Goal: Task Accomplishment & Management: Manage account settings

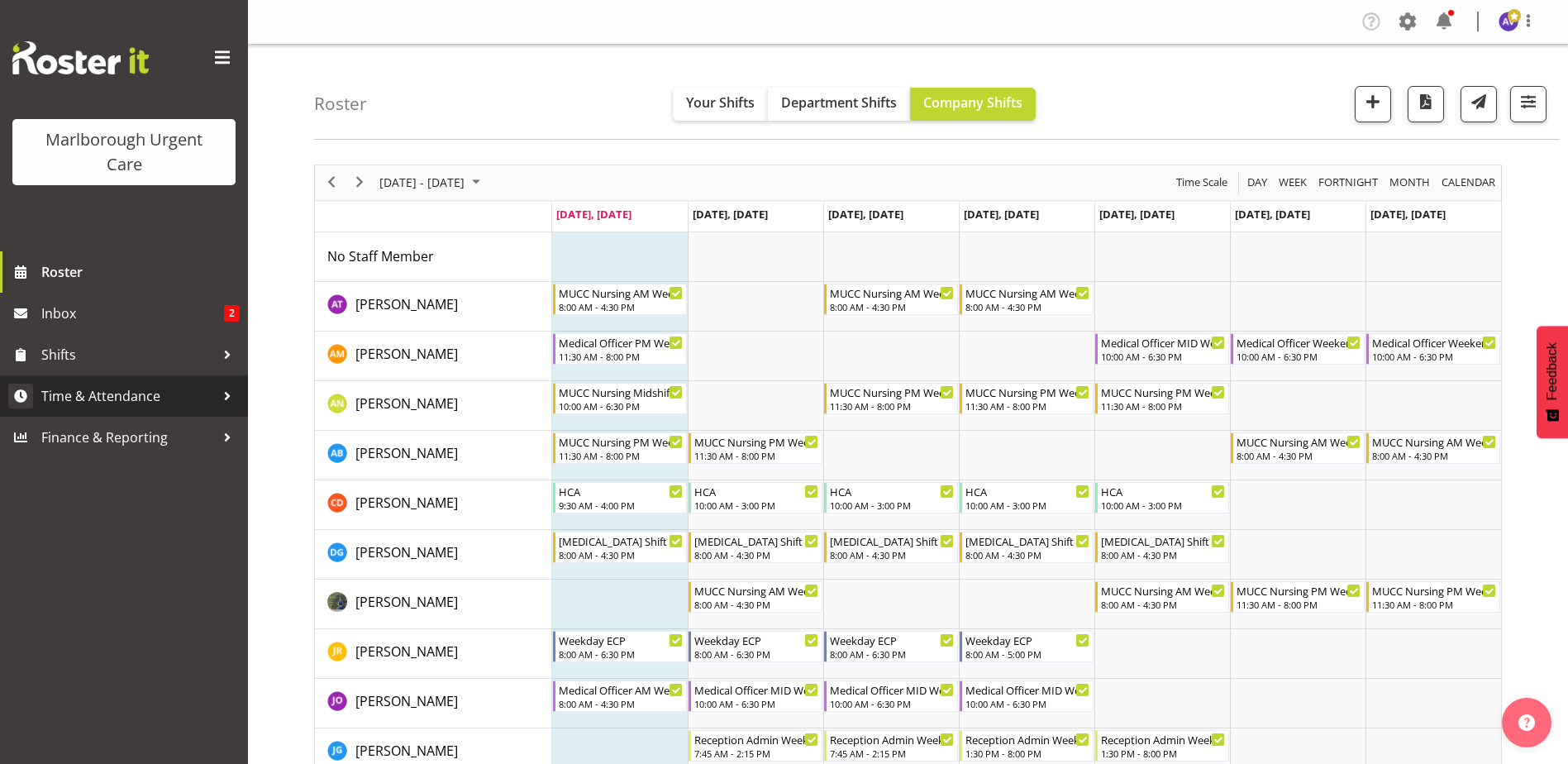
scroll to position [83, 0]
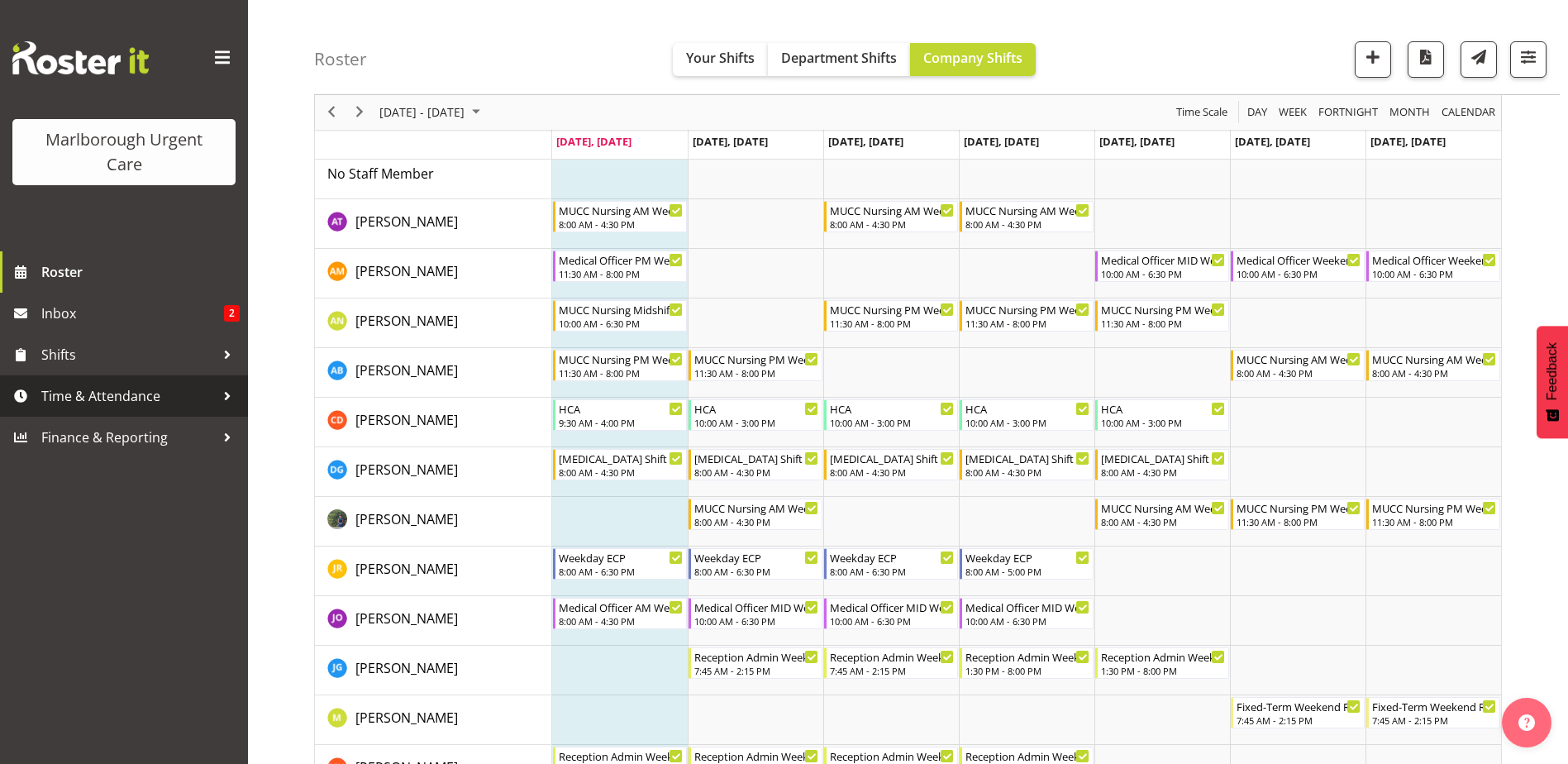
click at [66, 387] on span "Time & Attendance" at bounding box center [128, 395] width 173 height 24
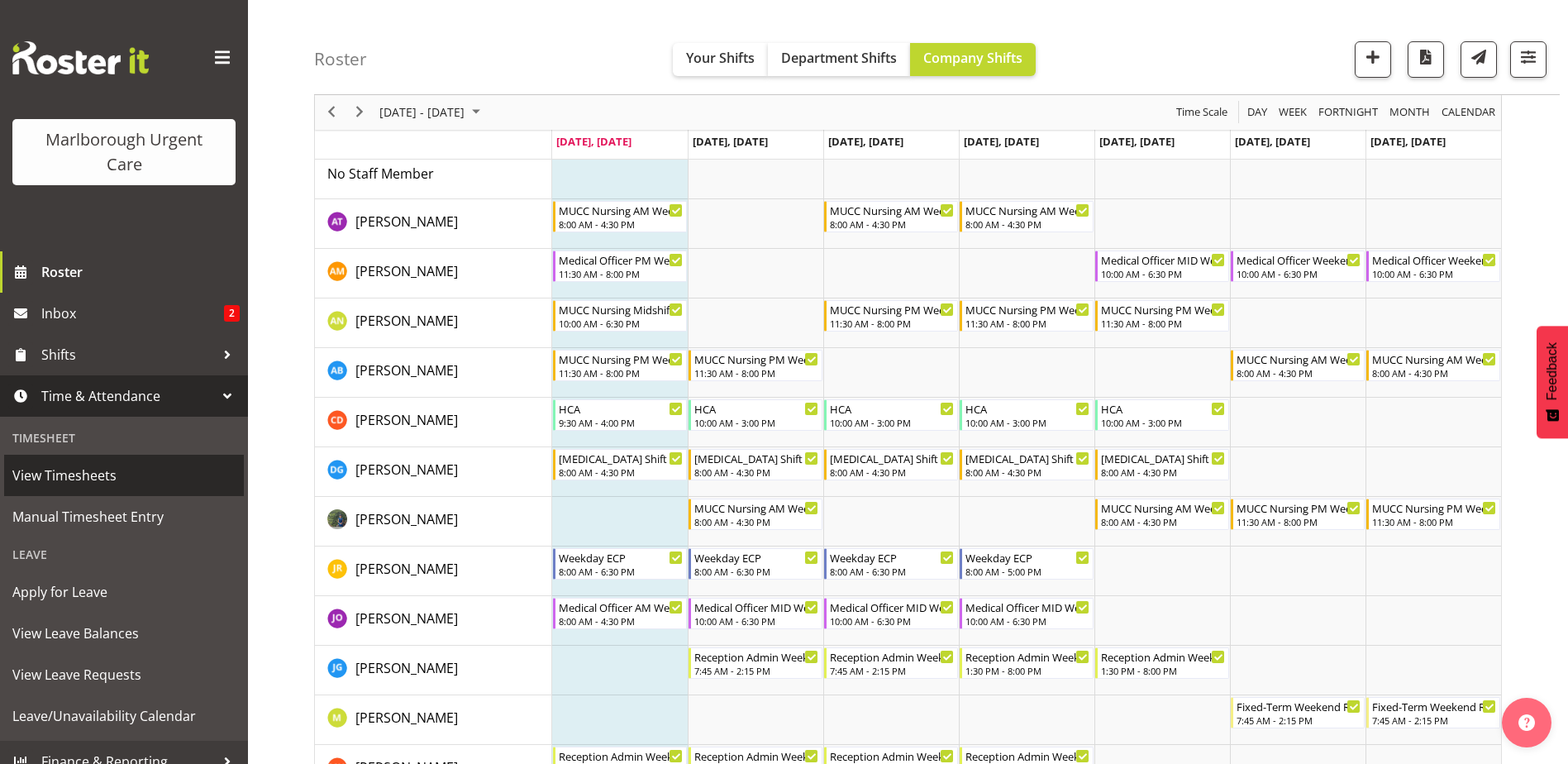
click at [59, 470] on span "View Timesheets" at bounding box center [124, 475] width 223 height 24
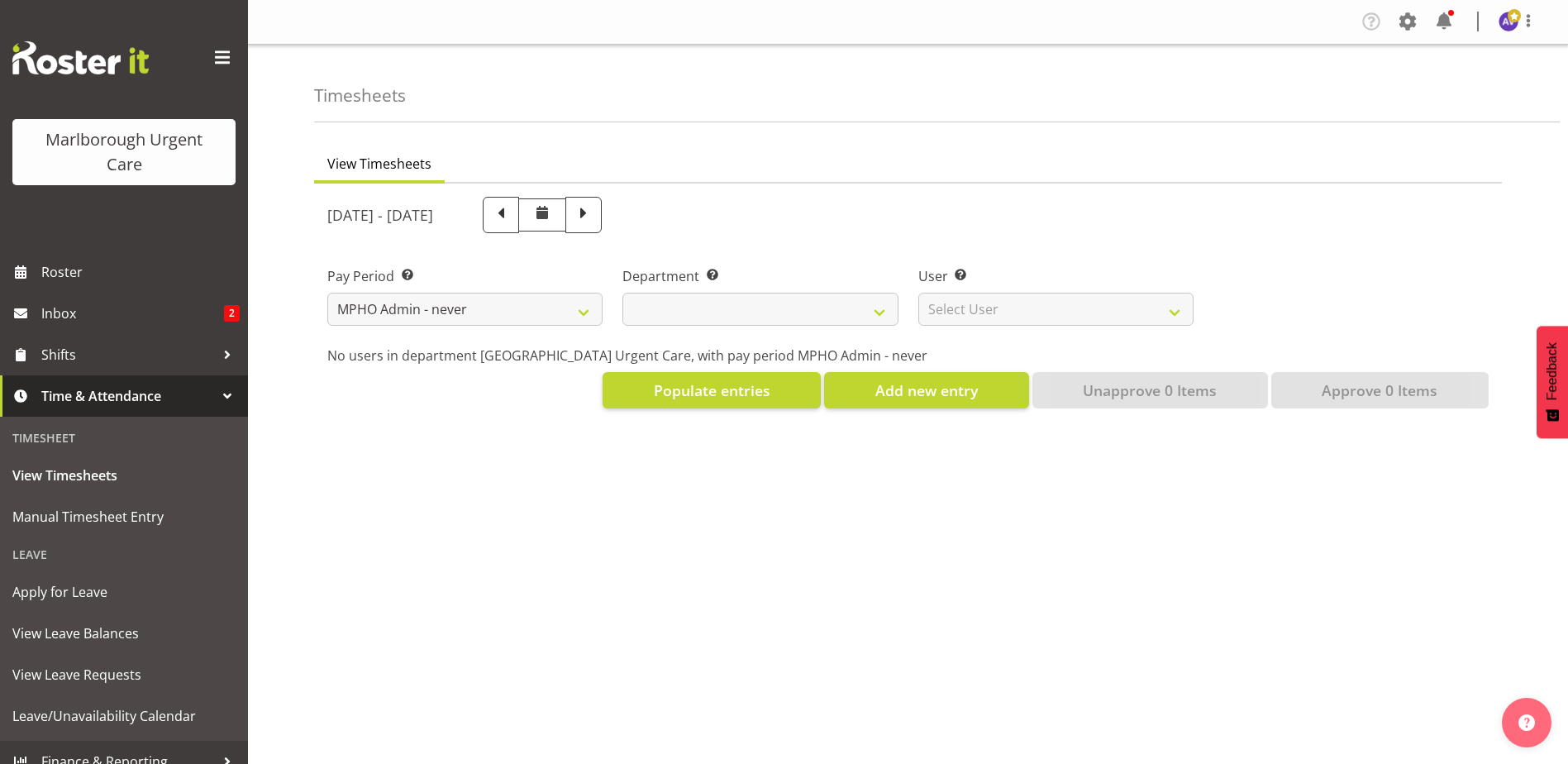
select select "195"
select select
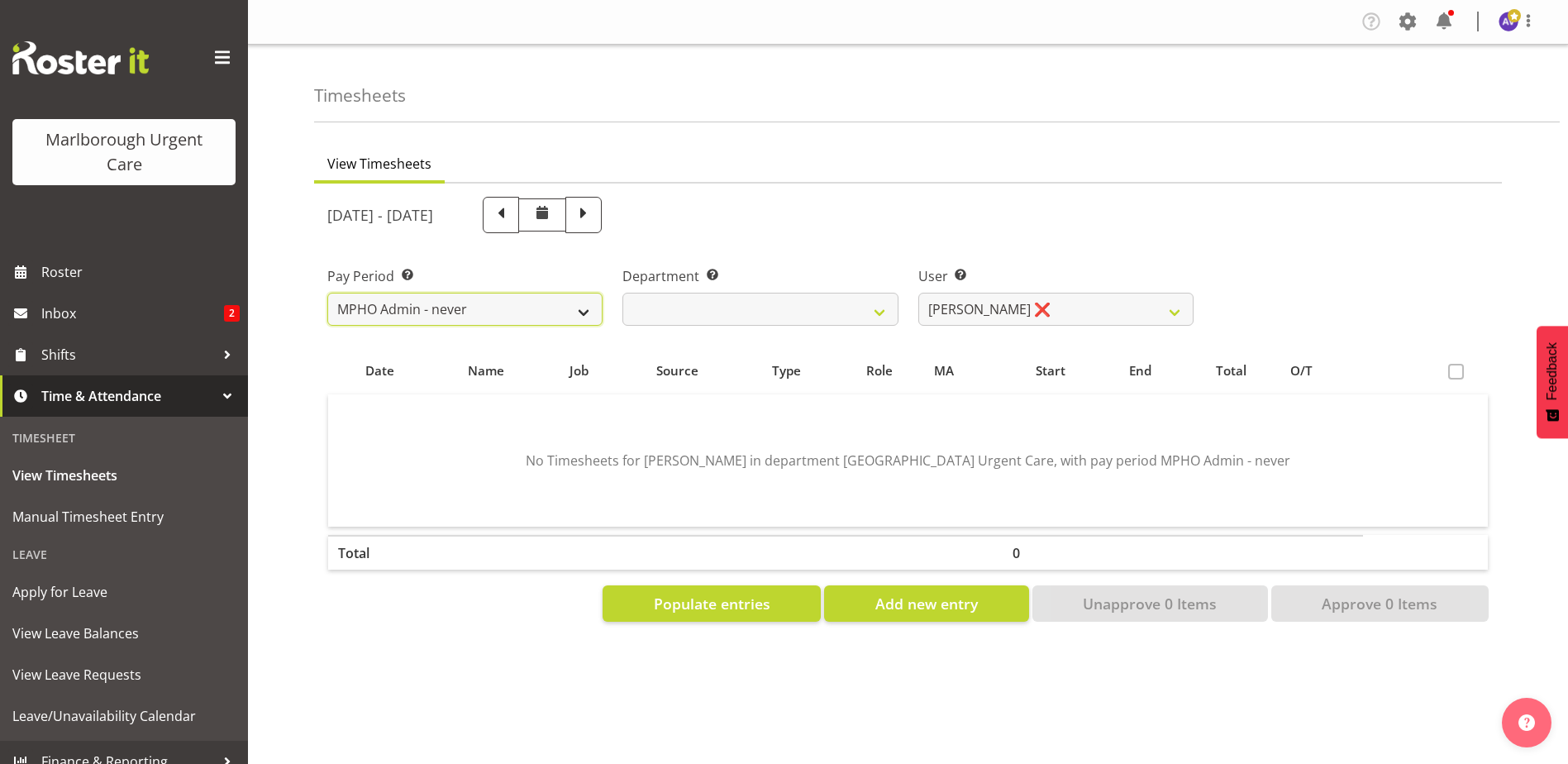
click at [485, 305] on select "Fortnightly MPHO - Haemodialysis Contractors MUCC MUCC Casuals MPHO Admin - nev…" at bounding box center [465, 308] width 275 height 33
select select "188"
click at [328, 292] on select "Fortnightly MPHO - Haemodialysis Contractors MUCC MUCC Casuals MPHO Admin - nev…" at bounding box center [465, 308] width 275 height 33
select select
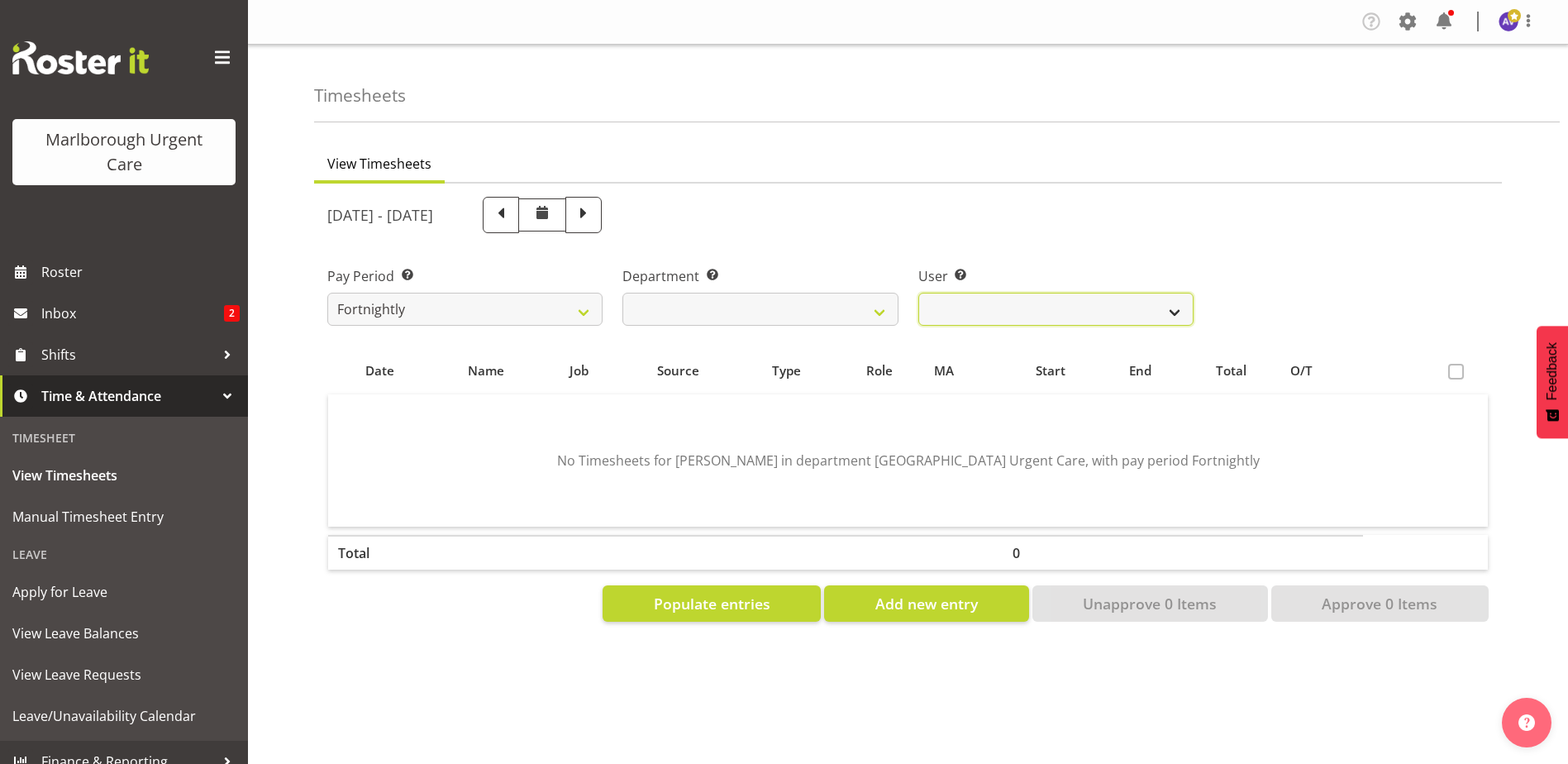
click at [1039, 311] on select "Agnes Tyson ❌ Alysia Newman-Woods ❌ Andrew Brooks ❌ Cordelia Davies ❌ Gloria Va…" at bounding box center [1055, 308] width 275 height 33
click at [918, 292] on select "Agnes Tyson ❌ Alysia Newman-Woods ❌ Andrew Brooks ❌ Cordelia Davies ❌ Gloria Va…" at bounding box center [1055, 308] width 275 height 33
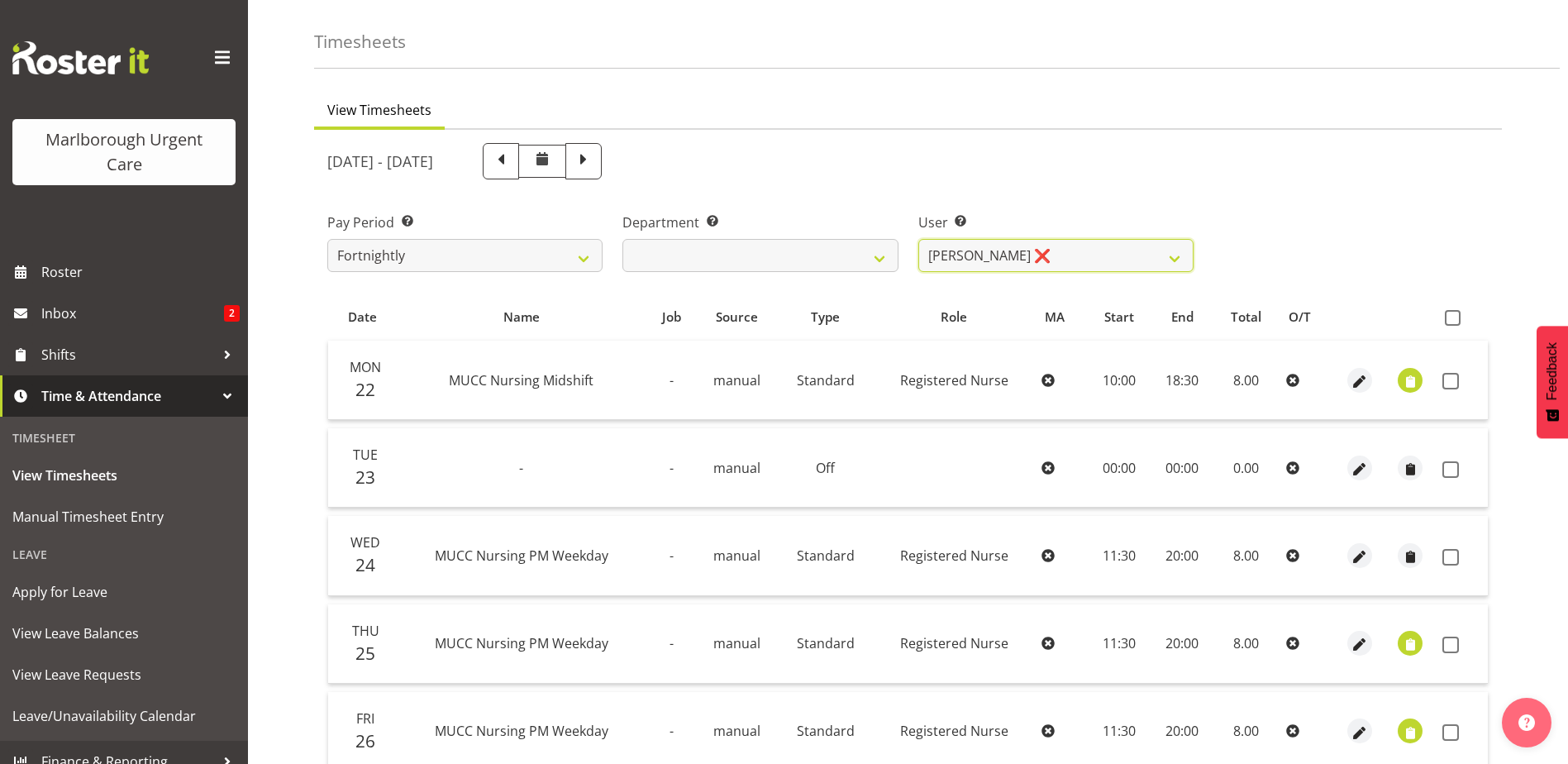
scroll to position [83, 0]
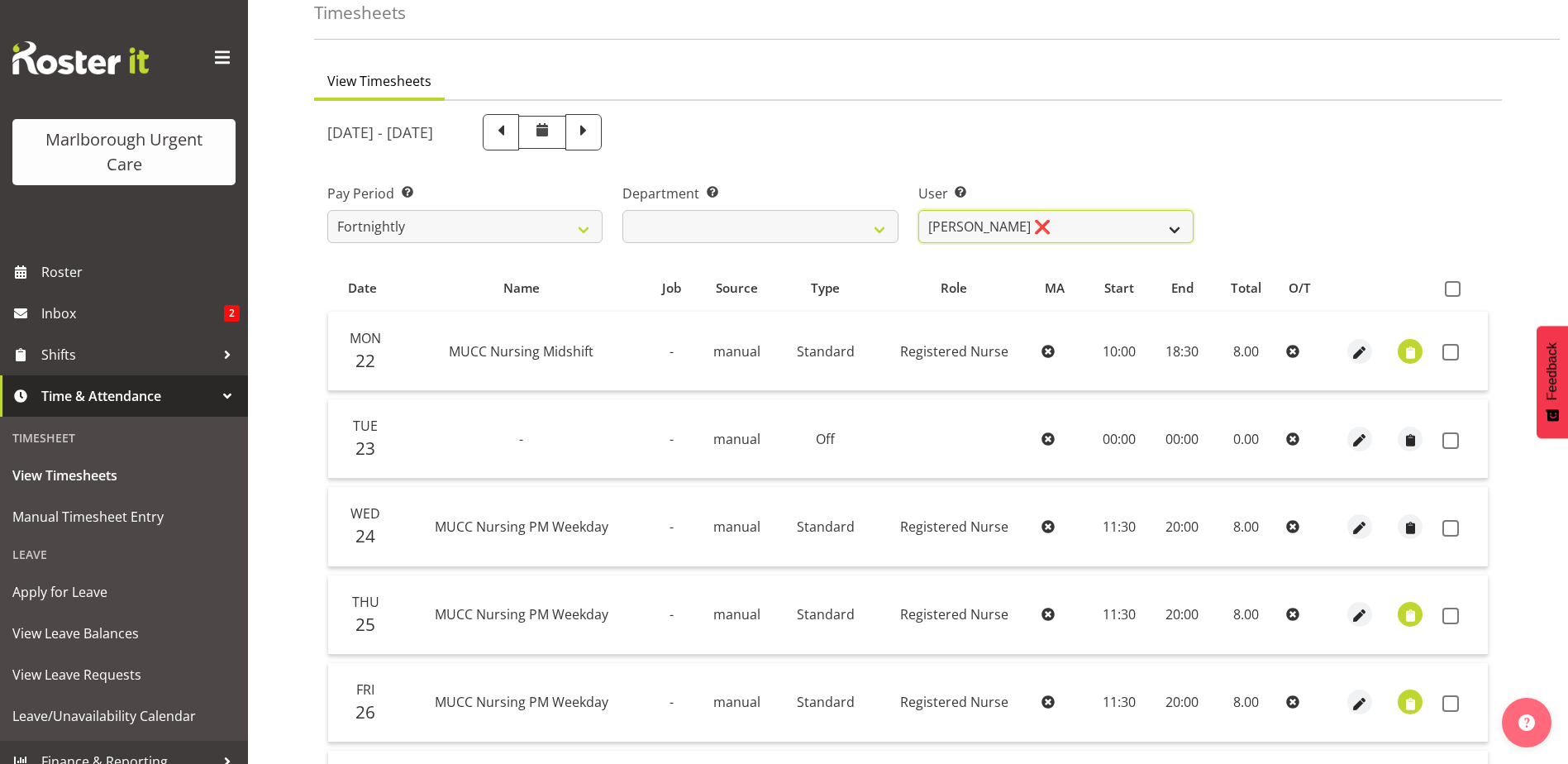
click at [1114, 216] on select "Agnes Tyson ❌ Alysia Newman-Woods ❌ Andrew Brooks ❌ Cordelia Davies ❌ Gloria Va…" at bounding box center [1055, 226] width 275 height 33
click at [918, 210] on select "Agnes Tyson ❌ Alysia Newman-Woods ❌ Andrew Brooks ❌ Cordelia Davies ❌ Gloria Va…" at bounding box center [1055, 226] width 275 height 33
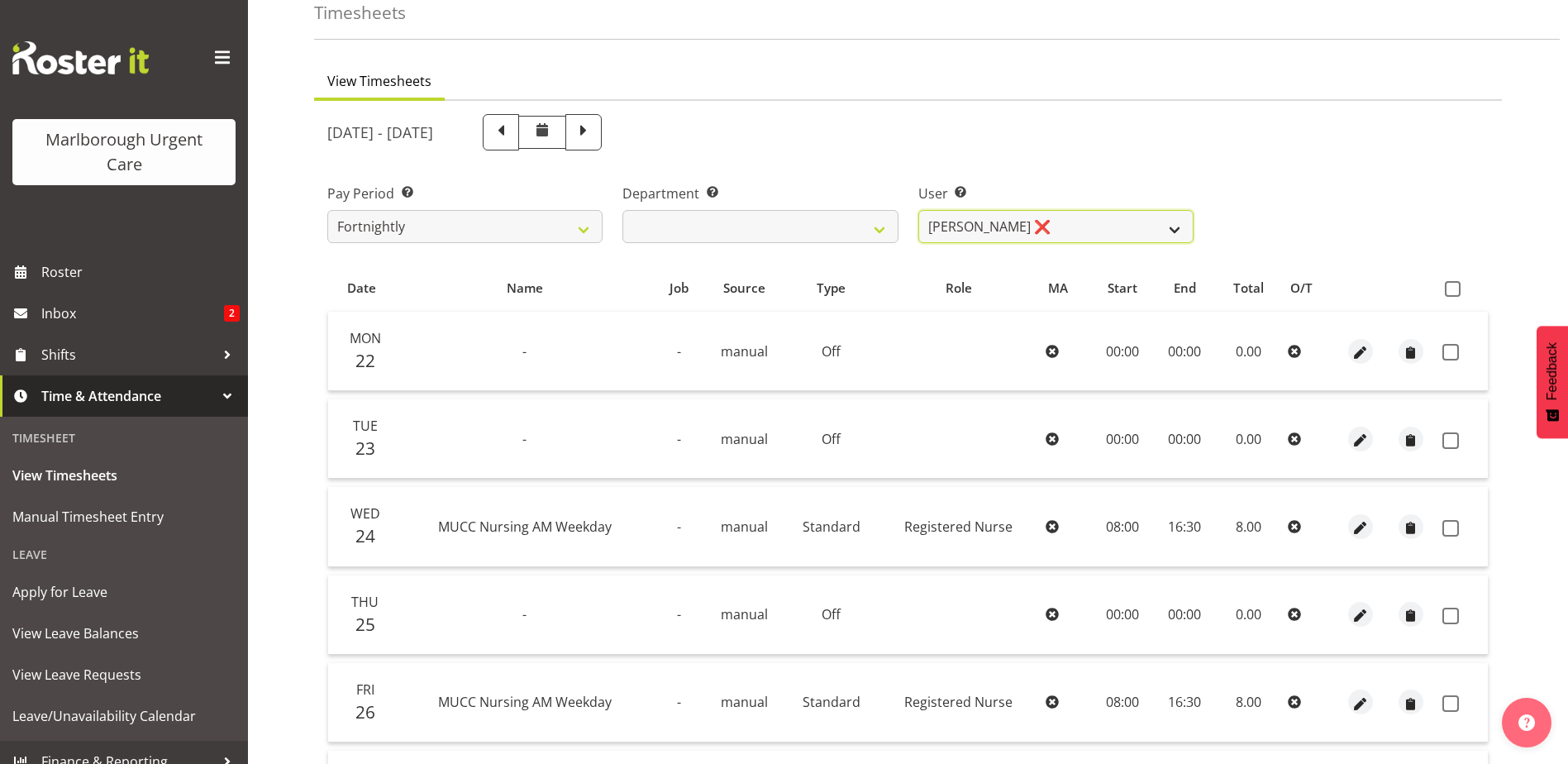
click at [1019, 226] on select "Agnes Tyson ❌ Alysia Newman-Woods ❌ Andrew Brooks ❌ Cordelia Davies ❌ Gloria Va…" at bounding box center [1055, 226] width 275 height 33
select select "11836"
click at [918, 210] on select "[PERSON_NAME] ❌ [PERSON_NAME] ❌ [PERSON_NAME] ❌ [PERSON_NAME] ❌ [PERSON_NAME] ❌…" at bounding box center [1055, 226] width 275 height 33
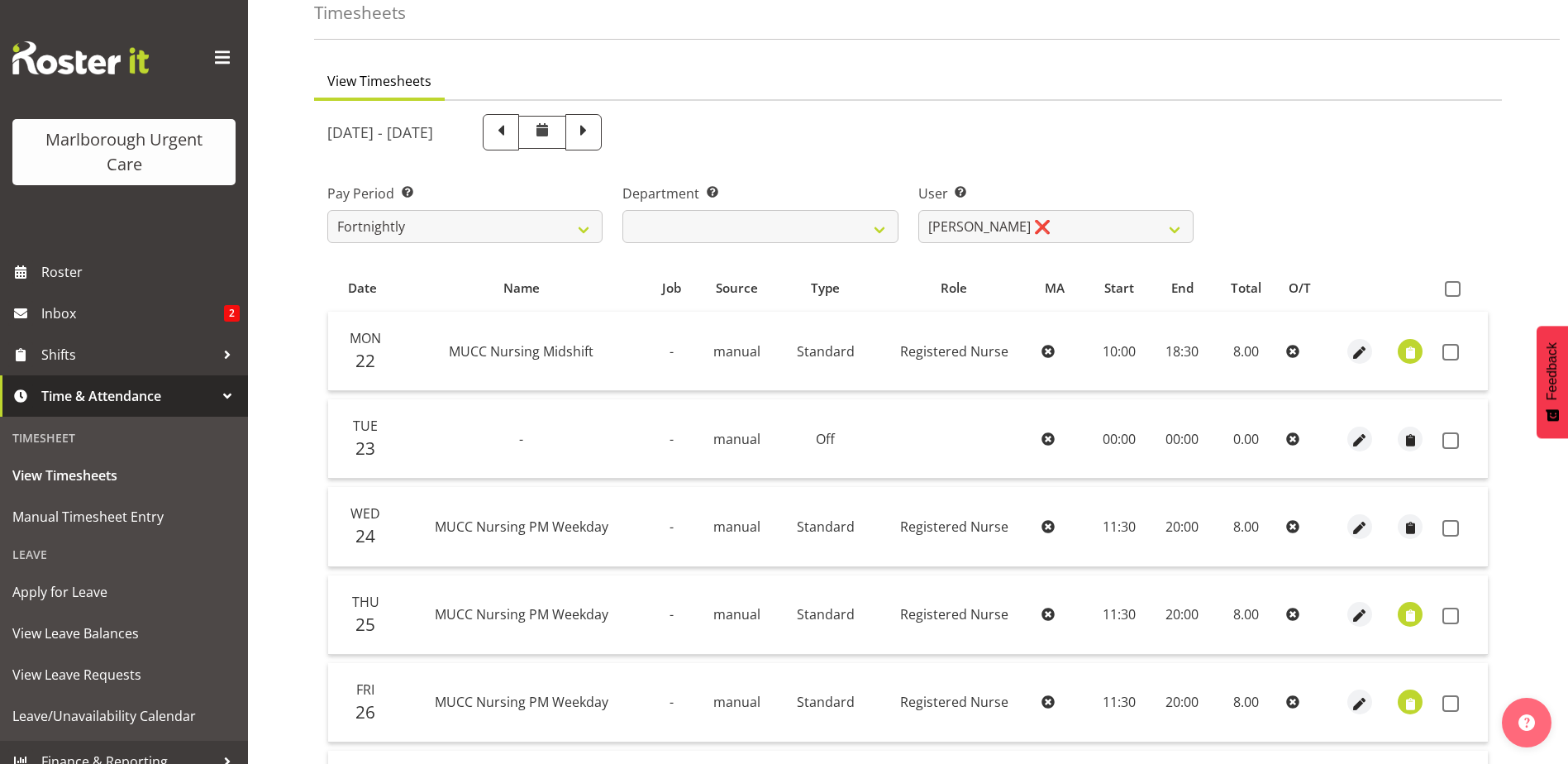
click at [1379, 150] on div "[DATE] - [DATE]" at bounding box center [908, 132] width 1181 height 56
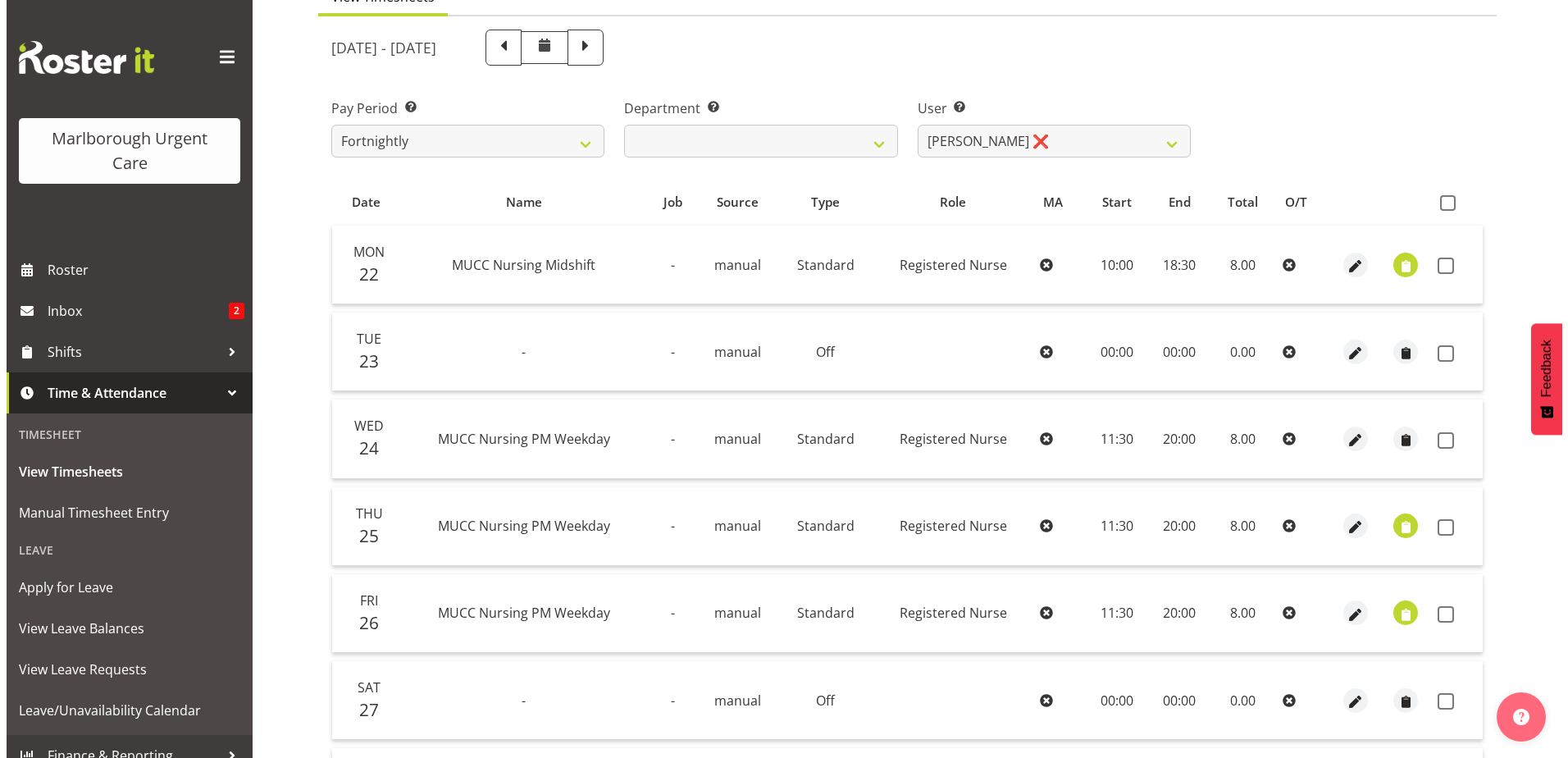
scroll to position [164, 0]
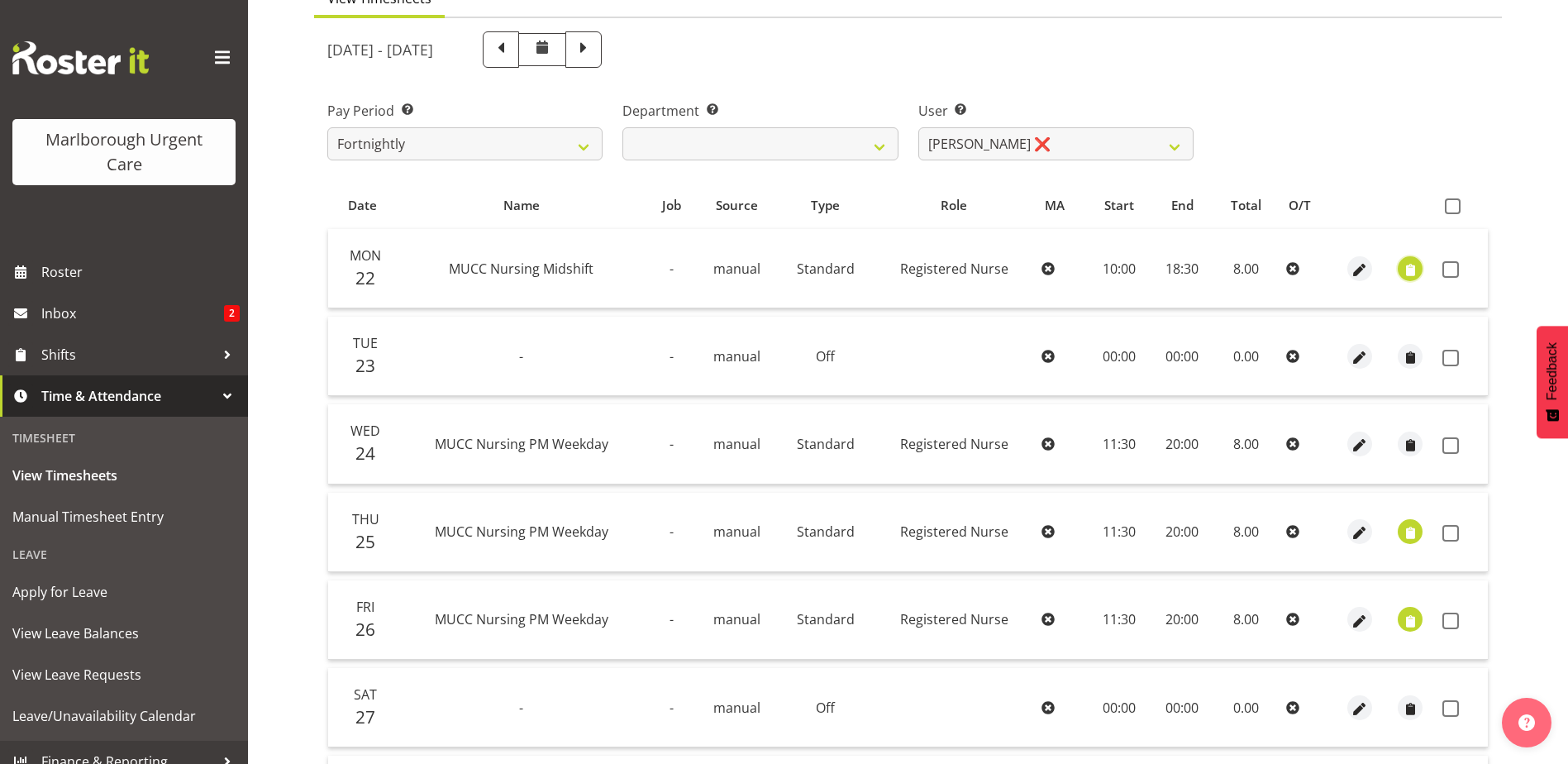
click at [1412, 266] on span "button" at bounding box center [1410, 270] width 19 height 19
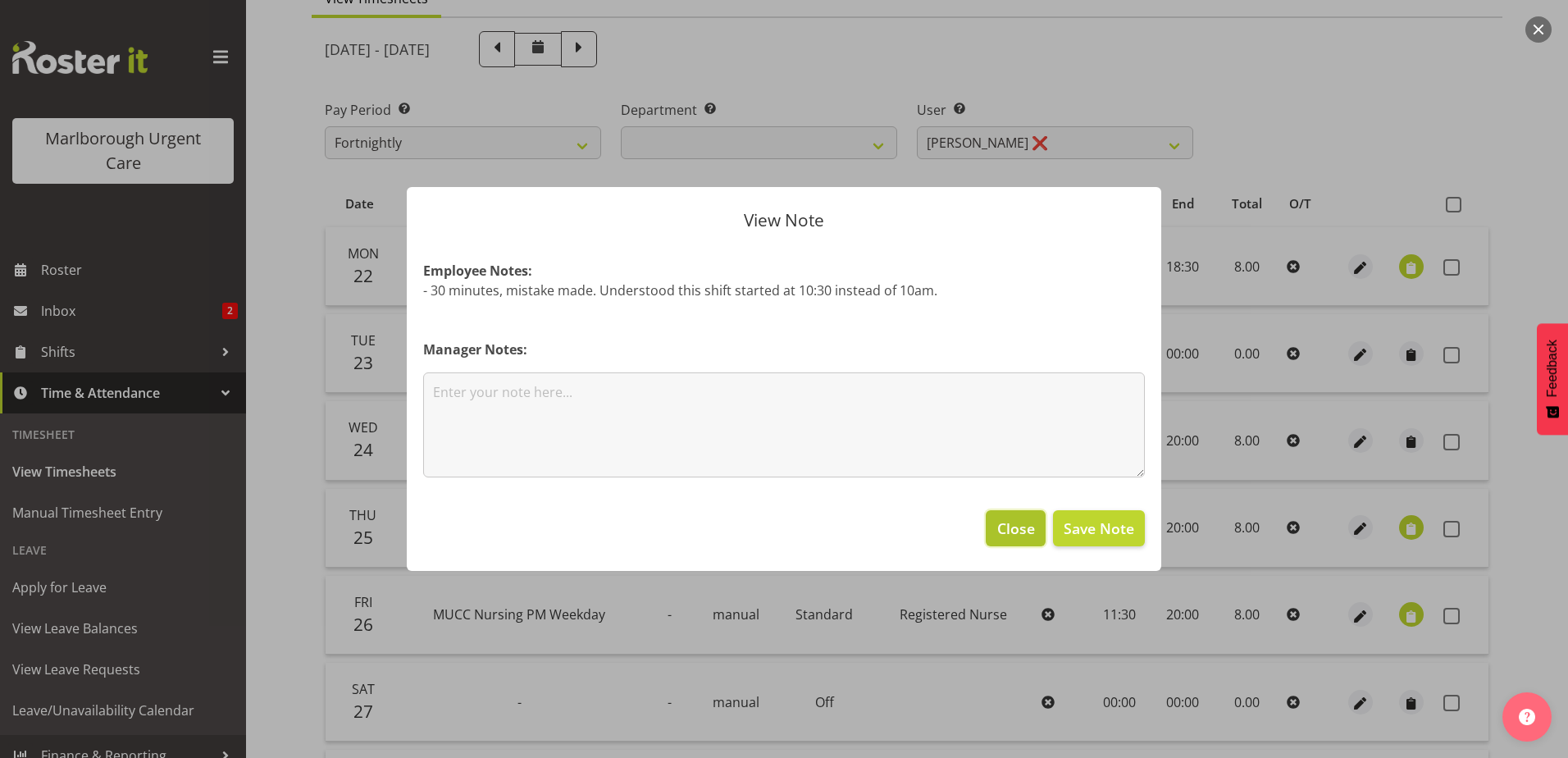
click at [1023, 525] on span "Close" at bounding box center [1016, 528] width 38 height 22
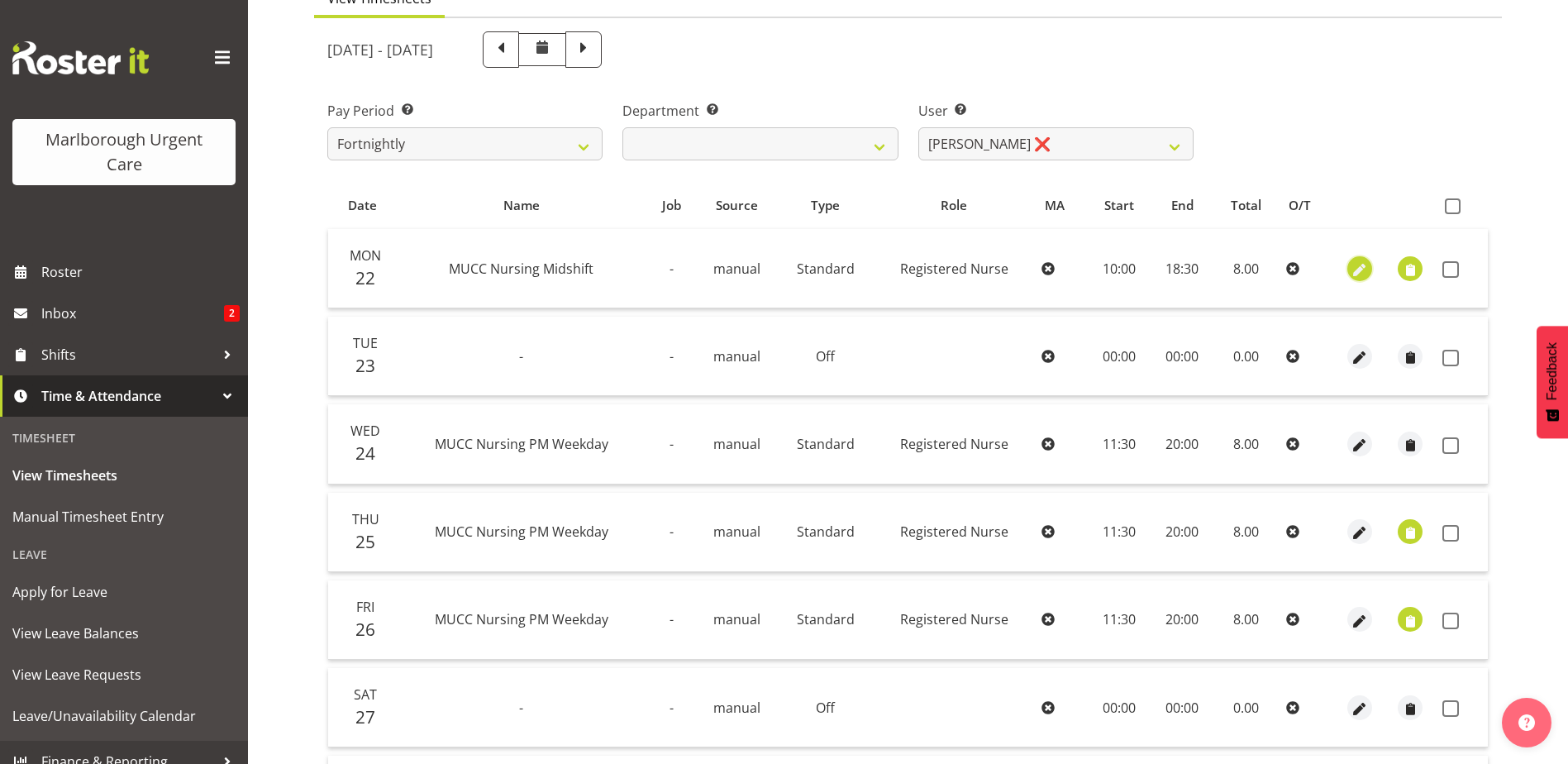
click at [1358, 274] on span "button" at bounding box center [1360, 270] width 19 height 19
select select "Standard"
select select "8"
select select "2025"
select select "10"
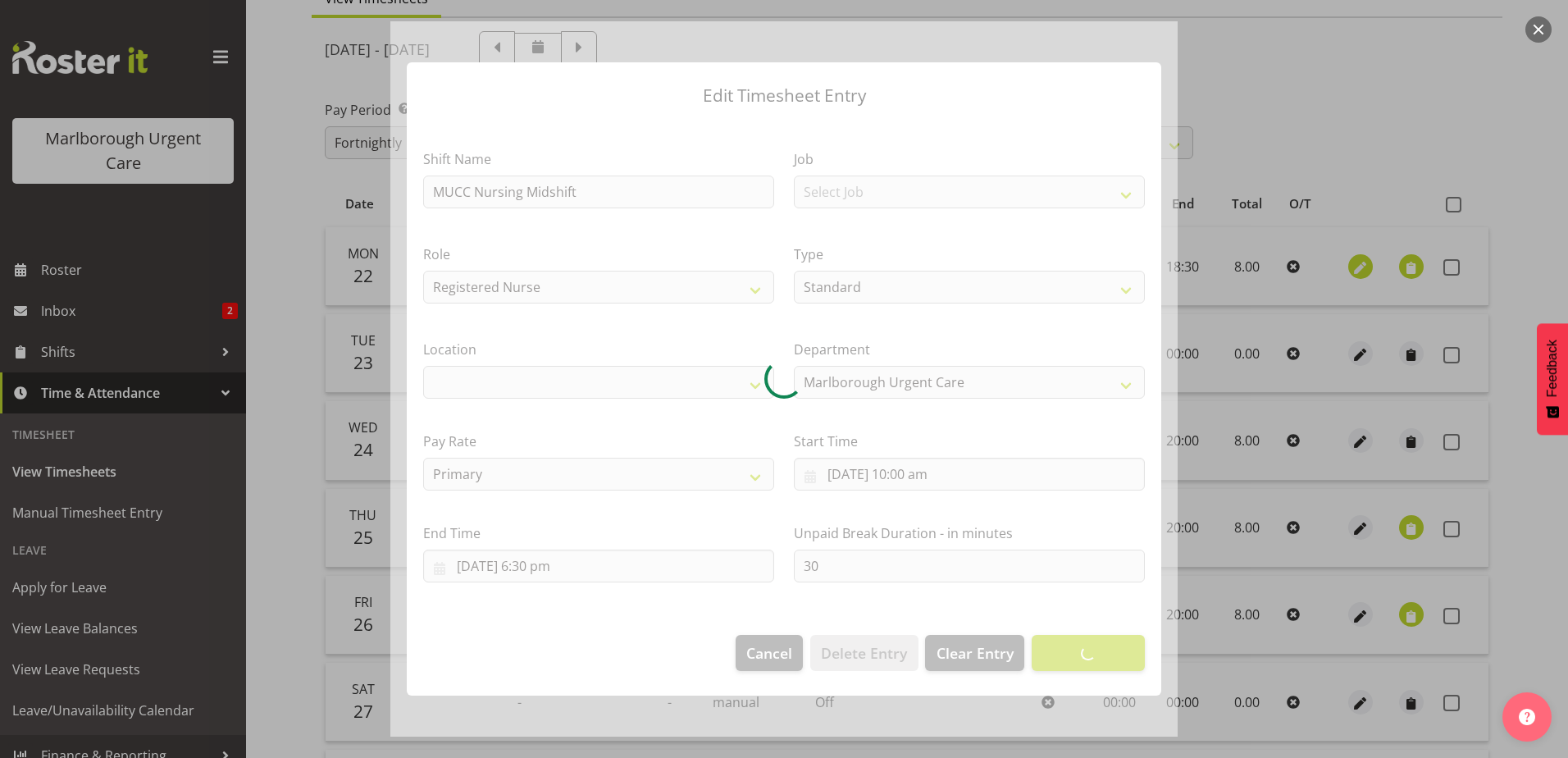
select select
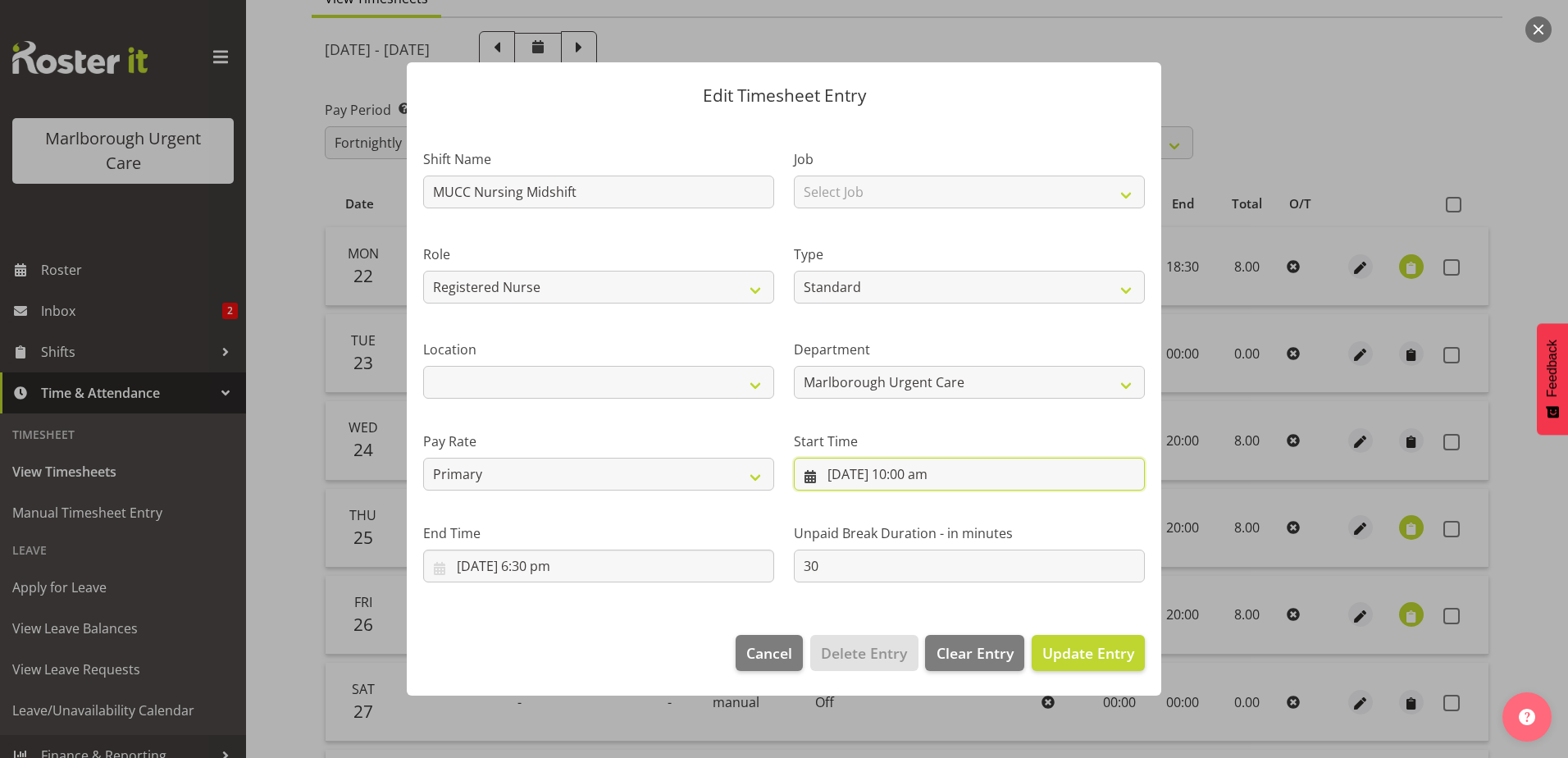
click at [928, 476] on input "22/09/2025, 10:00 am" at bounding box center [970, 474] width 351 height 33
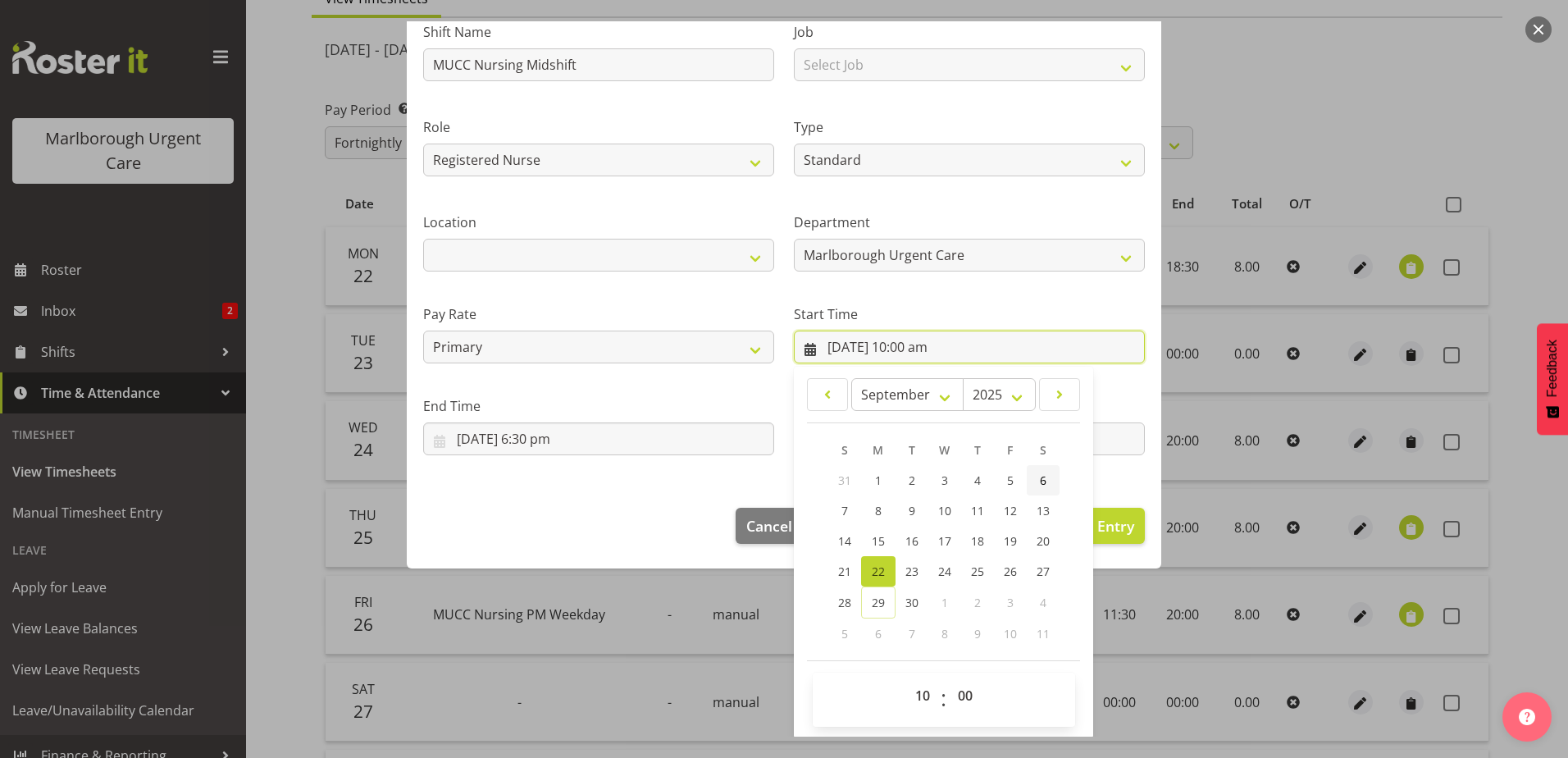
scroll to position [129, 0]
click at [962, 694] on select "00 01 02 03 04 05 06 07 08 09 10 11 12 13 14 15 16 17 18 19 20 21 22 23 24 25 2…" at bounding box center [967, 694] width 37 height 33
select select "30"
click at [949, 678] on select "00 01 02 03 04 05 06 07 08 09 10 11 12 13 14 15 16 17 18 19 20 21 22 23 24 25 2…" at bounding box center [967, 694] width 37 height 33
type input "22/09/2025, 10:30 am"
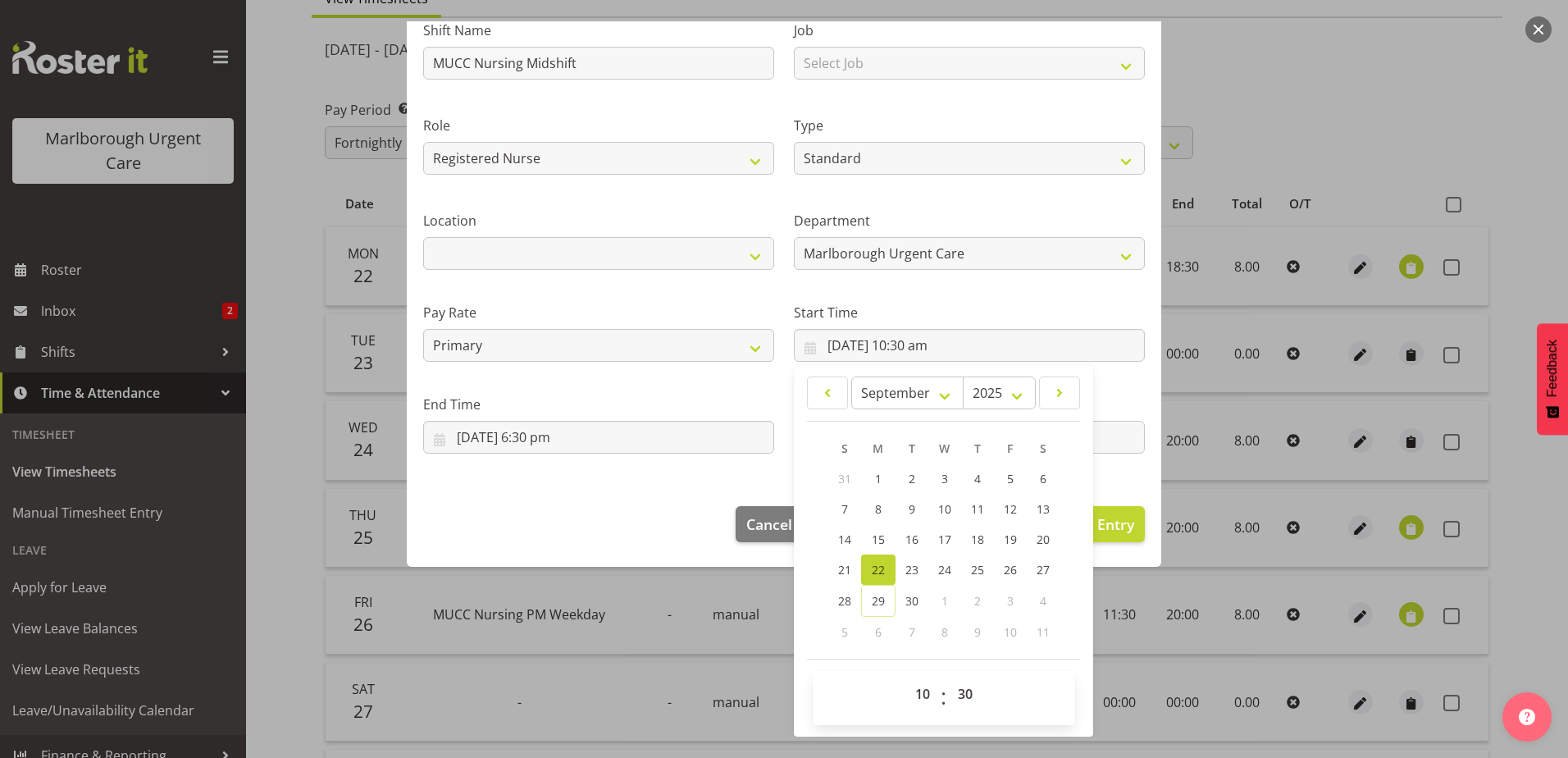
click at [1107, 376] on div "Unpaid Break Duration - in minutes 30" at bounding box center [970, 418] width 371 height 92
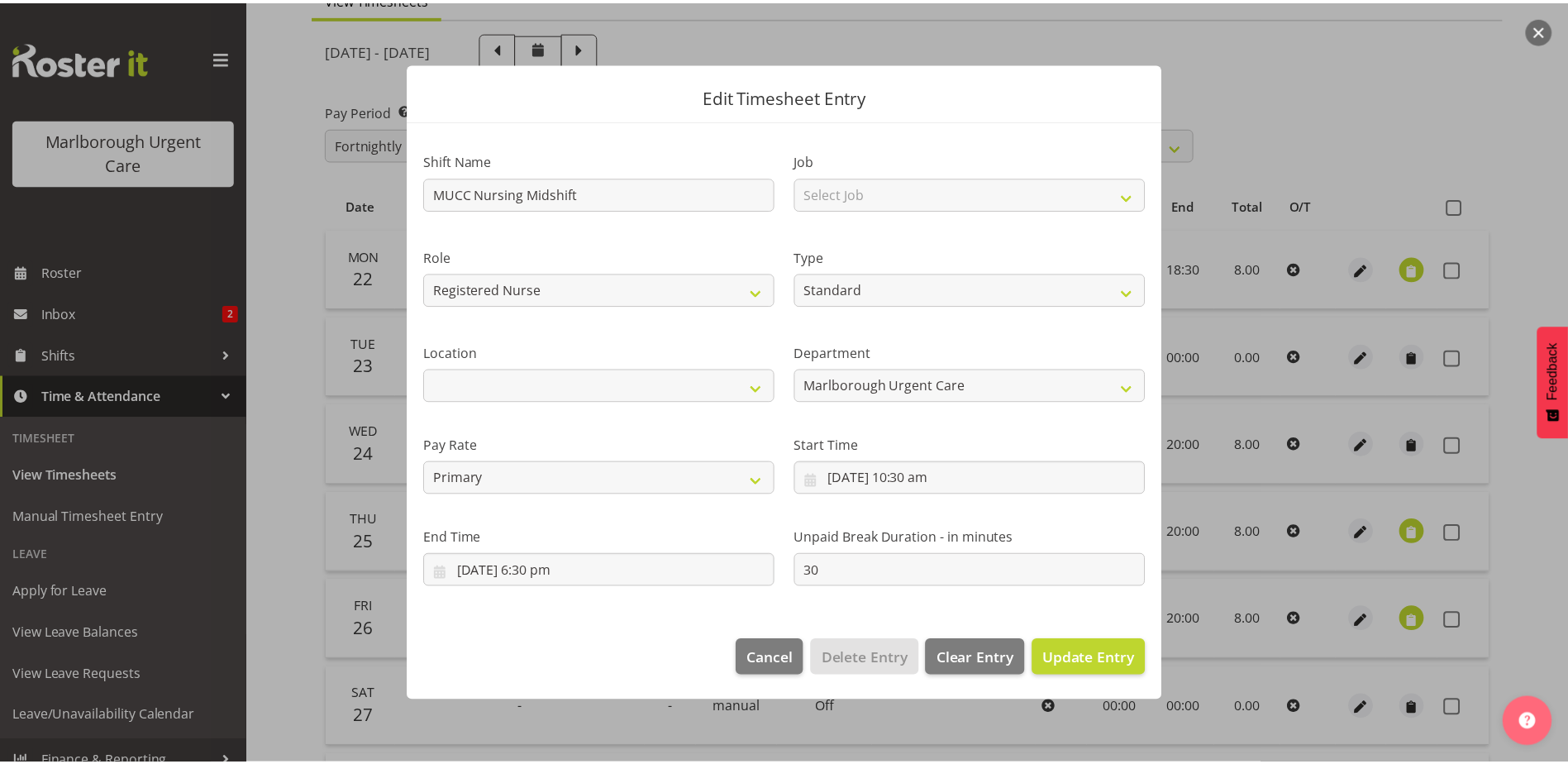
scroll to position [0, 0]
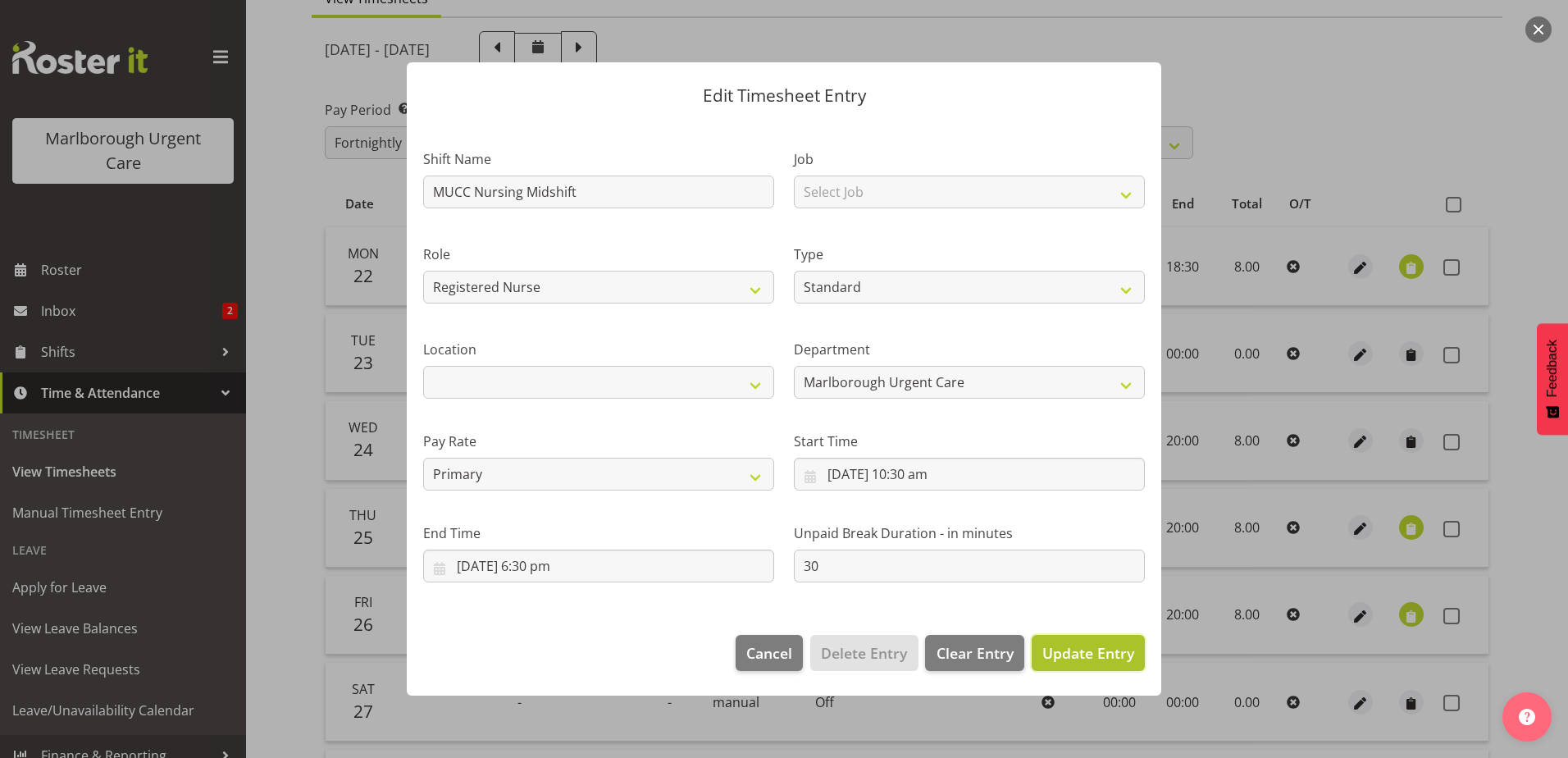
click at [1082, 663] on span "Update Entry" at bounding box center [1088, 653] width 92 height 20
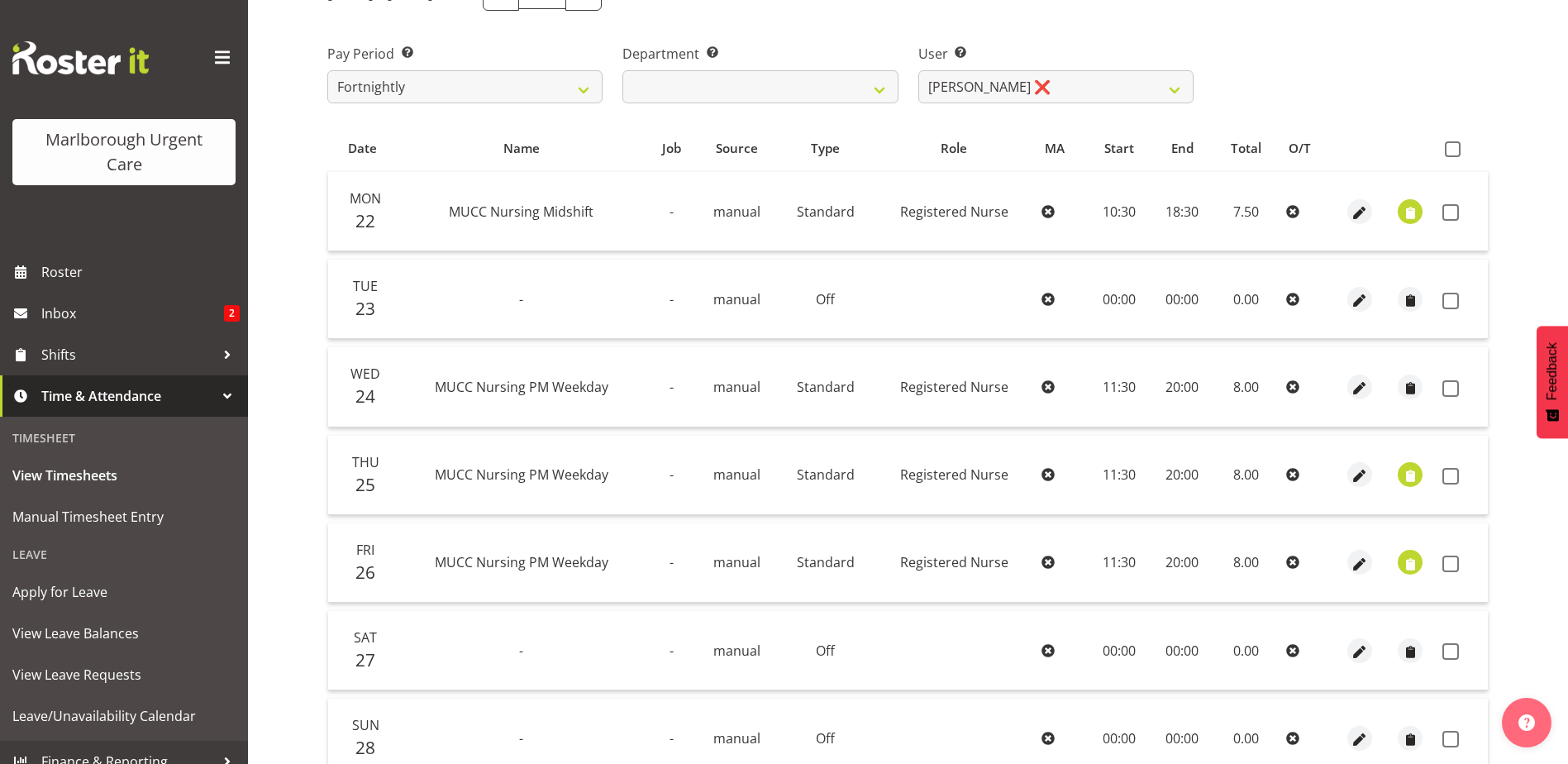
scroll to position [248, 0]
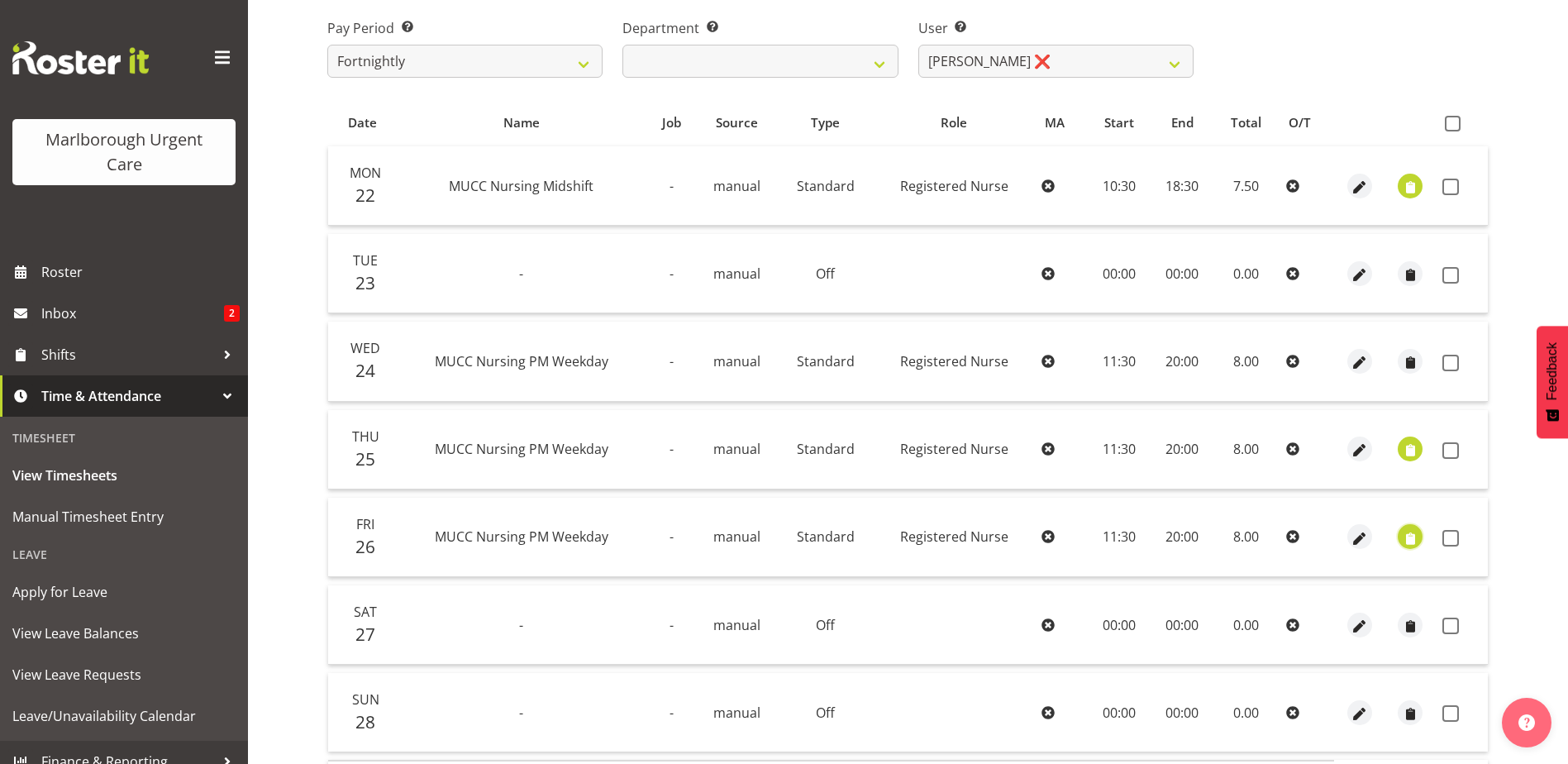
click at [1409, 537] on span "button" at bounding box center [1410, 538] width 19 height 19
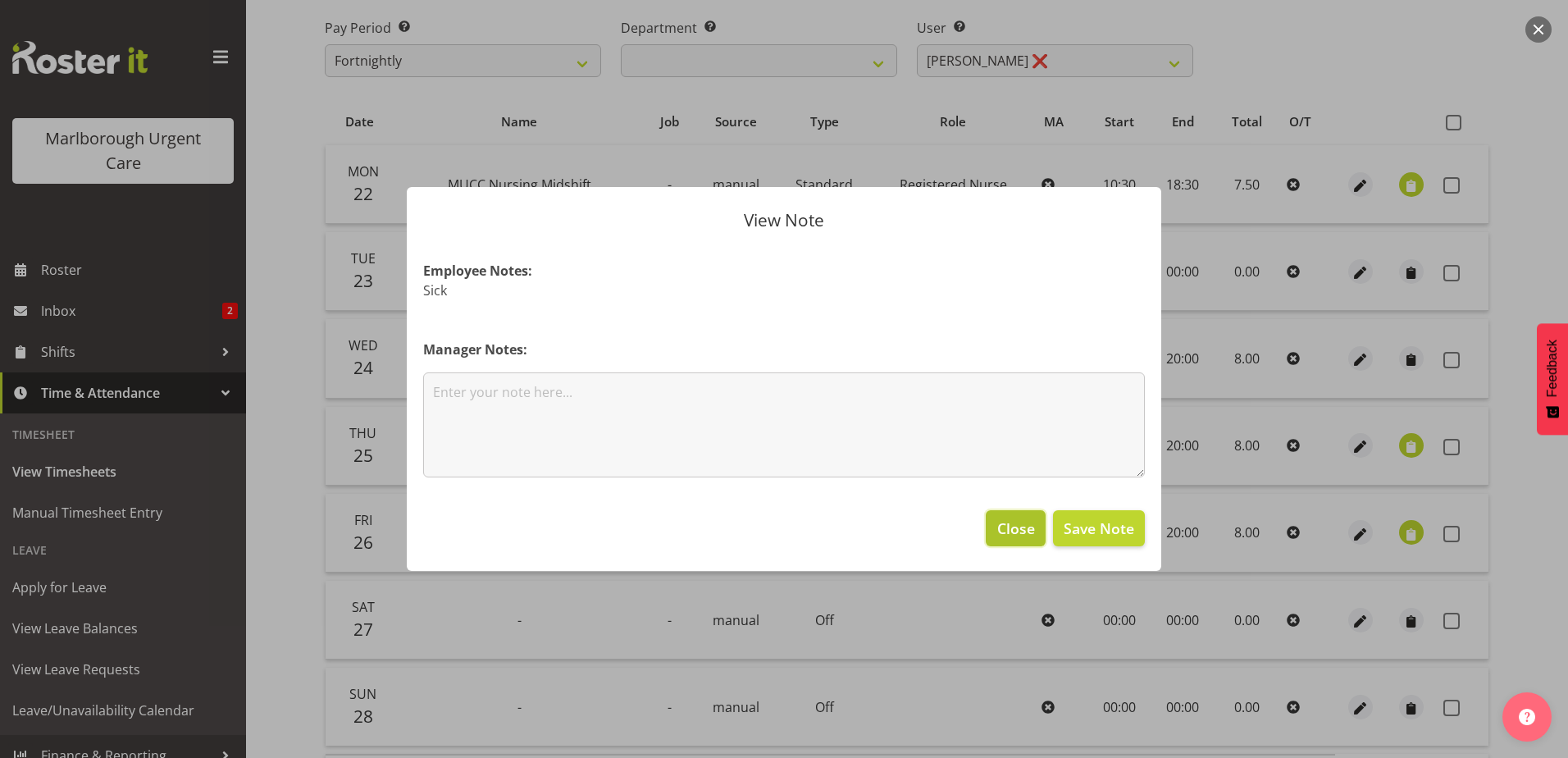
click at [1022, 527] on span "Close" at bounding box center [1016, 528] width 38 height 22
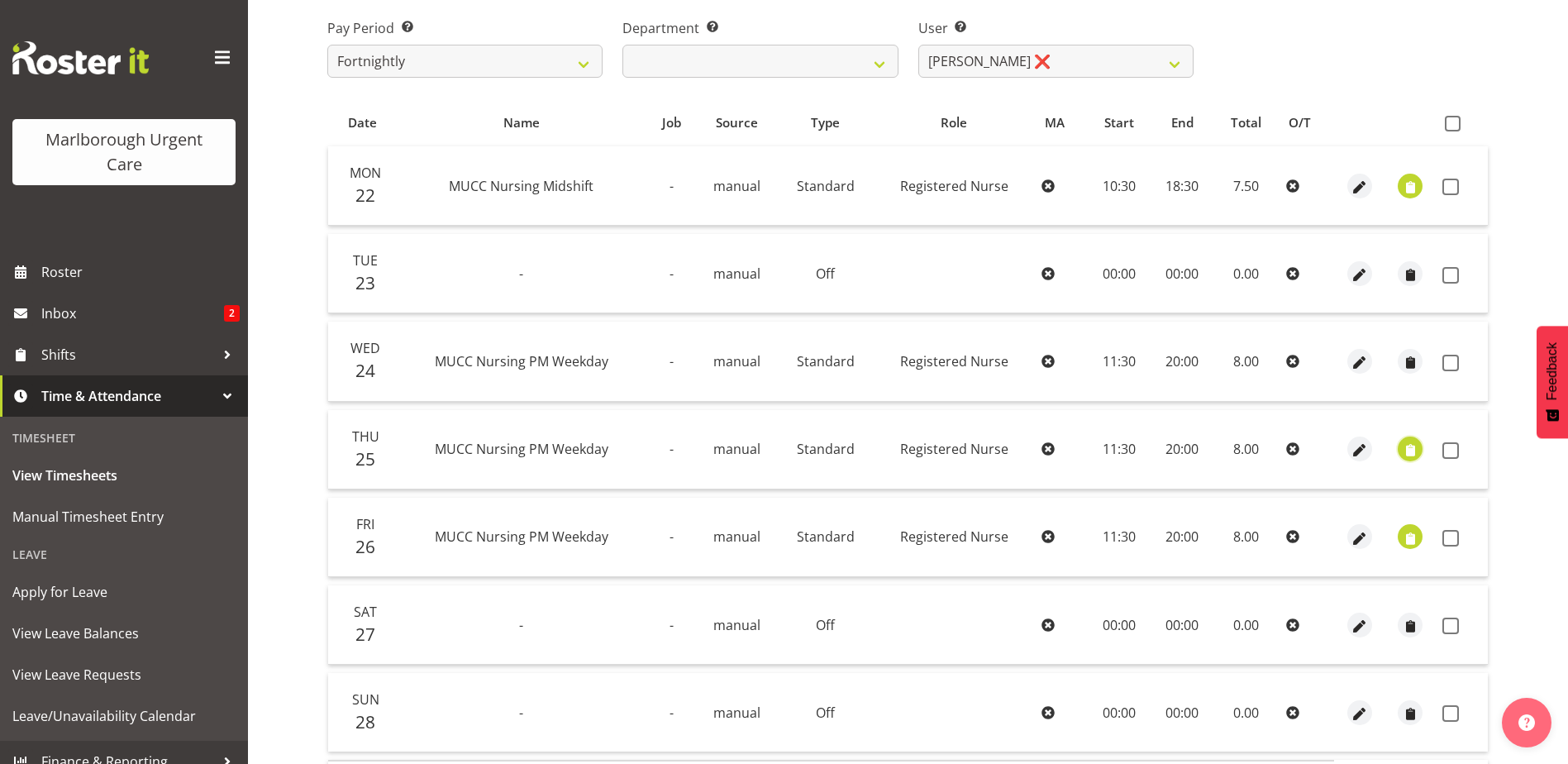
click at [1412, 450] on span "button" at bounding box center [1410, 451] width 19 height 19
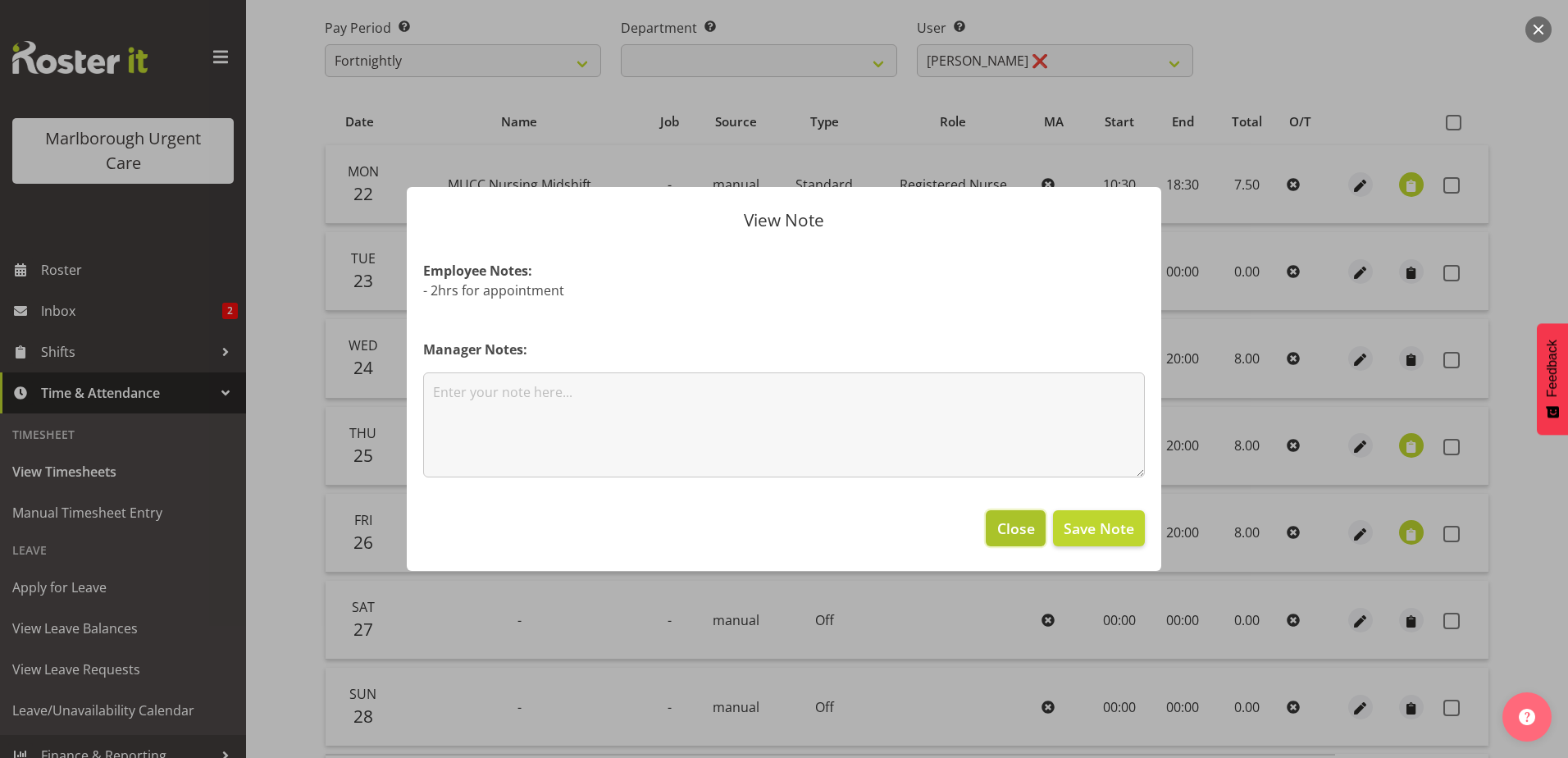
click at [1015, 524] on span "Close" at bounding box center [1016, 528] width 38 height 22
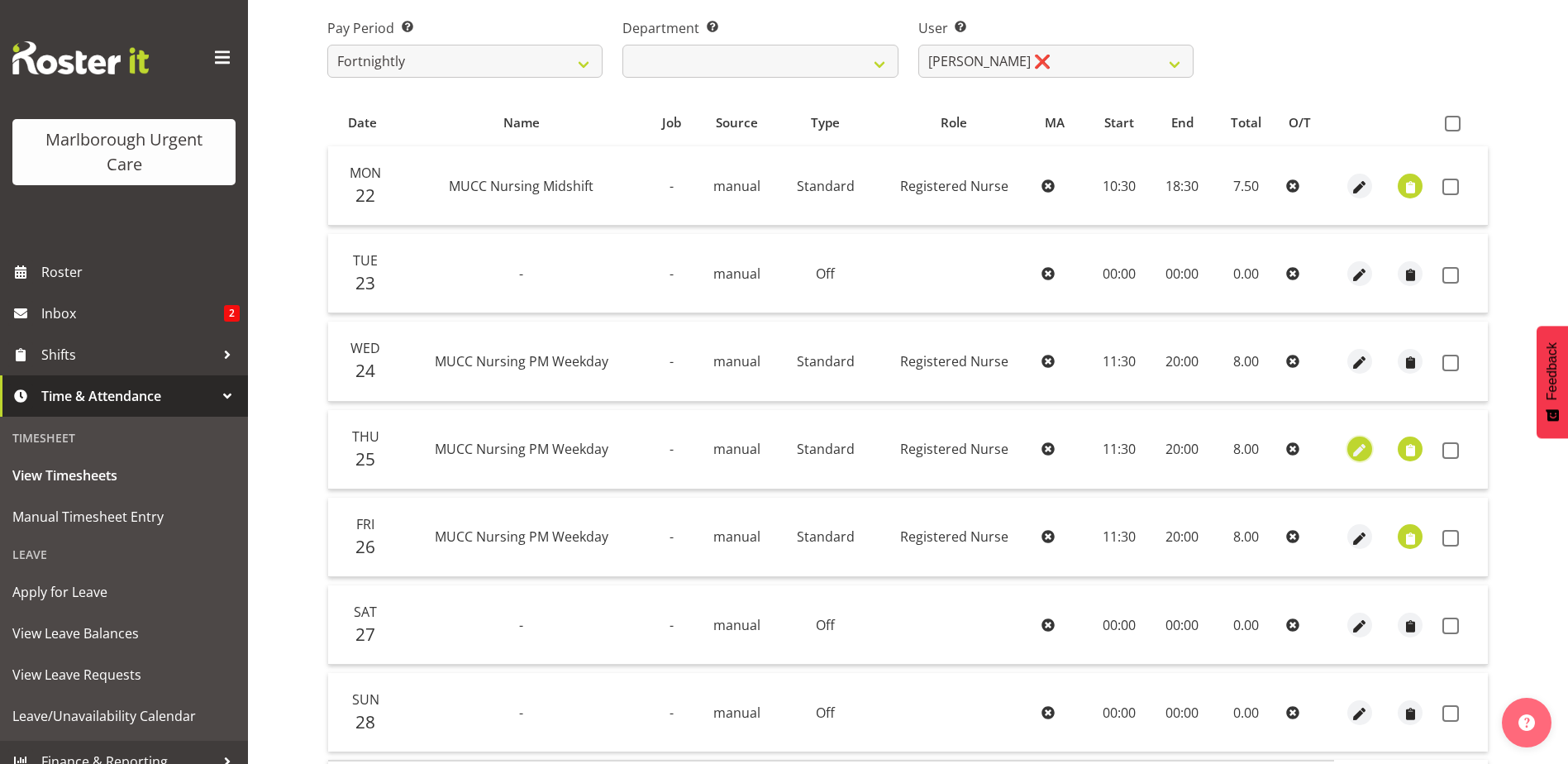
click at [1352, 450] on span "button" at bounding box center [1360, 451] width 19 height 19
select select "Standard"
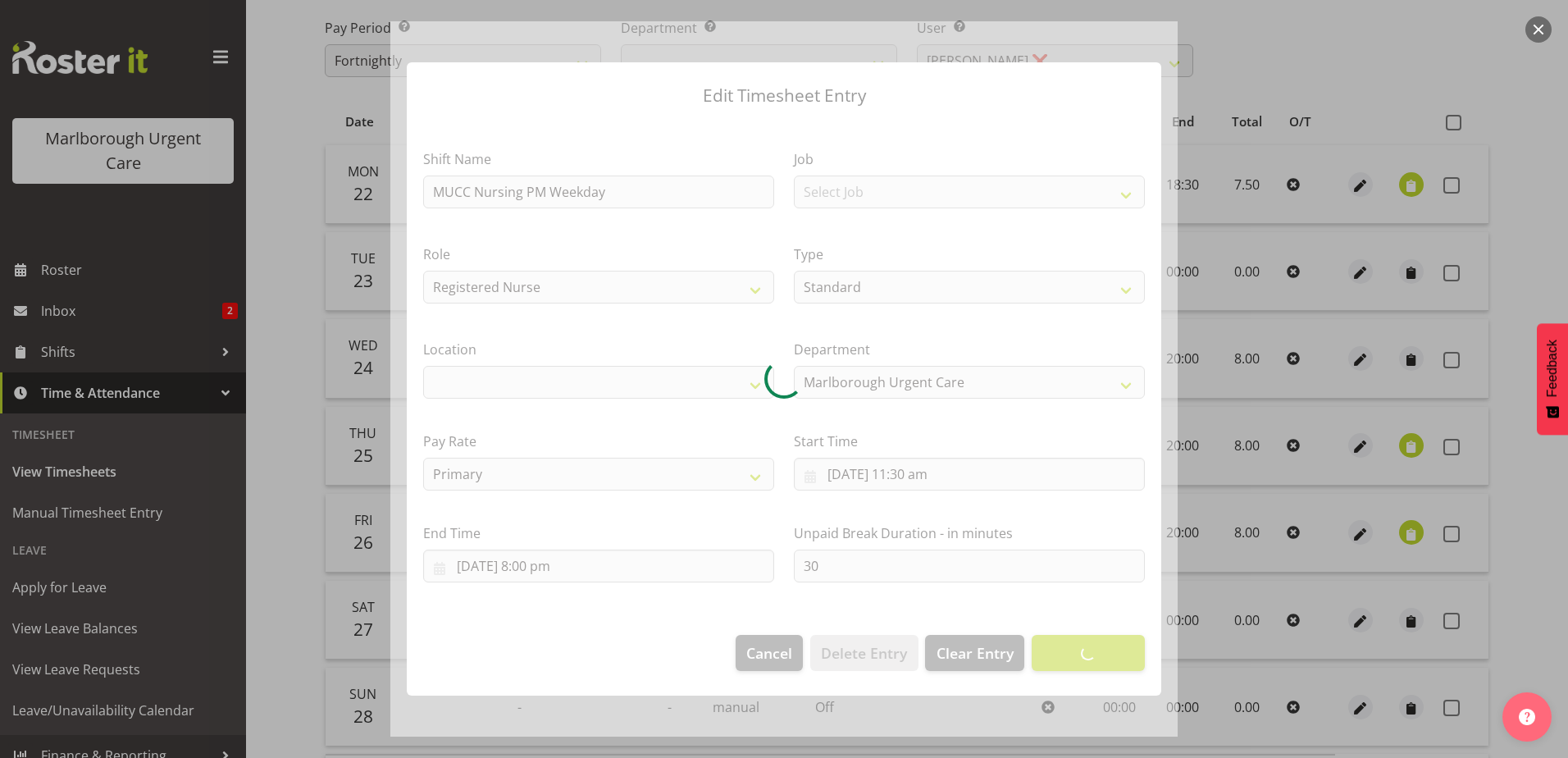
select select
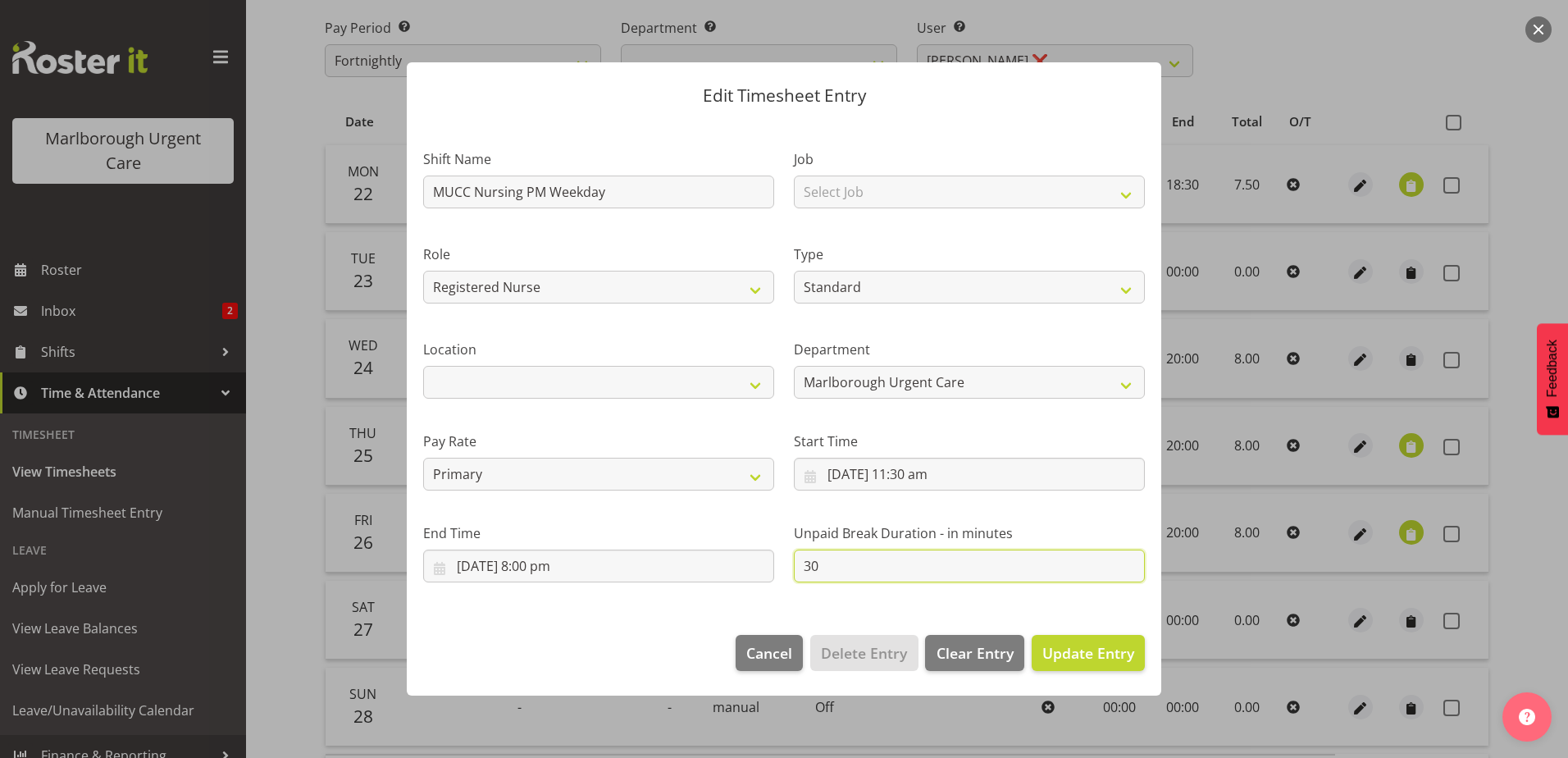
click at [797, 565] on input "30" at bounding box center [970, 566] width 351 height 33
drag, startPoint x: 847, startPoint y: 557, endPoint x: 788, endPoint y: 565, distance: 59.5
click at [788, 565] on div "Unpaid Break Duration - in minutes 30" at bounding box center [970, 547] width 371 height 92
type input "120"
click at [1060, 647] on span "Update Entry" at bounding box center [1088, 653] width 92 height 20
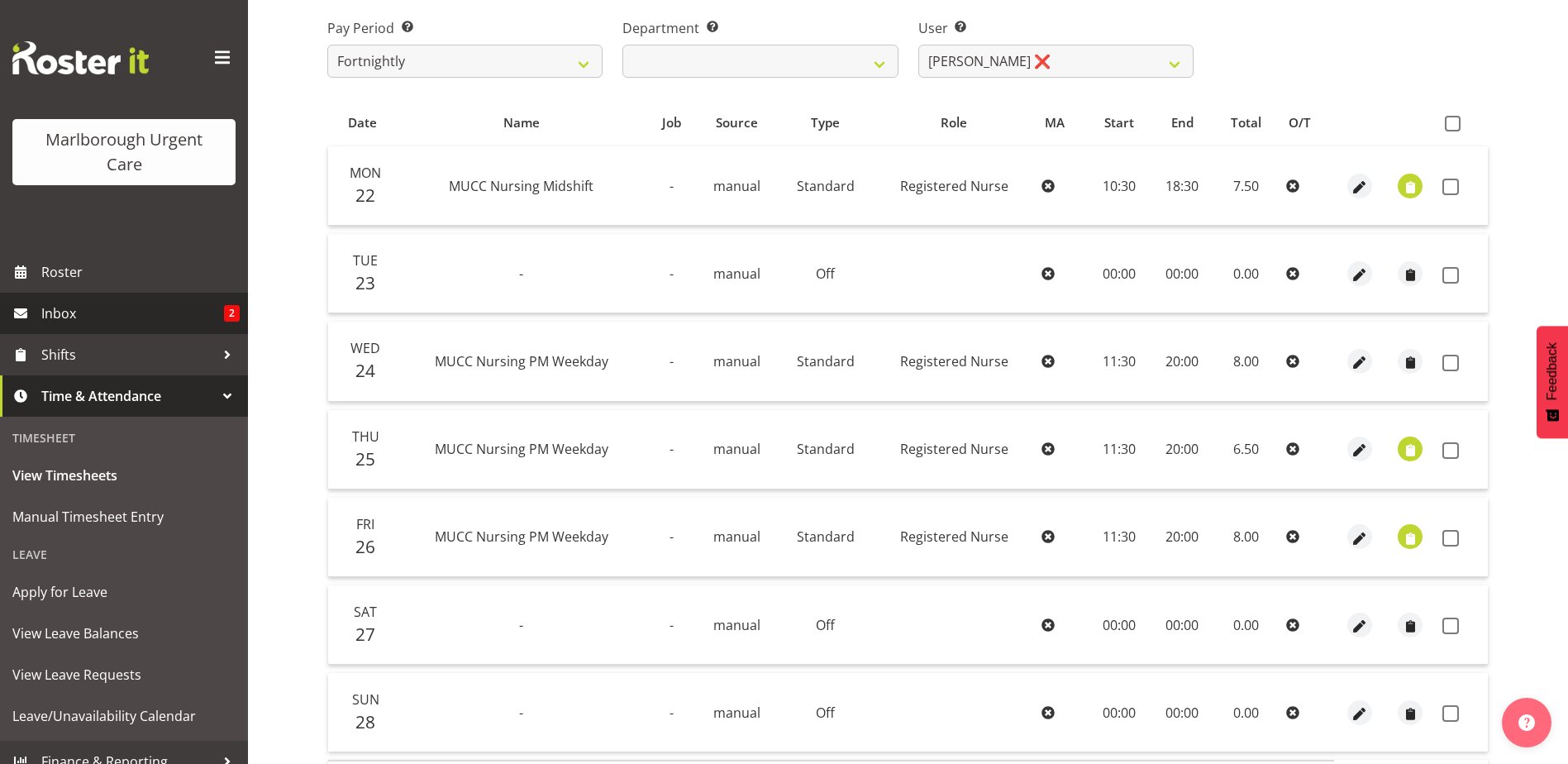
click at [101, 309] on span "Inbox" at bounding box center [132, 313] width 183 height 24
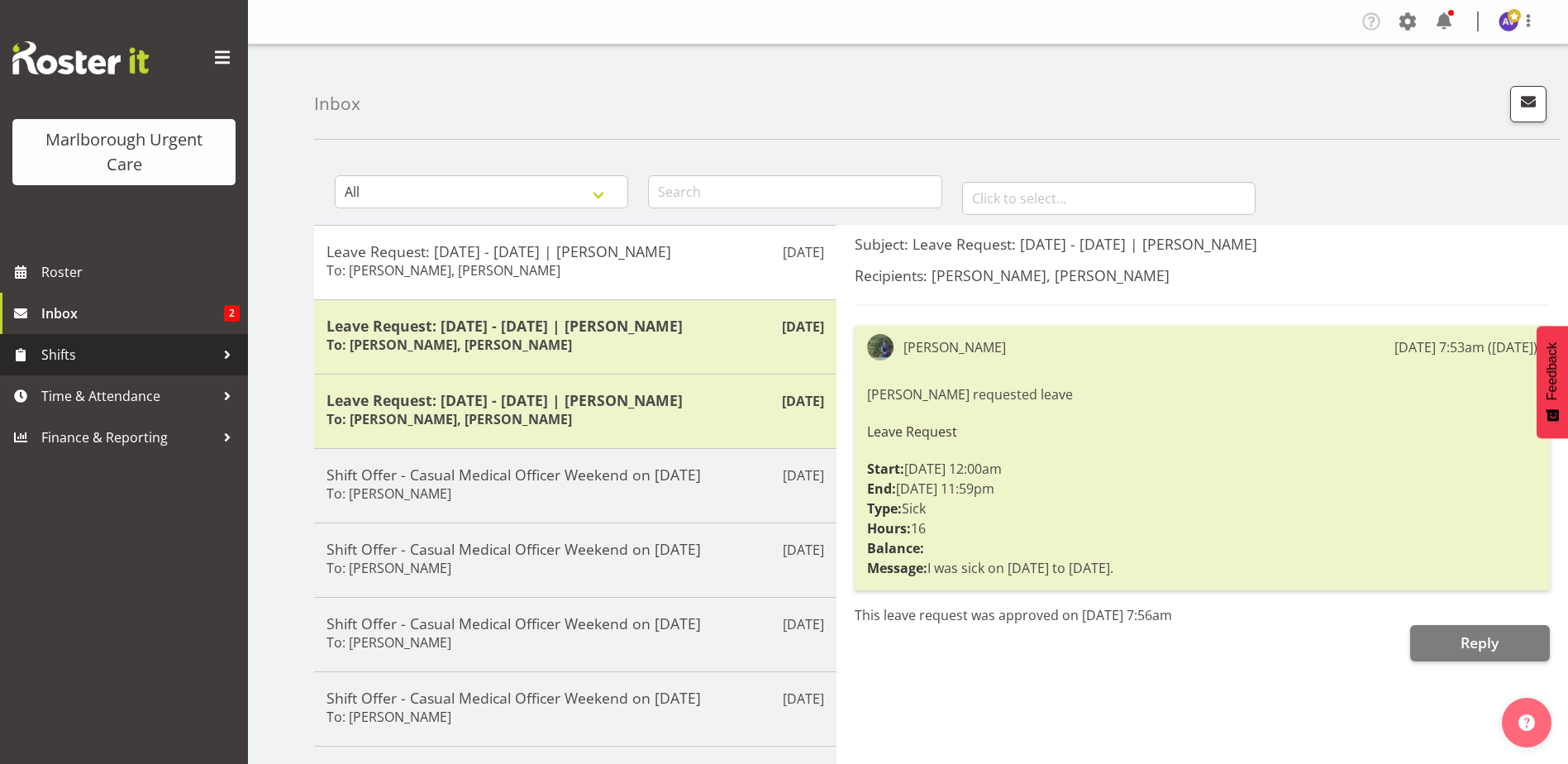
click at [59, 343] on span "Shifts" at bounding box center [128, 354] width 173 height 24
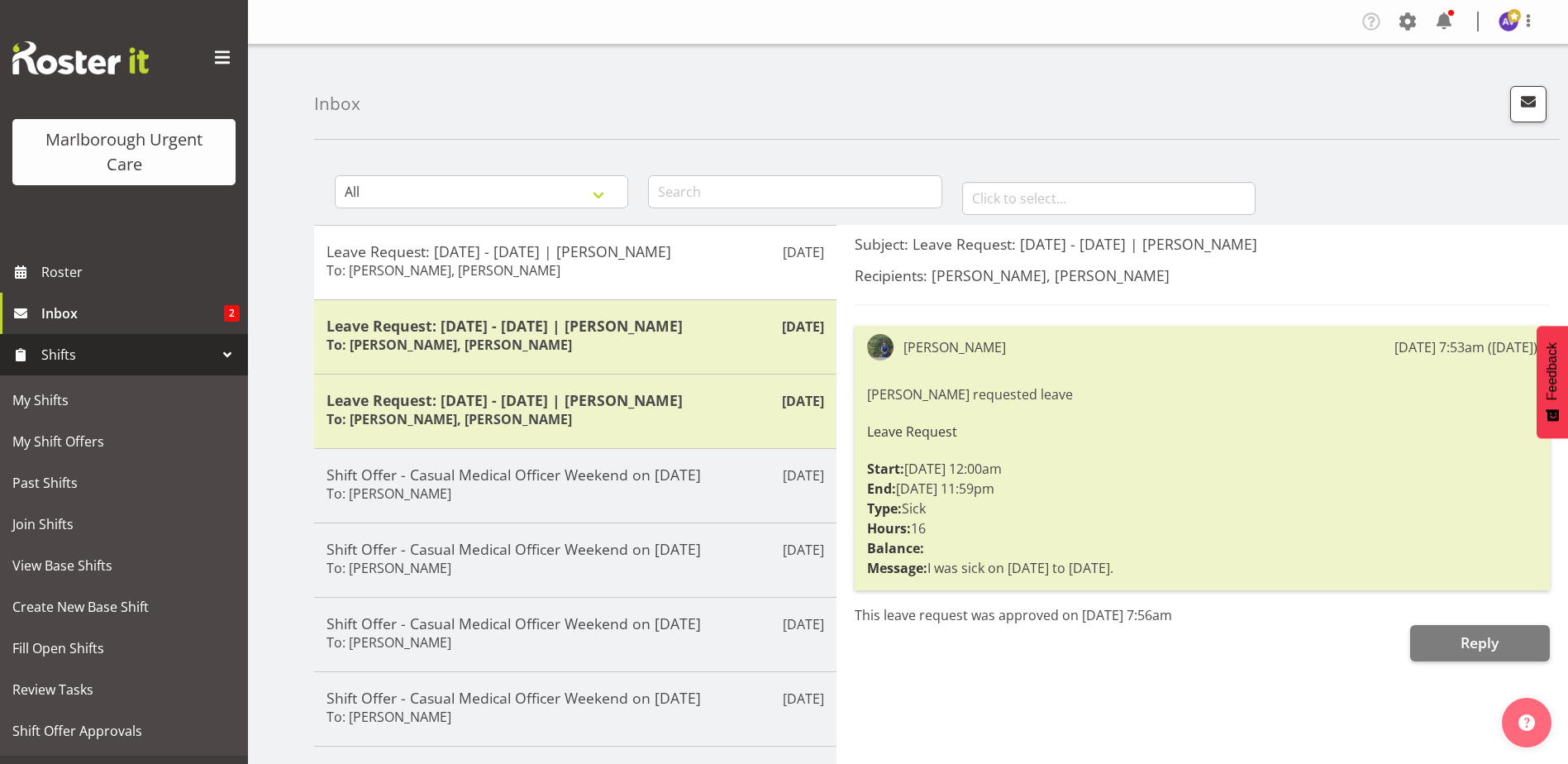
click at [70, 355] on span "Shifts" at bounding box center [128, 354] width 173 height 24
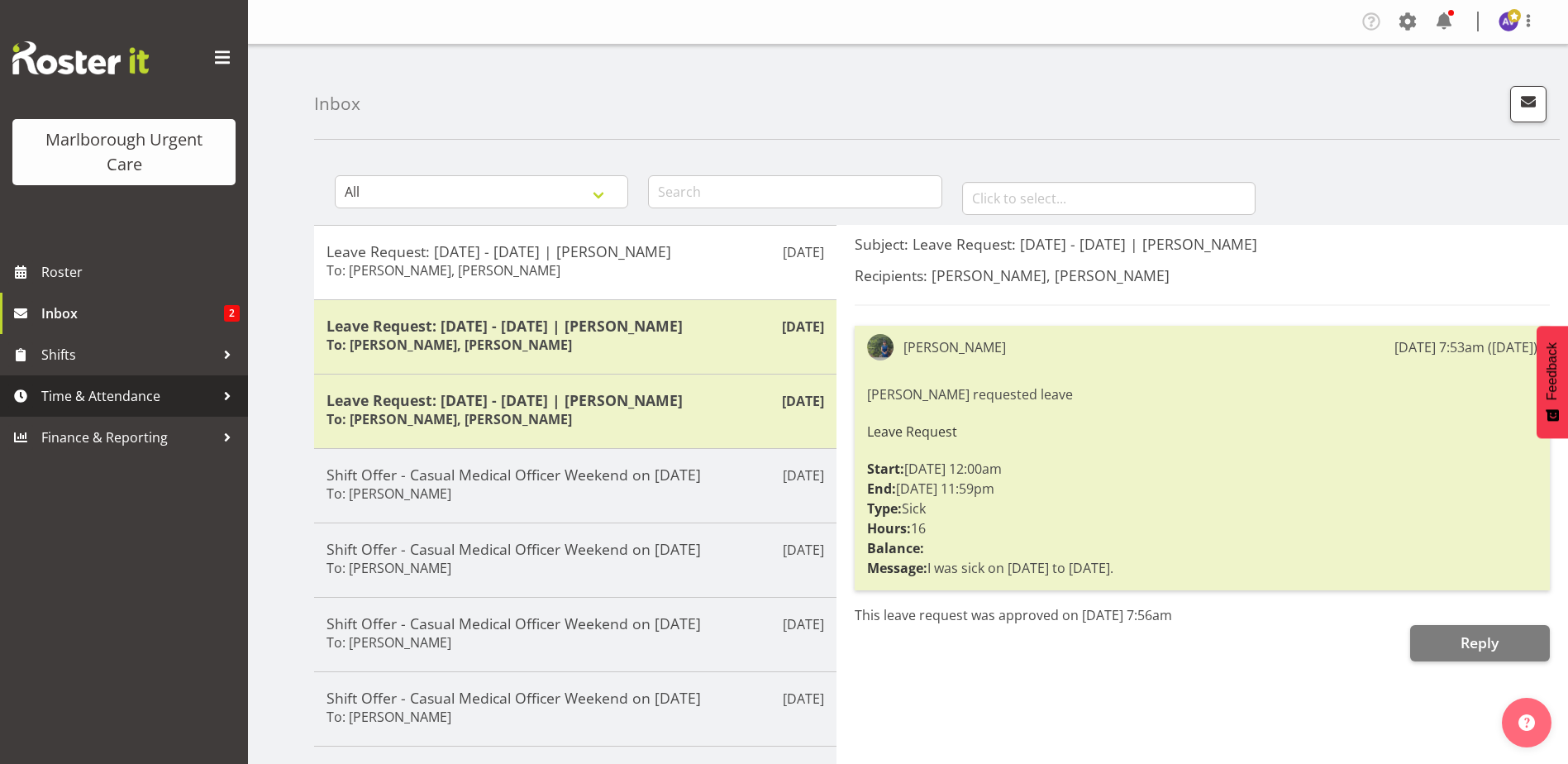
click at [88, 383] on span "Time & Attendance" at bounding box center [128, 395] width 173 height 24
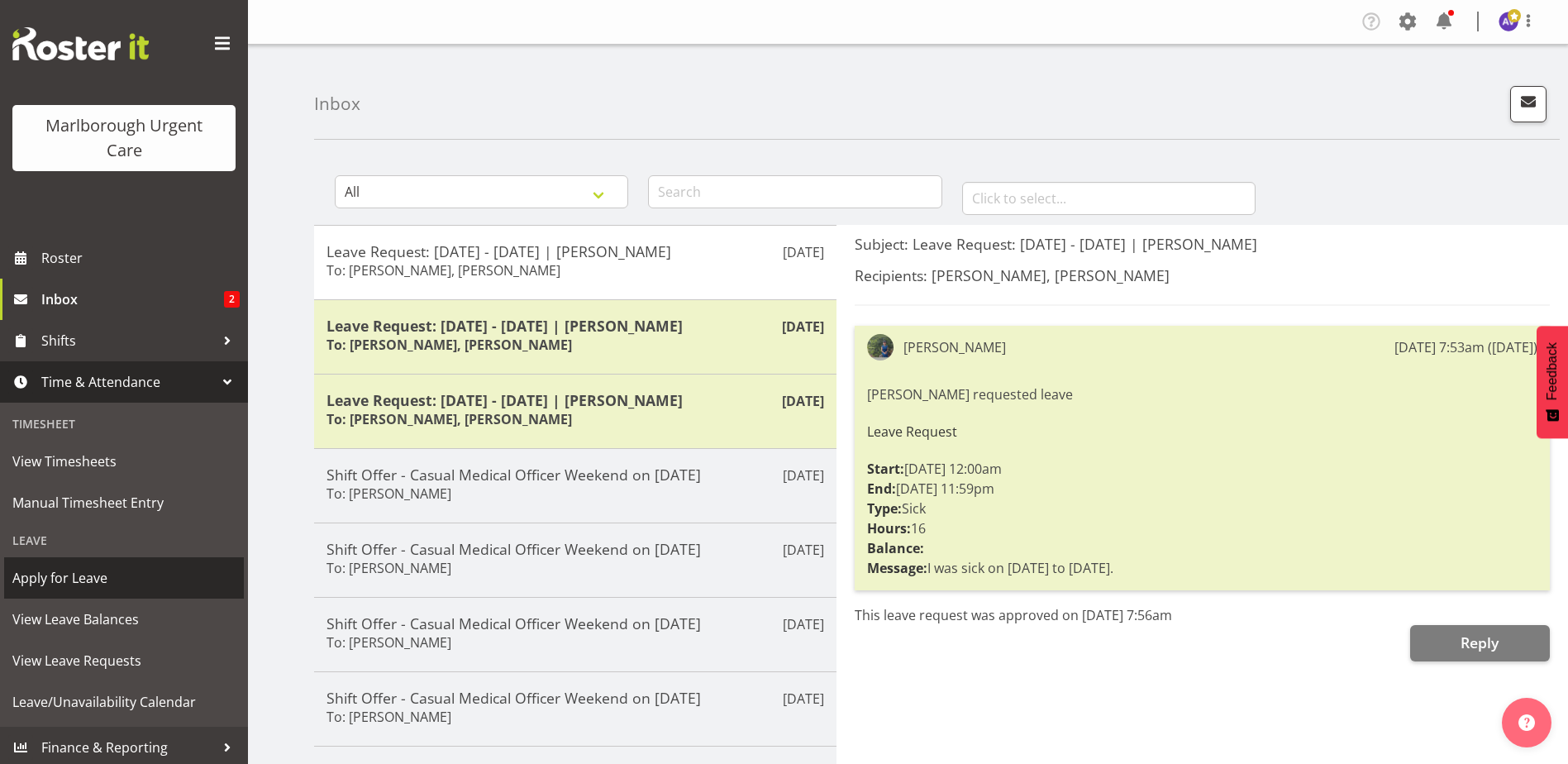
scroll to position [19, 0]
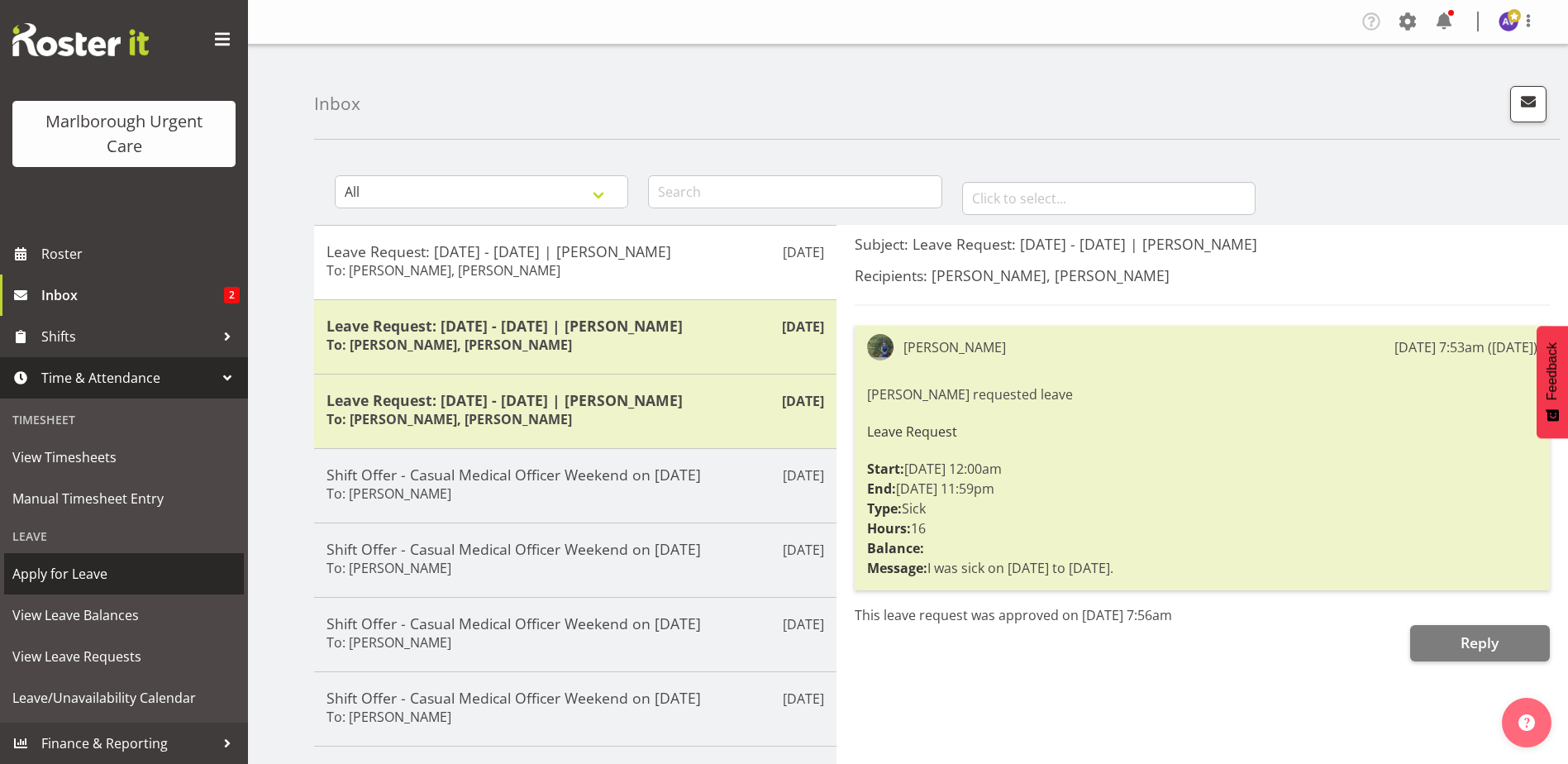
click at [72, 564] on span "Apply for Leave" at bounding box center [124, 573] width 223 height 24
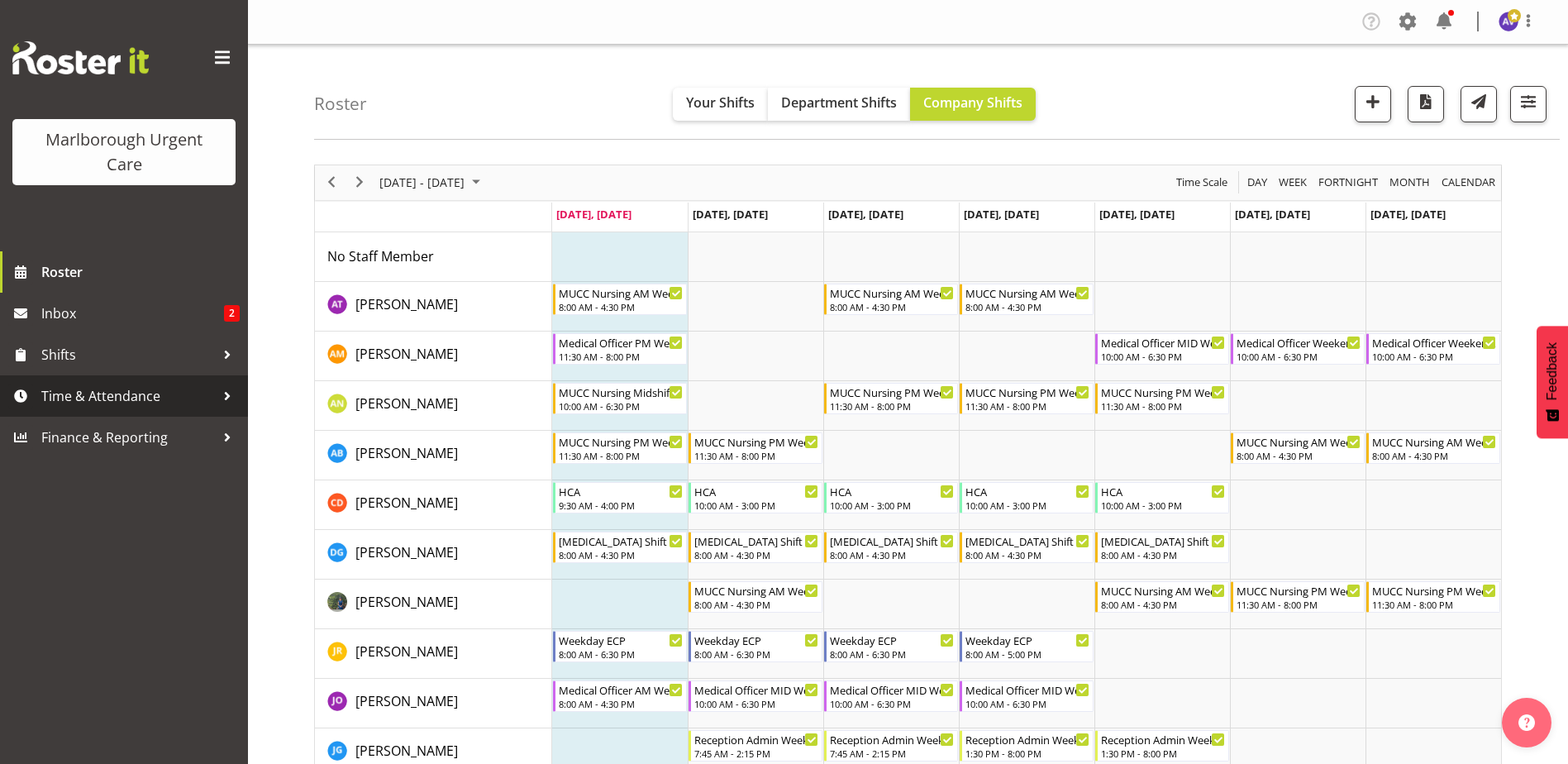
click at [90, 409] on span "Time & Attendance" at bounding box center [128, 395] width 173 height 24
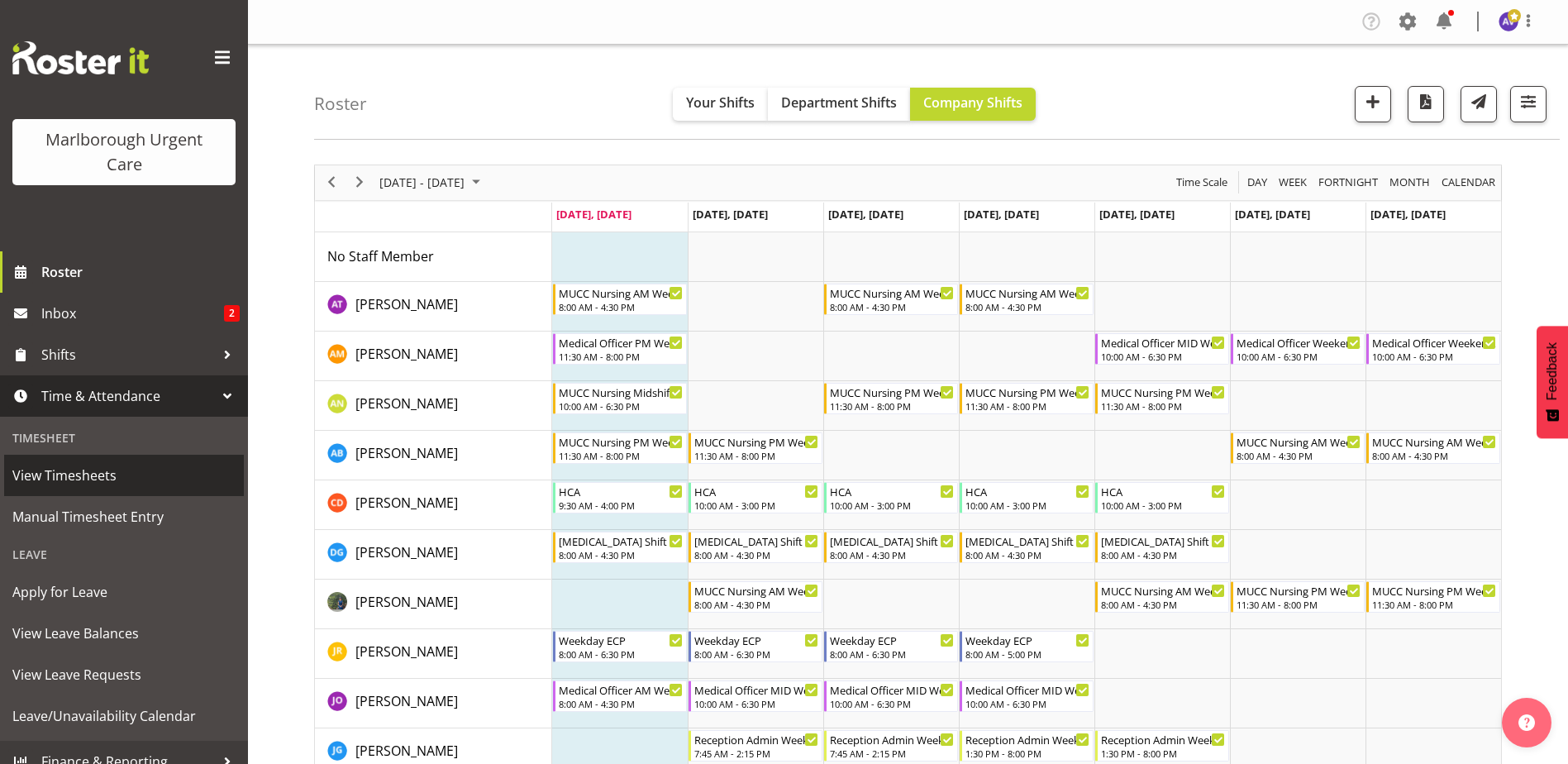
click at [77, 468] on span "View Timesheets" at bounding box center [124, 475] width 223 height 24
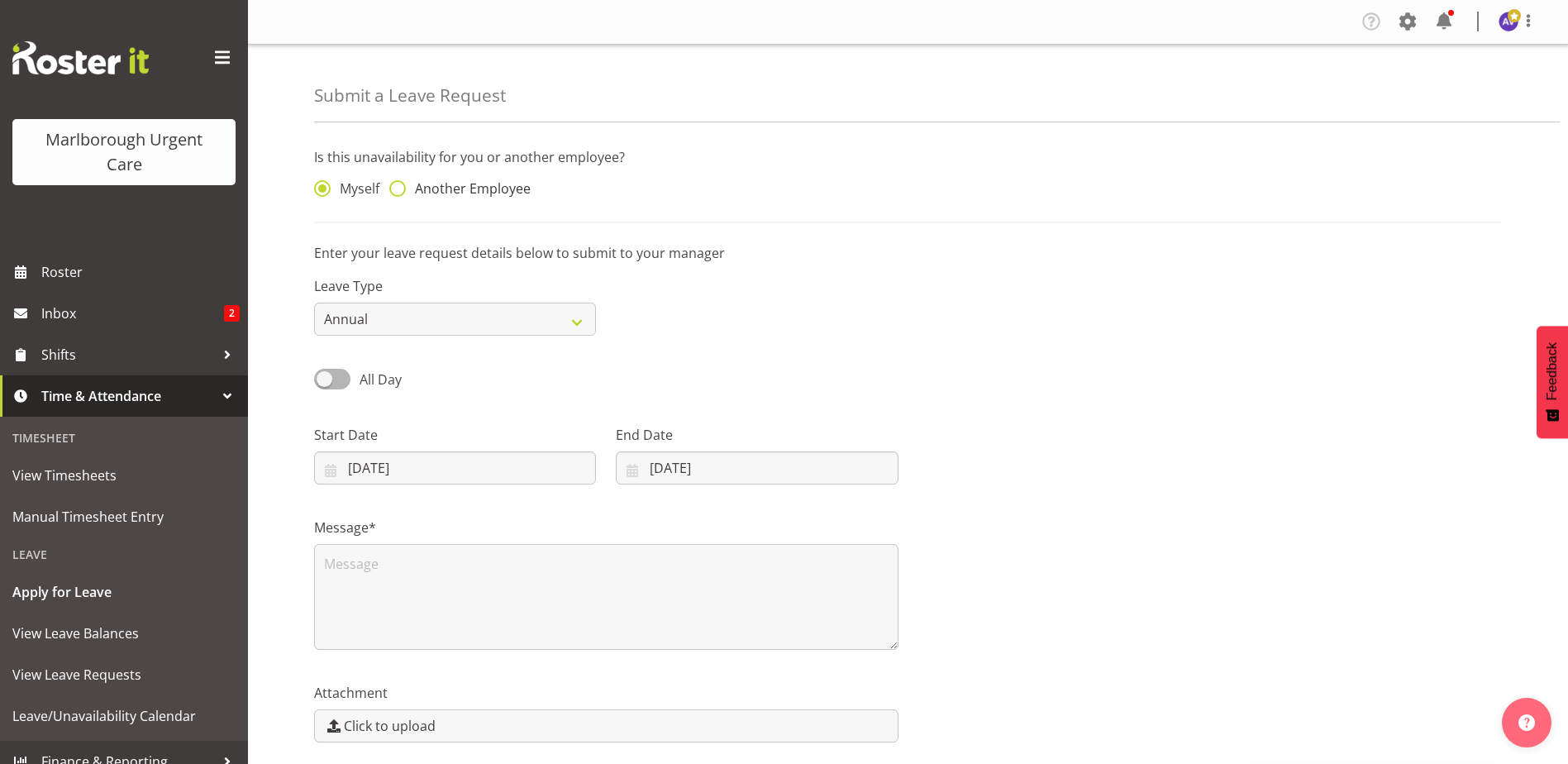
click at [397, 190] on span at bounding box center [397, 189] width 17 height 17
click at [397, 190] on input "Another Employee" at bounding box center [394, 189] width 11 height 11
radio input "true"
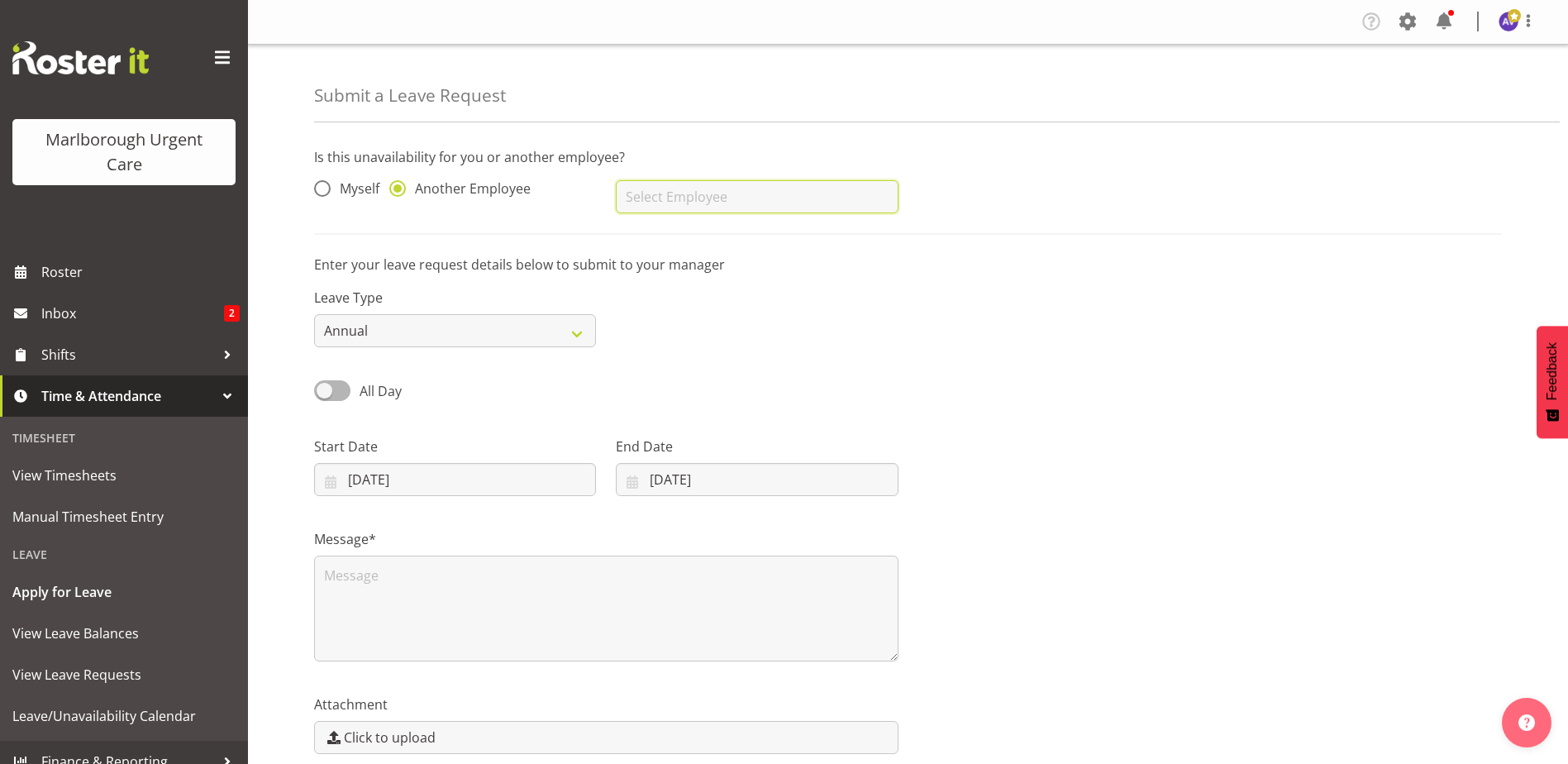
click at [693, 198] on input "text" at bounding box center [756, 196] width 282 height 33
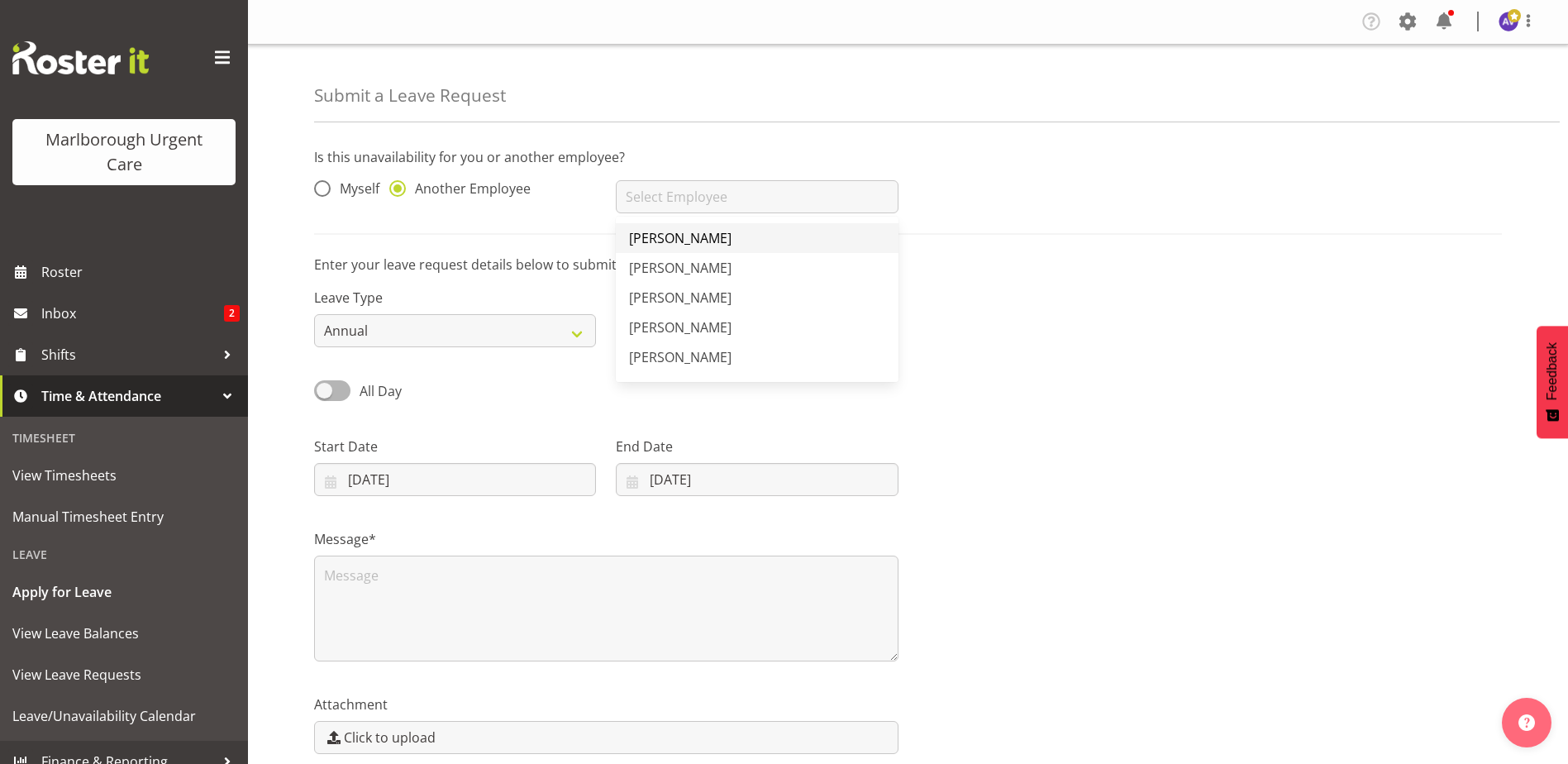
click at [672, 243] on span "[PERSON_NAME]" at bounding box center [680, 238] width 103 height 19
type input "Agnes Tyson"
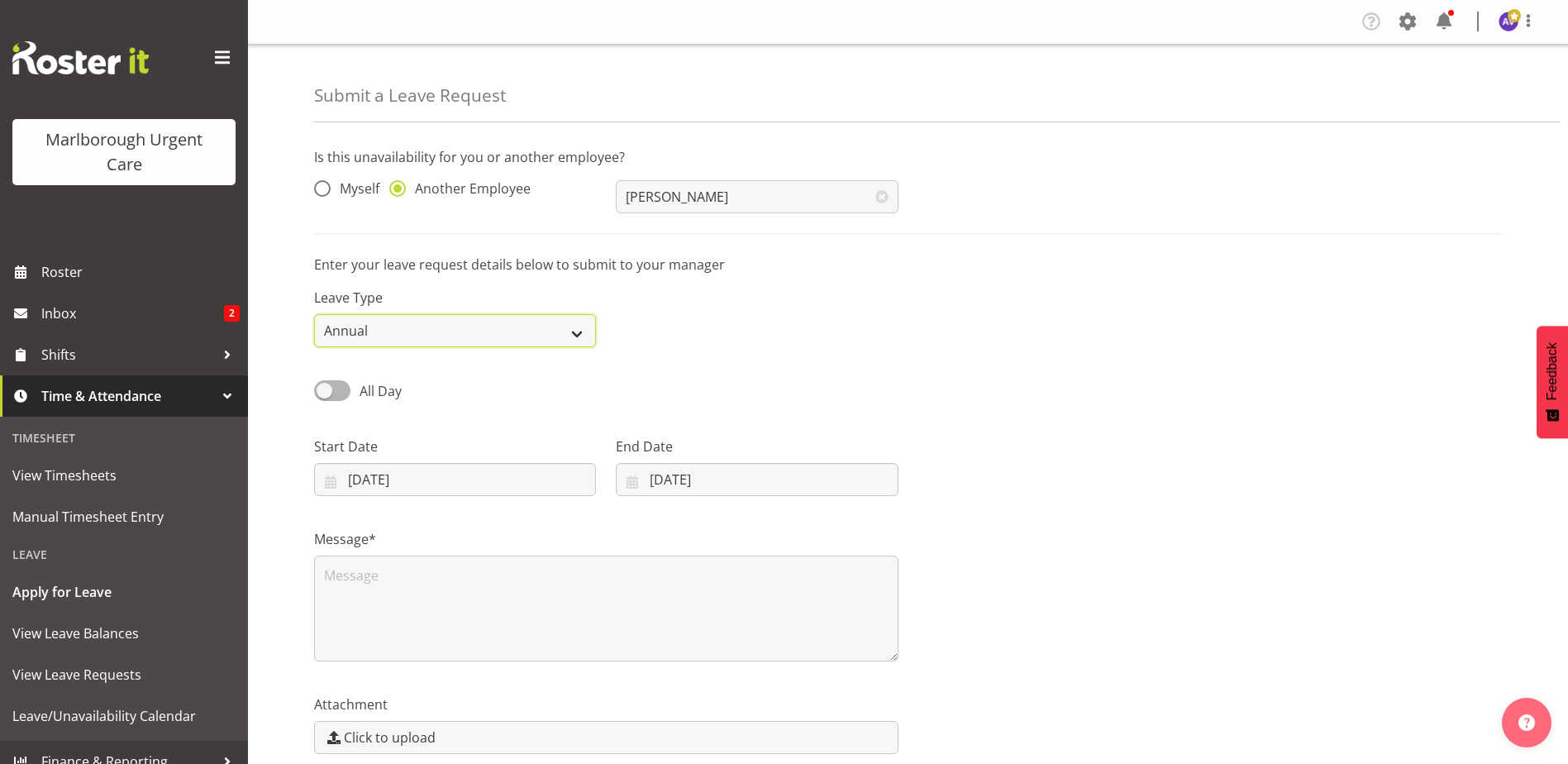
click at [359, 326] on select "Annual Sick Leave Without Pay Bereavement Domestic Violence Parental Jury Servi…" at bounding box center [455, 330] width 282 height 33
select select "Sick"
click at [314, 314] on select "Annual Sick Leave Without Pay Bereavement Domestic Violence Parental Jury Servi…" at bounding box center [455, 330] width 282 height 33
click at [769, 341] on div "Leave Type Annual Sick Leave Without Pay Bereavement Domestic Violence Parental…" at bounding box center [908, 311] width 1208 height 93
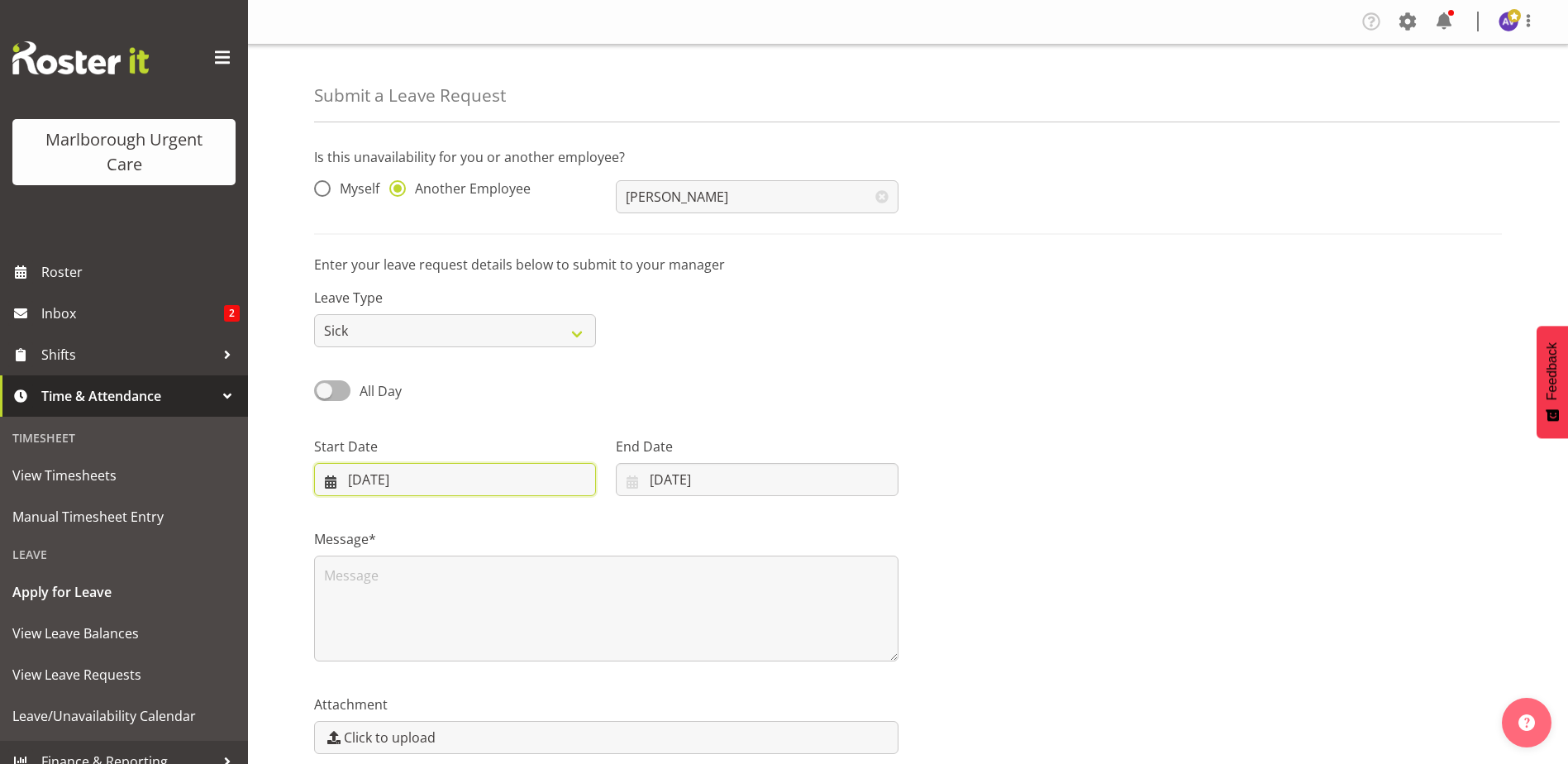
click at [402, 478] on input "29/09/2025" at bounding box center [455, 479] width 282 height 33
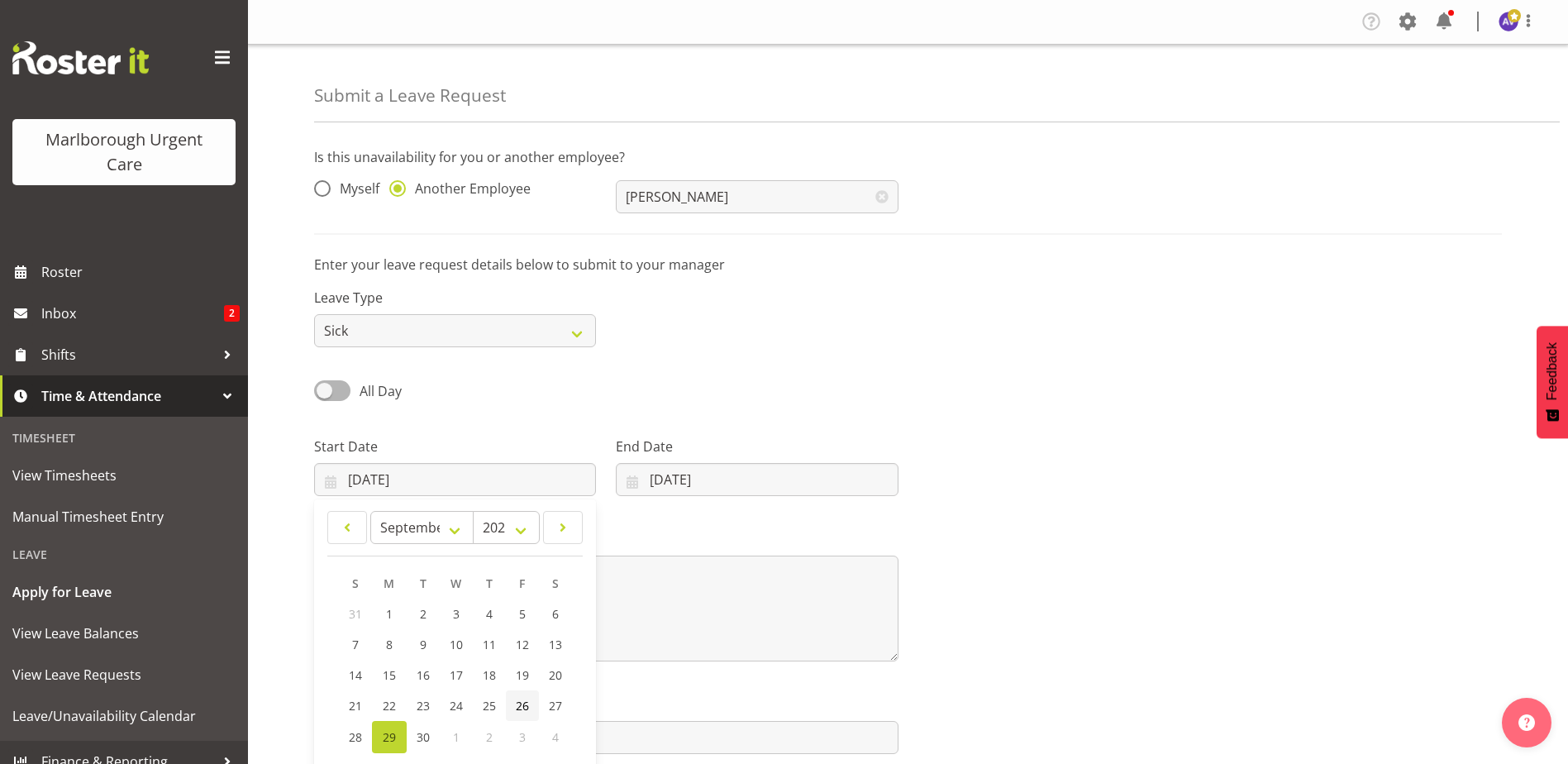
drag, startPoint x: 523, startPoint y: 703, endPoint x: 533, endPoint y: 696, distance: 12.2
click at [523, 703] on span "26" at bounding box center [522, 705] width 13 height 16
type input "26/09/2025"
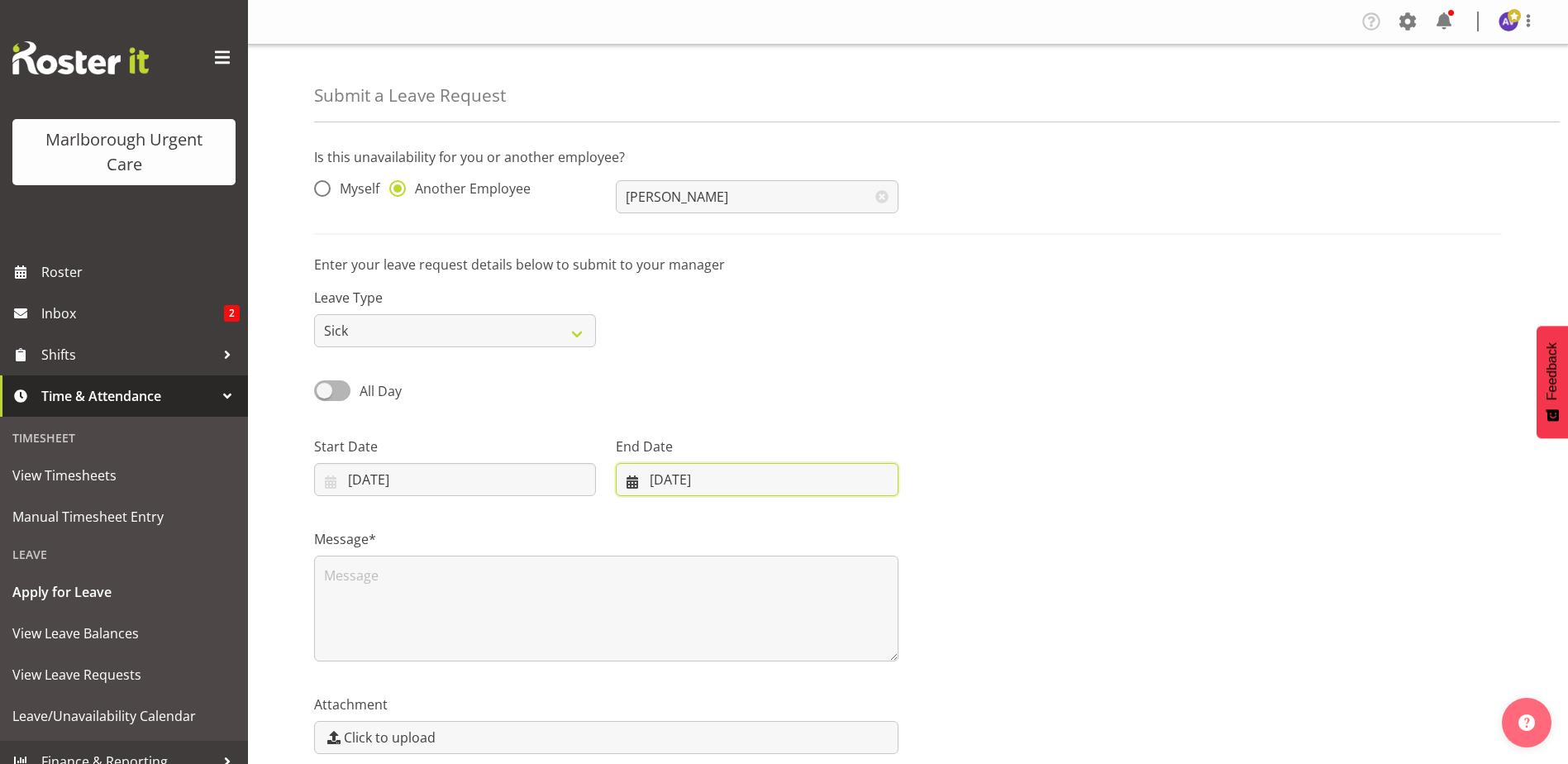
click at [656, 477] on input "29/09/2025" at bounding box center [756, 479] width 282 height 33
click at [815, 706] on span "26" at bounding box center [815, 705] width 13 height 16
type input "26/09/2025"
click at [1255, 553] on div "Message*" at bounding box center [908, 589] width 1208 height 165
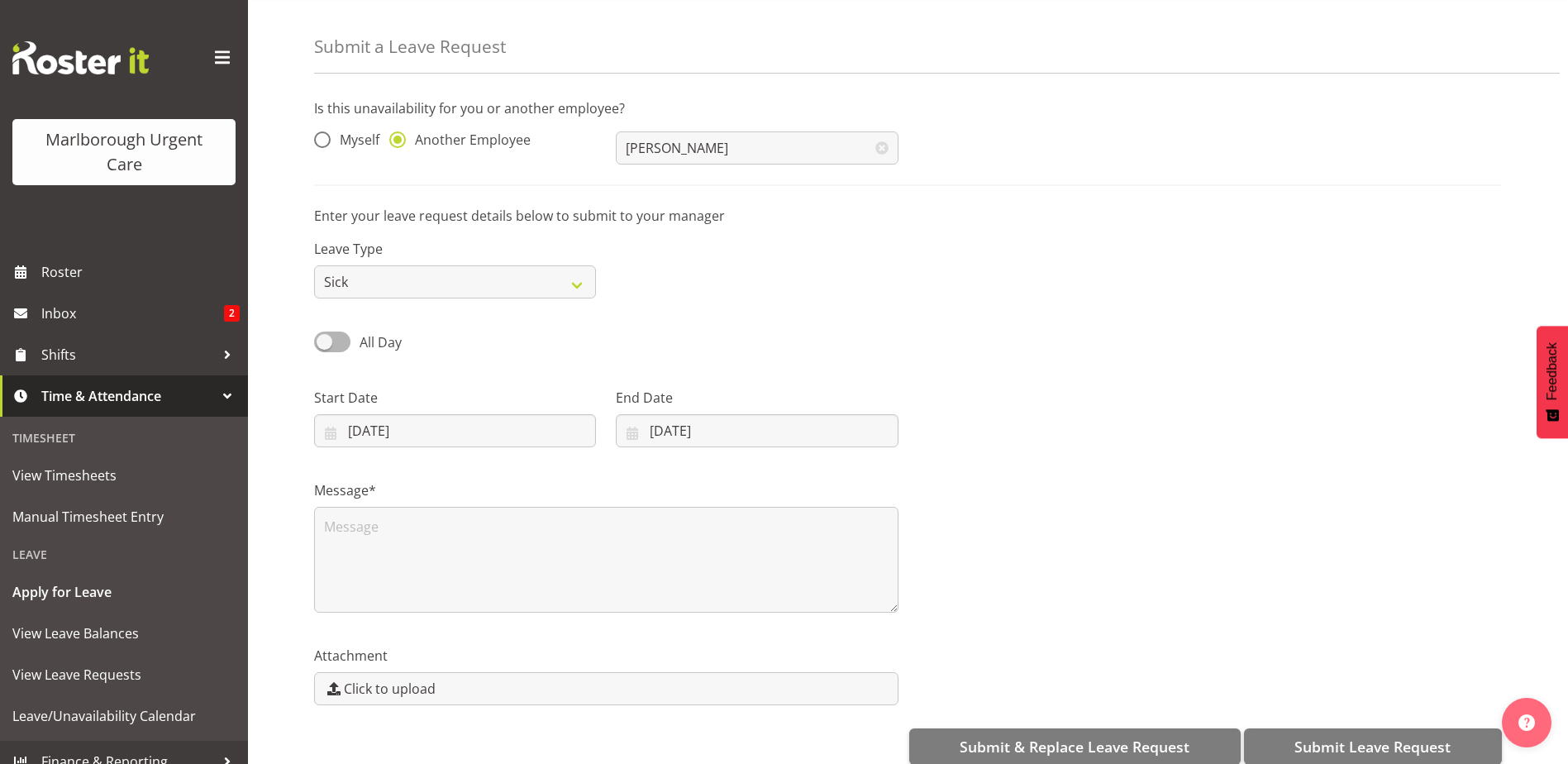
scroll to position [74, 0]
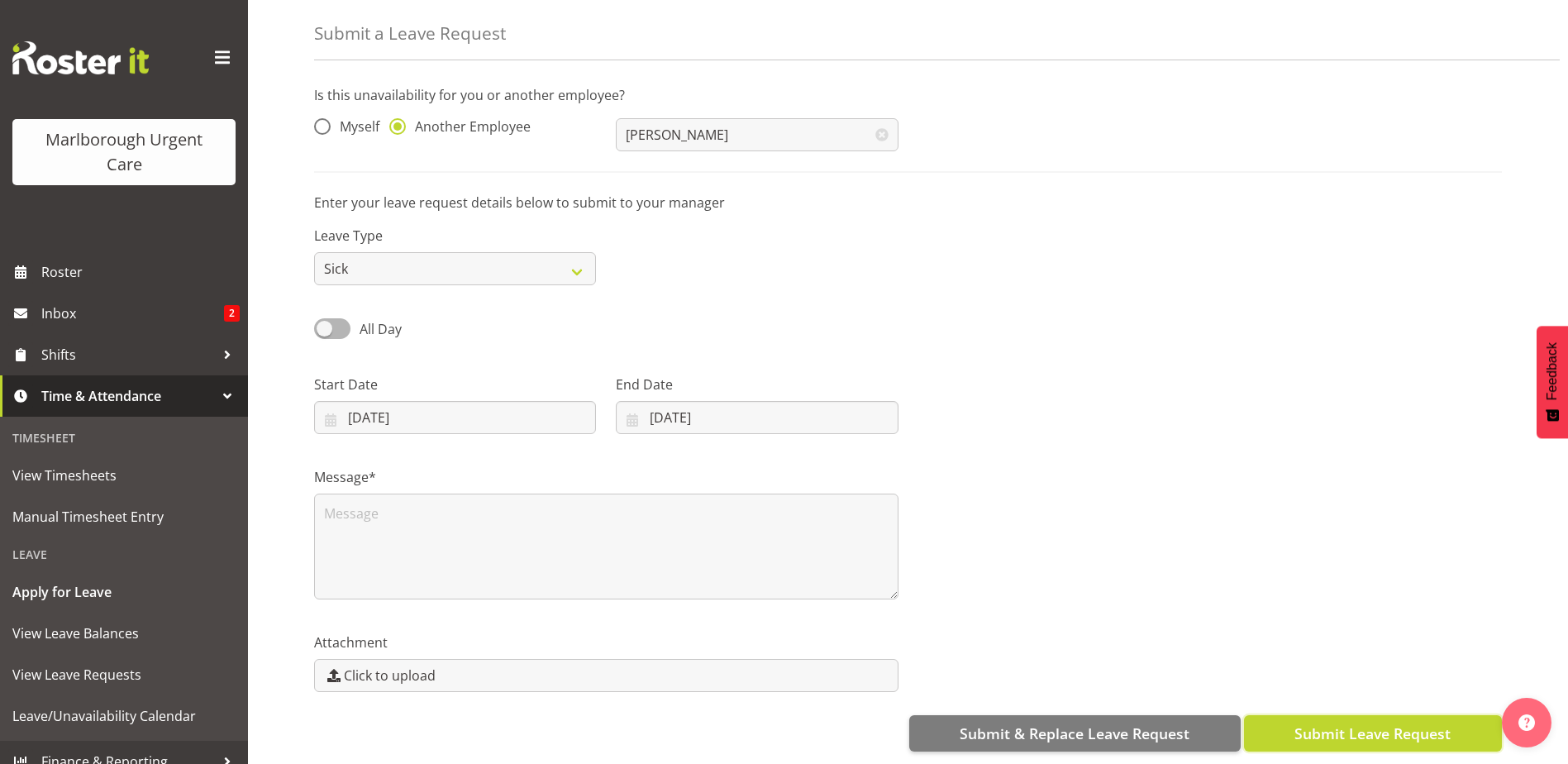
click at [1319, 723] on span "Submit Leave Request" at bounding box center [1372, 734] width 156 height 22
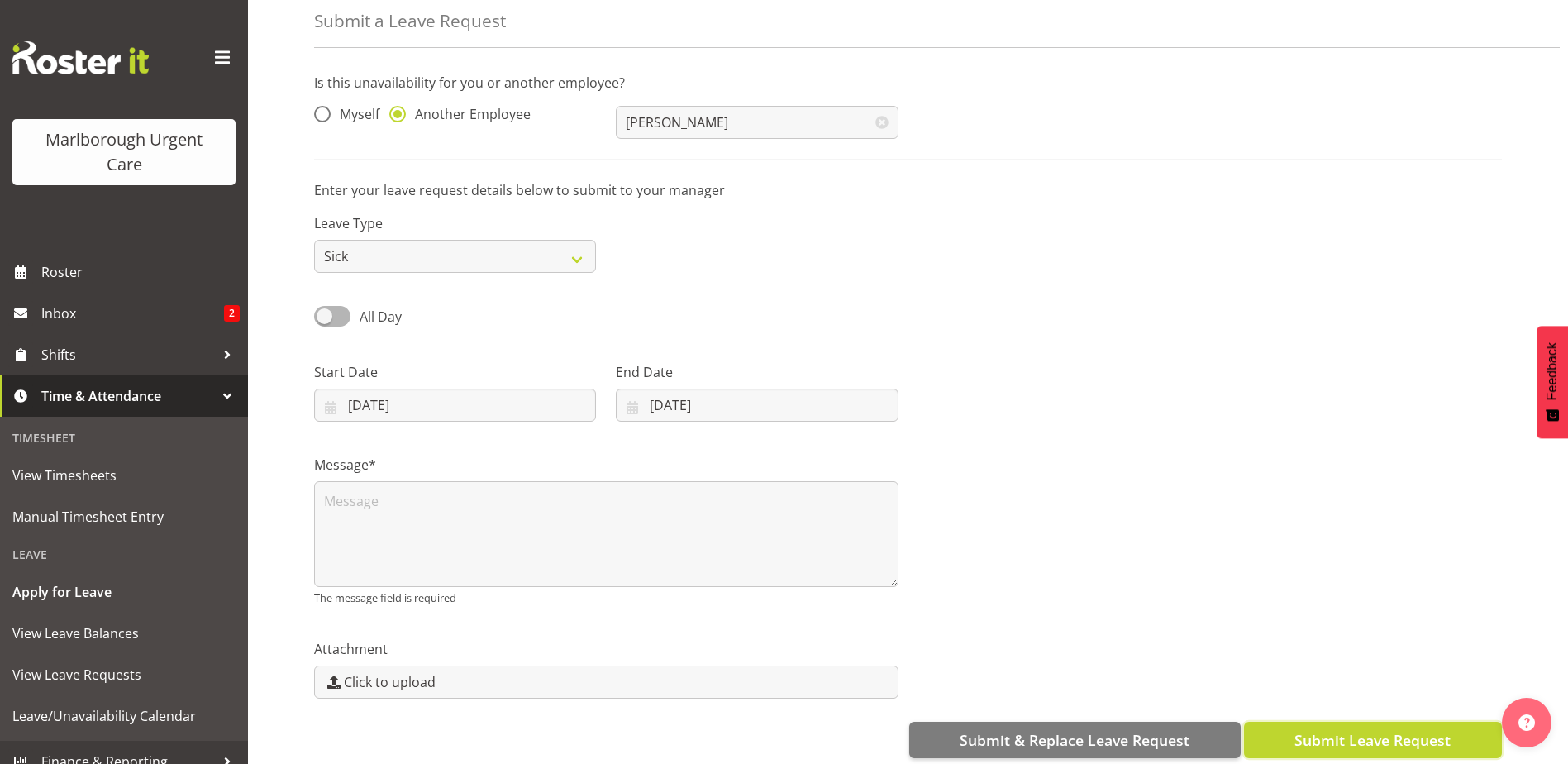
click at [1333, 740] on span "Submit Leave Request" at bounding box center [1372, 740] width 156 height 22
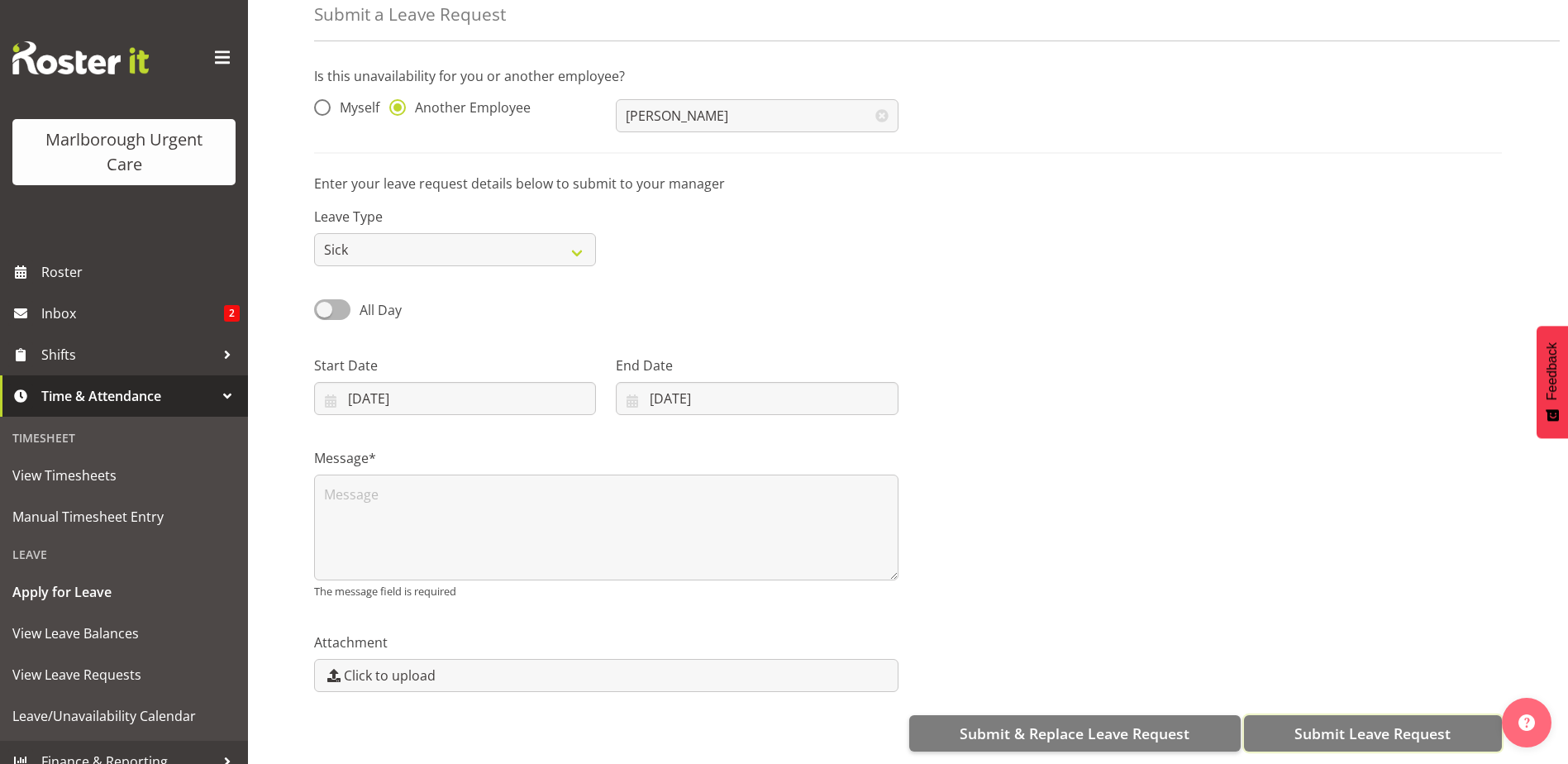
scroll to position [93, 0]
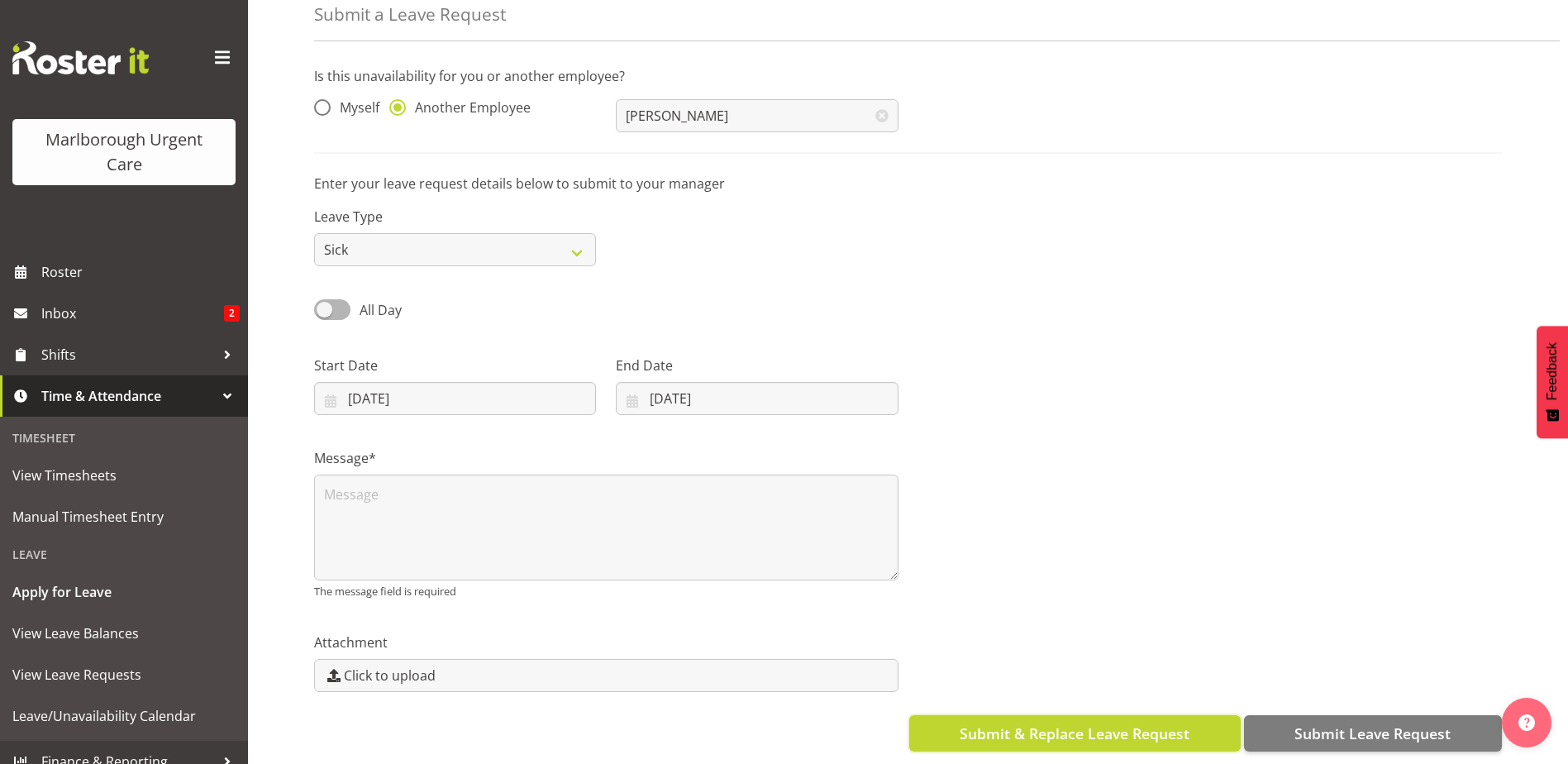
click at [1113, 723] on span "Submit & Replace Leave Request" at bounding box center [1074, 734] width 230 height 22
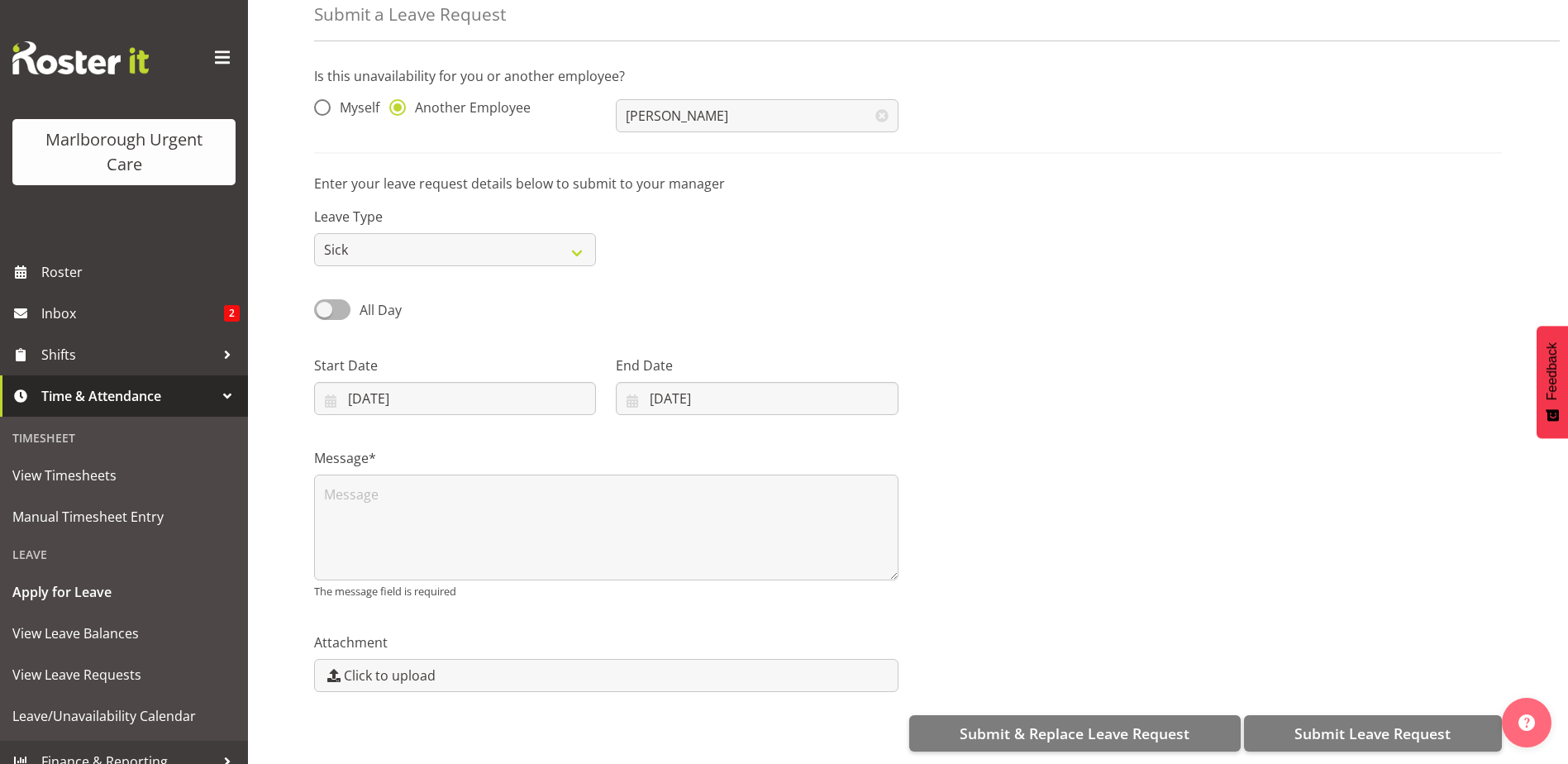
click at [1201, 395] on div at bounding box center [1209, 379] width 604 height 93
click at [480, 502] on textarea at bounding box center [606, 527] width 584 height 106
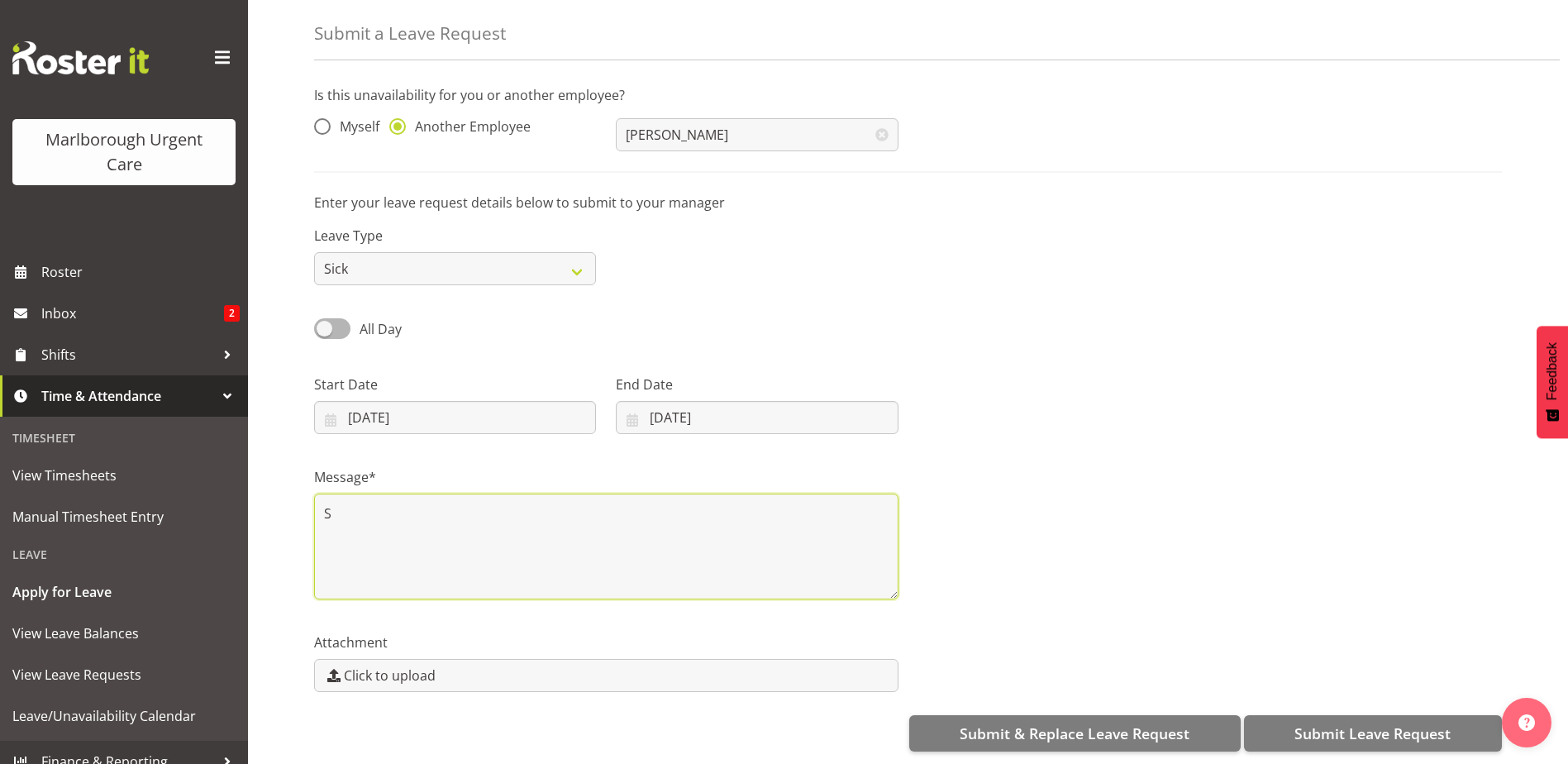
scroll to position [74, 0]
type textarea "Sick"
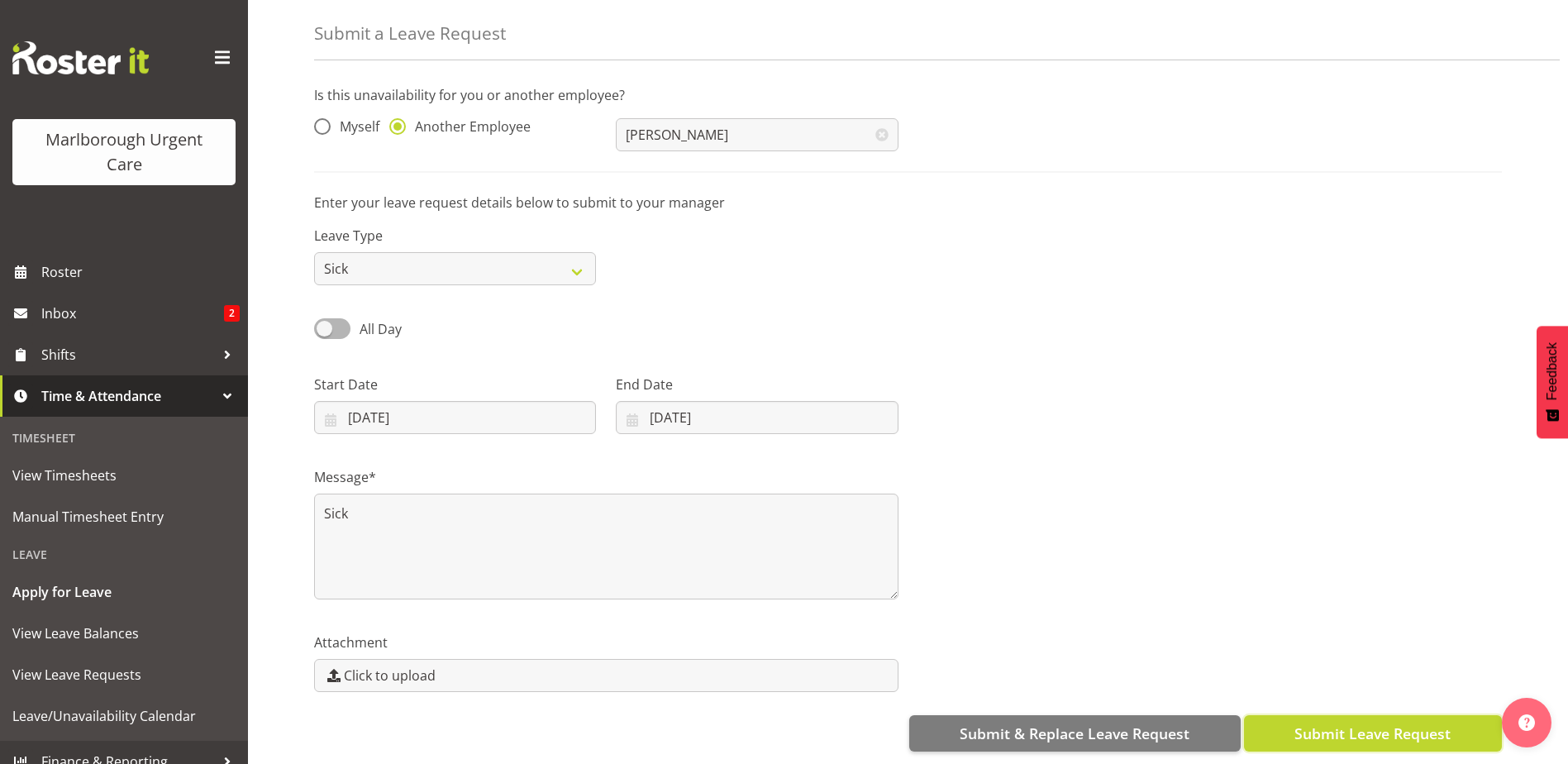
click at [1401, 723] on span "Submit Leave Request" at bounding box center [1372, 734] width 156 height 22
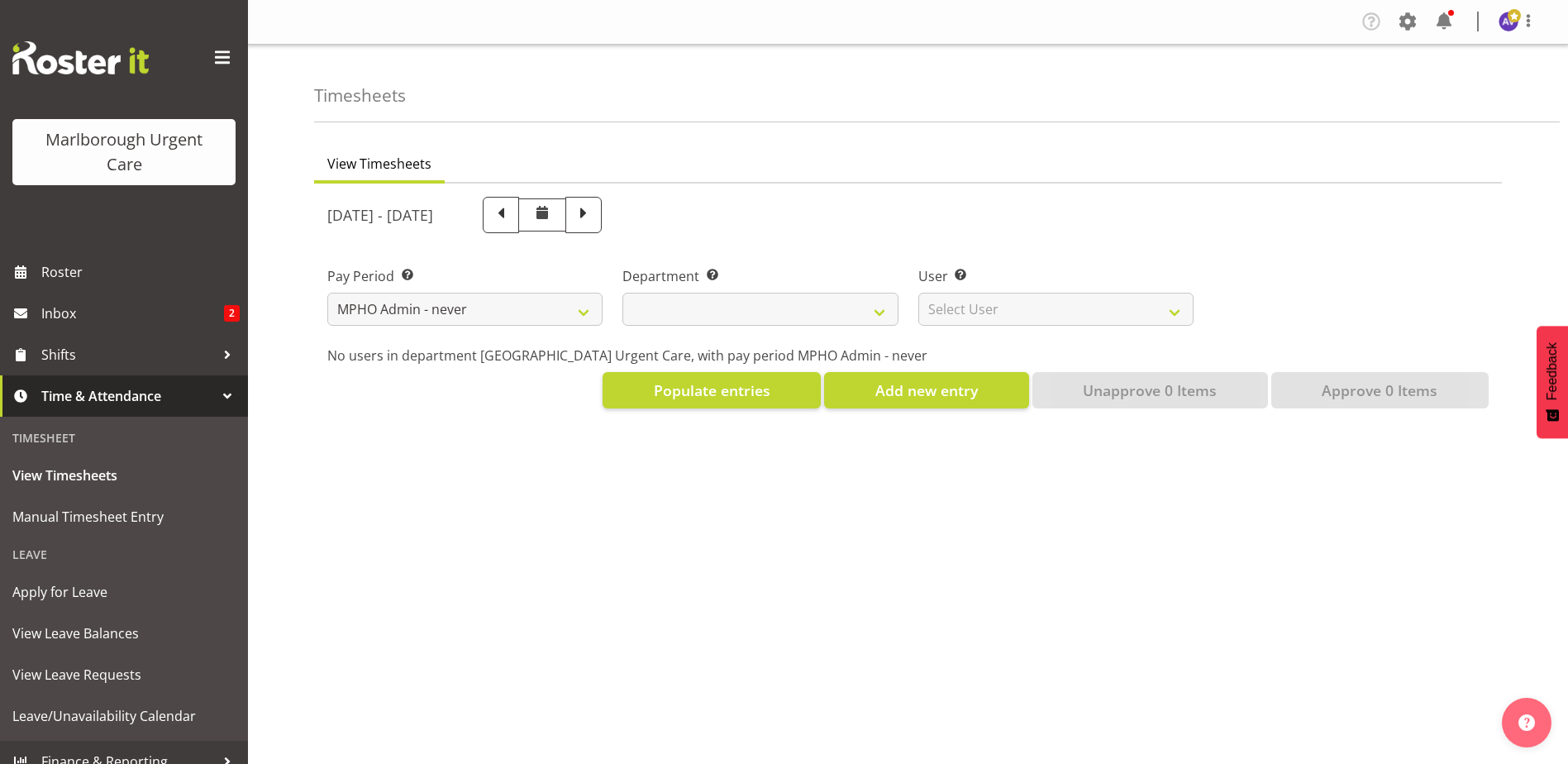
select select "195"
select select
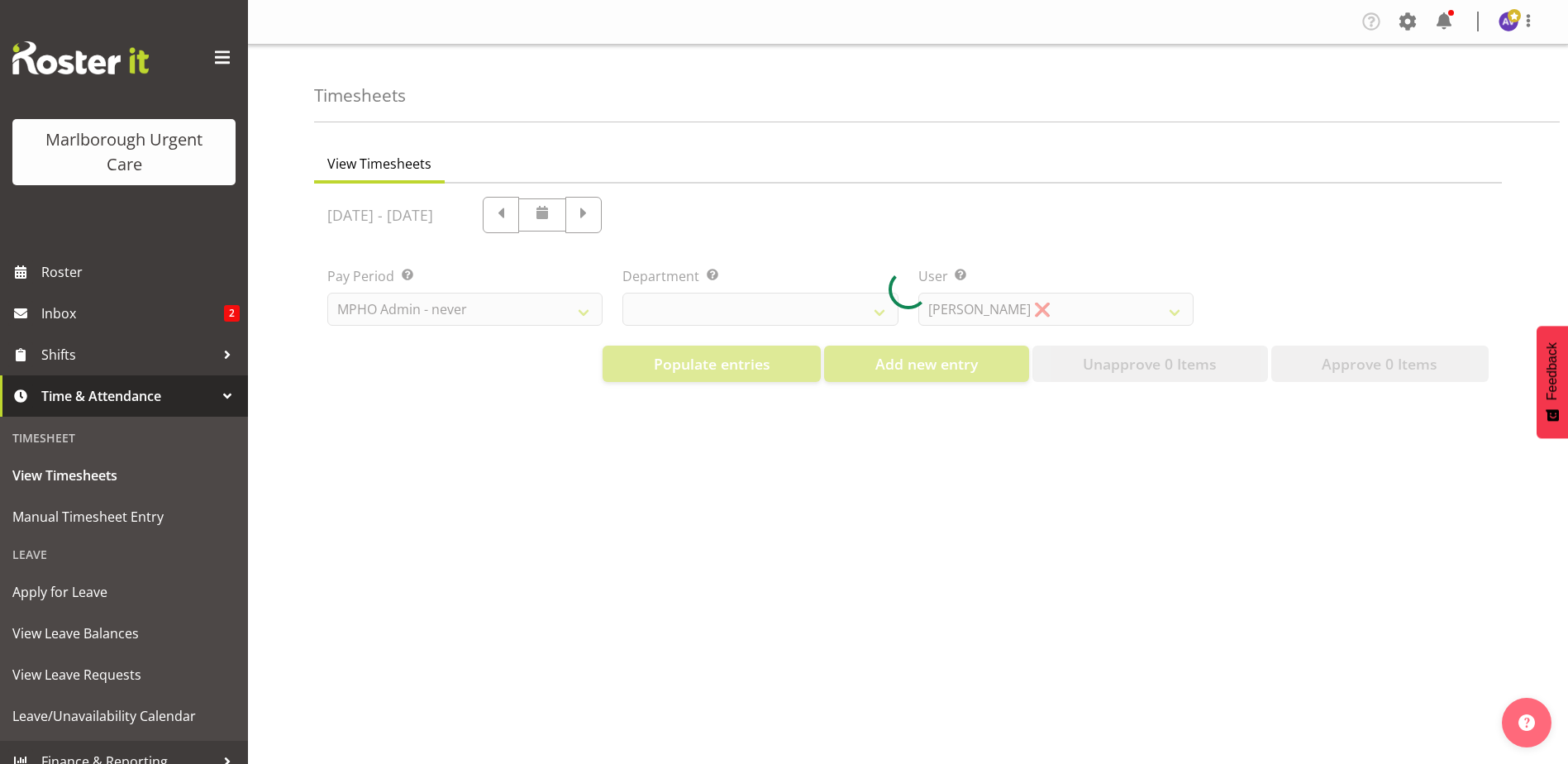
click at [435, 309] on div at bounding box center [908, 289] width 1187 height 211
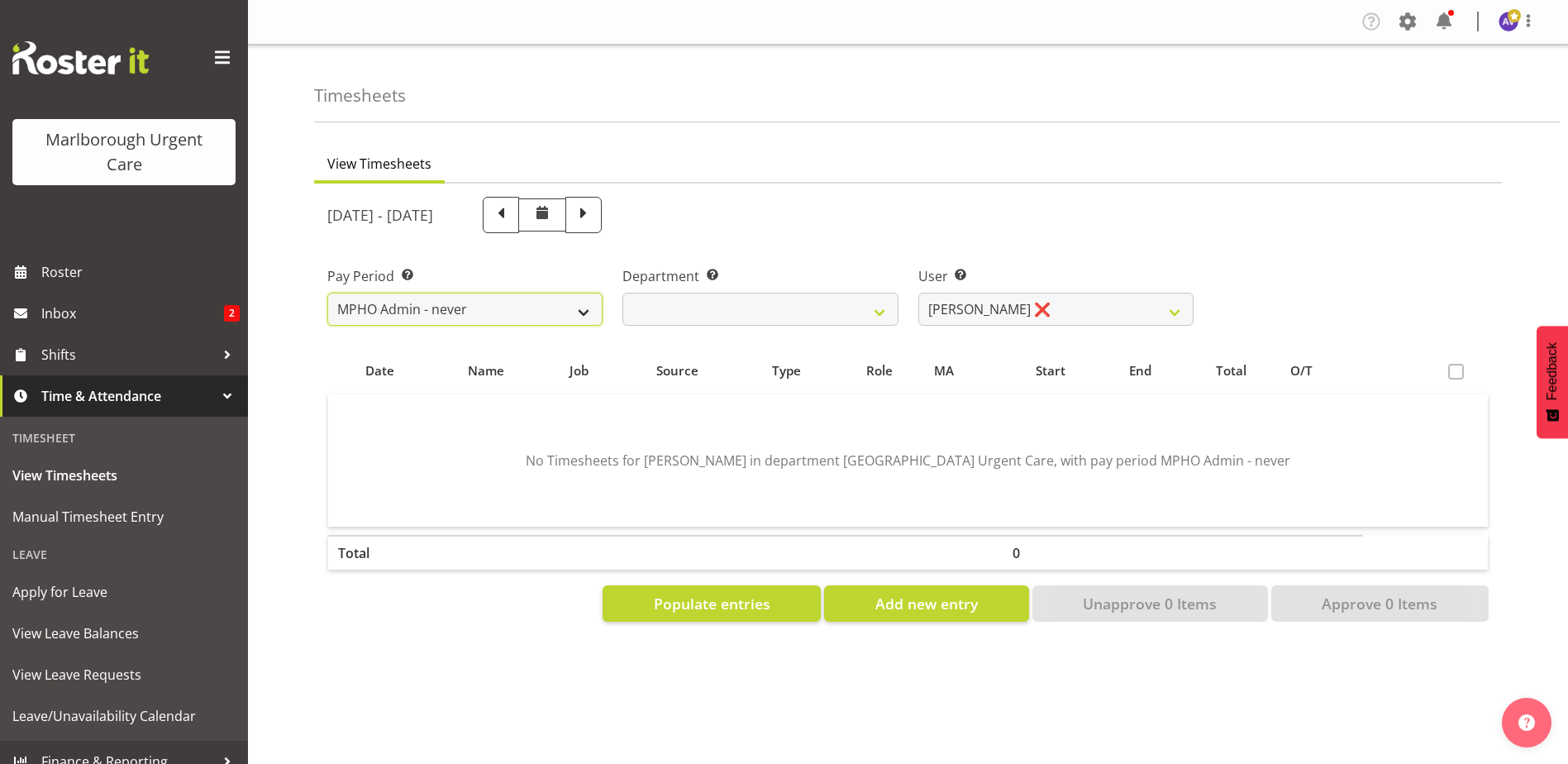
click at [439, 309] on select "Fortnightly MPHO - Haemodialysis Contractors MUCC MUCC Casuals MPHO Admin - nev…" at bounding box center [465, 308] width 275 height 33
select select "194"
click at [328, 292] on select "Fortnightly MPHO - Haemodialysis Contractors MUCC MUCC Casuals MPHO Admin - nev…" at bounding box center [465, 308] width 275 height 33
select select
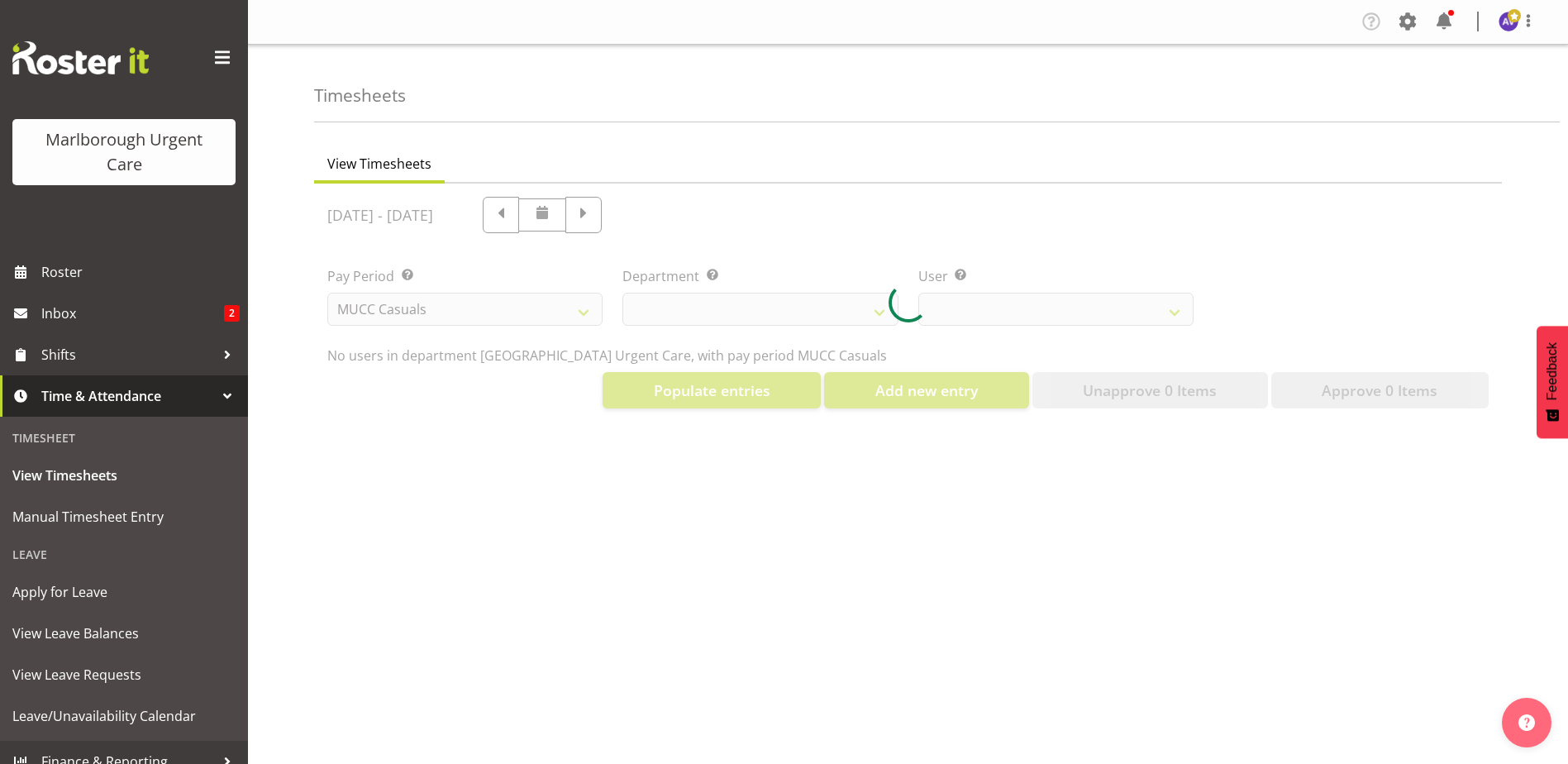
click at [424, 313] on div at bounding box center [908, 302] width 1187 height 238
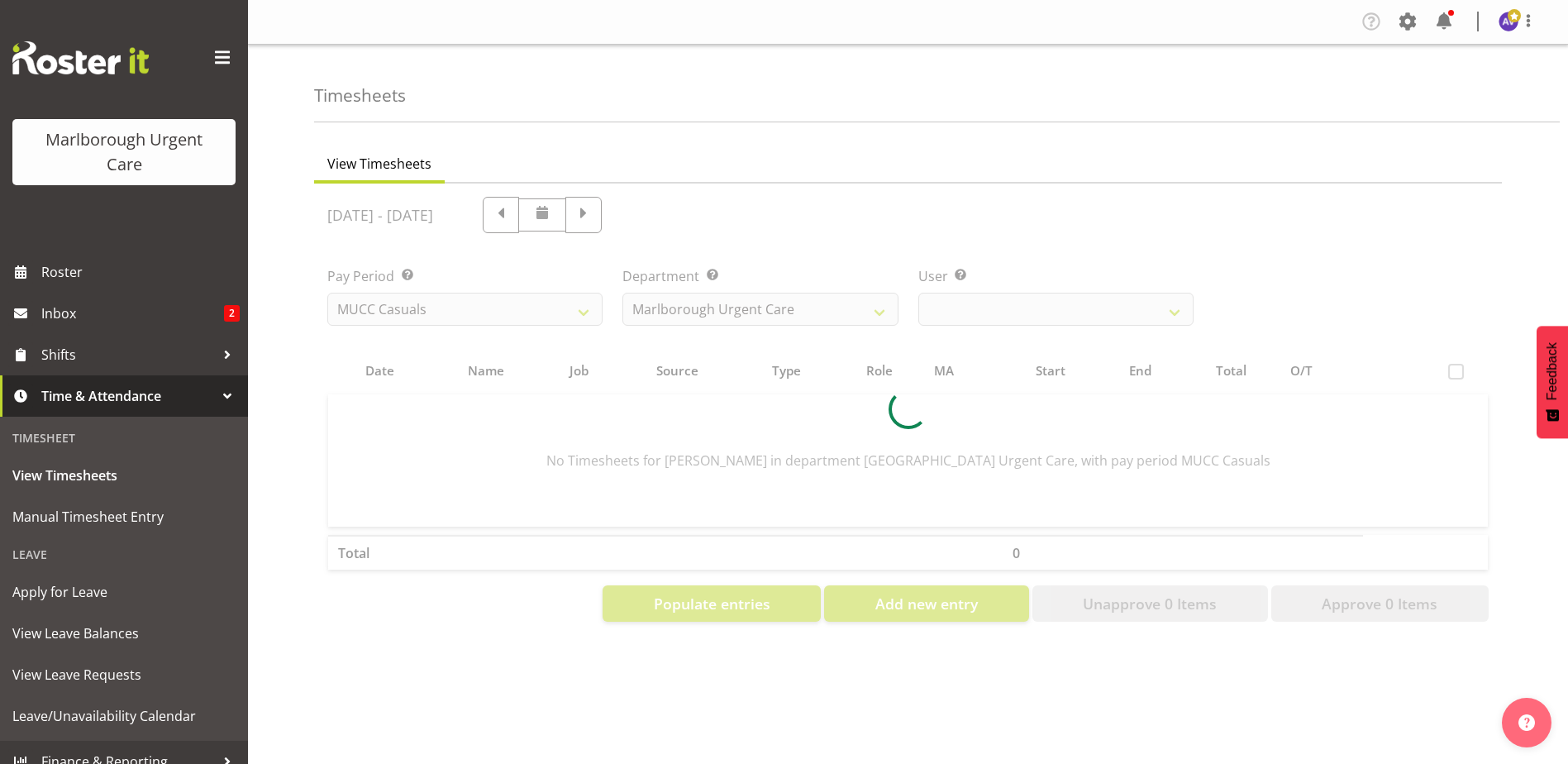
select select
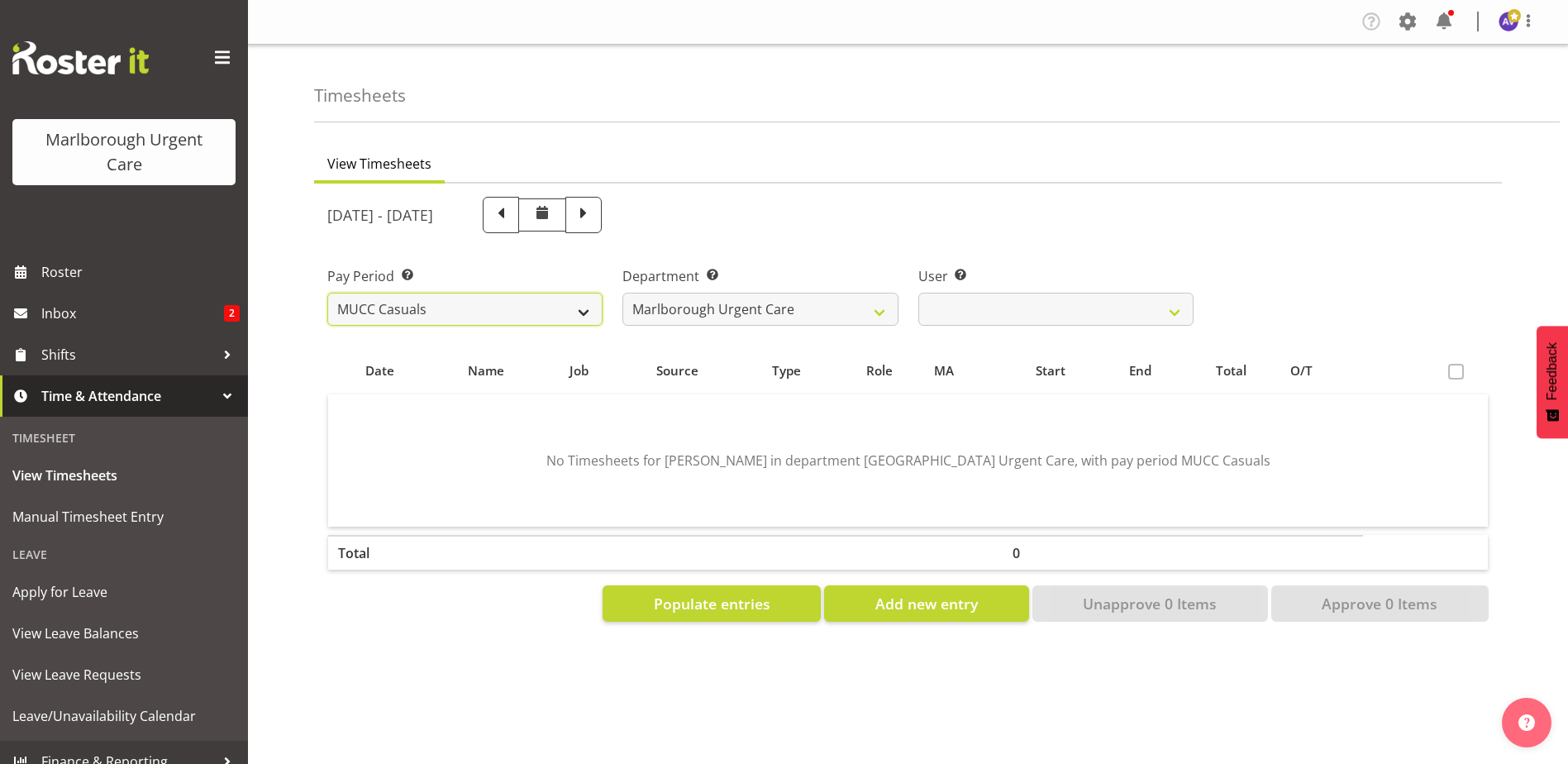
click at [428, 310] on select "Fortnightly MPHO - Haemodialysis Contractors MUCC MUCC Casuals MPHO Admin - nev…" at bounding box center [465, 308] width 275 height 33
select select "188"
click at [328, 292] on select "Fortnightly MPHO - Haemodialysis Contractors MUCC MUCC Casuals MPHO Admin - nev…" at bounding box center [465, 308] width 275 height 33
select select
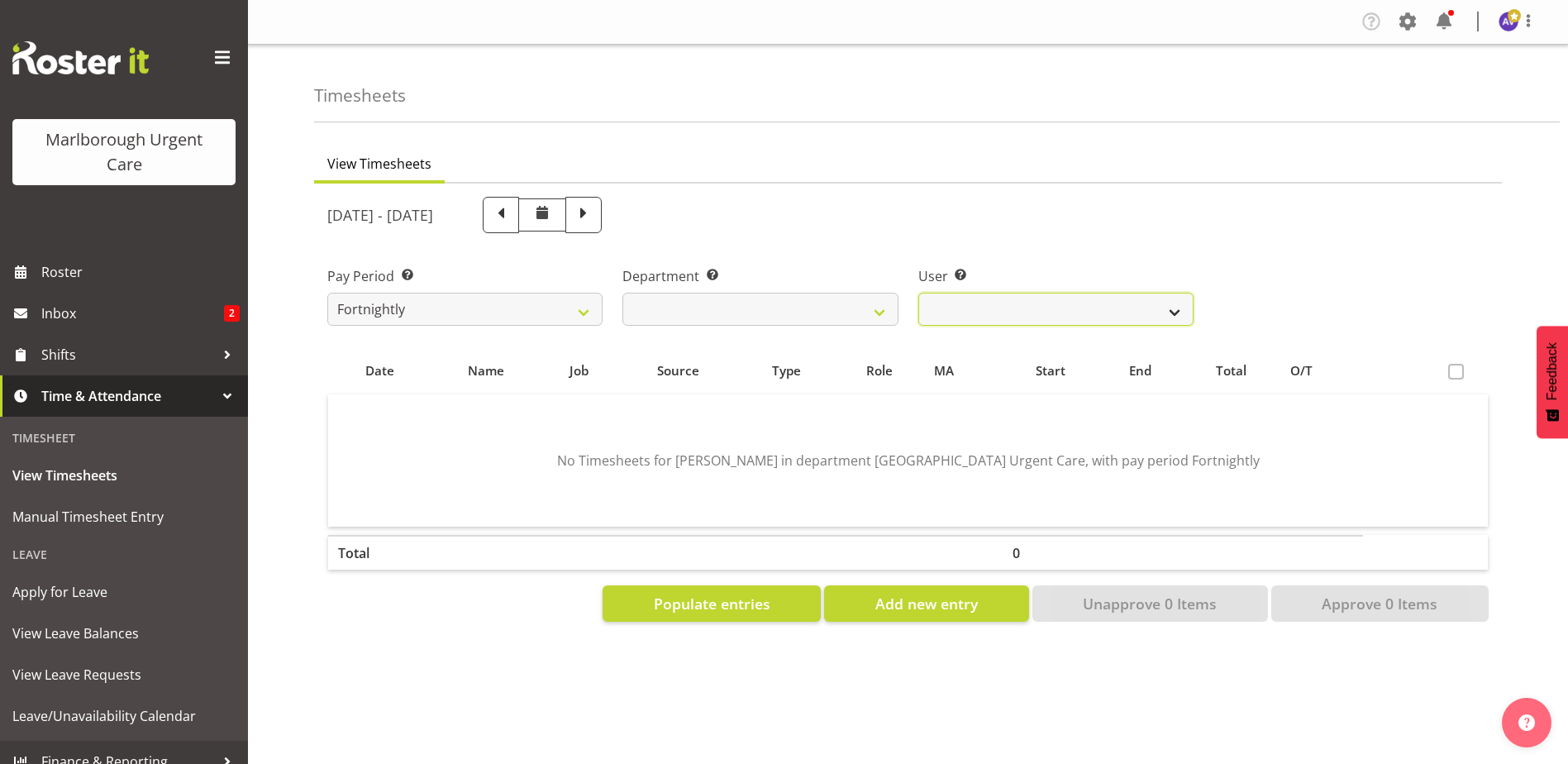
click at [997, 308] on select "[PERSON_NAME] ❌ [PERSON_NAME] ❌ [PERSON_NAME] ❌ [PERSON_NAME] ❌ [PERSON_NAME] ❌…" at bounding box center [1055, 308] width 275 height 33
select select "11836"
click at [918, 292] on select "[PERSON_NAME] ❌ [PERSON_NAME] ❌ [PERSON_NAME] ❌ [PERSON_NAME] ❌ [PERSON_NAME] ❌…" at bounding box center [1055, 308] width 275 height 33
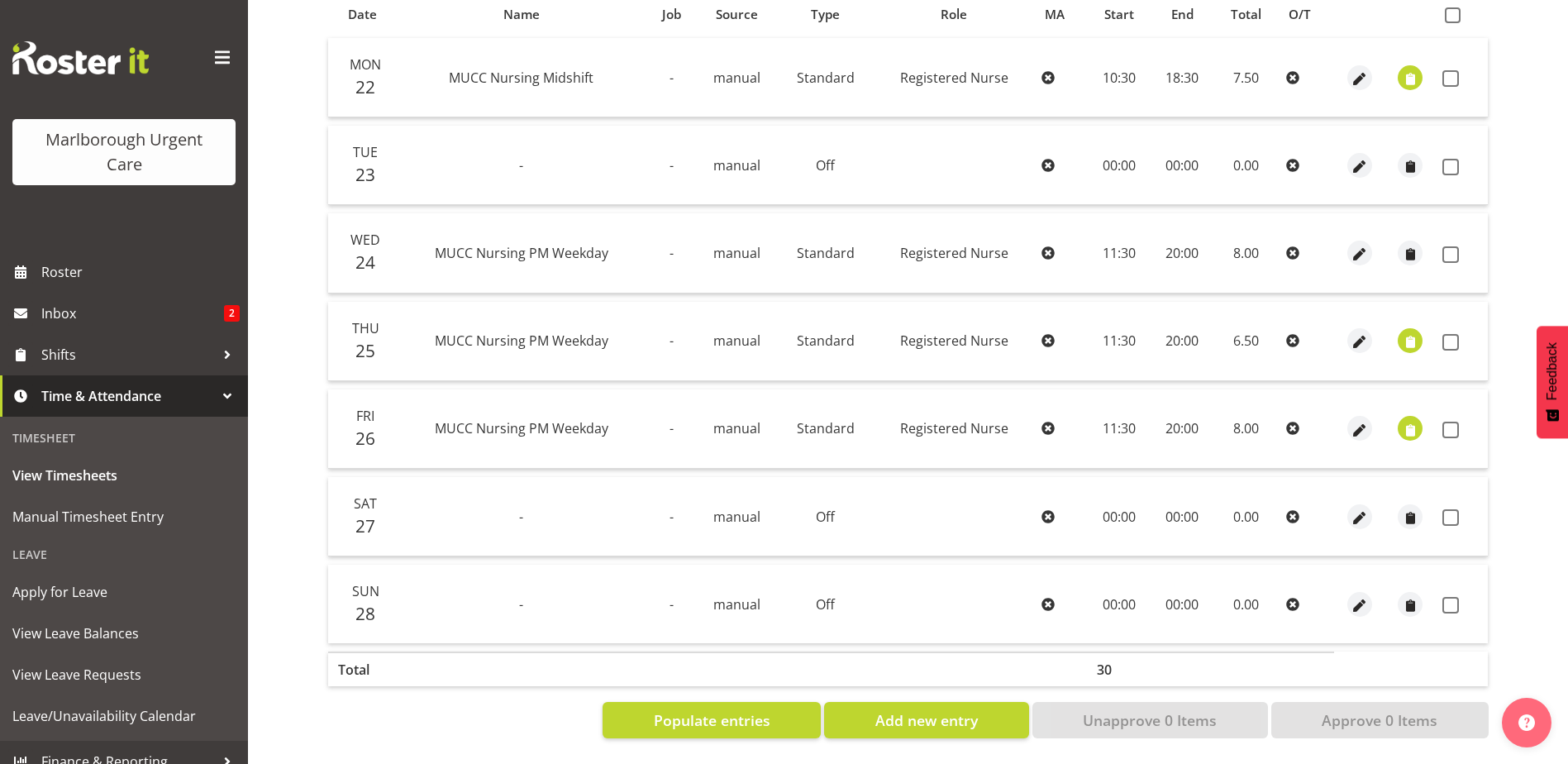
scroll to position [369, 0]
click at [738, 709] on span "Populate entries" at bounding box center [712, 720] width 116 height 22
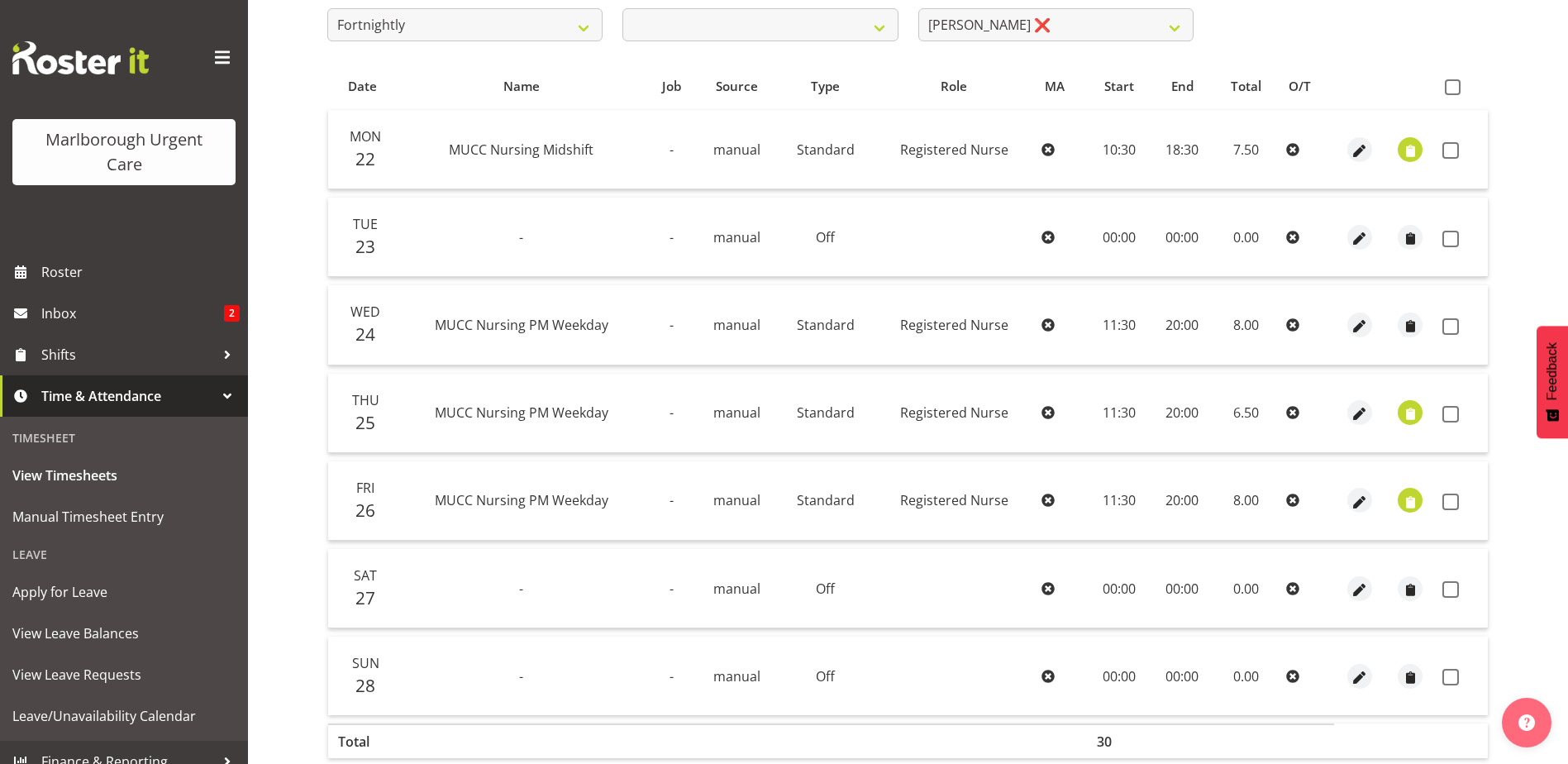
scroll to position [286, 0]
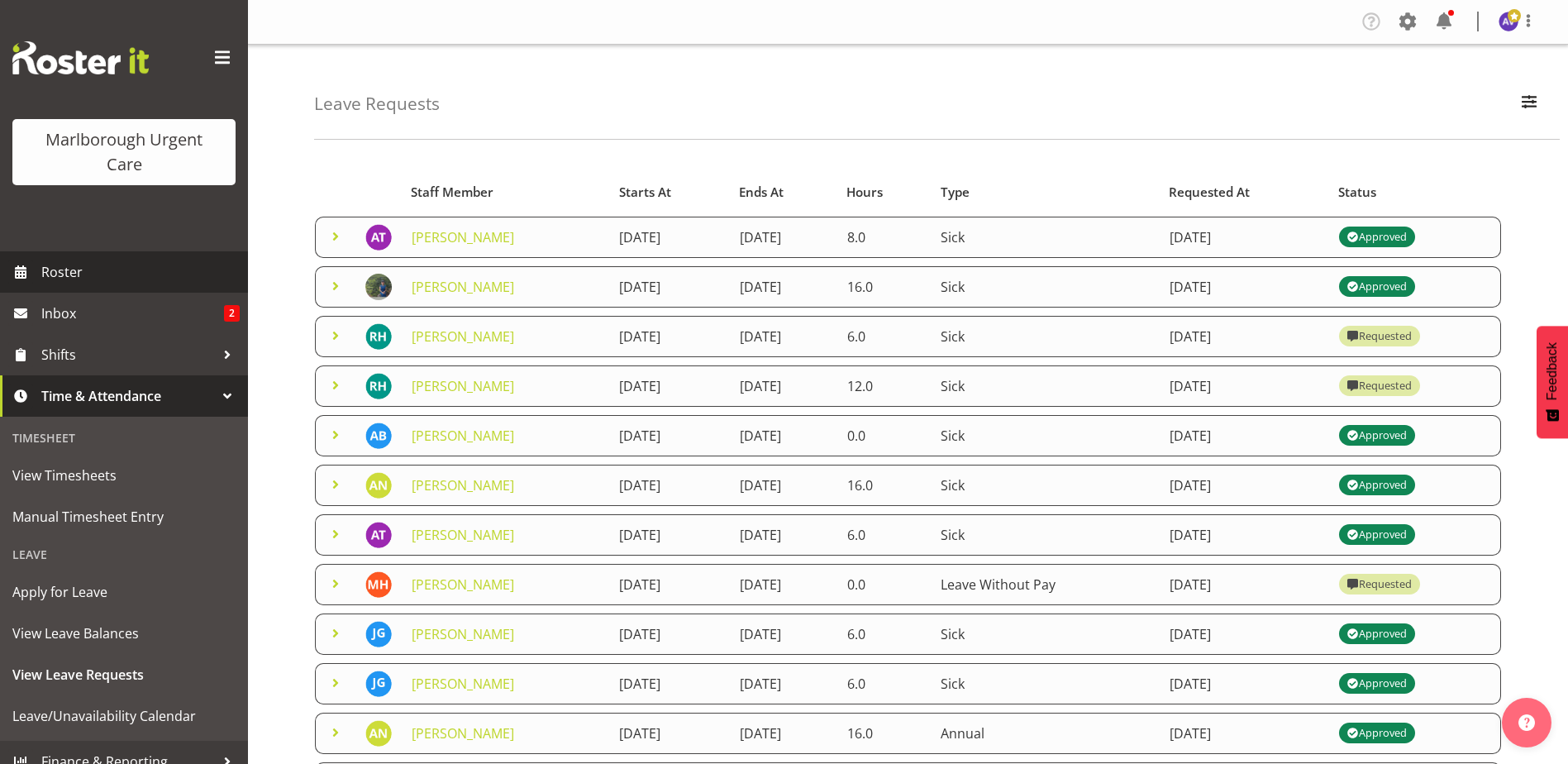
click at [71, 279] on span "Roster" at bounding box center [141, 271] width 199 height 24
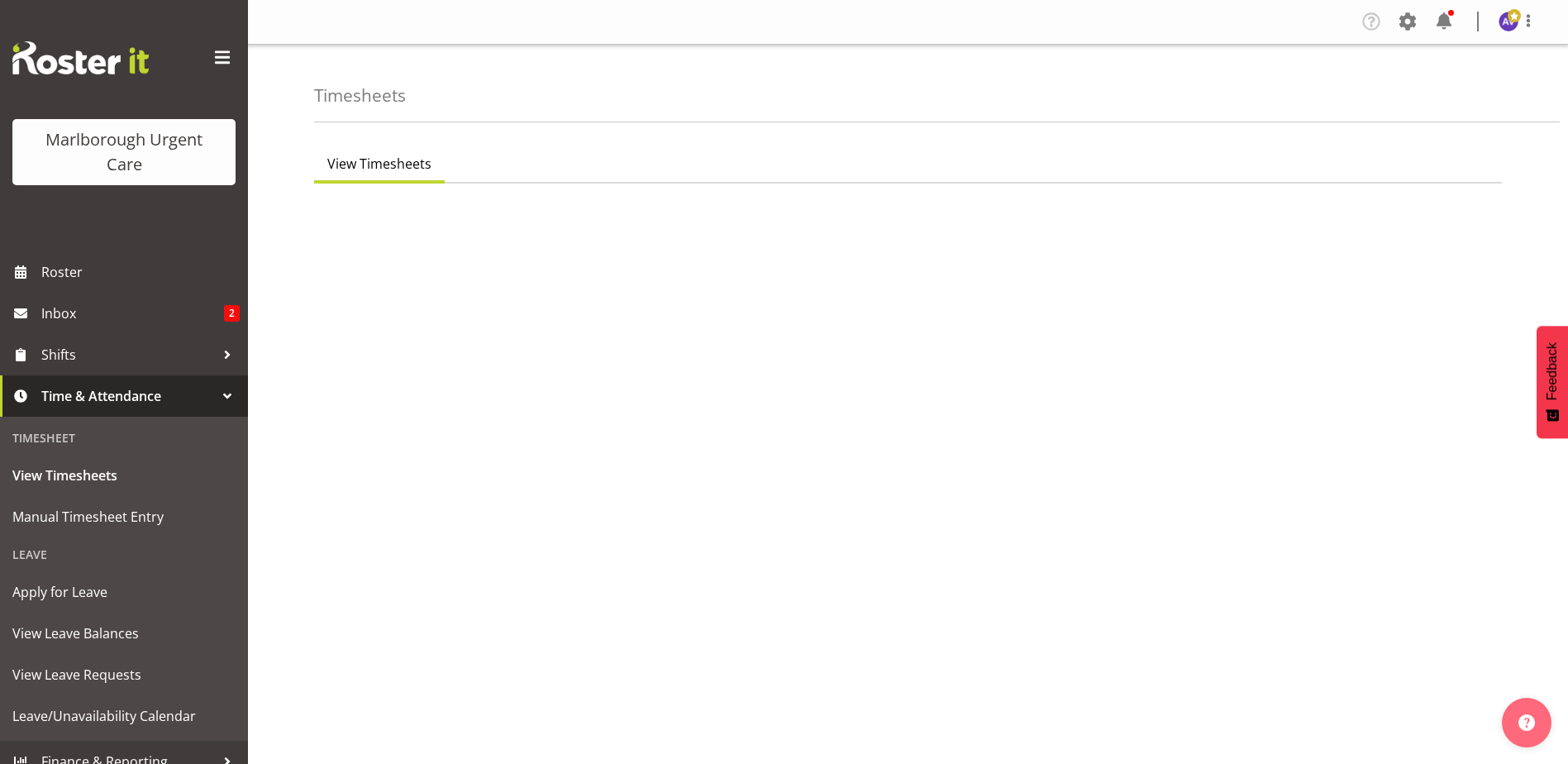
scroll to position [45, 0]
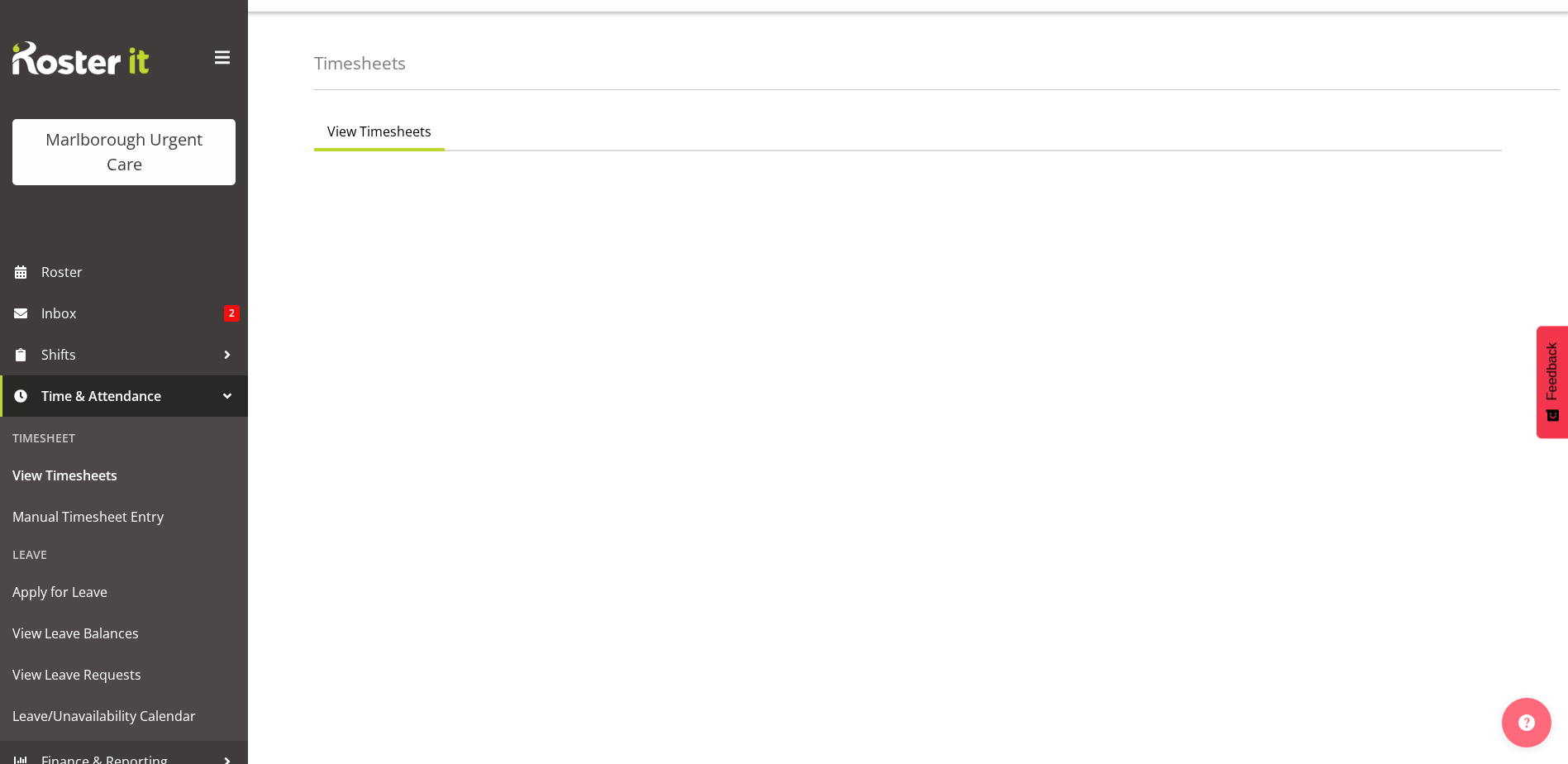
select select "195"
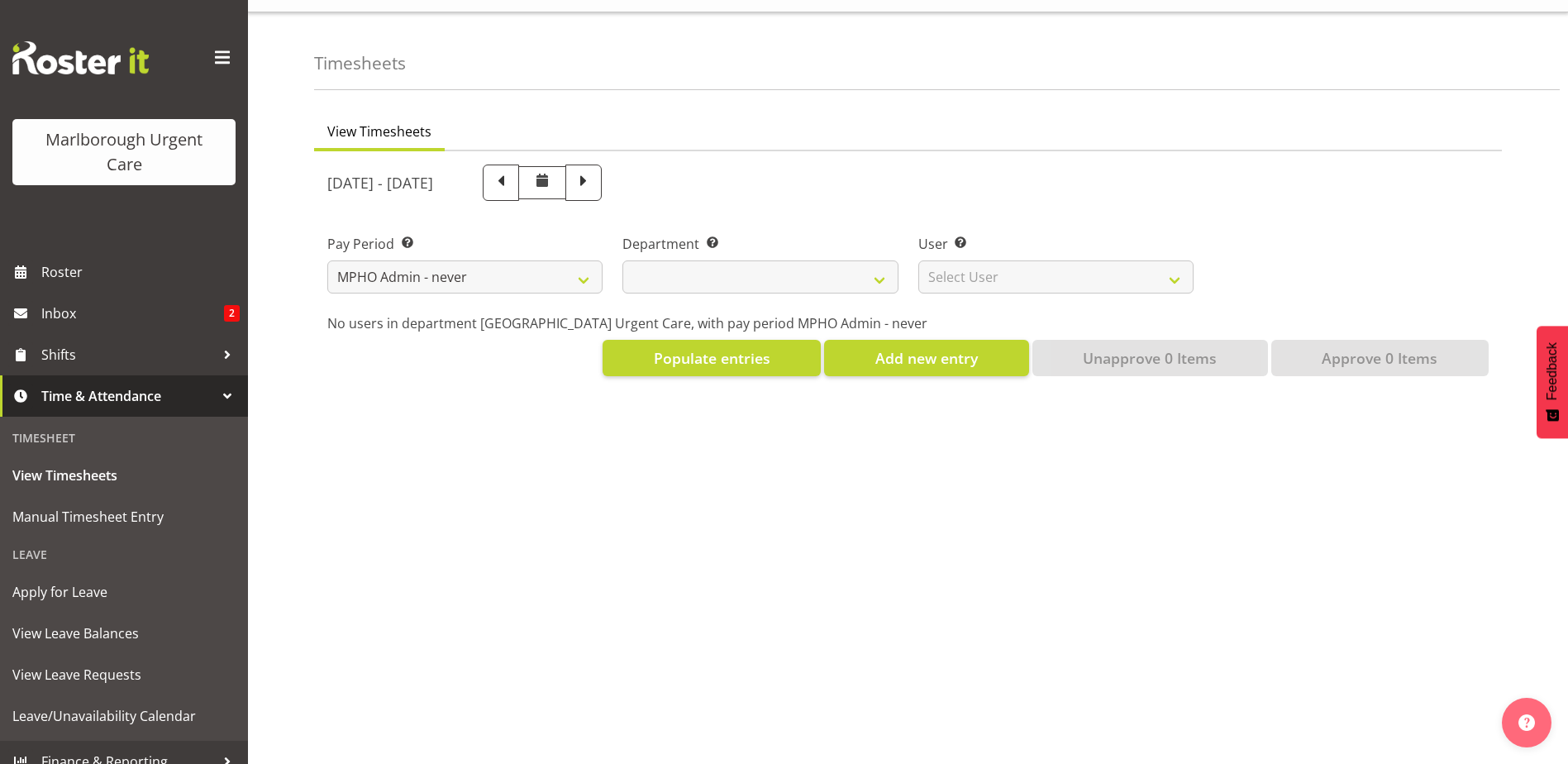
select select
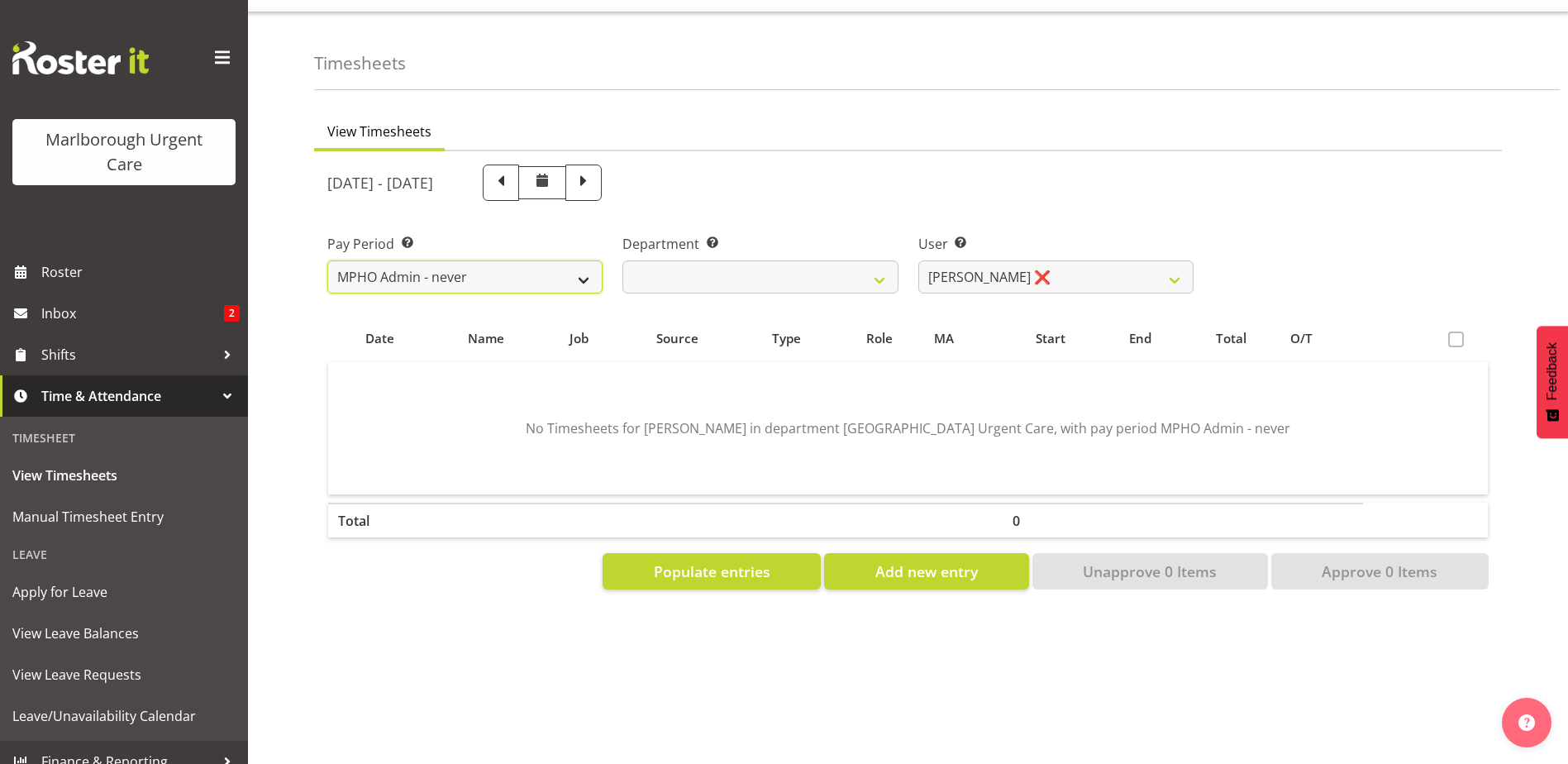
click at [484, 267] on select "Fortnightly MPHO - [MEDICAL_DATA] Contractors MUCC MUCC Casuals MPHO Admin - ne…" at bounding box center [465, 276] width 275 height 33
select select "188"
click at [328, 260] on select "Fortnightly MPHO - [MEDICAL_DATA] Contractors MUCC MUCC Casuals MPHO Admin - ne…" at bounding box center [465, 276] width 275 height 33
select select
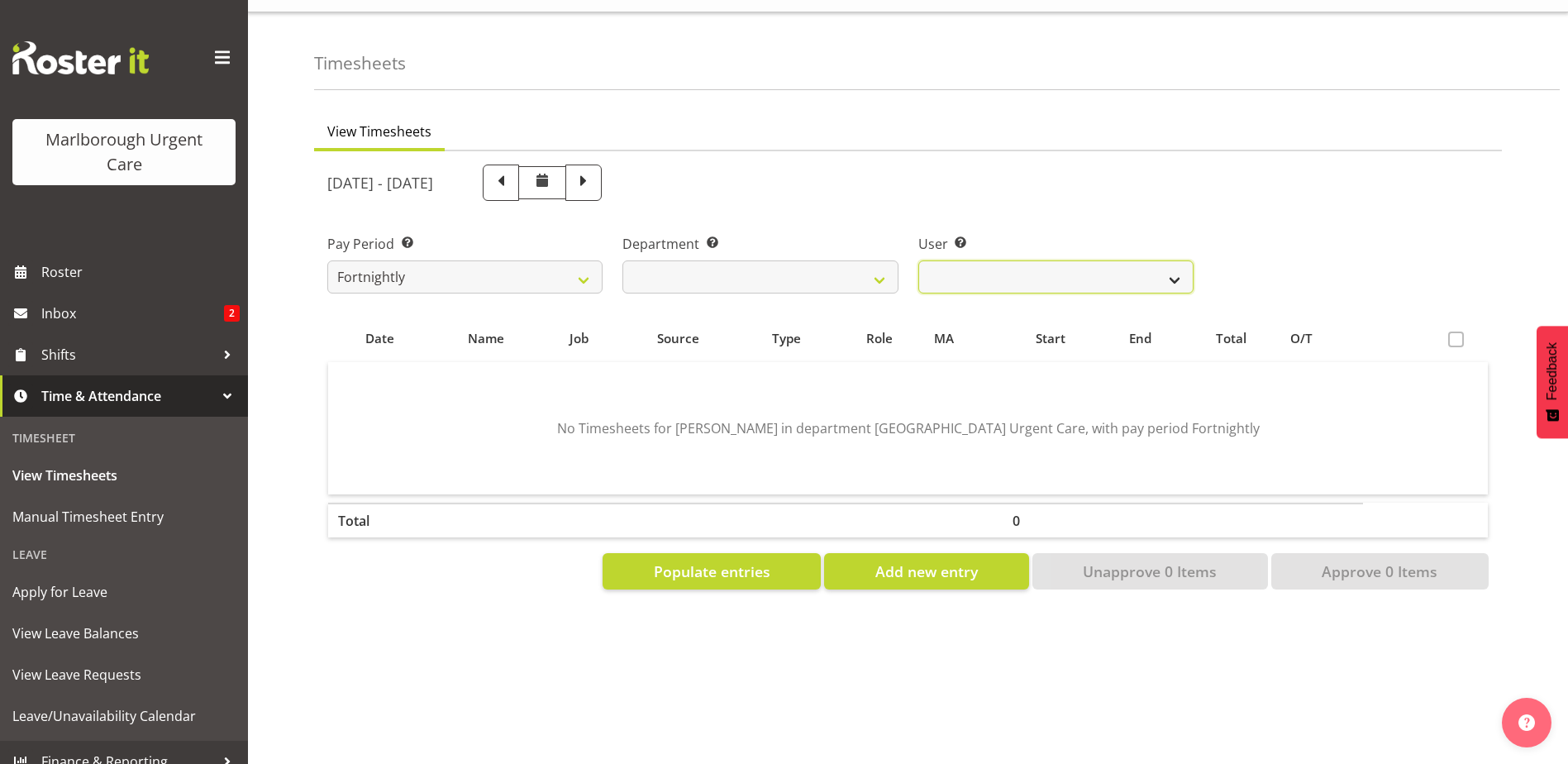
click at [1052, 260] on select "[PERSON_NAME] ❌ [PERSON_NAME] ❌ [PERSON_NAME] ❌ [PERSON_NAME] ❌ [PERSON_NAME] ❌…" at bounding box center [1055, 276] width 275 height 33
select select "11836"
click at [918, 260] on select "Agnes Tyson ❌ Alysia Newman-Woods ❌ Andrew Brooks ❌ Cordelia Davies ❌ Gloria Va…" at bounding box center [1055, 276] width 275 height 33
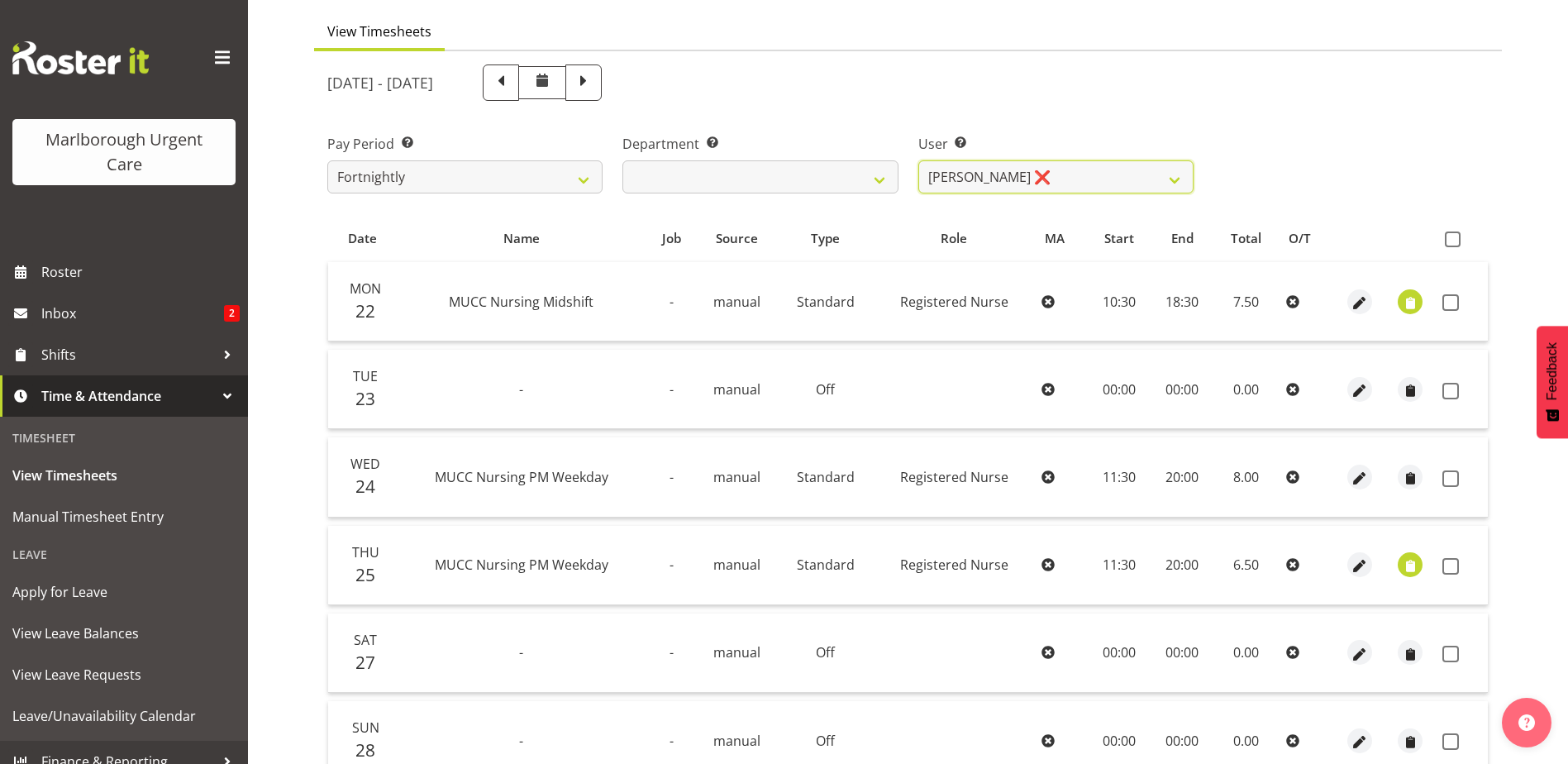
scroll to position [115, 0]
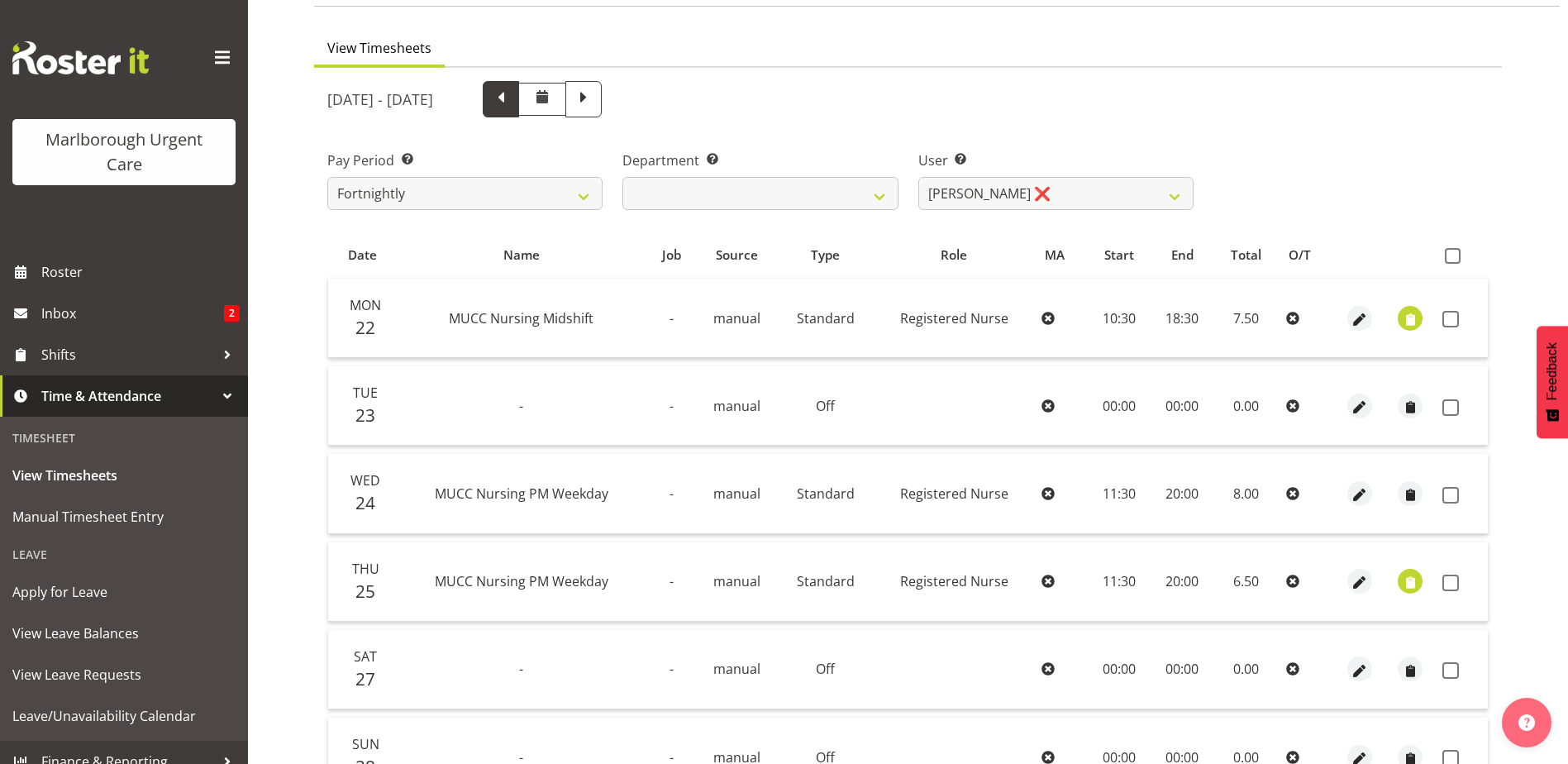
click at [511, 104] on span at bounding box center [501, 98] width 22 height 22
select select
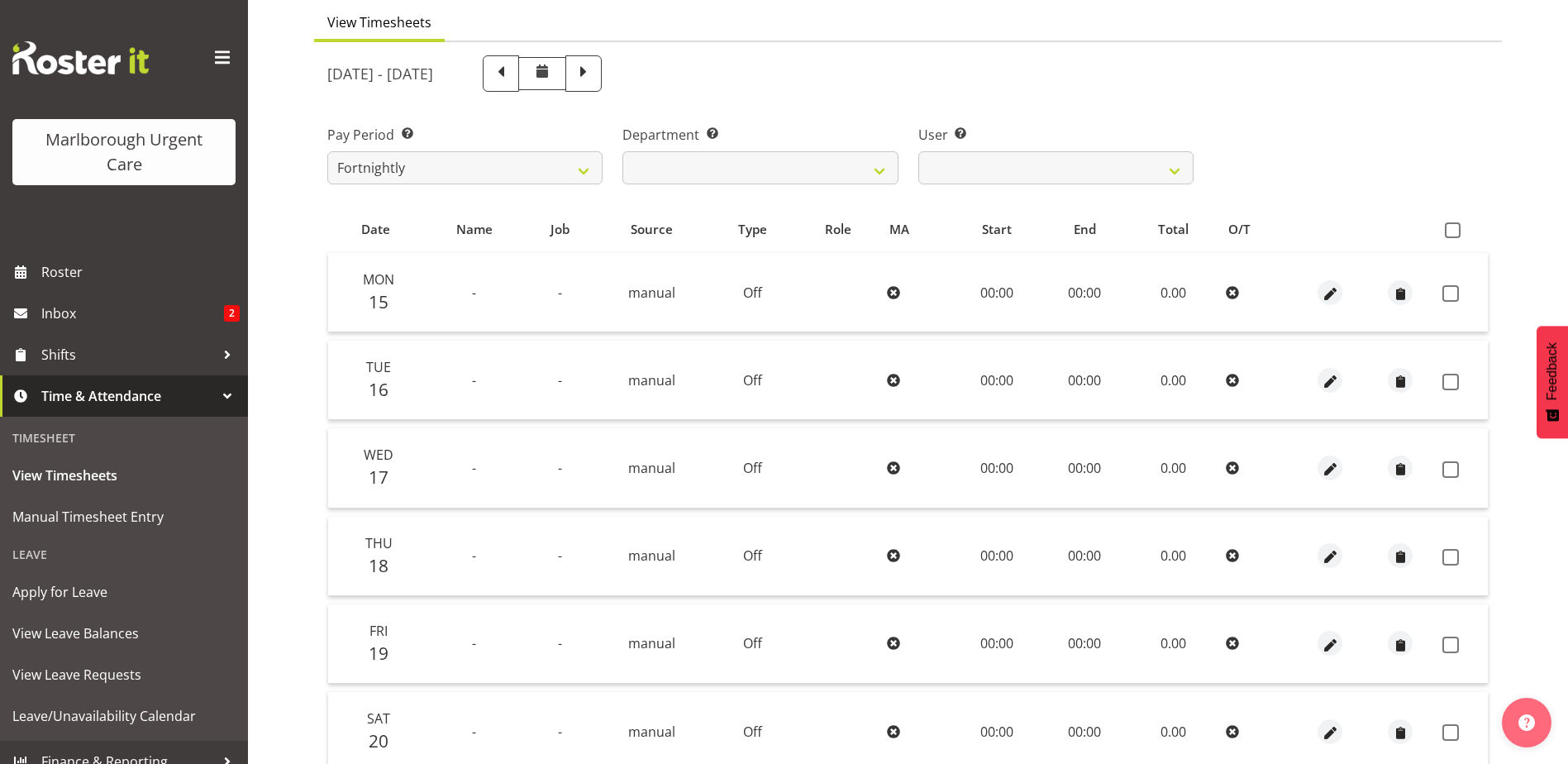
scroll to position [369, 0]
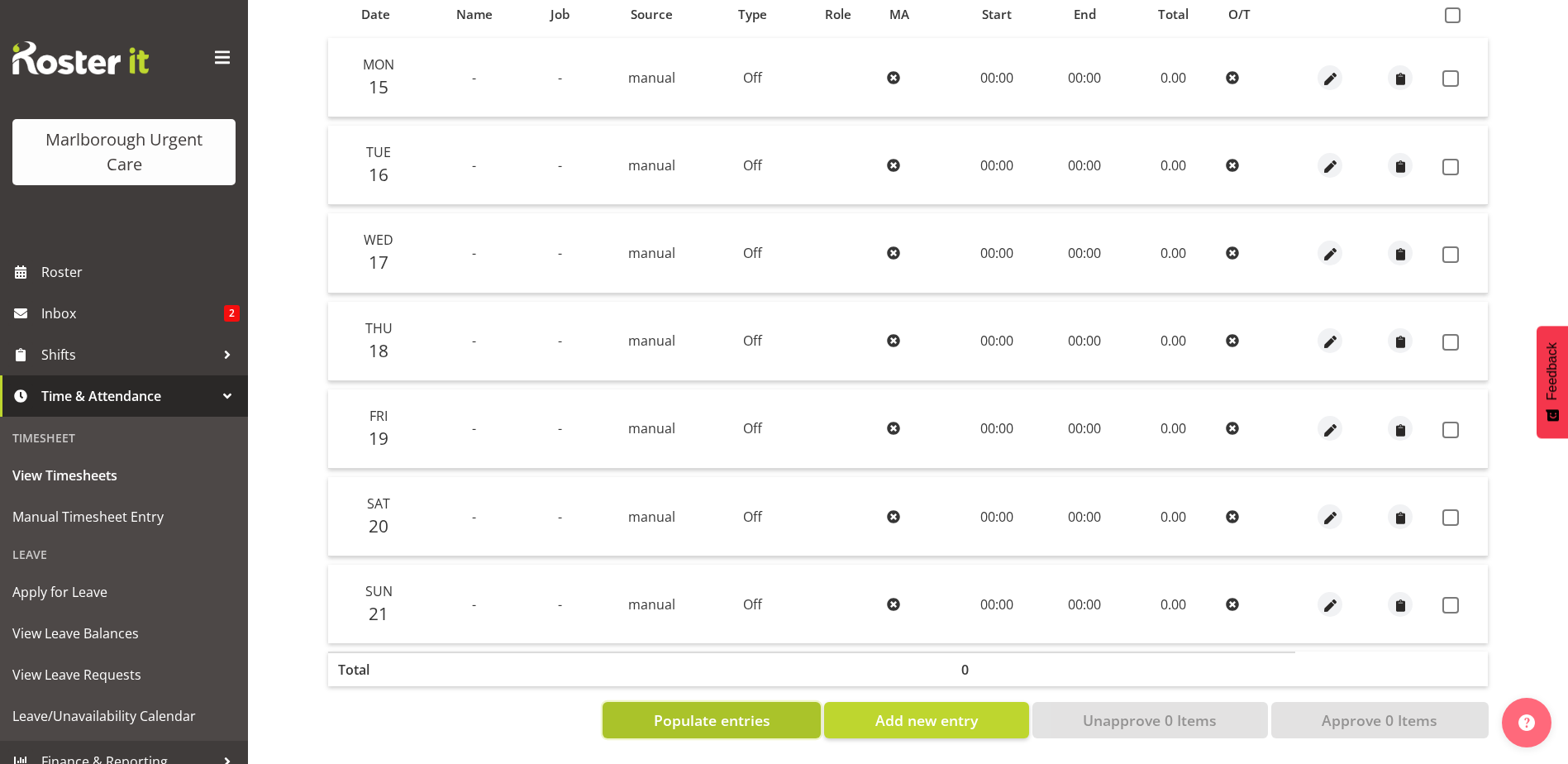
click at [729, 709] on span "Populate entries" at bounding box center [712, 720] width 116 height 22
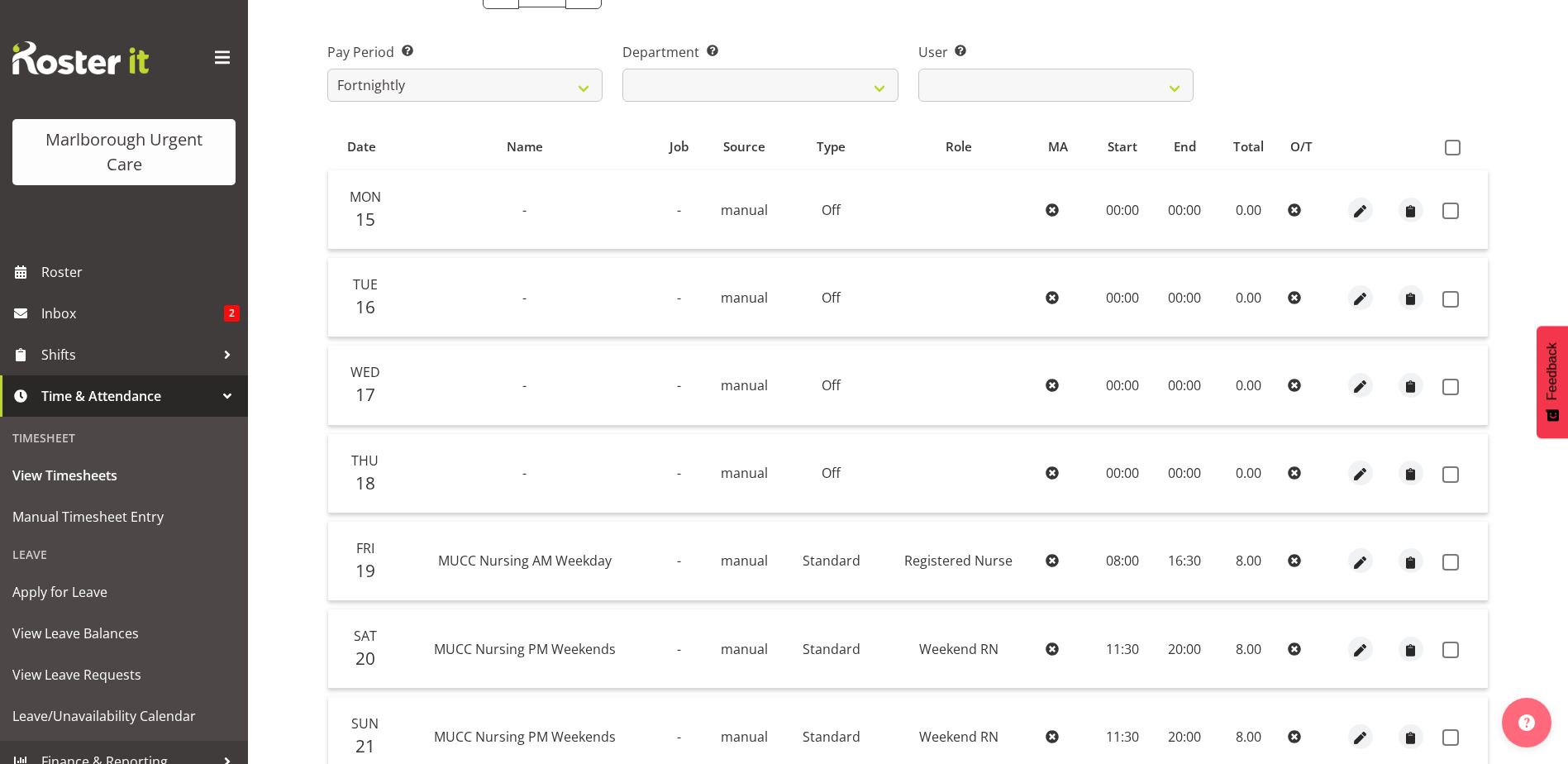
scroll to position [0, 0]
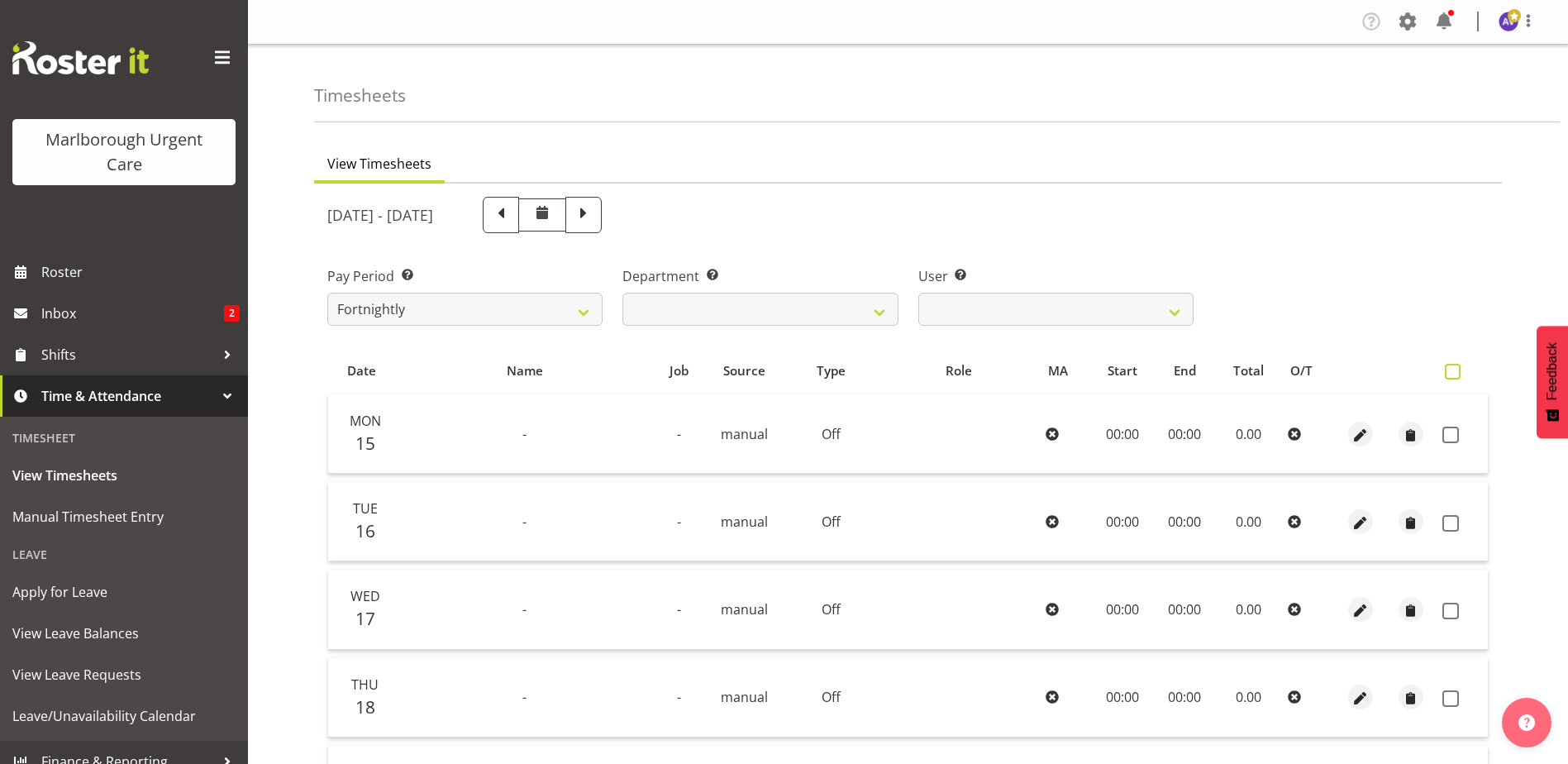
click at [1451, 371] on span at bounding box center [1452, 371] width 16 height 16
click at [1451, 371] on input "checkbox" at bounding box center [1449, 371] width 11 height 11
checkbox input "true"
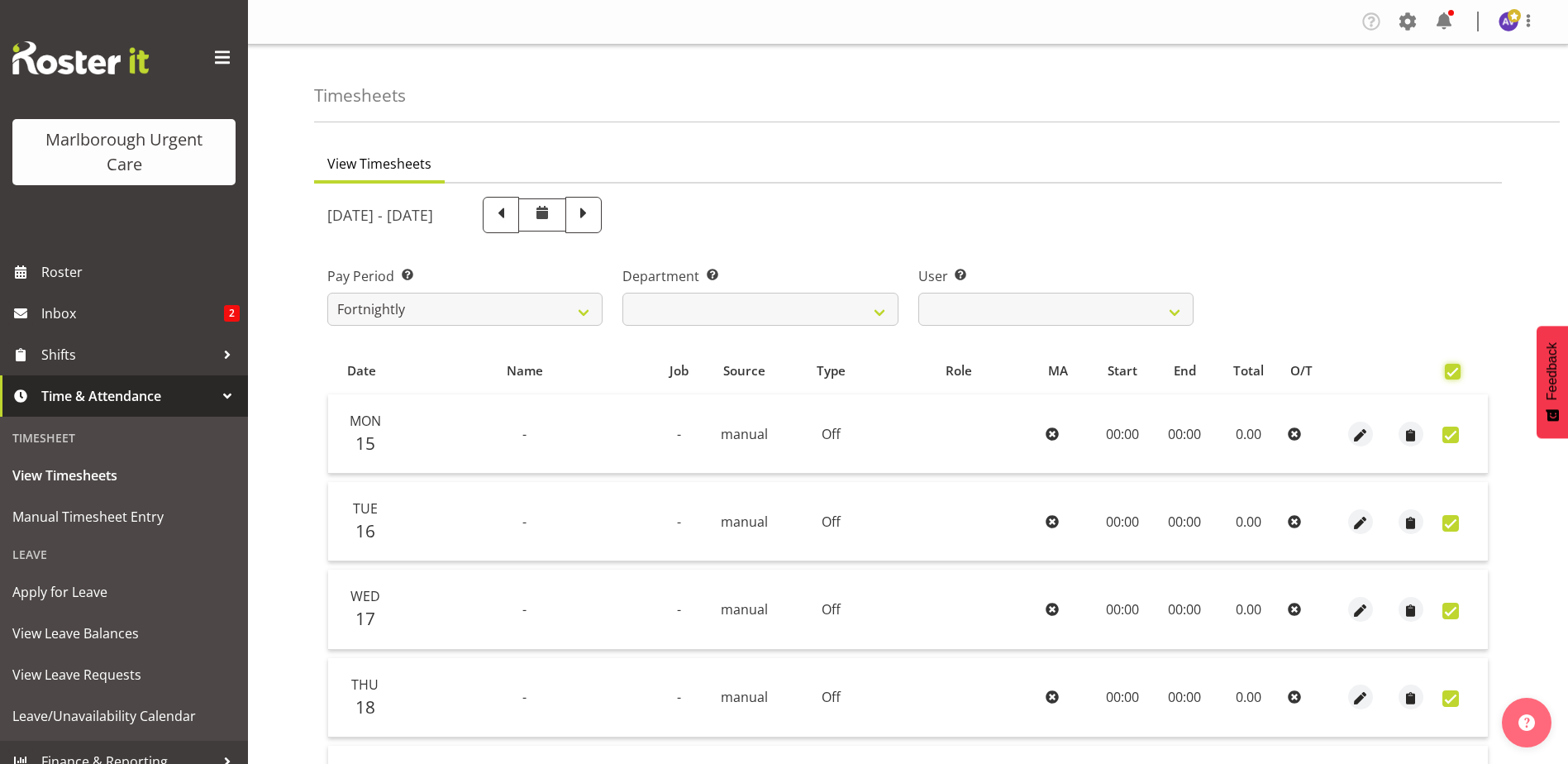
checkbox input "true"
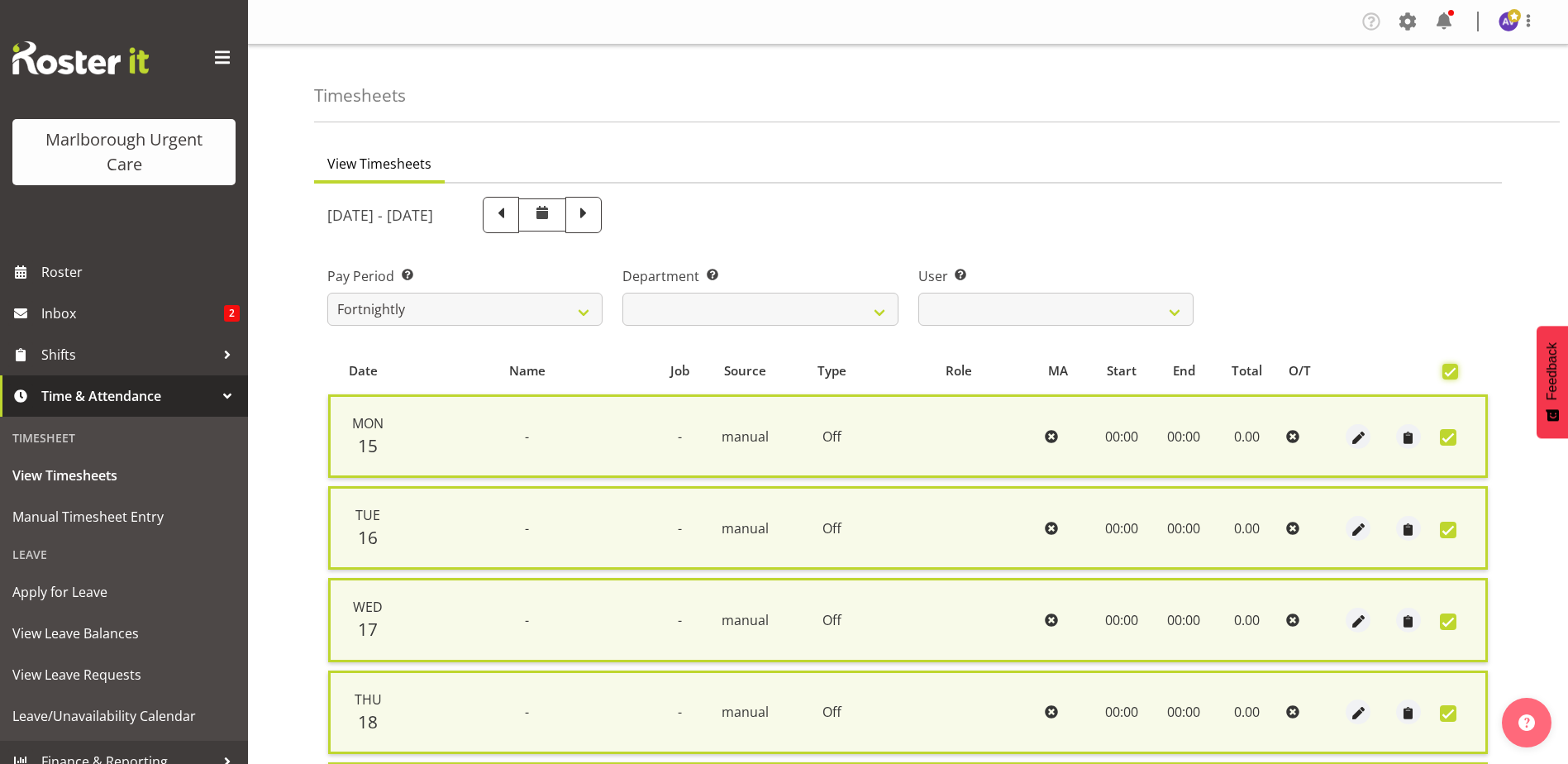
scroll to position [396, 0]
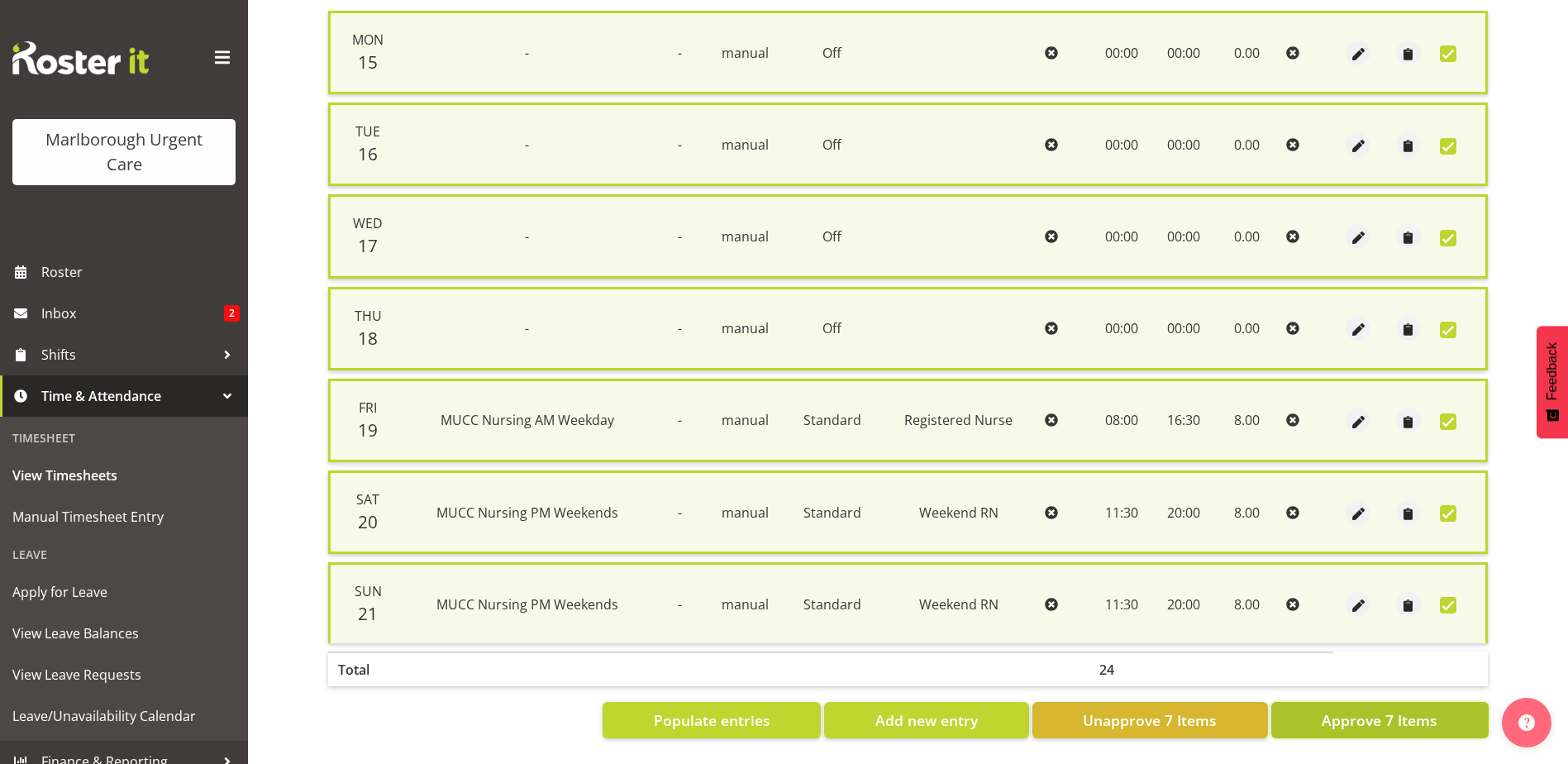
click at [1380, 712] on span "Approve 7 Items" at bounding box center [1379, 720] width 115 height 22
checkbox input "false"
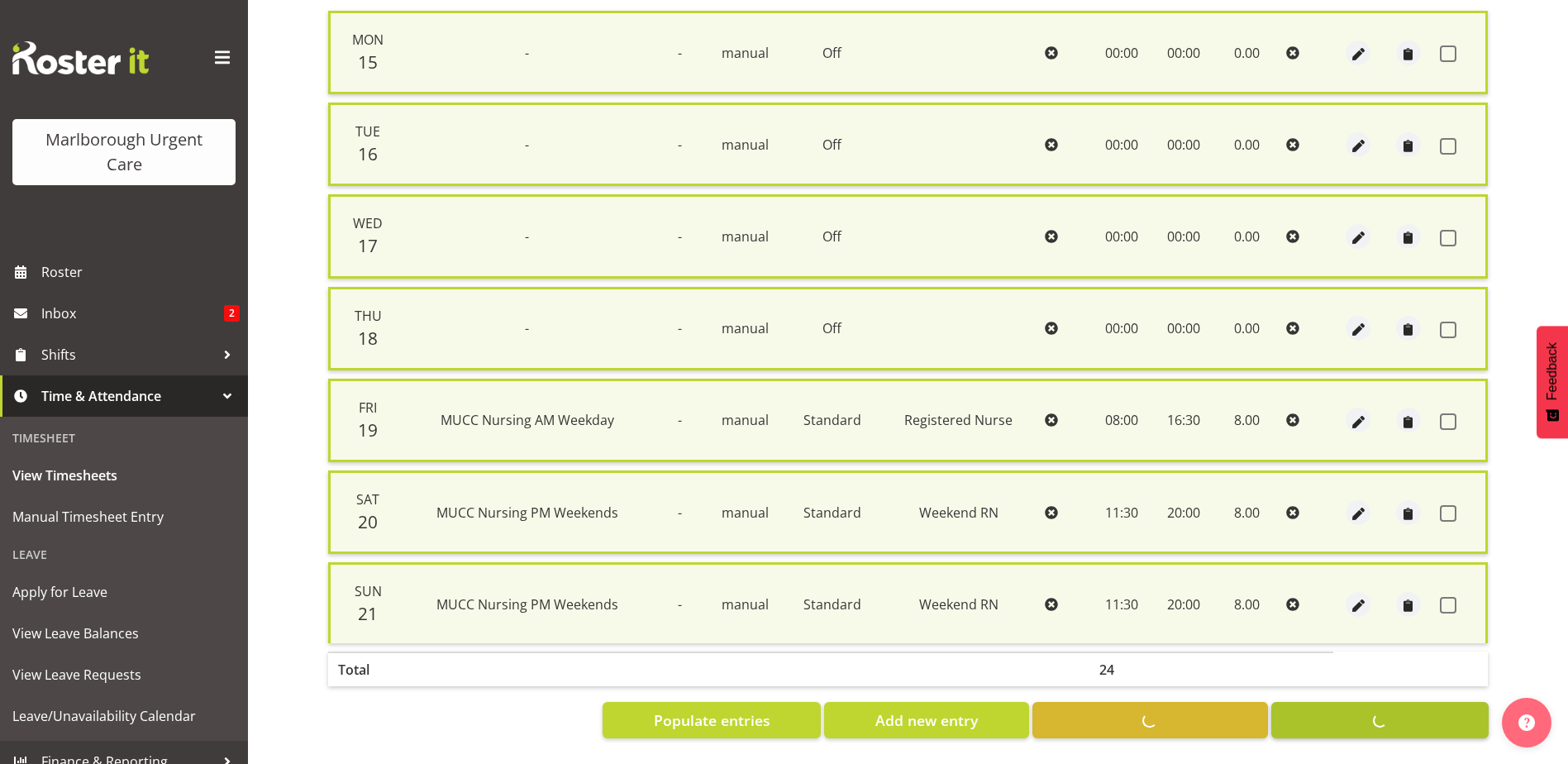
checkbox input "false"
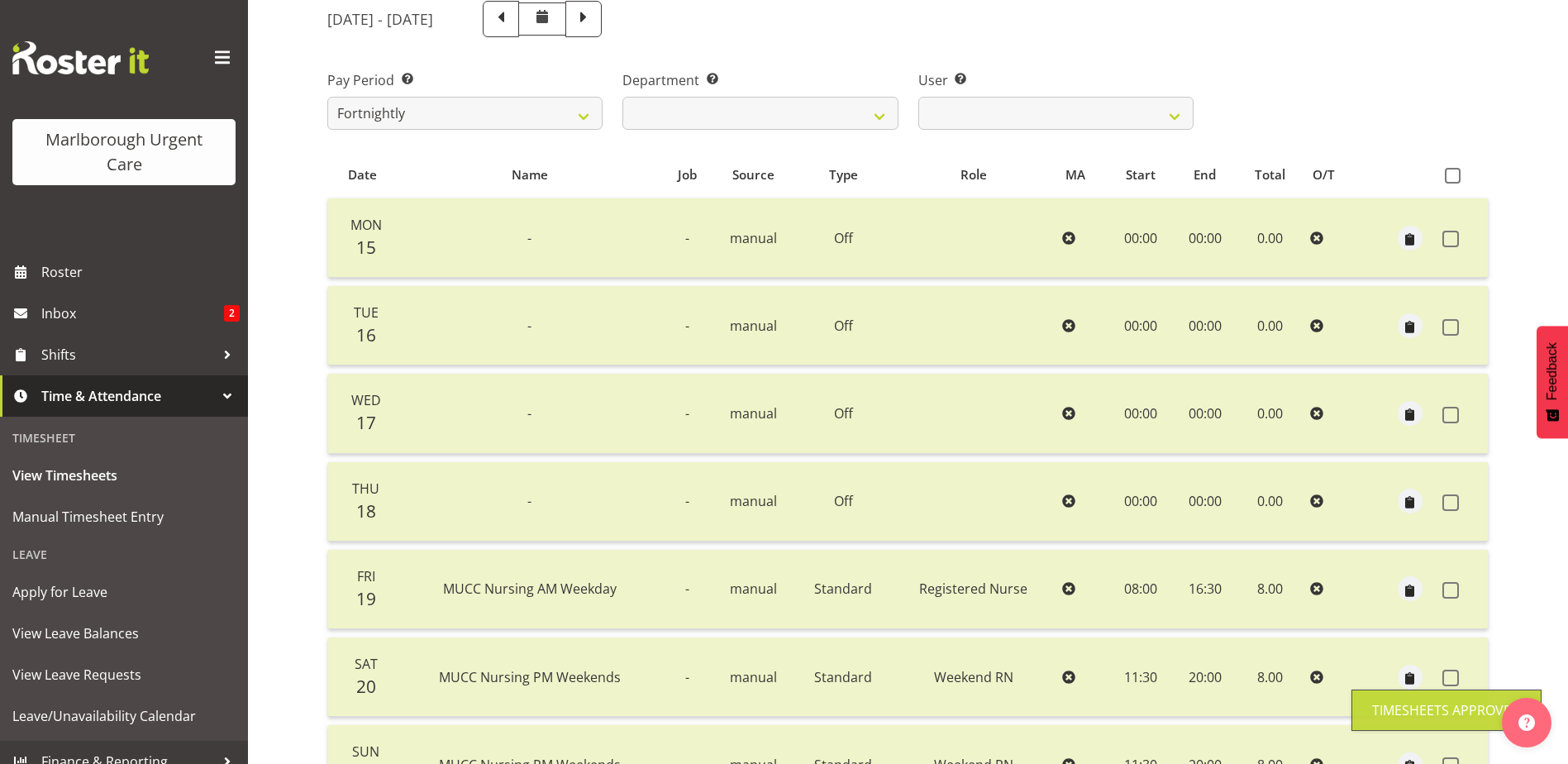
scroll to position [38, 0]
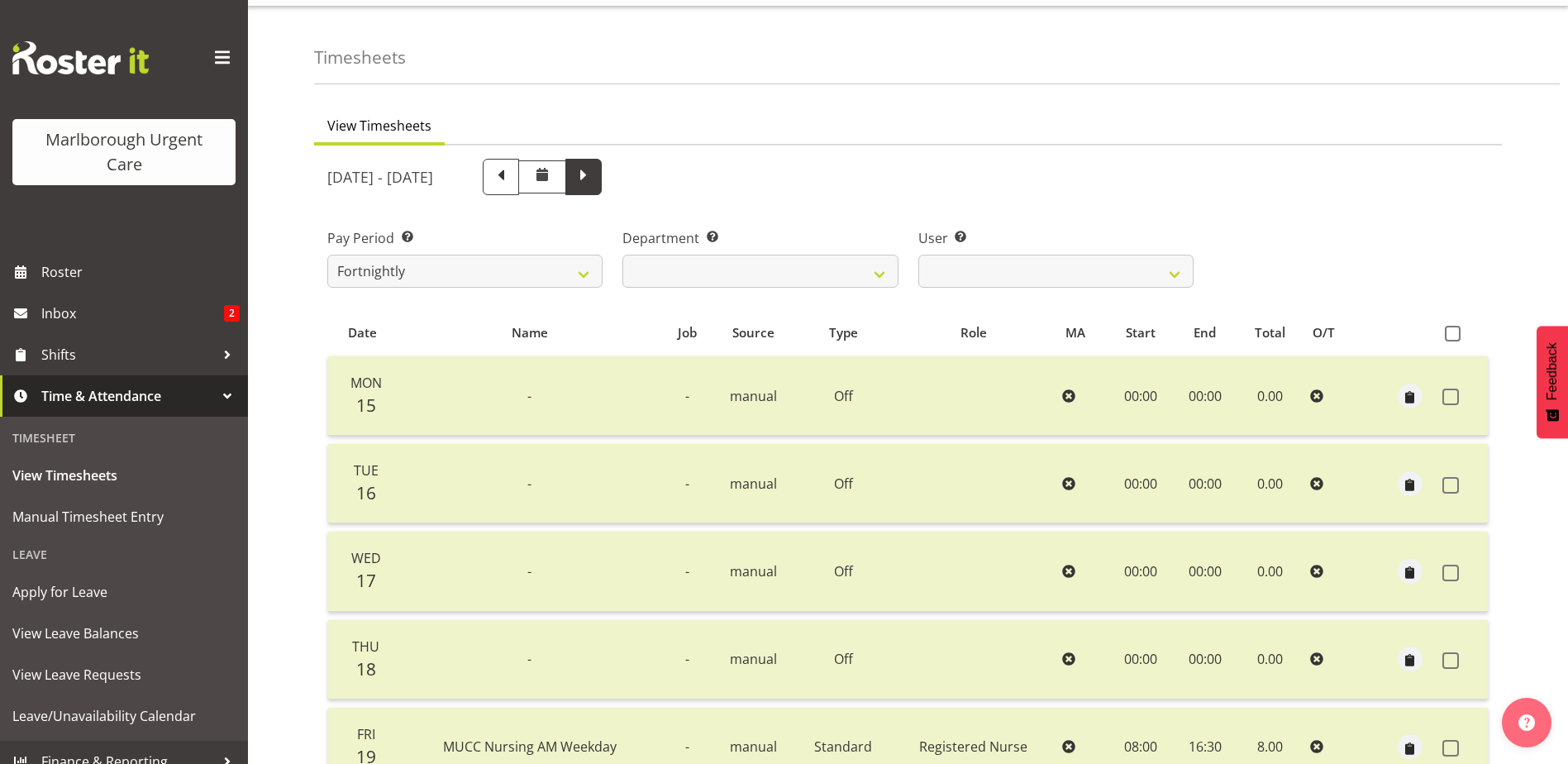
click at [595, 170] on span at bounding box center [584, 175] width 22 height 22
select select
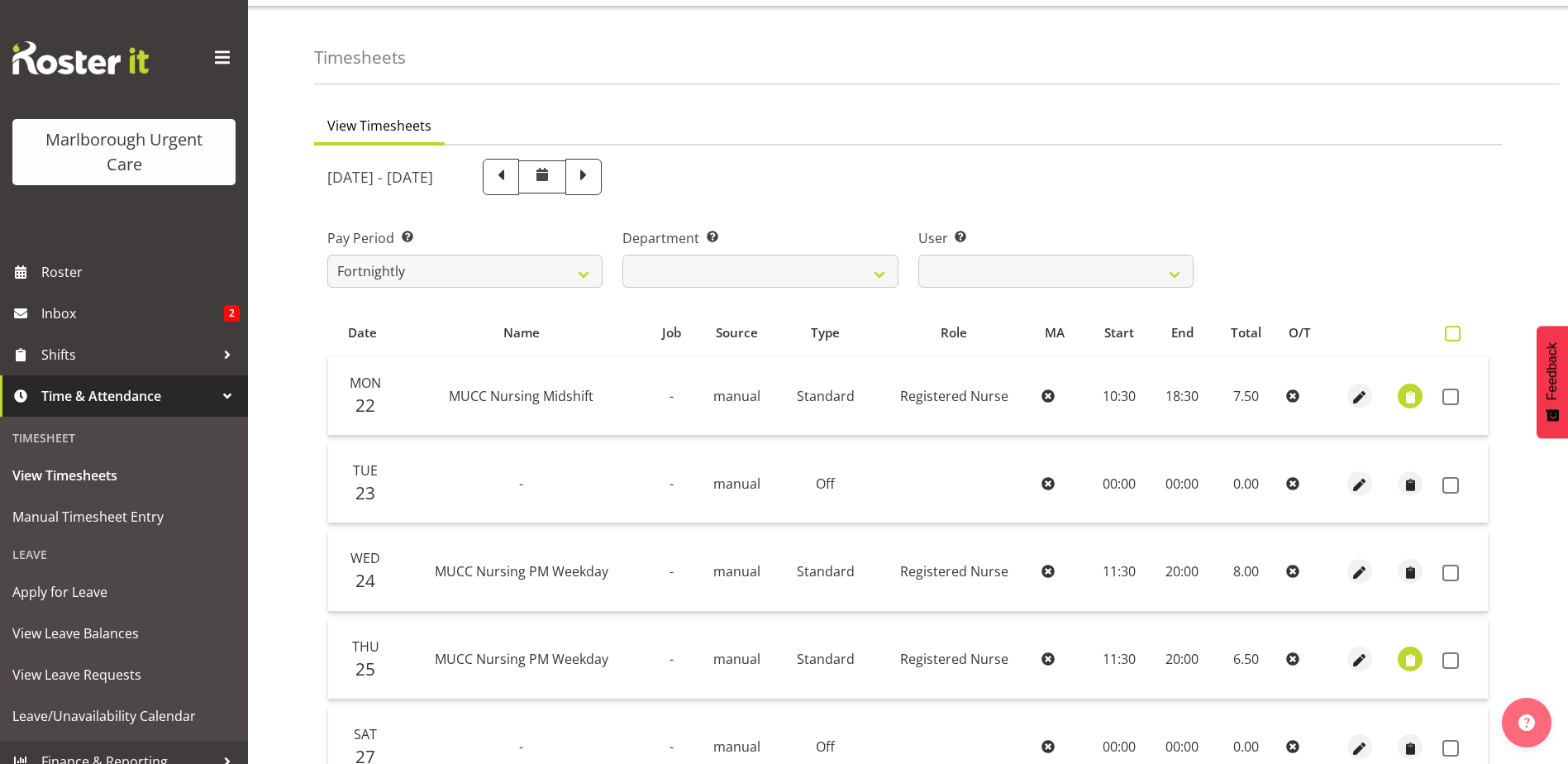
click at [1449, 337] on span at bounding box center [1452, 334] width 16 height 16
click at [1449, 337] on input "checkbox" at bounding box center [1449, 334] width 11 height 11
checkbox input "true"
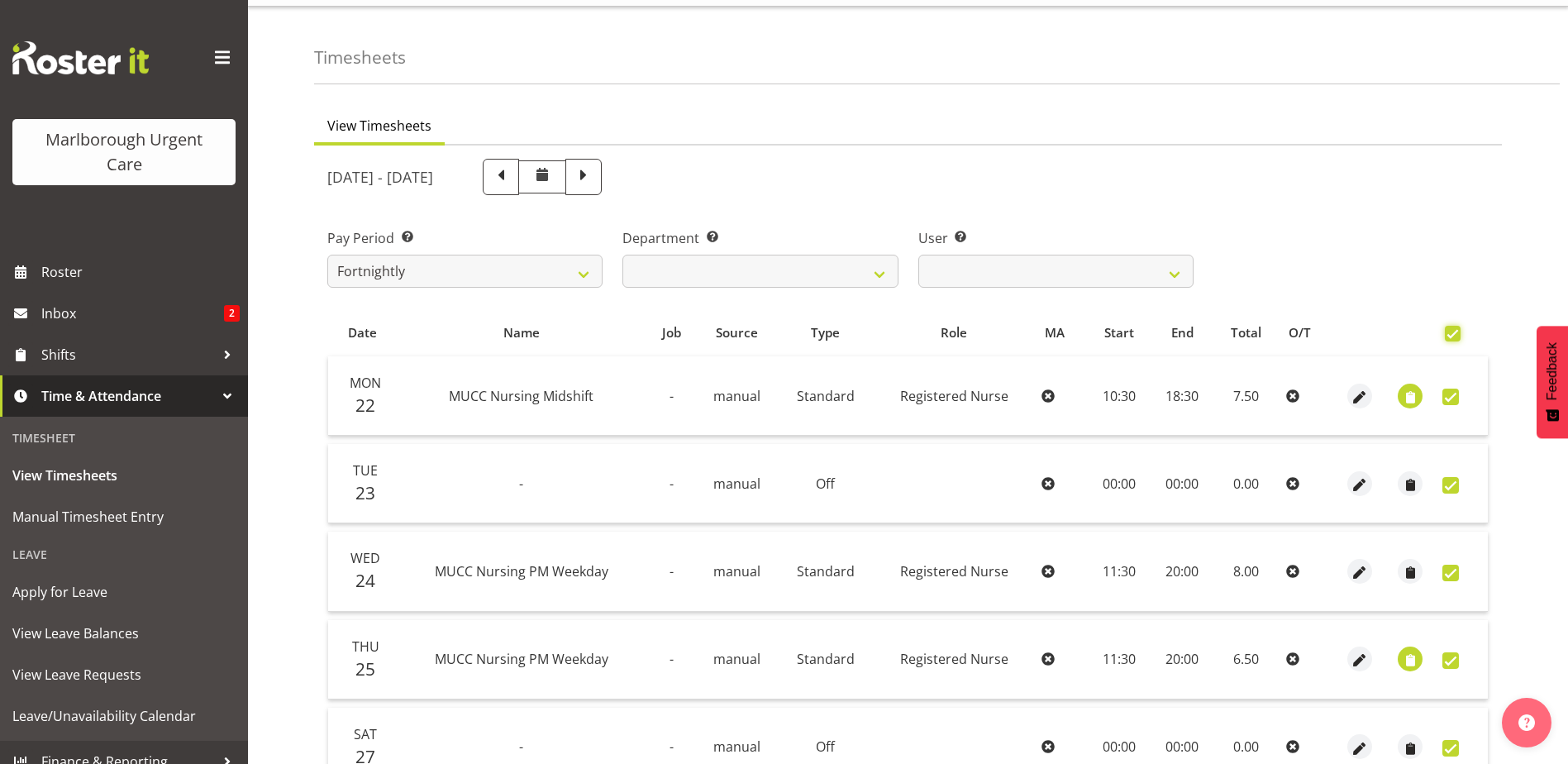
checkbox input "true"
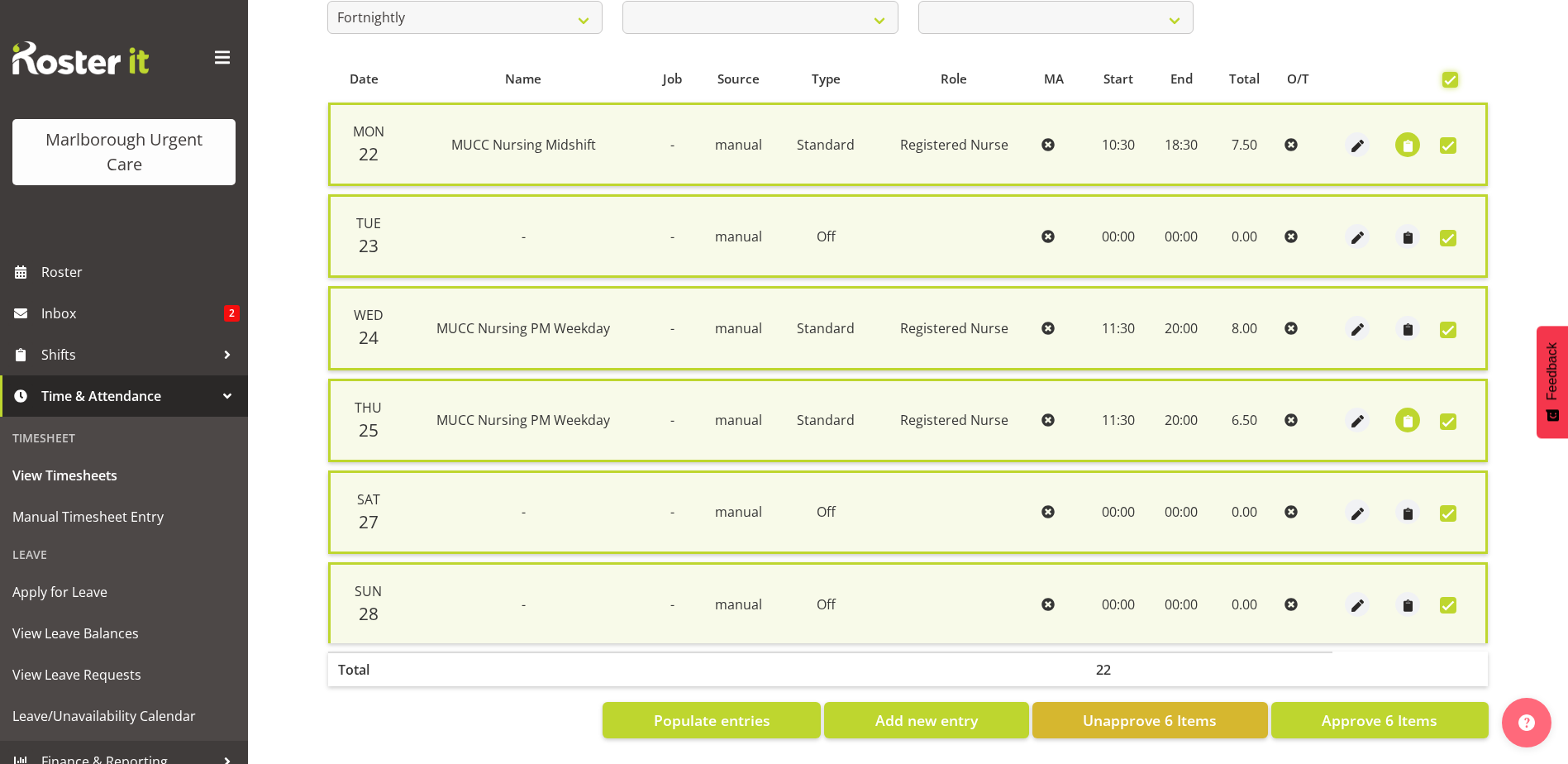
scroll to position [304, 0]
click at [1384, 709] on span "Approve 6 Items" at bounding box center [1379, 720] width 115 height 22
checkbox input "false"
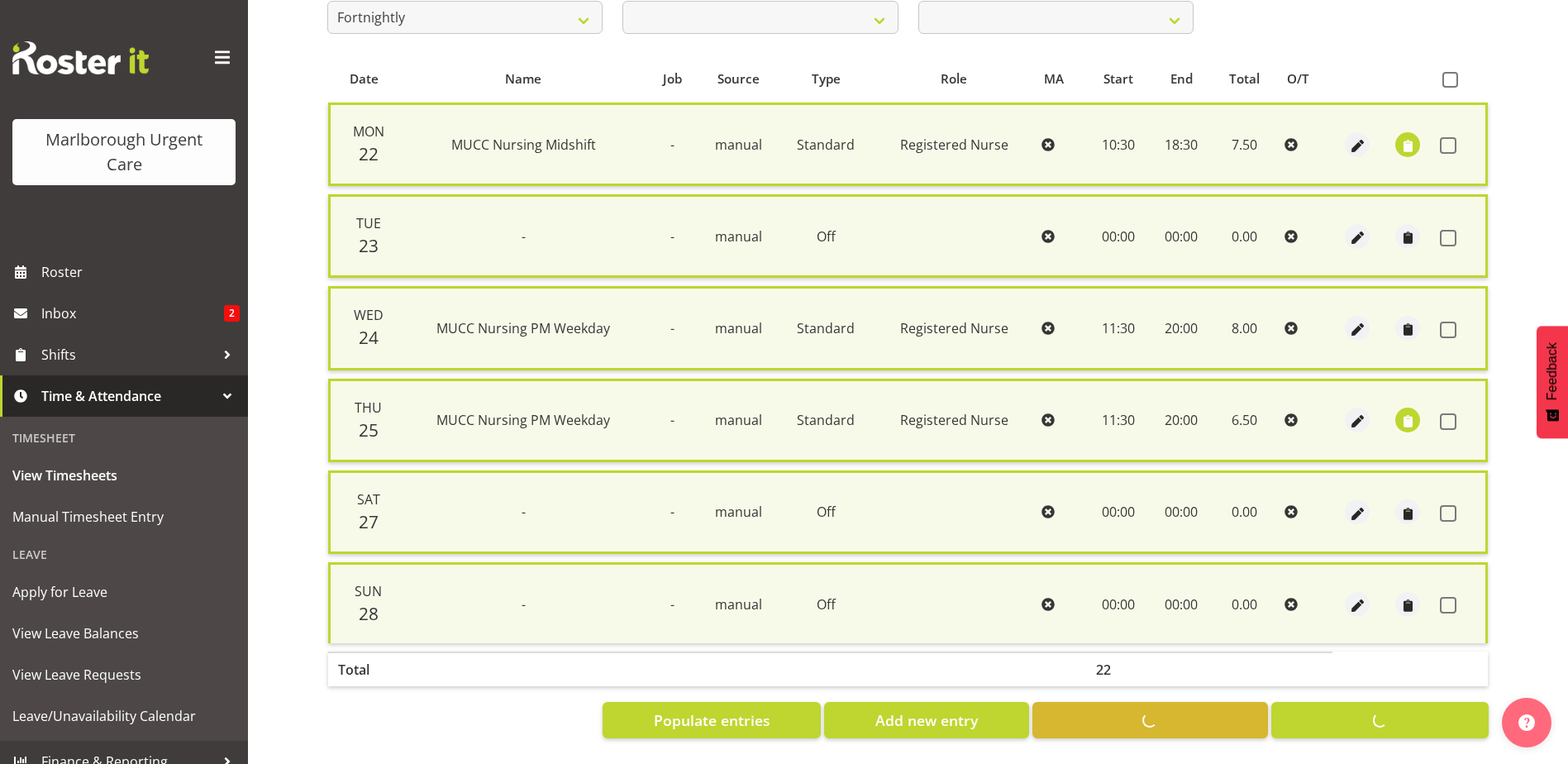
checkbox input "false"
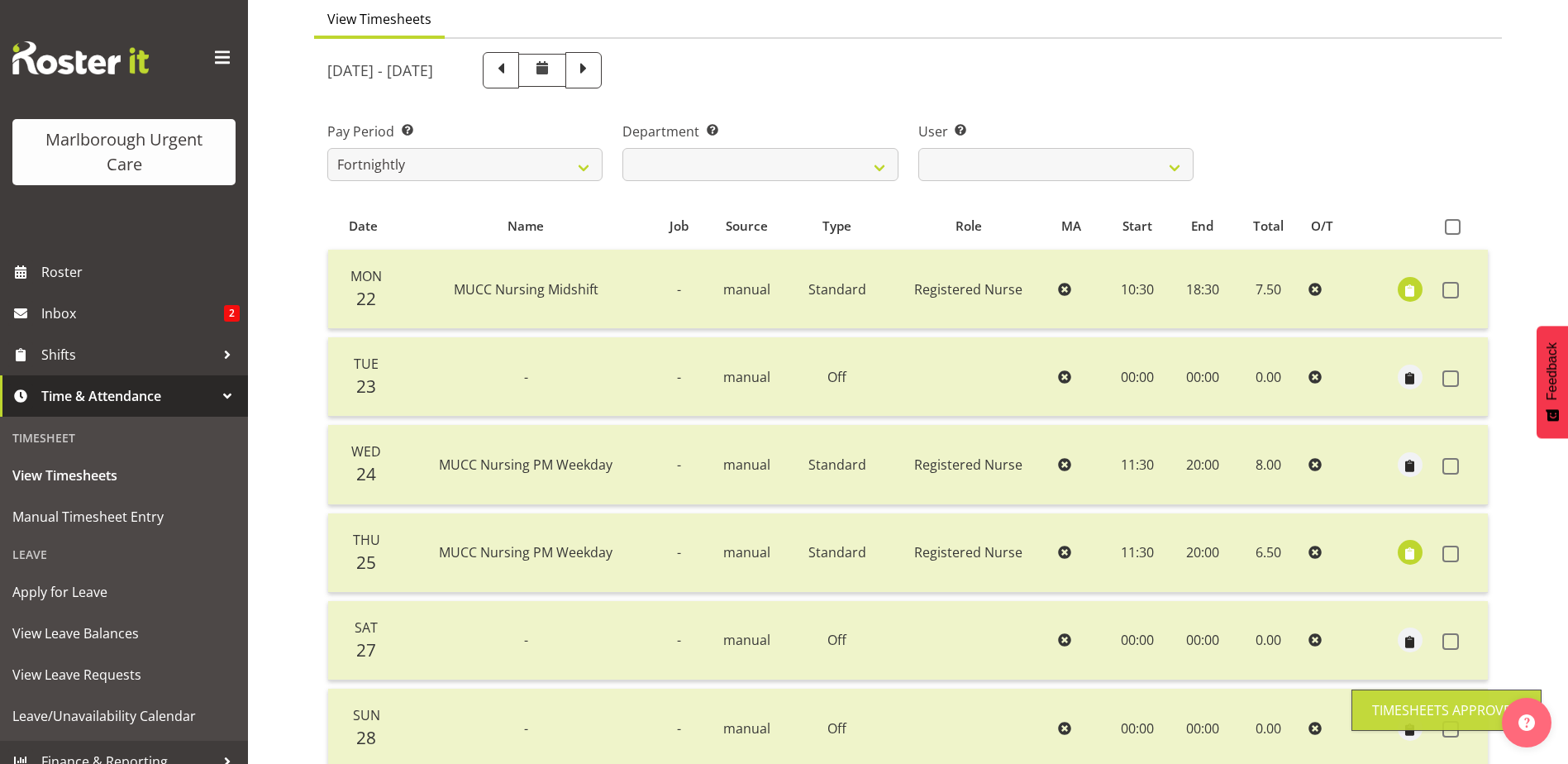
scroll to position [0, 0]
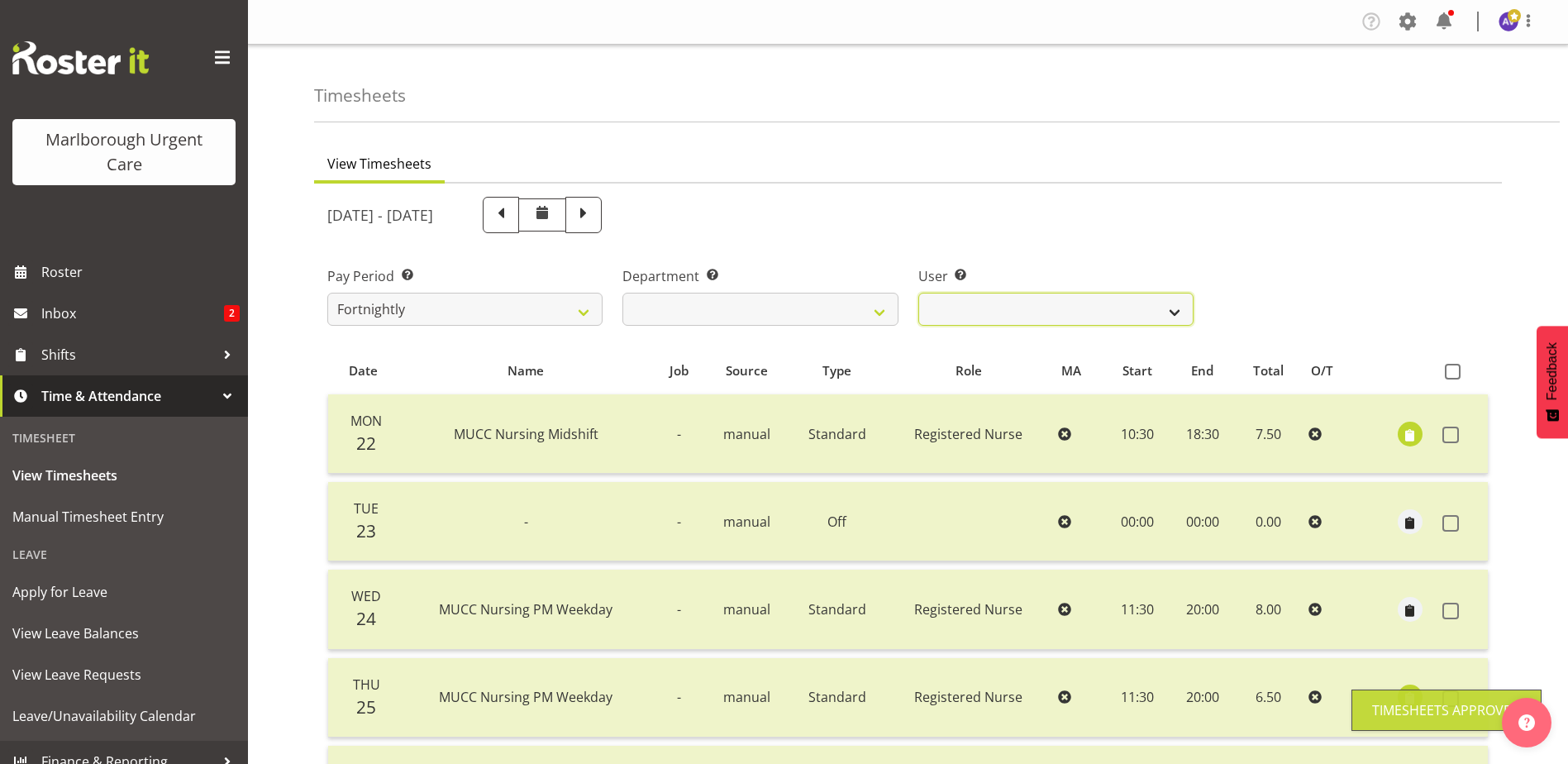
click at [1003, 306] on select "Agnes Tyson ✔ Alysia Newman-Woods ❌ Andrew Brooks ❌ Cordelia Davies ❌ Gloria Va…" at bounding box center [1055, 308] width 275 height 33
select select "11835"
click at [918, 292] on select "Agnes Tyson ✔ Alysia Newman-Woods ❌ Andrew Brooks ❌ Cordelia Davies ❌ Gloria Va…" at bounding box center [1055, 308] width 275 height 33
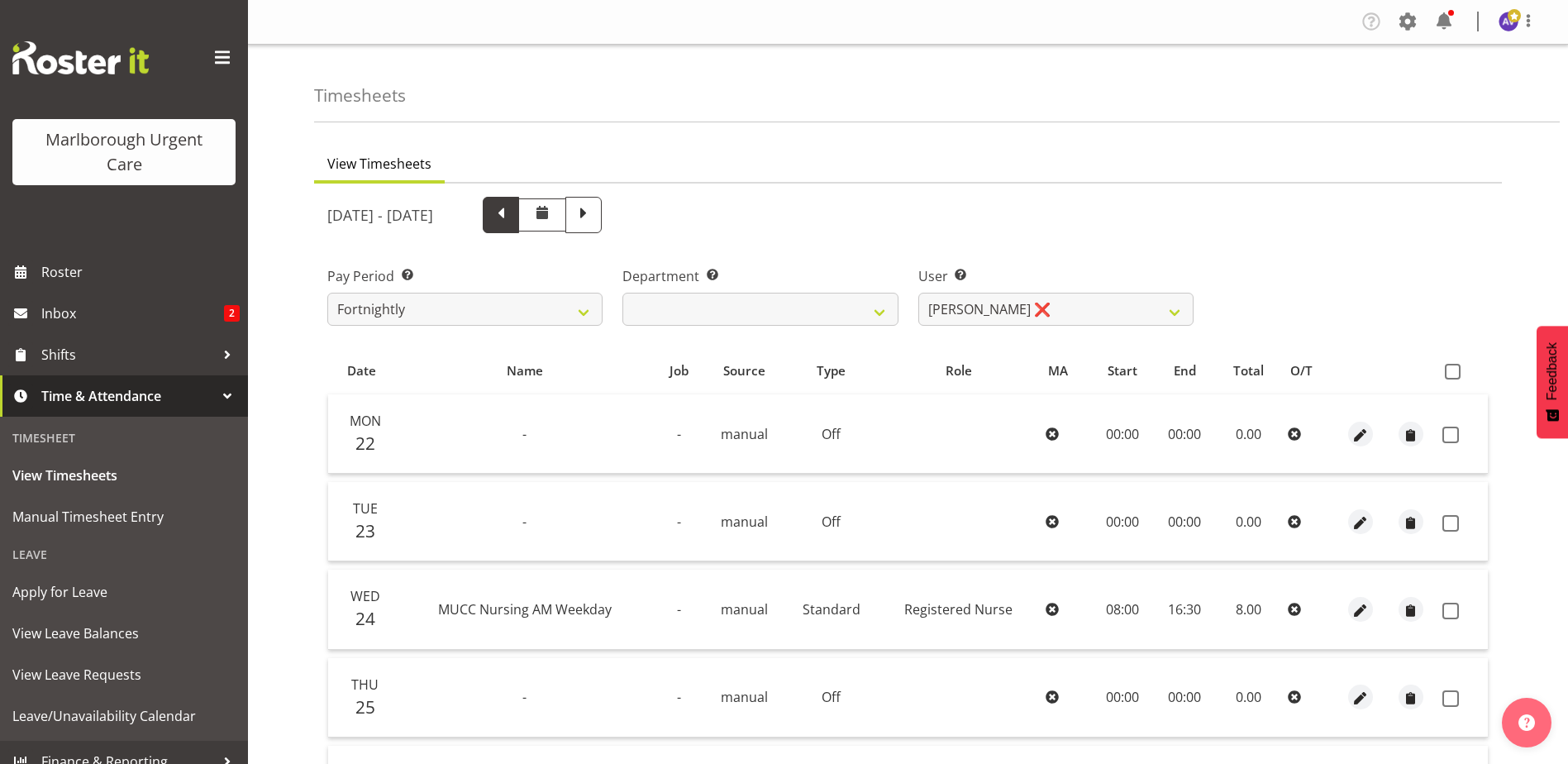
click at [511, 206] on span at bounding box center [501, 213] width 22 height 22
select select
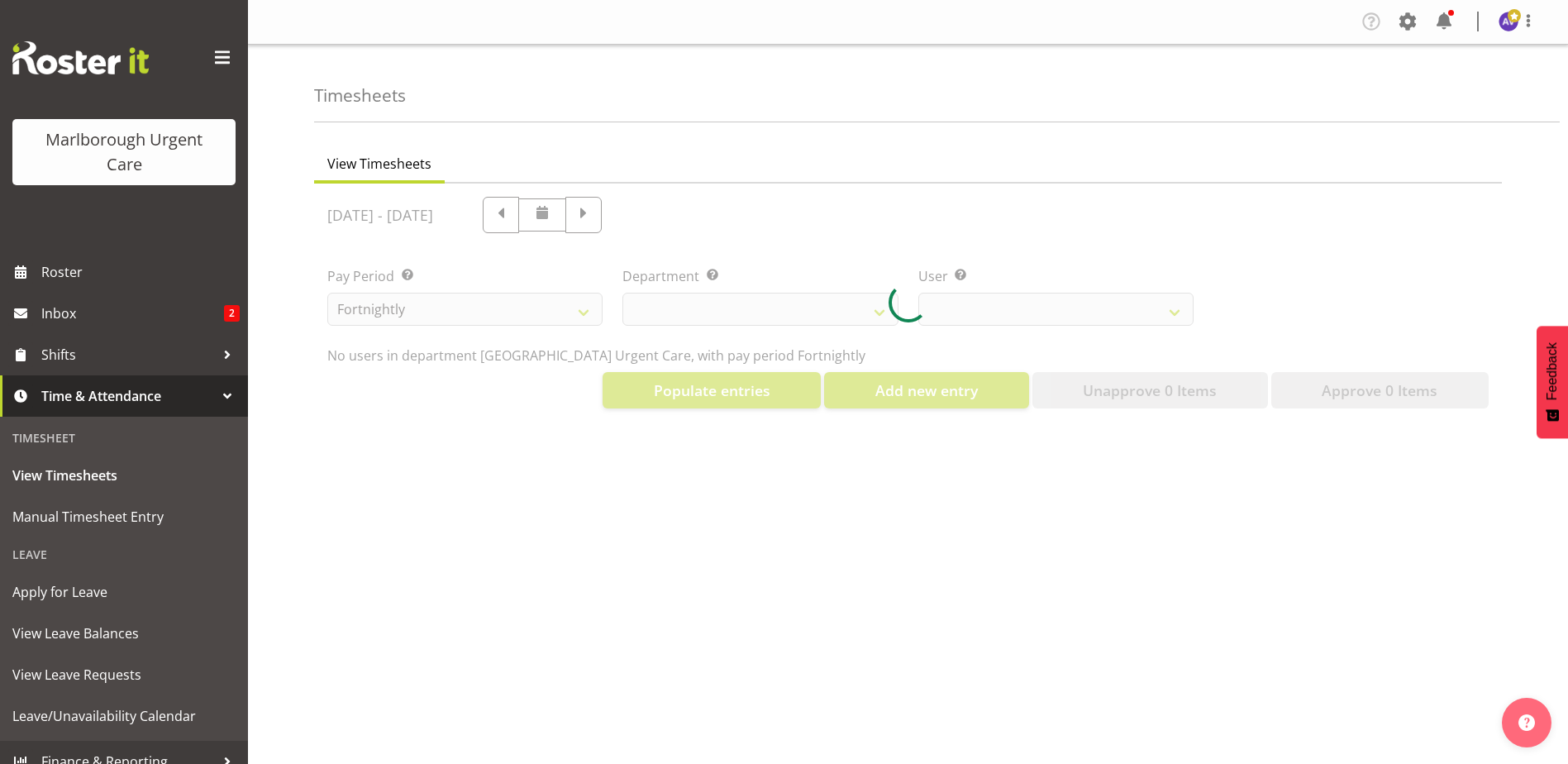
select select "11835"
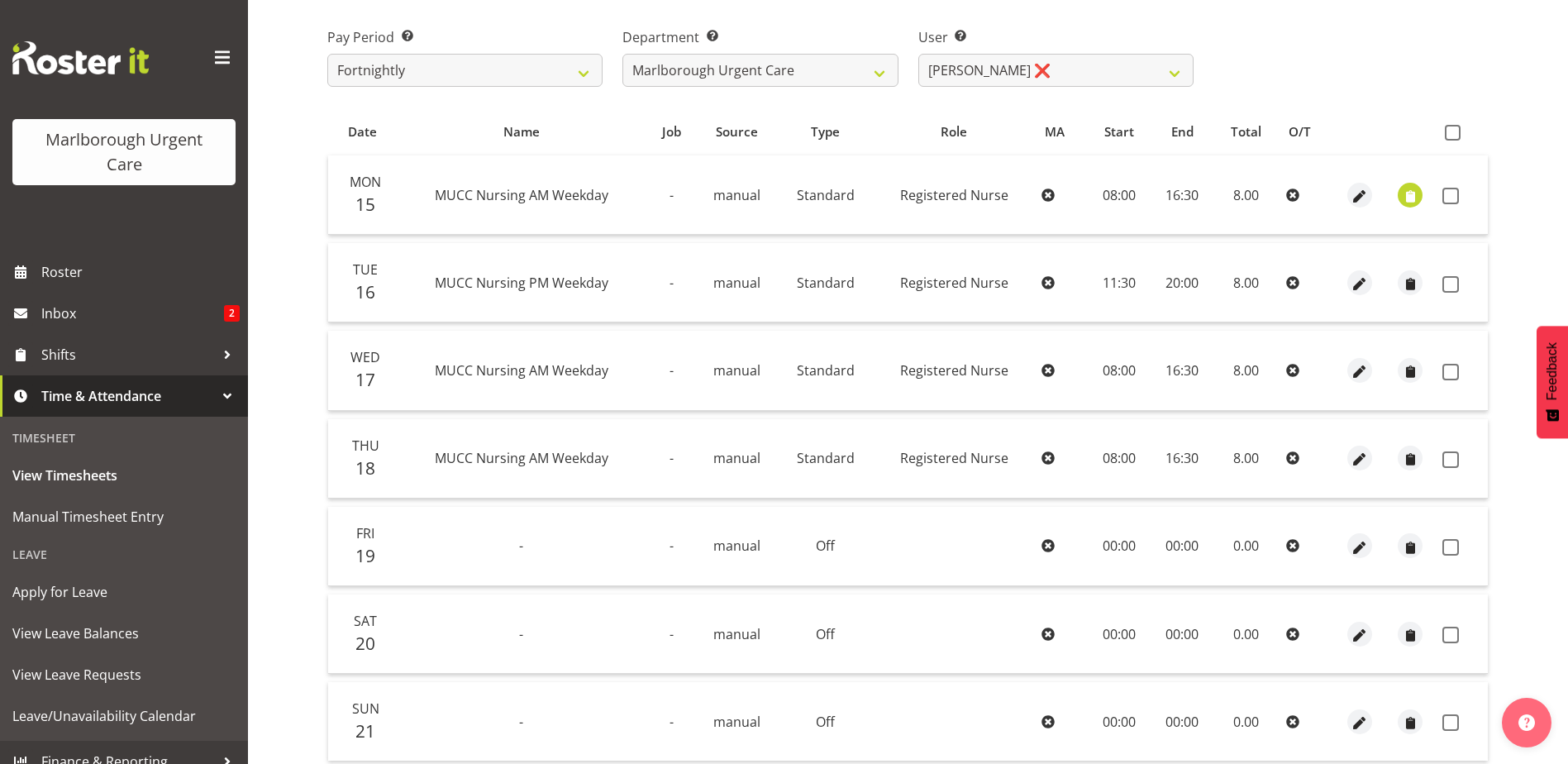
scroll to position [248, 0]
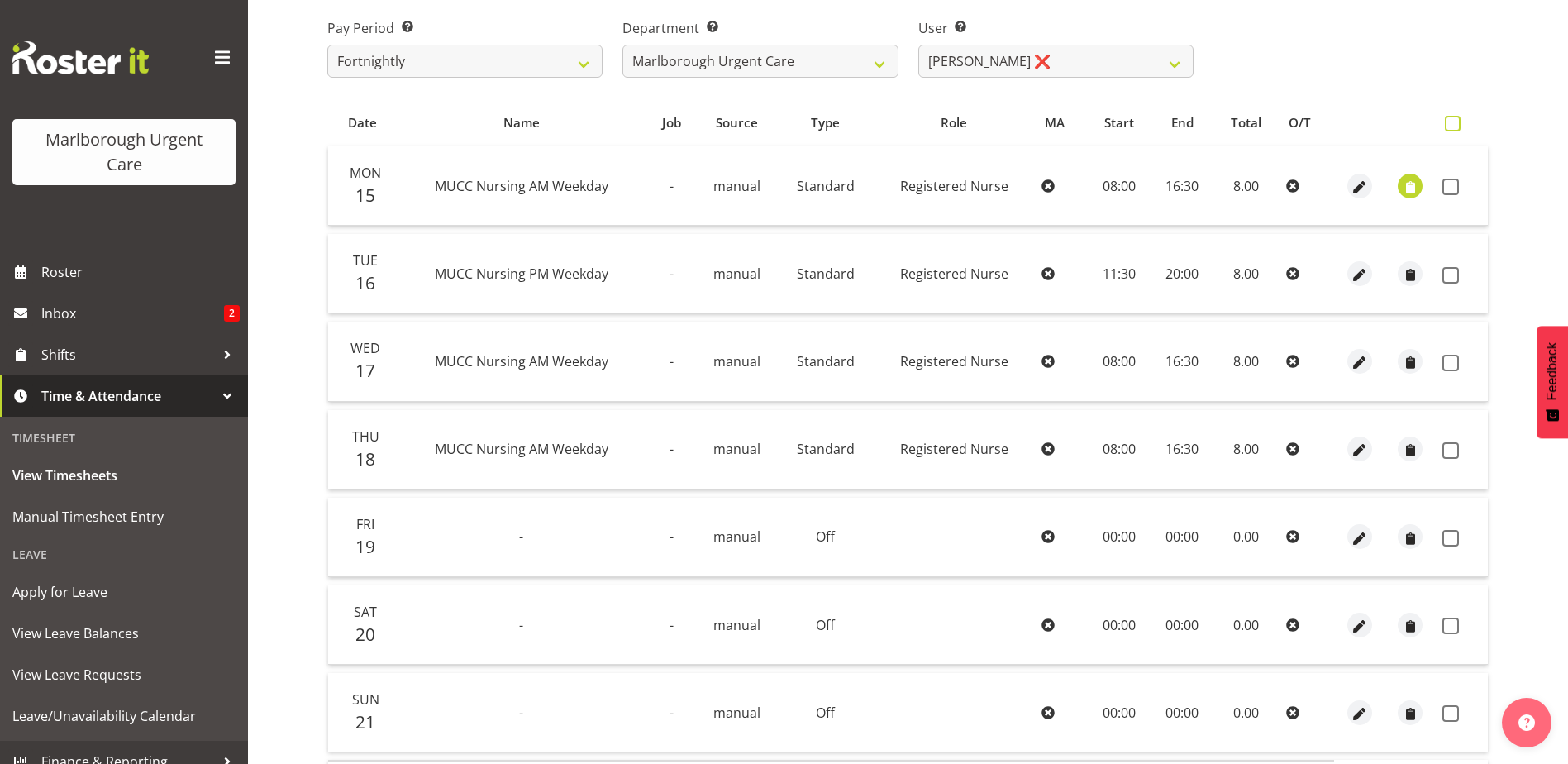
click at [1453, 125] on span at bounding box center [1452, 123] width 16 height 16
click at [1453, 125] on input "checkbox" at bounding box center [1449, 123] width 11 height 11
checkbox input "true"
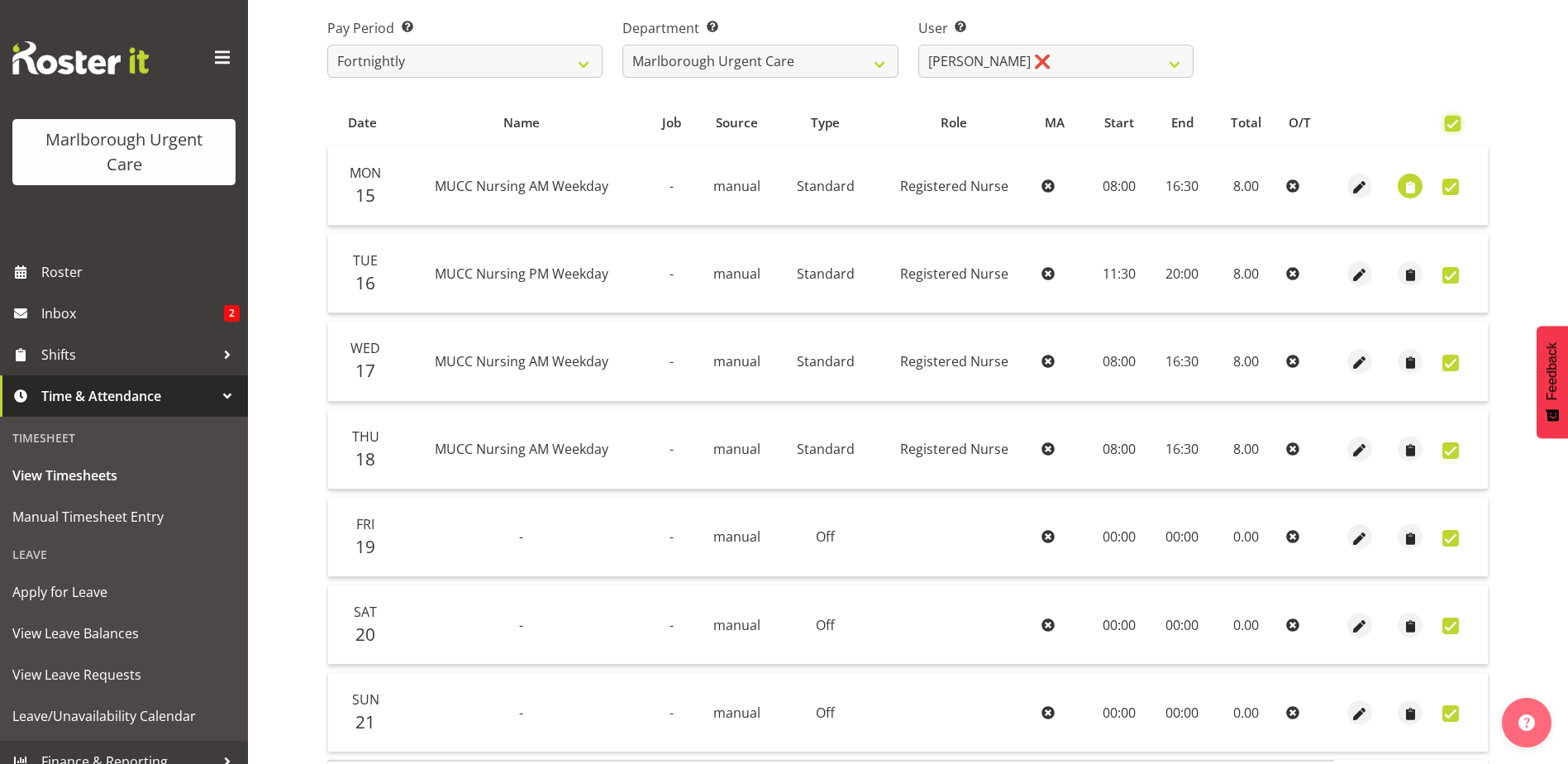
checkbox input "true"
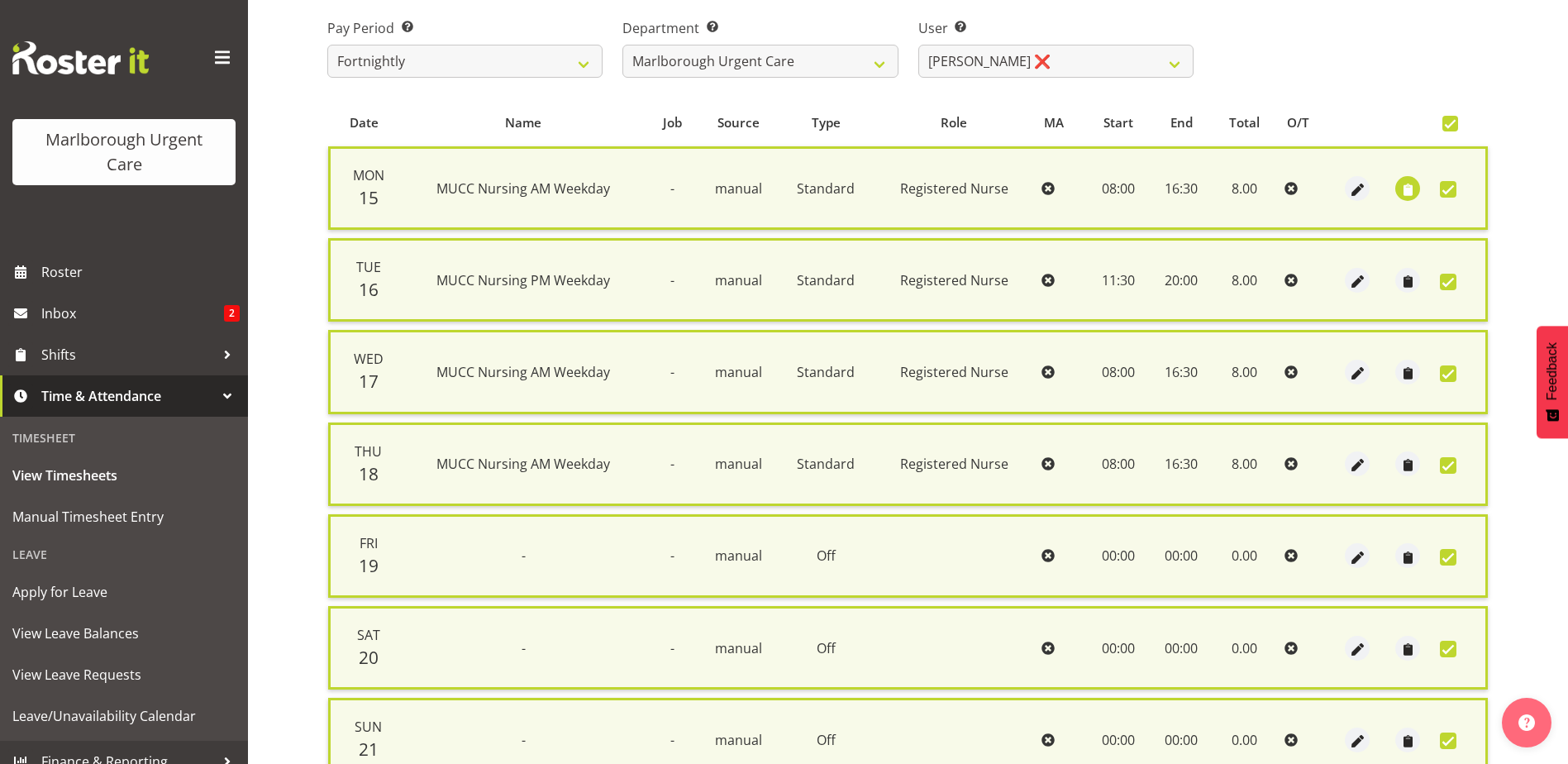
click at [1443, 120] on span at bounding box center [1449, 123] width 16 height 16
click at [1443, 120] on input "checkbox" at bounding box center [1447, 123] width 11 height 11
checkbox input "false"
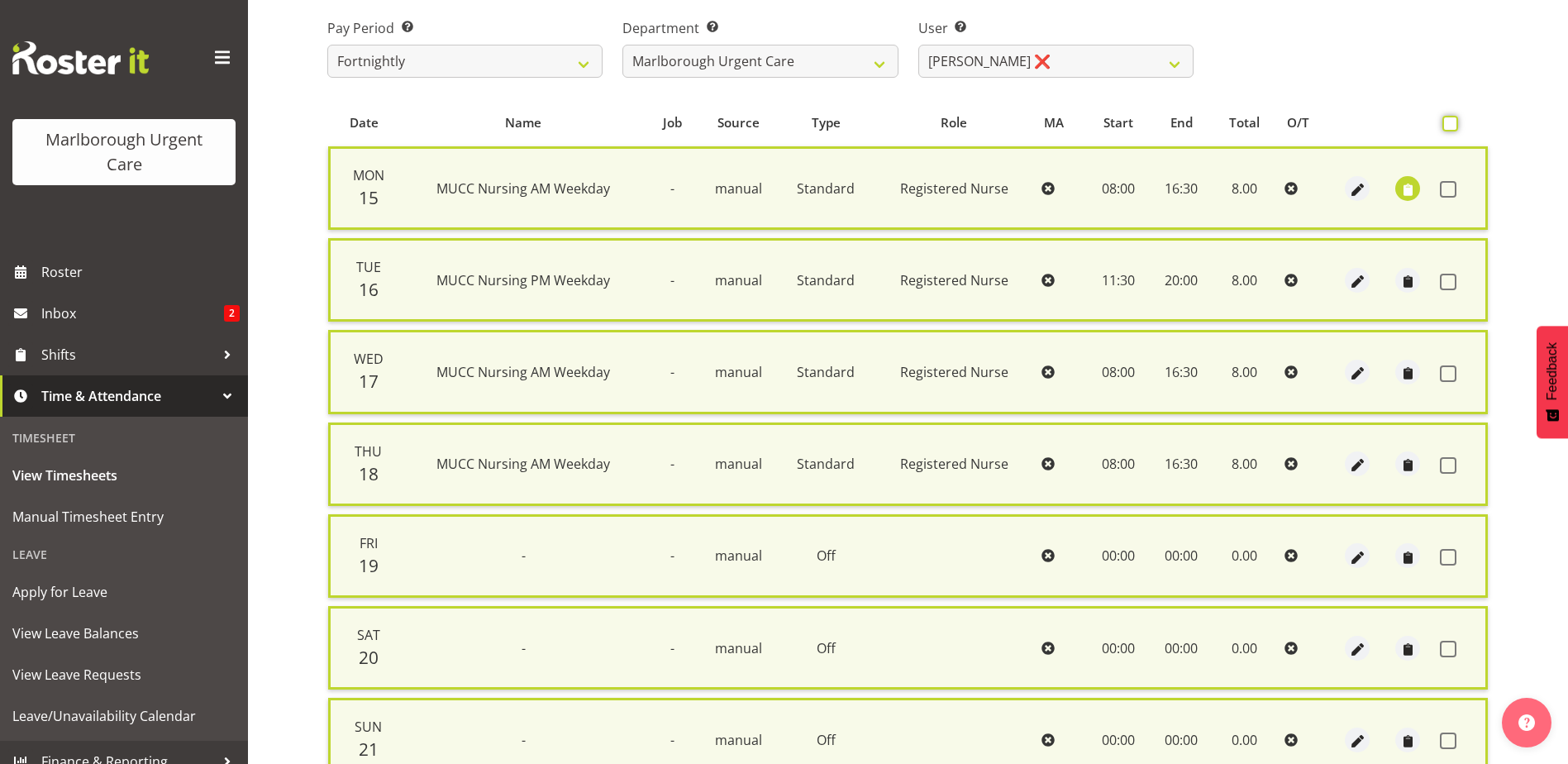
checkbox input "false"
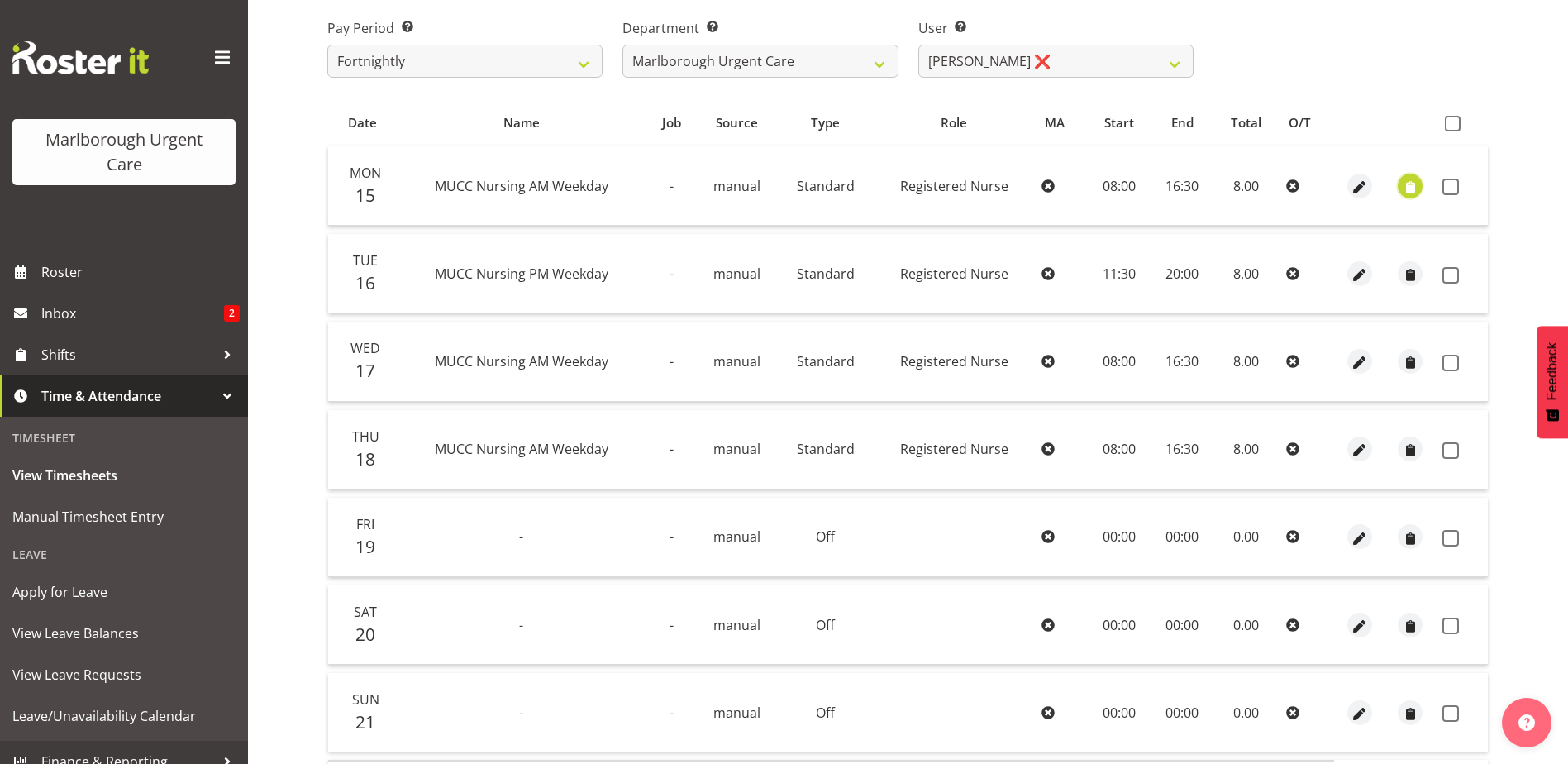
click at [1412, 190] on span "button" at bounding box center [1410, 187] width 19 height 19
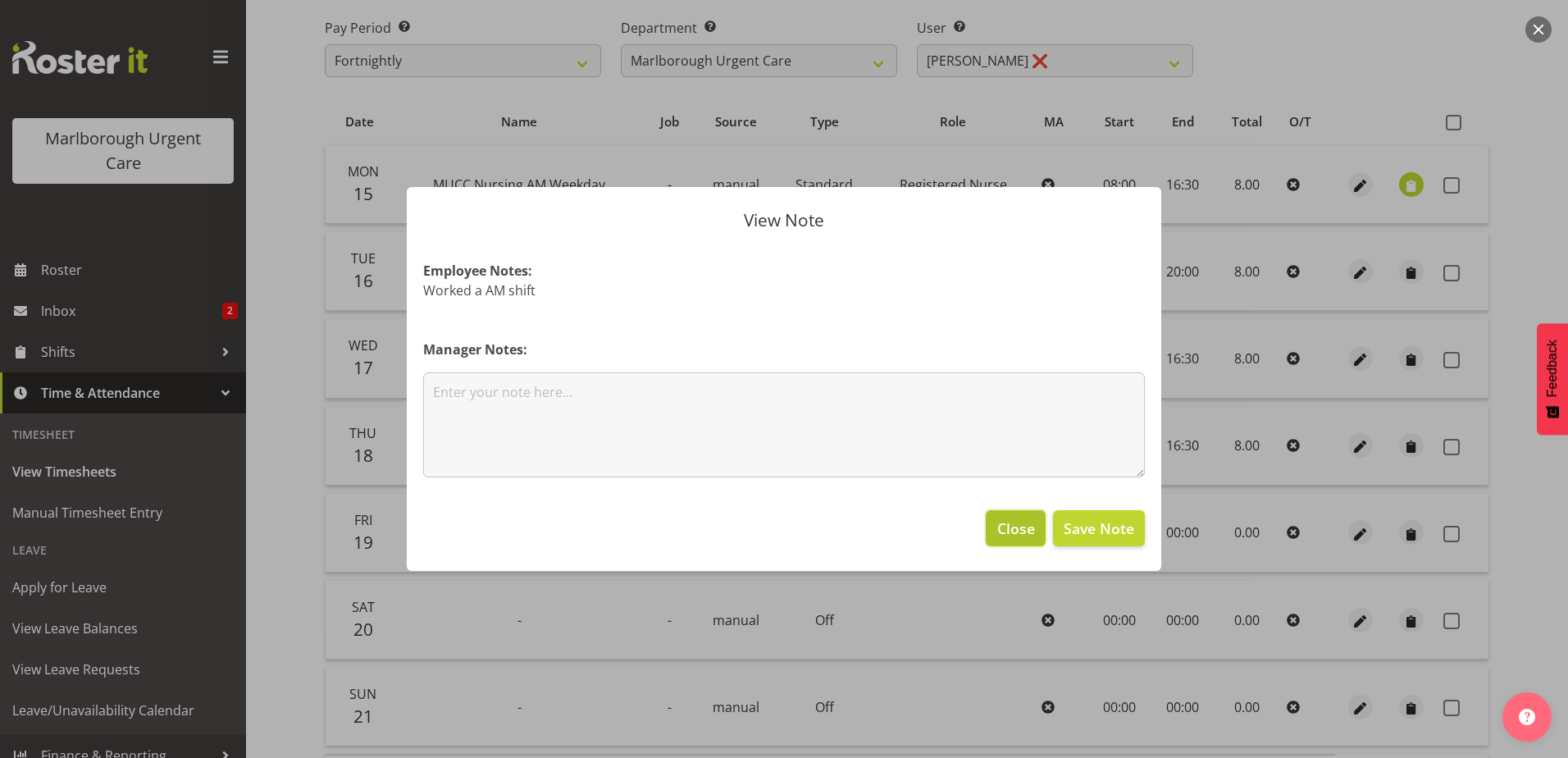
click at [1015, 533] on span "Close" at bounding box center [1016, 528] width 38 height 22
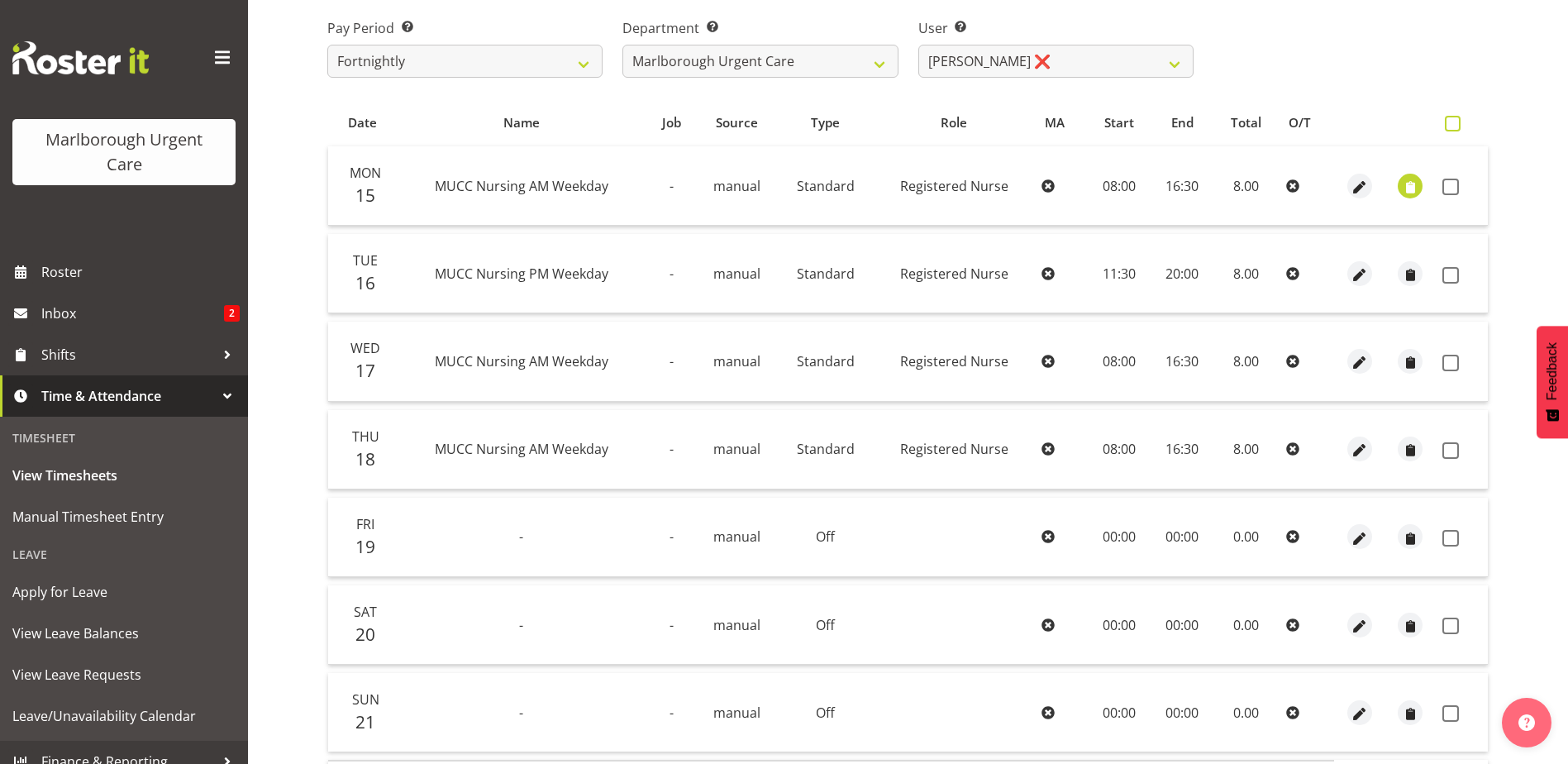
click at [1459, 122] on span at bounding box center [1452, 123] width 16 height 16
click at [1455, 122] on input "checkbox" at bounding box center [1449, 123] width 11 height 11
checkbox input "true"
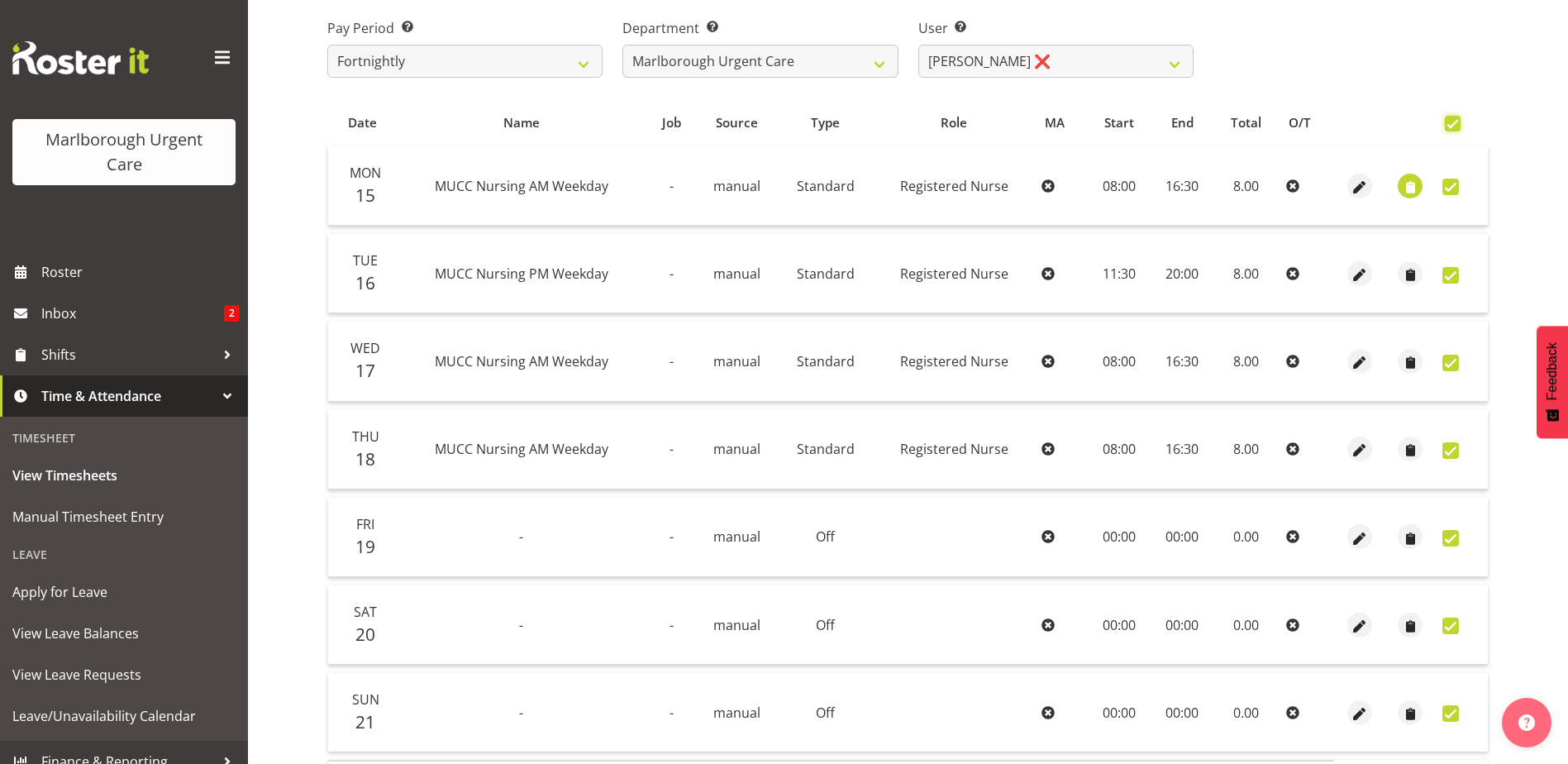
checkbox input "true"
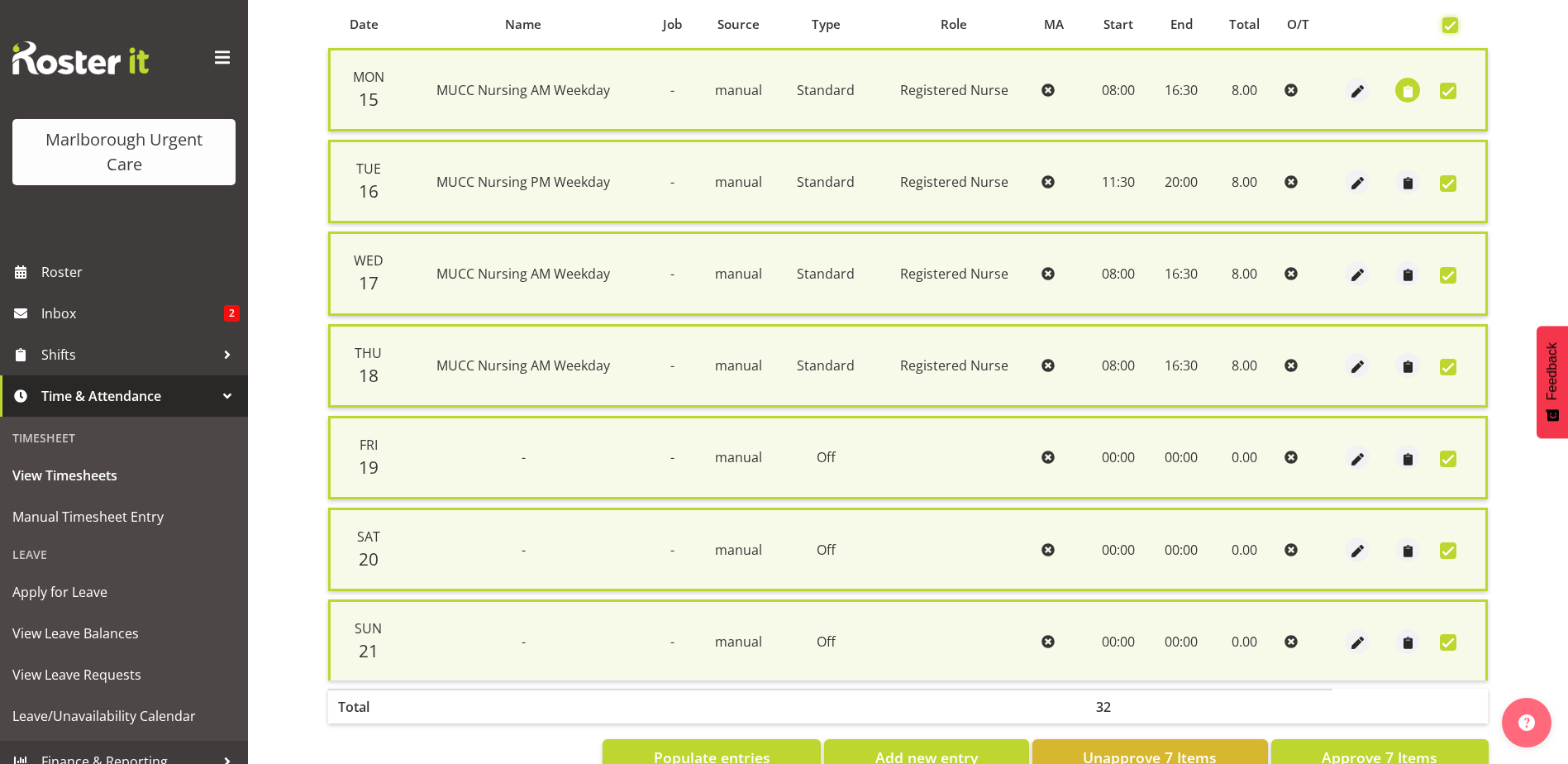
scroll to position [396, 0]
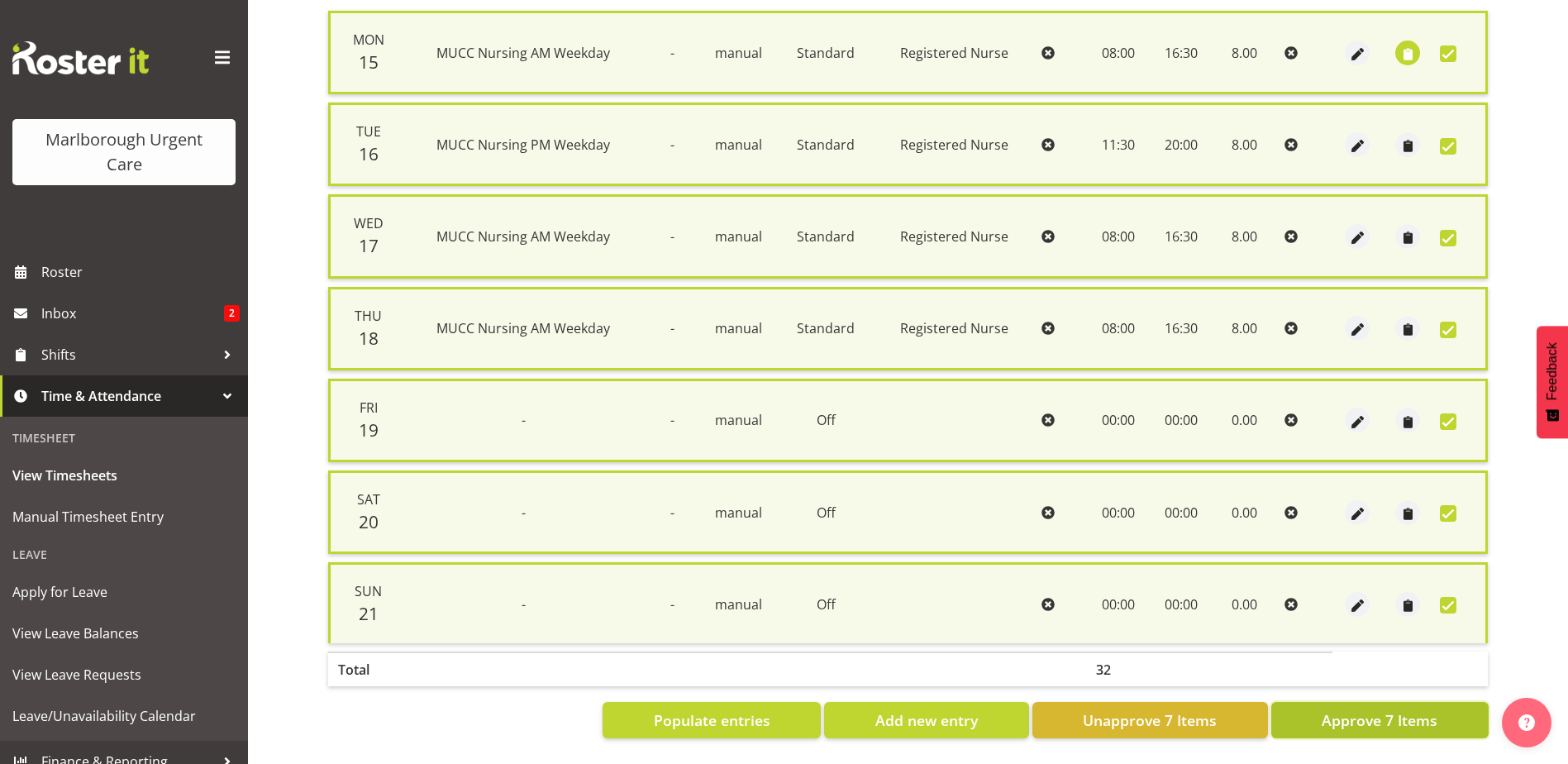
click at [1389, 709] on span "Approve 7 Items" at bounding box center [1379, 720] width 115 height 22
checkbox input "false"
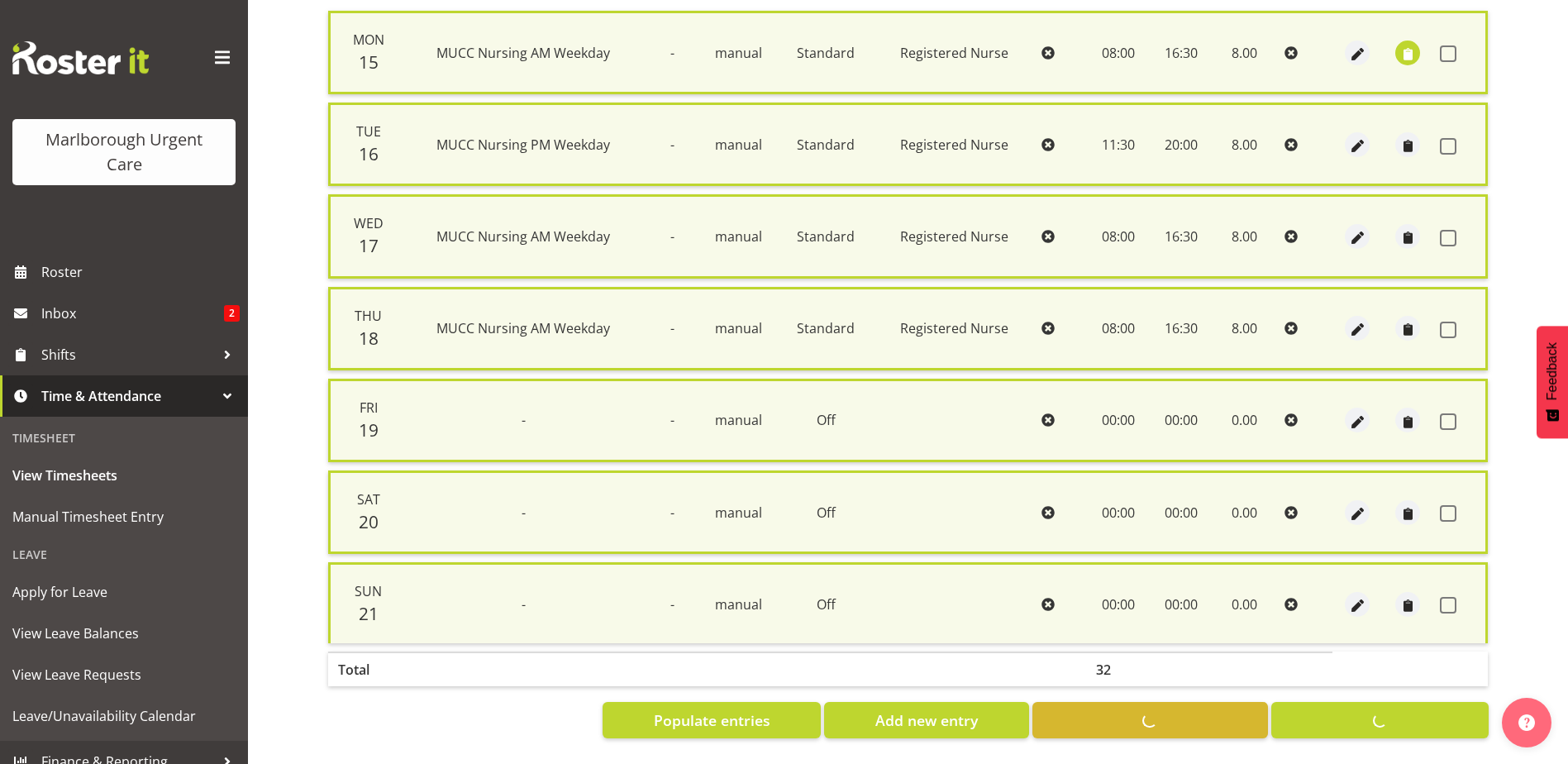
checkbox input "false"
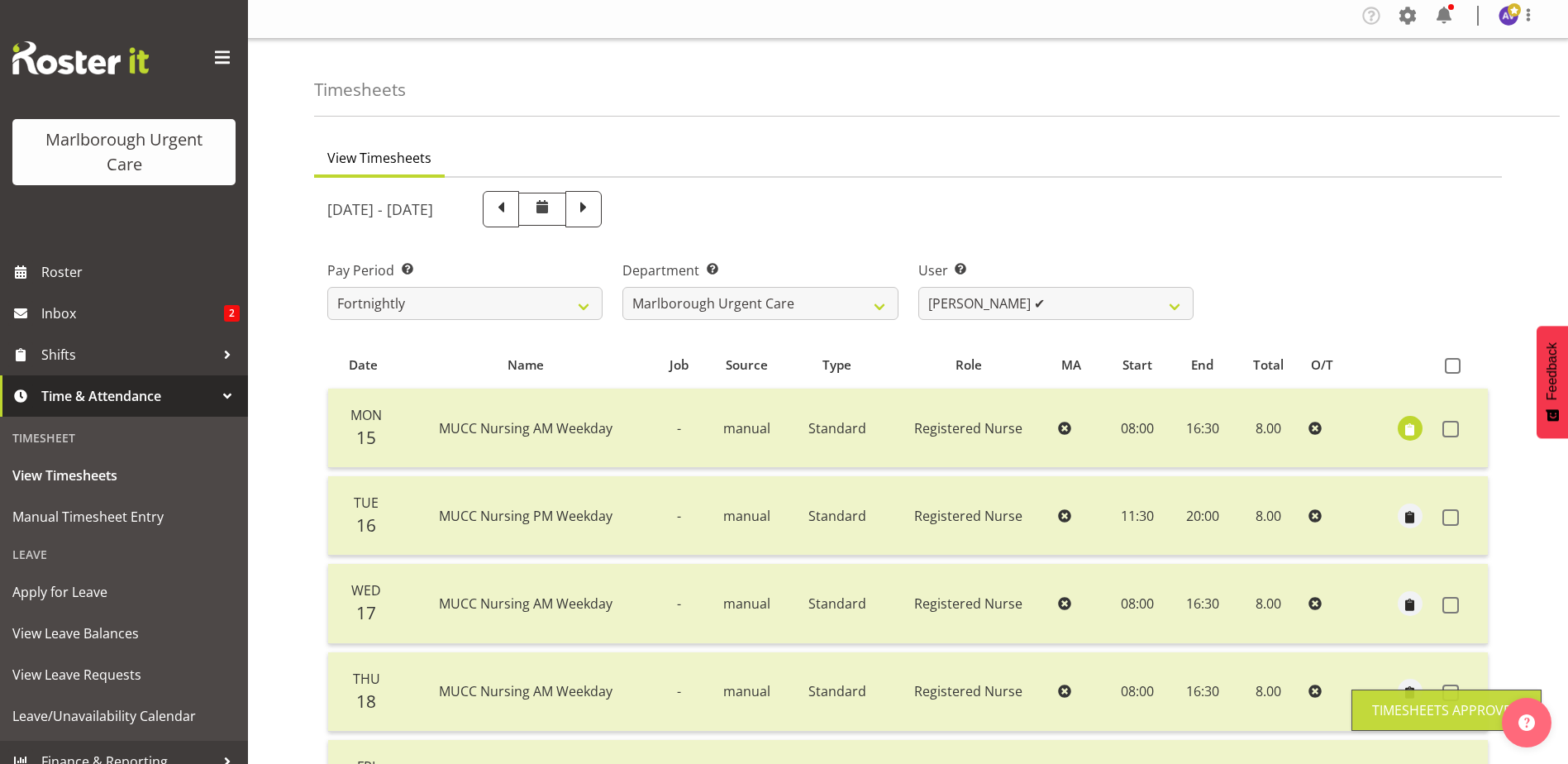
scroll to position [0, 0]
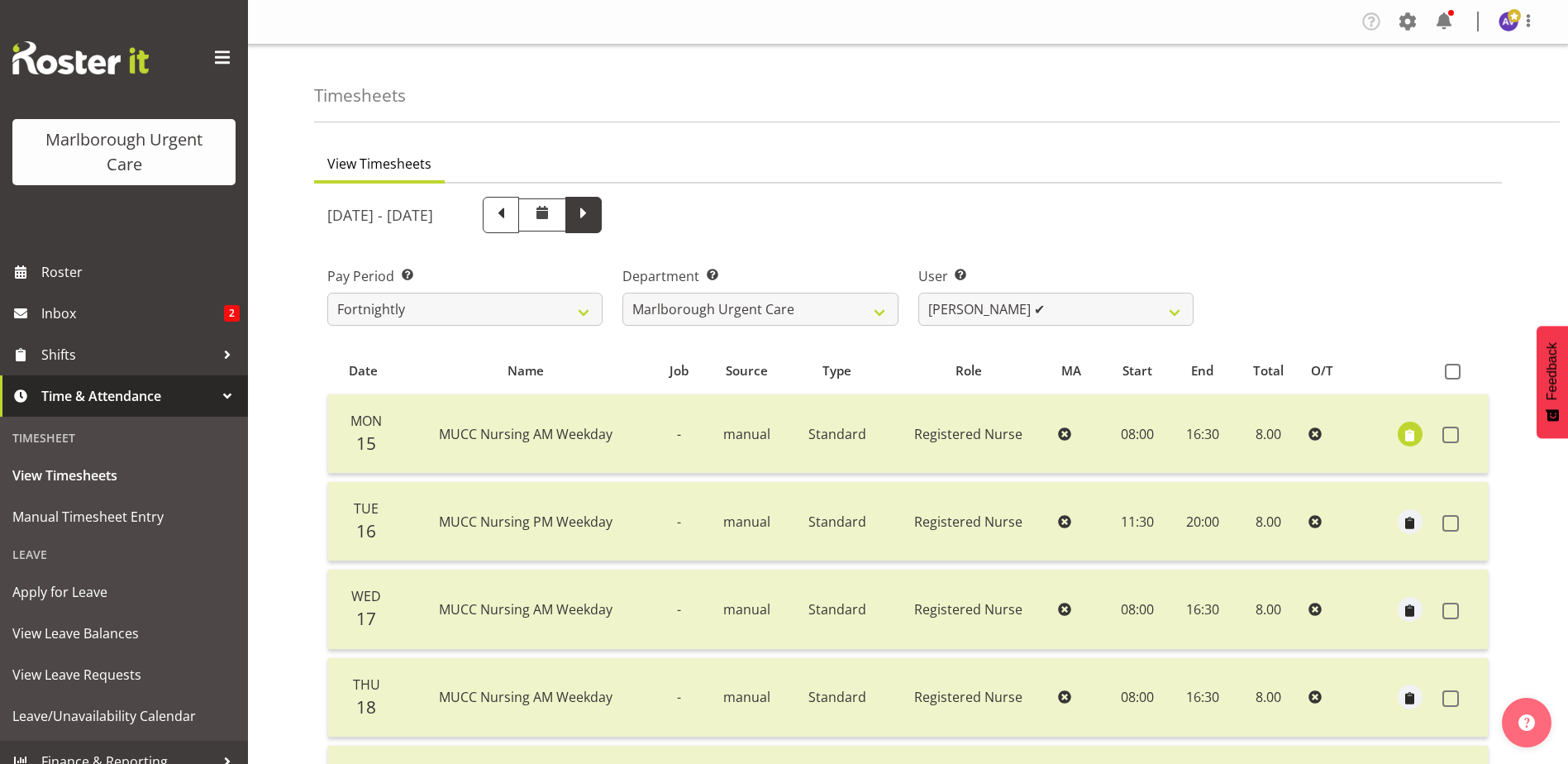
click at [595, 211] on span at bounding box center [584, 213] width 22 height 22
select select
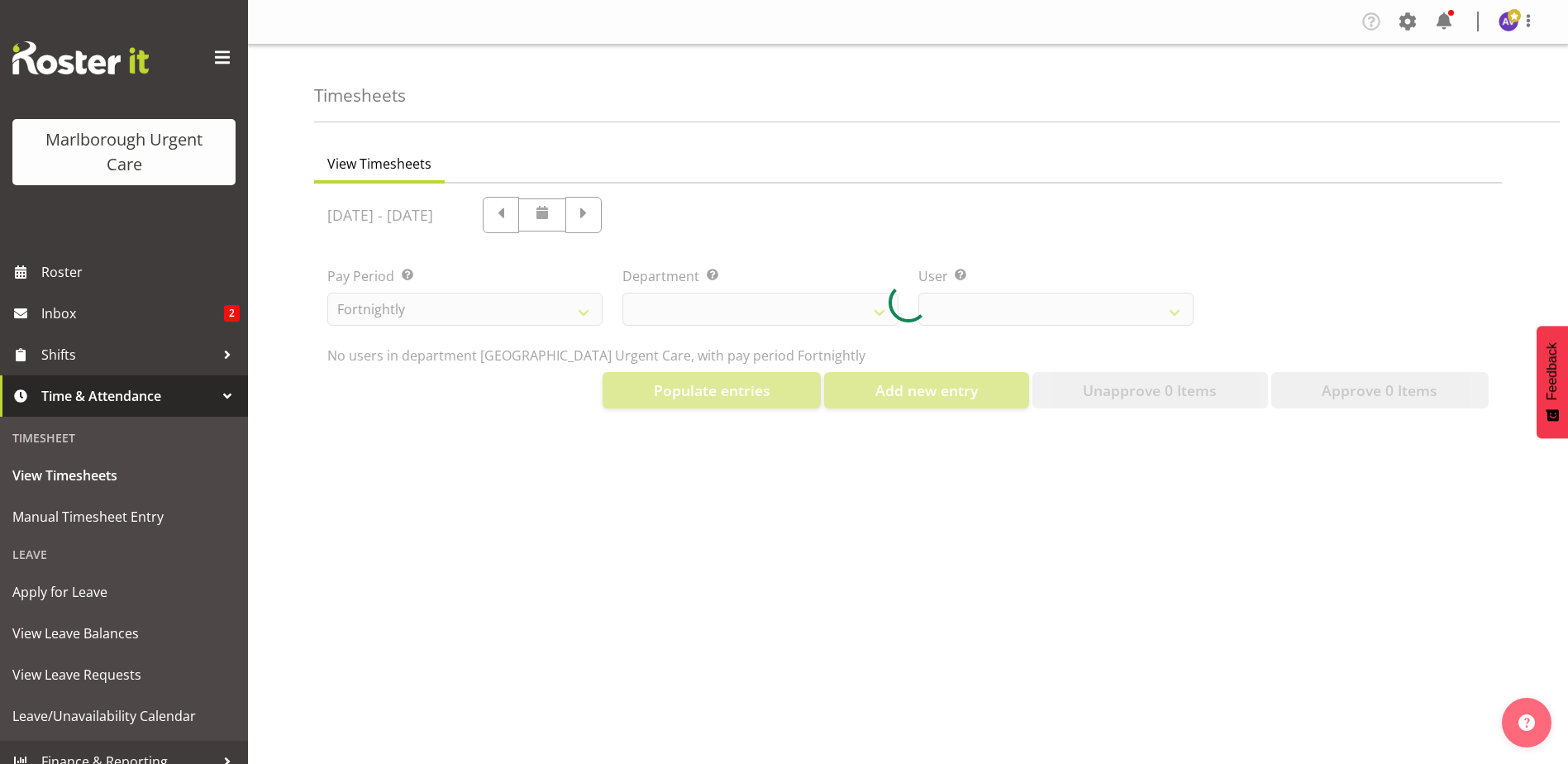
select select "11835"
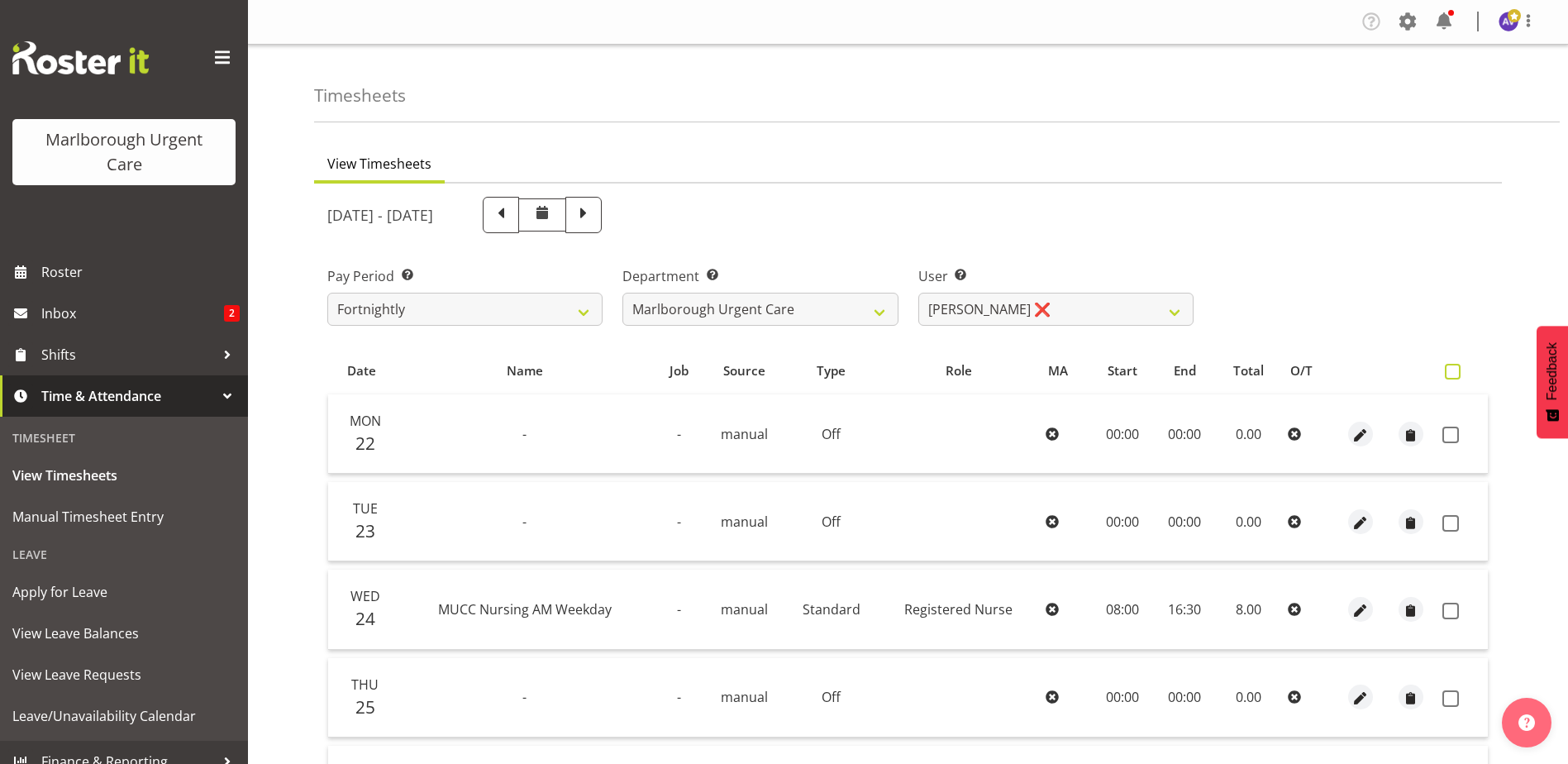
click at [1452, 371] on span at bounding box center [1452, 371] width 16 height 16
click at [1452, 371] on input "checkbox" at bounding box center [1449, 371] width 11 height 11
checkbox input "true"
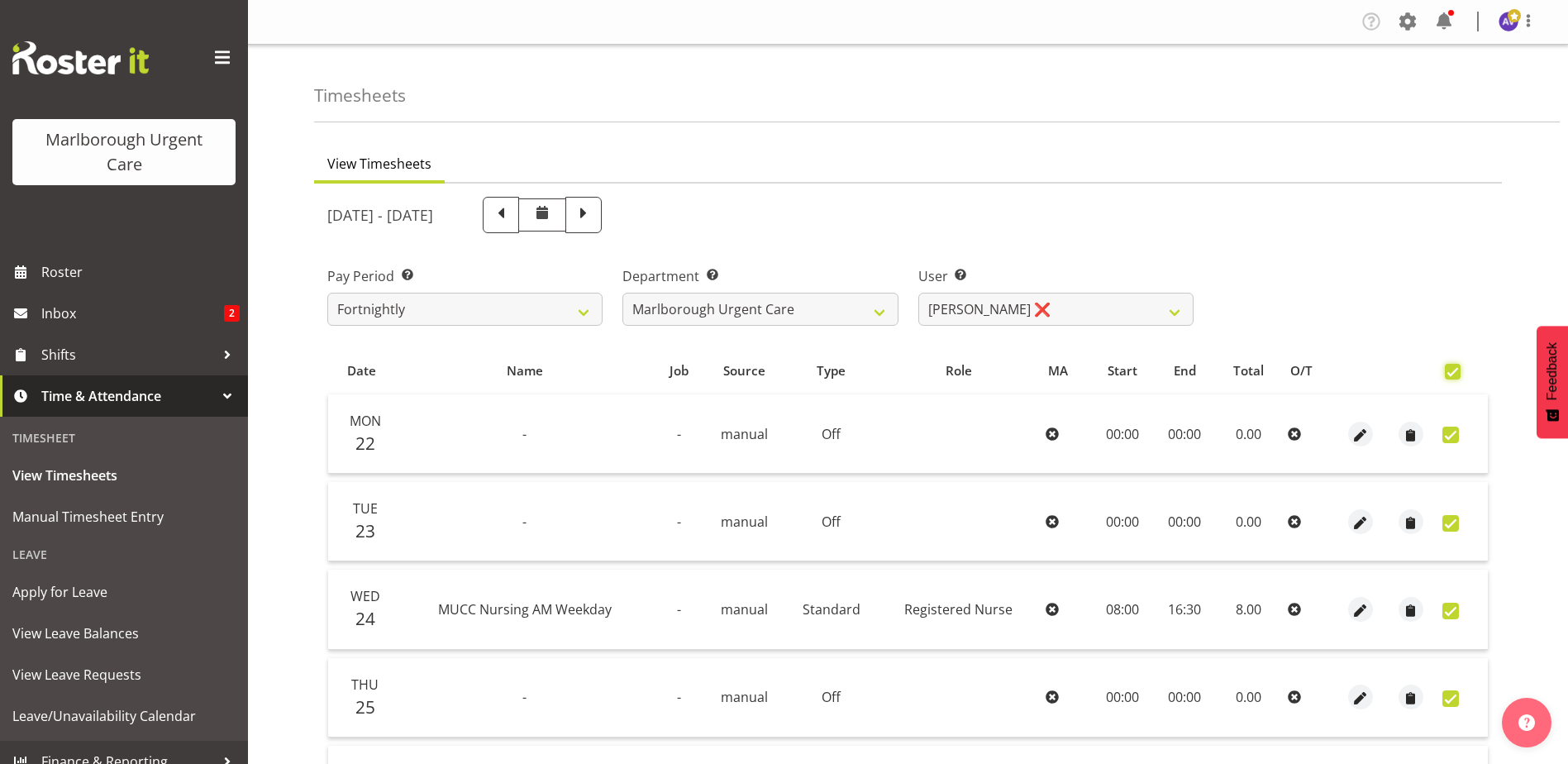
checkbox input "true"
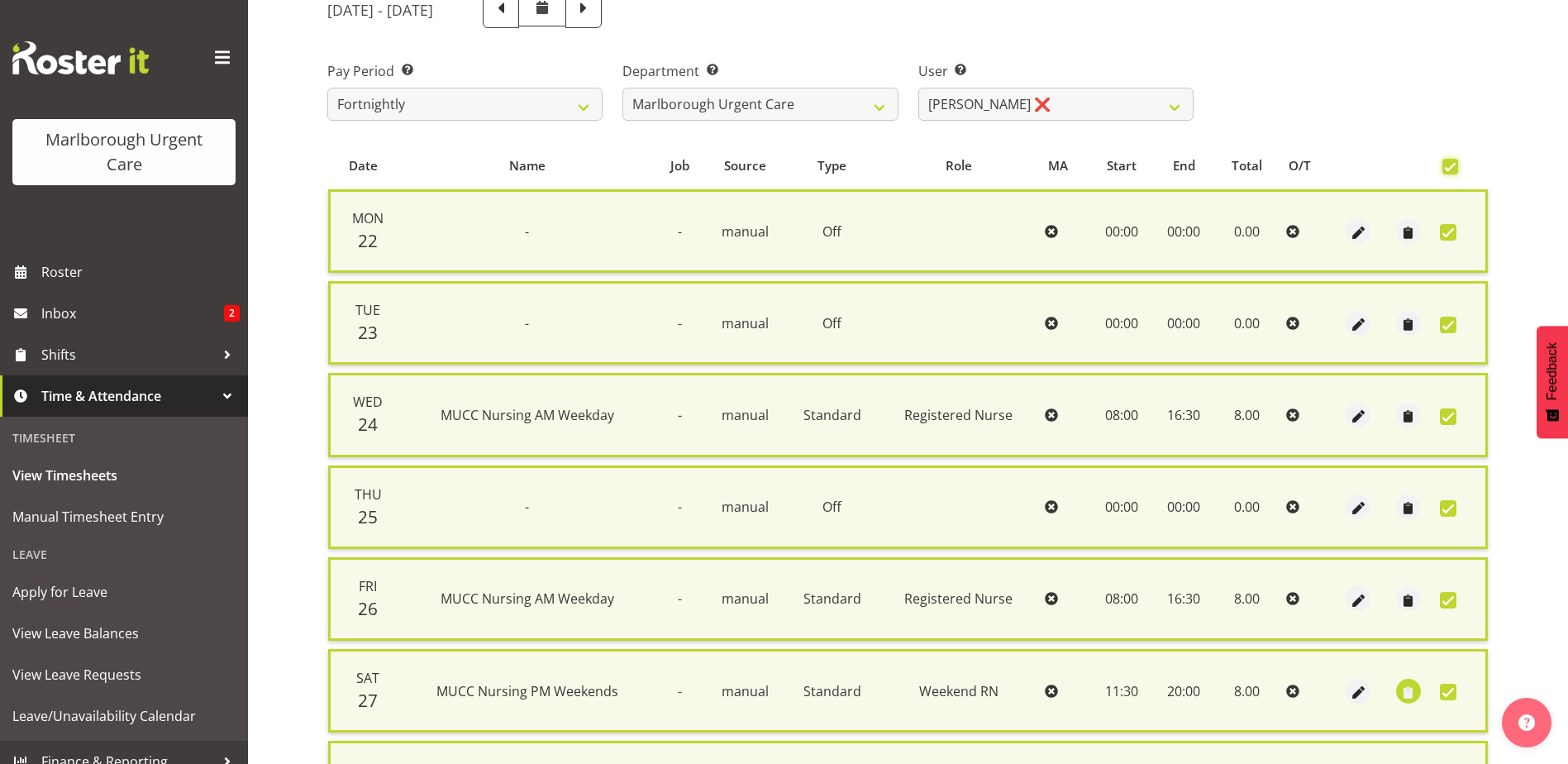
scroll to position [396, 0]
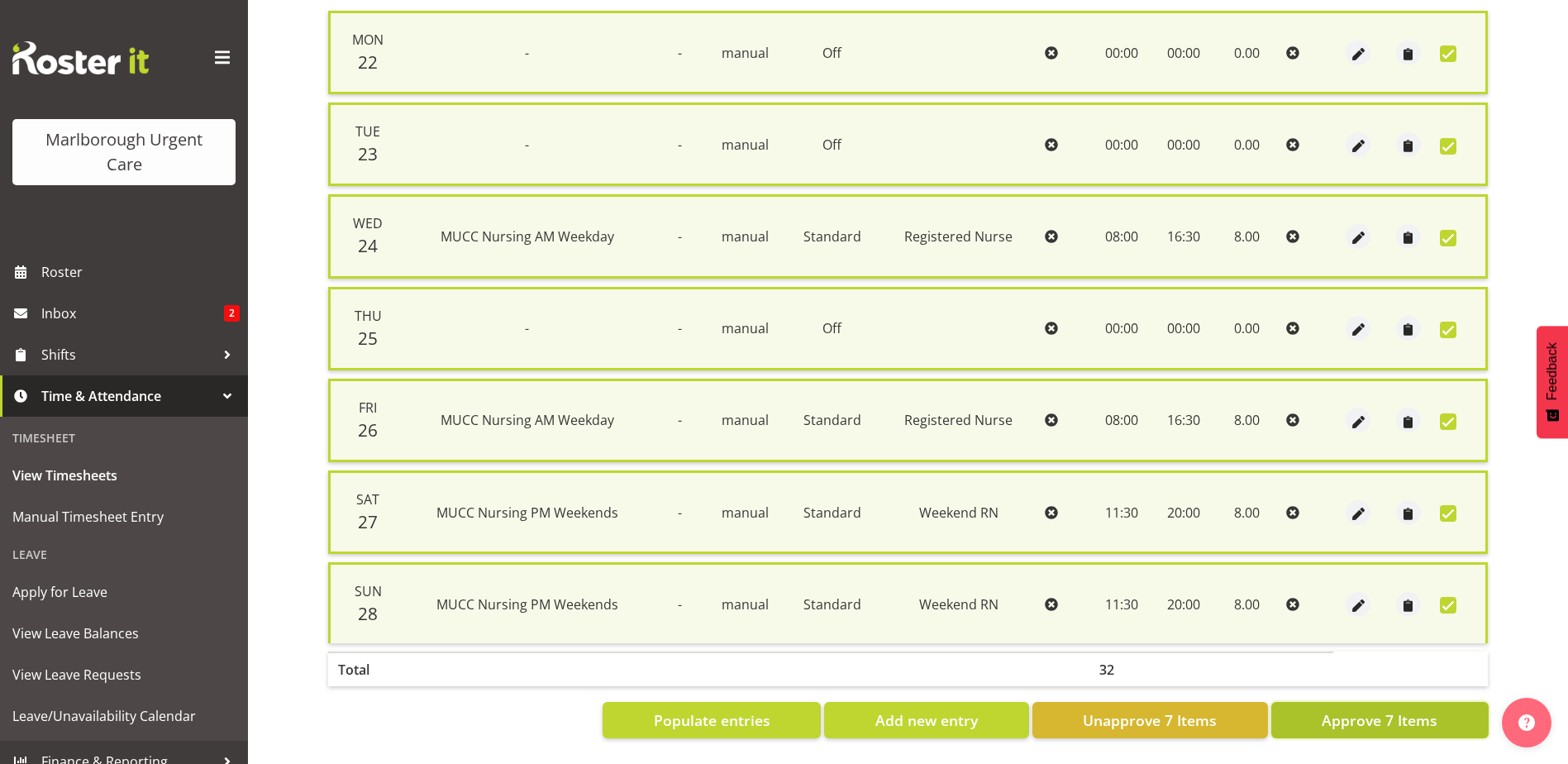
click at [1366, 710] on span "Approve 7 Items" at bounding box center [1379, 720] width 115 height 22
checkbox input "false"
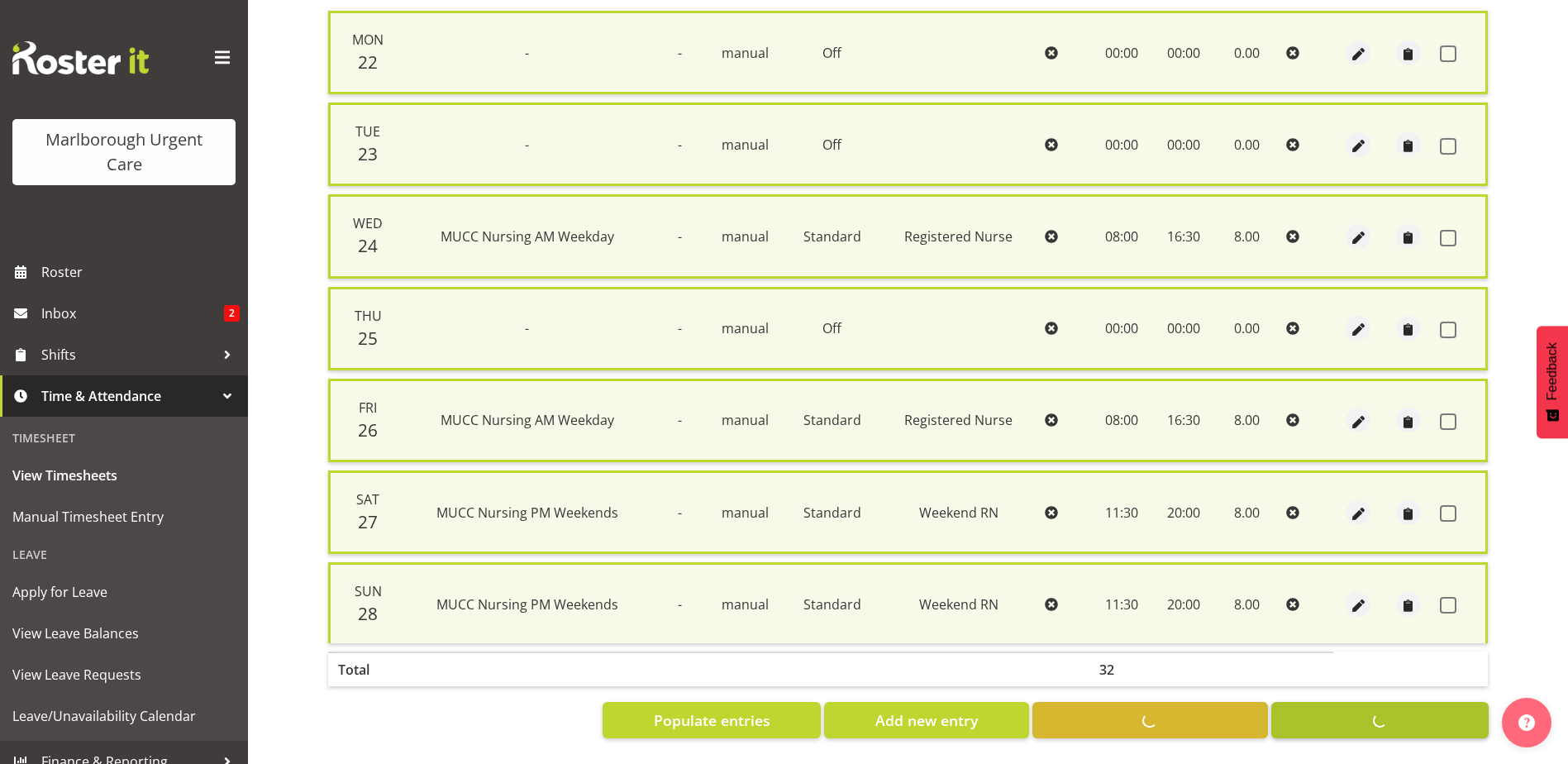
checkbox input "false"
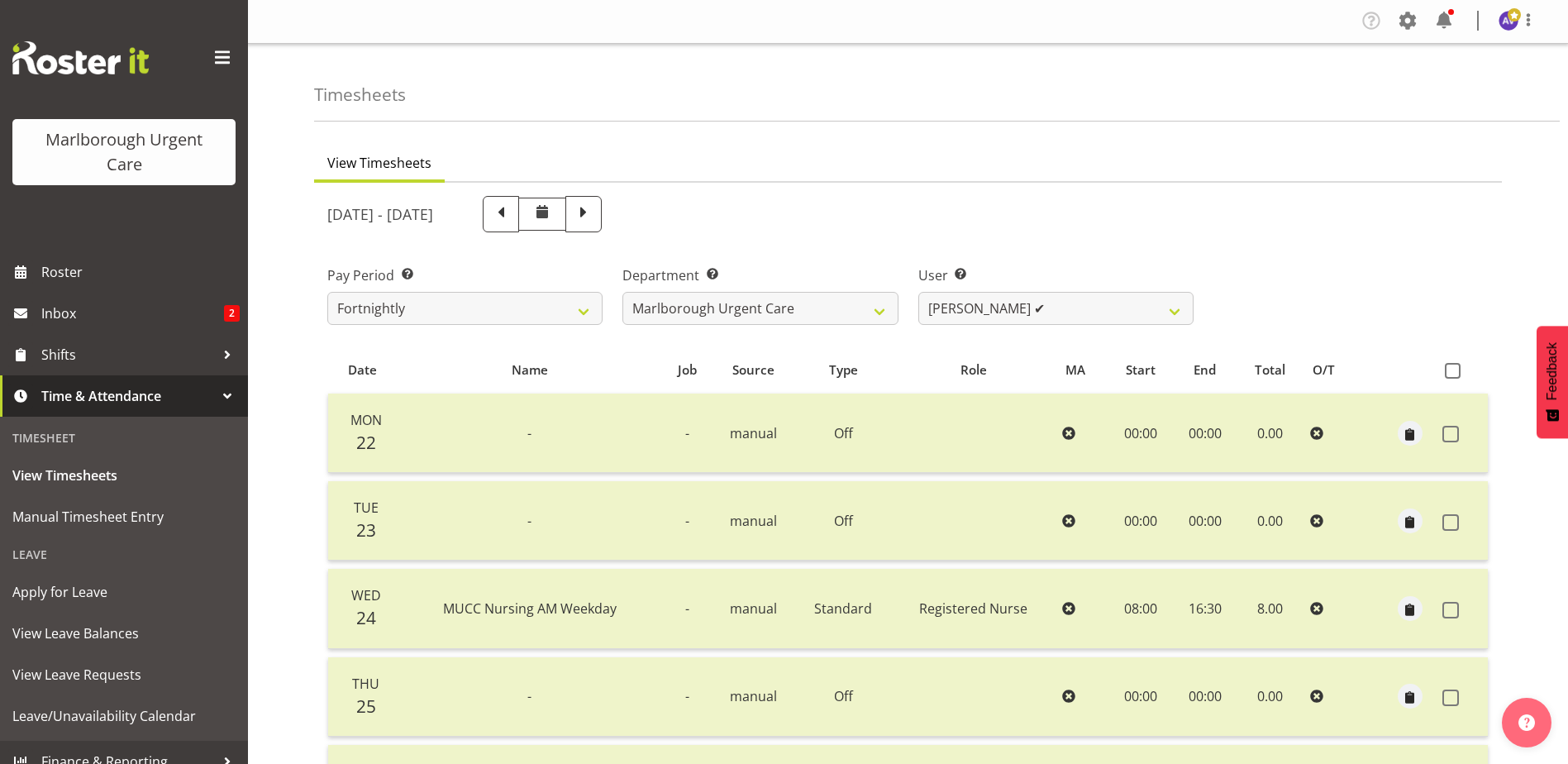
scroll to position [0, 0]
click at [995, 302] on select "Agnes Tyson ✔ Alysia Newman-Woods ✔ Andrew Brooks ❌ Cordelia Davies ❌ Gloria Va…" at bounding box center [1055, 308] width 275 height 33
select select "11834"
click at [918, 292] on select "Agnes Tyson ✔ Alysia Newman-Woods ✔ Andrew Brooks ❌ Cordelia Davies ❌ Gloria Va…" at bounding box center [1055, 308] width 275 height 33
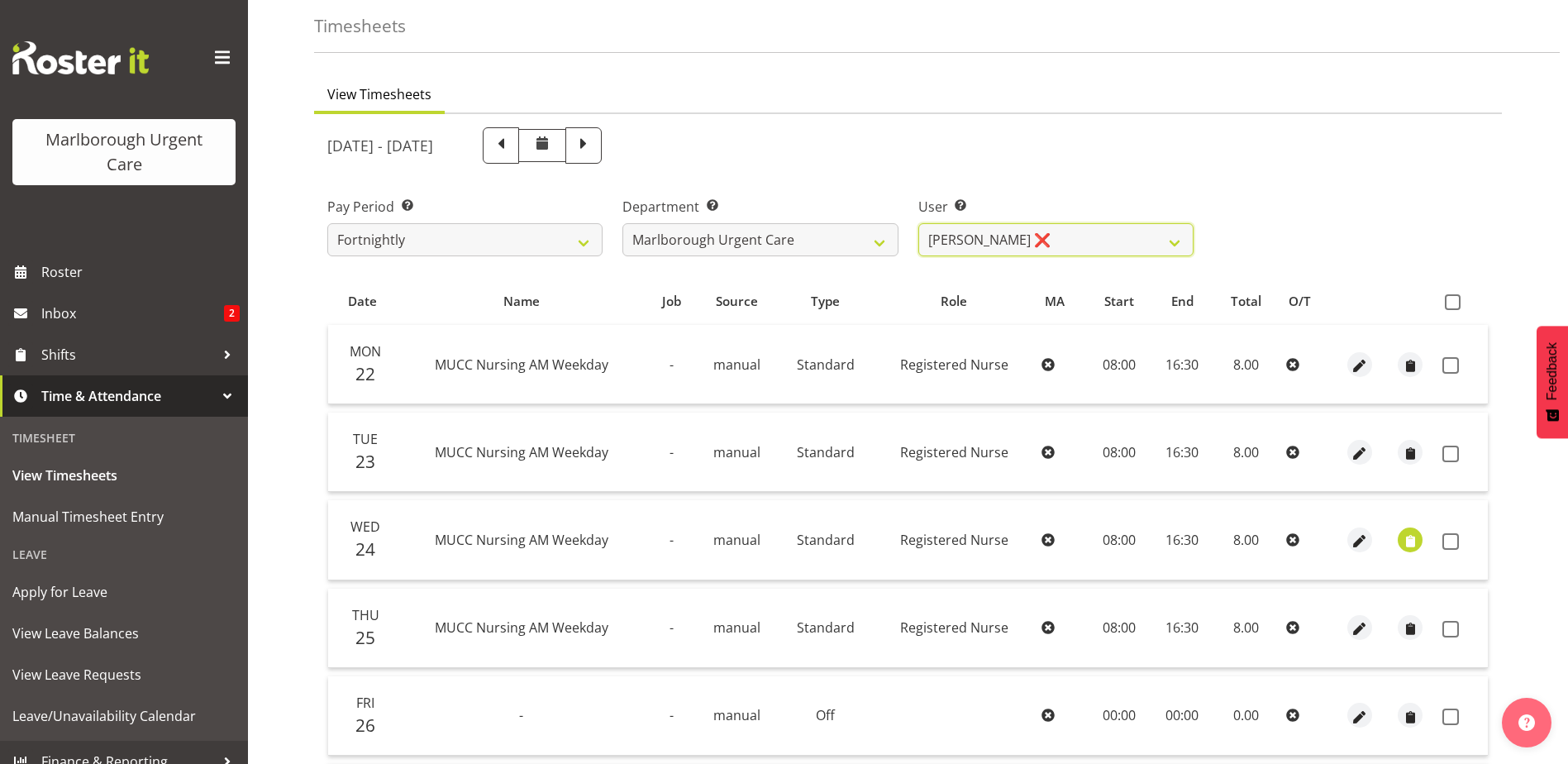
scroll to position [165, 0]
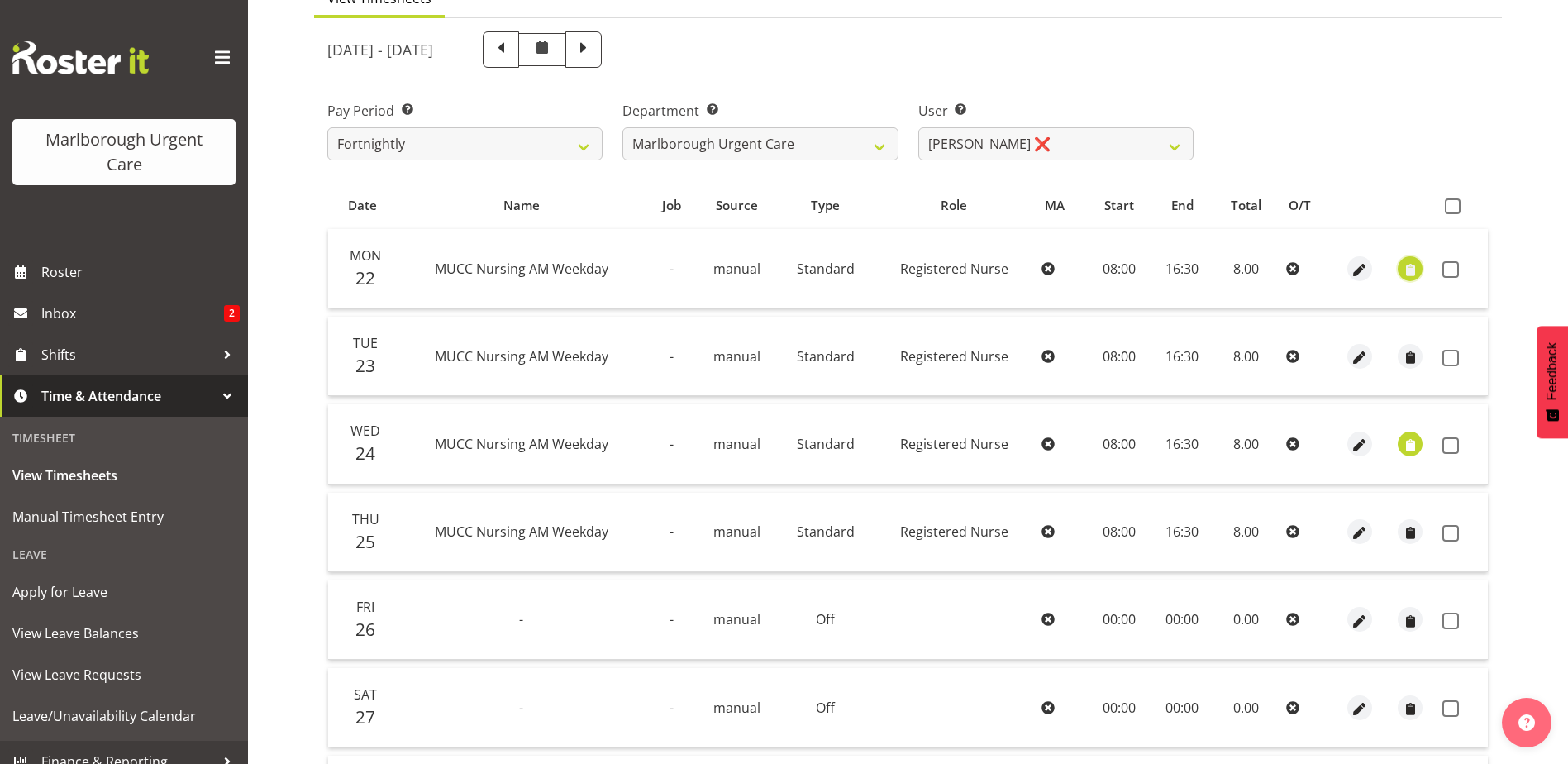
click at [1403, 274] on span "button" at bounding box center [1410, 270] width 19 height 19
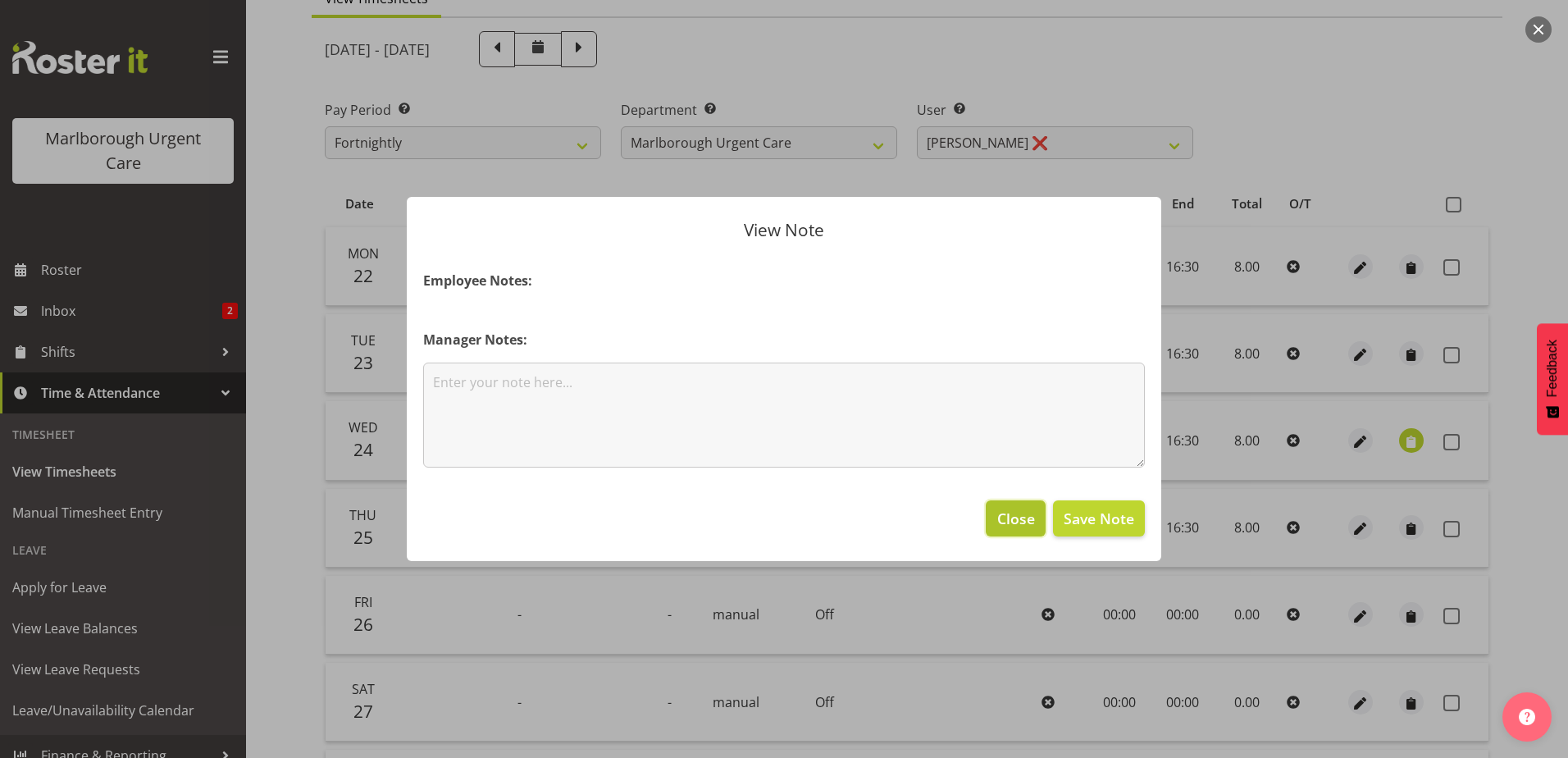
drag, startPoint x: 1009, startPoint y: 519, endPoint x: 1352, endPoint y: 449, distance: 350.1
click at [1010, 519] on span "Close" at bounding box center [1016, 518] width 38 height 22
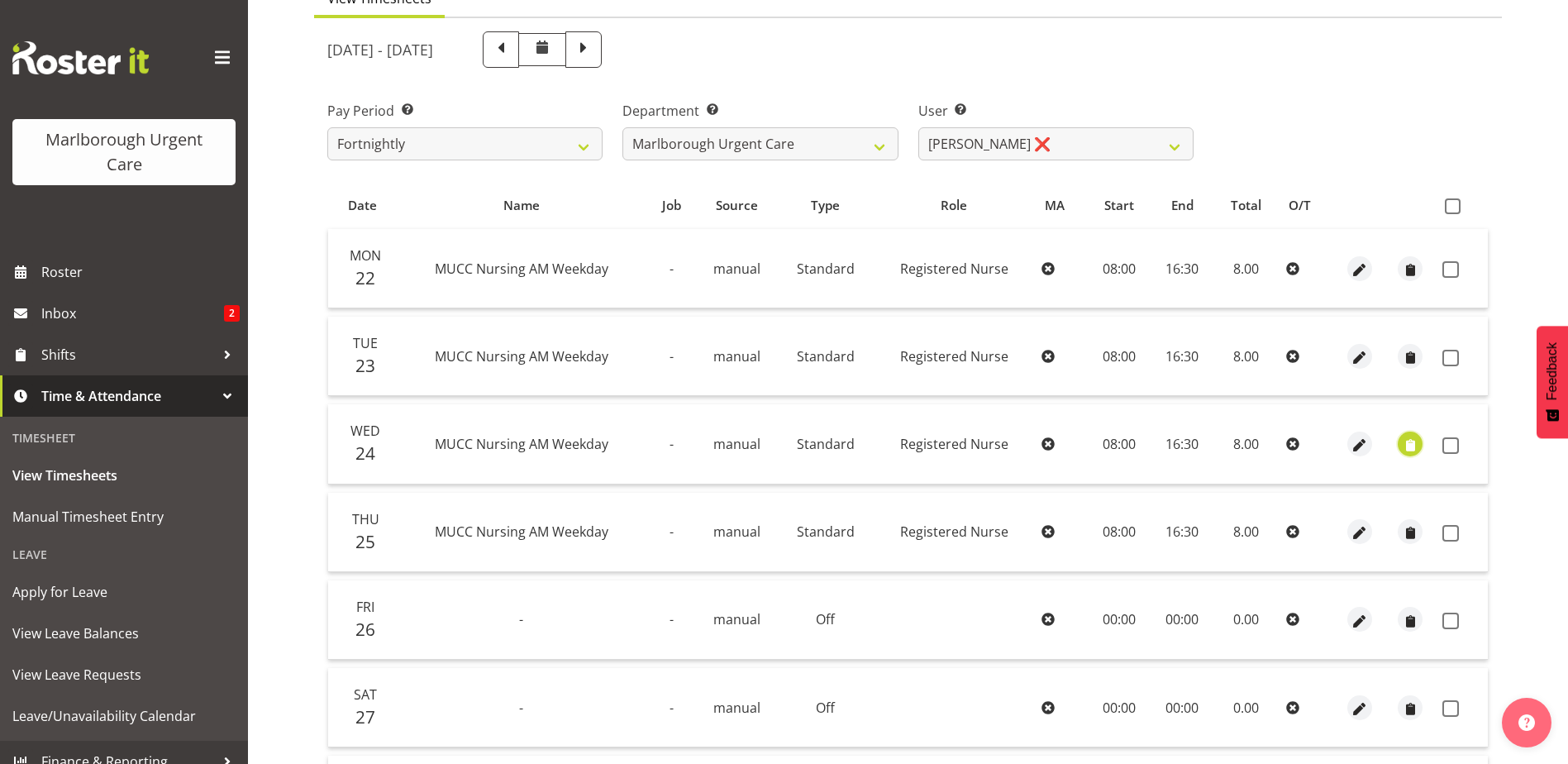
click at [1406, 447] on span "button" at bounding box center [1410, 445] width 19 height 19
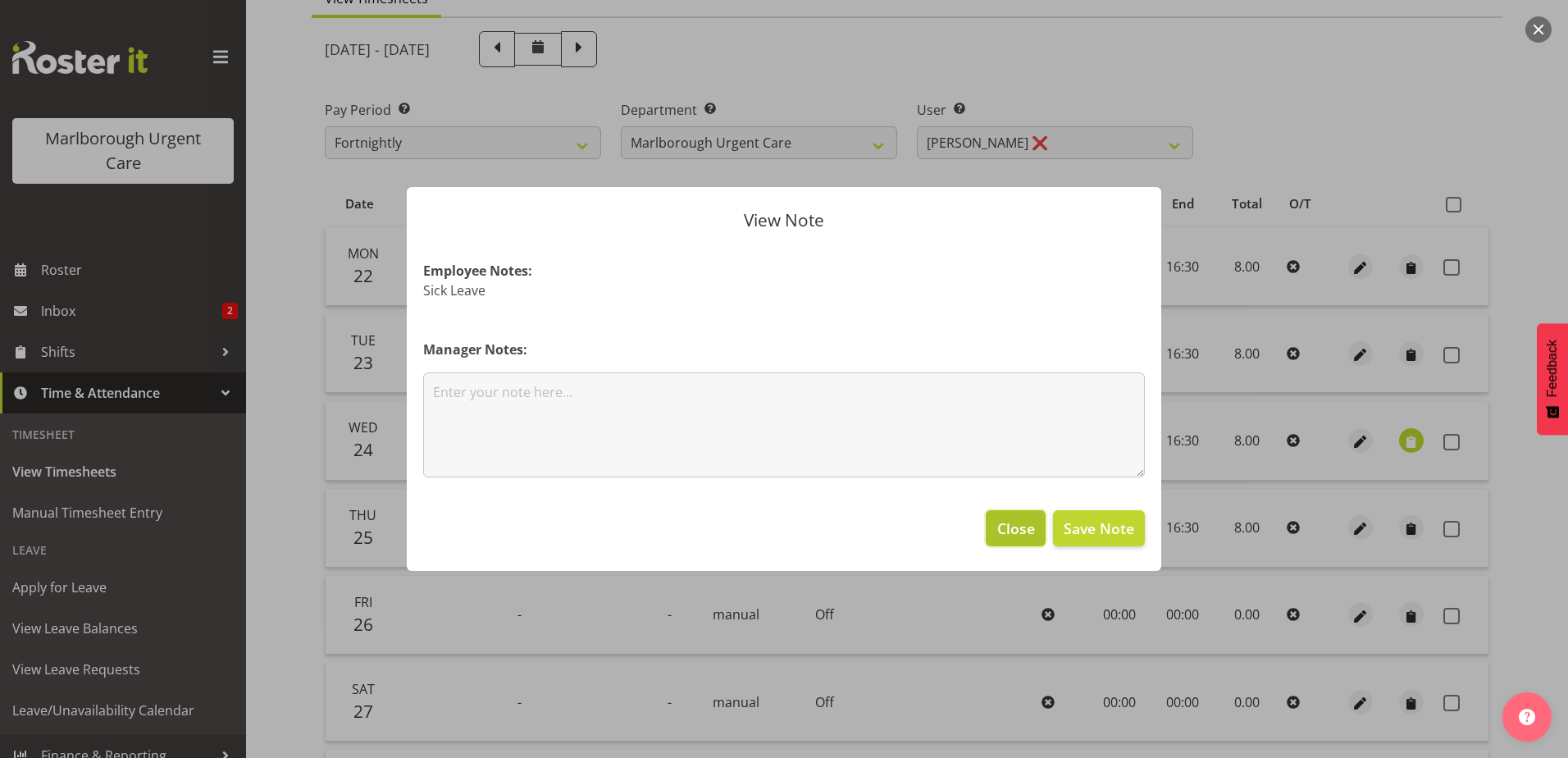
click at [1014, 527] on span "Close" at bounding box center [1016, 528] width 38 height 22
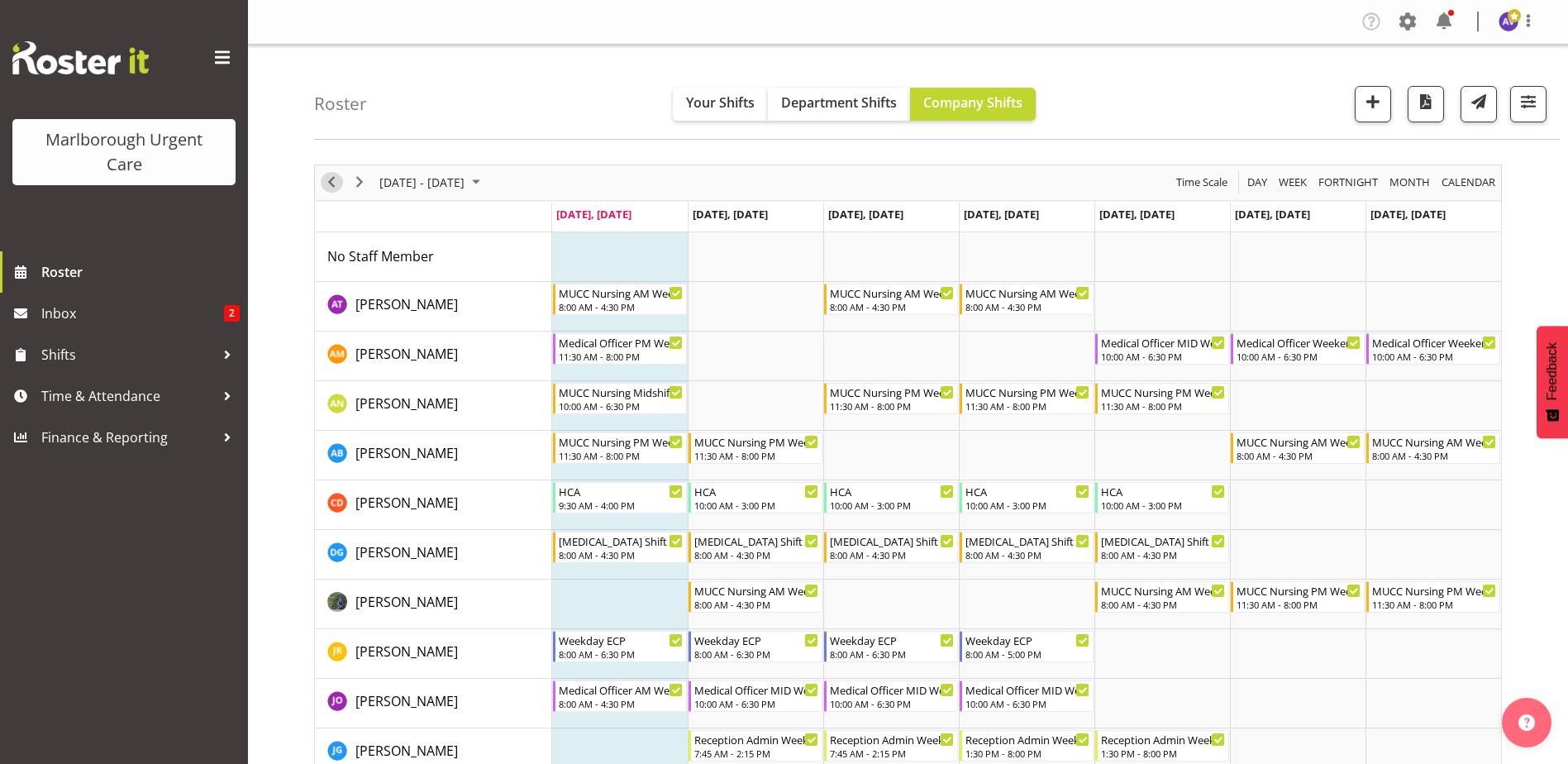
click at [334, 180] on span "Previous" at bounding box center [332, 182] width 20 height 21
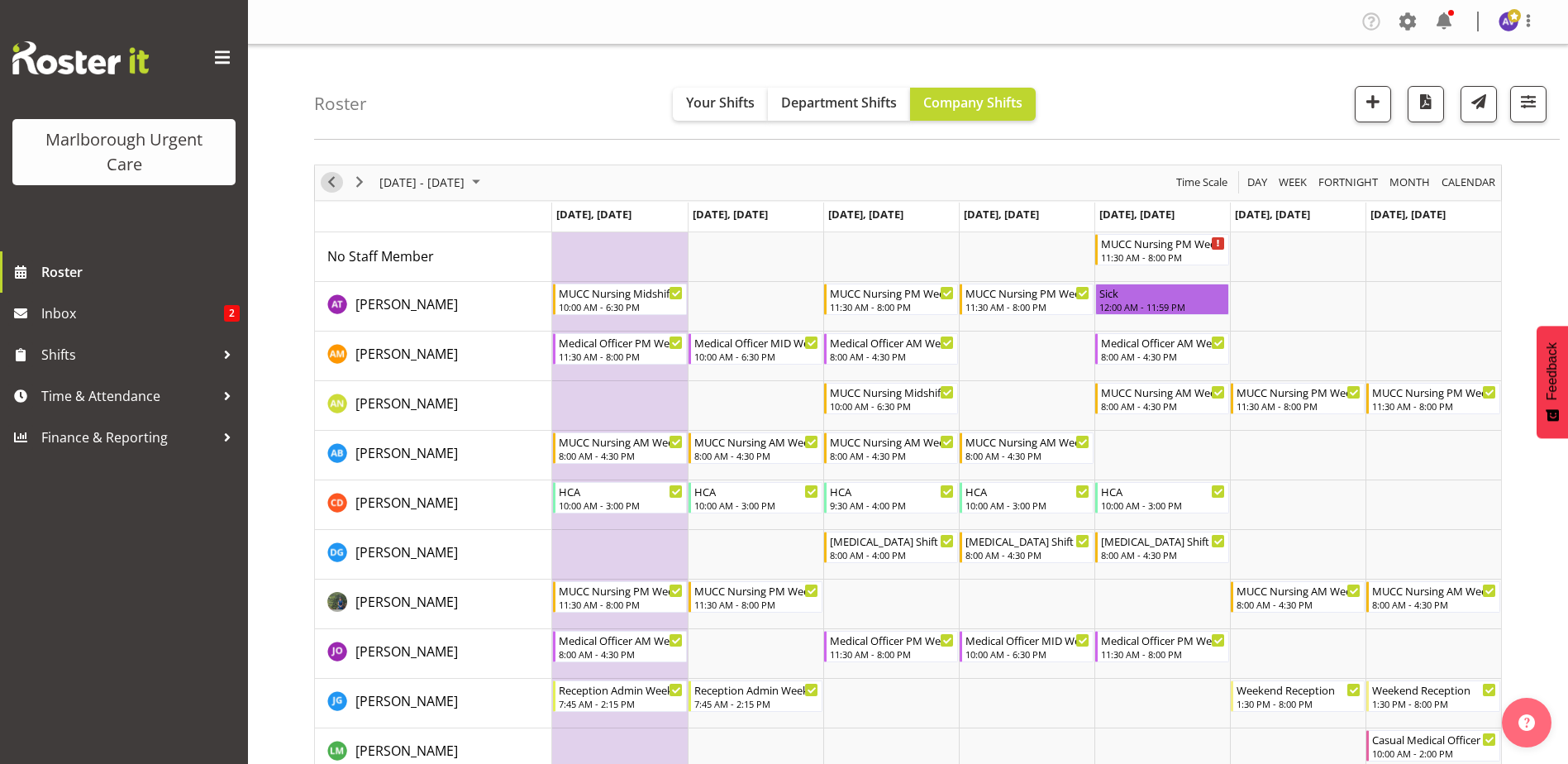
click at [331, 184] on span "Previous" at bounding box center [332, 182] width 20 height 21
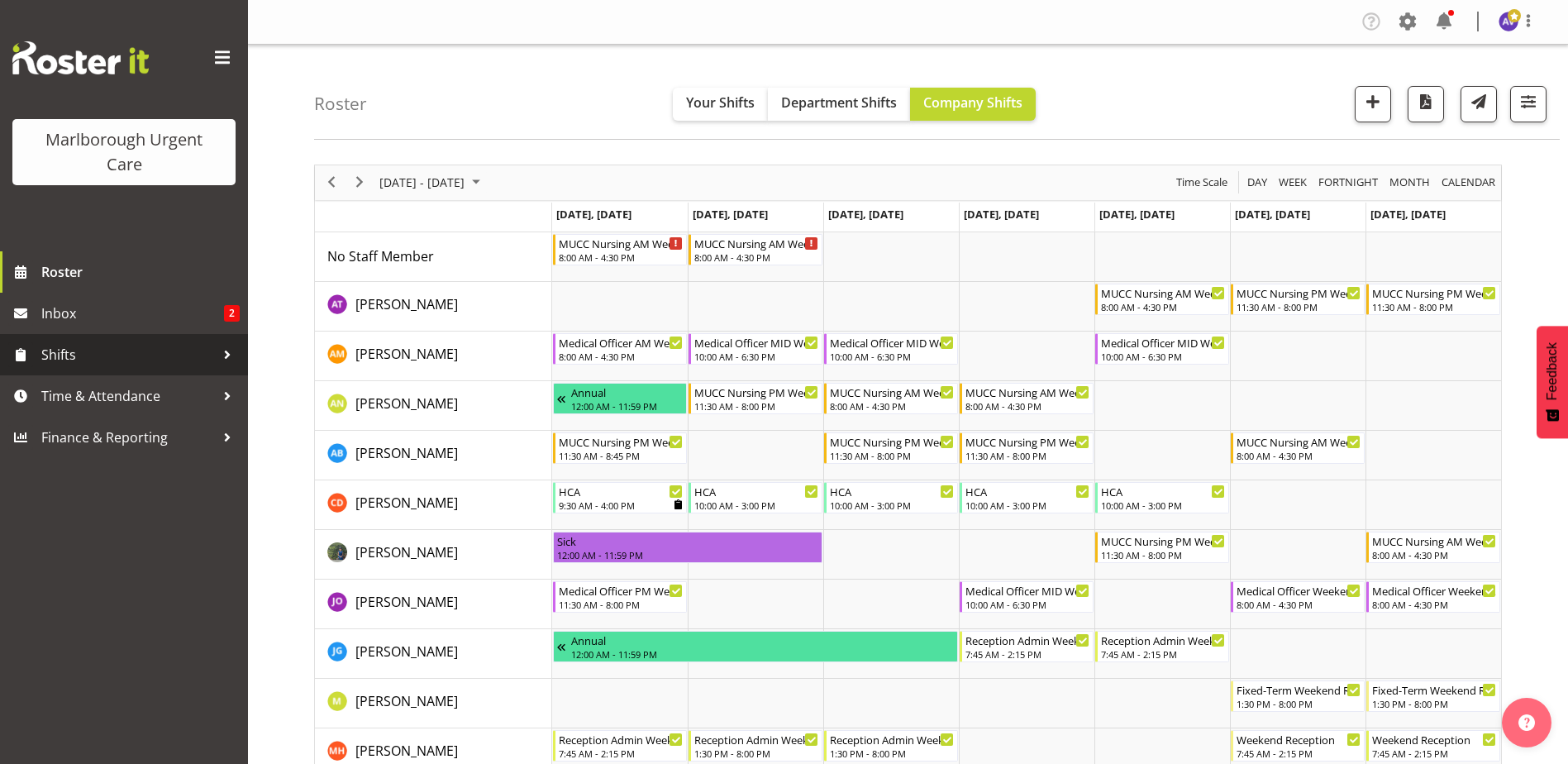
click at [63, 354] on span "Shifts" at bounding box center [128, 354] width 173 height 24
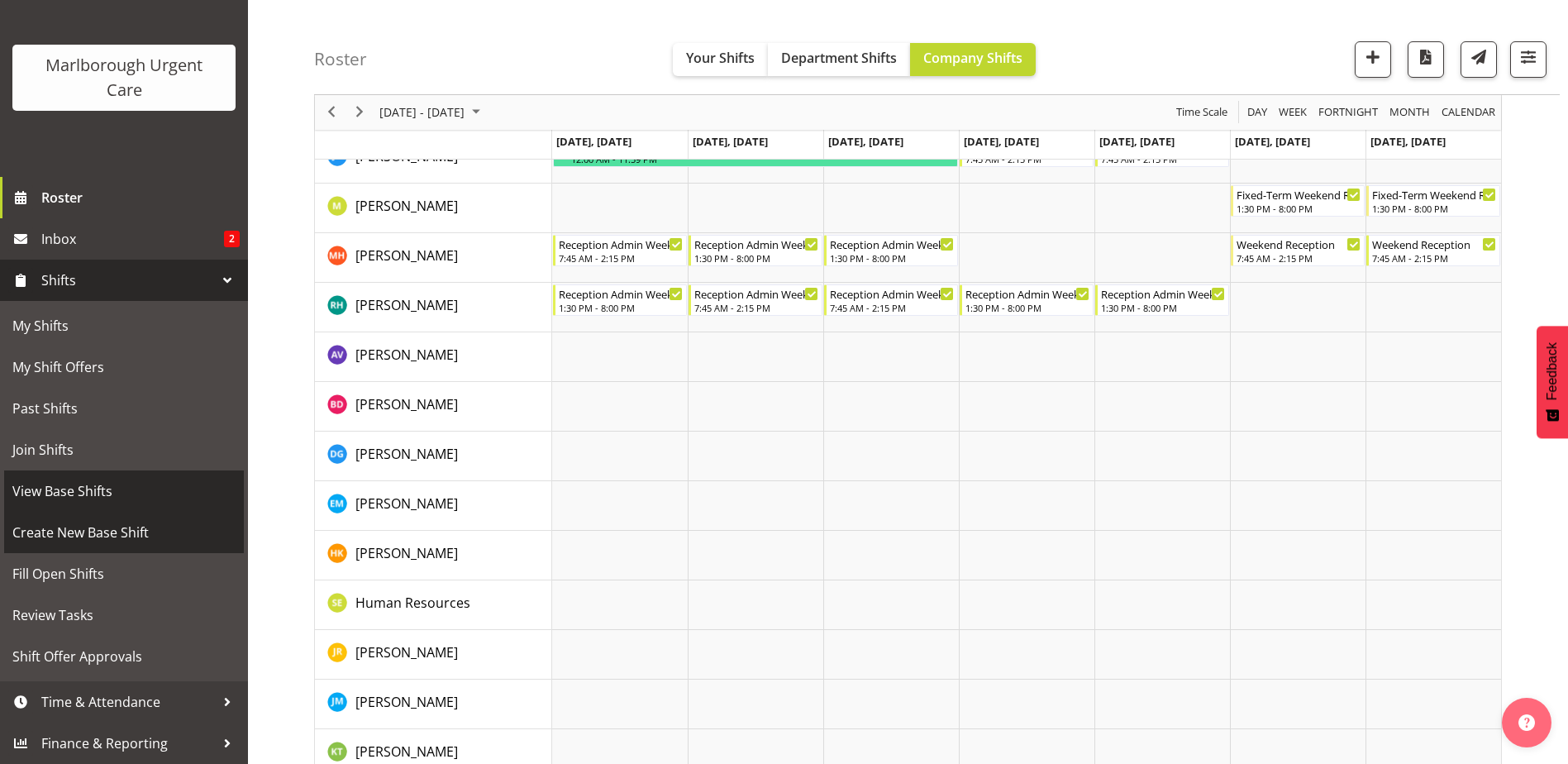
scroll to position [496, 0]
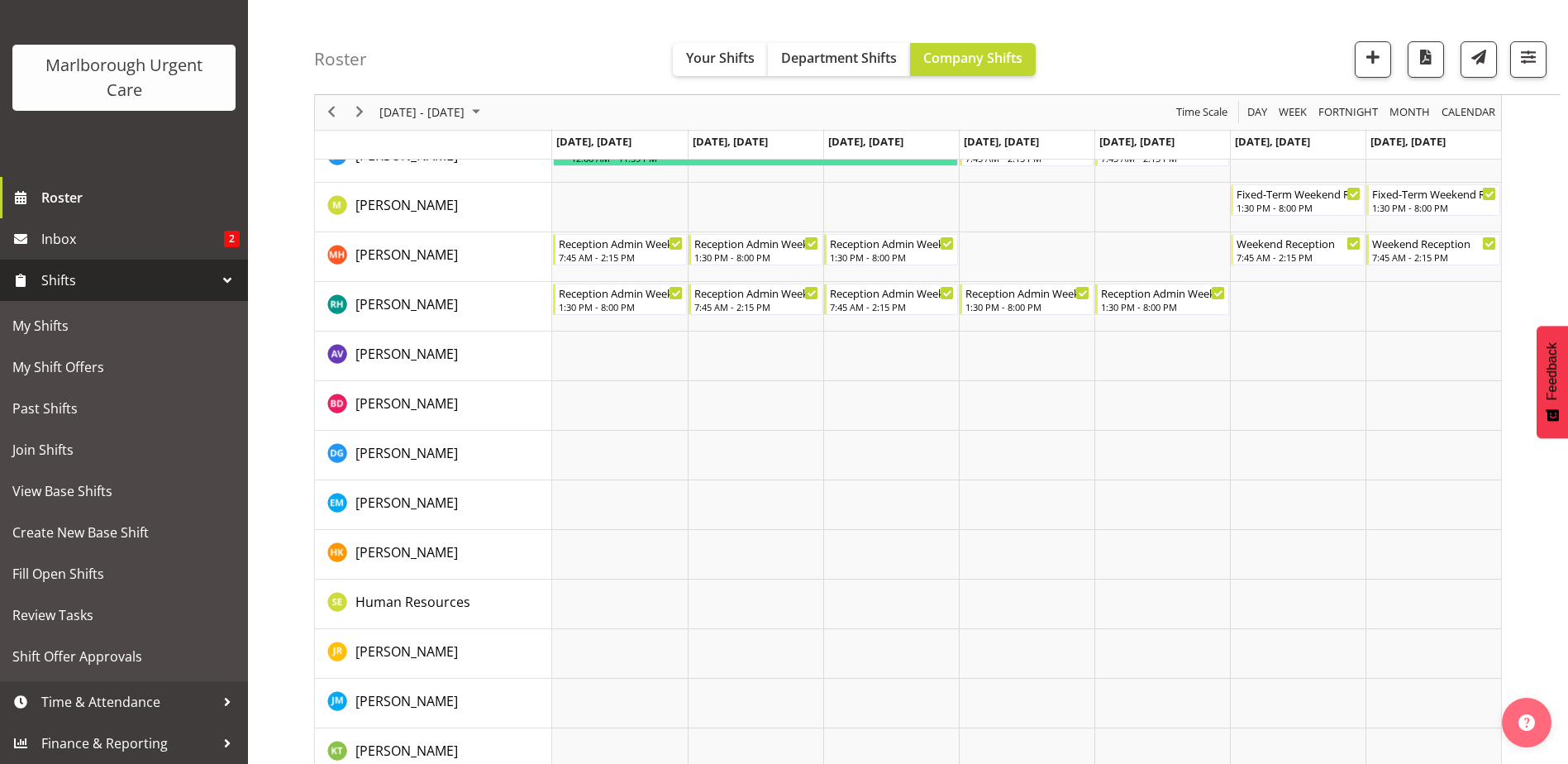
click at [59, 284] on span "Shifts" at bounding box center [128, 280] width 173 height 24
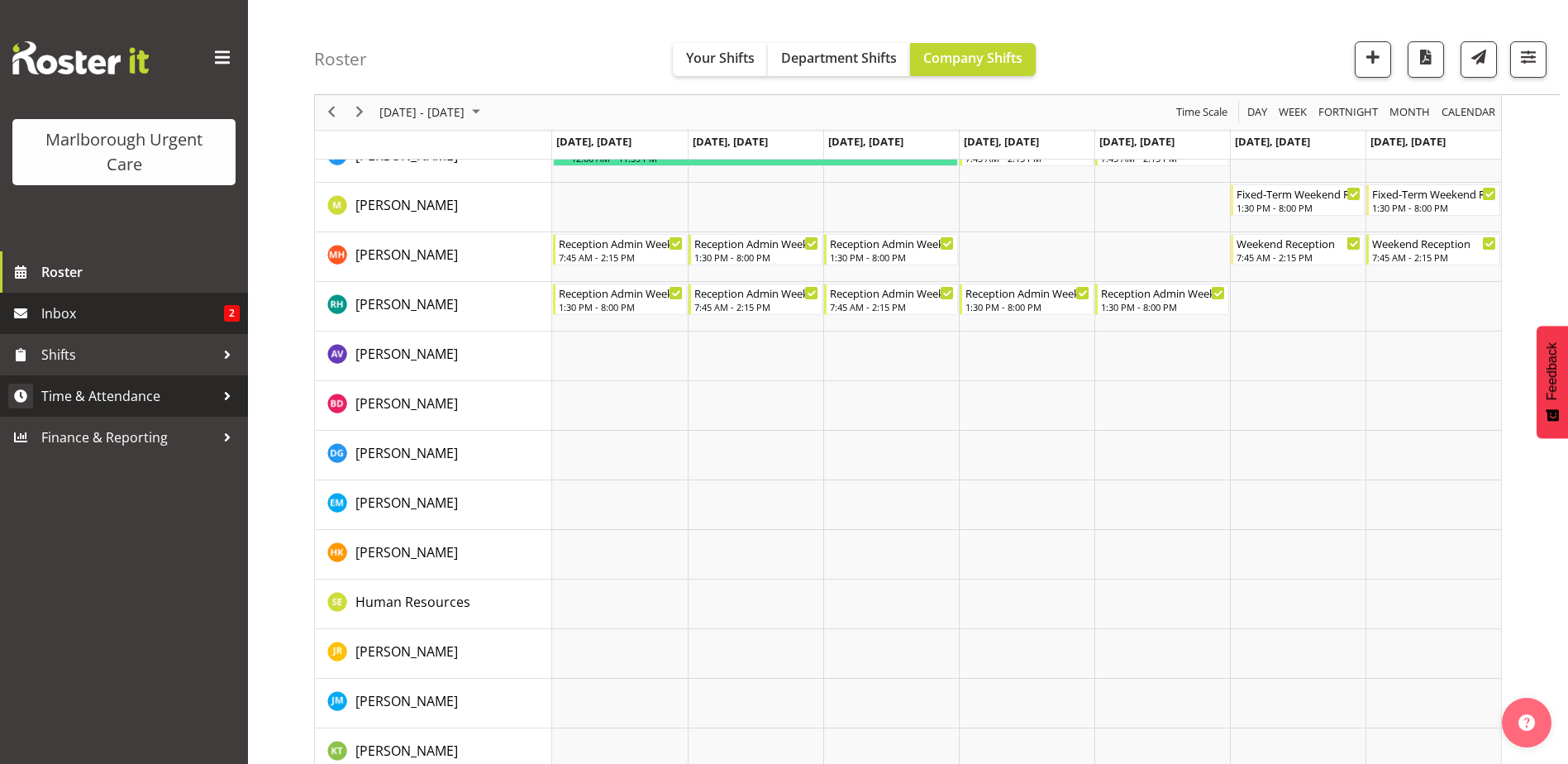
scroll to position [0, 0]
click at [64, 405] on span "Time & Attendance" at bounding box center [128, 395] width 173 height 24
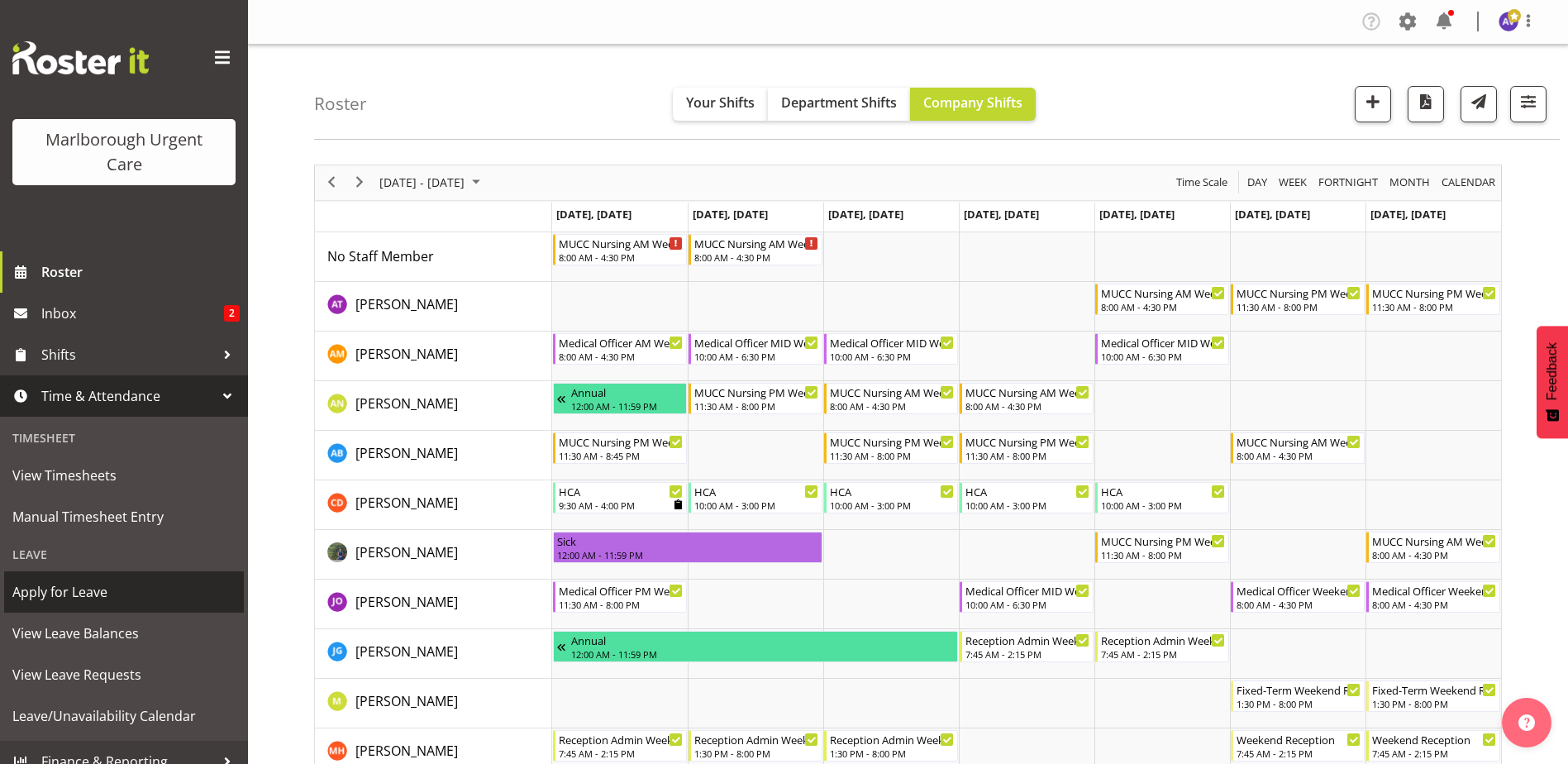
click at [62, 589] on span "Apply for Leave" at bounding box center [124, 591] width 223 height 24
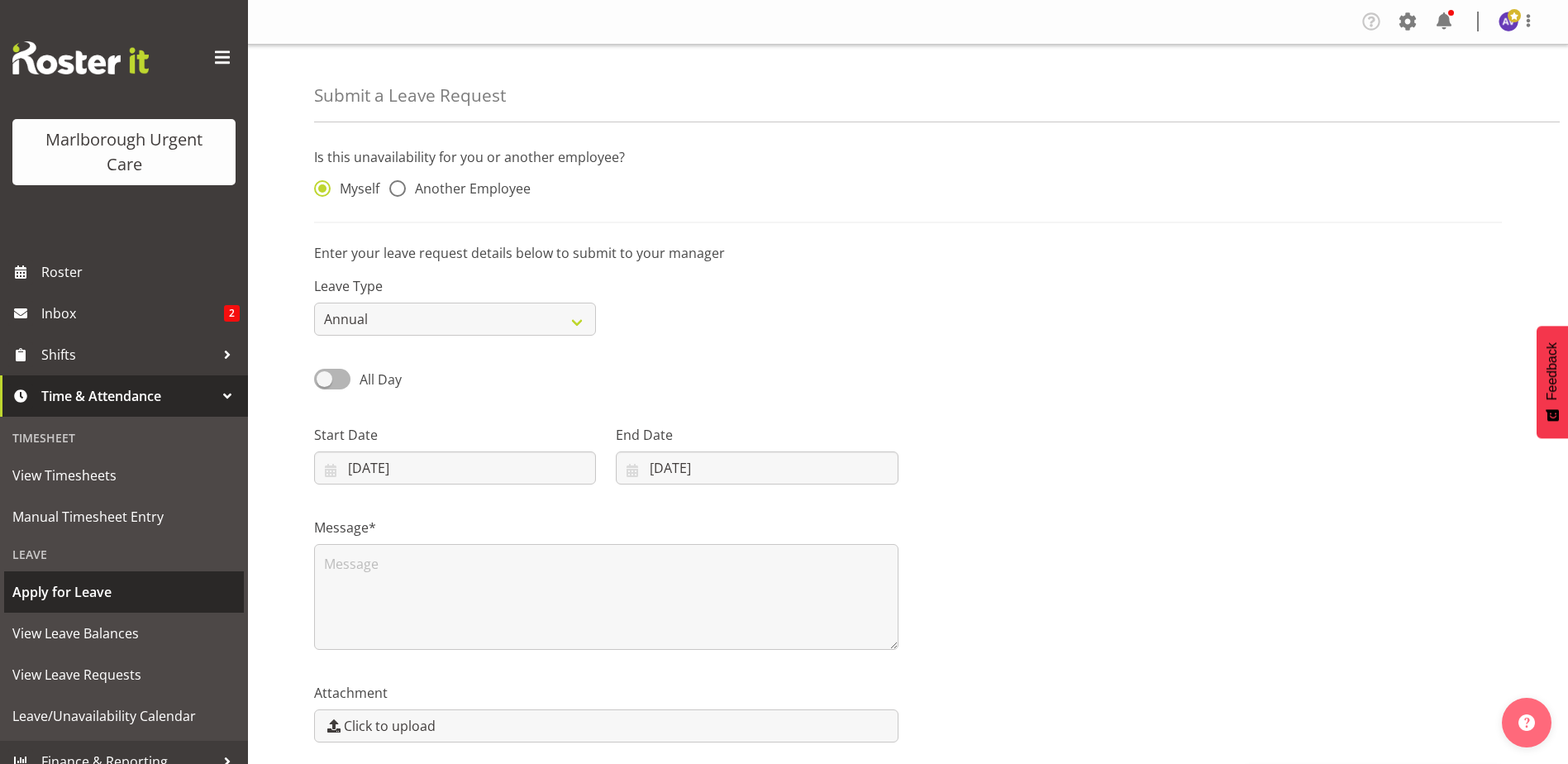
click at [65, 586] on span "Apply for Leave" at bounding box center [124, 591] width 223 height 24
click at [400, 190] on span at bounding box center [397, 189] width 17 height 17
click at [400, 190] on input "Another Employee" at bounding box center [394, 189] width 11 height 11
radio input "true"
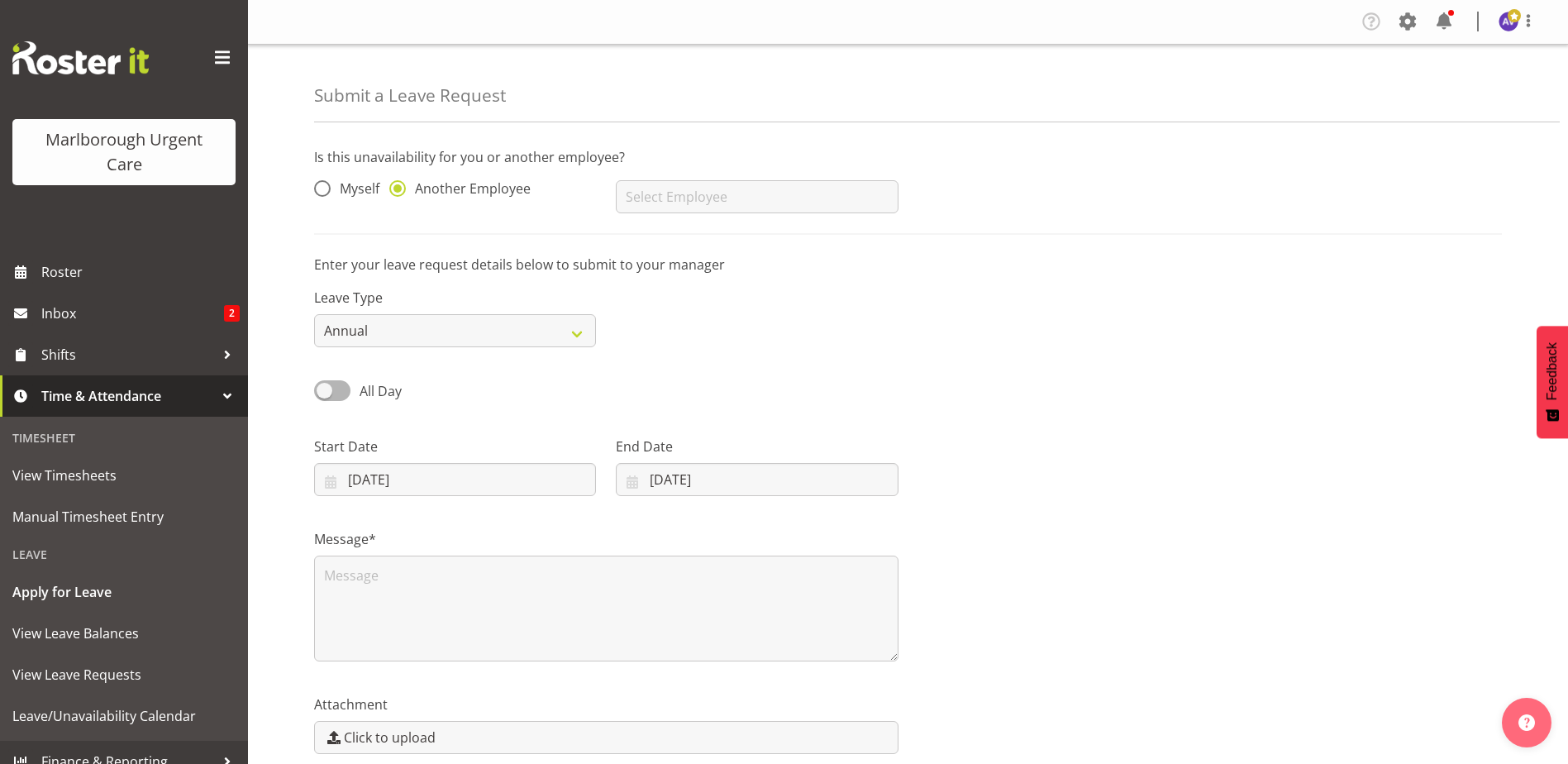
click at [663, 174] on div "[PERSON_NAME] [PERSON_NAME] [PERSON_NAME] [PERSON_NAME] [PERSON_NAME] [PERSON_N…" at bounding box center [756, 190] width 301 height 67
click at [663, 210] on input "text" at bounding box center [756, 196] width 282 height 33
click at [668, 322] on span "[PERSON_NAME]" at bounding box center [680, 328] width 103 height 19
type input "[PERSON_NAME]"
click at [755, 314] on div "Leave Type Annual Sick Leave Without Pay Bereavement Domestic Violence Parental…" at bounding box center [908, 311] width 1208 height 93
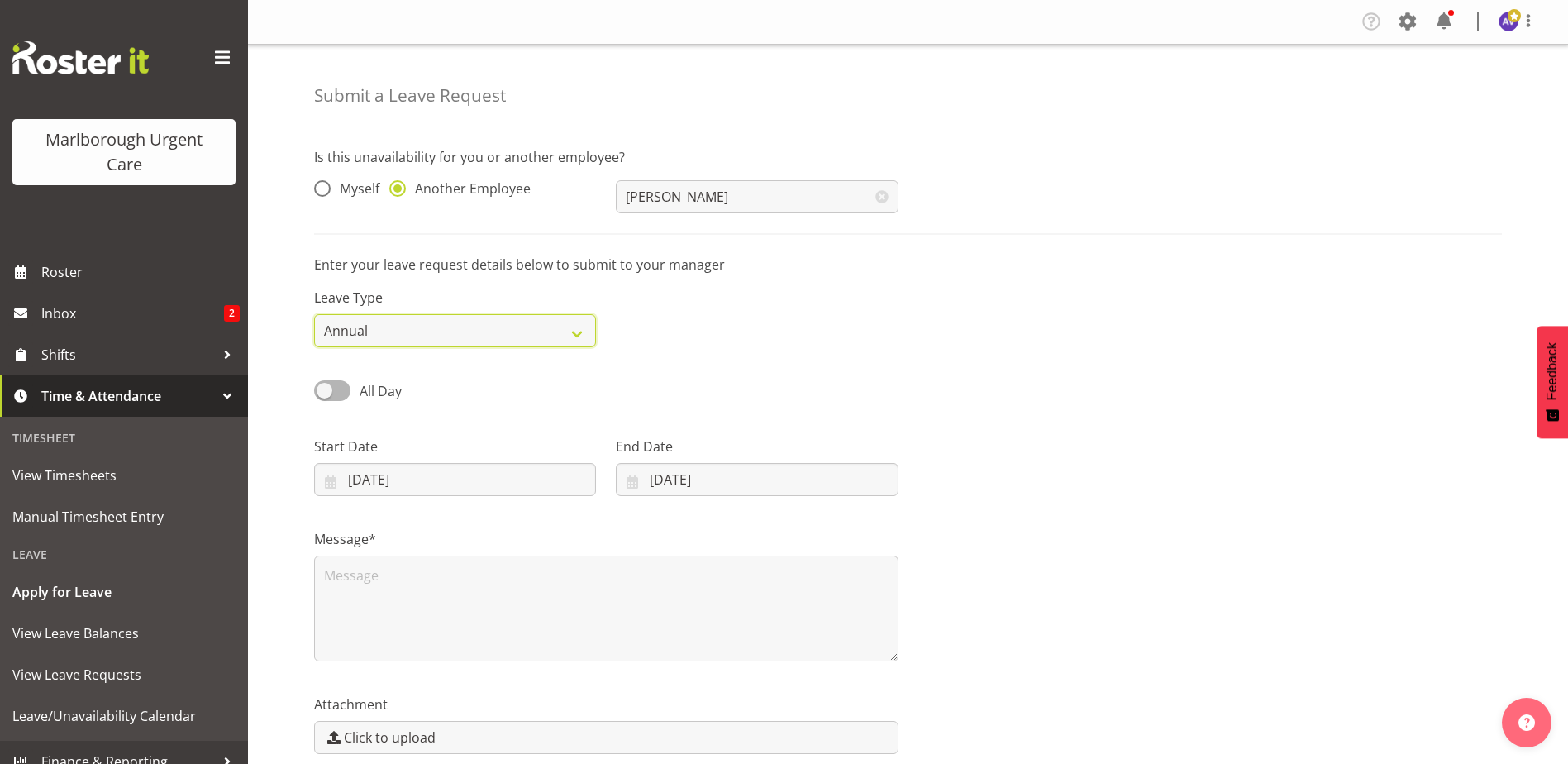
drag, startPoint x: 463, startPoint y: 340, endPoint x: 451, endPoint y: 349, distance: 15.0
click at [463, 340] on select "Annual Sick Leave Without Pay Bereavement Domestic Violence Parental Jury Servi…" at bounding box center [455, 330] width 282 height 33
select select "Sick"
click at [314, 314] on select "Annual Sick Leave Without Pay Bereavement Domestic Violence Parental Jury Servi…" at bounding box center [455, 330] width 282 height 33
click at [788, 337] on div "Leave Type Annual Sick Leave Without Pay Bereavement Domestic Violence Parental…" at bounding box center [908, 311] width 1208 height 93
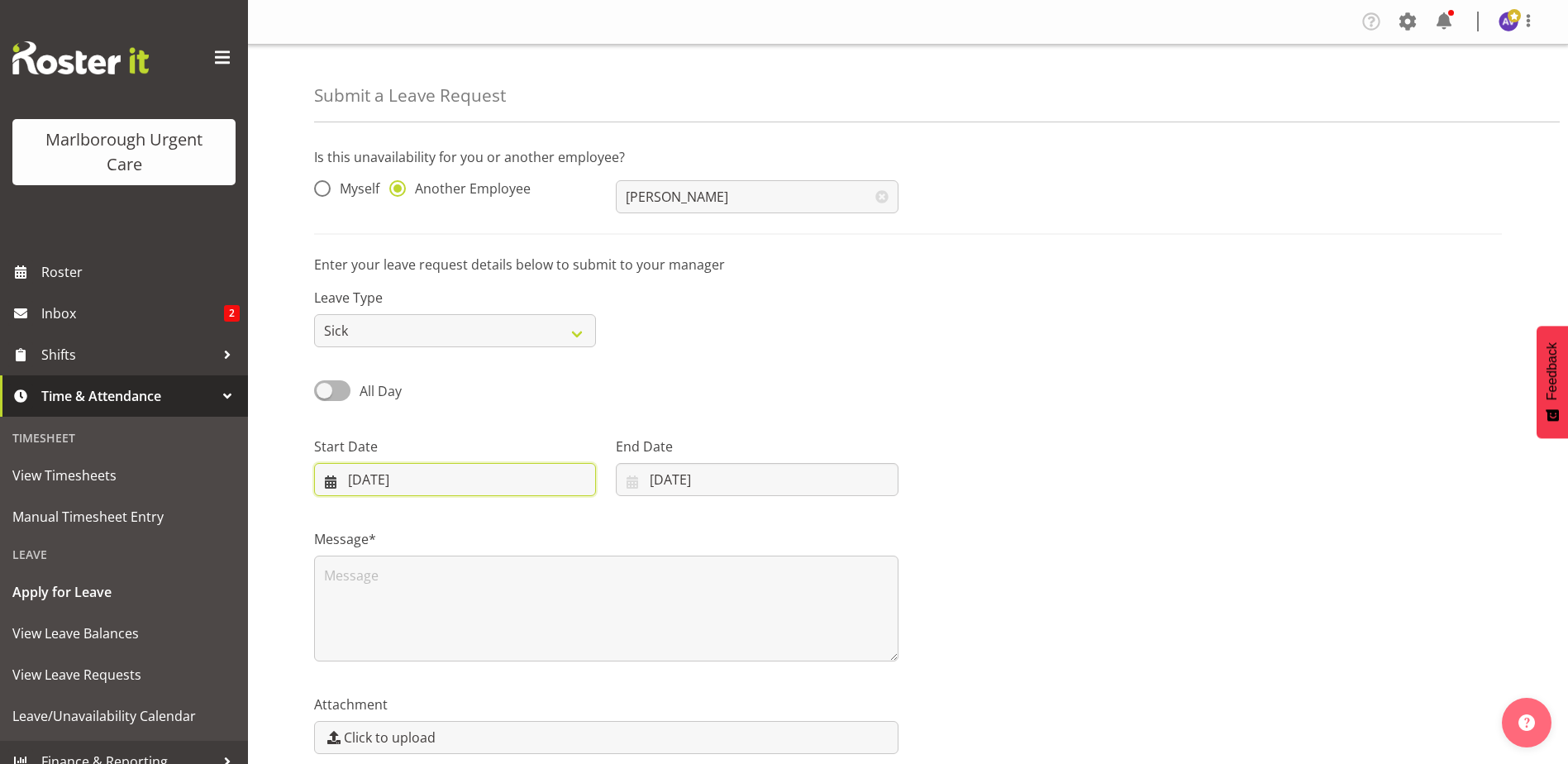
click at [360, 483] on input "29/09/2025" at bounding box center [455, 479] width 282 height 33
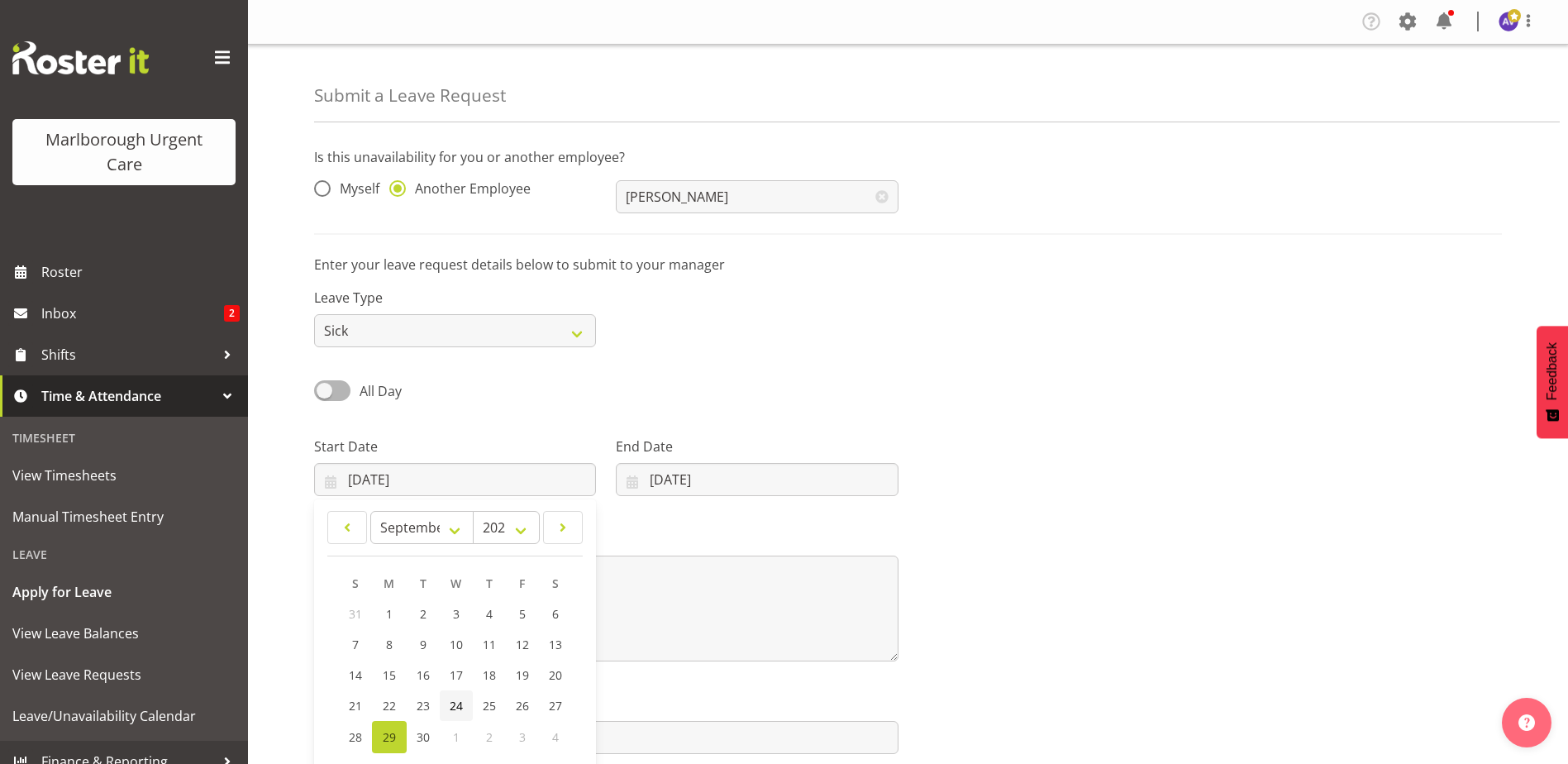
click at [461, 702] on span "24" at bounding box center [456, 705] width 13 height 16
type input "24/09/2025"
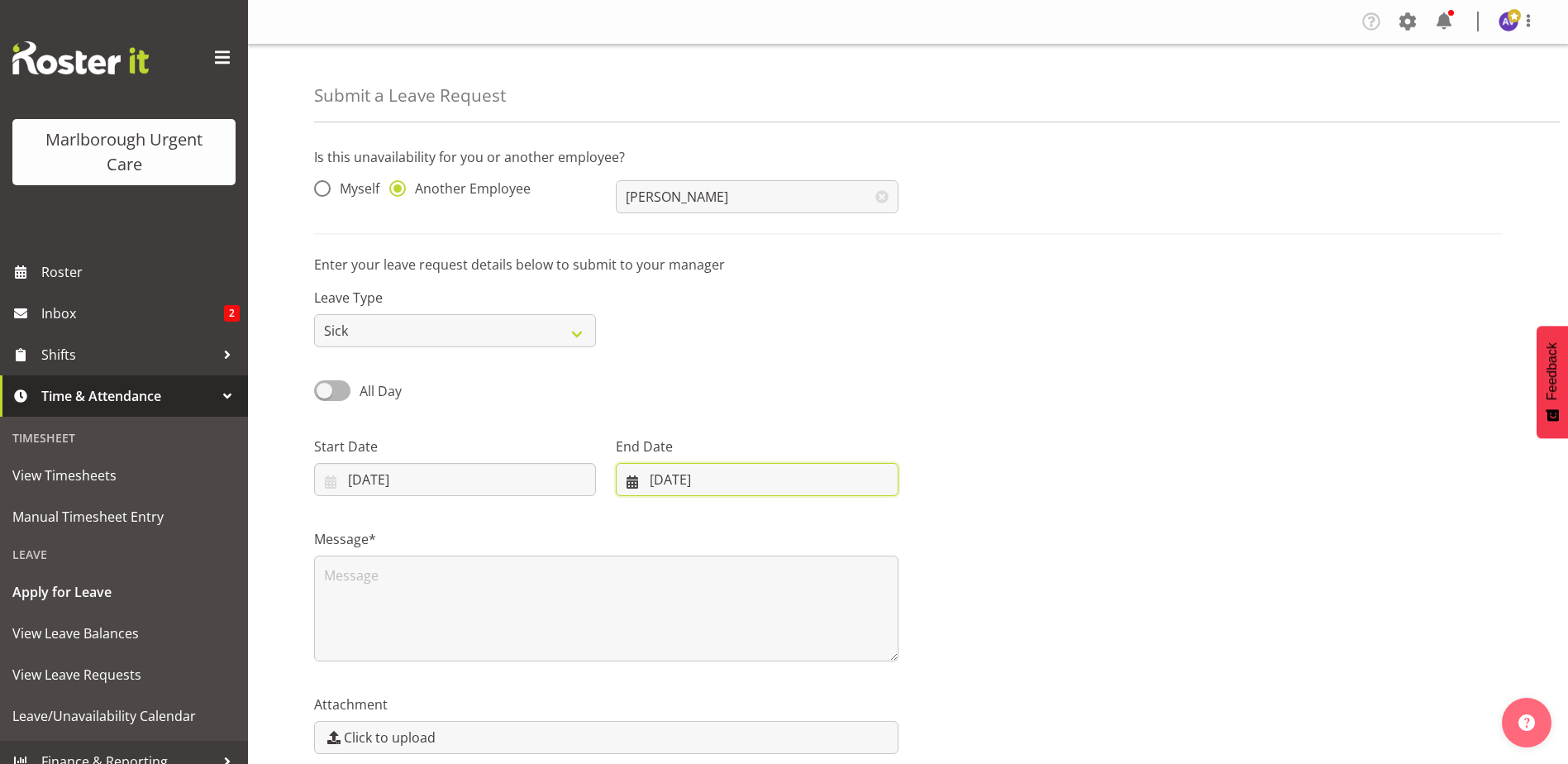
click at [686, 482] on input "29/09/2025" at bounding box center [756, 479] width 282 height 33
click at [788, 710] on span "25" at bounding box center [782, 705] width 13 height 16
click at [1048, 533] on div "Message*" at bounding box center [908, 589] width 1208 height 165
click at [694, 479] on input "25/09/2025" at bounding box center [756, 479] width 282 height 33
click at [810, 706] on span "26" at bounding box center [815, 705] width 13 height 16
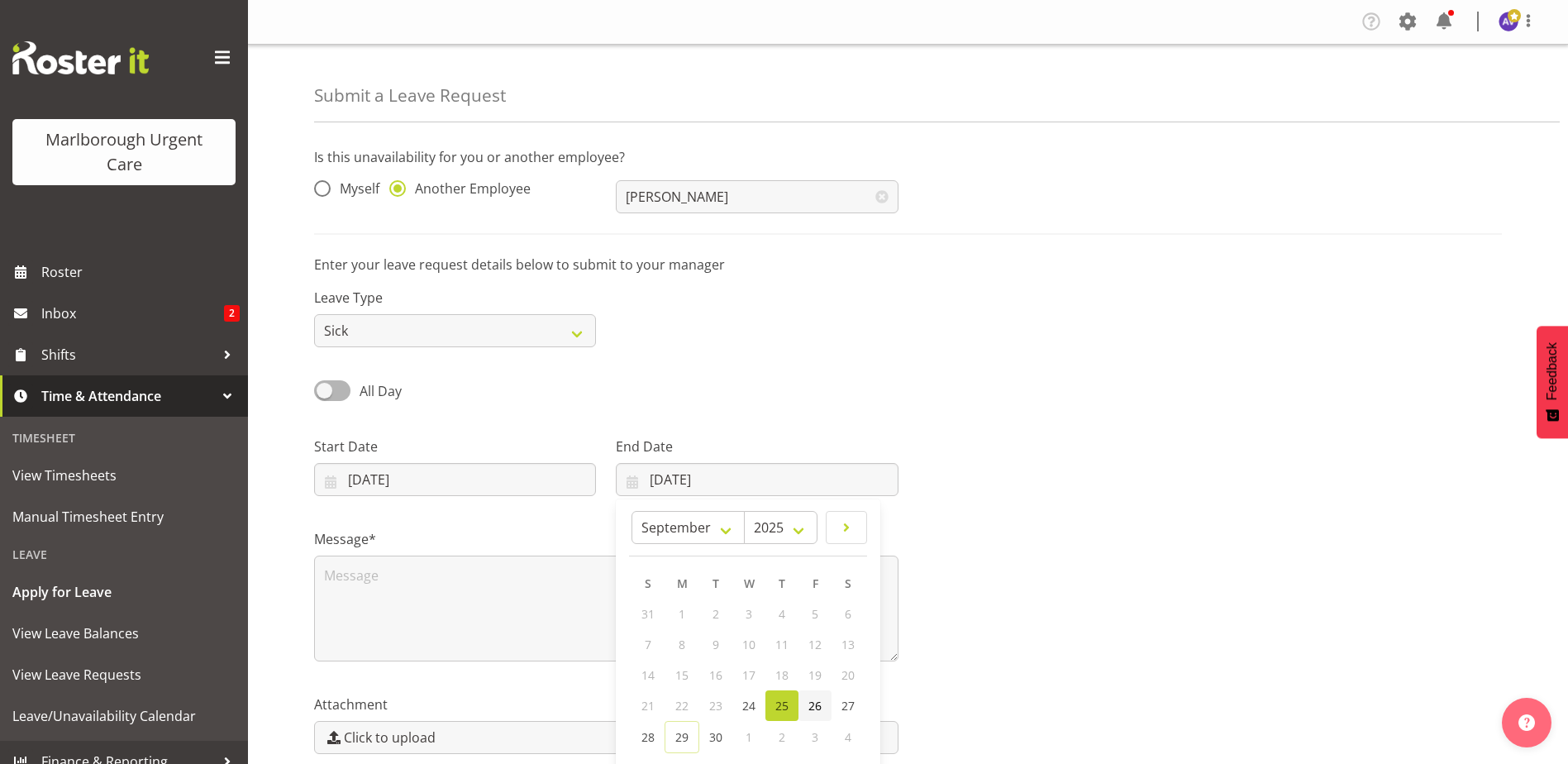
type input "26/09/2025"
click at [1005, 591] on div "Message*" at bounding box center [908, 589] width 1208 height 165
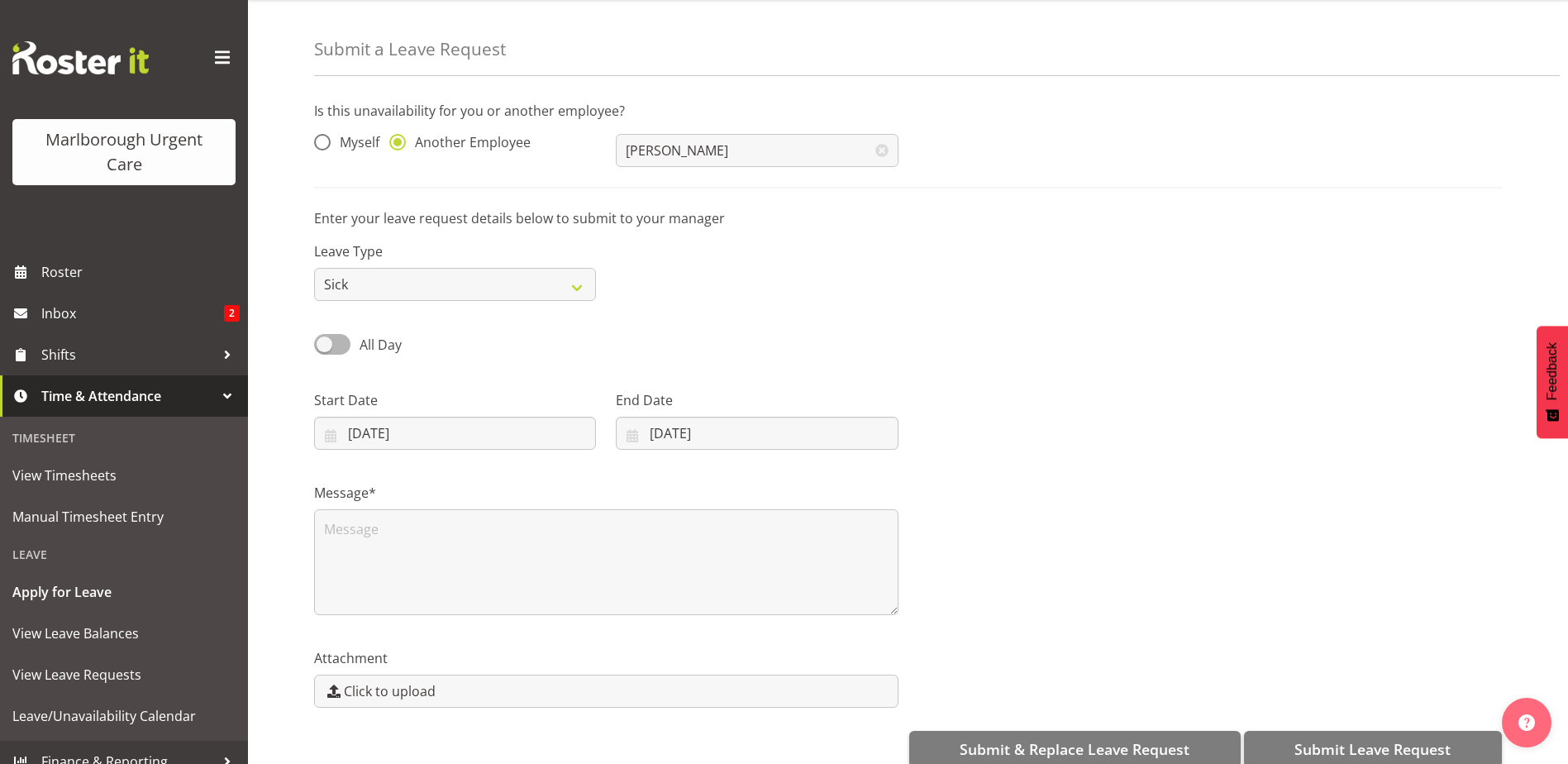
scroll to position [74, 0]
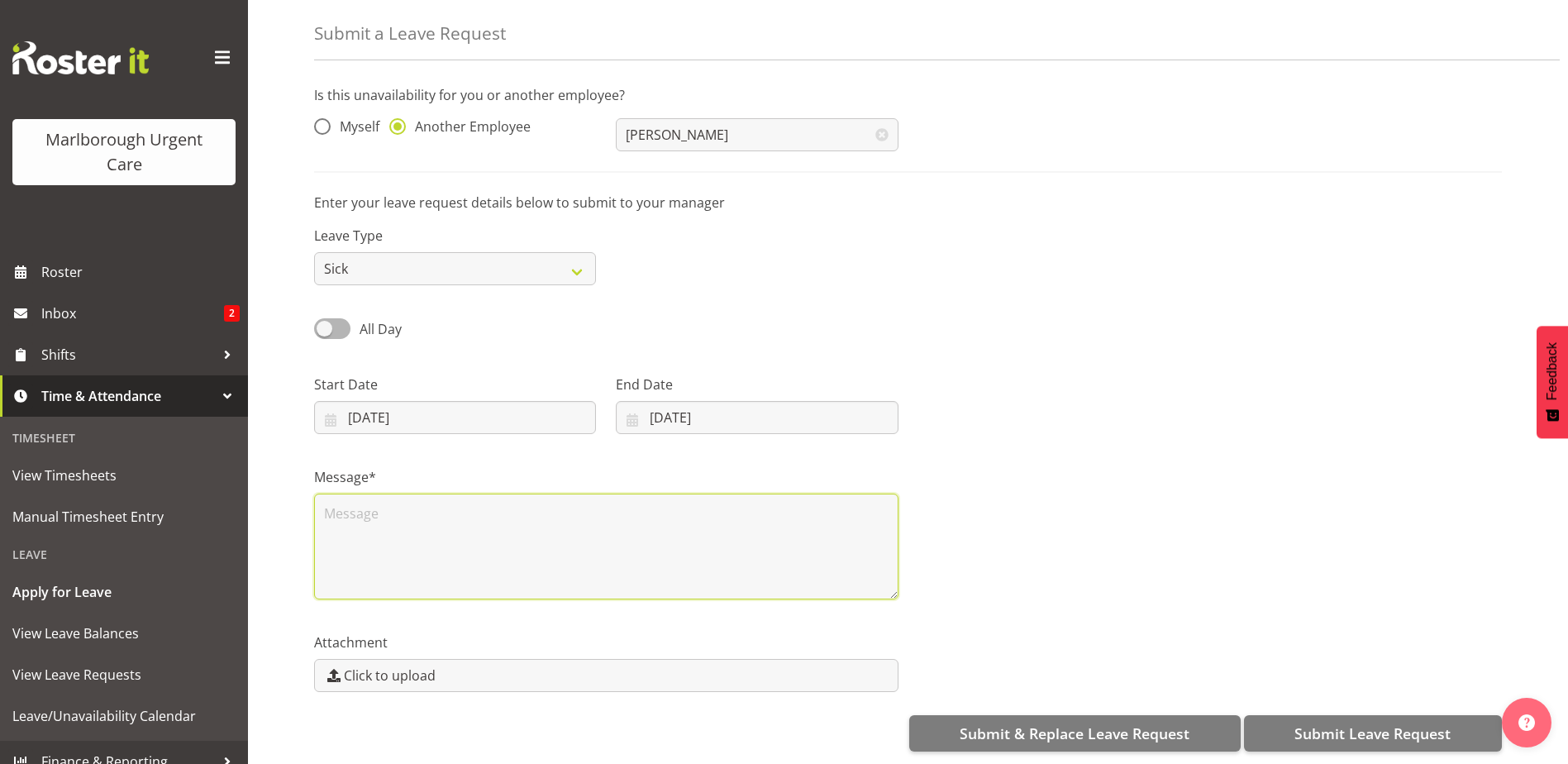
click at [360, 505] on textarea at bounding box center [606, 547] width 584 height 106
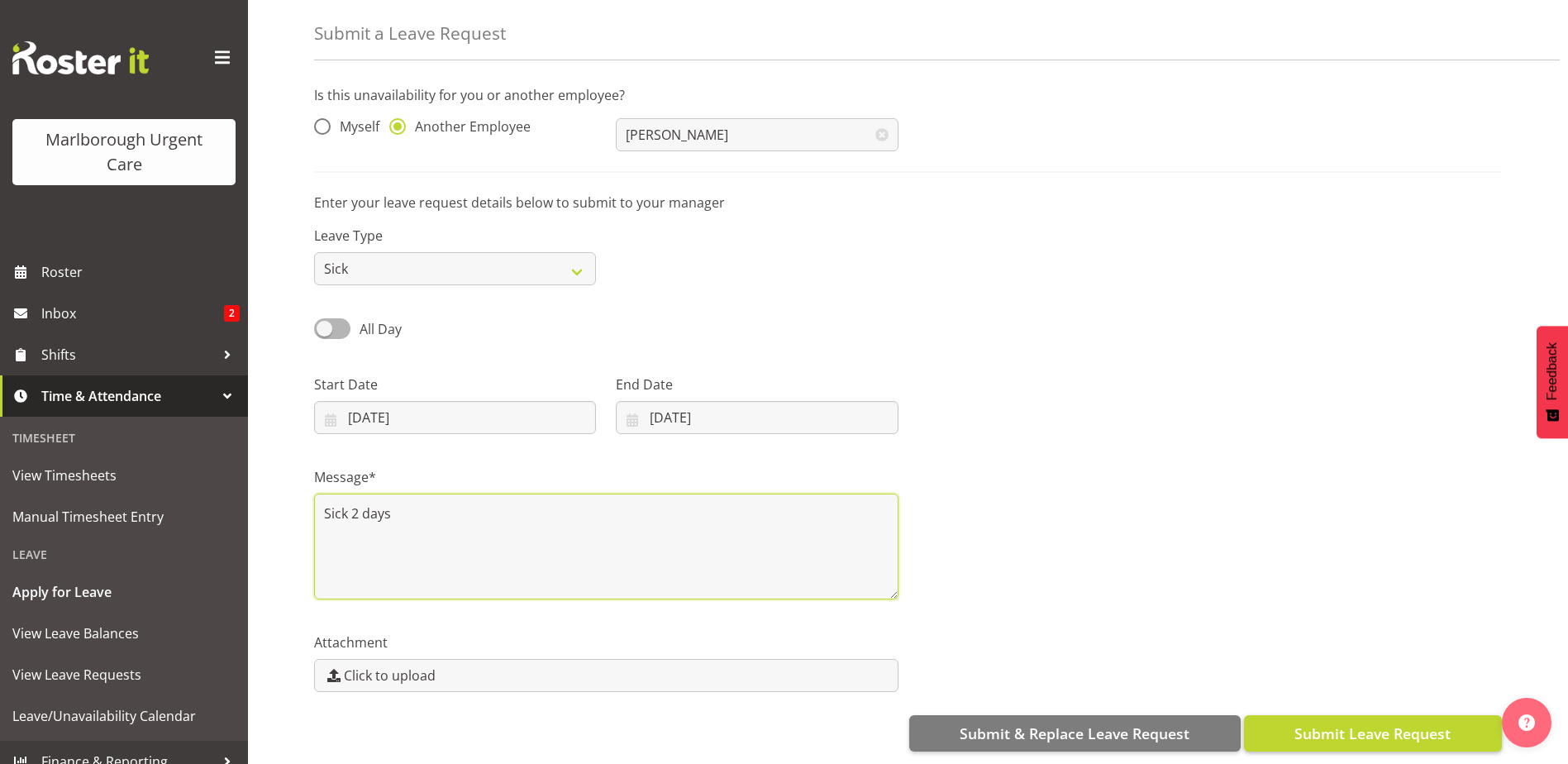
type textarea "Sick 2 days"
click at [1267, 721] on button "Submit Leave Request" at bounding box center [1373, 733] width 258 height 36
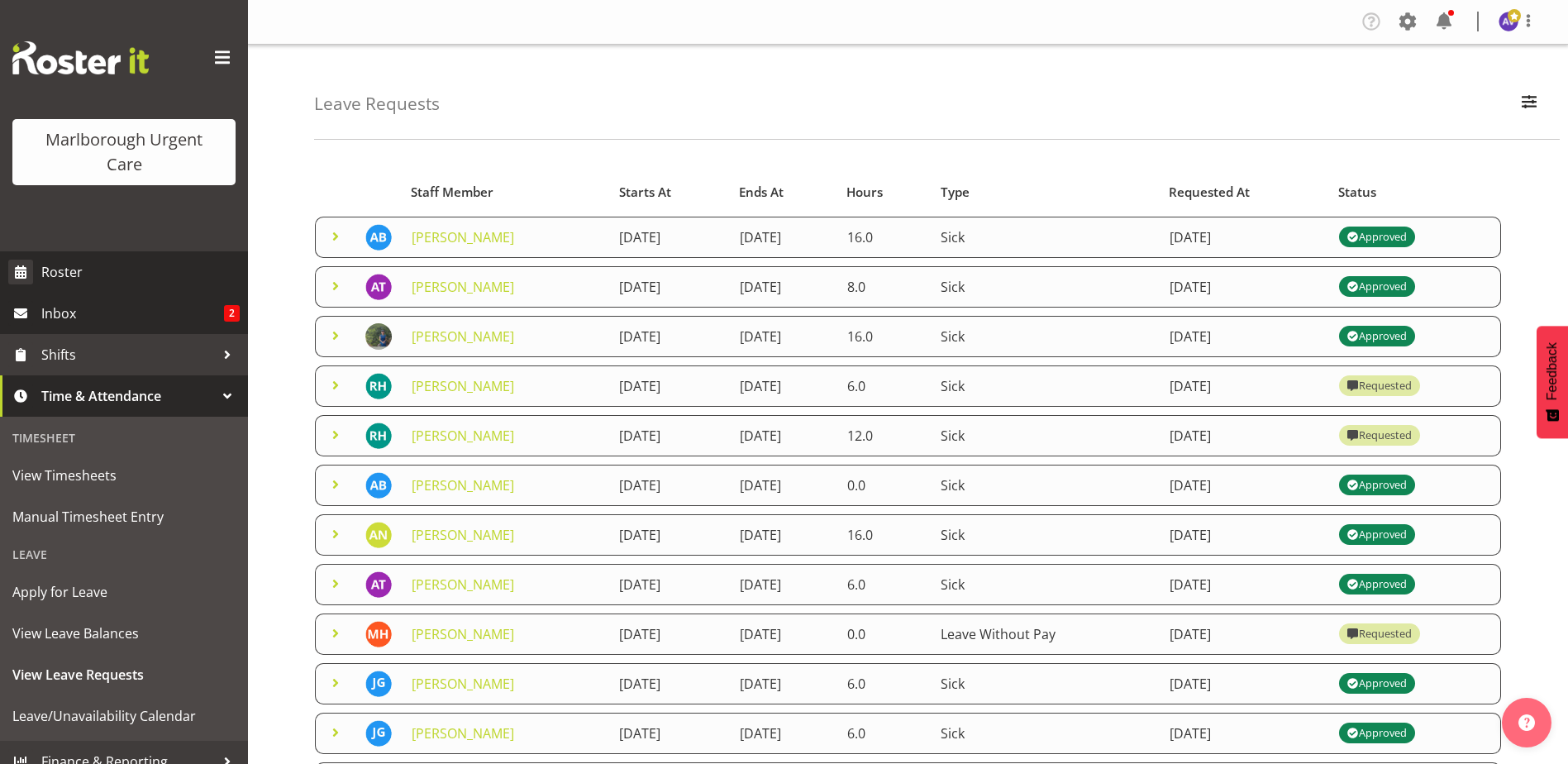
click at [43, 276] on span "Roster" at bounding box center [141, 271] width 199 height 24
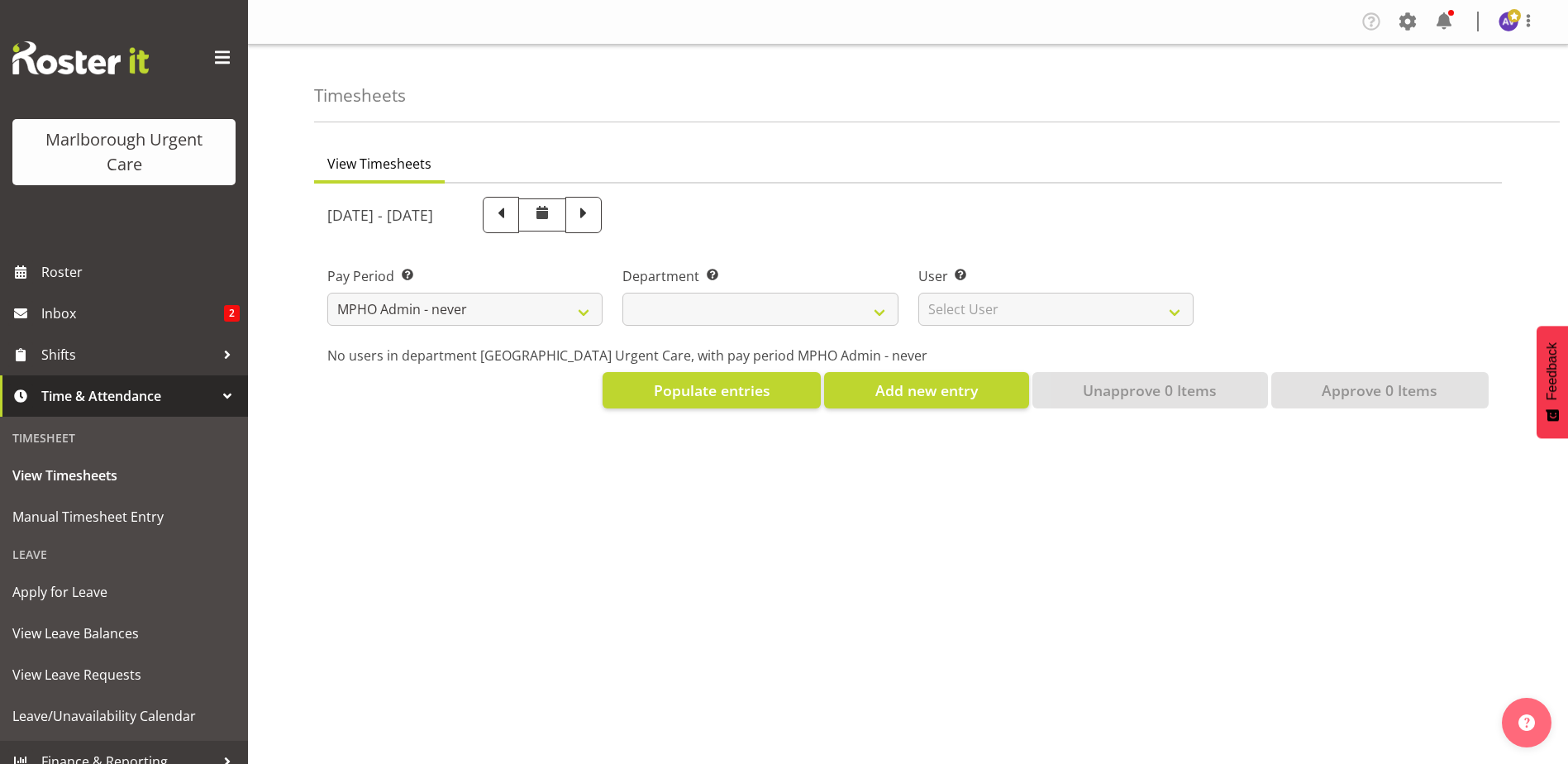
select select "195"
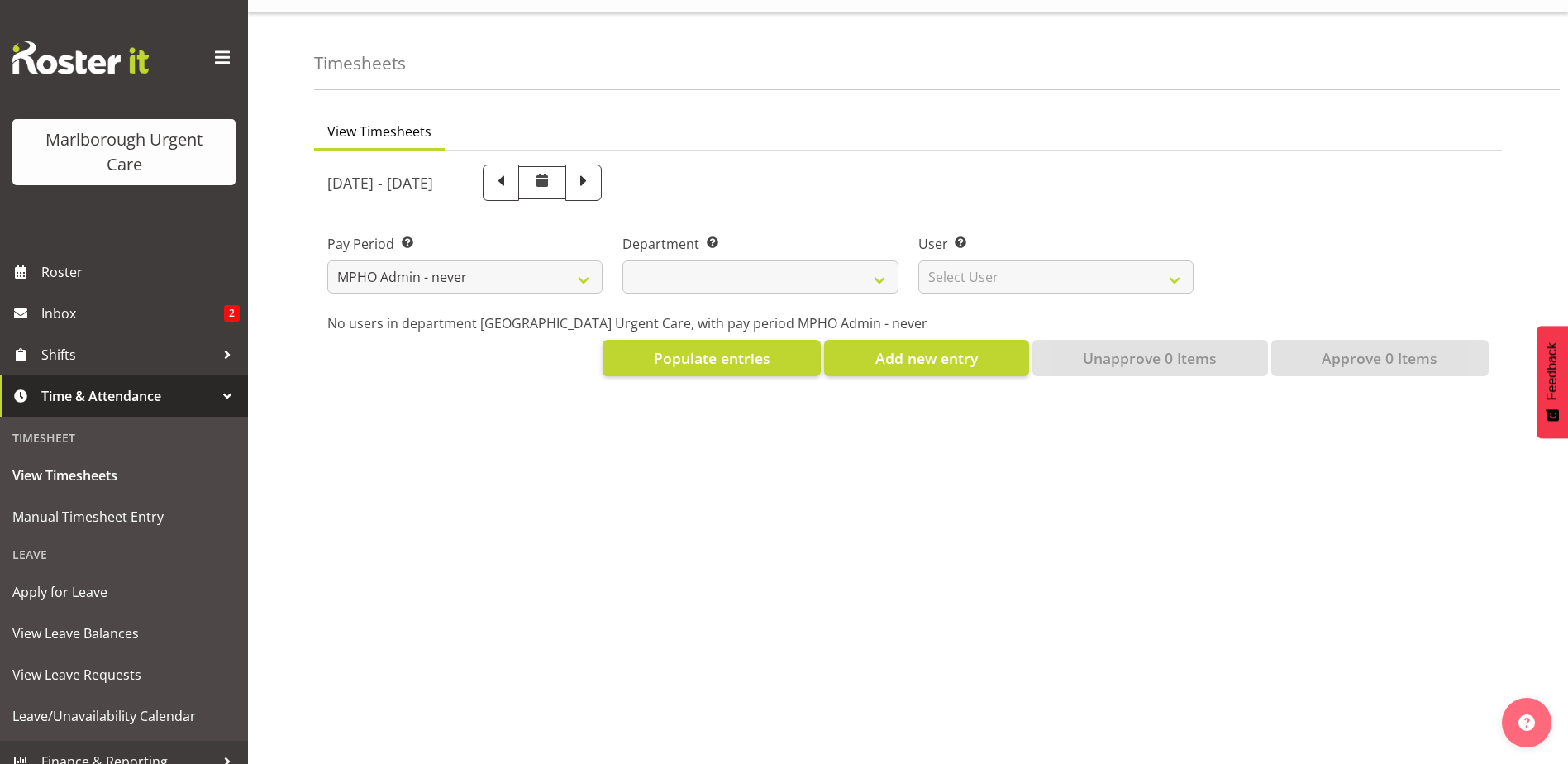
select select
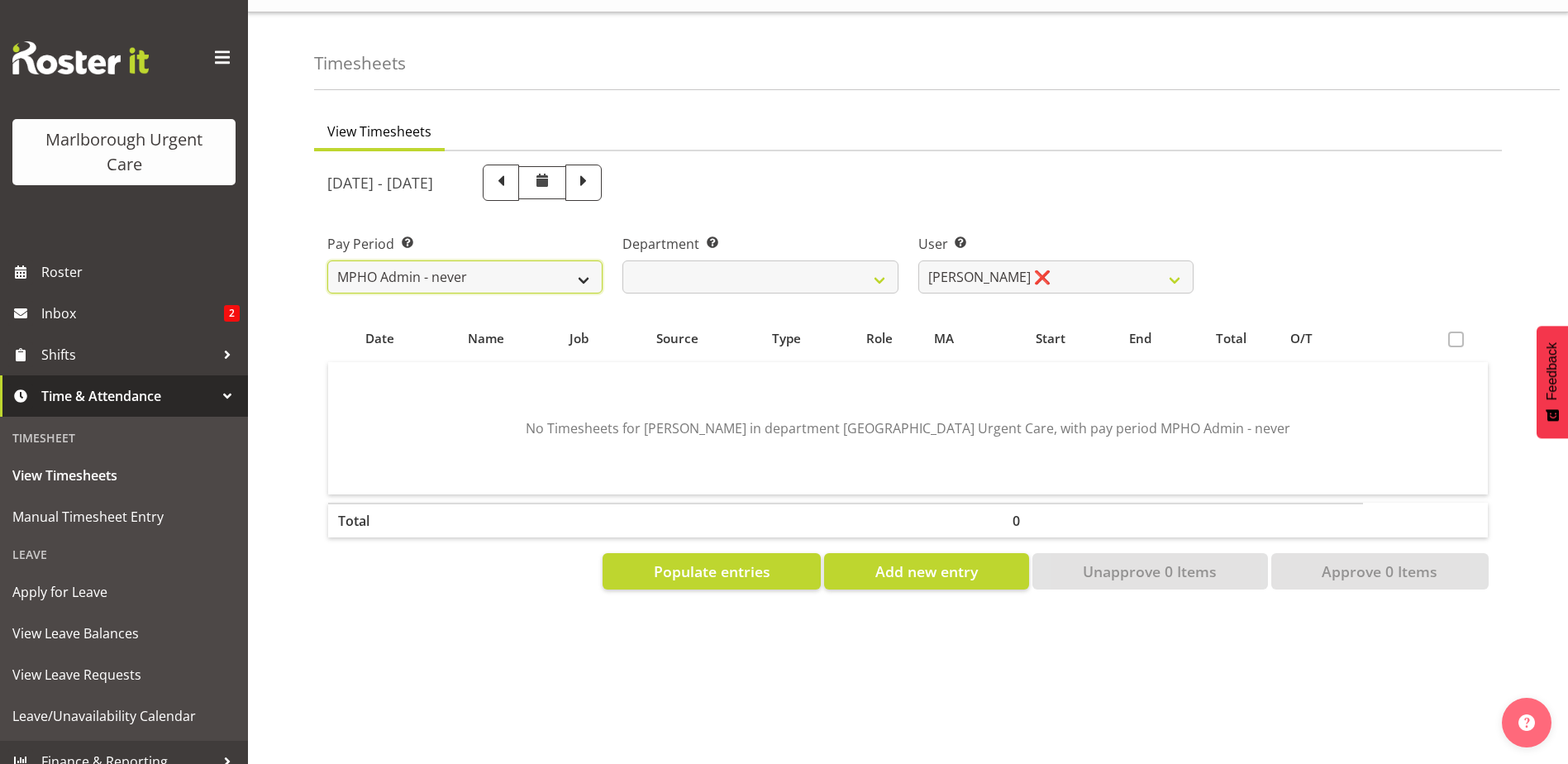
click at [491, 271] on select "Fortnightly MPHO - Haemodialysis Contractors MUCC MUCC Casuals MPHO Admin - nev…" at bounding box center [465, 276] width 275 height 33
select select "188"
click at [328, 260] on select "Fortnightly MPHO - Haemodialysis Contractors MUCC MUCC Casuals MPHO Admin - nev…" at bounding box center [465, 276] width 275 height 33
select select
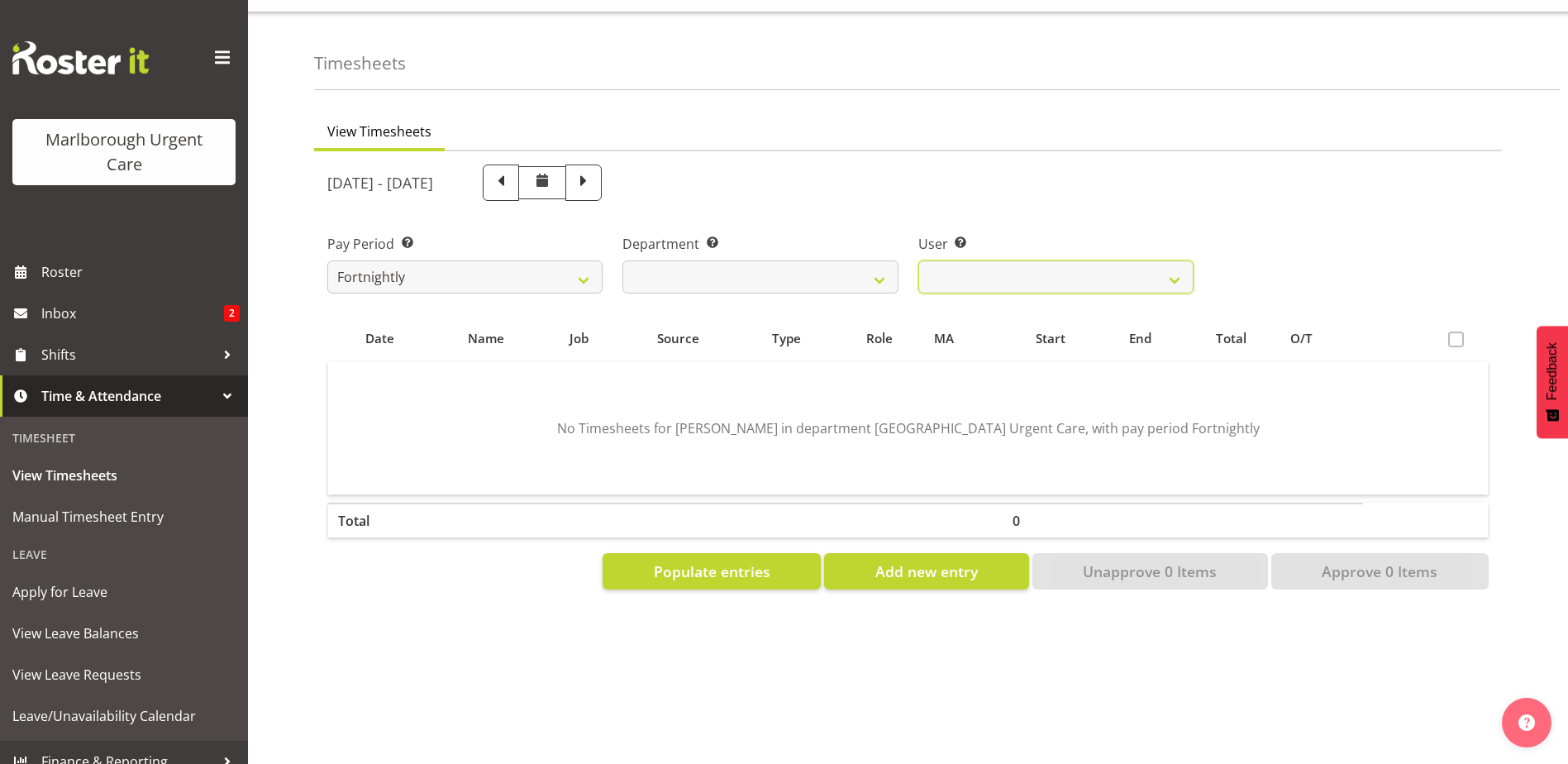
click at [1000, 264] on div "September 22nd - September 28th 2025 Pay Period Select which pay period you wou…" at bounding box center [908, 372] width 1161 height 435
select select "11834"
click at [918, 260] on select "Agnes Tyson ✔ Alysia Newman-Woods ✔ Andrew Brooks ❌ Cordelia Davies ❌ Gloria Va…" at bounding box center [1055, 276] width 275 height 33
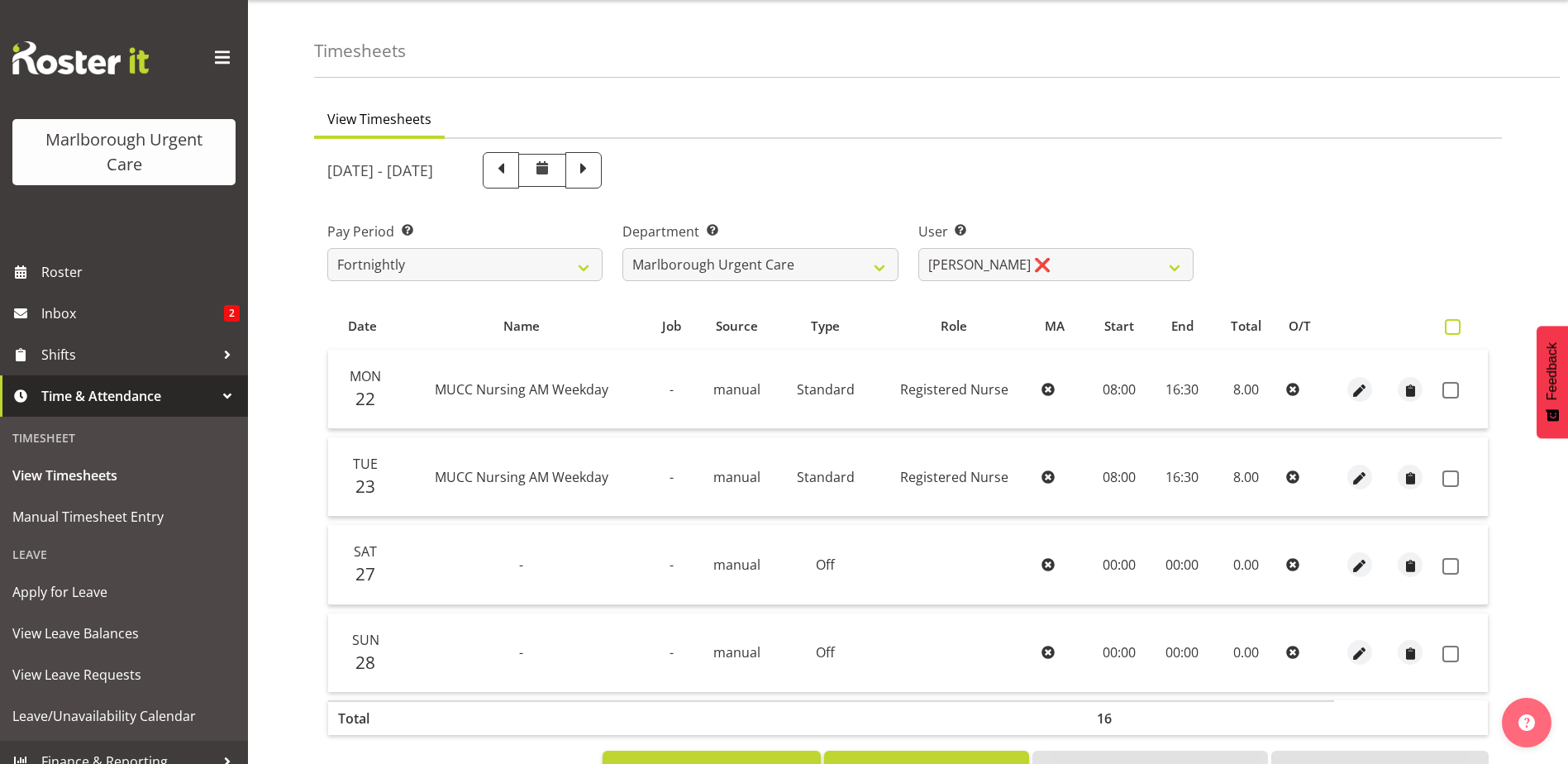
click at [1450, 322] on span at bounding box center [1452, 327] width 16 height 16
click at [1450, 322] on input "checkbox" at bounding box center [1449, 327] width 11 height 11
checkbox input "true"
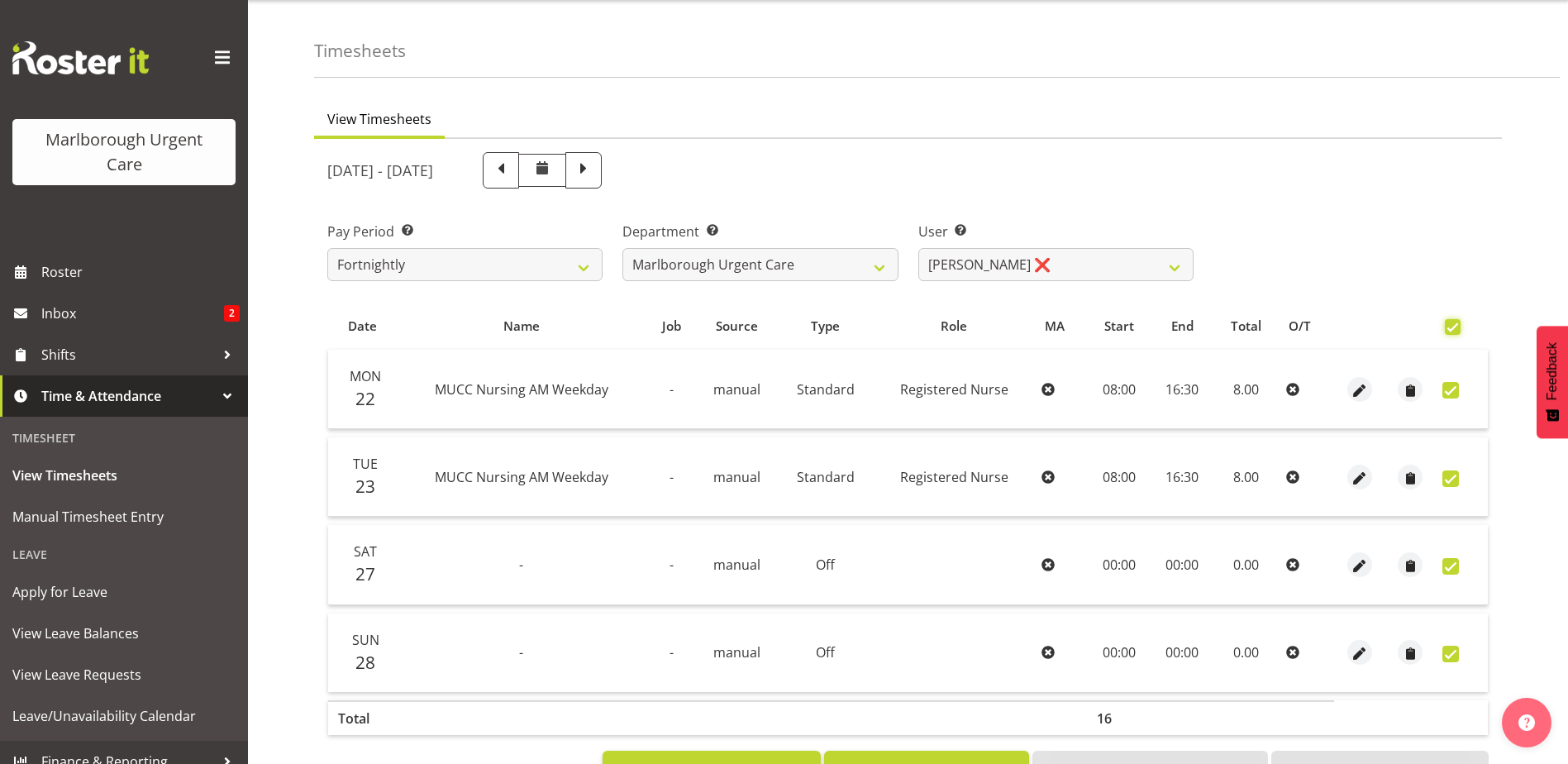
checkbox input "true"
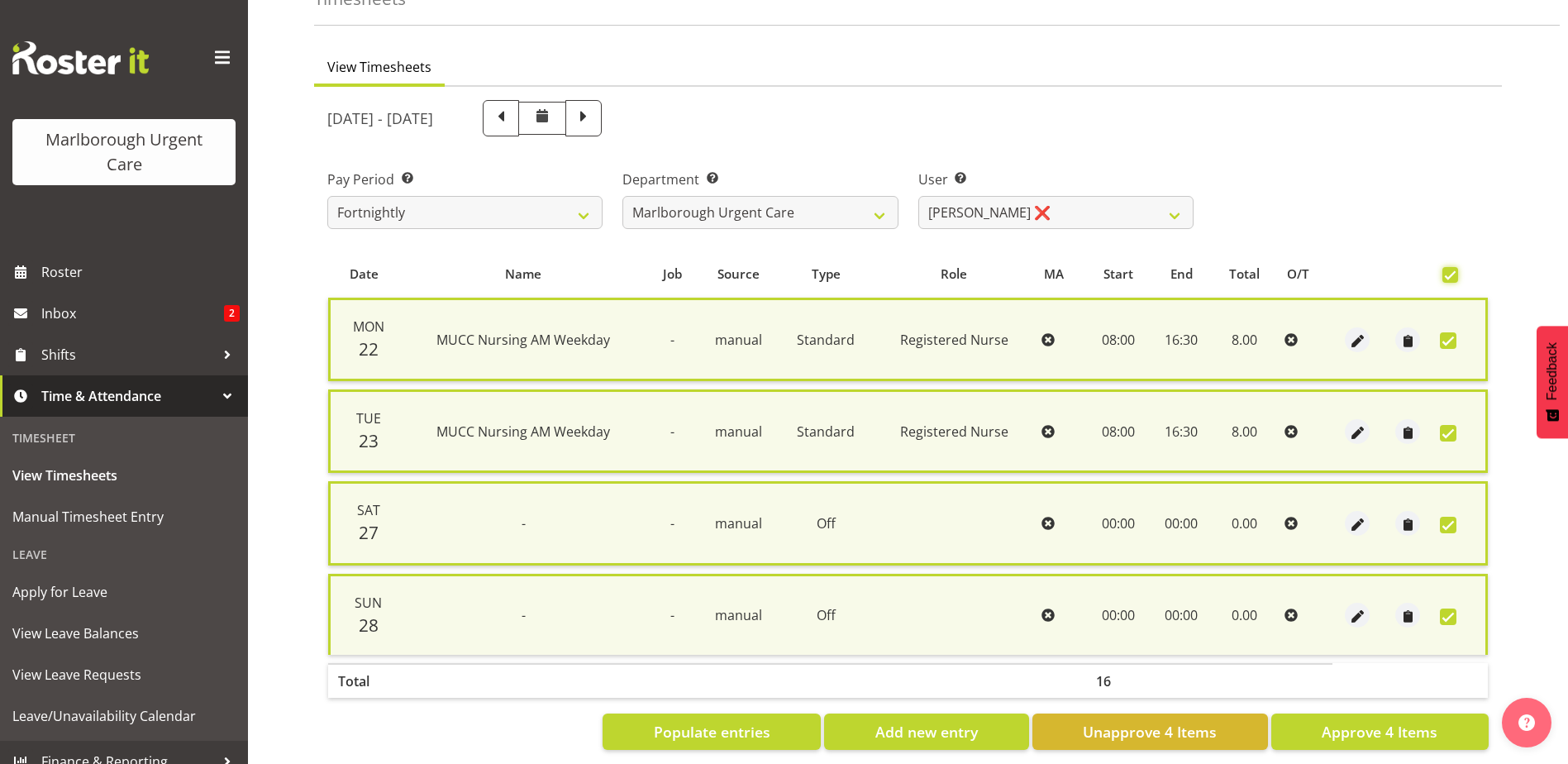
scroll to position [120, 0]
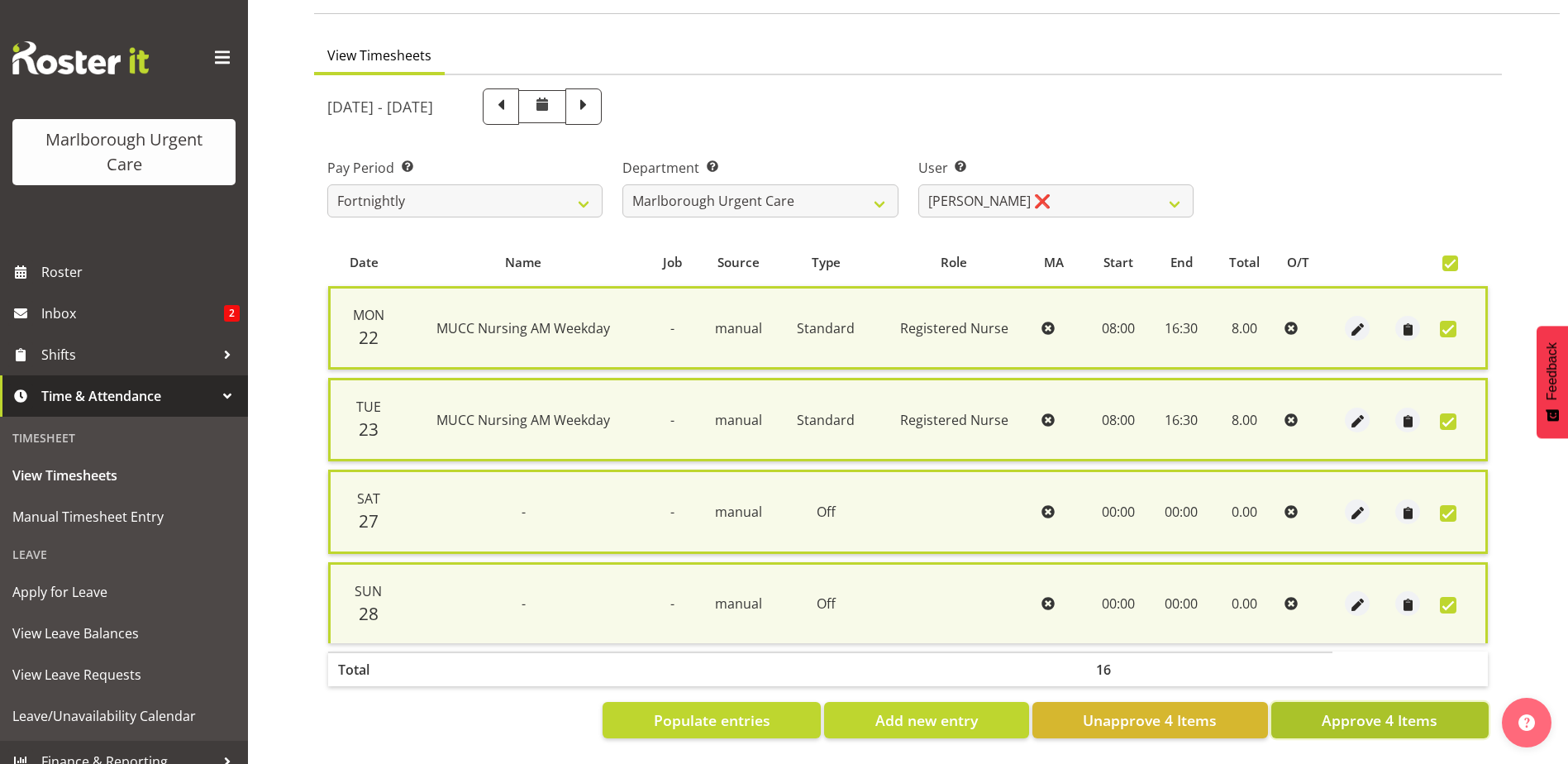
click at [1367, 709] on span "Approve 4 Items" at bounding box center [1379, 720] width 115 height 22
checkbox input "false"
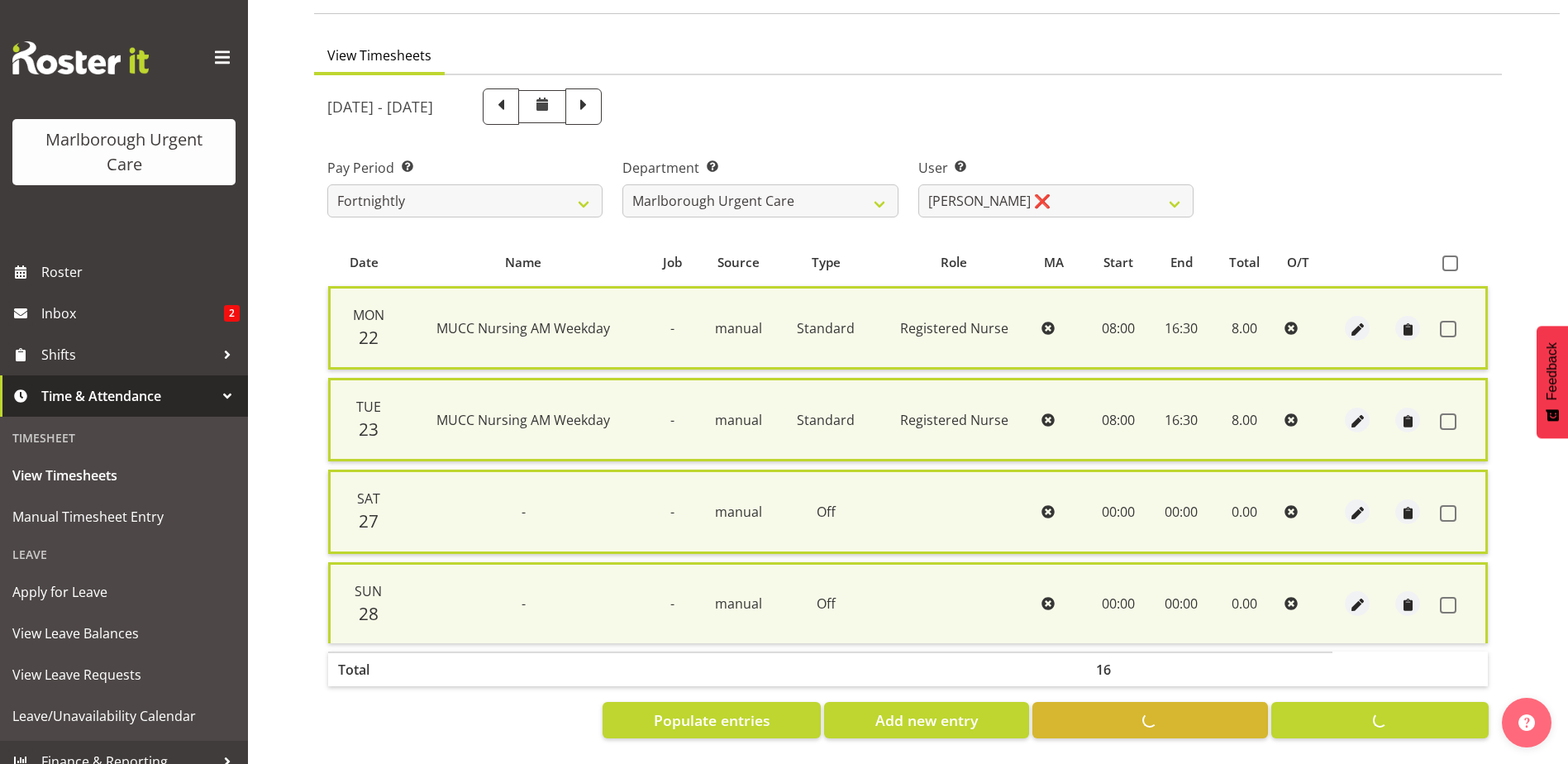
checkbox input "false"
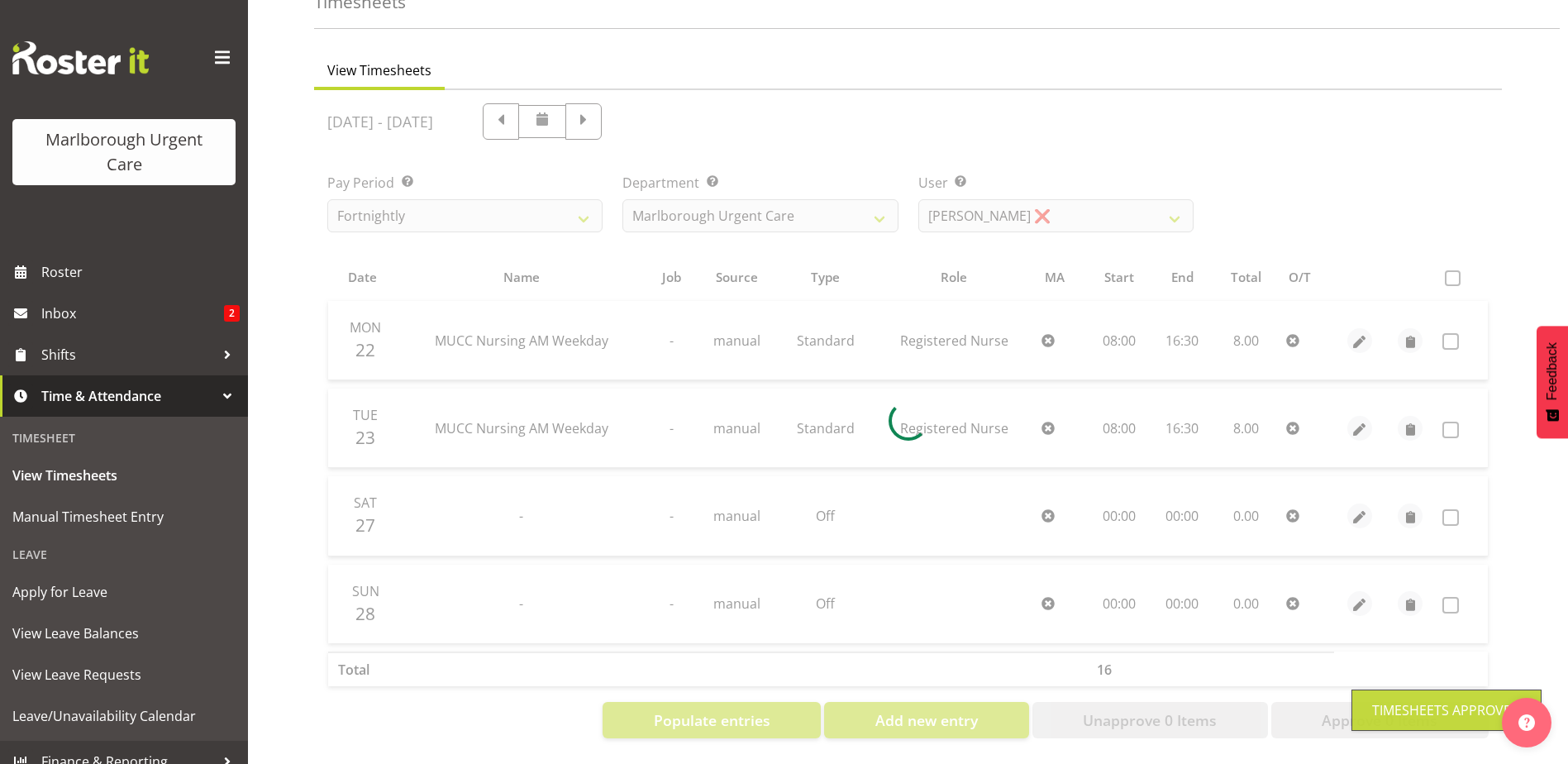
scroll to position [106, 0]
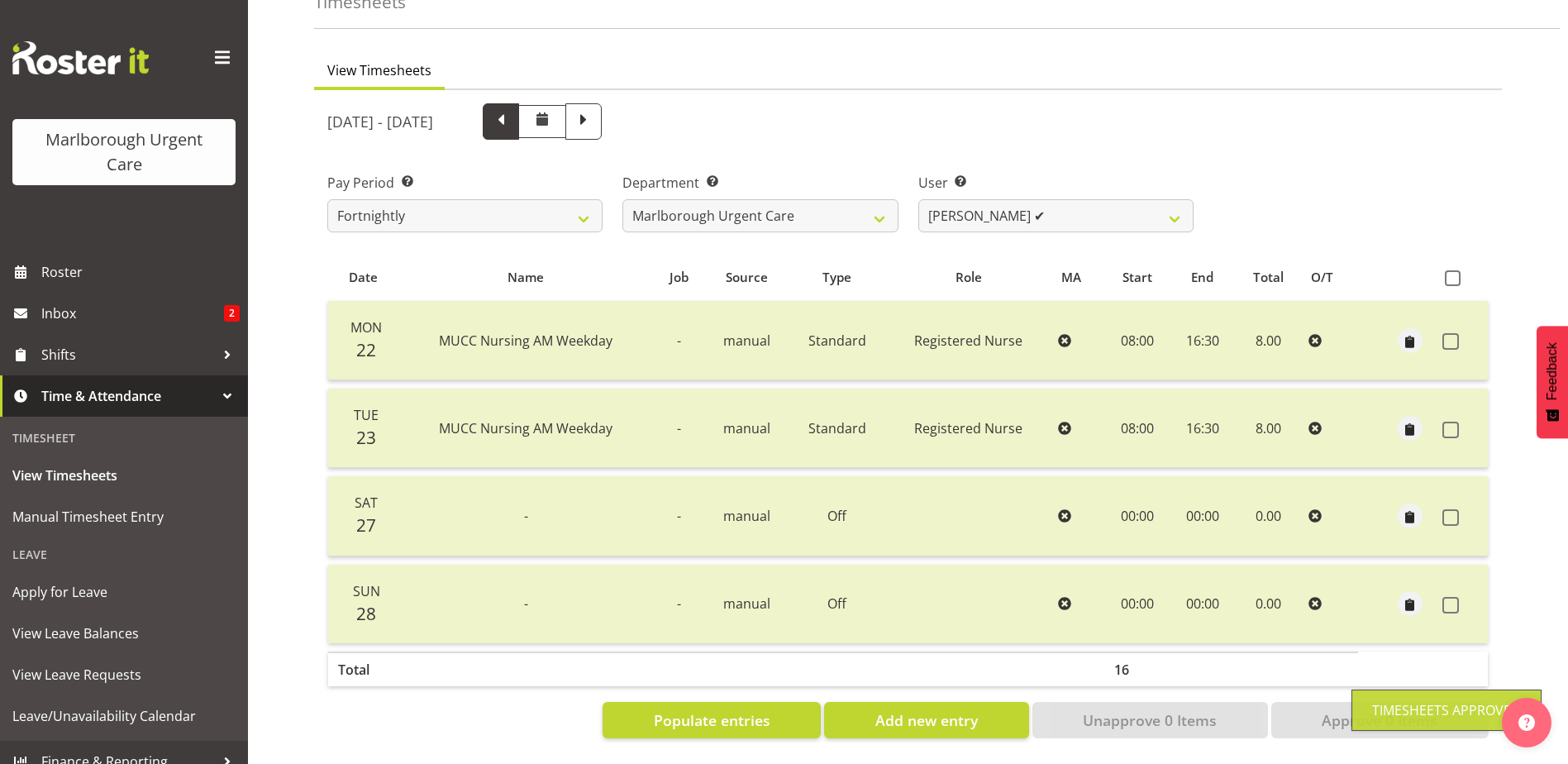
click at [511, 110] on span at bounding box center [501, 120] width 22 height 22
select select
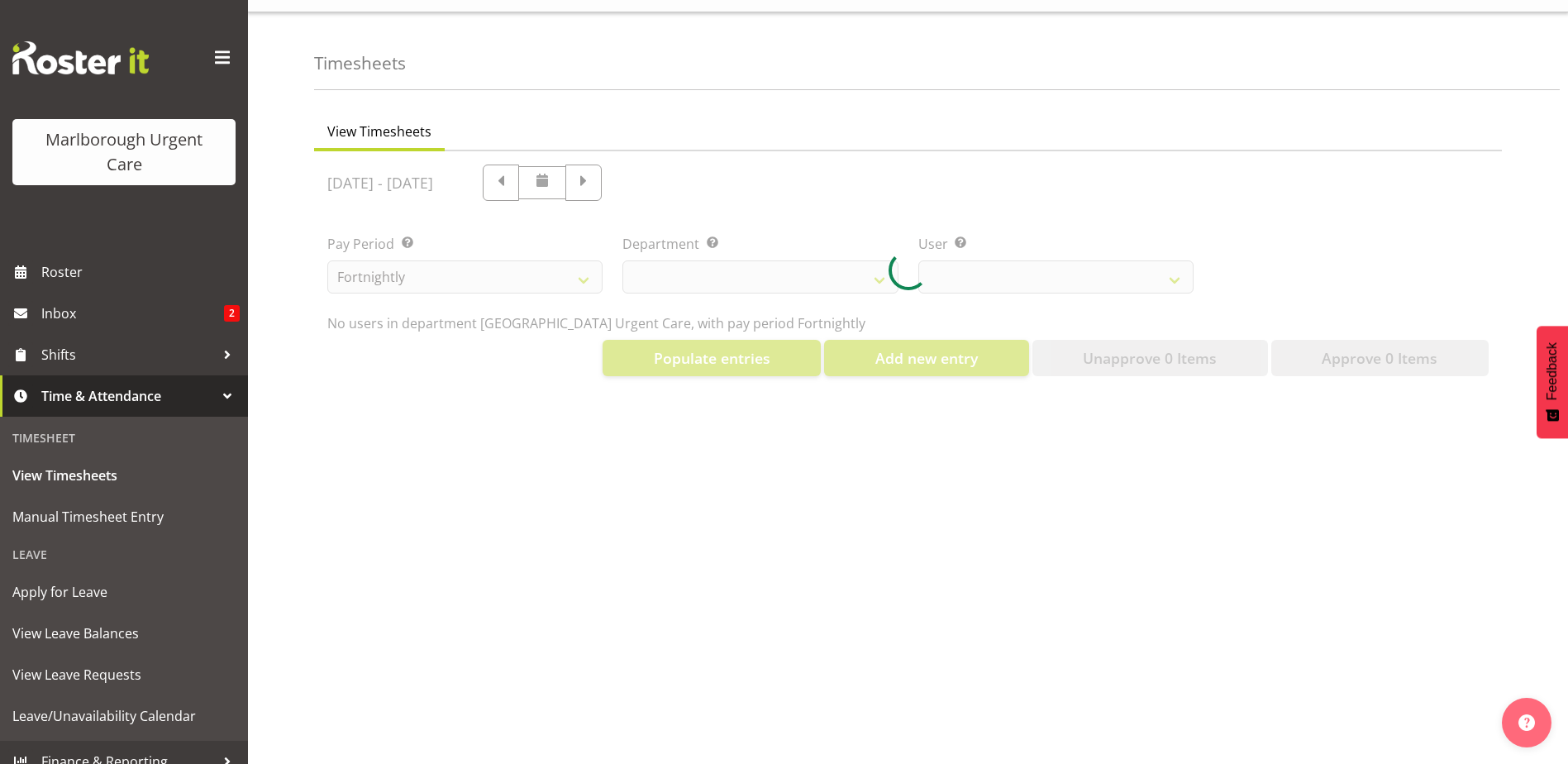
select select "11834"
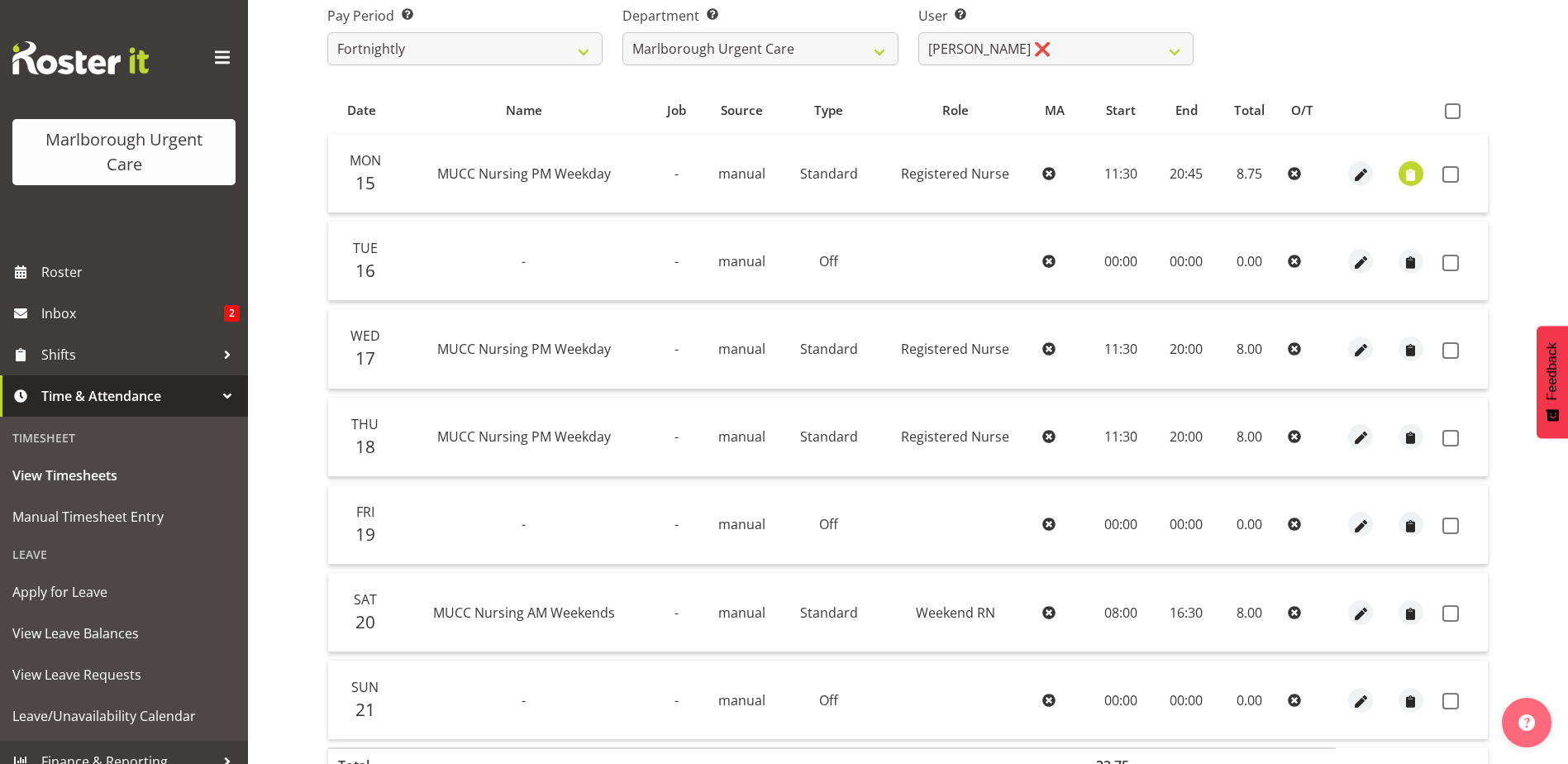
scroll to position [23, 0]
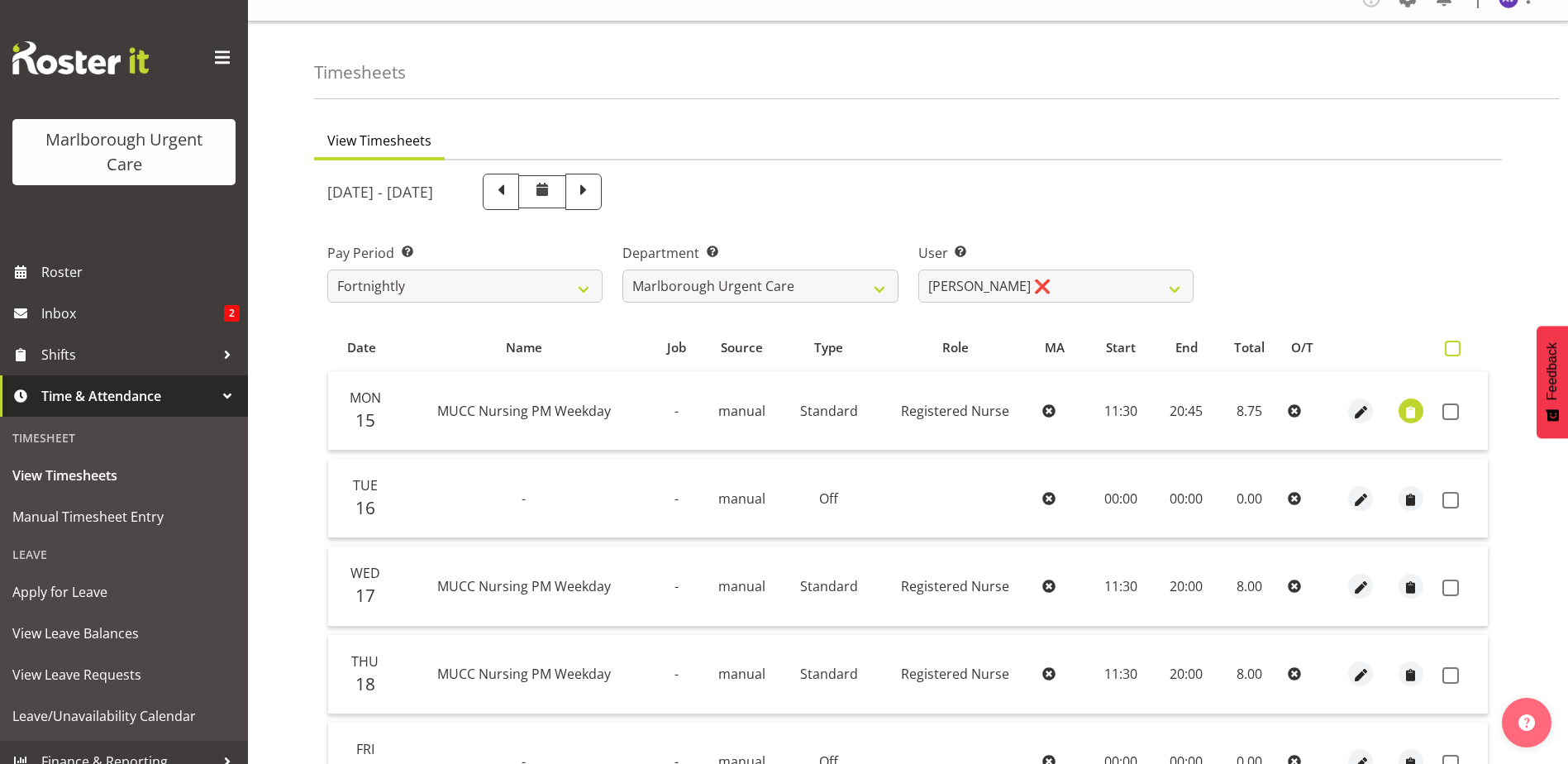
click at [1456, 350] on span at bounding box center [1452, 348] width 16 height 16
click at [1455, 350] on input "checkbox" at bounding box center [1449, 348] width 11 height 11
checkbox input "true"
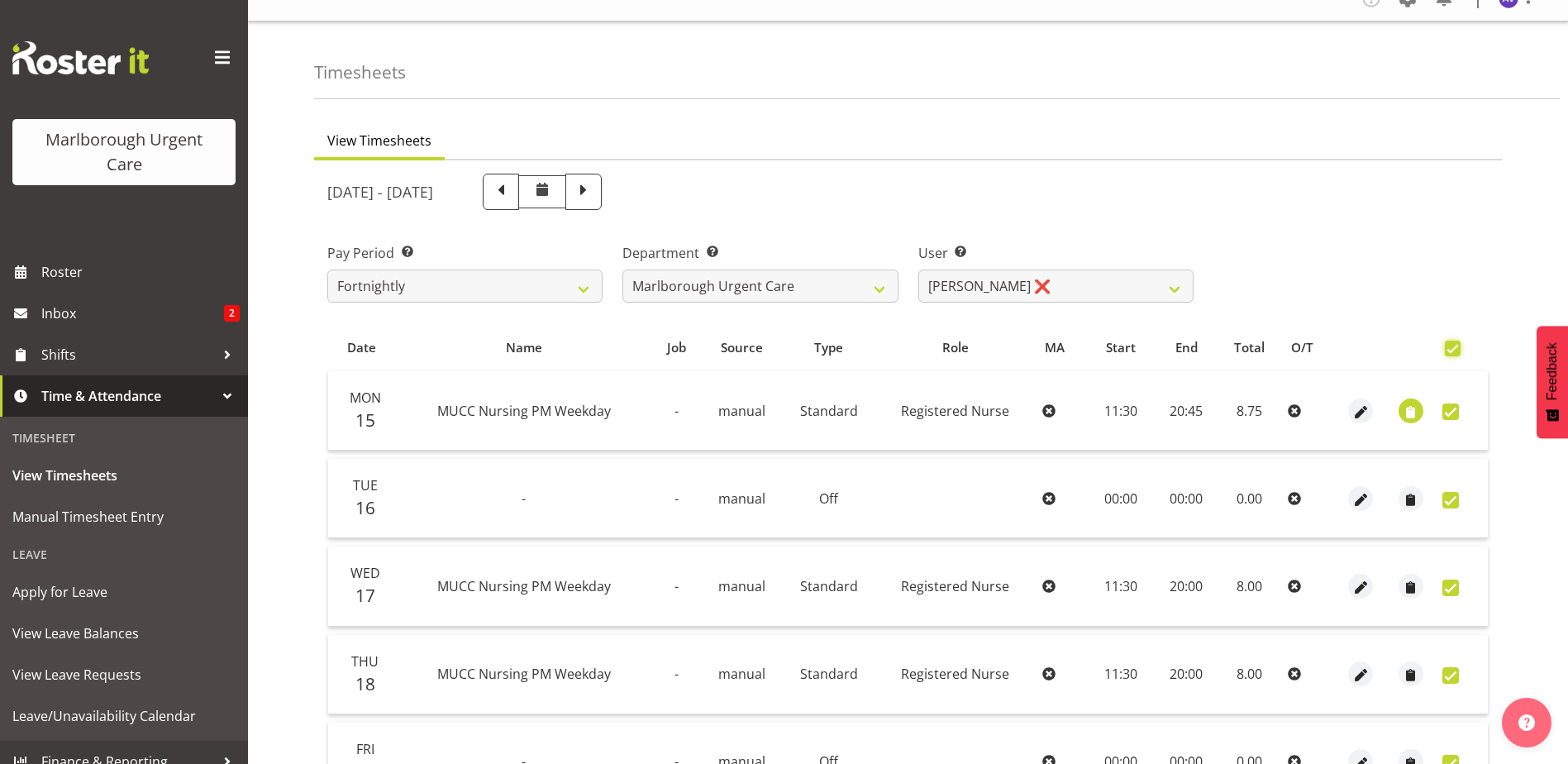
checkbox input "true"
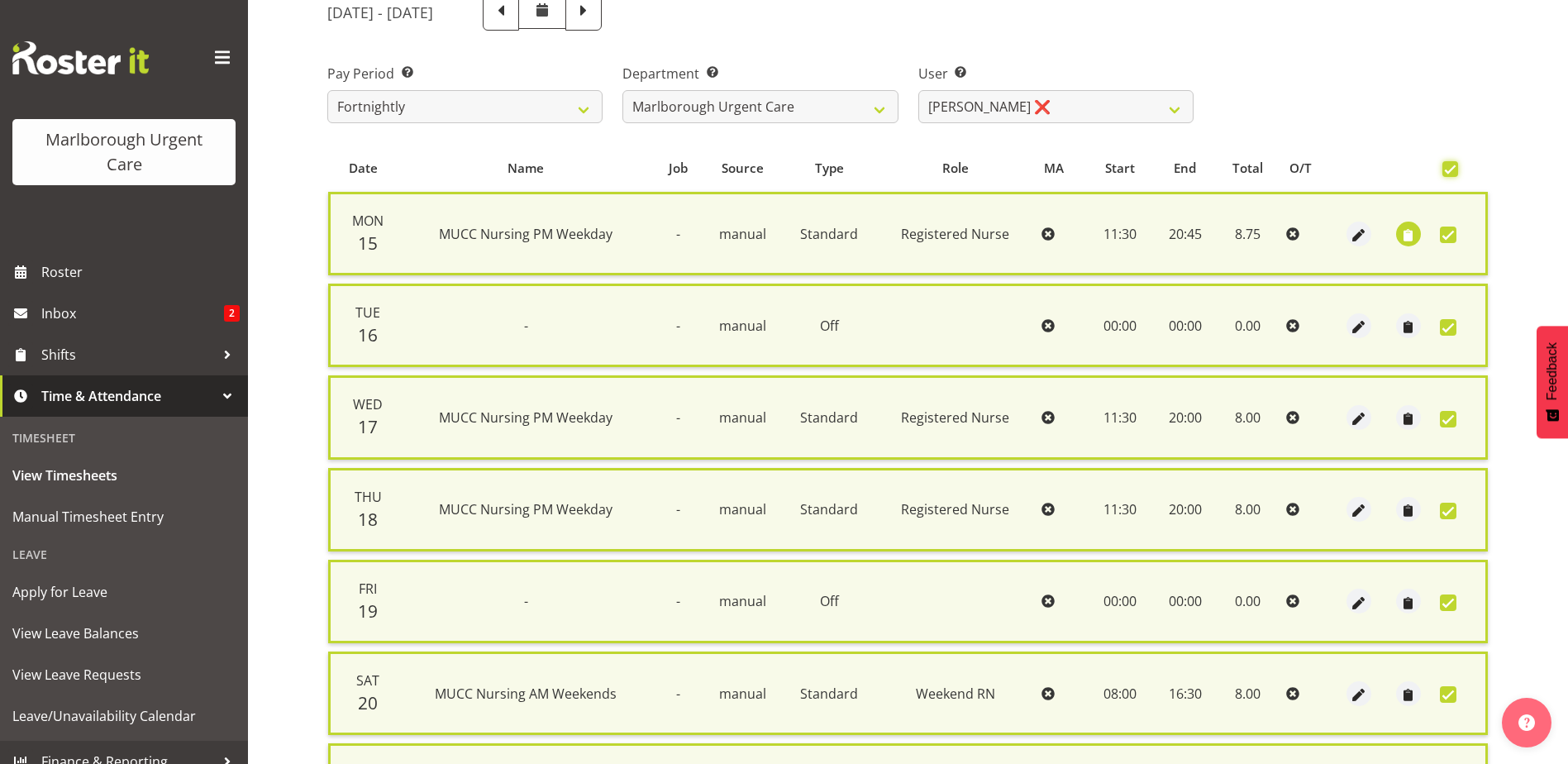
scroll to position [396, 0]
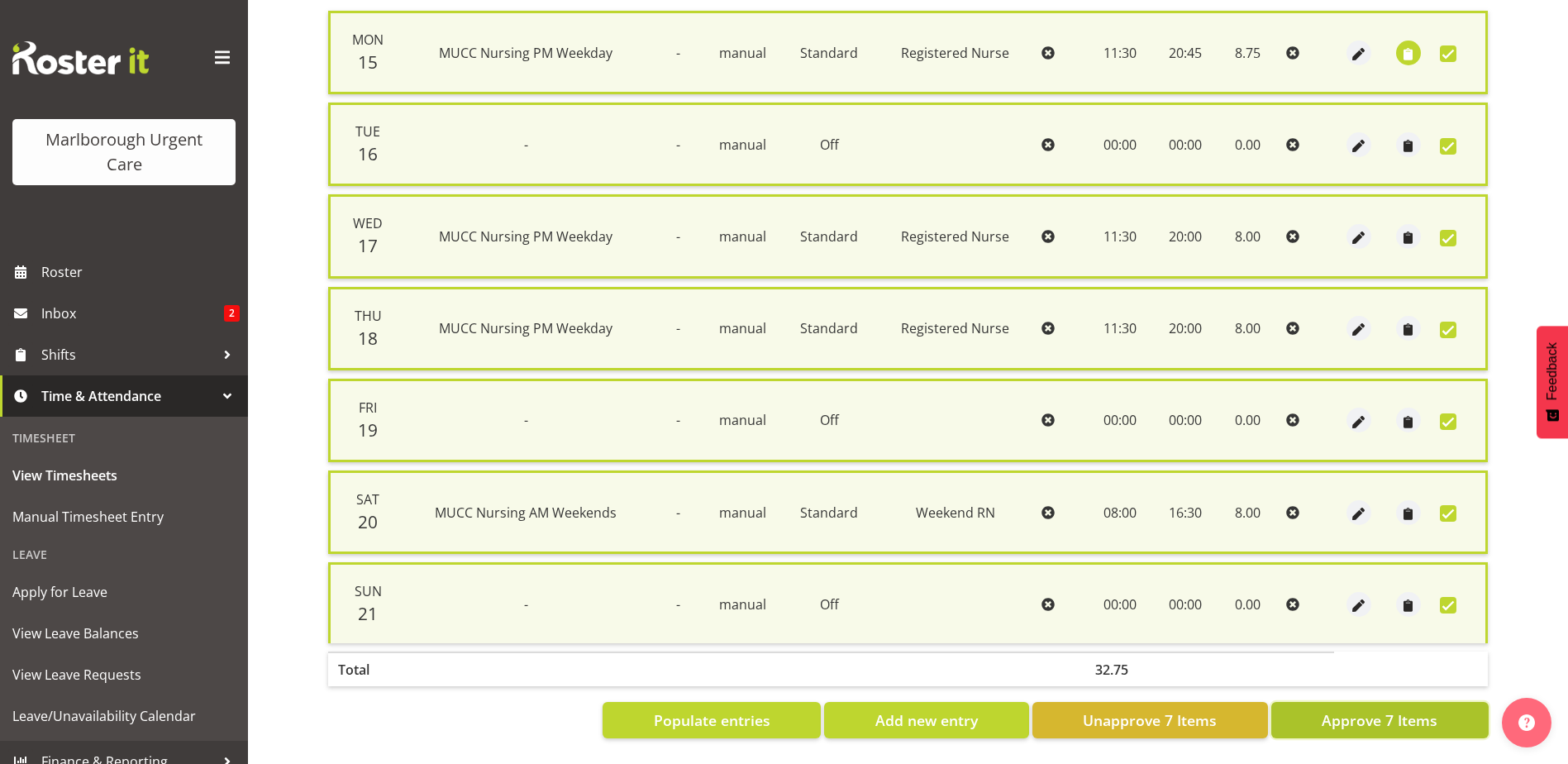
click at [1396, 716] on span "Approve 7 Items" at bounding box center [1379, 720] width 115 height 22
checkbox input "false"
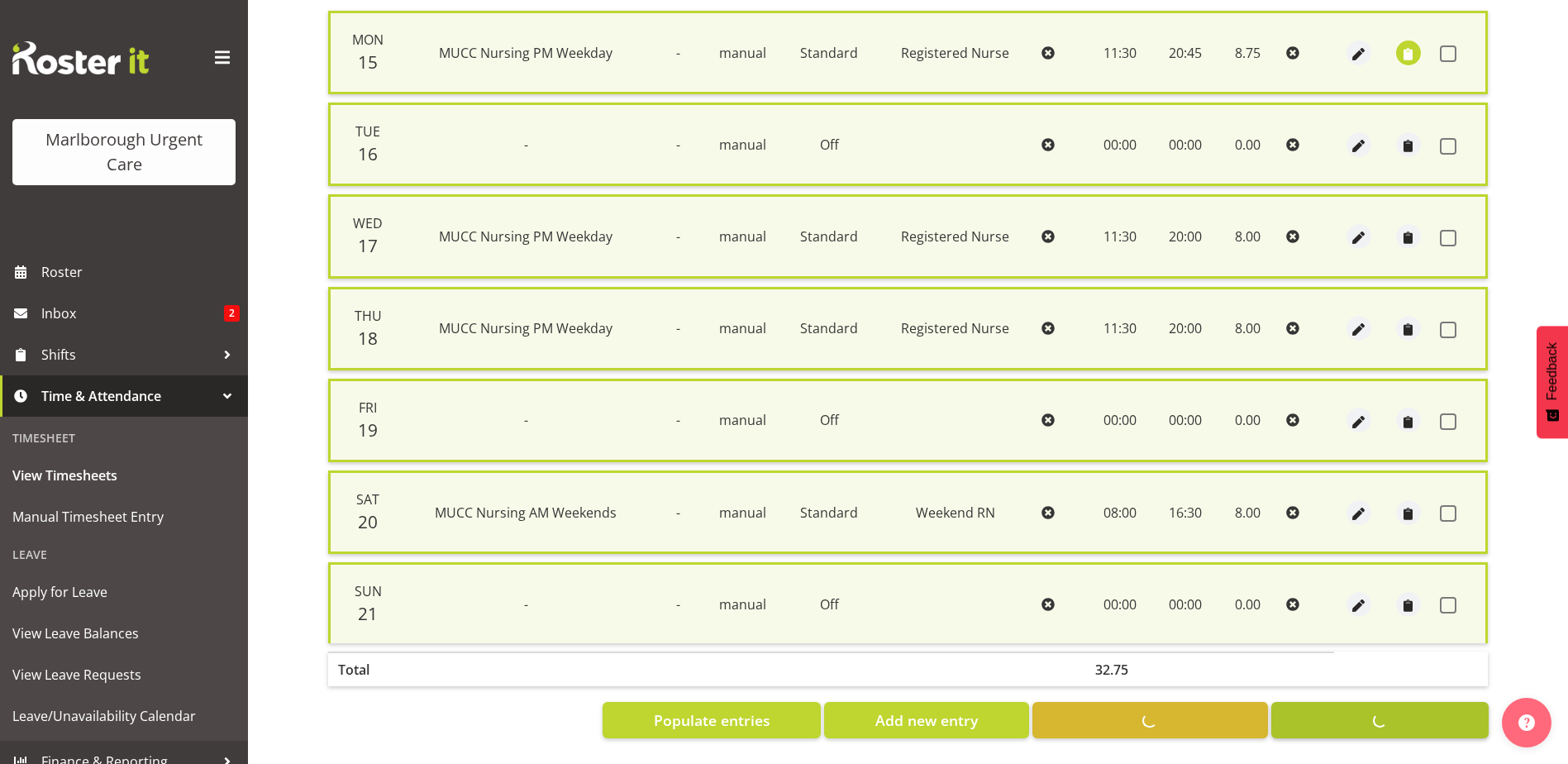
checkbox input "false"
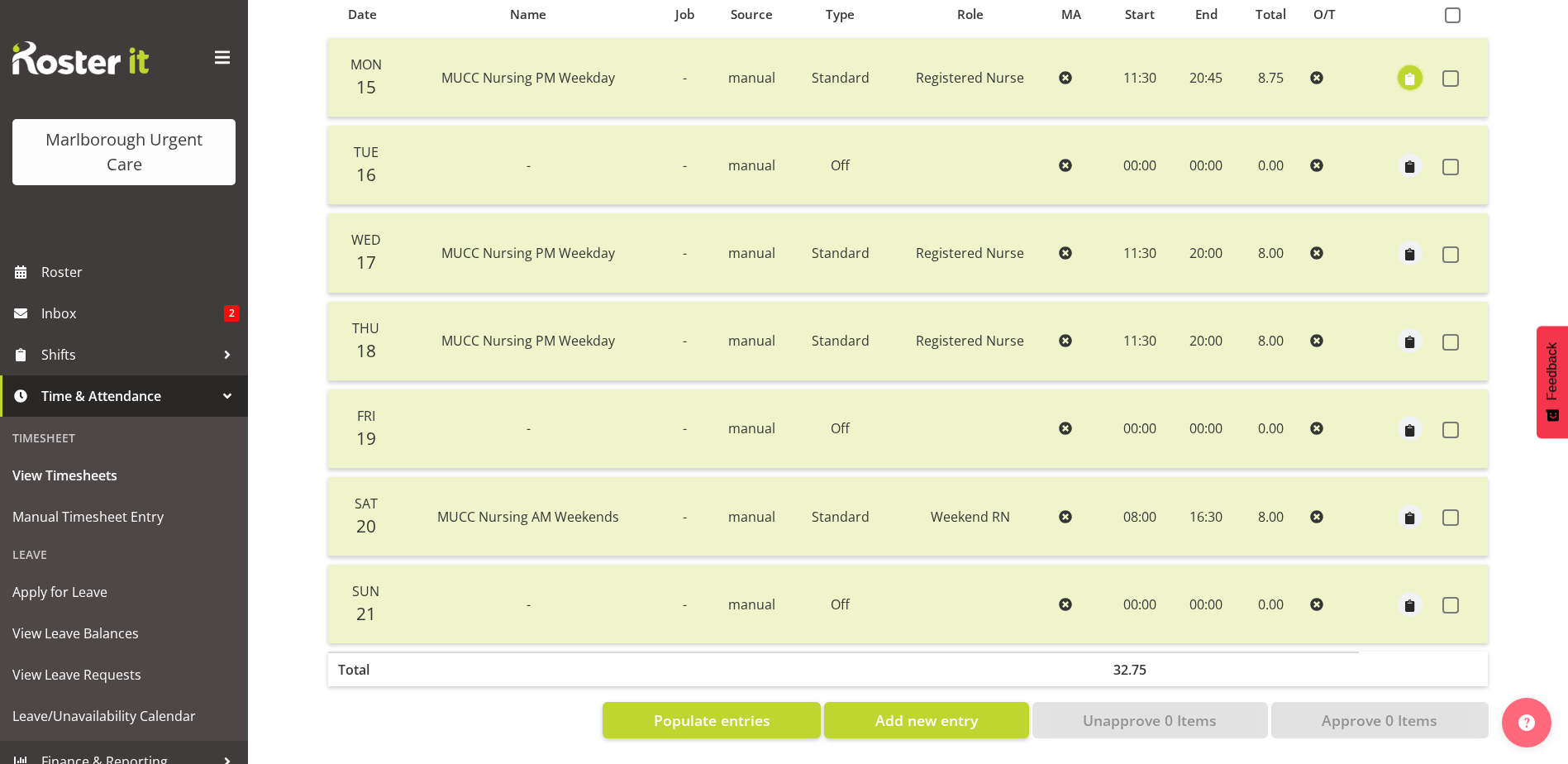
click at [1414, 69] on span "button" at bounding box center [1410, 78] width 19 height 19
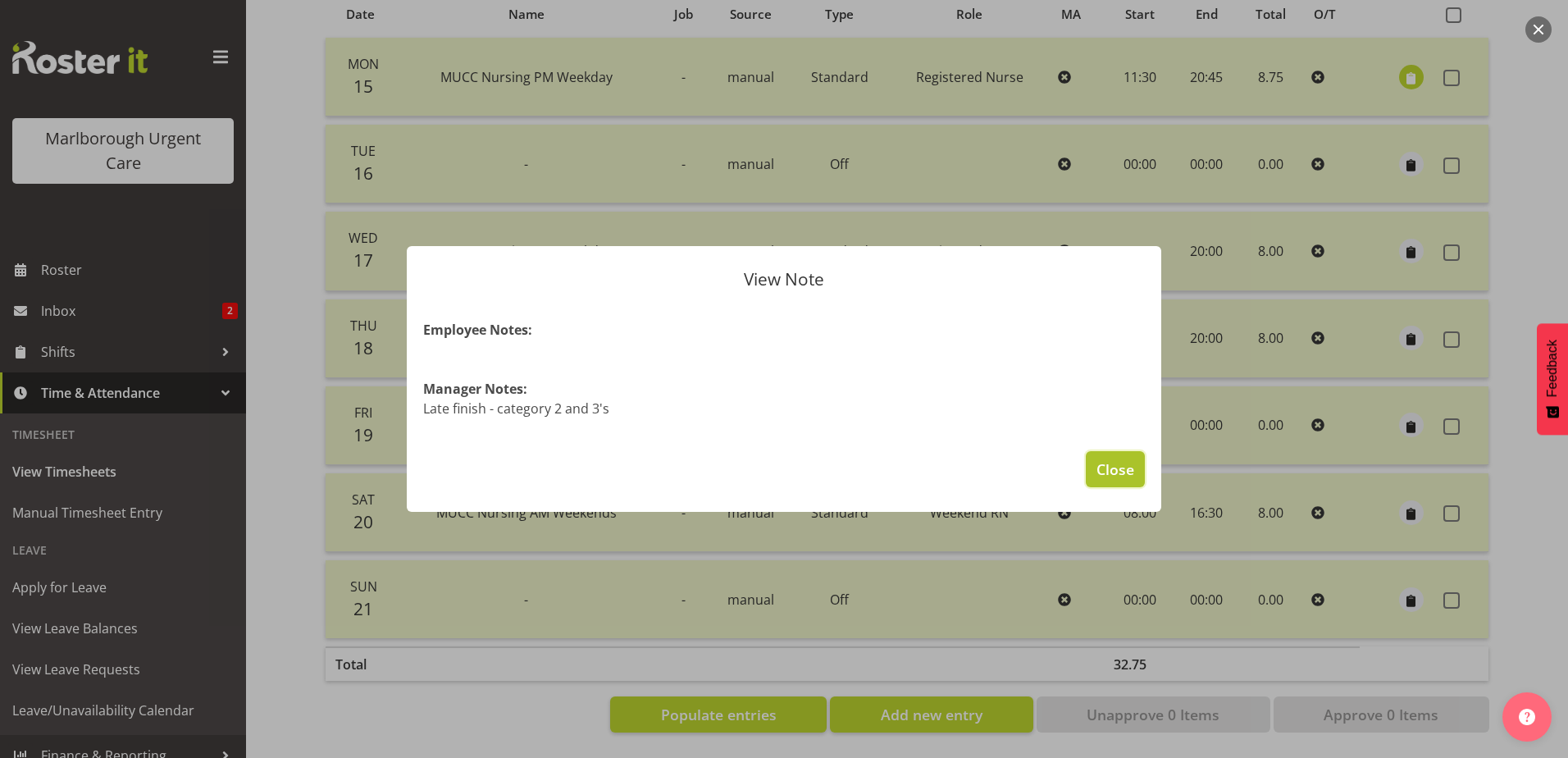
click at [1110, 481] on button "Close" at bounding box center [1115, 469] width 59 height 36
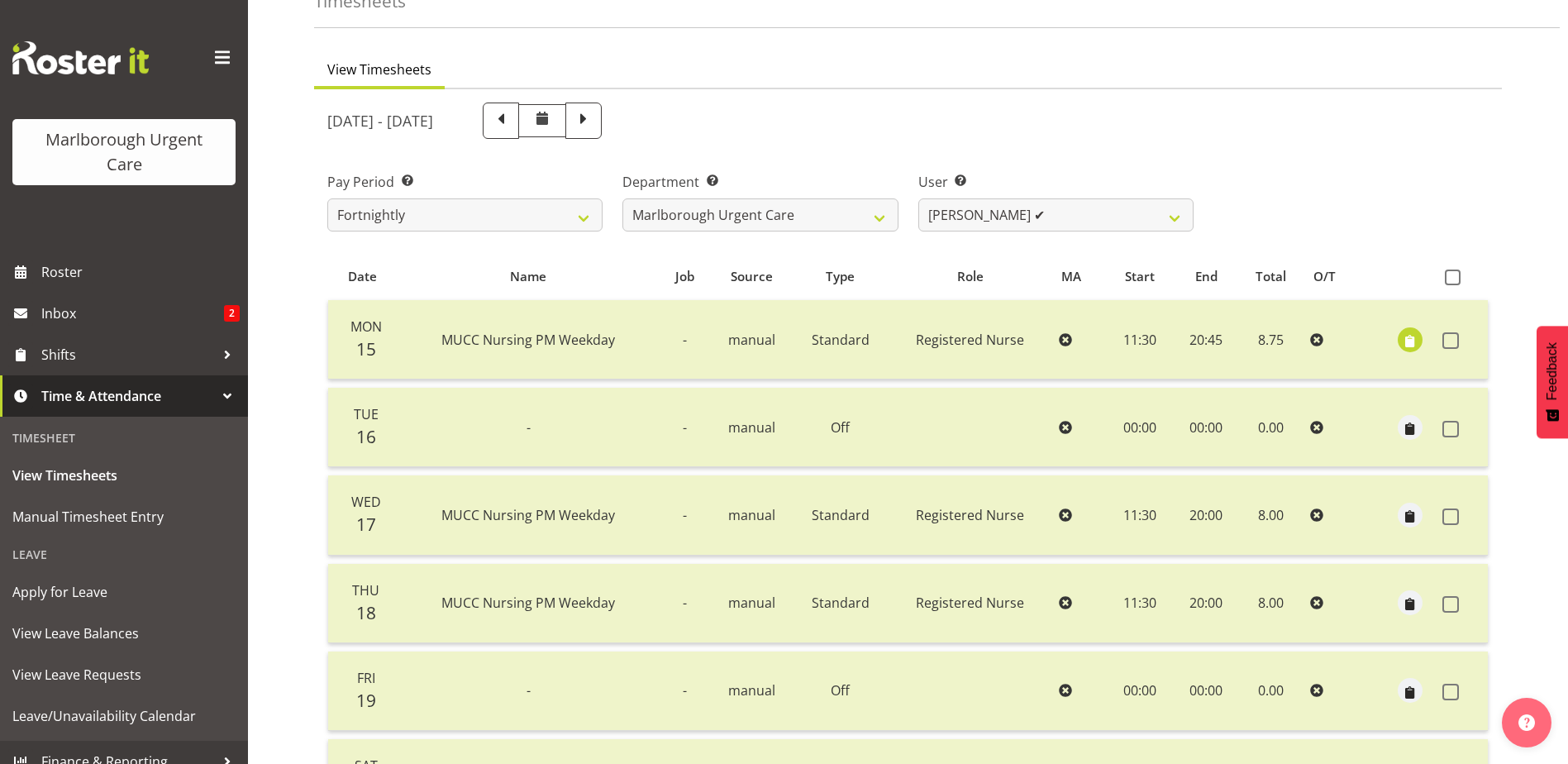
scroll to position [0, 0]
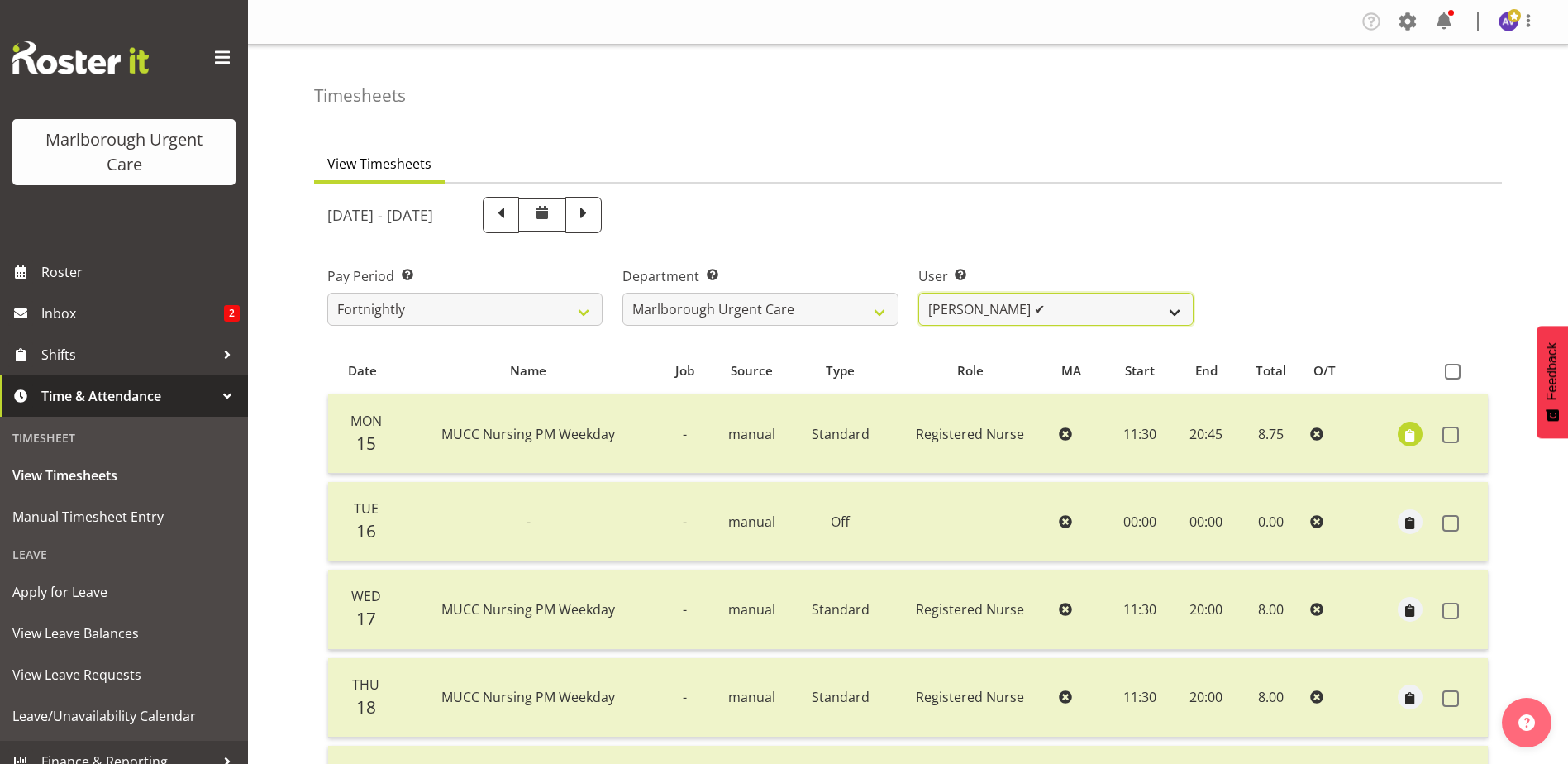
click at [1026, 307] on select "Agnes Tyson ✔ Alysia Newman-Woods ✔ Andrew Brooks ✔ Cordelia Davies ❌ Gloria Va…" at bounding box center [1055, 308] width 275 height 33
select select "11838"
click at [918, 292] on select "Agnes Tyson ✔ Alysia Newman-Woods ✔ Andrew Brooks ✔ Cordelia Davies ❌ Gloria Va…" at bounding box center [1055, 308] width 275 height 33
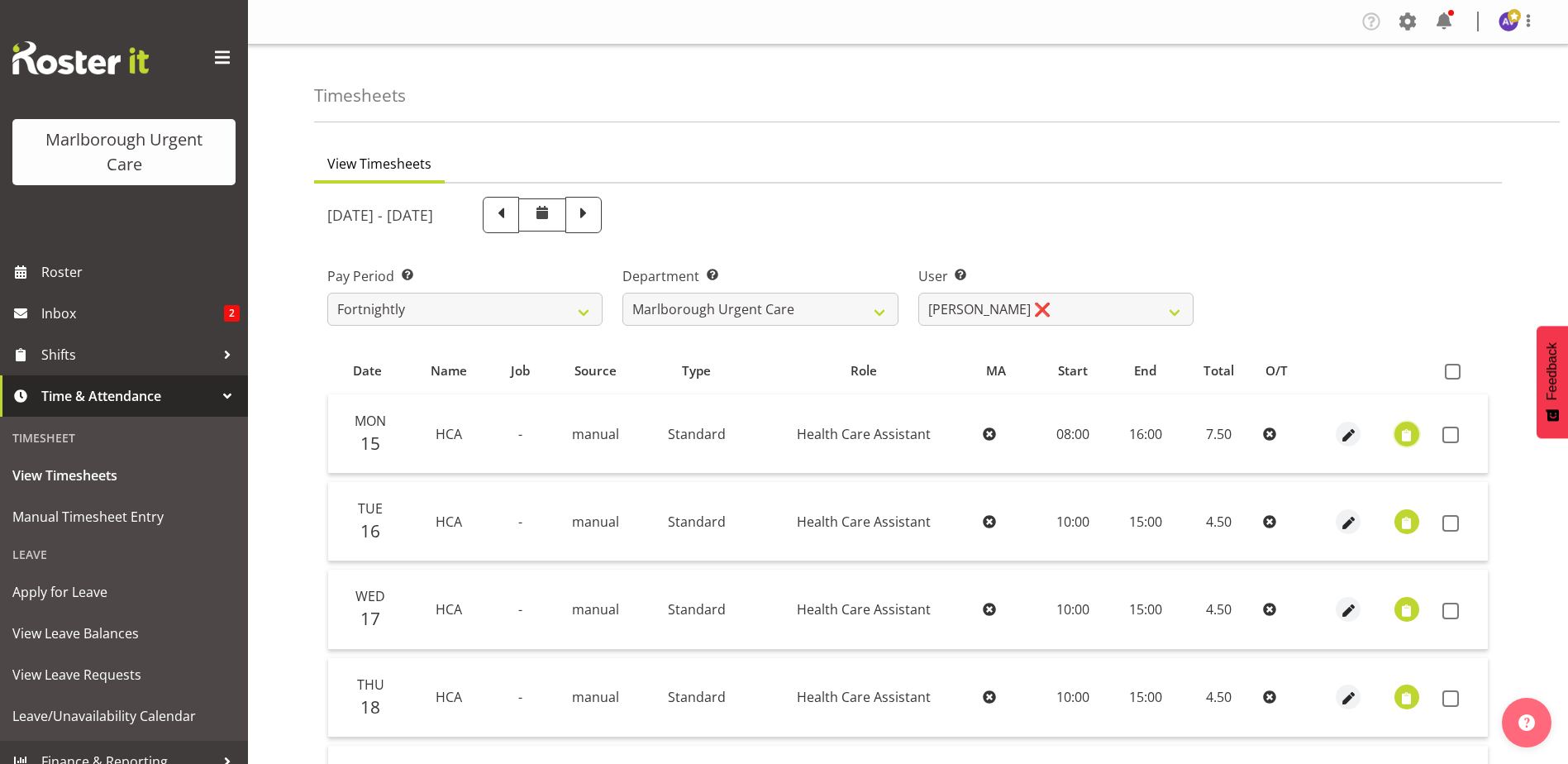
click at [1407, 434] on span "button" at bounding box center [1406, 435] width 19 height 19
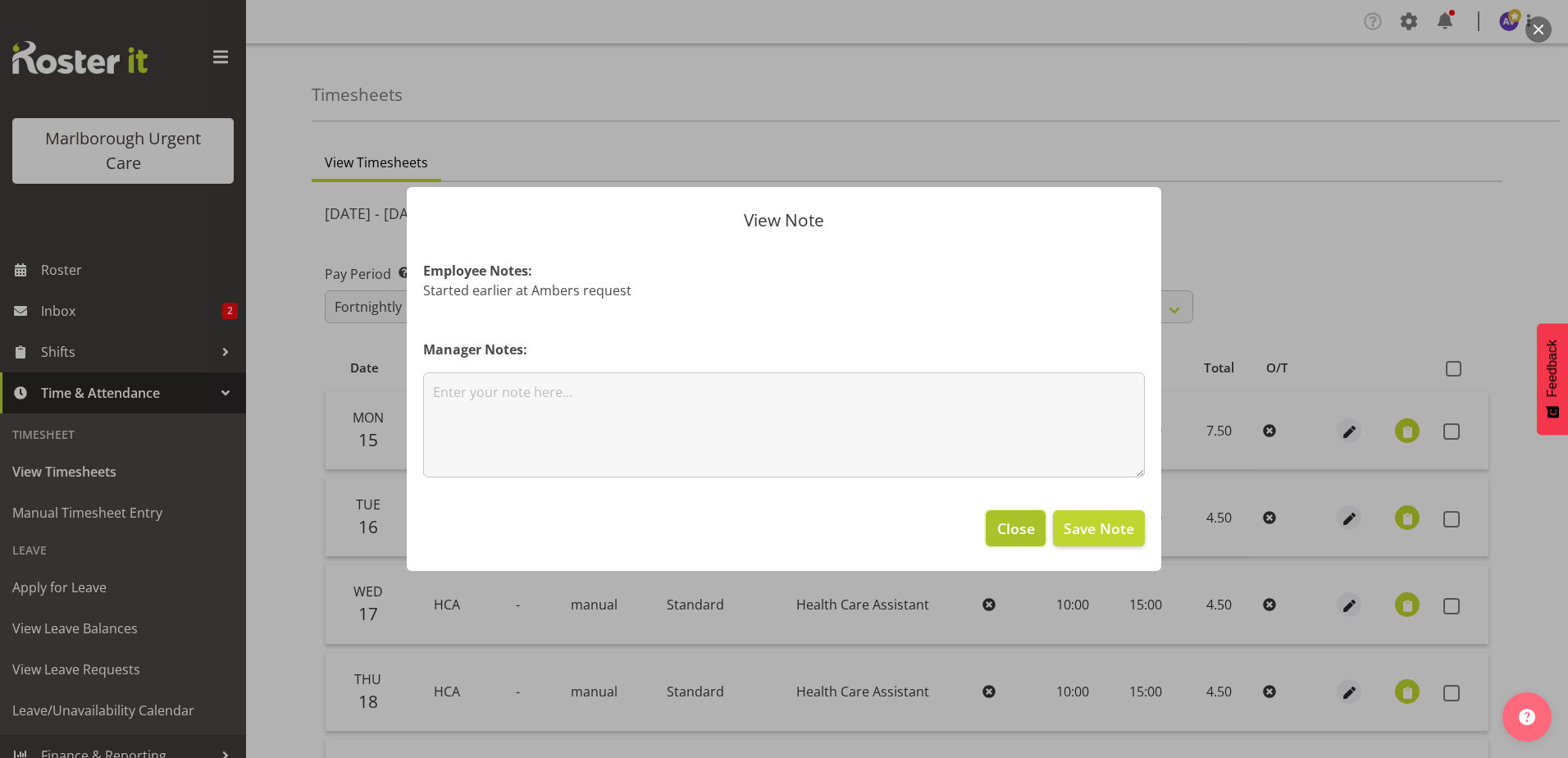
click at [1016, 530] on span "Close" at bounding box center [1016, 528] width 38 height 22
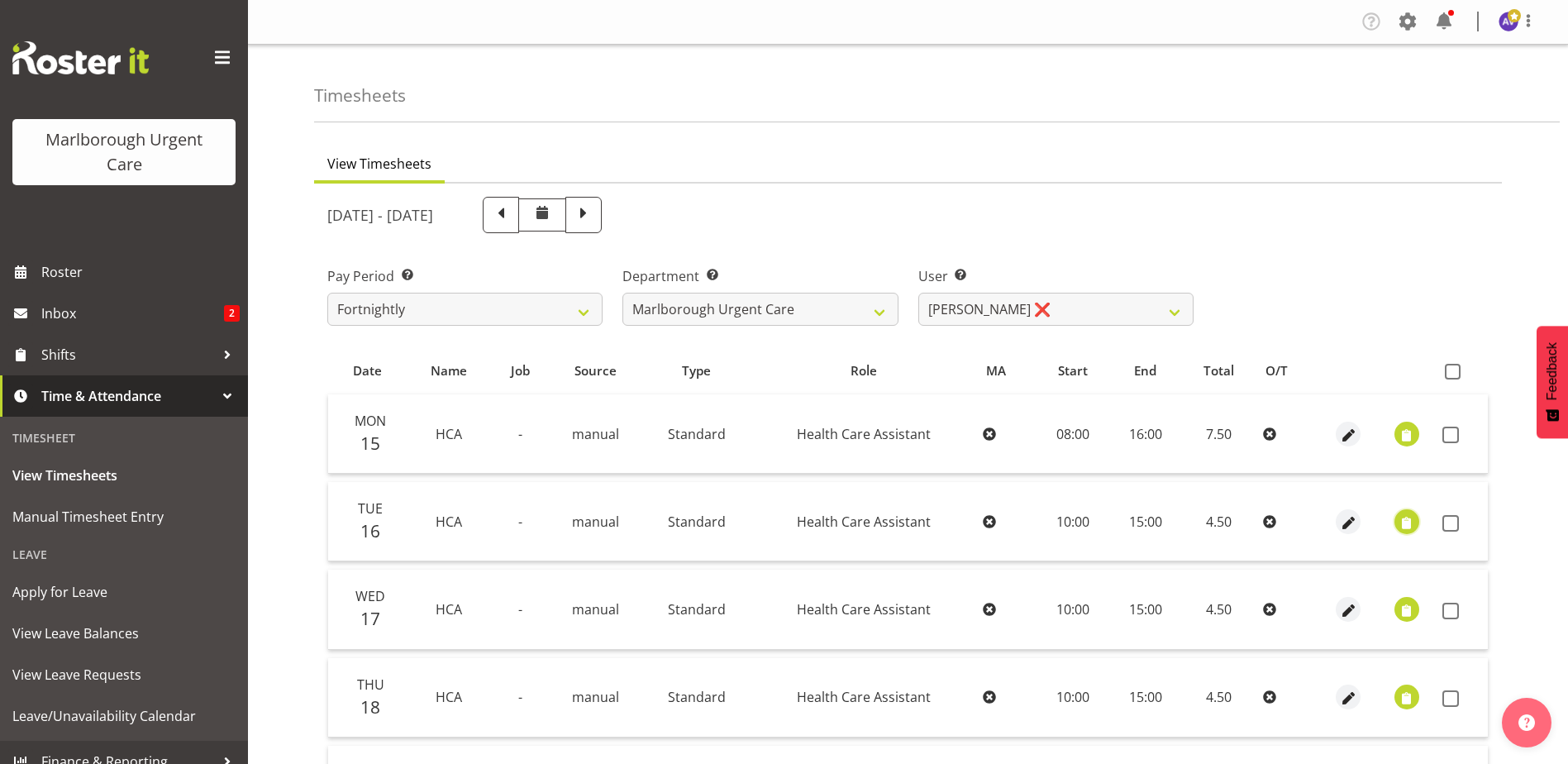
click at [1400, 526] on span "button" at bounding box center [1406, 522] width 19 height 19
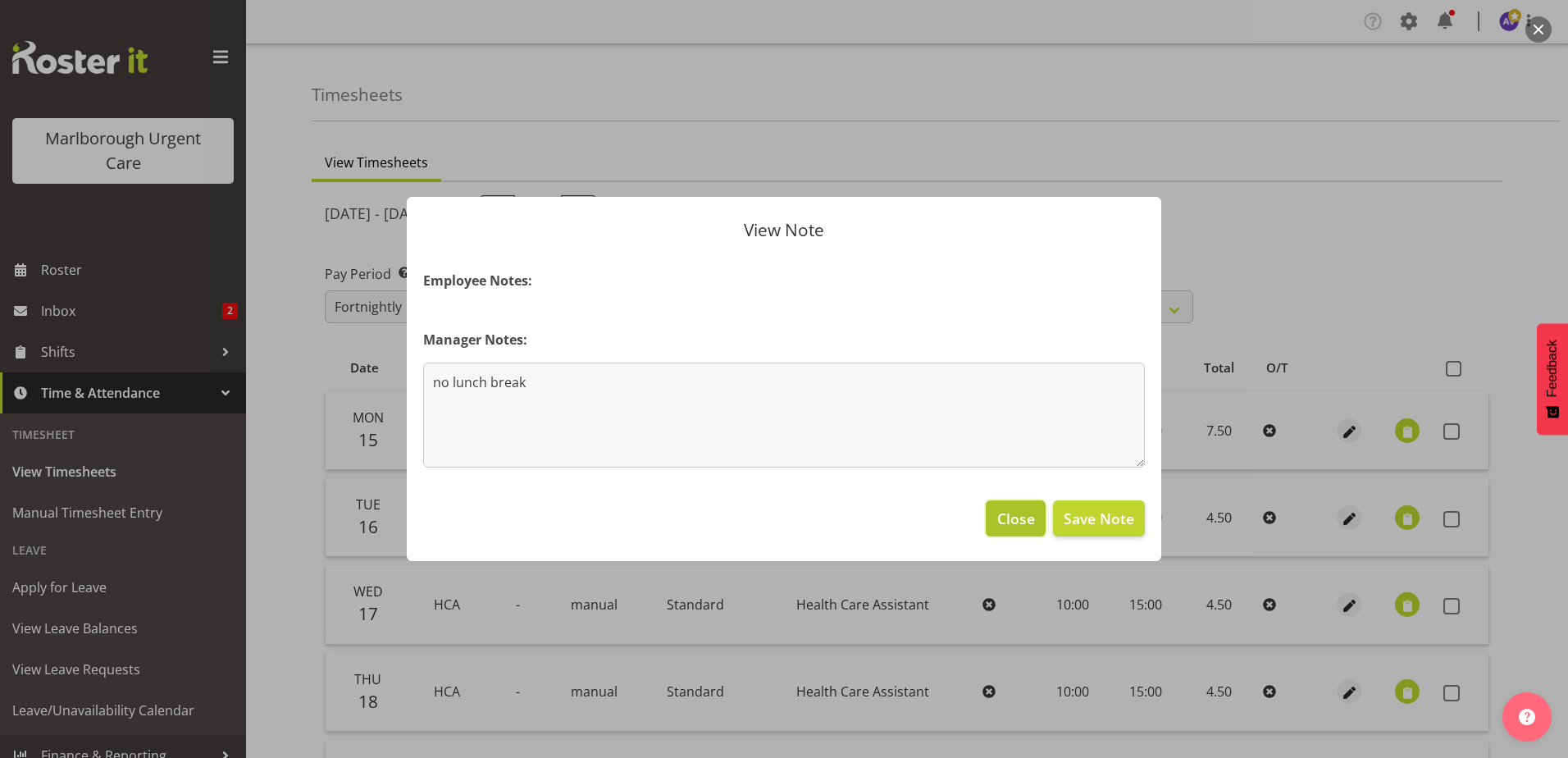
click at [1036, 511] on button "Close" at bounding box center [1016, 518] width 59 height 36
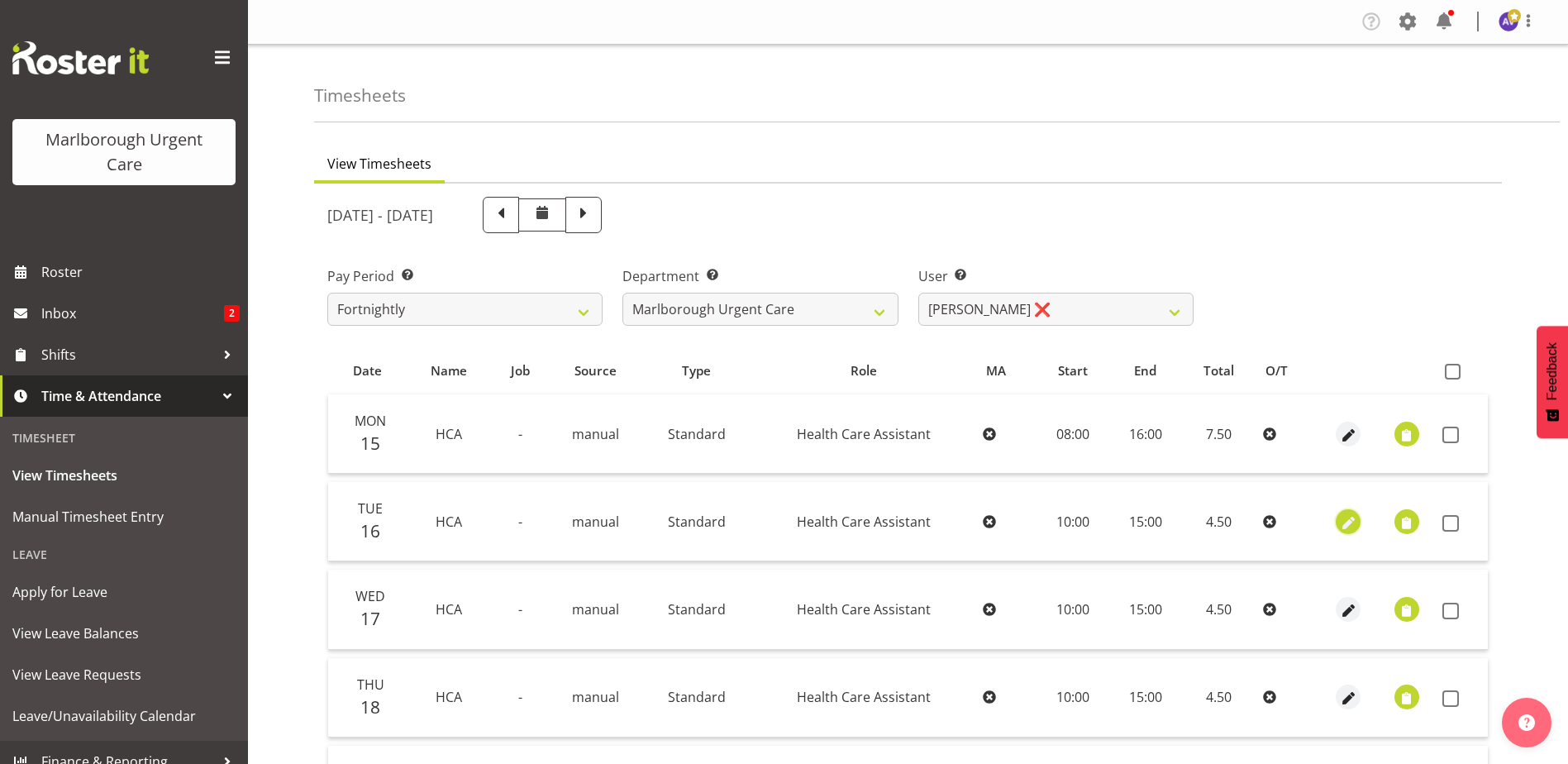
click at [1349, 520] on span "button" at bounding box center [1348, 522] width 19 height 19
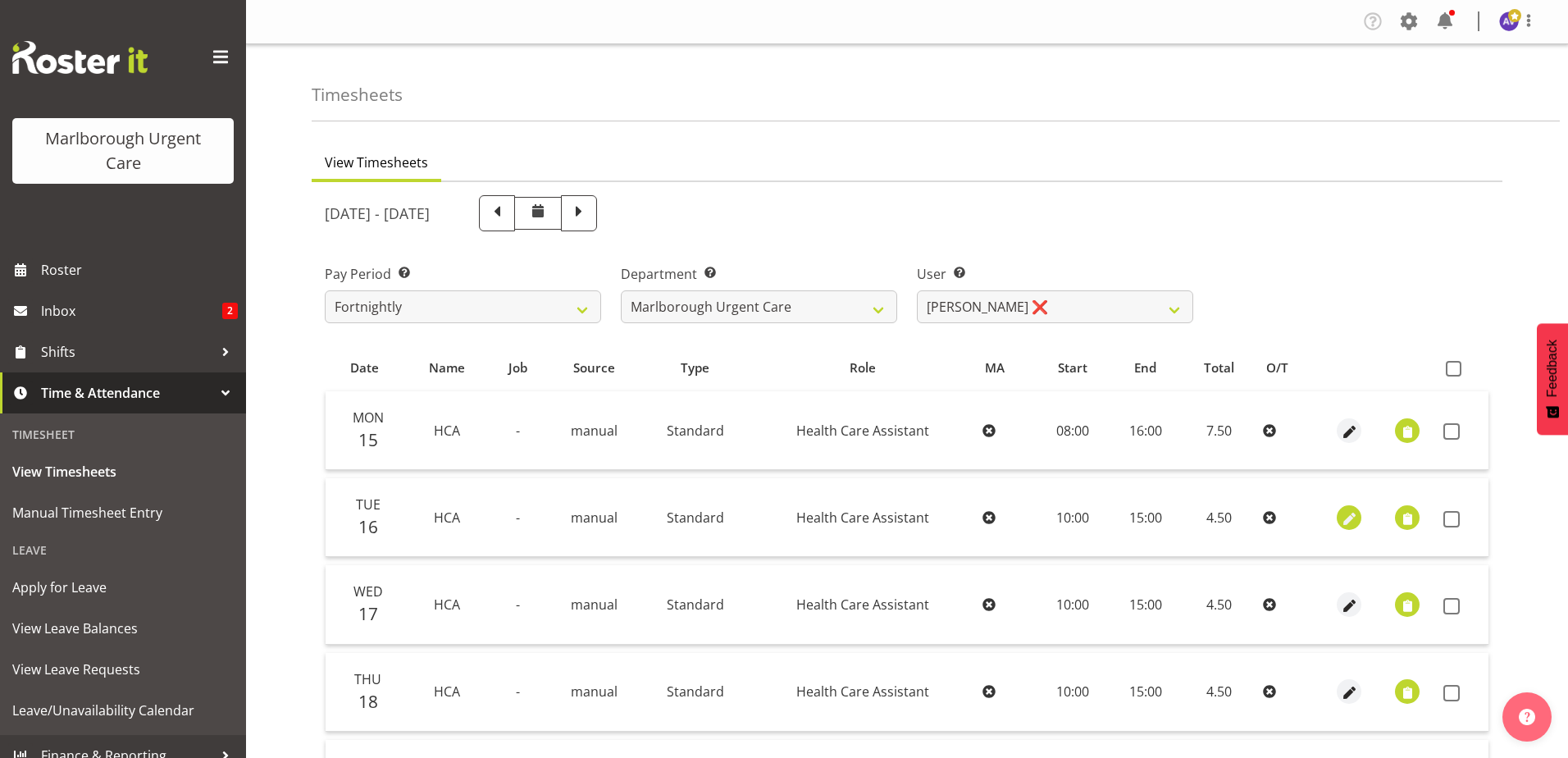
select select "Standard"
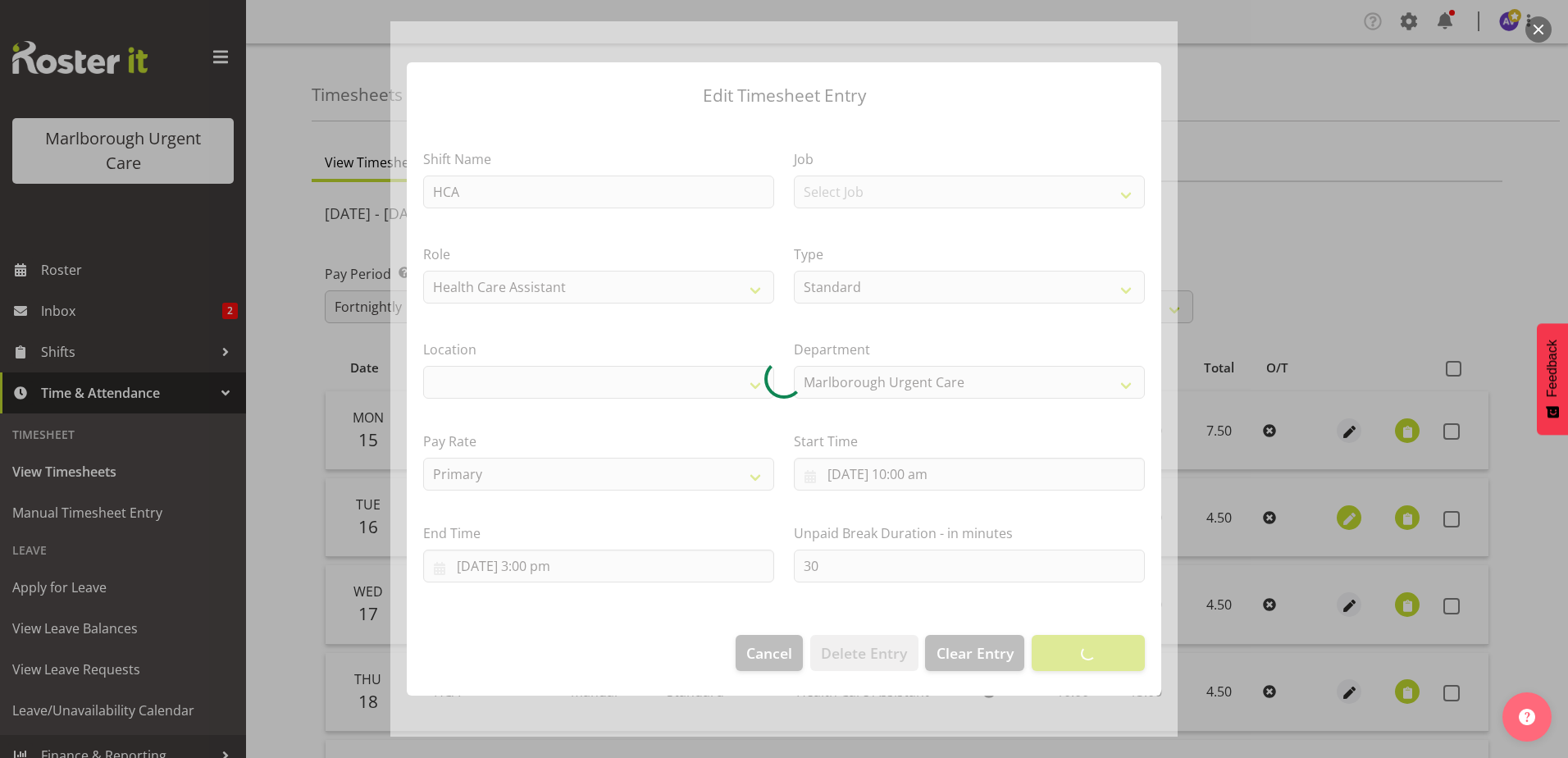
select select
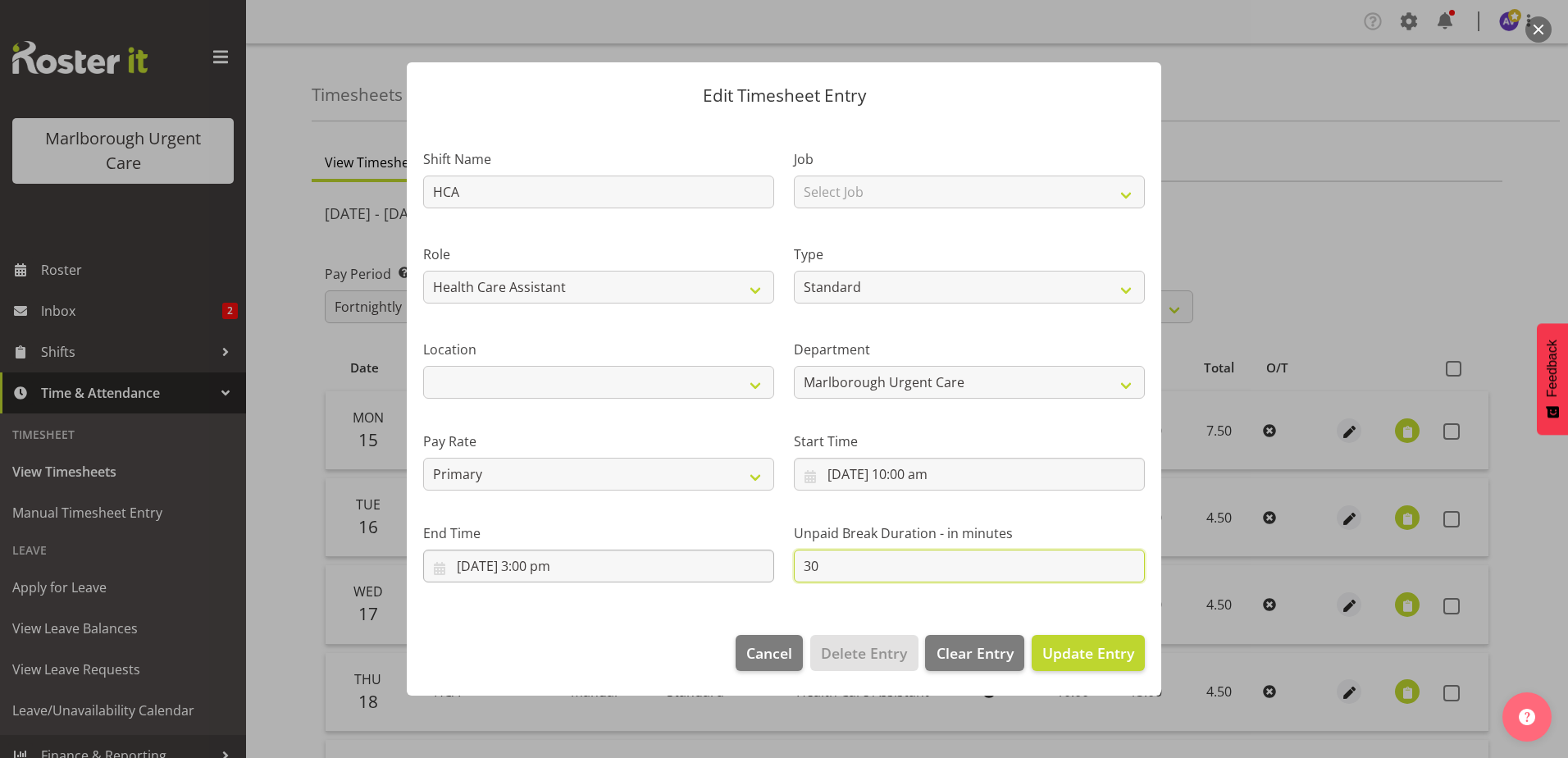
drag, startPoint x: 850, startPoint y: 555, endPoint x: 732, endPoint y: 569, distance: 118.8
click at [732, 569] on div "Shift Name HCA Job Select Job Role Health Care Assistant Weekend HCA Type Off S…" at bounding box center [784, 359] width 741 height 465
type input "0"
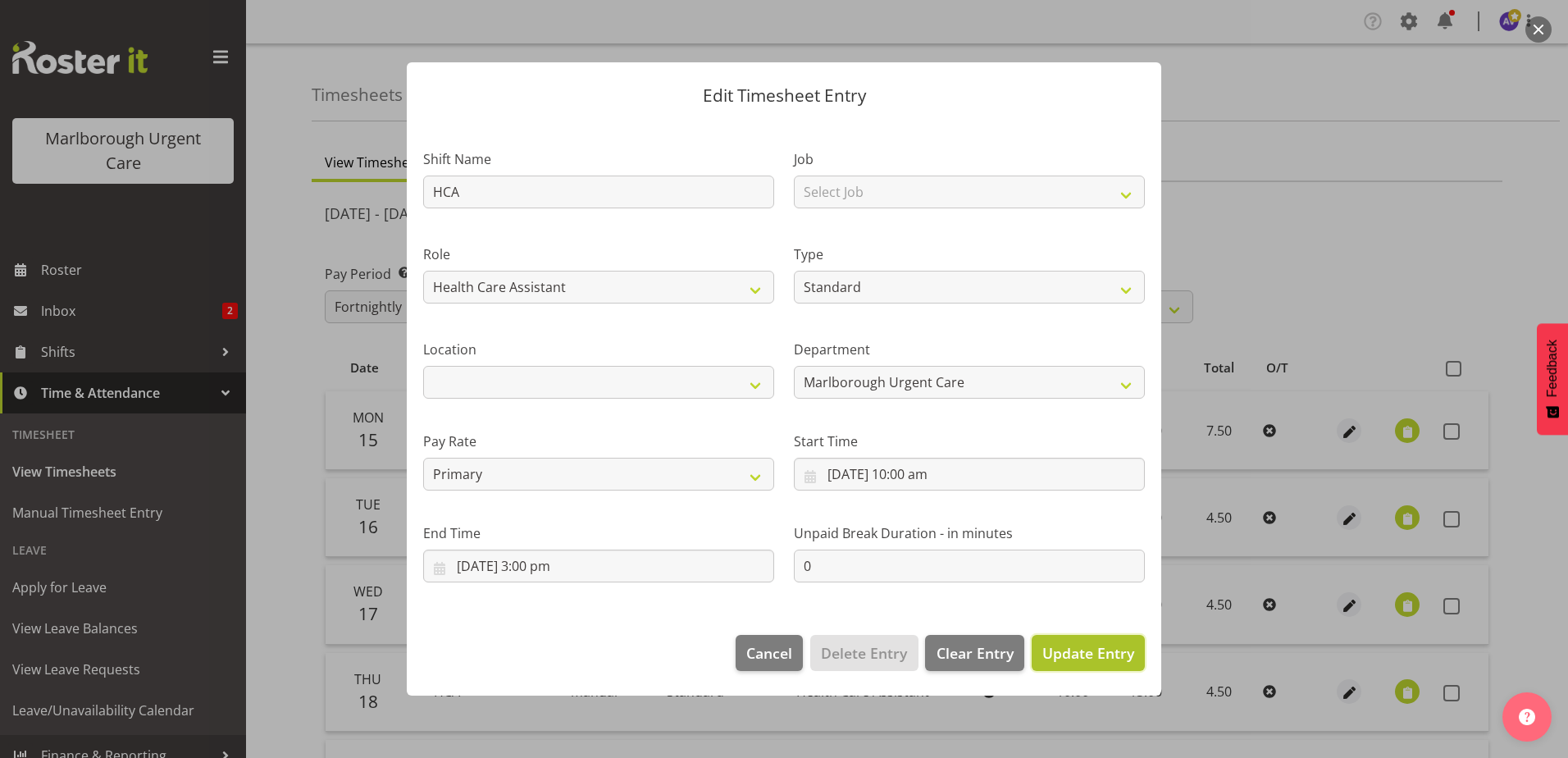
click at [1077, 648] on span "Update Entry" at bounding box center [1088, 653] width 92 height 20
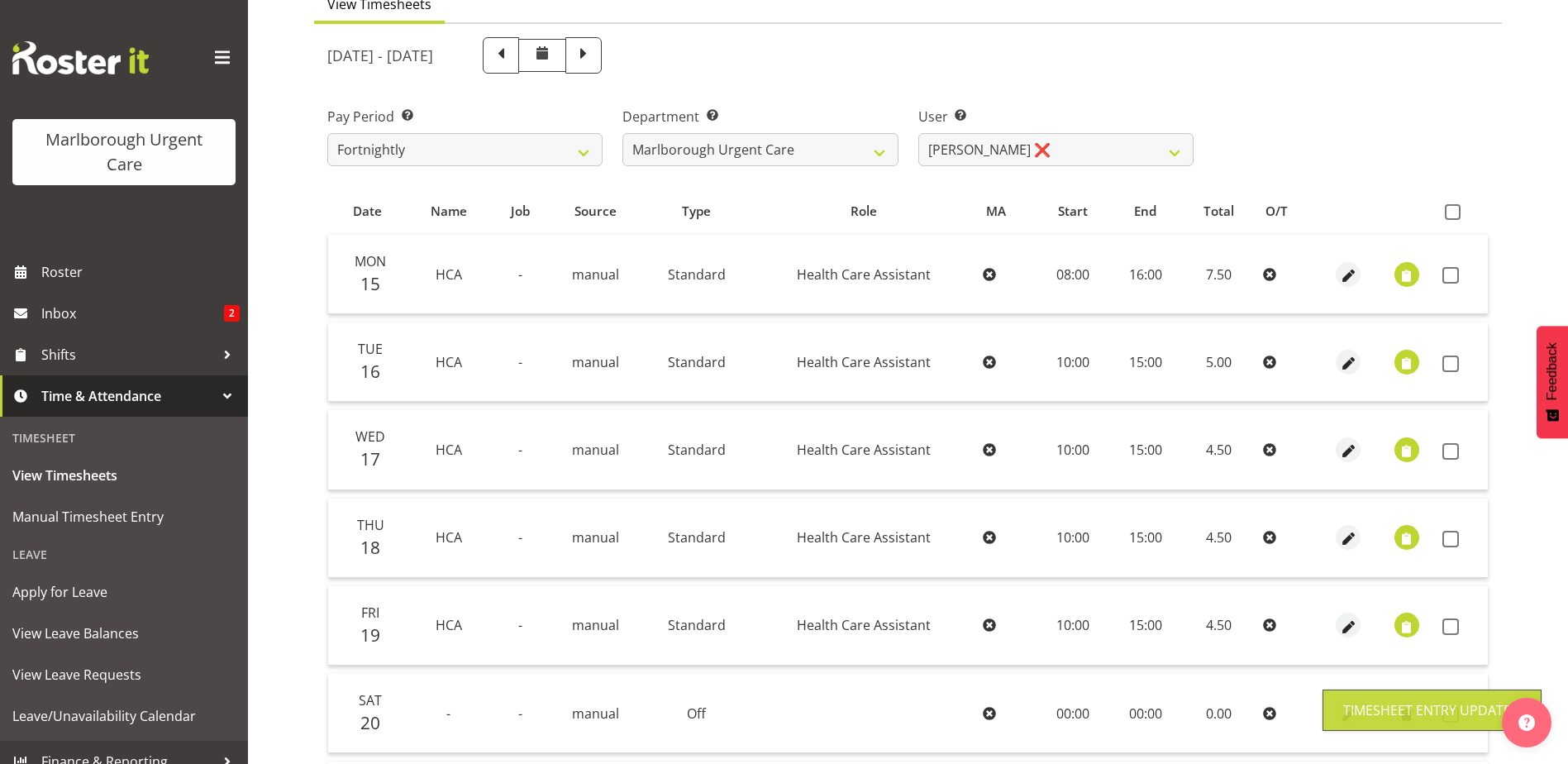
scroll to position [165, 0]
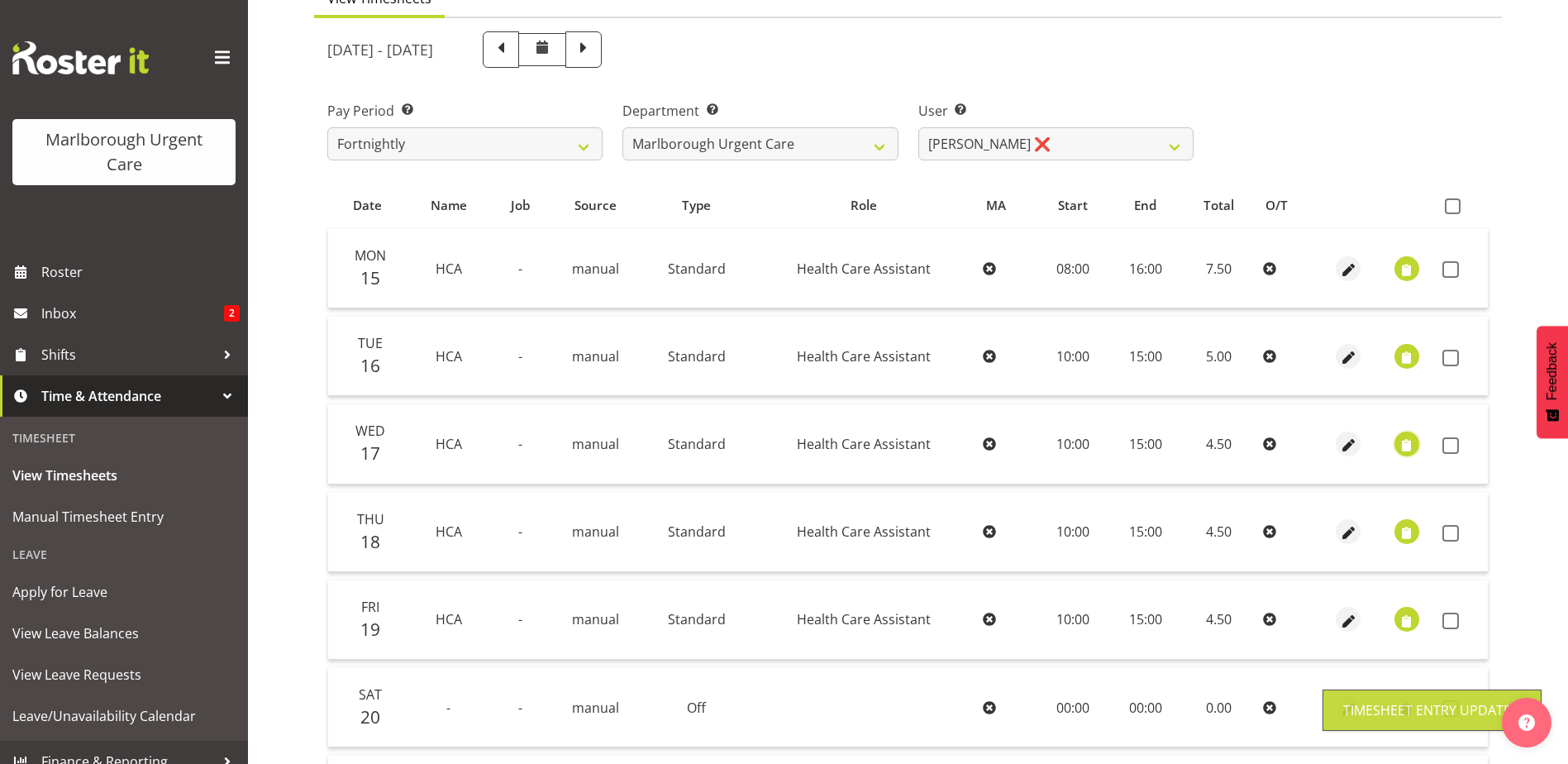
click at [1405, 443] on span "button" at bounding box center [1406, 445] width 19 height 19
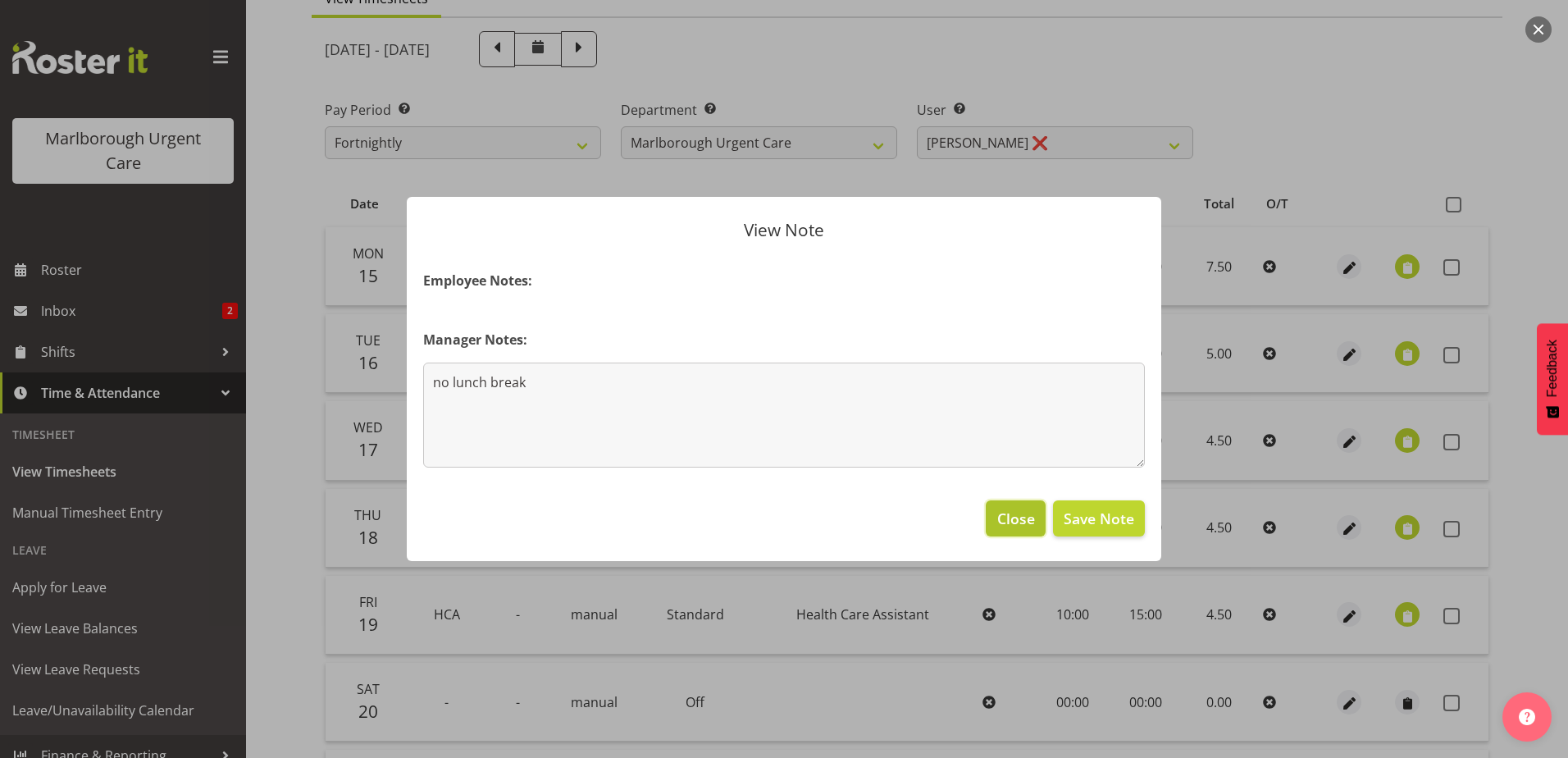
click at [1010, 526] on span "Close" at bounding box center [1016, 518] width 38 height 22
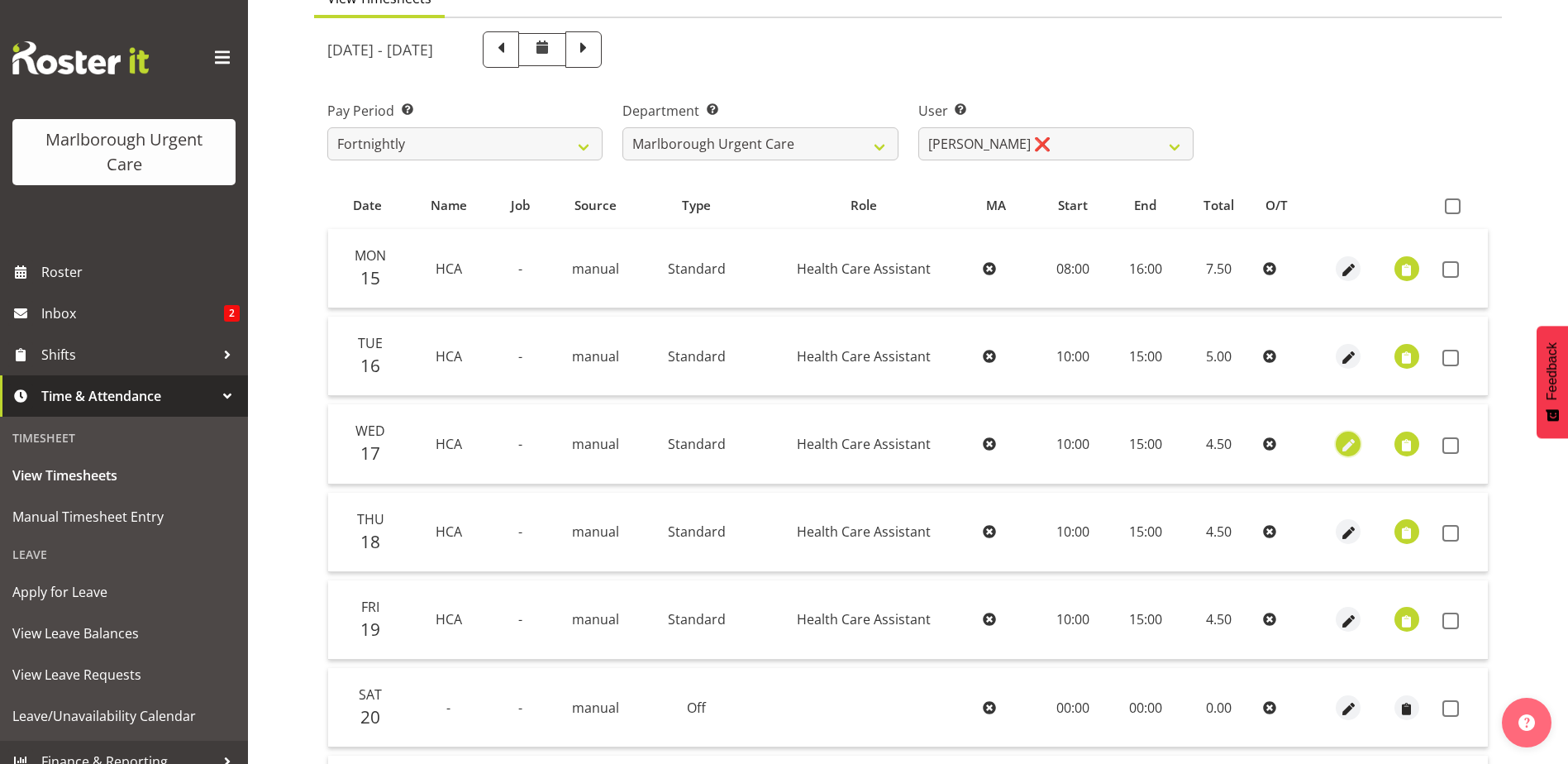
click at [1351, 448] on span "button" at bounding box center [1348, 445] width 19 height 19
select select "Standard"
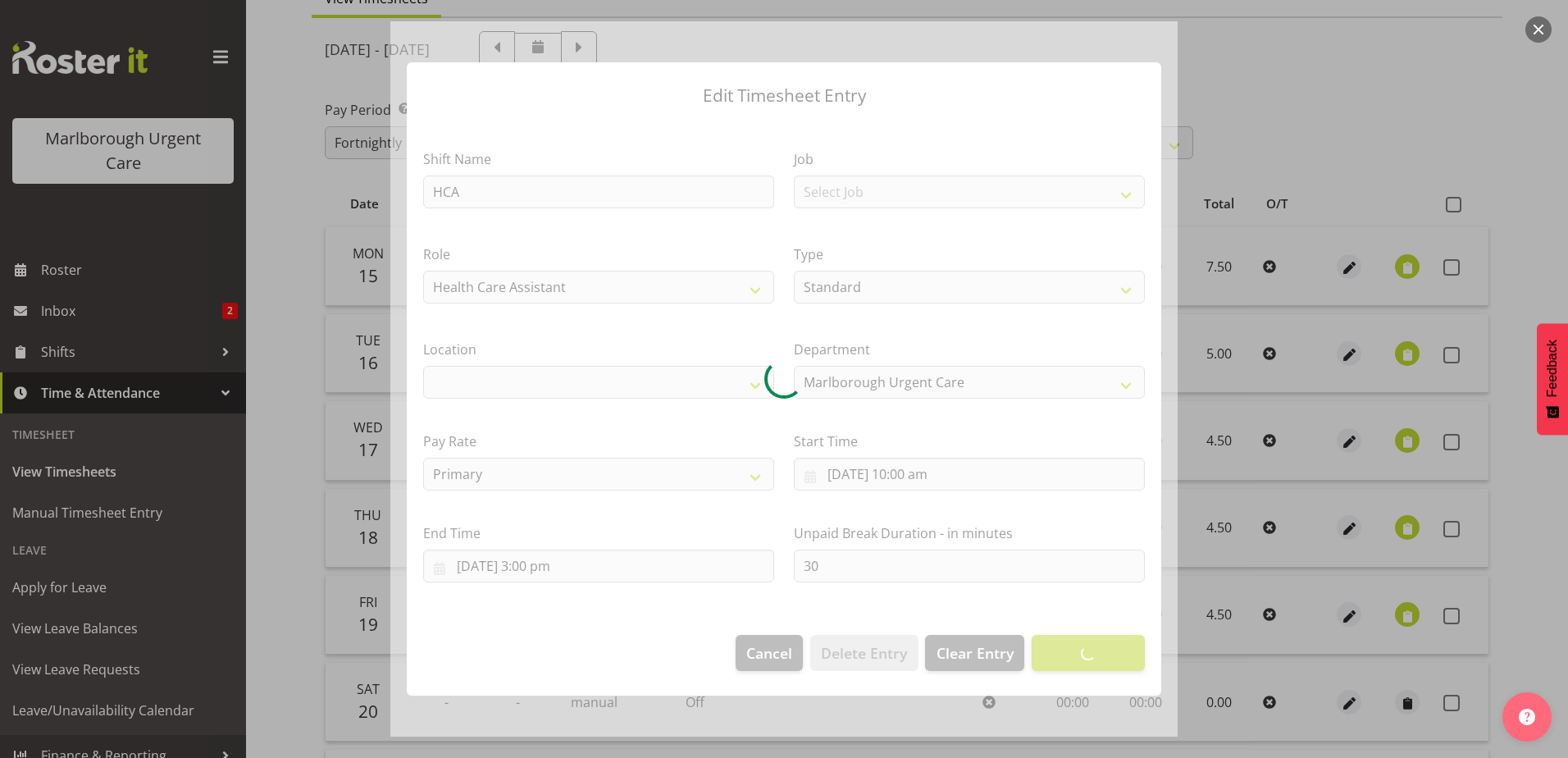
select select
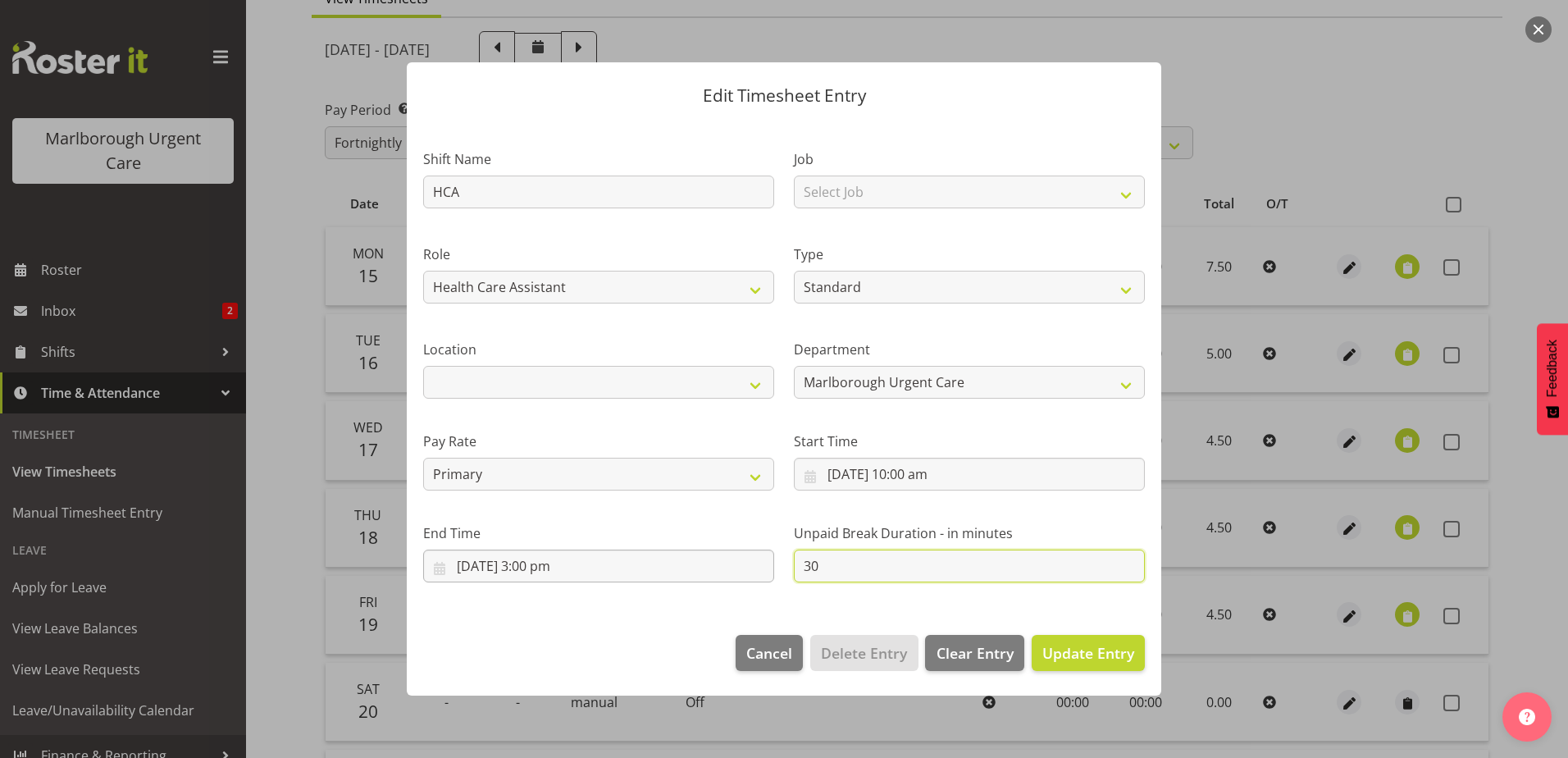
drag, startPoint x: 854, startPoint y: 570, endPoint x: 673, endPoint y: 582, distance: 181.4
click at [672, 582] on div "Shift Name HCA Job Select Job Role Health Care Assistant Weekend HCA Type Off S…" at bounding box center [784, 359] width 741 height 465
type input "0"
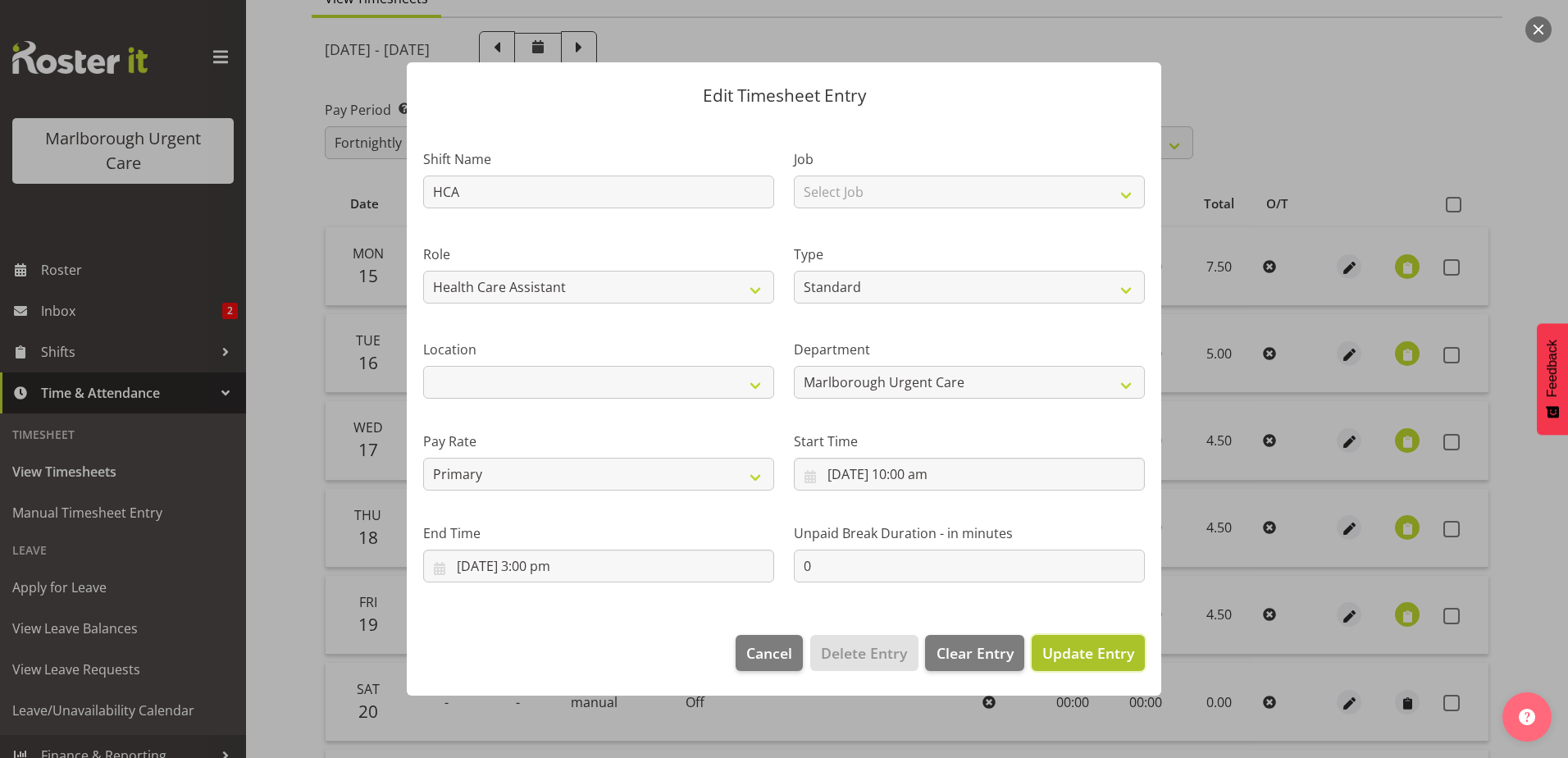
click at [1070, 653] on span "Update Entry" at bounding box center [1088, 653] width 92 height 20
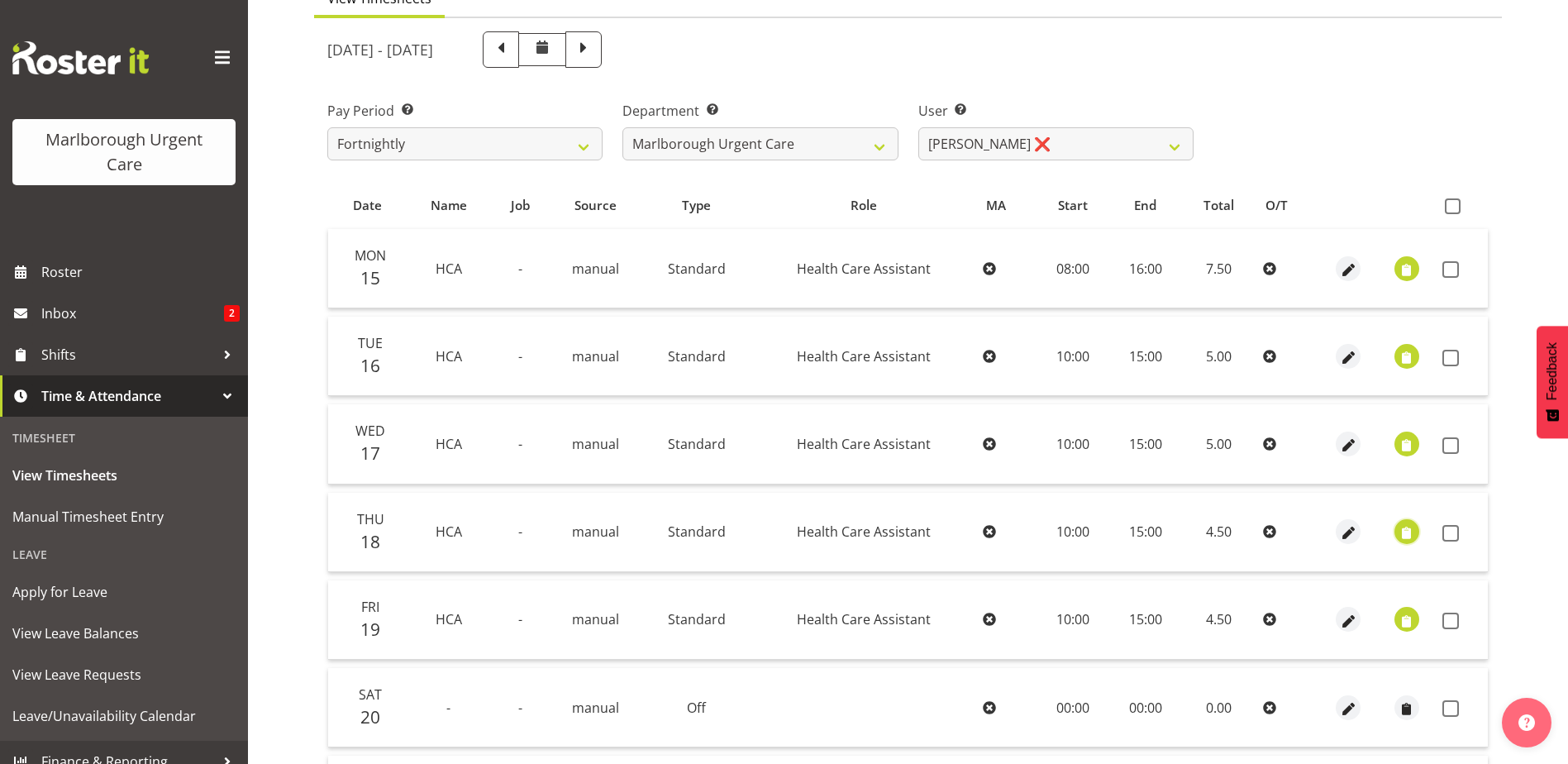
click at [1411, 526] on span "button" at bounding box center [1406, 533] width 19 height 19
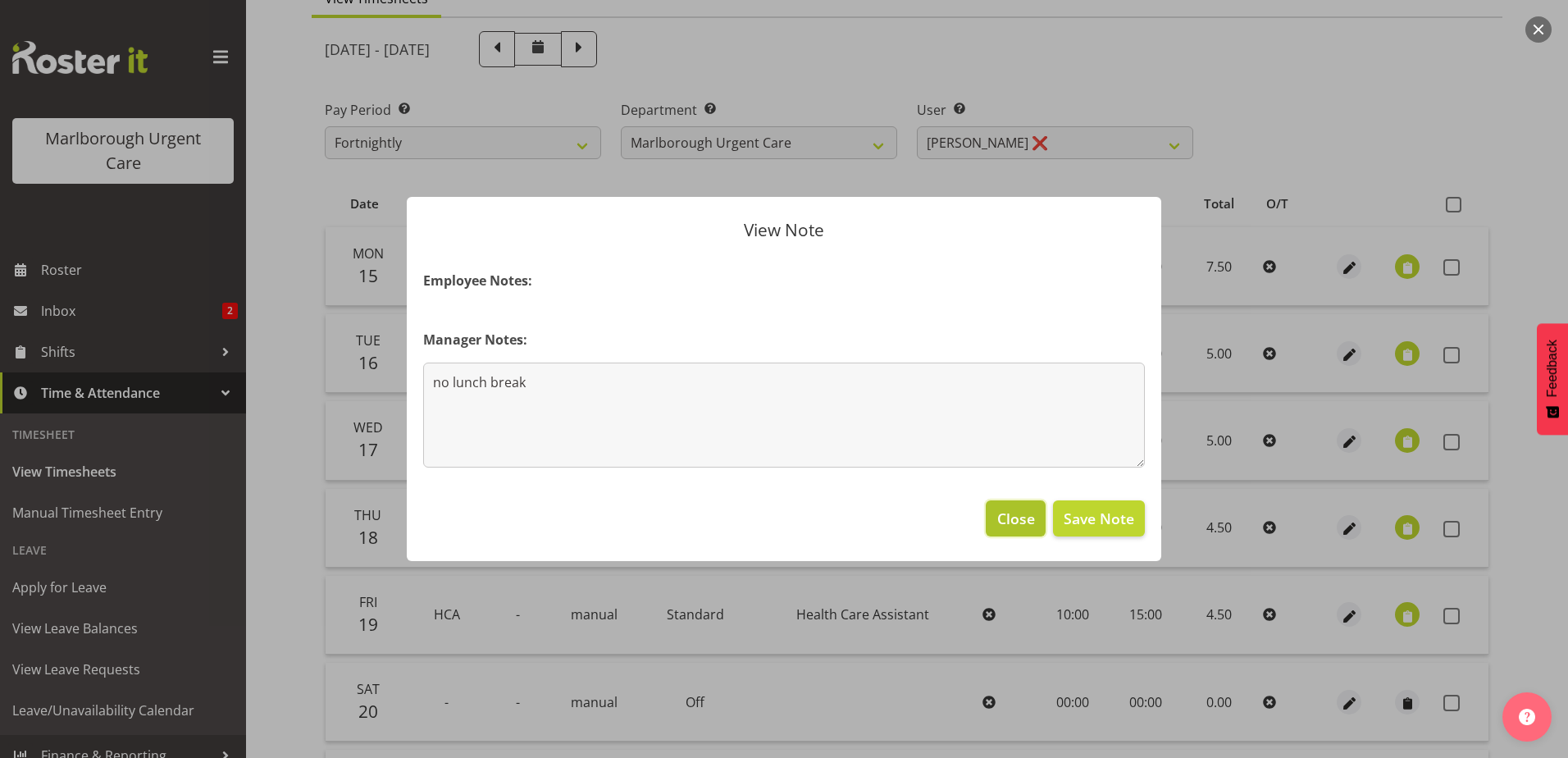
click at [1011, 506] on button "Close" at bounding box center [1016, 518] width 59 height 36
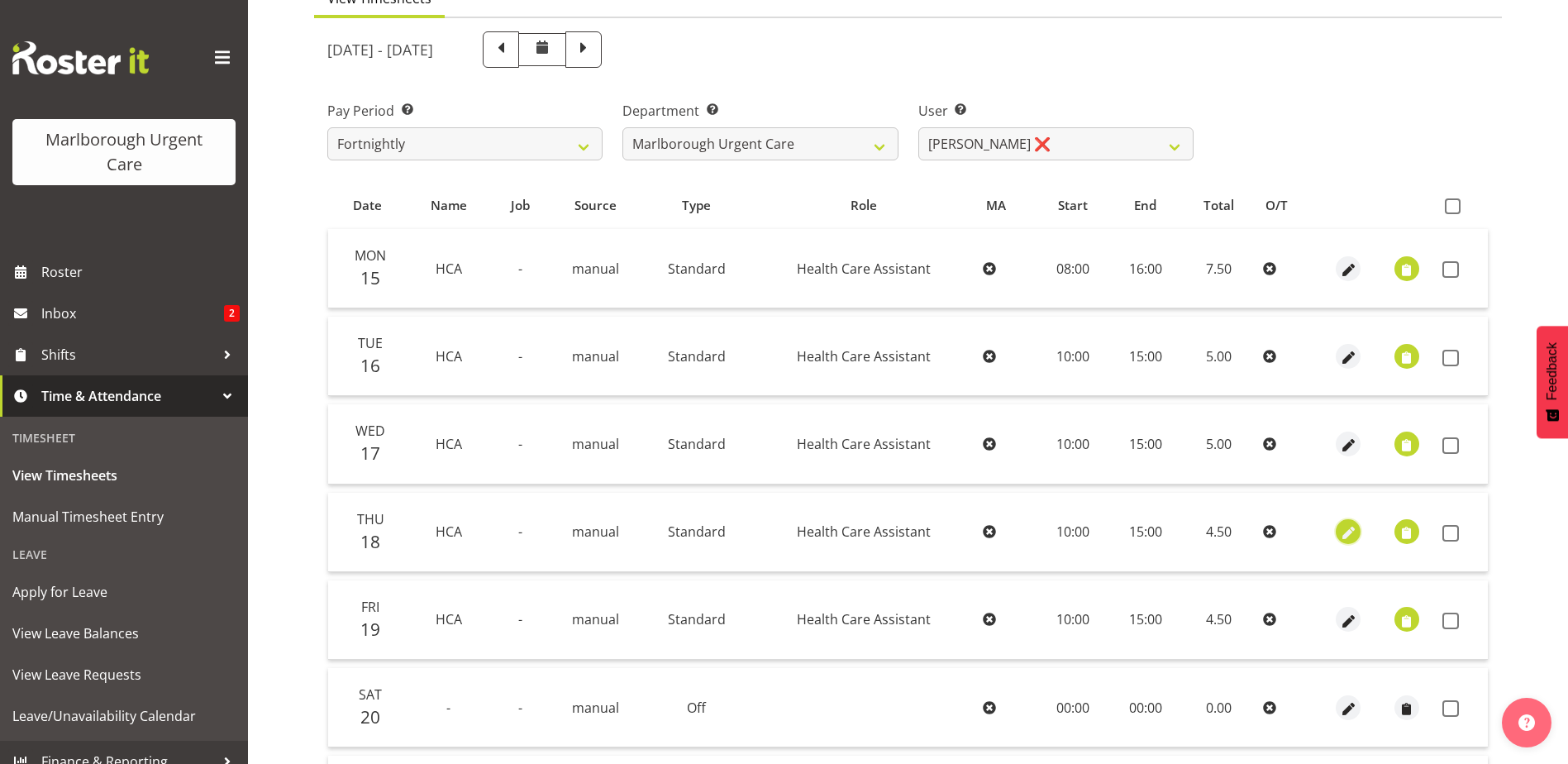
click at [1346, 532] on span "button" at bounding box center [1348, 533] width 19 height 19
select select "Standard"
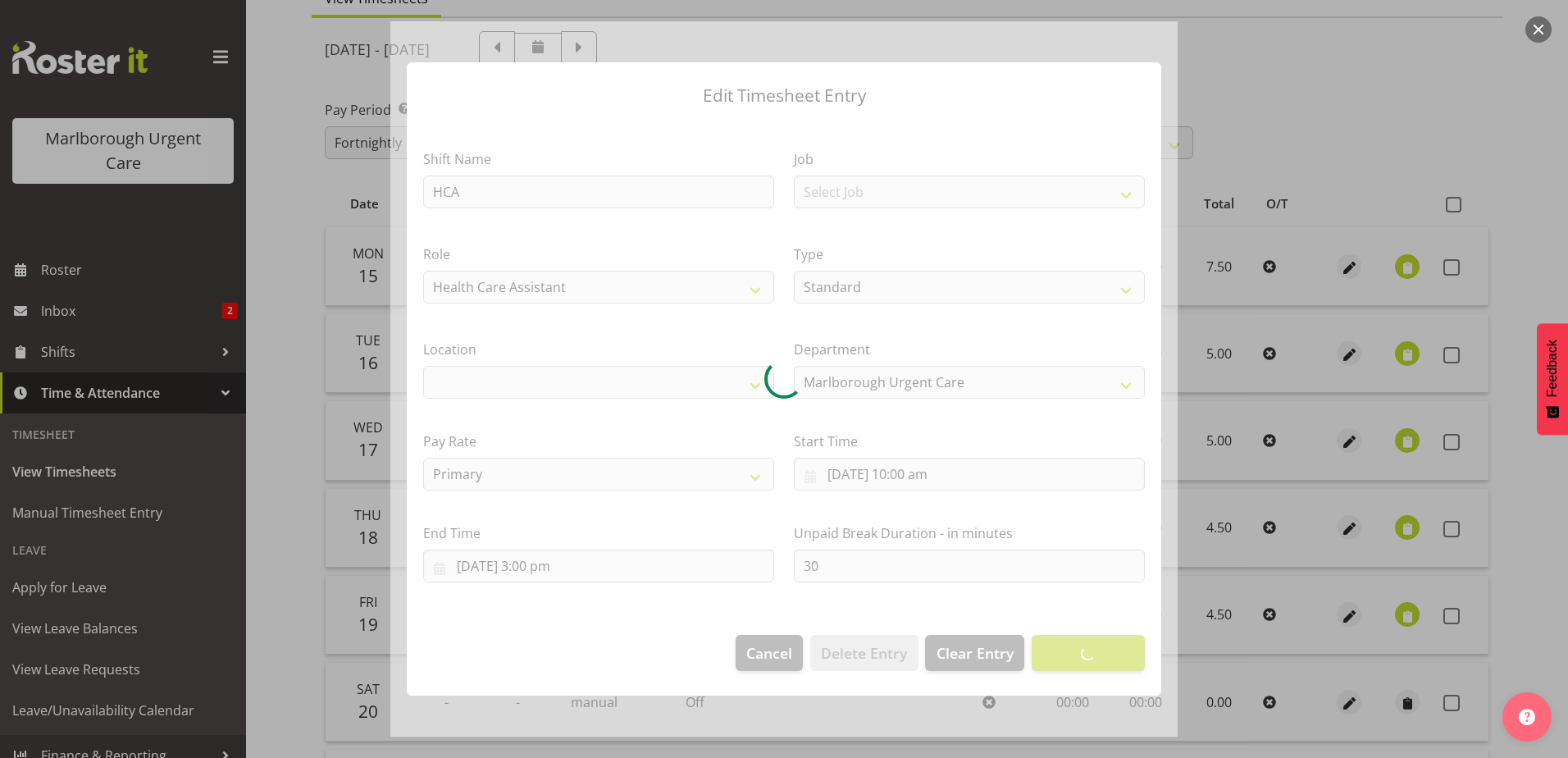
select select
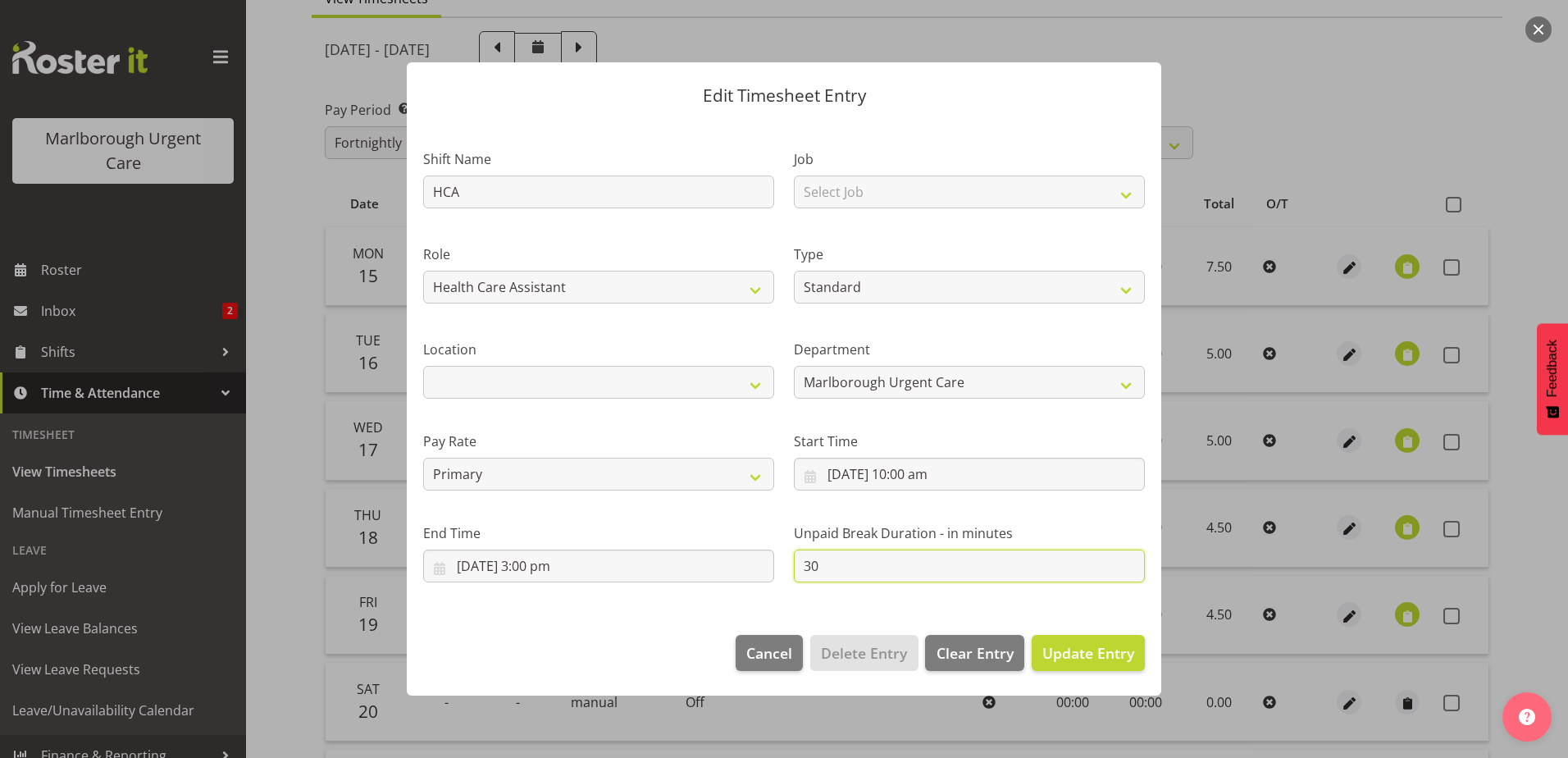
drag, startPoint x: 855, startPoint y: 562, endPoint x: 847, endPoint y: 567, distance: 9.4
click at [851, 564] on input "30" at bounding box center [970, 566] width 351 height 33
click at [826, 568] on input "30" at bounding box center [970, 566] width 351 height 33
drag, startPoint x: 836, startPoint y: 563, endPoint x: 645, endPoint y: 562, distance: 191.0
click at [657, 565] on div "Shift Name HCA Job Select Job Role Health Care Assistant Weekend HCA Type Off S…" at bounding box center [784, 359] width 741 height 465
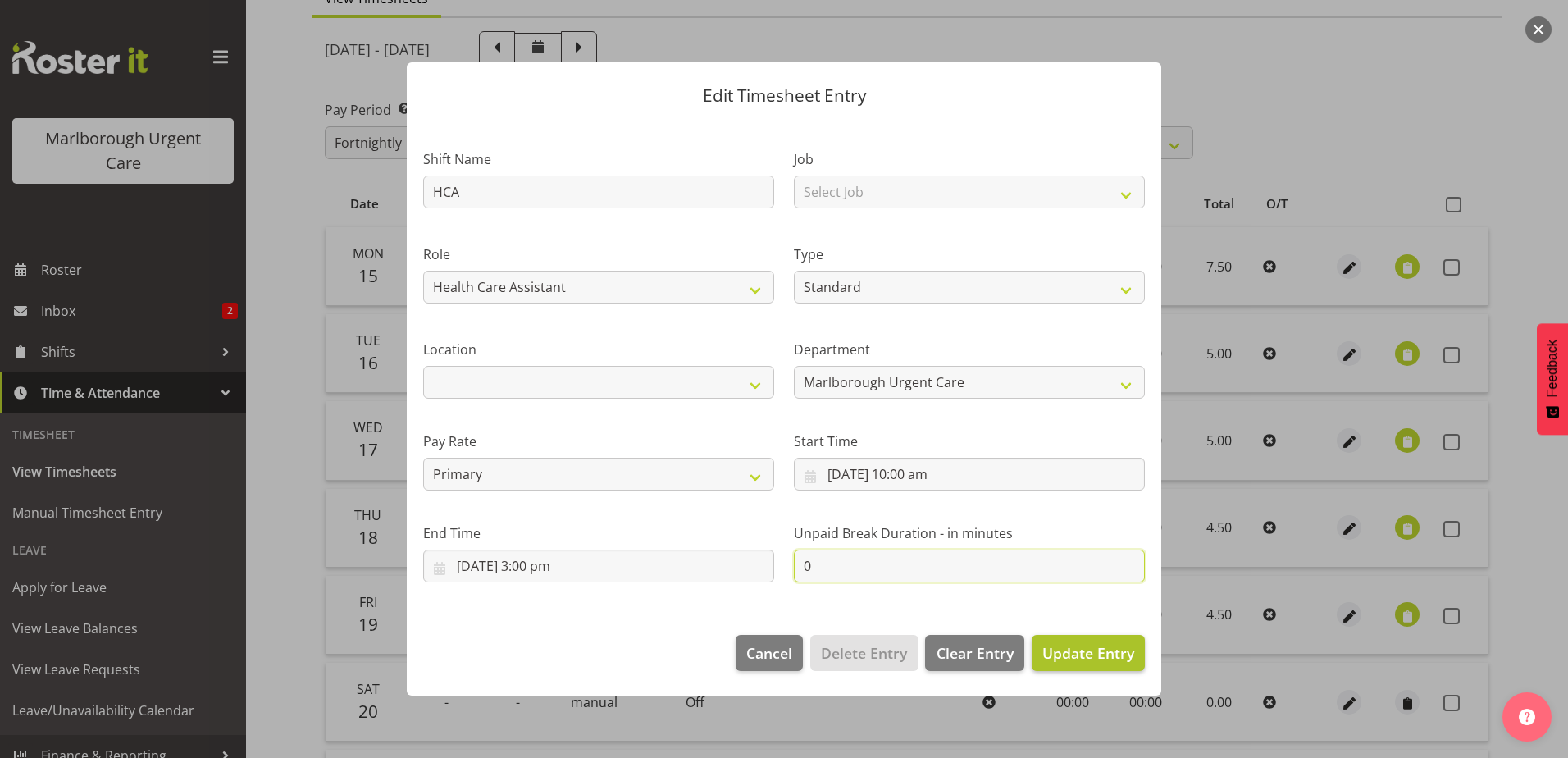
type input "0"
click at [1054, 649] on span "Update Entry" at bounding box center [1088, 653] width 92 height 20
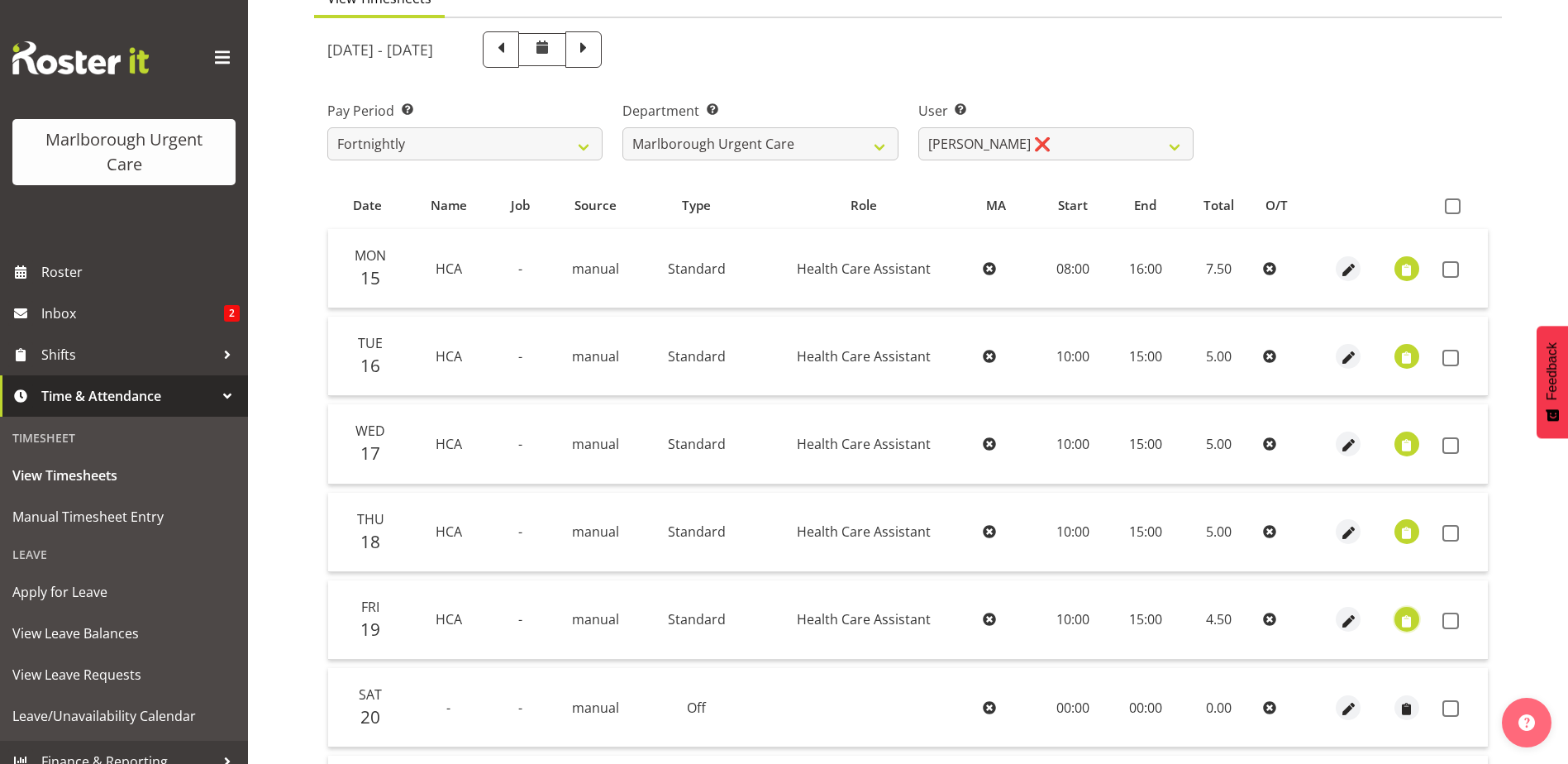
click at [1403, 617] on span "button" at bounding box center [1406, 621] width 19 height 19
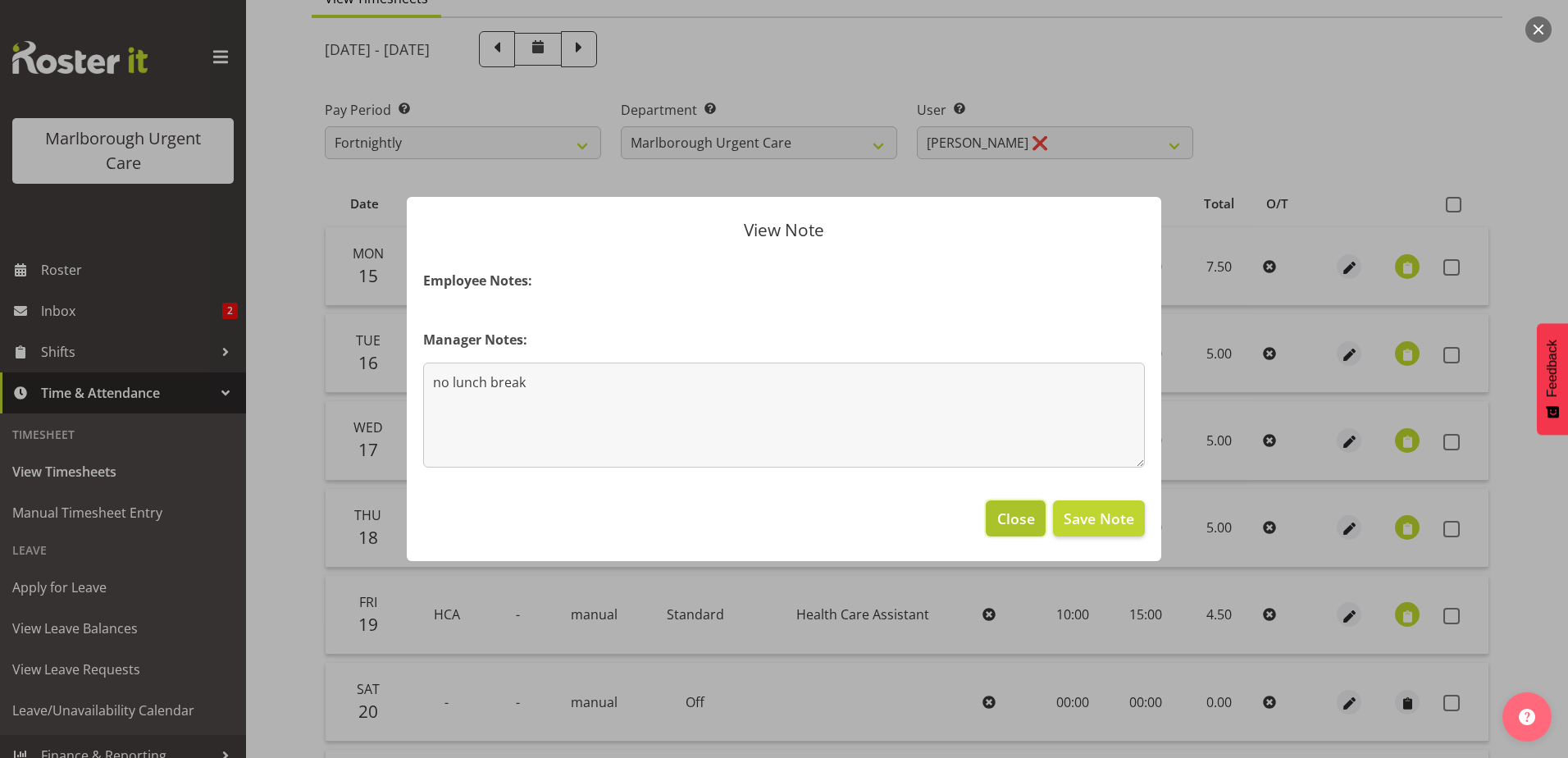
click at [1016, 528] on span "Close" at bounding box center [1016, 518] width 38 height 22
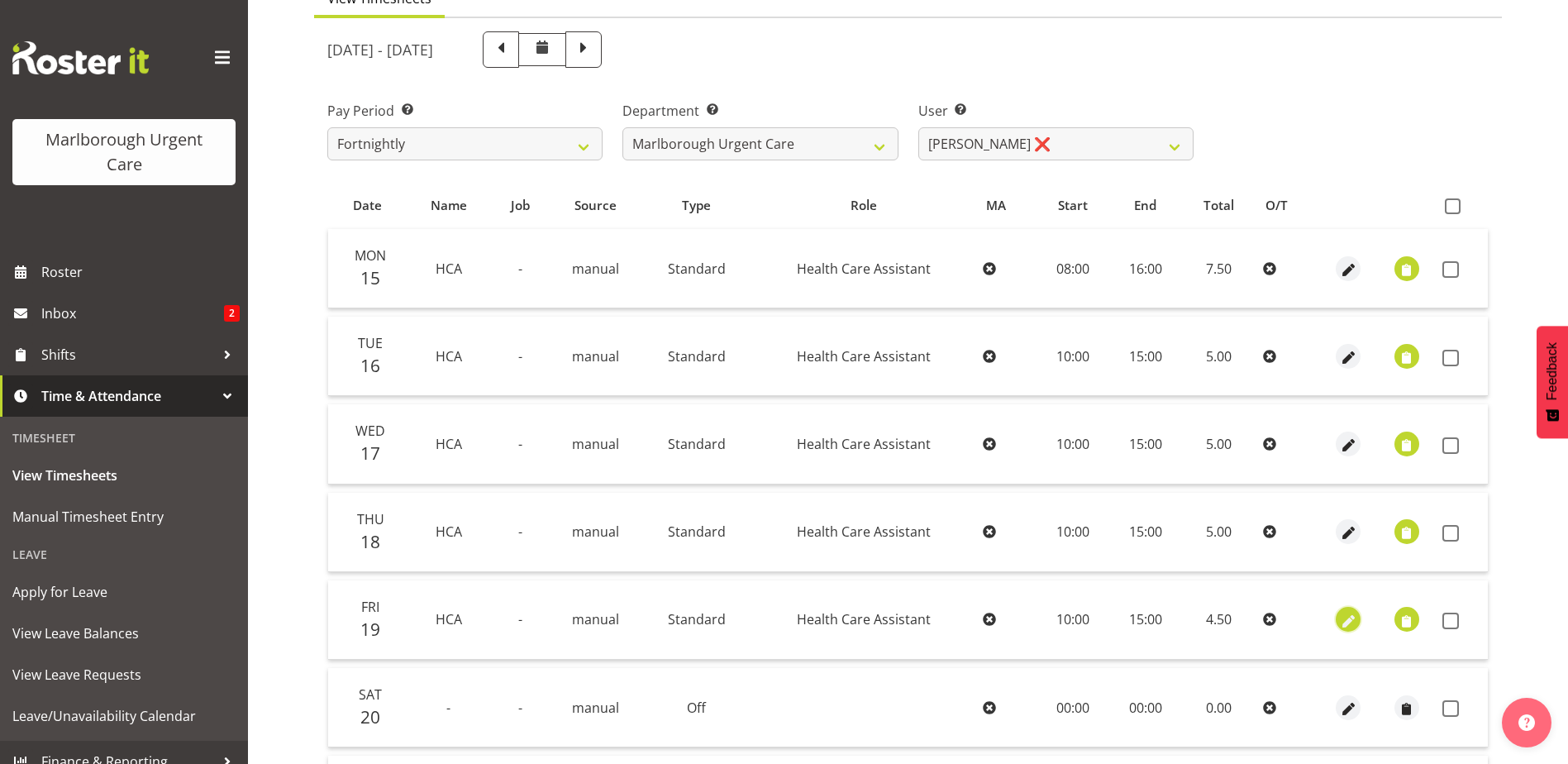
click at [1347, 615] on span "button" at bounding box center [1348, 621] width 19 height 19
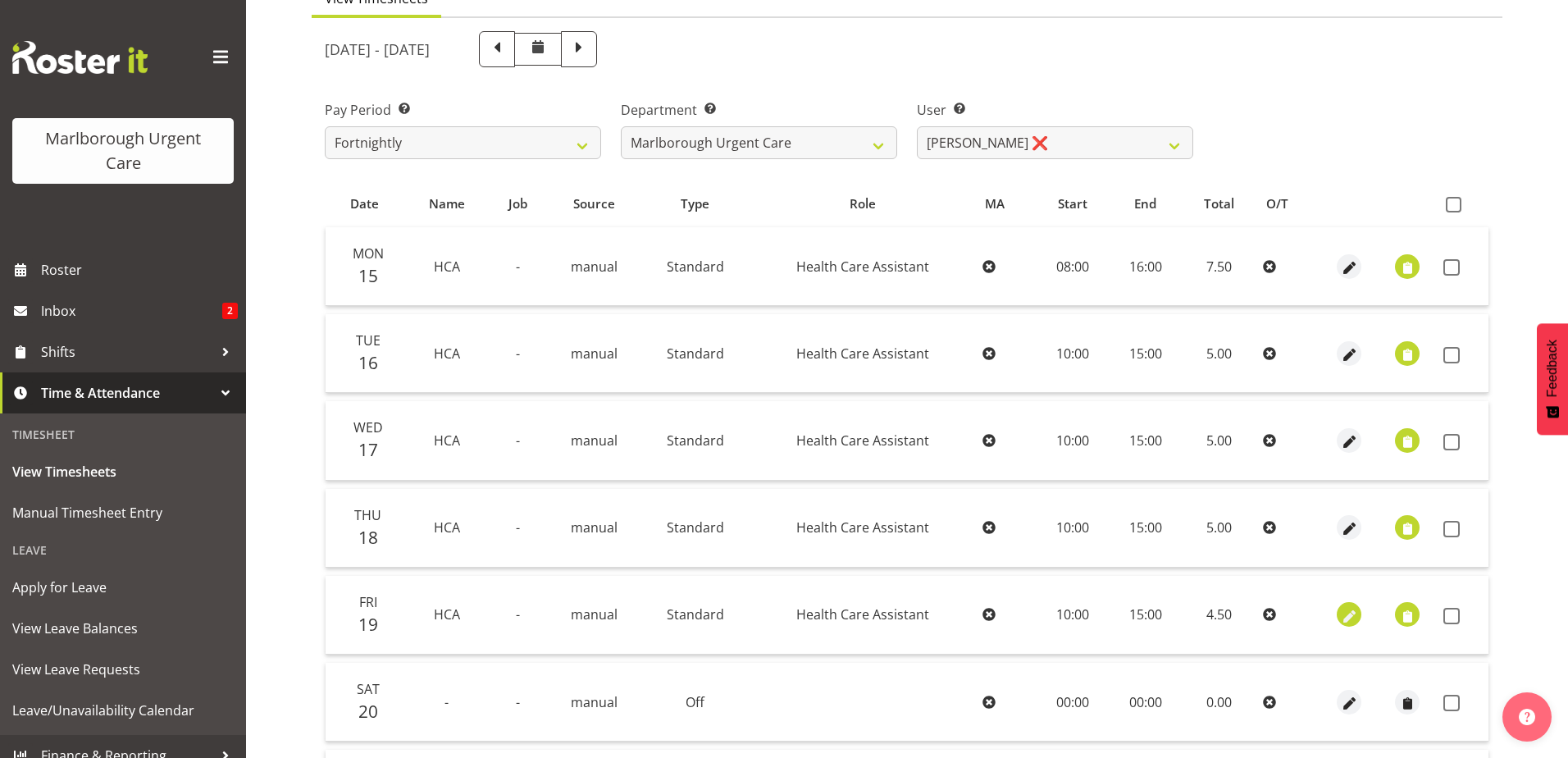
select select "Standard"
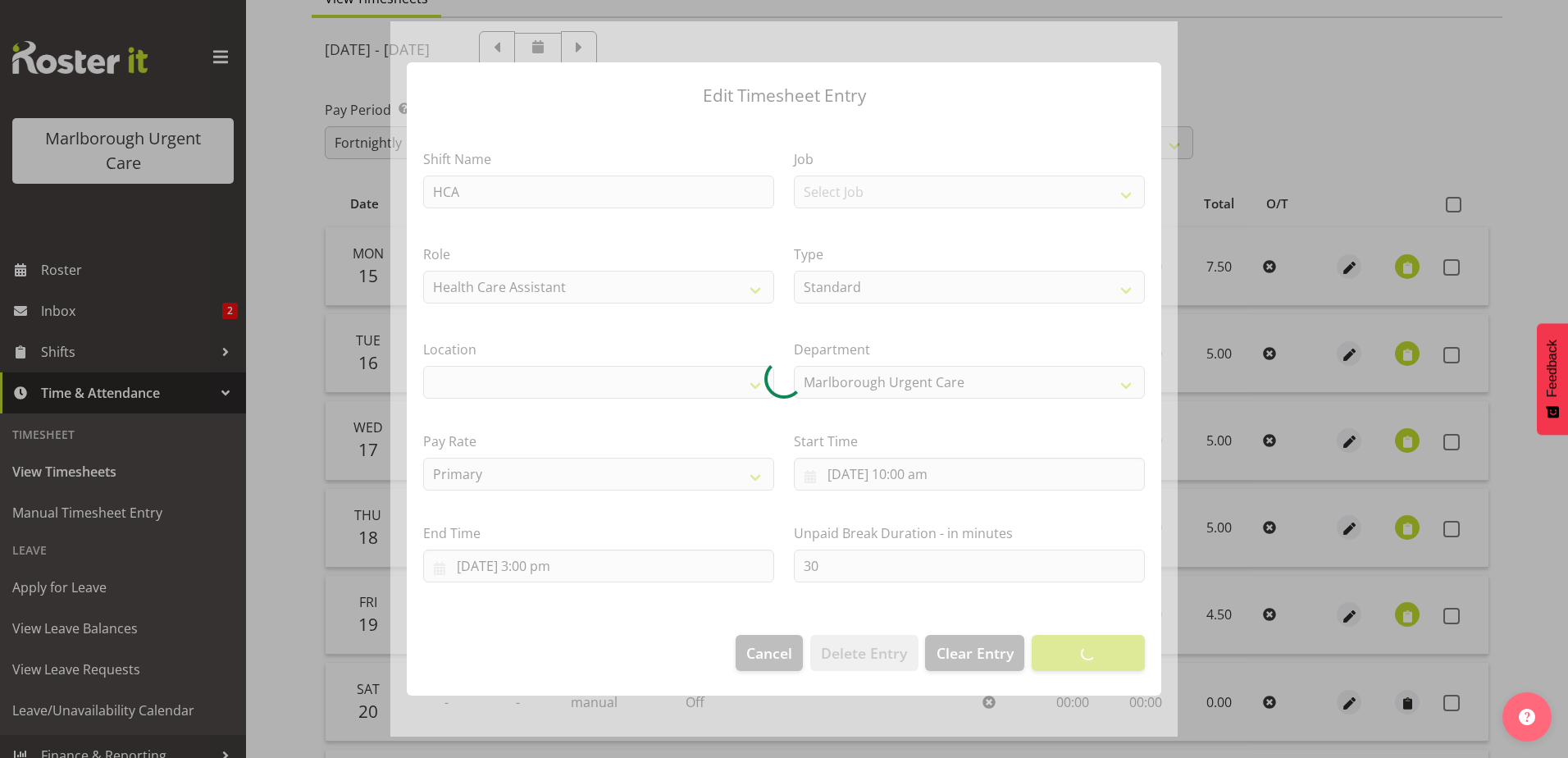
select select
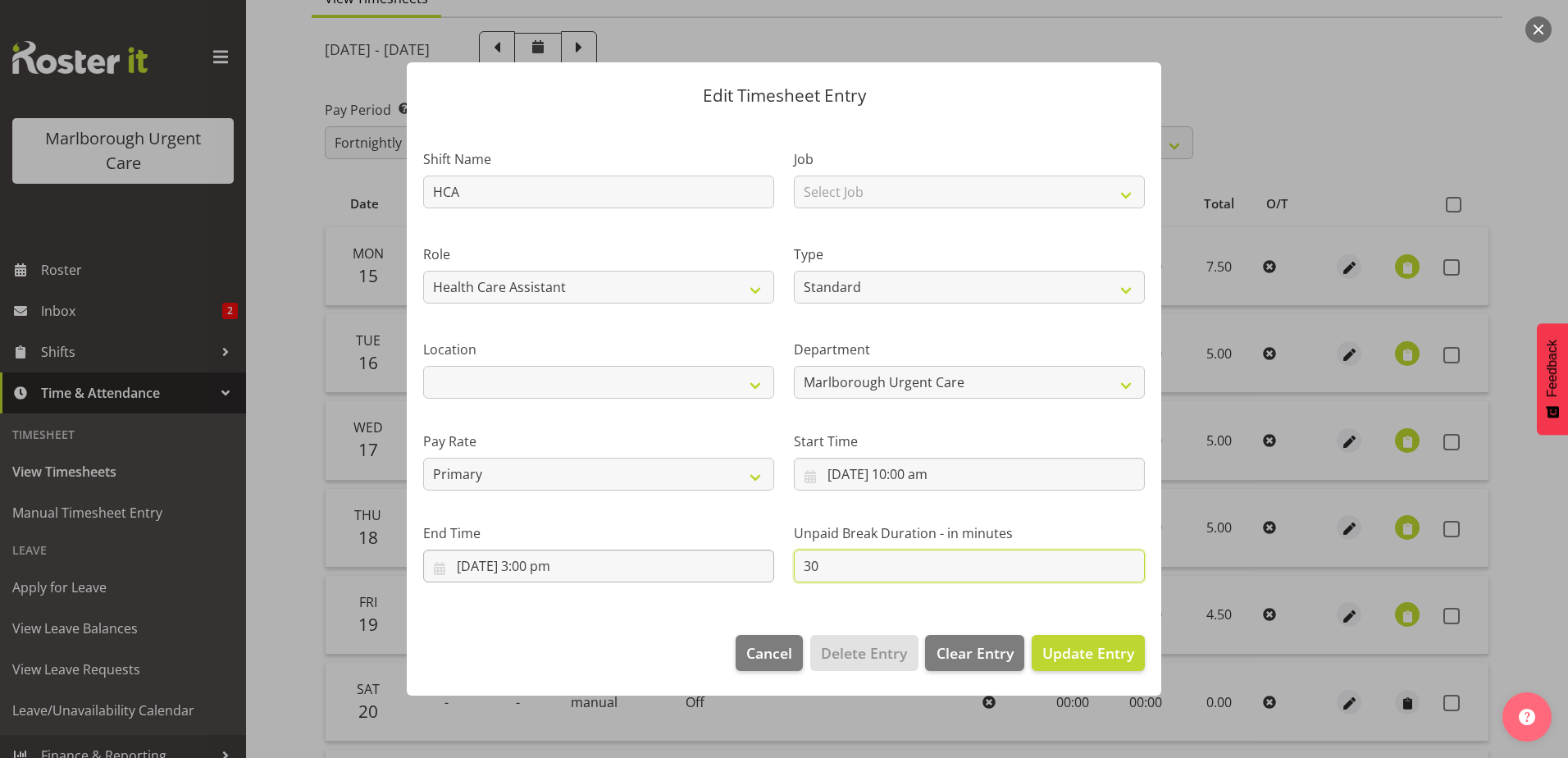
drag, startPoint x: 814, startPoint y: 562, endPoint x: 714, endPoint y: 563, distance: 100.0
click at [714, 563] on div "Shift Name HCA Job Select Job Role Health Care Assistant Weekend HCA Type Off S…" at bounding box center [784, 359] width 741 height 465
type input "0"
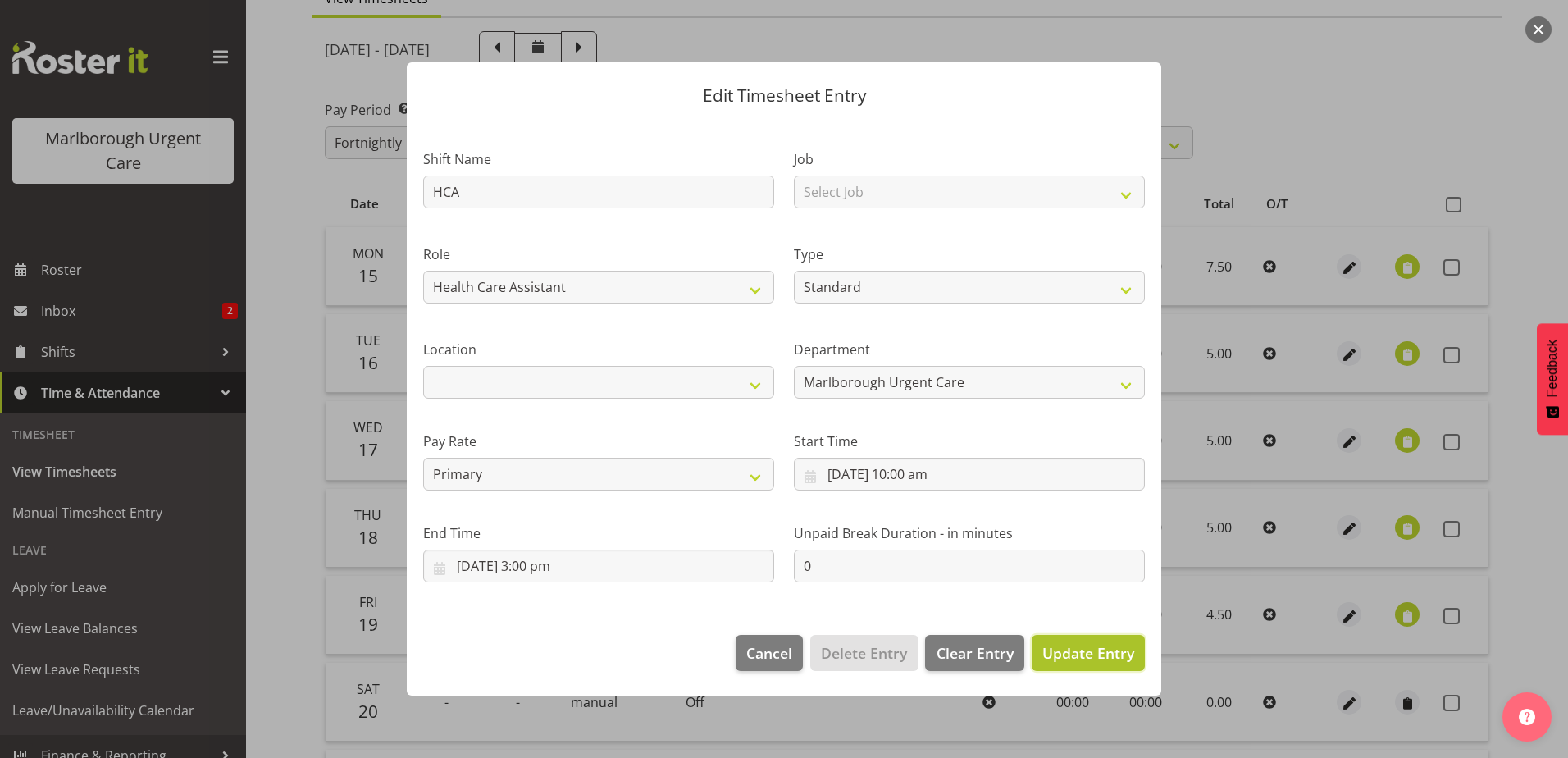
click at [1106, 647] on span "Update Entry" at bounding box center [1088, 653] width 92 height 20
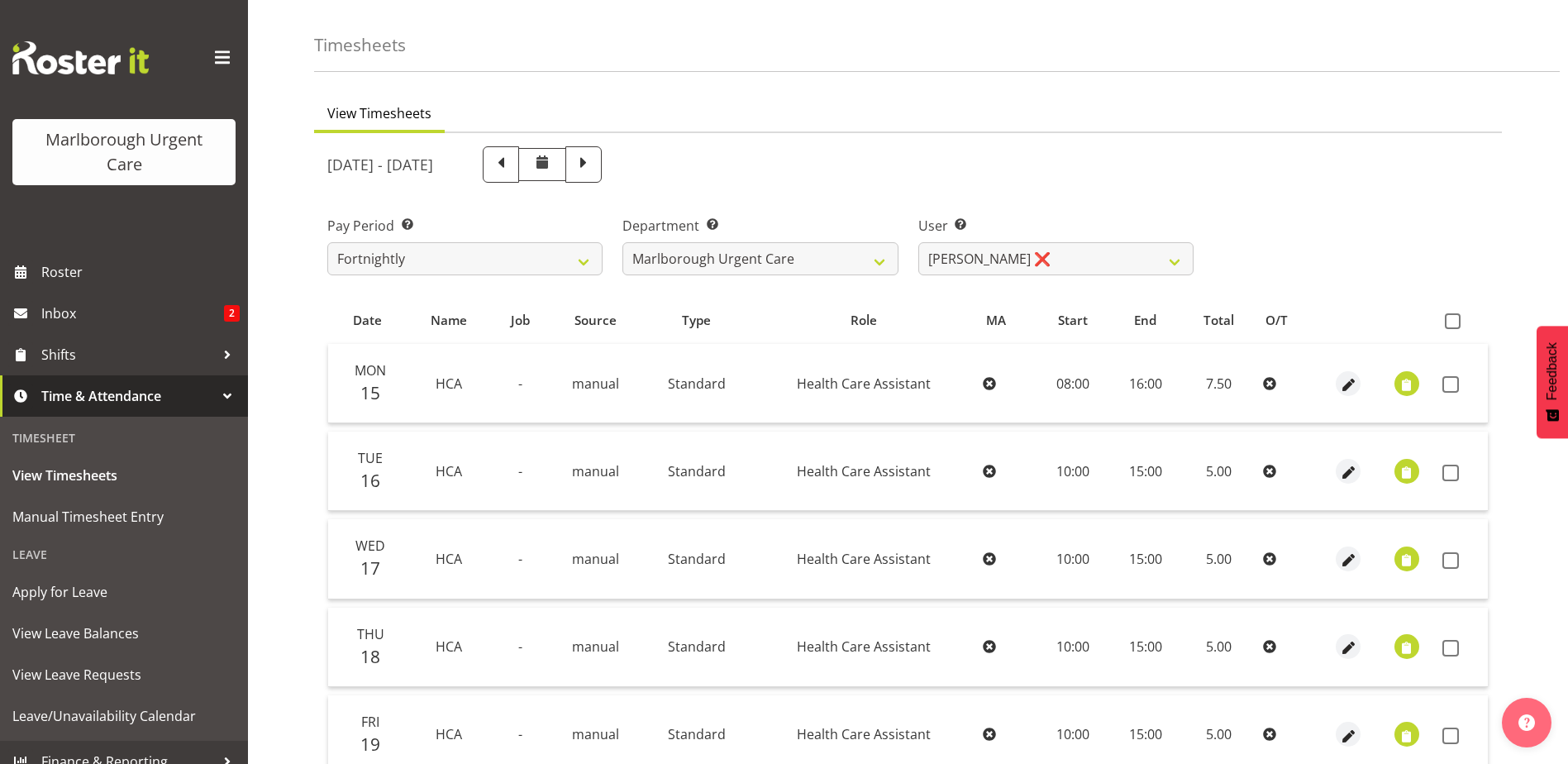
scroll to position [38, 0]
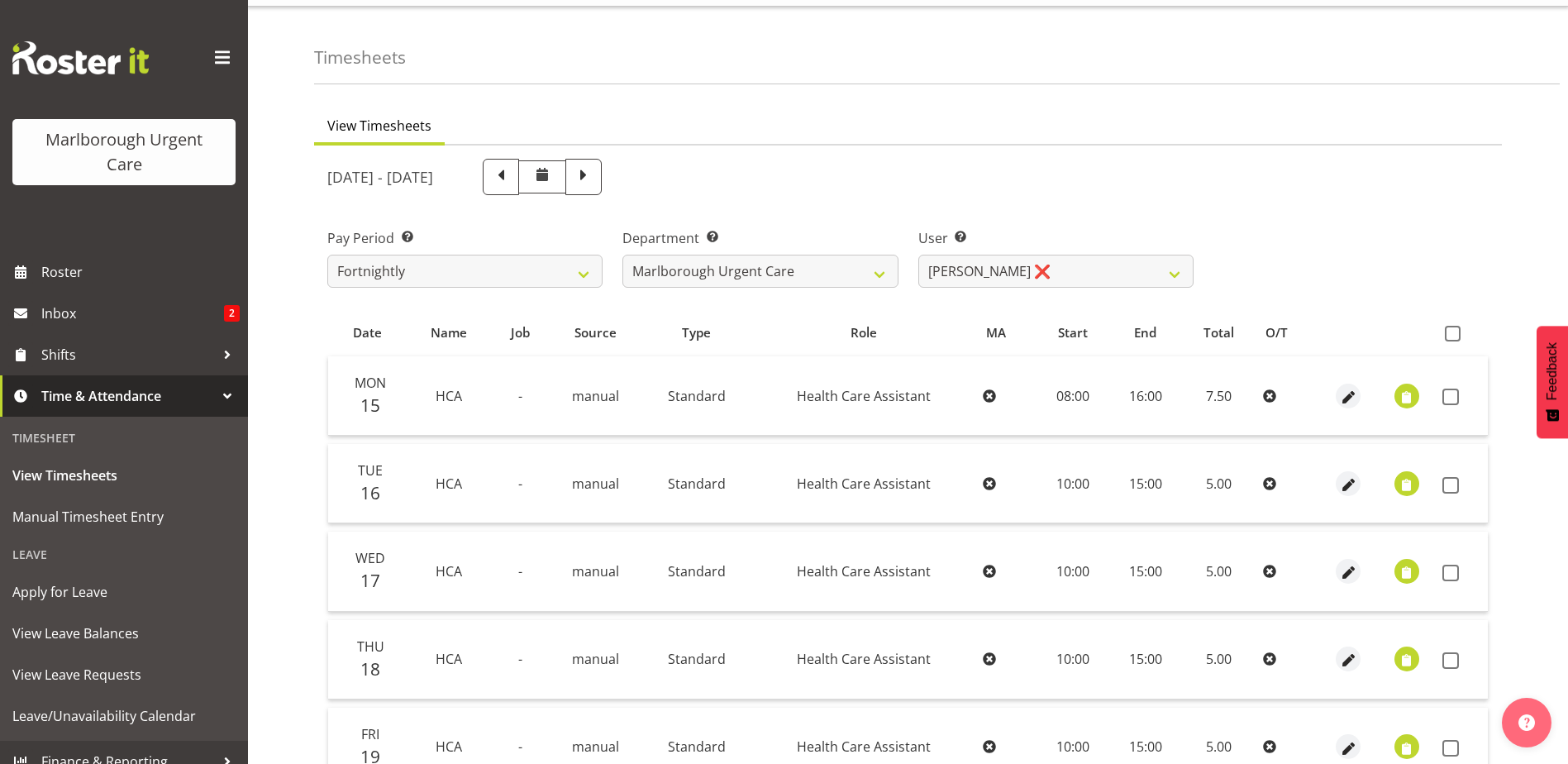
click at [1457, 322] on th at bounding box center [1462, 332] width 52 height 31
click at [1456, 333] on span at bounding box center [1452, 334] width 16 height 16
click at [1455, 333] on input "checkbox" at bounding box center [1449, 334] width 11 height 11
checkbox input "true"
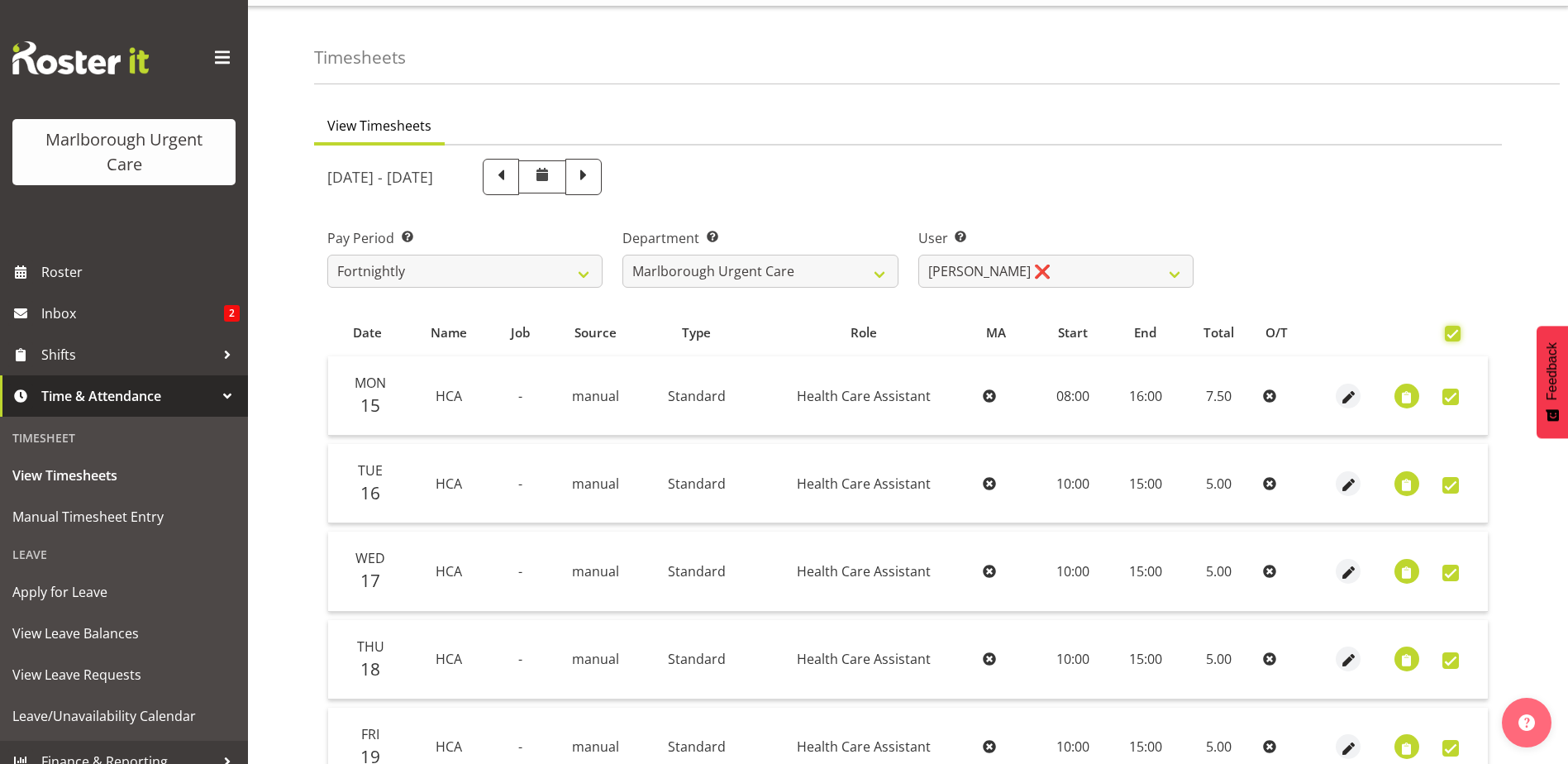
checkbox input "true"
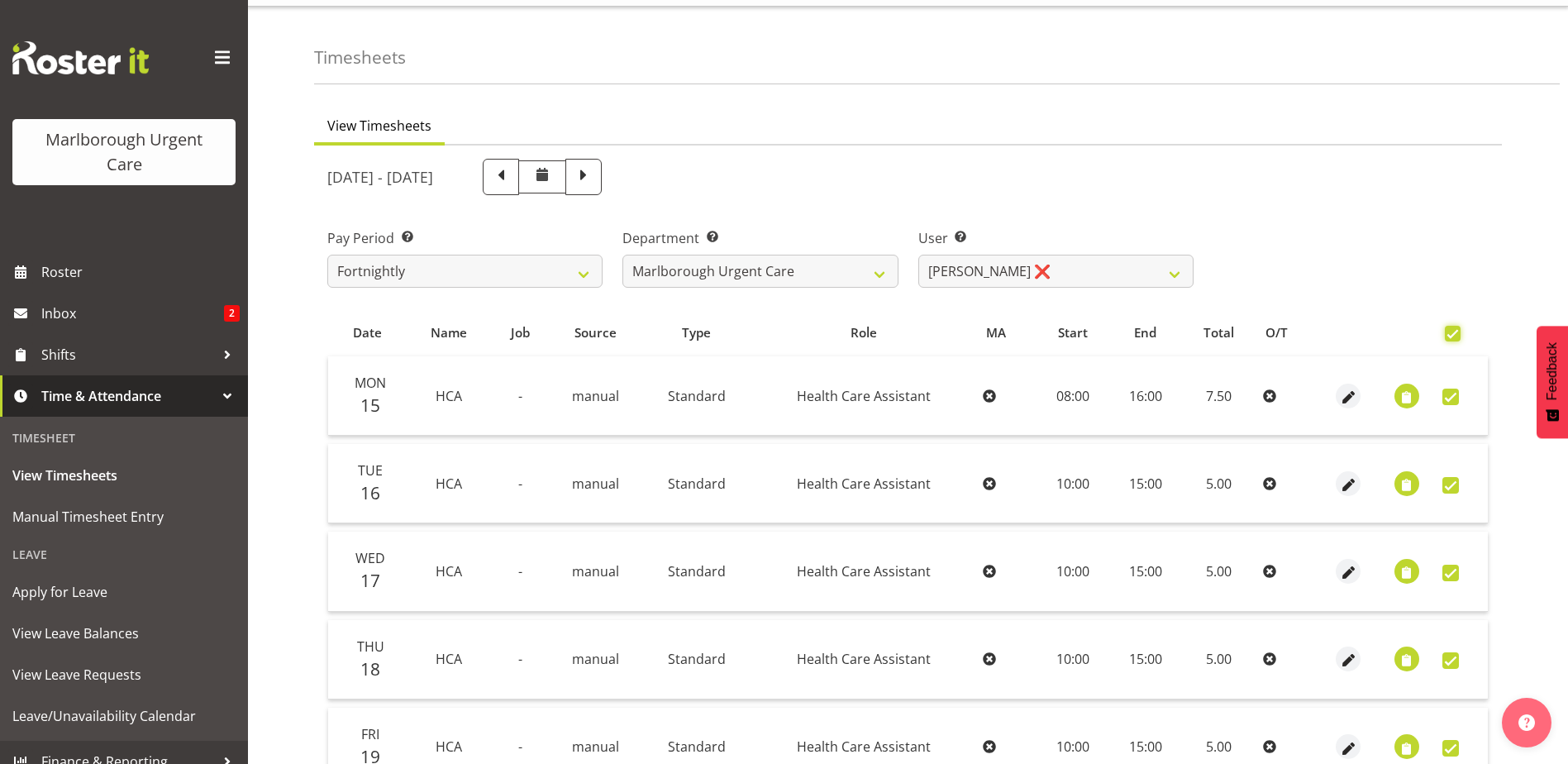
checkbox input "true"
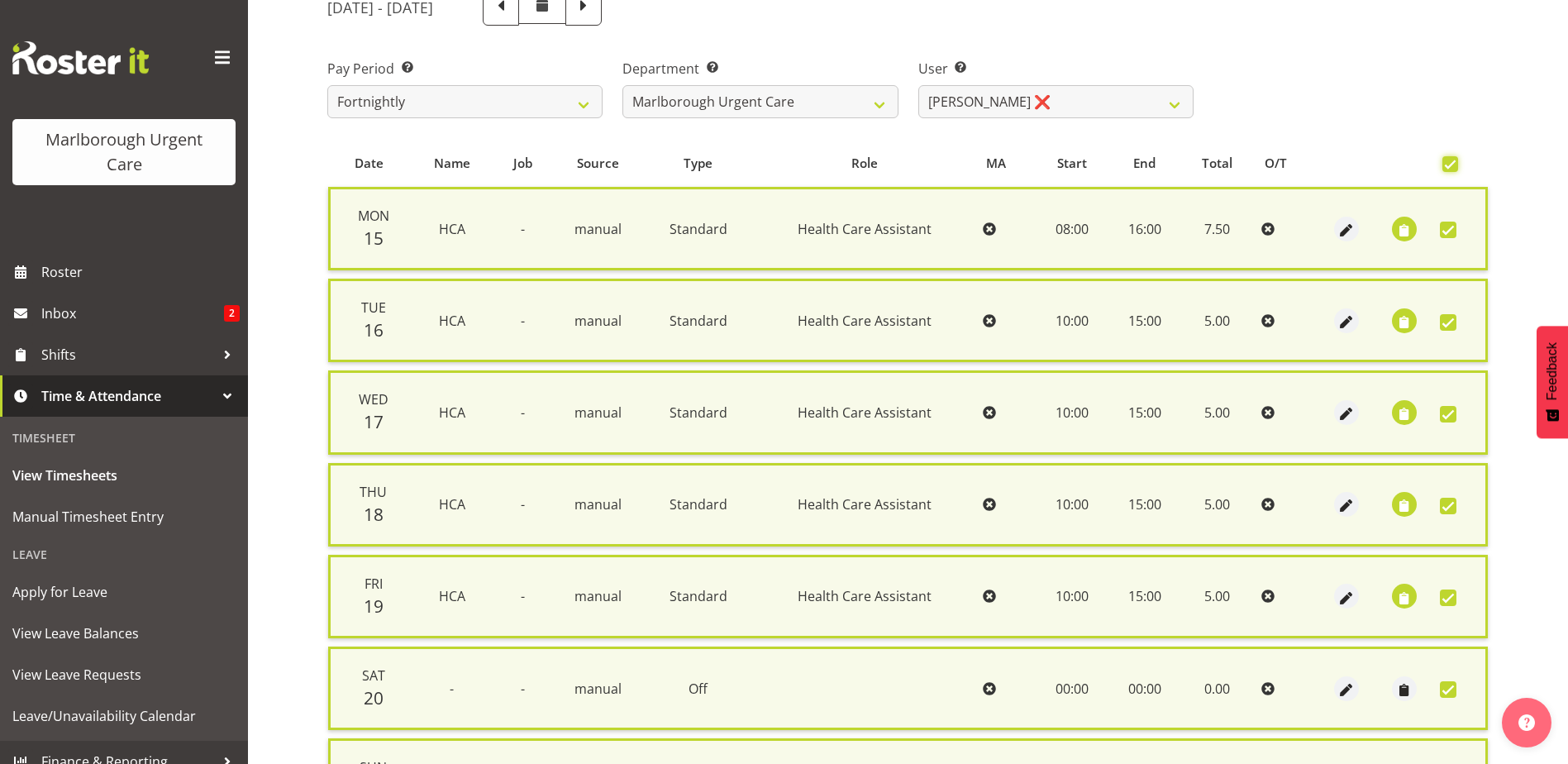
scroll to position [396, 0]
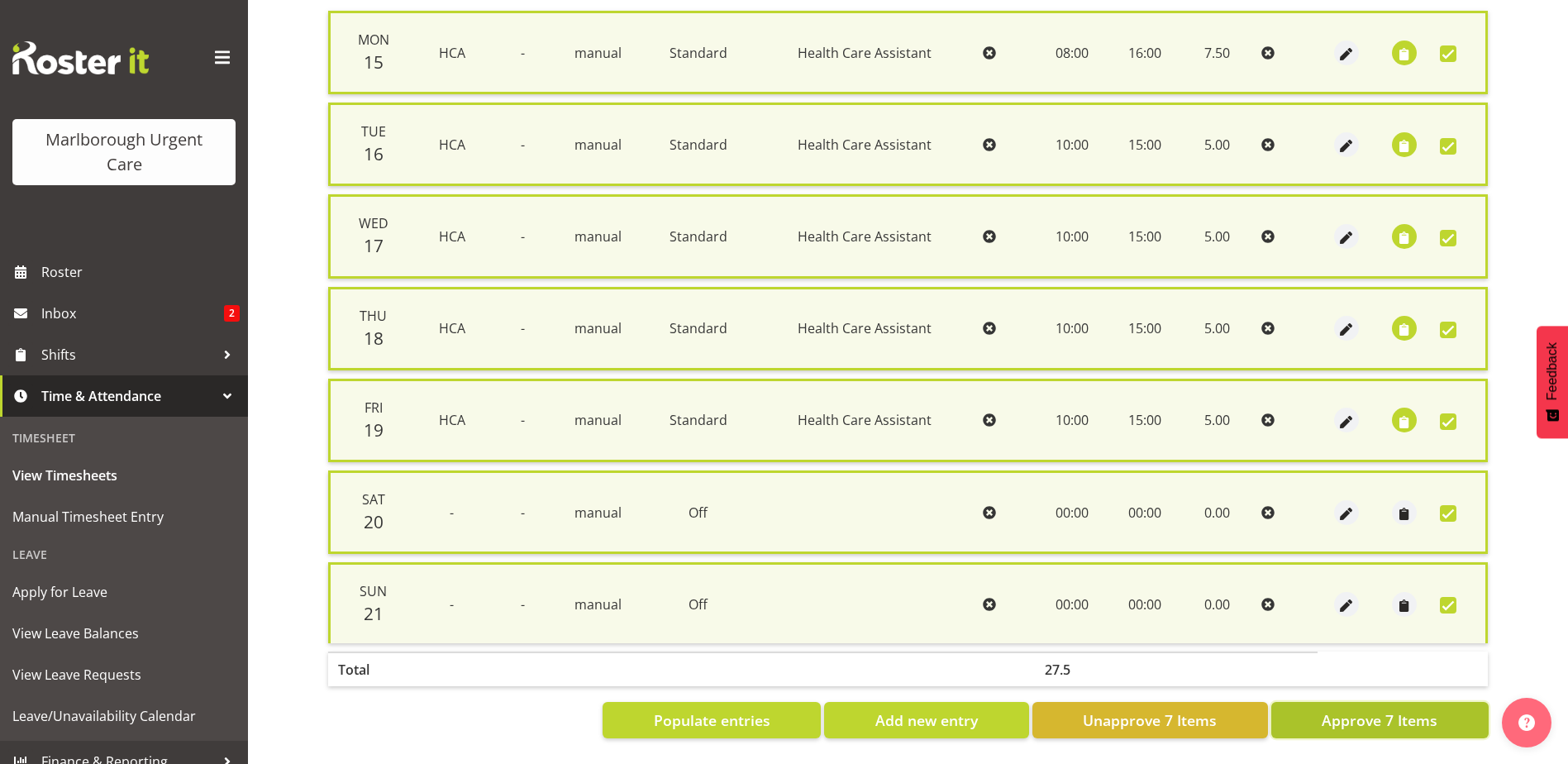
click at [1394, 709] on span "Approve 7 Items" at bounding box center [1379, 720] width 115 height 22
checkbox input "false"
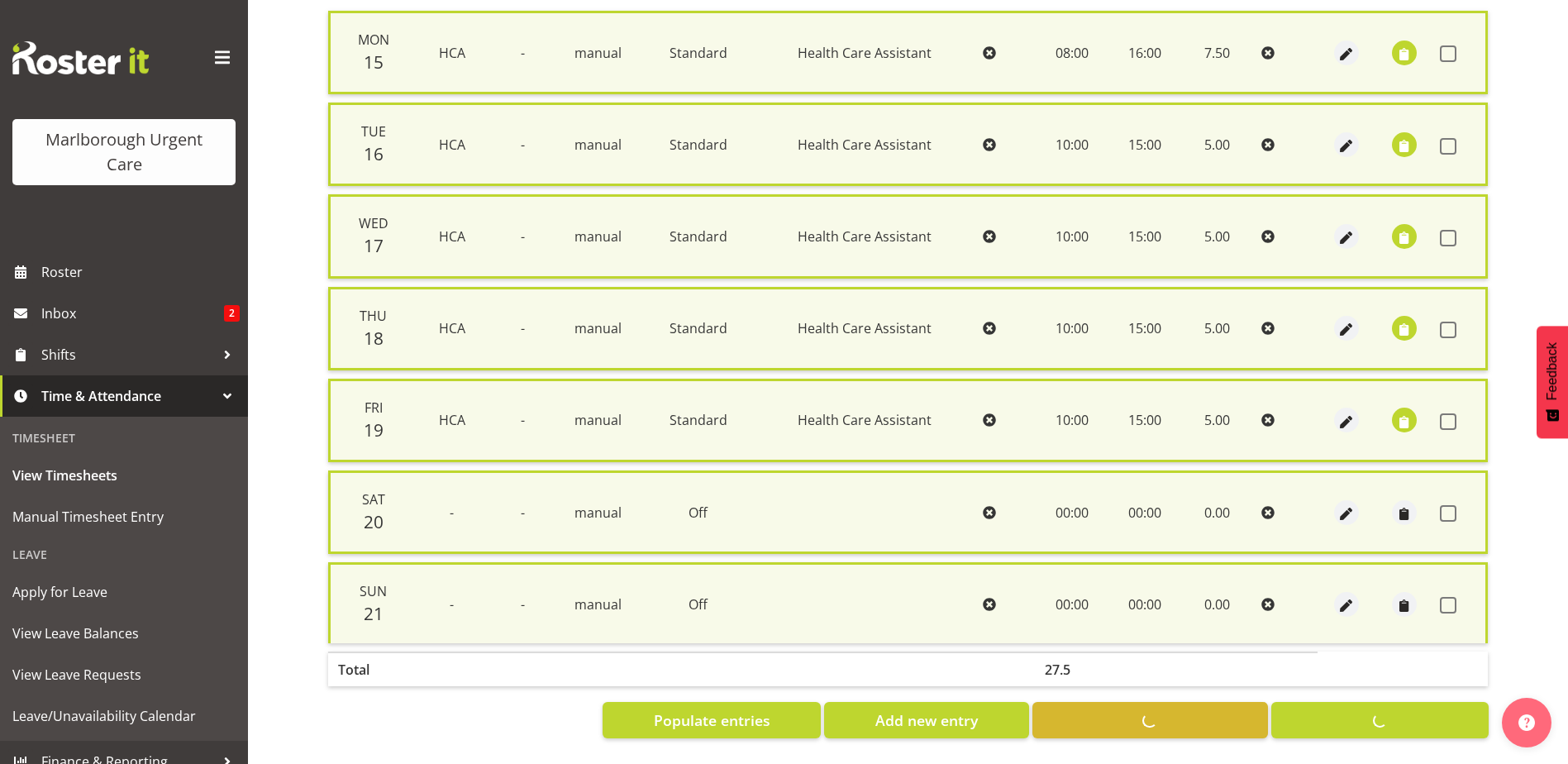
checkbox input "false"
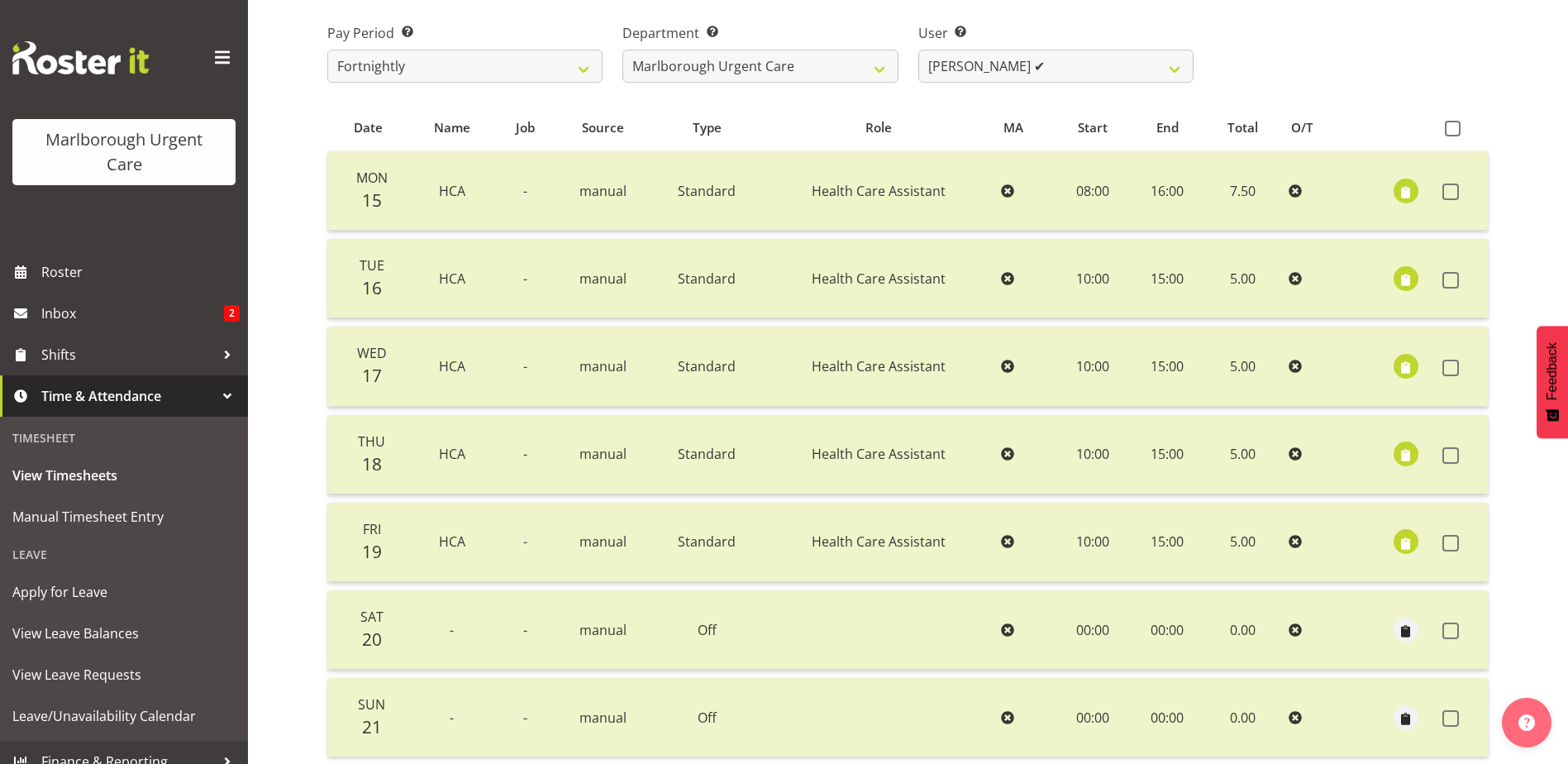
scroll to position [0, 0]
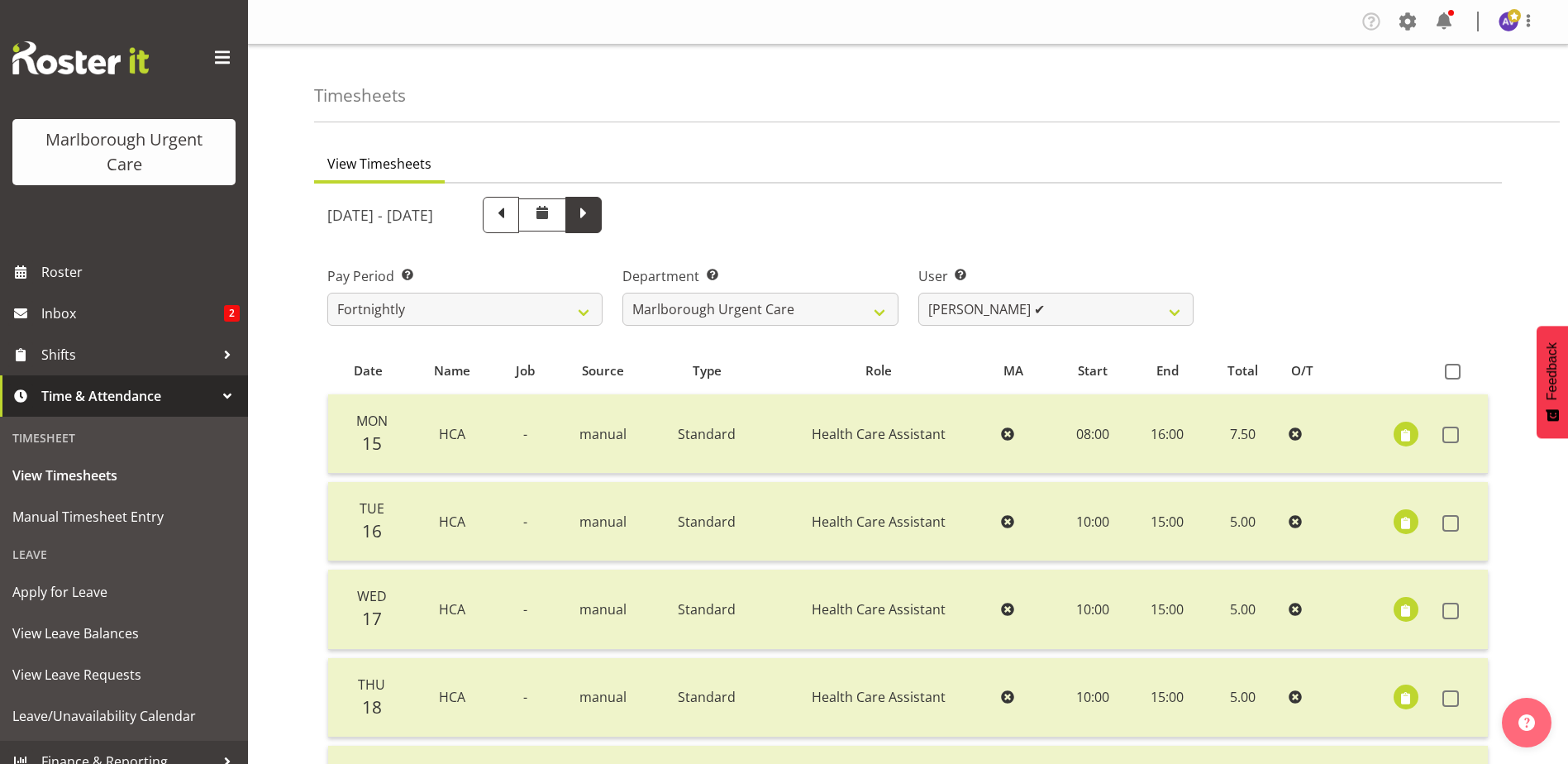
click at [595, 207] on span at bounding box center [584, 213] width 22 height 22
select select
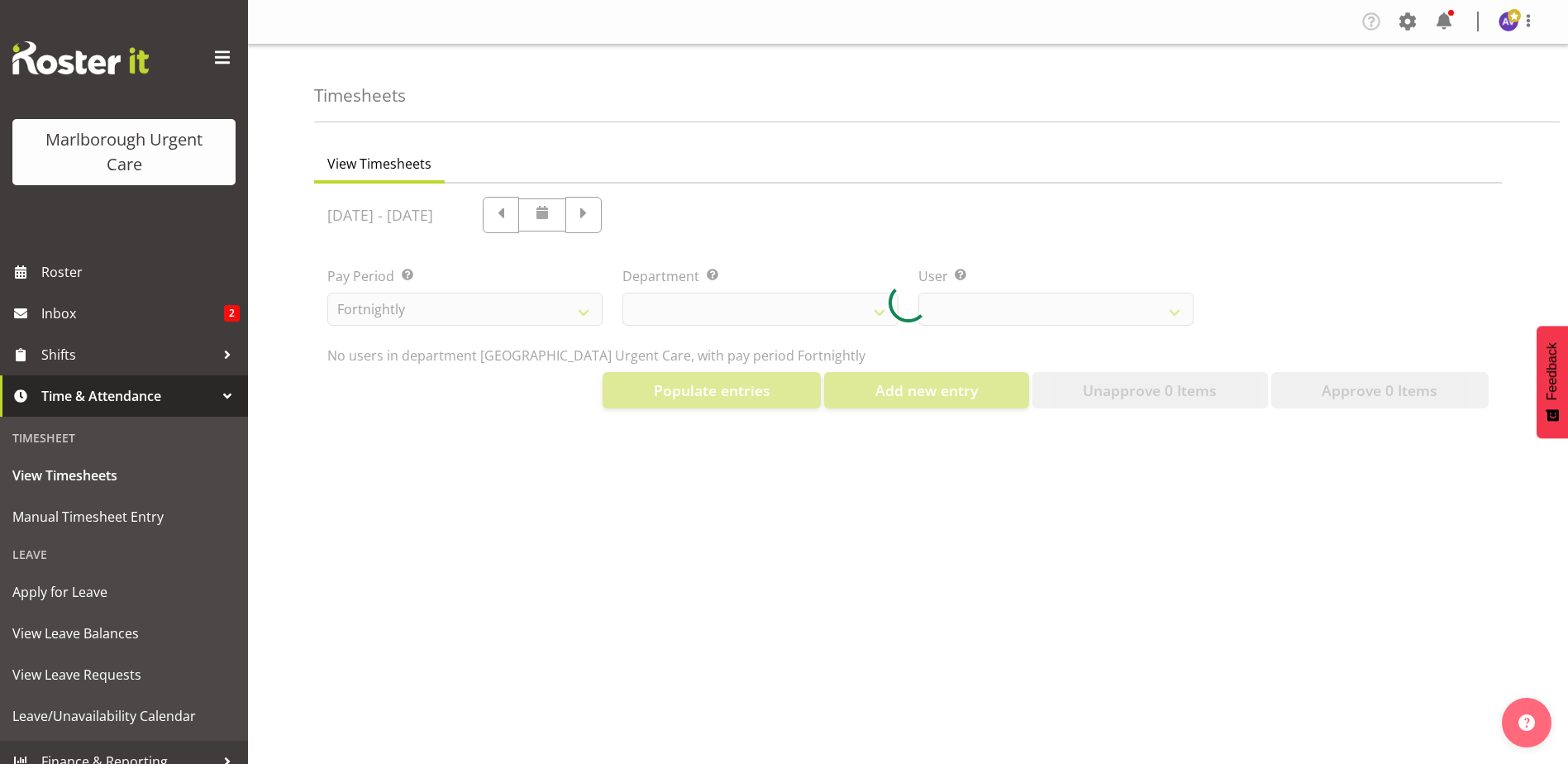
select select "11838"
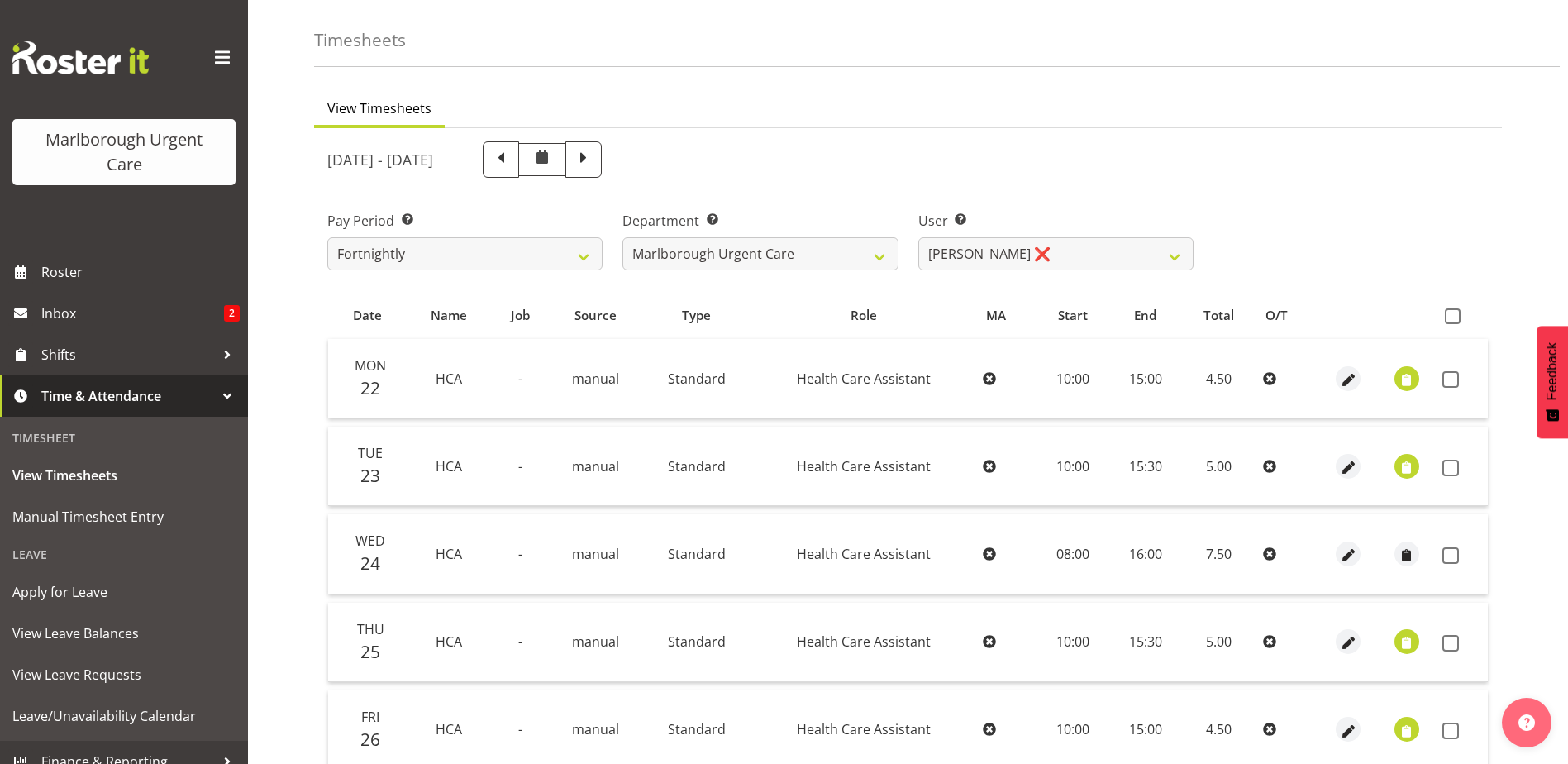
scroll to position [165, 0]
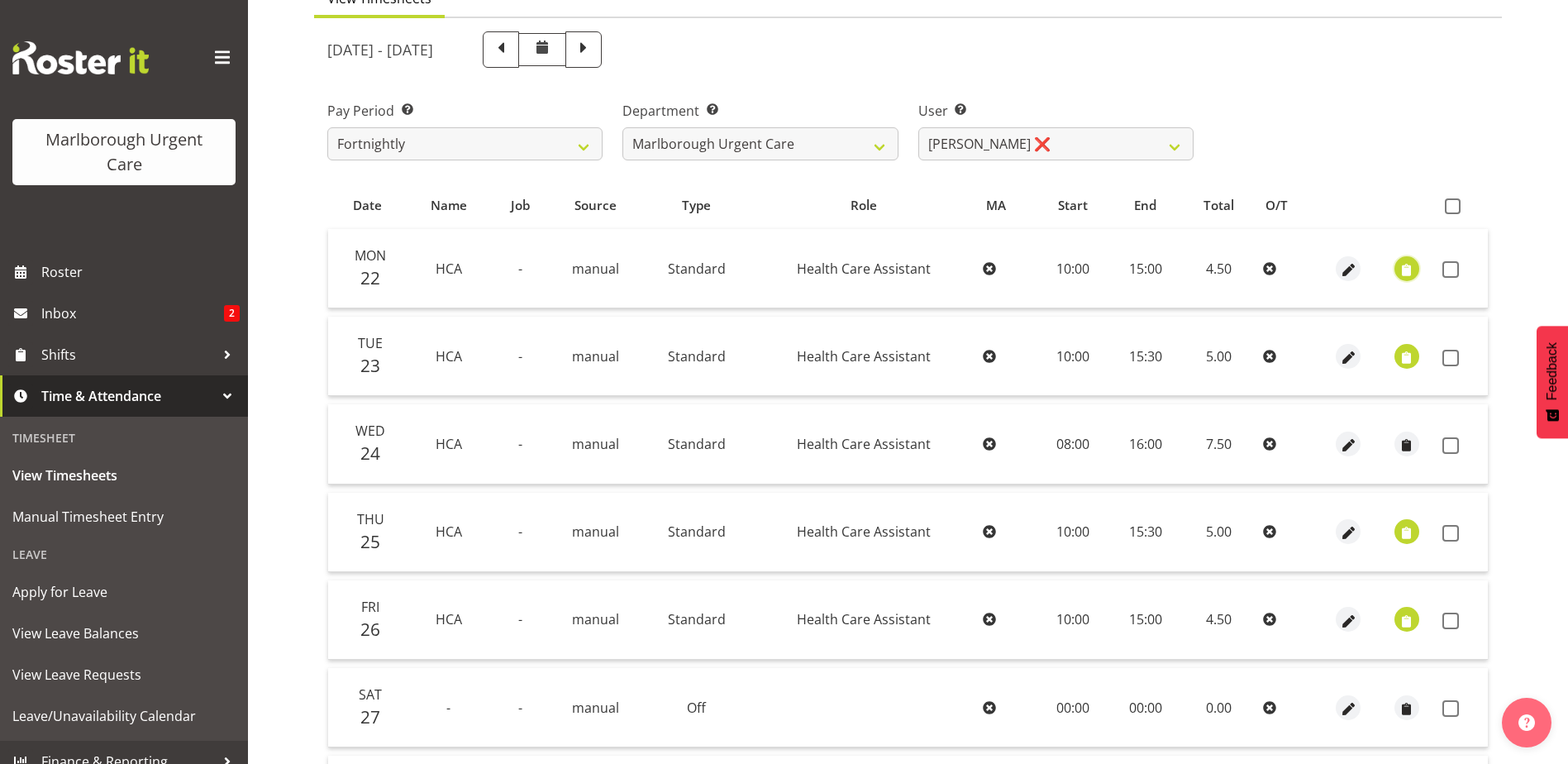
click at [1404, 264] on span "button" at bounding box center [1406, 270] width 19 height 19
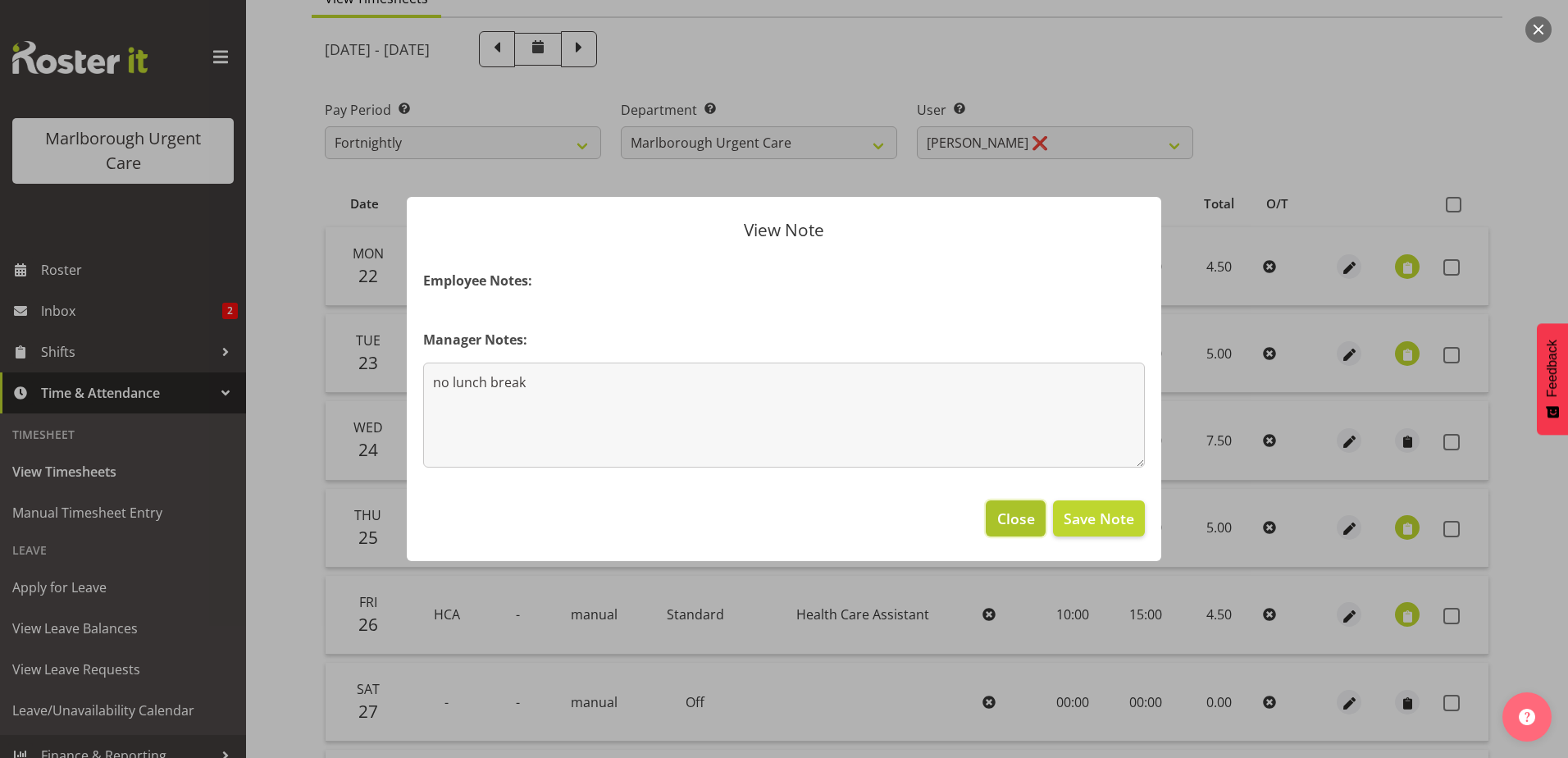
click at [1032, 520] on span "Close" at bounding box center [1016, 518] width 38 height 22
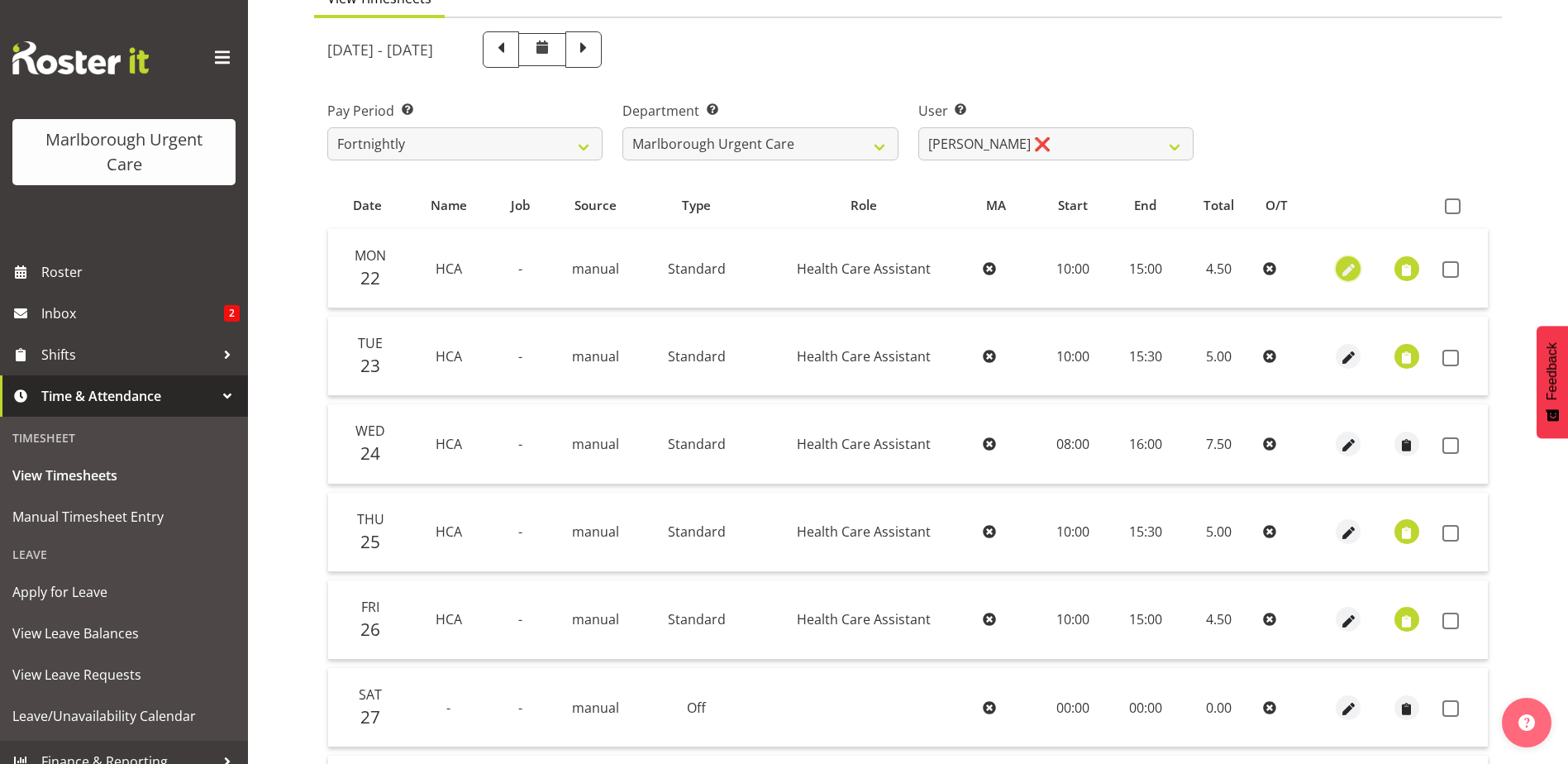
click at [1354, 270] on span "button" at bounding box center [1348, 270] width 19 height 19
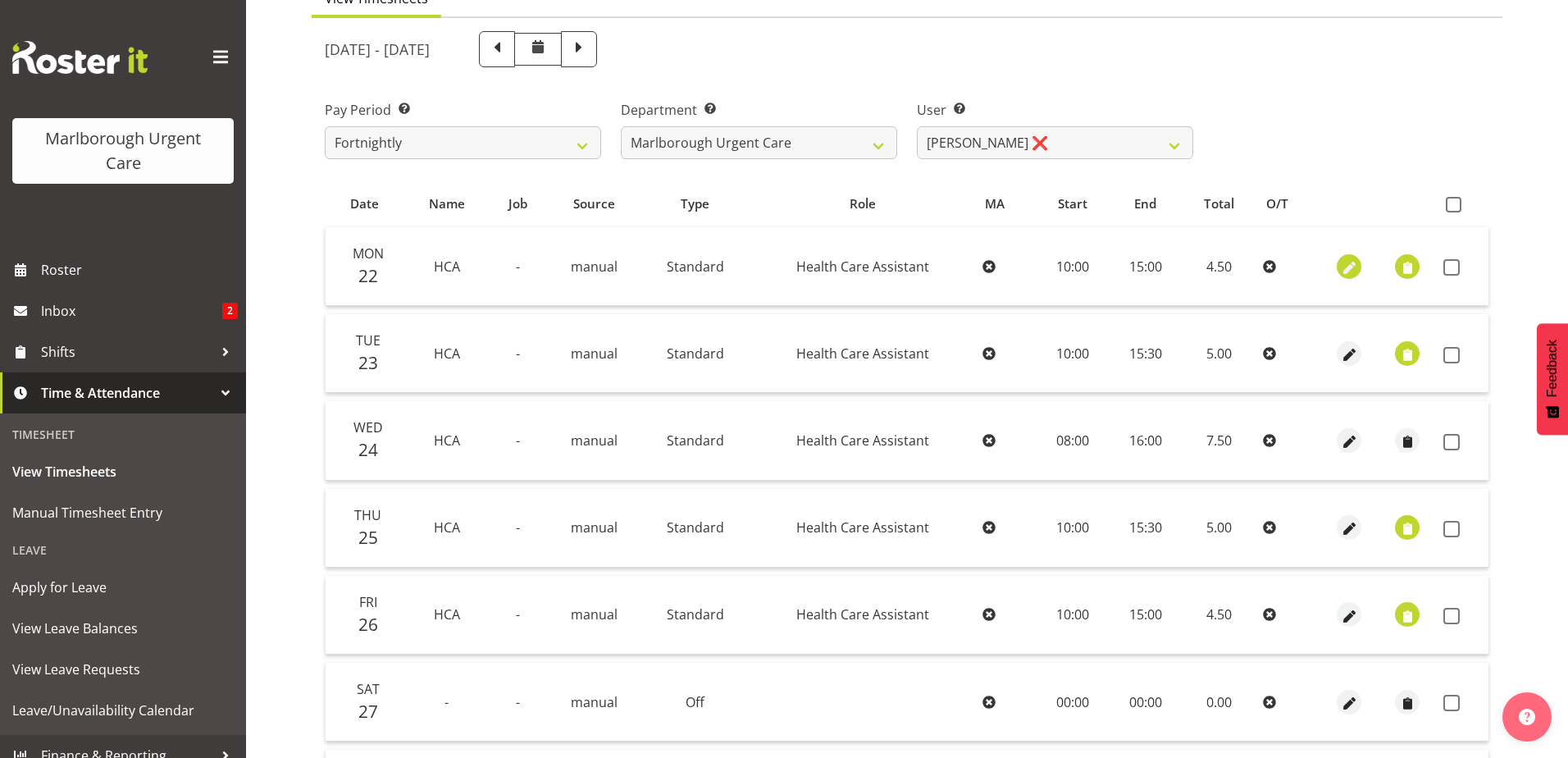
select select "Standard"
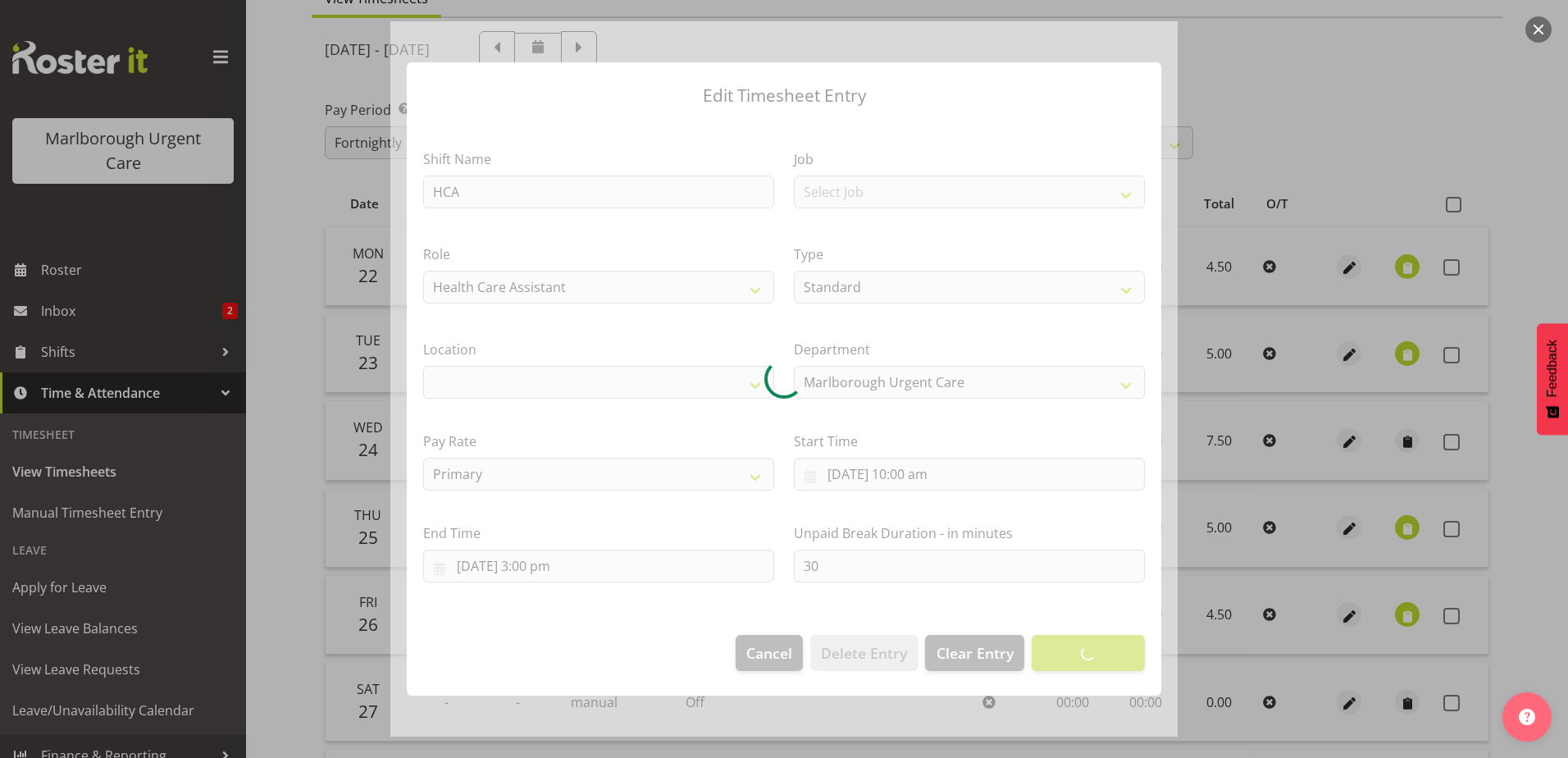
select select
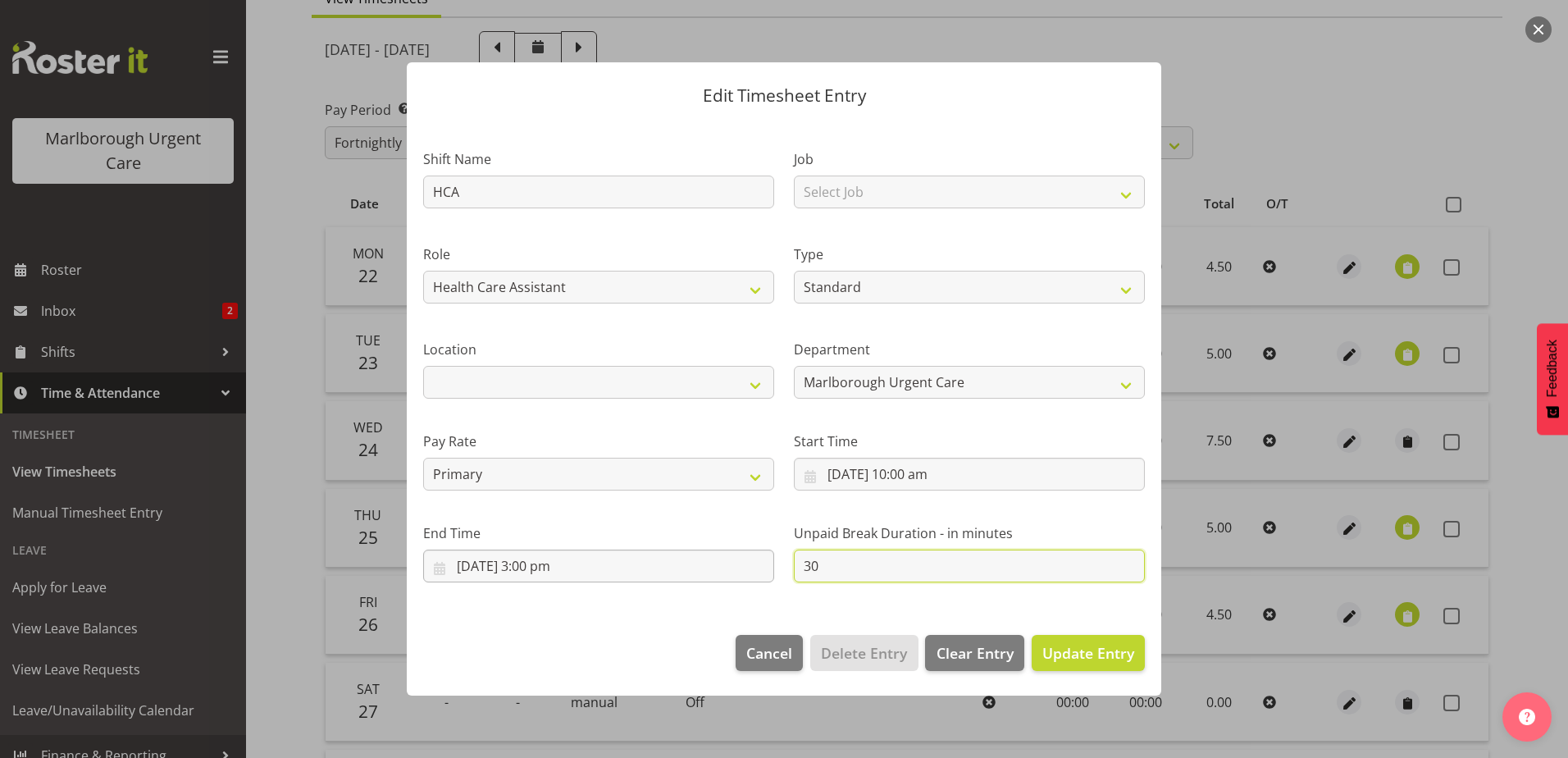
drag, startPoint x: 849, startPoint y: 572, endPoint x: 708, endPoint y: 571, distance: 141.0
click at [709, 571] on div "Shift Name HCA Job Select Job Role Health Care Assistant Weekend HCA Type Off S…" at bounding box center [784, 359] width 741 height 465
type input "0"
click at [1062, 649] on span "Update Entry" at bounding box center [1088, 653] width 92 height 20
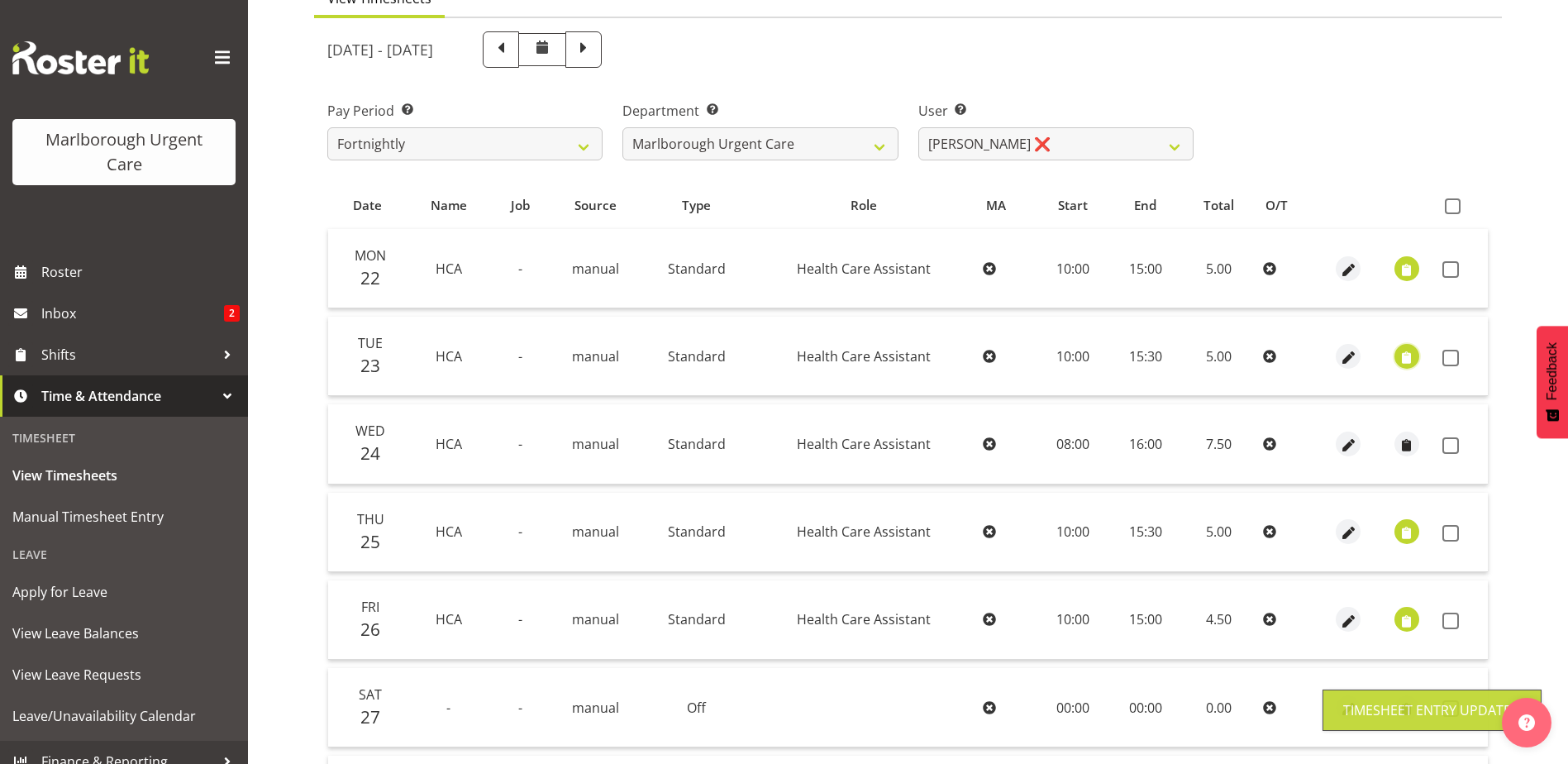
click at [1413, 356] on span "button" at bounding box center [1406, 357] width 19 height 19
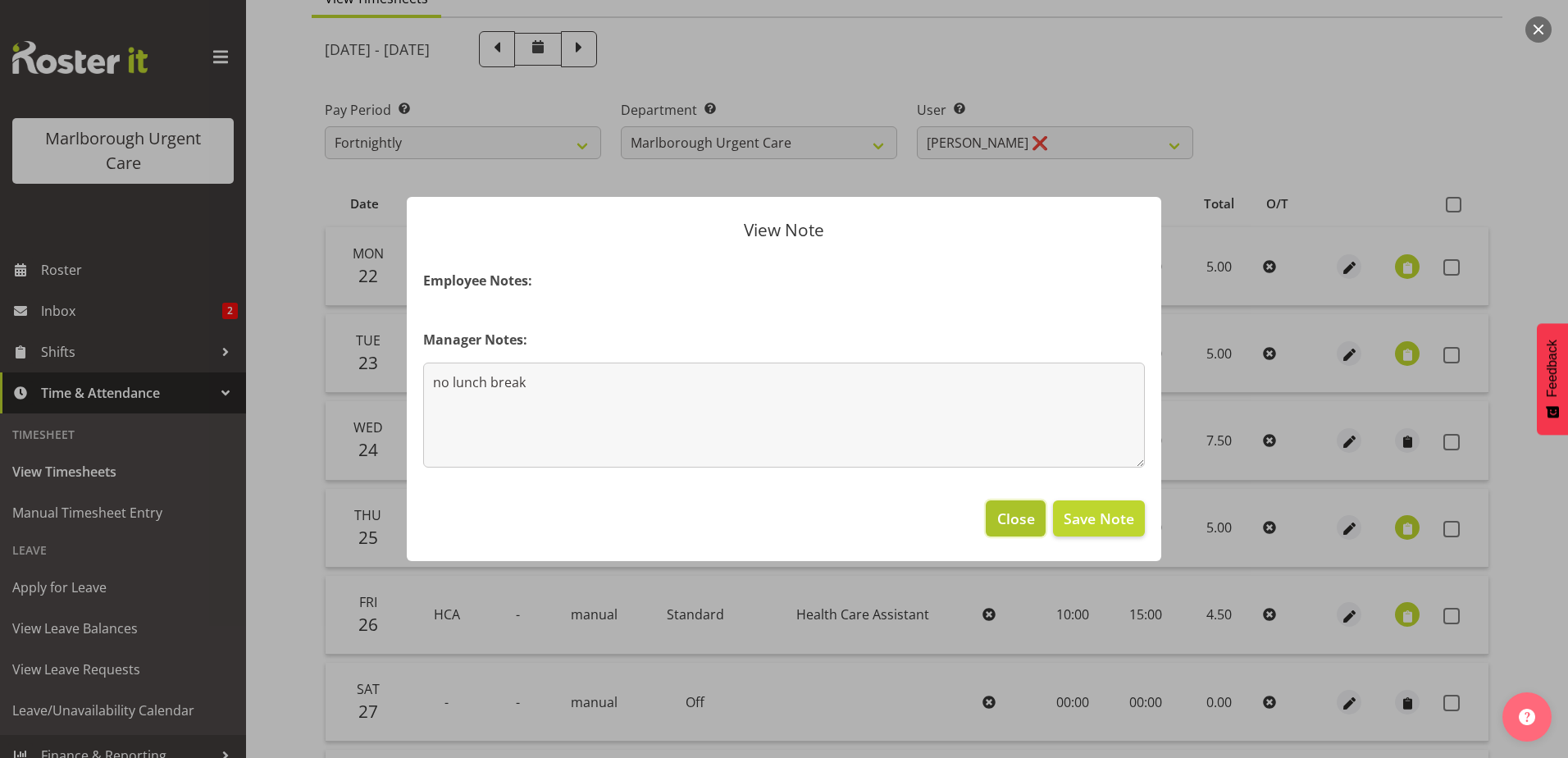
click at [1028, 515] on span "Close" at bounding box center [1016, 518] width 38 height 22
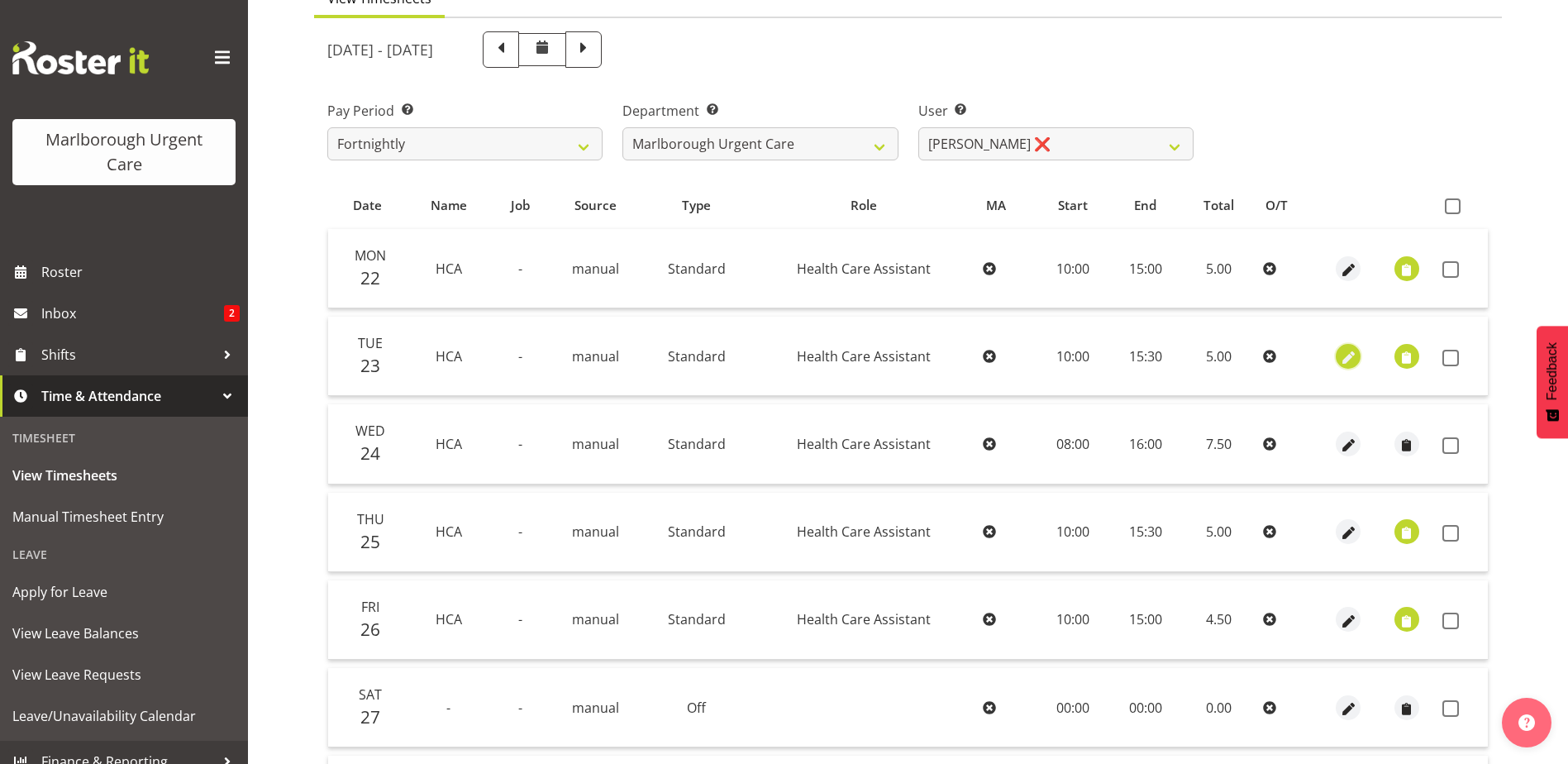
click at [1347, 352] on span "button" at bounding box center [1348, 357] width 19 height 19
select select "Standard"
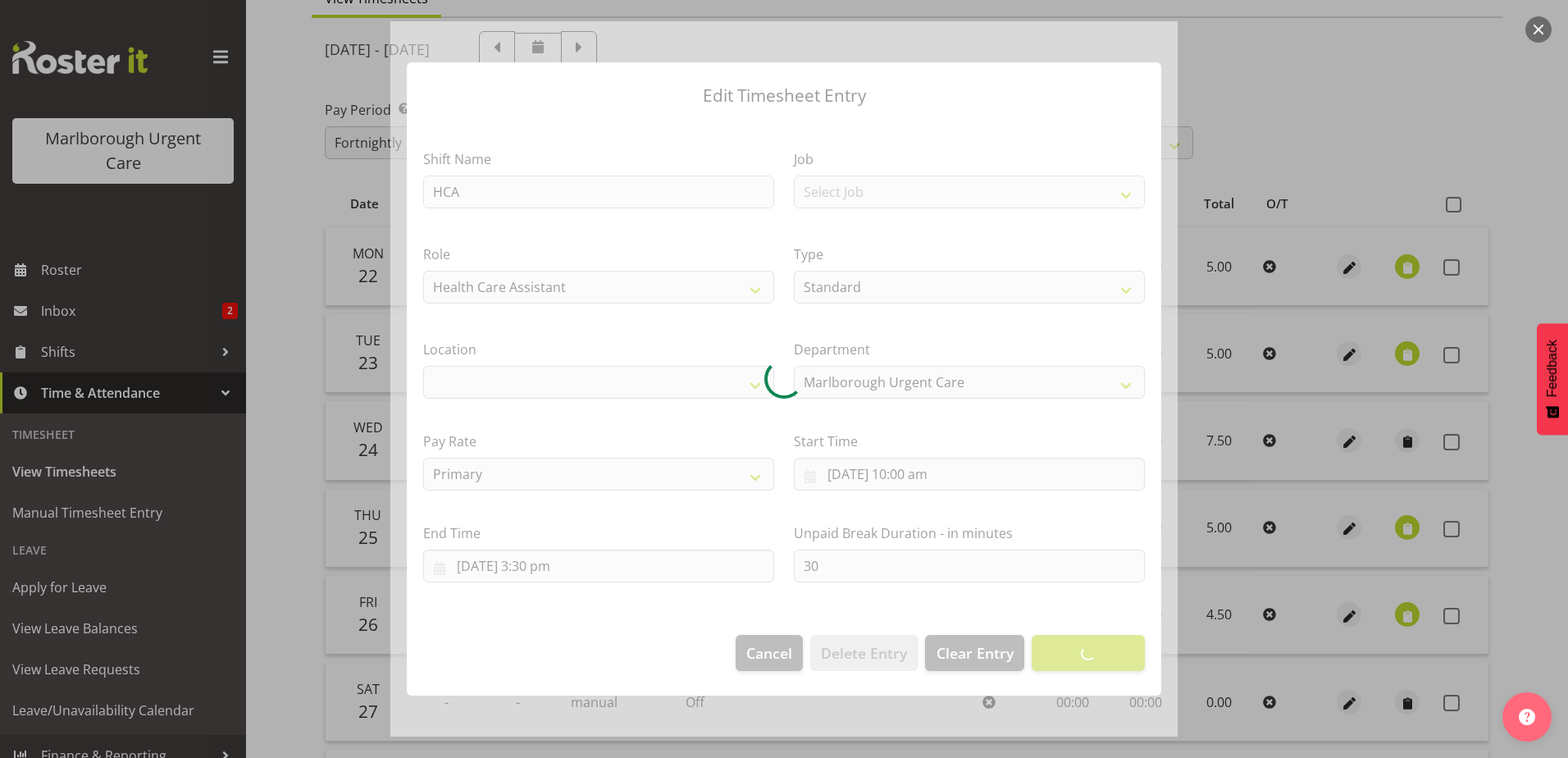
select select
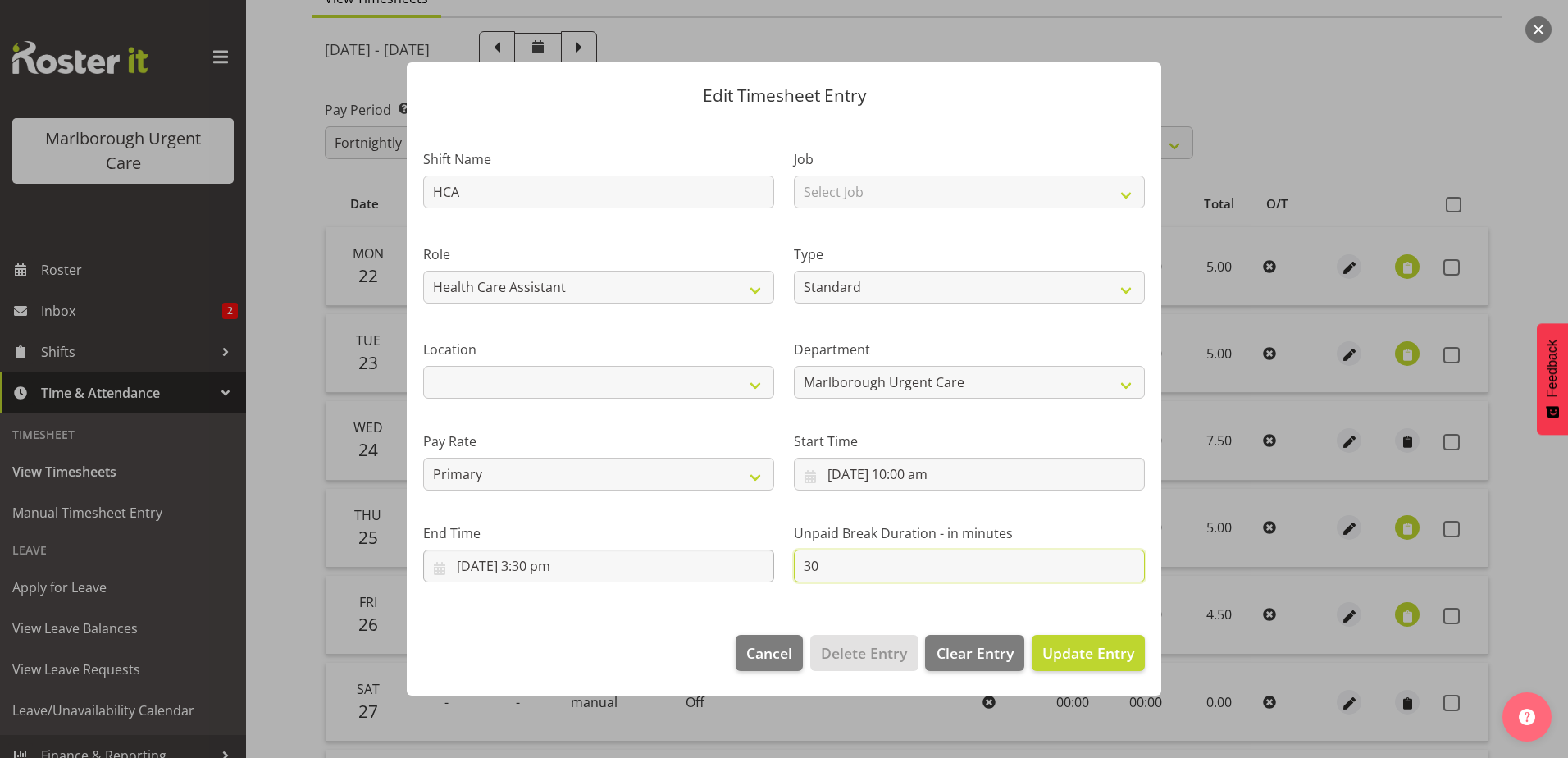
drag, startPoint x: 862, startPoint y: 571, endPoint x: 715, endPoint y: 566, distance: 147.1
click at [716, 567] on div "Shift Name HCA Job Select Job Role Health Care Assistant Weekend HCA Type Off S…" at bounding box center [784, 359] width 741 height 465
type input "0"
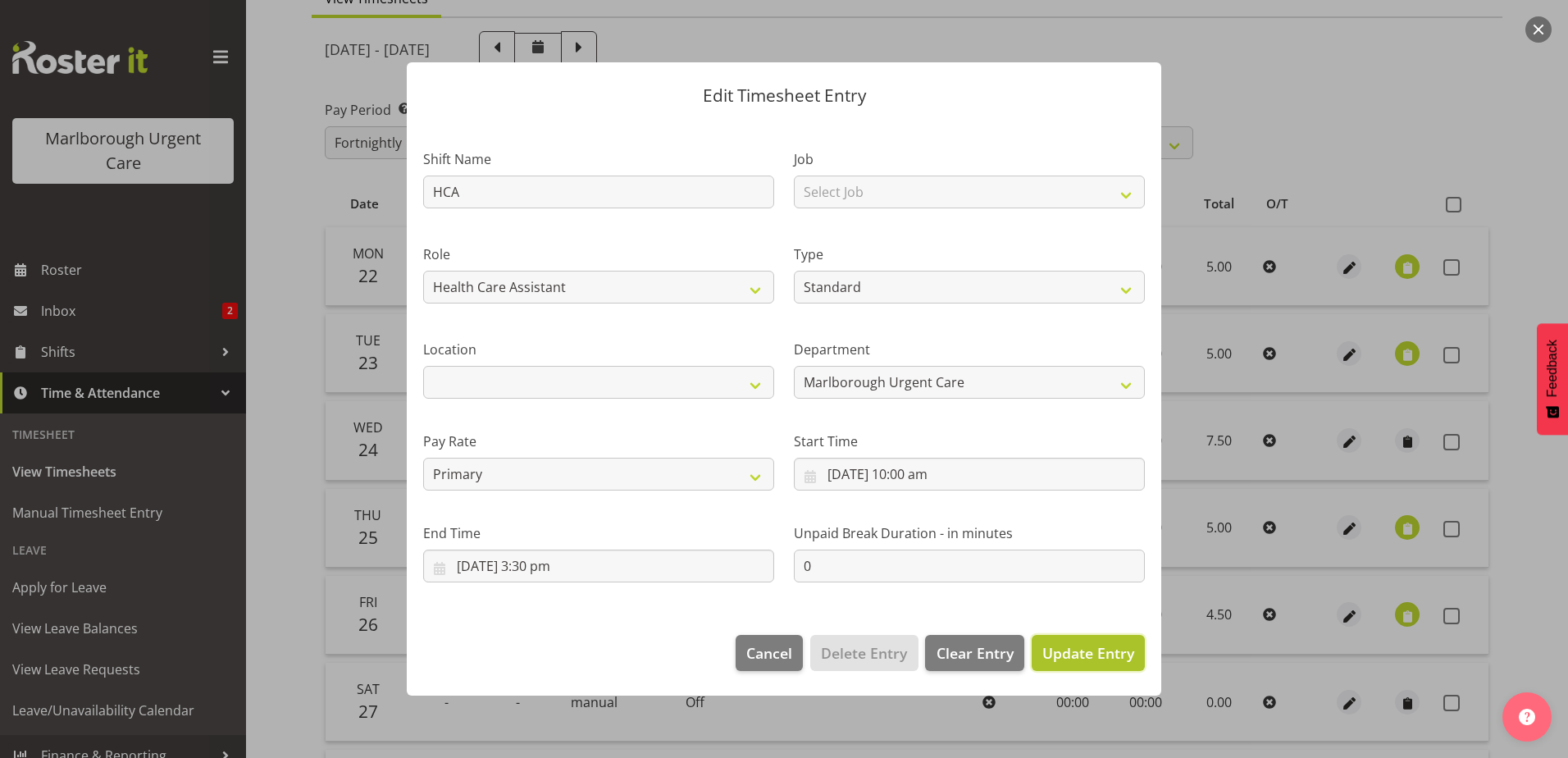
click at [1096, 653] on span "Update Entry" at bounding box center [1088, 653] width 92 height 20
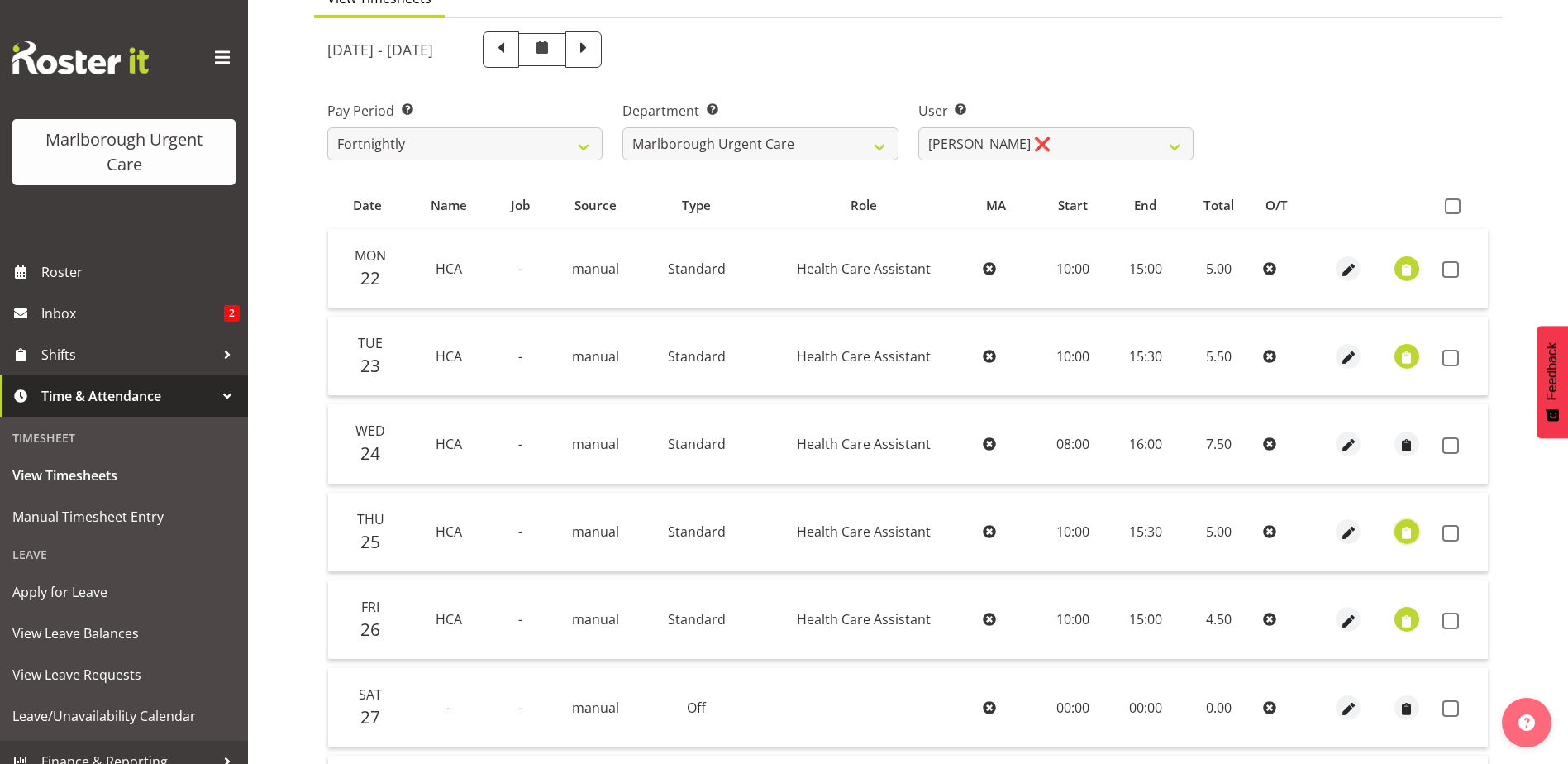
click at [1411, 533] on span "button" at bounding box center [1406, 533] width 19 height 19
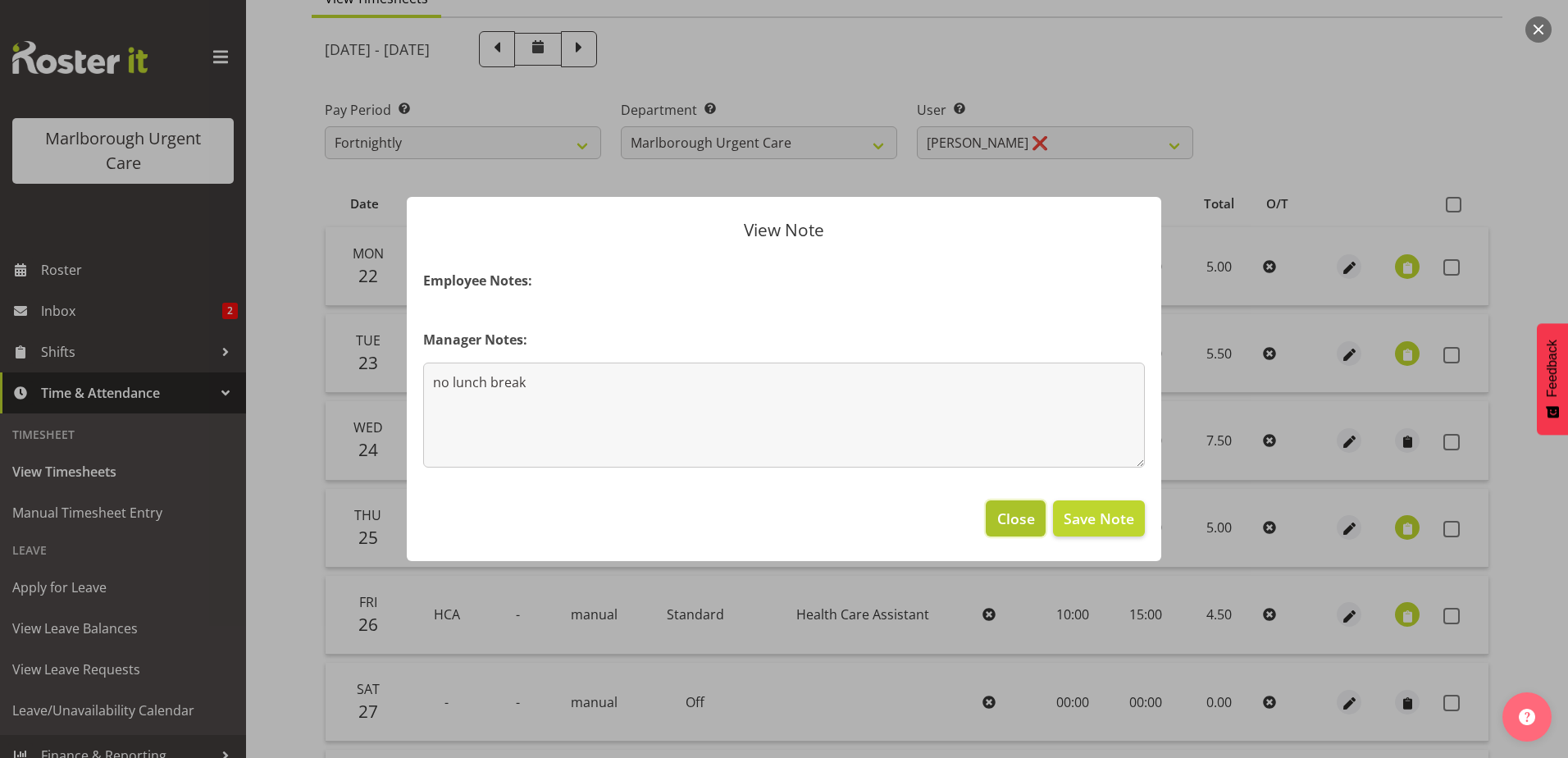
click at [1011, 517] on span "Close" at bounding box center [1016, 518] width 38 height 22
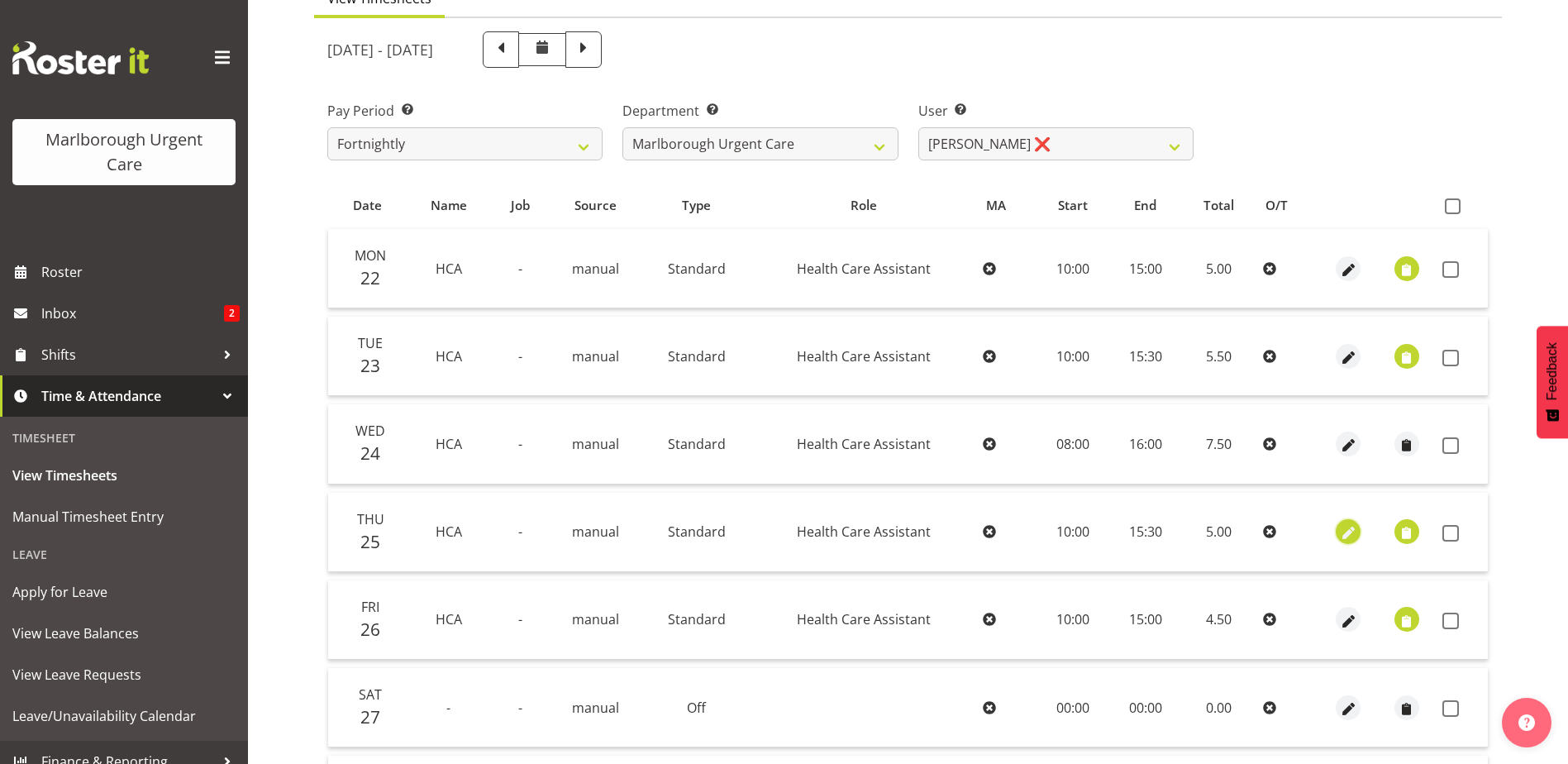
click at [1352, 532] on span "button" at bounding box center [1348, 533] width 19 height 19
select select "Standard"
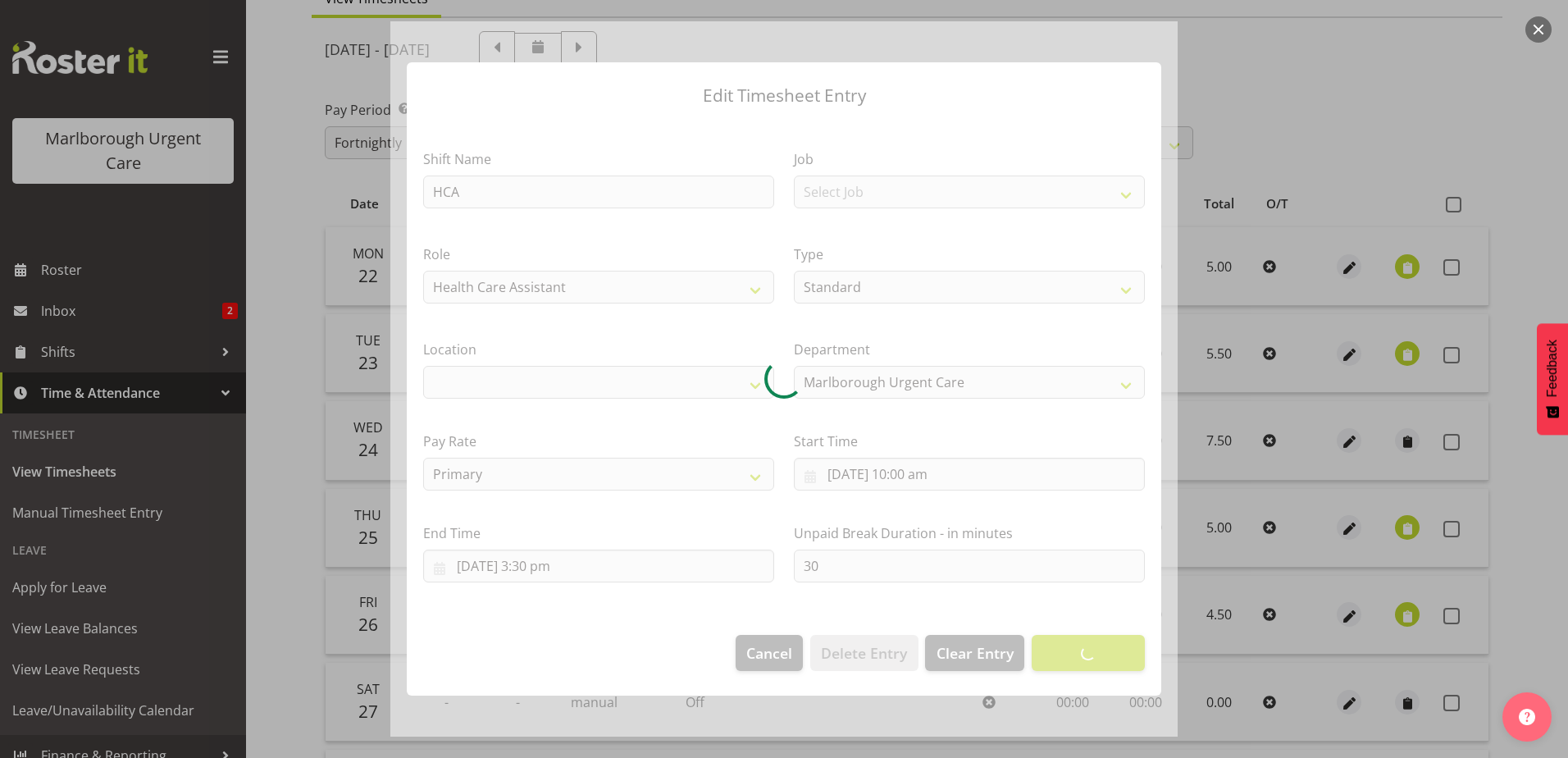
select select
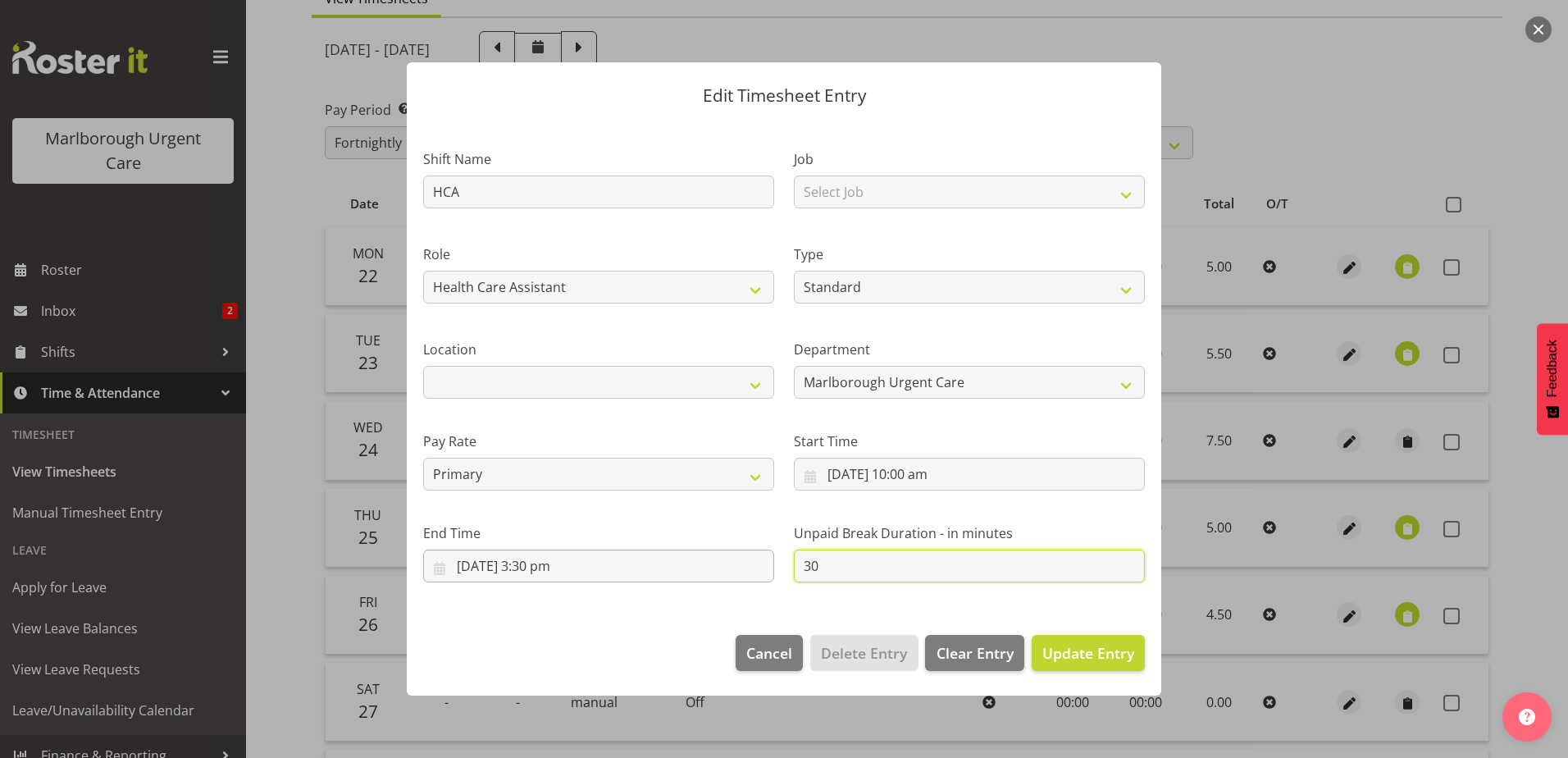
drag, startPoint x: 771, startPoint y: 568, endPoint x: 668, endPoint y: 574, distance: 103.2
click at [717, 569] on div "Shift Name HCA Job Select Job Role Health Care Assistant Weekend HCA Type Off S…" at bounding box center [784, 359] width 741 height 465
type input "0"
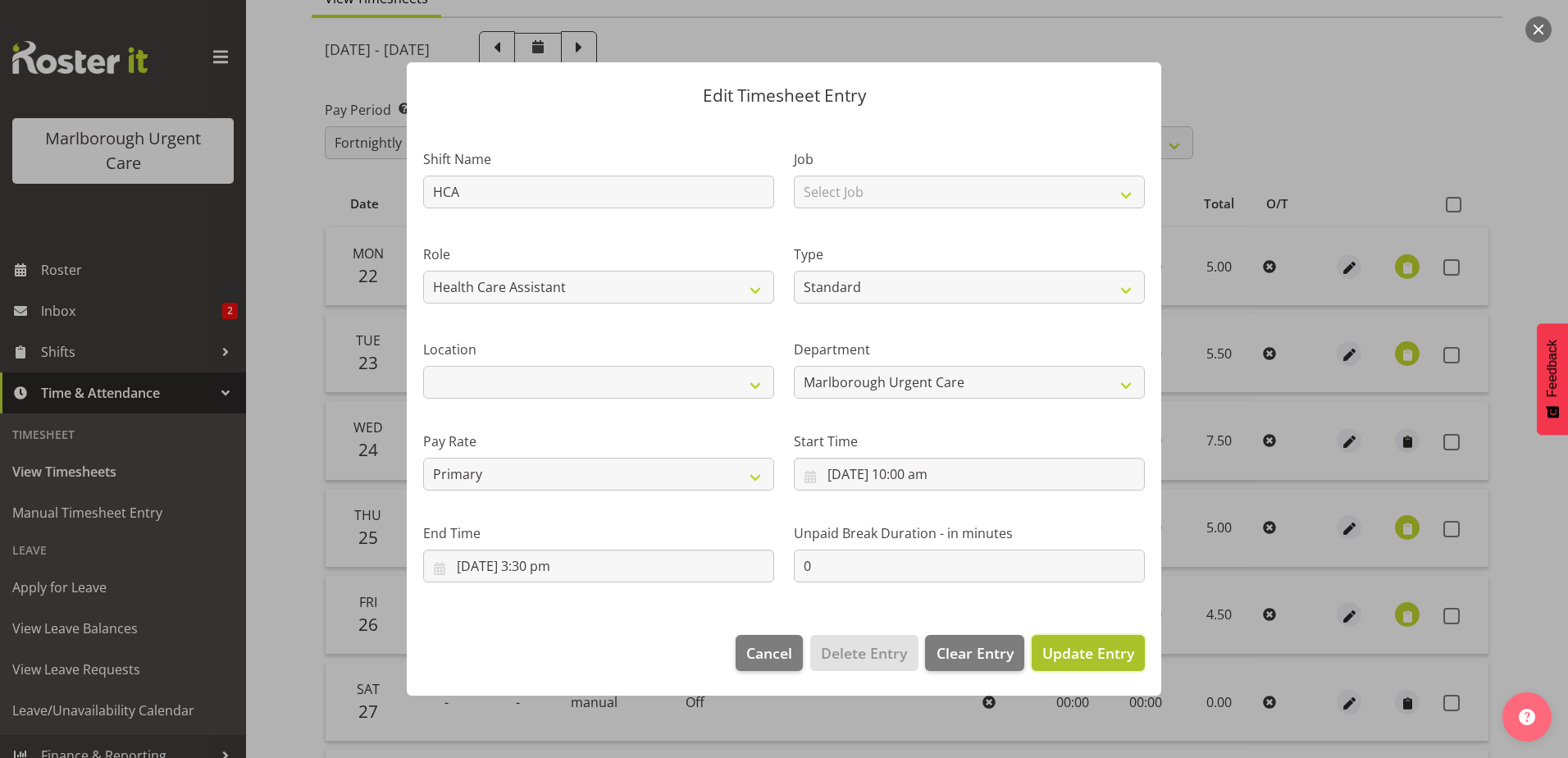
click at [1082, 653] on span "Update Entry" at bounding box center [1088, 653] width 92 height 20
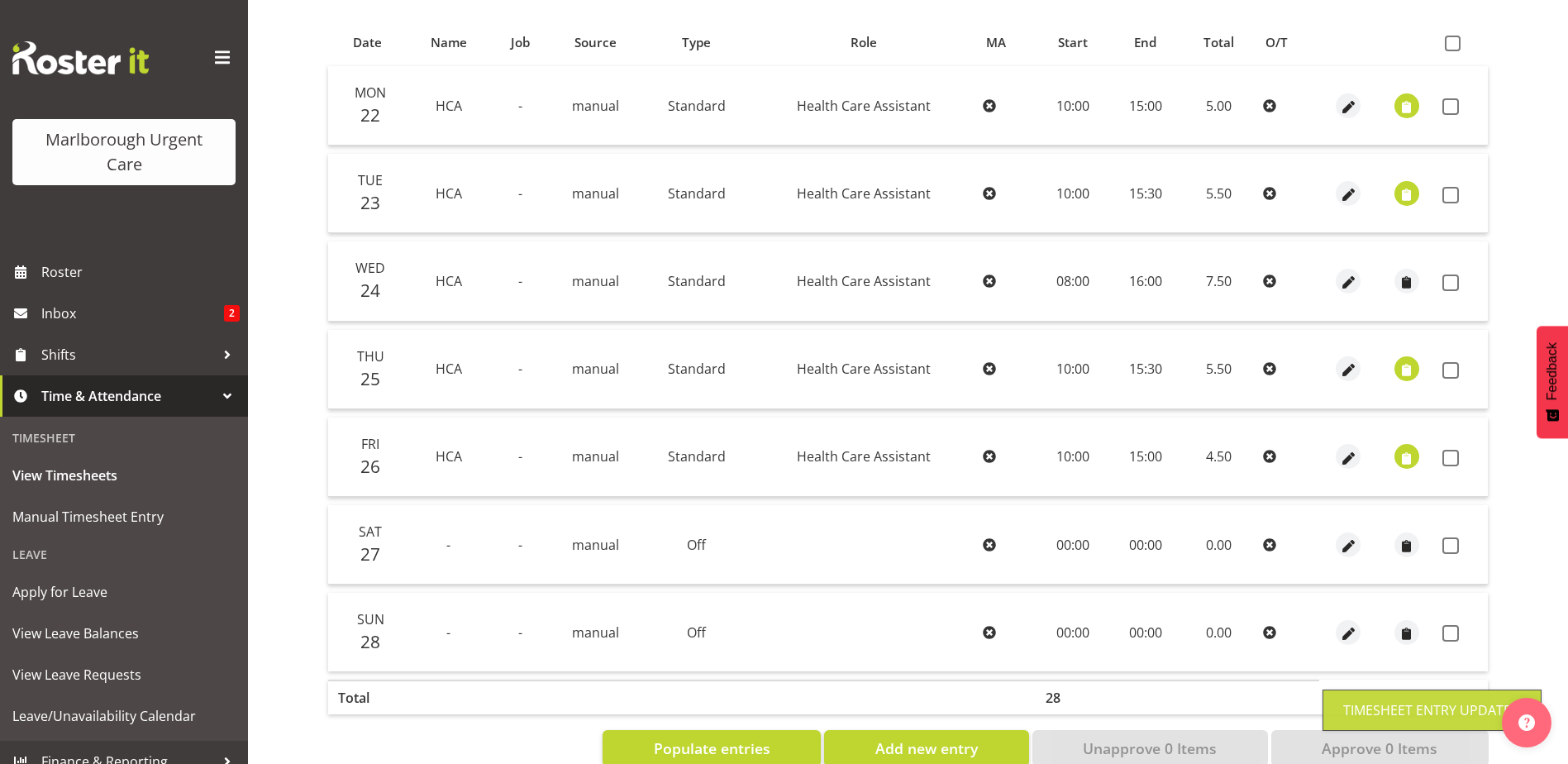
scroll to position [331, 0]
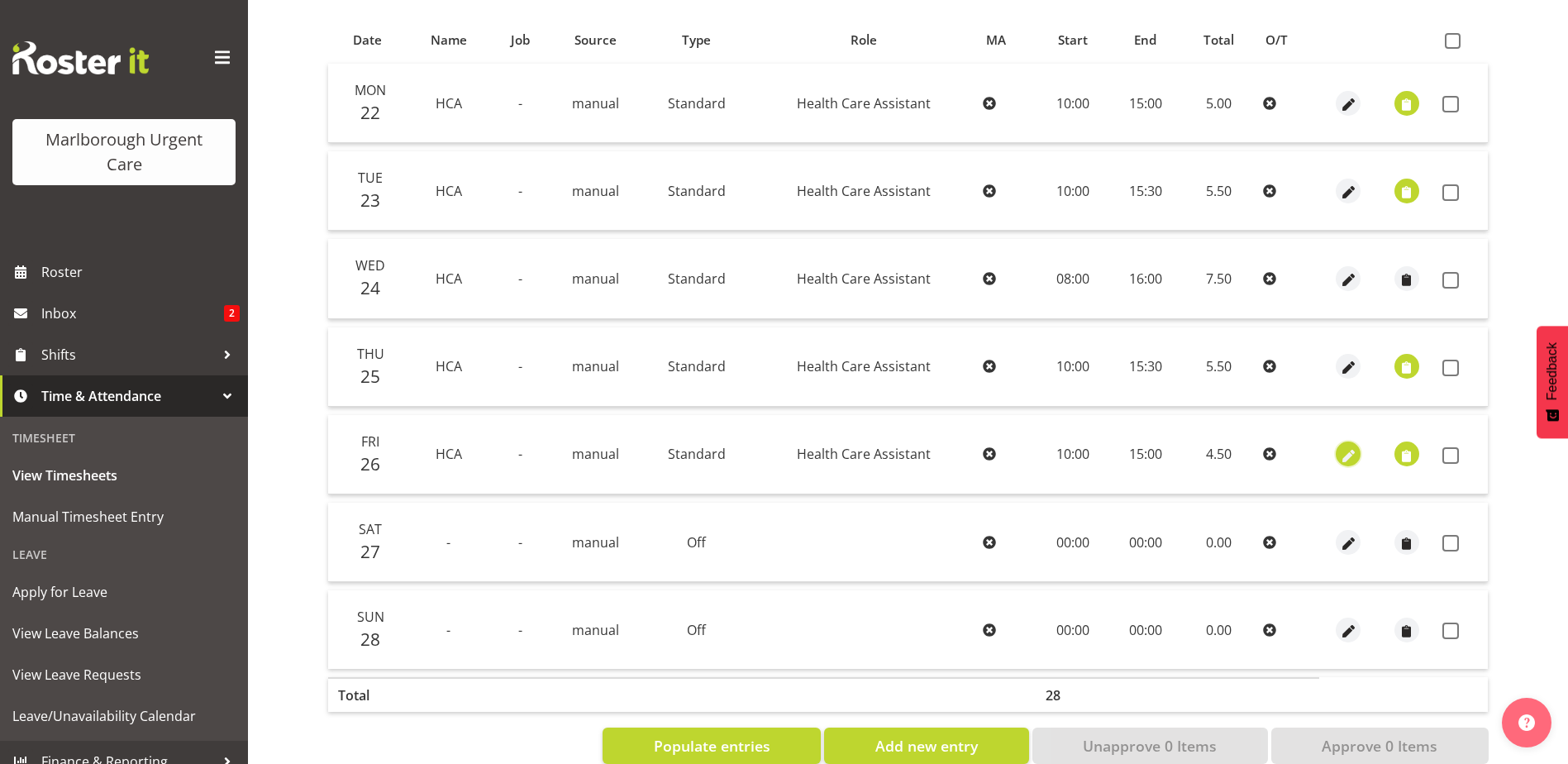
click at [1354, 456] on span "button" at bounding box center [1348, 456] width 19 height 19
select select "Standard"
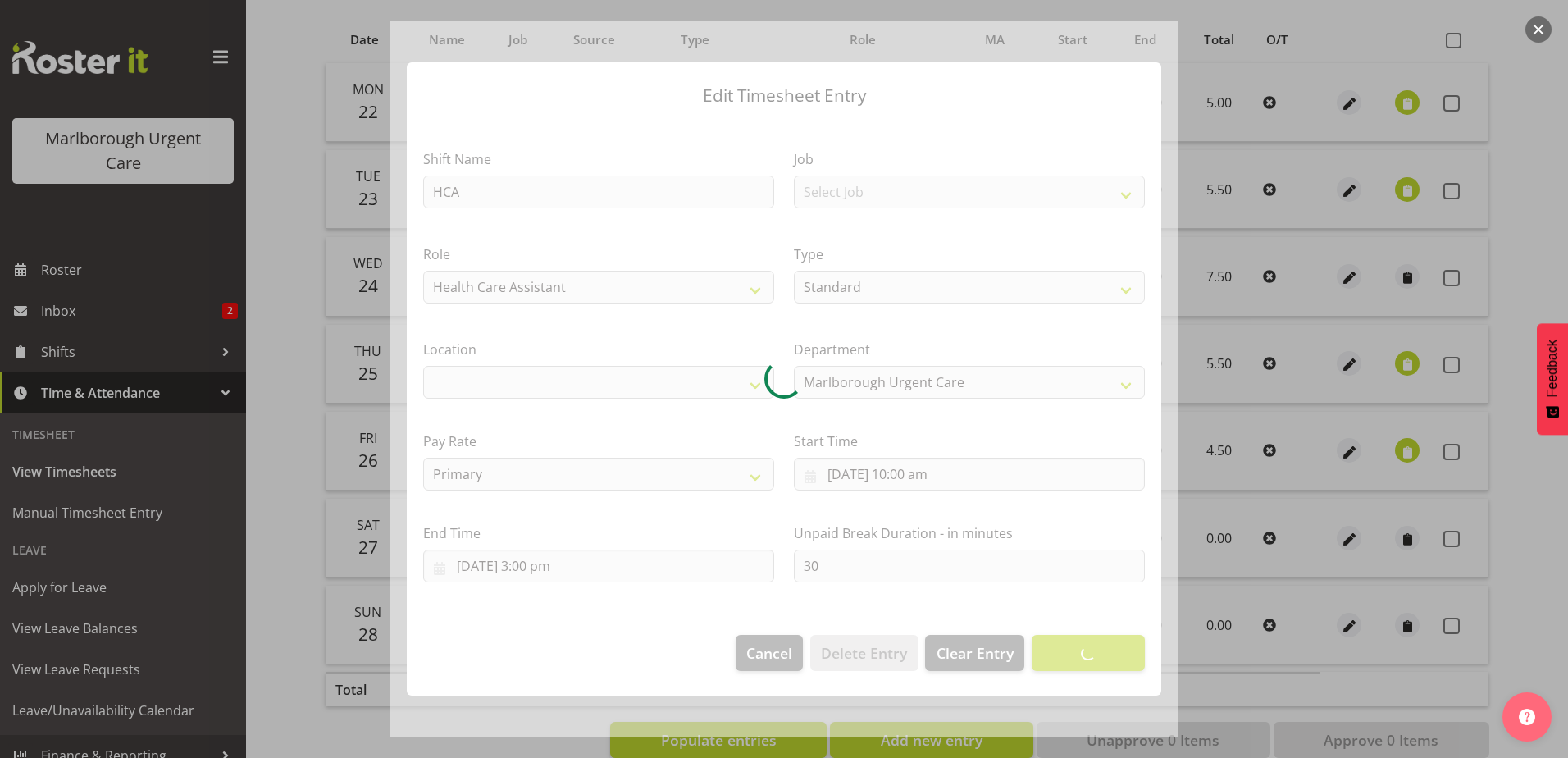
select select
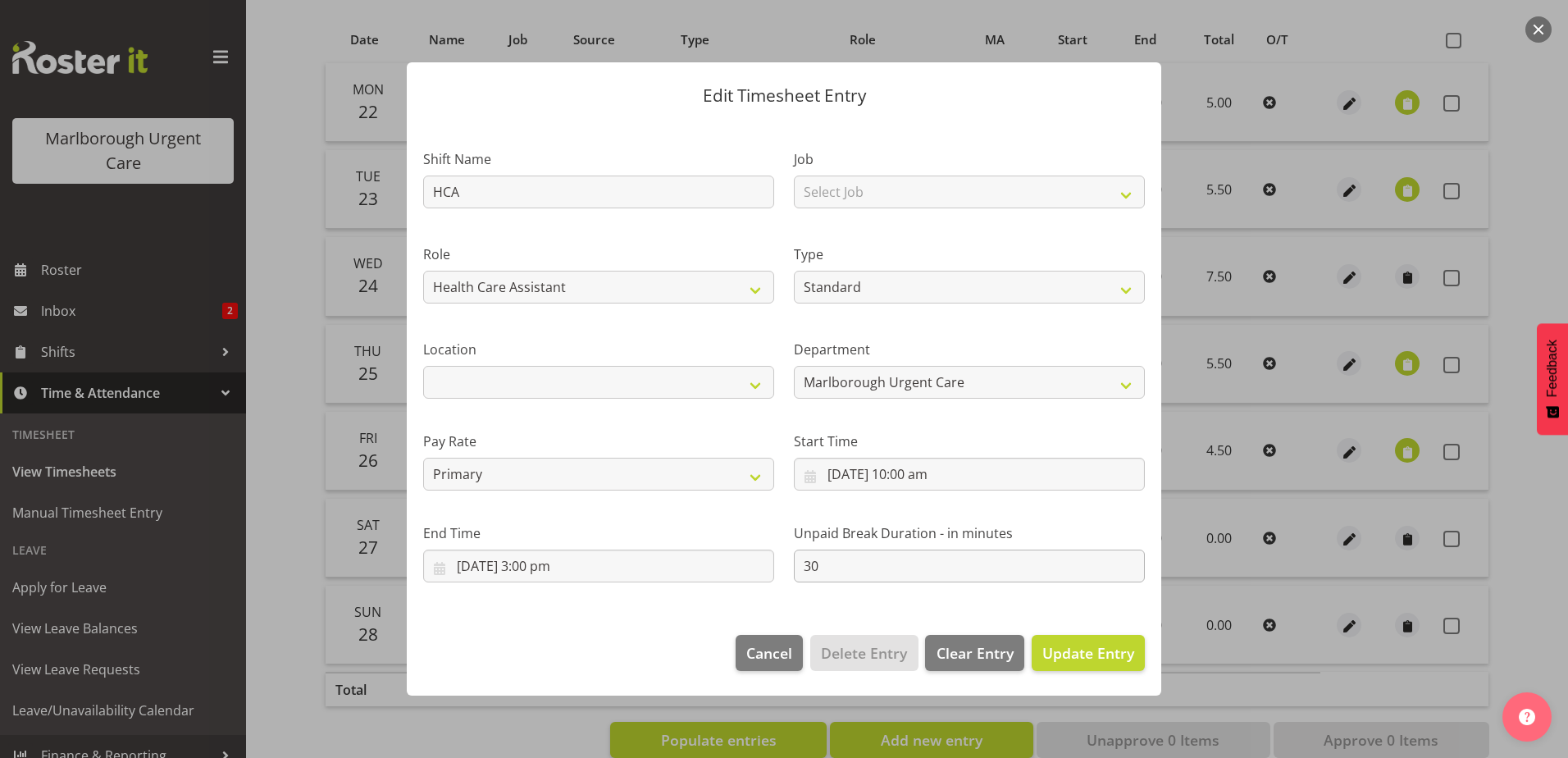
drag, startPoint x: 865, startPoint y: 564, endPoint x: 853, endPoint y: 565, distance: 12.0
click at [854, 565] on section "Shift Name HCA Job Select Job Role Health Care Assistant Weekend HCA Type Off S…" at bounding box center [784, 369] width 755 height 499
drag, startPoint x: 851, startPoint y: 565, endPoint x: 672, endPoint y: 565, distance: 179.0
click at [672, 565] on div "Shift Name HCA Job Select Job Role Health Care Assistant Weekend HCA Type Off S…" at bounding box center [784, 359] width 741 height 465
type input "0"
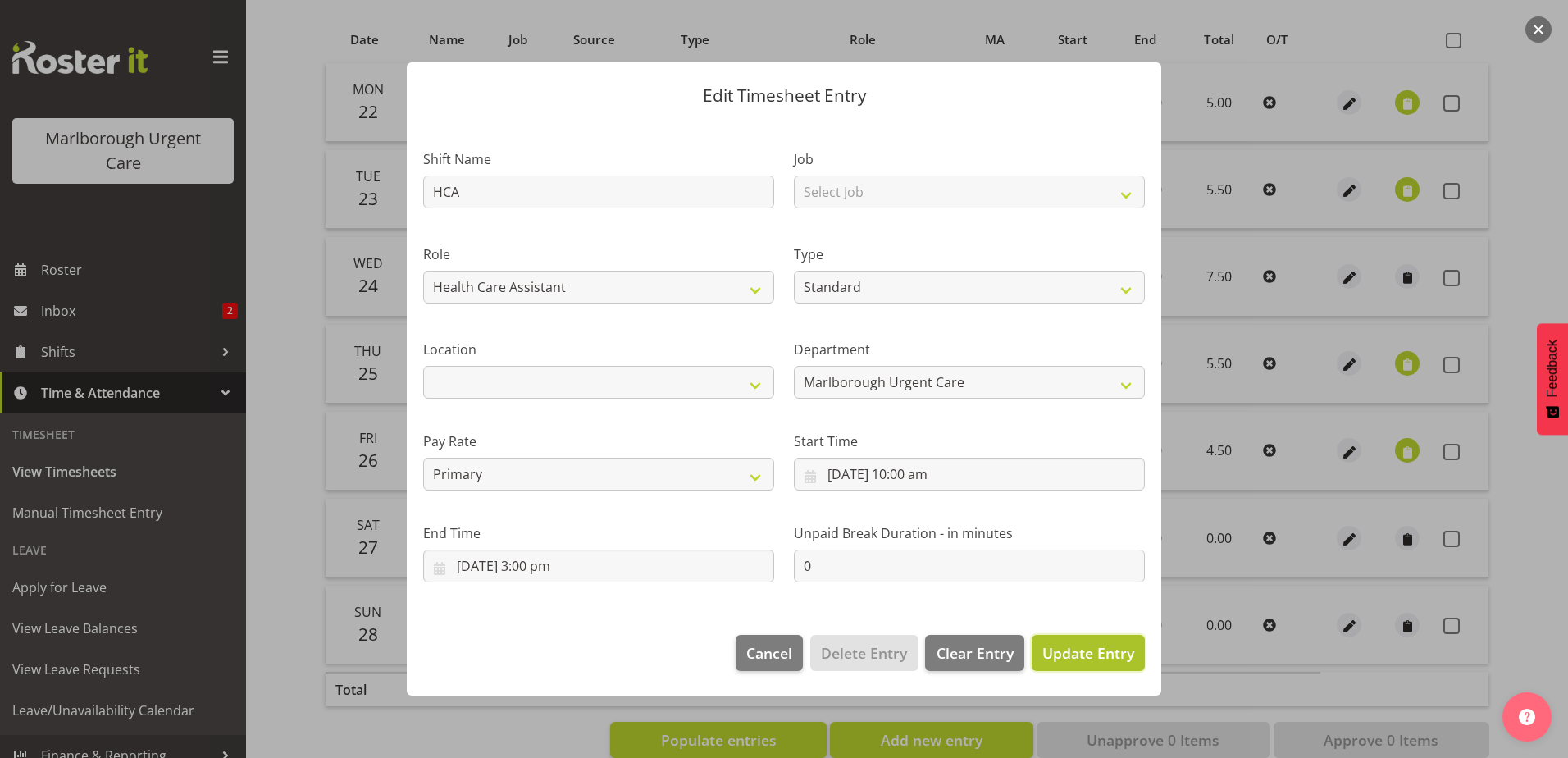
click at [1074, 644] on span "Update Entry" at bounding box center [1088, 653] width 92 height 20
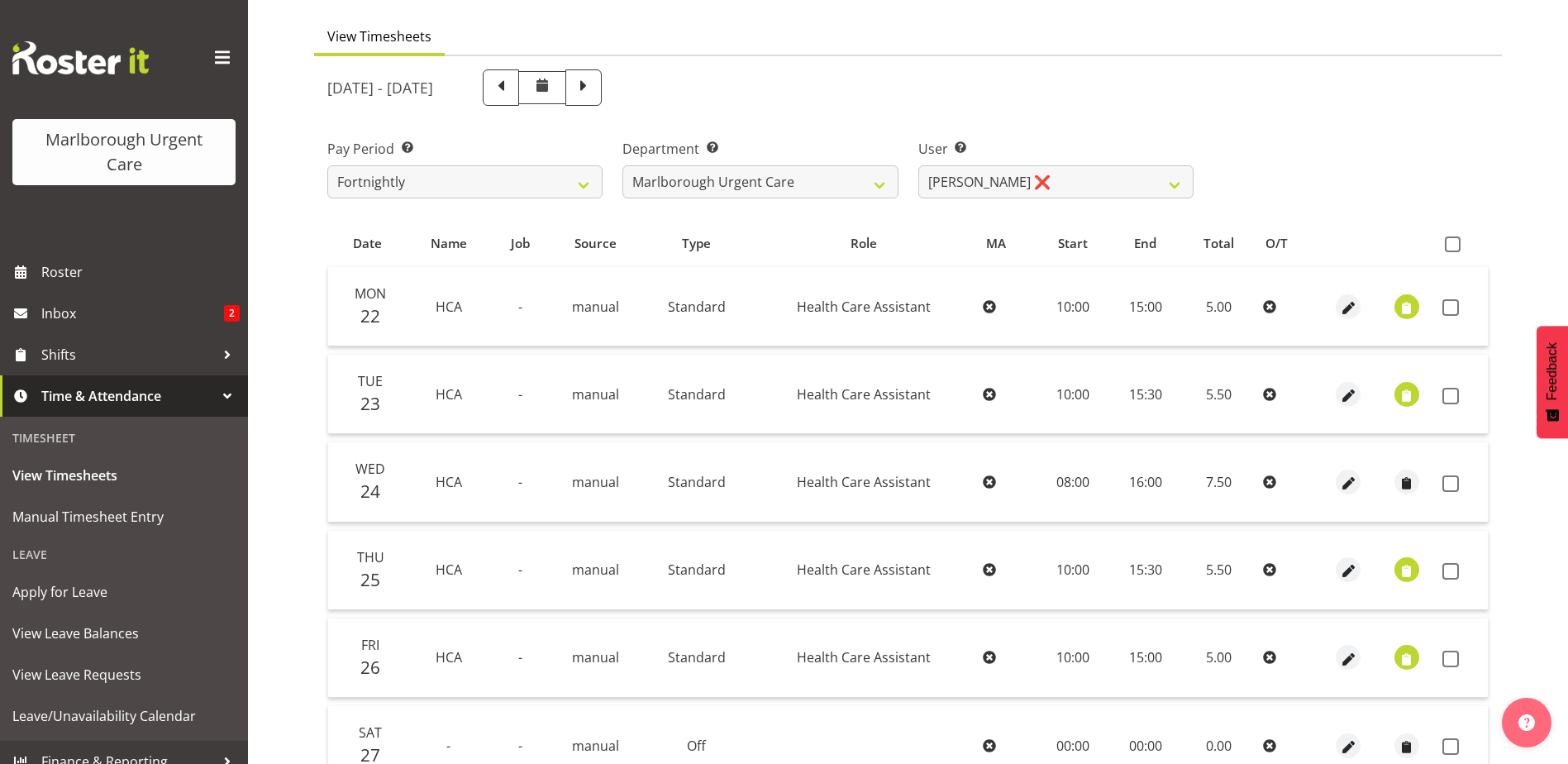
scroll to position [0, 0]
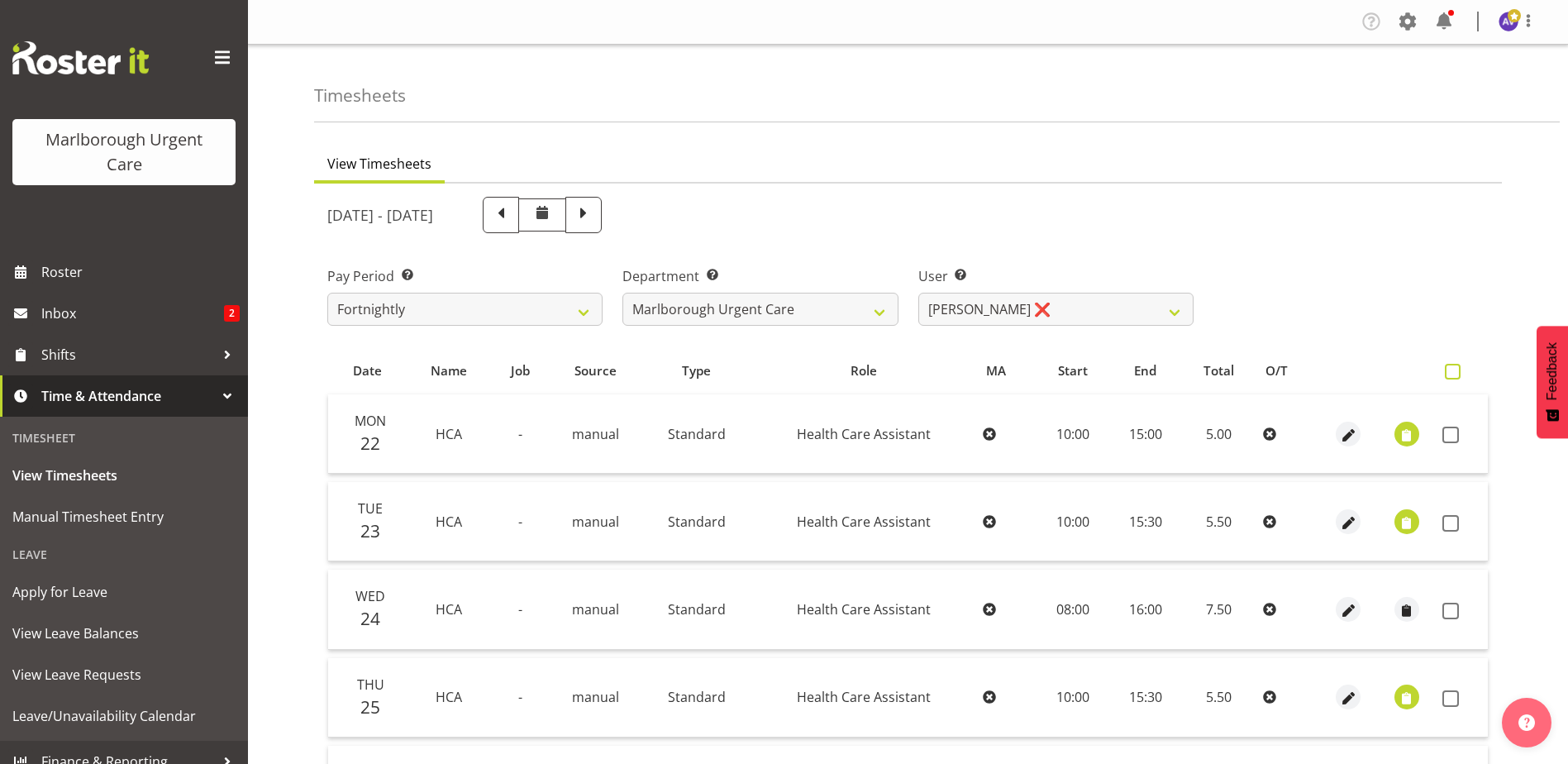
click at [1453, 373] on span at bounding box center [1452, 371] width 16 height 16
click at [1453, 373] on input "checkbox" at bounding box center [1449, 371] width 11 height 11
checkbox input "true"
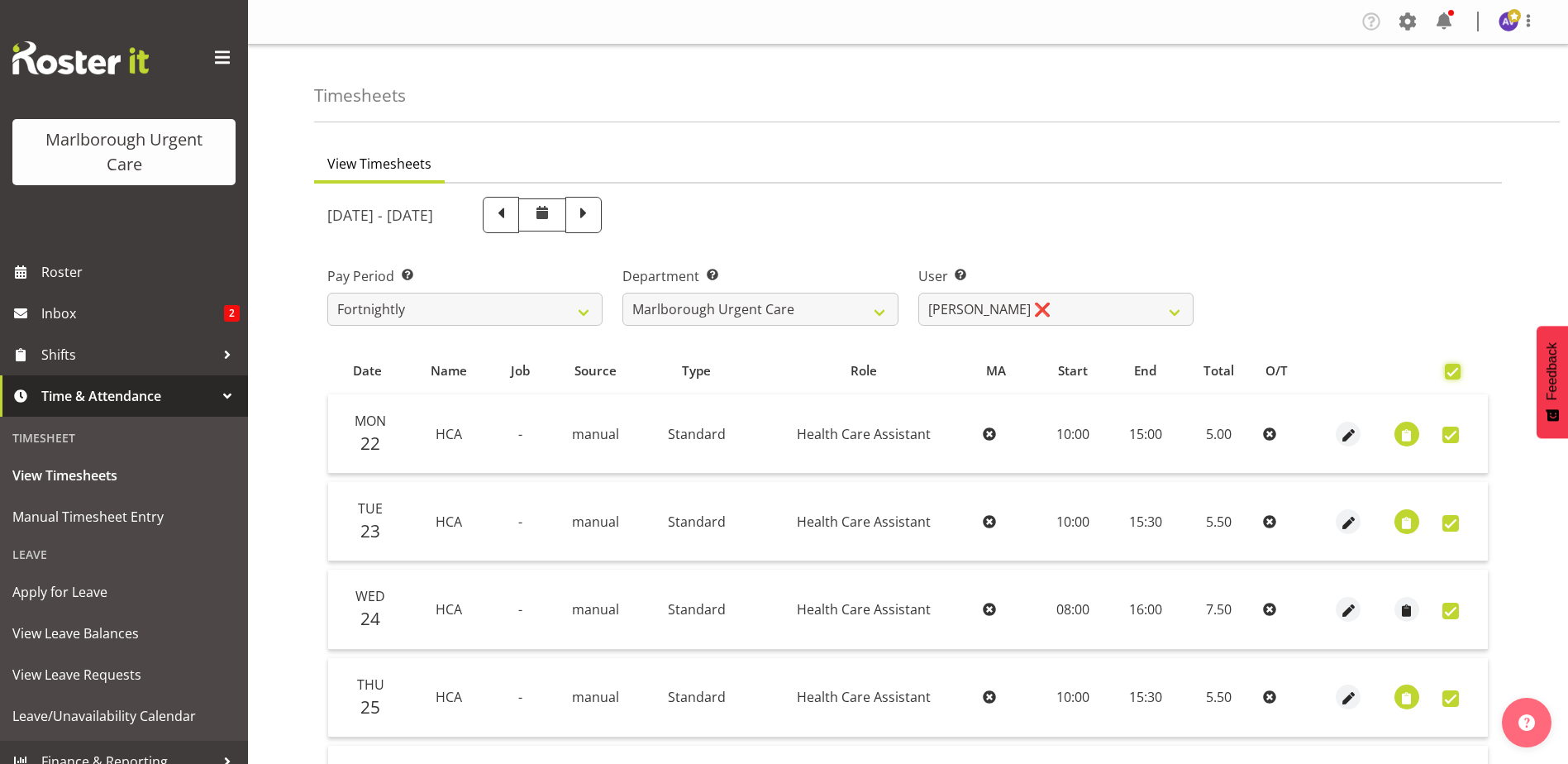
checkbox input "true"
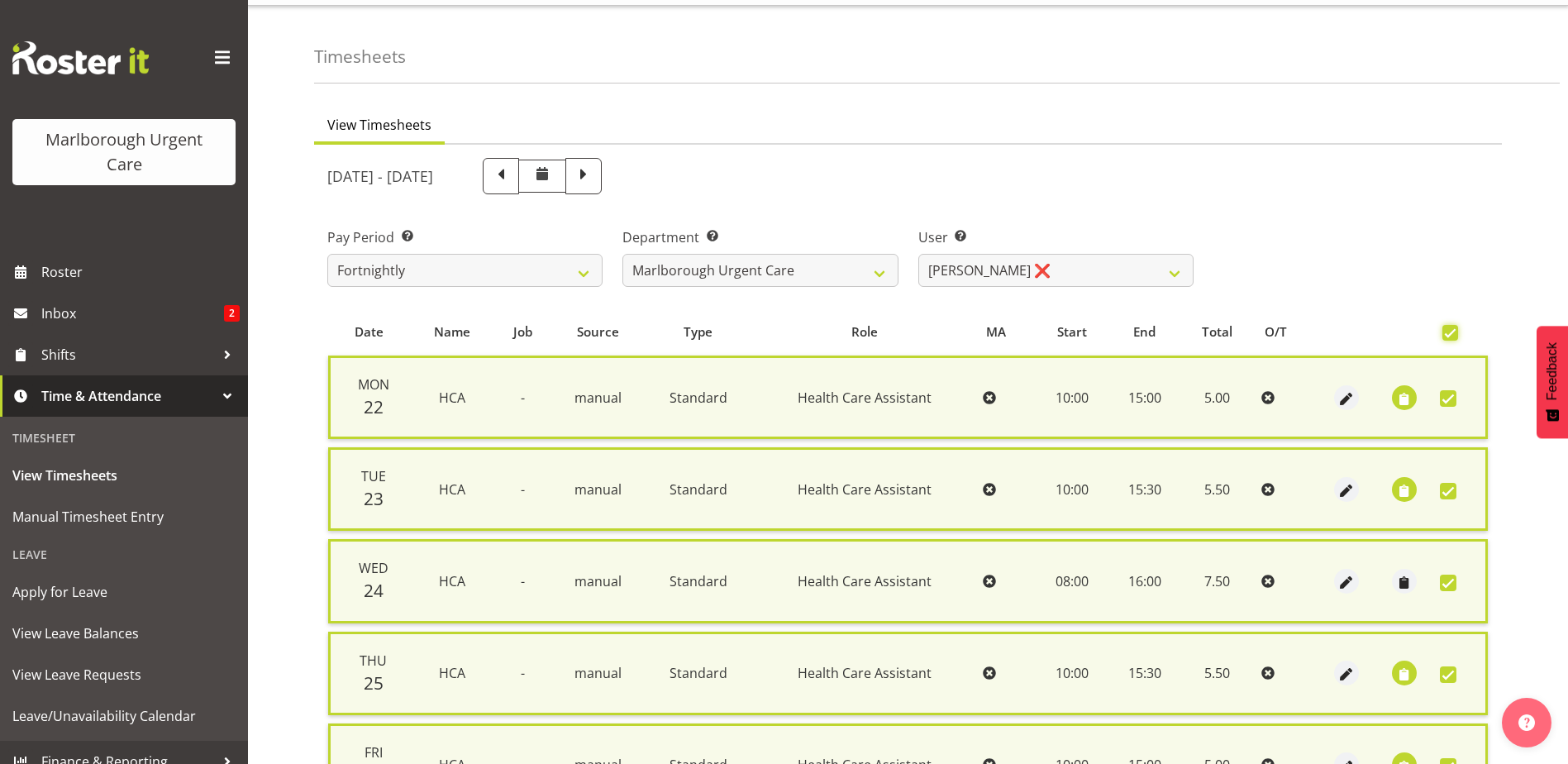
scroll to position [396, 0]
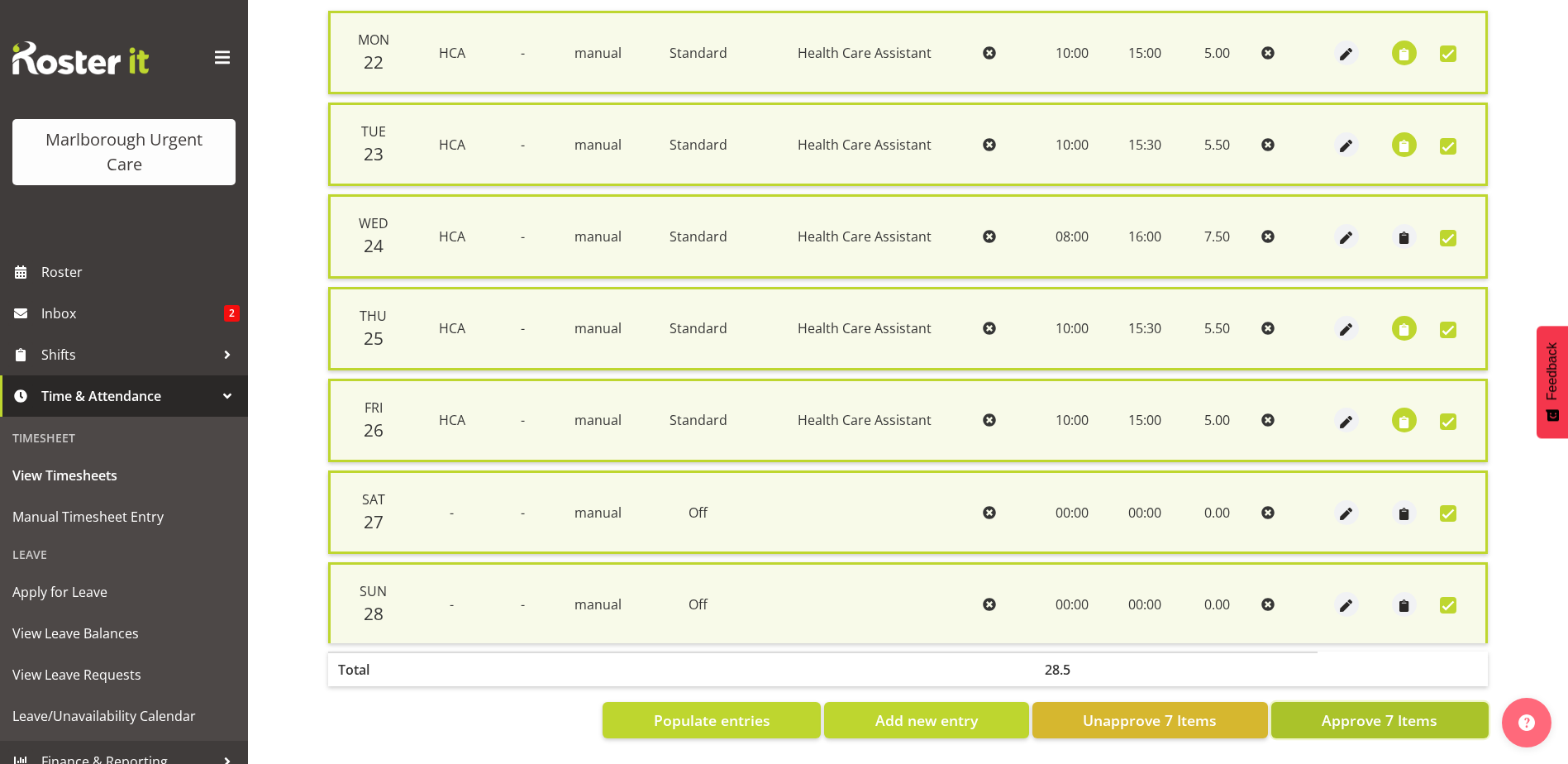
click at [1355, 709] on span "Approve 7 Items" at bounding box center [1379, 720] width 115 height 22
checkbox input "false"
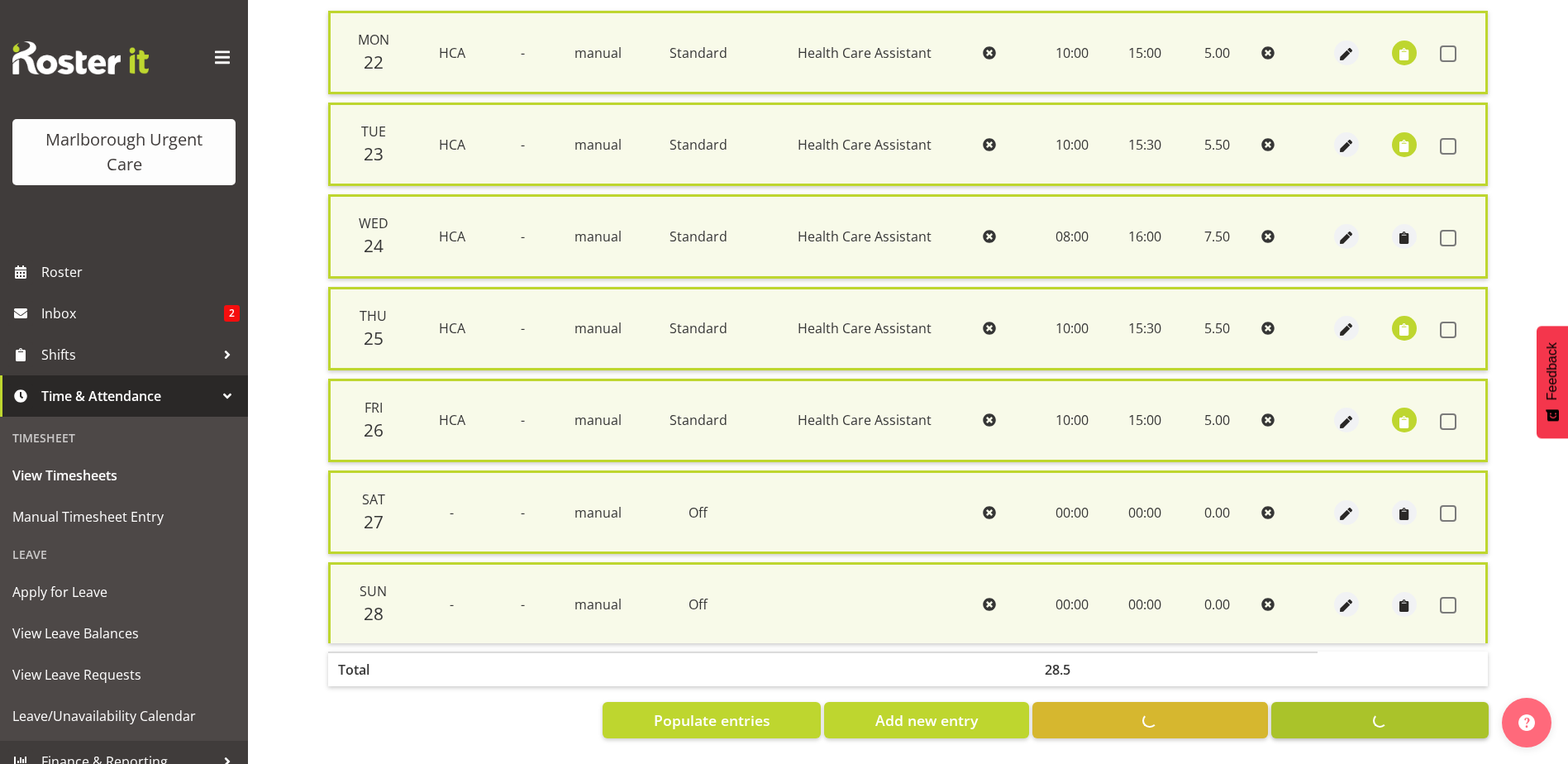
checkbox input "false"
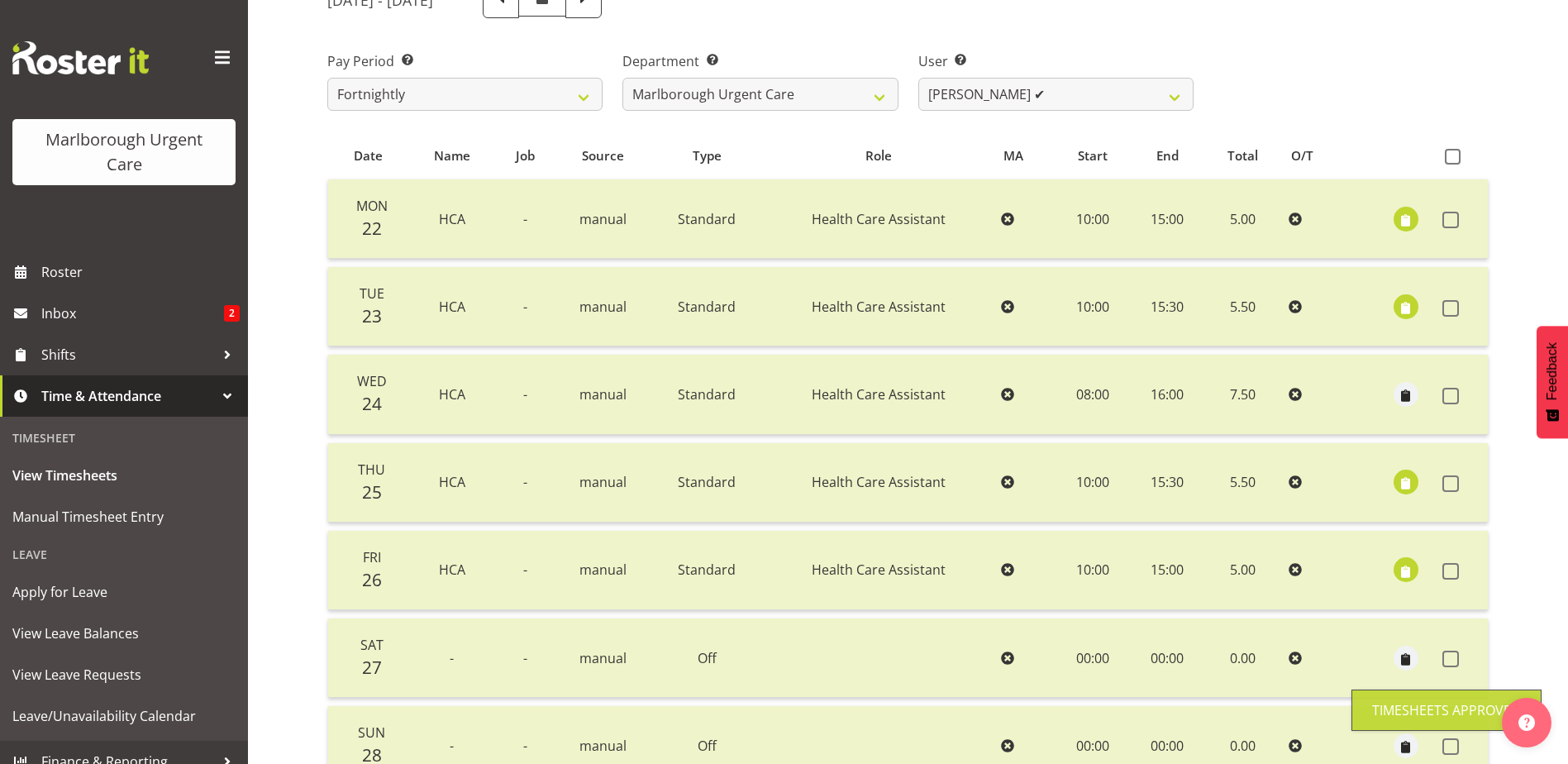
scroll to position [0, 0]
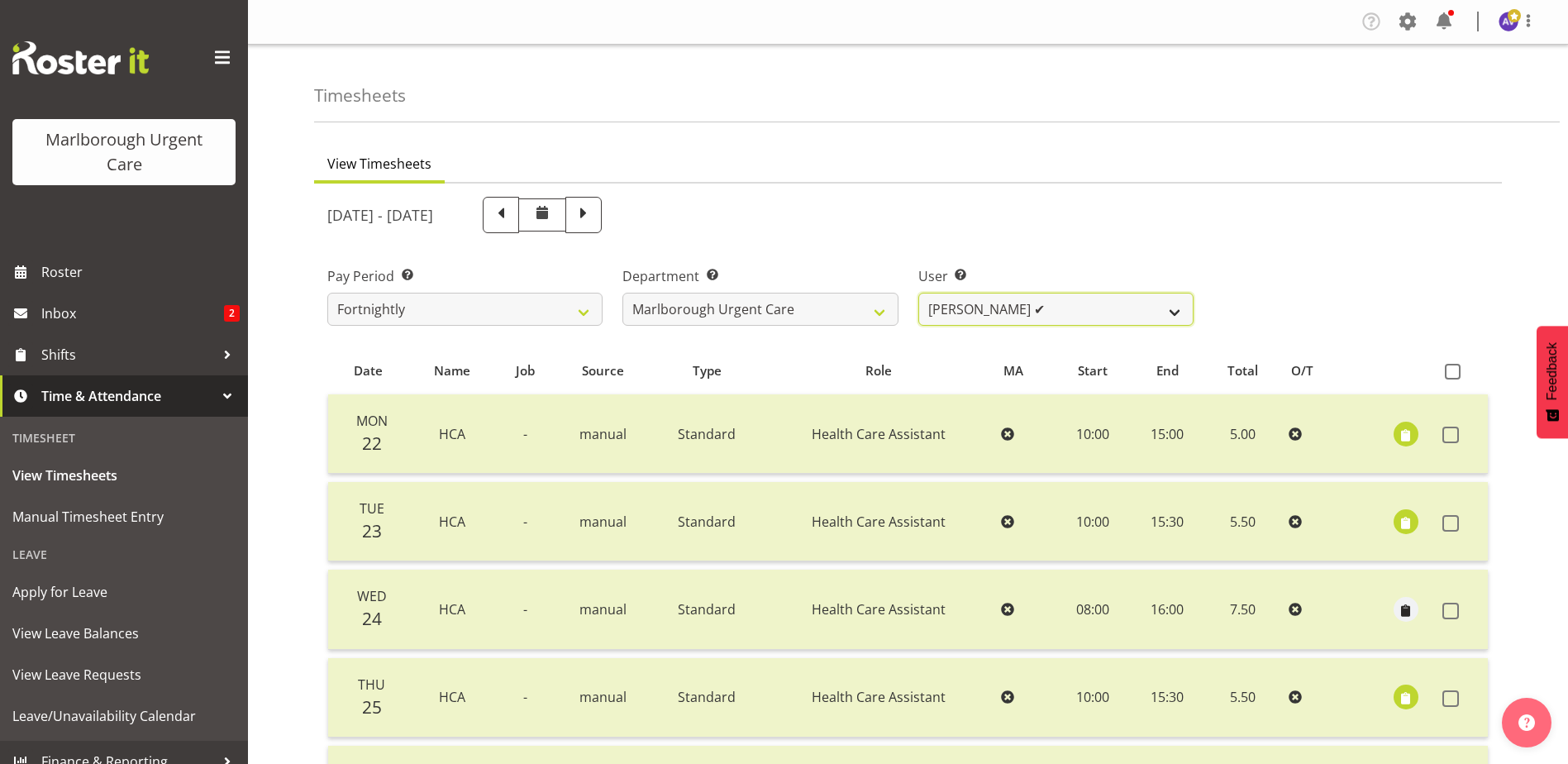
click at [1020, 312] on select "Agnes Tyson ✔ Alysia Newman-Woods ✔ Andrew Brooks ✔ Cordelia Davies ✔ Gloria Va…" at bounding box center [1055, 308] width 275 height 33
select select "11837"
click at [918, 292] on select "Agnes Tyson ✔ Alysia Newman-Woods ✔ Andrew Brooks ✔ Cordelia Davies ✔ Gloria Va…" at bounding box center [1055, 308] width 275 height 33
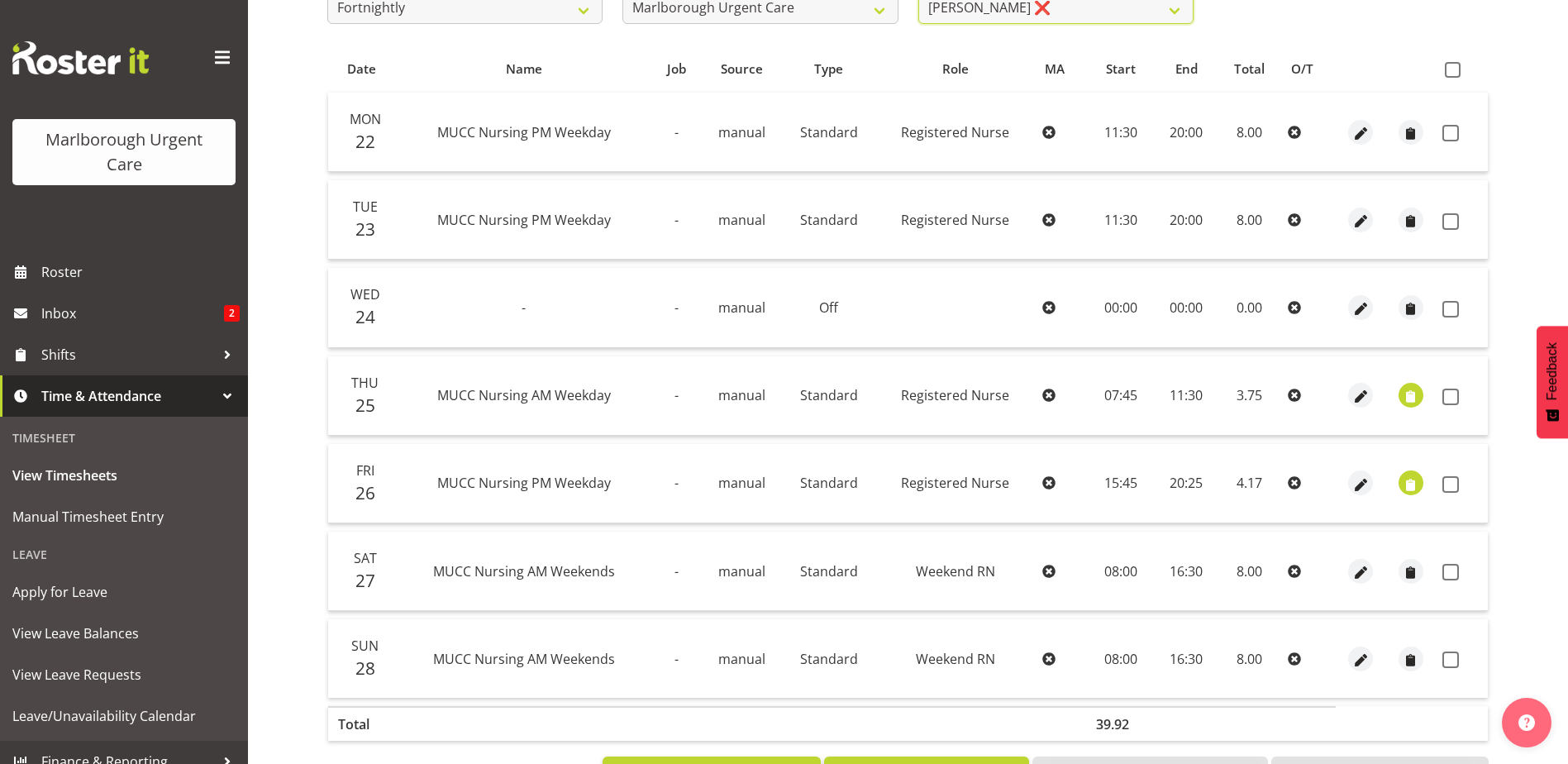
scroll to position [331, 0]
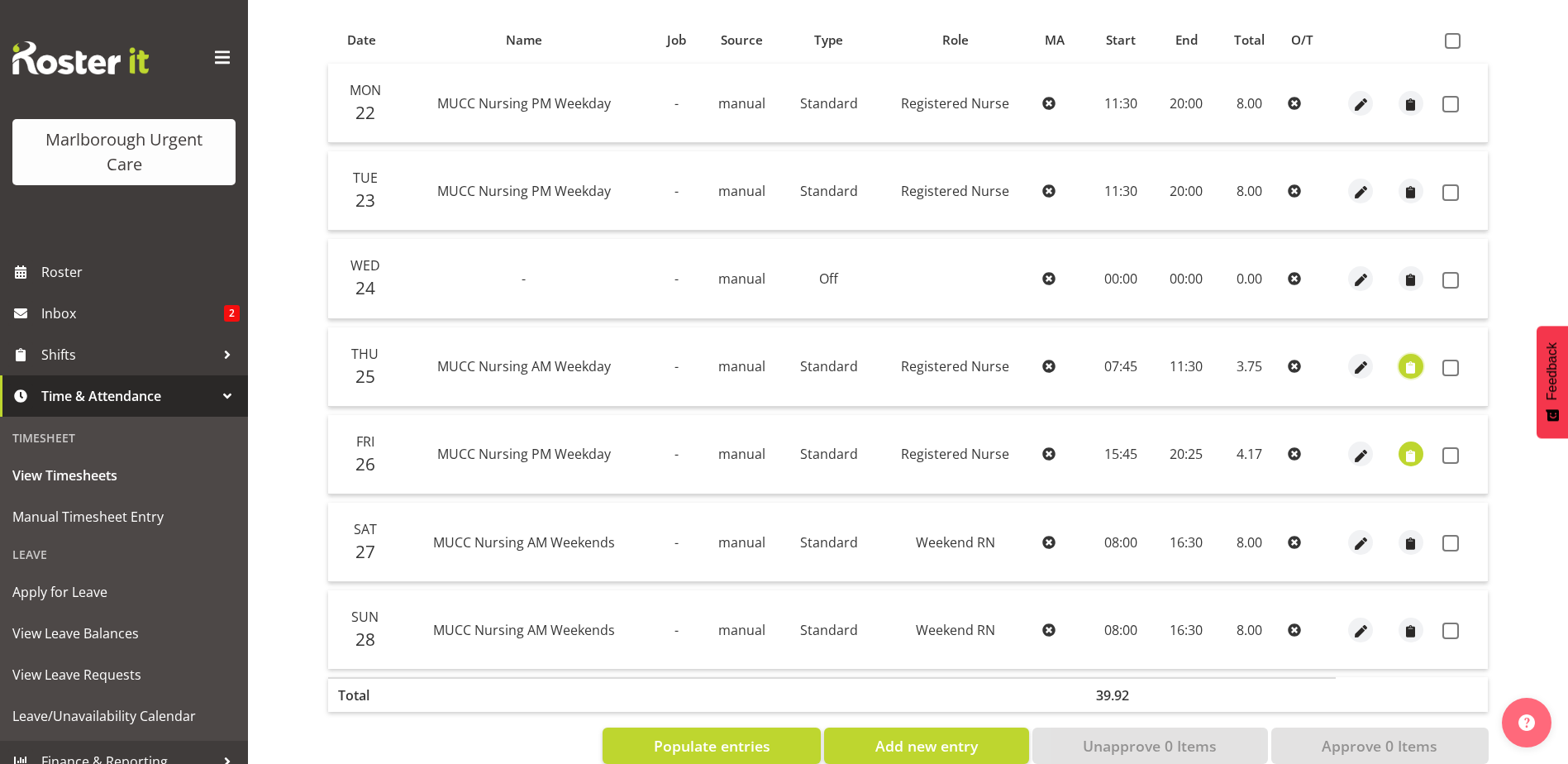
click at [1411, 364] on span "button" at bounding box center [1410, 368] width 19 height 19
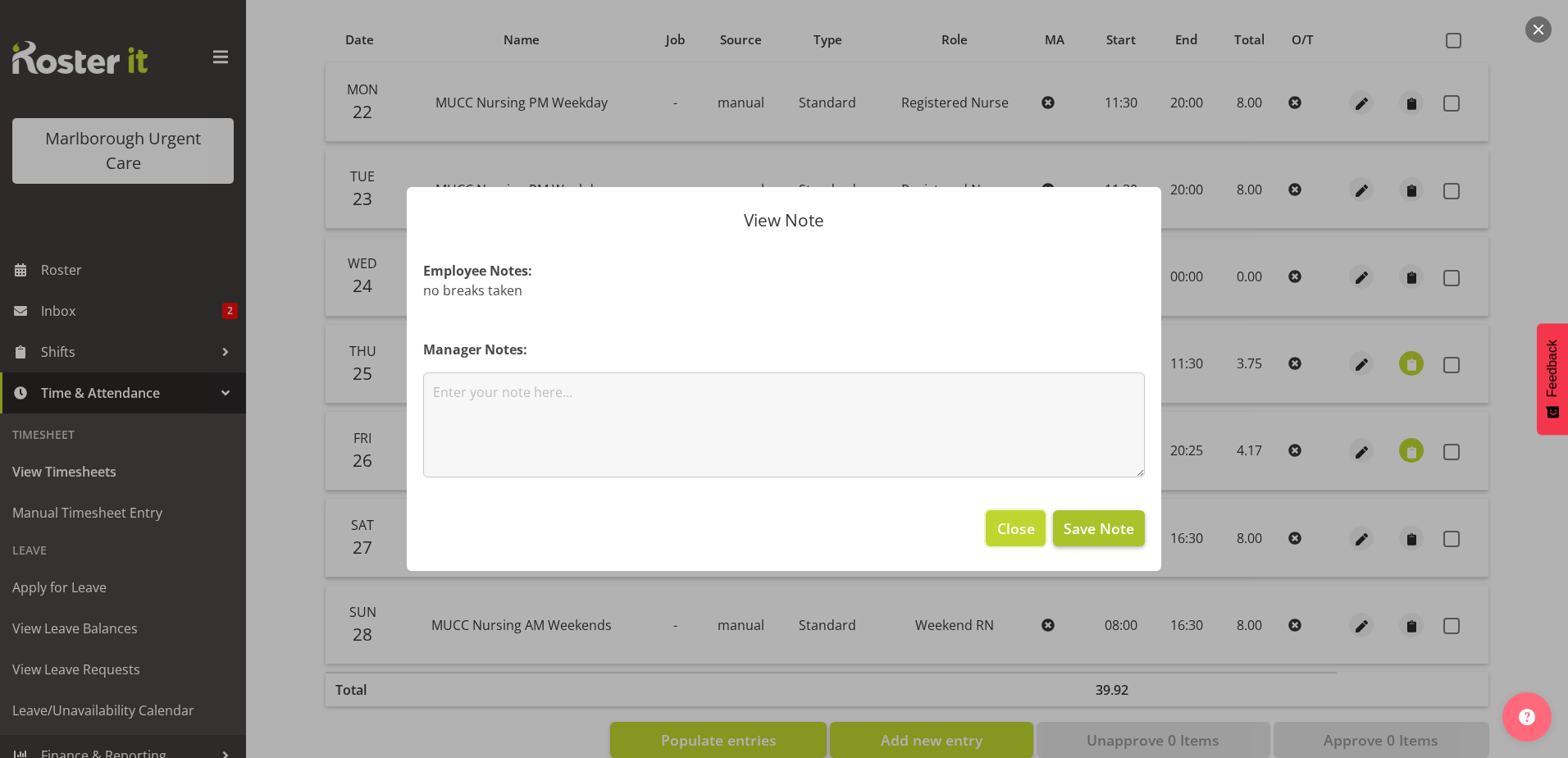
click at [1026, 532] on span "Close" at bounding box center [1016, 528] width 38 height 22
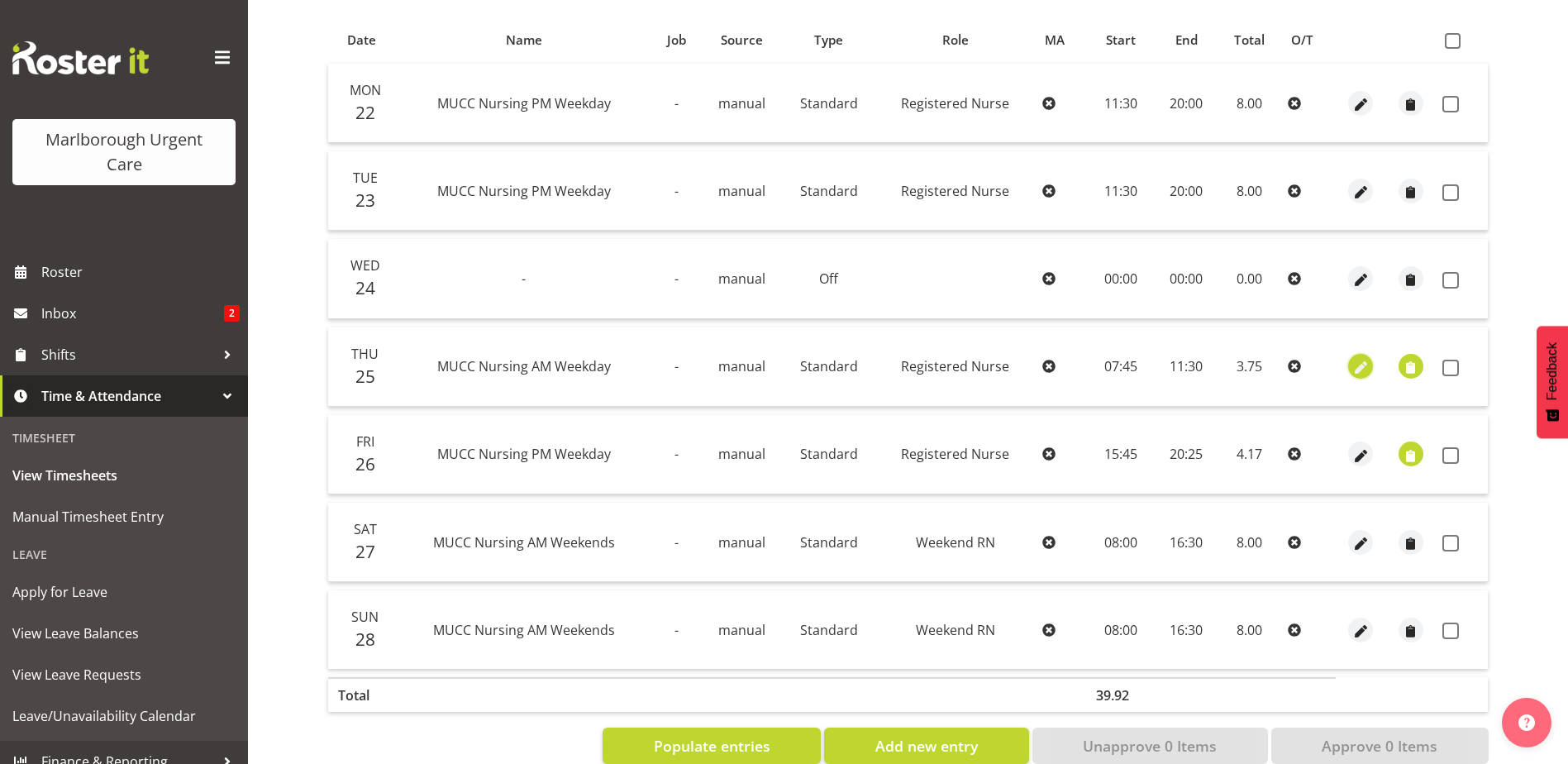
click at [1357, 370] on span "button" at bounding box center [1360, 368] width 19 height 19
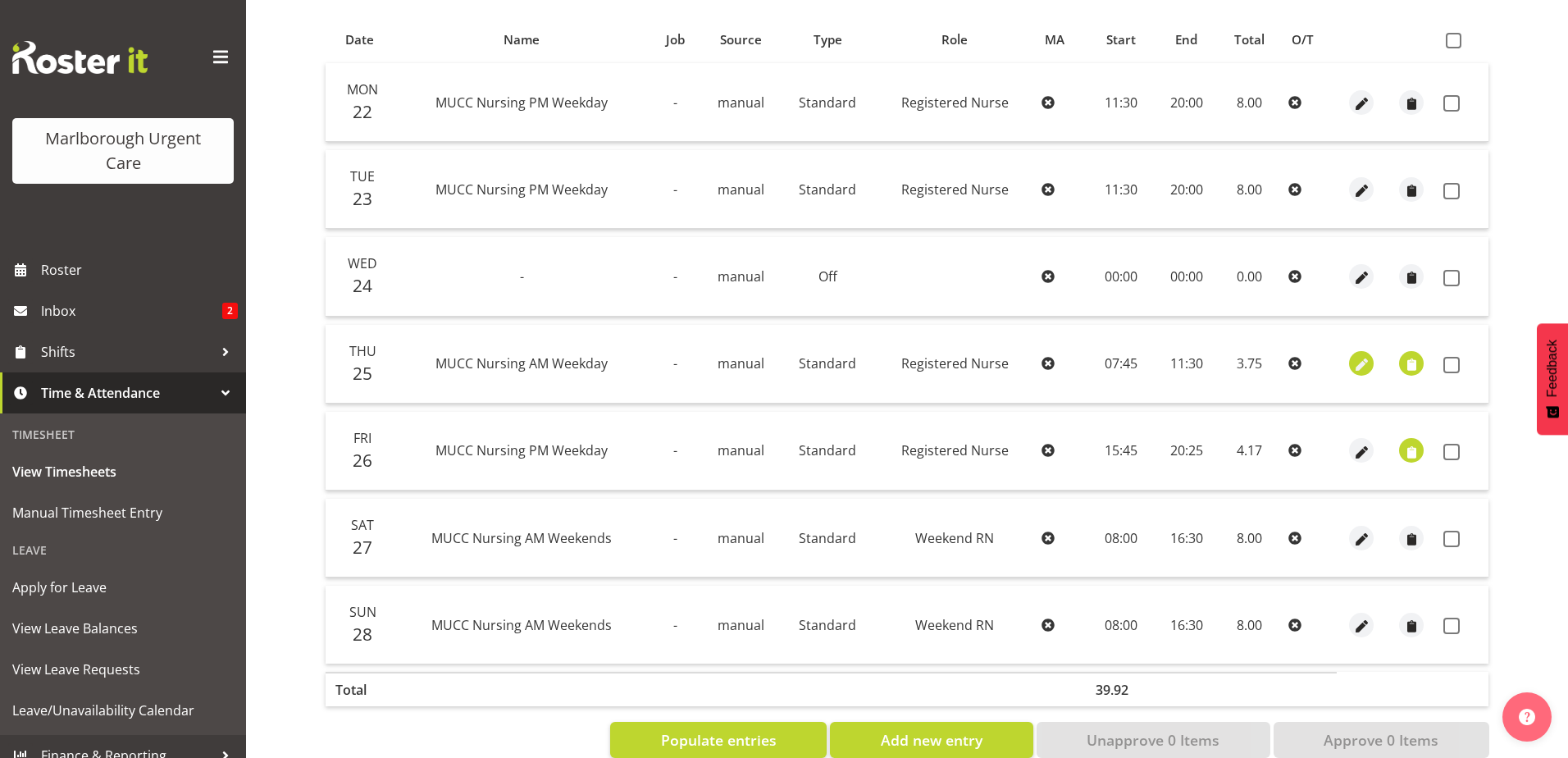
select select "Standard"
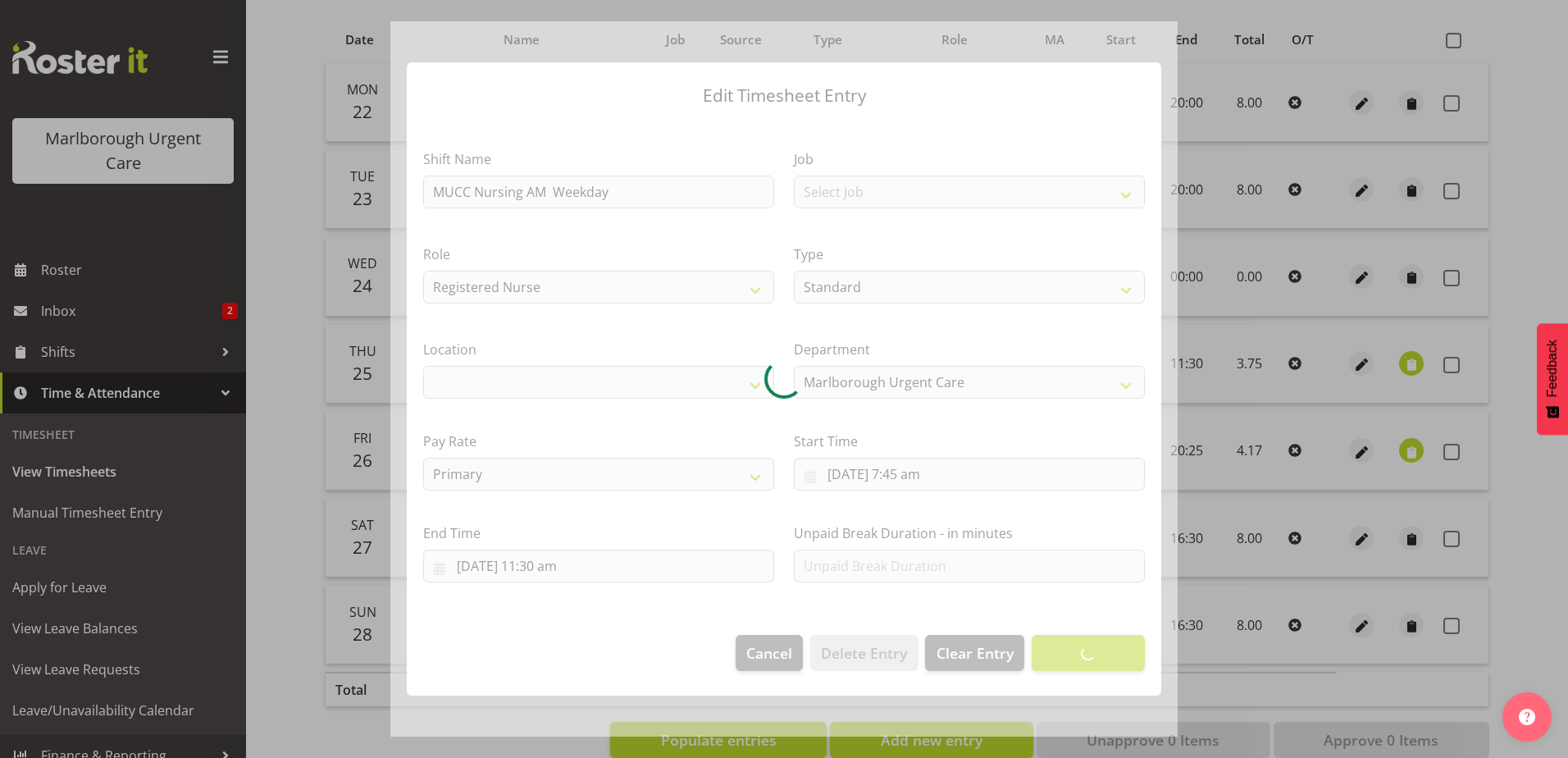
select select
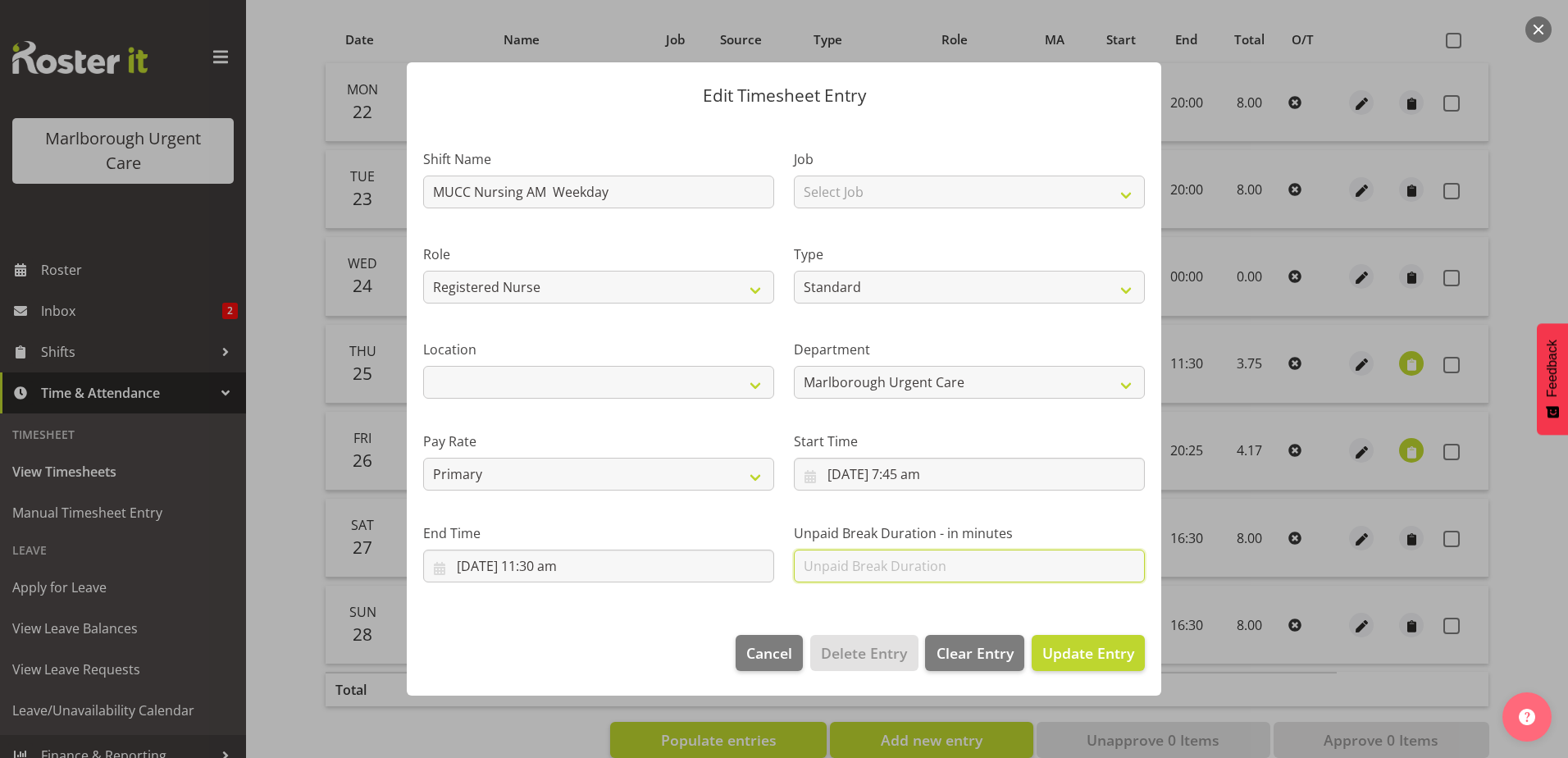
click at [845, 564] on input "text" at bounding box center [970, 566] width 351 height 33
click at [822, 562] on input "text" at bounding box center [970, 566] width 351 height 33
type input "0"
click at [780, 602] on section "Shift Name MUCC Nursing AM Weekday Job Select Job Role Registered Nurse Weekend…" at bounding box center [784, 369] width 755 height 499
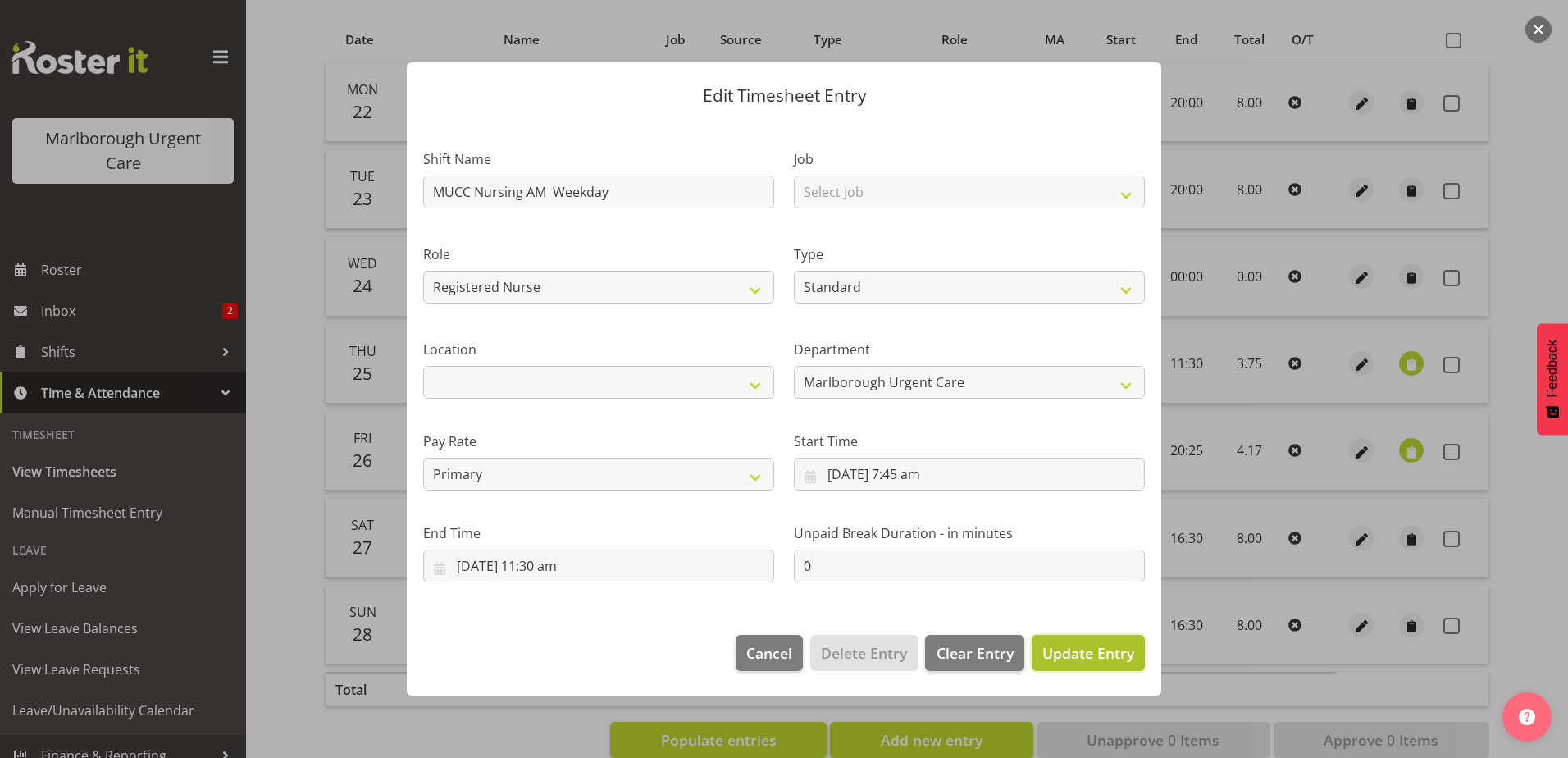
click at [1061, 657] on span "Update Entry" at bounding box center [1088, 653] width 92 height 20
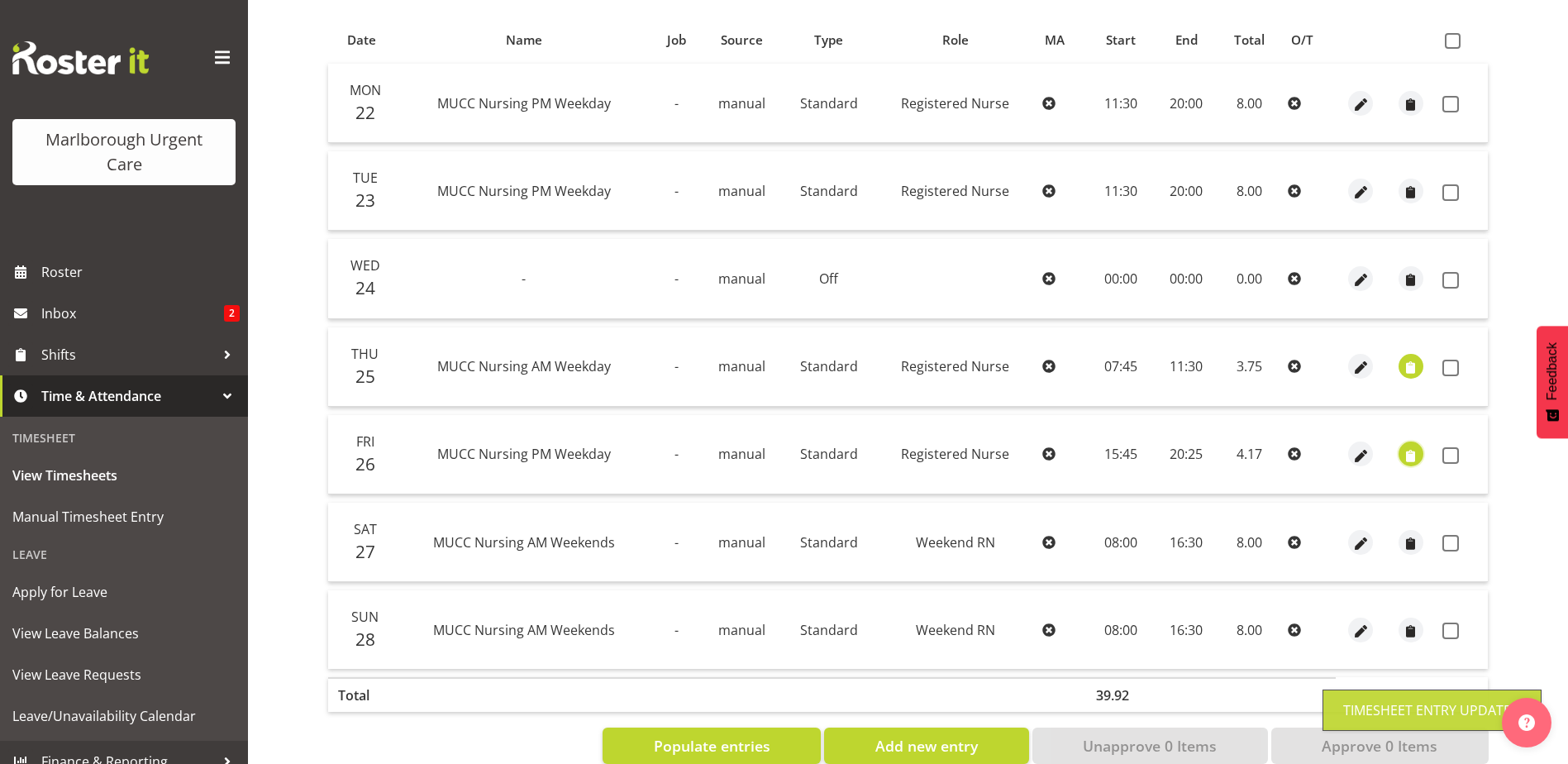
click at [1411, 451] on span "button" at bounding box center [1410, 456] width 19 height 19
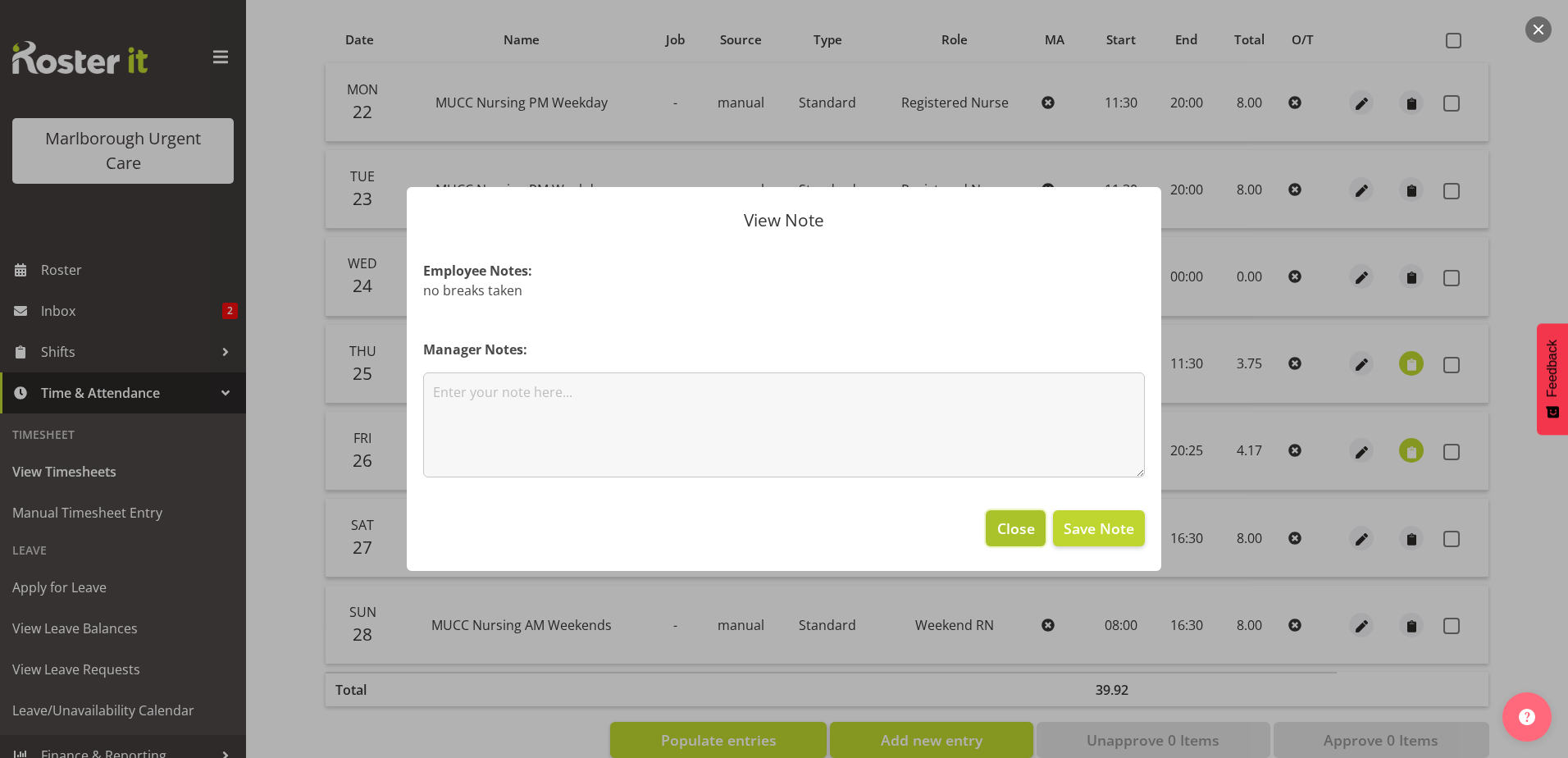
click at [1001, 530] on span "Close" at bounding box center [1016, 528] width 38 height 22
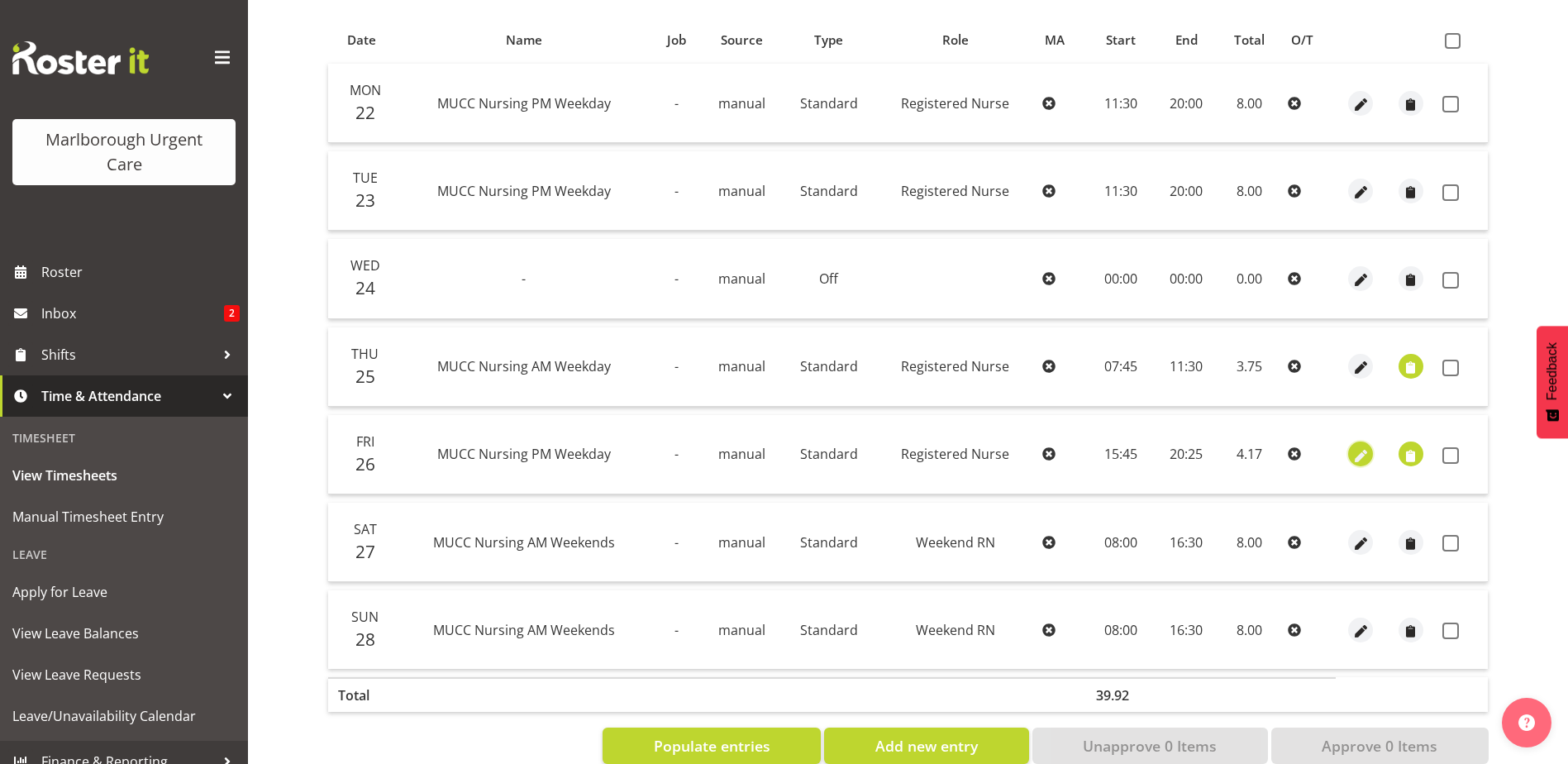
click at [1355, 452] on span "button" at bounding box center [1360, 456] width 19 height 19
select select "Standard"
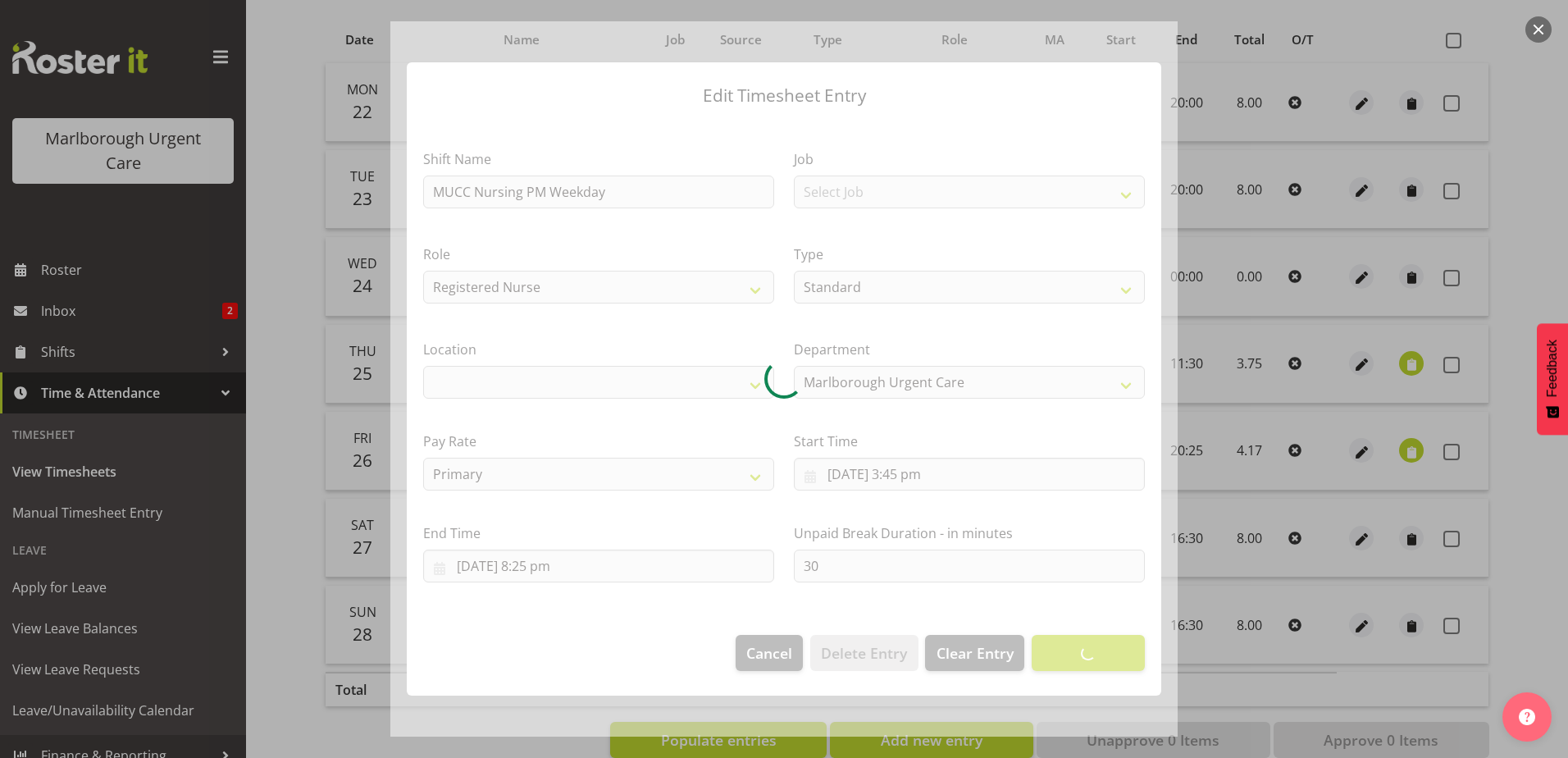
select select
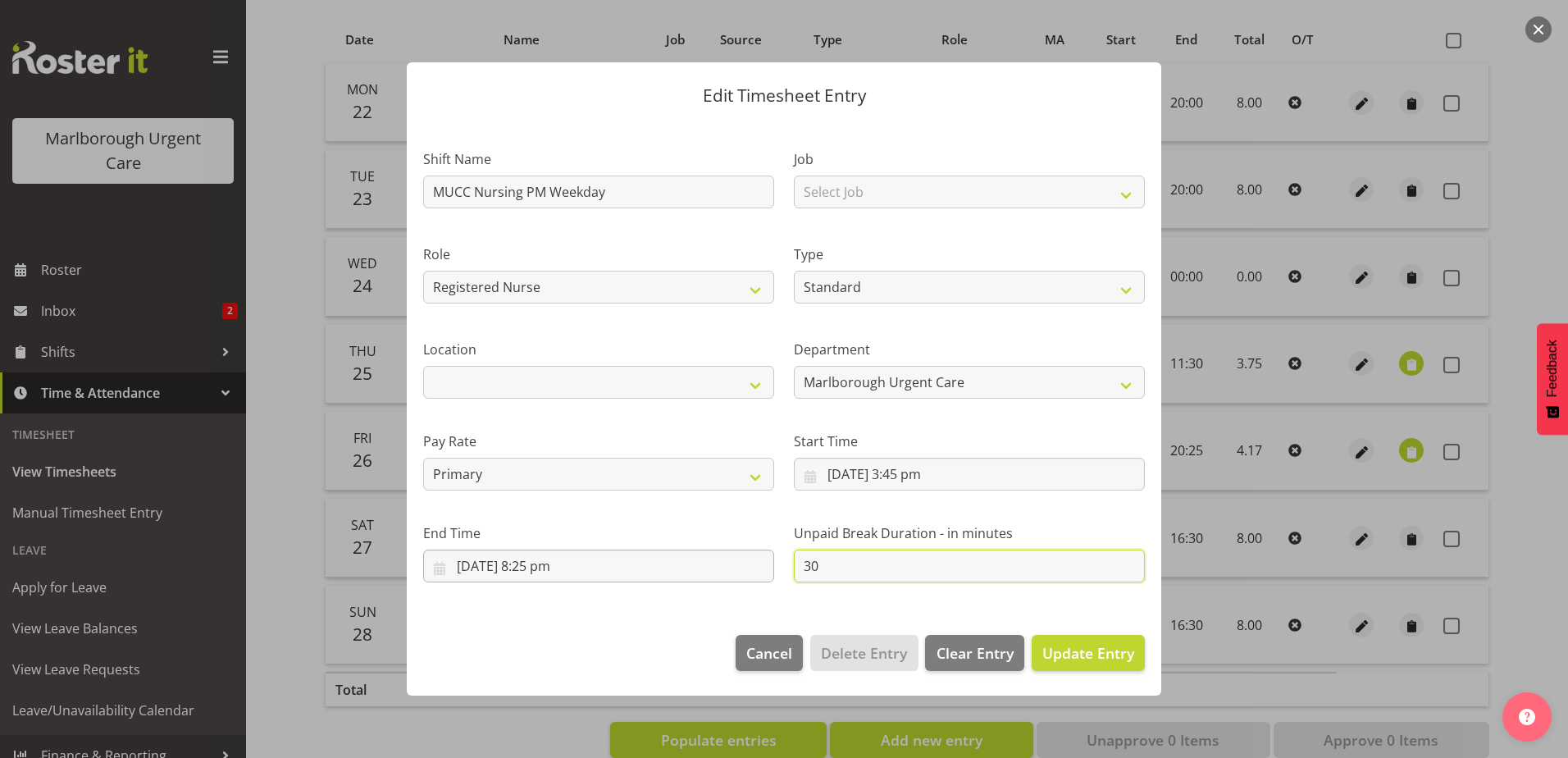
drag, startPoint x: 821, startPoint y: 566, endPoint x: 729, endPoint y: 568, distance: 92.0
click at [729, 568] on div "Shift Name MUCC Nursing PM Weekday Job Select Job Role Registered Nurse Weekend…" at bounding box center [784, 359] width 741 height 465
type input "0"
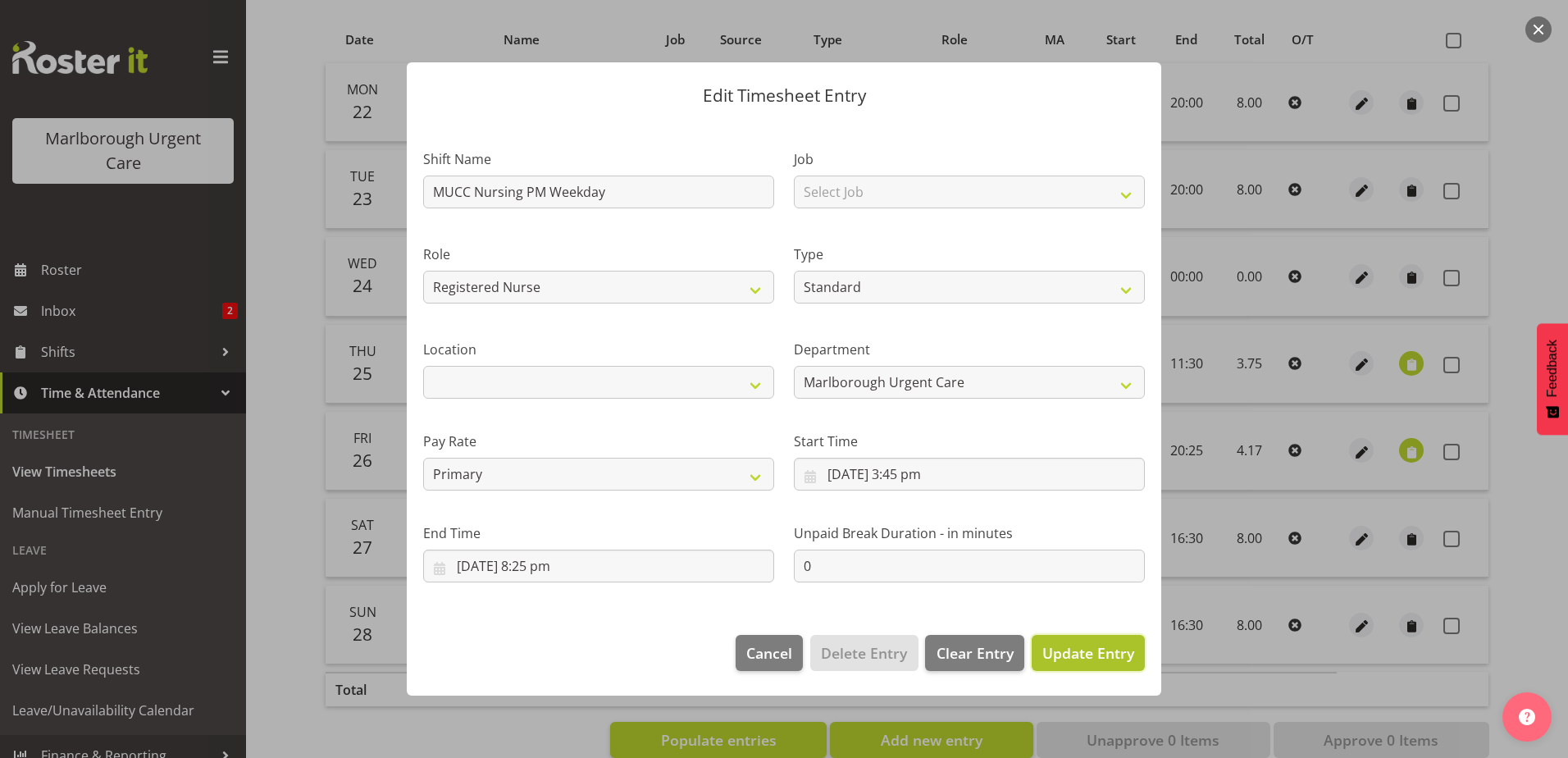
click at [1077, 647] on span "Update Entry" at bounding box center [1088, 653] width 92 height 20
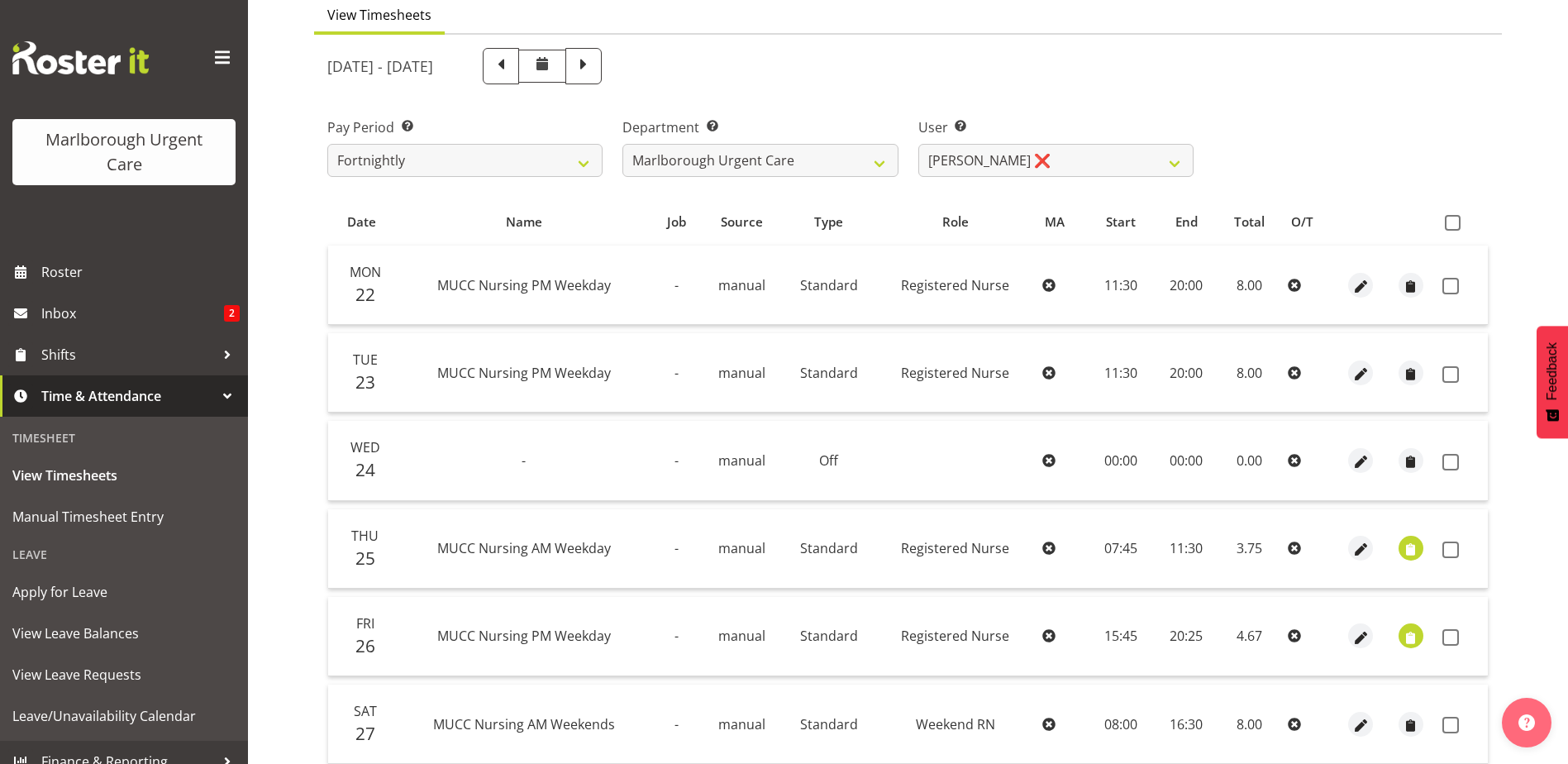
scroll to position [0, 0]
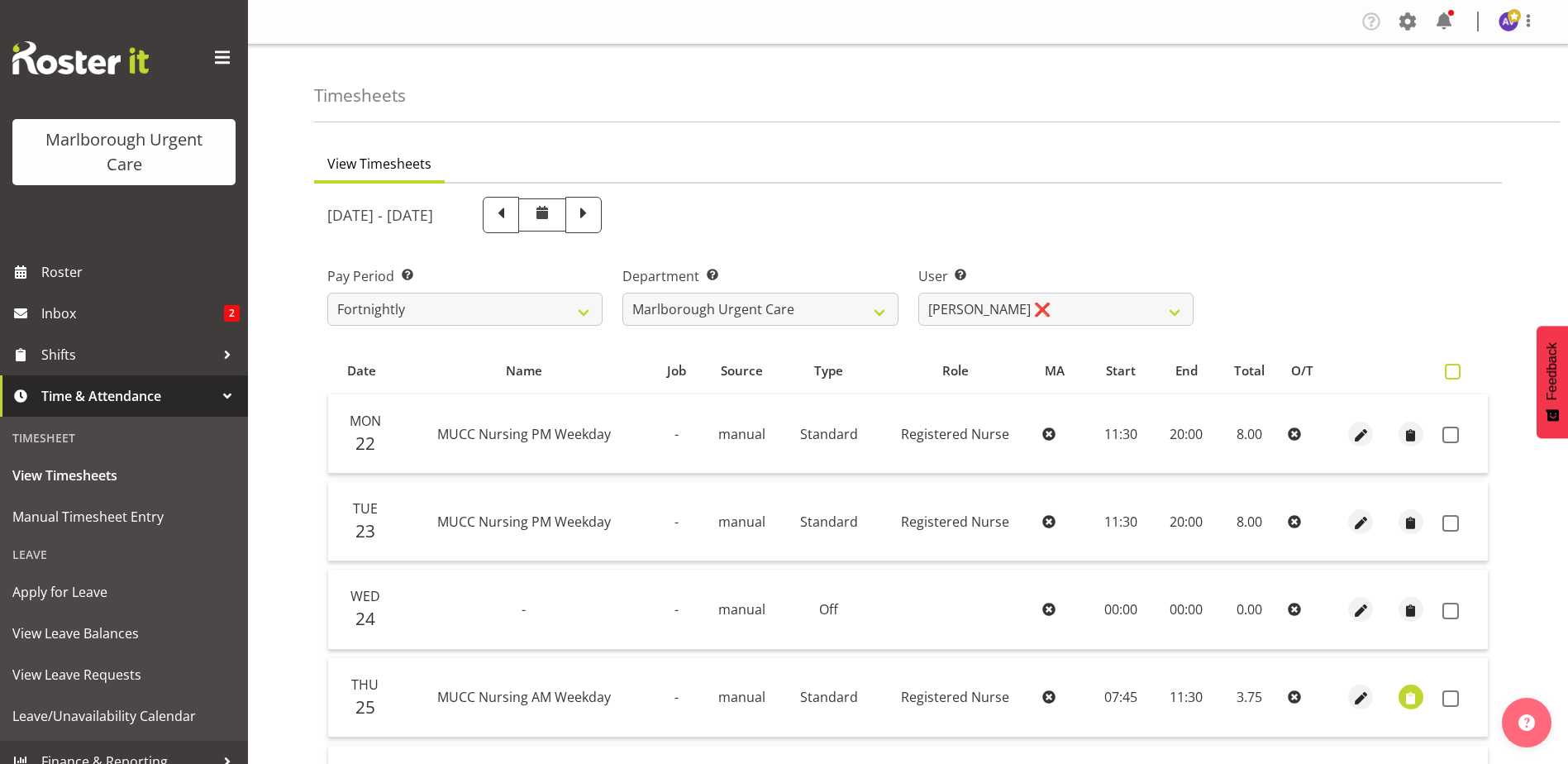
click at [1453, 368] on span at bounding box center [1452, 371] width 16 height 16
click at [1453, 368] on input "checkbox" at bounding box center [1449, 371] width 11 height 11
checkbox input "true"
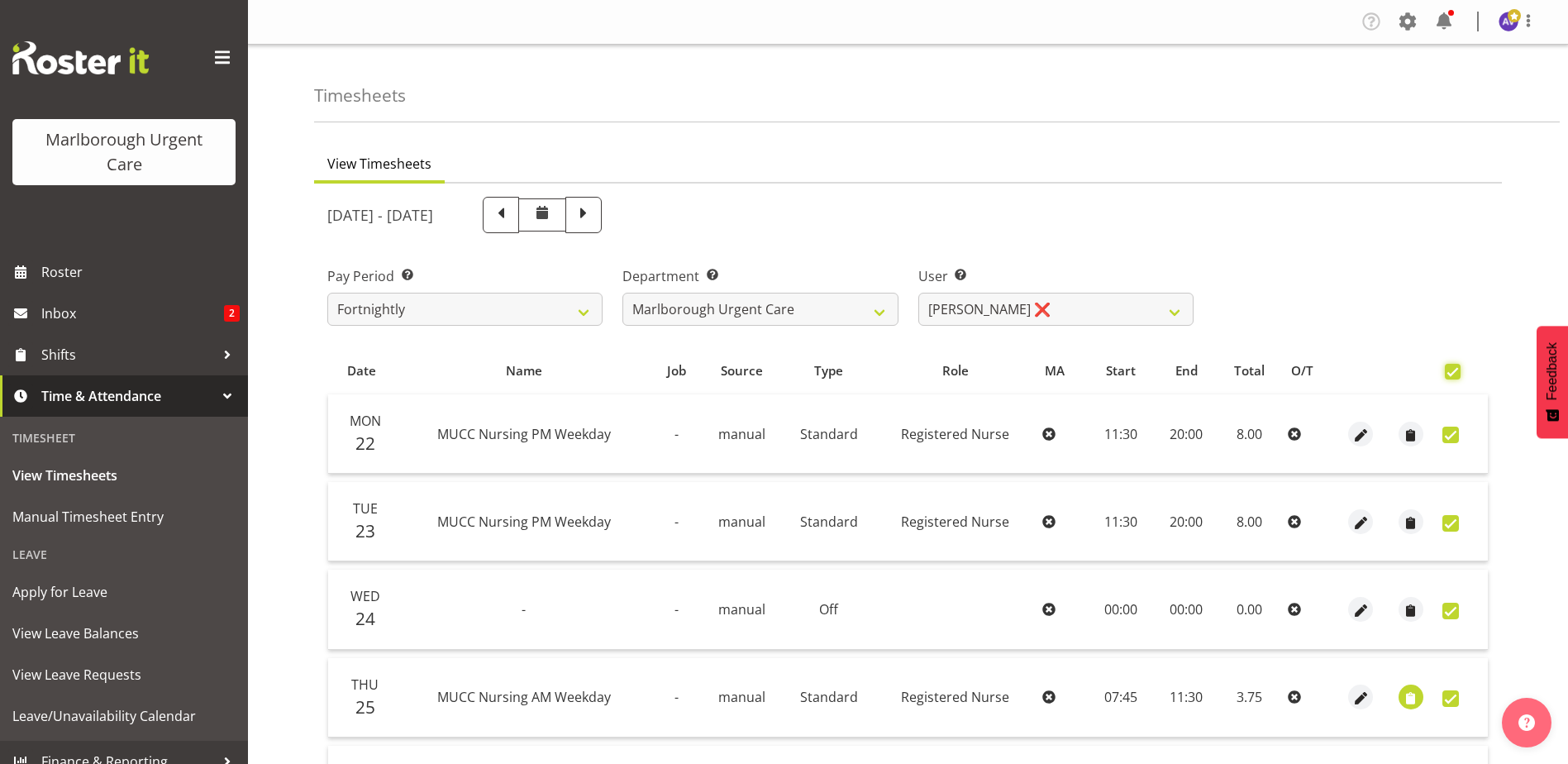
checkbox input "true"
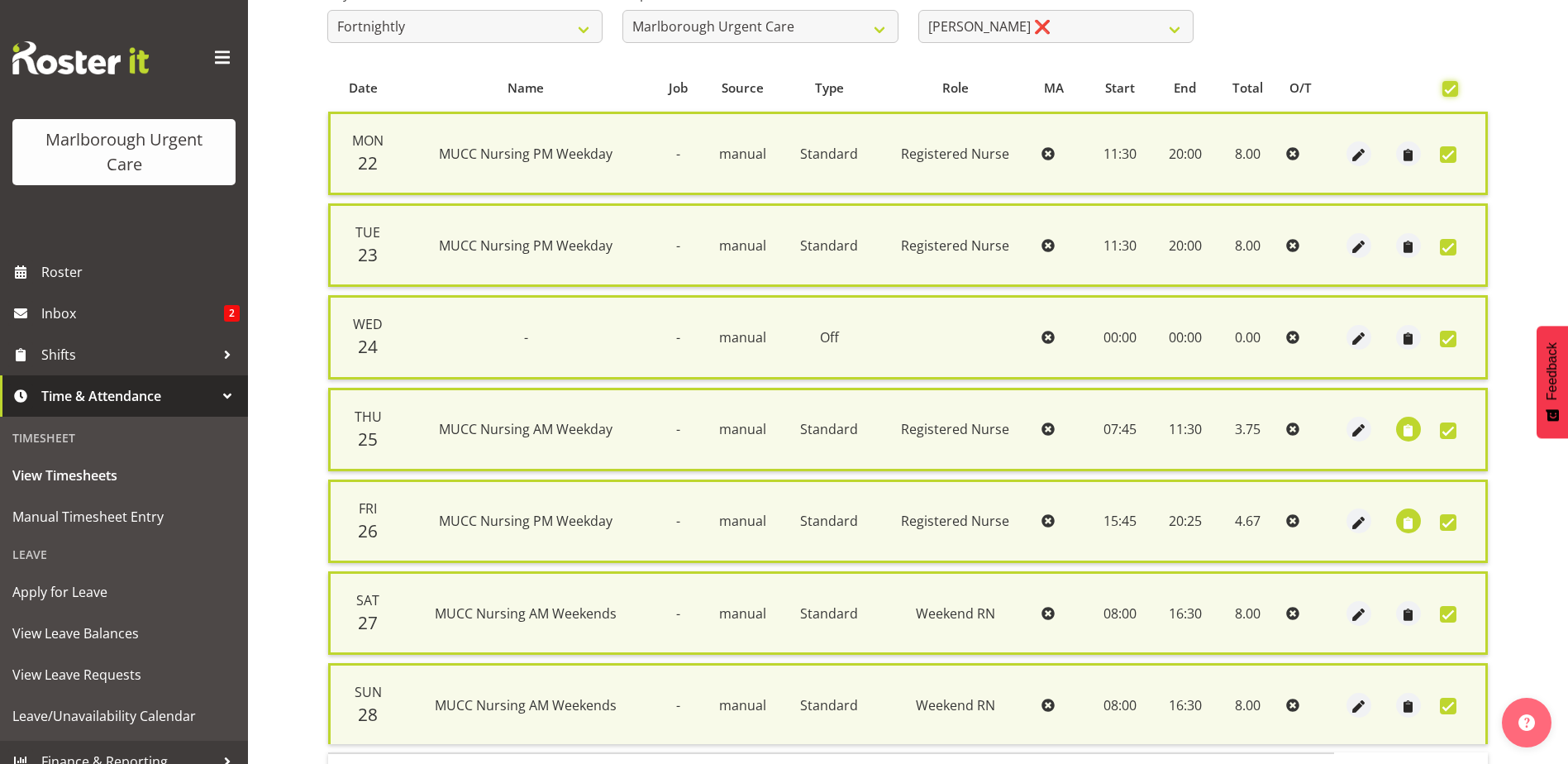
scroll to position [396, 0]
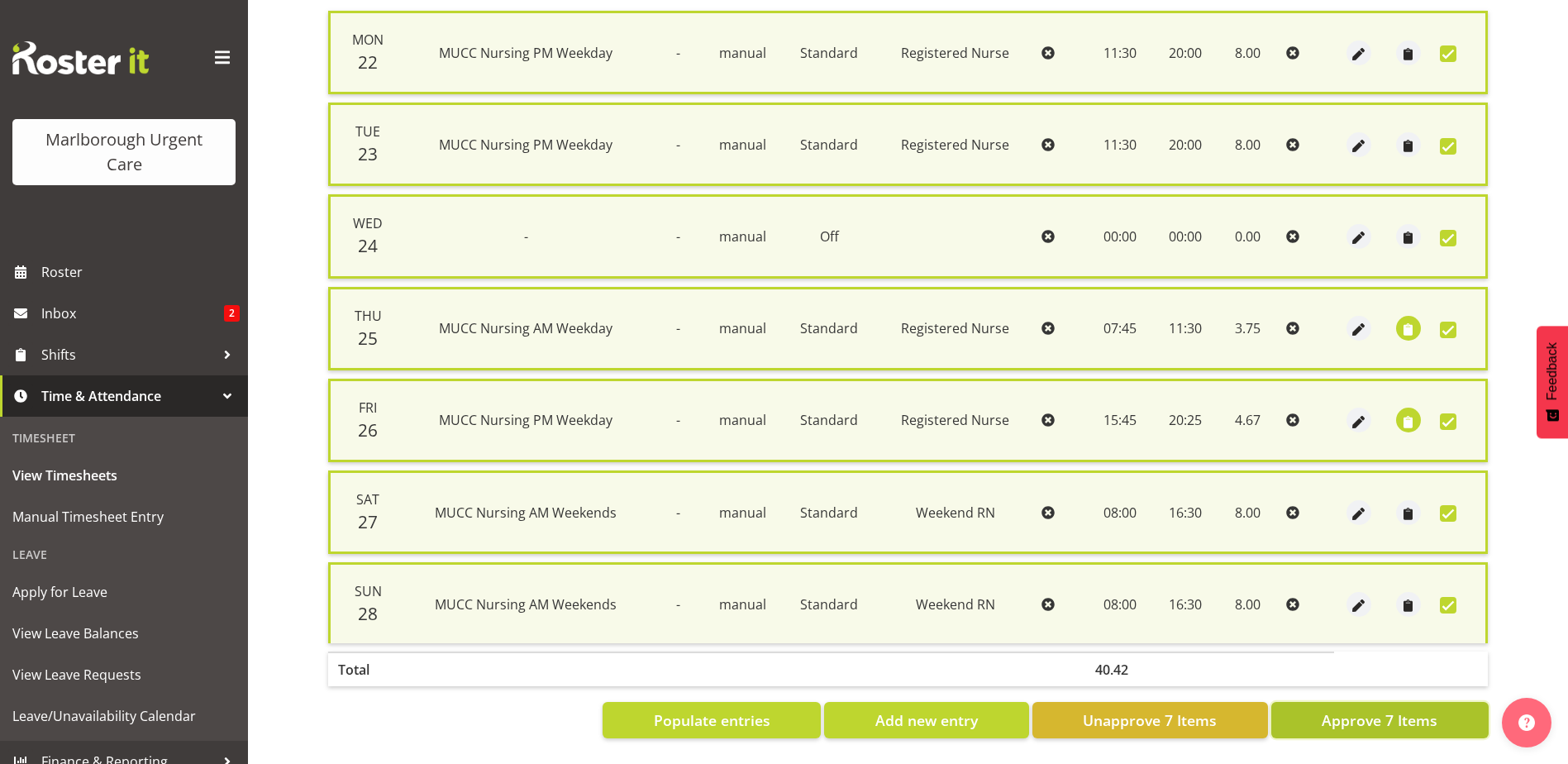
click at [1356, 709] on span "Approve 7 Items" at bounding box center [1379, 720] width 115 height 22
checkbox input "false"
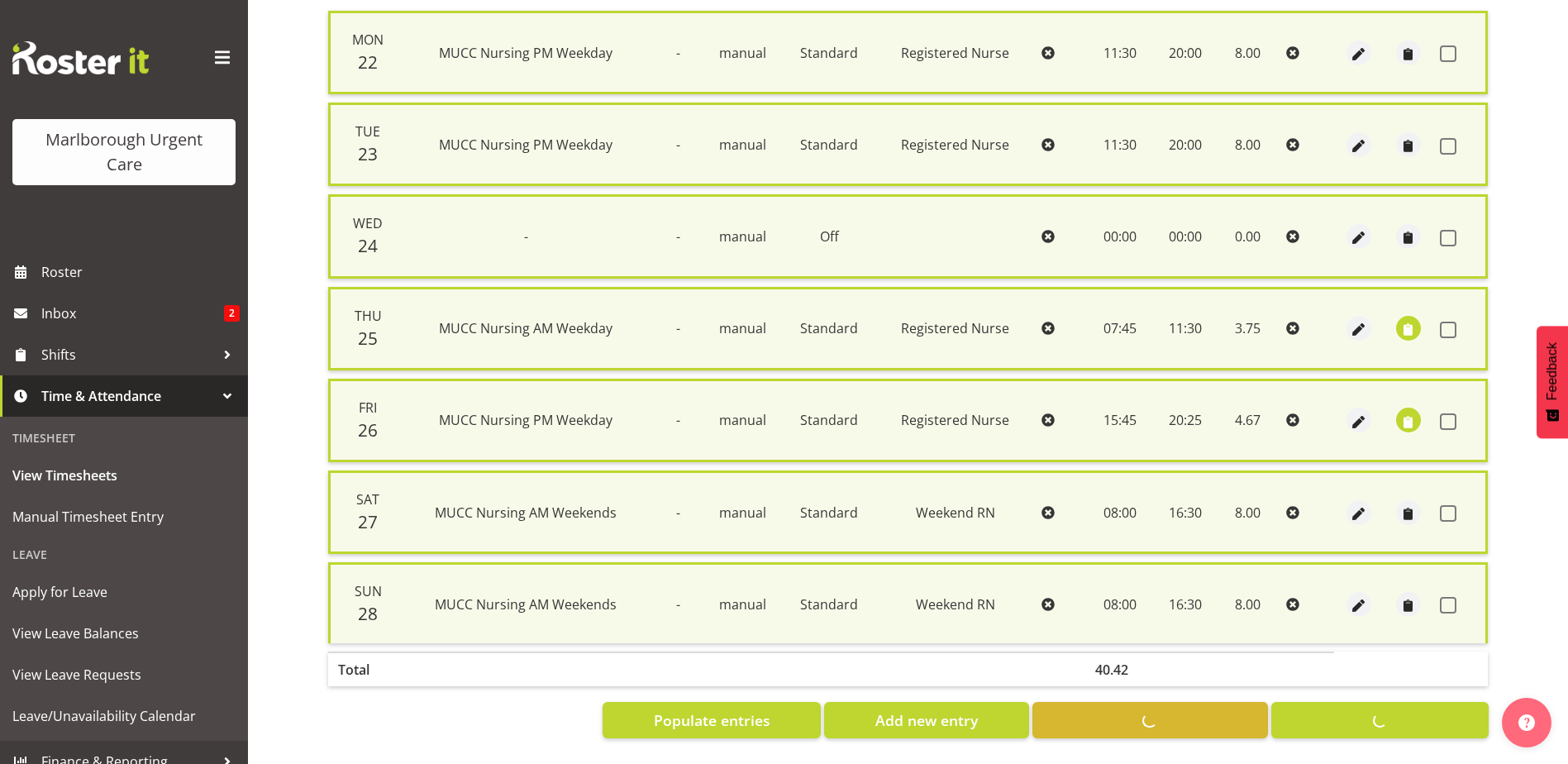
checkbox input "false"
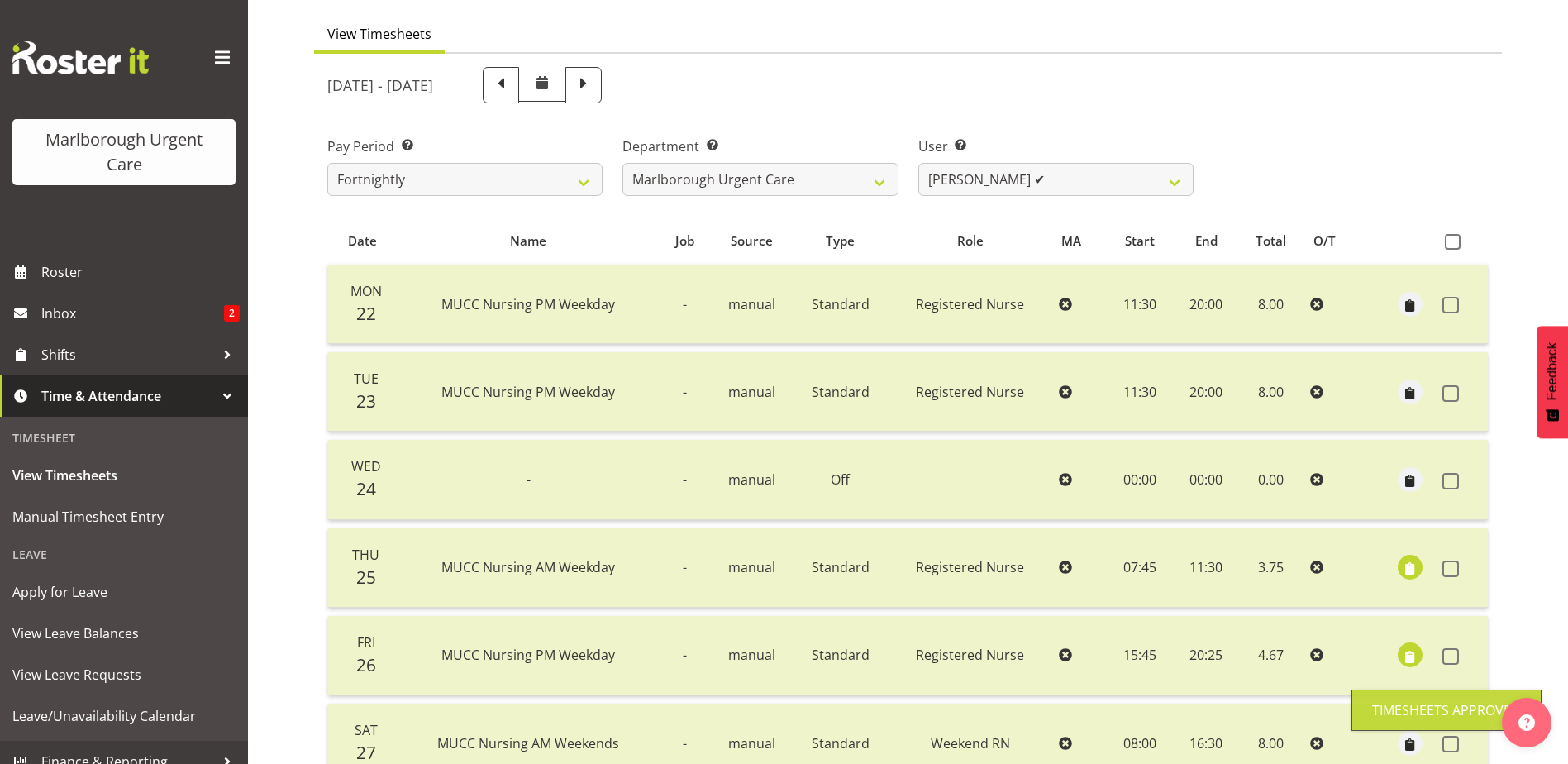
scroll to position [120, 0]
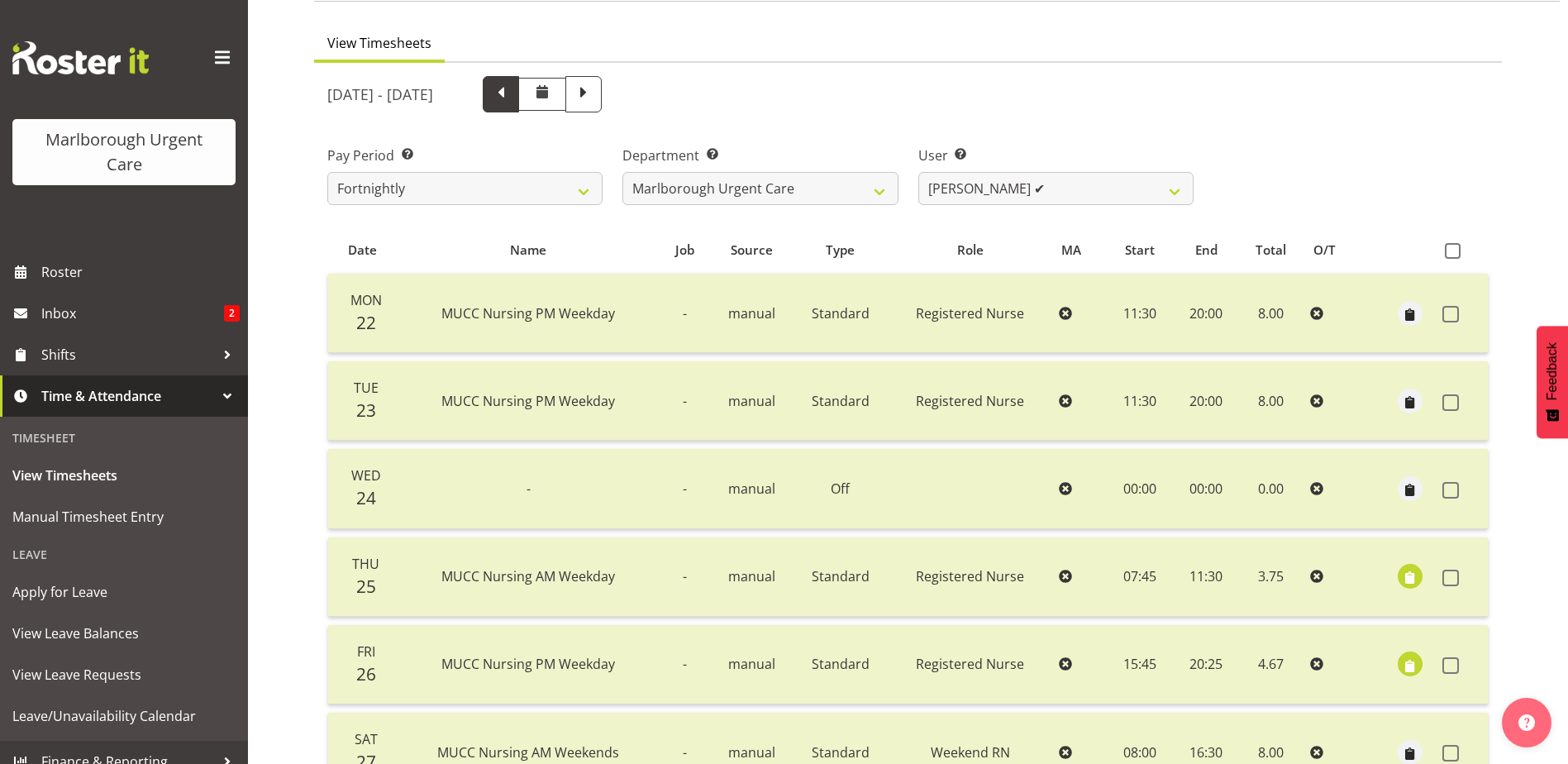
click at [511, 95] on span at bounding box center [501, 93] width 22 height 22
select select
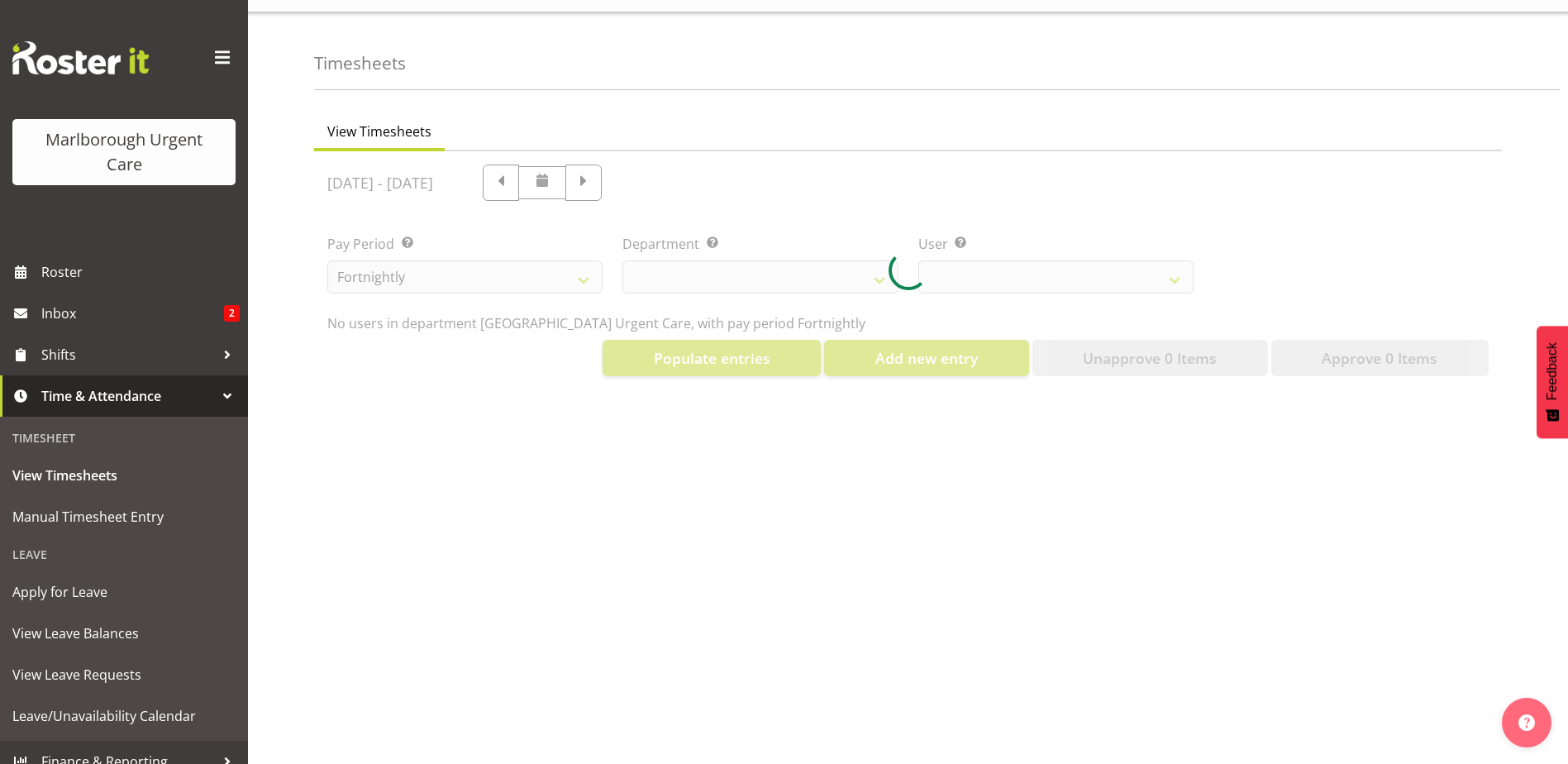
select select "11837"
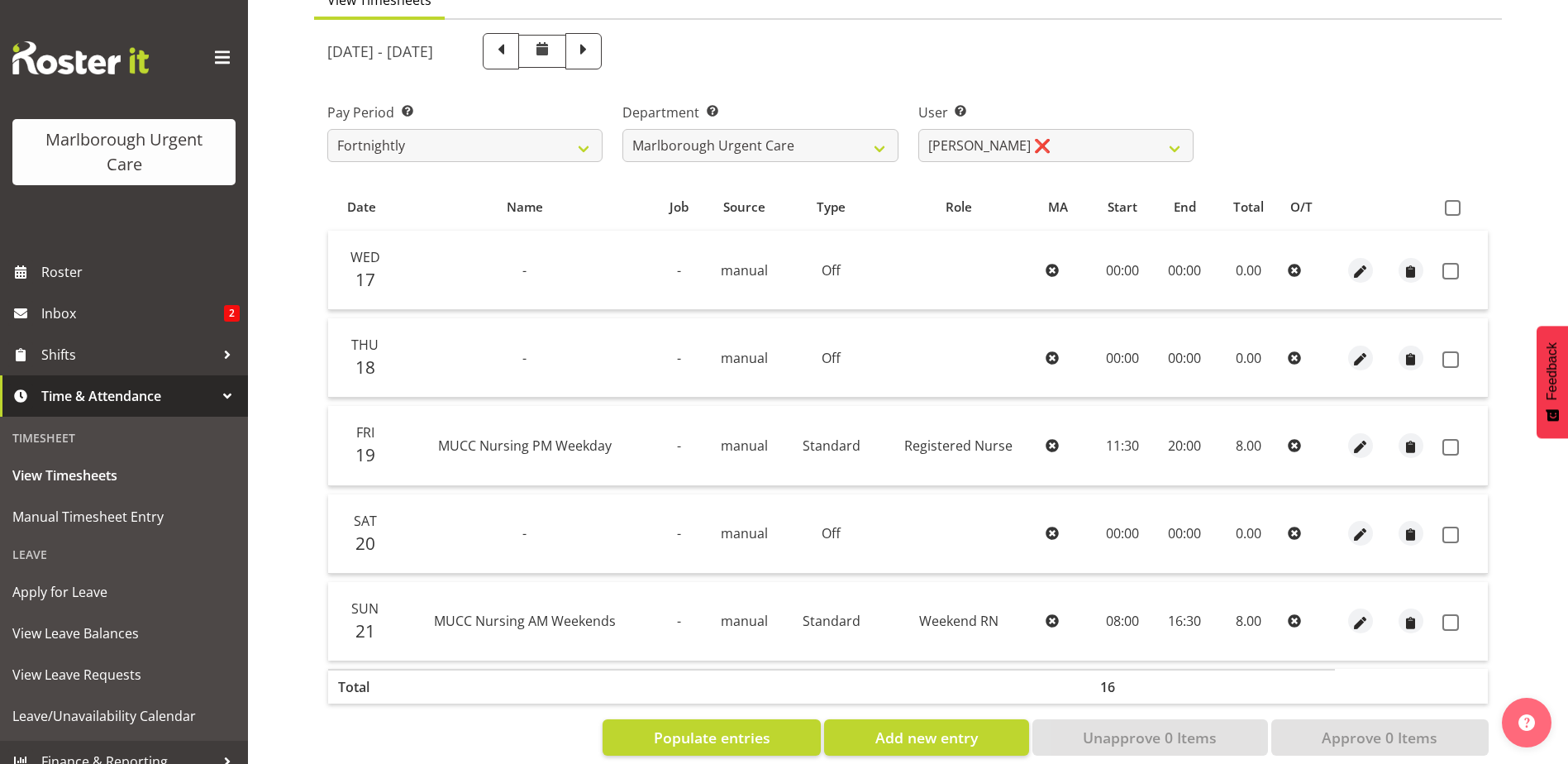
scroll to position [194, 0]
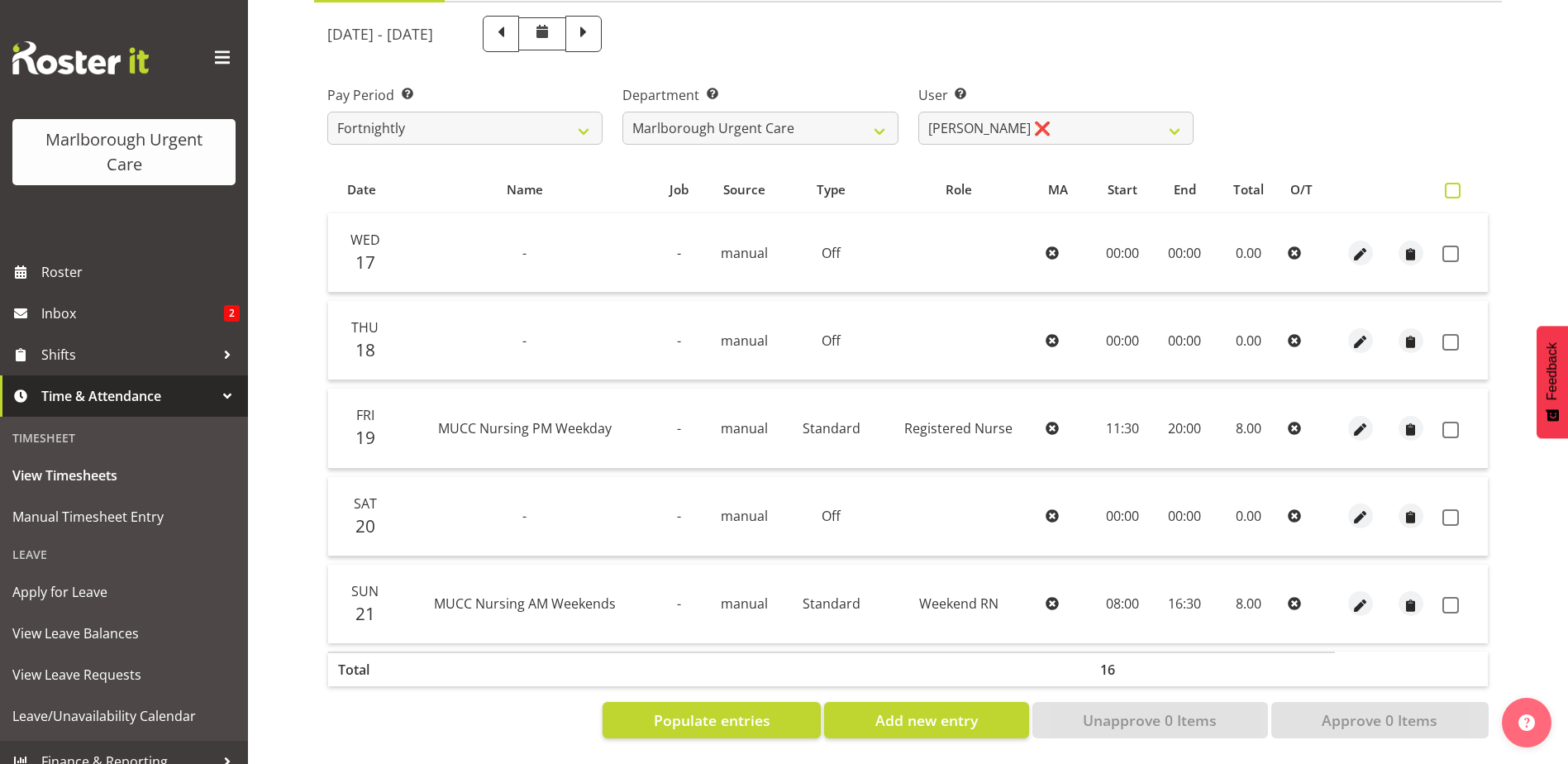
click at [1453, 183] on span at bounding box center [1452, 190] width 16 height 16
click at [1453, 185] on input "checkbox" at bounding box center [1449, 190] width 11 height 11
checkbox input "true"
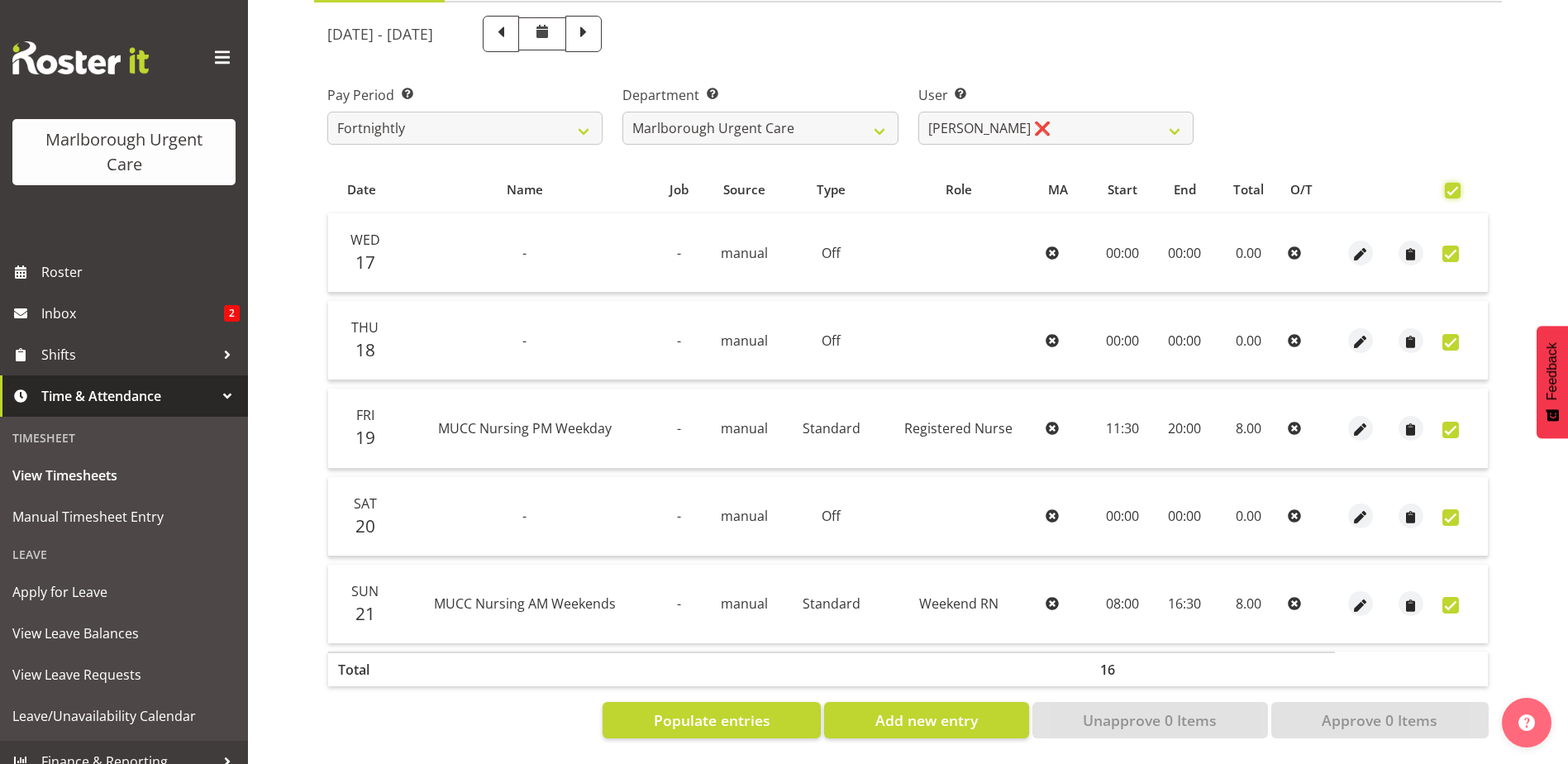
checkbox input "true"
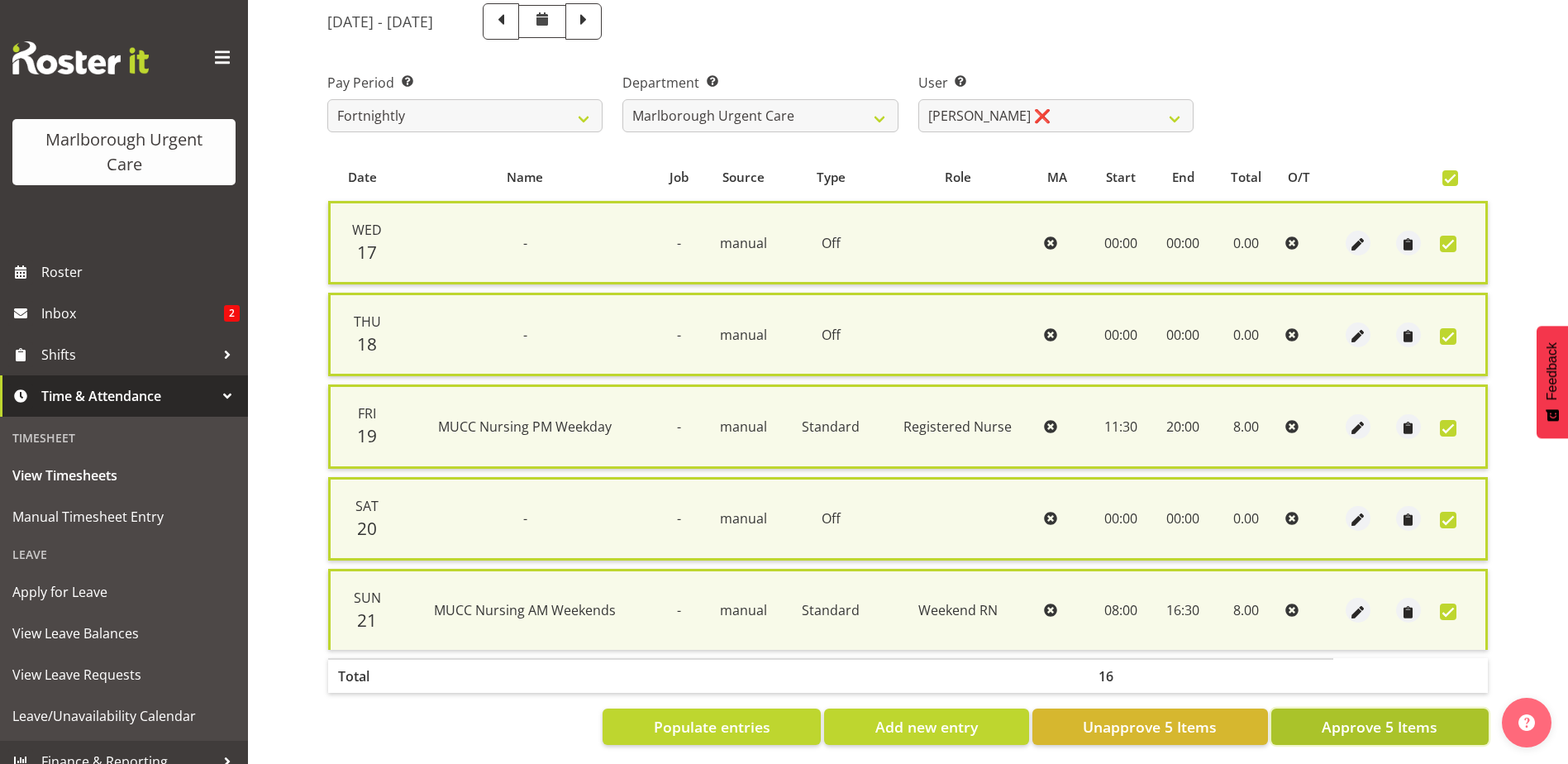
click at [1419, 724] on span "Approve 5 Items" at bounding box center [1379, 727] width 115 height 22
checkbox input "false"
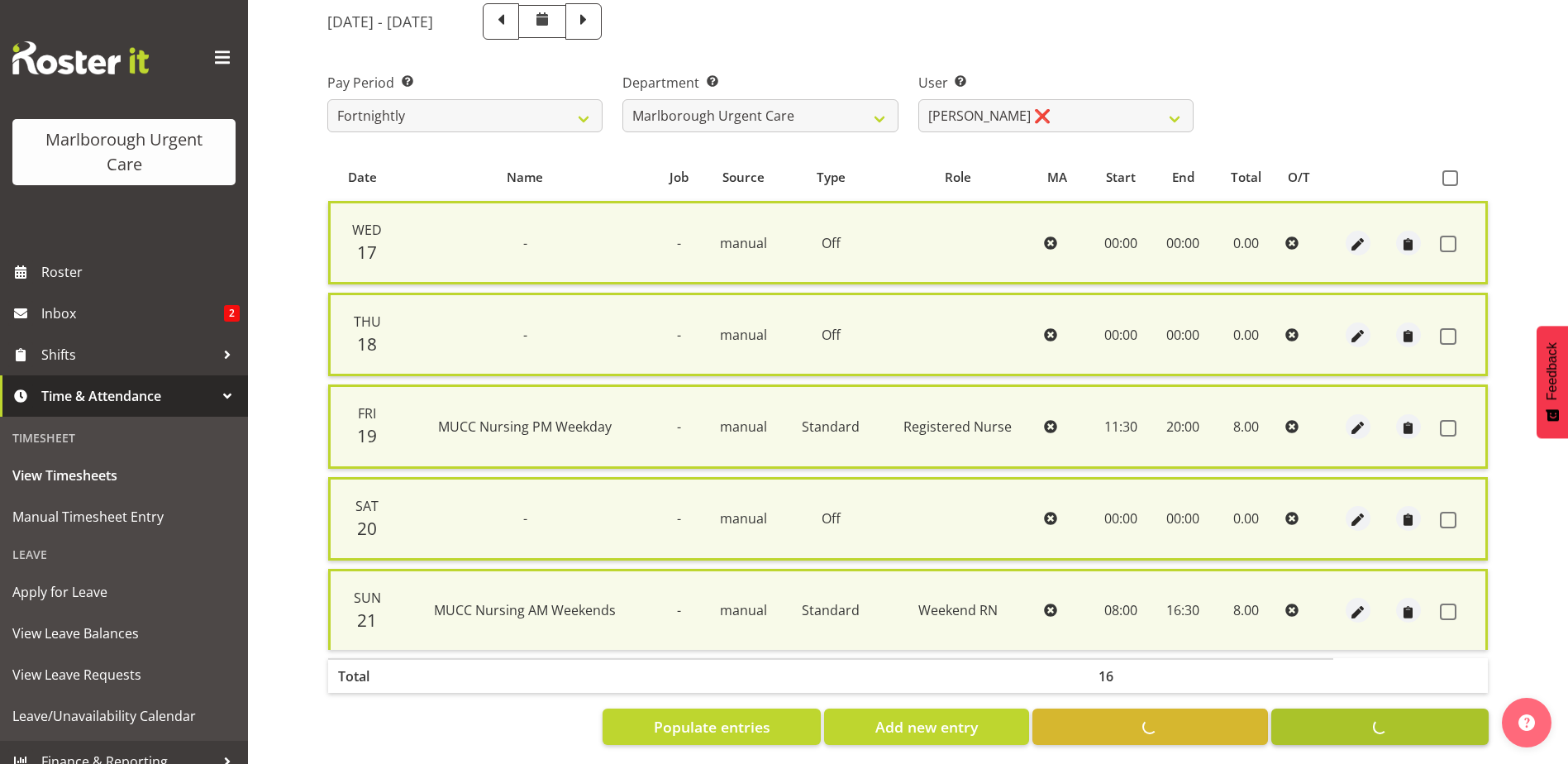
checkbox input "false"
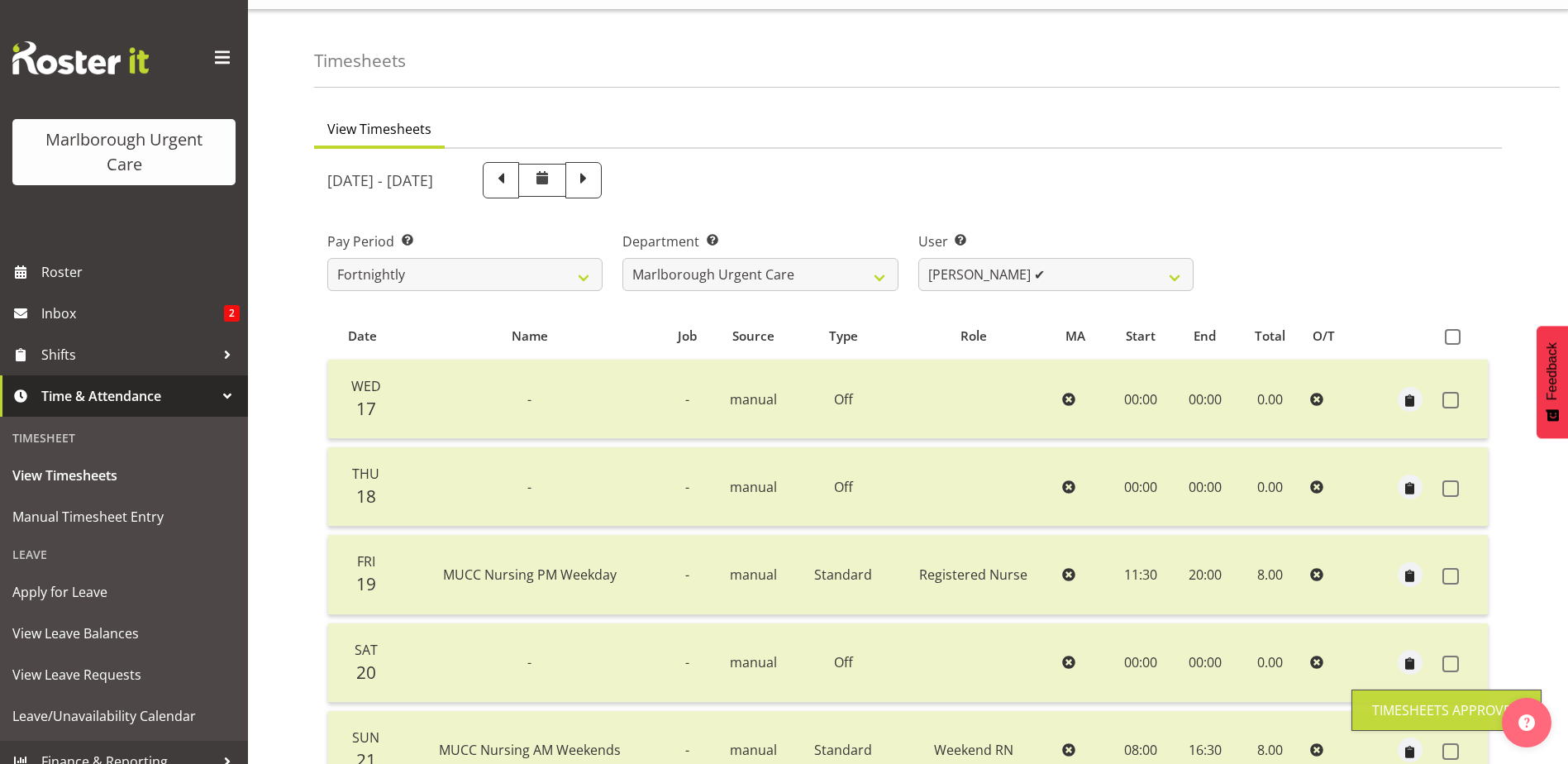
scroll to position [28, 0]
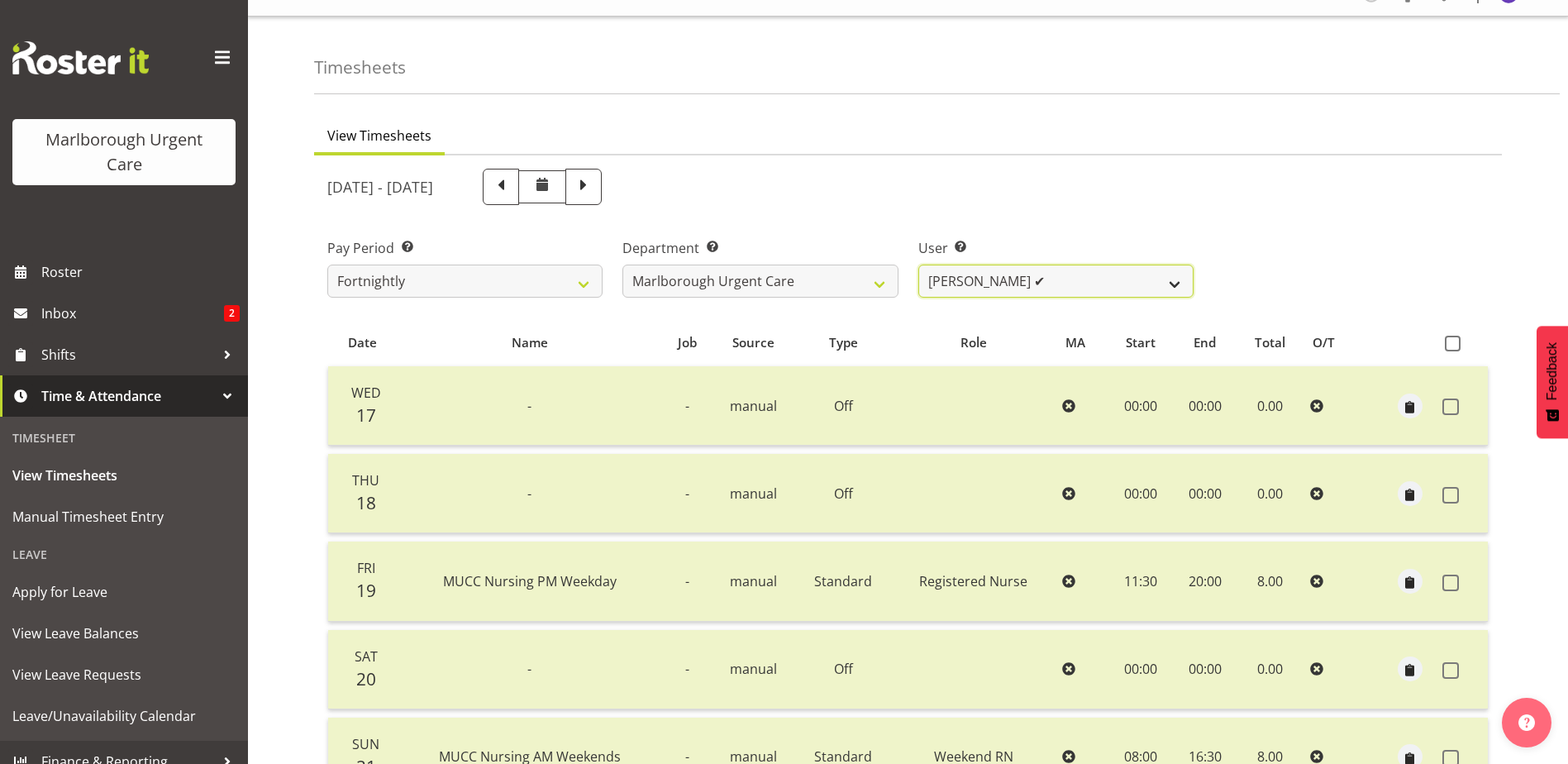
click at [997, 277] on select "Agnes Tyson ✔ Alysia Newman-Woods ✔ Andrew Brooks ✔ Cordelia Davies ✔ Gloria Va…" at bounding box center [1055, 280] width 275 height 33
select select "11928"
click at [918, 264] on select "Agnes Tyson ✔ Alysia Newman-Woods ✔ Andrew Brooks ✔ Cordelia Davies ✔ Gloria Va…" at bounding box center [1055, 280] width 275 height 33
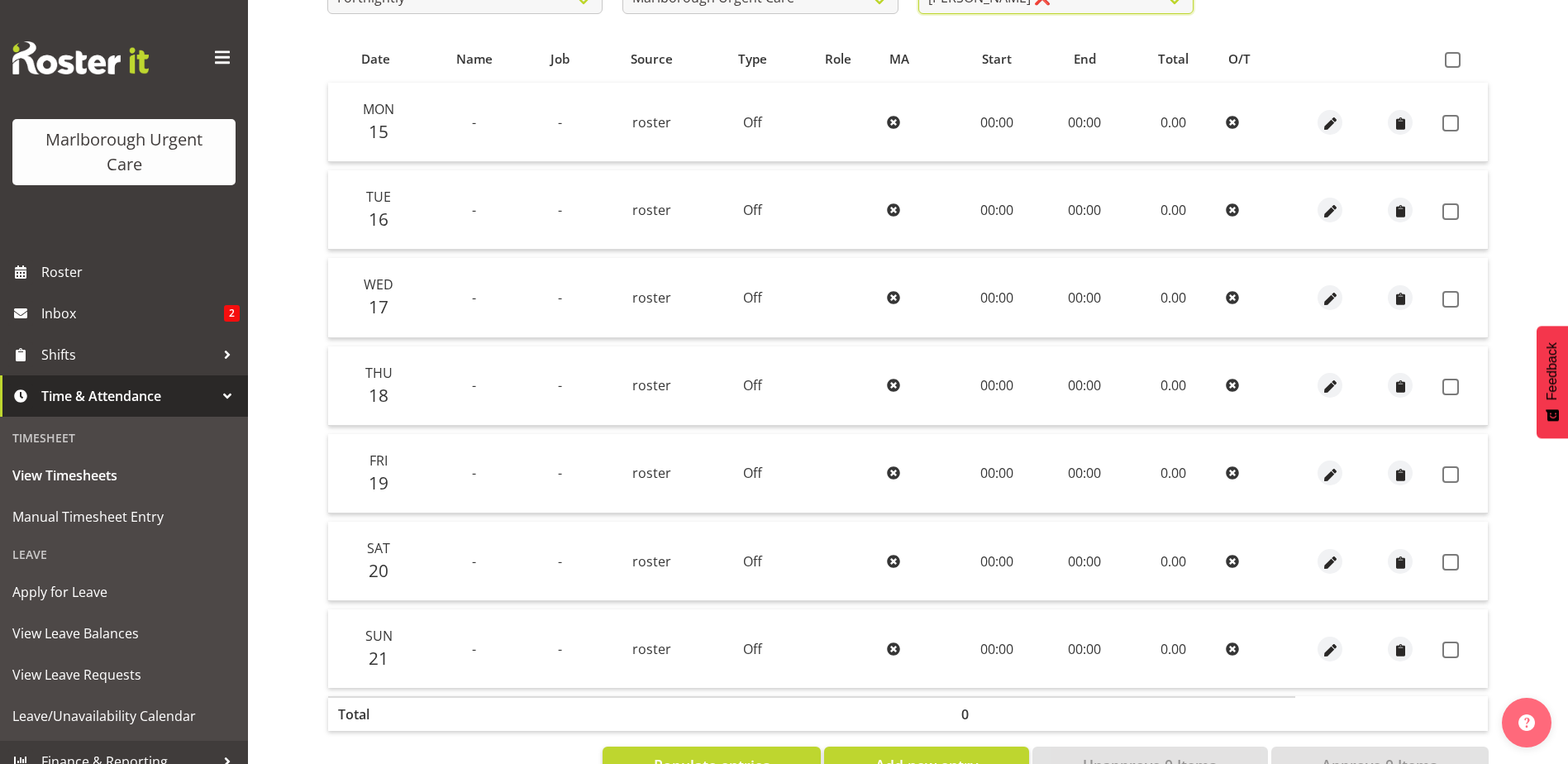
scroll to position [111, 0]
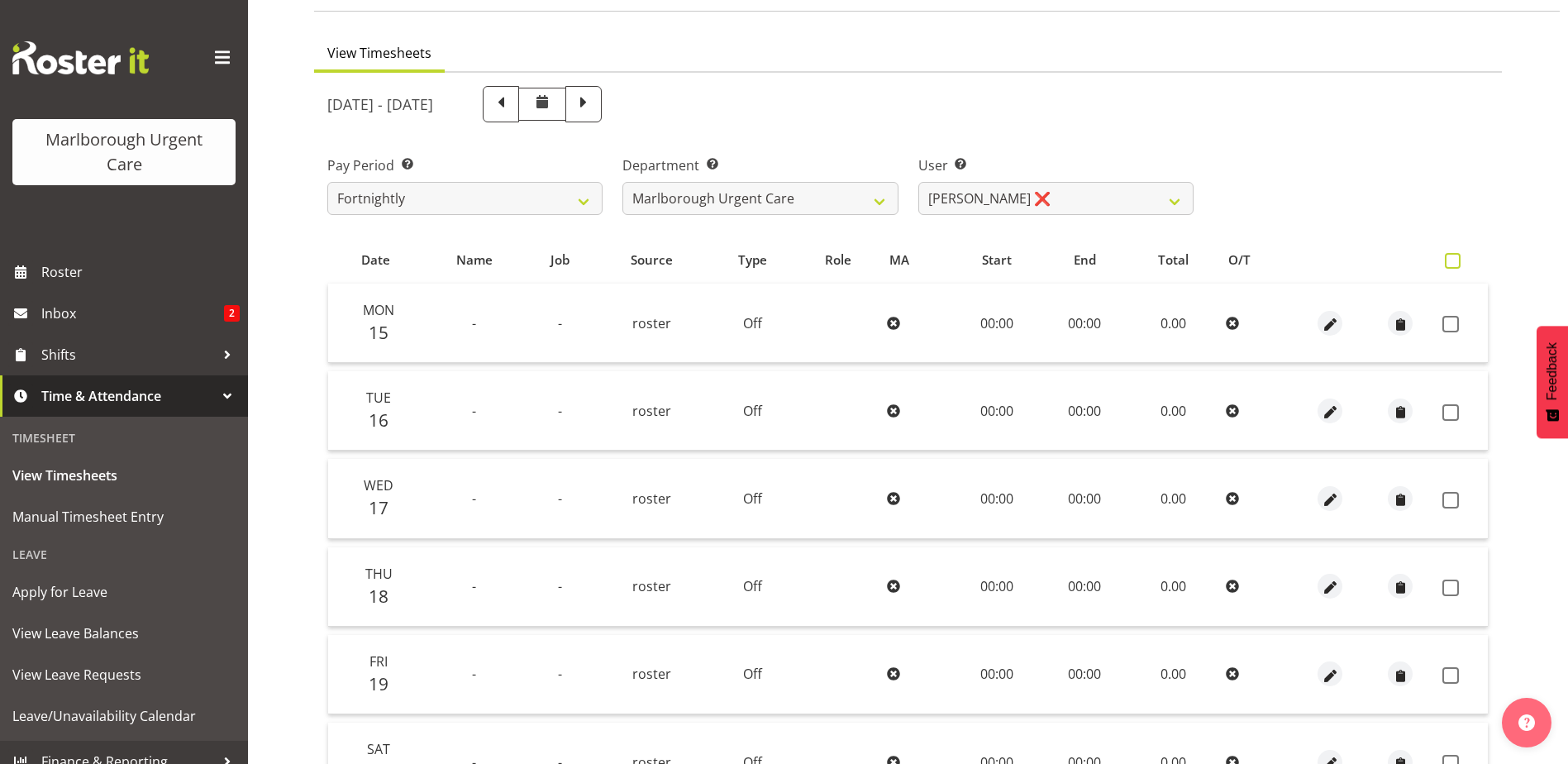
click at [1449, 258] on span at bounding box center [1452, 260] width 16 height 16
click at [1449, 258] on input "checkbox" at bounding box center [1449, 260] width 11 height 11
checkbox input "true"
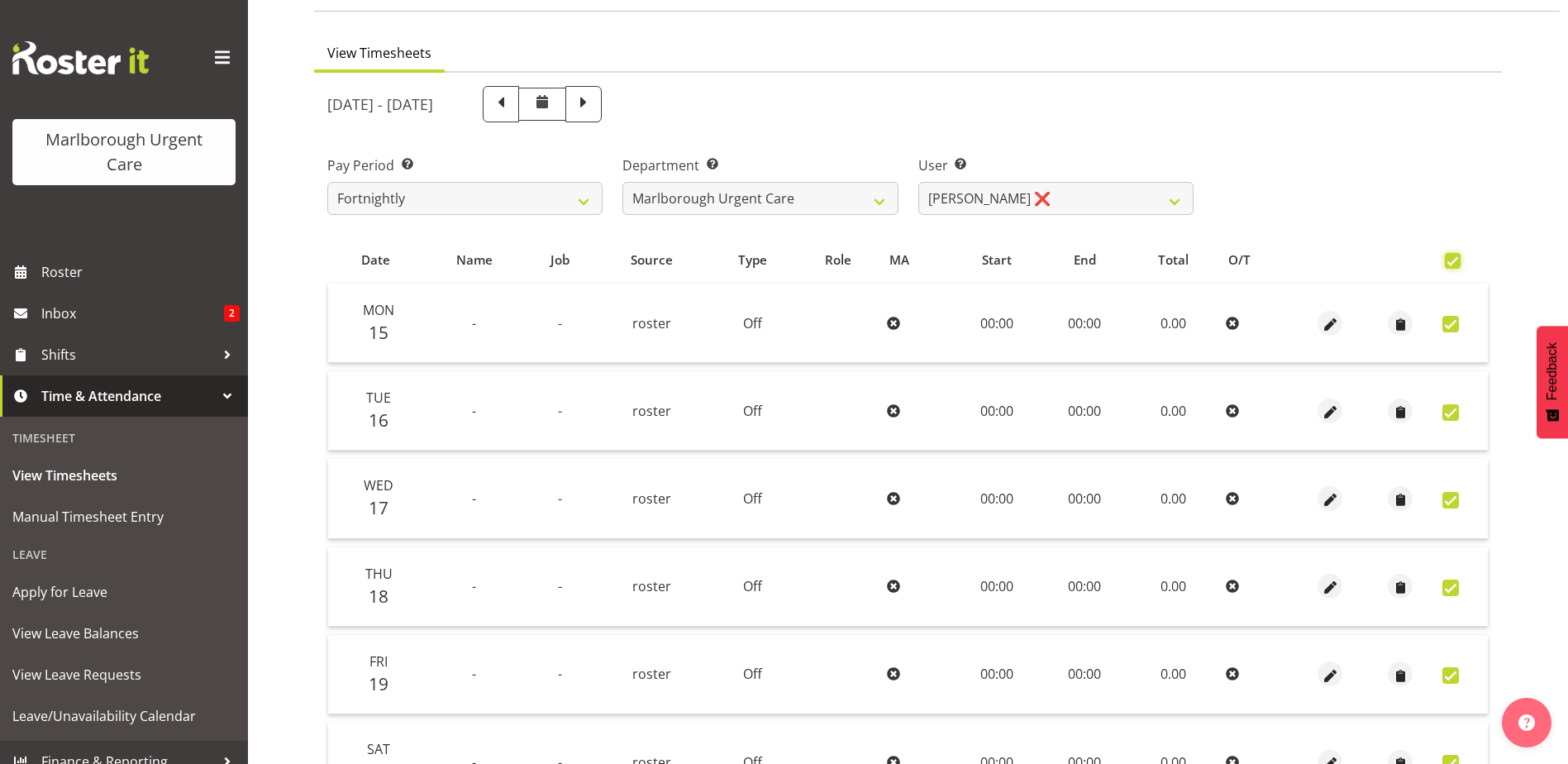
checkbox input "true"
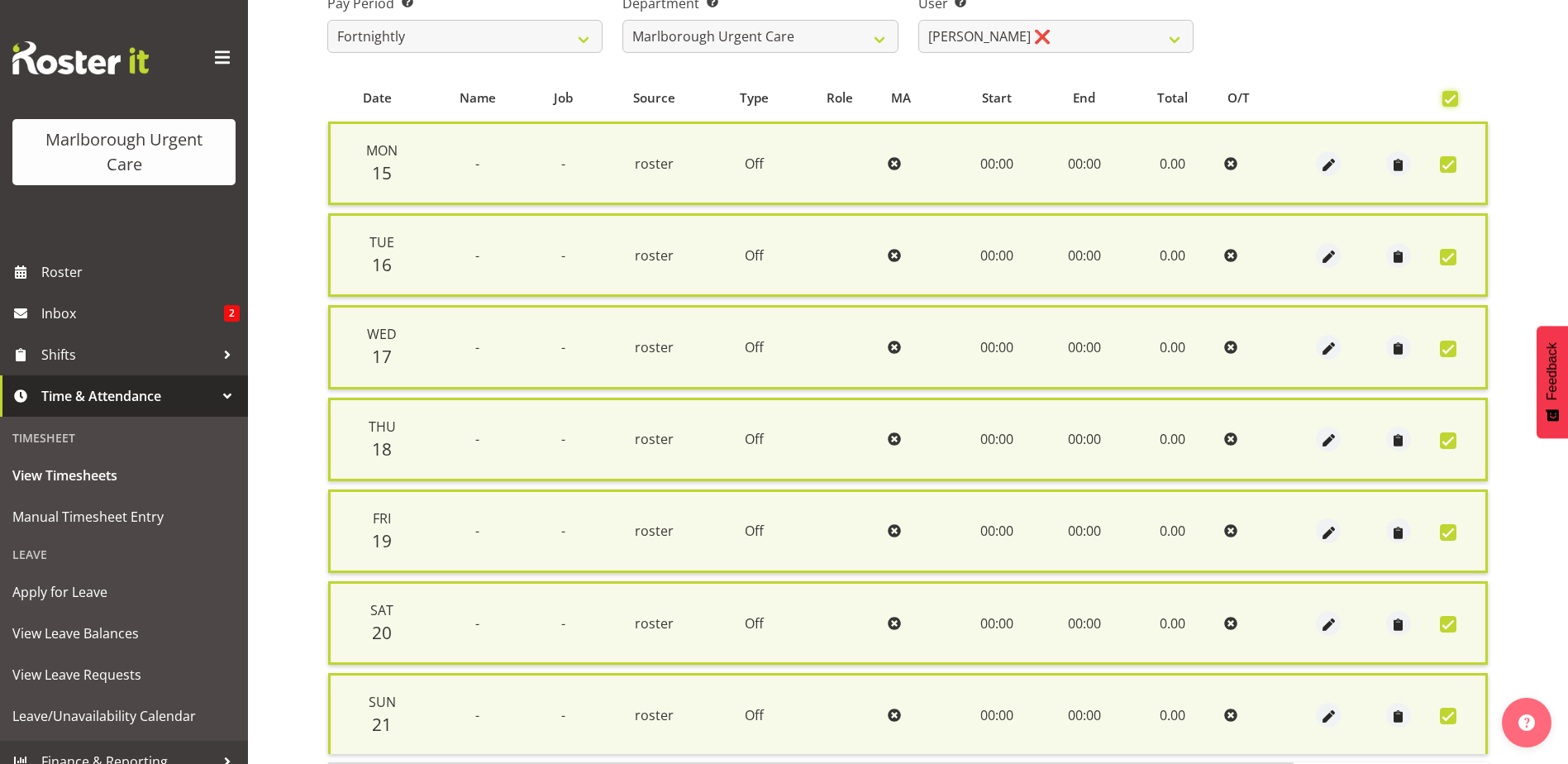
scroll to position [396, 0]
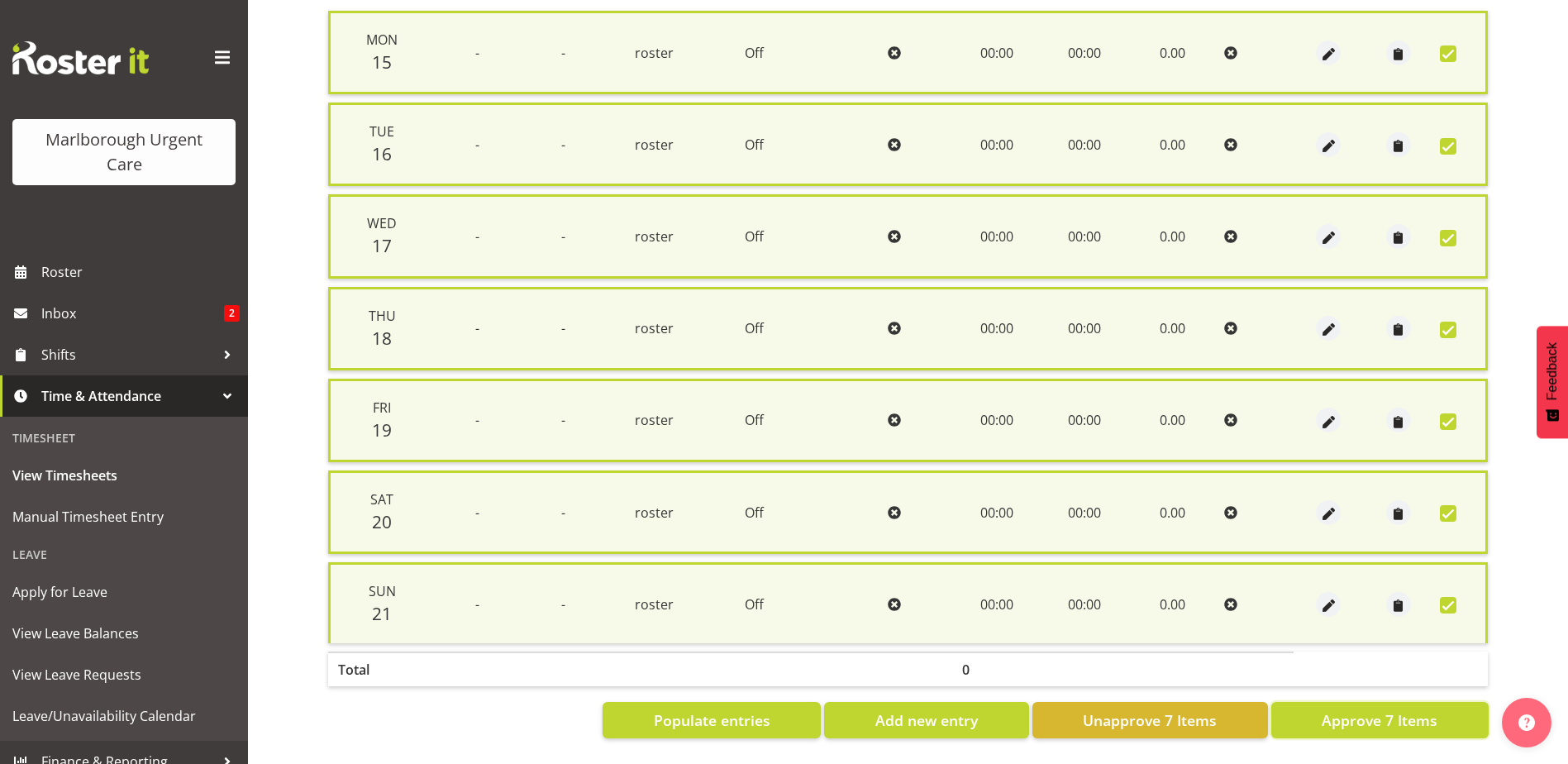
click at [1373, 709] on span "Approve 7 Items" at bounding box center [1379, 720] width 115 height 22
checkbox input "false"
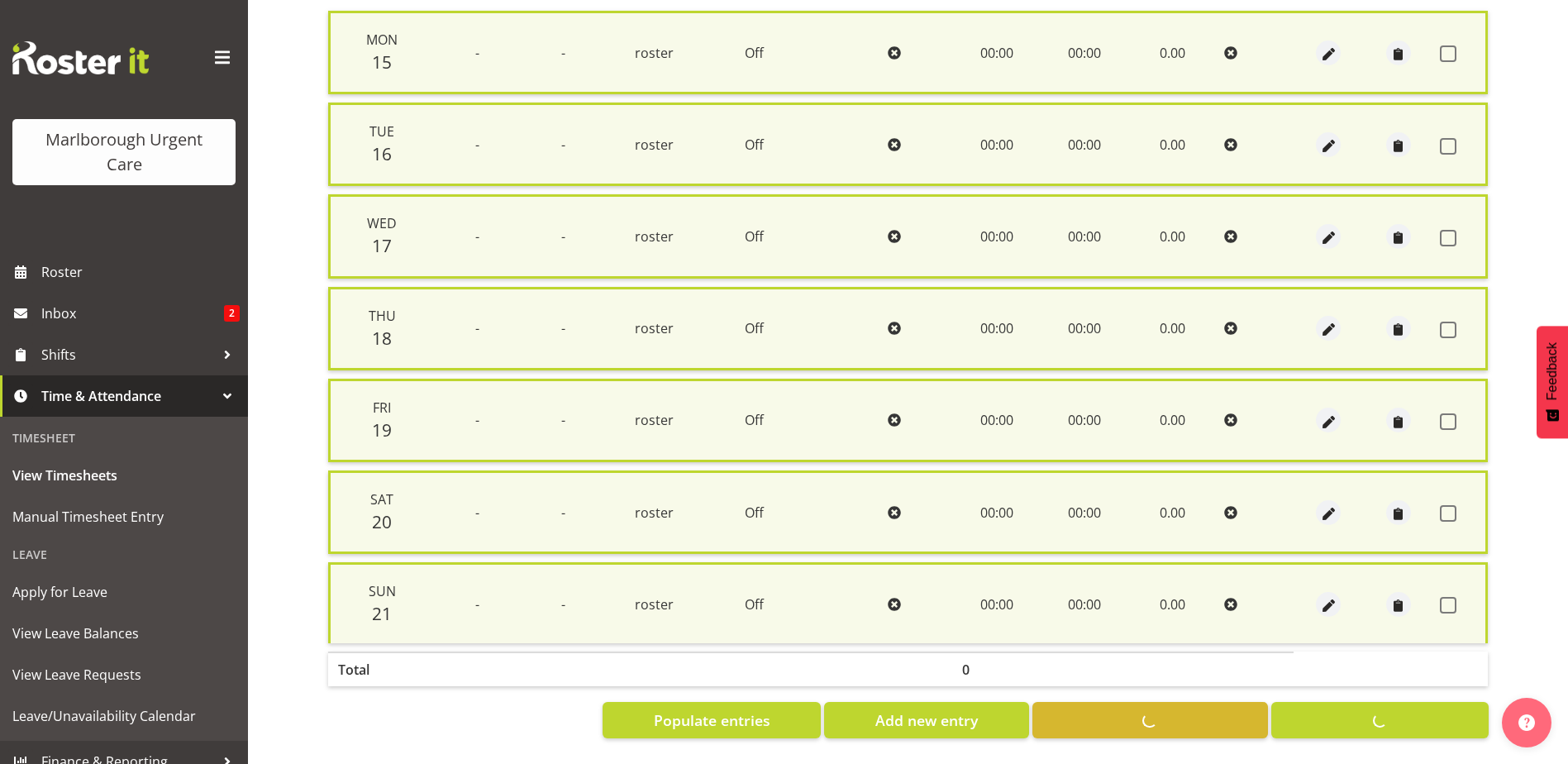
checkbox input "false"
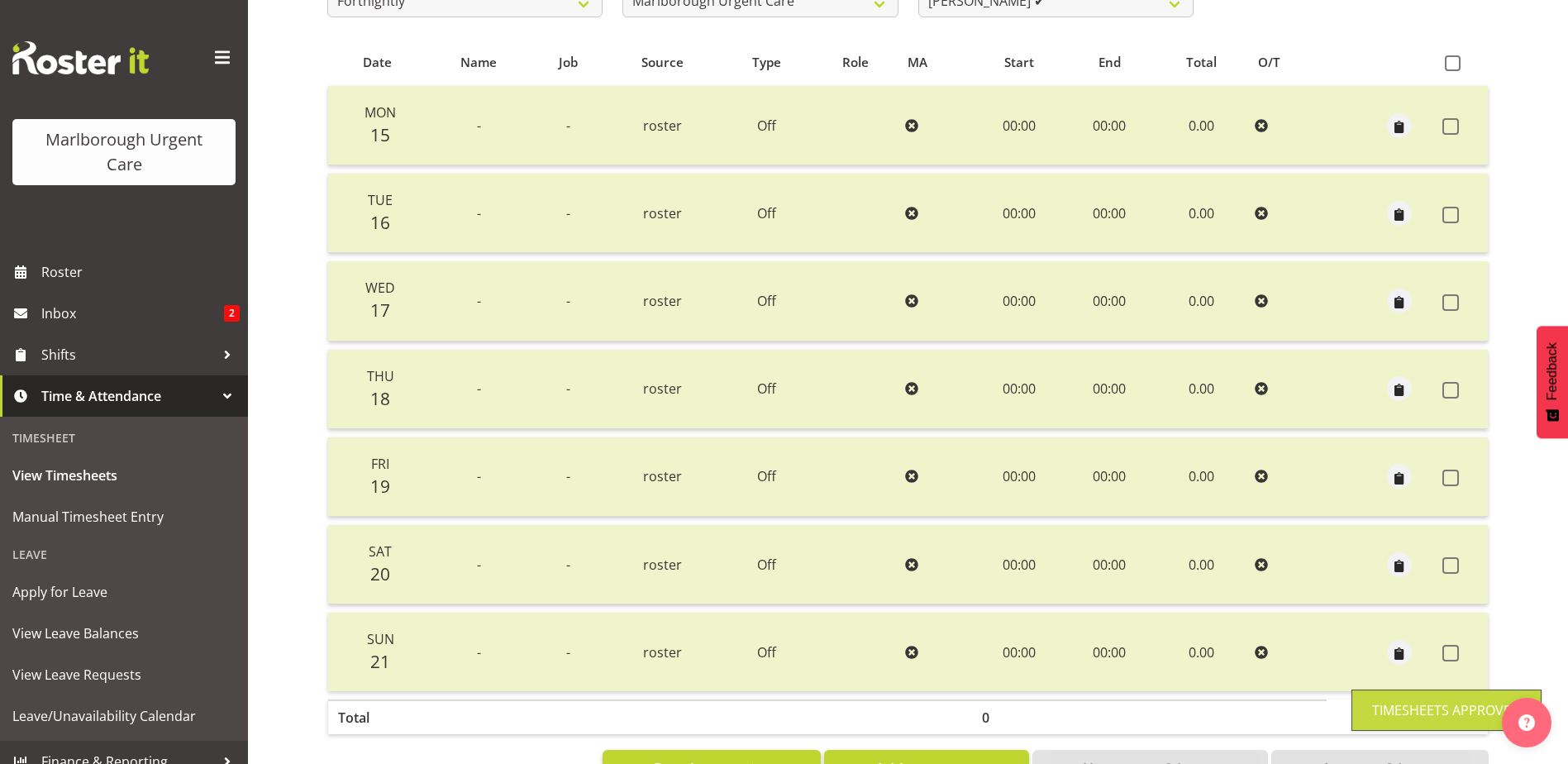
scroll to position [120, 0]
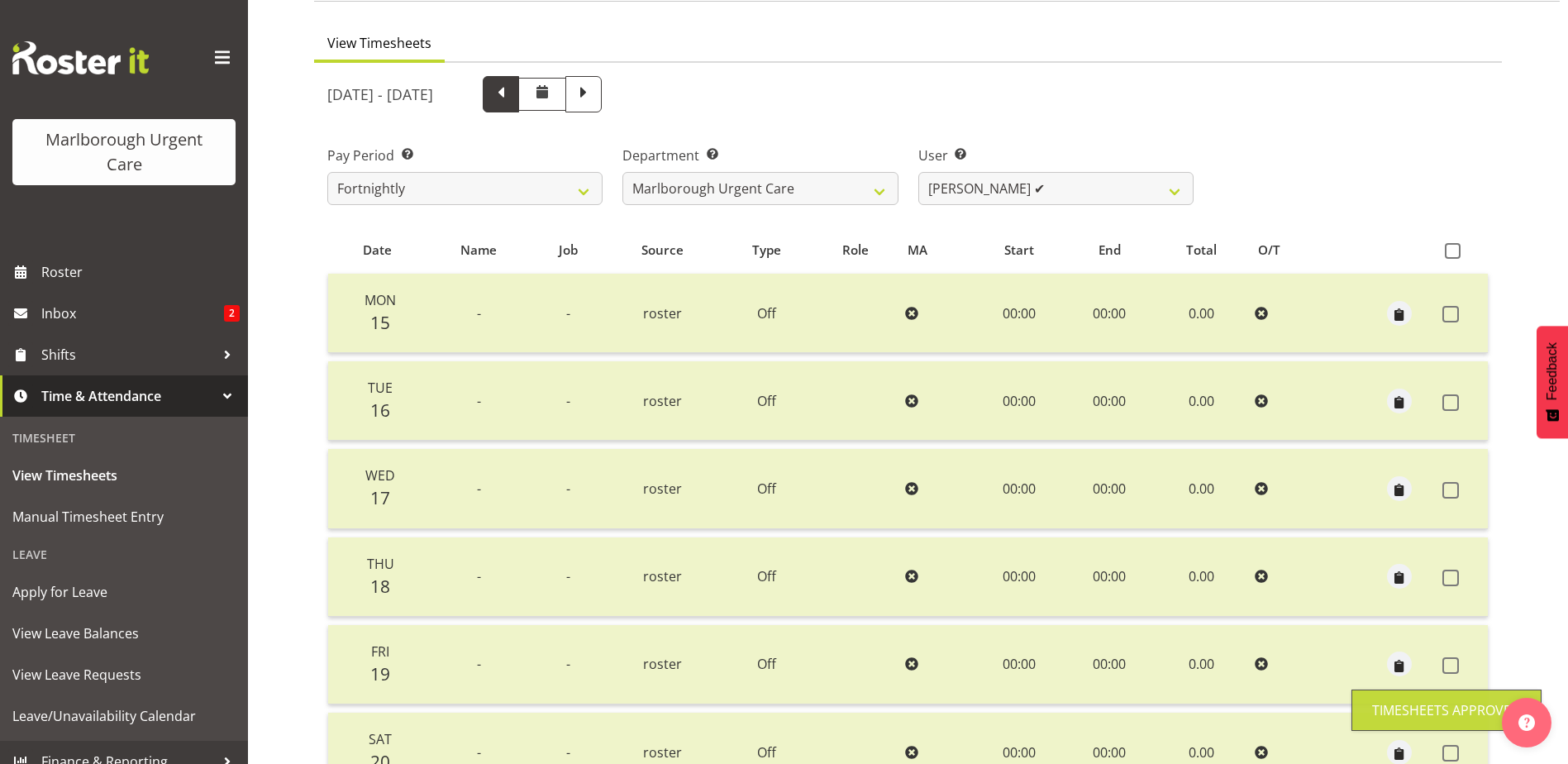
click at [511, 93] on span at bounding box center [501, 93] width 22 height 22
select select
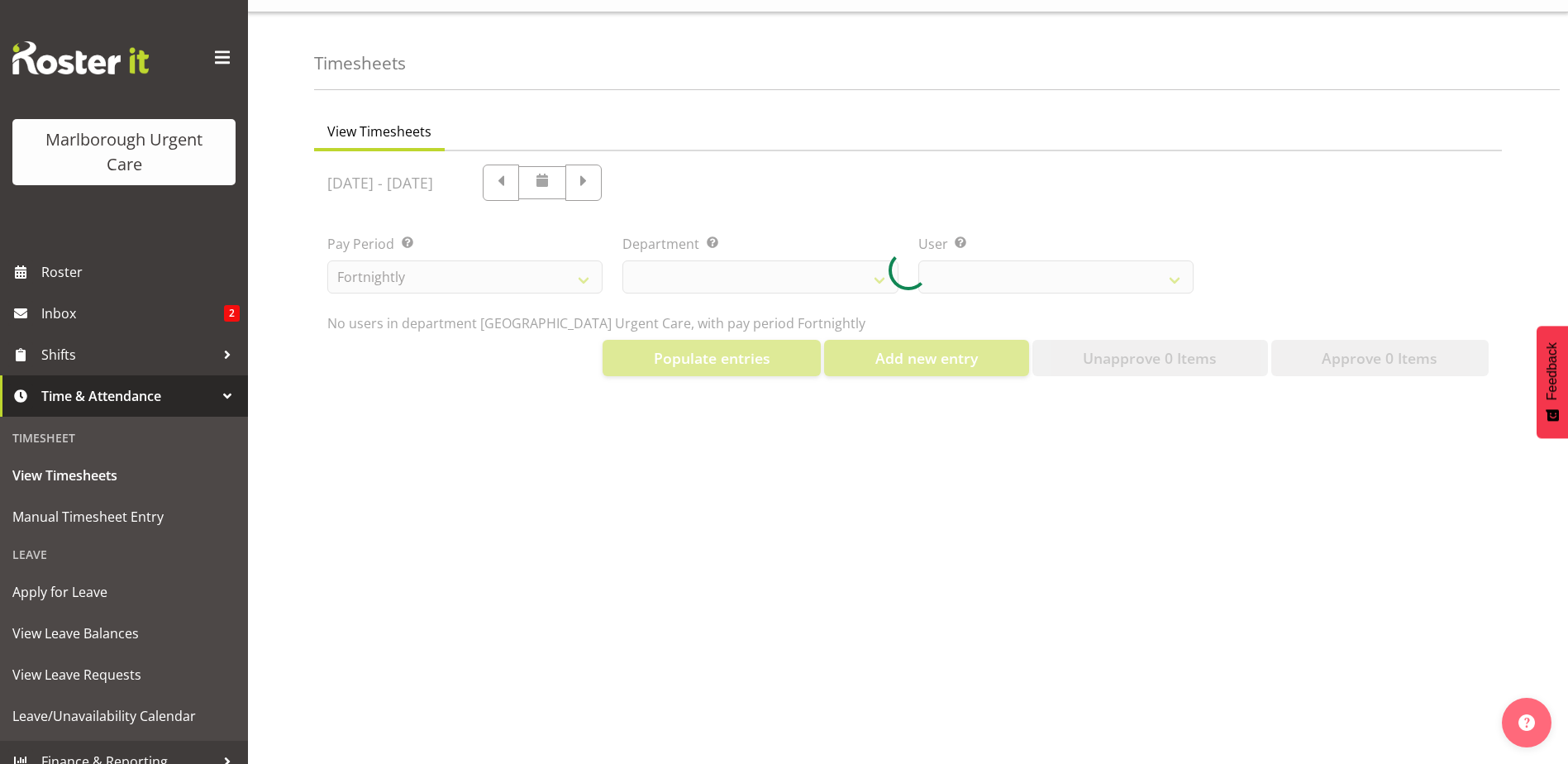
select select "11928"
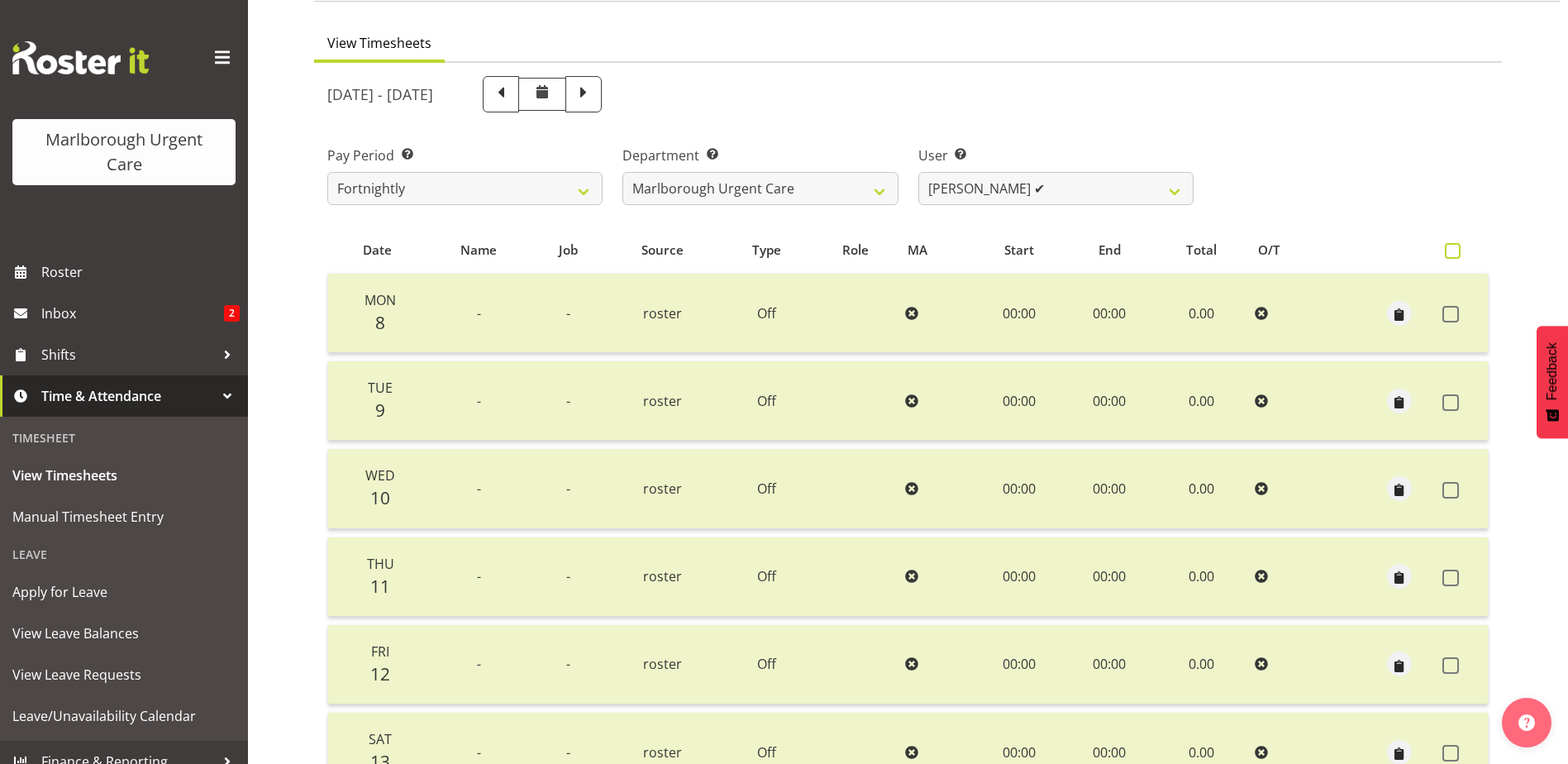
click at [1449, 252] on span at bounding box center [1452, 251] width 16 height 16
click at [1449, 252] on input "checkbox" at bounding box center [1449, 250] width 11 height 11
checkbox input "true"
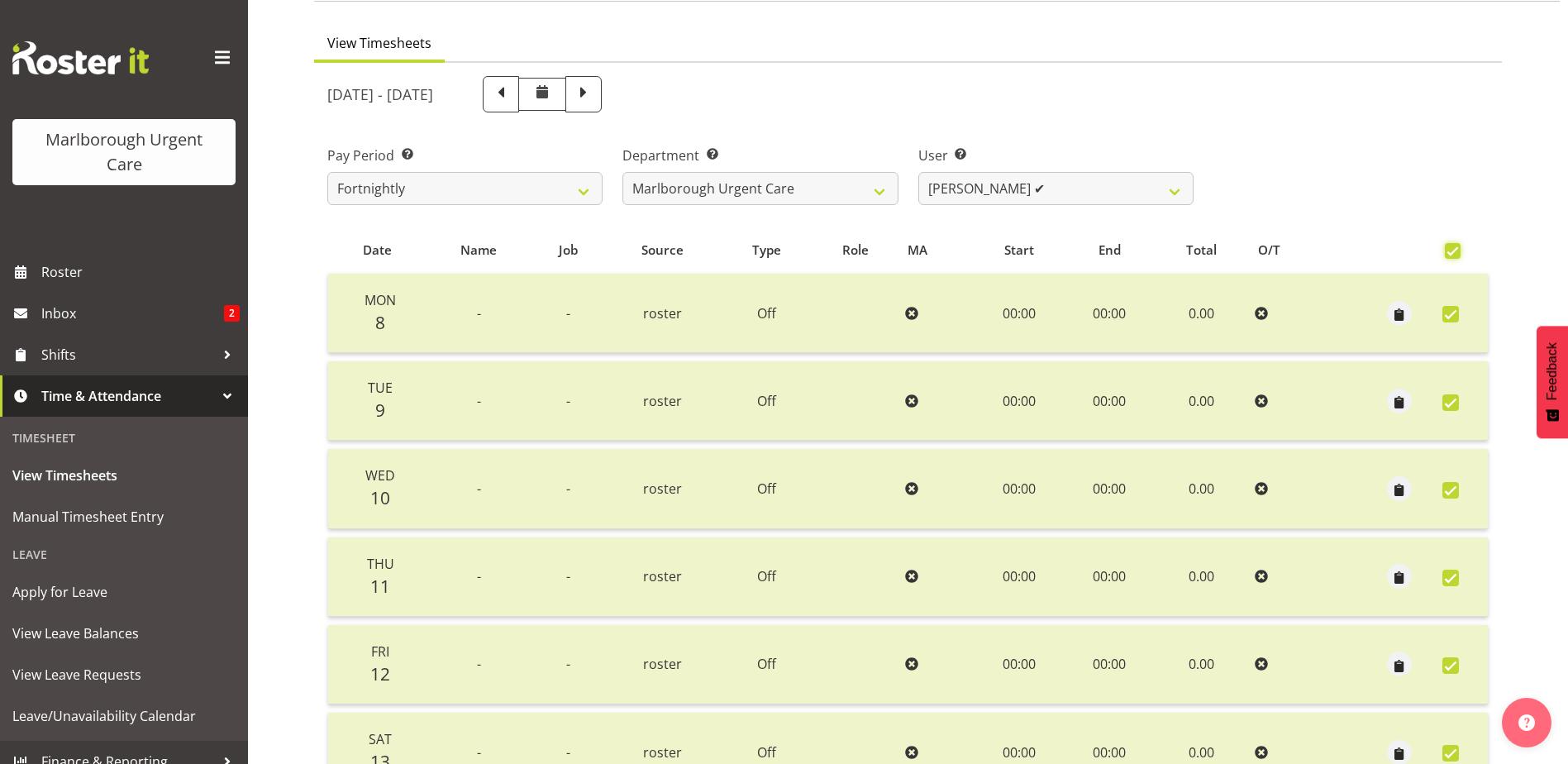
checkbox input "true"
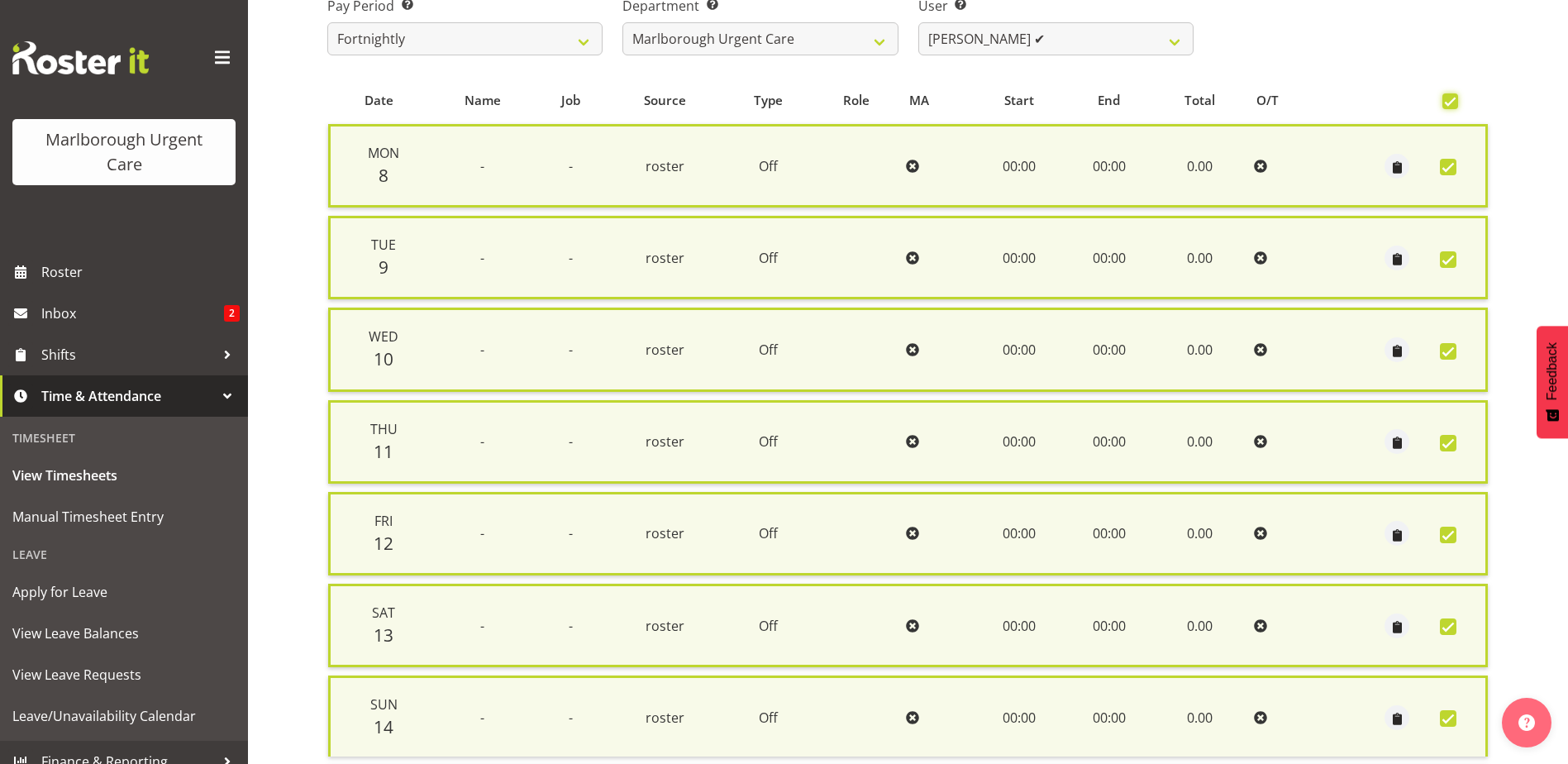
scroll to position [396, 0]
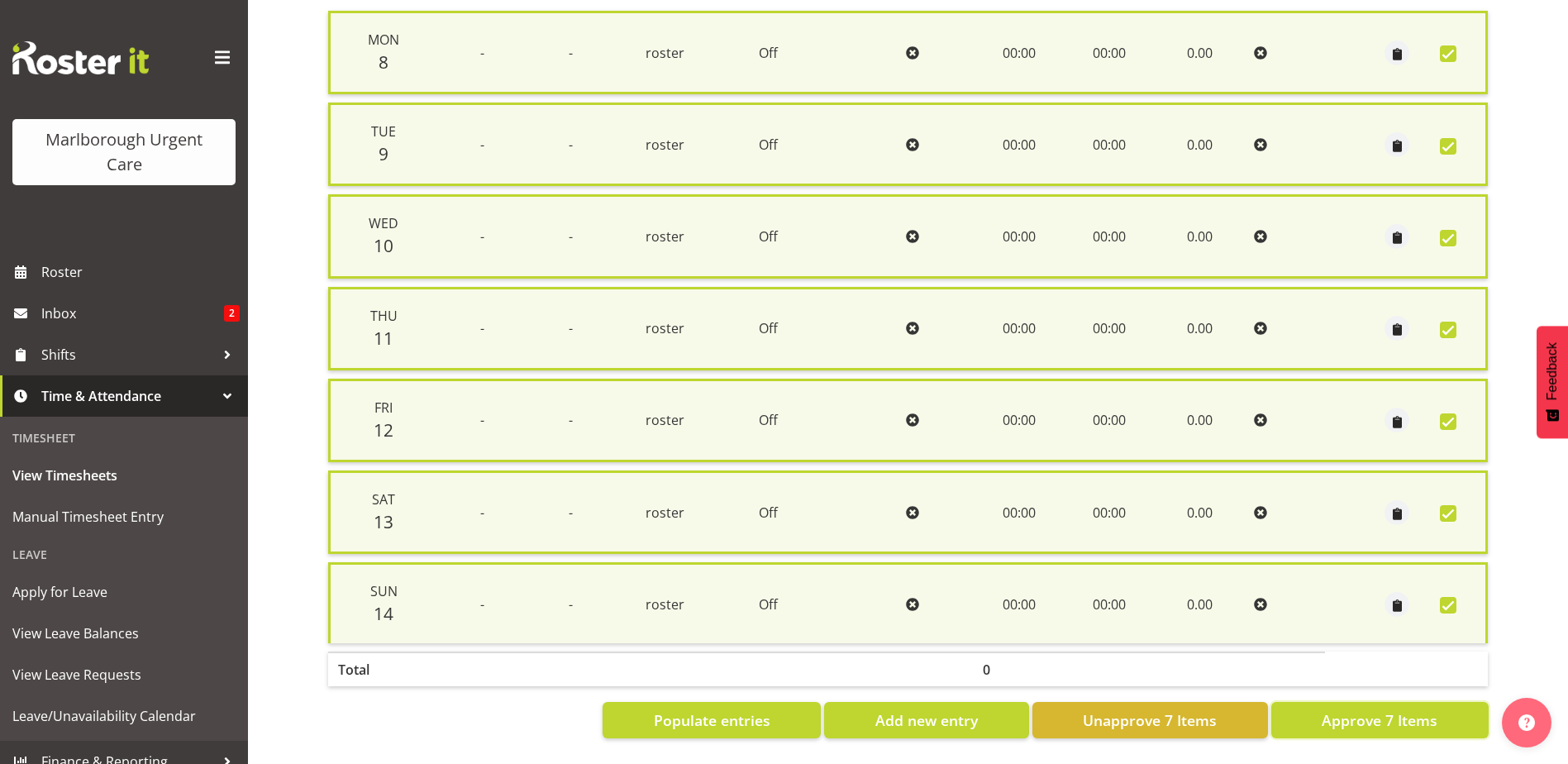
click at [1379, 713] on span "Approve 7 Items" at bounding box center [1379, 720] width 115 height 22
checkbox input "false"
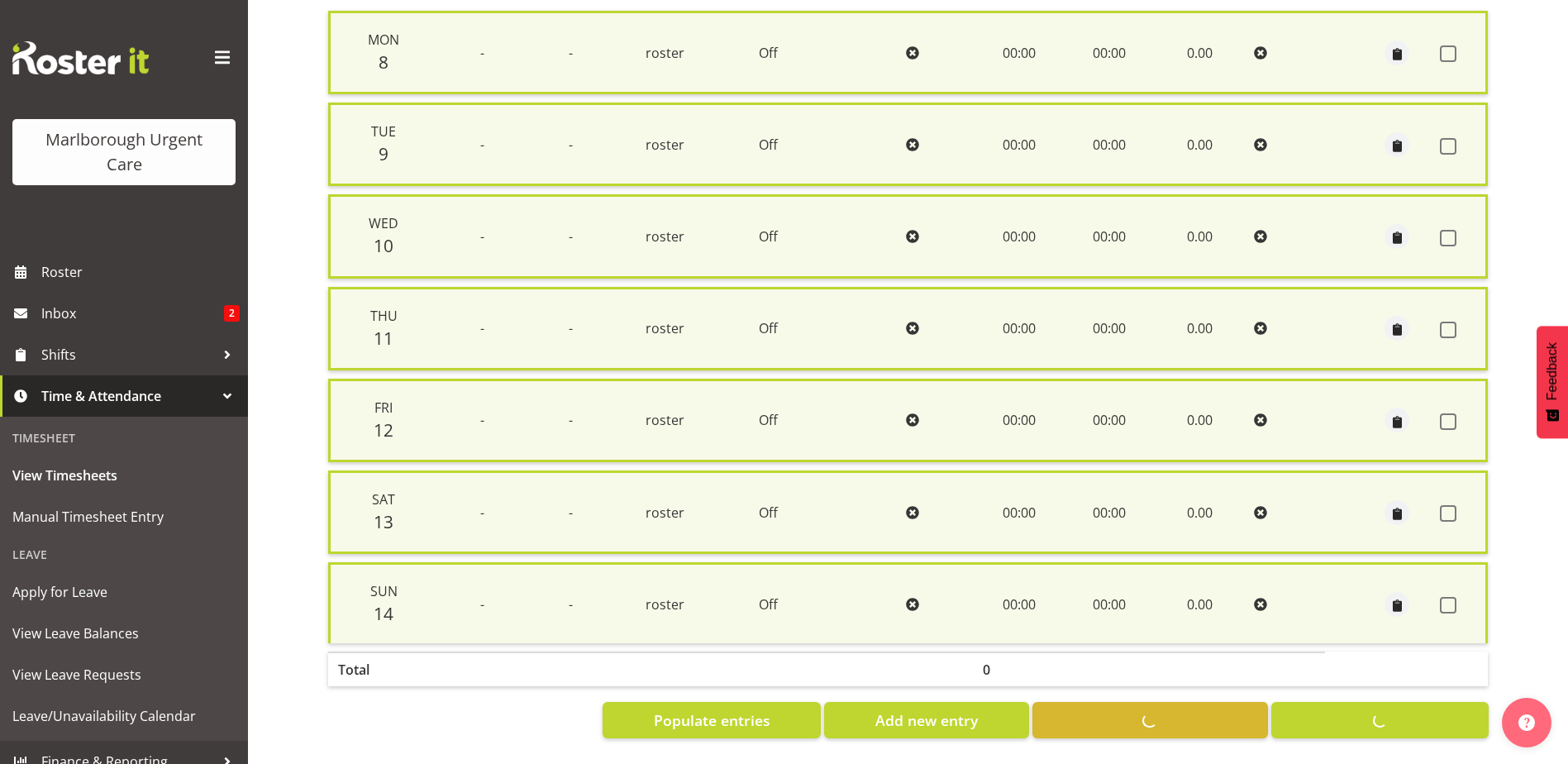
checkbox input "false"
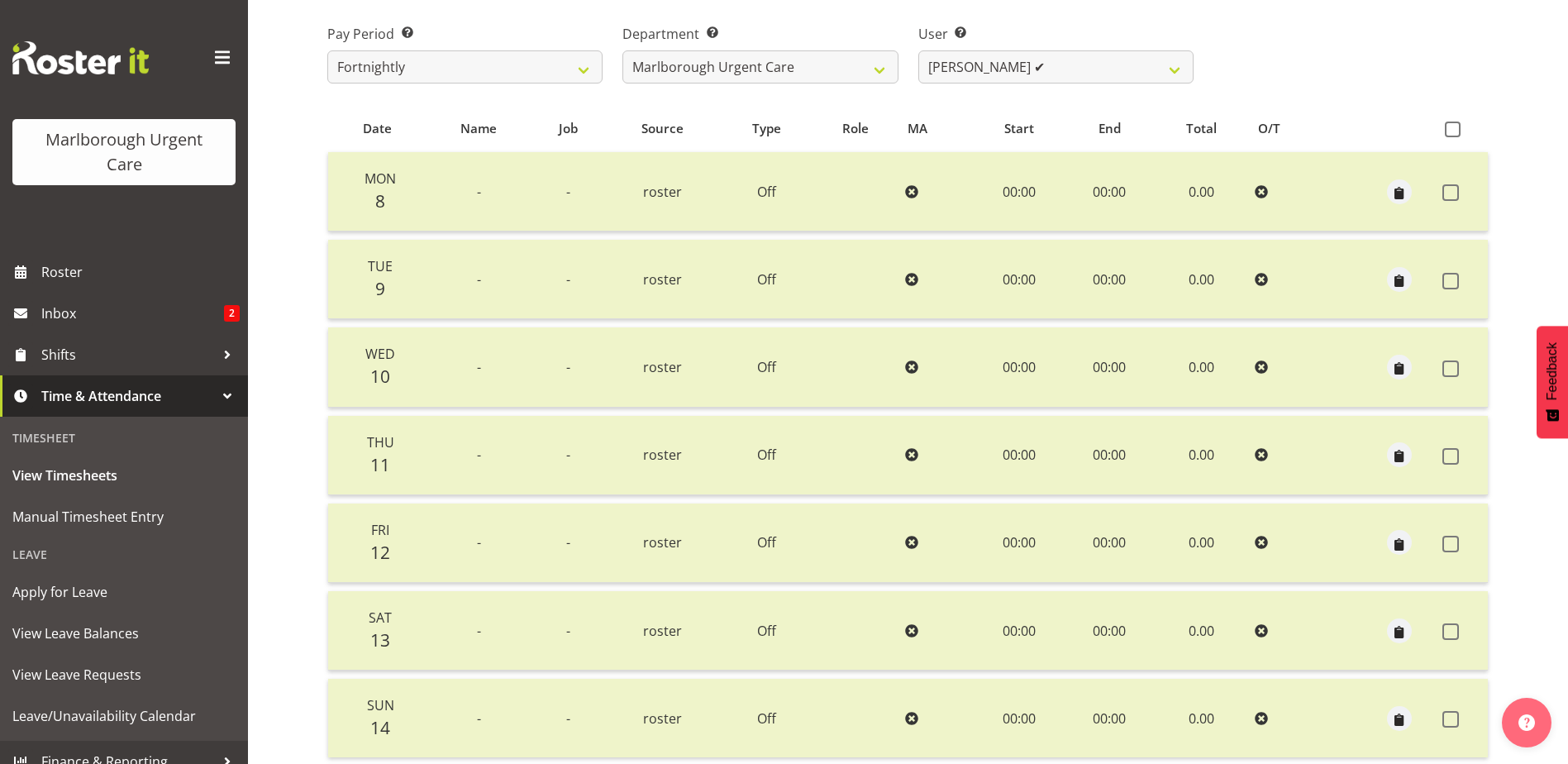
scroll to position [0, 0]
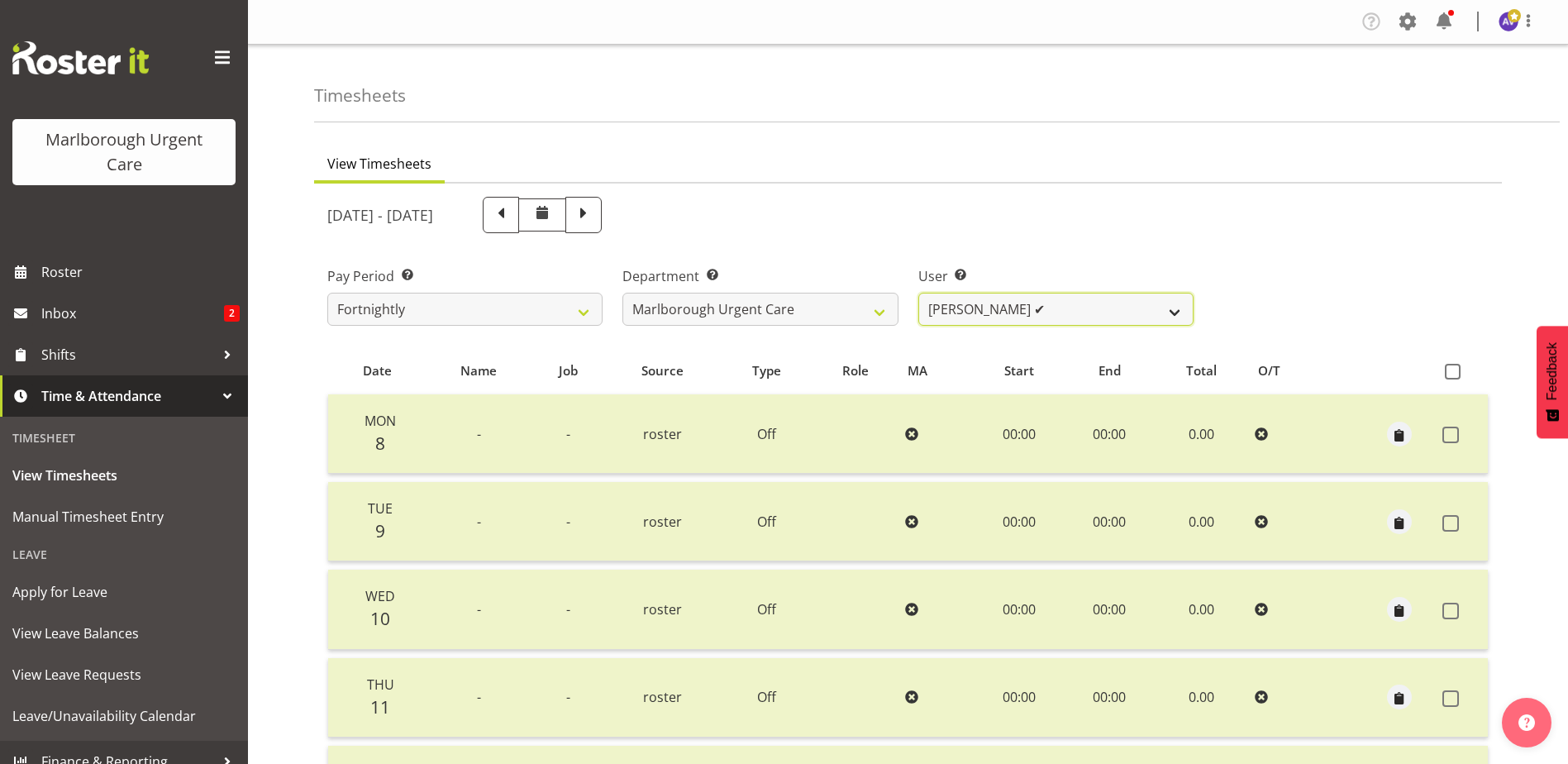
click at [995, 305] on select "[PERSON_NAME] ✔ [PERSON_NAME] ✔ [PERSON_NAME] ✔ [PERSON_NAME] ✔ [PERSON_NAME] ✔…" at bounding box center [1055, 308] width 275 height 33
click at [1300, 302] on div "Pay Period Select which pay period you would like to view. Fortnightly MPHO - H…" at bounding box center [908, 290] width 1181 height 93
click at [968, 315] on select "[PERSON_NAME] ✔ [PERSON_NAME] ✔ [PERSON_NAME] ✔ [PERSON_NAME] ✔ [PERSON_NAME] ✔…" at bounding box center [1055, 308] width 275 height 33
select select "11876"
click at [918, 292] on select "[PERSON_NAME] ✔ [PERSON_NAME] ✔ [PERSON_NAME] ✔ [PERSON_NAME] ✔ [PERSON_NAME] ✔…" at bounding box center [1055, 308] width 275 height 33
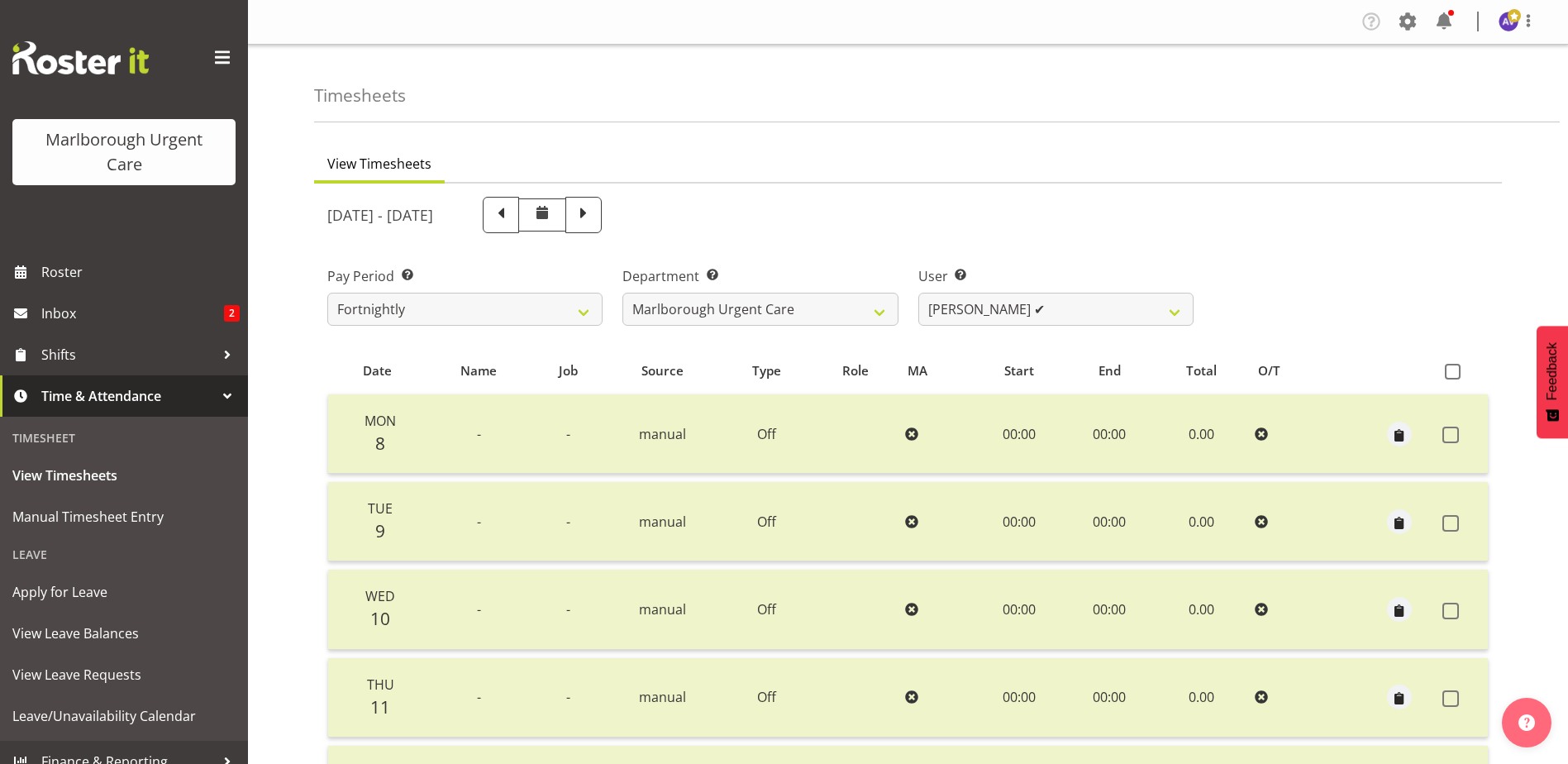
click at [1349, 354] on table "Date Name Job Source Type Role MA Start End Total O/T Mon 8 - - manual Off 00:0…" at bounding box center [908, 698] width 1161 height 706
click at [1400, 366] on th at bounding box center [1399, 370] width 72 height 31
click at [1449, 371] on span at bounding box center [1452, 371] width 16 height 16
click at [1449, 371] on input "checkbox" at bounding box center [1449, 371] width 11 height 11
checkbox input "true"
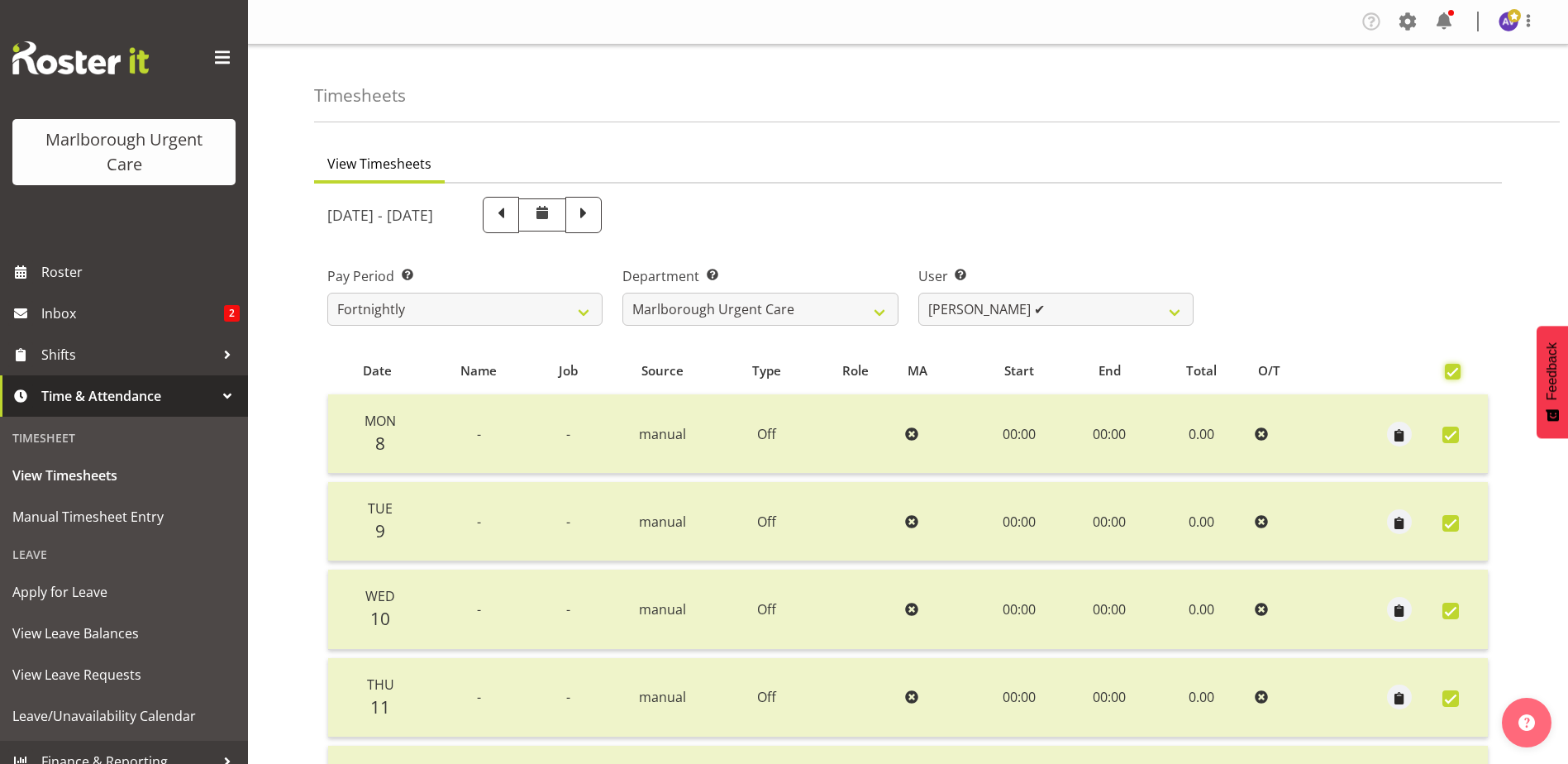
checkbox input "true"
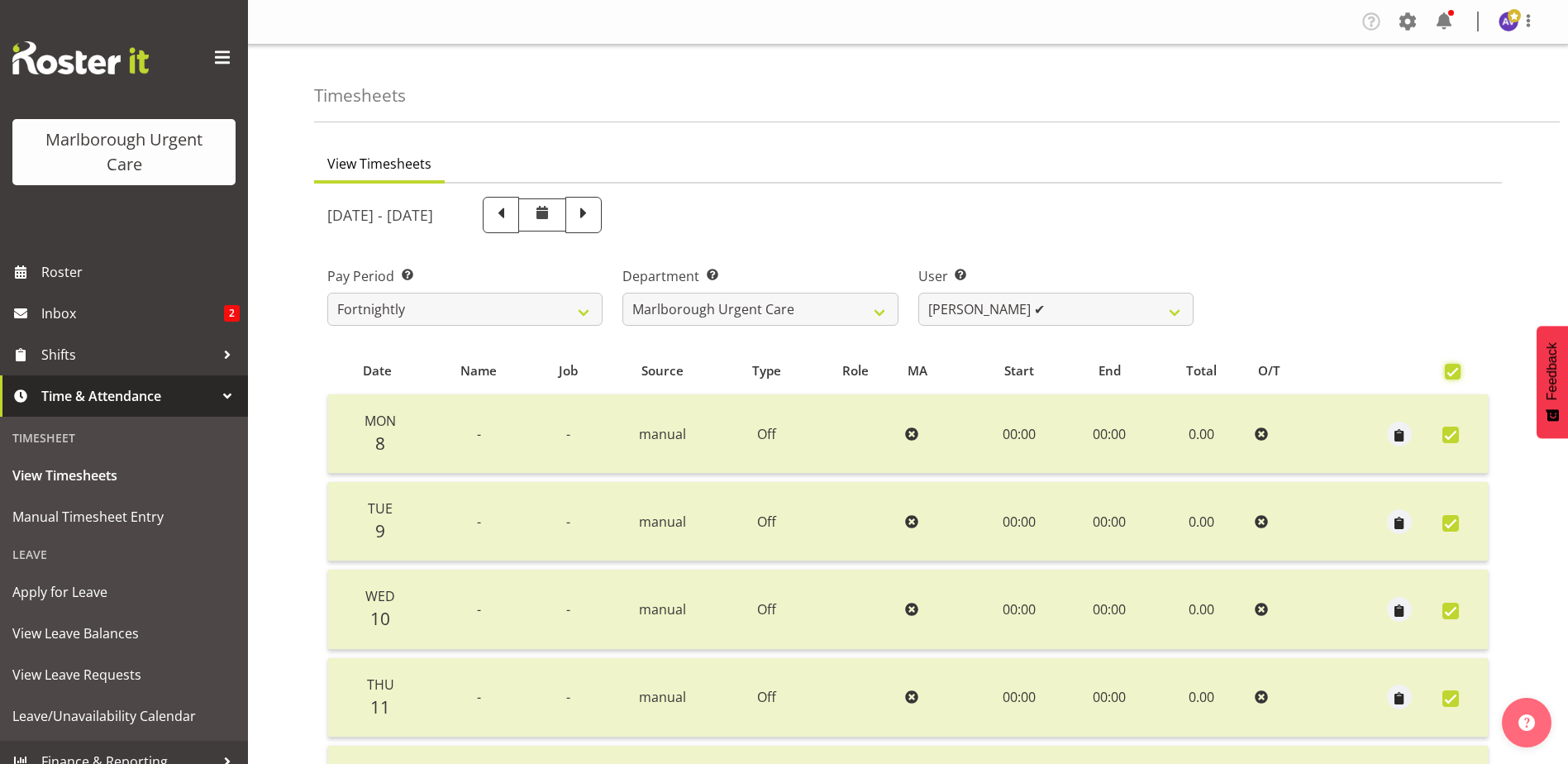
checkbox input "true"
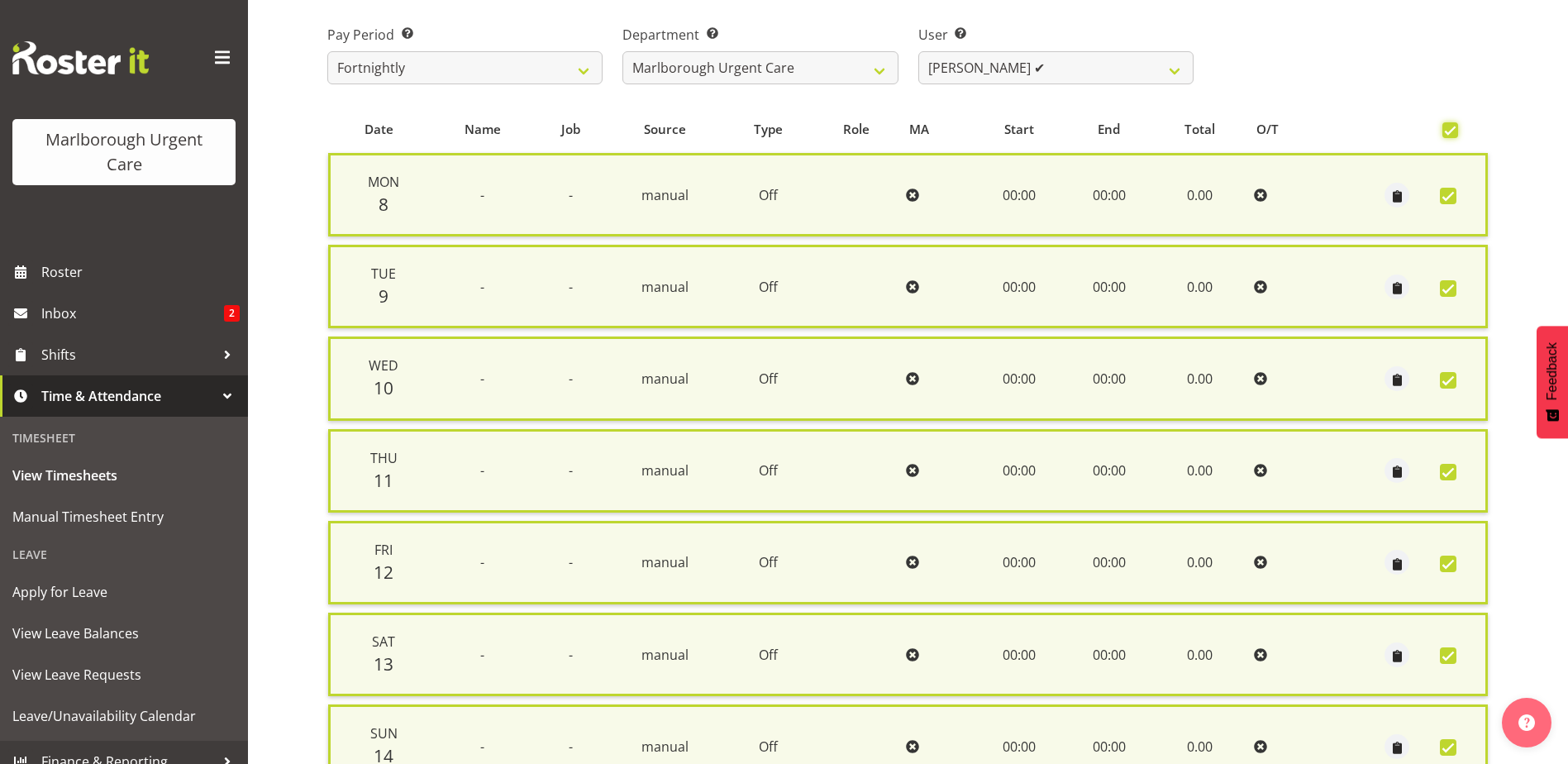
scroll to position [396, 0]
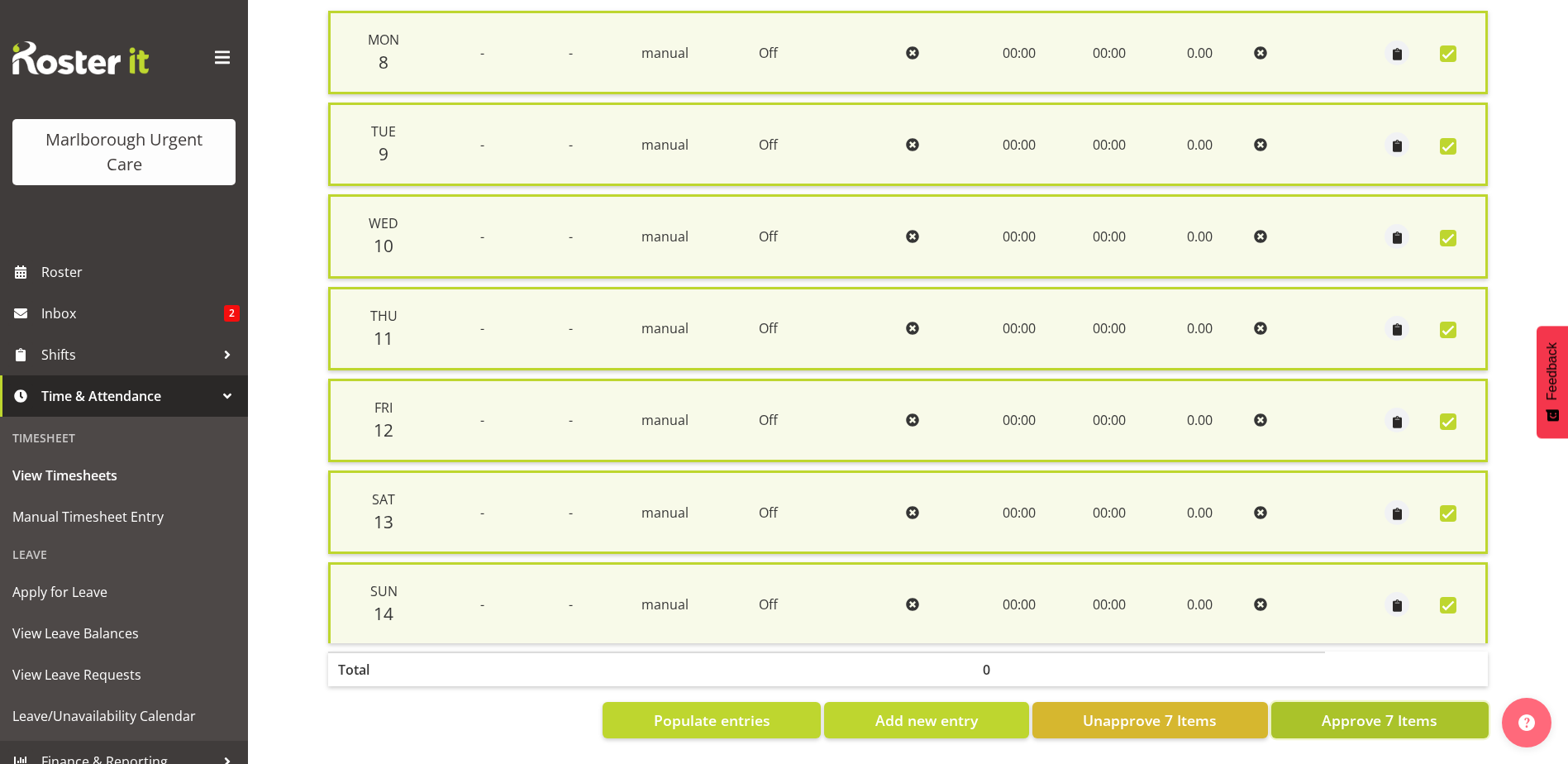
click at [1402, 709] on span "Approve 7 Items" at bounding box center [1379, 720] width 115 height 22
checkbox input "false"
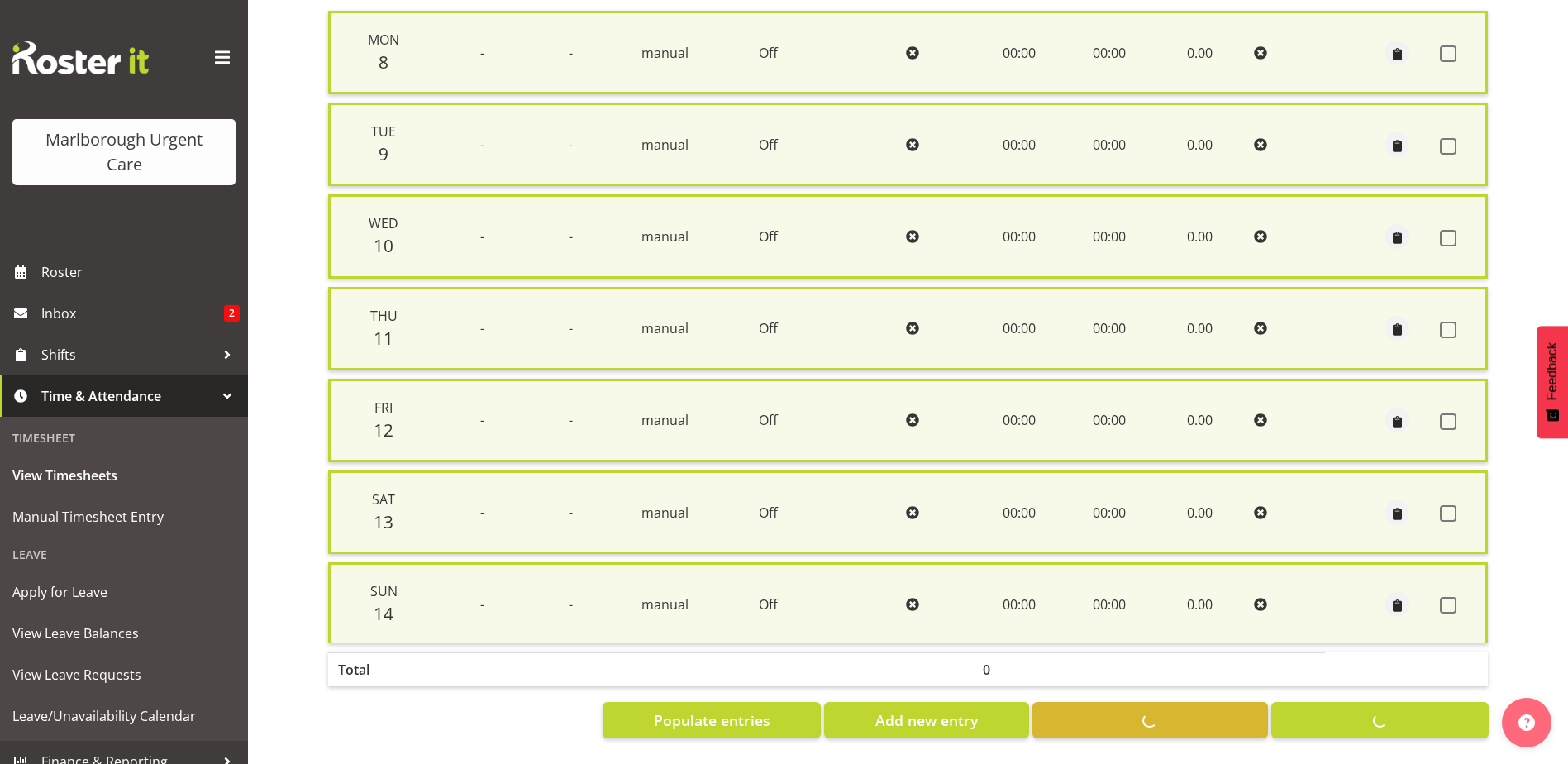
checkbox input "false"
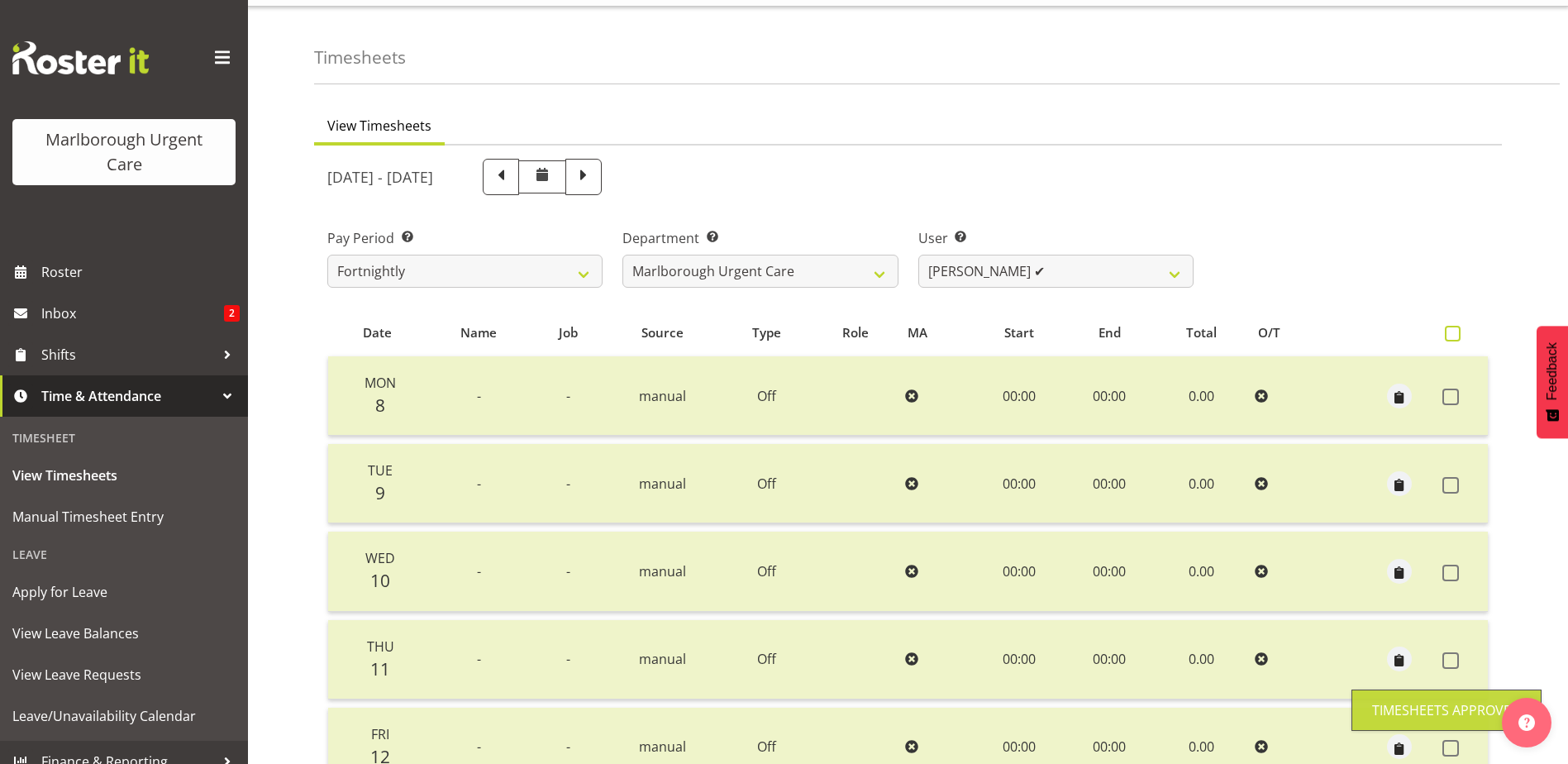
click at [1452, 333] on span at bounding box center [1452, 334] width 16 height 16
click at [1452, 333] on input "checkbox" at bounding box center [1449, 334] width 11 height 11
checkbox input "true"
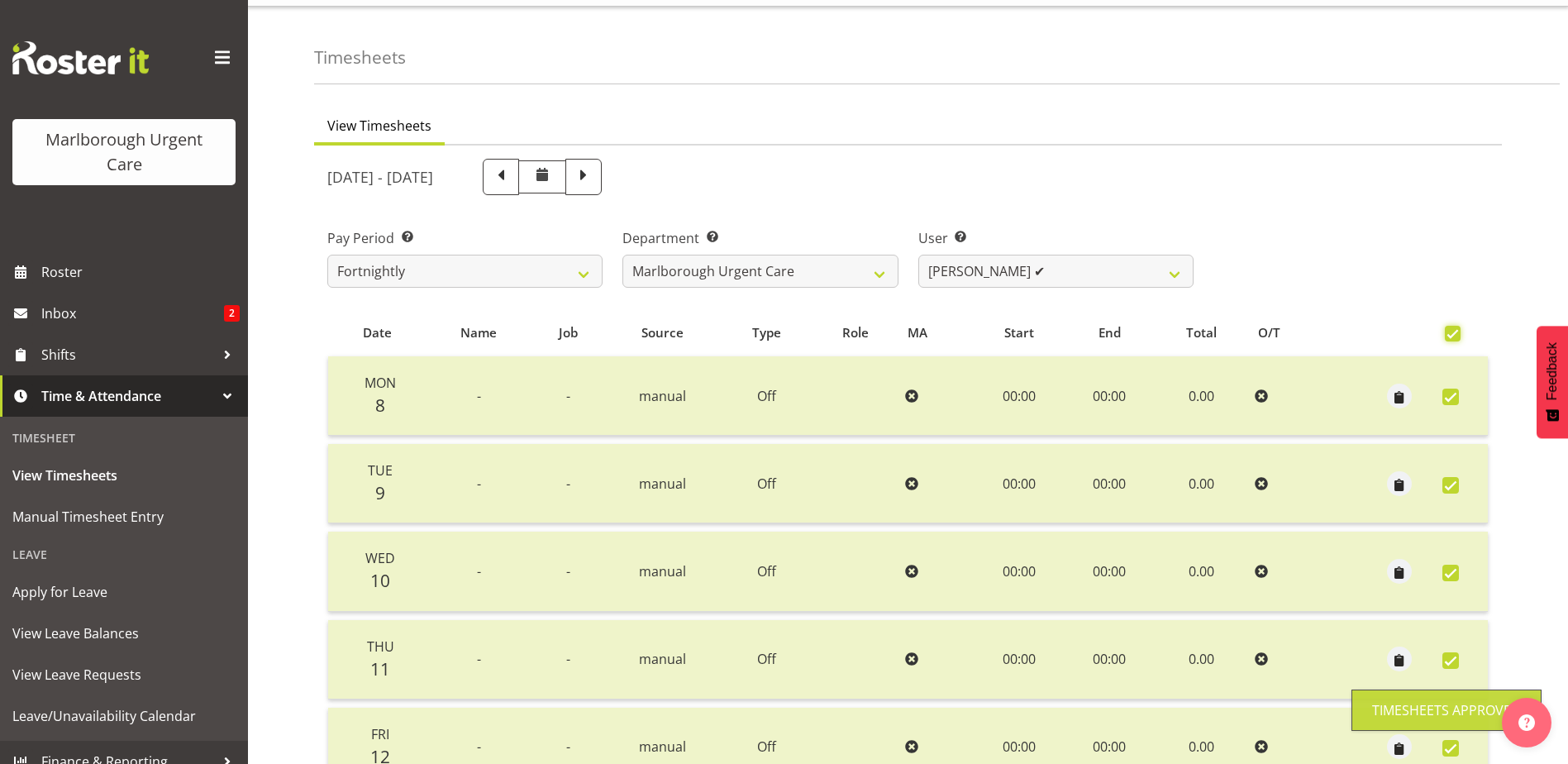
checkbox input "true"
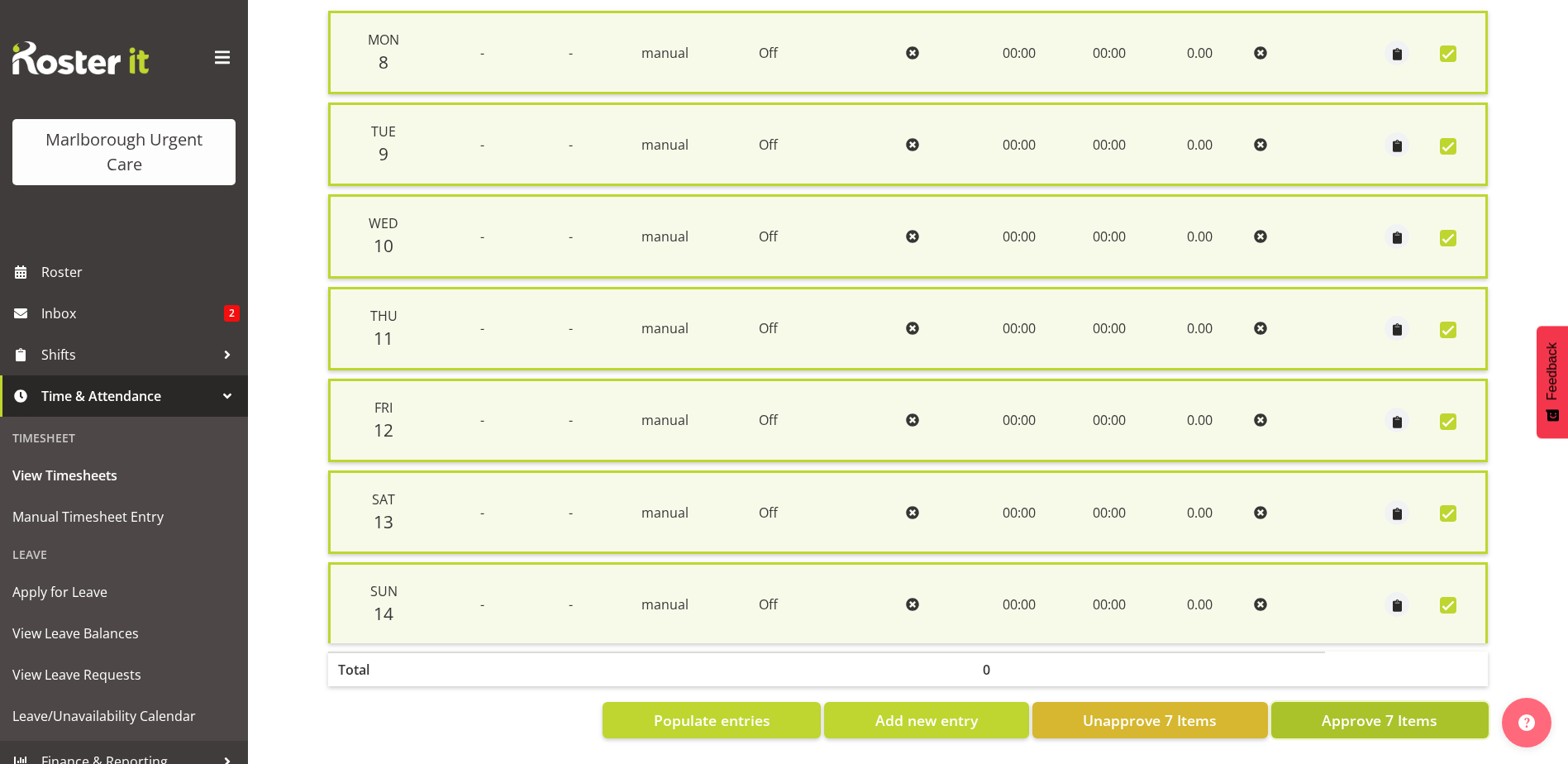
click at [1340, 717] on span "Approve 7 Items" at bounding box center [1379, 720] width 115 height 22
checkbox input "false"
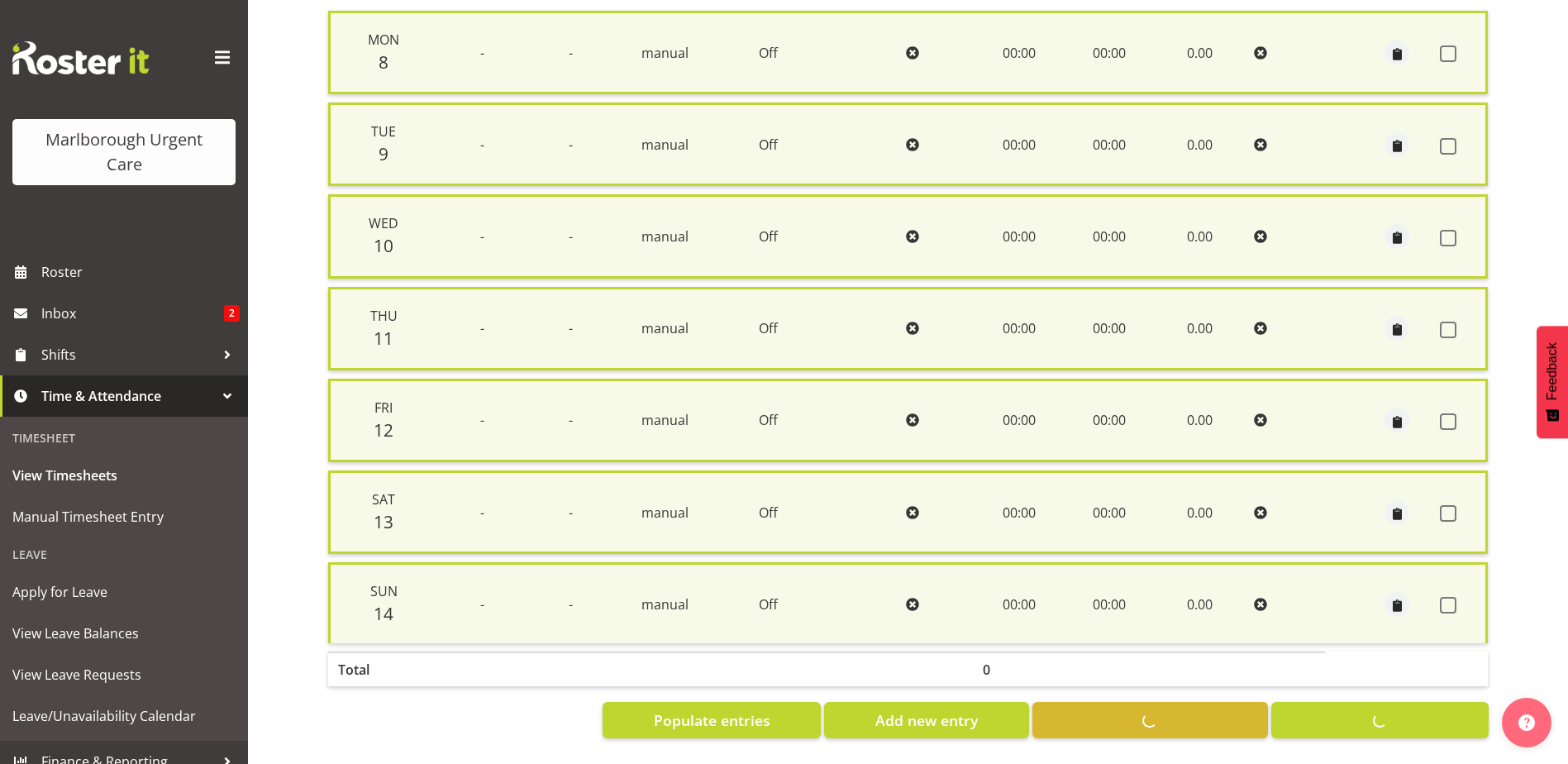
checkbox input "false"
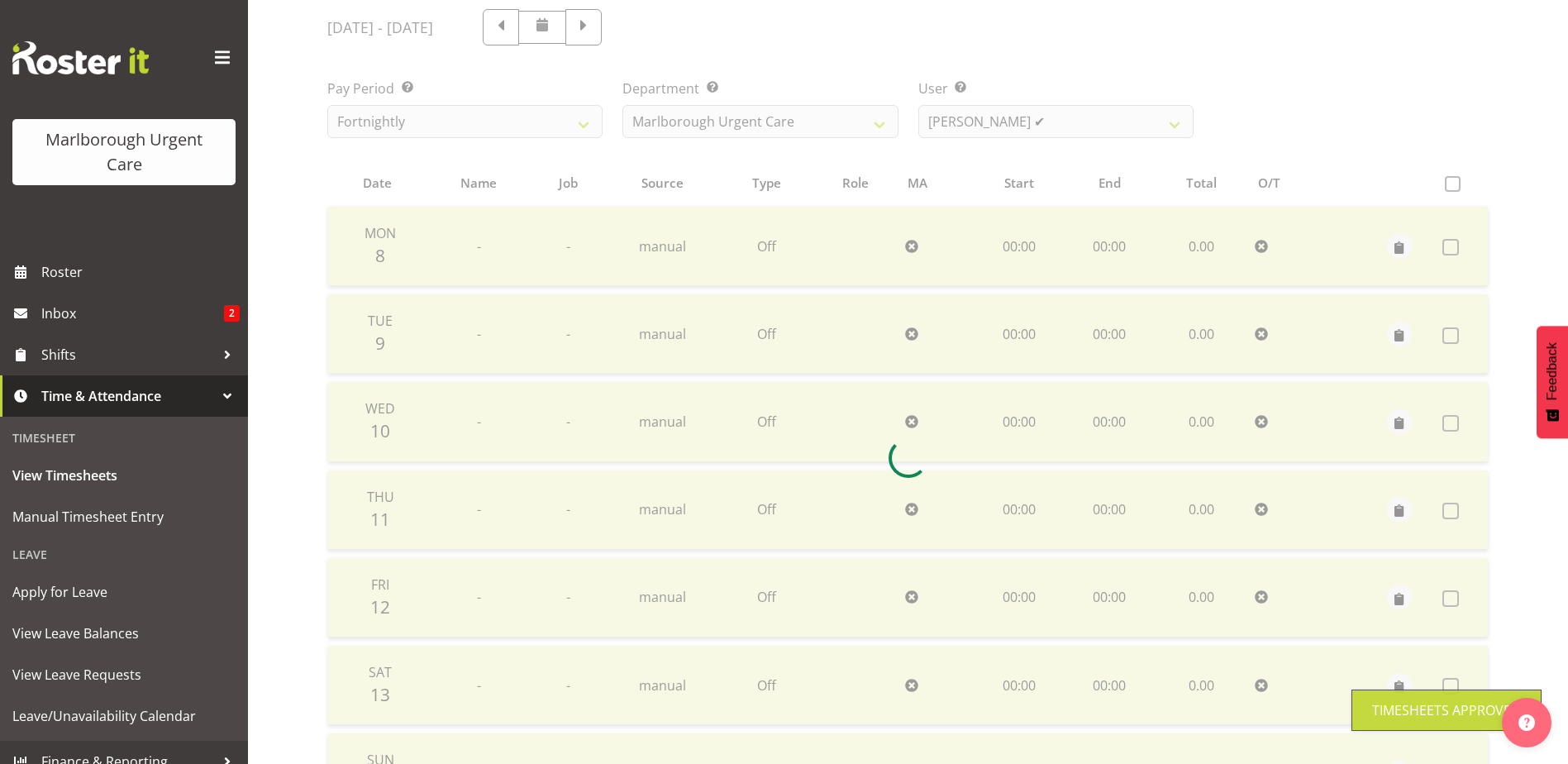
scroll to position [0, 0]
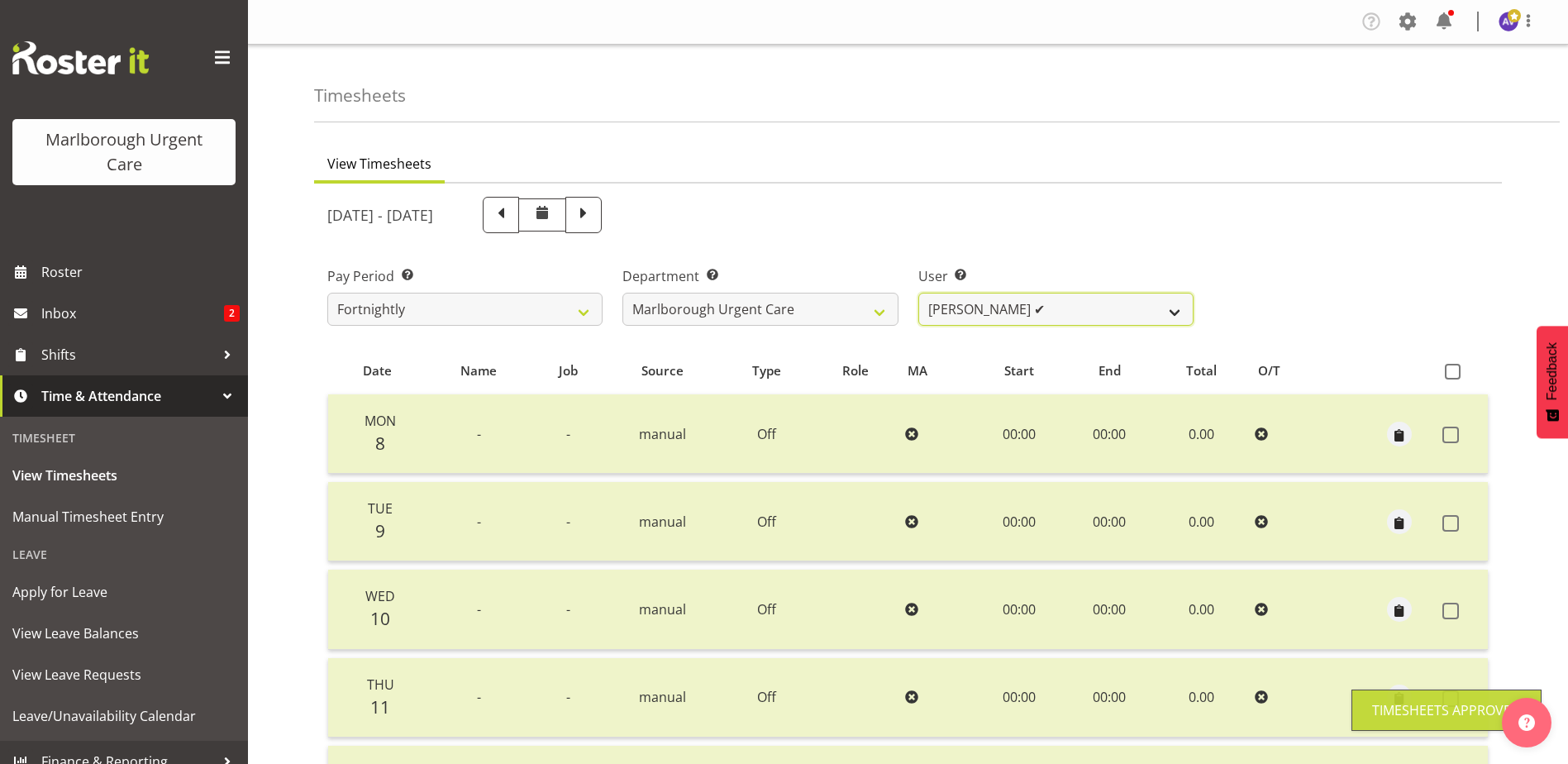
click at [978, 307] on select "[PERSON_NAME] ✔ [PERSON_NAME] ✔ [PERSON_NAME] ✔ [PERSON_NAME] ✔ [PERSON_NAME] ✔…" at bounding box center [1055, 308] width 275 height 33
select select "11850"
click at [918, 292] on select "[PERSON_NAME] ✔ [PERSON_NAME] ✔ [PERSON_NAME] ✔ [PERSON_NAME] ✔ [PERSON_NAME] ✔…" at bounding box center [1055, 308] width 275 height 33
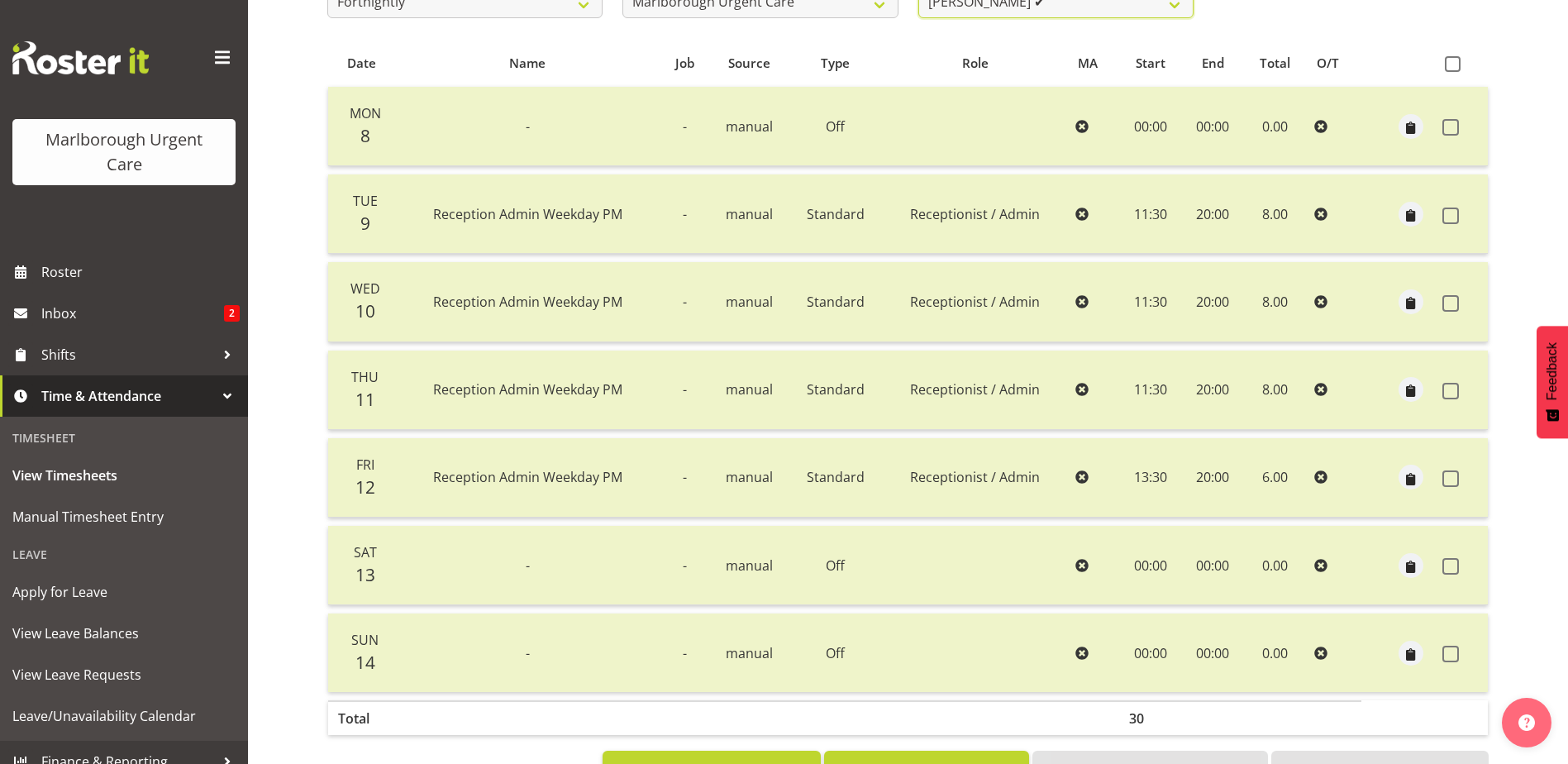
scroll to position [203, 0]
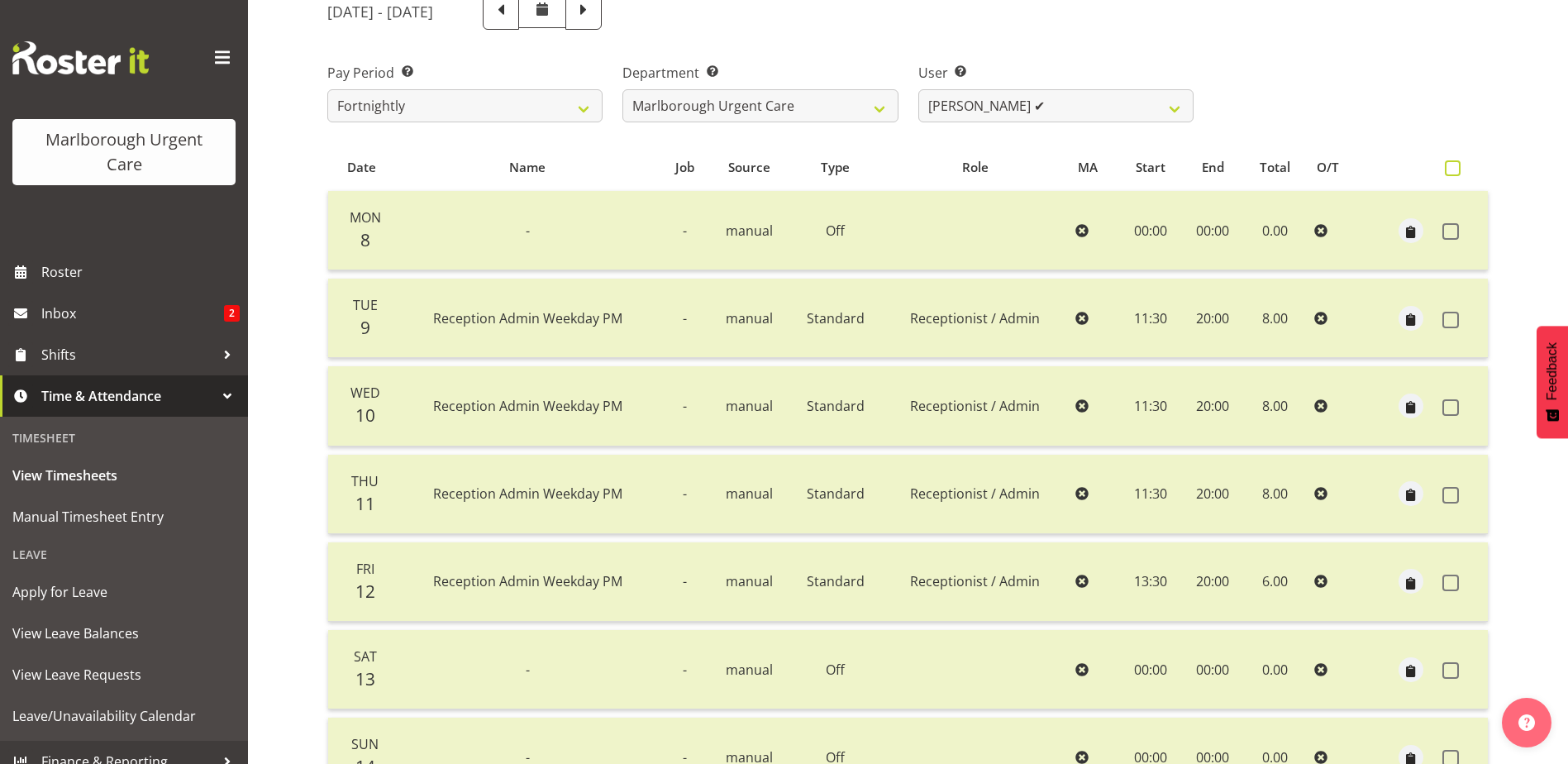
click at [1455, 163] on span at bounding box center [1452, 168] width 16 height 16
click at [1455, 163] on input "checkbox" at bounding box center [1449, 168] width 11 height 11
checkbox input "true"
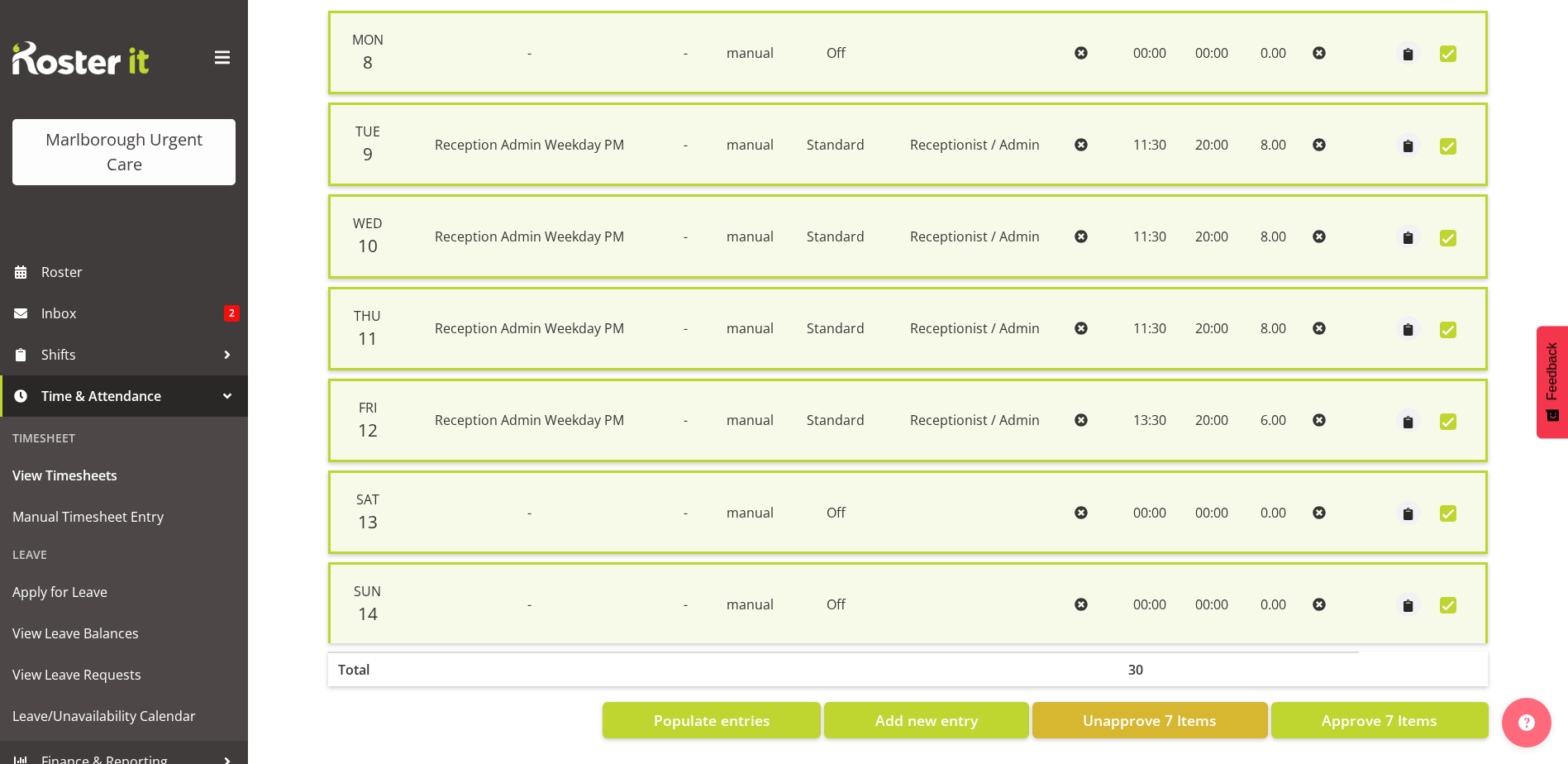
scroll to position [396, 0]
click at [1386, 709] on span "Approve 7 Items" at bounding box center [1379, 720] width 115 height 22
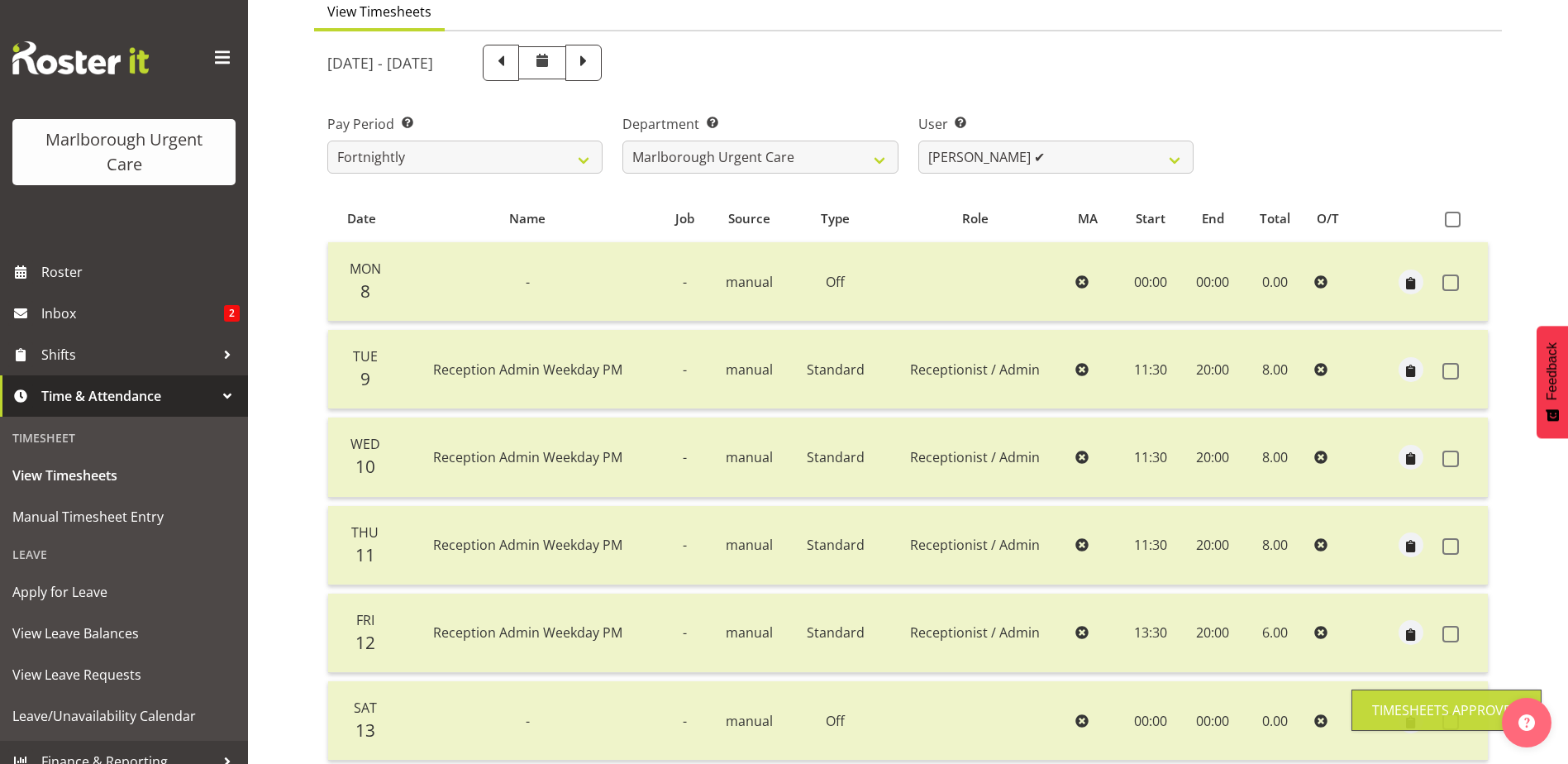
scroll to position [0, 0]
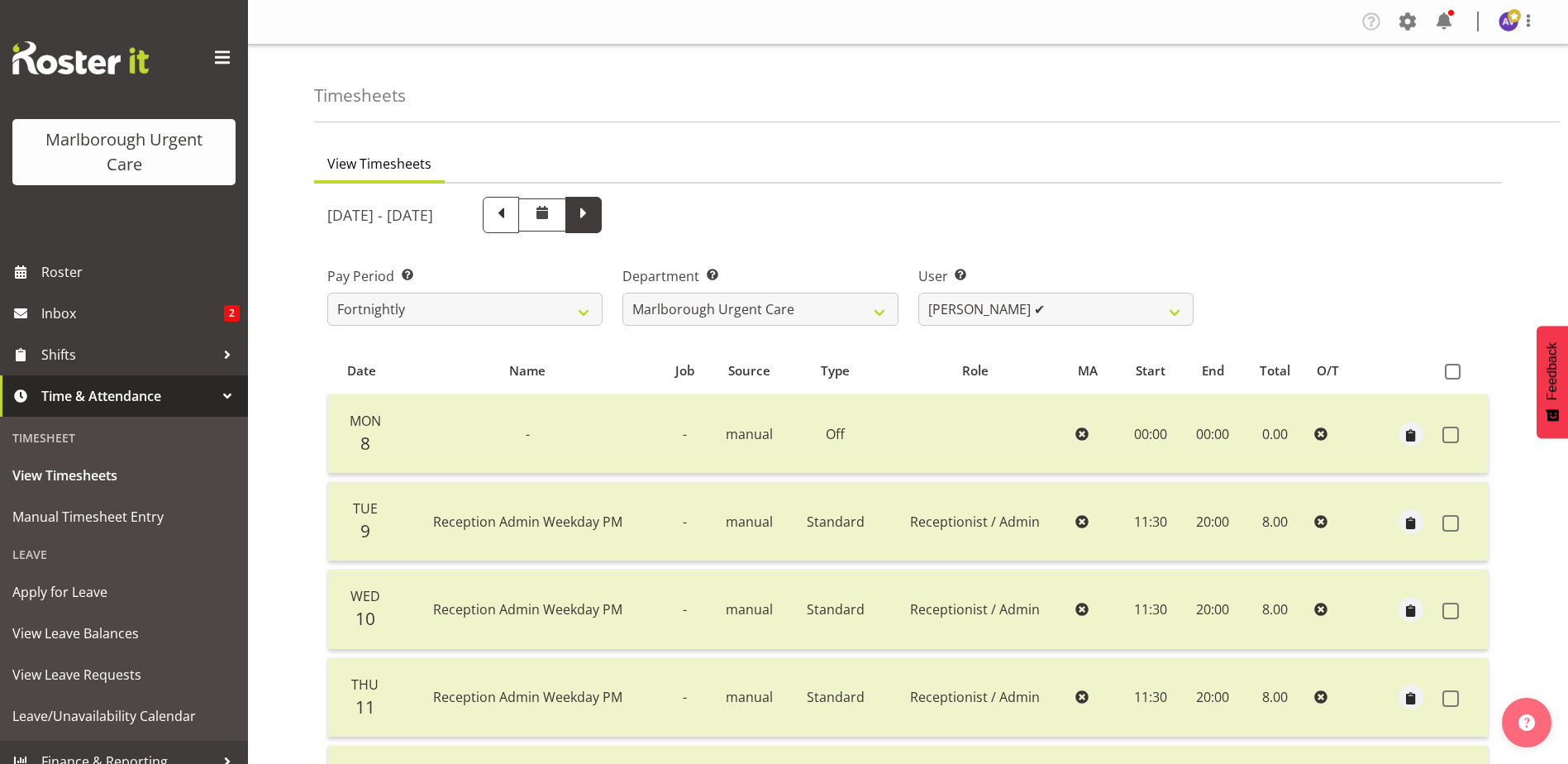
click at [595, 209] on span at bounding box center [584, 213] width 22 height 22
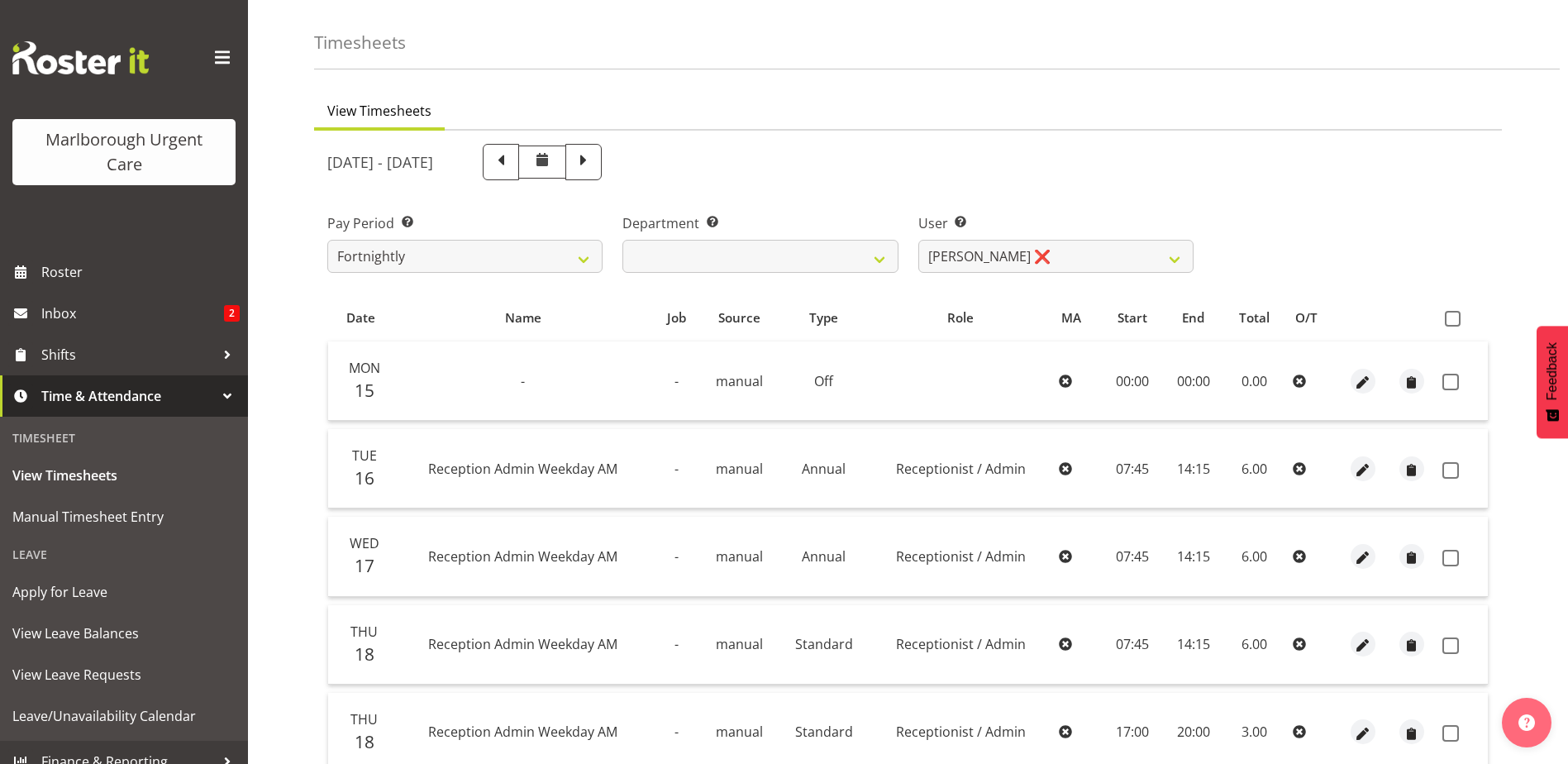
scroll to position [83, 0]
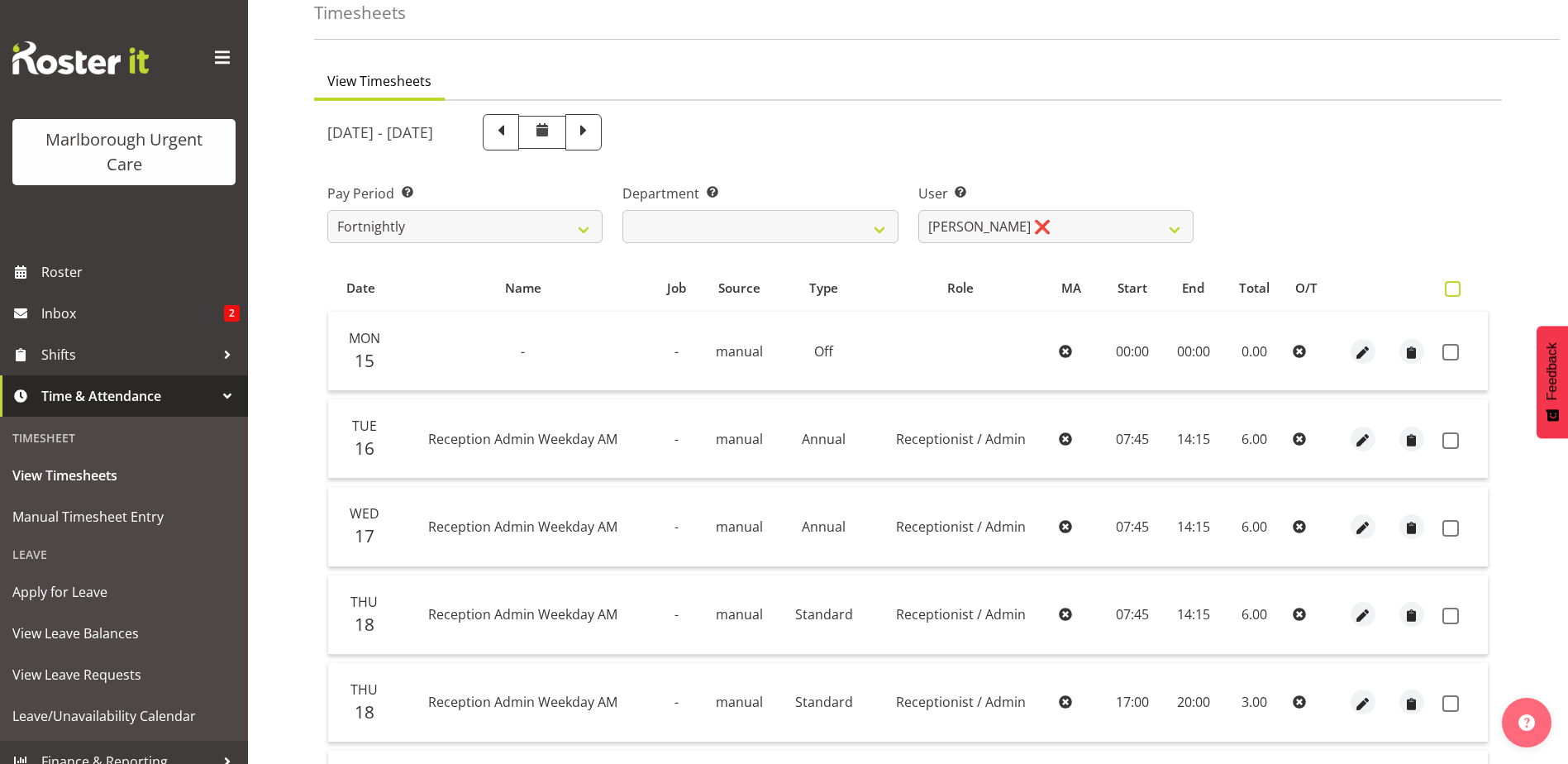
click at [1451, 286] on span at bounding box center [1452, 289] width 16 height 16
click at [1451, 286] on input "checkbox" at bounding box center [1449, 289] width 11 height 11
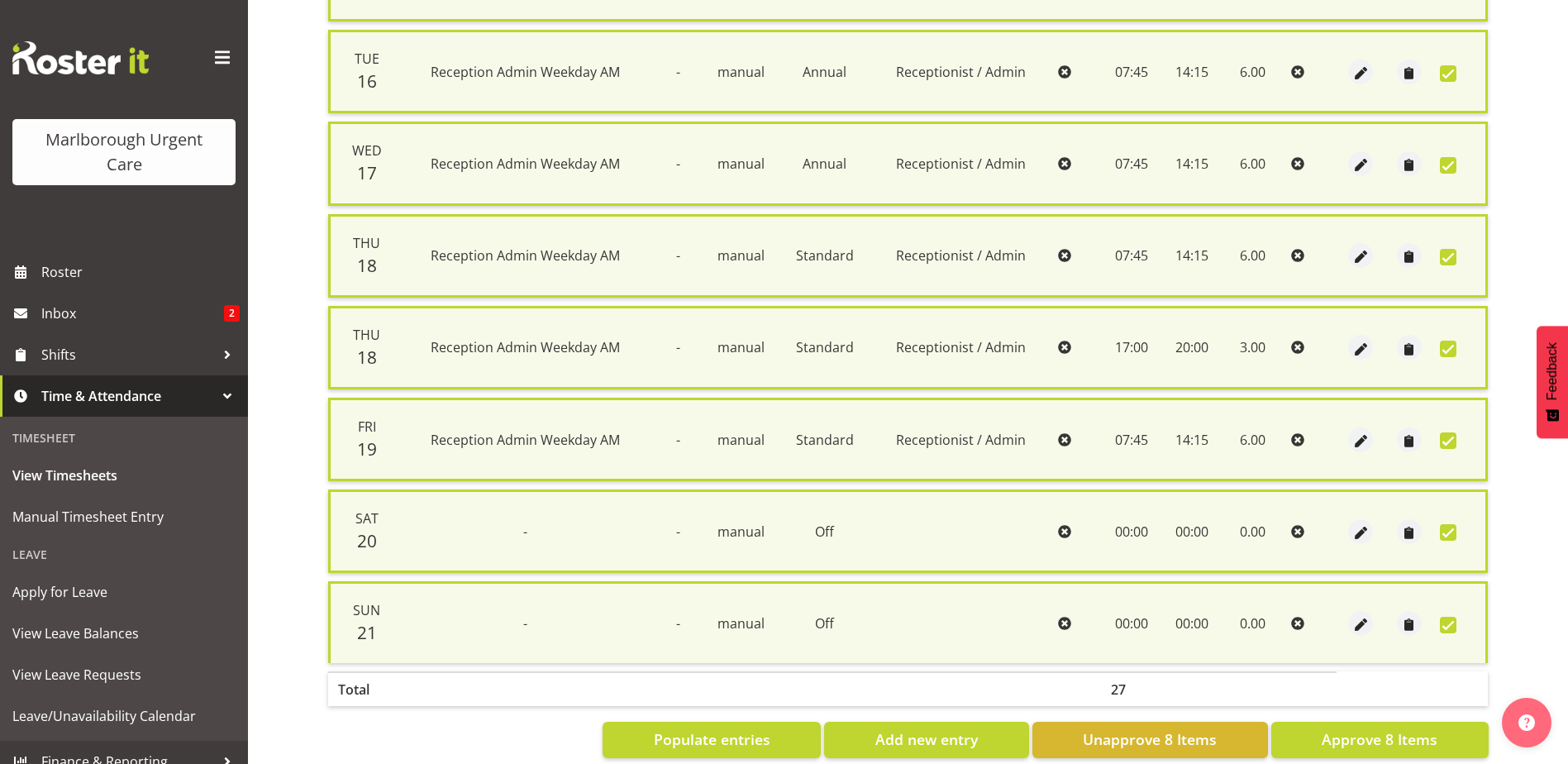
scroll to position [489, 0]
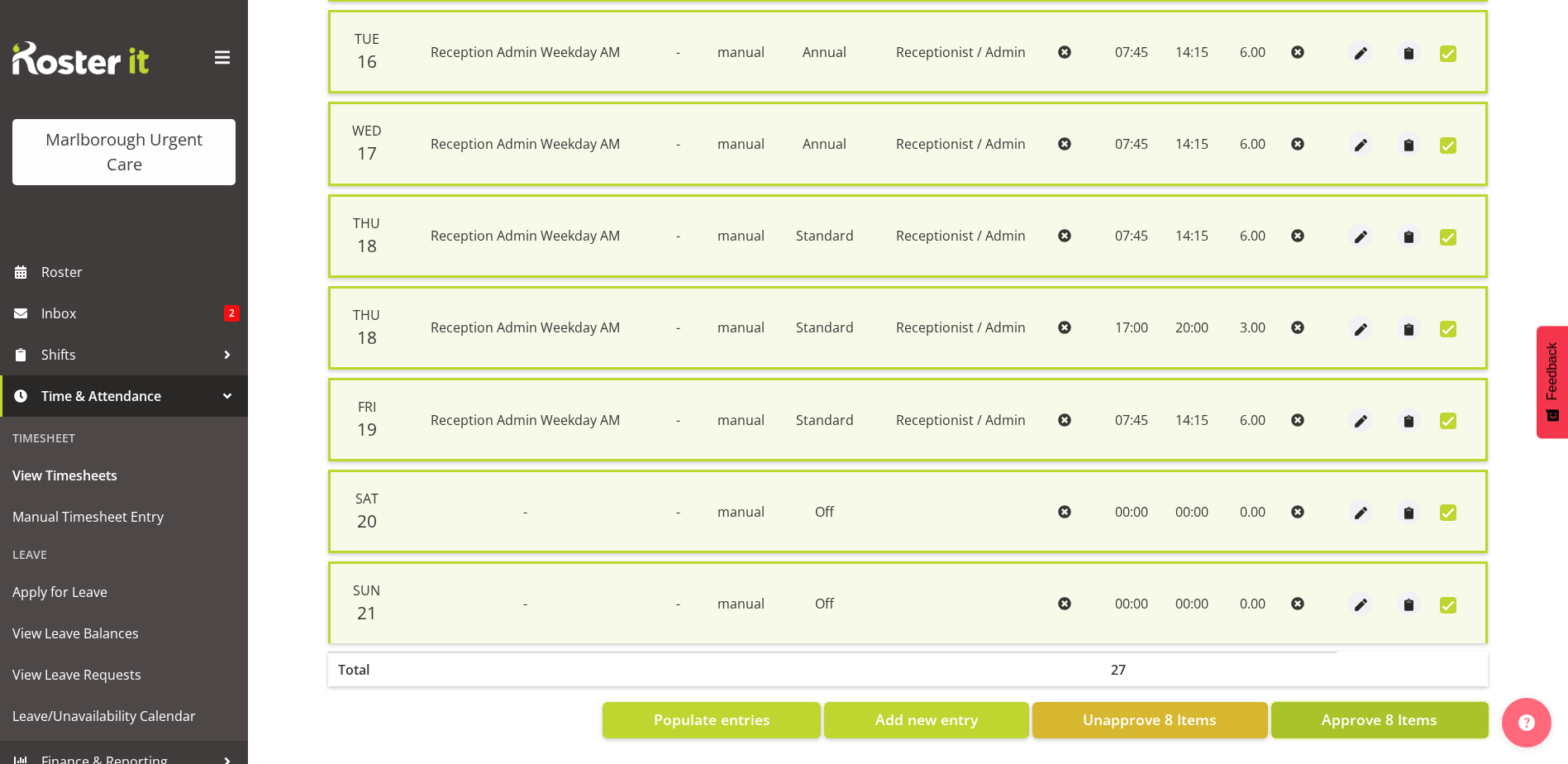
click at [1374, 715] on span "Approve 8 Items" at bounding box center [1379, 719] width 115 height 22
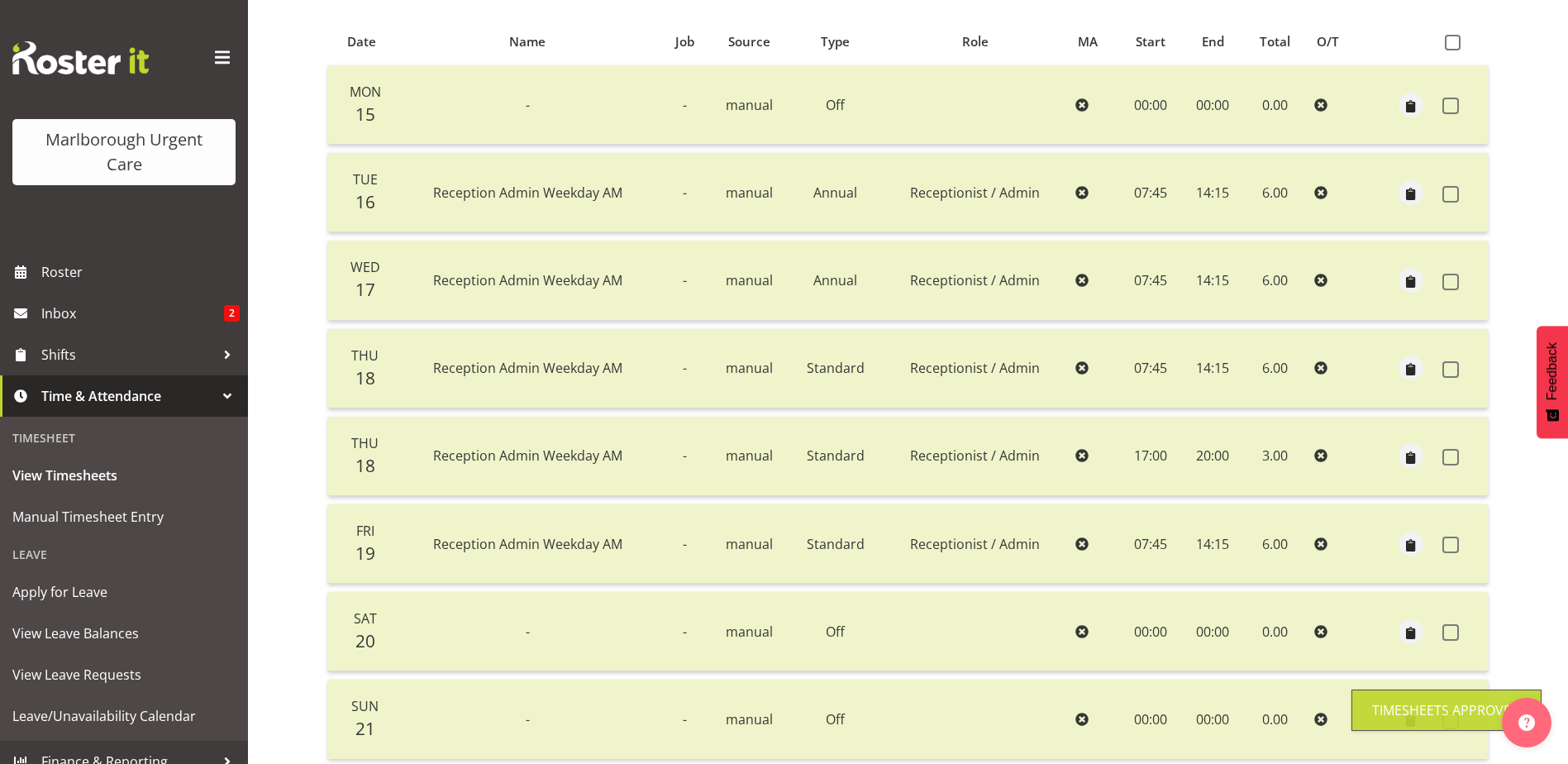
scroll to position [44, 0]
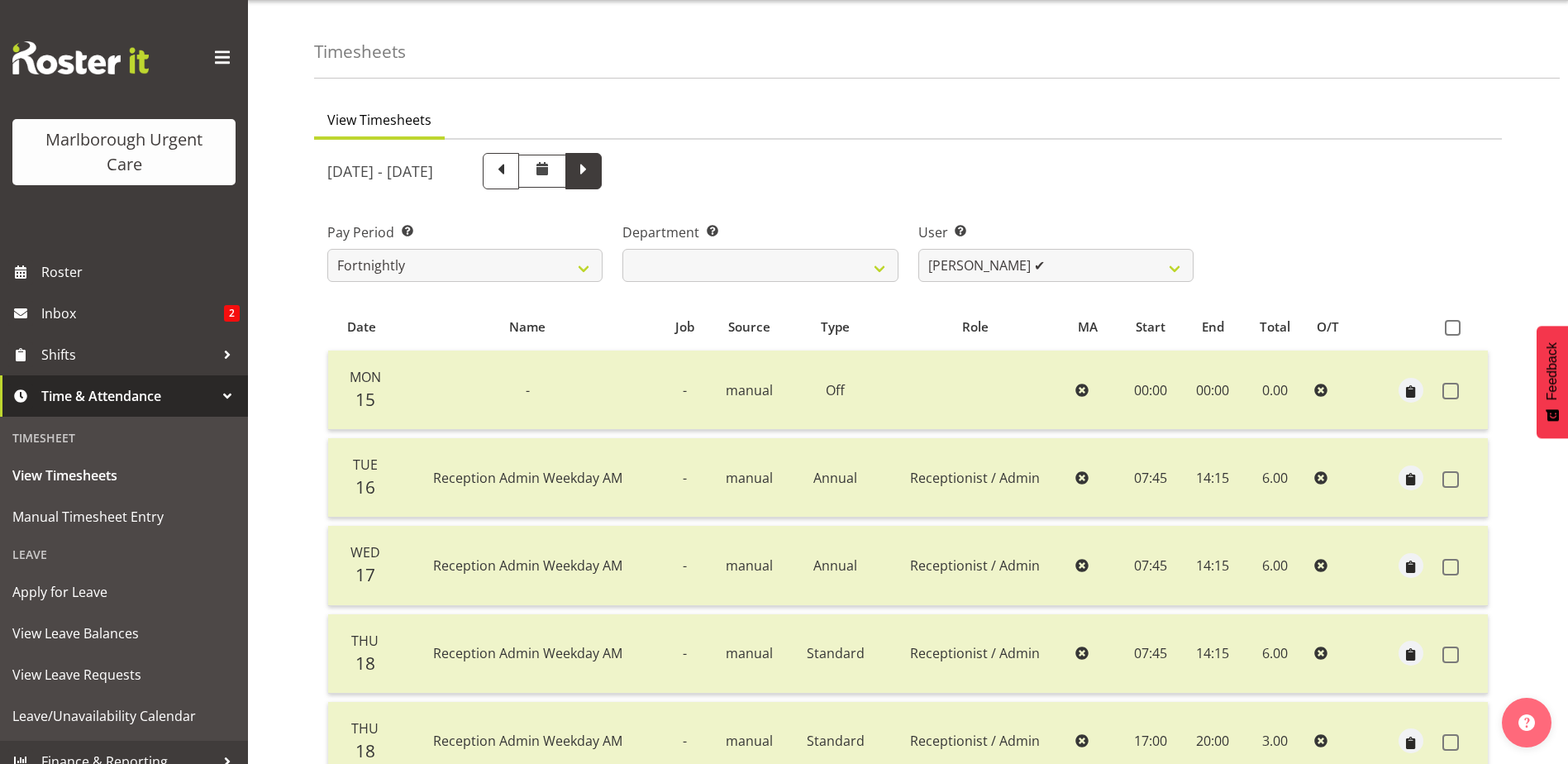
click at [595, 167] on span at bounding box center [584, 169] width 22 height 22
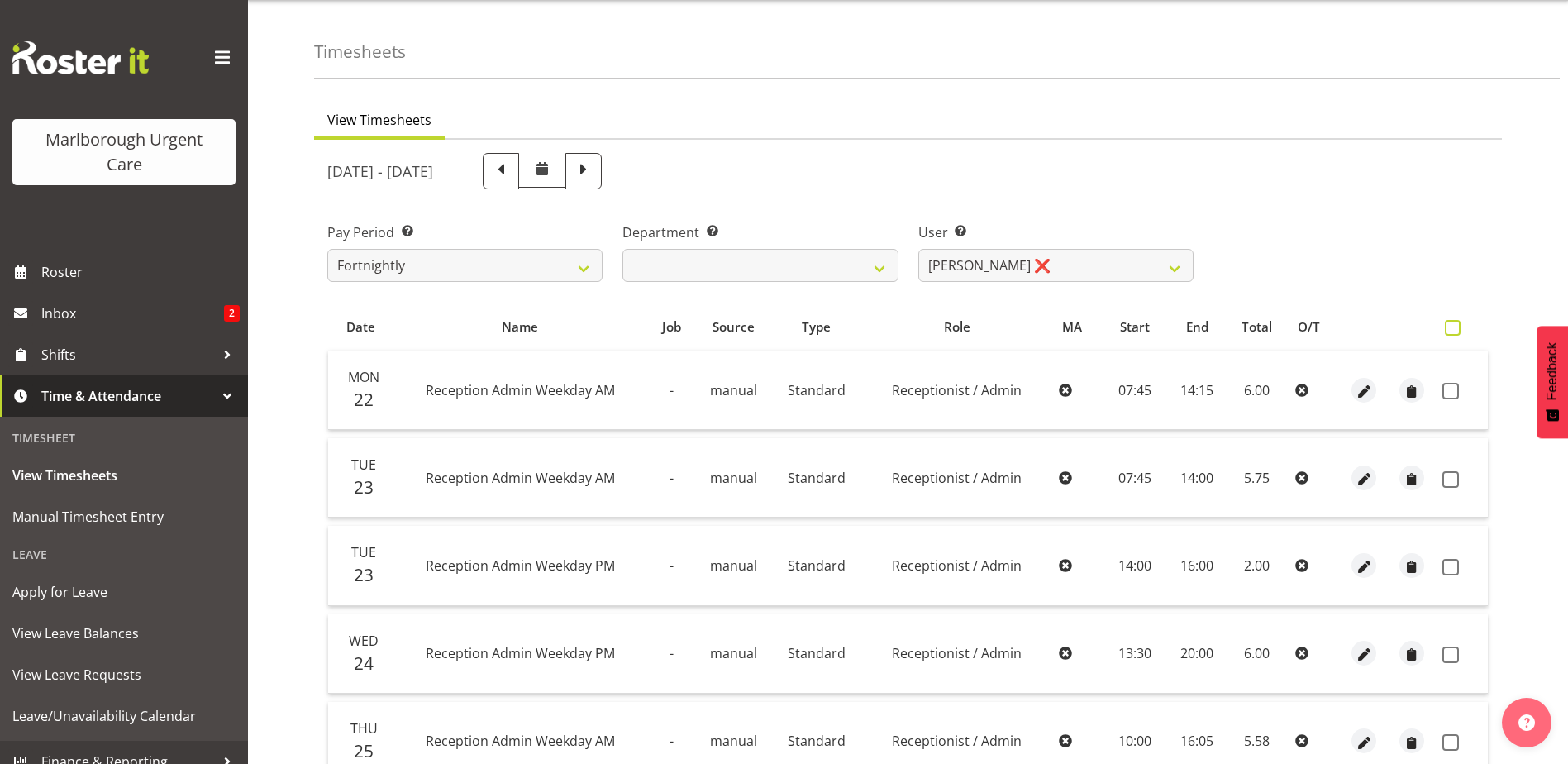
click at [1454, 328] on span at bounding box center [1452, 328] width 16 height 16
click at [1454, 328] on input "checkbox" at bounding box center [1449, 328] width 11 height 11
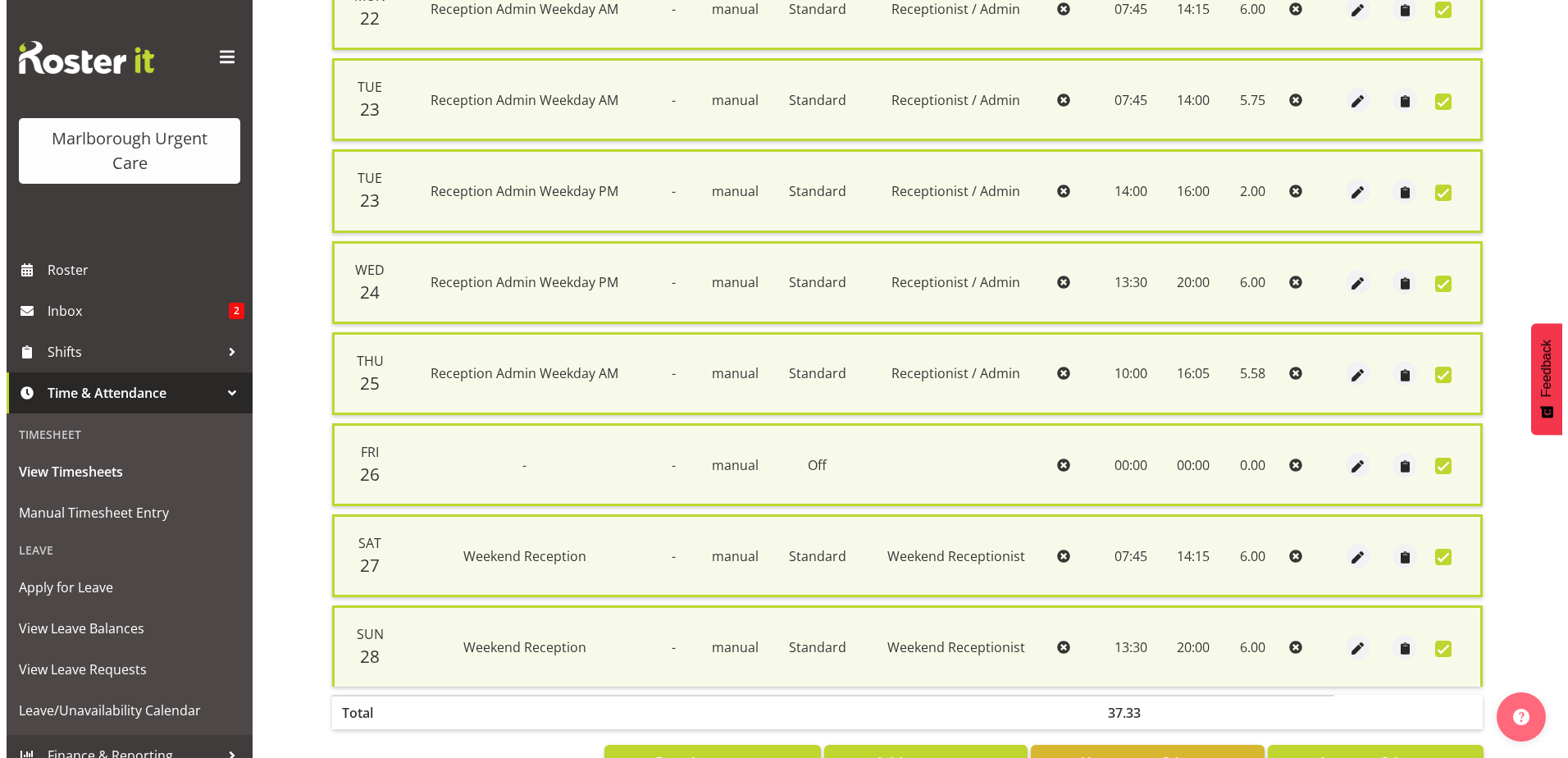
scroll to position [403, 0]
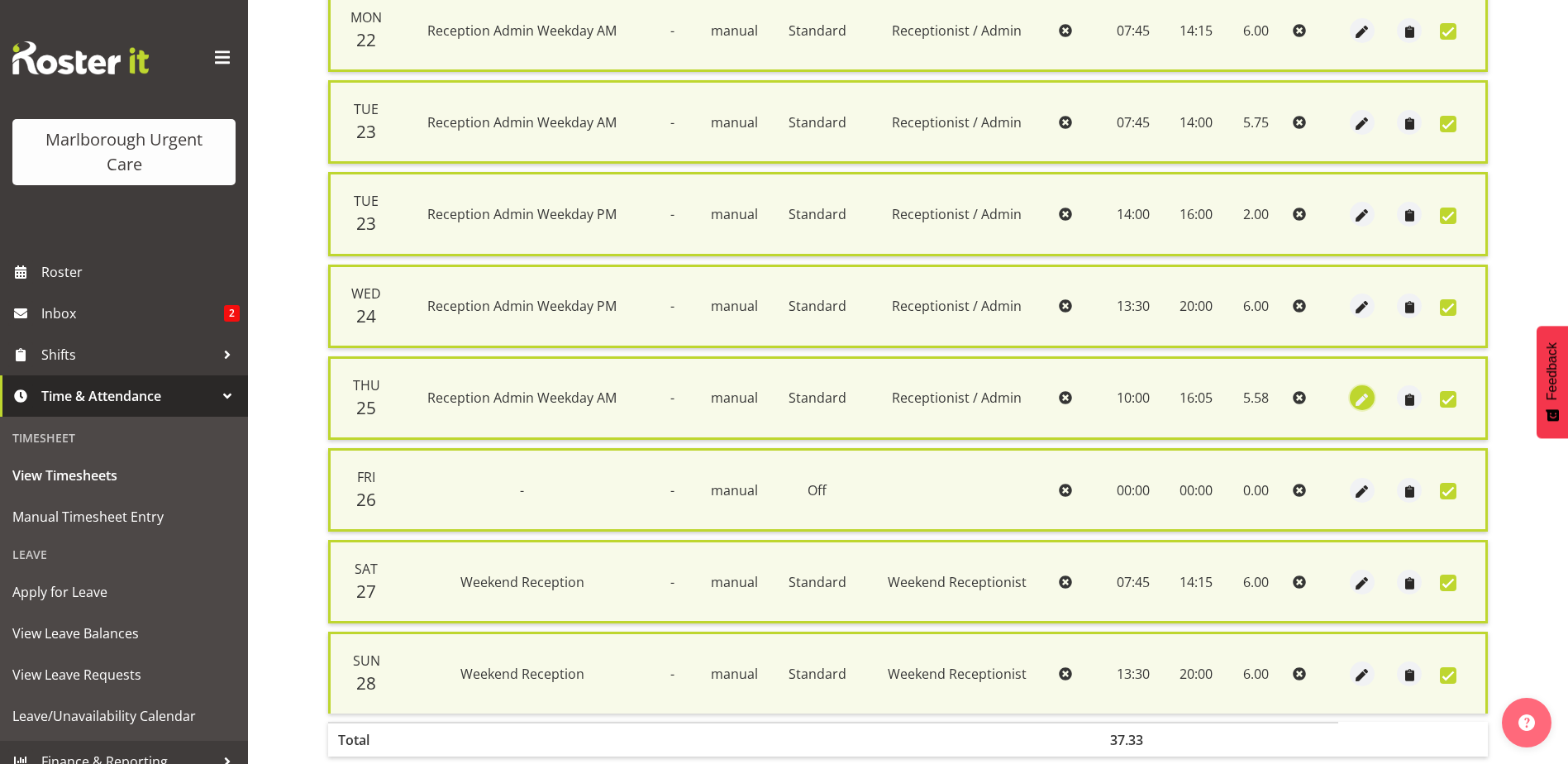
click at [1363, 393] on span "button" at bounding box center [1361, 399] width 19 height 19
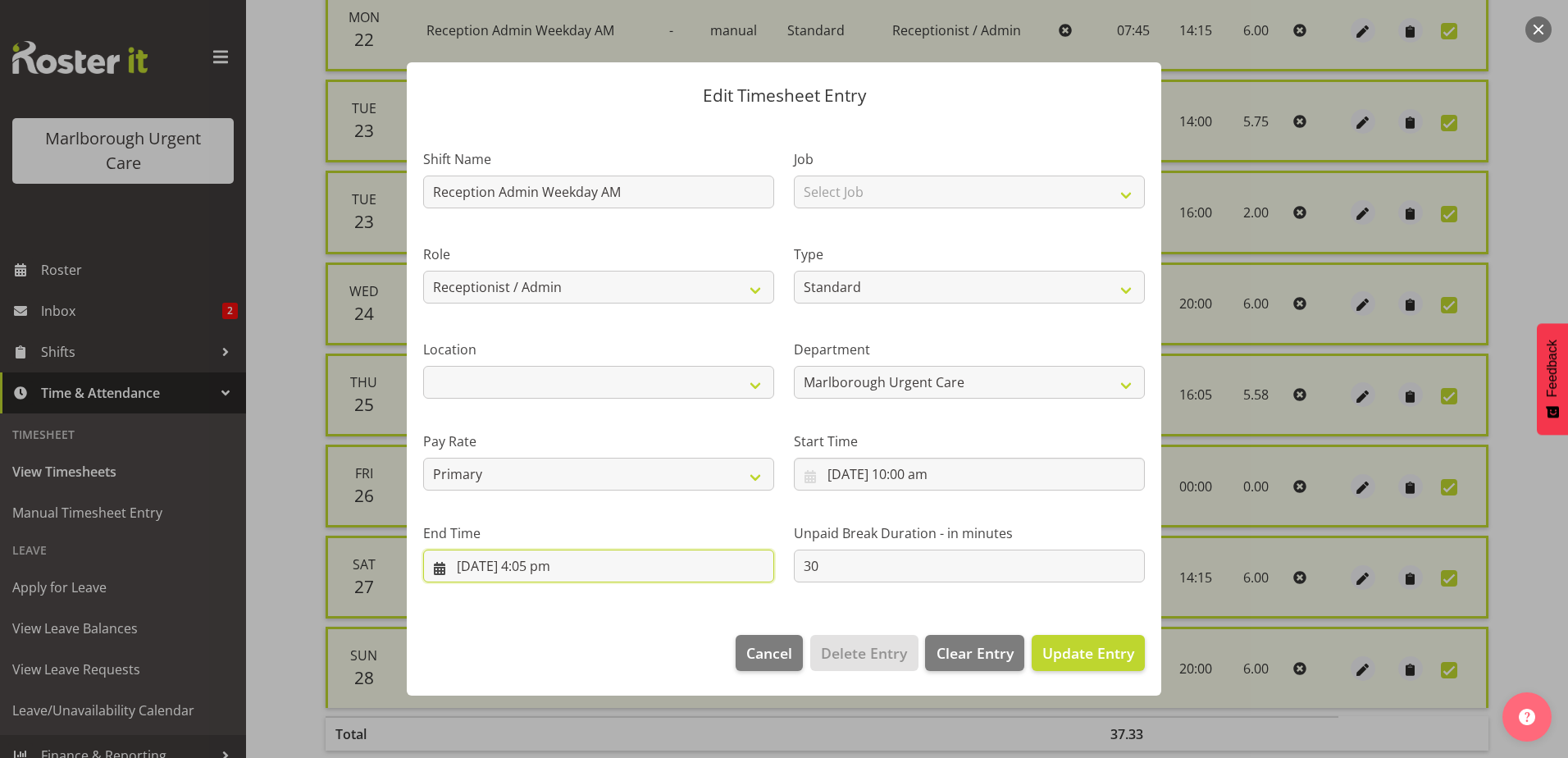
click at [556, 563] on input "25/09/2025, 4:05 pm" at bounding box center [598, 566] width 351 height 33
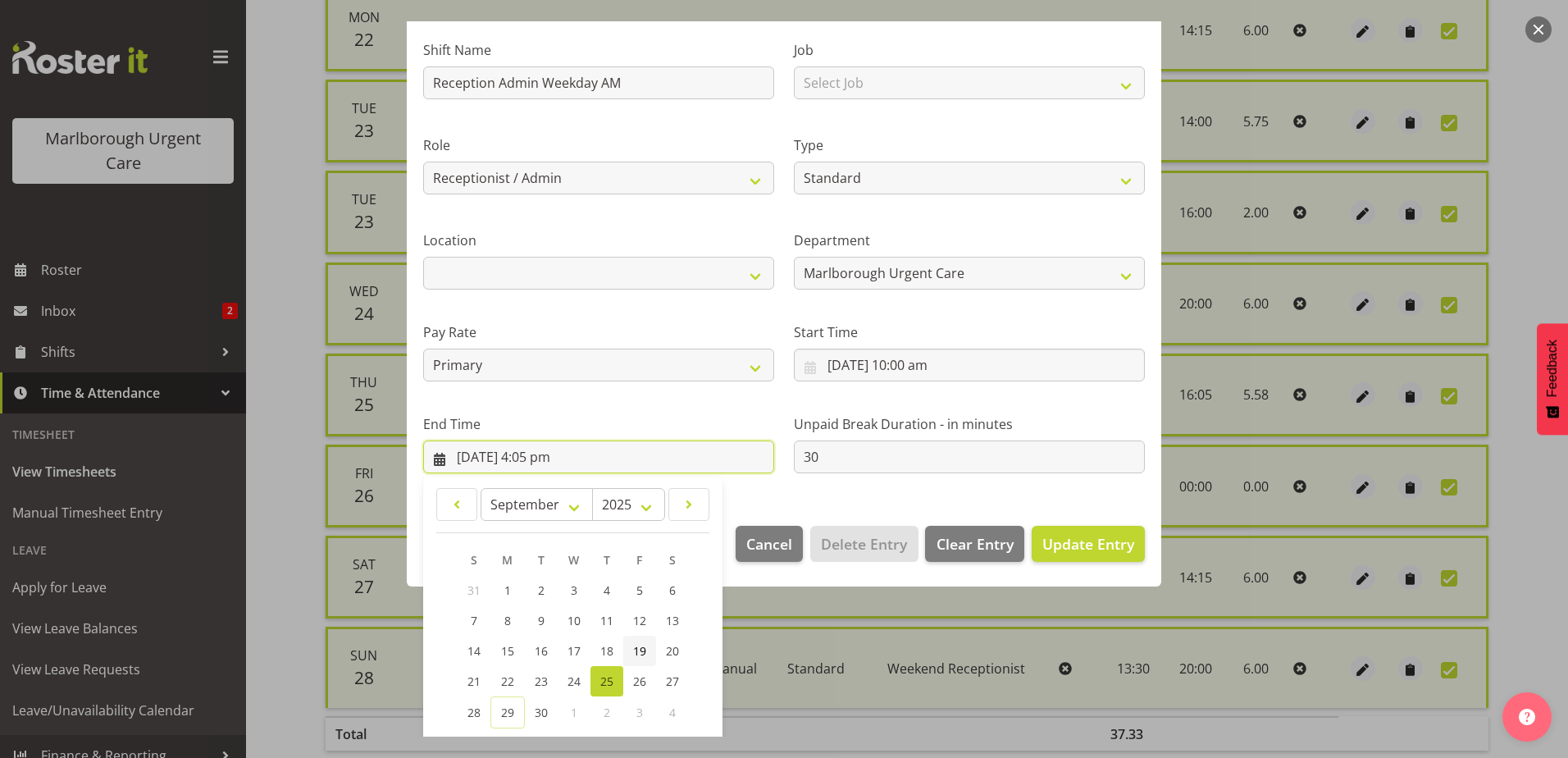
scroll to position [221, 0]
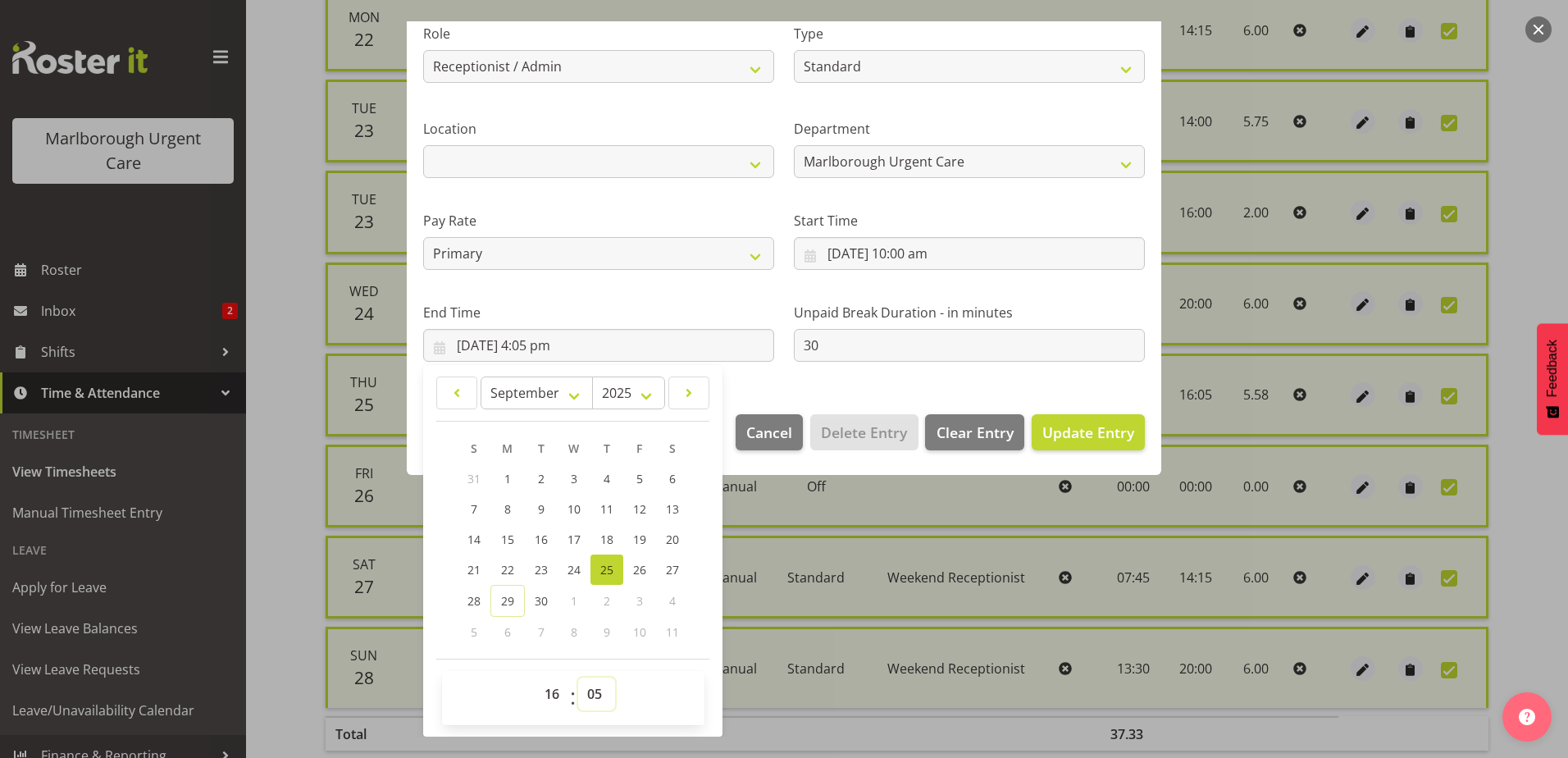
click at [601, 690] on select "00 01 02 03 04 05 06 07 08 09 10 11 12 13 14 15 16 17 18 19 20 21 22 23 24 25 2…" at bounding box center [597, 694] width 37 height 33
click at [578, 678] on select "00 01 02 03 04 05 06 07 08 09 10 11 12 13 14 15 16 17 18 19 20 21 22 23 24 25 2…" at bounding box center [597, 694] width 37 height 33
click at [1072, 432] on span "Update Entry" at bounding box center [1088, 432] width 92 height 20
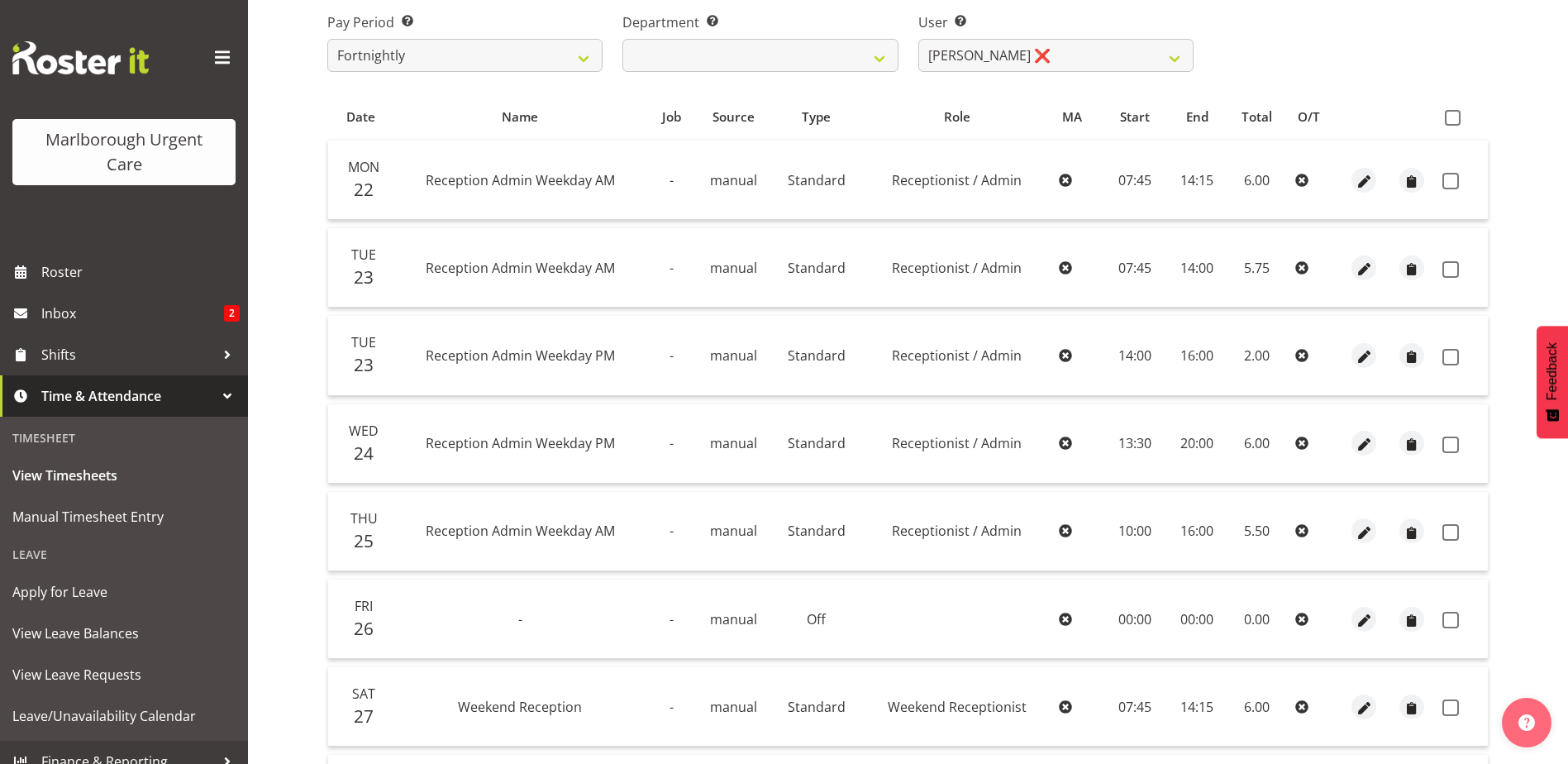
scroll to position [0, 0]
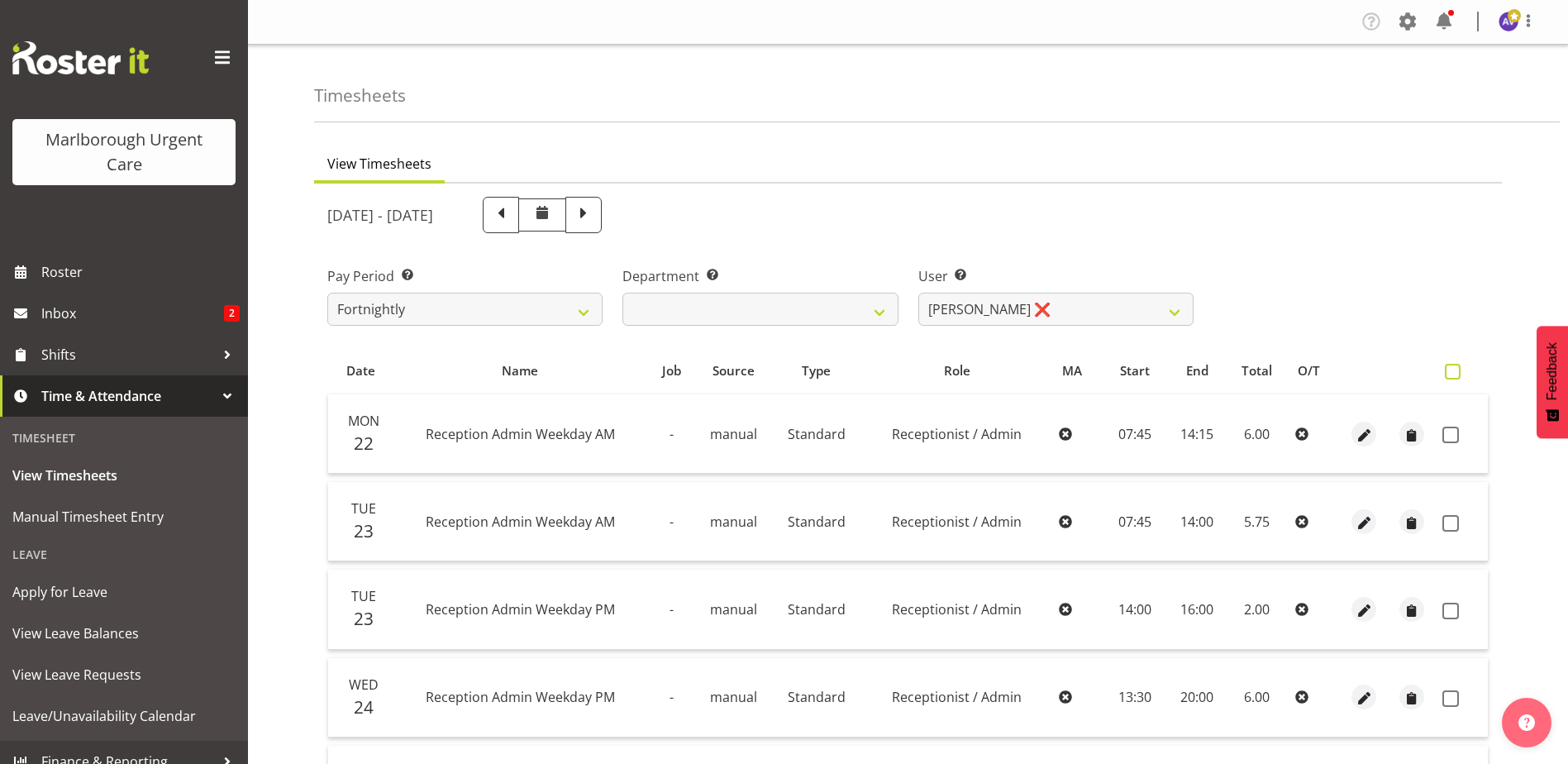
click at [1448, 375] on span at bounding box center [1452, 371] width 16 height 16
click at [1448, 375] on input "checkbox" at bounding box center [1449, 371] width 11 height 11
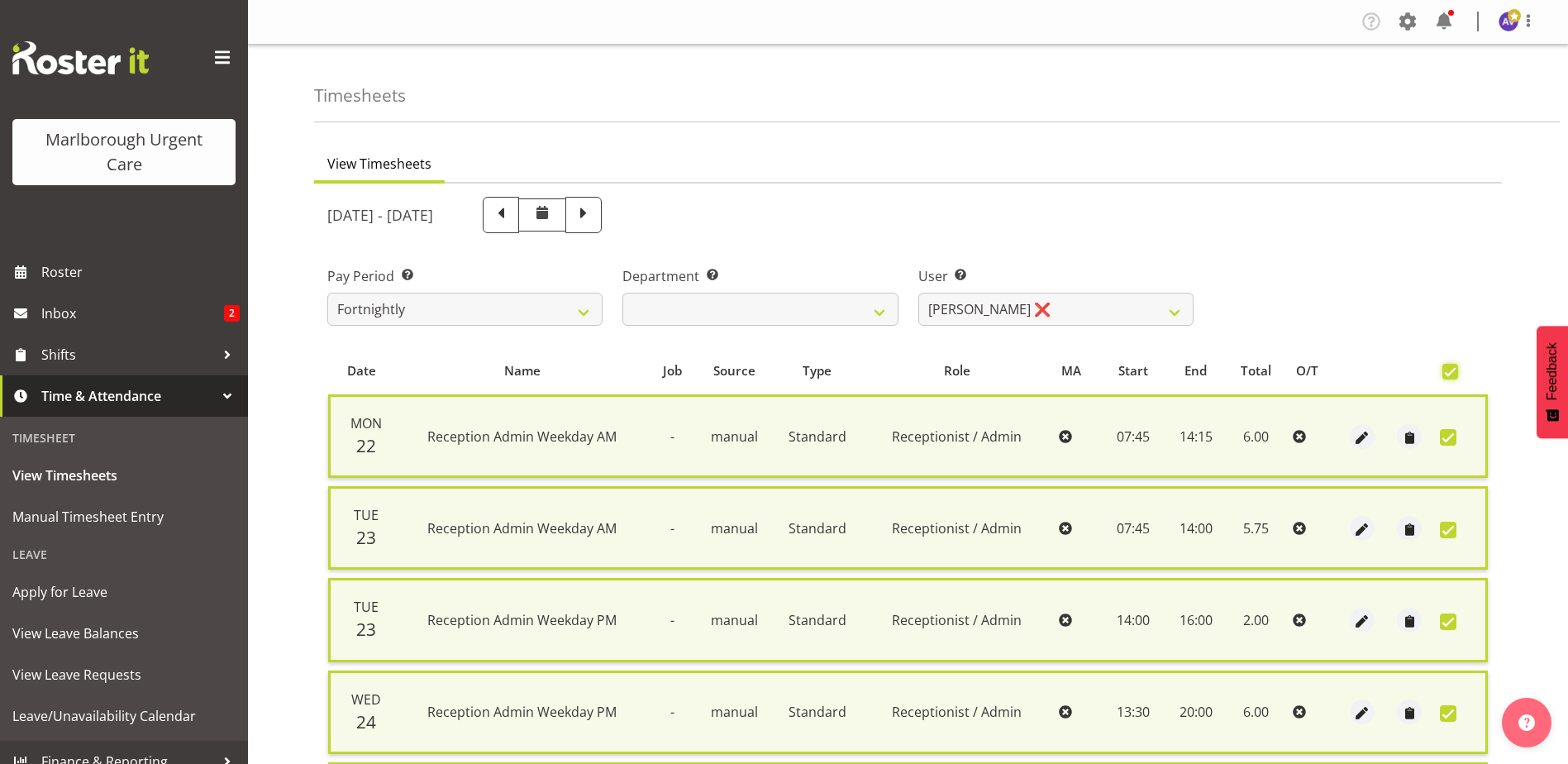
scroll to position [489, 0]
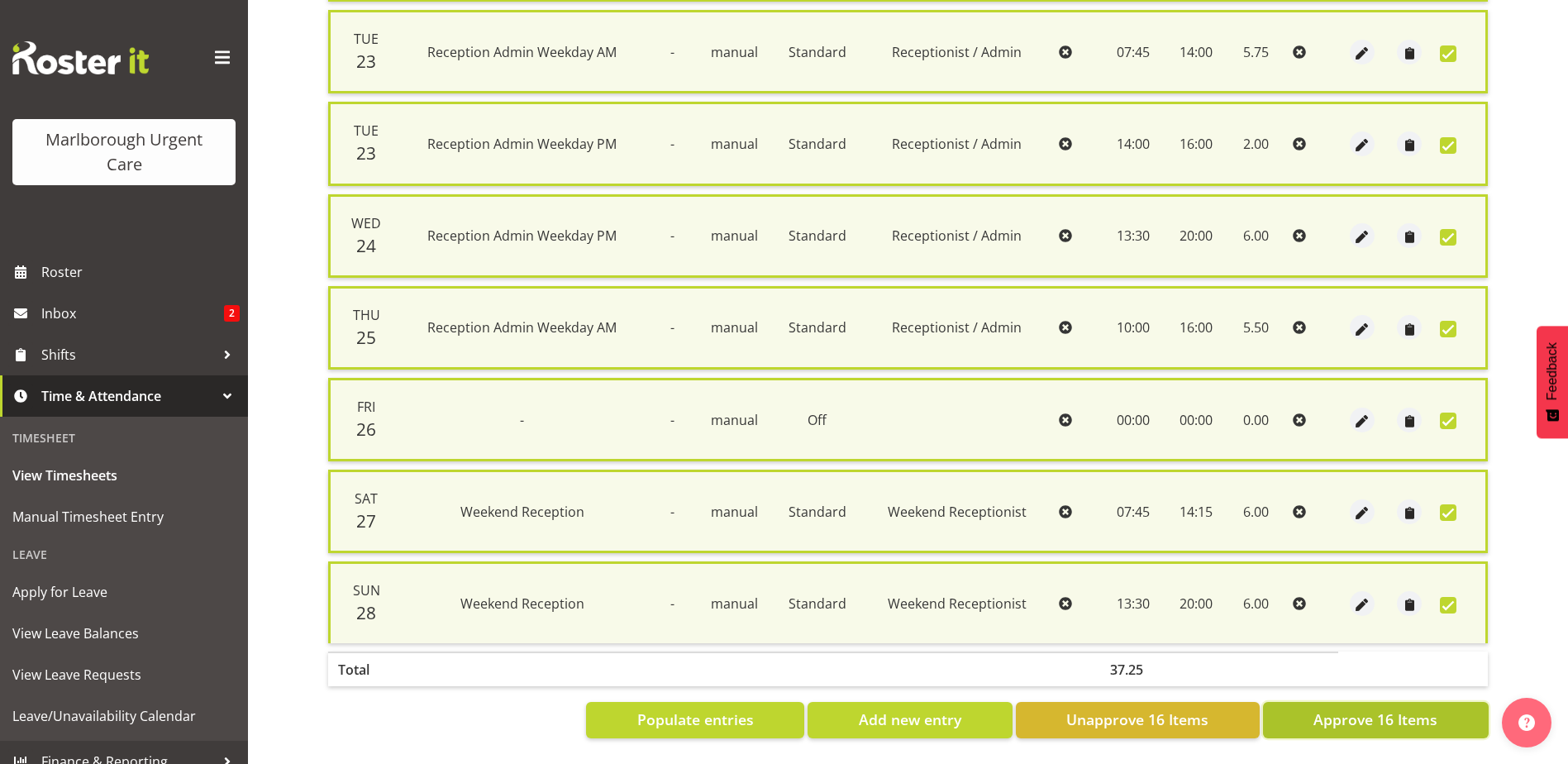
click at [1359, 713] on span "Approve 16 Items" at bounding box center [1374, 719] width 124 height 22
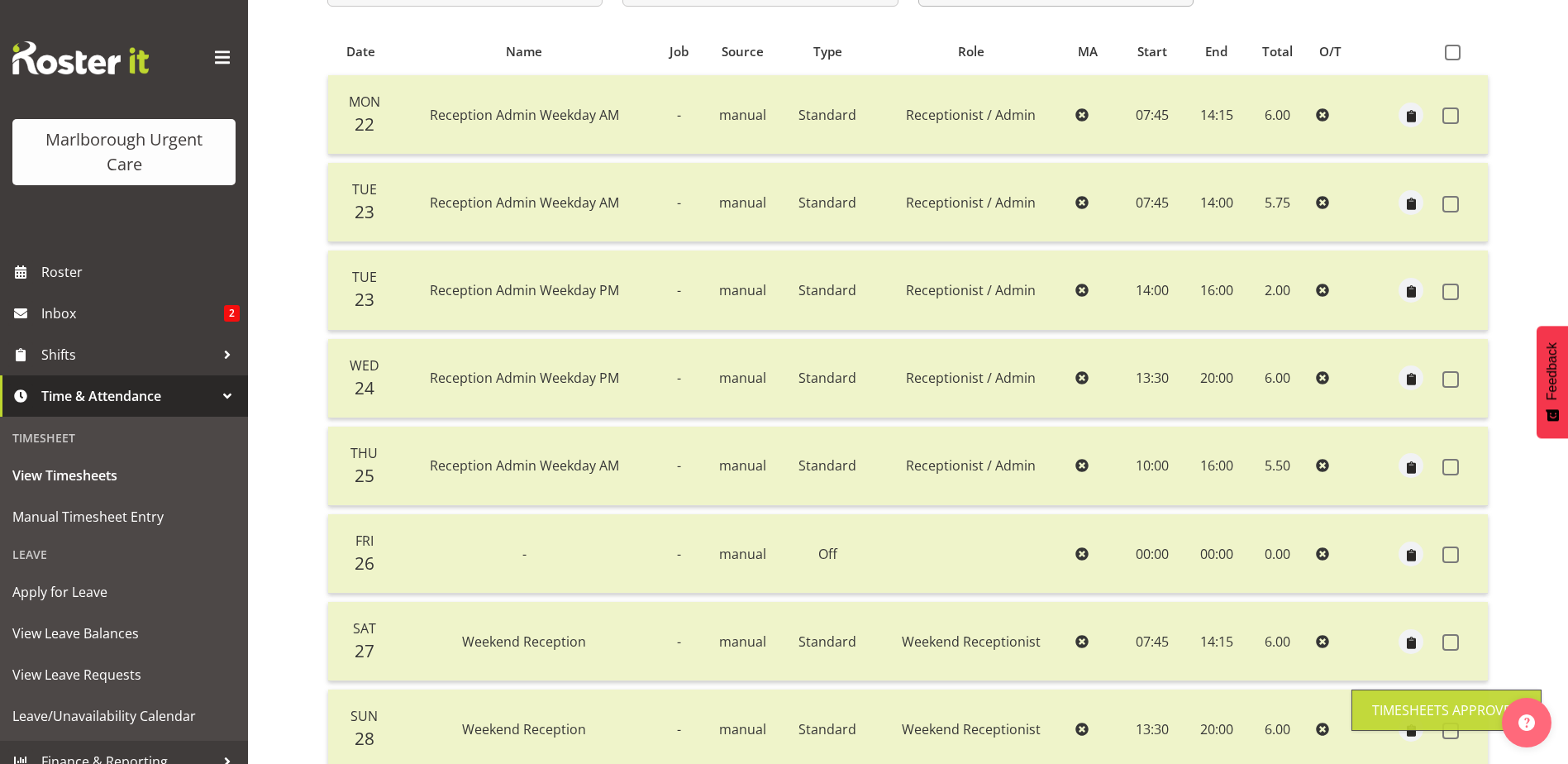
scroll to position [0, 0]
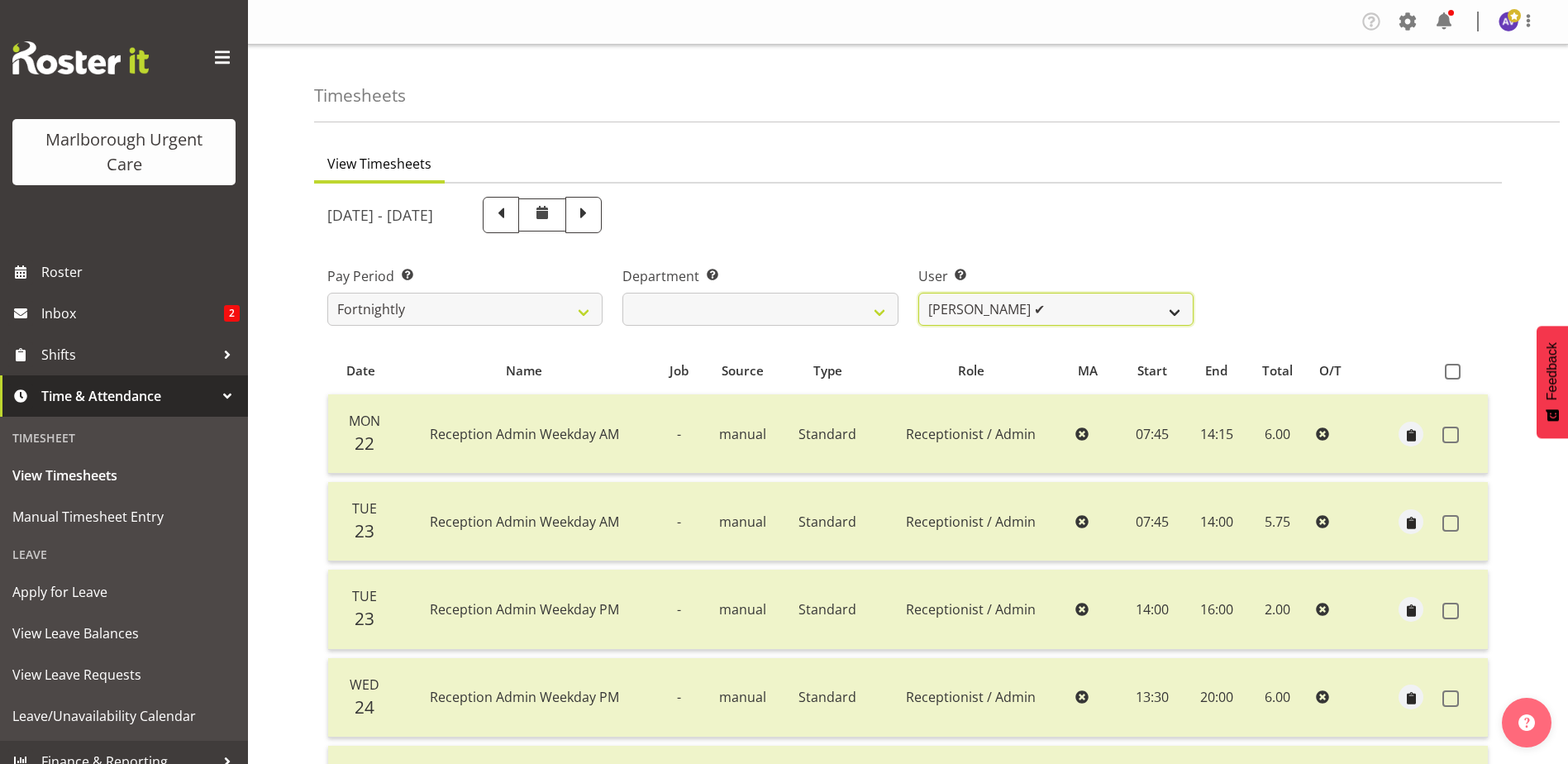
click at [999, 302] on select "Agnes Tyson ✔ Alysia Newman-Woods ✔ Andrew Brooks ✔ Cordelia Davies ✔ Gloria Va…" at bounding box center [1055, 308] width 275 height 33
click at [918, 292] on select "Agnes Tyson ✔ Alysia Newman-Woods ✔ Andrew Brooks ✔ Cordelia Davies ✔ Gloria Va…" at bounding box center [1055, 308] width 275 height 33
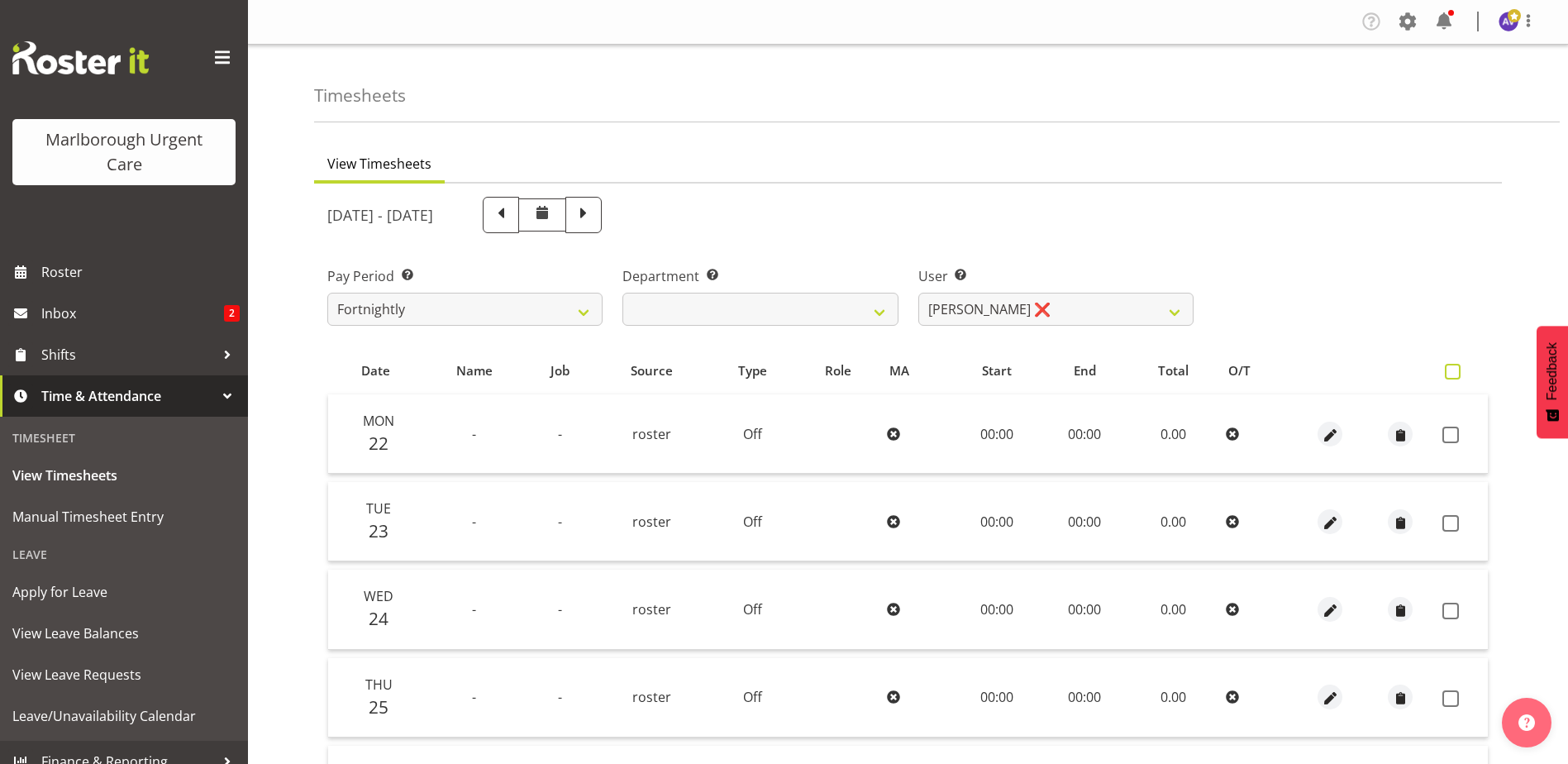
click at [1455, 376] on span at bounding box center [1452, 371] width 16 height 16
click at [1455, 376] on input "checkbox" at bounding box center [1449, 371] width 11 height 11
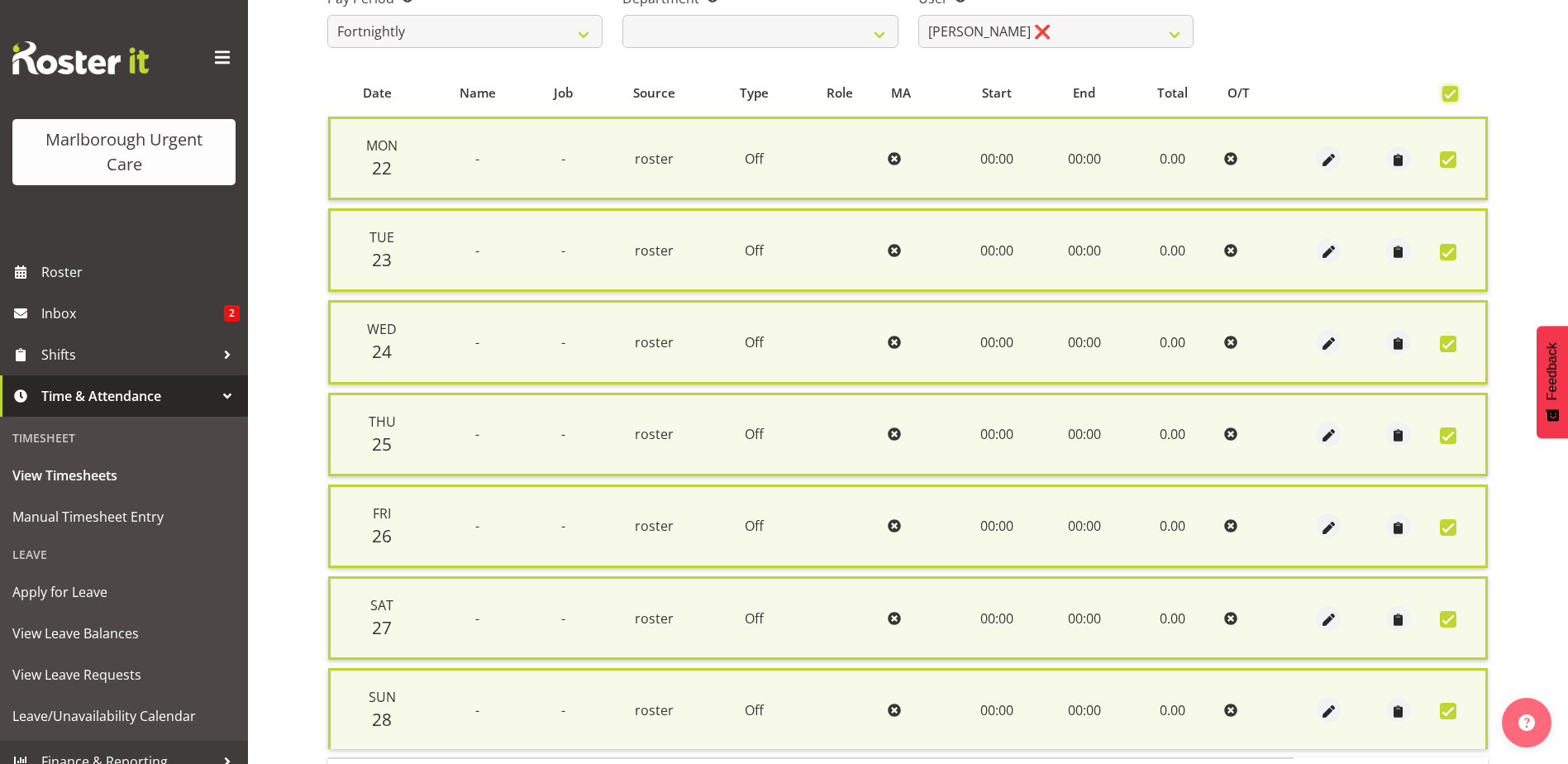
scroll to position [396, 0]
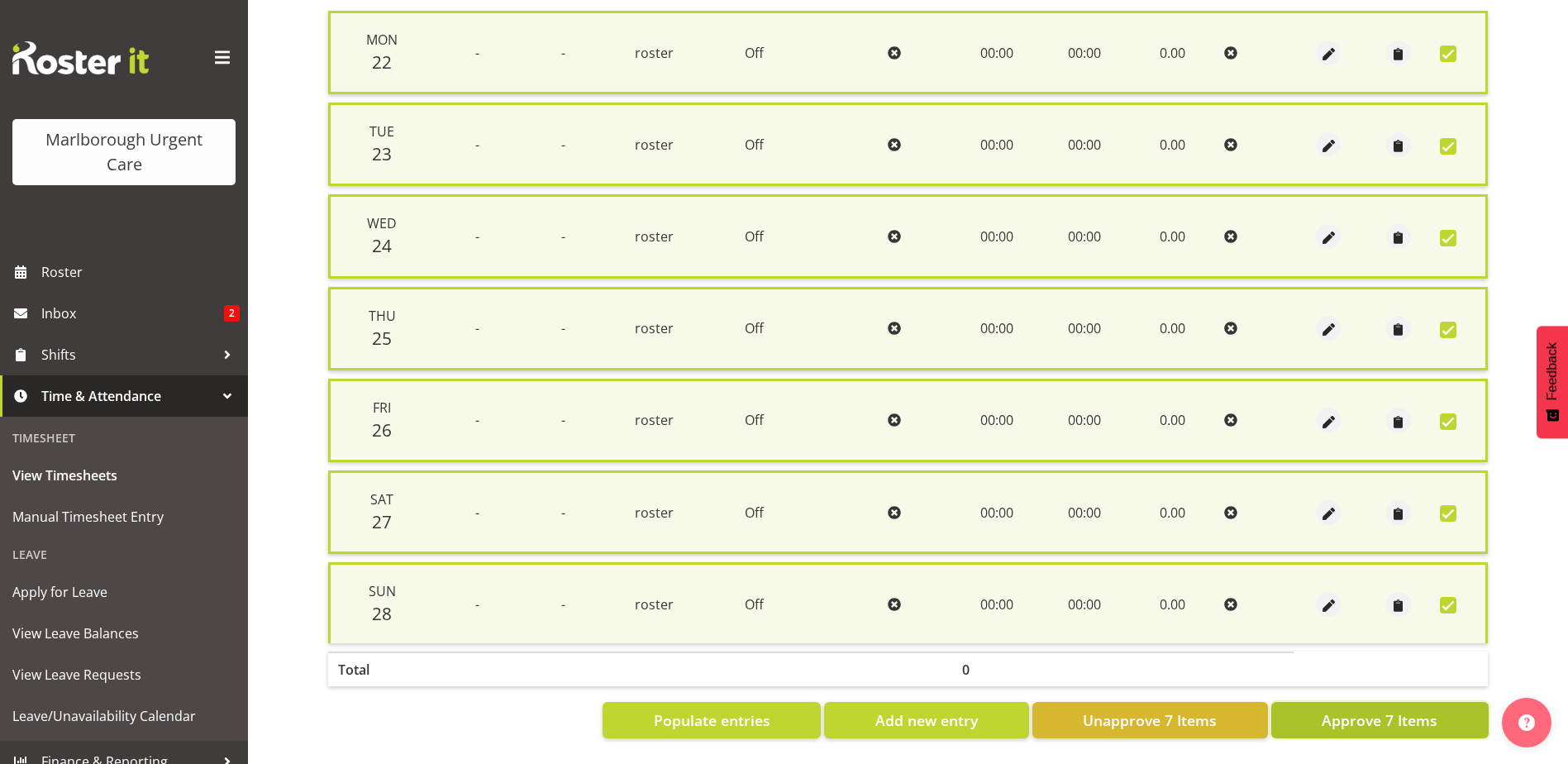
click at [1352, 709] on span "Approve 7 Items" at bounding box center [1379, 720] width 115 height 22
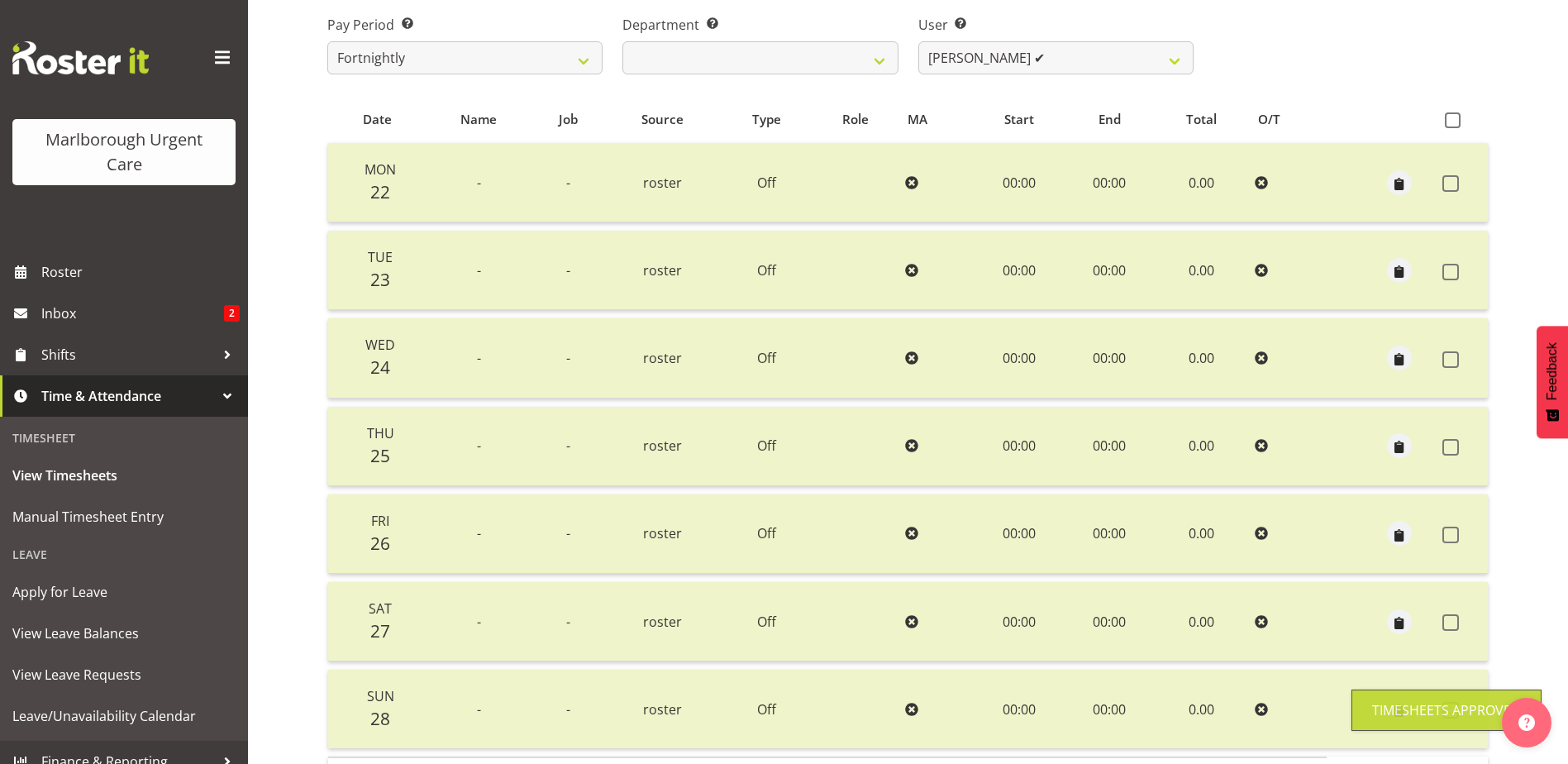
scroll to position [0, 0]
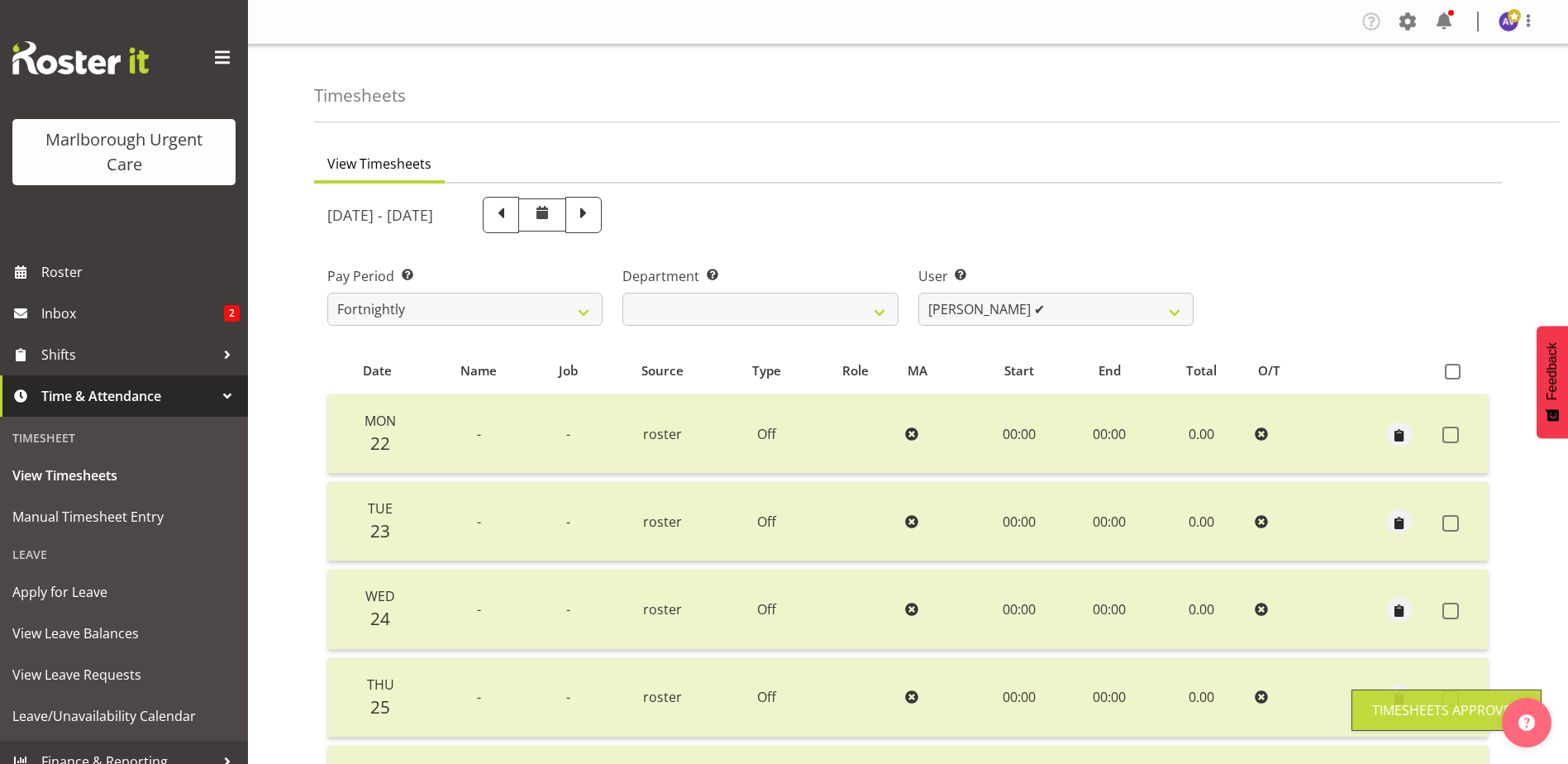
drag, startPoint x: 1450, startPoint y: 368, endPoint x: 1472, endPoint y: 398, distance: 37.2
click at [1450, 367] on span at bounding box center [1452, 371] width 16 height 16
click at [1450, 367] on input "checkbox" at bounding box center [1449, 371] width 11 height 11
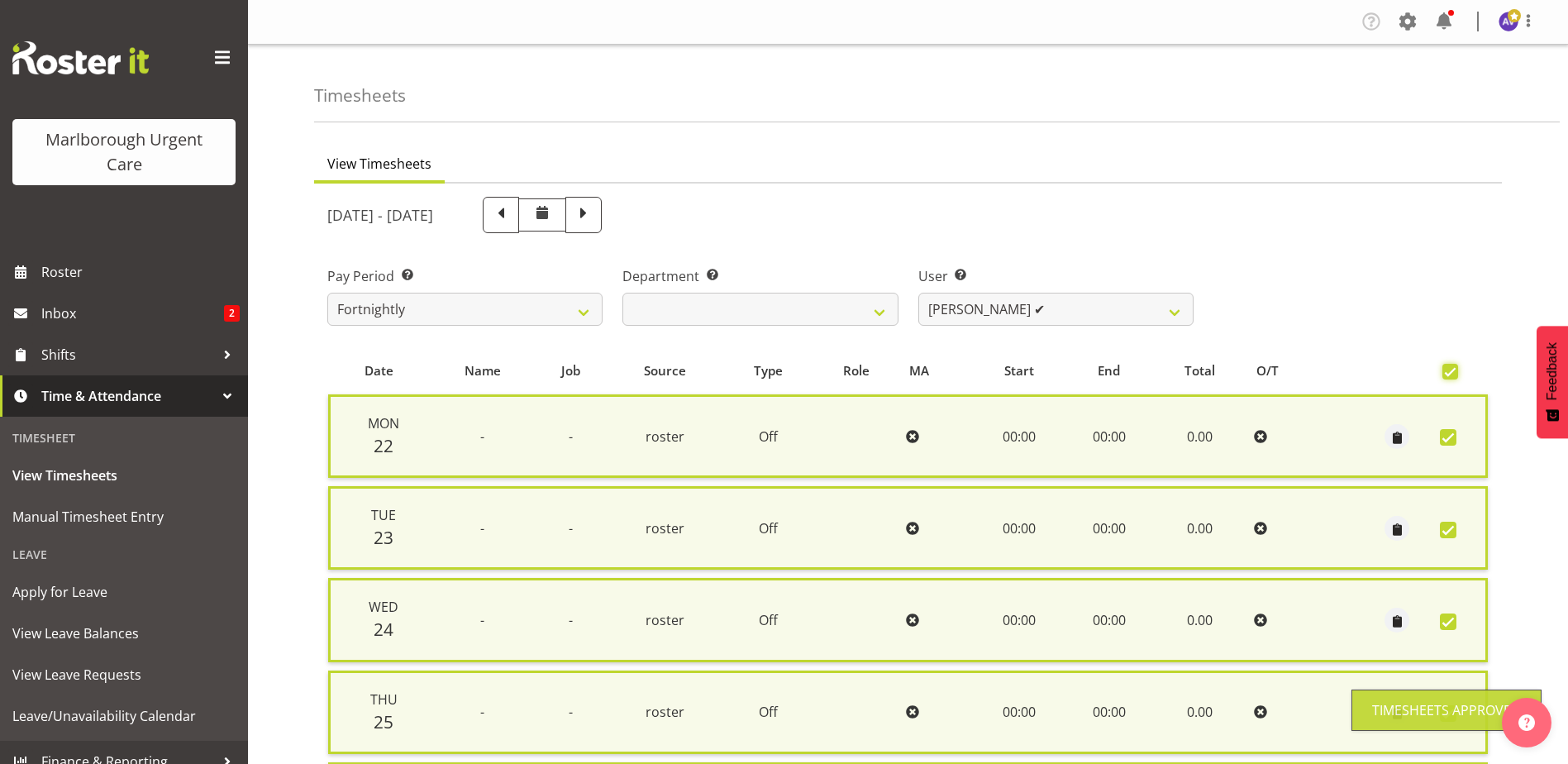
scroll to position [396, 0]
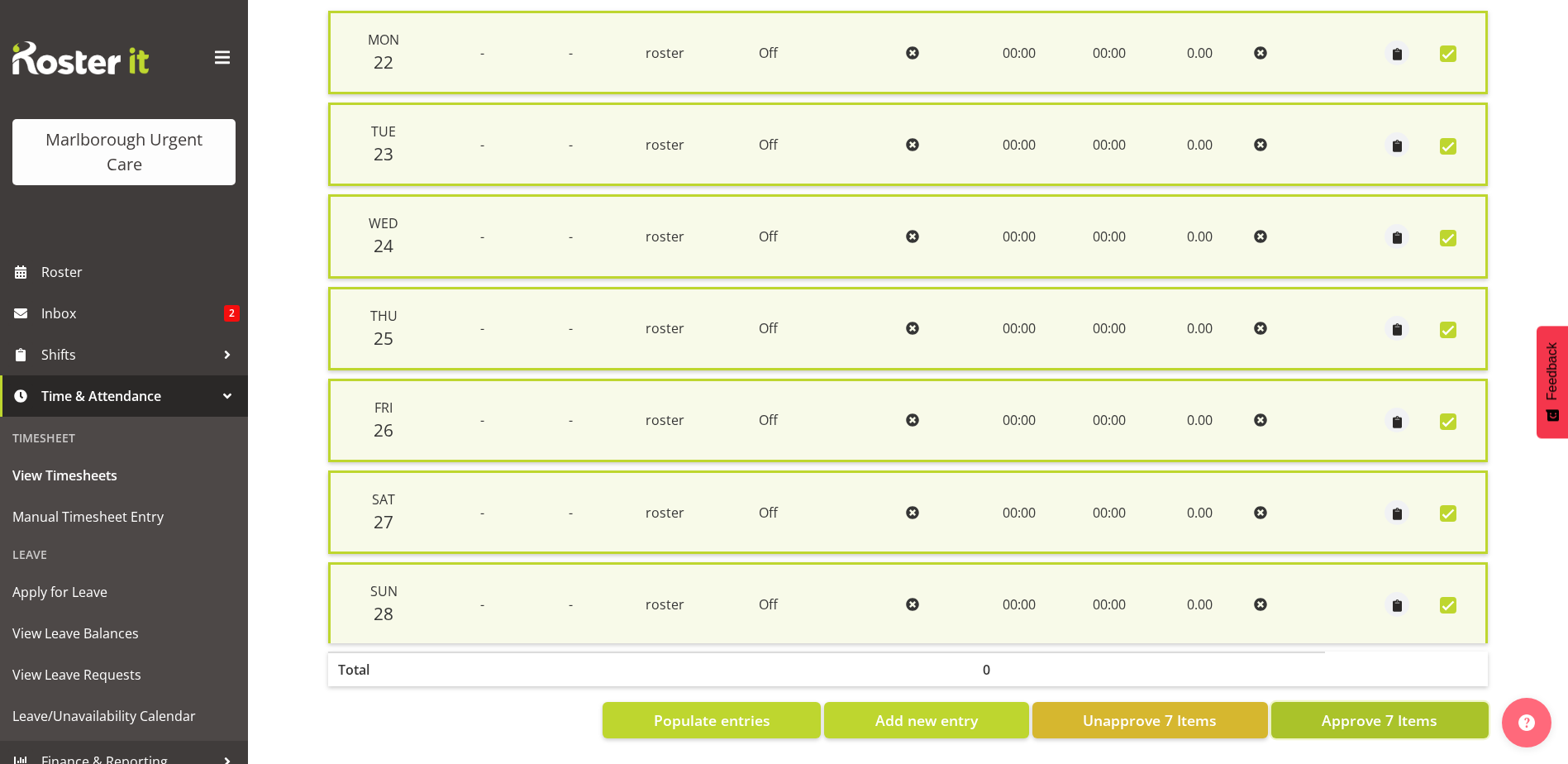
click at [1382, 712] on span "Approve 7 Items" at bounding box center [1379, 720] width 115 height 22
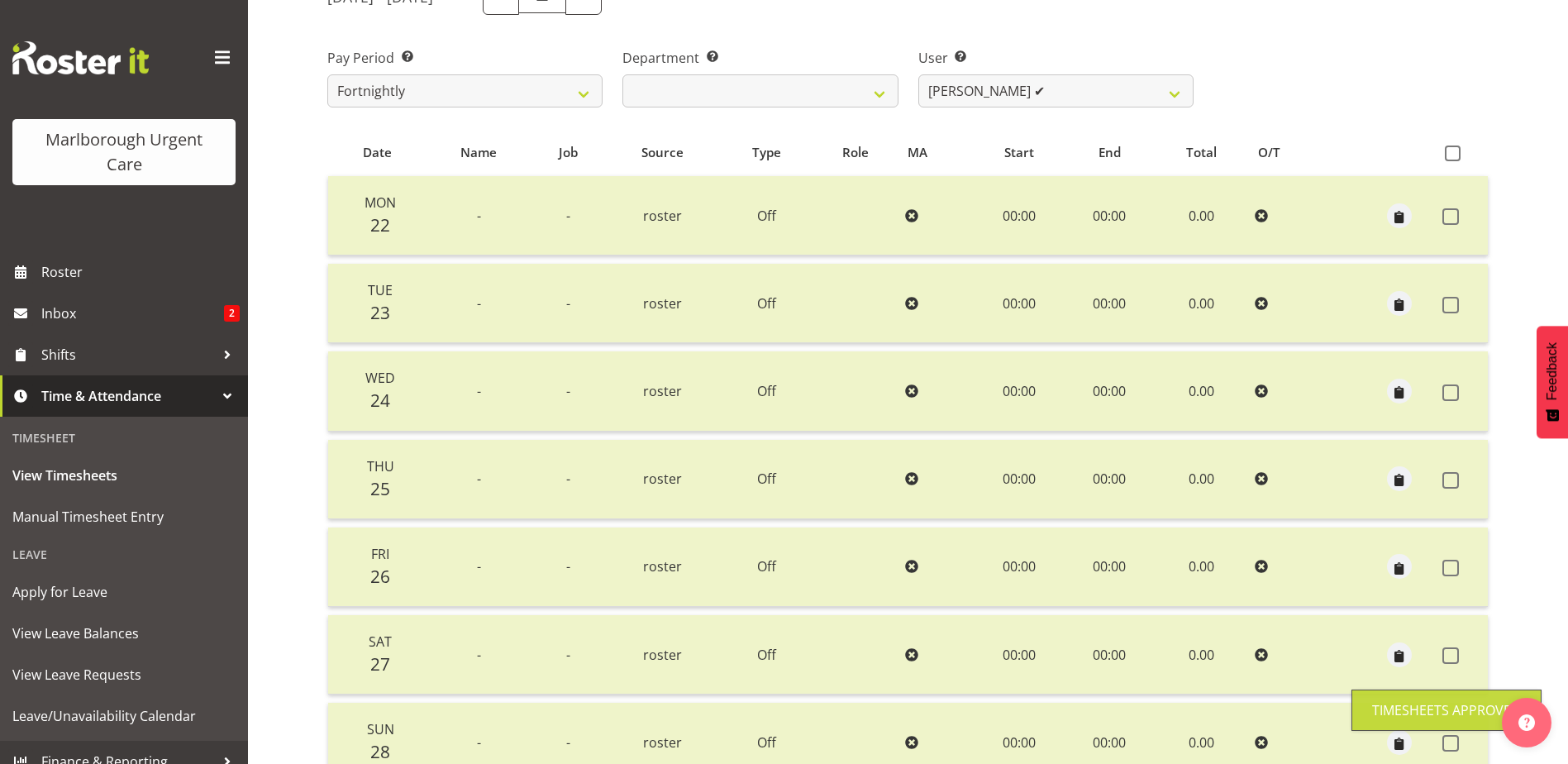
scroll to position [0, 0]
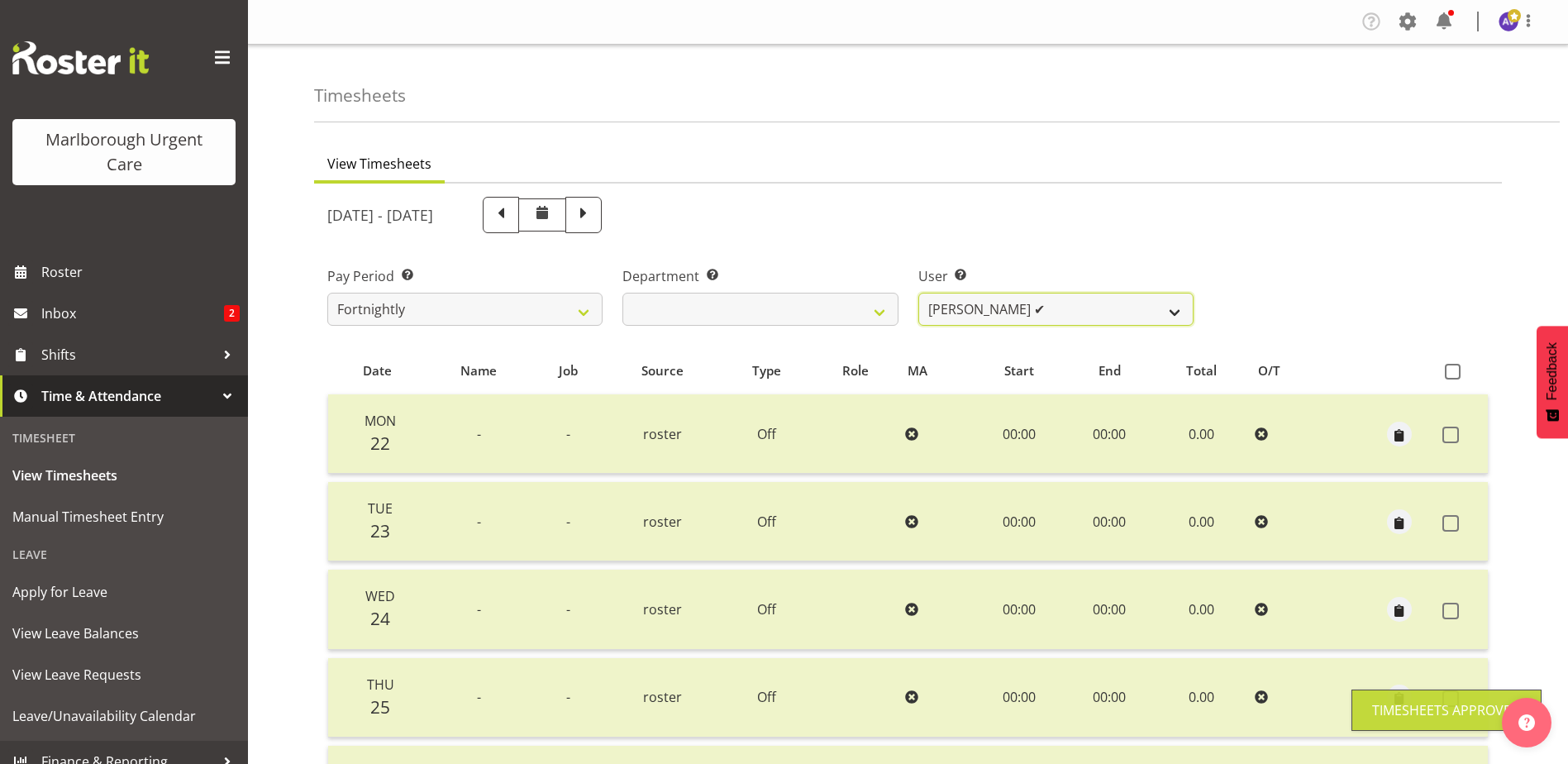
click at [984, 321] on select "Agnes Tyson ✔ Alysia Newman-Woods ✔ Andrew Brooks ✔ Cordelia Davies ✔ Gloria Va…" at bounding box center [1055, 308] width 275 height 33
click at [918, 292] on select "Agnes Tyson ✔ Alysia Newman-Woods ✔ Andrew Brooks ✔ Cordelia Davies ✔ Gloria Va…" at bounding box center [1055, 308] width 275 height 33
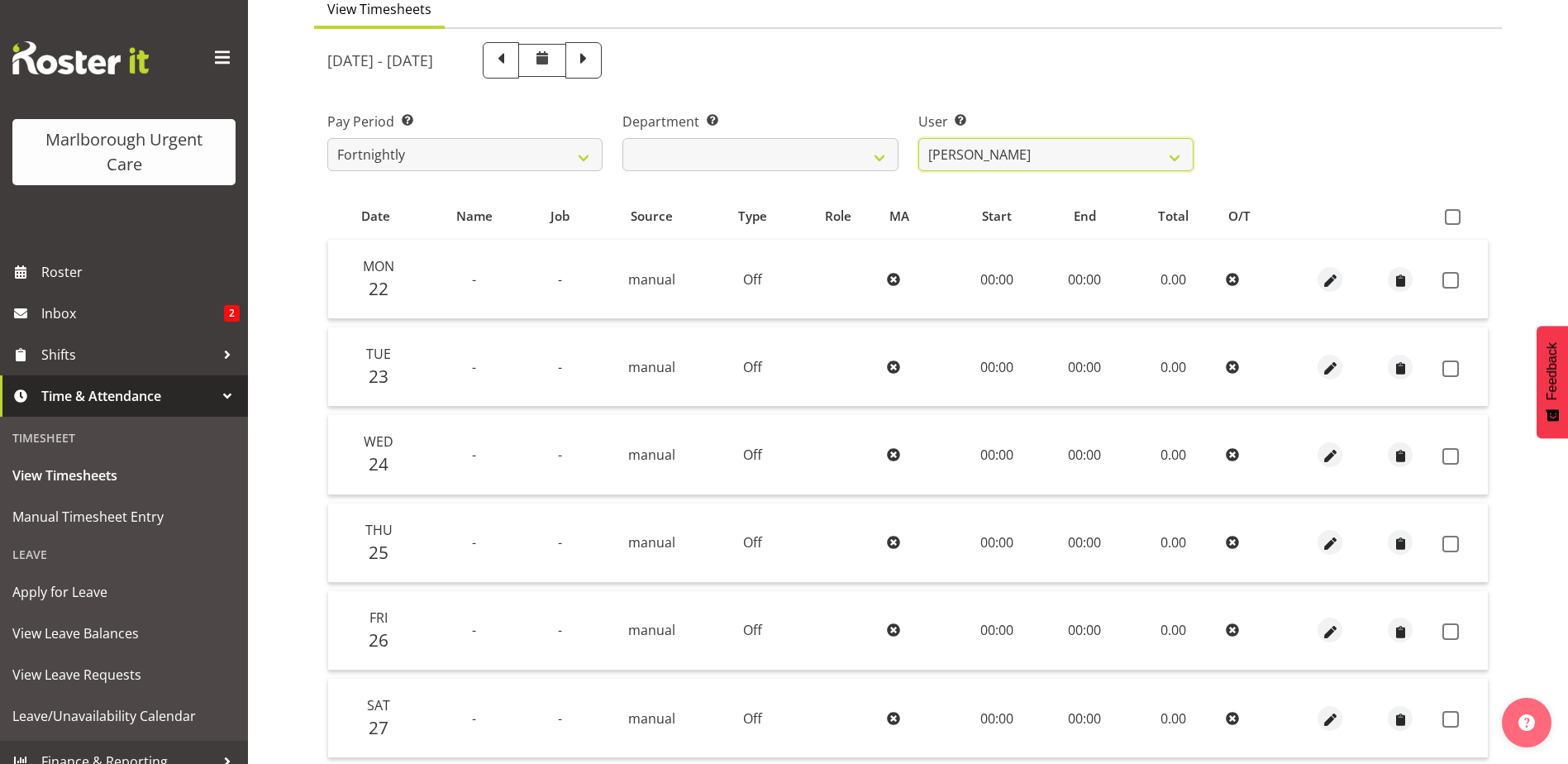
scroll to position [369, 0]
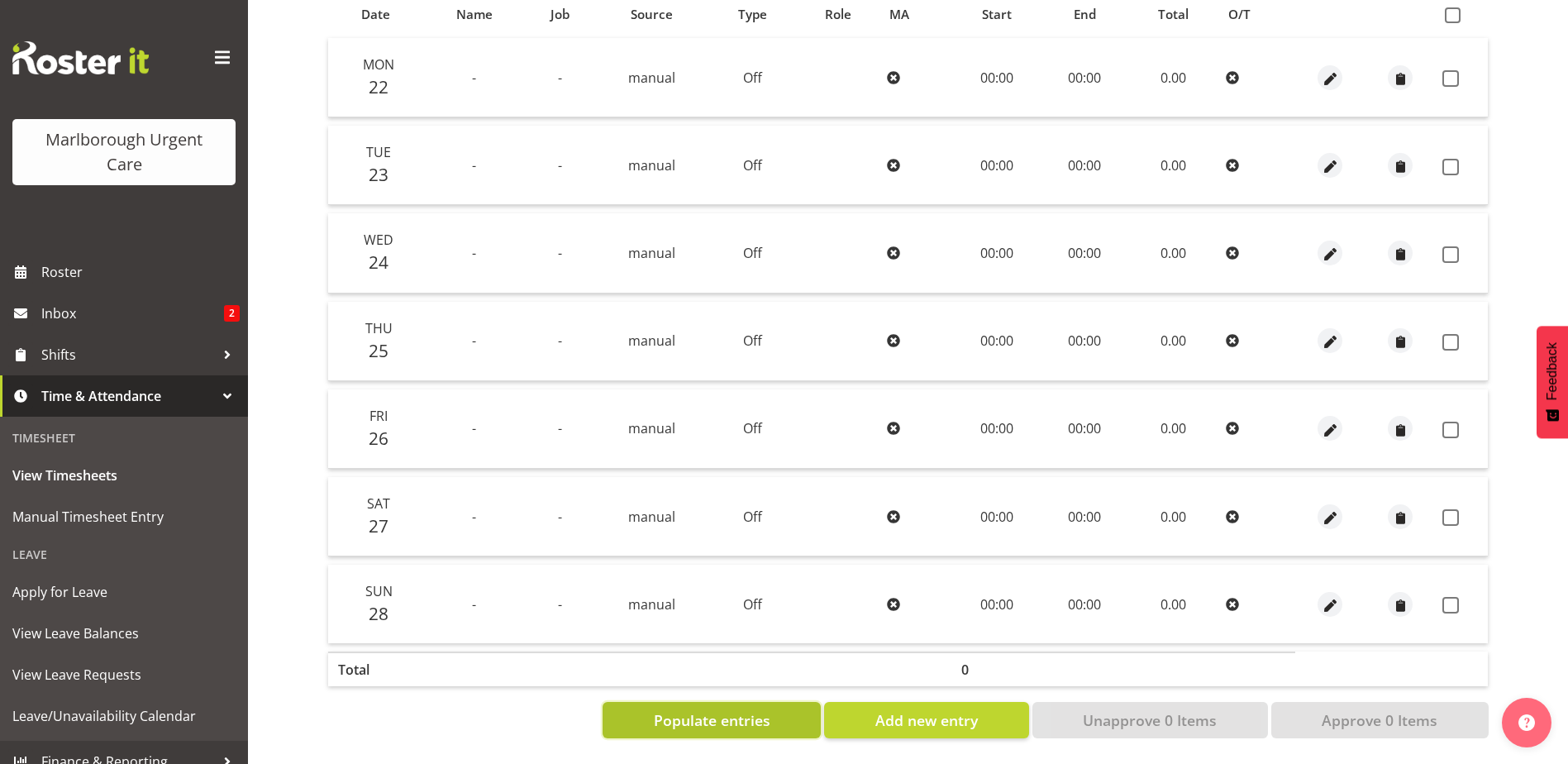
click at [758, 710] on span "Populate entries" at bounding box center [712, 720] width 116 height 22
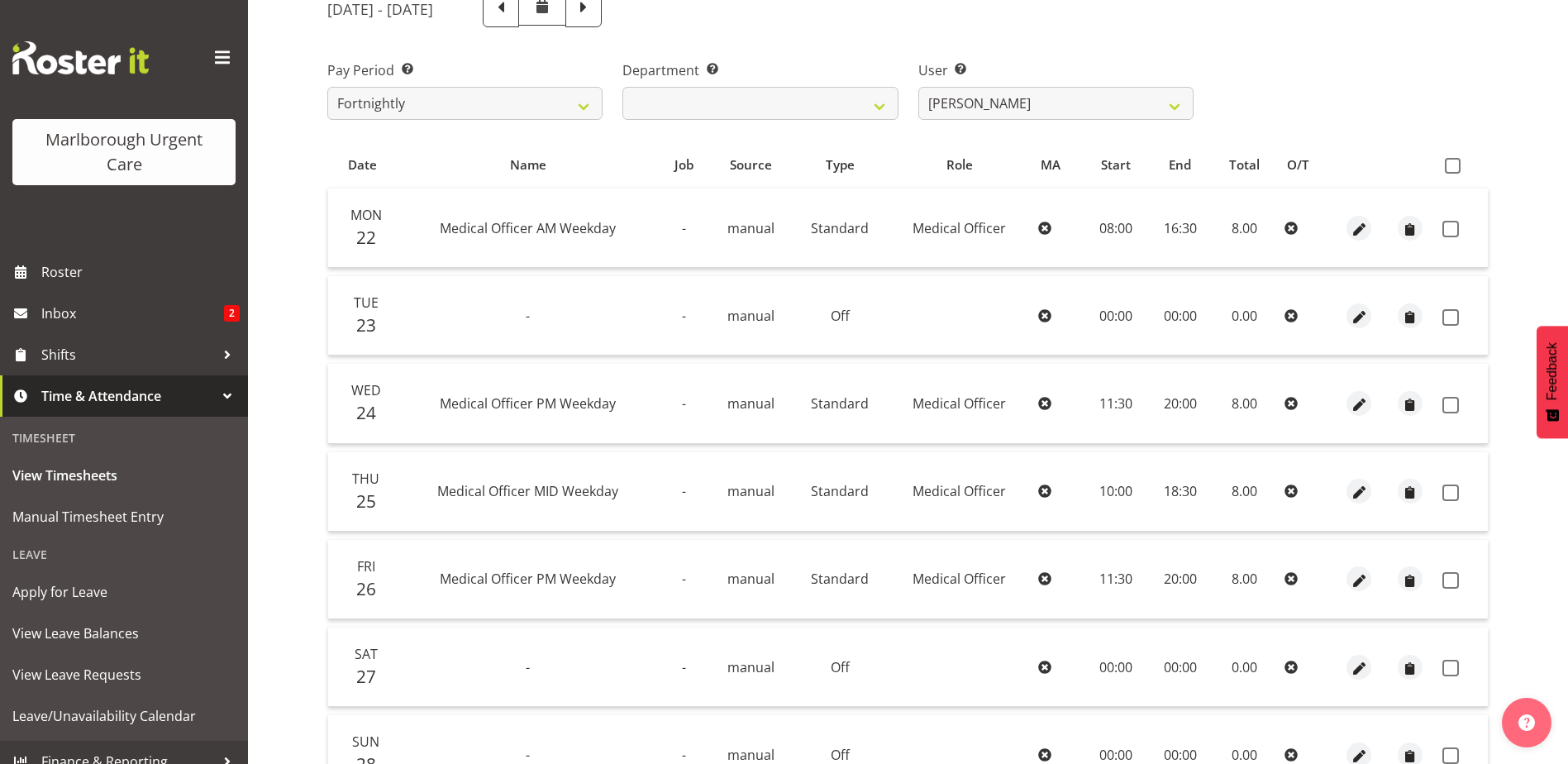
scroll to position [0, 0]
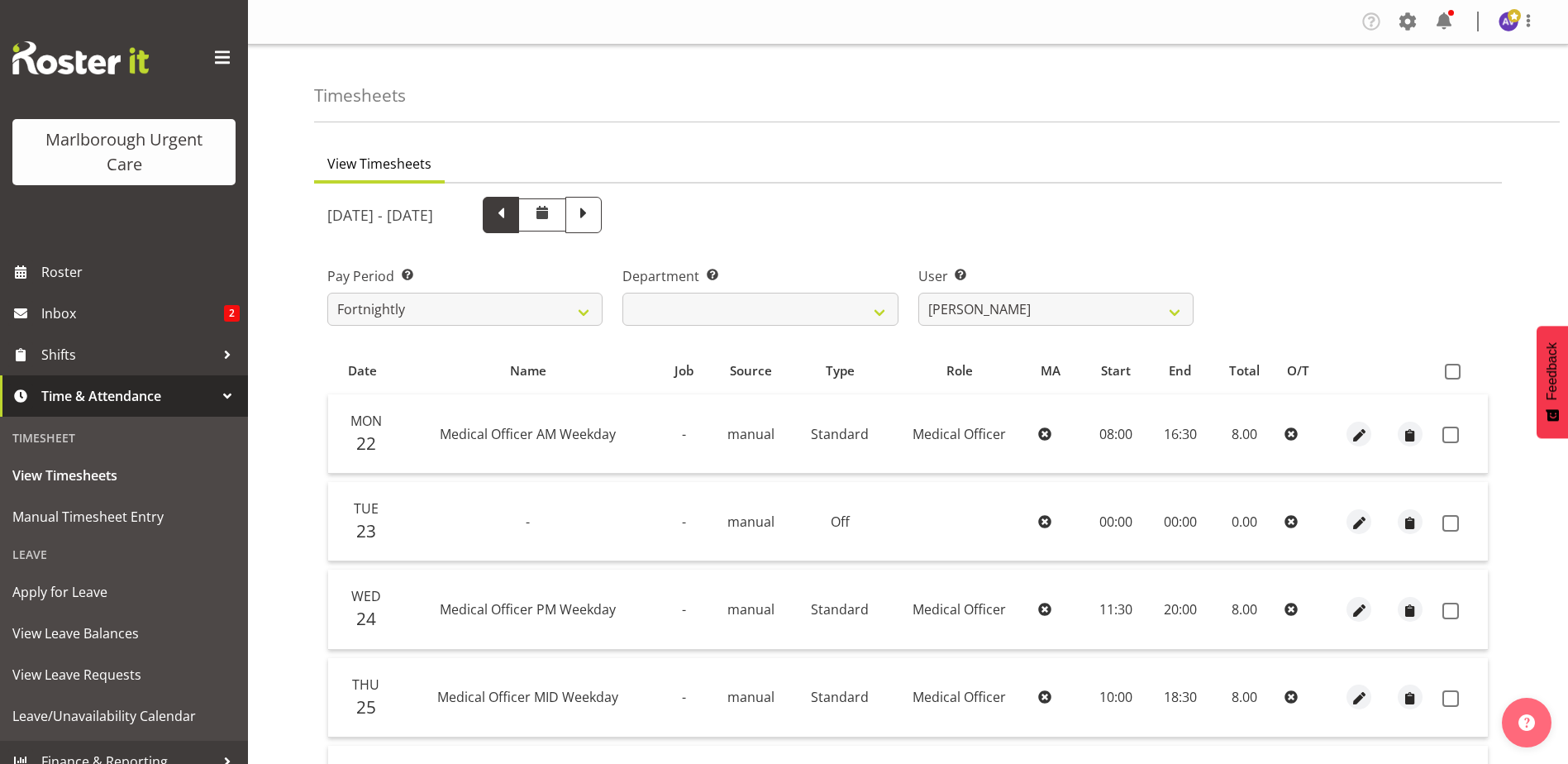
click at [511, 213] on span at bounding box center [501, 213] width 22 height 22
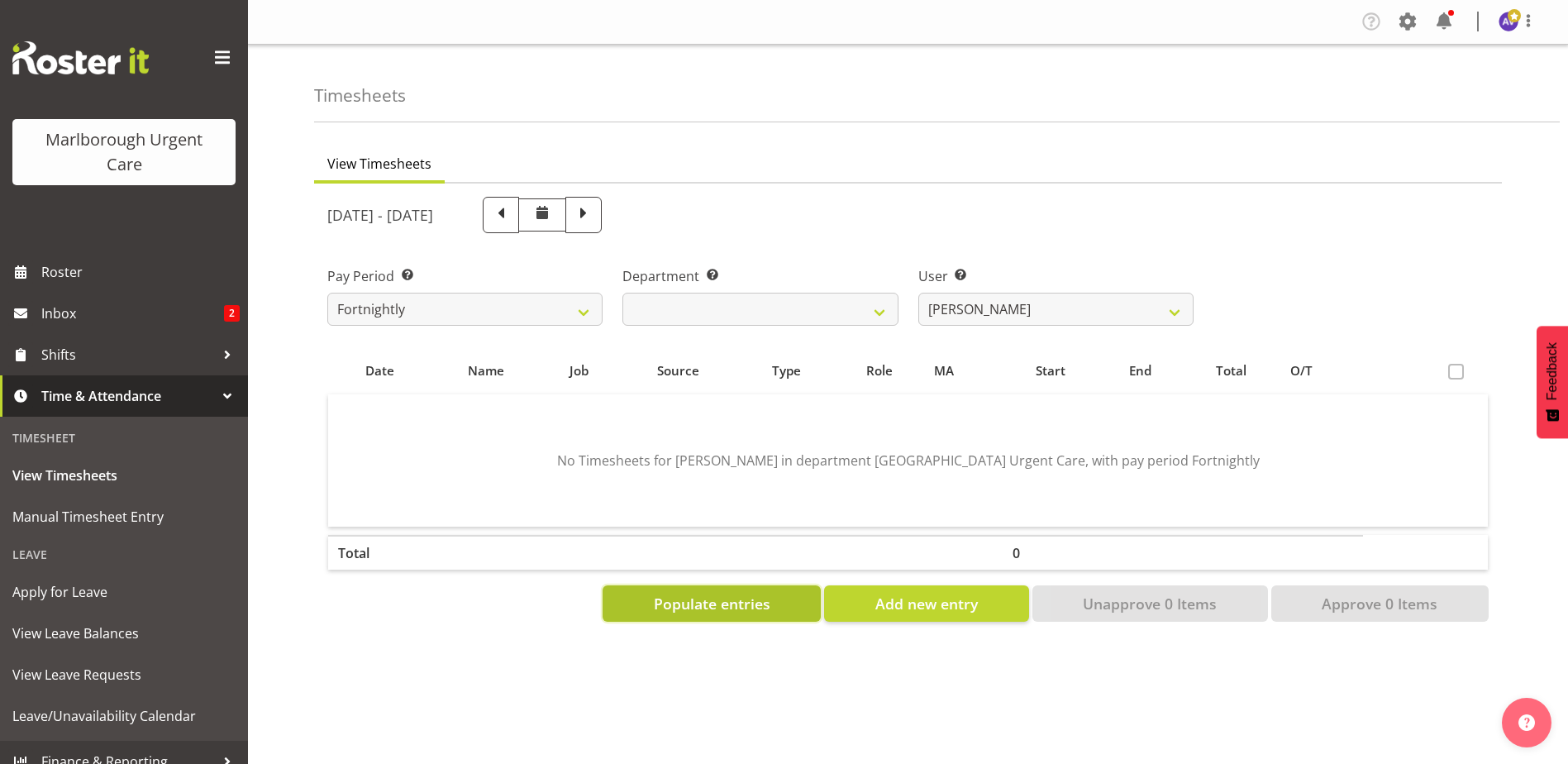
click at [711, 600] on span "Populate entries" at bounding box center [712, 604] width 116 height 22
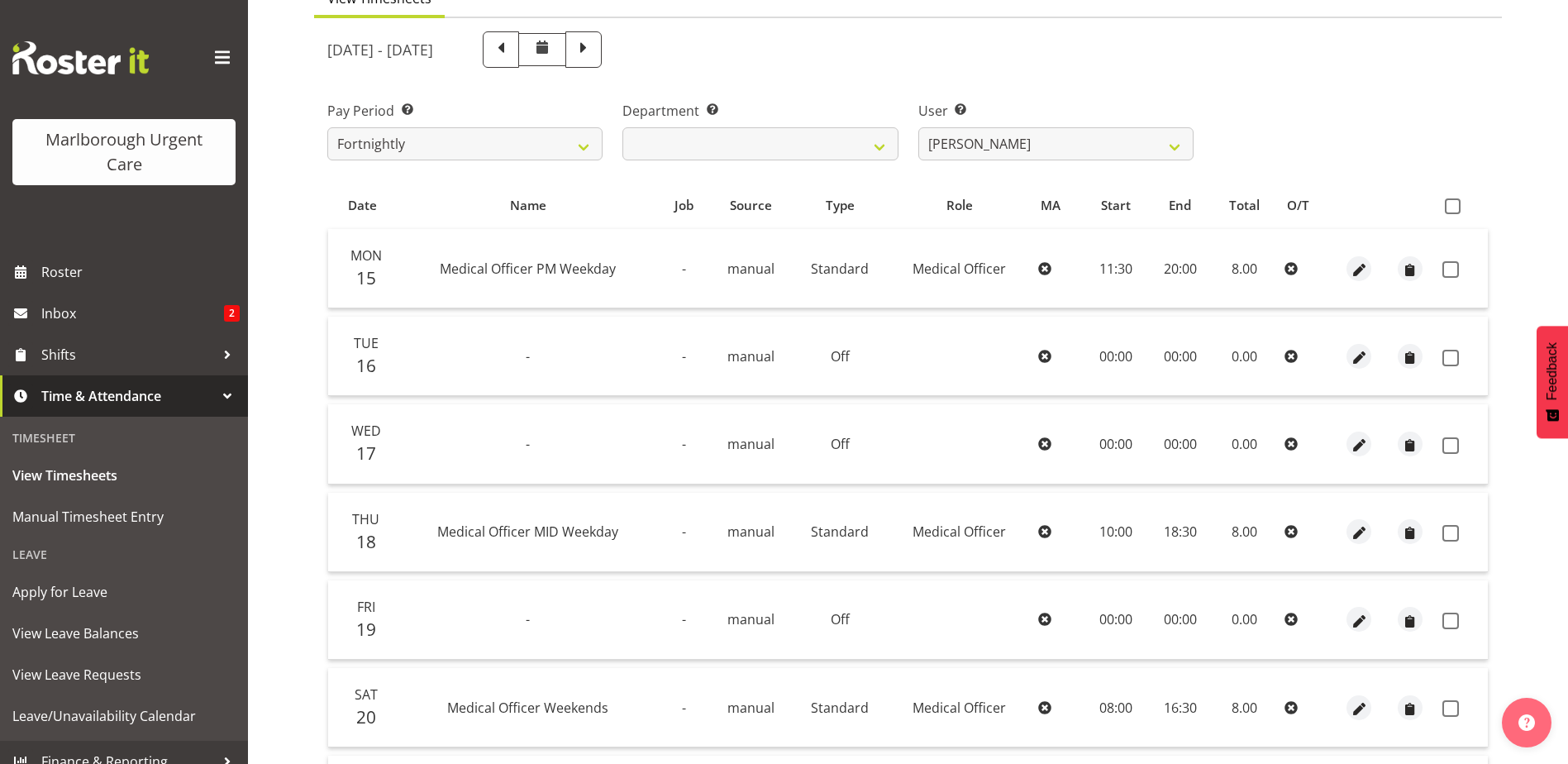
scroll to position [248, 0]
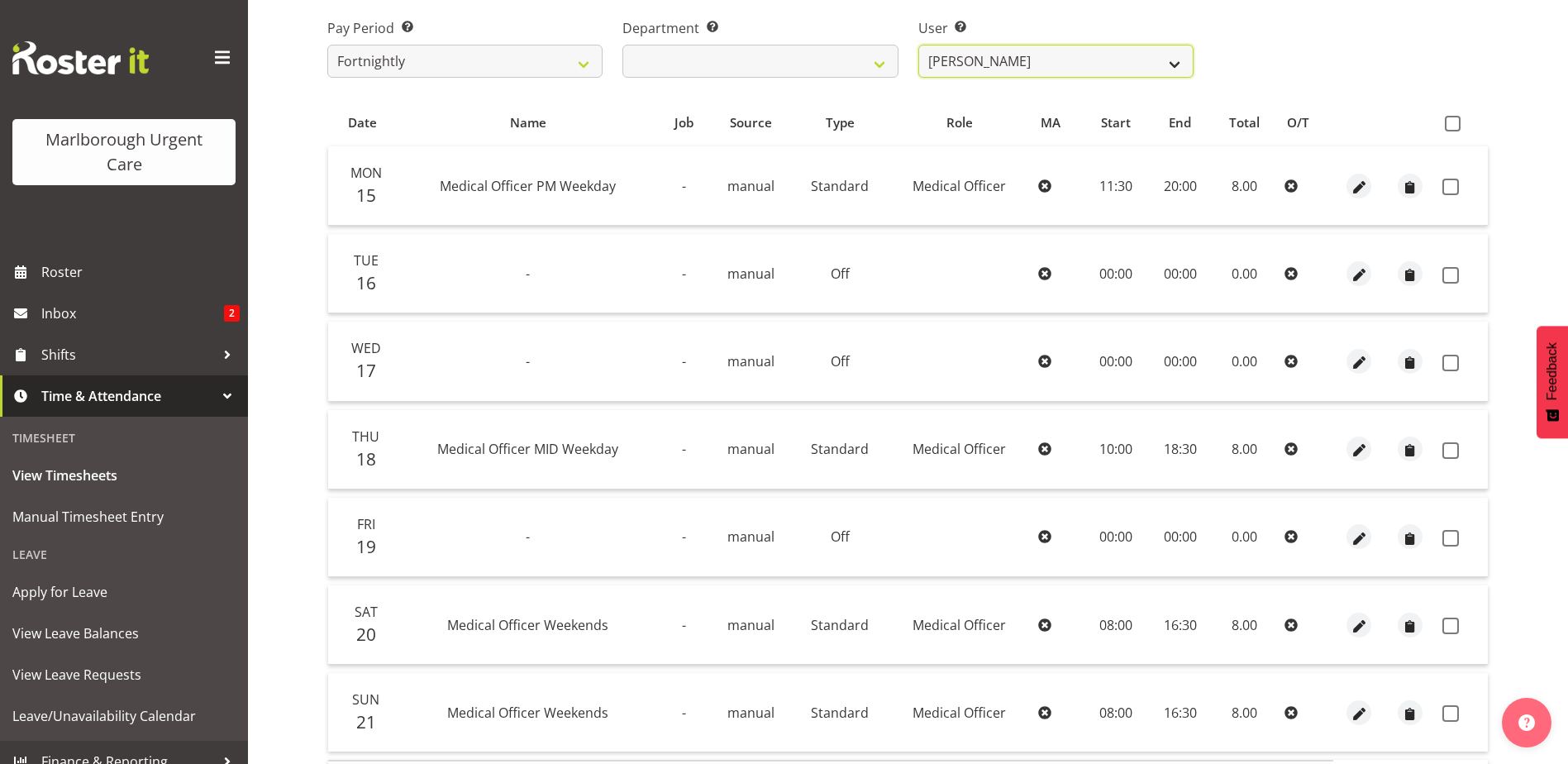
click at [980, 69] on select "Agnes Tyson ✔ Alysia Newman-Woods ✔ Andrew Brooks ✔ Cordelia Davies ✔ Gloria Va…" at bounding box center [1055, 61] width 275 height 33
click at [1083, 6] on div "User Select user. Note: This is filtered down by the previous two drop-down ite…" at bounding box center [1055, 41] width 295 height 93
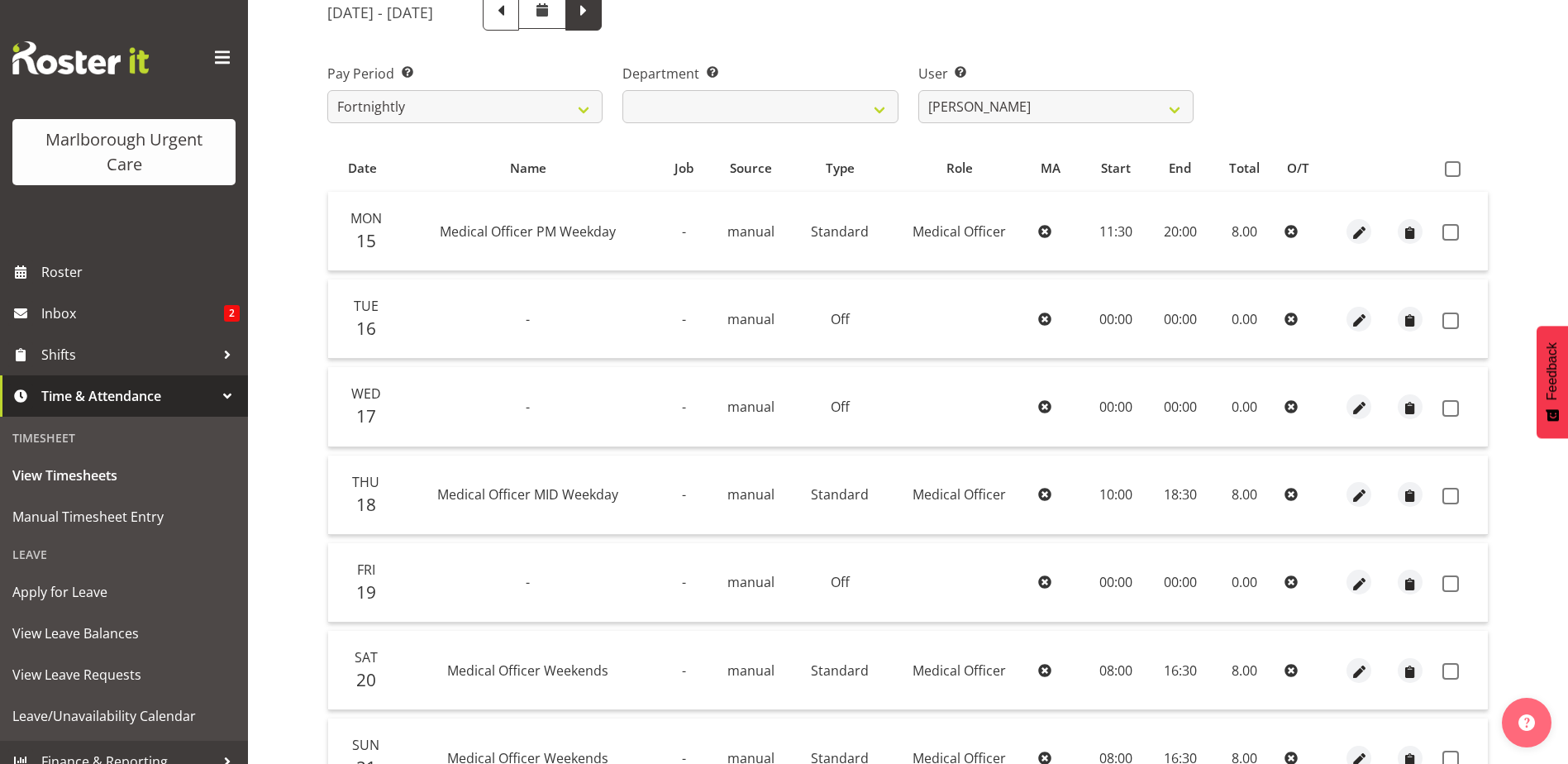
scroll to position [165, 0]
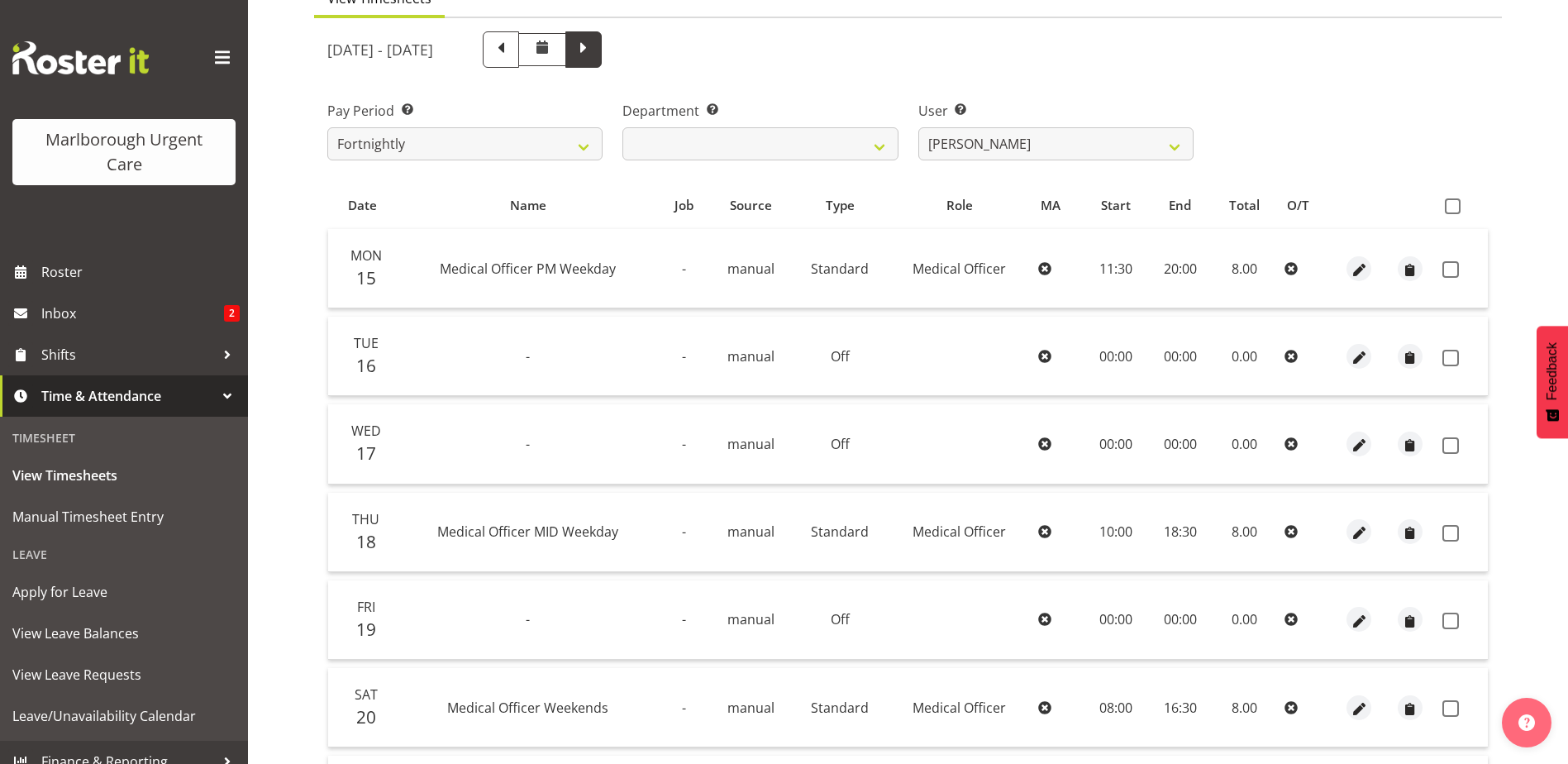
click at [595, 55] on span at bounding box center [584, 48] width 22 height 22
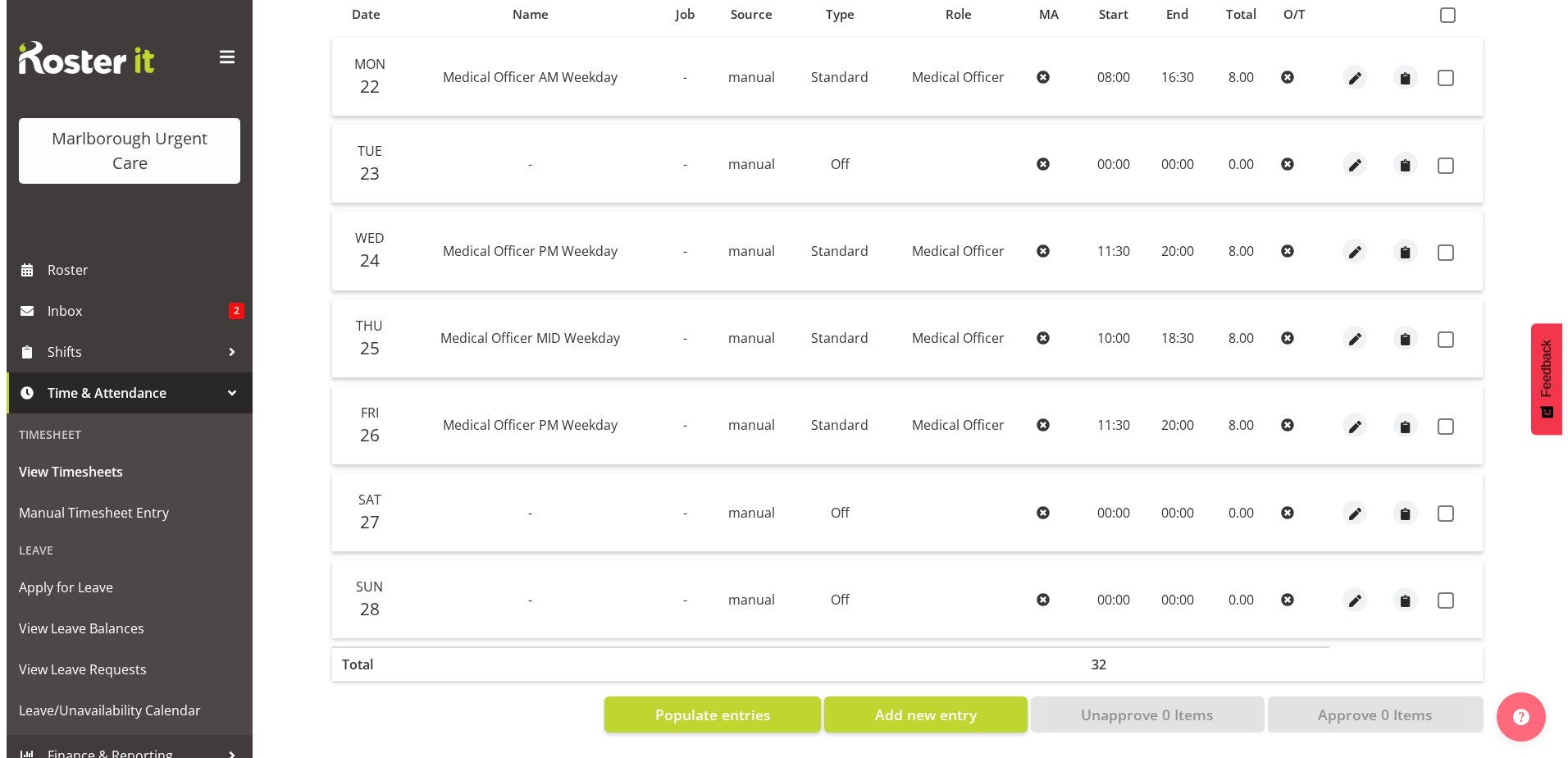
scroll to position [0, 0]
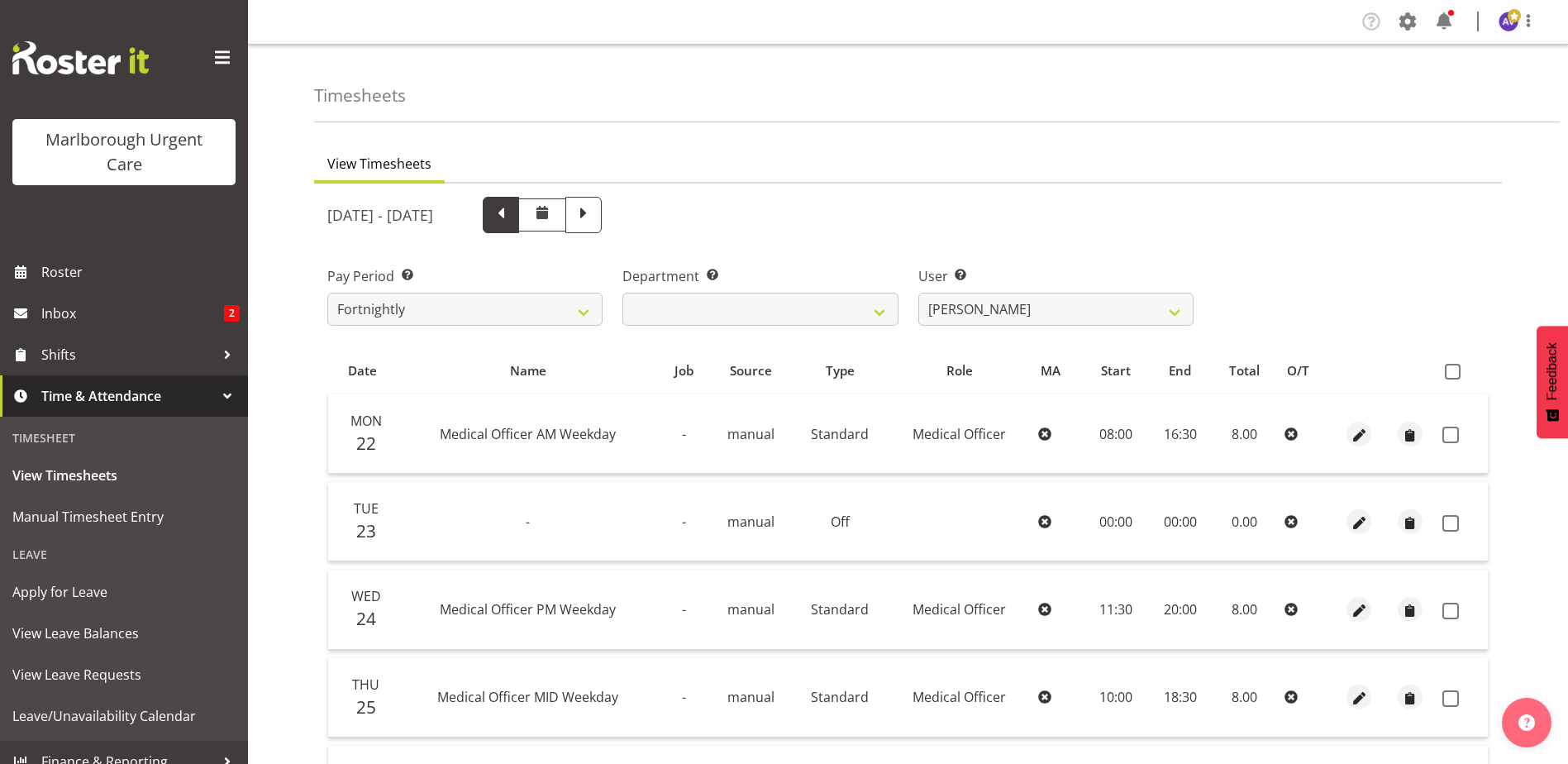
click at [519, 217] on span at bounding box center [500, 215] width 36 height 36
click at [1359, 435] on span "button" at bounding box center [1359, 435] width 19 height 19
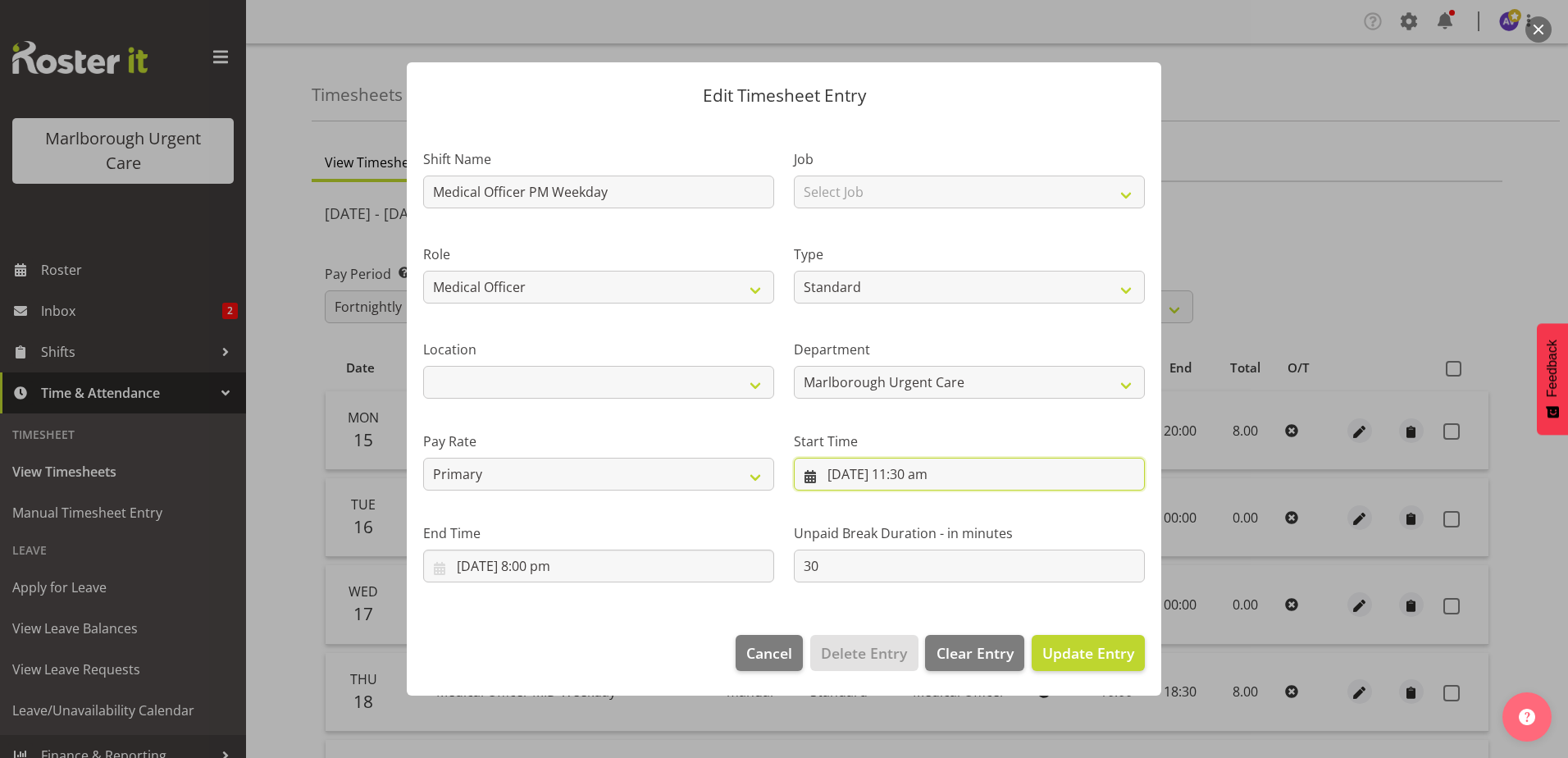
click at [918, 475] on input "15/09/2025, 11:30 am" at bounding box center [970, 474] width 351 height 33
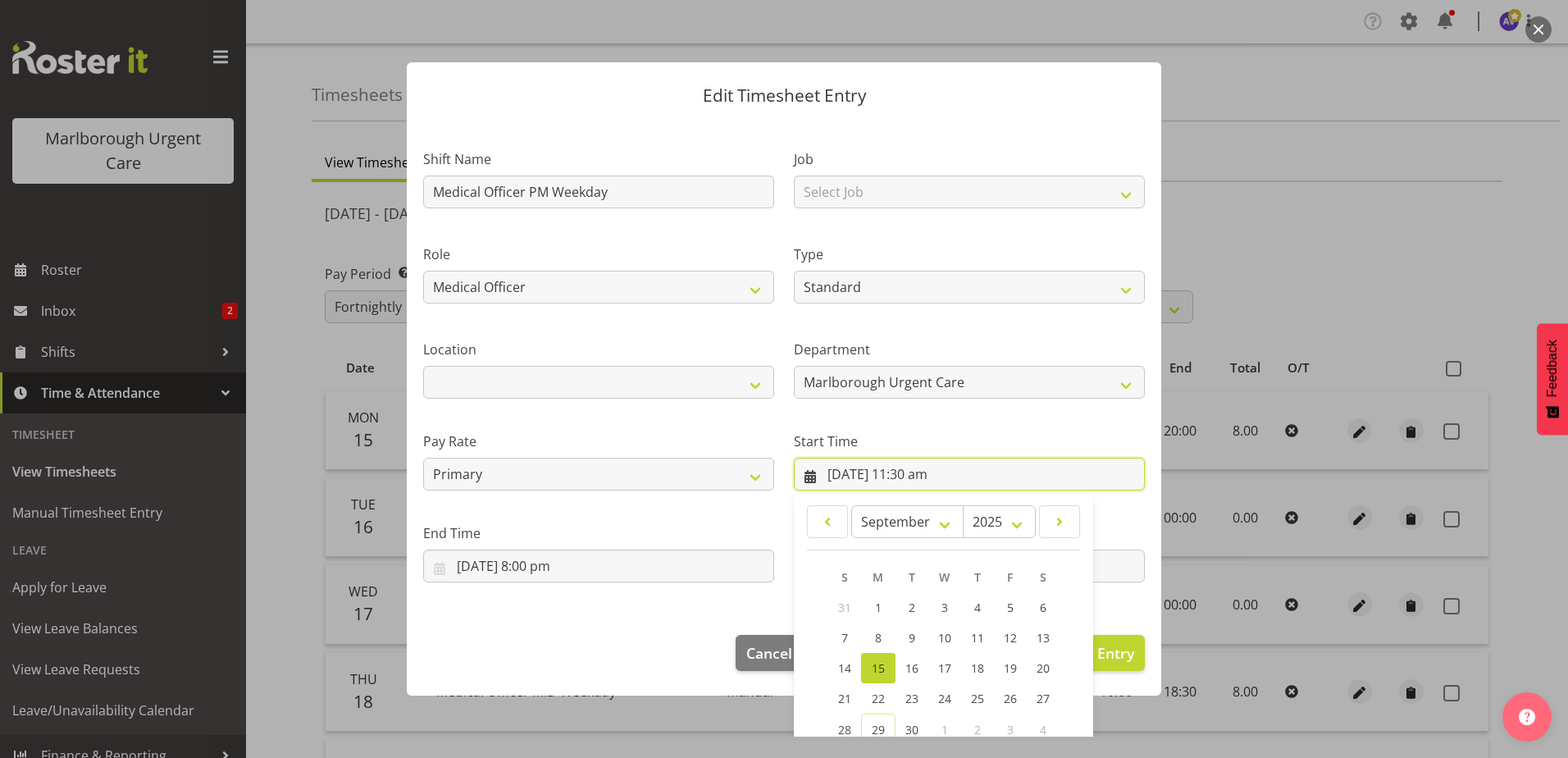
scroll to position [129, 0]
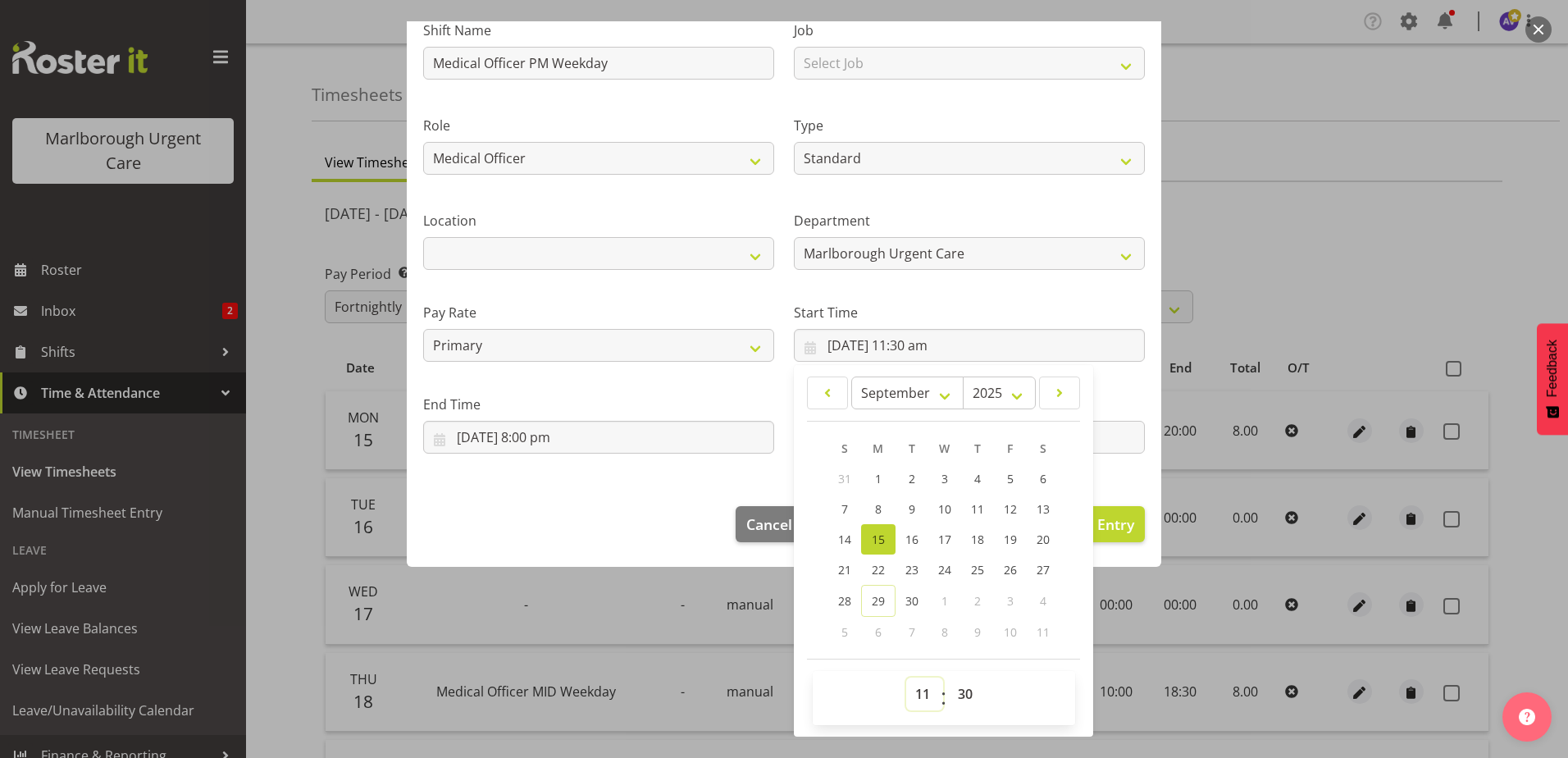
click at [916, 691] on select "00 01 02 03 04 05 06 07 08 09 10 11 12 13 14 15 16 17 18 19 20 21 22 23" at bounding box center [924, 694] width 37 height 33
click at [906, 678] on select "00 01 02 03 04 05 06 07 08 09 10 11 12 13 14 15 16 17 18 19 20 21 22 23" at bounding box center [924, 694] width 37 height 33
click at [957, 687] on select "00 01 02 03 04 05 06 07 08 09 10 11 12 13 14 15 16 17 18 19 20 21 22 23 24 25 2…" at bounding box center [967, 694] width 37 height 33
click at [949, 678] on select "00 01 02 03 04 05 06 07 08 09 10 11 12 13 14 15 16 17 18 19 20 21 22 23 24 25 2…" at bounding box center [967, 694] width 37 height 33
click at [654, 501] on footer "Cancel Delete Entry Clear Entry Update Entry" at bounding box center [784, 528] width 755 height 77
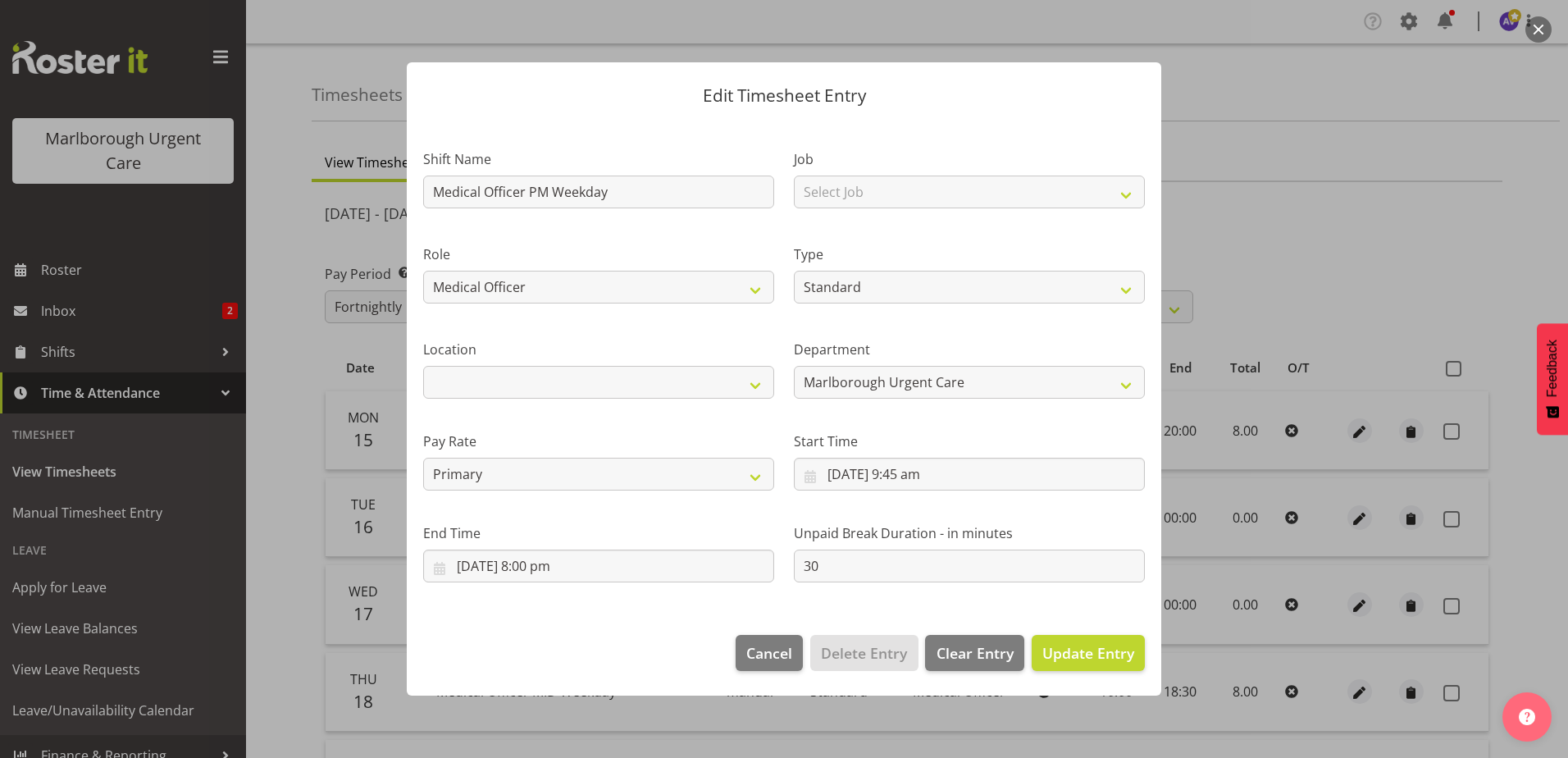
scroll to position [0, 0]
click at [510, 571] on input "15/09/2025, 8:00 pm" at bounding box center [598, 566] width 351 height 33
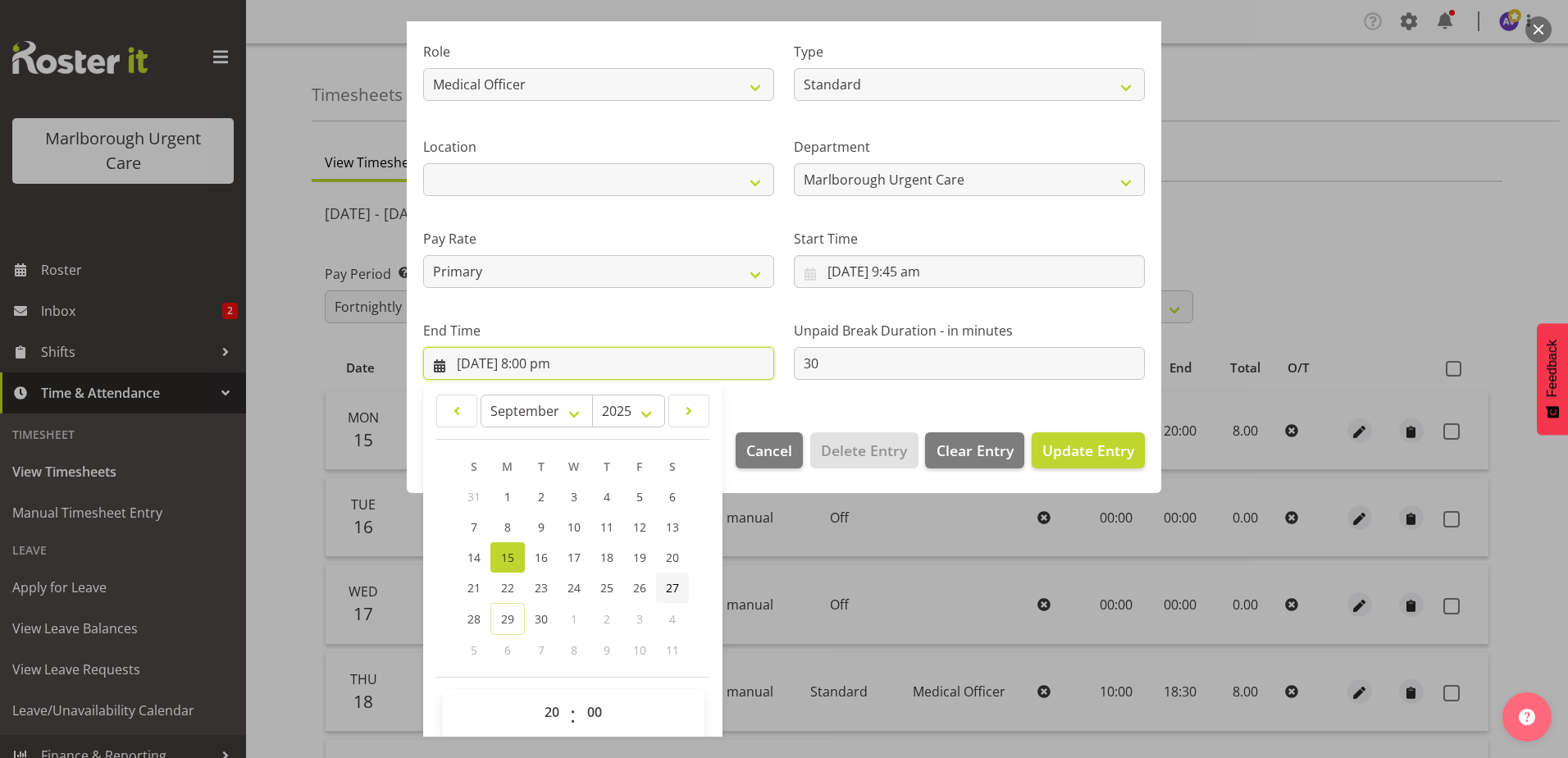
scroll to position [221, 0]
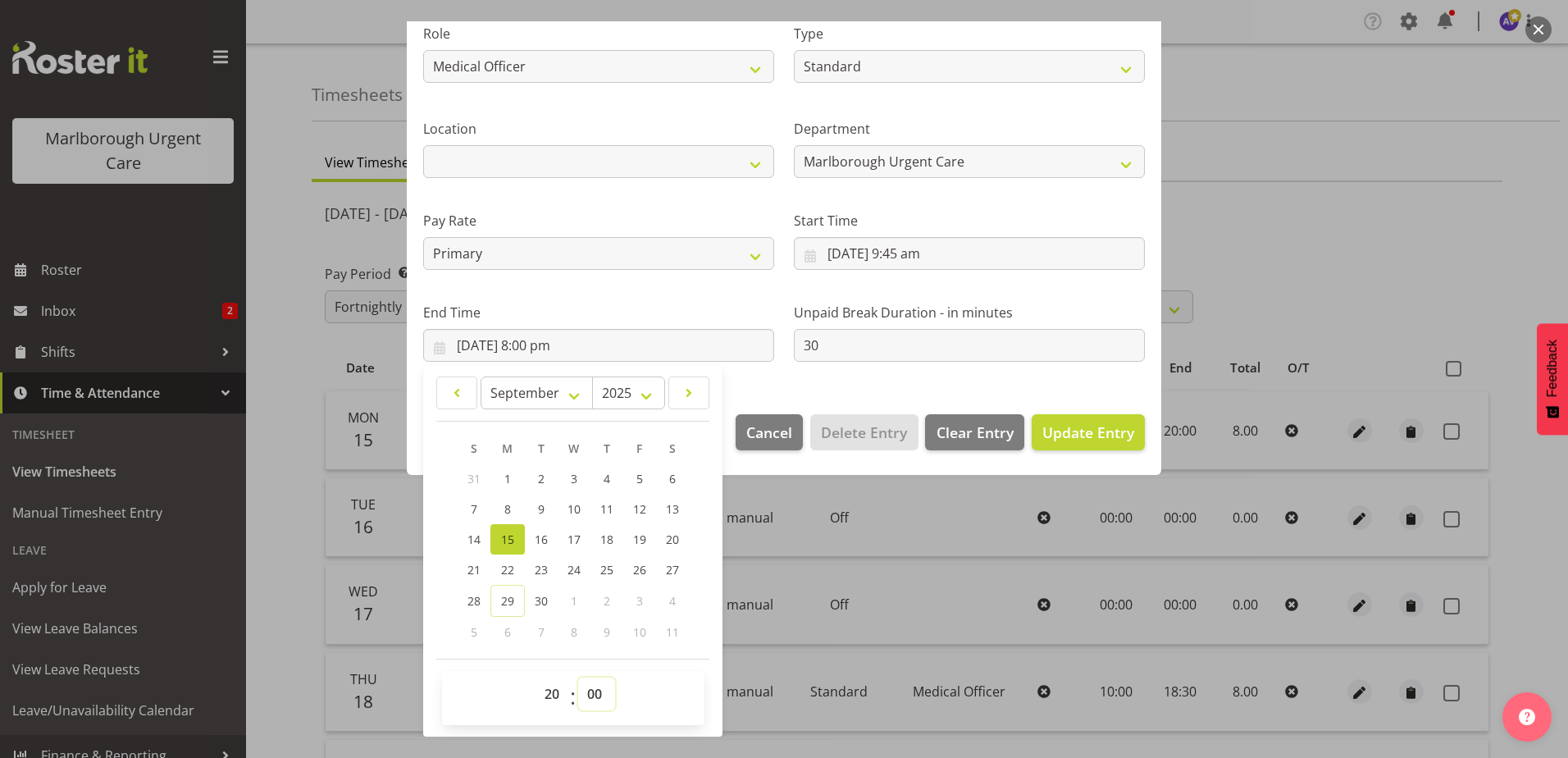
click at [598, 686] on select "00 01 02 03 04 05 06 07 08 09 10 11 12 13 14 15 16 17 18 19 20 21 22 23 24 25 2…" at bounding box center [597, 694] width 37 height 33
click at [578, 678] on select "00 01 02 03 04 05 06 07 08 09 10 11 12 13 14 15 16 17 18 19 20 21 22 23 24 25 2…" at bounding box center [597, 694] width 37 height 33
click at [776, 390] on section "Shift Name Medical Officer PM Weekday Job Select Job Role Medical Officer Weeke…" at bounding box center [784, 148] width 755 height 499
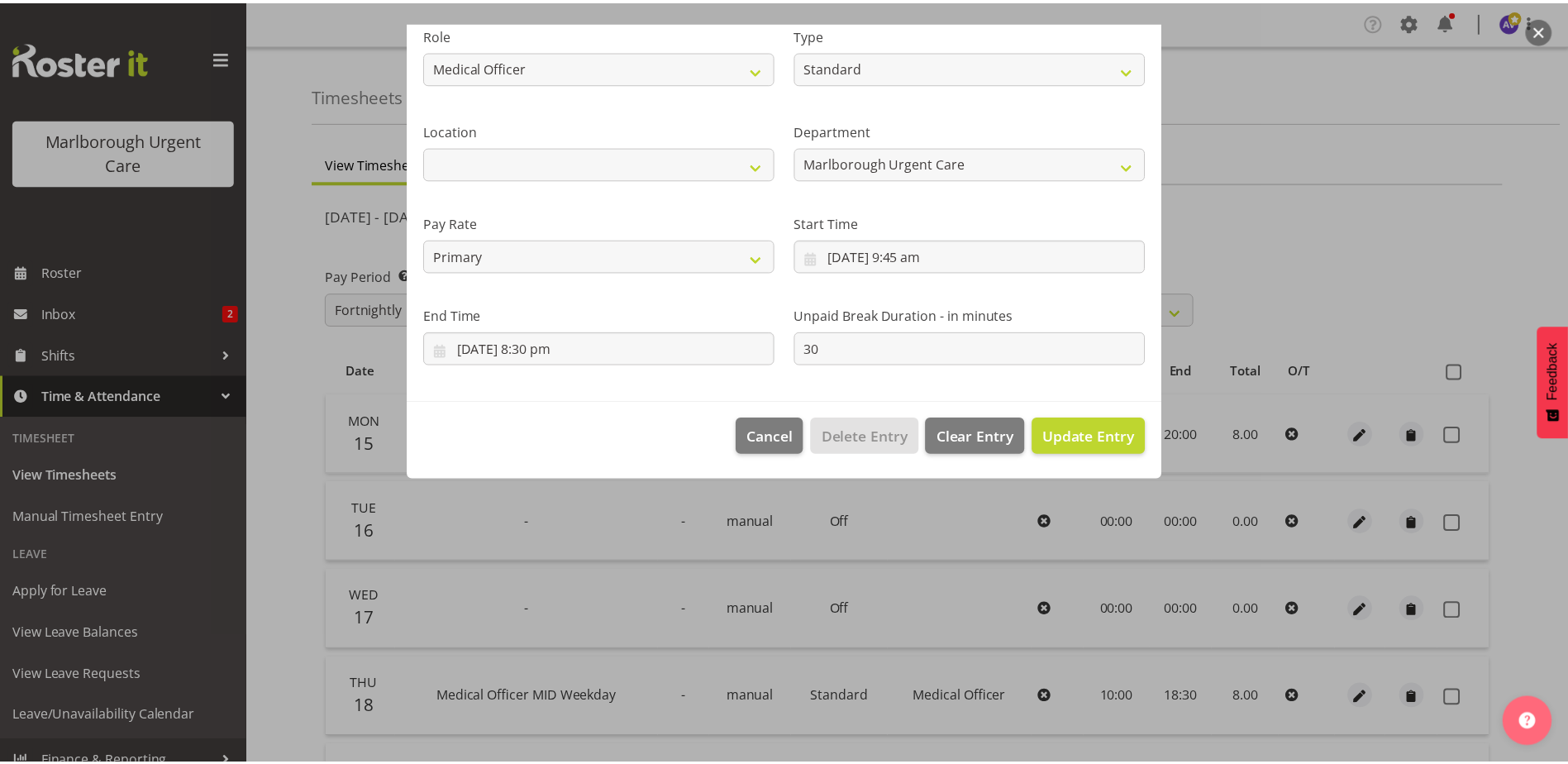
scroll to position [0, 0]
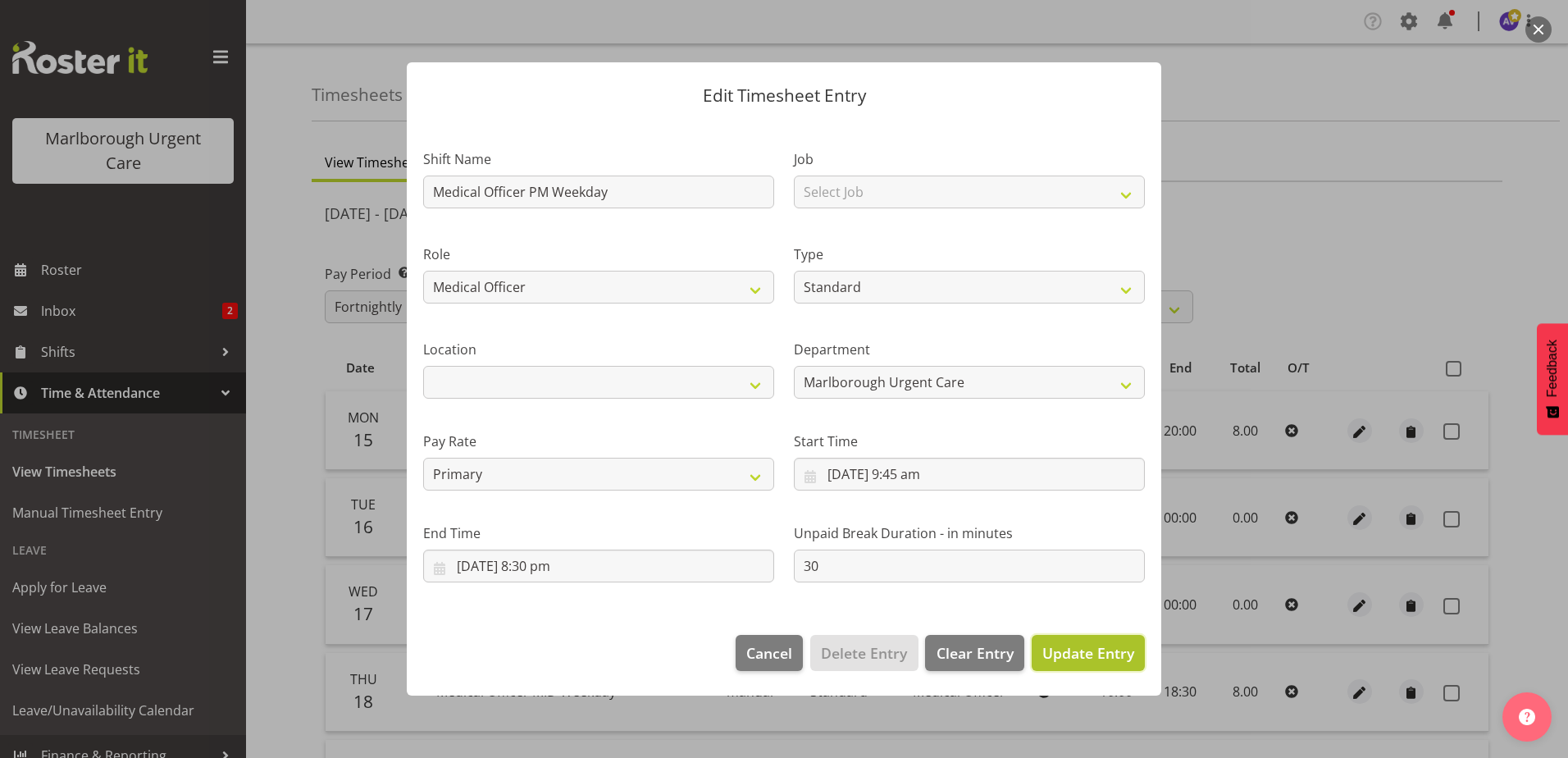
click at [1083, 649] on span "Update Entry" at bounding box center [1088, 653] width 92 height 20
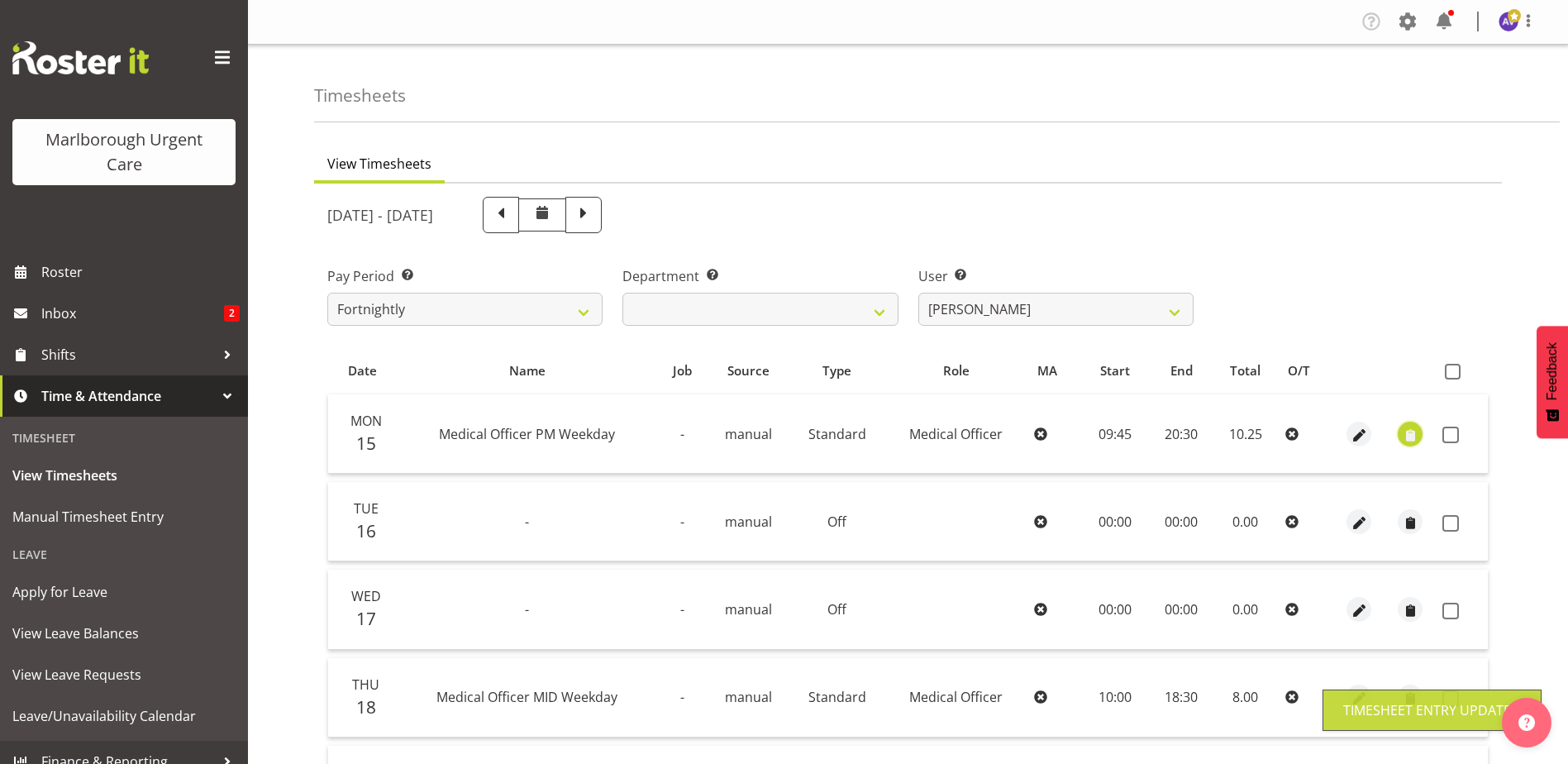
click at [1410, 435] on span "button" at bounding box center [1410, 435] width 19 height 19
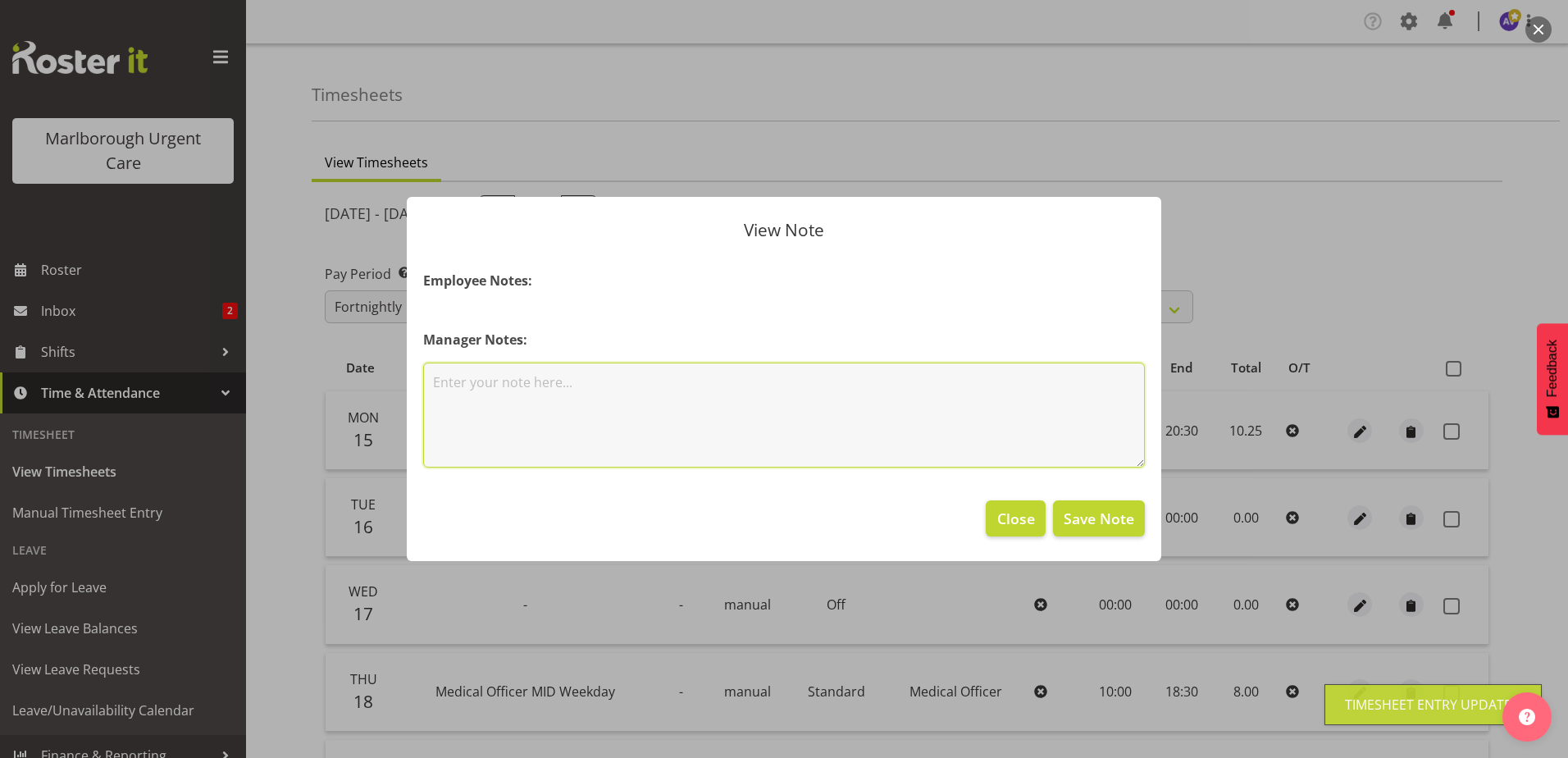
click at [632, 443] on textarea at bounding box center [784, 415] width 722 height 105
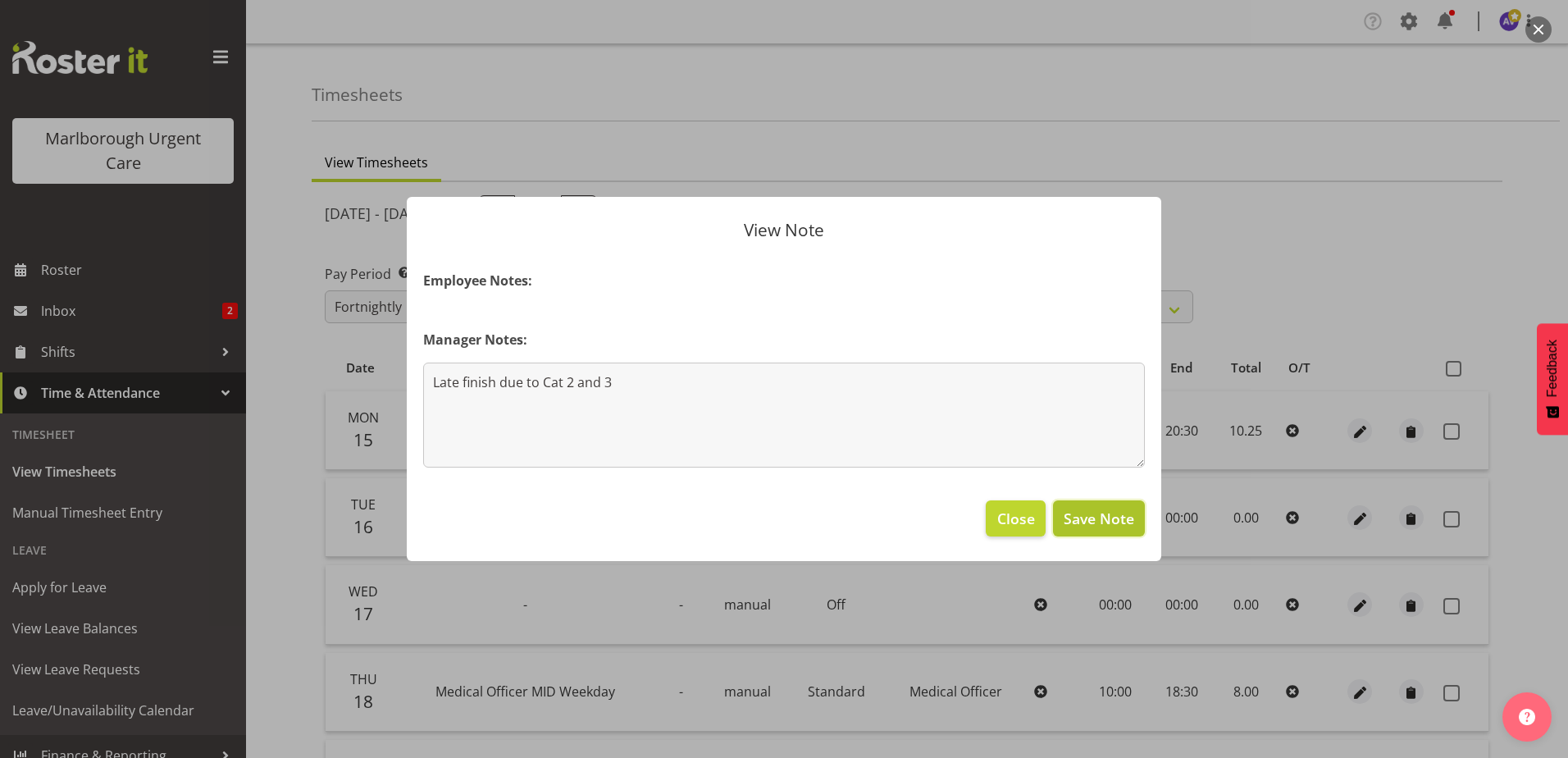
click at [1068, 506] on button "Save Note" at bounding box center [1099, 518] width 92 height 36
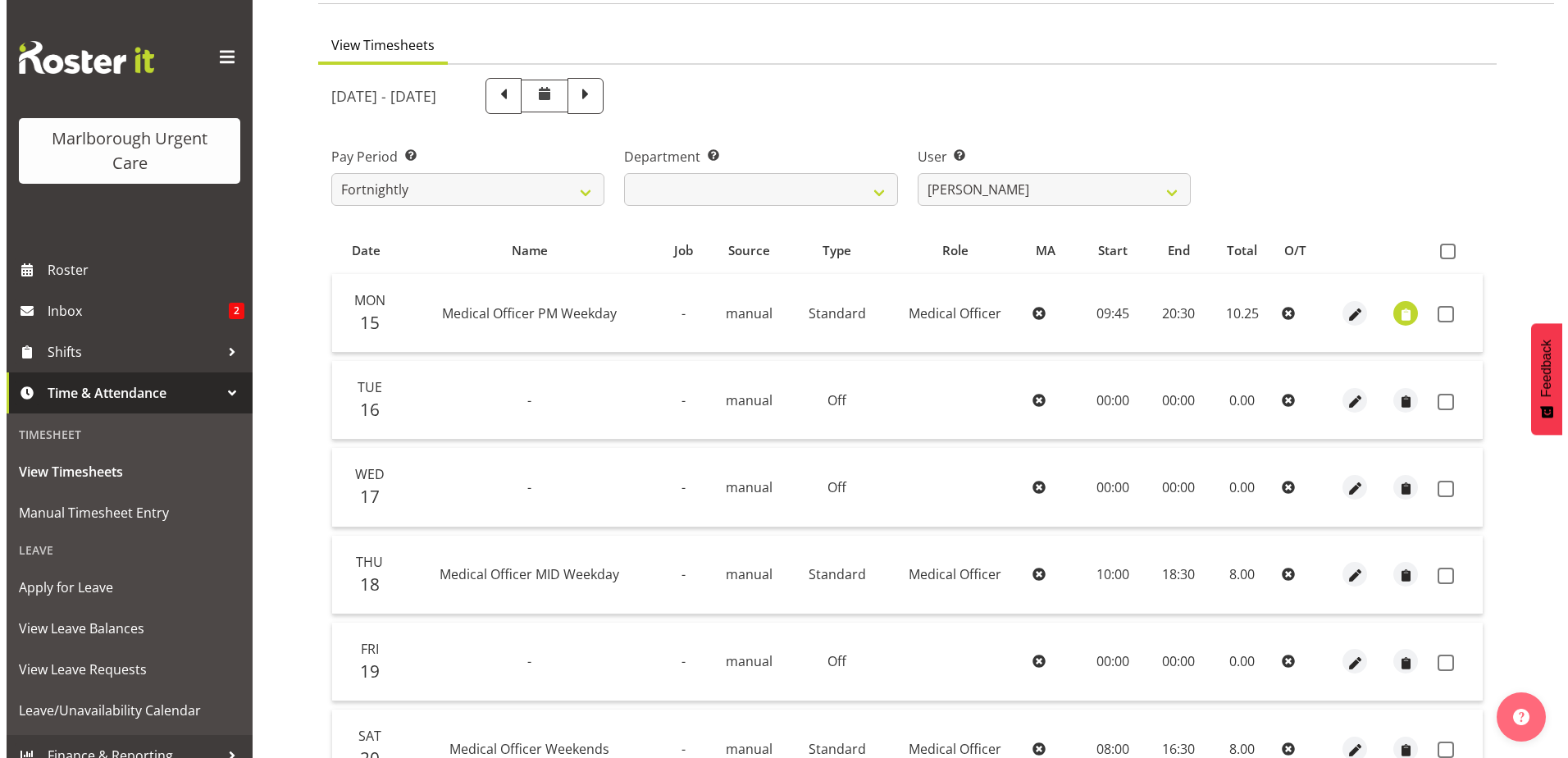
scroll to position [164, 0]
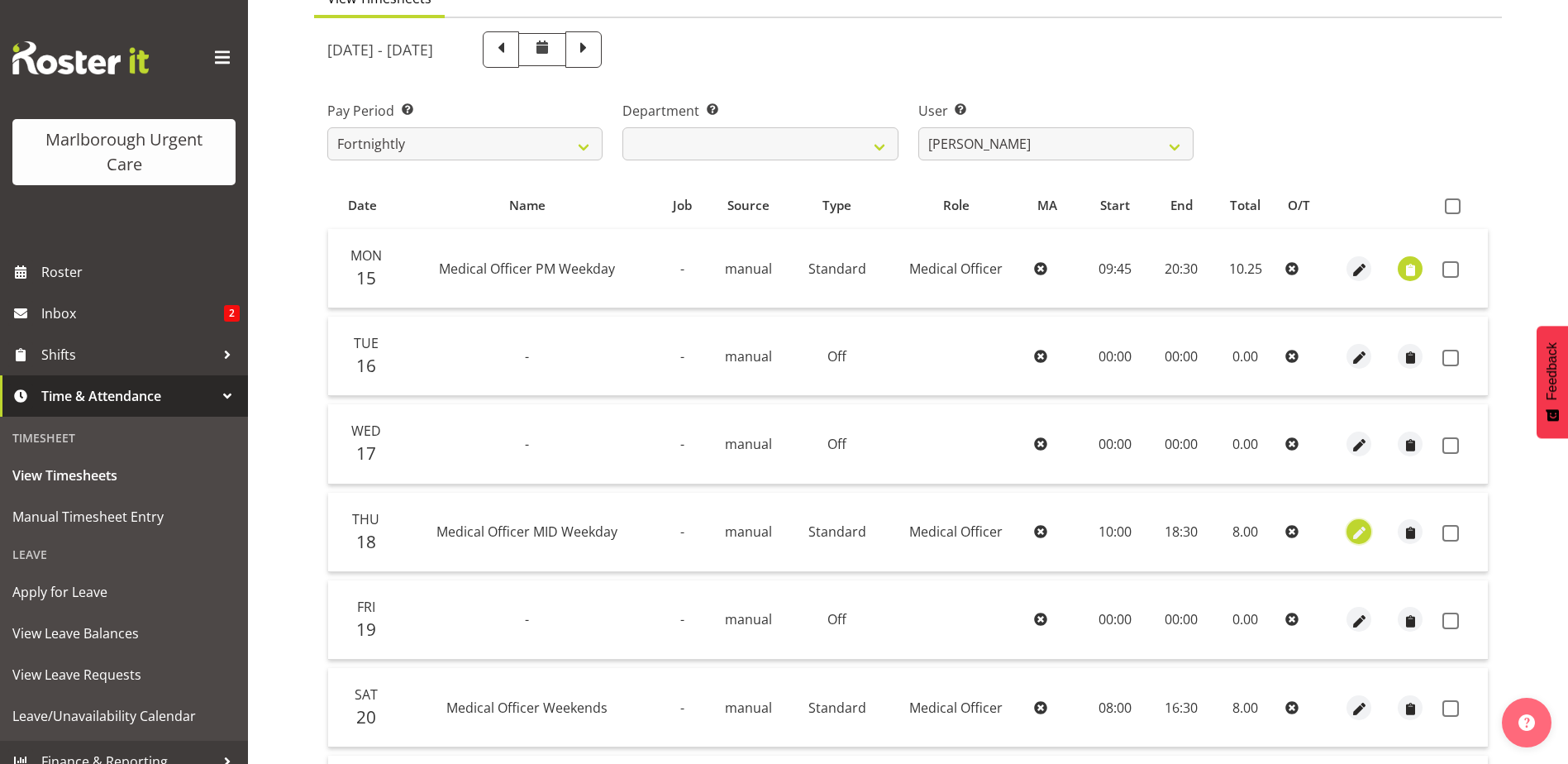
click at [1359, 533] on span "button" at bounding box center [1359, 533] width 19 height 19
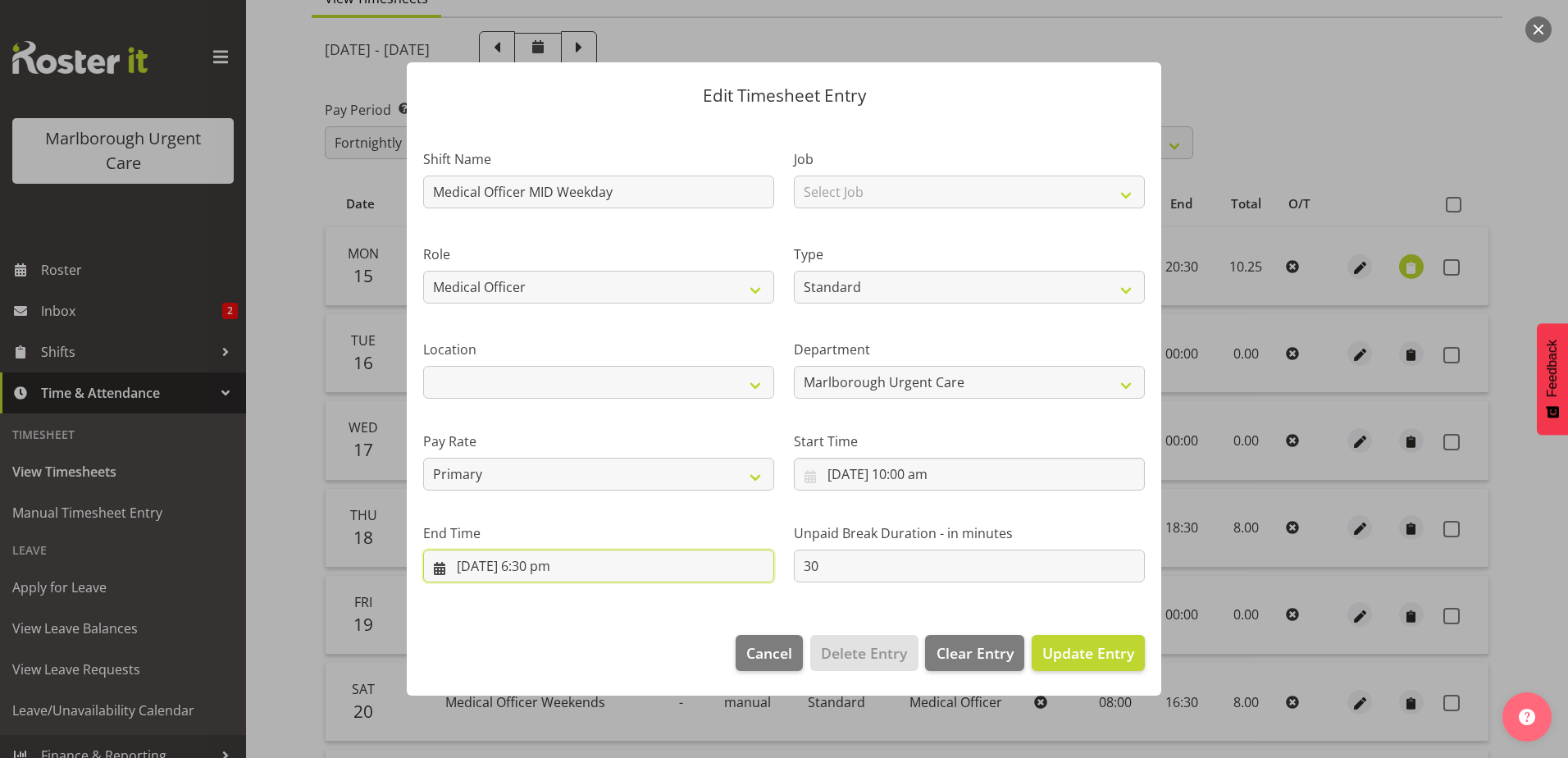
click at [551, 560] on input "18/09/2025, 6:30 pm" at bounding box center [598, 566] width 351 height 33
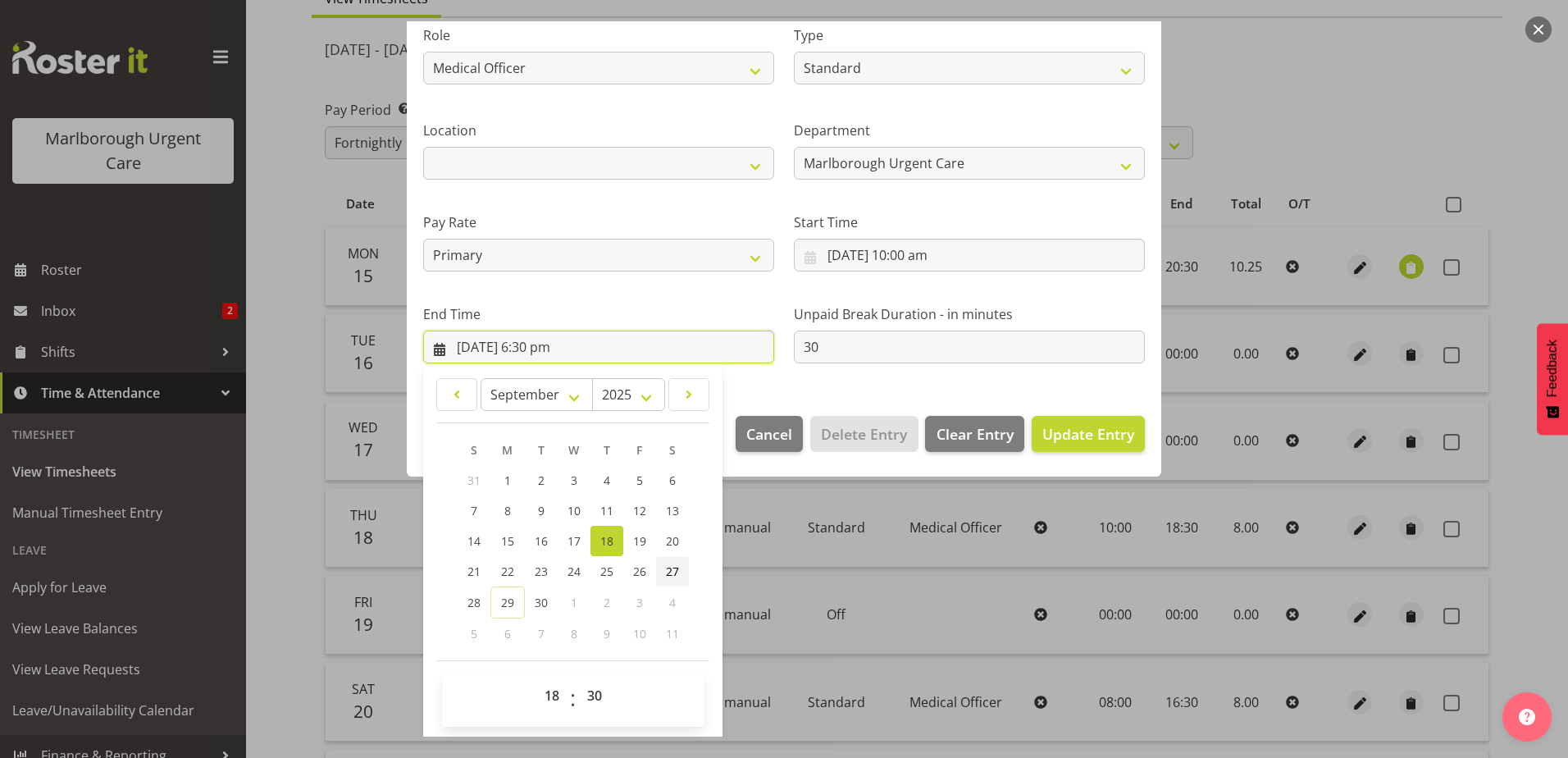
scroll to position [221, 0]
click at [547, 691] on select "00 01 02 03 04 05 06 07 08 09 10 11 12 13 14 15 16 17 18 19 20 21 22 23" at bounding box center [554, 694] width 37 height 33
click at [536, 678] on select "00 01 02 03 04 05 06 07 08 09 10 11 12 13 14 15 16 17 18 19 20 21 22 23" at bounding box center [554, 694] width 37 height 33
click at [593, 684] on select "00 01 02 03 04 05 06 07 08 09 10 11 12 13 14 15 16 17 18 19 20 21 22 23 24 25 2…" at bounding box center [597, 694] width 37 height 33
click at [578, 678] on select "00 01 02 03 04 05 06 07 08 09 10 11 12 13 14 15 16 17 18 19 20 21 22 23 24 25 2…" at bounding box center [597, 694] width 37 height 33
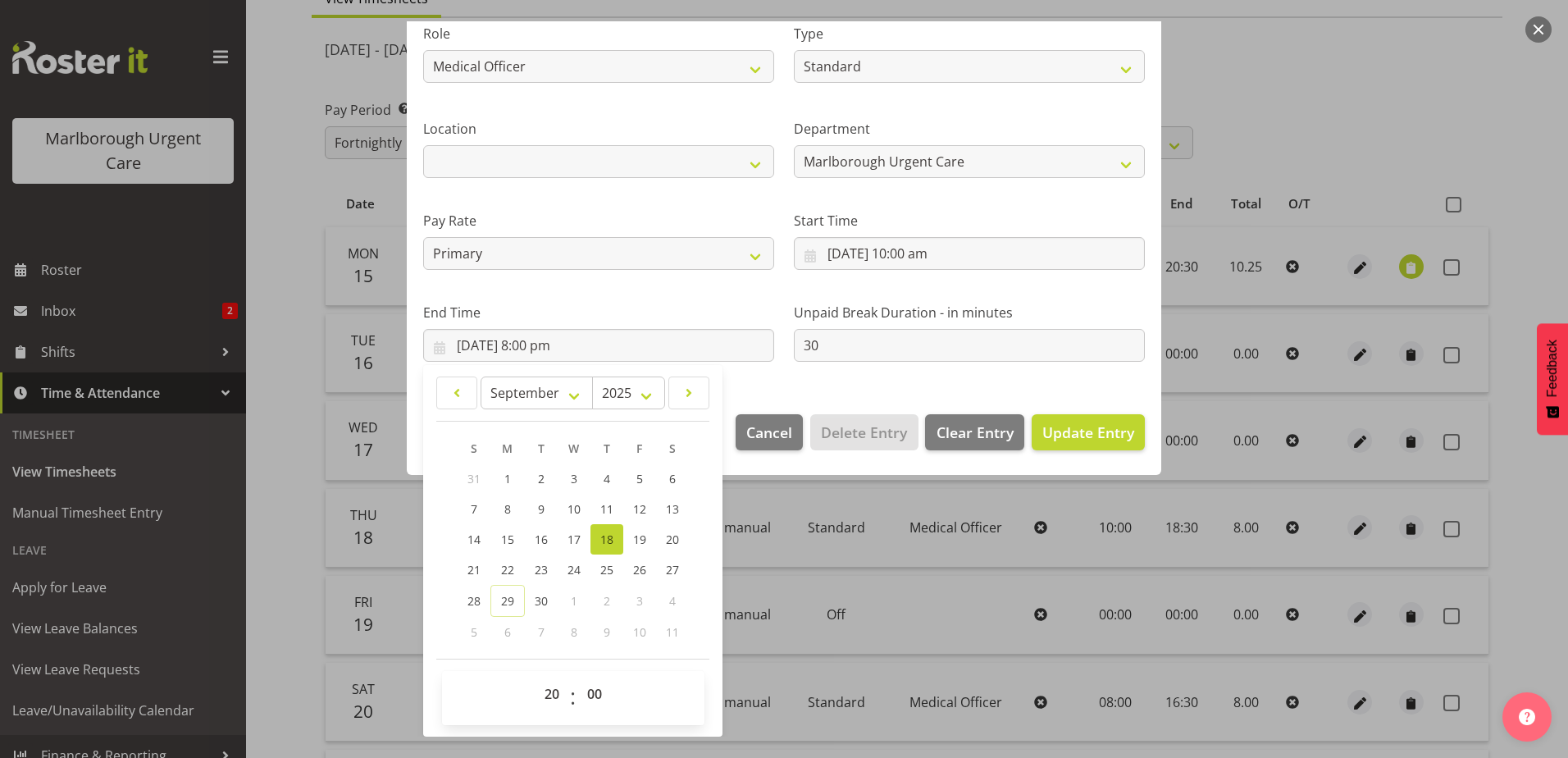
click at [870, 385] on section "Shift Name Medical Officer MID Weekday Job Select Job Role Medical Officer Week…" at bounding box center [784, 148] width 755 height 499
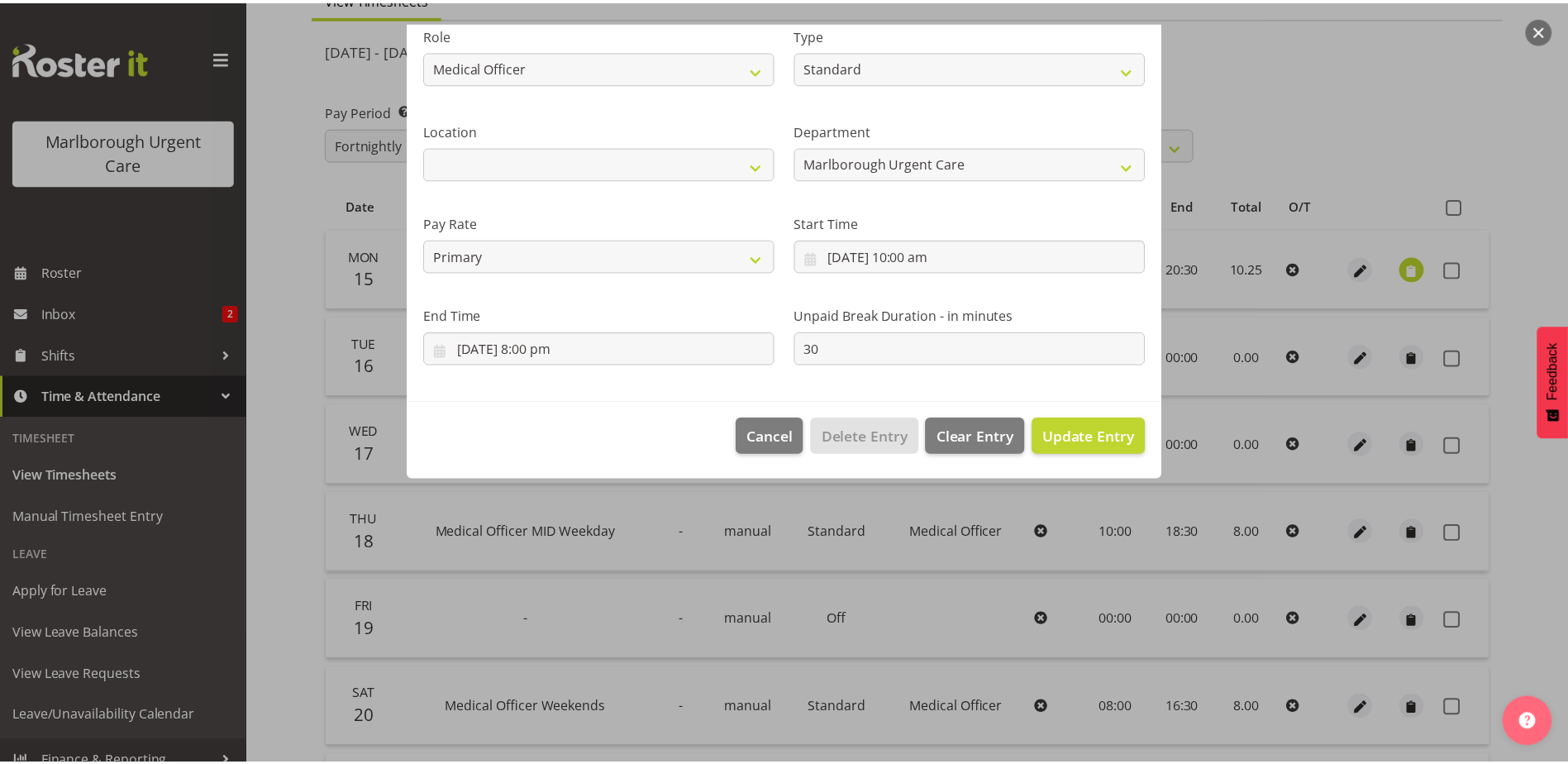
scroll to position [0, 0]
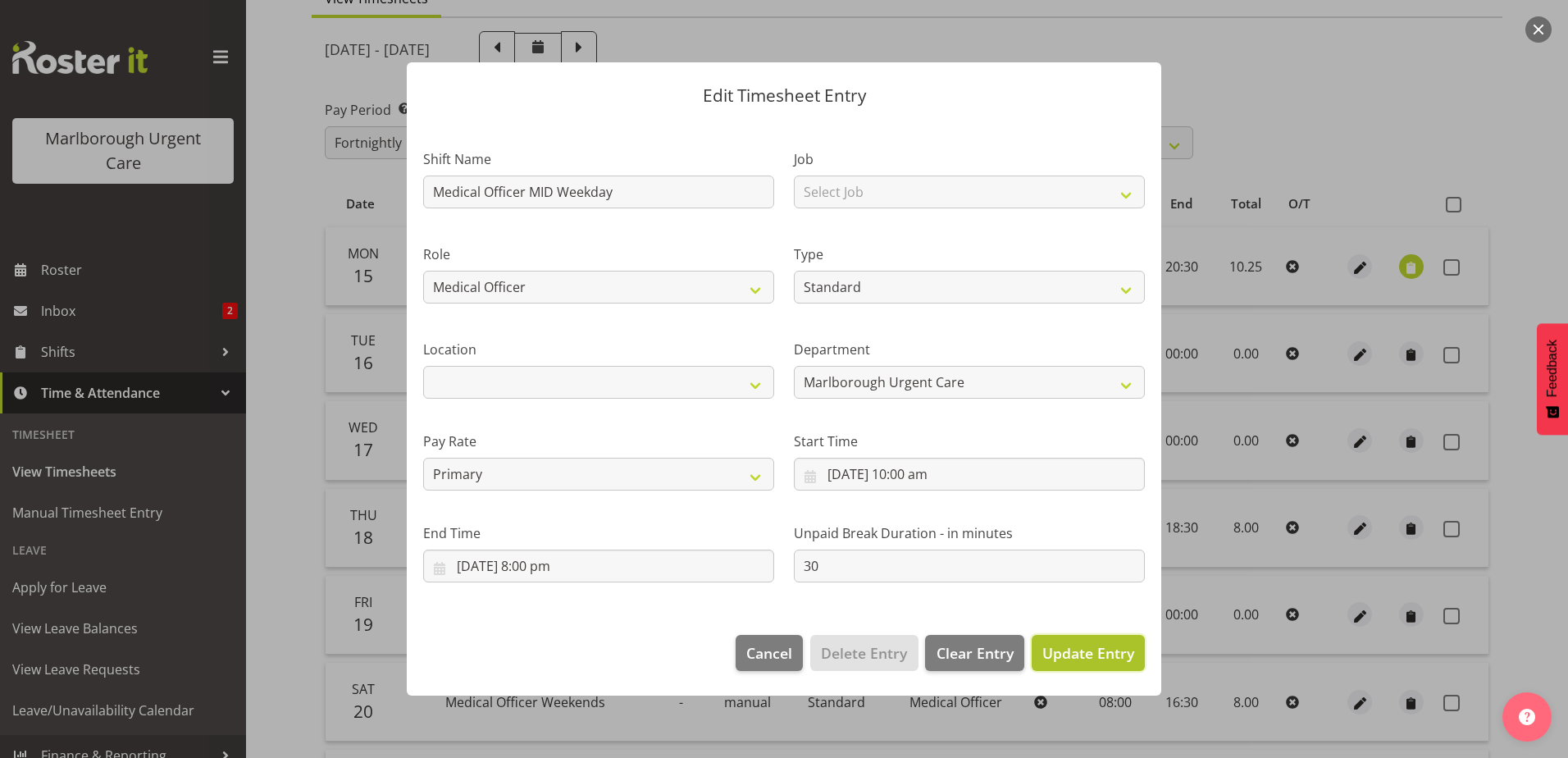
click at [1086, 653] on span "Update Entry" at bounding box center [1088, 653] width 92 height 20
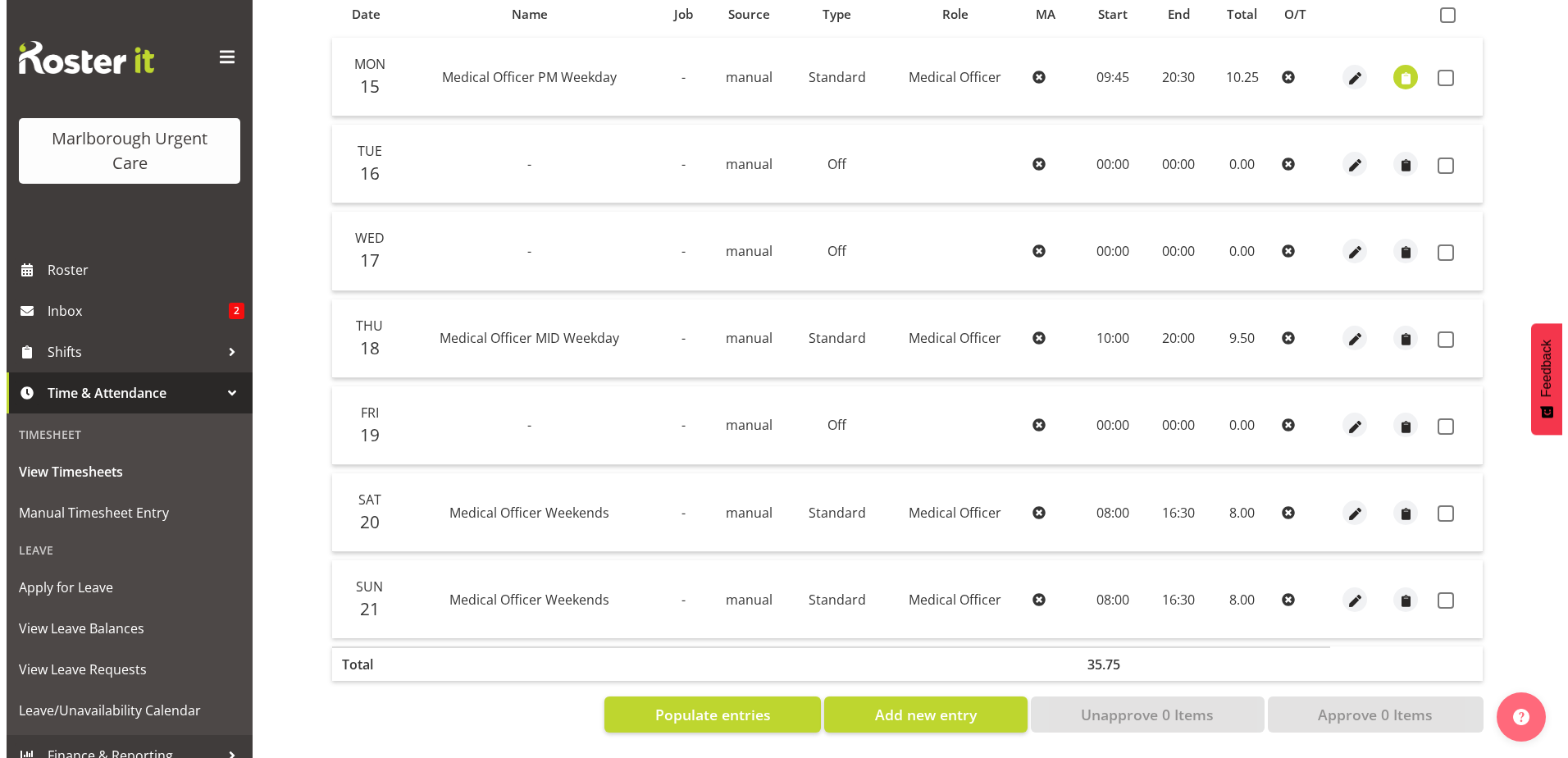
scroll to position [366, 0]
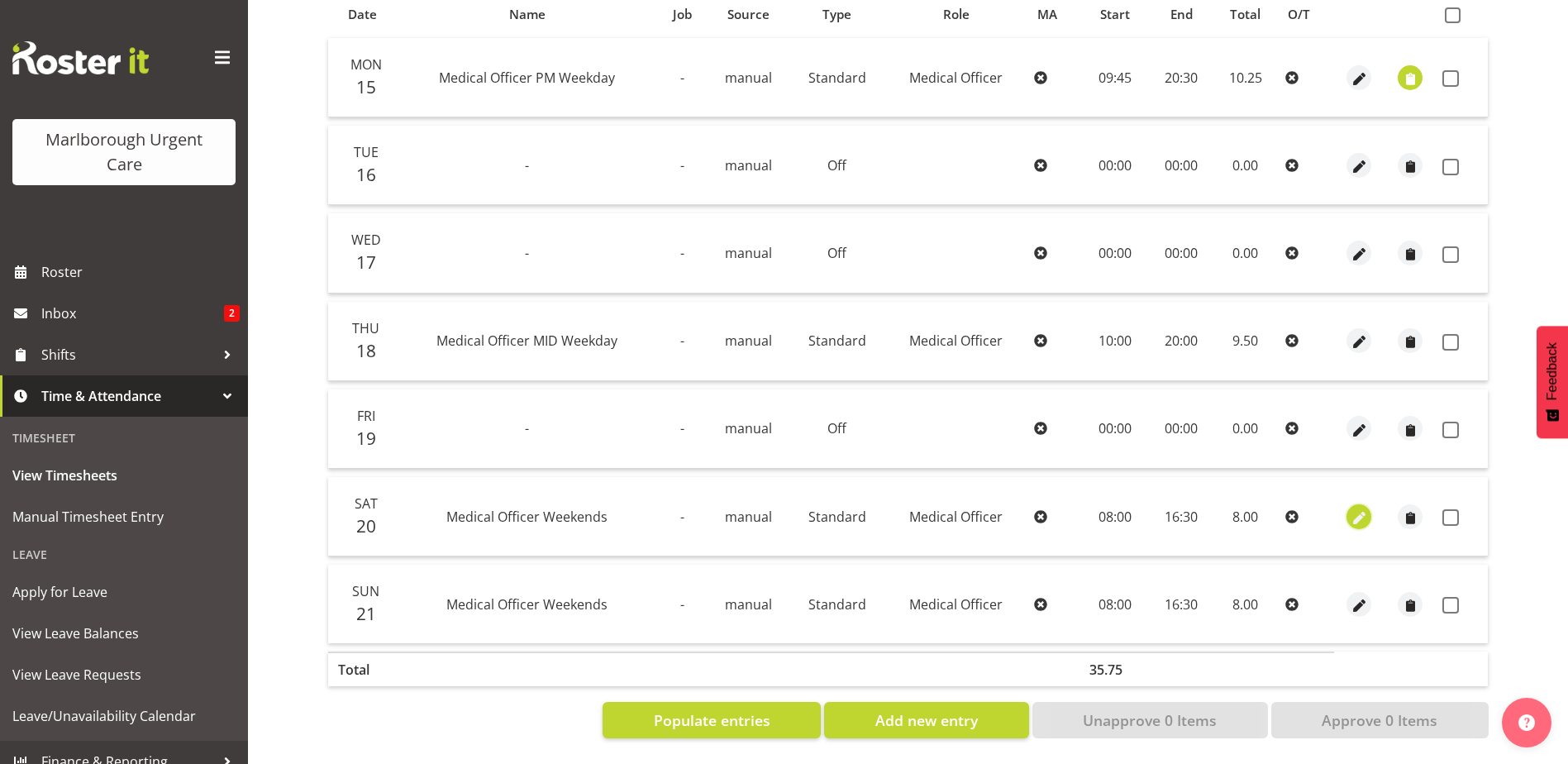
click at [1354, 509] on span "button" at bounding box center [1359, 518] width 19 height 19
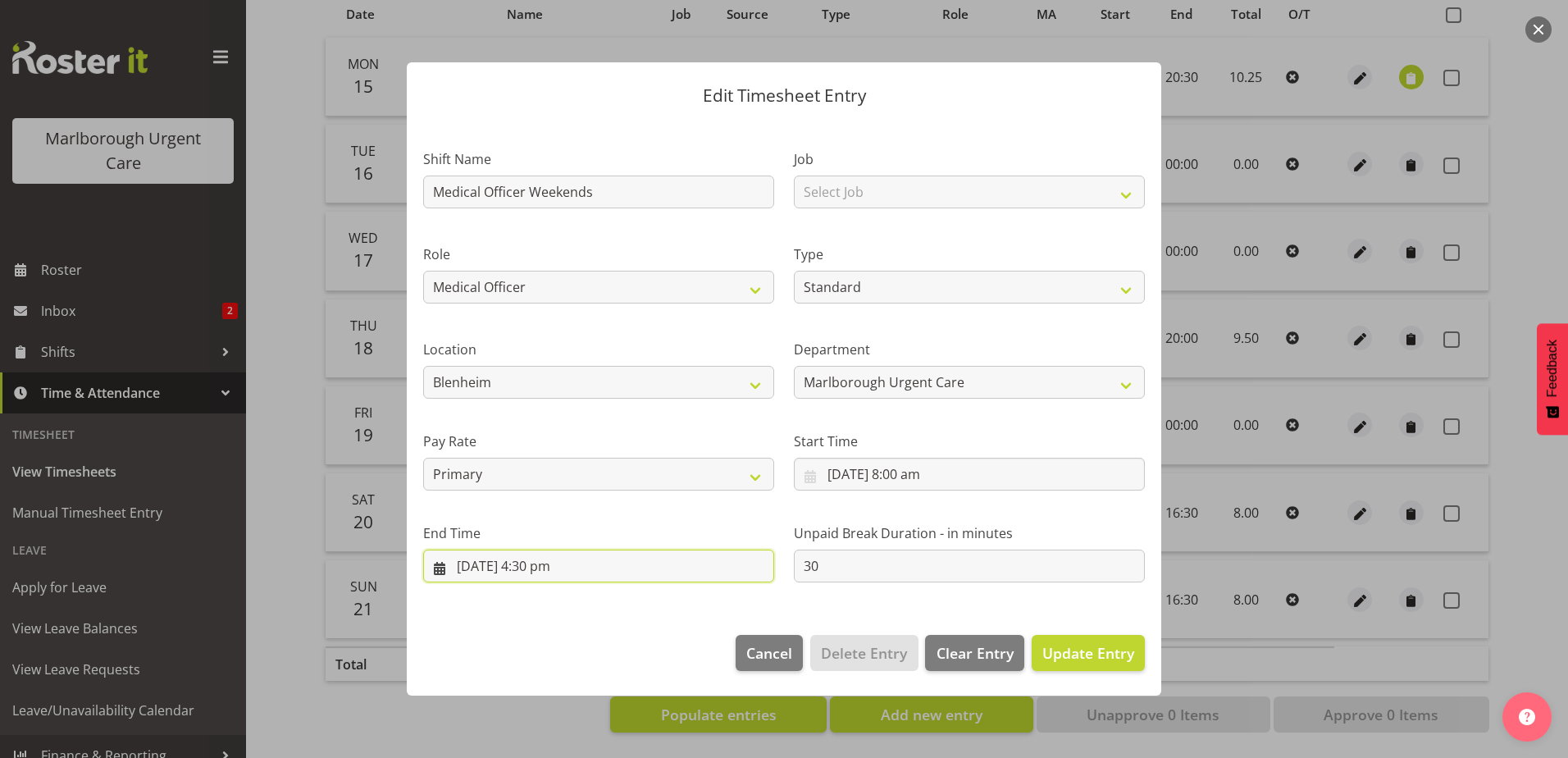
click at [551, 562] on input "20/09/2025, 4:30 pm" at bounding box center [598, 566] width 351 height 33
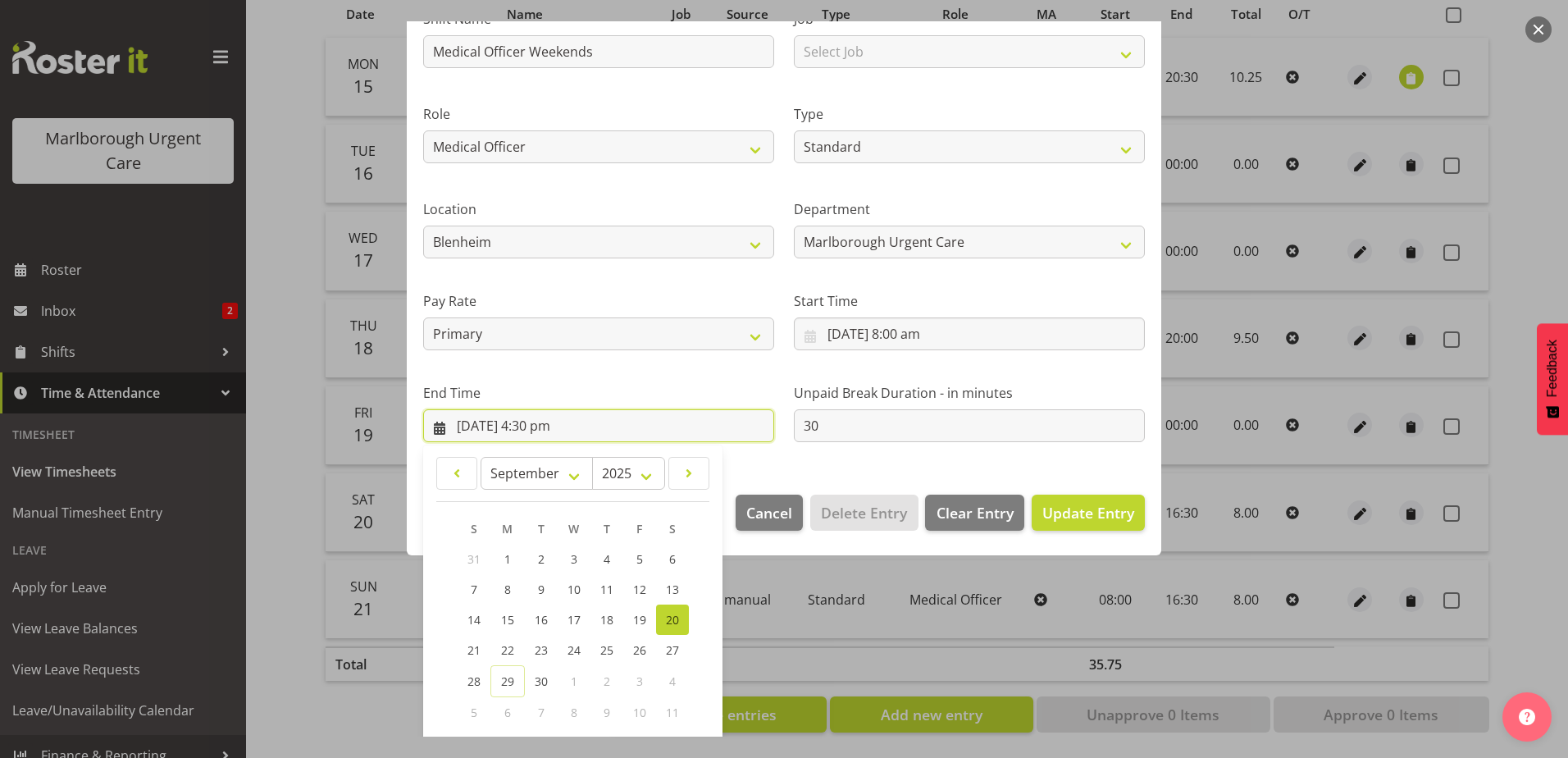
scroll to position [221, 0]
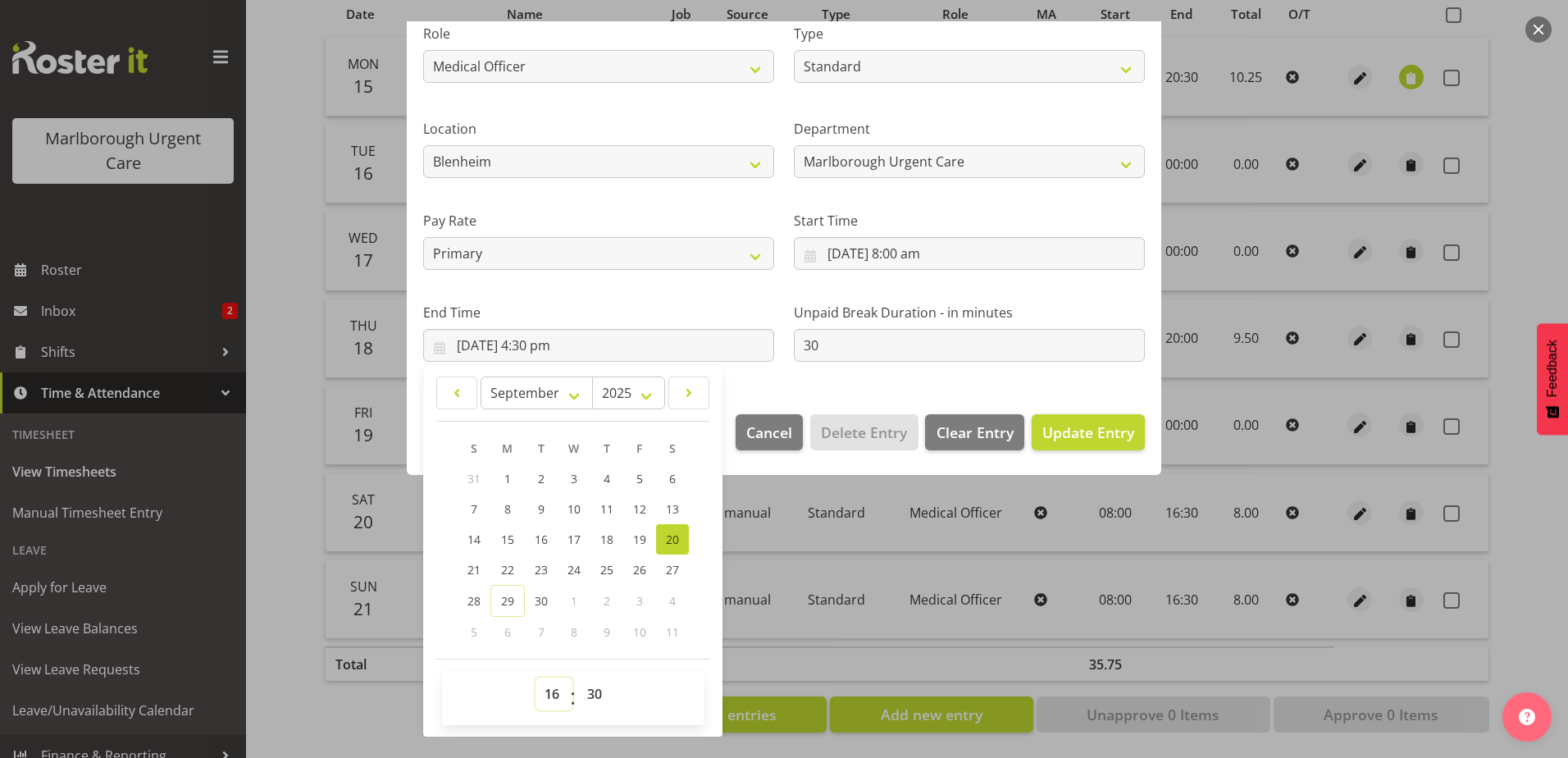
click at [555, 691] on select "00 01 02 03 04 05 06 07 08 09 10 11 12 13 14 15 16 17 18 19 20 21 22 23" at bounding box center [554, 694] width 37 height 33
click at [536, 678] on select "00 01 02 03 04 05 06 07 08 09 10 11 12 13 14 15 16 17 18 19 20 21 22 23" at bounding box center [554, 694] width 37 height 33
click at [591, 691] on select "00 01 02 03 04 05 06 07 08 09 10 11 12 13 14 15 16 17 18 19 20 21 22 23 24 25 2…" at bounding box center [597, 694] width 37 height 33
click at [578, 678] on select "00 01 02 03 04 05 06 07 08 09 10 11 12 13 14 15 16 17 18 19 20 21 22 23 24 25 2…" at bounding box center [597, 694] width 37 height 33
click at [776, 389] on section "Shift Name Medical Officer Weekends Job Select Job Role Medical Officer Weekend…" at bounding box center [784, 148] width 755 height 499
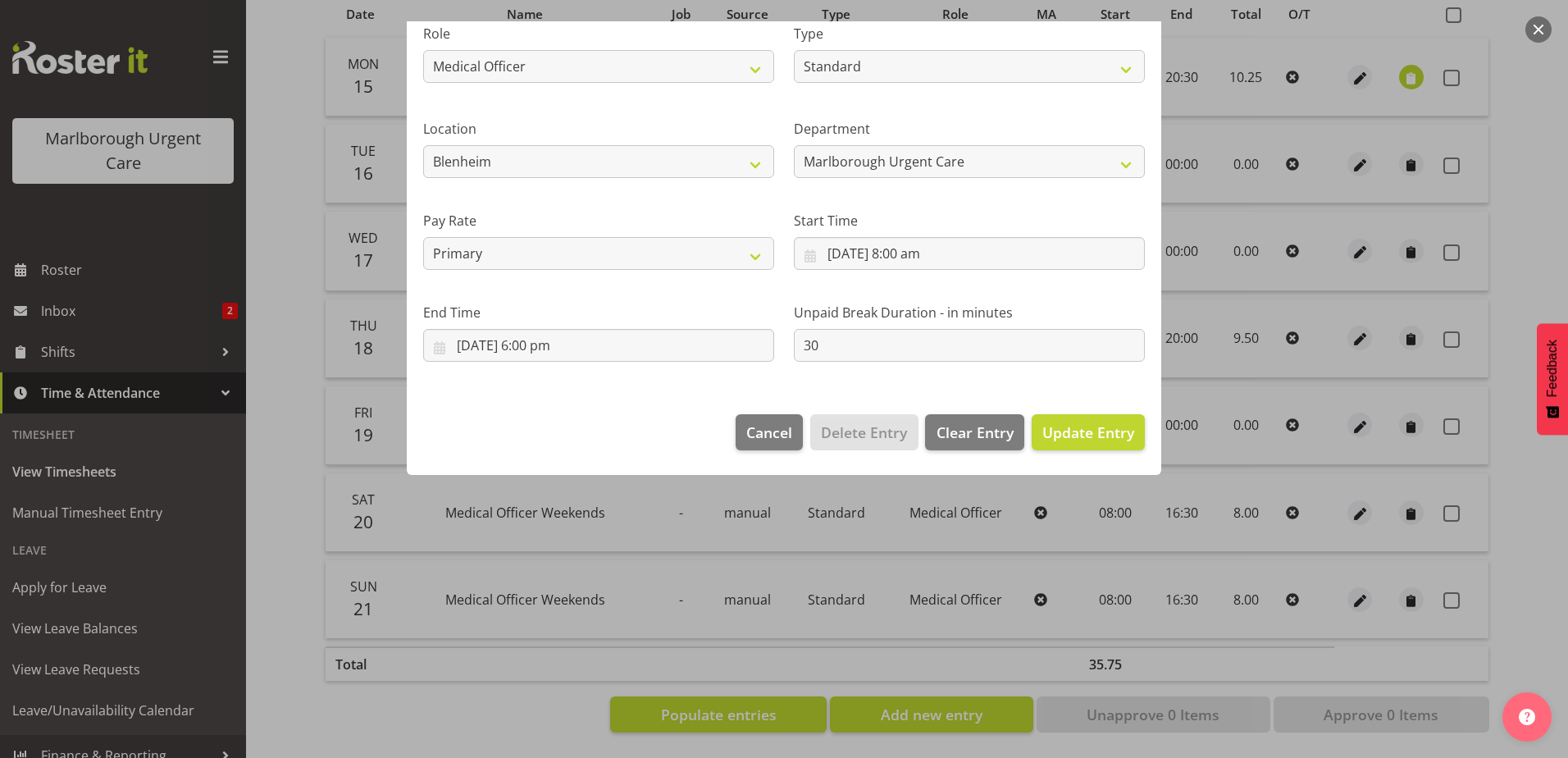
scroll to position [0, 0]
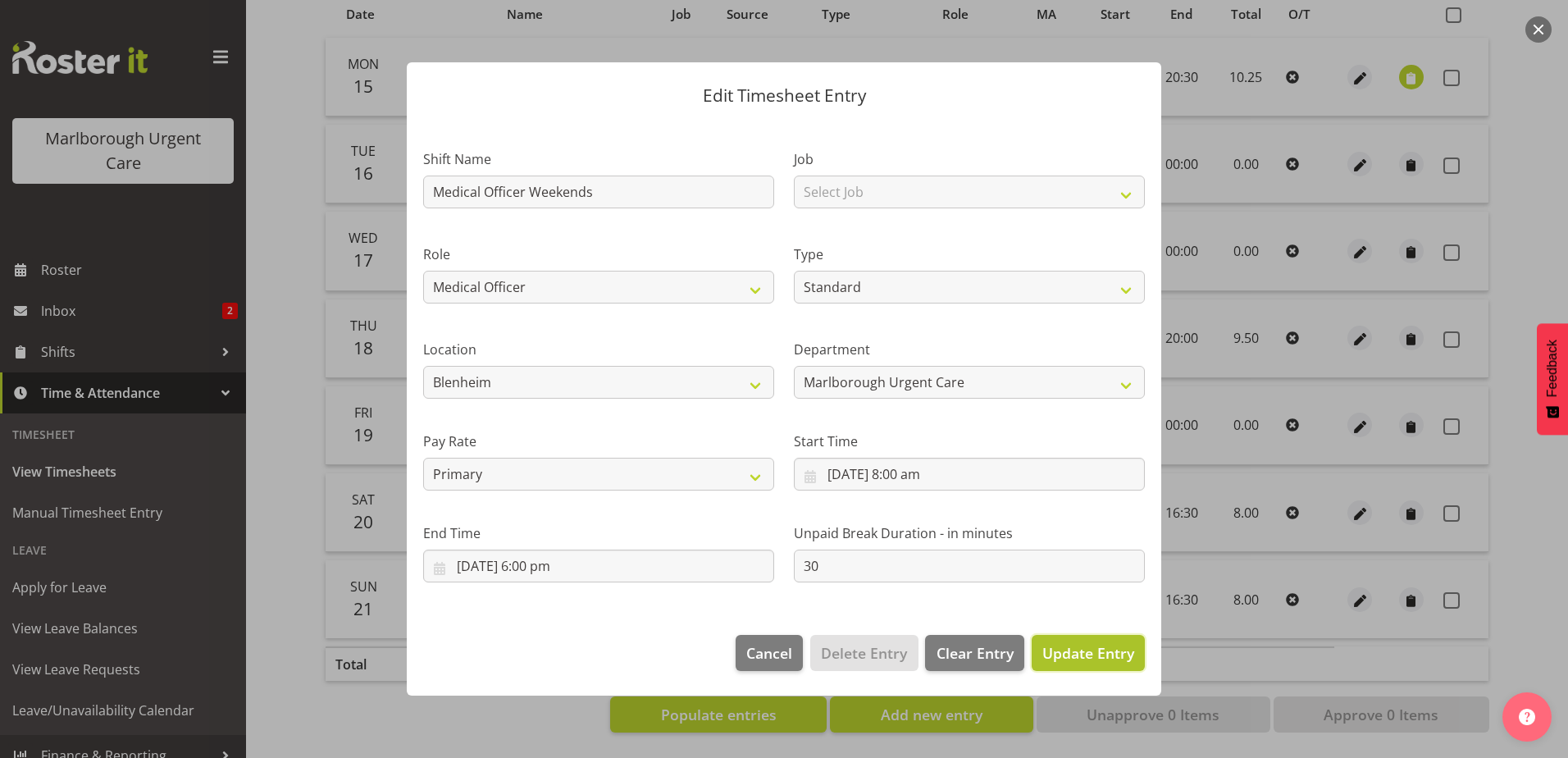
click at [1080, 649] on span "Update Entry" at bounding box center [1088, 653] width 92 height 20
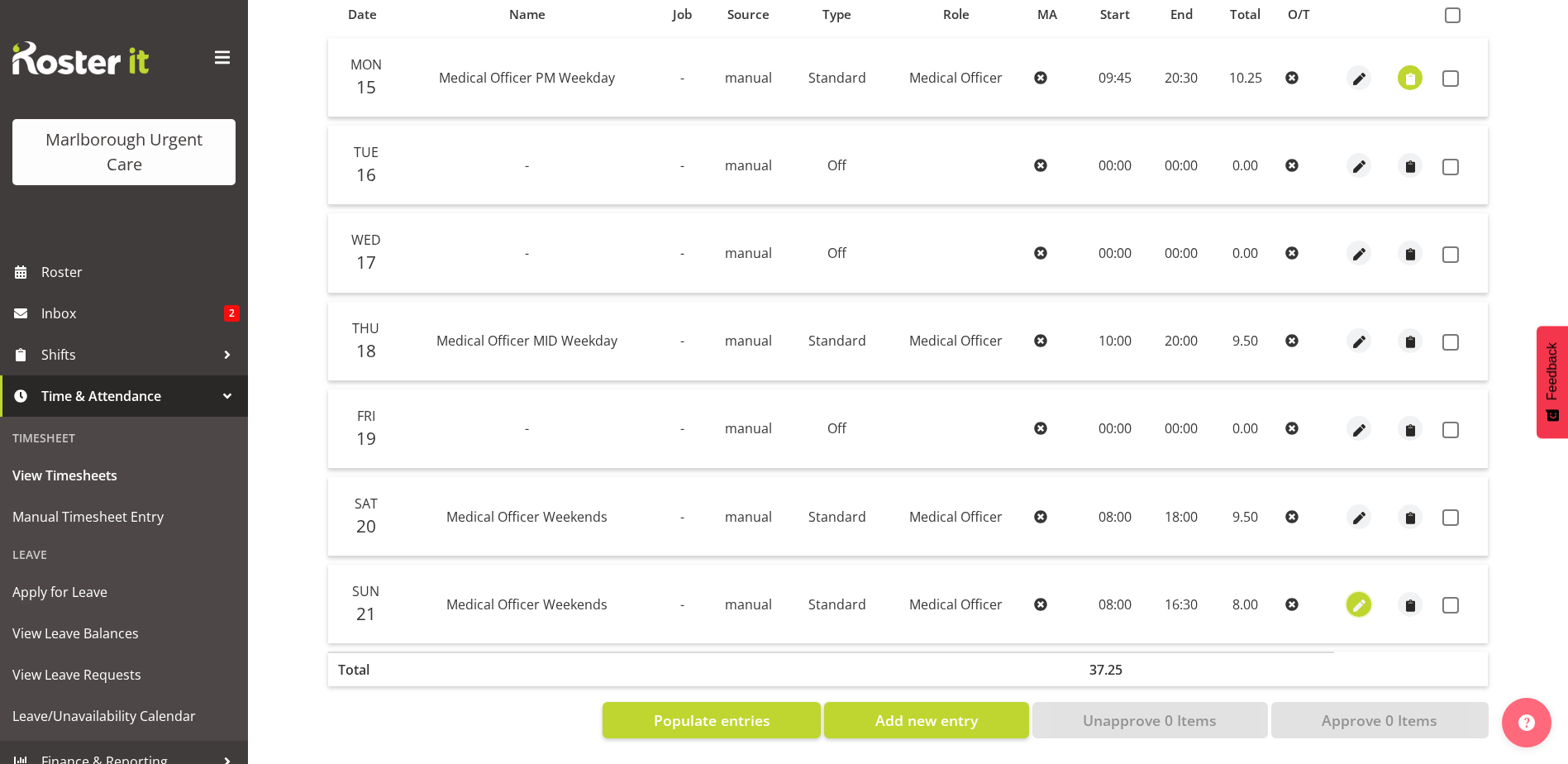
click at [1364, 596] on span "button" at bounding box center [1359, 606] width 19 height 19
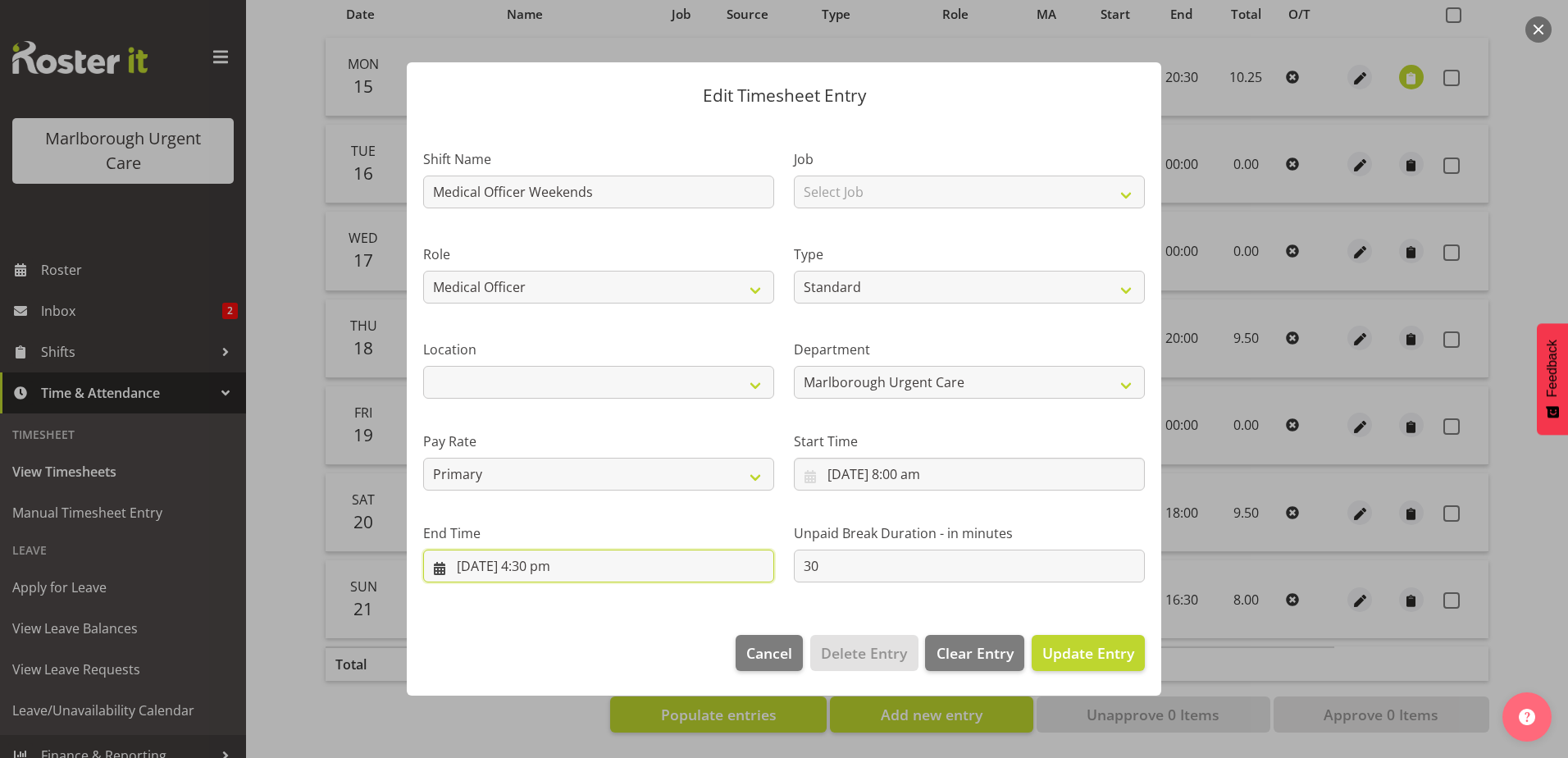
click at [538, 562] on input "21/09/2025, 4:30 pm" at bounding box center [598, 566] width 351 height 33
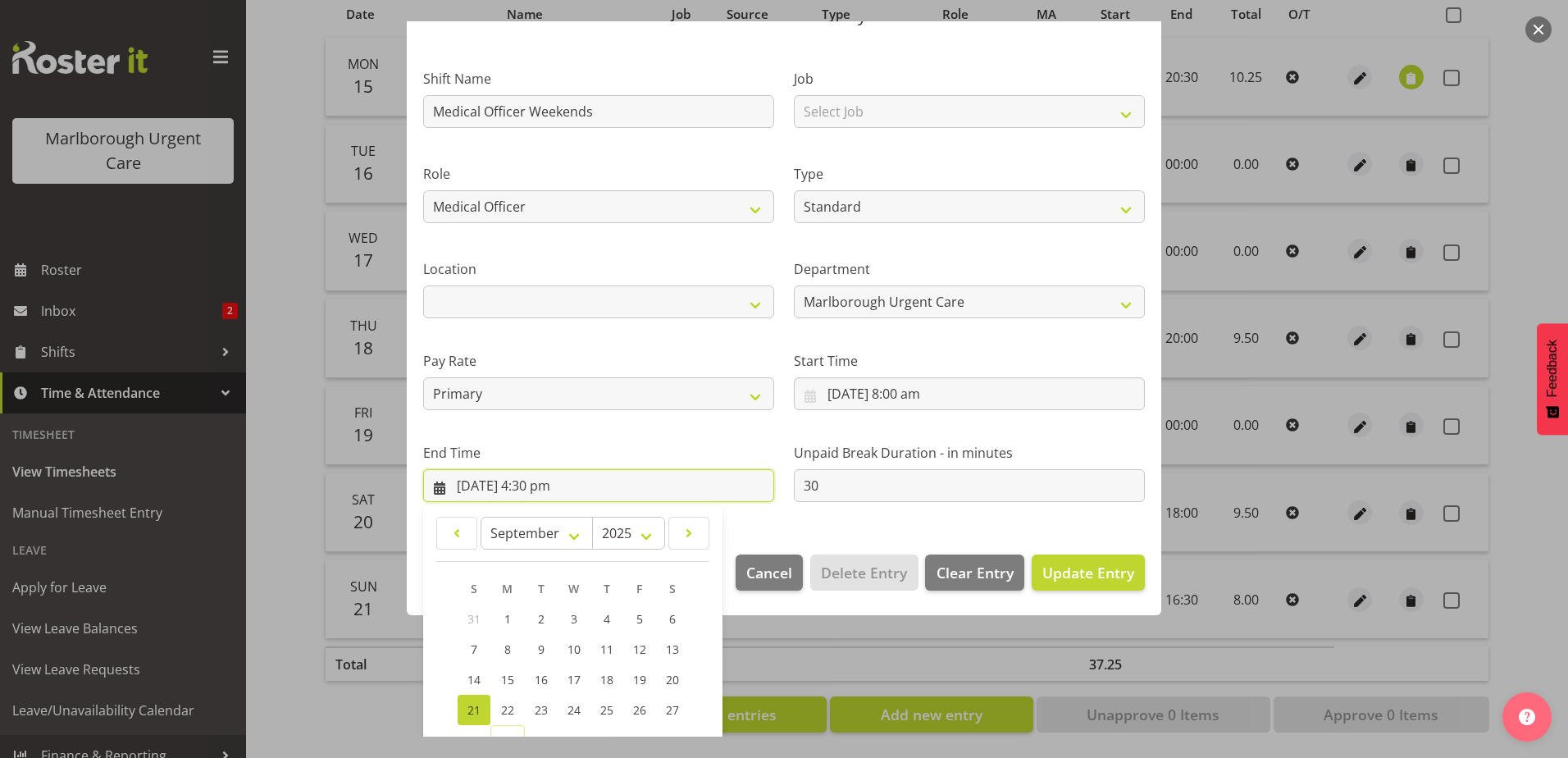
scroll to position [221, 0]
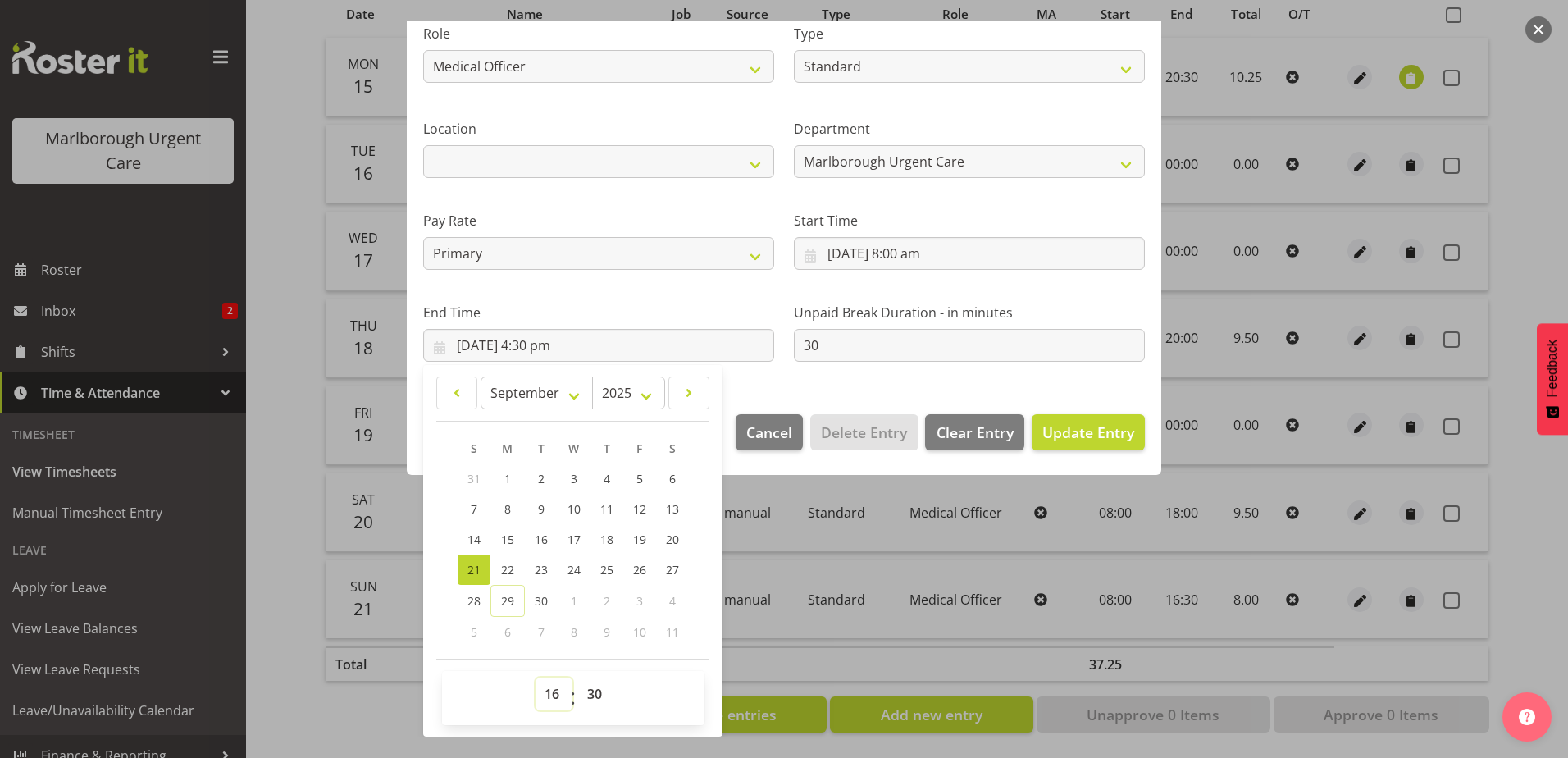
click at [556, 686] on select "00 01 02 03 04 05 06 07 08 09 10 11 12 13 14 15 16 17 18 19 20 21 22 23" at bounding box center [554, 694] width 37 height 33
click at [536, 678] on select "00 01 02 03 04 05 06 07 08 09 10 11 12 13 14 15 16 17 18 19 20 21 22 23" at bounding box center [554, 694] width 37 height 33
click at [594, 686] on select "00 01 02 03 04 05 06 07 08 09 10 11 12 13 14 15 16 17 18 19 20 21 22 23 24 25 2…" at bounding box center [597, 694] width 37 height 33
click at [601, 696] on select "00 01 02 03 04 05 06 07 08 09 10 11 12 13 14 15 16 17 18 19 20 21 22 23 24 25 2…" at bounding box center [597, 694] width 37 height 33
click at [578, 678] on select "00 01 02 03 04 05 06 07 08 09 10 11 12 13 14 15 16 17 18 19 20 21 22 23 24 25 2…" at bounding box center [597, 694] width 37 height 33
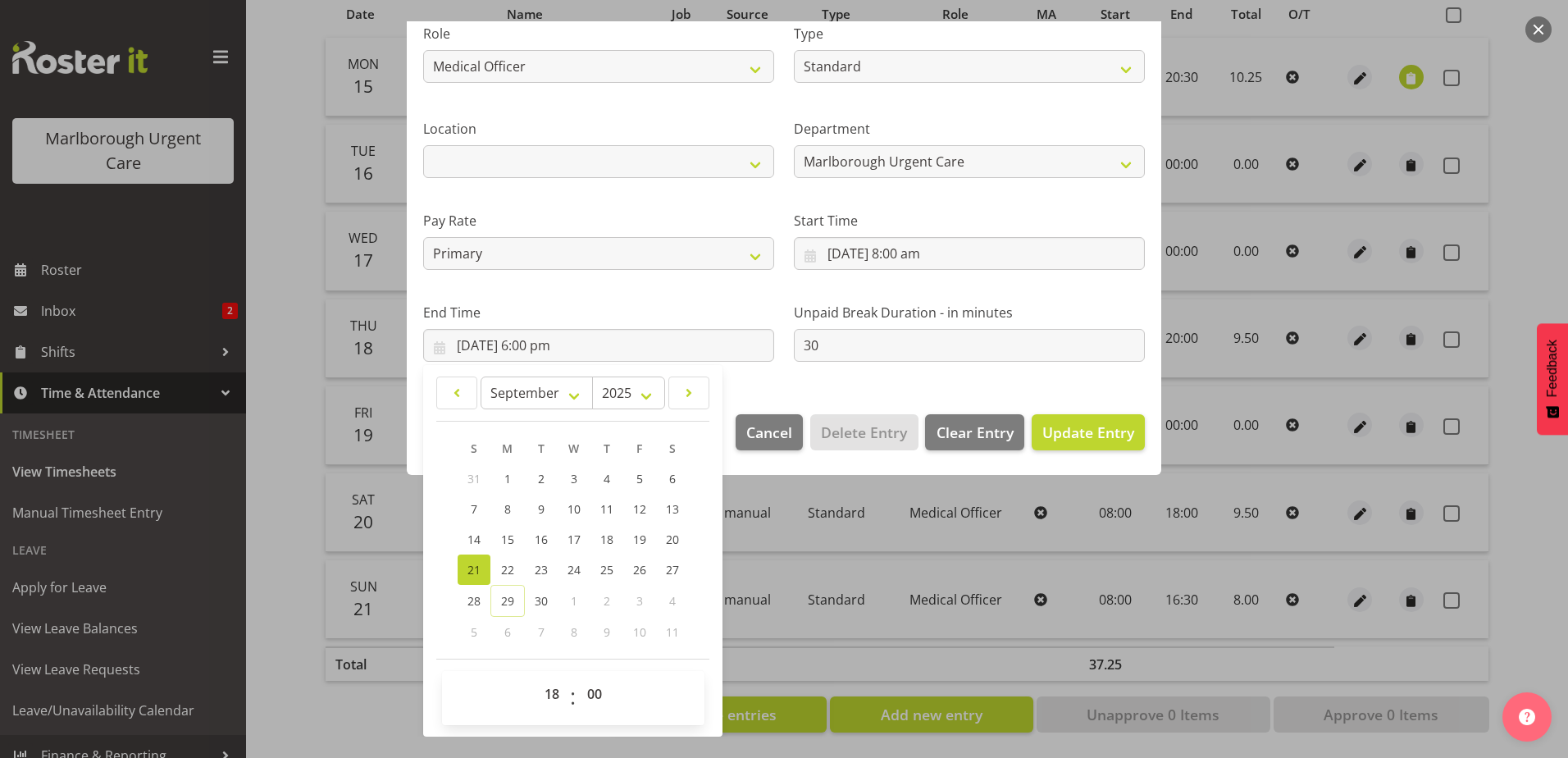
click at [794, 393] on section "Shift Name Medical Officer Weekends Job Select Job Role Medical Officer Weekend…" at bounding box center [784, 148] width 755 height 499
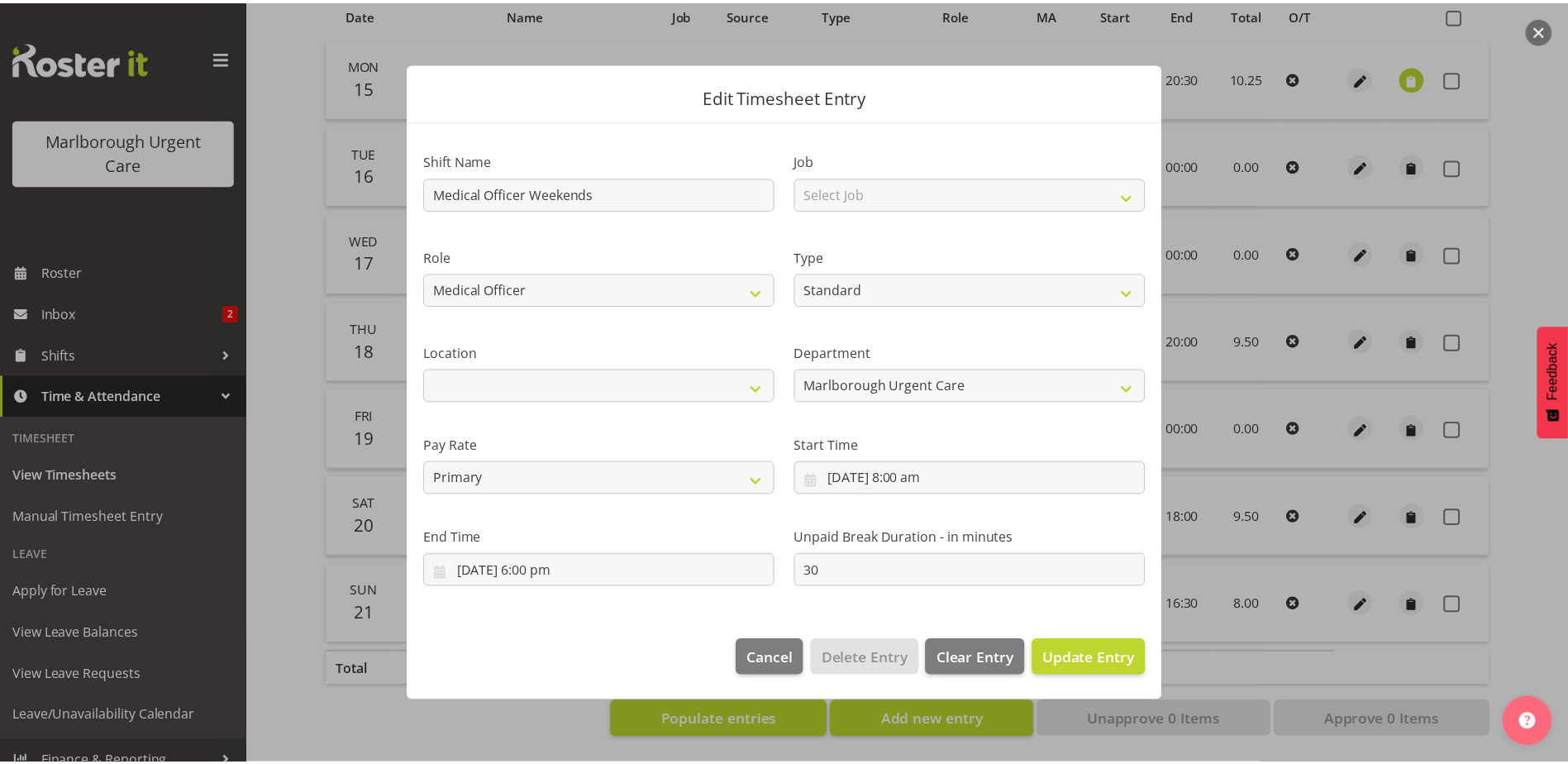
scroll to position [0, 0]
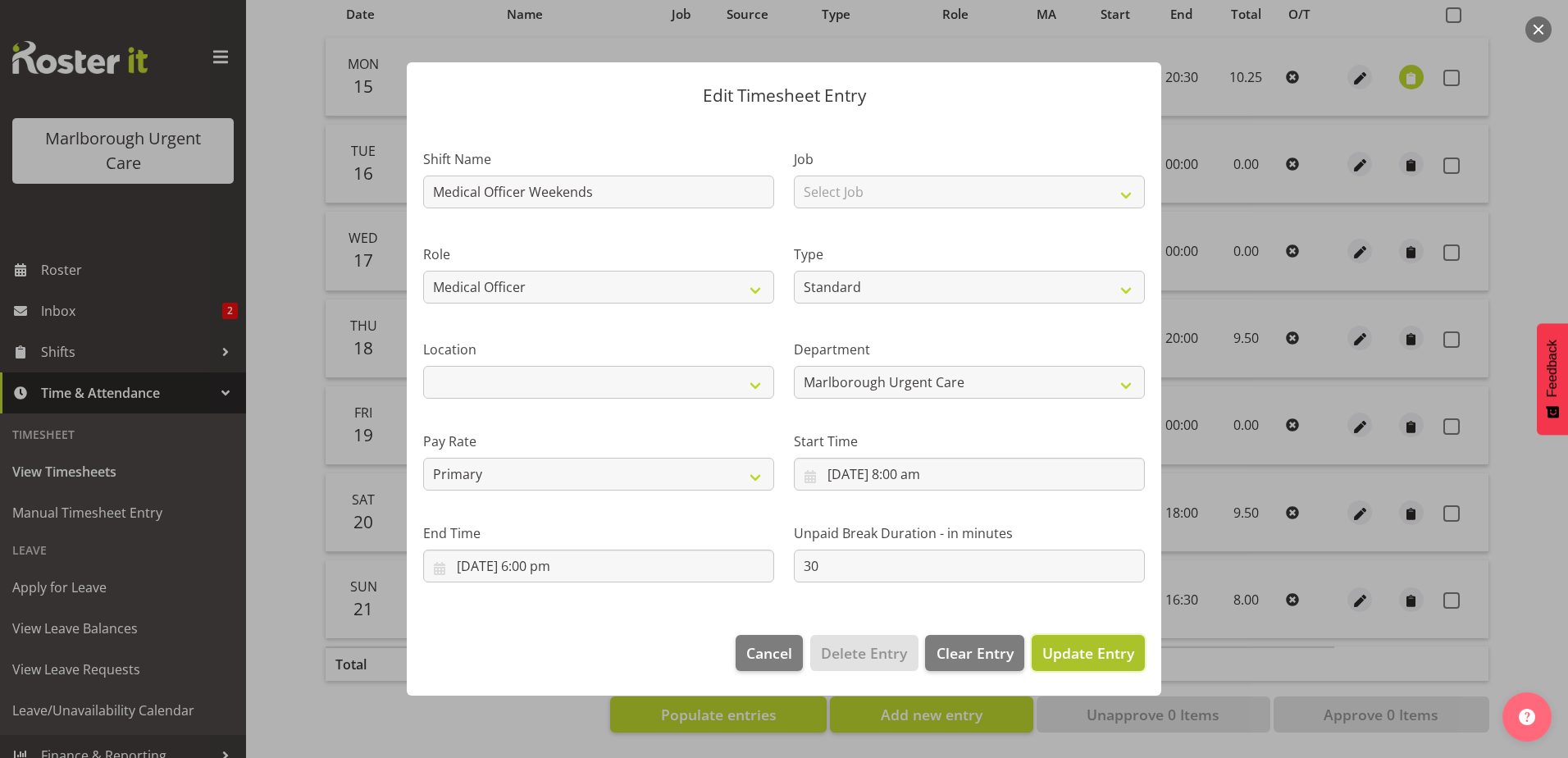
click at [1092, 649] on span "Update Entry" at bounding box center [1088, 653] width 92 height 20
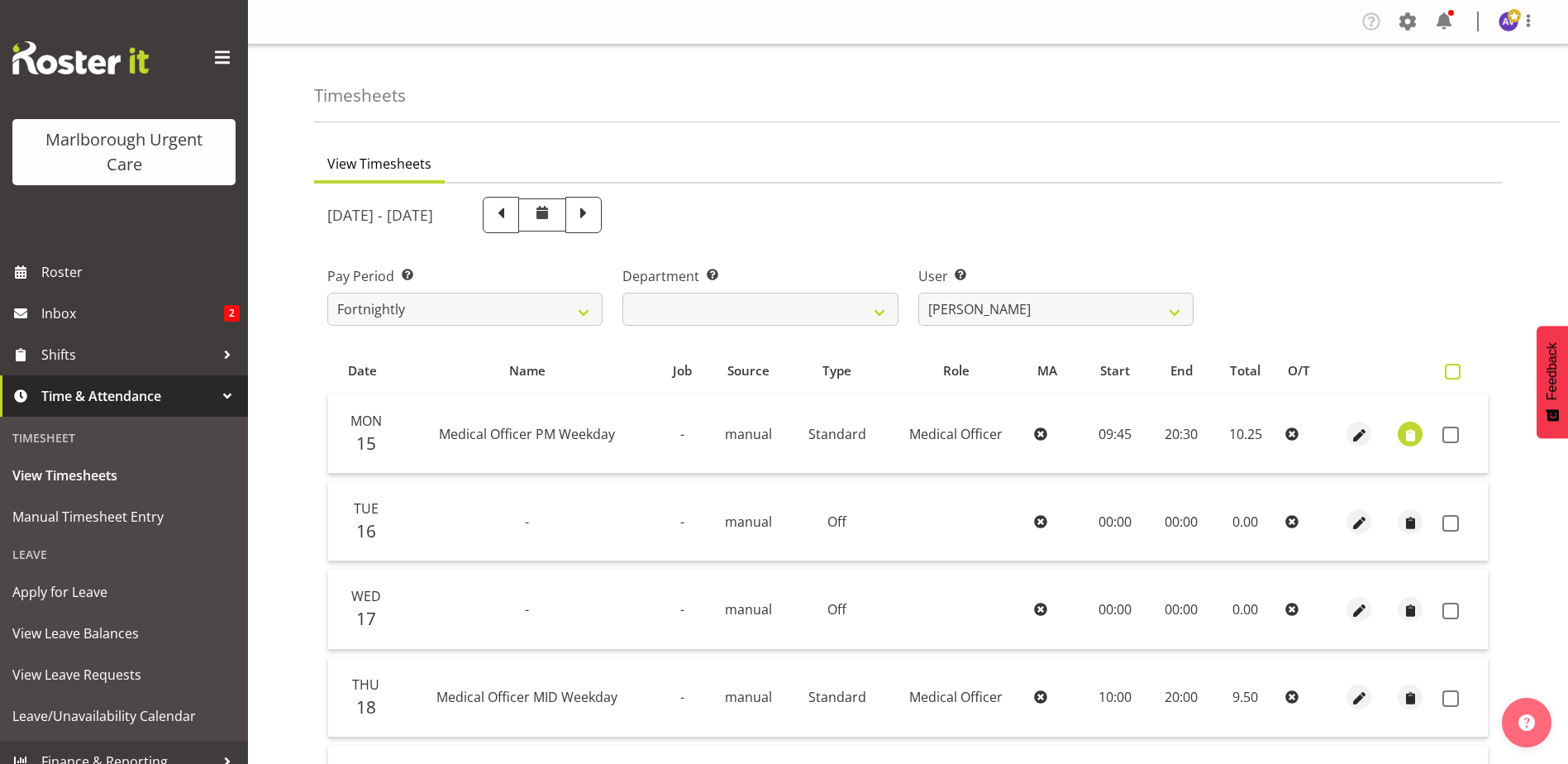
click at [1456, 370] on span at bounding box center [1452, 371] width 16 height 16
click at [1455, 370] on input "checkbox" at bounding box center [1449, 371] width 11 height 11
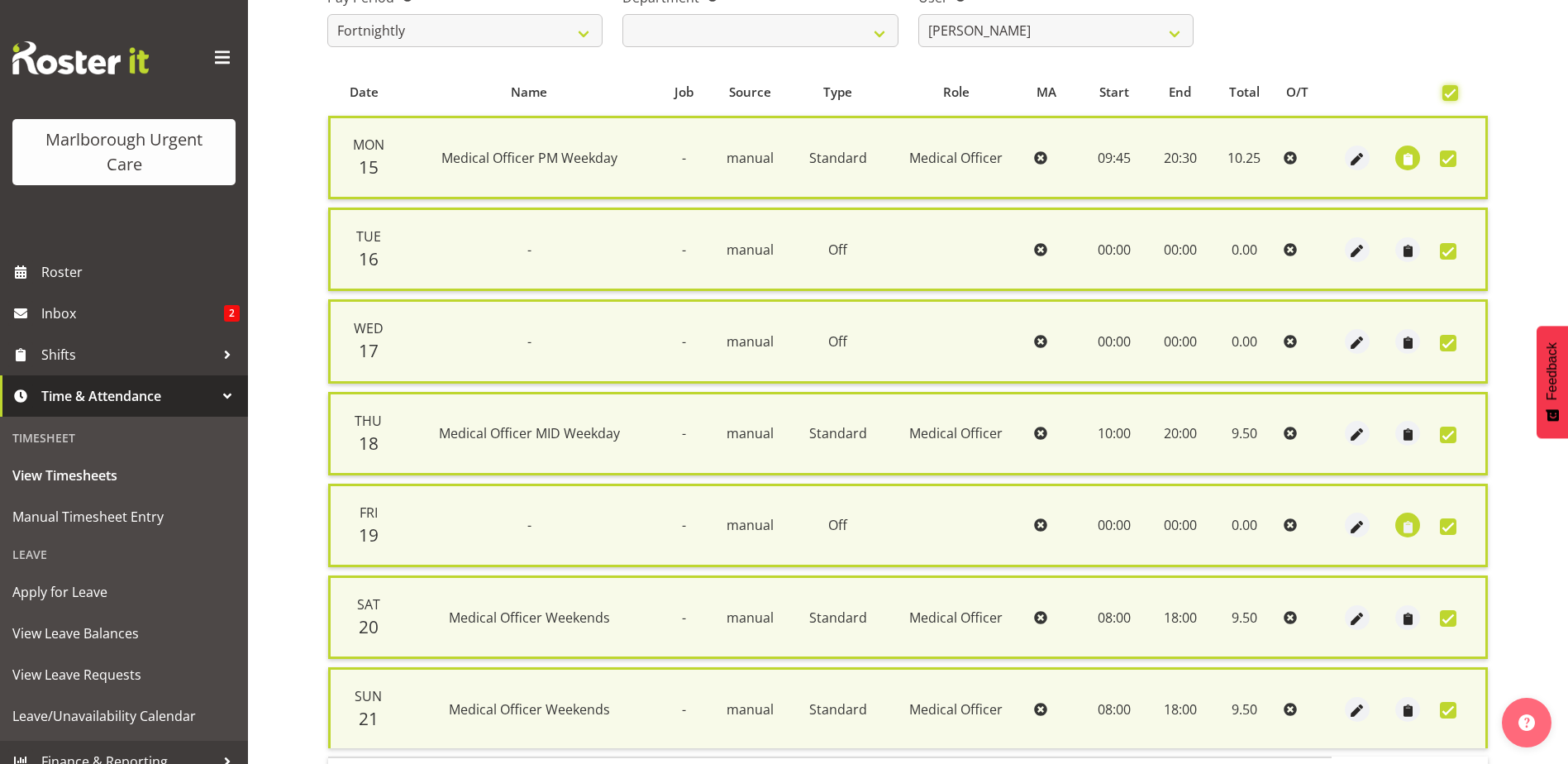
scroll to position [396, 0]
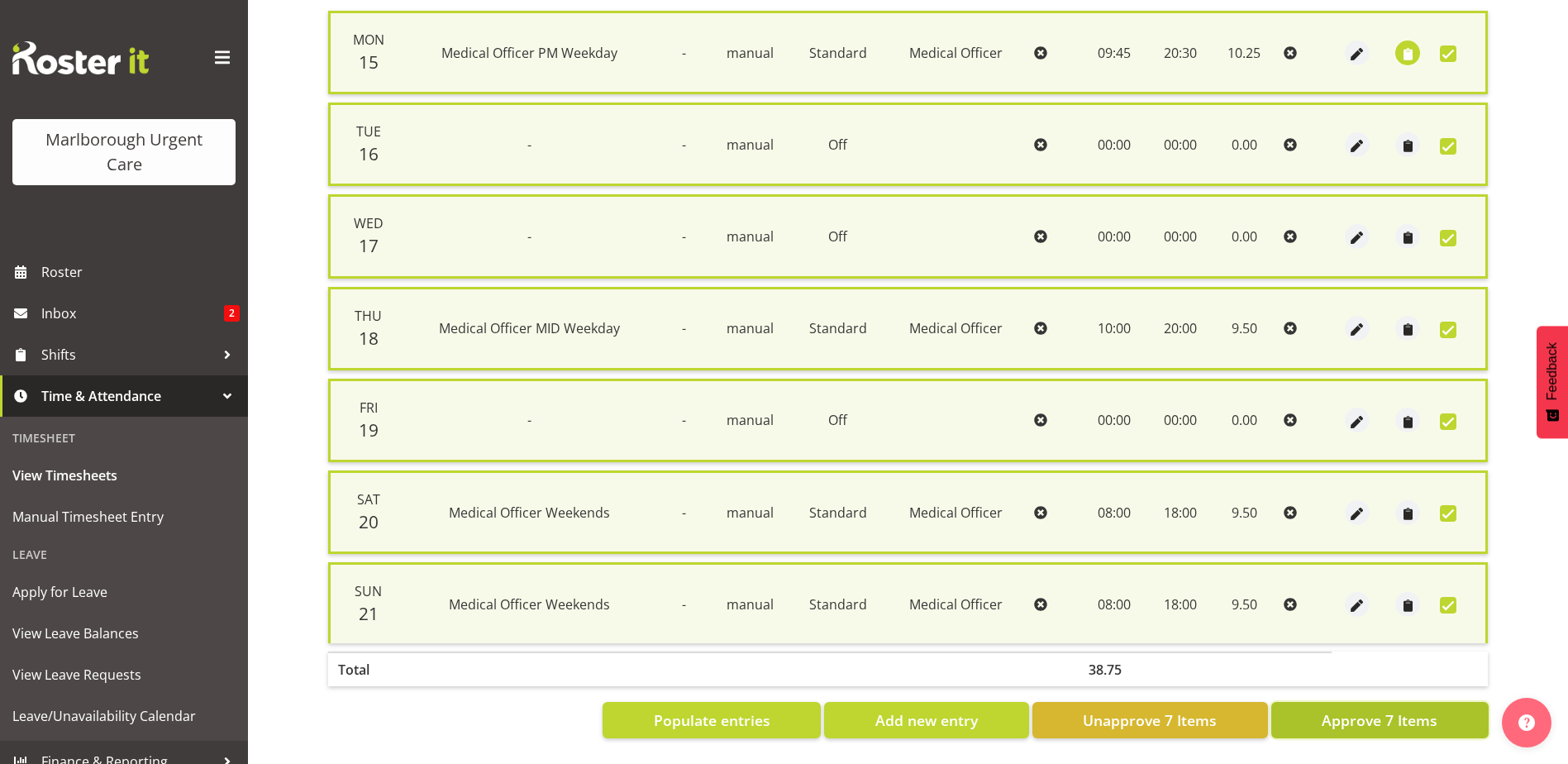
click at [1361, 702] on button "Approve 7 Items" at bounding box center [1379, 719] width 217 height 36
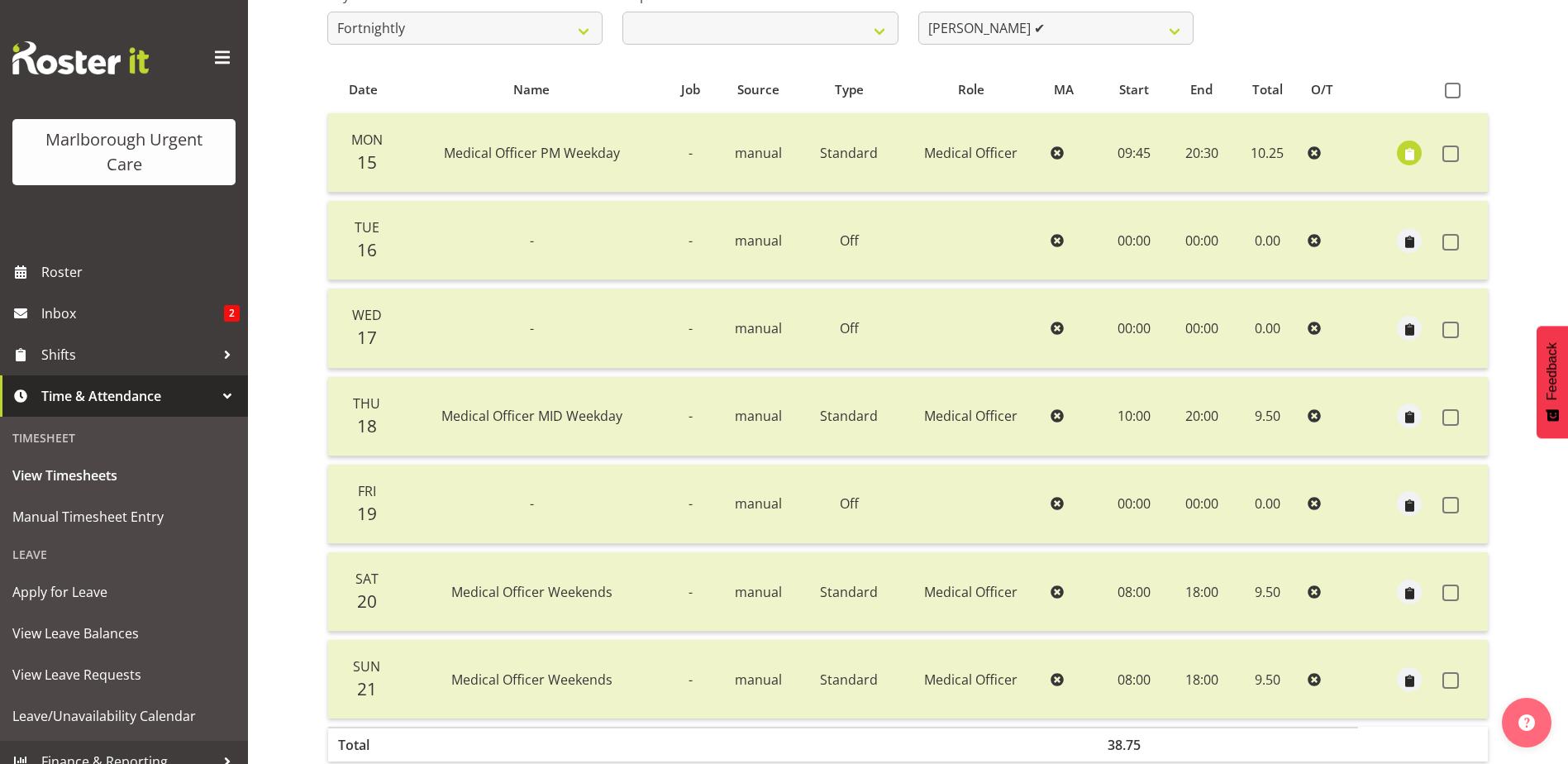
scroll to position [120, 0]
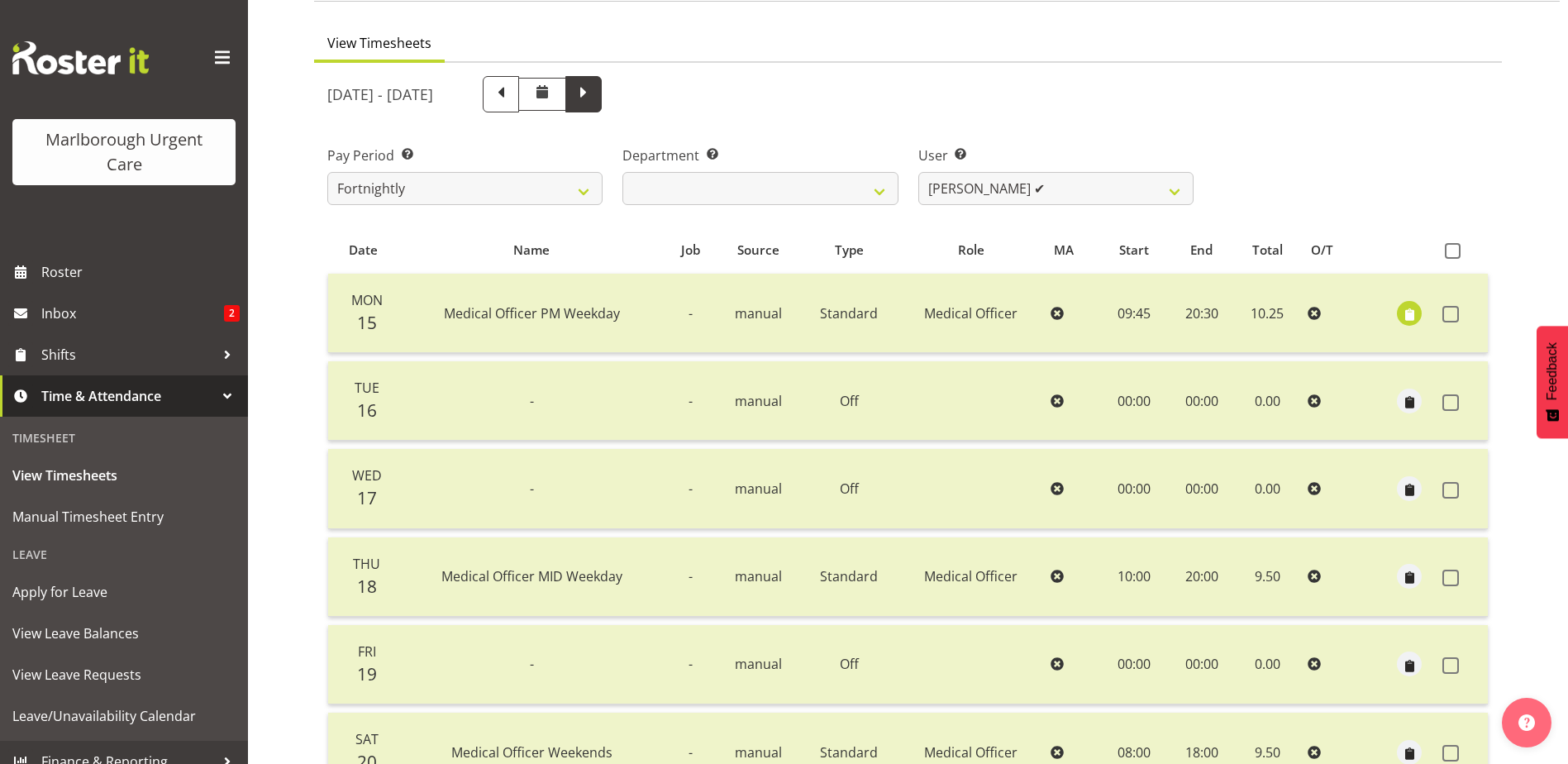
click at [595, 99] on span at bounding box center [584, 93] width 22 height 22
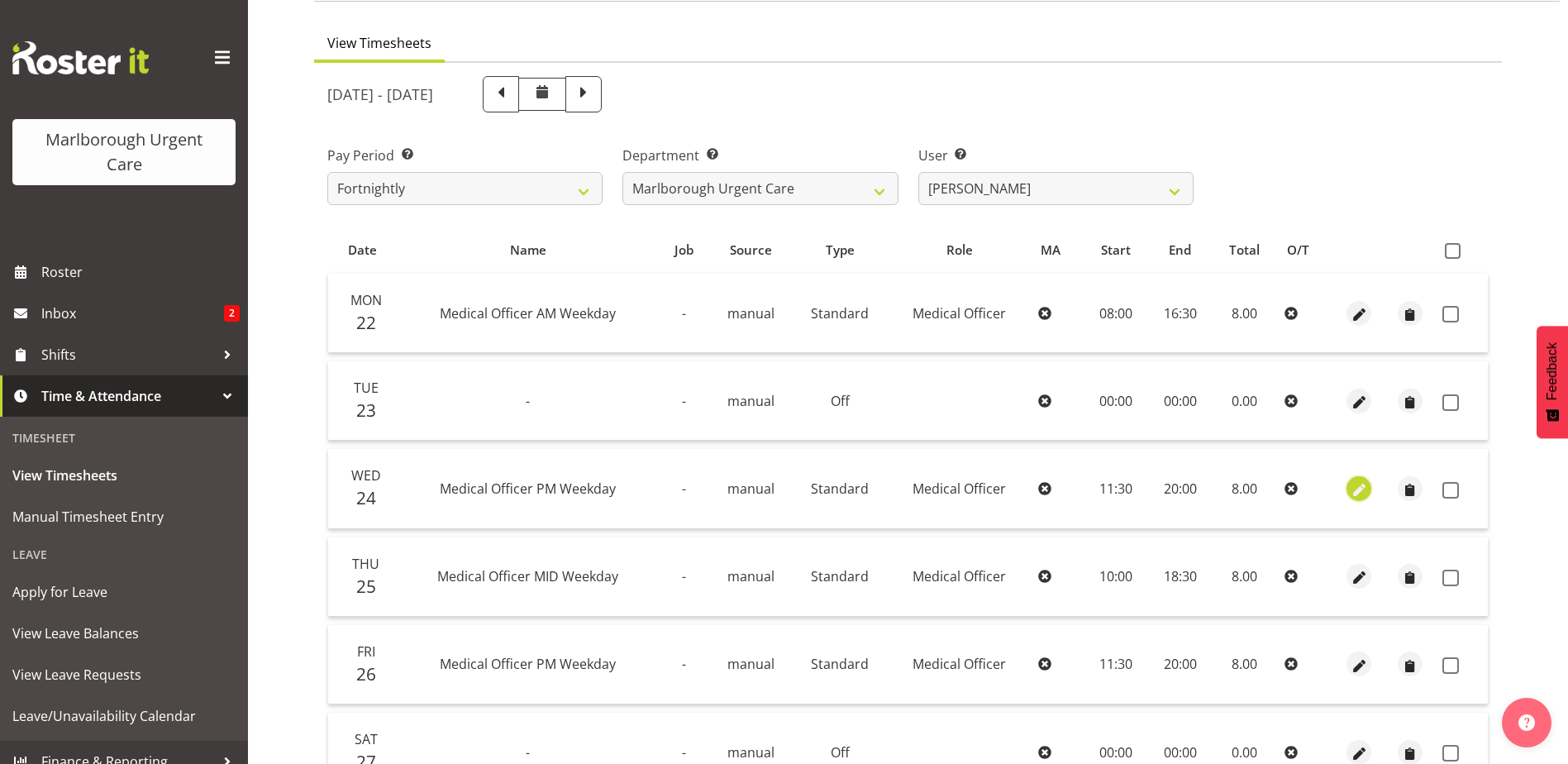
click at [1350, 491] on span "button" at bounding box center [1359, 489] width 19 height 19
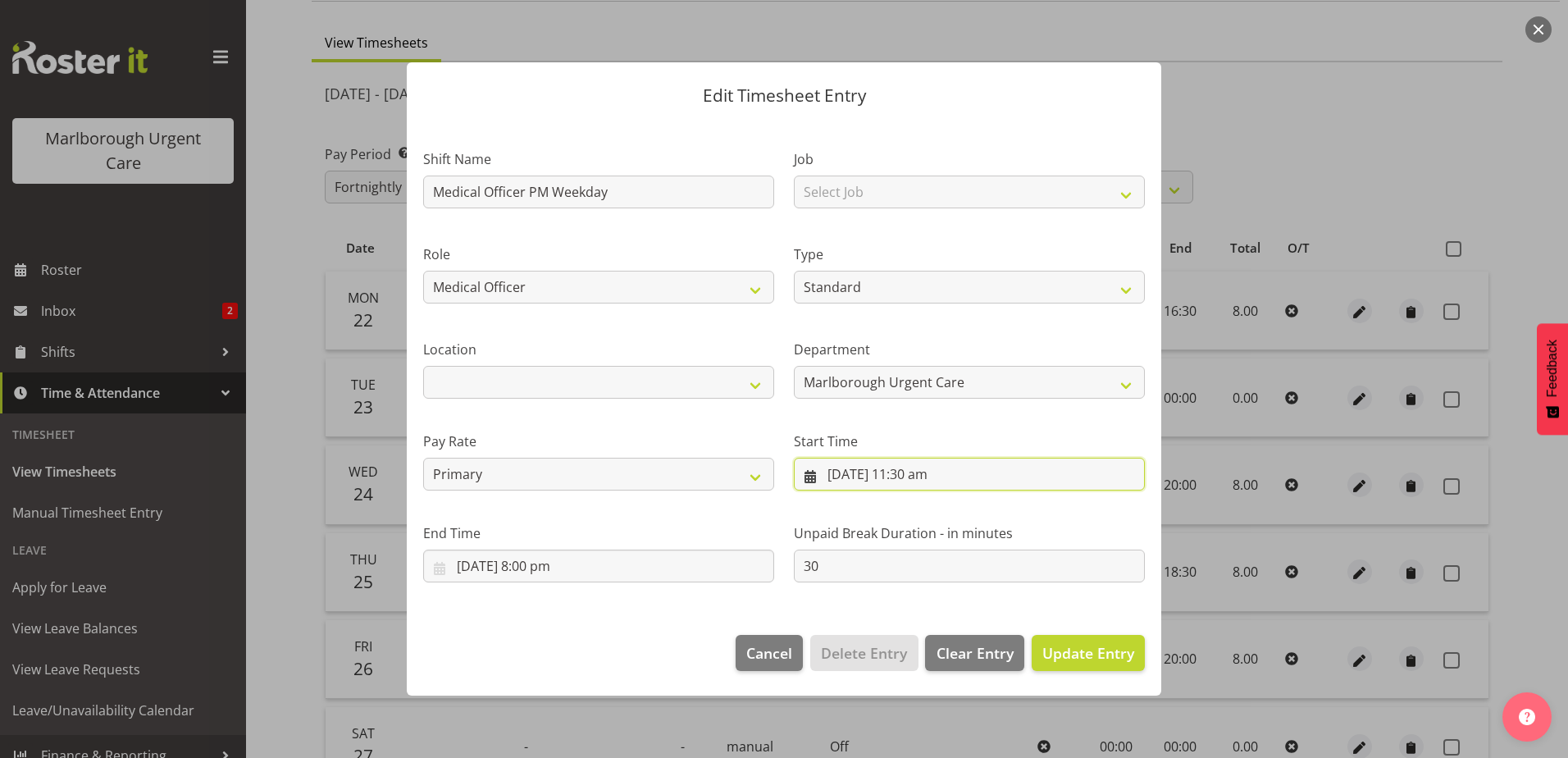
click at [919, 476] on input "24/09/2025, 11:30 am" at bounding box center [970, 474] width 351 height 33
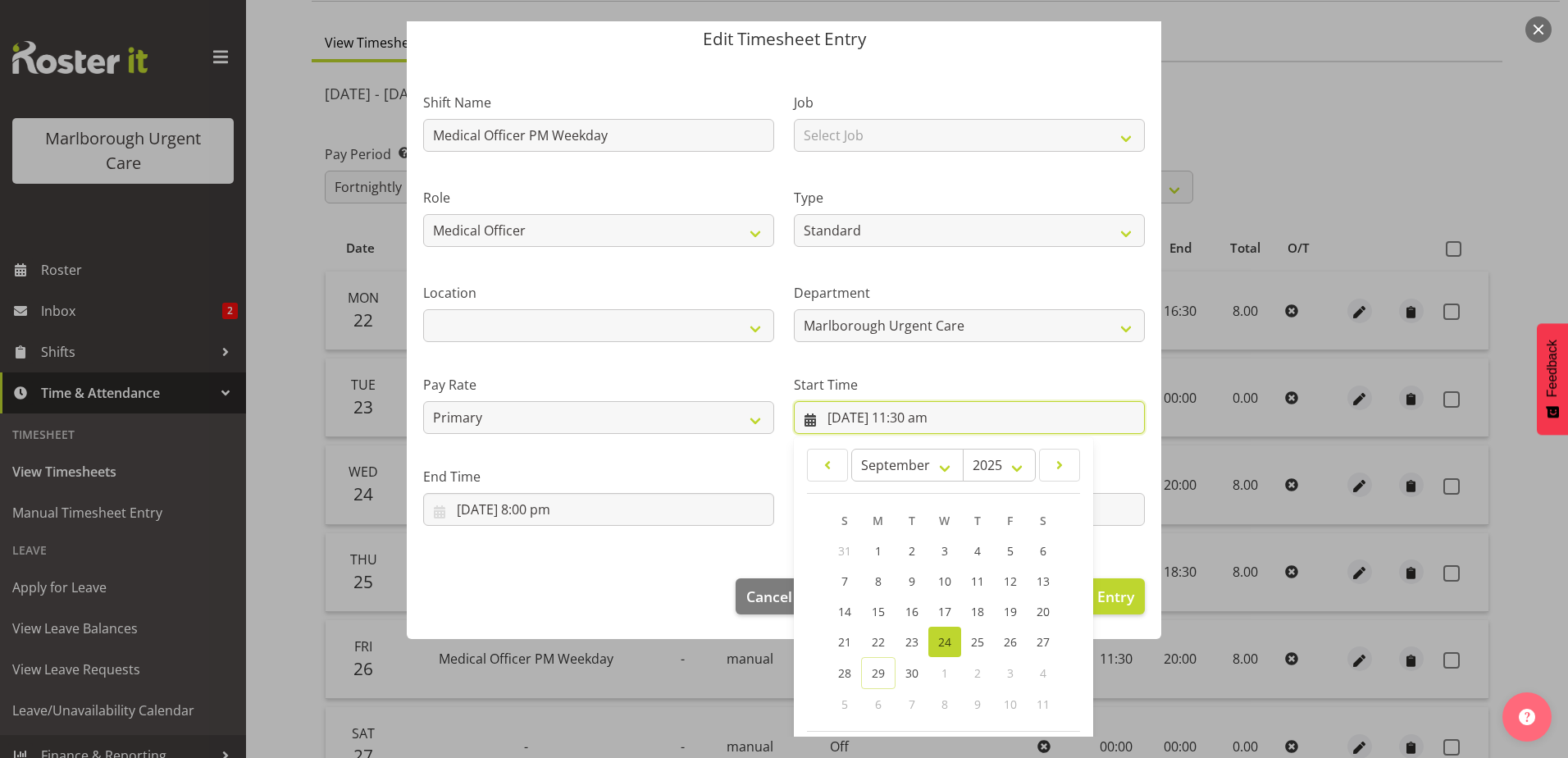
scroll to position [129, 0]
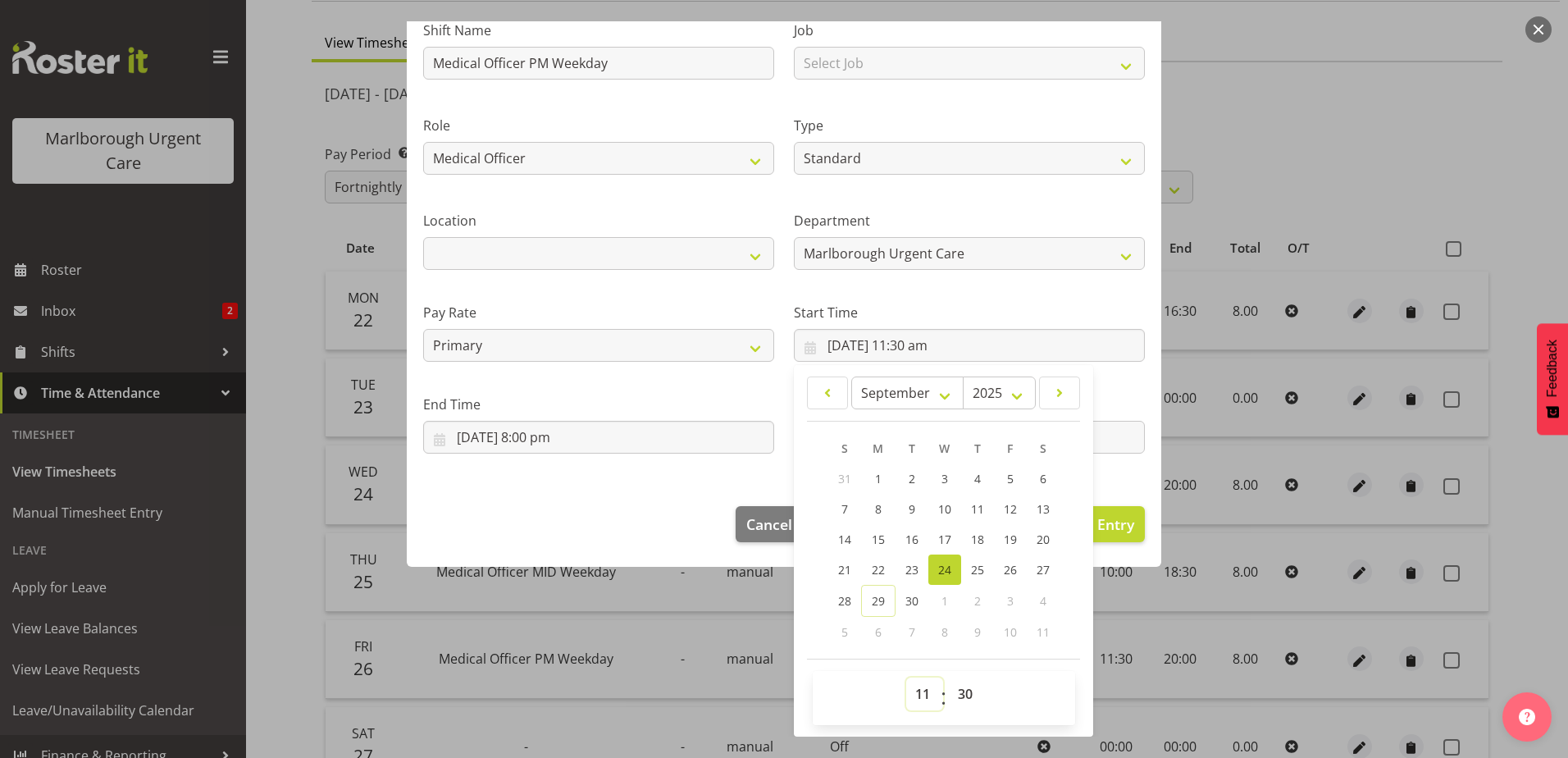
click at [917, 694] on select "00 01 02 03 04 05 06 07 08 09 10 11 12 13 14 15 16 17 18 19 20 21 22 23" at bounding box center [924, 694] width 37 height 33
click at [906, 678] on select "00 01 02 03 04 05 06 07 08 09 10 11 12 13 14 15 16 17 18 19 20 21 22 23" at bounding box center [924, 694] width 37 height 33
click at [958, 690] on select "00 01 02 03 04 05 06 07 08 09 10 11 12 13 14 15 16 17 18 19 20 21 22 23 24 25 2…" at bounding box center [967, 694] width 37 height 33
click at [949, 678] on select "00 01 02 03 04 05 06 07 08 09 10 11 12 13 14 15 16 17 18 19 20 21 22 23 24 25 2…" at bounding box center [967, 694] width 37 height 33
click at [662, 491] on footer "Cancel Delete Entry Clear Entry Update Entry" at bounding box center [784, 528] width 755 height 77
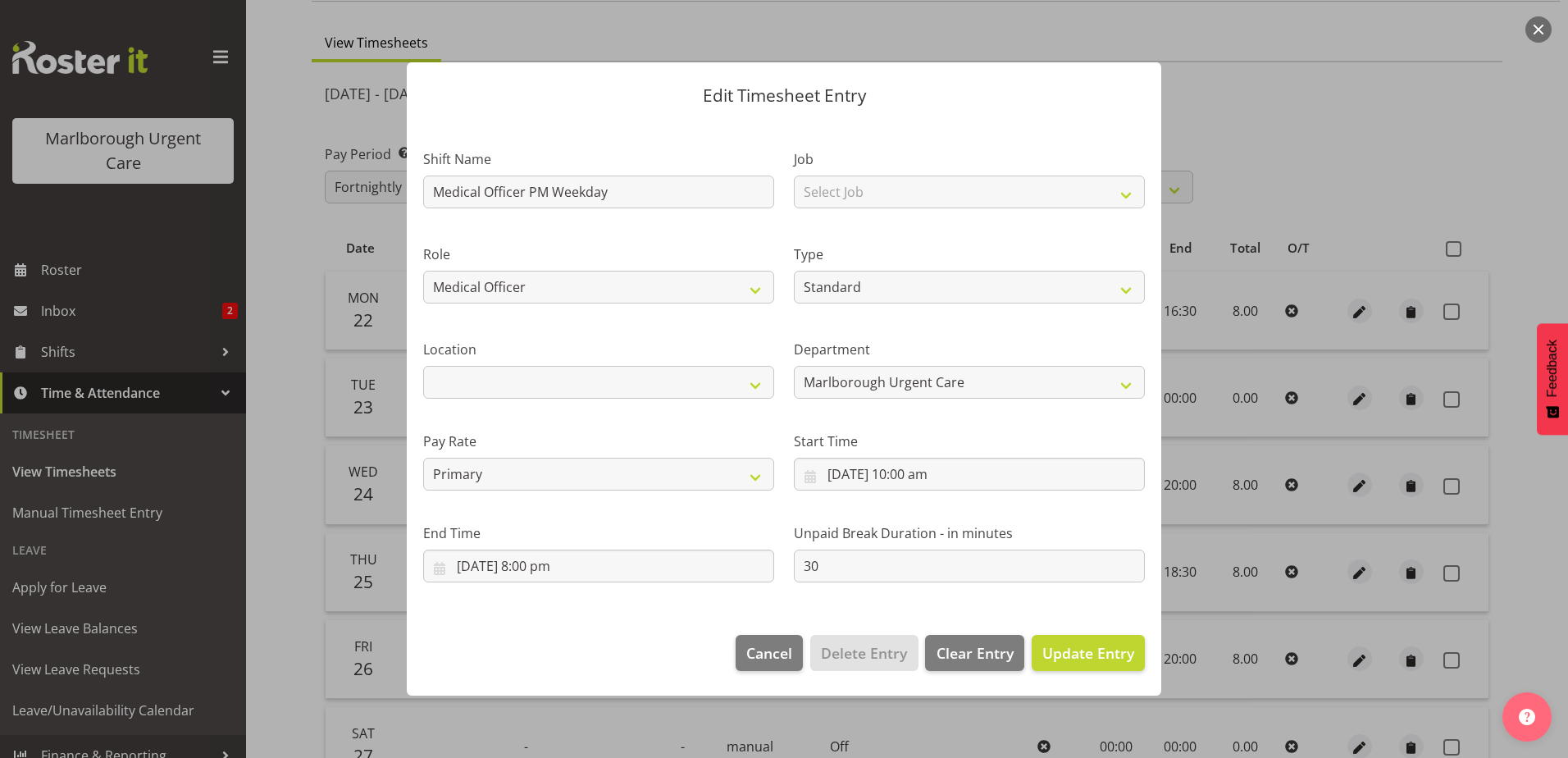
scroll to position [0, 0]
click at [1123, 656] on span "Update Entry" at bounding box center [1088, 653] width 92 height 20
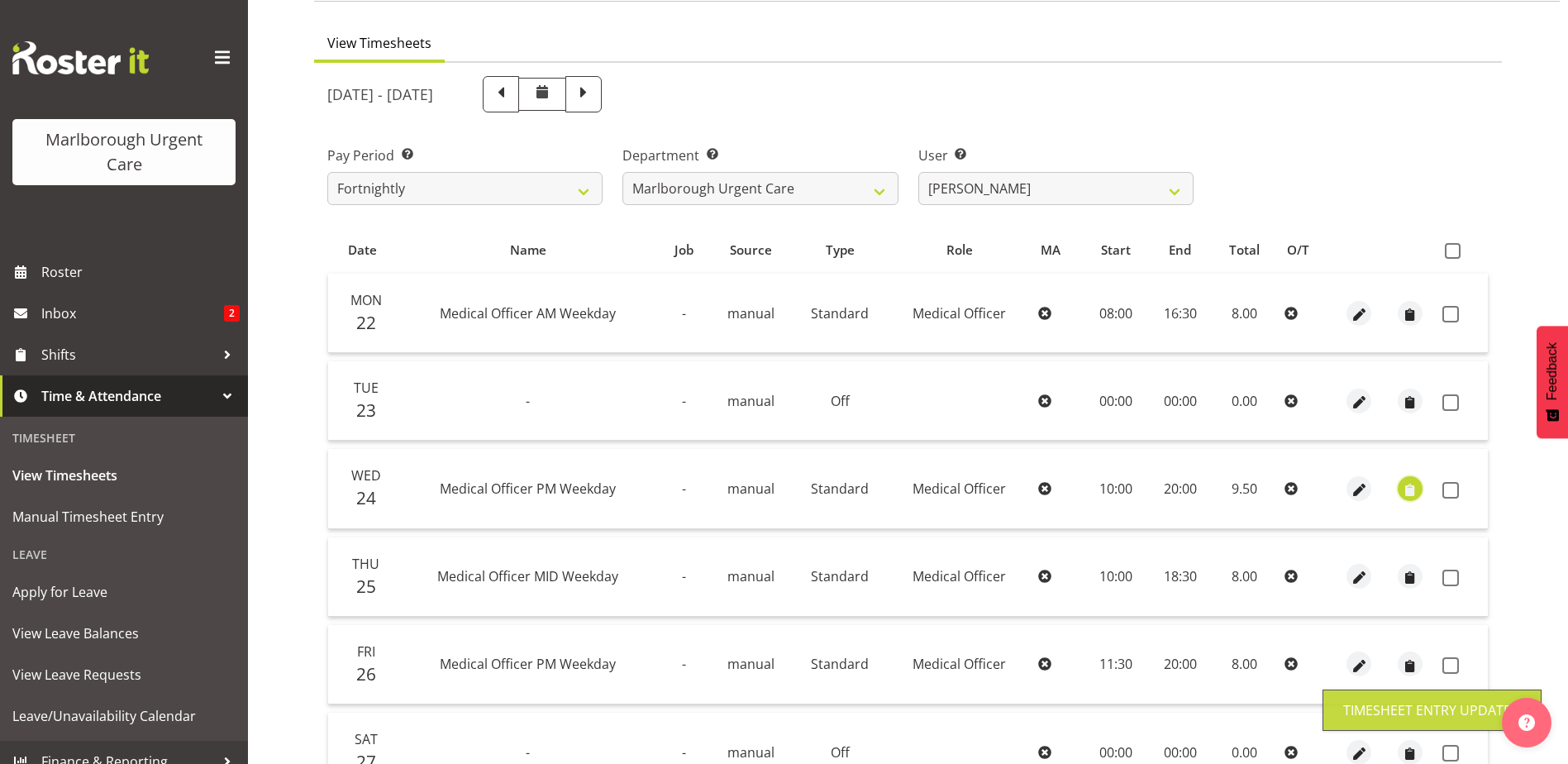
click at [1411, 485] on span "button" at bounding box center [1410, 489] width 19 height 19
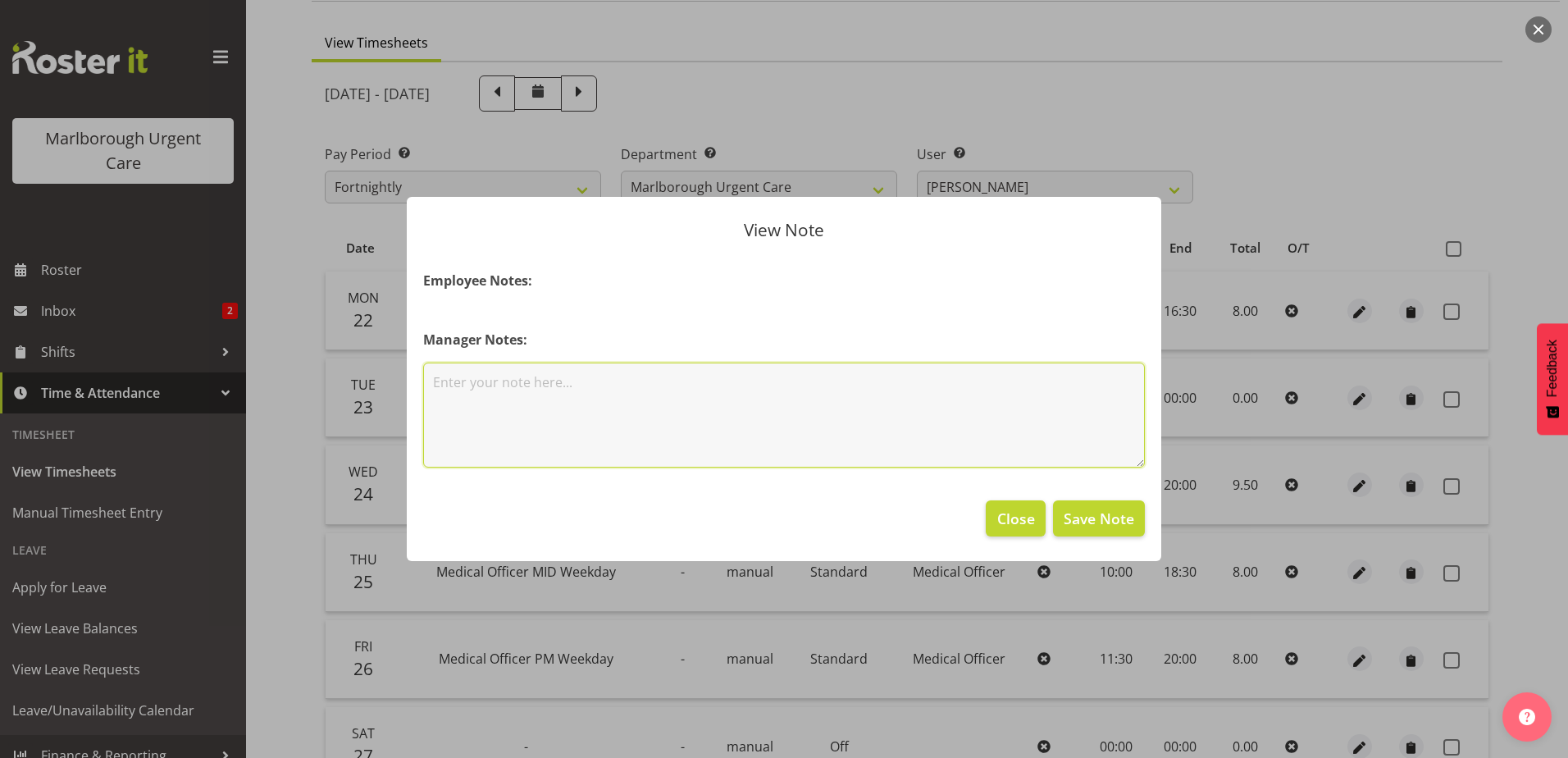
click at [572, 403] on textarea at bounding box center [784, 415] width 722 height 105
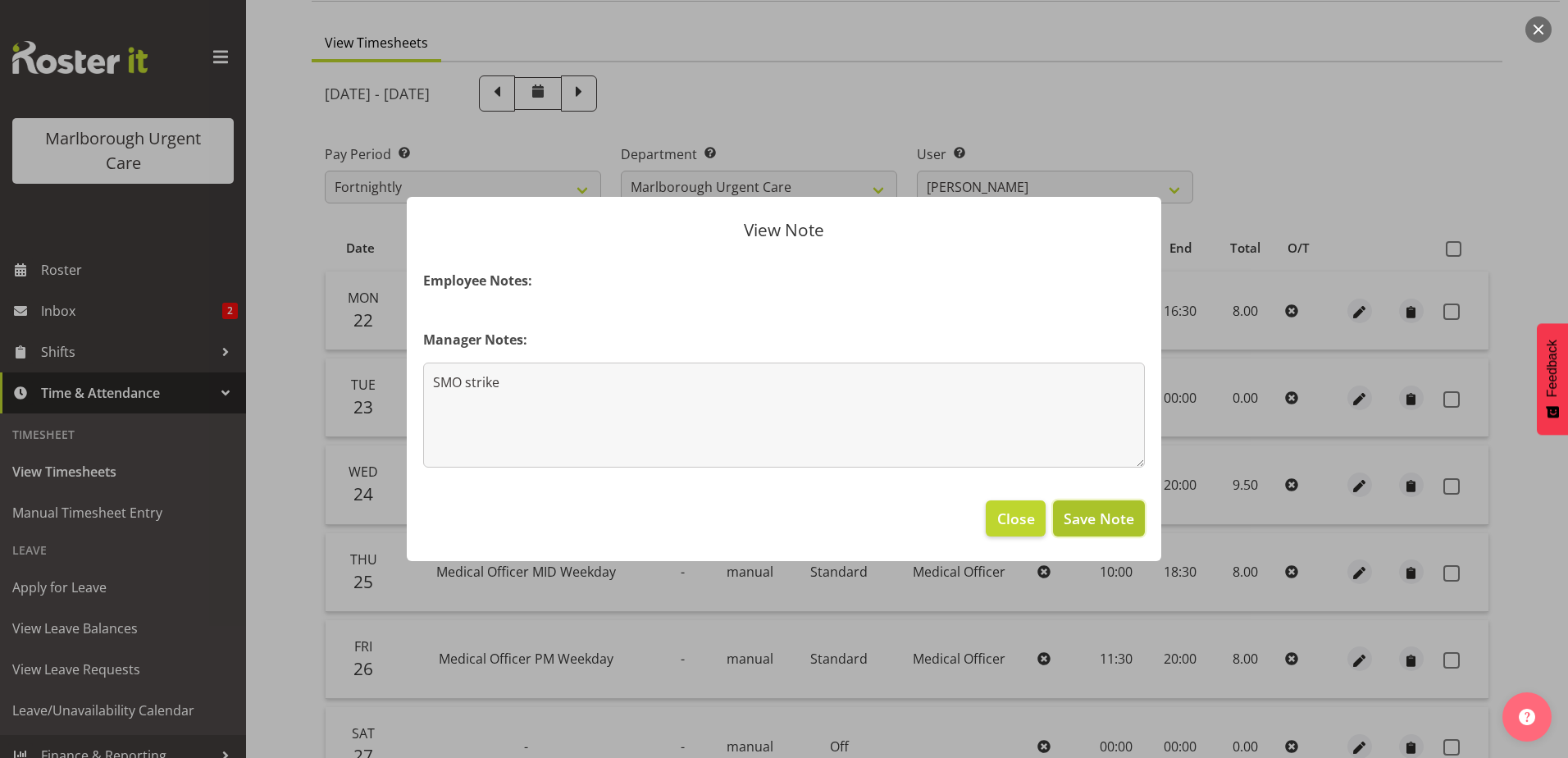
click at [1104, 521] on span "Save Note" at bounding box center [1099, 518] width 70 height 22
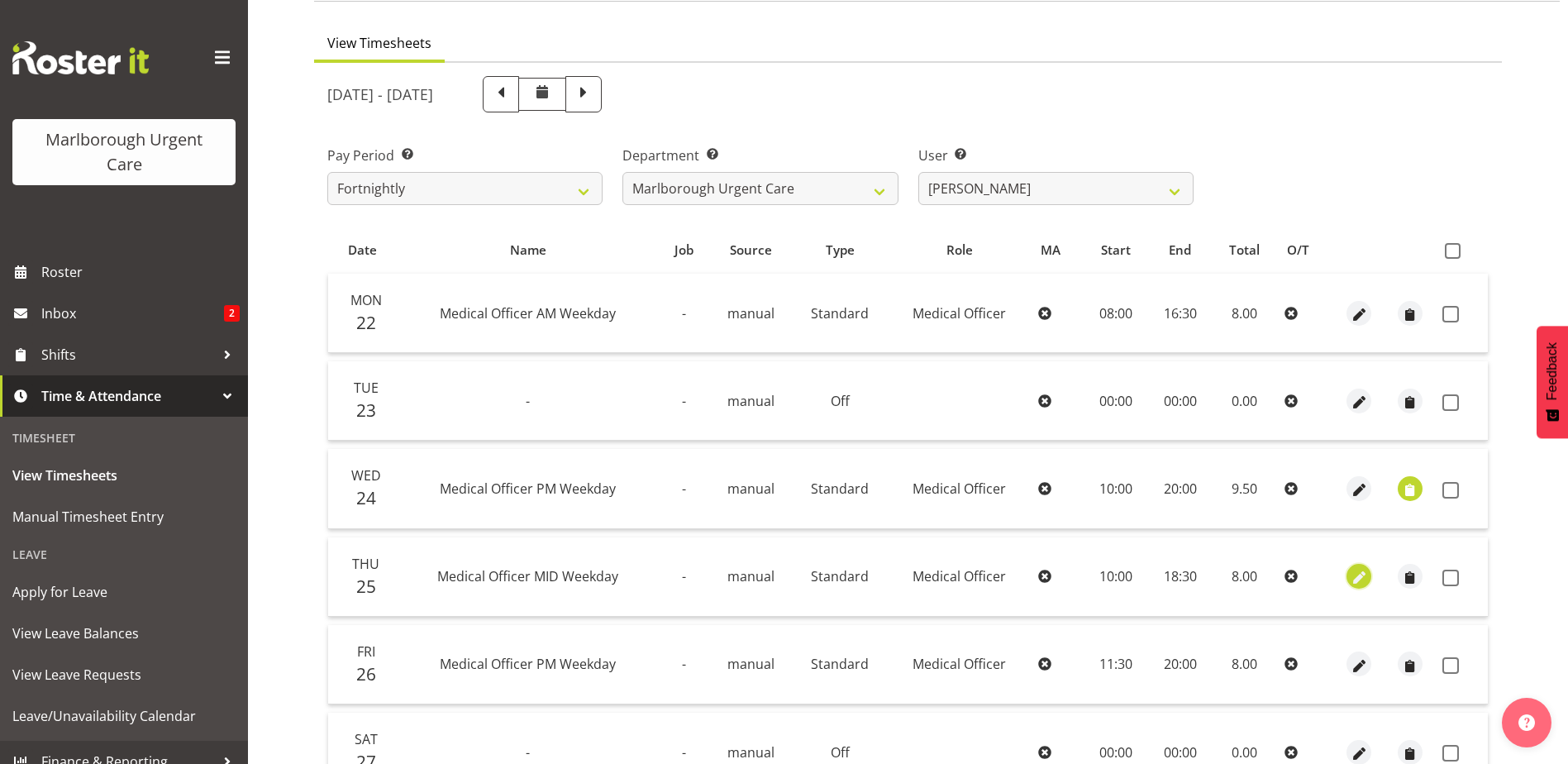
click at [1357, 572] on span "button" at bounding box center [1359, 578] width 19 height 19
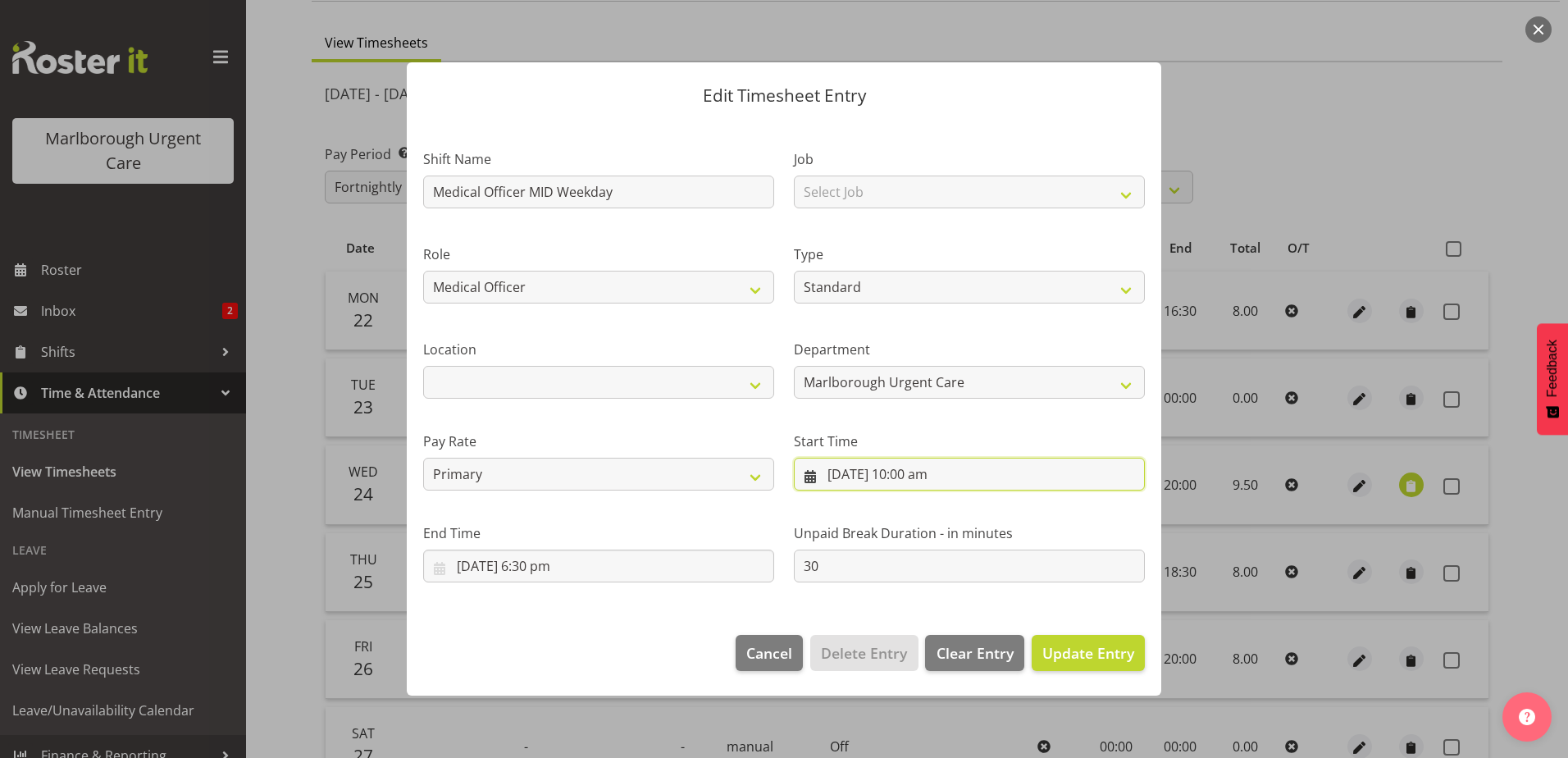
click at [925, 472] on input "25/09/2025, 10:00 am" at bounding box center [970, 474] width 351 height 33
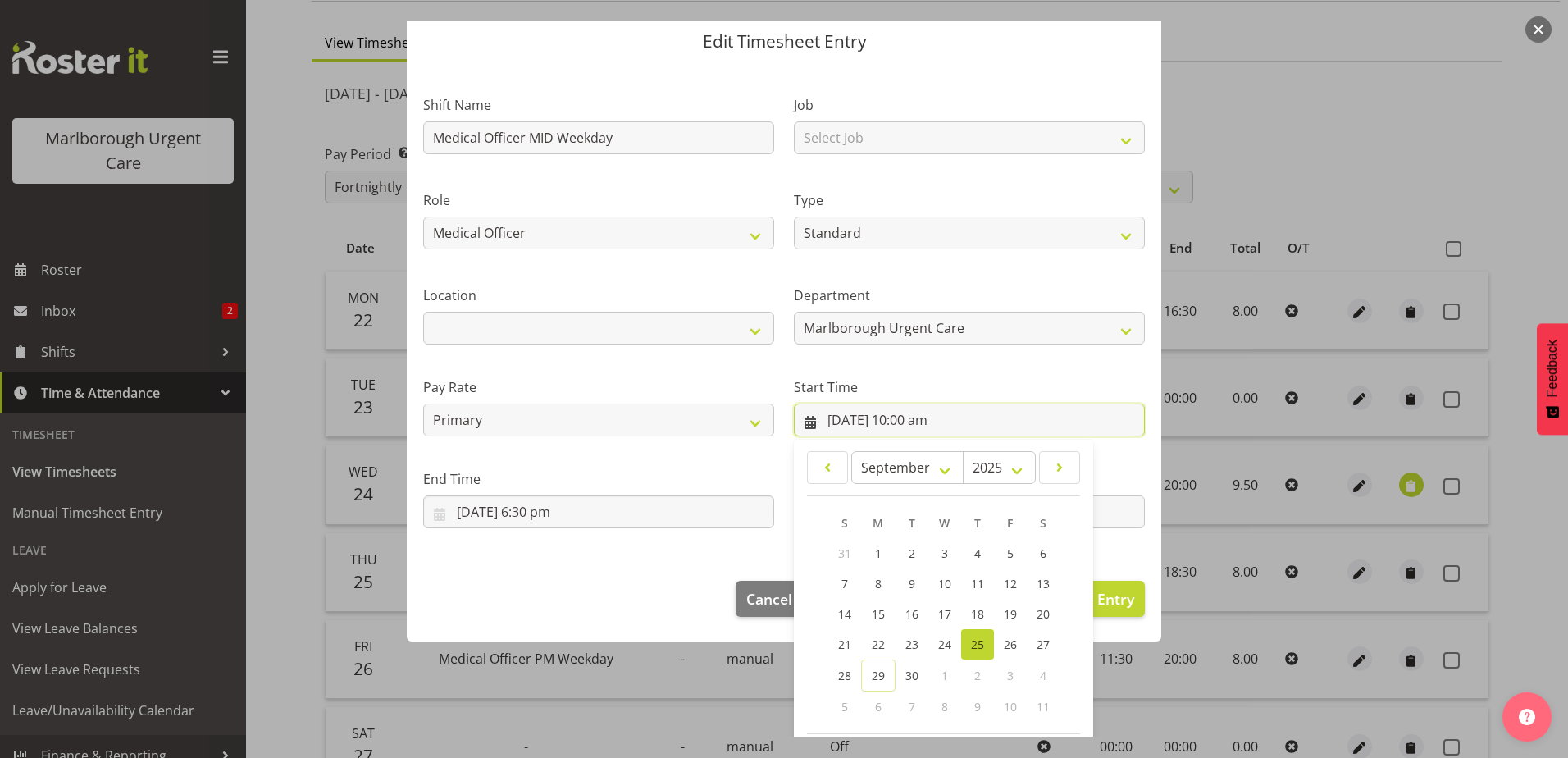
scroll to position [129, 0]
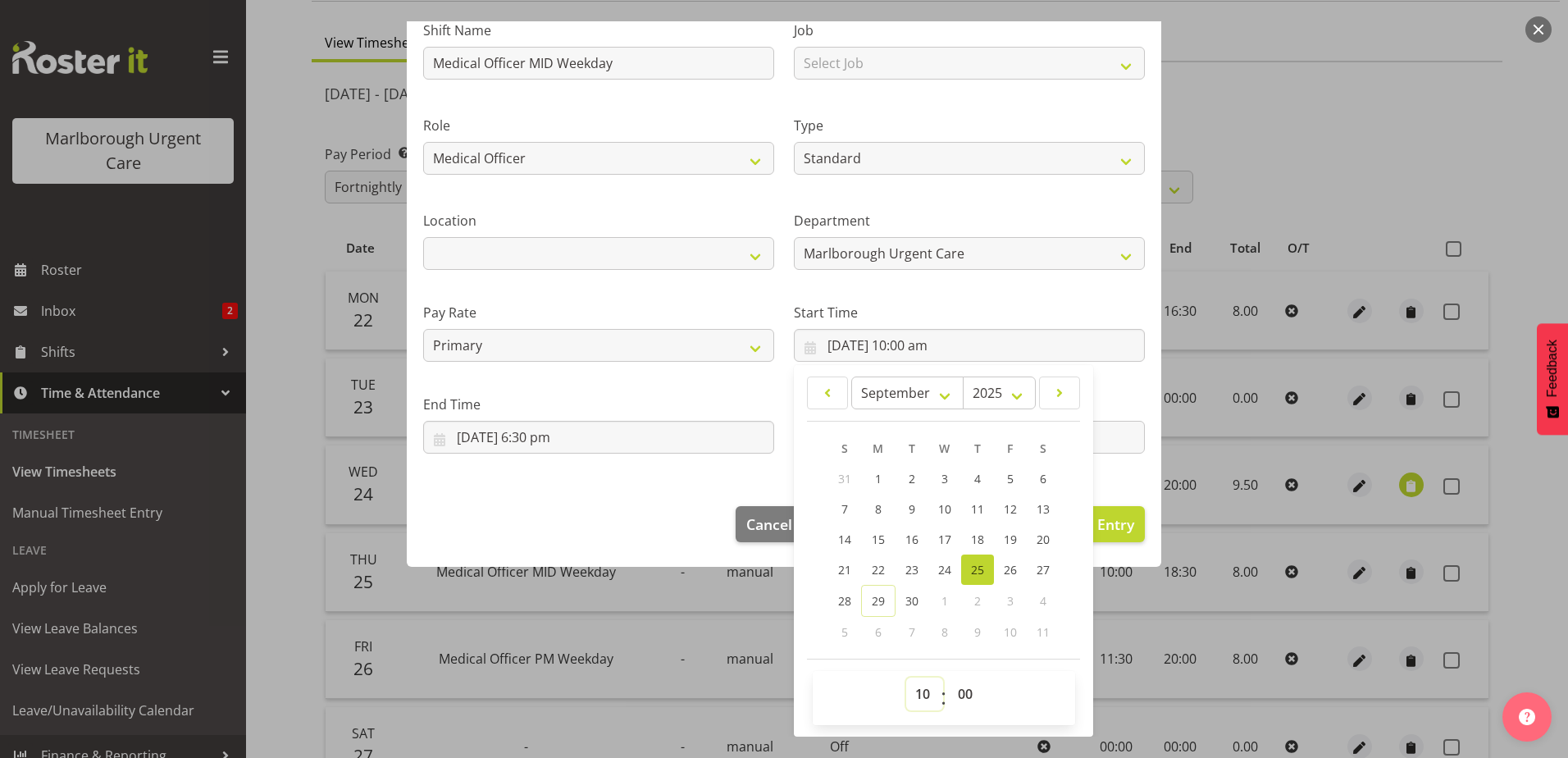
click at [919, 694] on select "00 01 02 03 04 05 06 07 08 09 10 11 12 13 14 15 16 17 18 19 20 21 22 23" at bounding box center [924, 694] width 37 height 33
click at [906, 678] on select "00 01 02 03 04 05 06 07 08 09 10 11 12 13 14 15 16 17 18 19 20 21 22 23" at bounding box center [924, 694] width 37 height 33
click at [960, 691] on select "00 01 02 03 04 05 06 07 08 09 10 11 12 13 14 15 16 17 18 19 20 21 22 23 24 25 2…" at bounding box center [967, 694] width 37 height 33
click at [949, 678] on select "00 01 02 03 04 05 06 07 08 09 10 11 12 13 14 15 16 17 18 19 20 21 22 23 24 25 2…" at bounding box center [967, 694] width 37 height 33
click at [638, 481] on section "Shift Name Medical Officer MID Weekday Job Select Job Role Medical Officer Week…" at bounding box center [784, 240] width 755 height 499
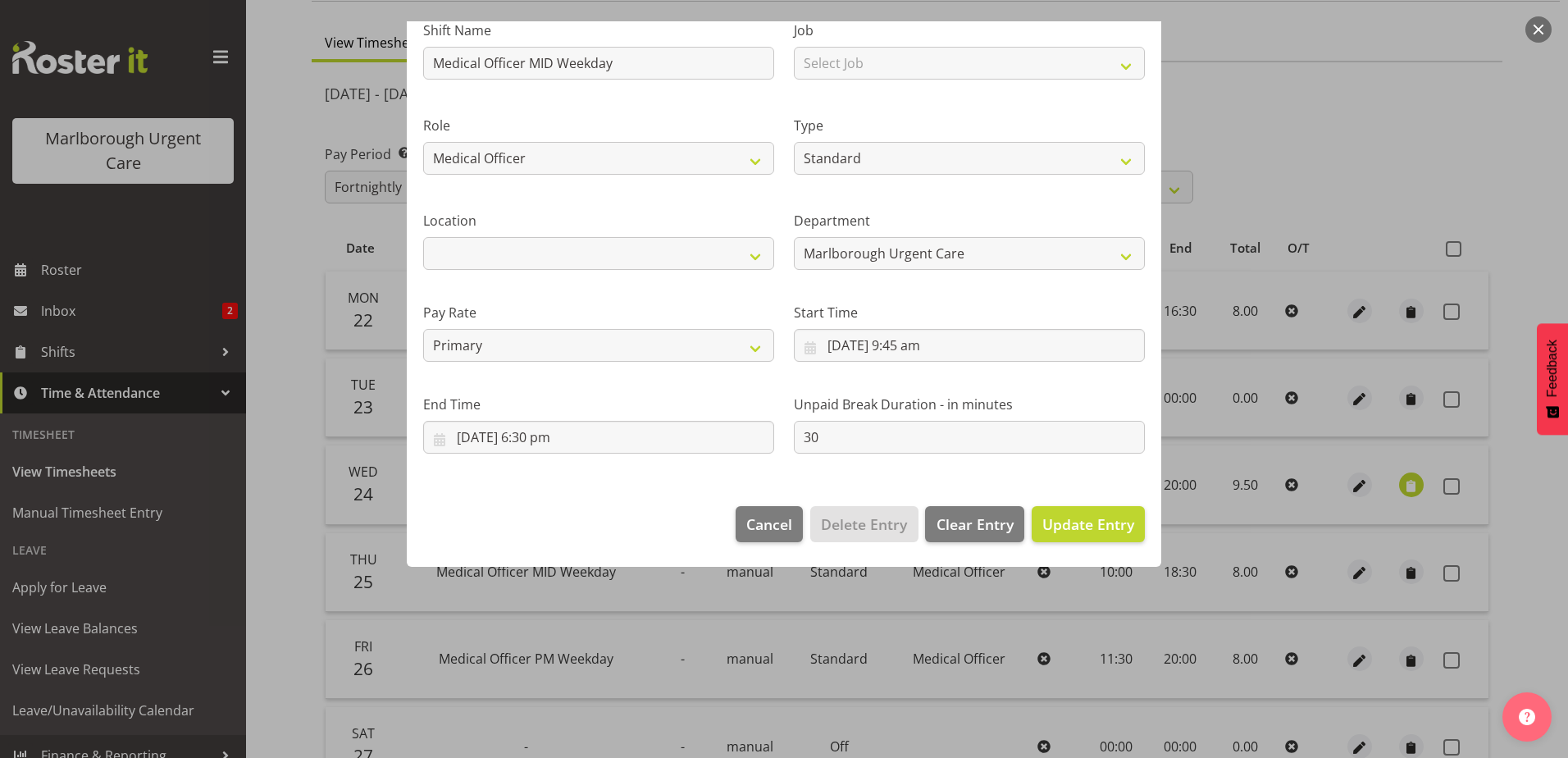
scroll to position [0, 0]
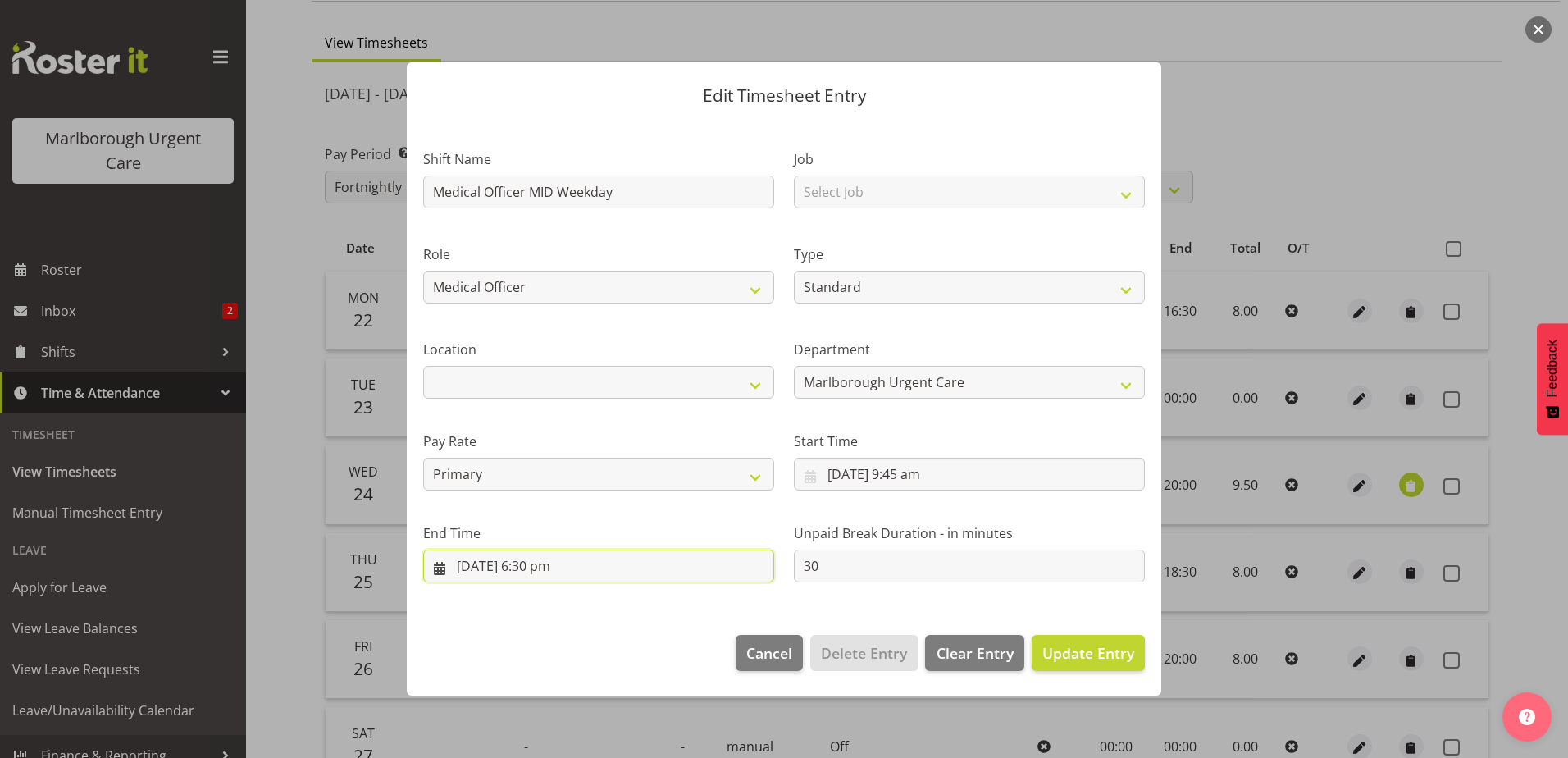
click at [545, 566] on input "25/09/2025, 6:30 pm" at bounding box center [598, 566] width 351 height 33
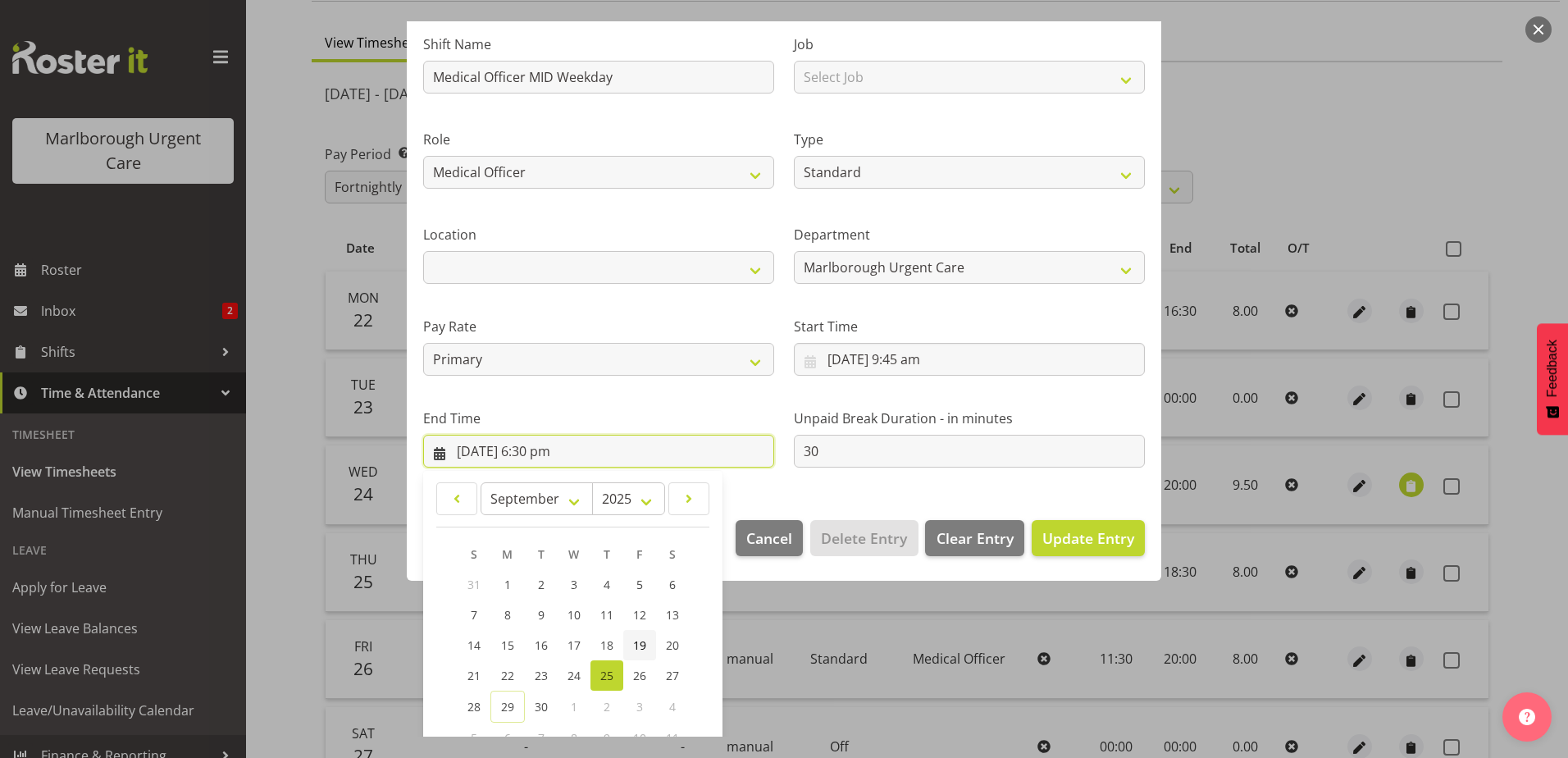
scroll to position [221, 0]
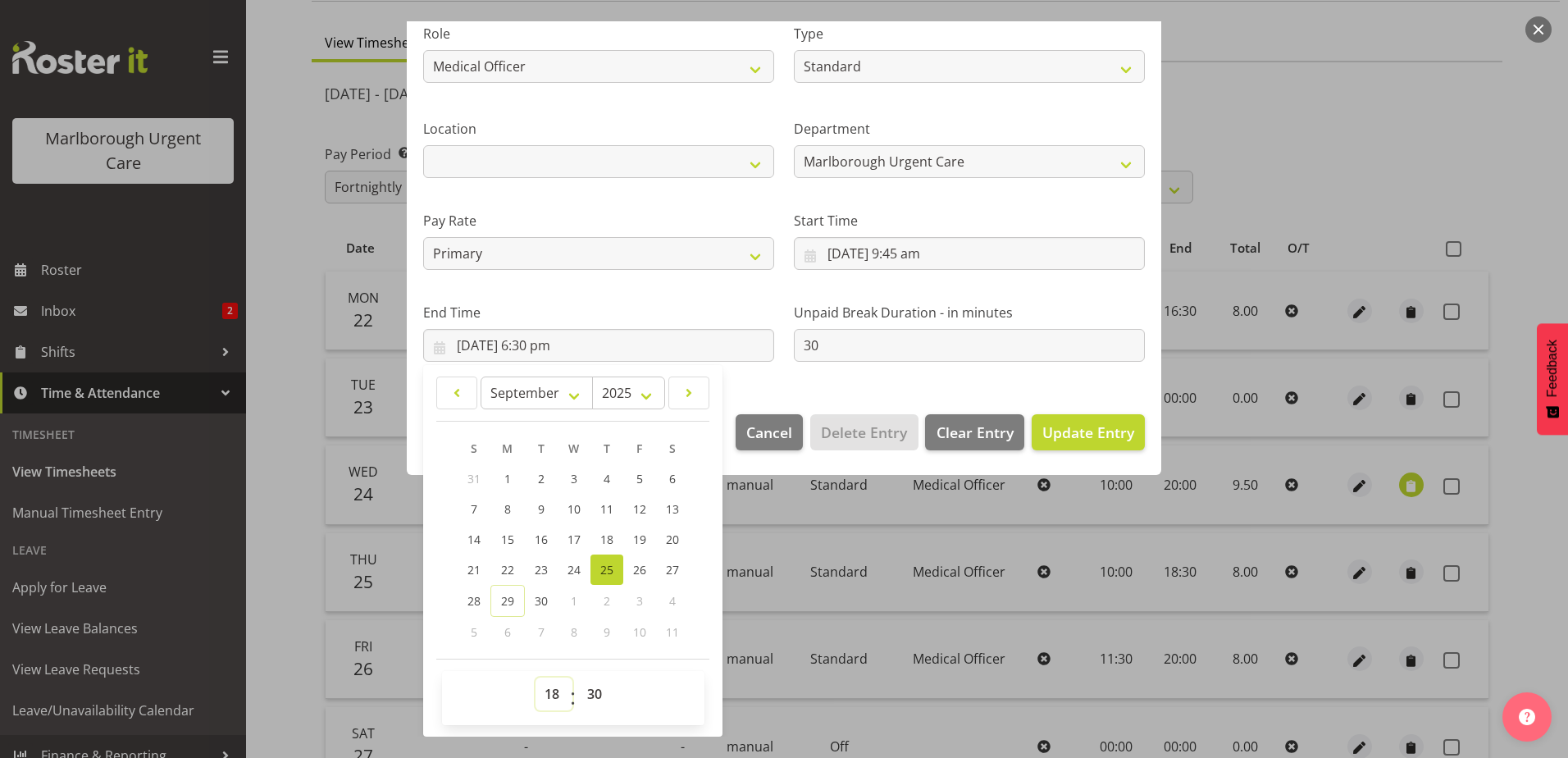
click at [559, 683] on select "00 01 02 03 04 05 06 07 08 09 10 11 12 13 14 15 16 17 18 19 20 21 22 23" at bounding box center [554, 694] width 37 height 33
click at [536, 678] on select "00 01 02 03 04 05 06 07 08 09 10 11 12 13 14 15 16 17 18 19 20 21 22 23" at bounding box center [554, 694] width 37 height 33
click at [583, 685] on select "00 01 02 03 04 05 06 07 08 09 10 11 12 13 14 15 16 17 18 19 20 21 22 23 24 25 2…" at bounding box center [597, 694] width 37 height 33
click at [578, 678] on select "00 01 02 03 04 05 06 07 08 09 10 11 12 13 14 15 16 17 18 19 20 21 22 23 24 25 2…" at bounding box center [597, 694] width 37 height 33
click at [837, 384] on section "Shift Name Medical Officer MID Weekday Job Select Job Role Medical Officer Week…" at bounding box center [784, 148] width 755 height 499
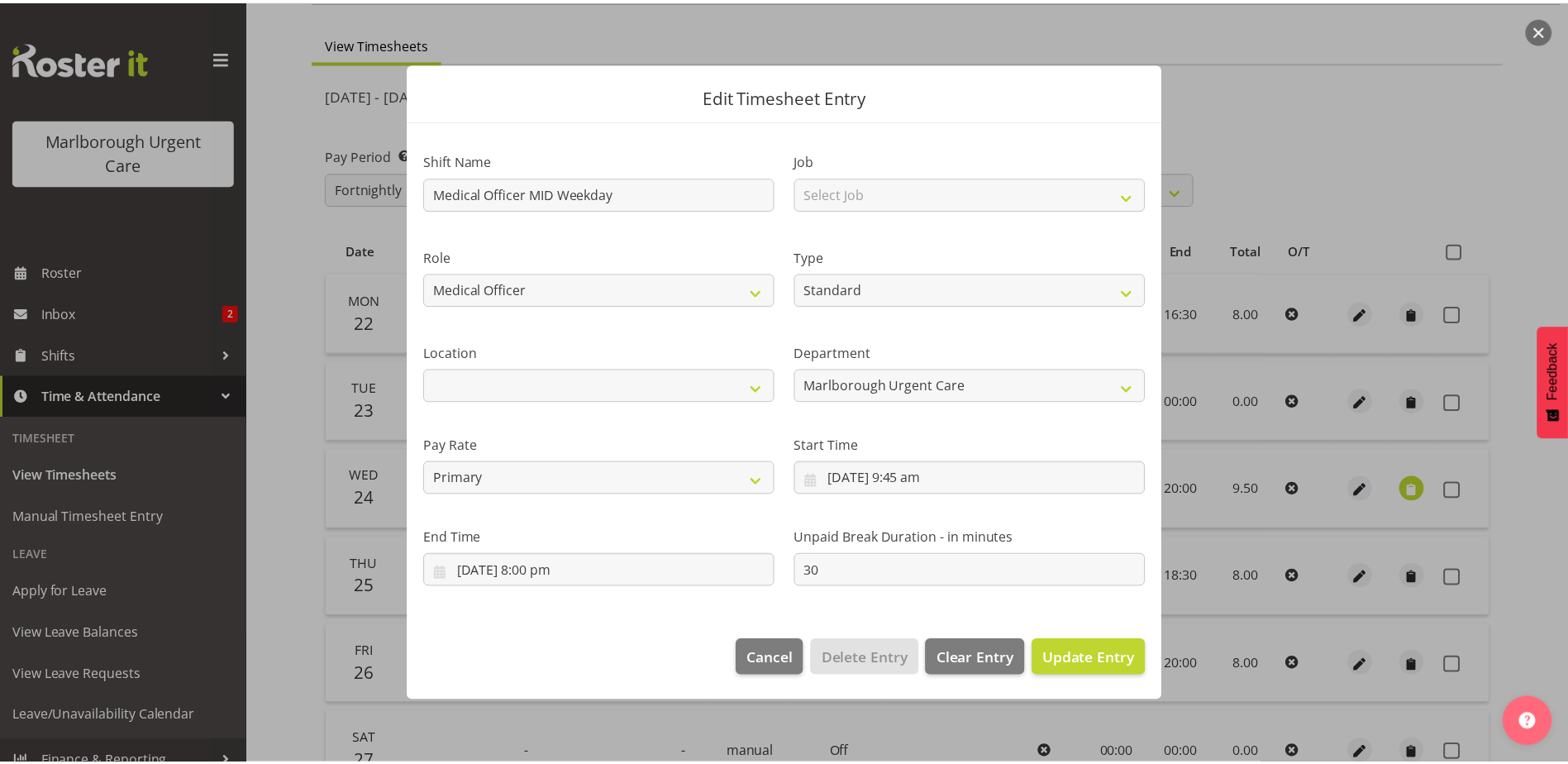
scroll to position [0, 0]
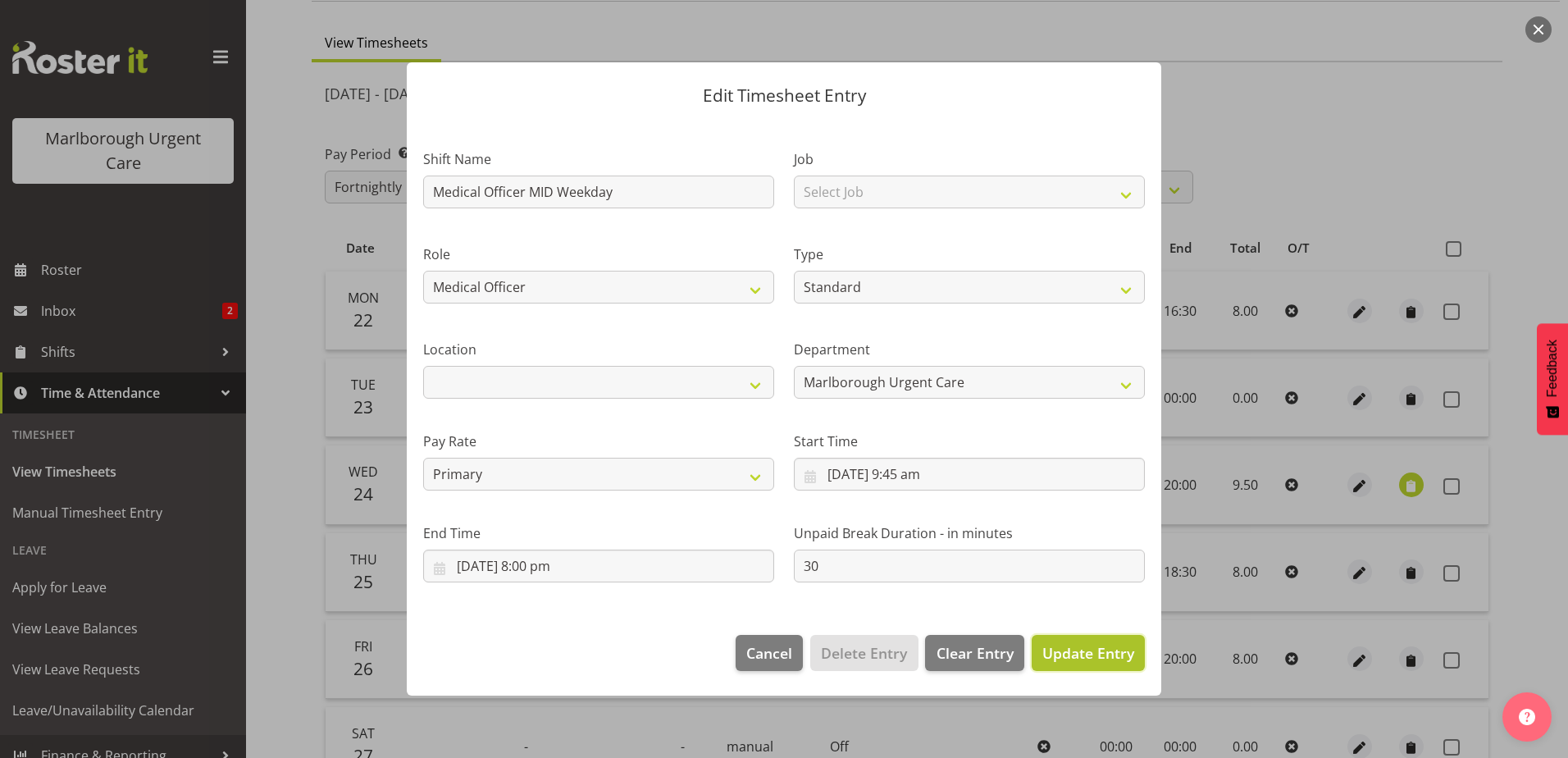
click at [1092, 659] on span "Update Entry" at bounding box center [1088, 653] width 92 height 20
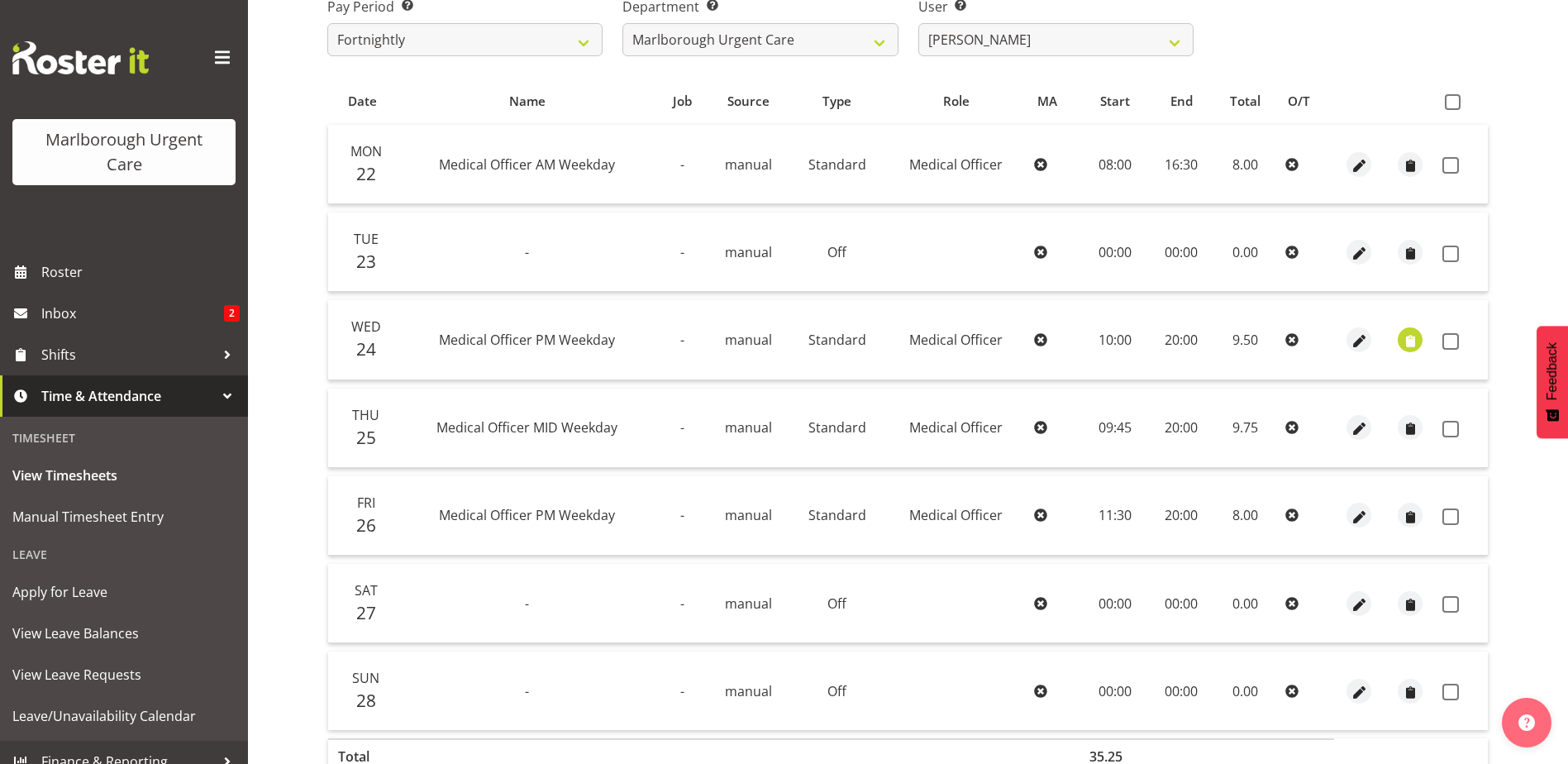
scroll to position [286, 0]
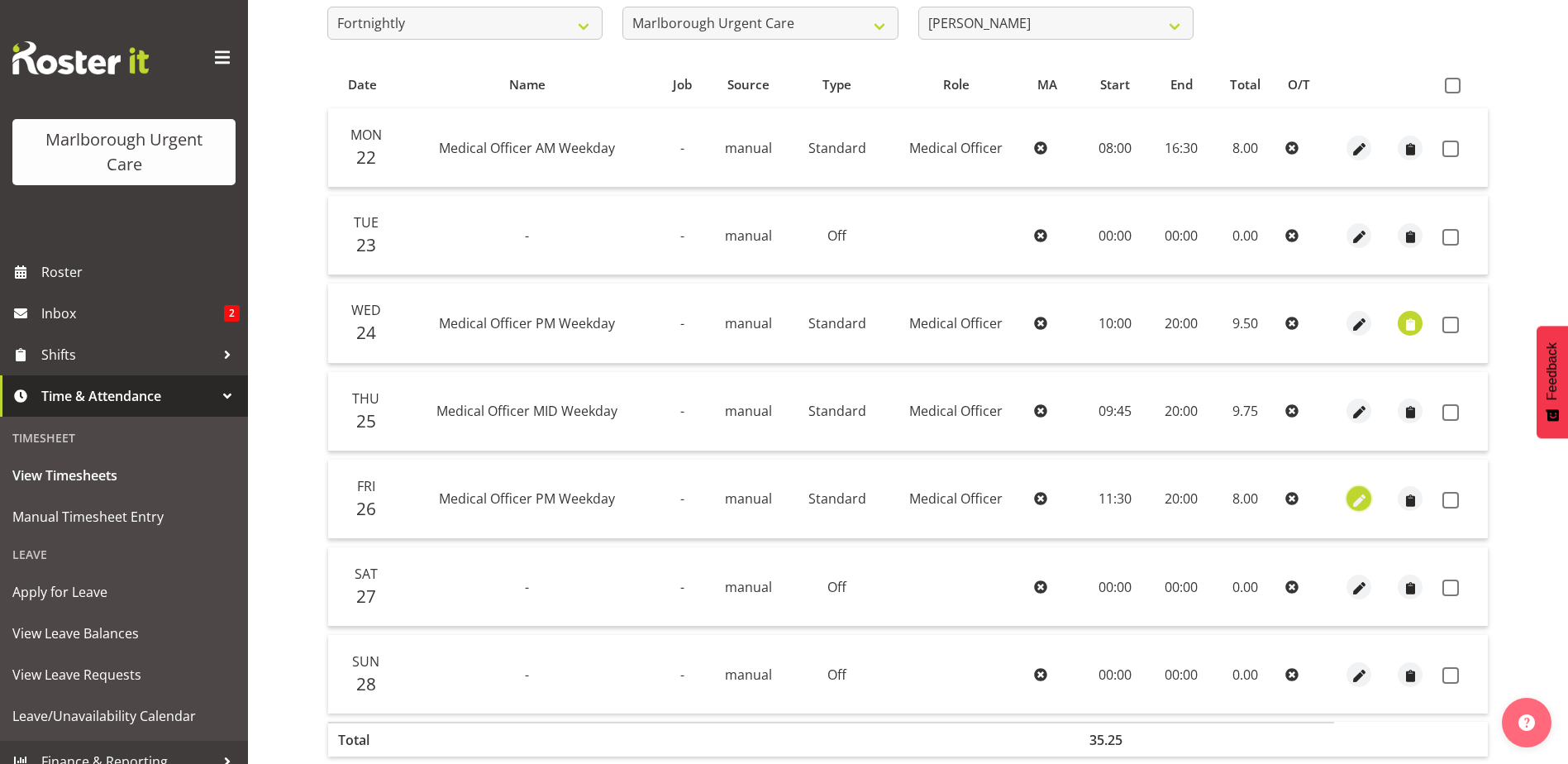
click at [1365, 499] on span "button" at bounding box center [1359, 500] width 19 height 19
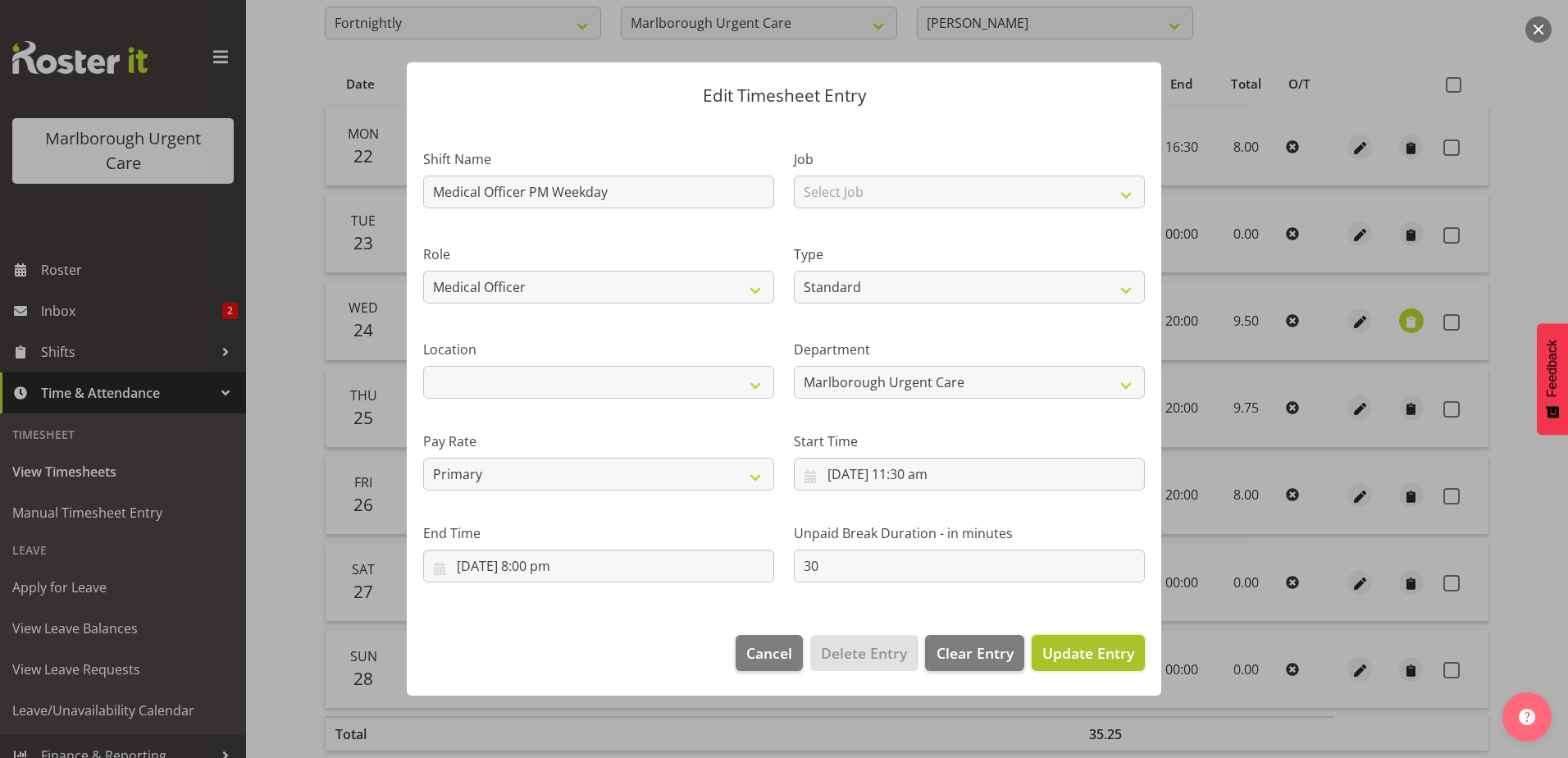
click at [1068, 649] on span "Update Entry" at bounding box center [1088, 653] width 92 height 20
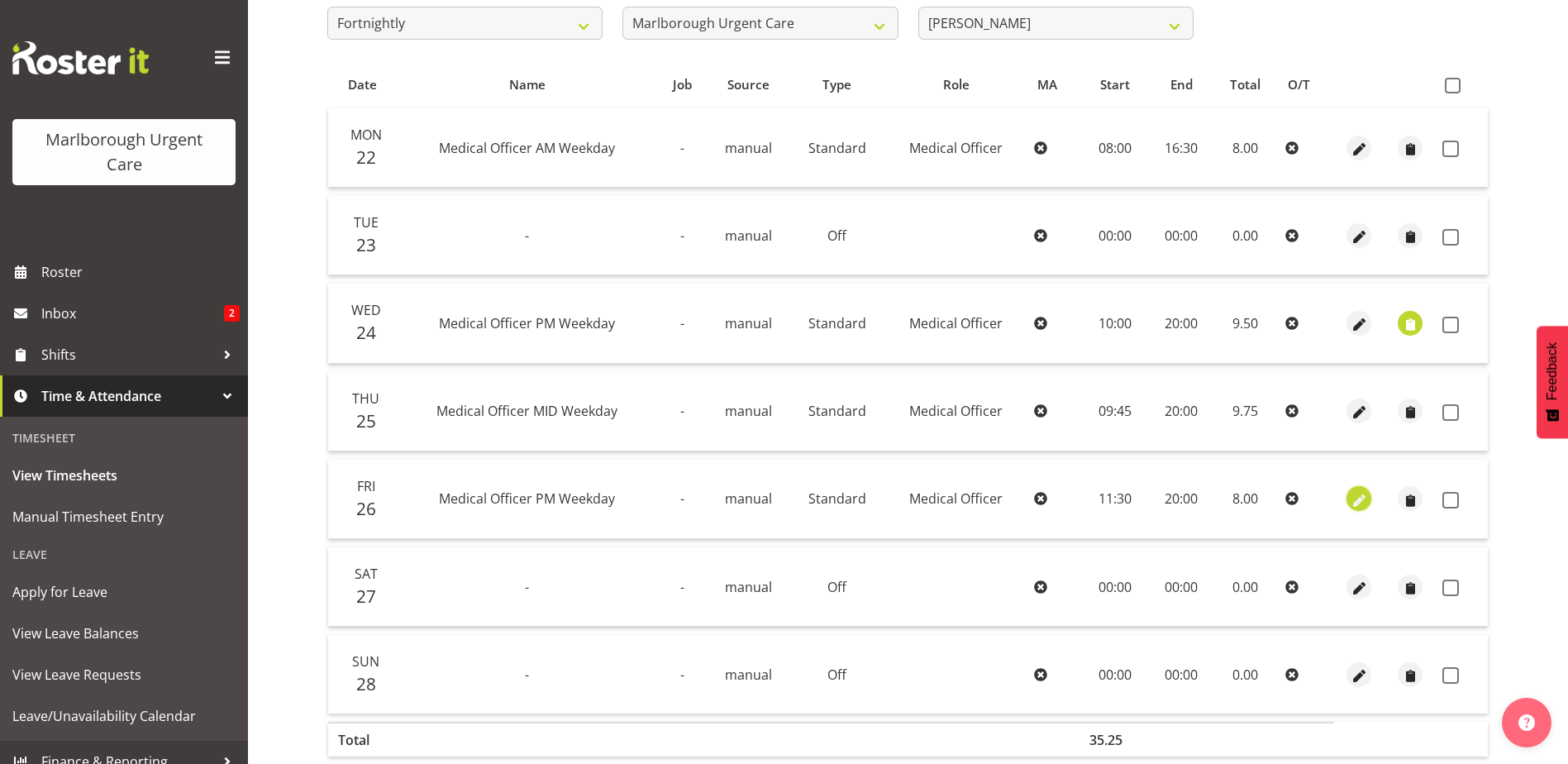
click at [1361, 505] on span "button" at bounding box center [1359, 500] width 19 height 19
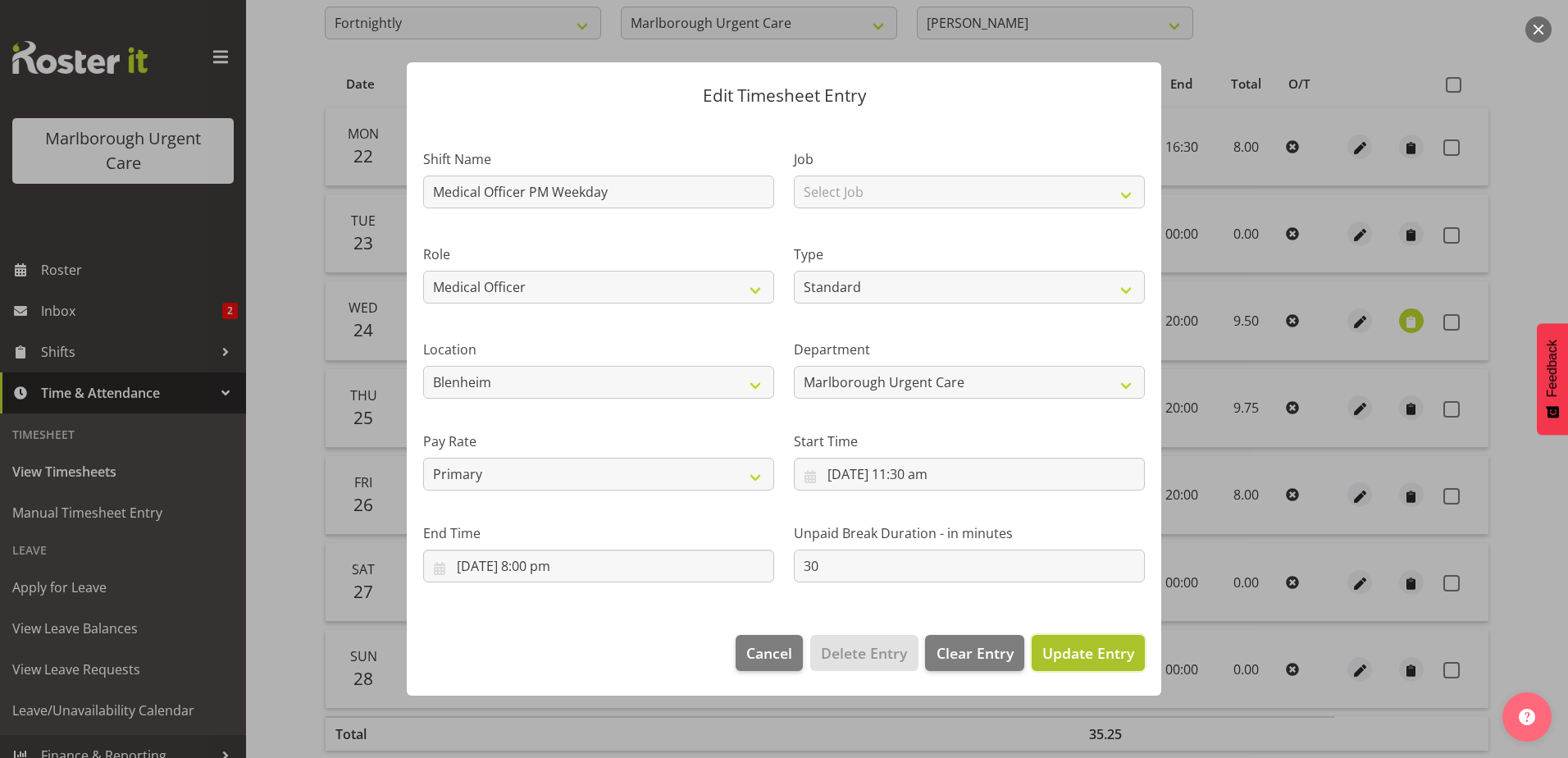
click at [1069, 647] on span "Update Entry" at bounding box center [1088, 653] width 92 height 20
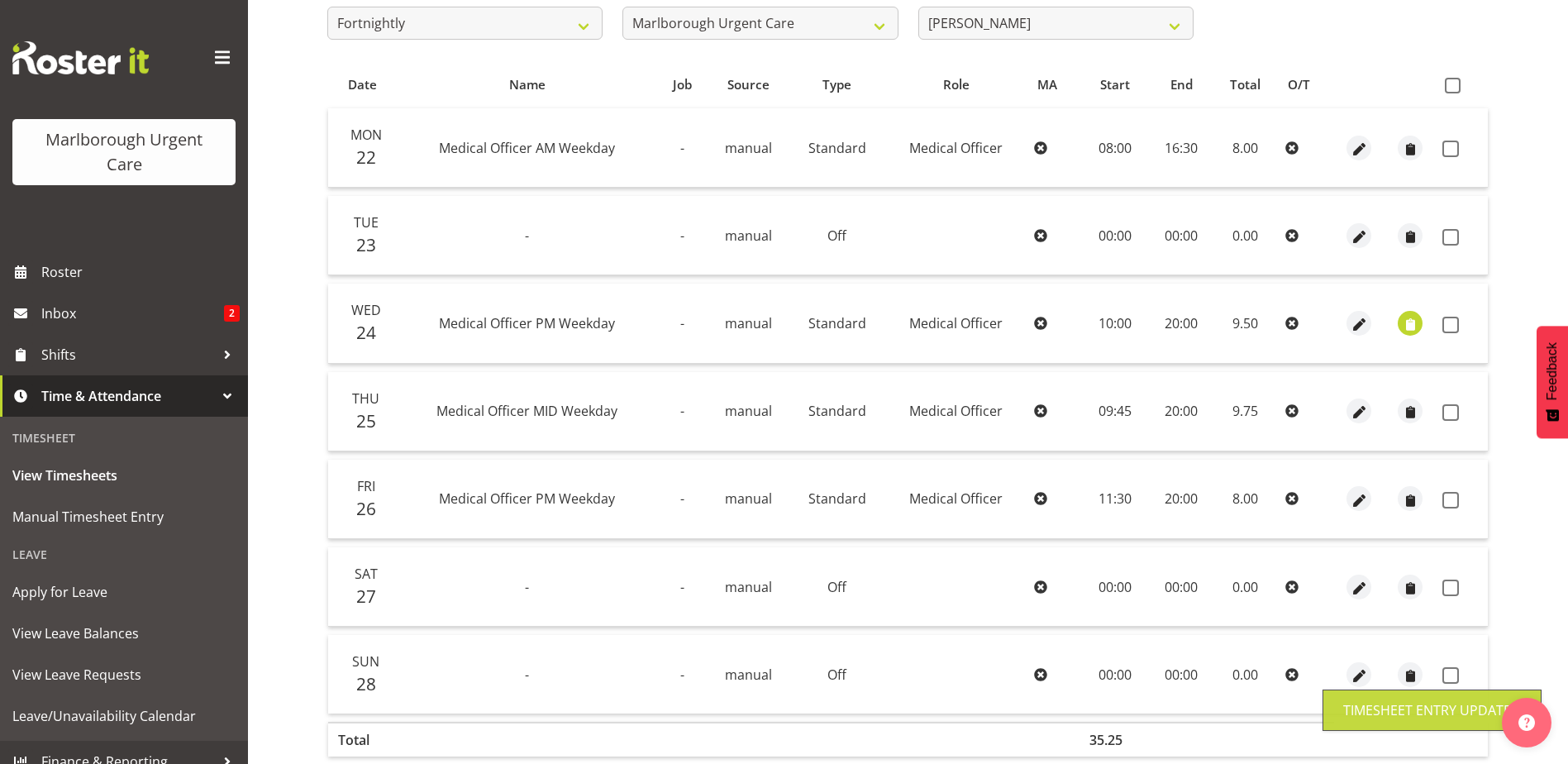
click at [1192, 494] on td "20:00" at bounding box center [1181, 500] width 62 height 79
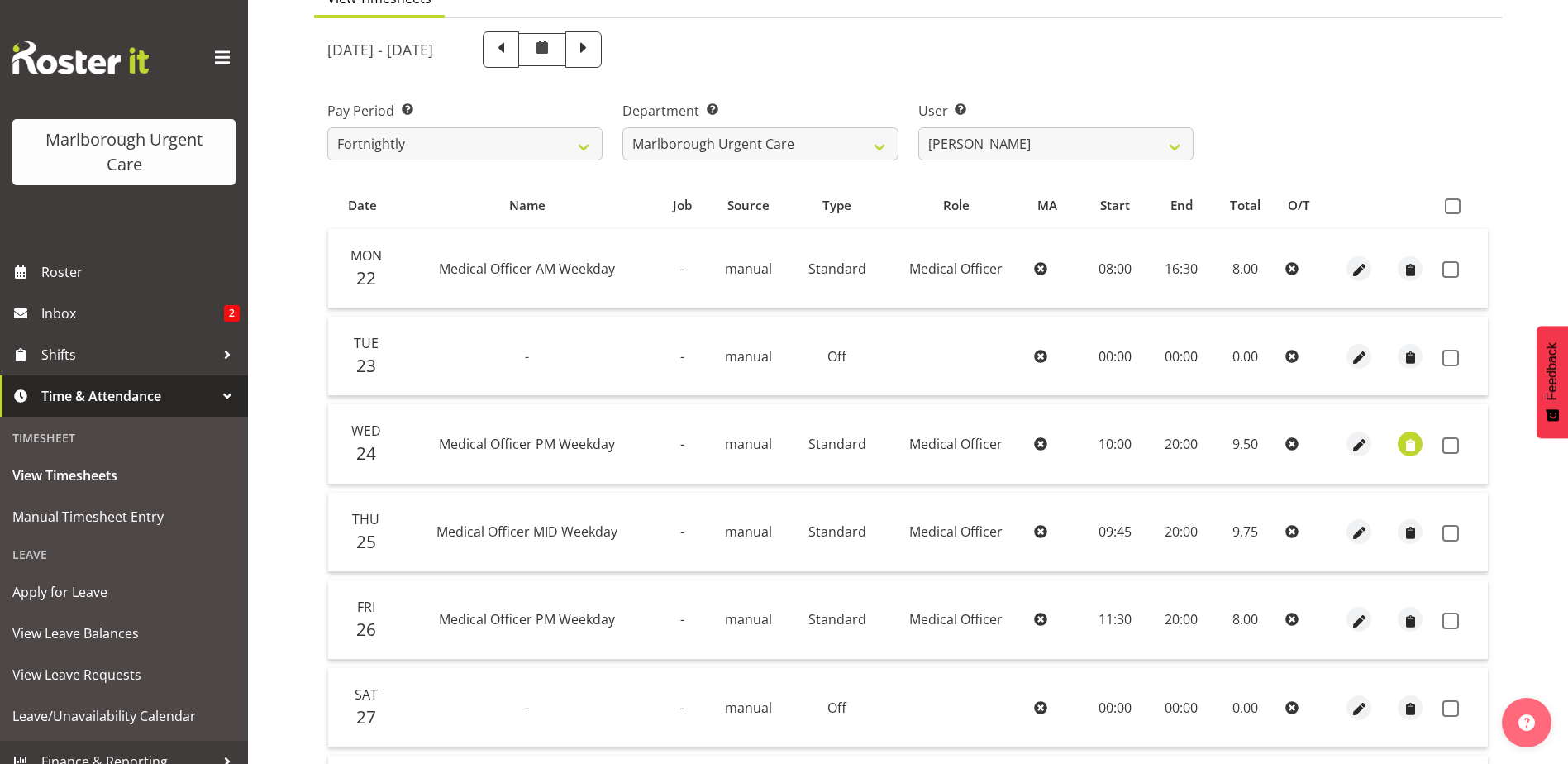
scroll to position [248, 0]
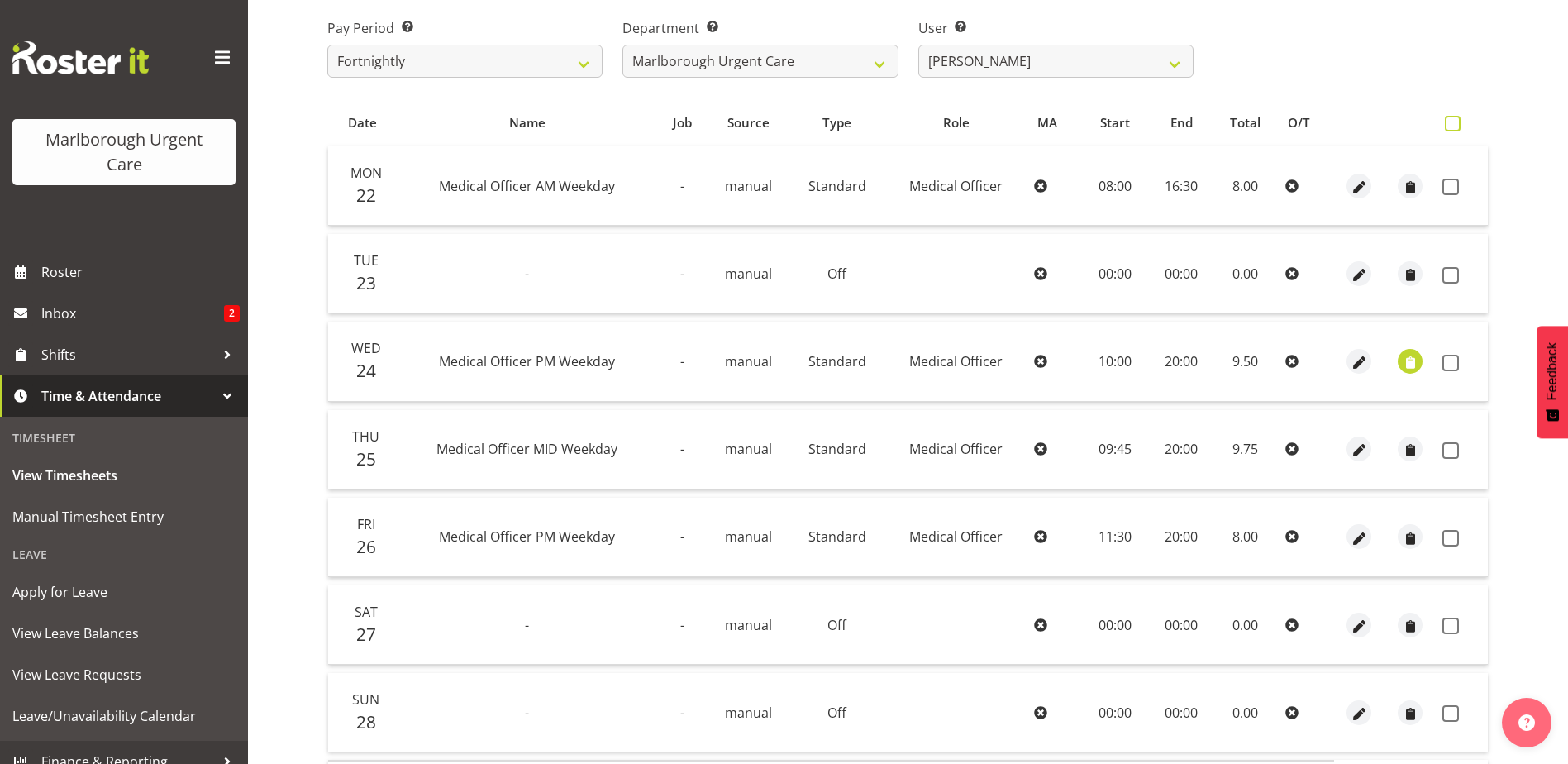
click at [1451, 123] on span at bounding box center [1452, 123] width 16 height 16
click at [1451, 123] on input "checkbox" at bounding box center [1449, 123] width 11 height 11
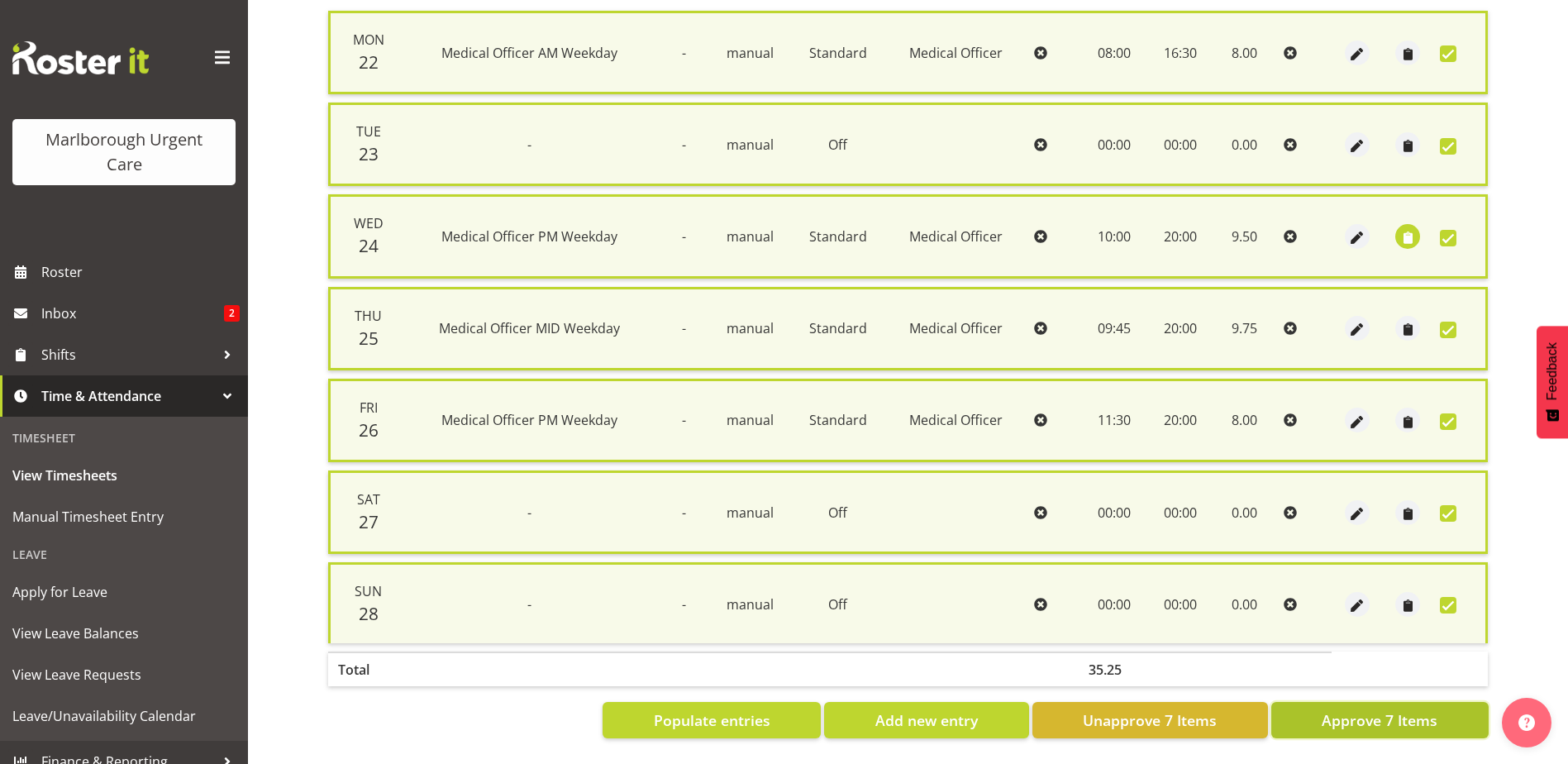
click at [1387, 713] on span "Approve 7 Items" at bounding box center [1379, 720] width 115 height 22
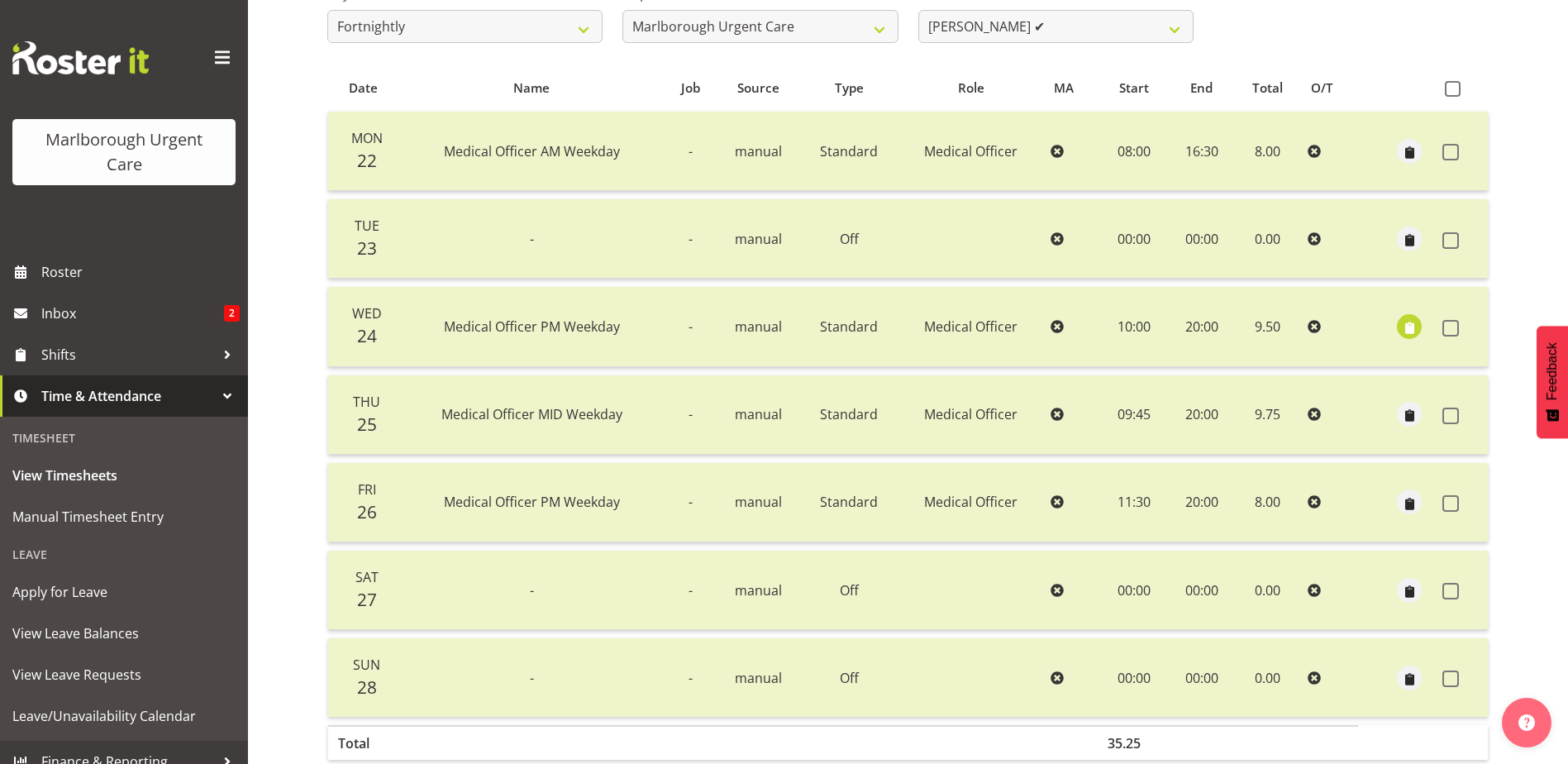
scroll to position [286, 0]
click at [1453, 85] on span at bounding box center [1452, 85] width 16 height 16
click at [1453, 85] on input "checkbox" at bounding box center [1449, 85] width 11 height 11
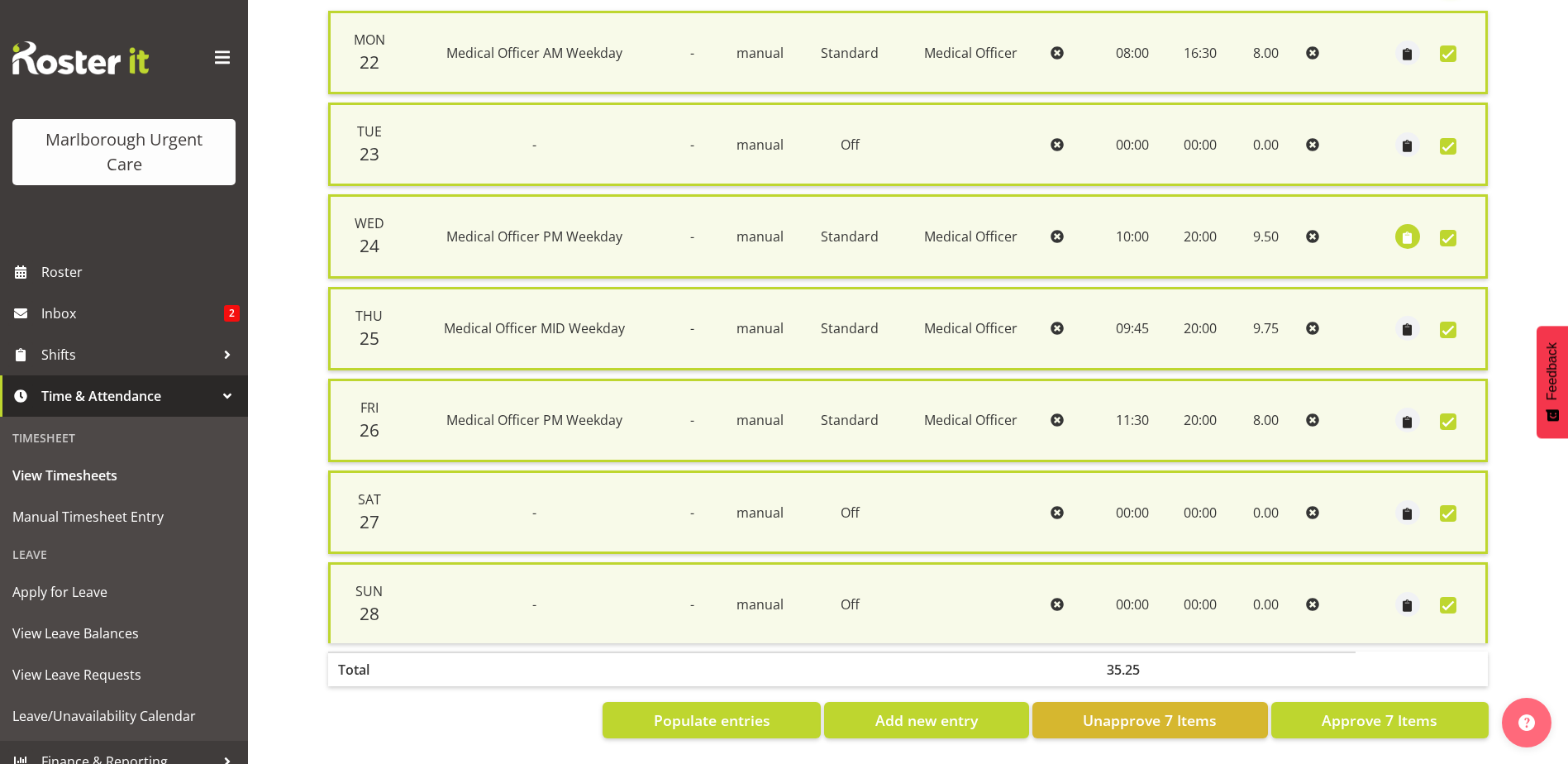
scroll to position [396, 0]
click at [1210, 717] on span "Unapprove 7 Items" at bounding box center [1149, 720] width 134 height 22
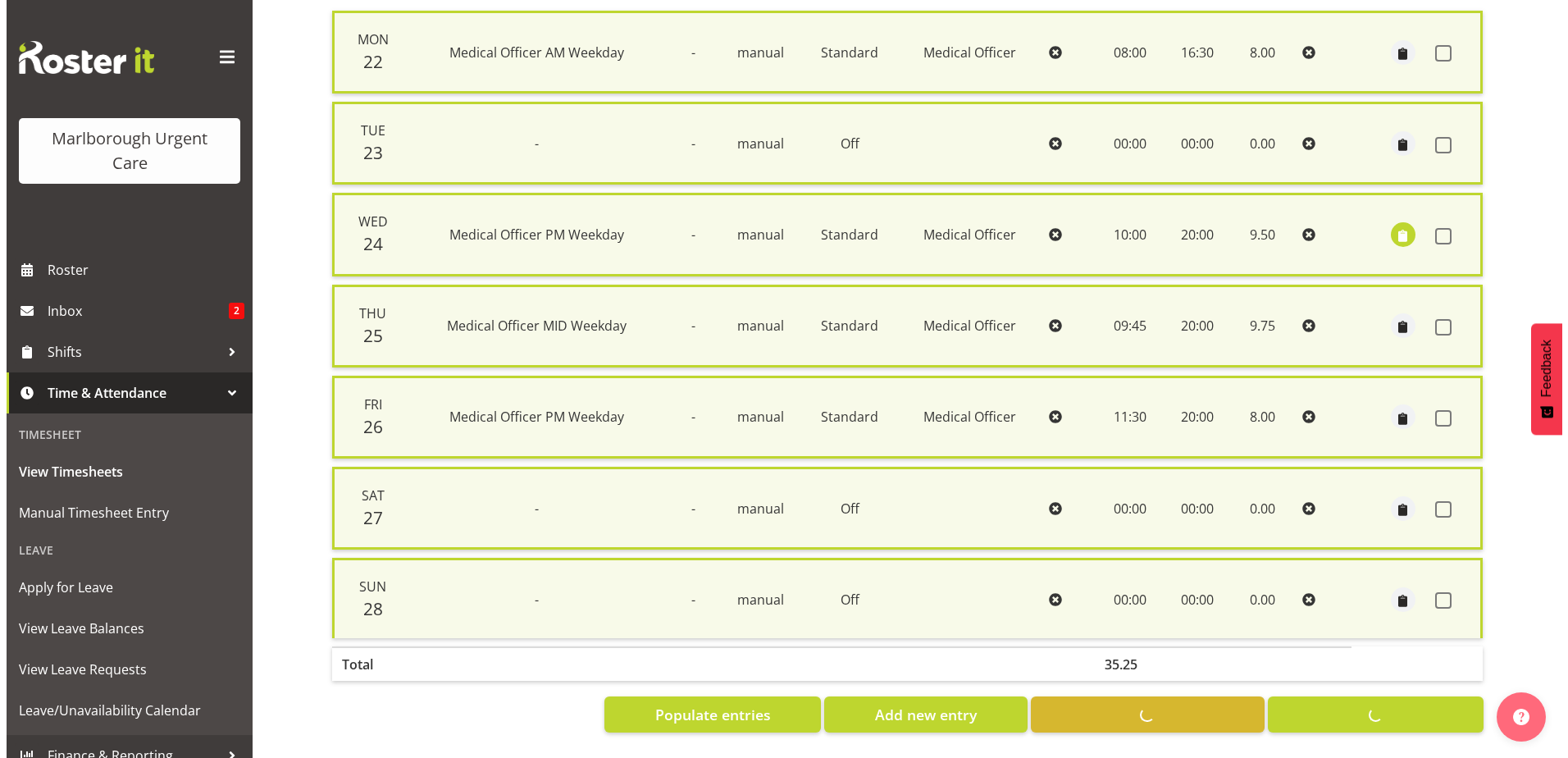
scroll to position [366, 0]
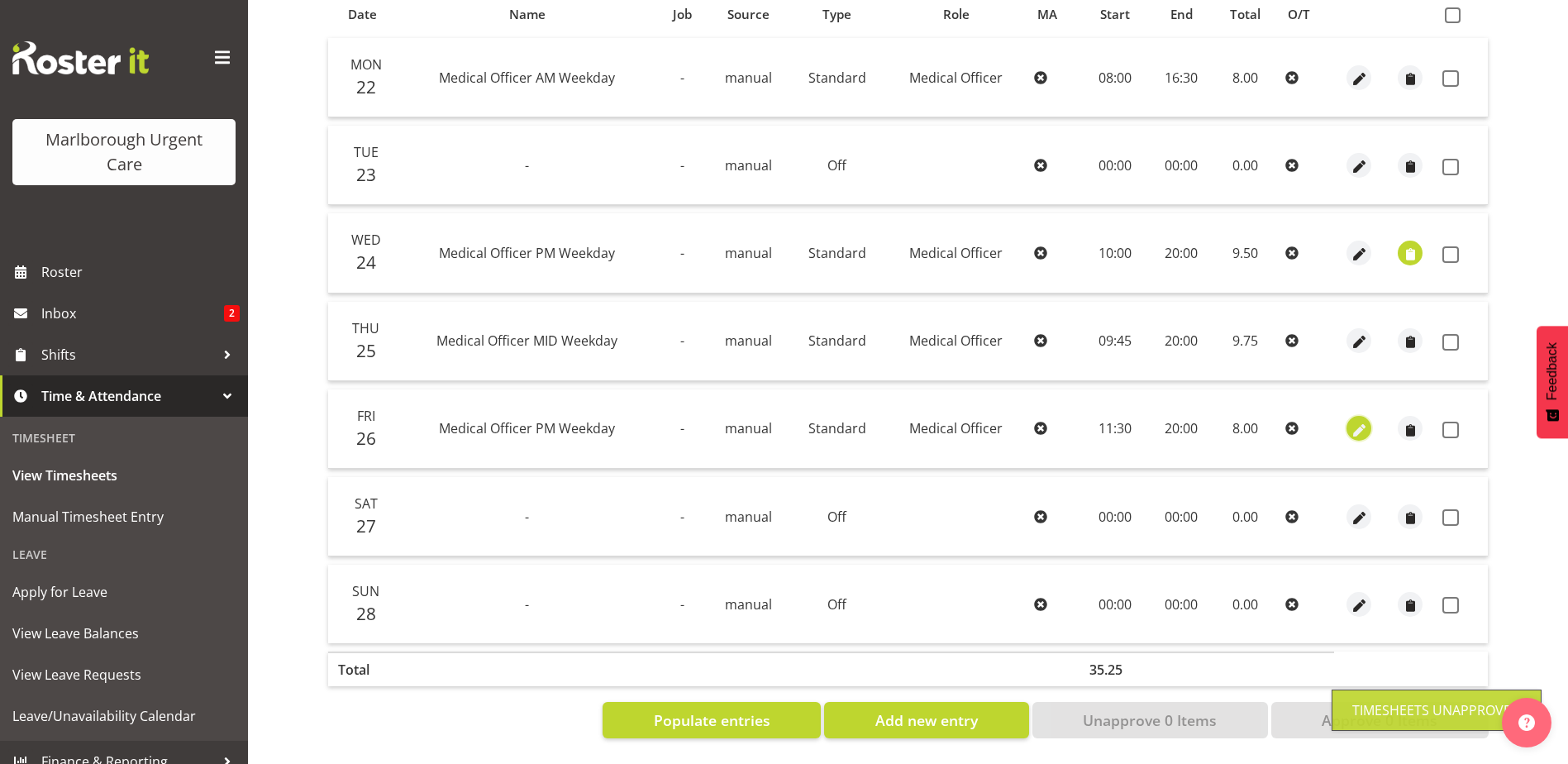
click at [1358, 421] on span "button" at bounding box center [1359, 430] width 19 height 19
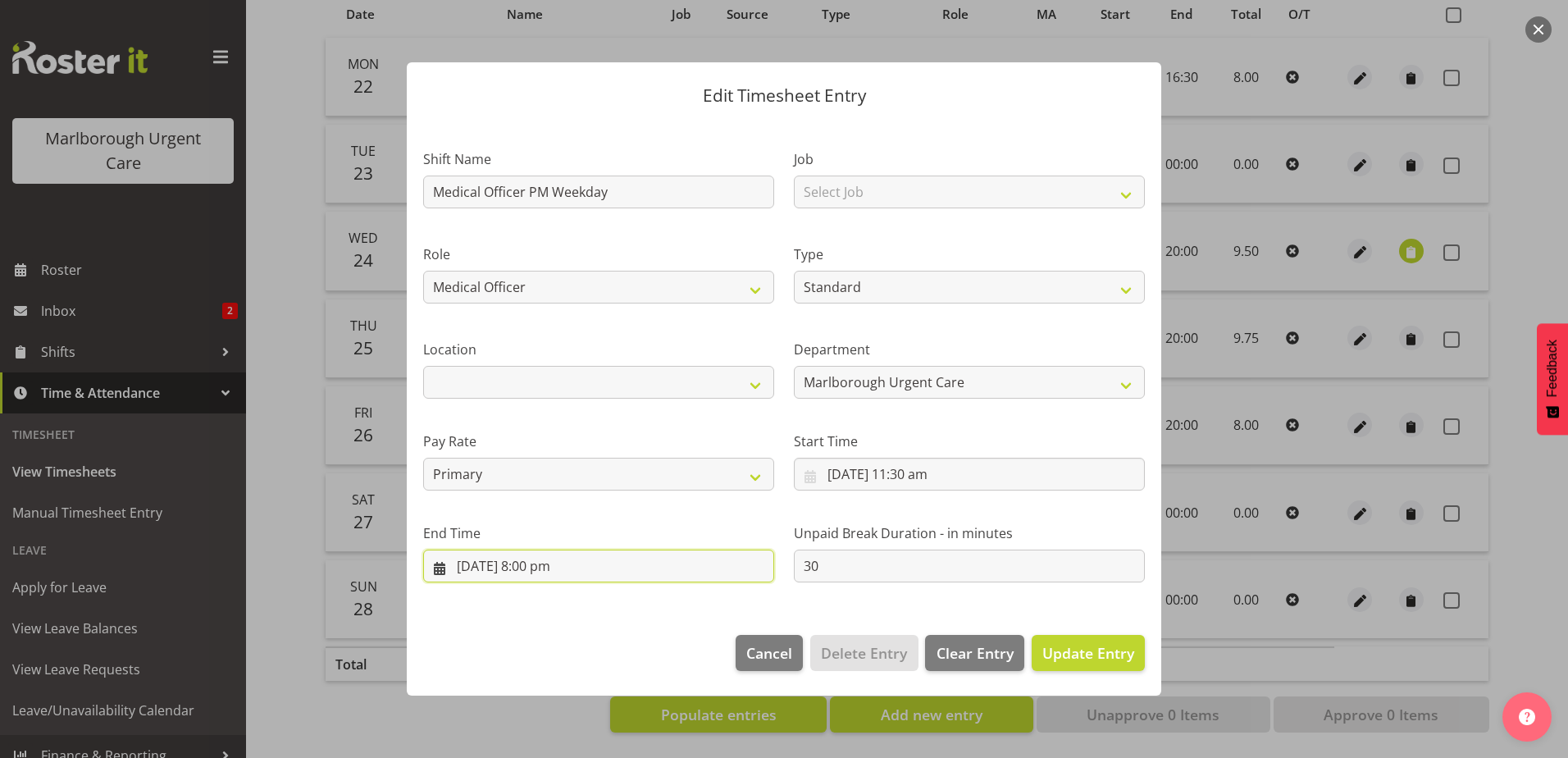
click at [550, 560] on input "26/09/2025, 8:00 pm" at bounding box center [598, 566] width 351 height 33
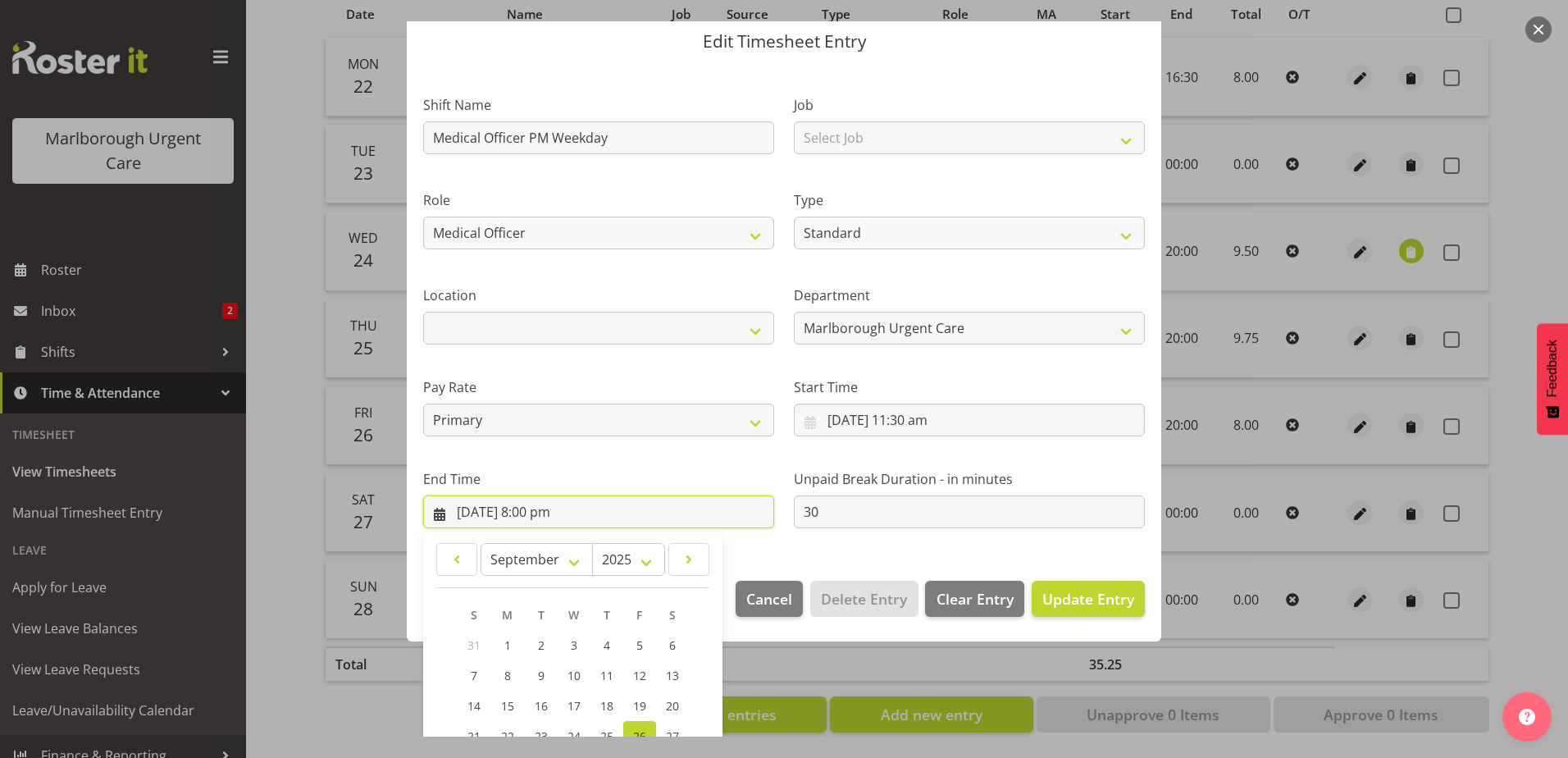
scroll to position [221, 0]
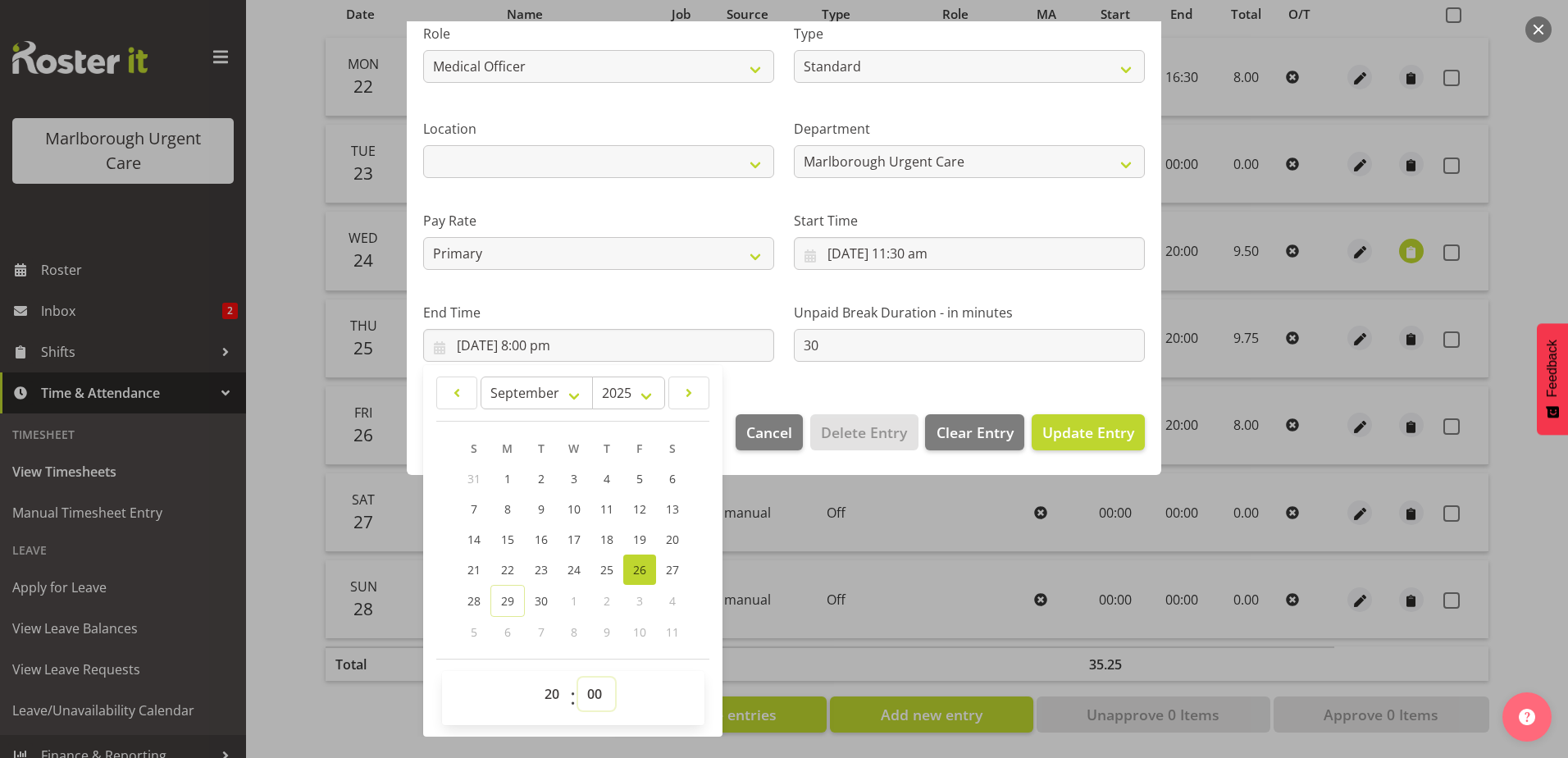
click at [594, 689] on select "00 01 02 03 04 05 06 07 08 09 10 11 12 13 14 15 16 17 18 19 20 21 22 23 24 25 2…" at bounding box center [597, 694] width 37 height 33
click at [578, 678] on select "00 01 02 03 04 05 06 07 08 09 10 11 12 13 14 15 16 17 18 19 20 21 22 23 24 25 2…" at bounding box center [597, 694] width 37 height 33
click at [672, 696] on div "00 01 02 03 04 05 06 07 08 09 10 11 12 13 14 15 16 17 18 19 20 21 22 23 : 00 01…" at bounding box center [573, 698] width 262 height 41
click at [1102, 418] on button "Update Entry" at bounding box center [1088, 432] width 113 height 36
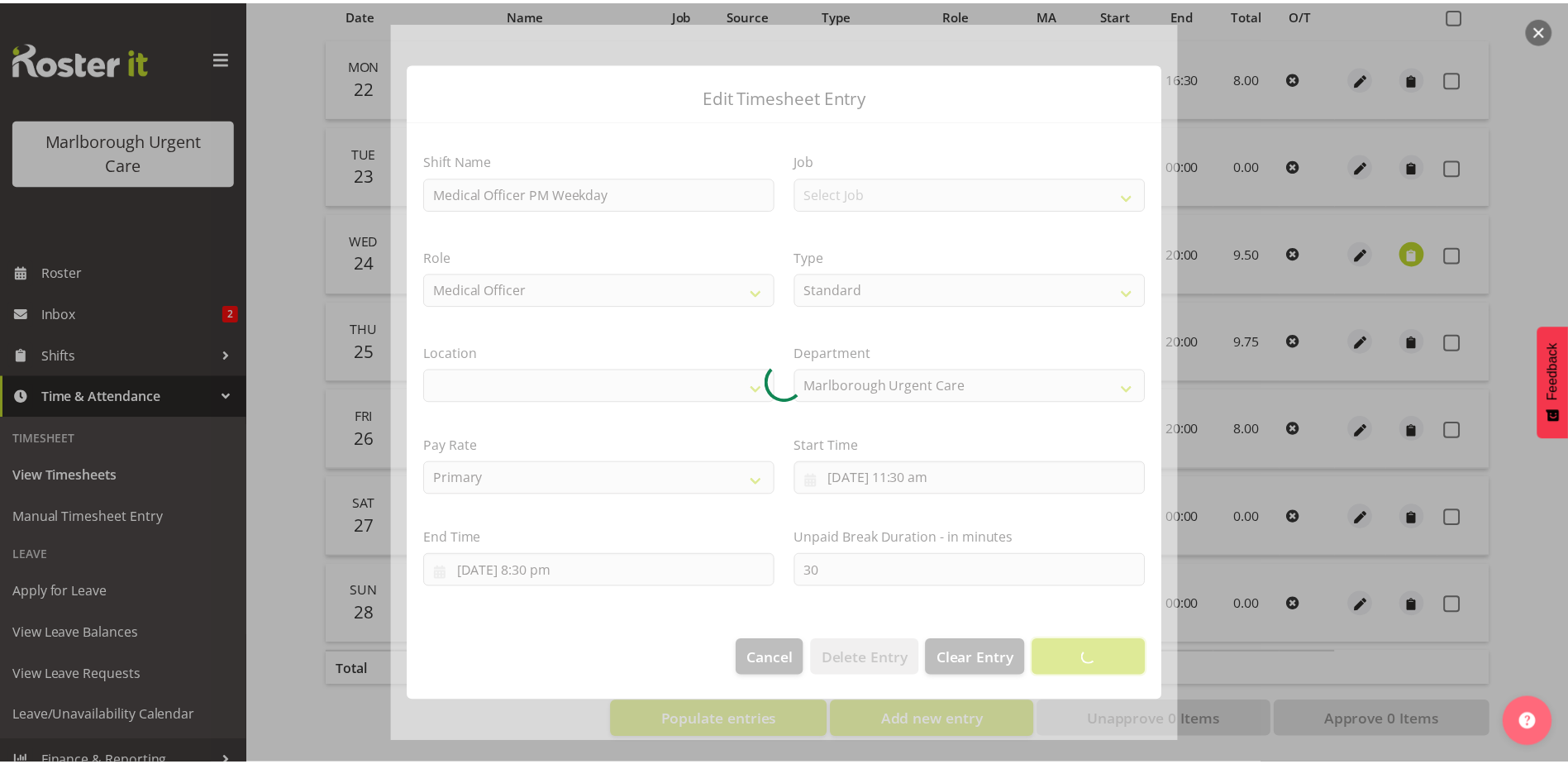
scroll to position [0, 0]
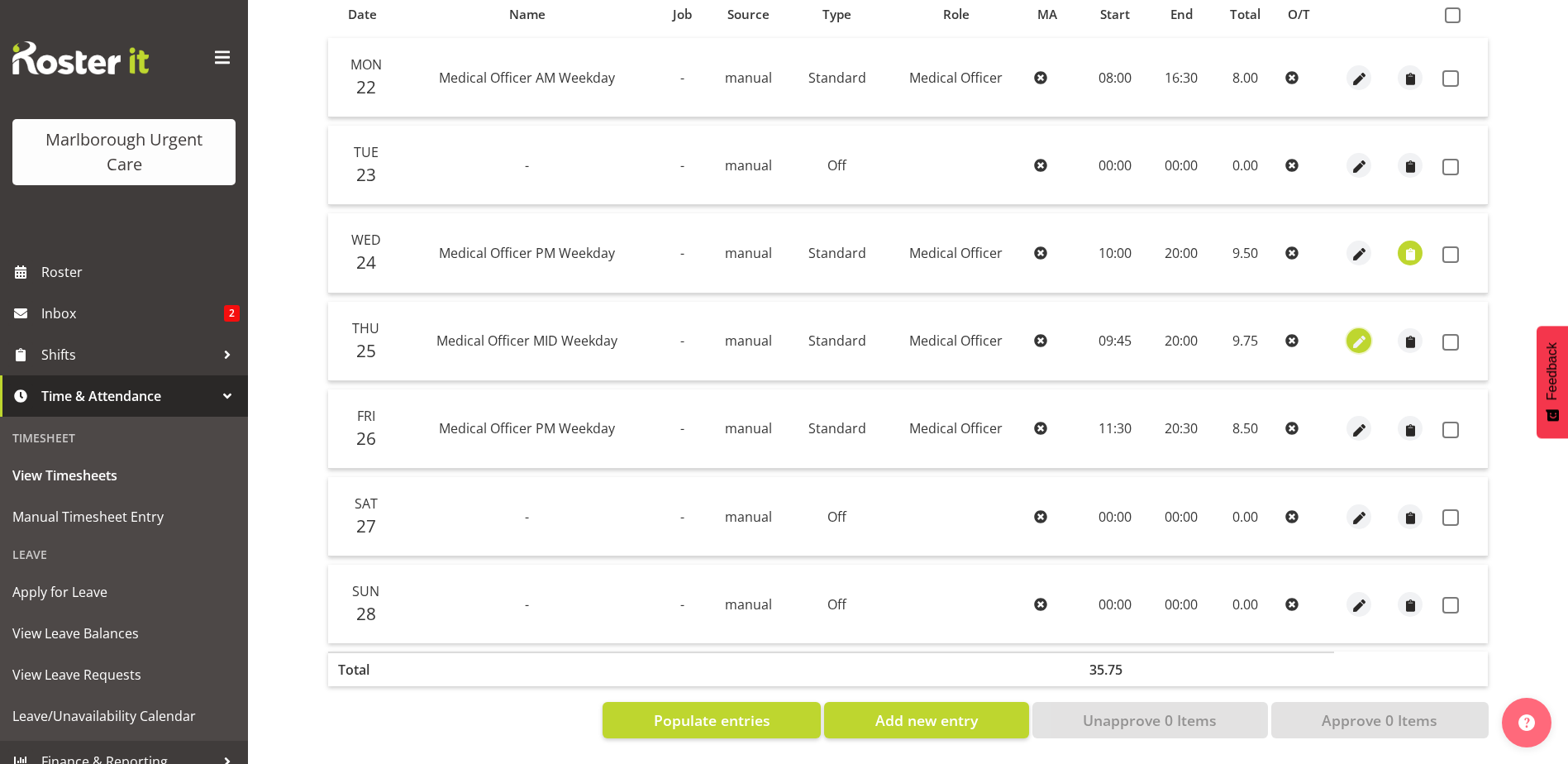
click at [1361, 333] on span "button" at bounding box center [1359, 342] width 19 height 19
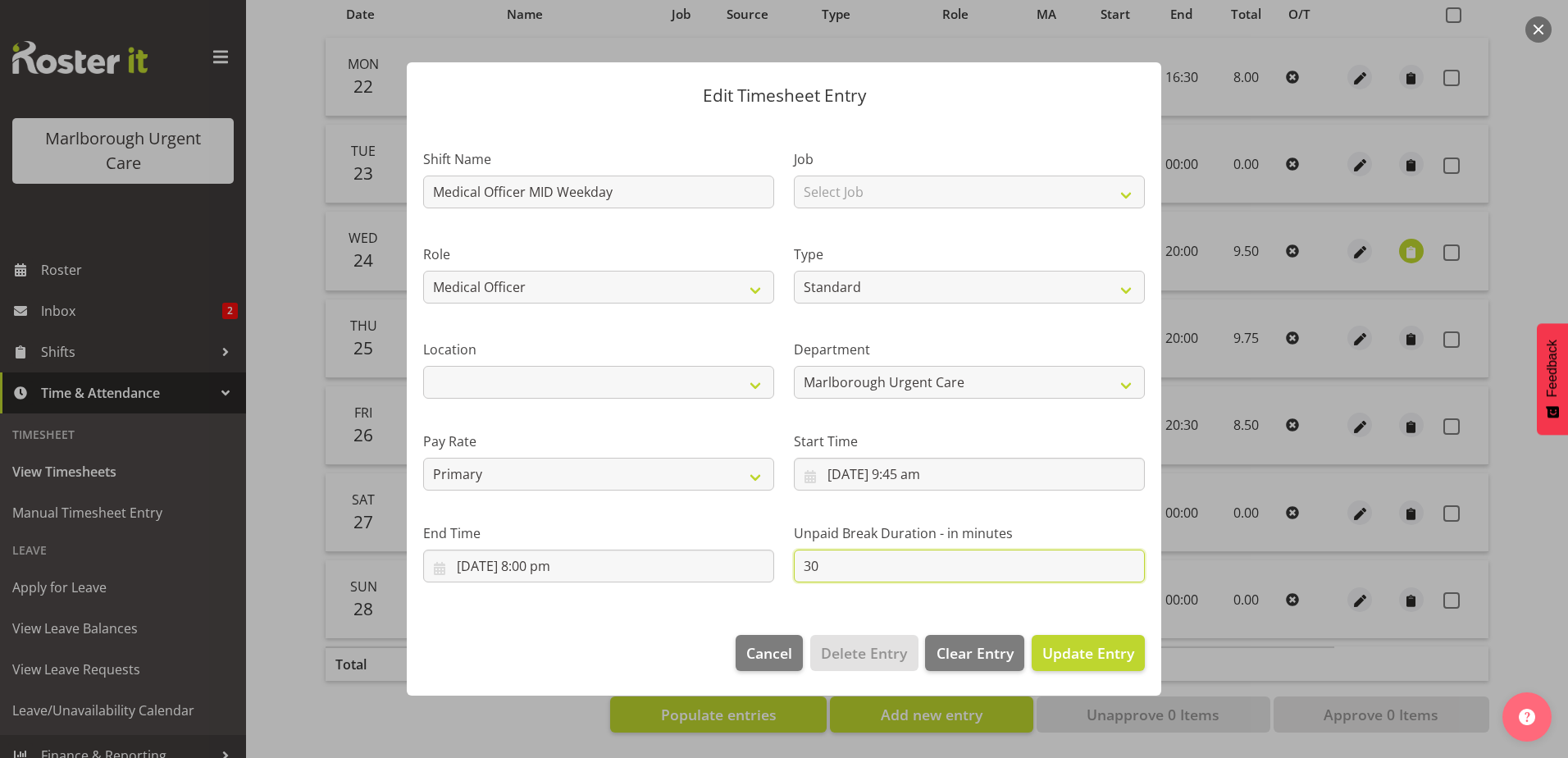
click at [812, 566] on input "30" at bounding box center [970, 566] width 351 height 33
drag, startPoint x: 826, startPoint y: 566, endPoint x: 736, endPoint y: 564, distance: 90.0
click at [736, 564] on div "Shift Name Medical Officer MID Weekday Job Select Job Role Medical Officer Week…" at bounding box center [784, 359] width 741 height 465
click at [1093, 632] on footer "Cancel Delete Entry Clear Entry Update Entry" at bounding box center [784, 657] width 755 height 77
click at [1104, 645] on span "Update Entry" at bounding box center [1088, 653] width 92 height 20
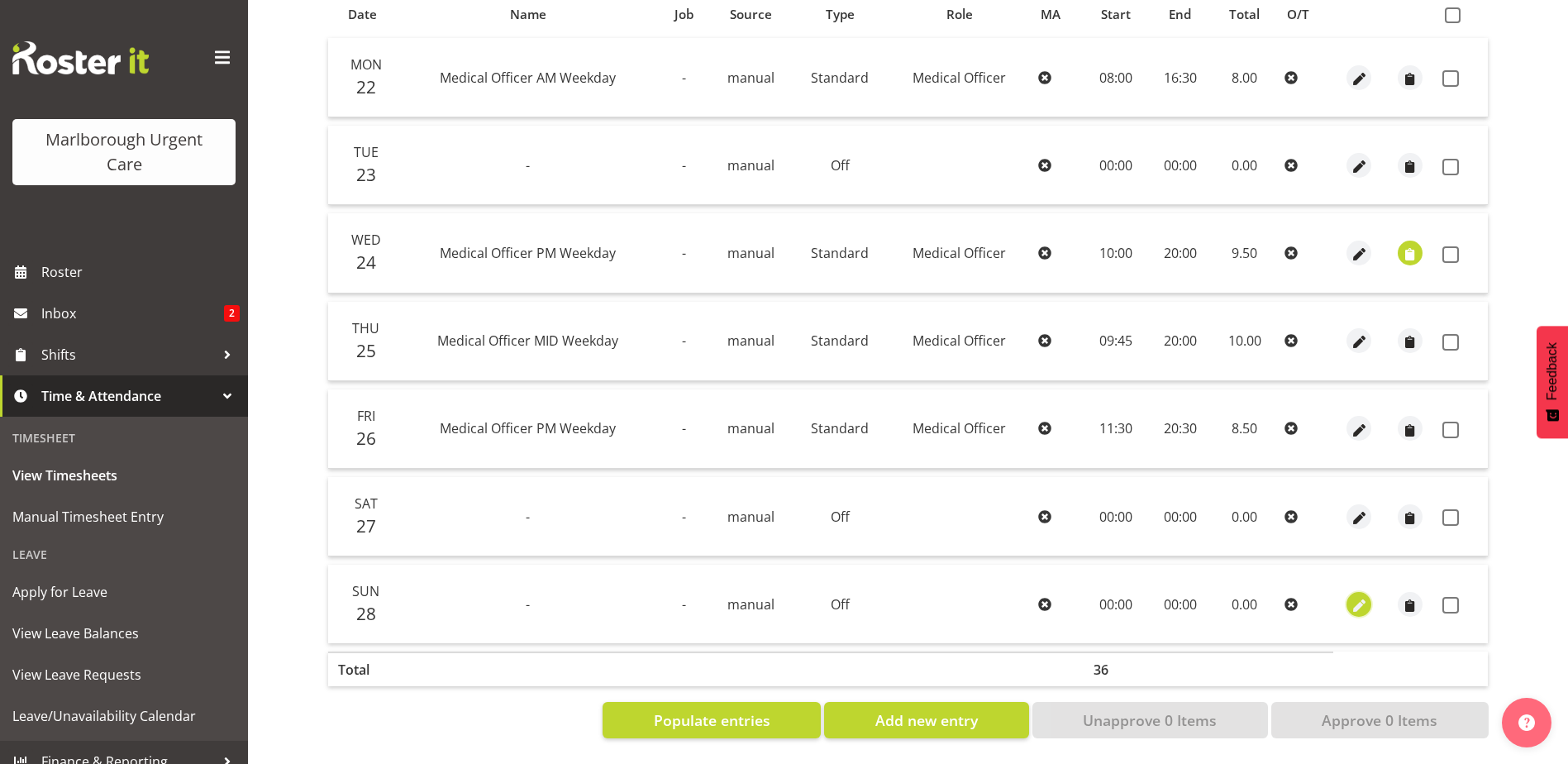
click at [1356, 596] on span "button" at bounding box center [1359, 606] width 19 height 19
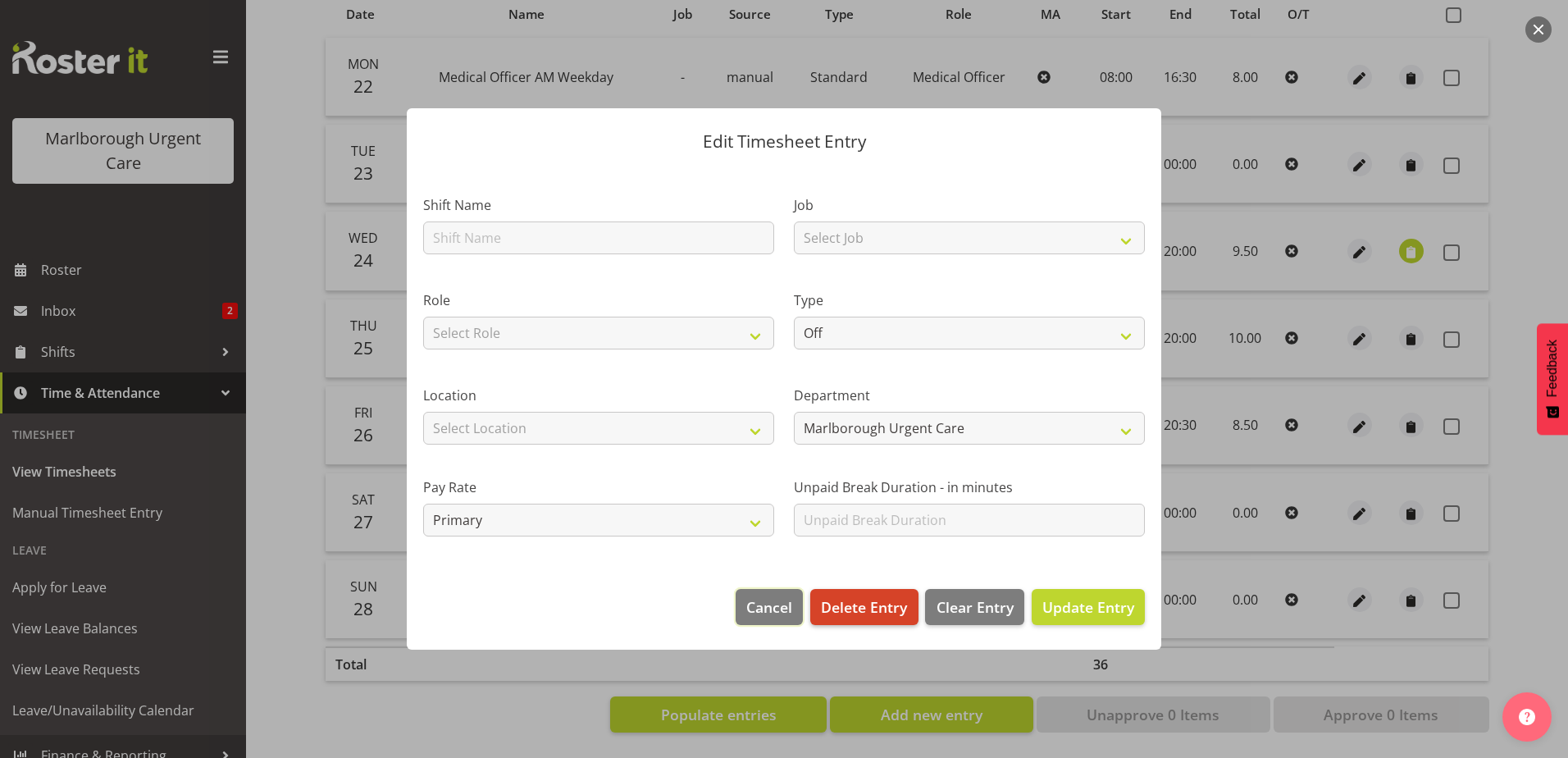
click at [777, 608] on span "Cancel" at bounding box center [769, 607] width 46 height 22
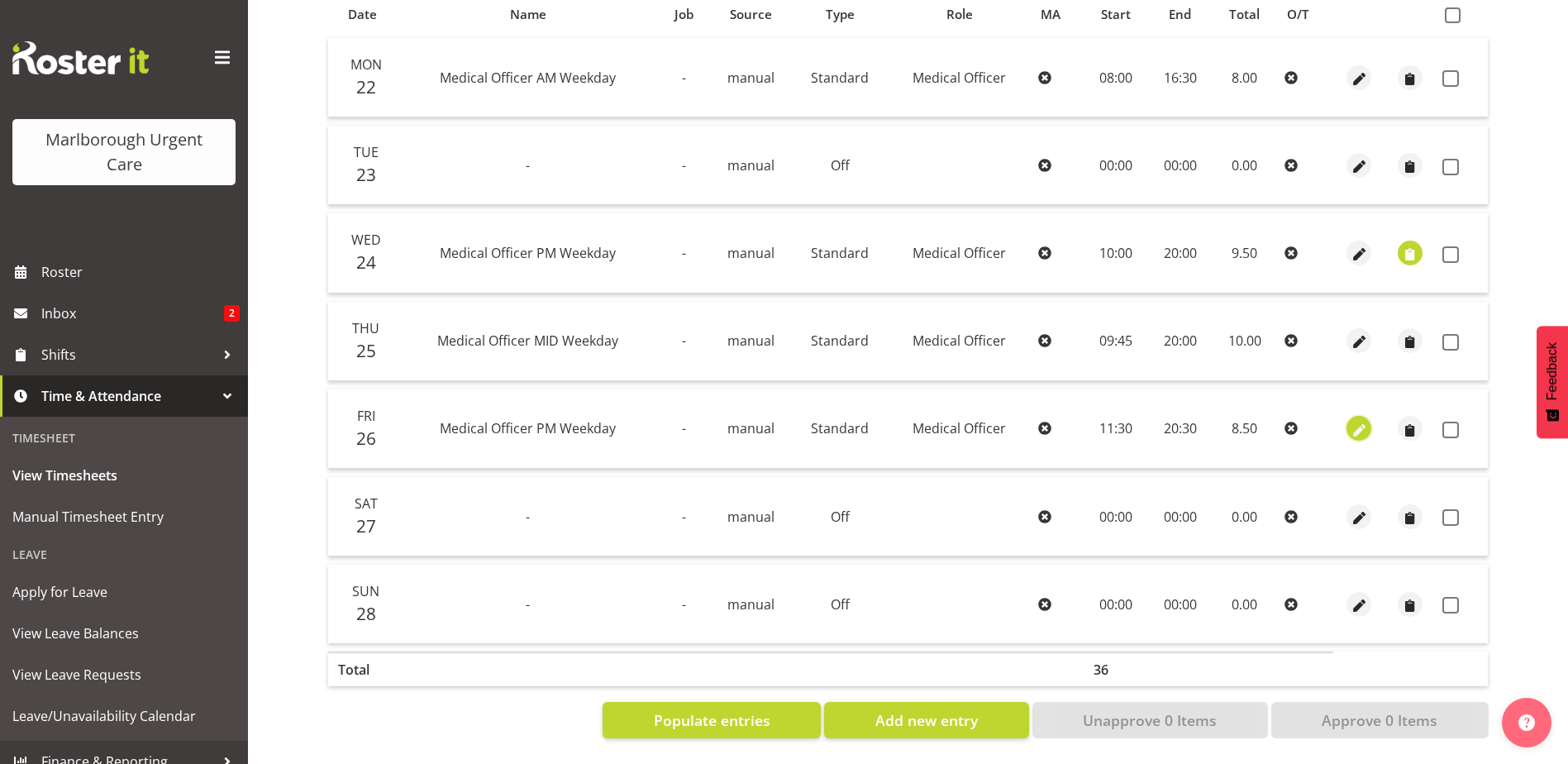
click at [1363, 421] on span "button" at bounding box center [1359, 430] width 19 height 19
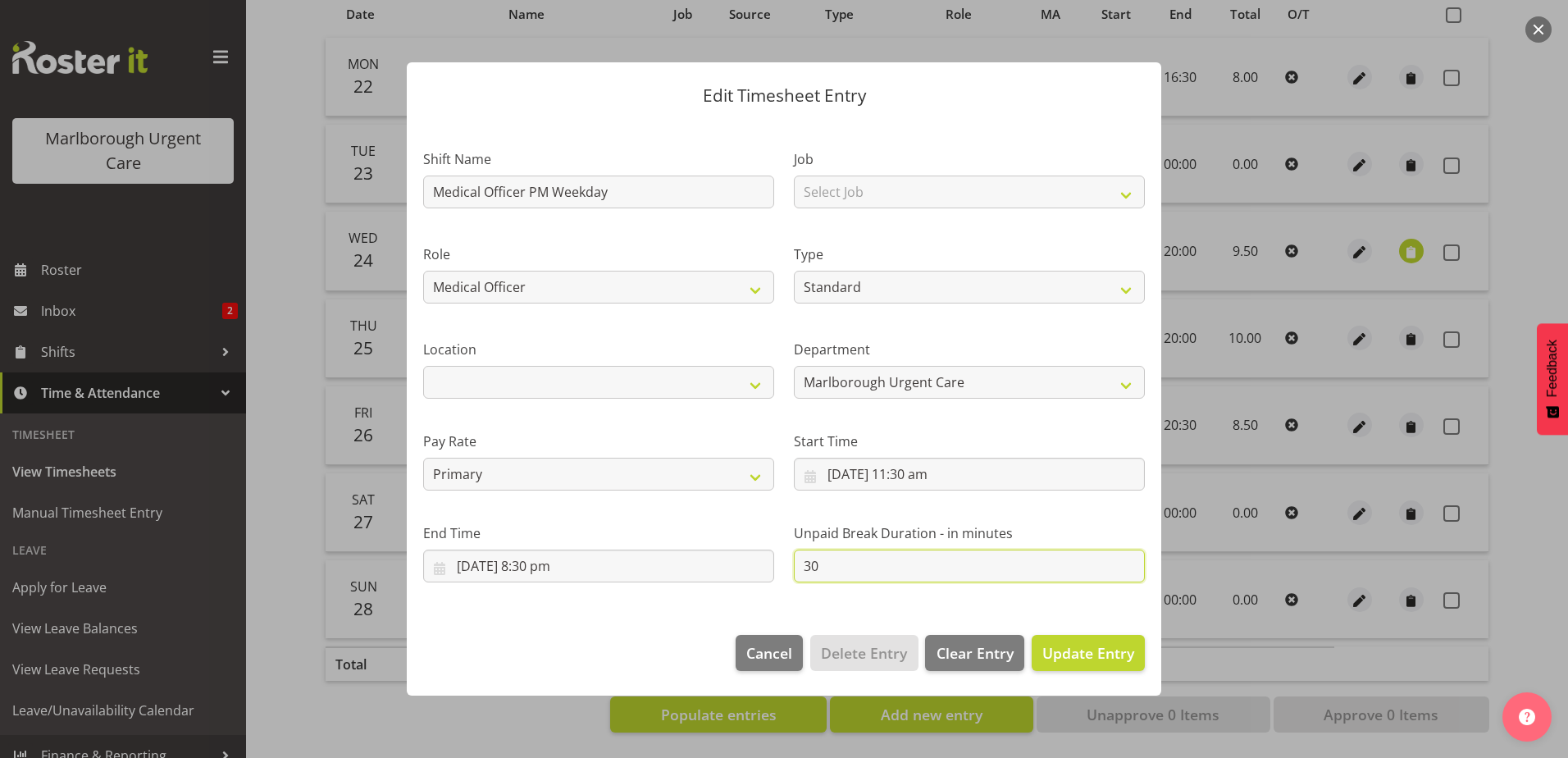
drag, startPoint x: 827, startPoint y: 567, endPoint x: 631, endPoint y: 546, distance: 197.1
click at [715, 568] on div "Shift Name Medical Officer PM Weekday Job Select Job Role Medical Officer Weeke…" at bounding box center [784, 359] width 741 height 465
click at [1126, 659] on span "Update Entry" at bounding box center [1088, 653] width 92 height 20
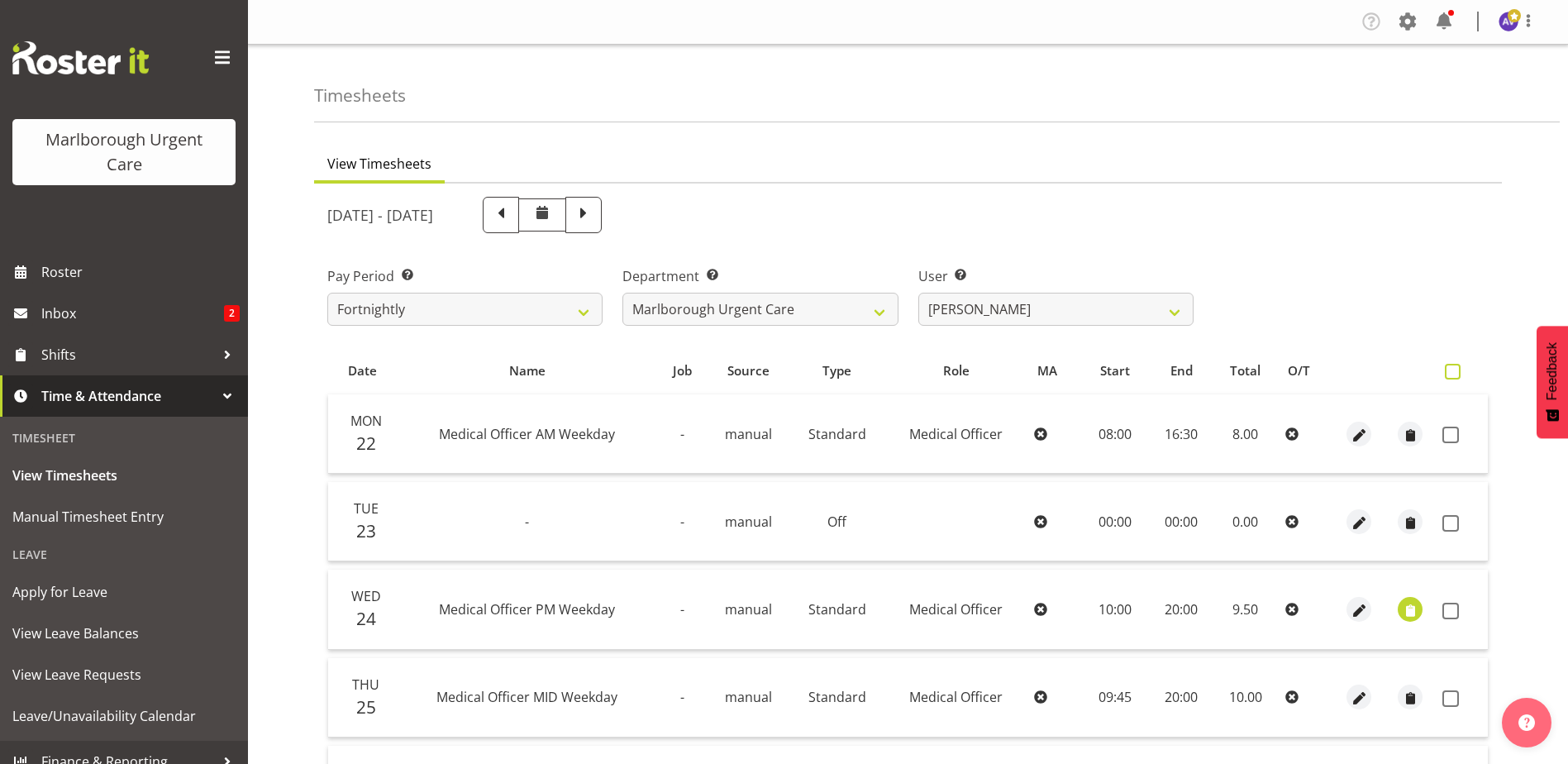
click at [1448, 364] on span at bounding box center [1452, 371] width 16 height 16
click at [1448, 366] on input "checkbox" at bounding box center [1449, 371] width 11 height 11
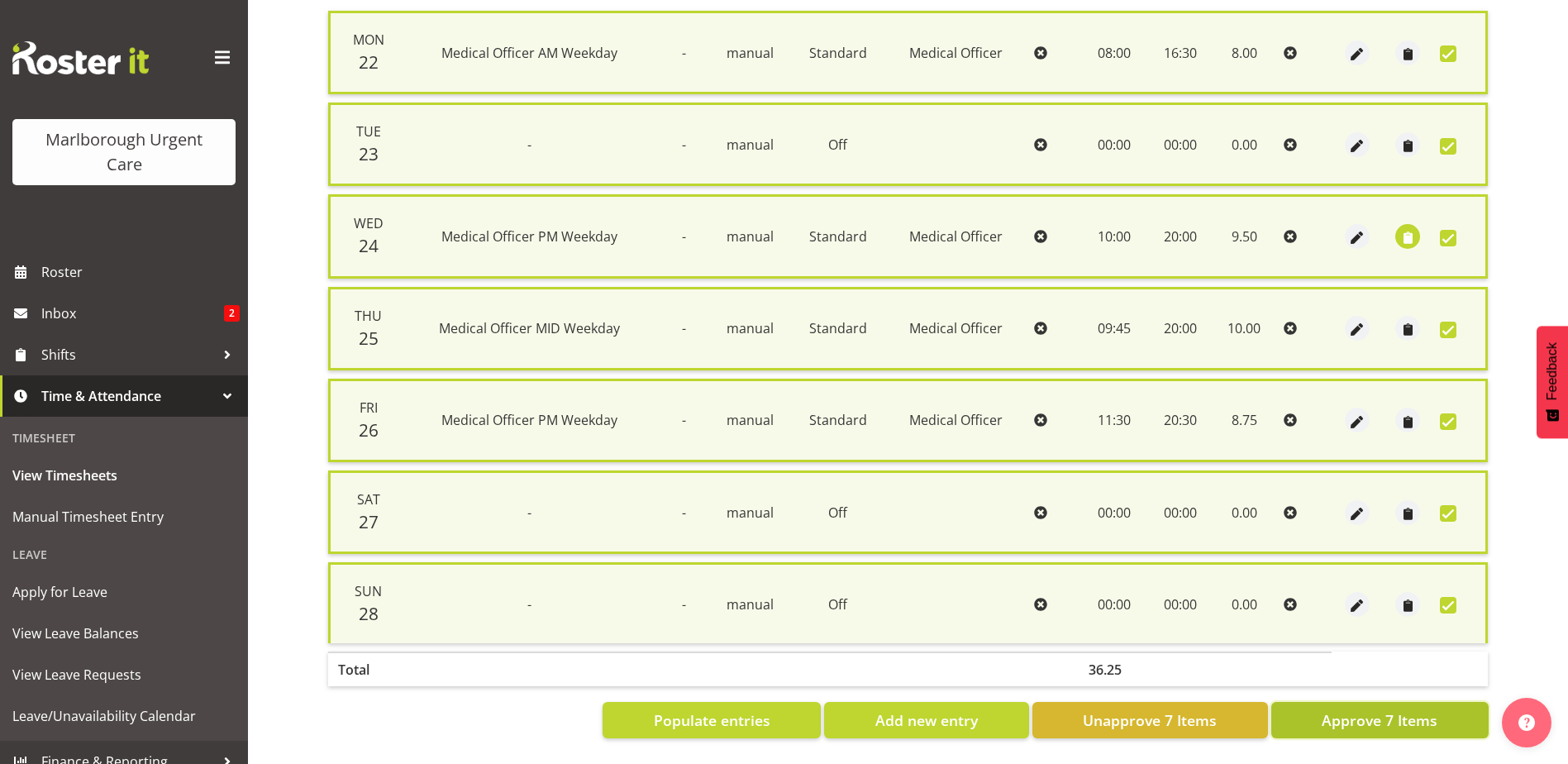
click at [1364, 709] on span "Approve 7 Items" at bounding box center [1379, 720] width 115 height 22
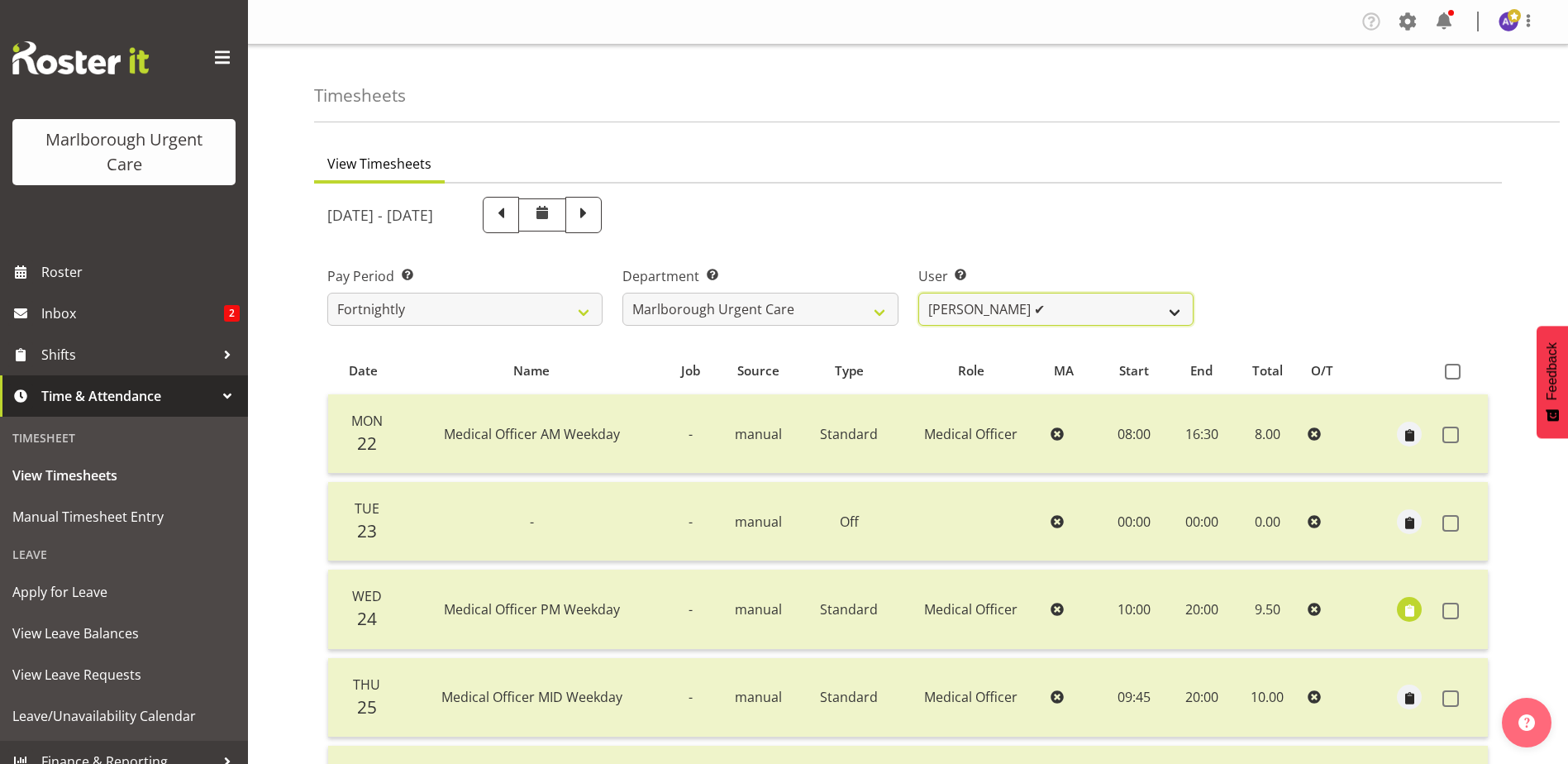
click at [979, 297] on select "Agnes Tyson ✔ Alysia Newman-Woods ✔ Andrew Brooks ✔ Cordelia Davies ✔ Gloria Va…" at bounding box center [1055, 308] width 275 height 33
click at [918, 292] on select "Agnes Tyson ✔ Alysia Newman-Woods ✔ Andrew Brooks ✔ Cordelia Davies ✔ Gloria Va…" at bounding box center [1055, 308] width 275 height 33
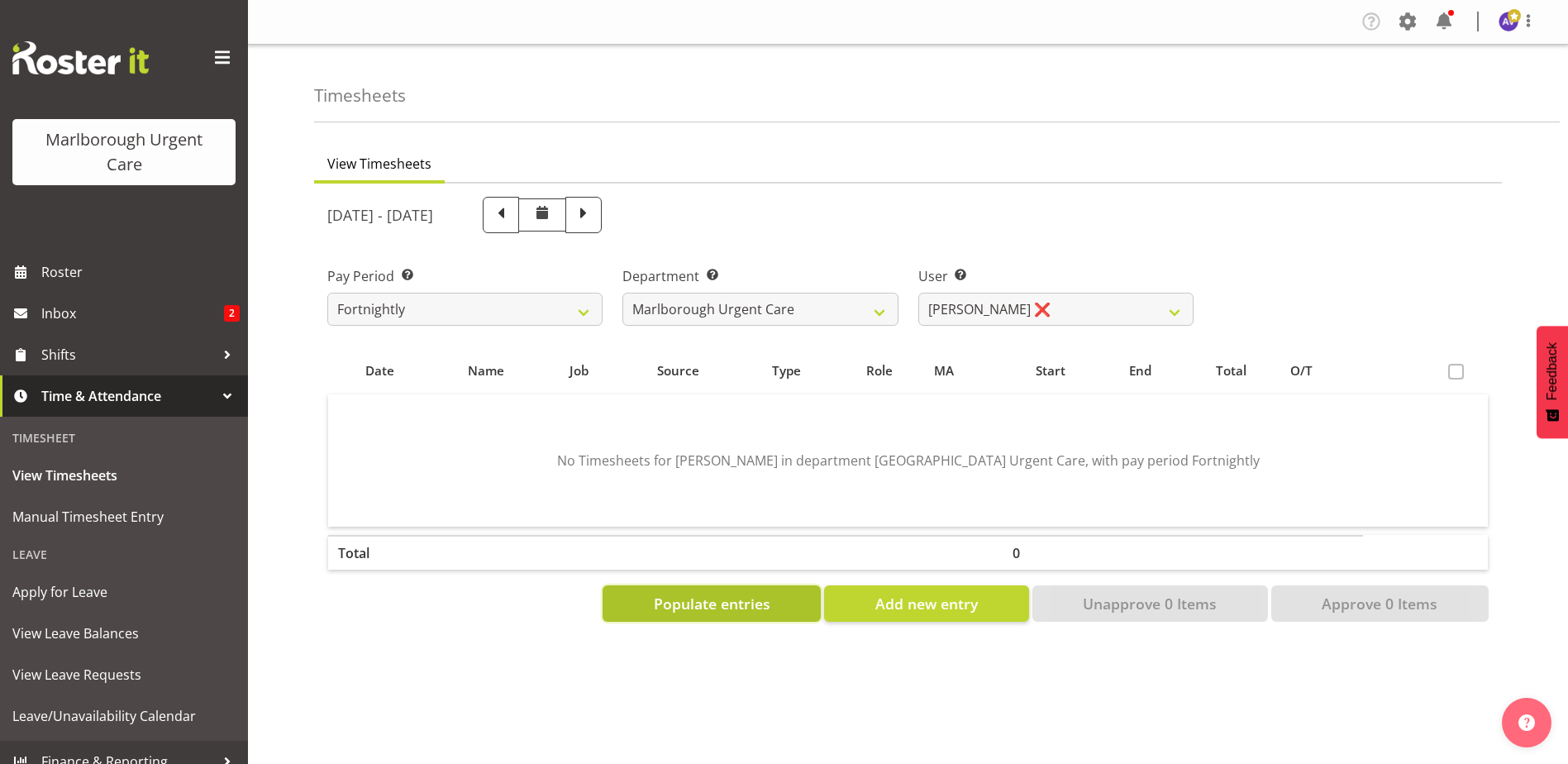
click at [747, 598] on span "Populate entries" at bounding box center [712, 604] width 116 height 22
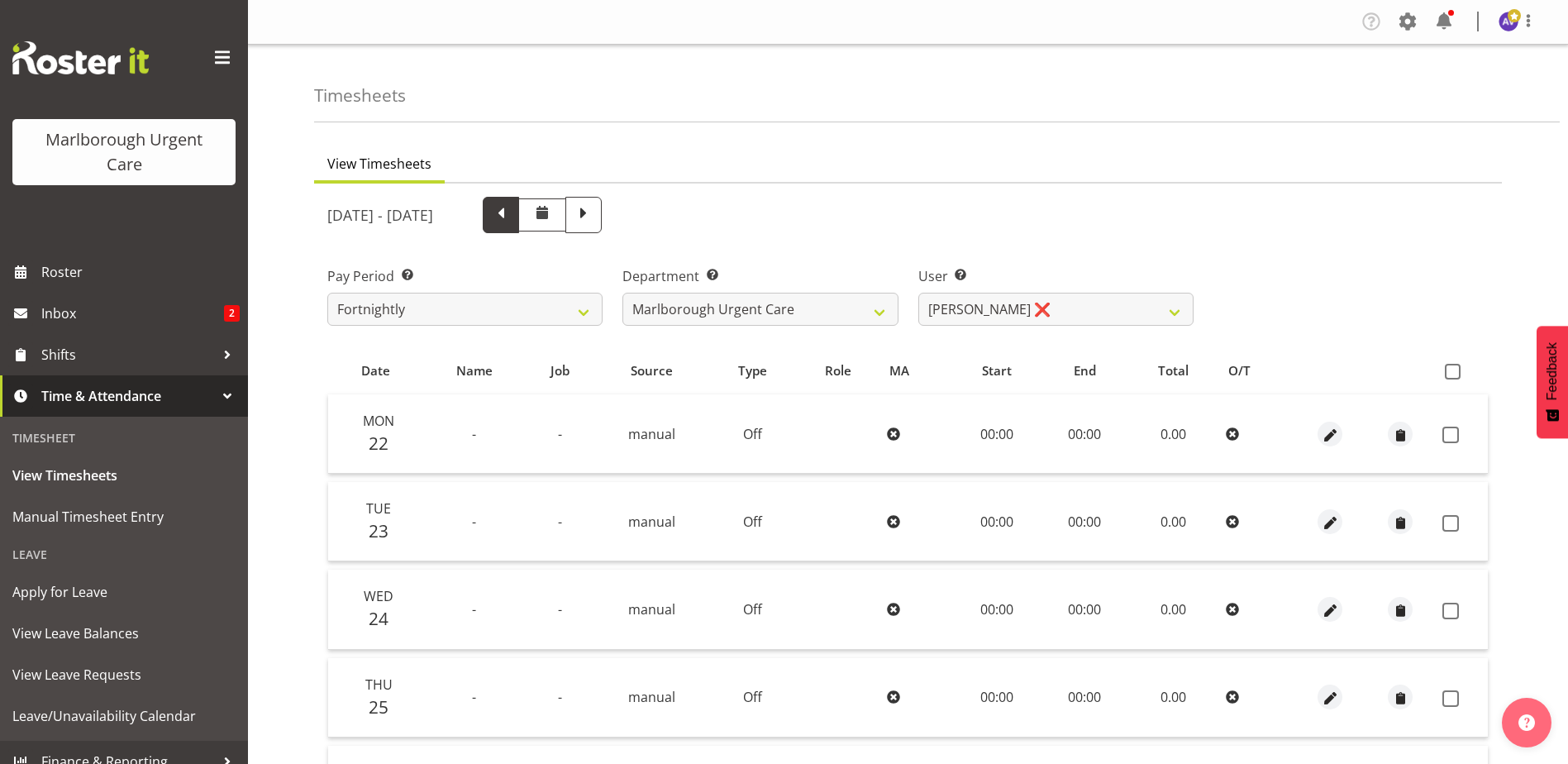
click at [511, 204] on span at bounding box center [501, 213] width 22 height 22
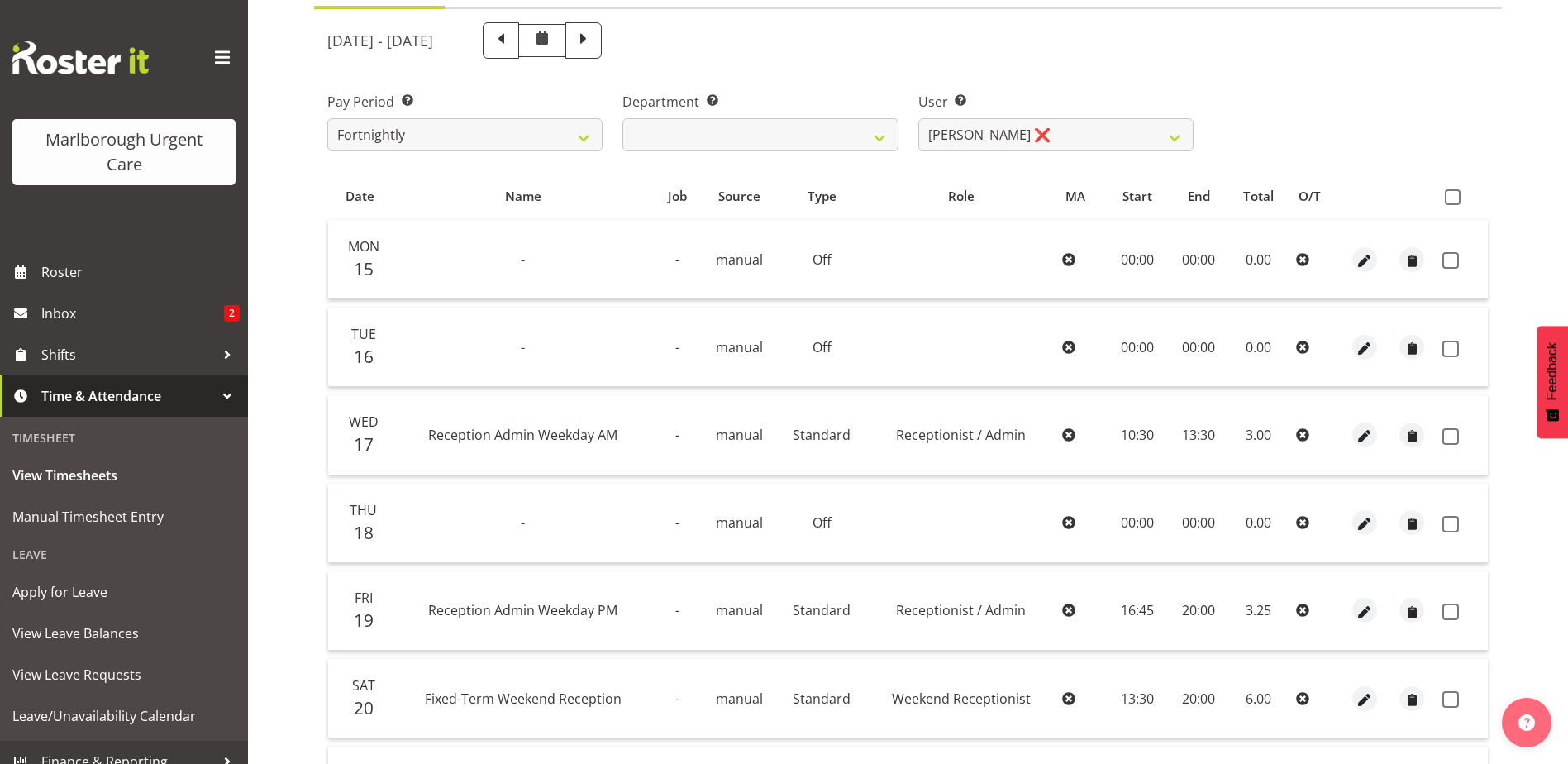
scroll to position [203, 0]
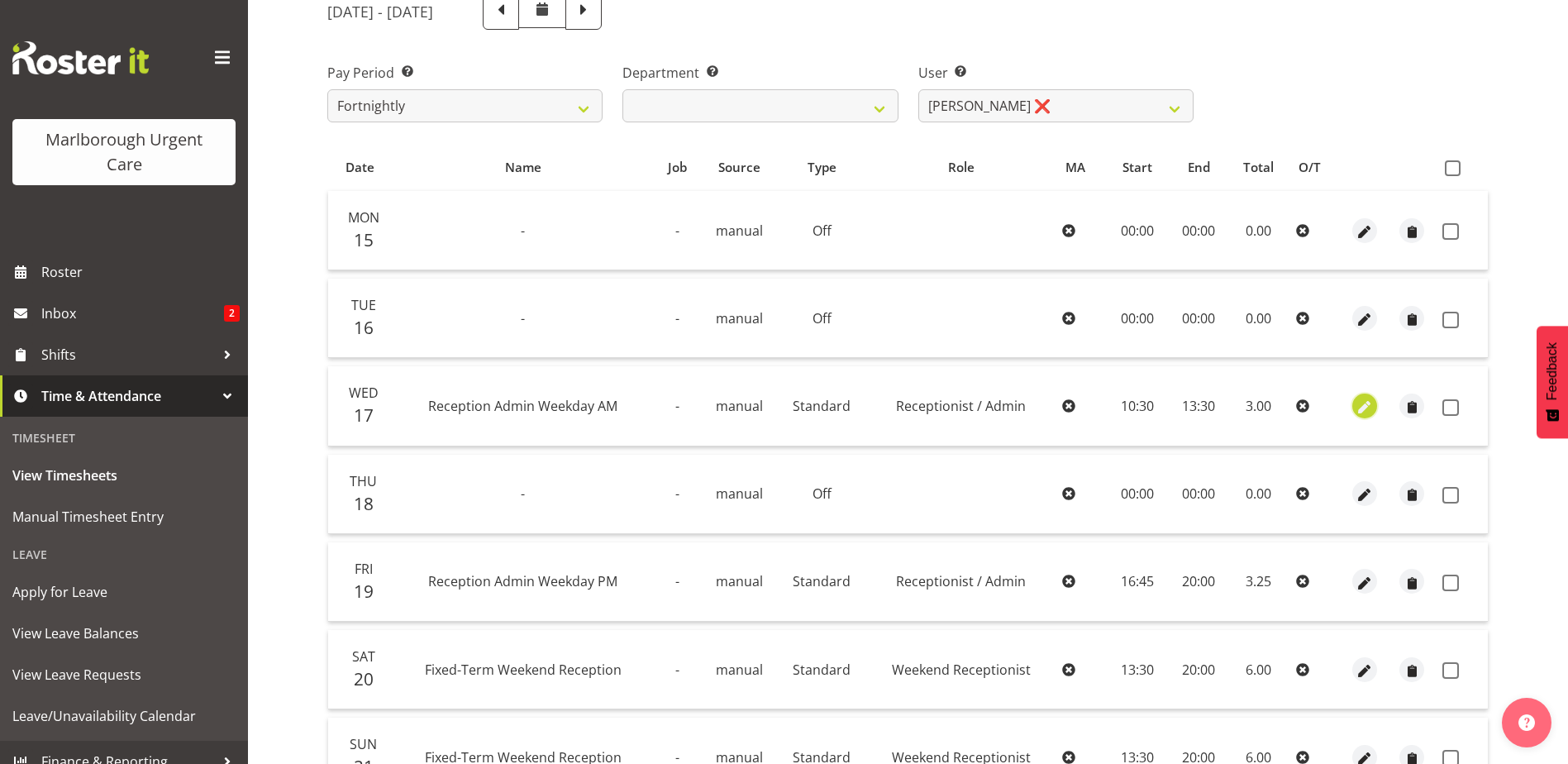
click at [1369, 408] on span "button" at bounding box center [1364, 407] width 19 height 19
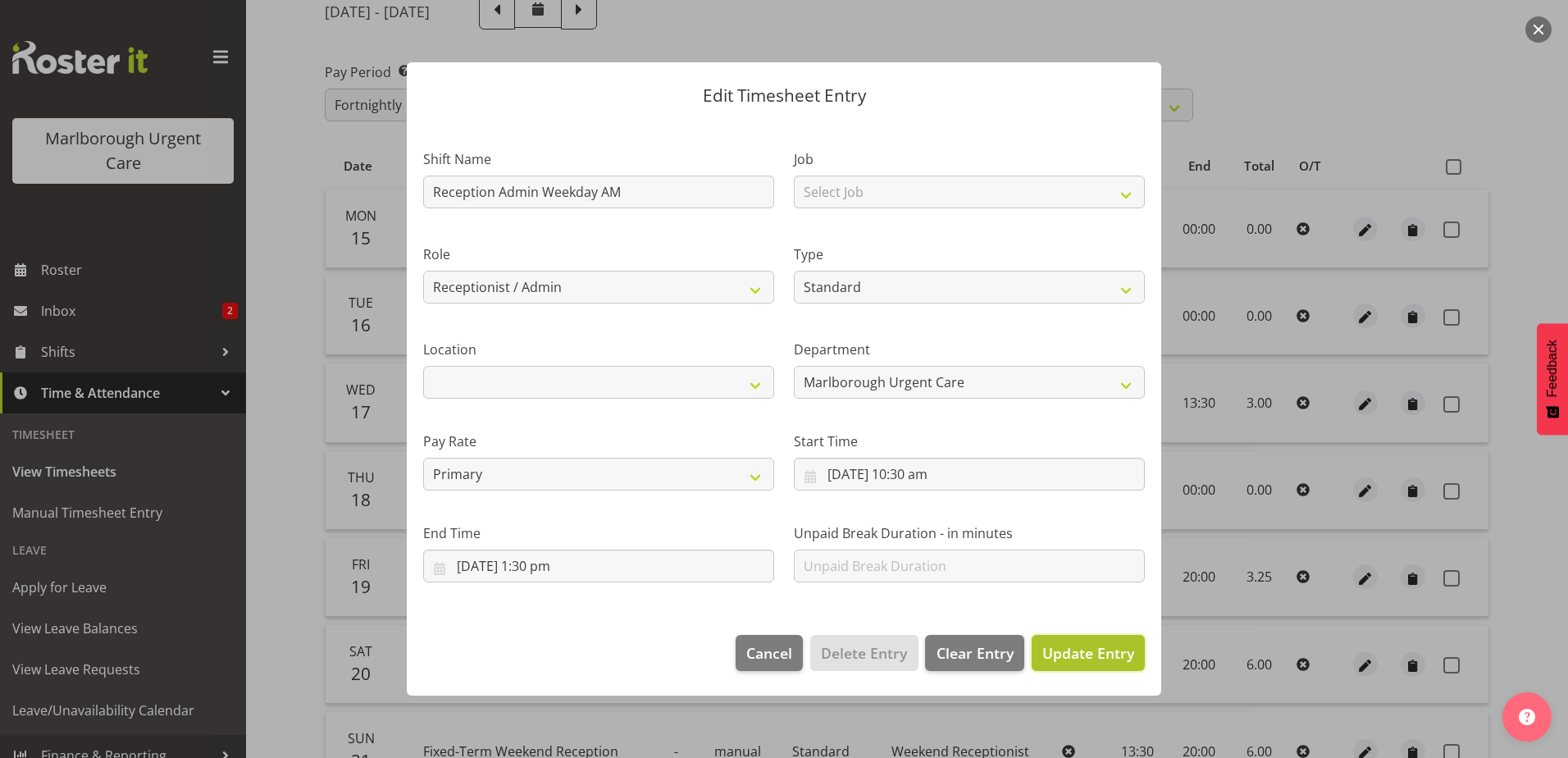
click at [1067, 646] on span "Update Entry" at bounding box center [1088, 653] width 92 height 20
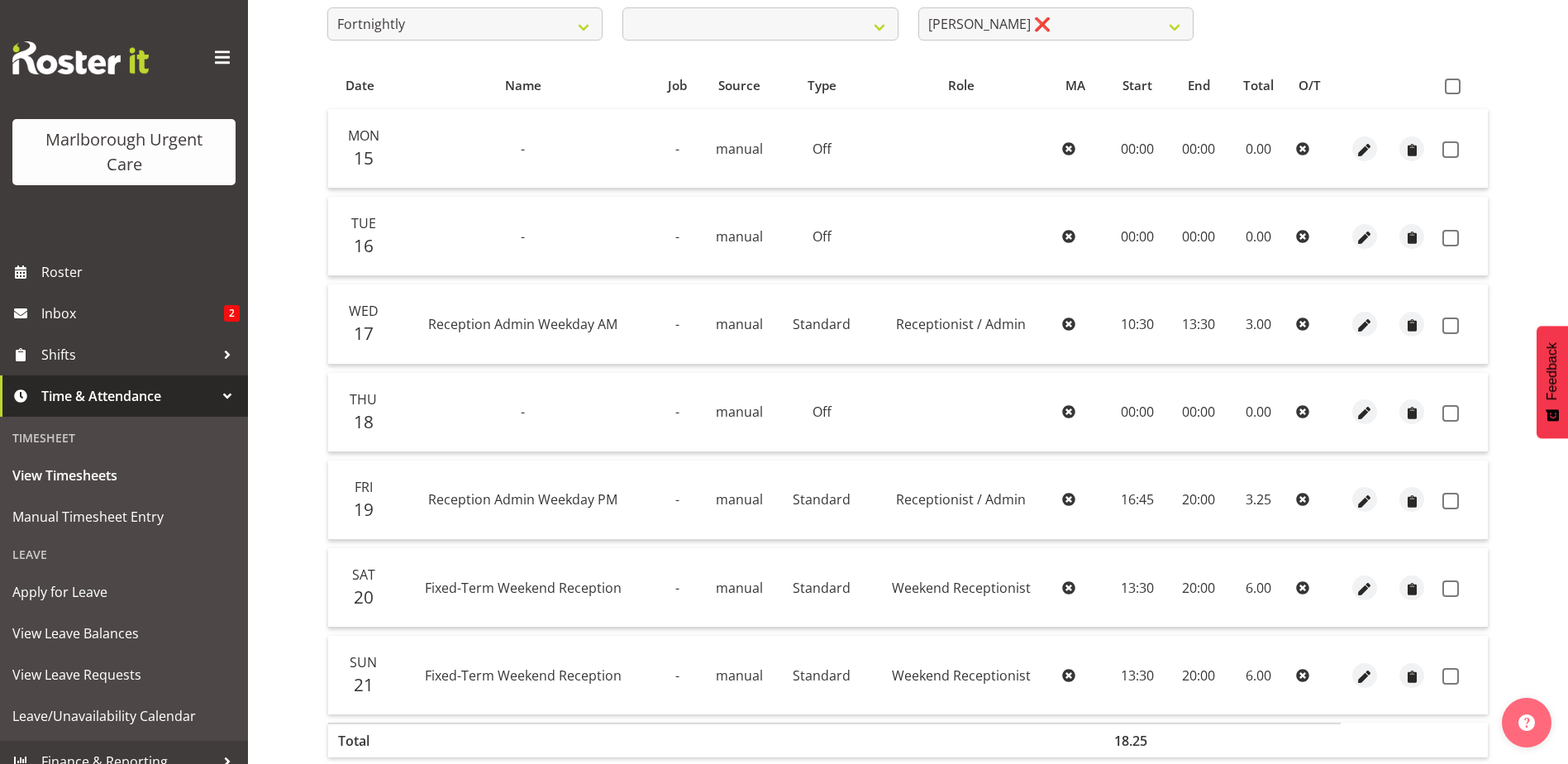
scroll to position [286, 0]
click at [1364, 499] on span "button" at bounding box center [1364, 500] width 19 height 19
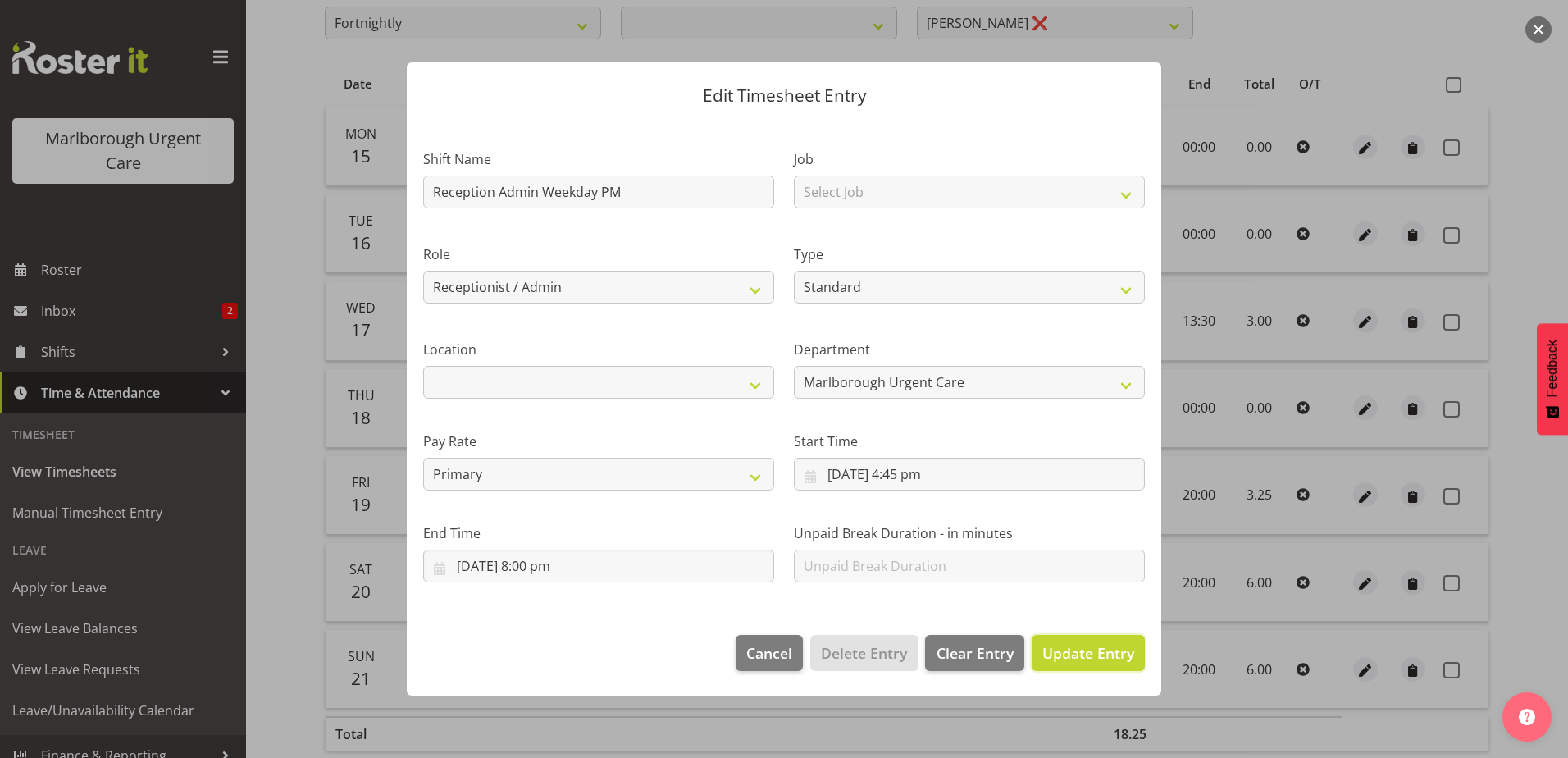
click at [1082, 651] on span "Update Entry" at bounding box center [1088, 653] width 92 height 20
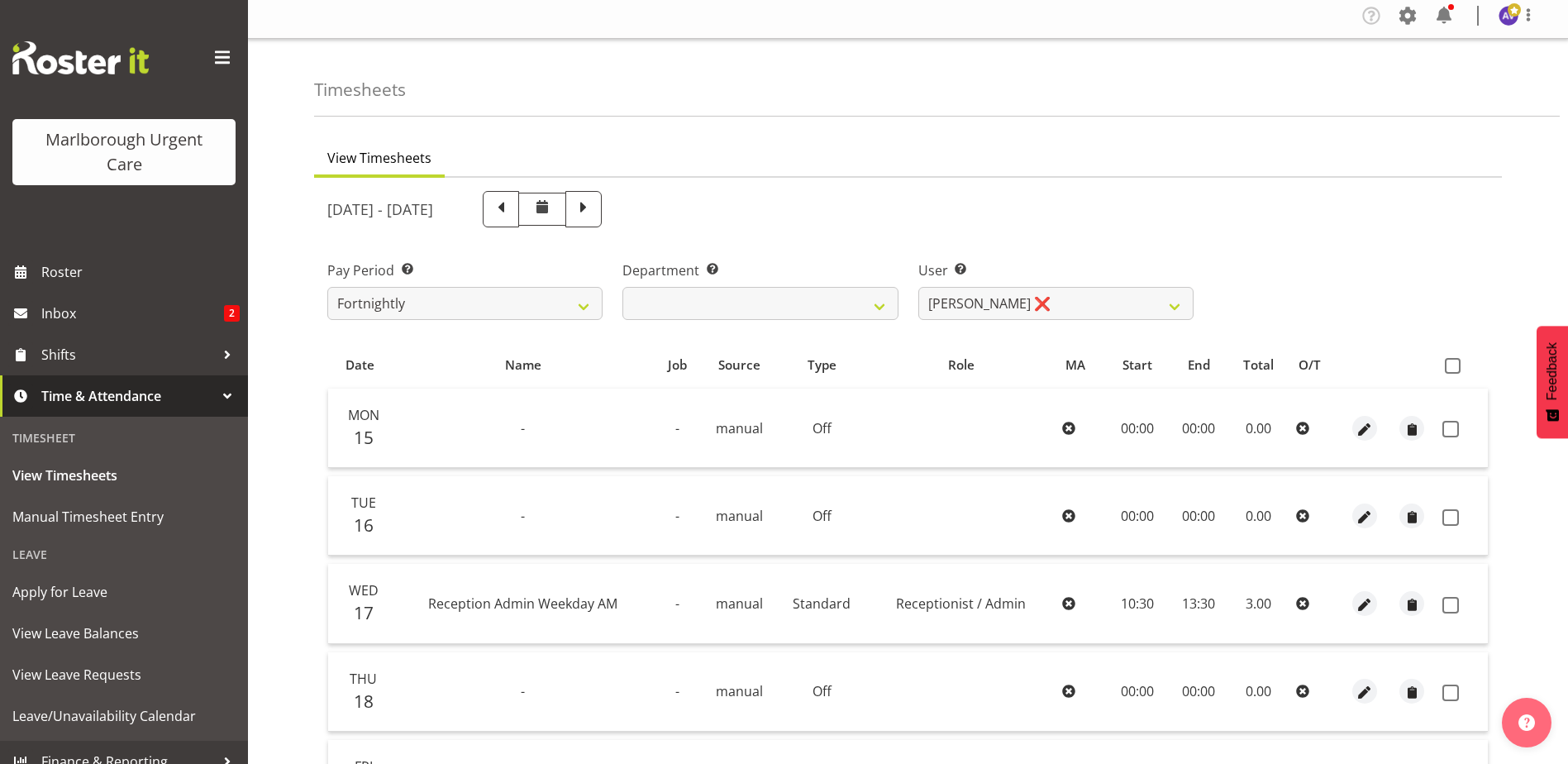
scroll to position [0, 0]
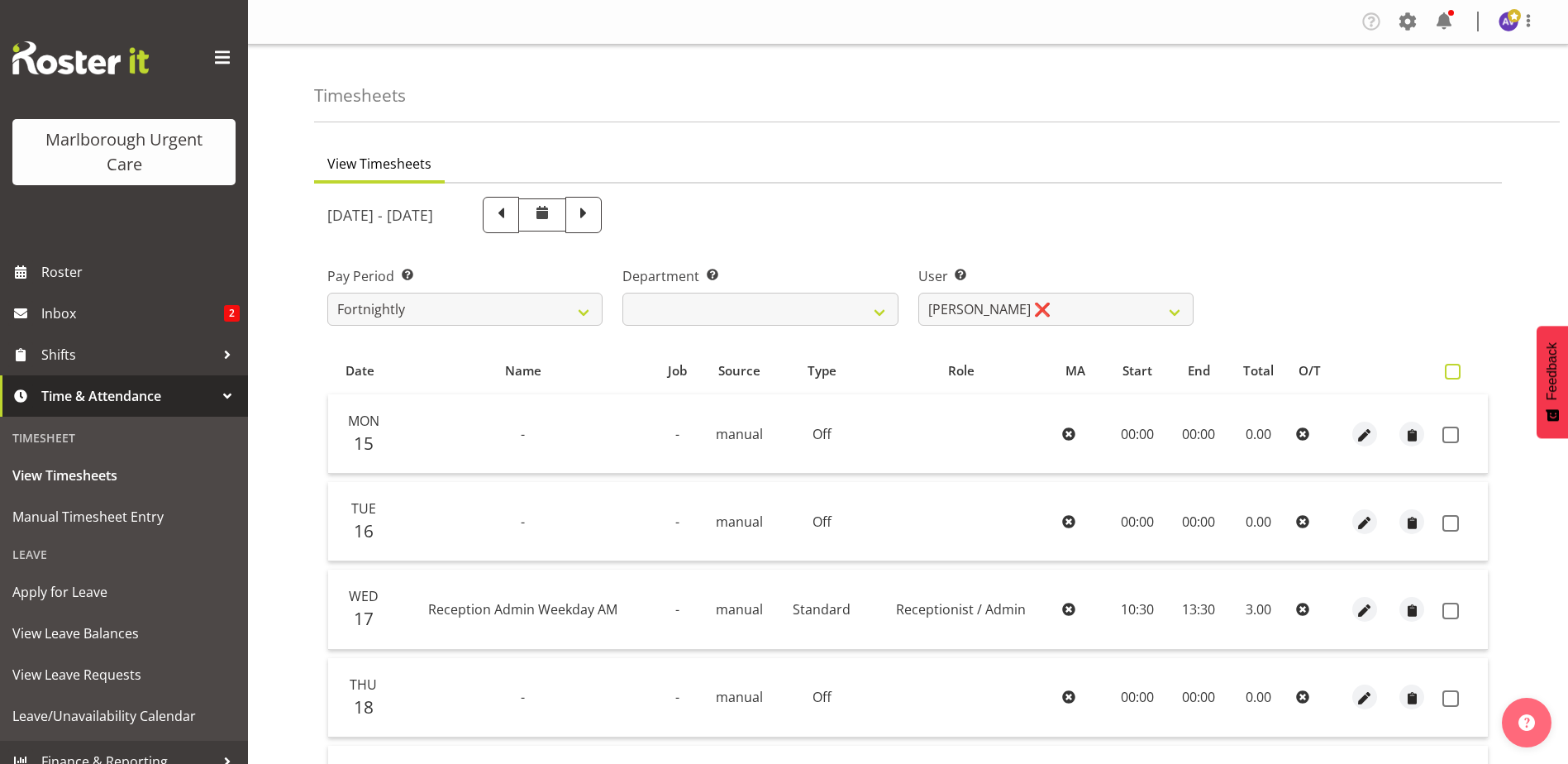
click at [1449, 372] on span at bounding box center [1452, 371] width 16 height 16
click at [1449, 372] on input "checkbox" at bounding box center [1449, 371] width 11 height 11
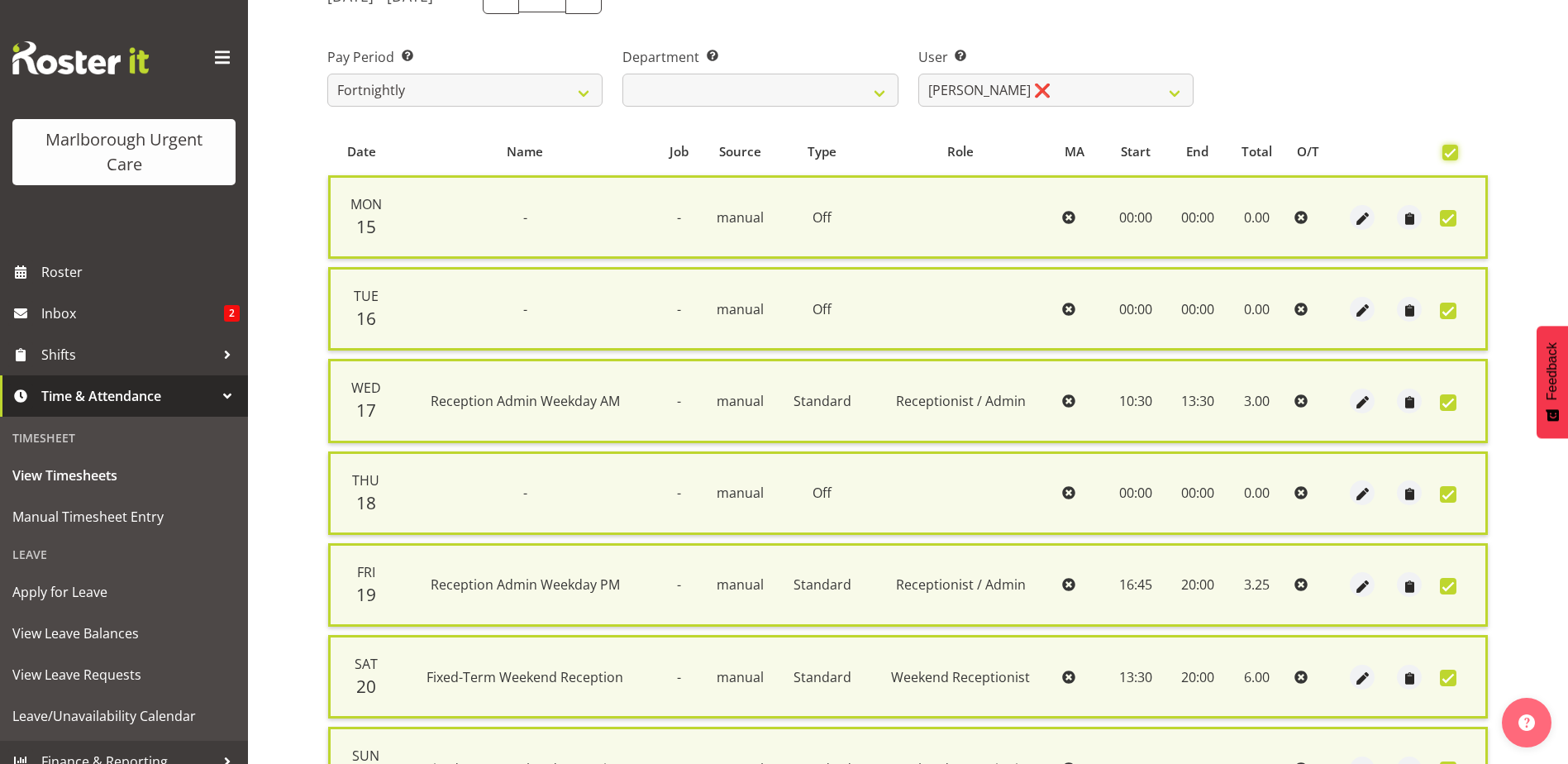
scroll to position [396, 0]
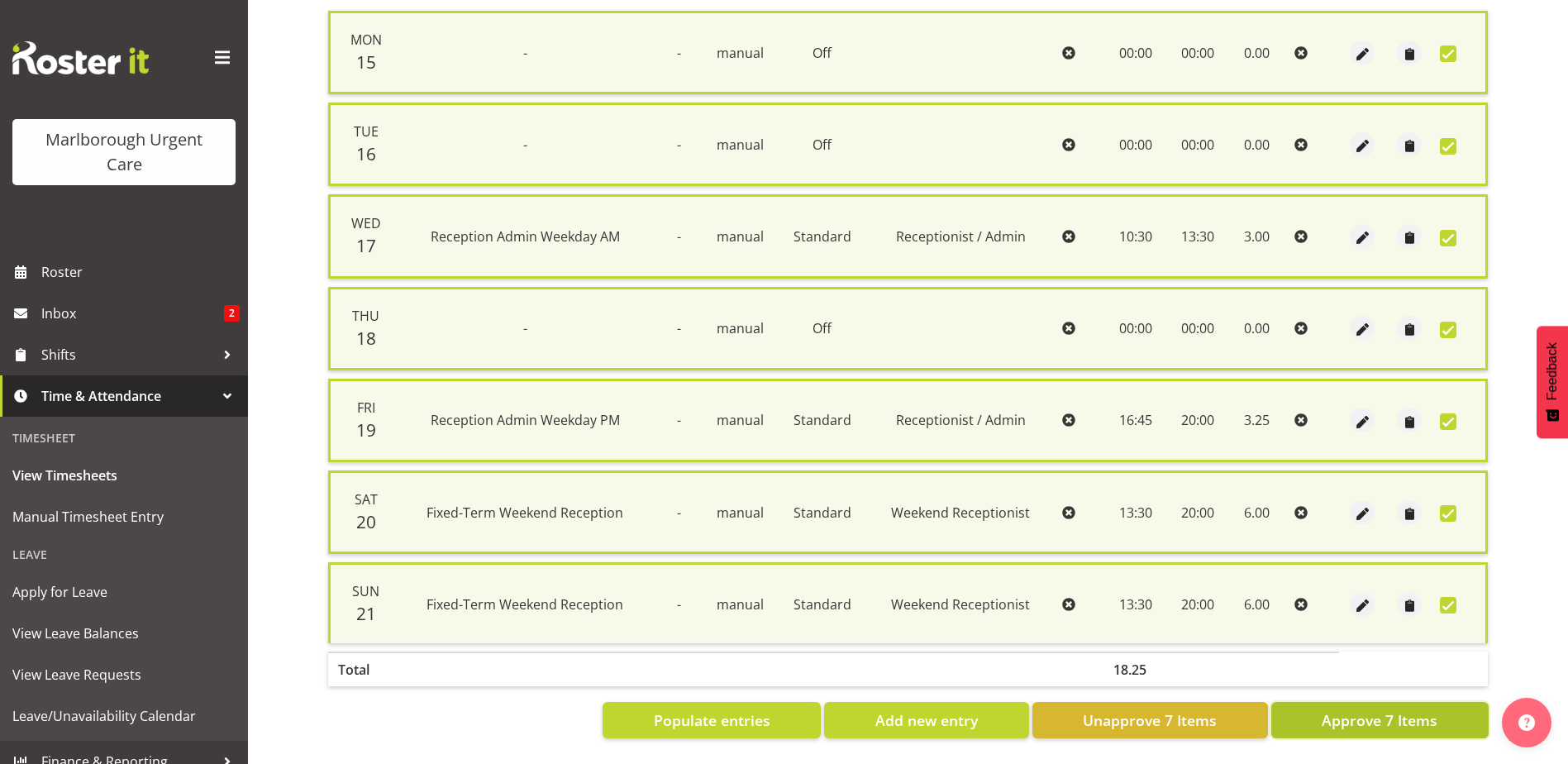
click at [1386, 709] on span "Approve 7 Items" at bounding box center [1379, 720] width 115 height 22
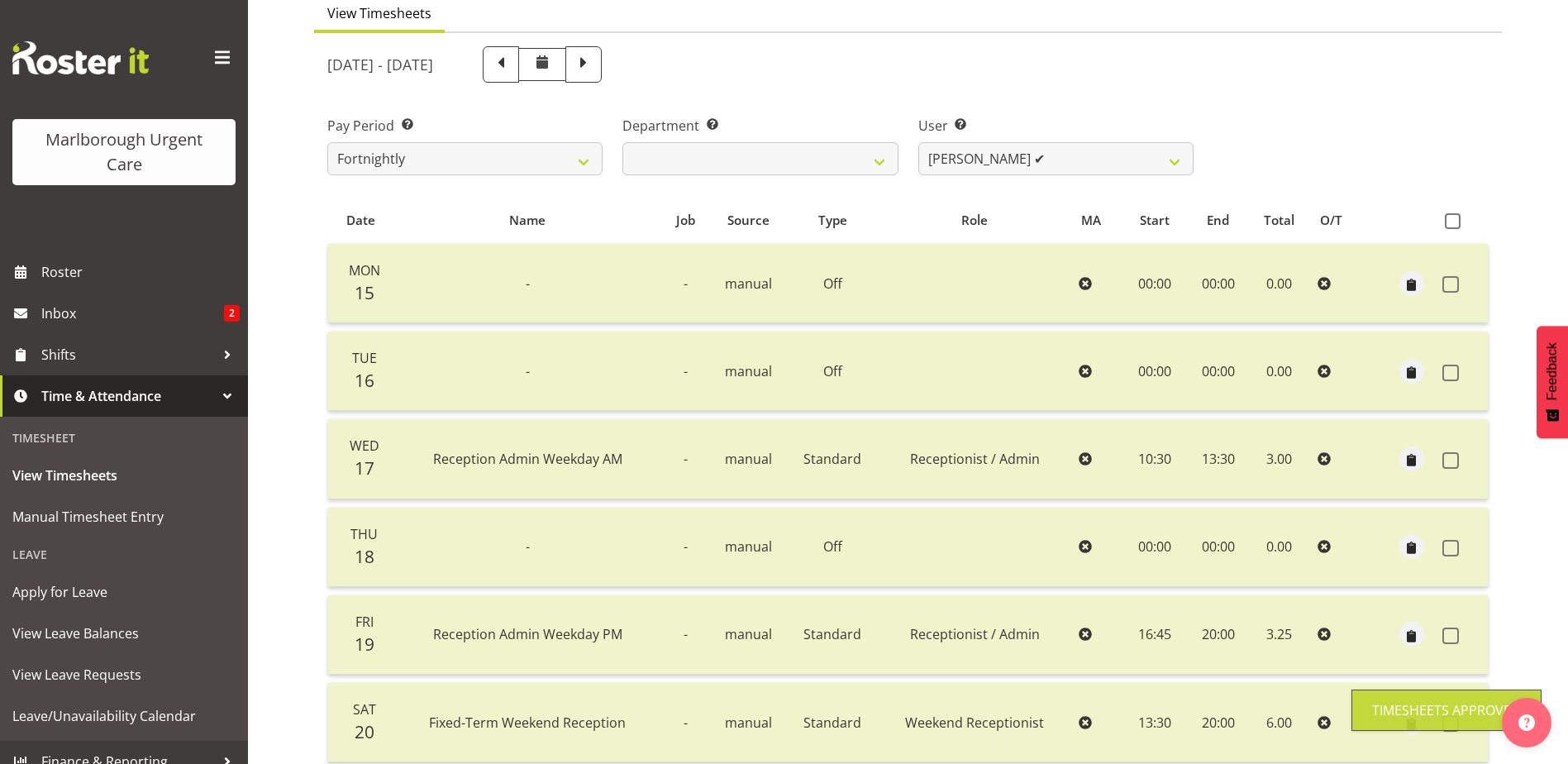
scroll to position [120, 0]
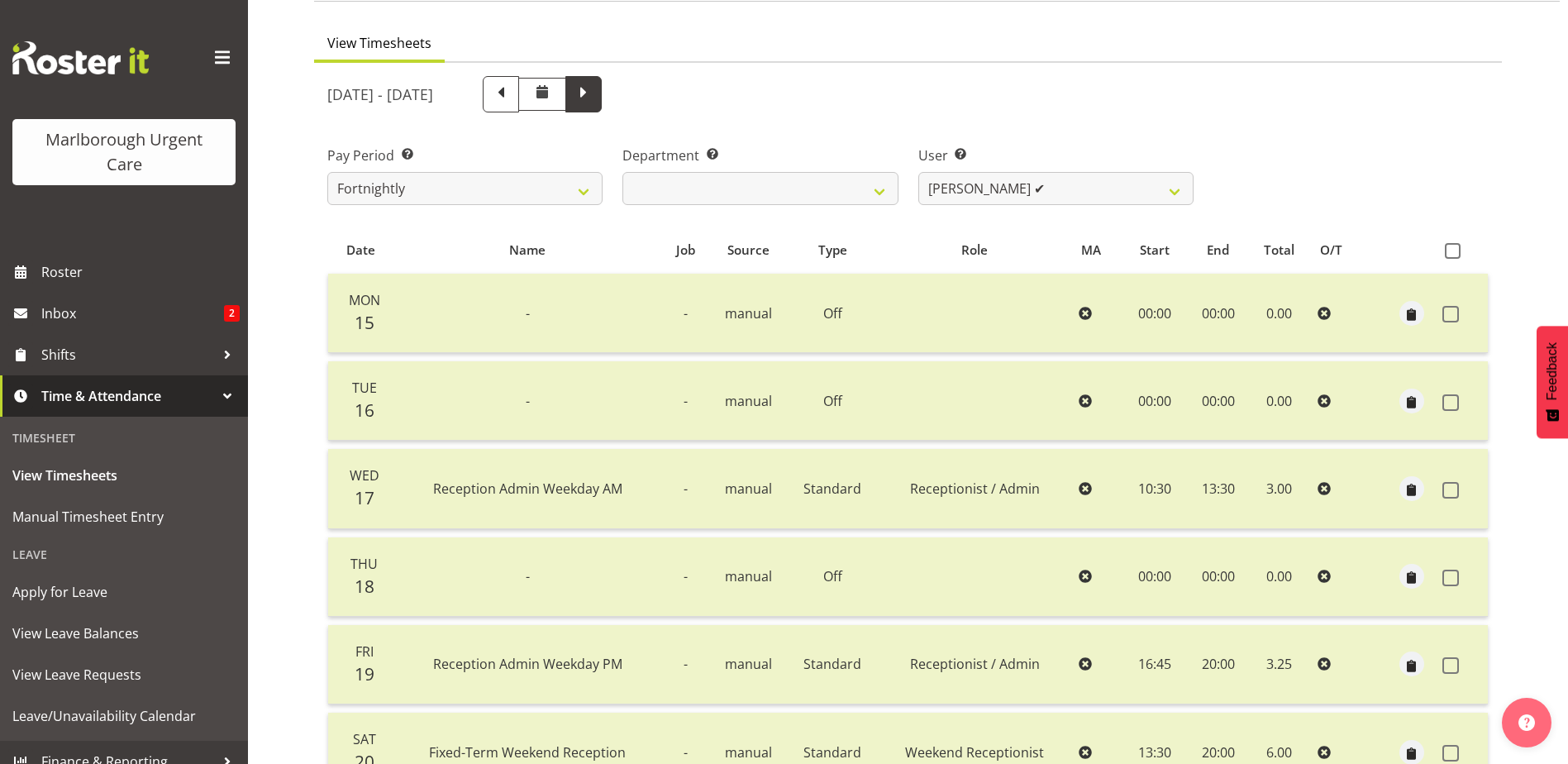
click at [595, 99] on span at bounding box center [584, 93] width 22 height 22
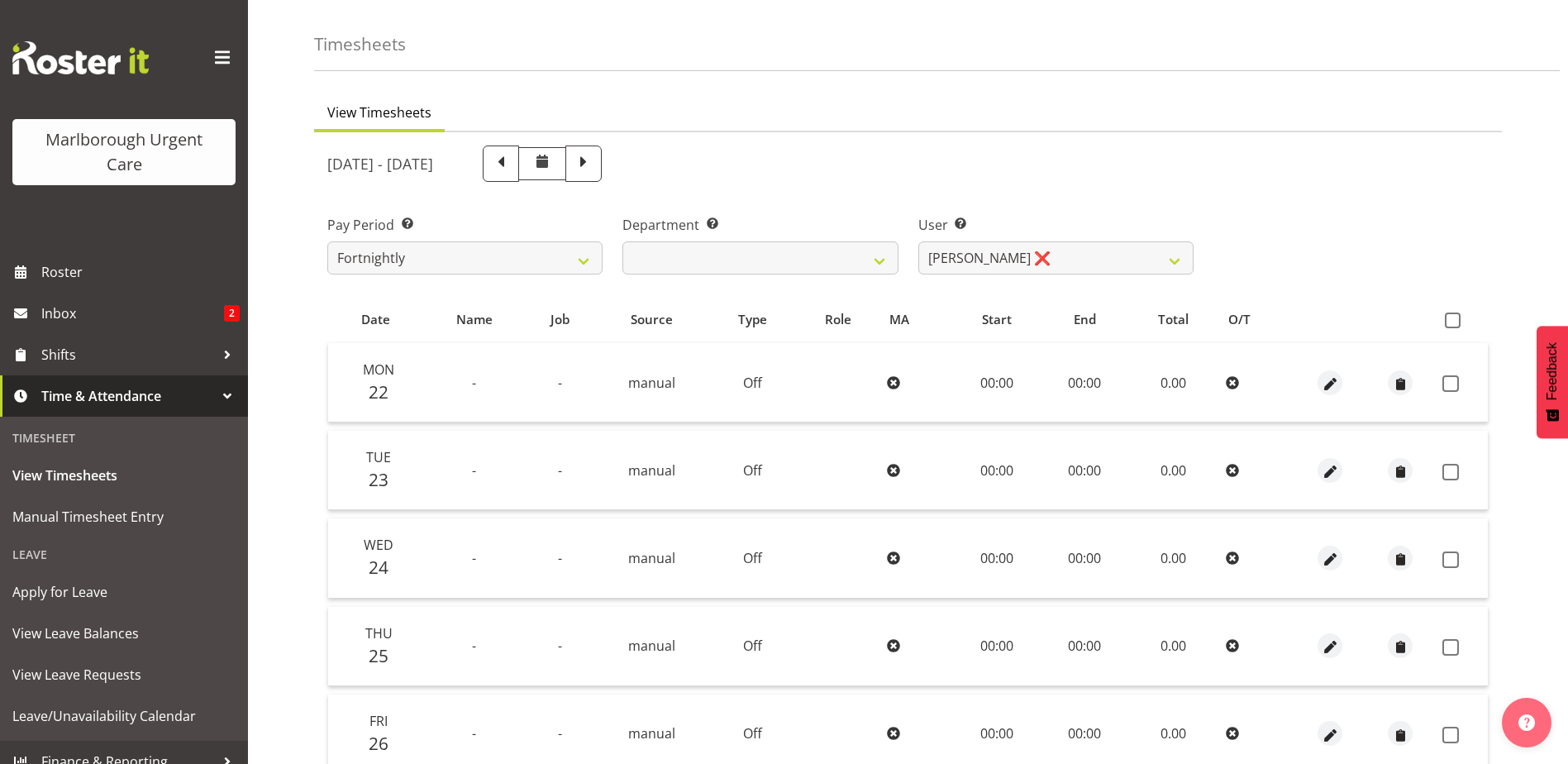
scroll to position [0, 0]
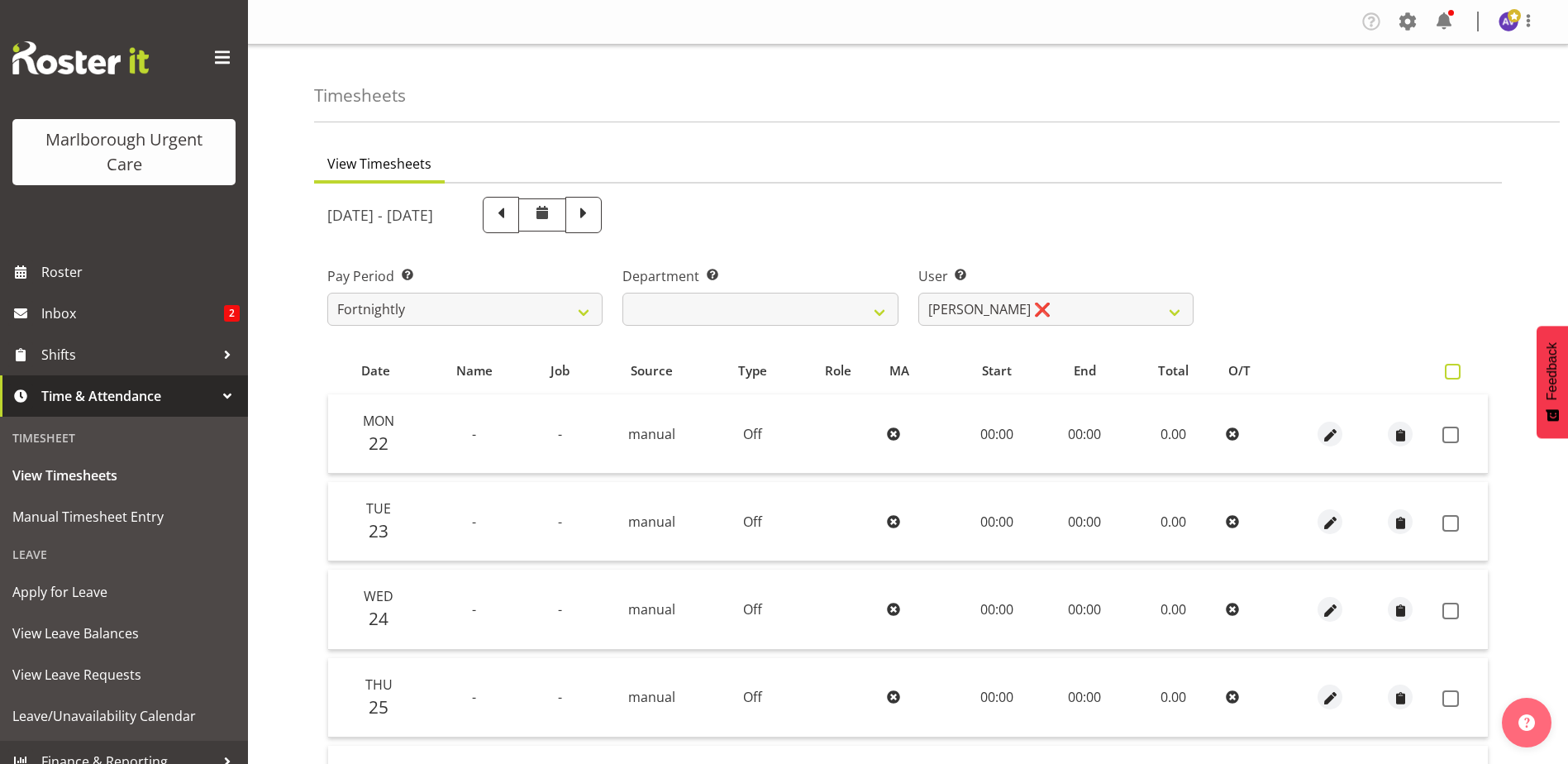
click at [1448, 369] on span at bounding box center [1452, 371] width 16 height 16
click at [1448, 369] on input "checkbox" at bounding box center [1449, 371] width 11 height 11
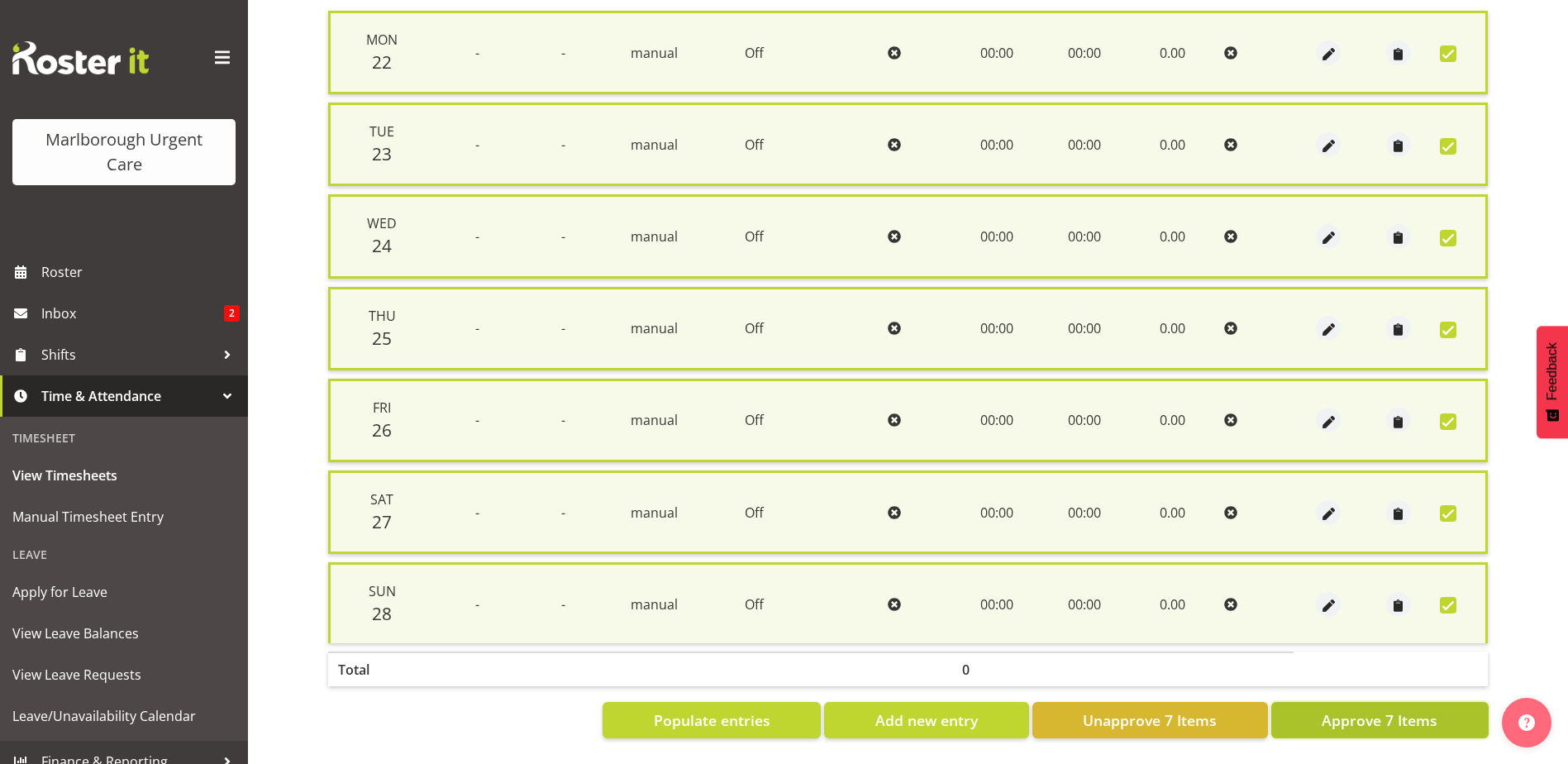
click at [1405, 717] on span "Approve 7 Items" at bounding box center [1379, 720] width 115 height 22
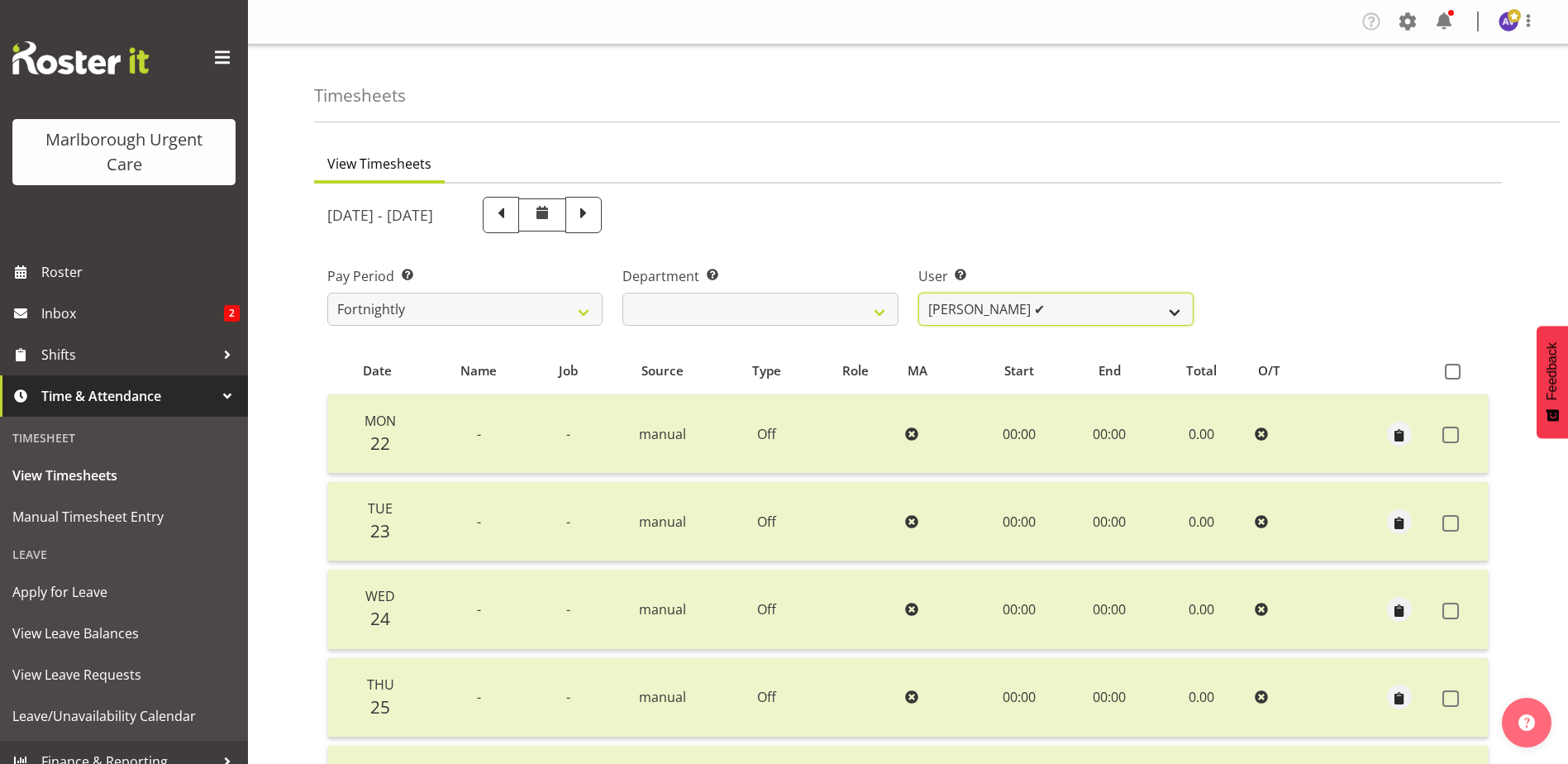
click at [1150, 304] on select "Agnes Tyson ✔ Alysia Newman-Woods ✔ Andrew Brooks ✔ Cordelia Davies ✔ Gloria Va…" at bounding box center [1055, 308] width 275 height 33
click at [918, 292] on select "Agnes Tyson ✔ Alysia Newman-Woods ✔ Andrew Brooks ✔ Cordelia Davies ✔ Gloria Va…" at bounding box center [1055, 308] width 275 height 33
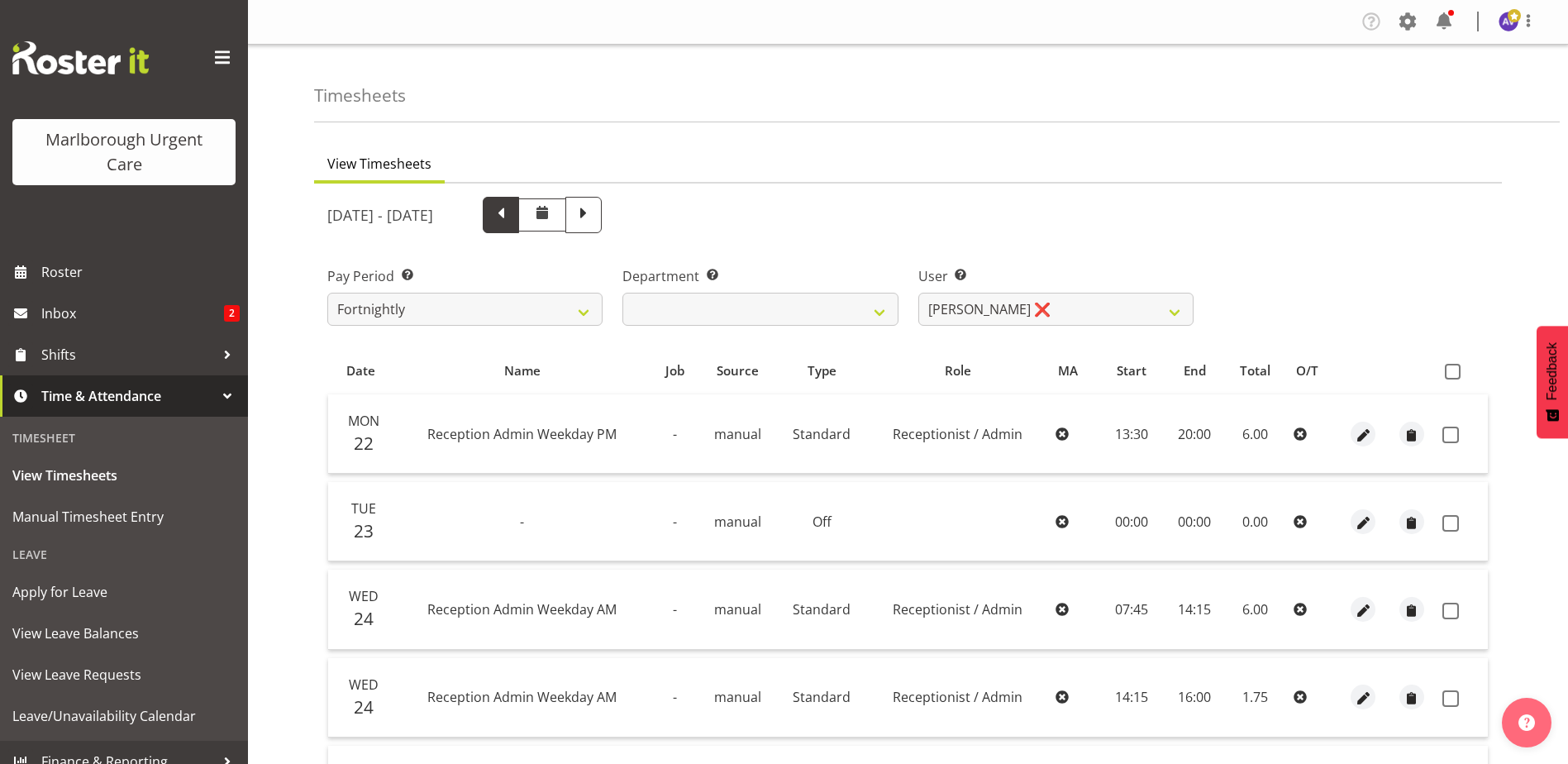
click at [511, 204] on span at bounding box center [501, 213] width 22 height 22
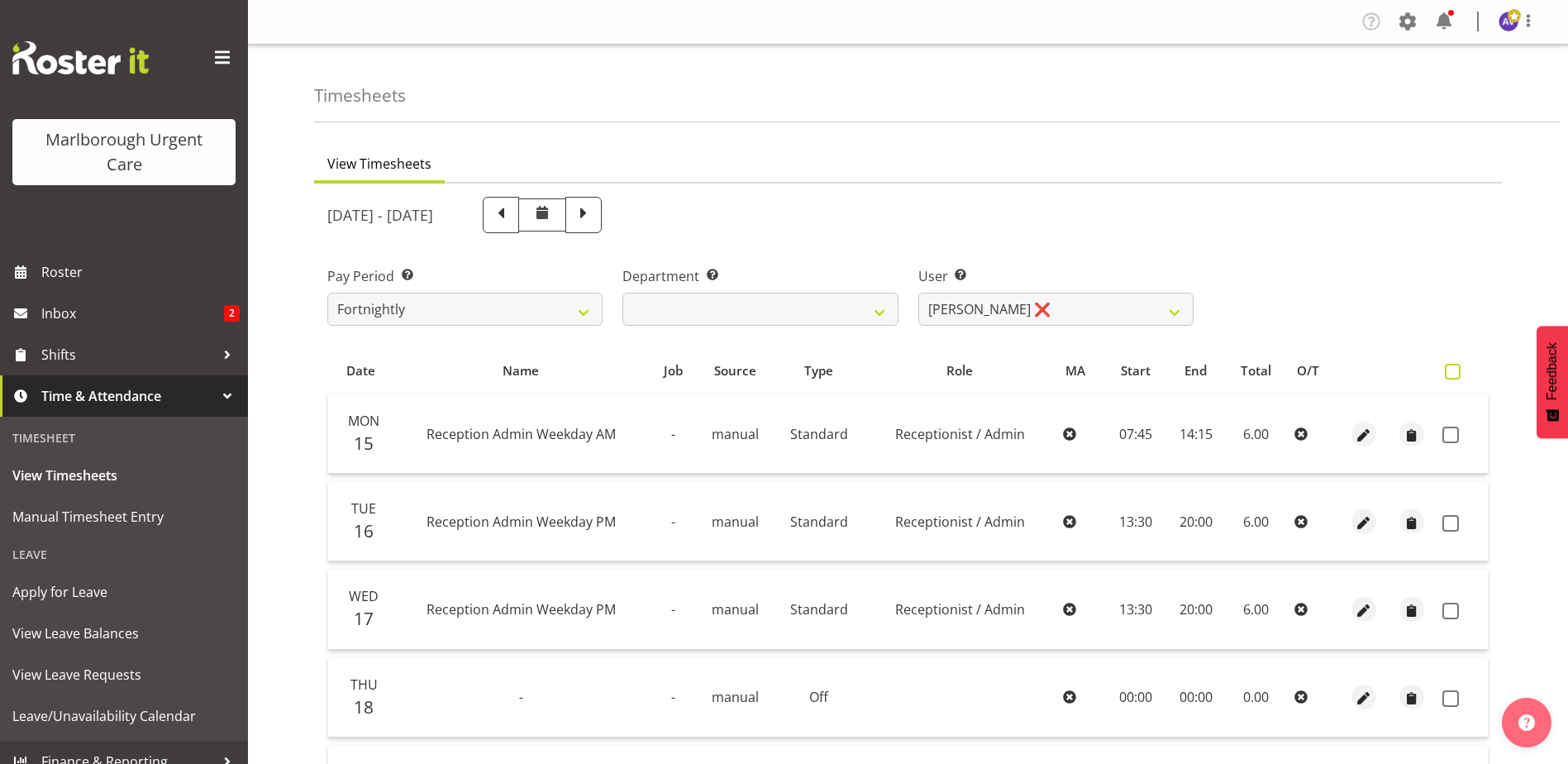
click at [1451, 371] on span at bounding box center [1452, 371] width 16 height 16
click at [1451, 371] on input "checkbox" at bounding box center [1449, 371] width 11 height 11
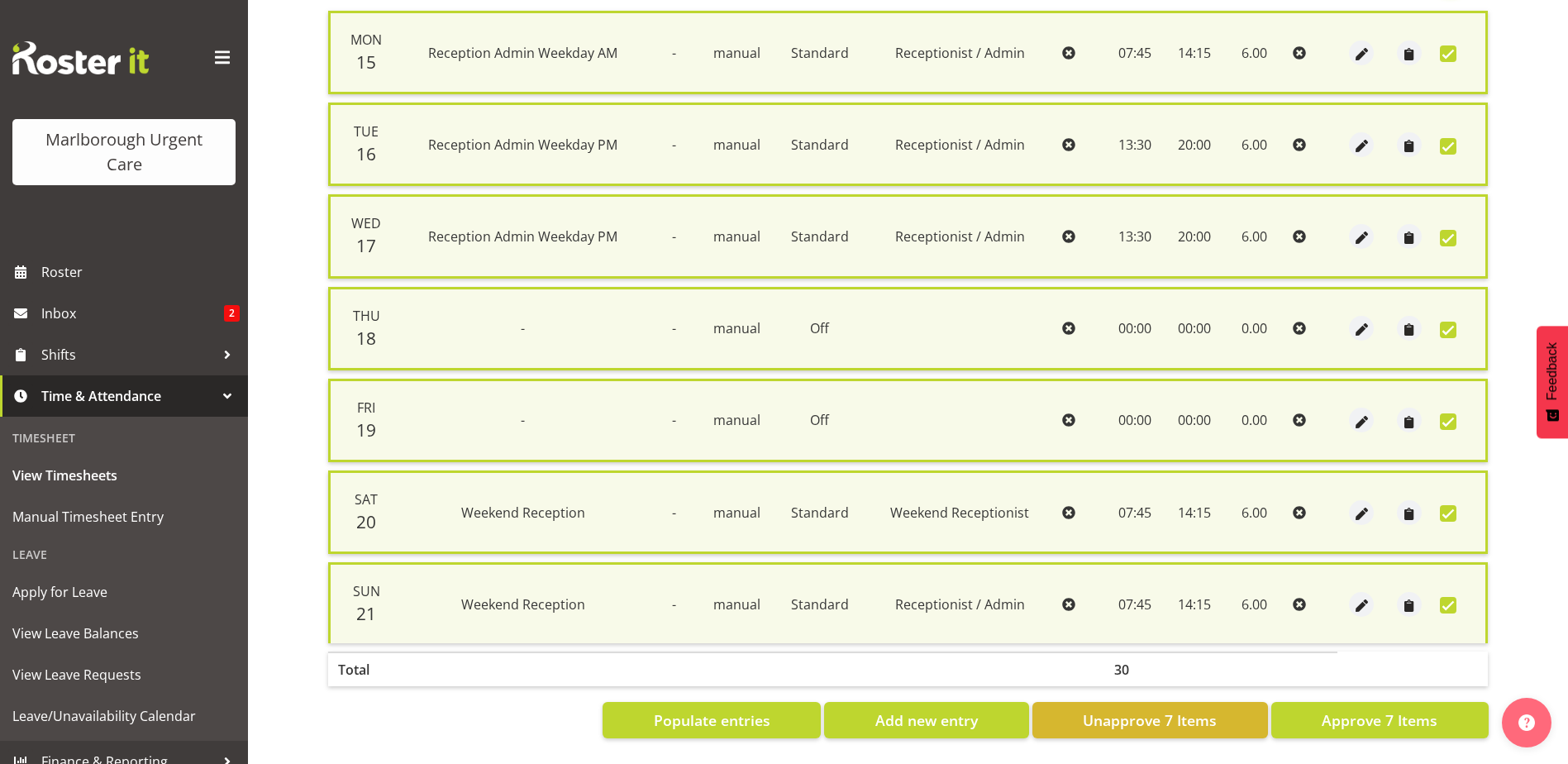
scroll to position [396, 0]
click at [1394, 715] on span "Approve 7 Items" at bounding box center [1379, 720] width 115 height 22
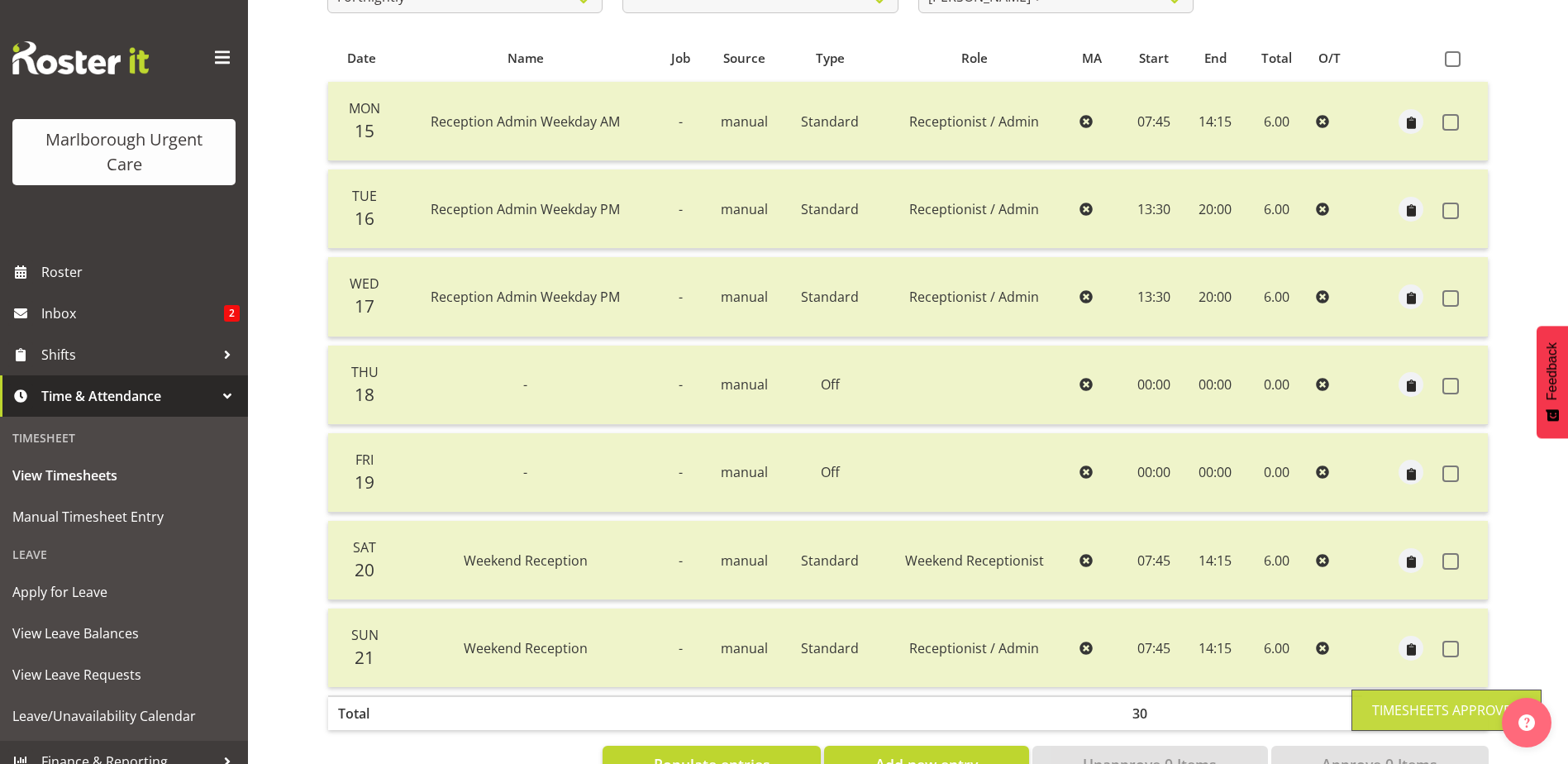
scroll to position [38, 0]
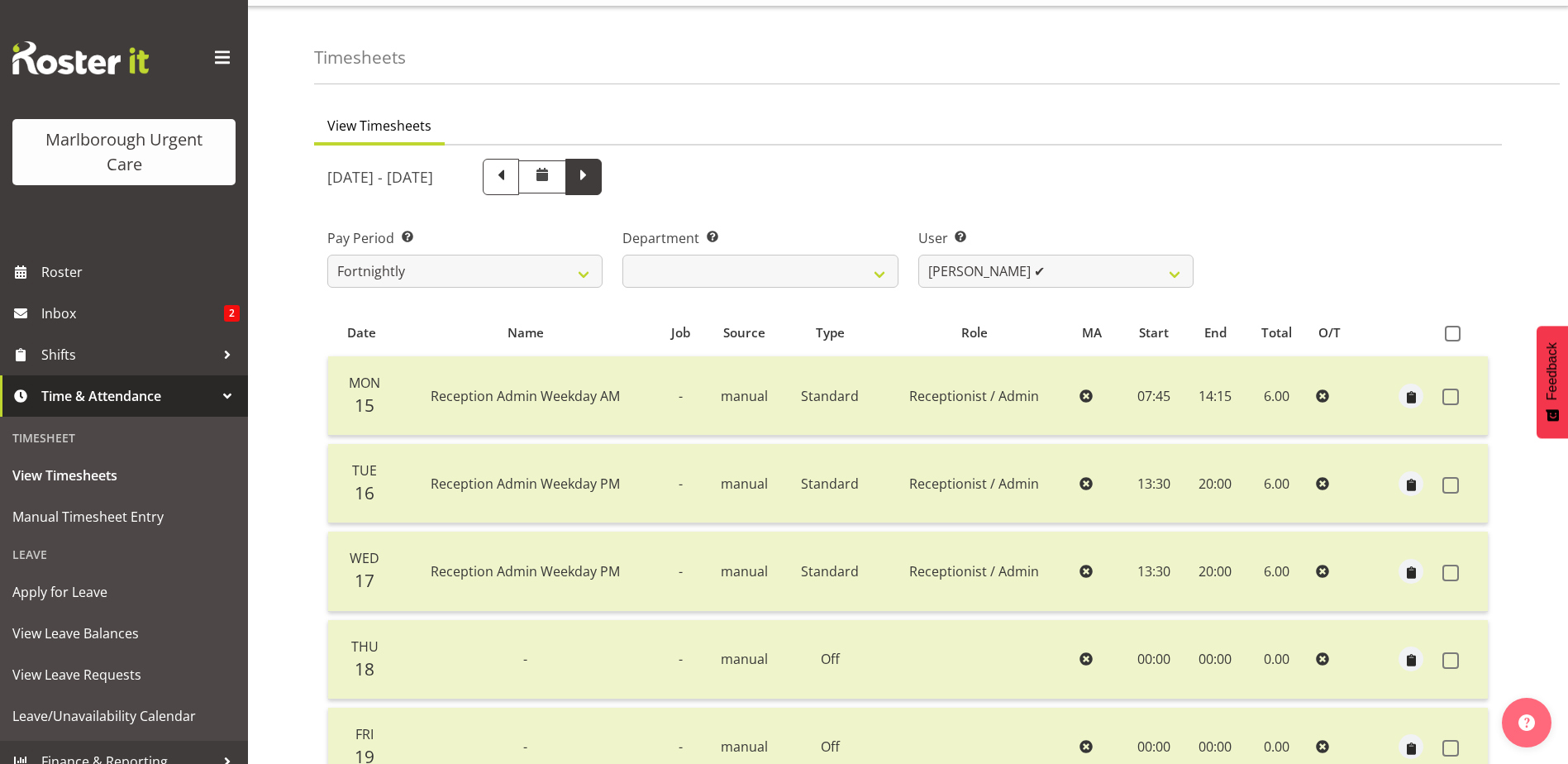
click at [595, 184] on span at bounding box center [584, 175] width 22 height 22
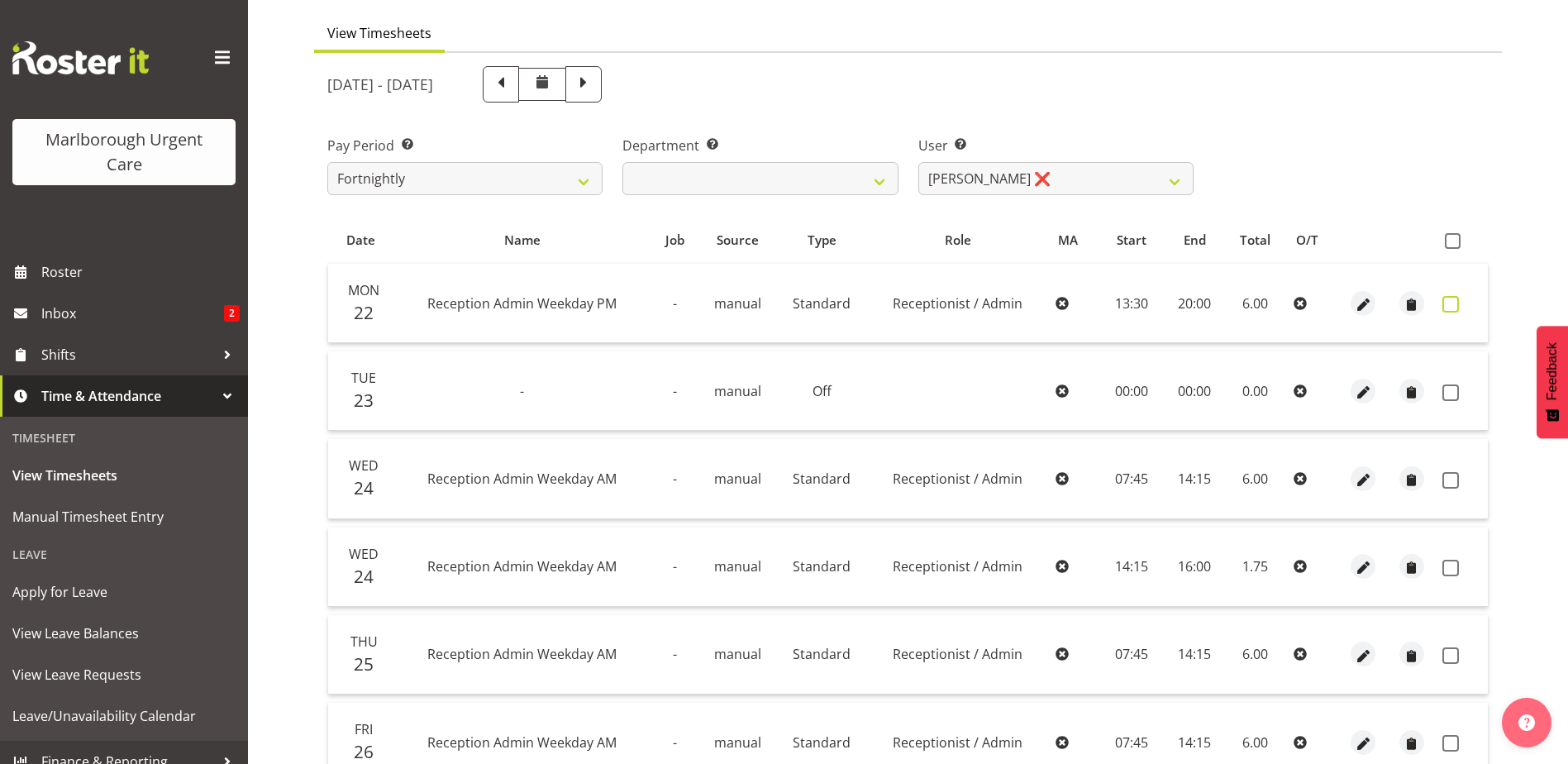
scroll to position [120, 0]
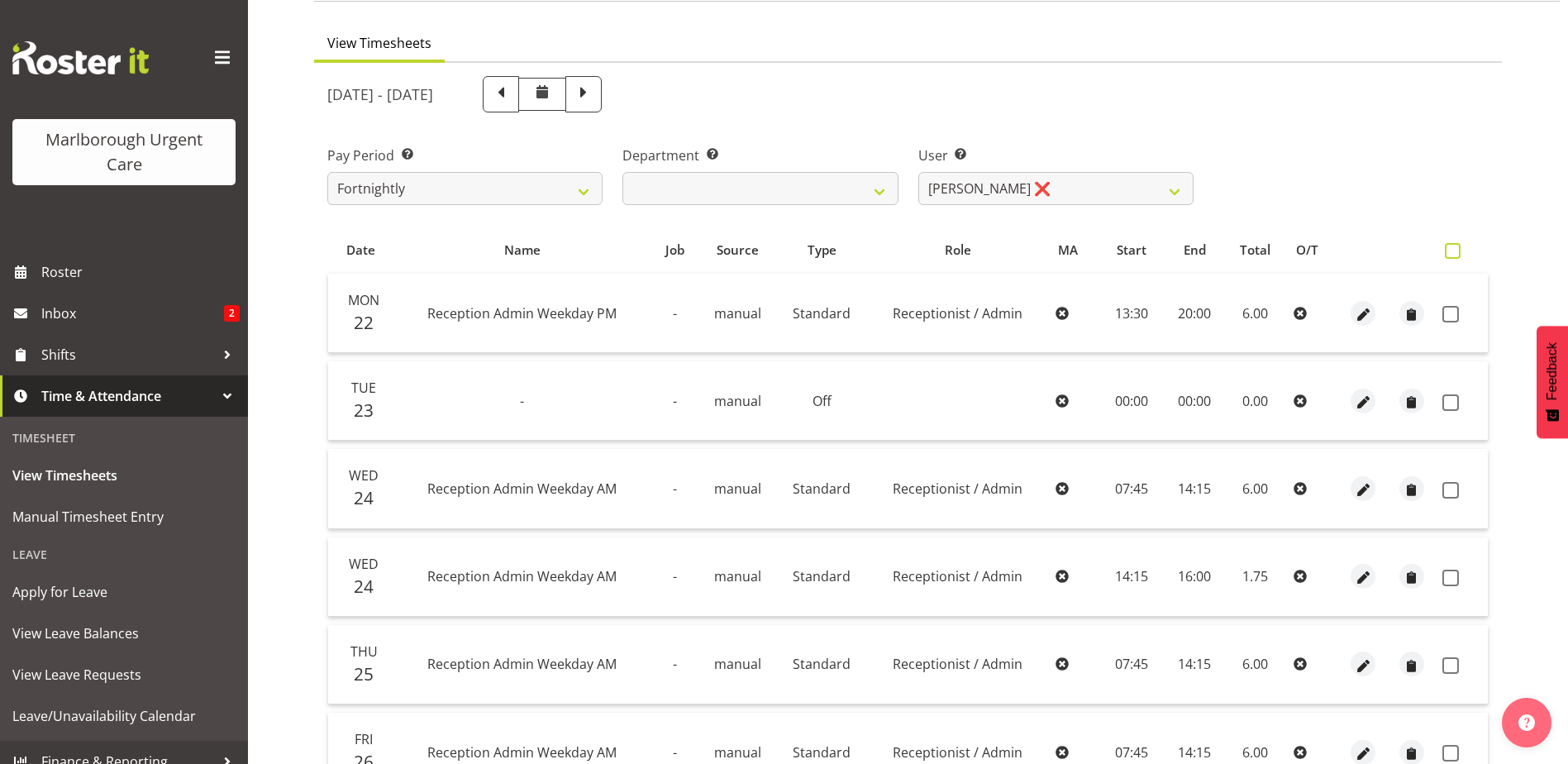
click at [1456, 250] on span at bounding box center [1452, 251] width 16 height 16
click at [1455, 250] on input "checkbox" at bounding box center [1449, 250] width 11 height 11
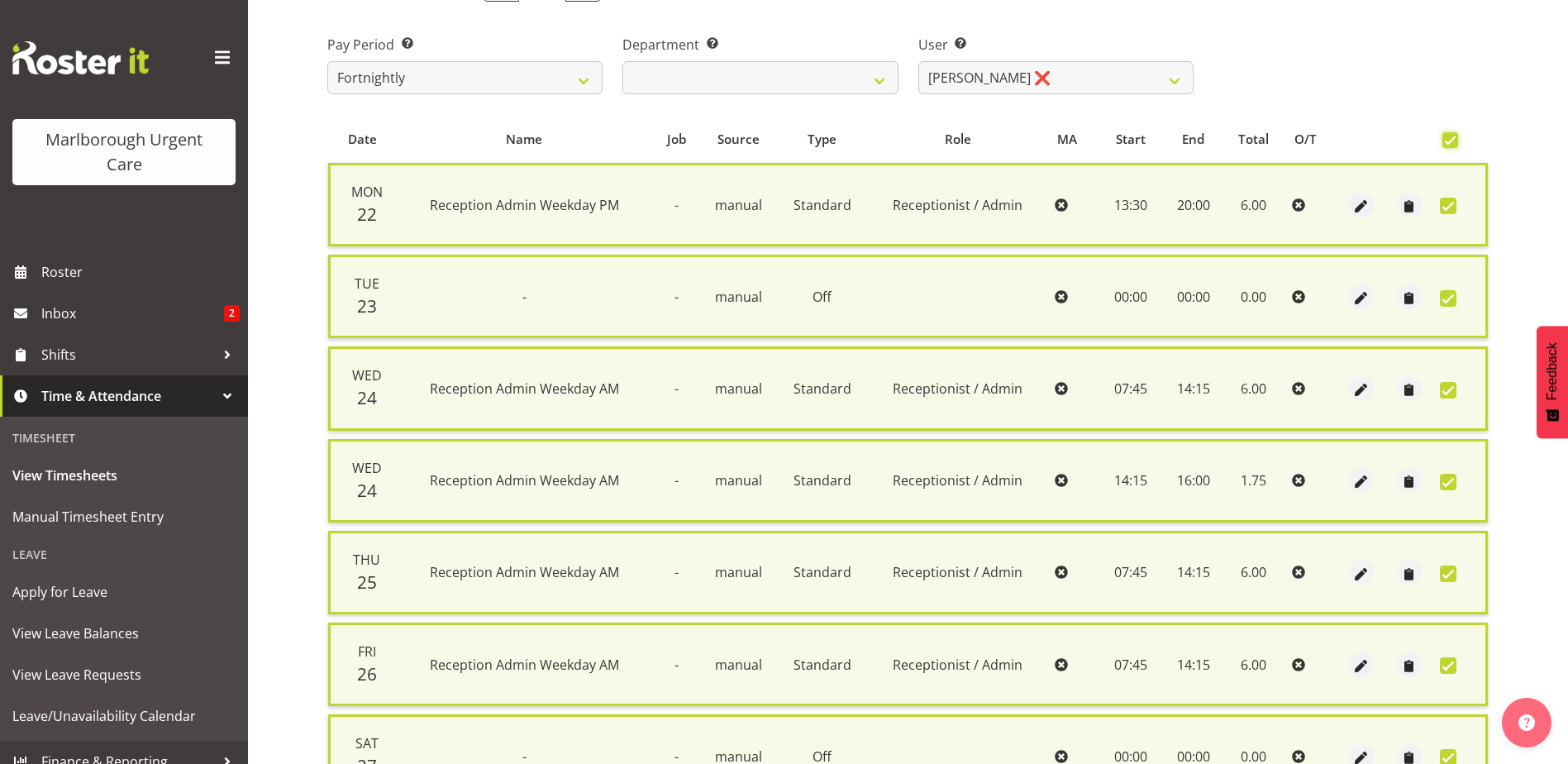
scroll to position [489, 0]
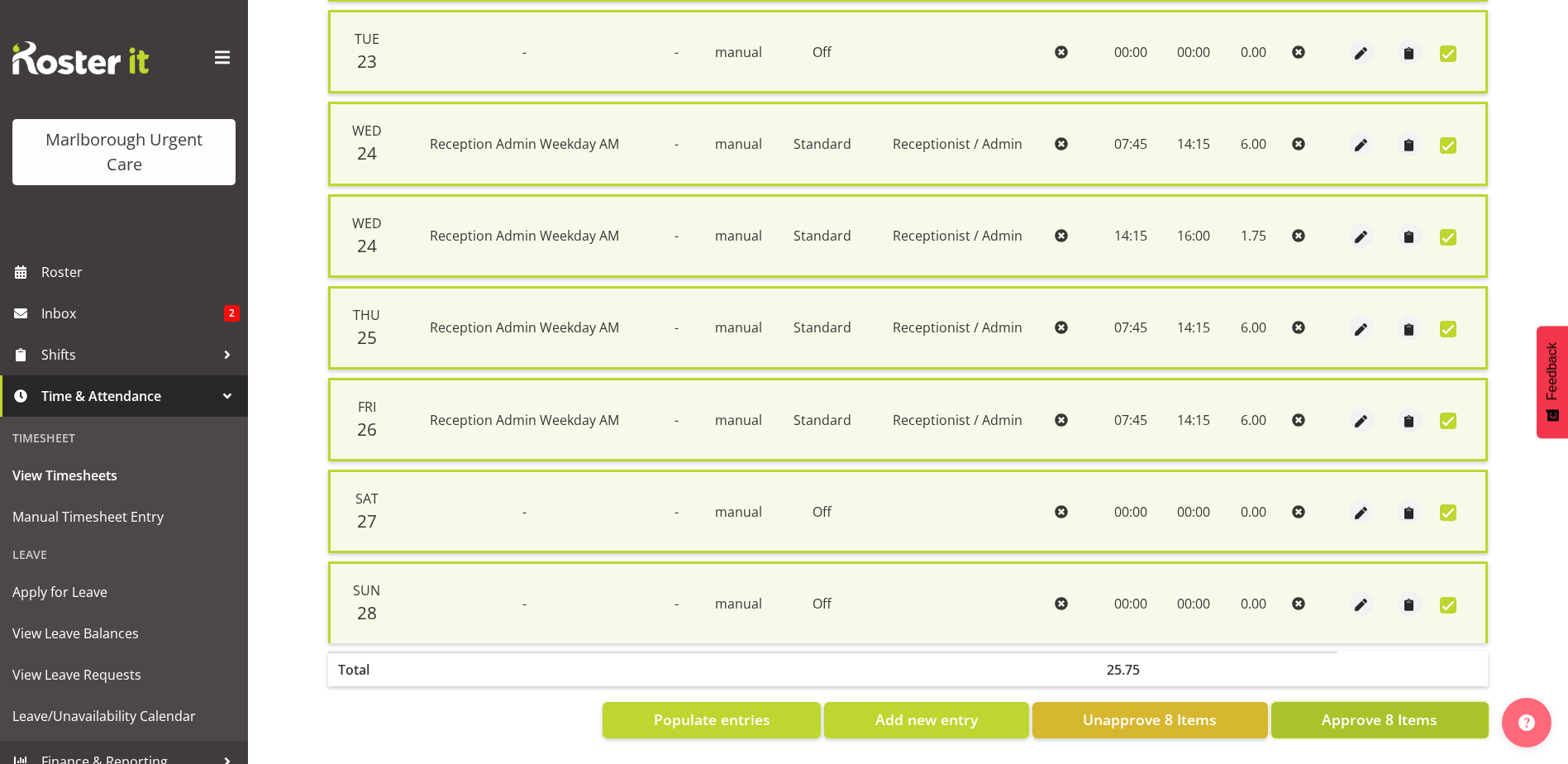
click at [1373, 708] on span "Approve 8 Items" at bounding box center [1379, 719] width 115 height 22
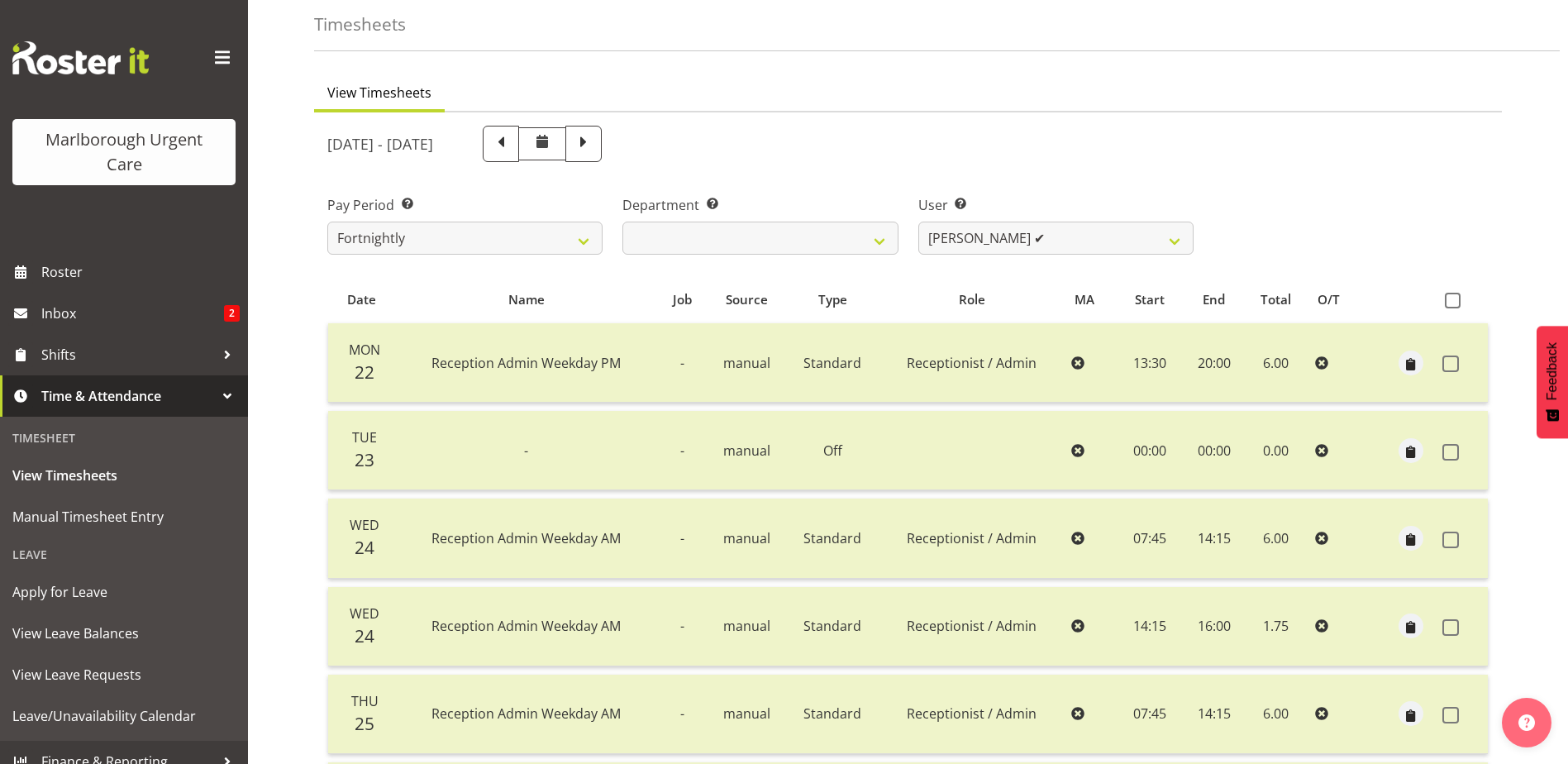
scroll to position [44, 0]
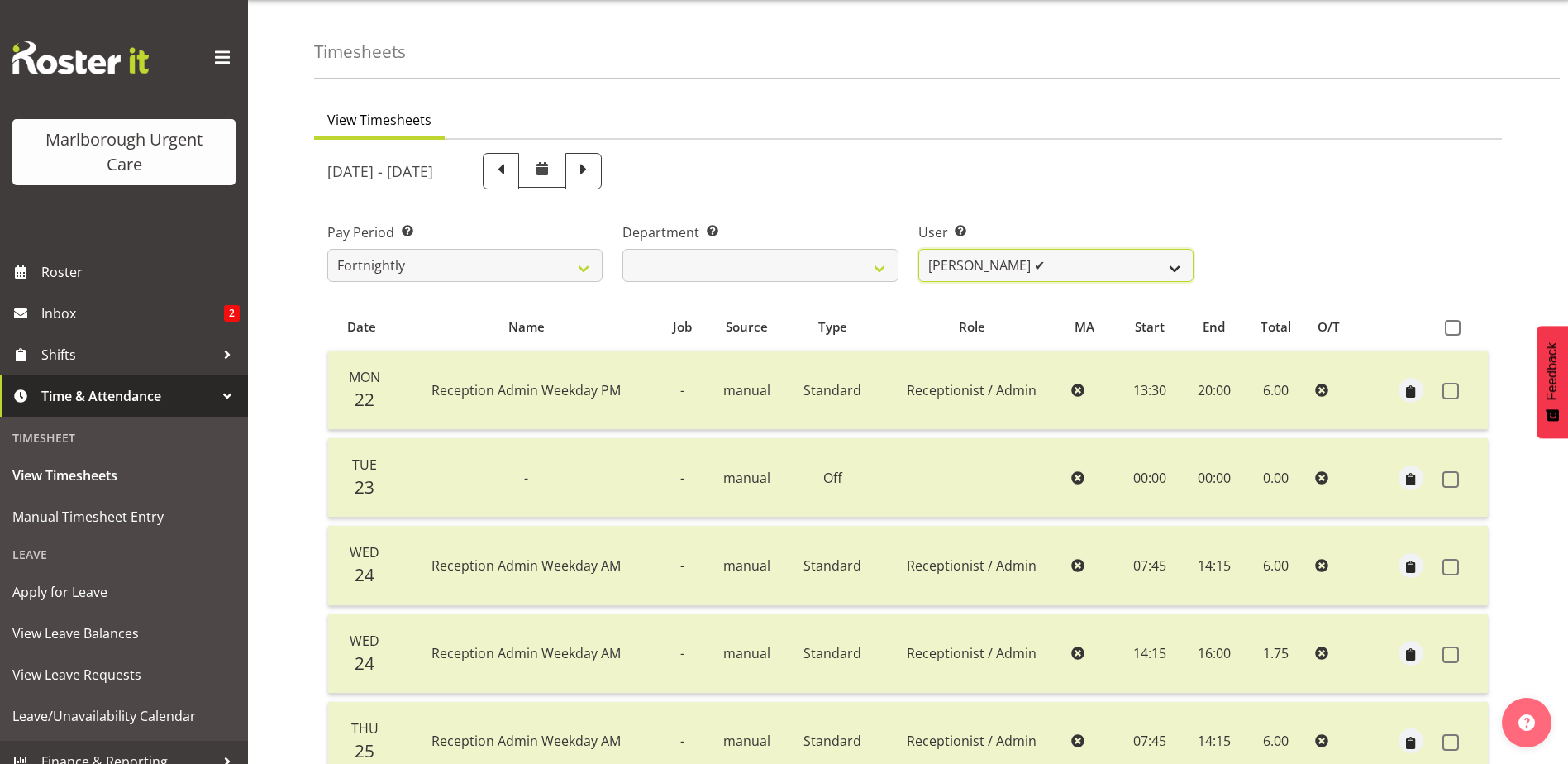
click at [987, 259] on select "Agnes Tyson ✔ Alysia Newman-Woods ✔ Andrew Brooks ✔ Cordelia Davies ✔ Gloria Va…" at bounding box center [1055, 264] width 275 height 33
click at [918, 248] on select "Agnes Tyson ✔ Alysia Newman-Woods ✔ Andrew Brooks ✔ Cordelia Davies ✔ Gloria Va…" at bounding box center [1055, 264] width 275 height 33
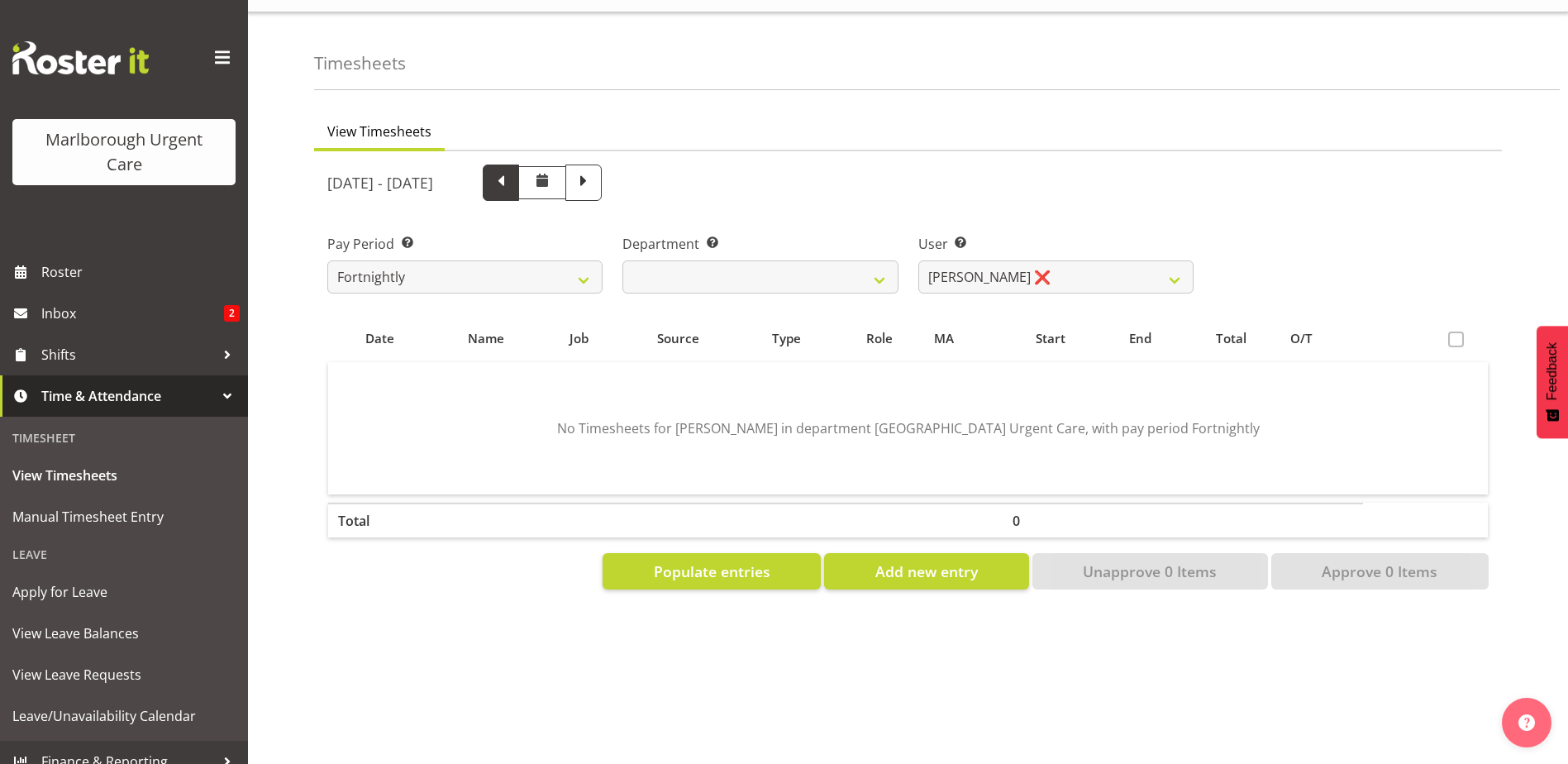
click at [511, 179] on span at bounding box center [501, 181] width 22 height 22
click at [751, 560] on span "Populate entries" at bounding box center [712, 571] width 116 height 22
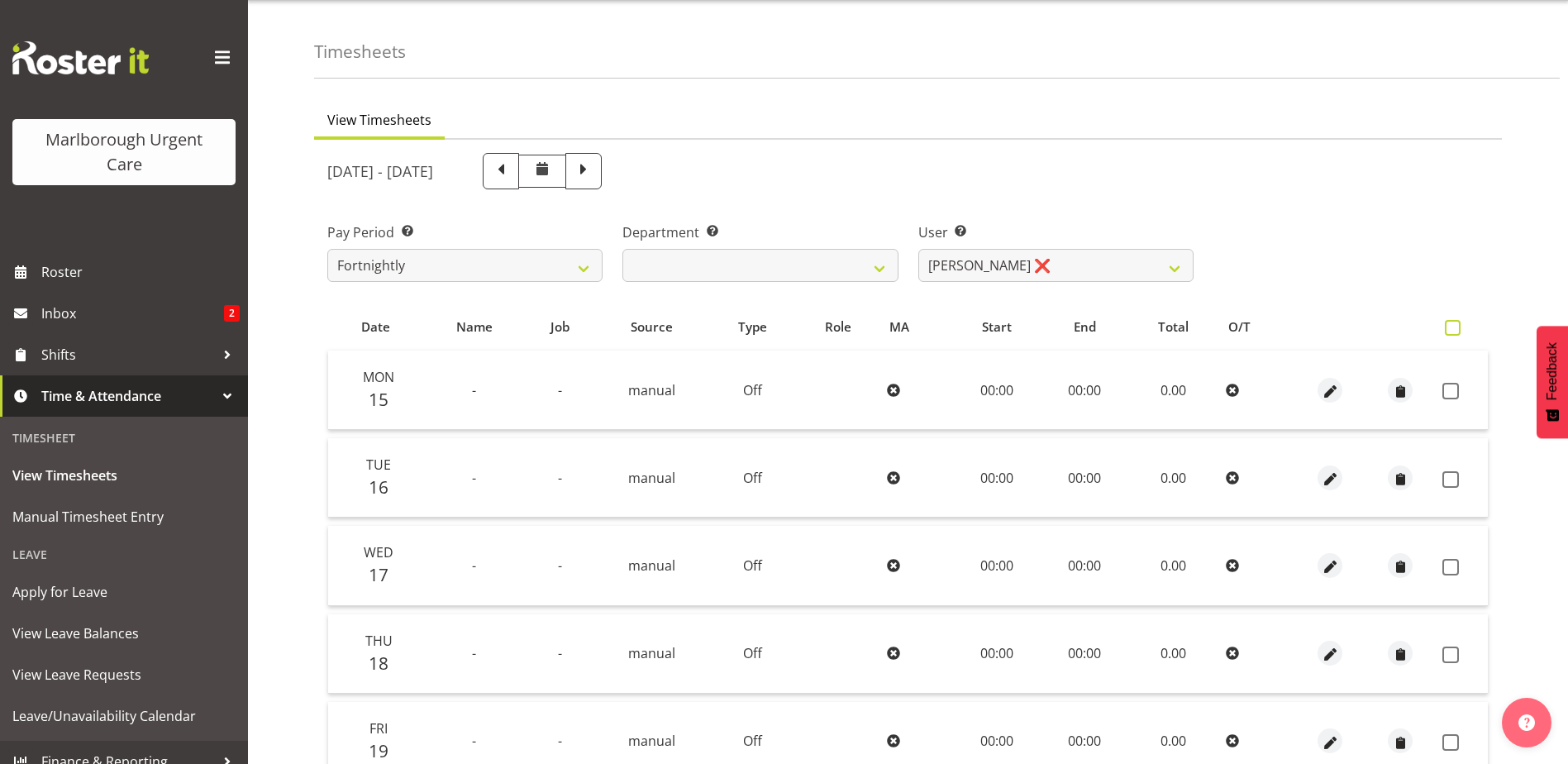
click at [1453, 331] on span at bounding box center [1452, 328] width 16 height 16
click at [1453, 331] on input "checkbox" at bounding box center [1449, 328] width 11 height 11
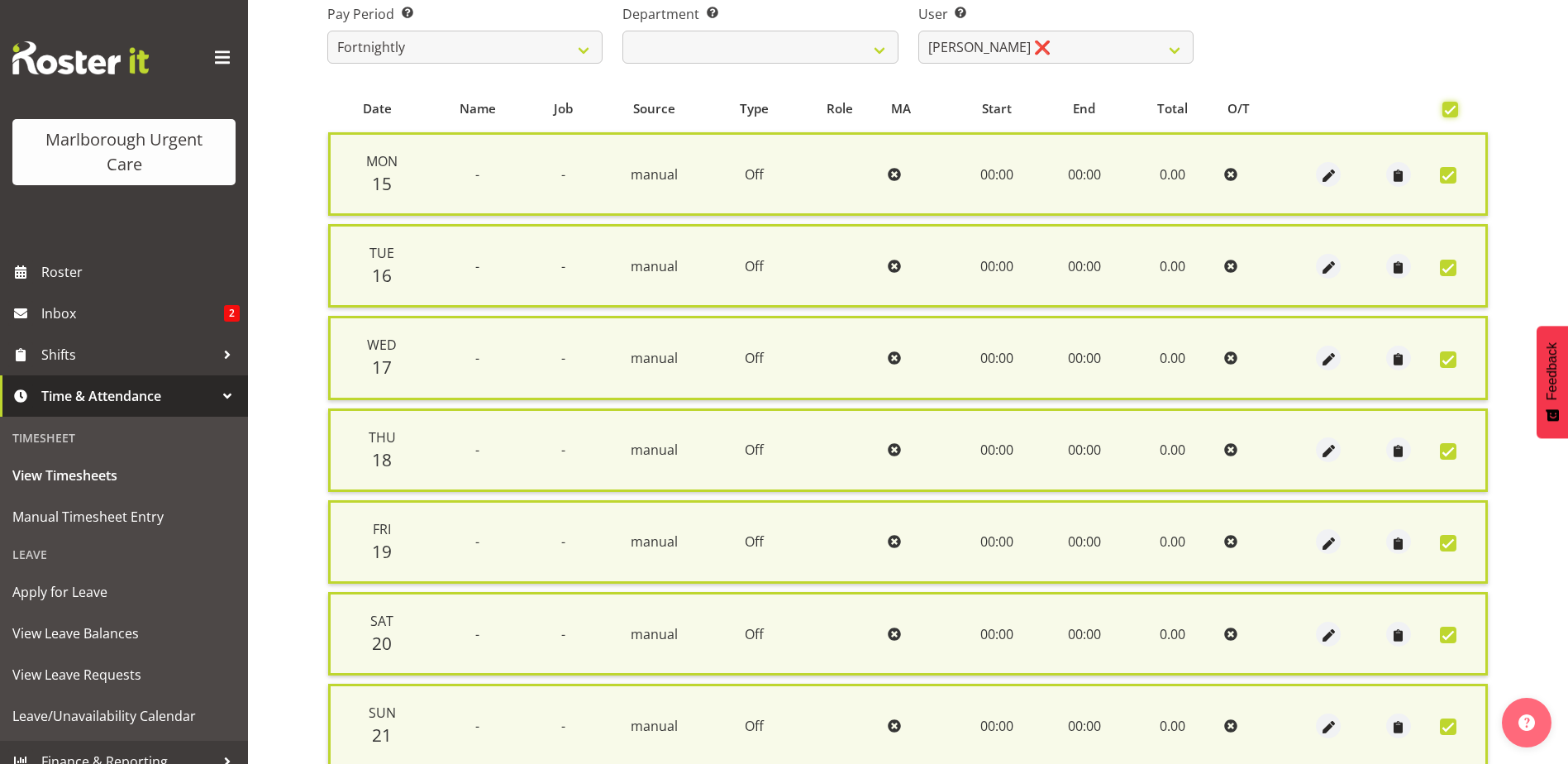
scroll to position [396, 0]
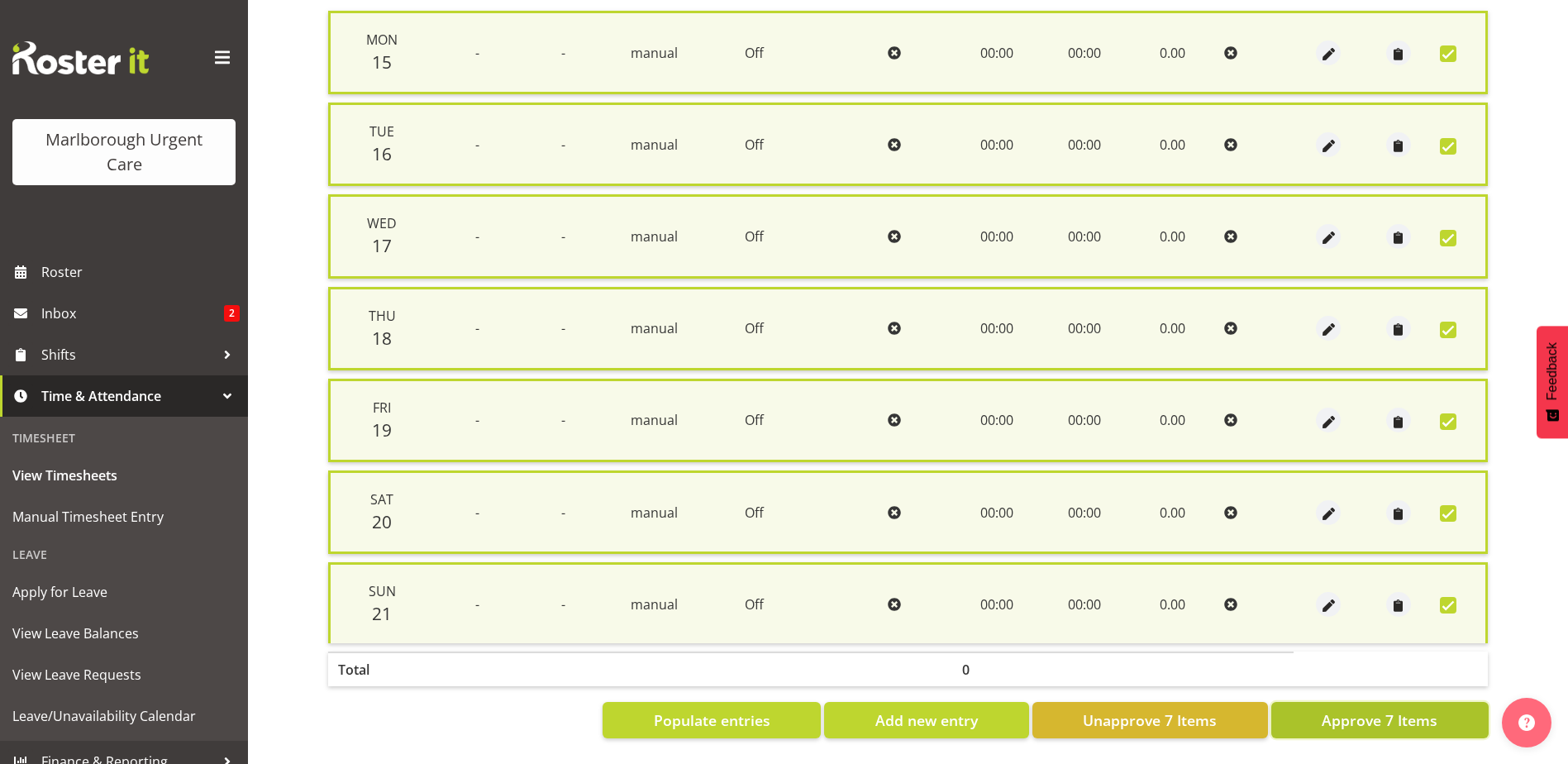
click at [1335, 709] on span "Approve 7 Items" at bounding box center [1379, 720] width 115 height 22
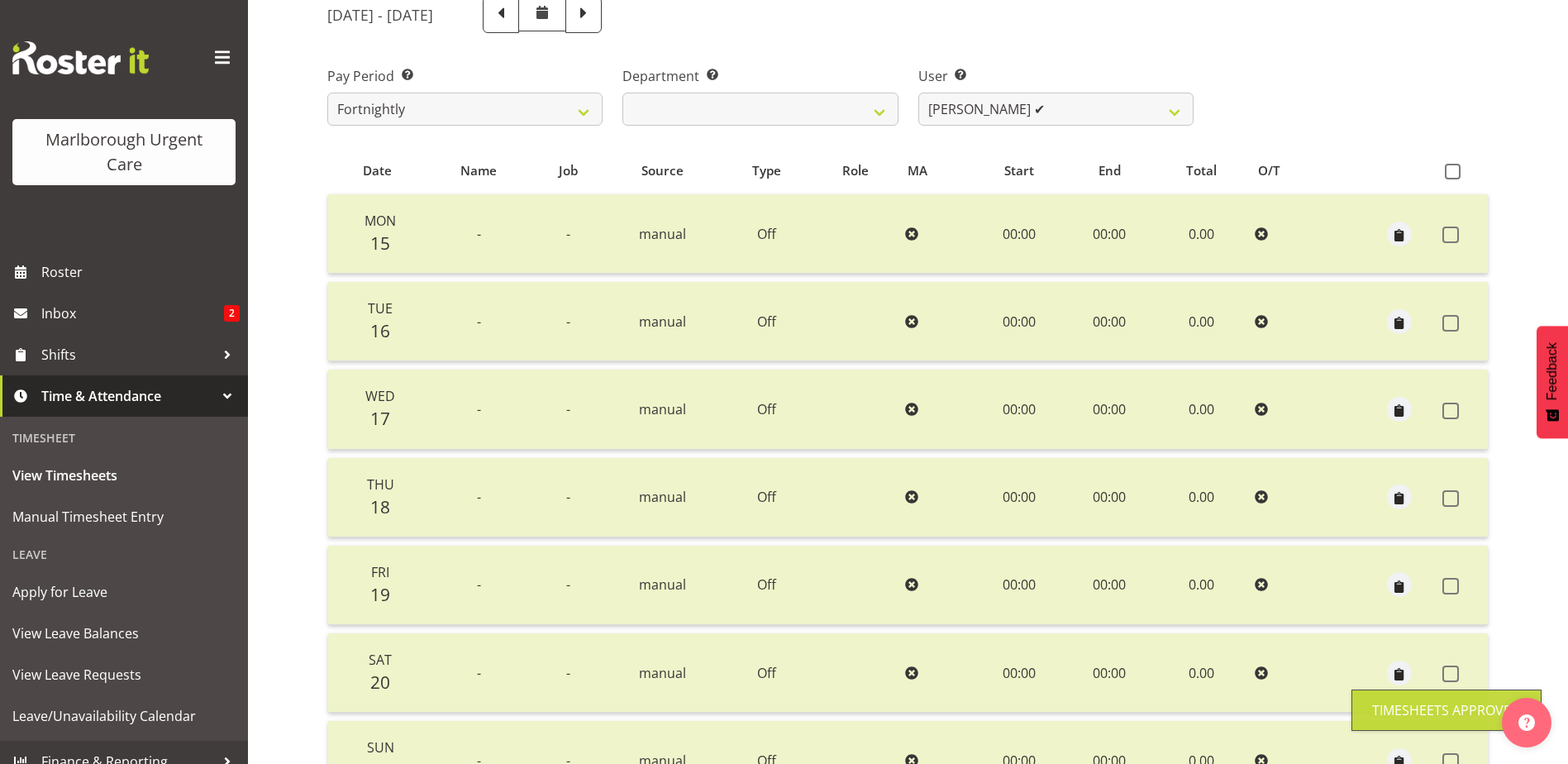
scroll to position [38, 0]
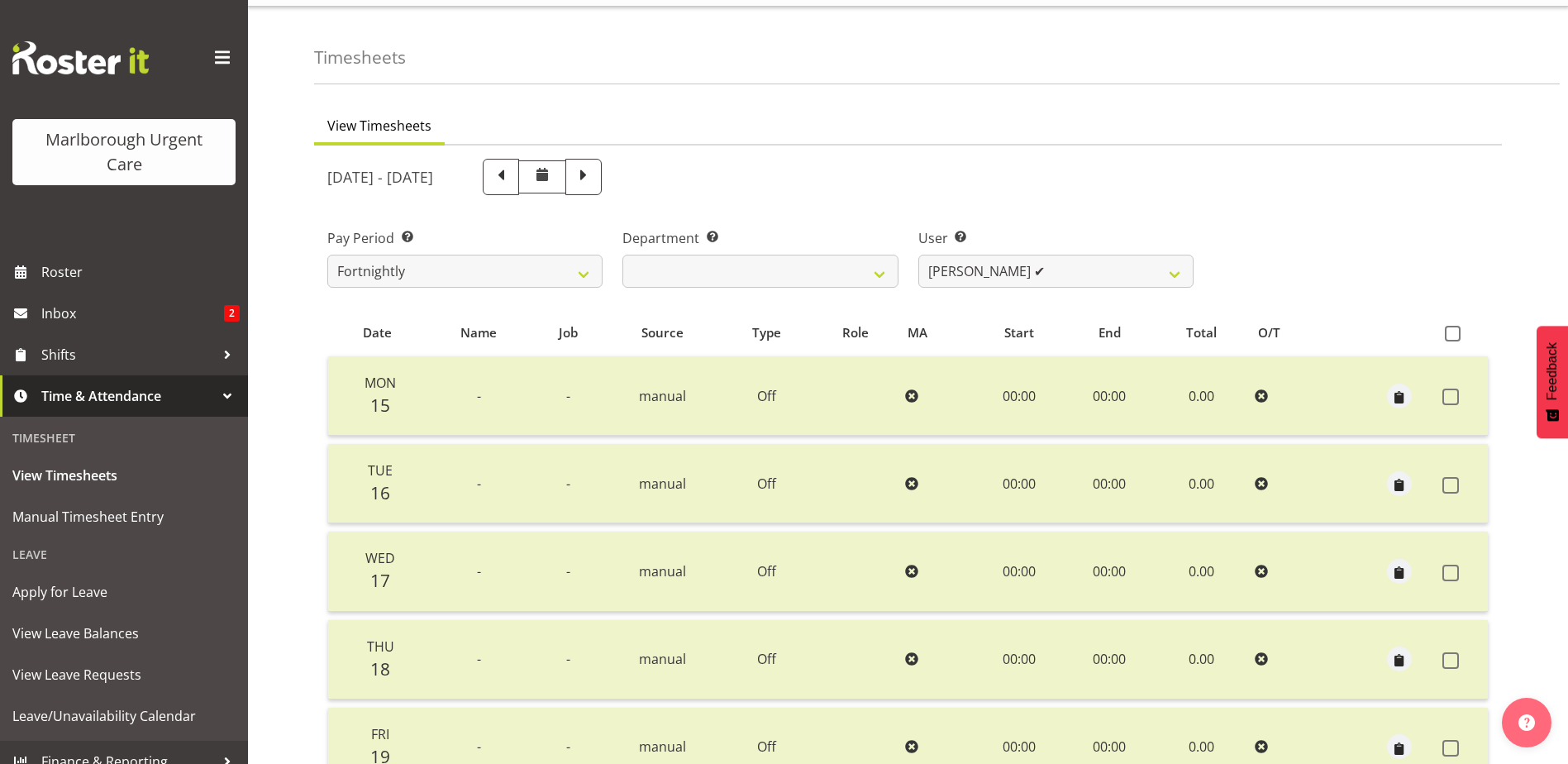
click at [751, 156] on div "[DATE] - [DATE]" at bounding box center [760, 177] width 886 height 56
click at [595, 176] on span at bounding box center [584, 175] width 22 height 22
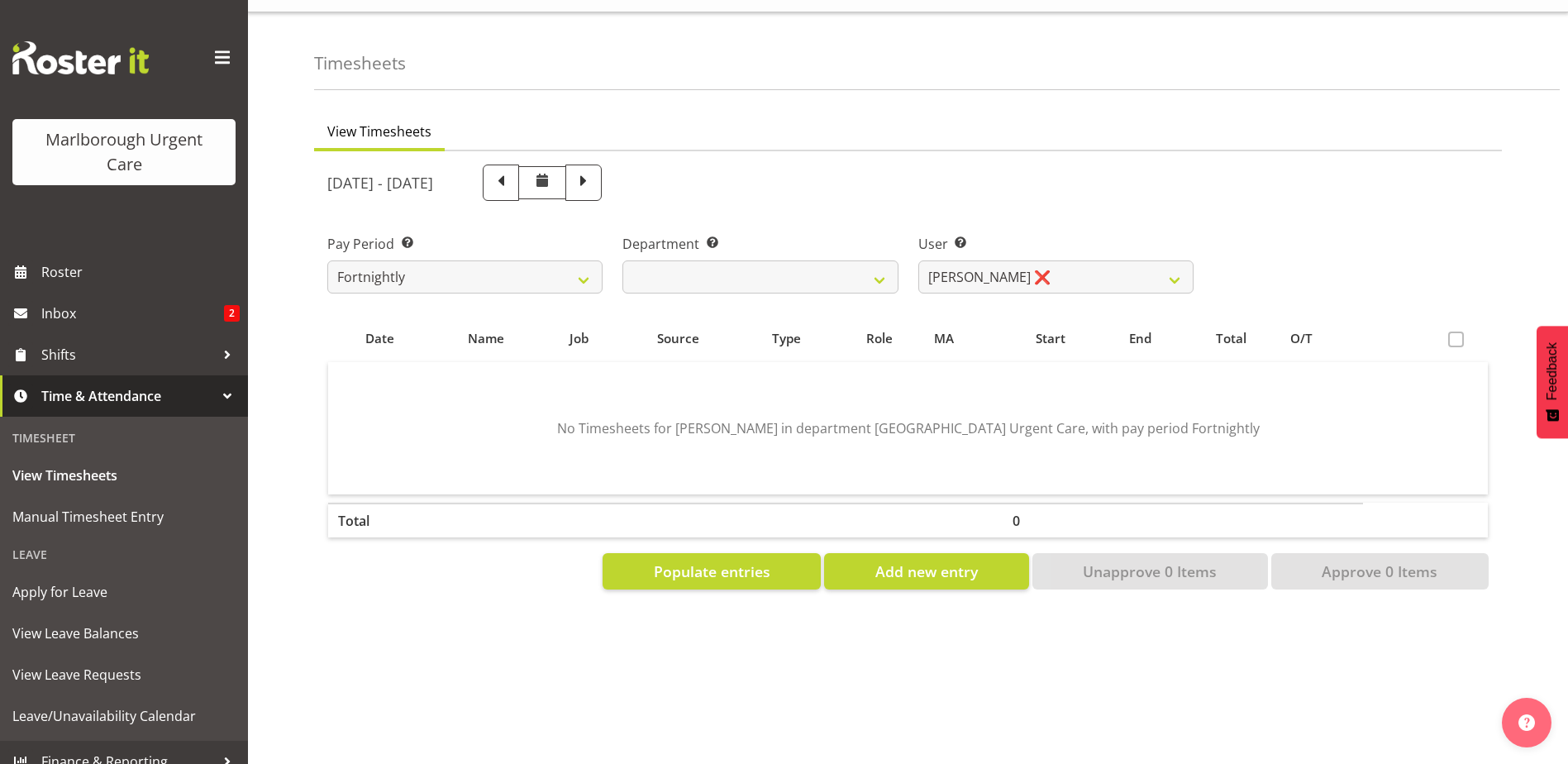
scroll to position [45, 0]
click at [713, 561] on span "Populate entries" at bounding box center [712, 571] width 116 height 22
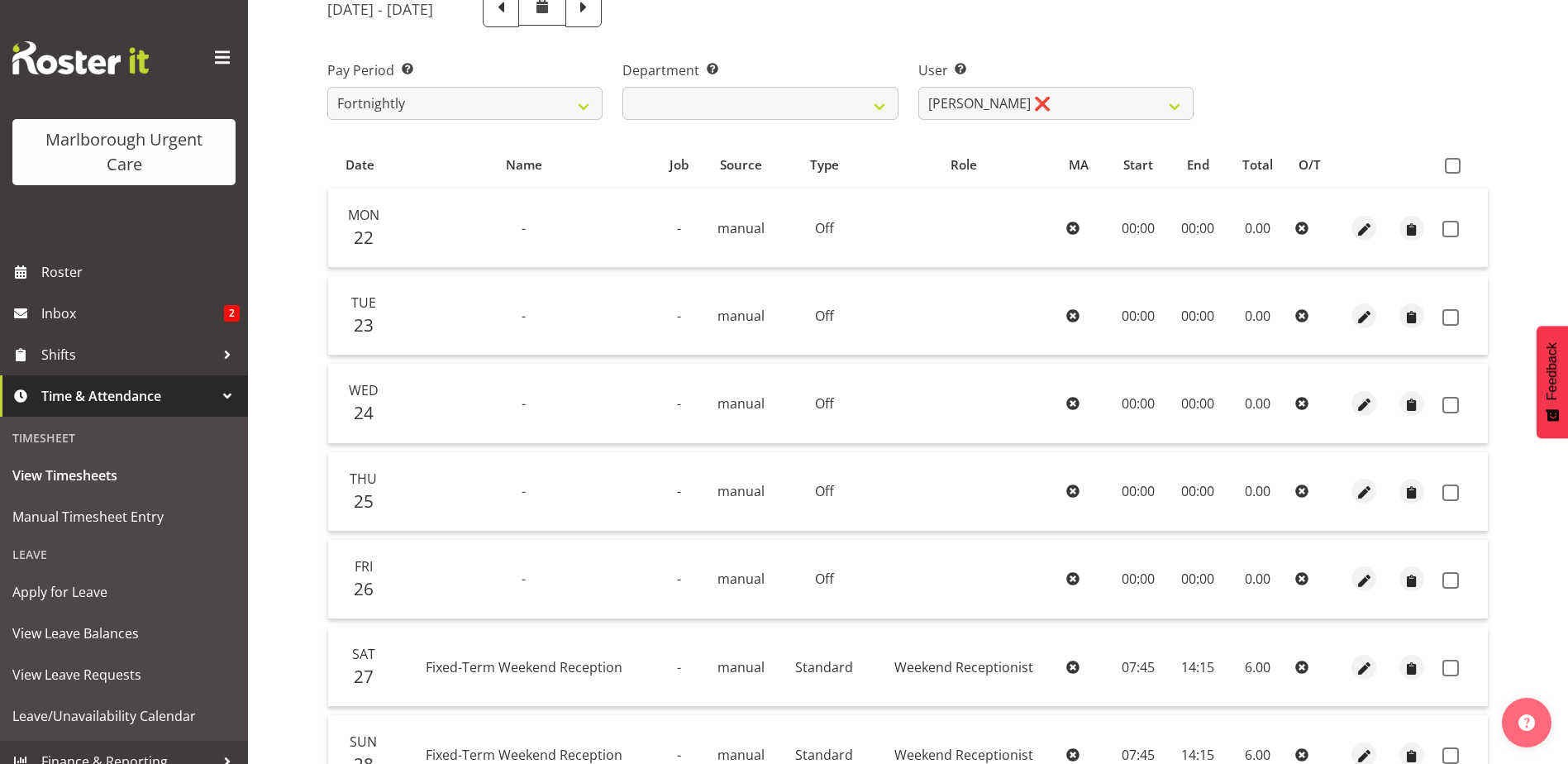
scroll to position [0, 0]
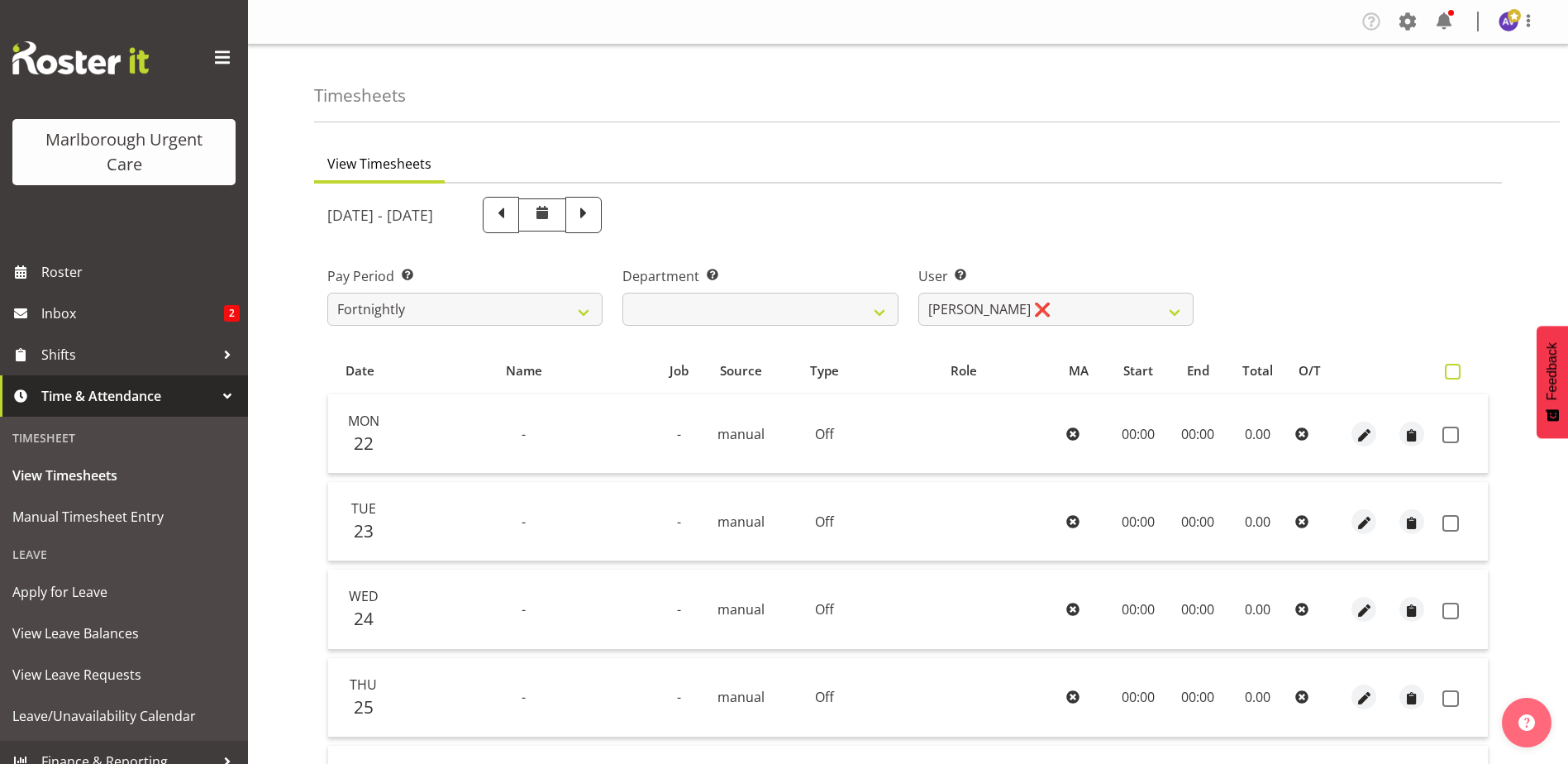
click at [1452, 368] on span at bounding box center [1452, 371] width 16 height 16
click at [1452, 368] on input "checkbox" at bounding box center [1449, 371] width 11 height 11
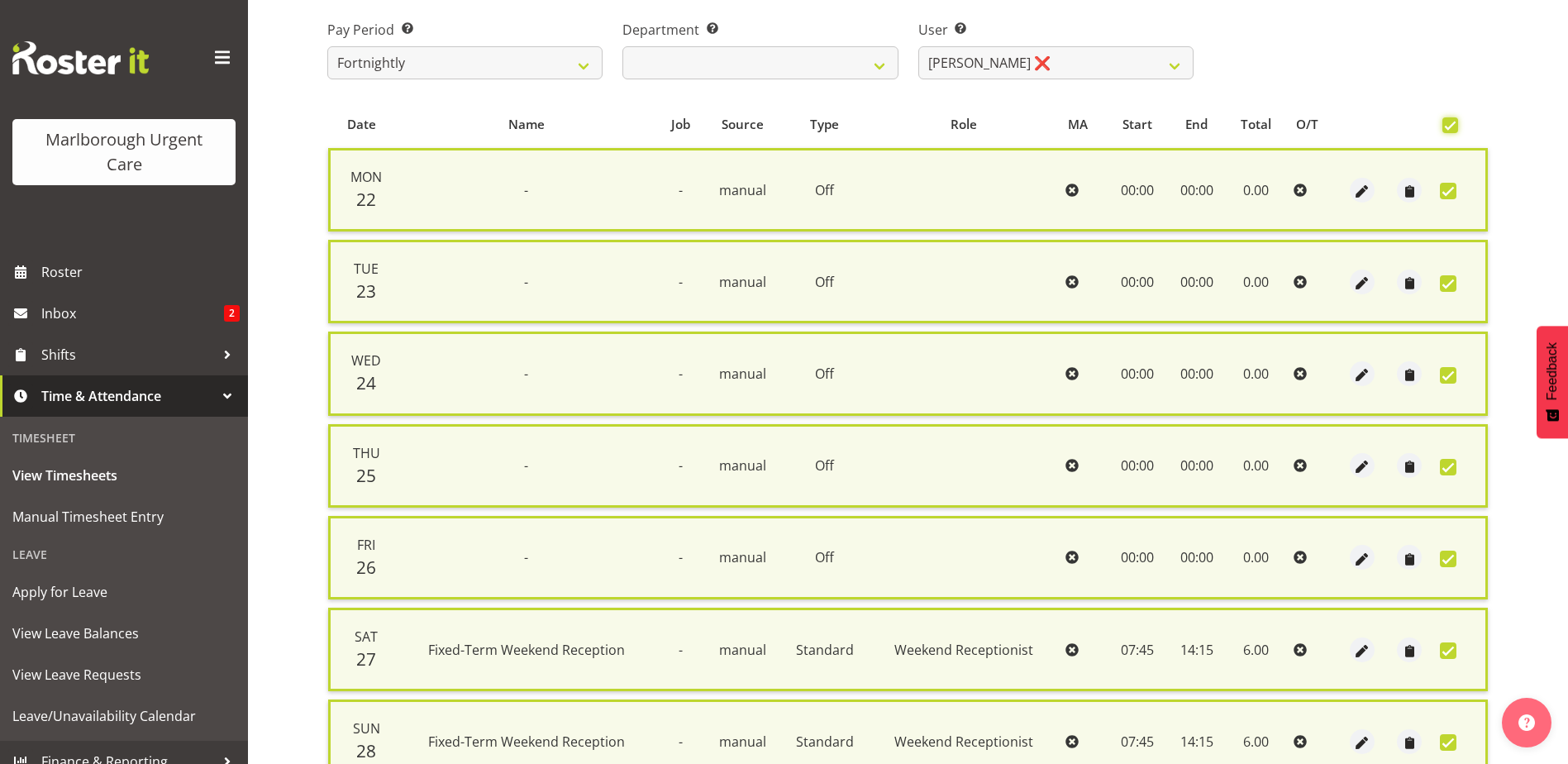
scroll to position [396, 0]
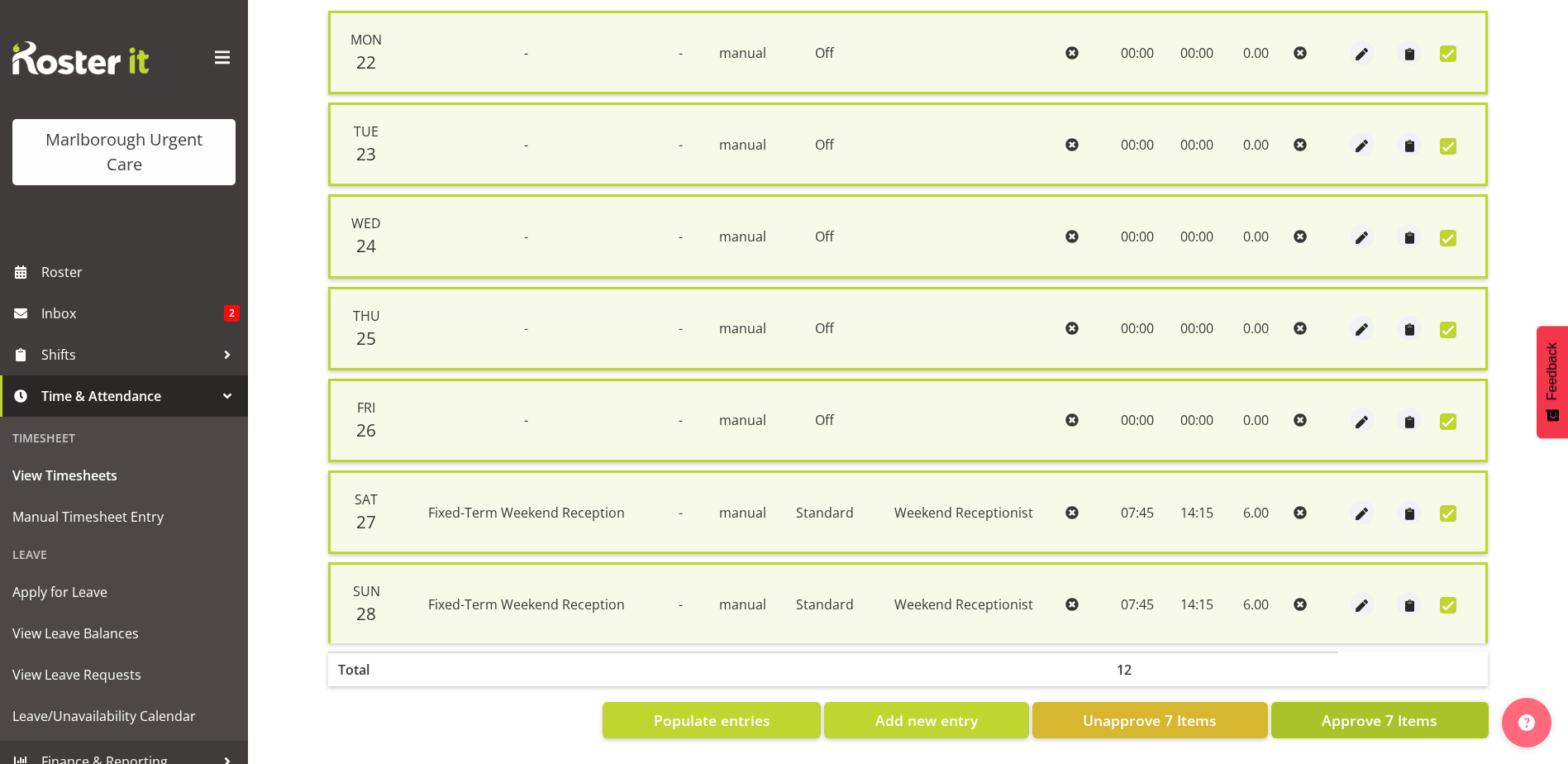
click at [1415, 719] on button "Approve 7 Items" at bounding box center [1379, 719] width 217 height 36
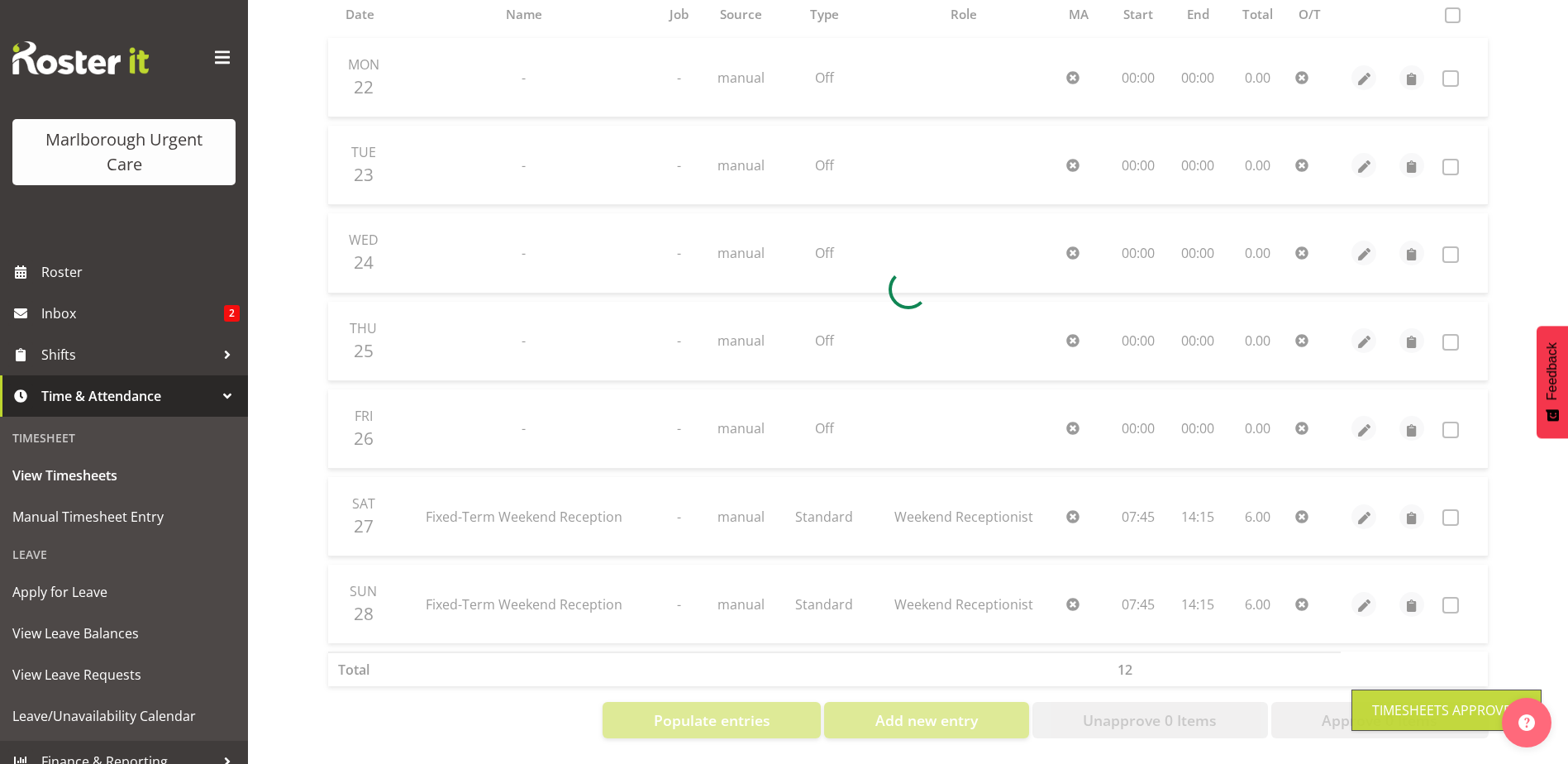
scroll to position [369, 0]
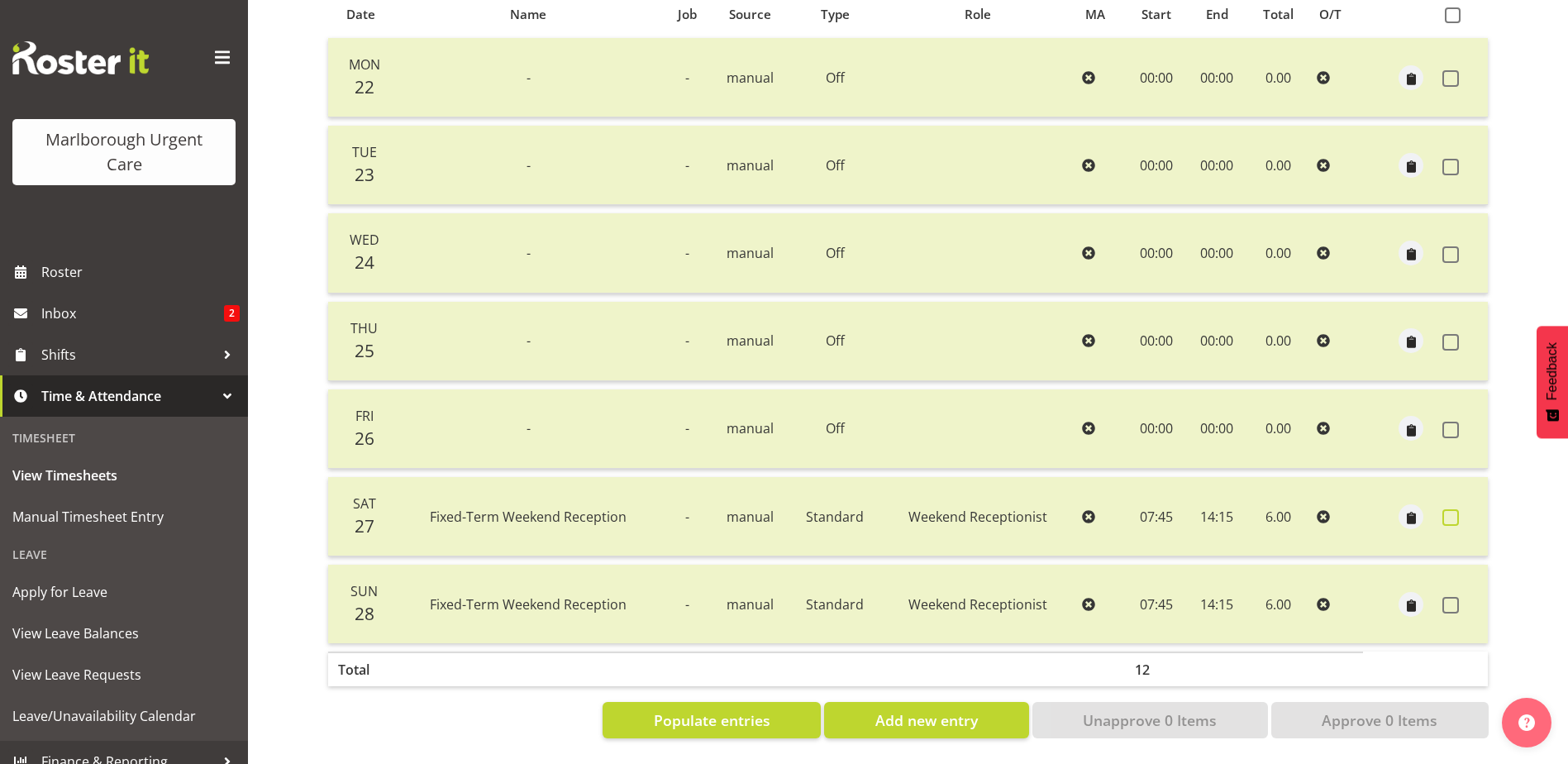
click at [1443, 510] on span at bounding box center [1450, 518] width 17 height 17
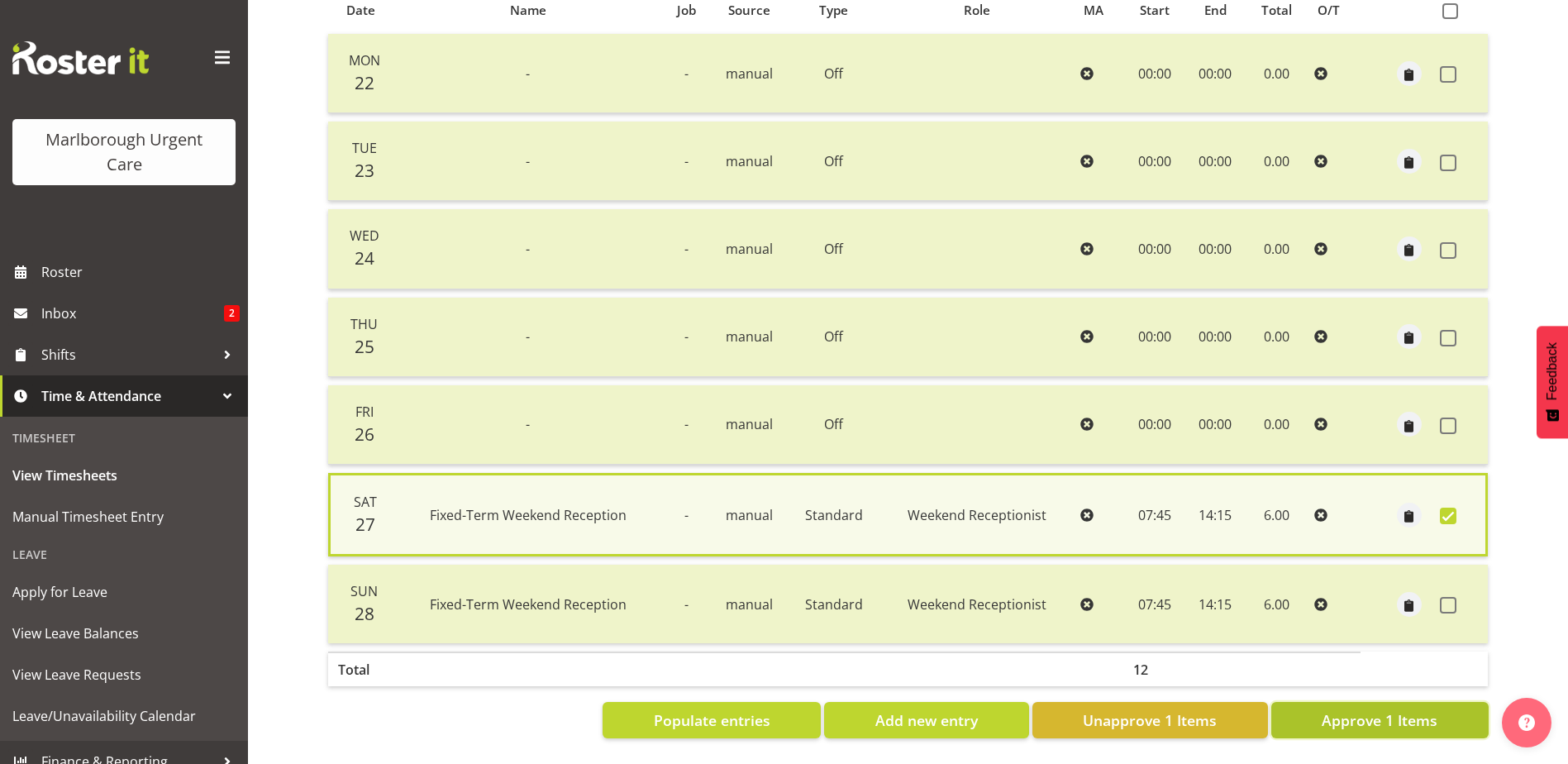
click at [1386, 713] on span "Approve 1 Items" at bounding box center [1379, 720] width 115 height 22
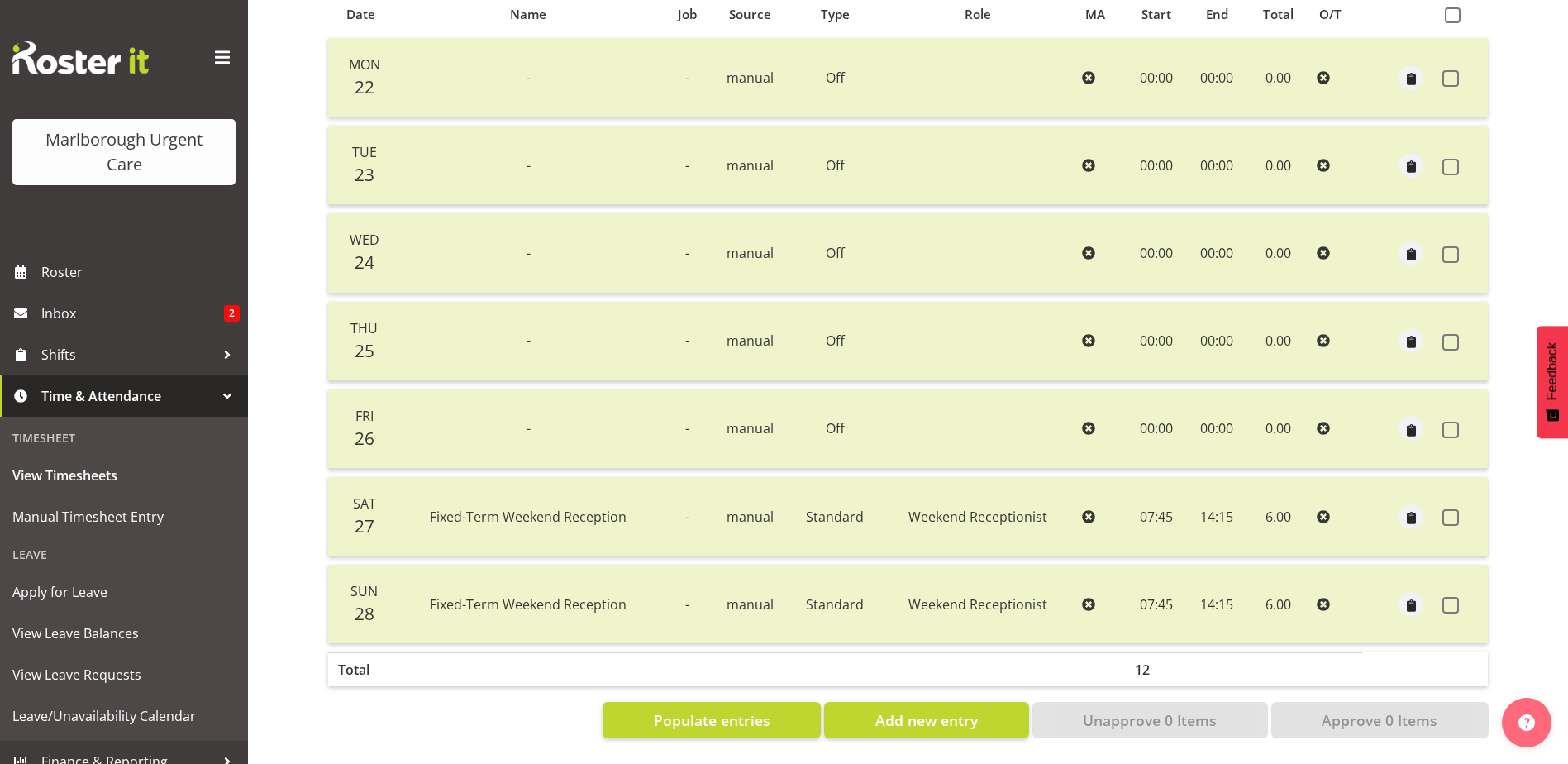
scroll to position [0, 0]
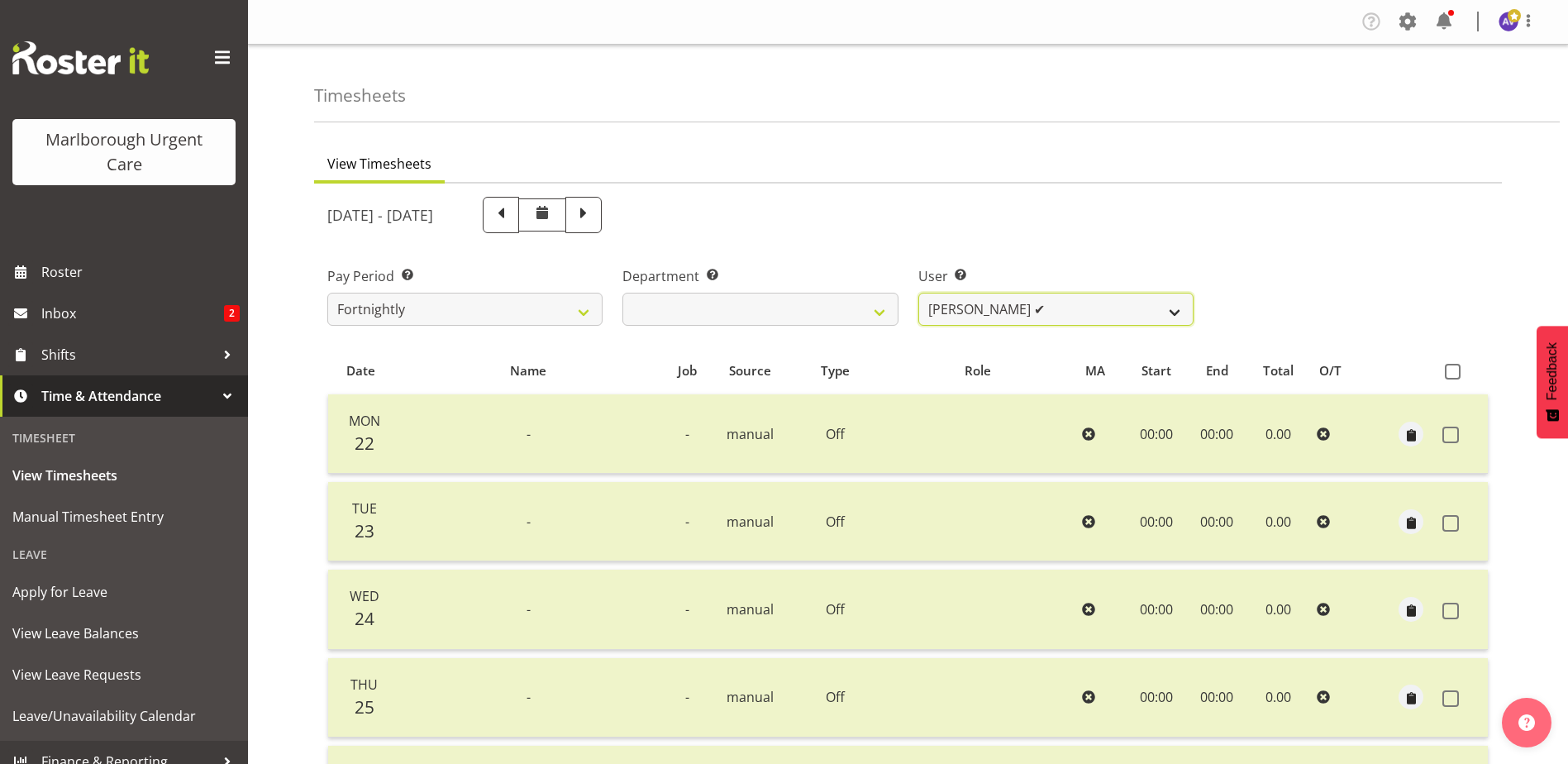
click at [1021, 318] on select "Agnes Tyson ✔ Alysia Newman-Woods ✔ Andrew Brooks ✔ Cordelia Davies ✔ Gloria Va…" at bounding box center [1055, 308] width 275 height 33
click at [918, 292] on select "Agnes Tyson ✔ Alysia Newman-Woods ✔ Andrew Brooks ✔ Cordelia Davies ✔ Gloria Va…" at bounding box center [1055, 308] width 275 height 33
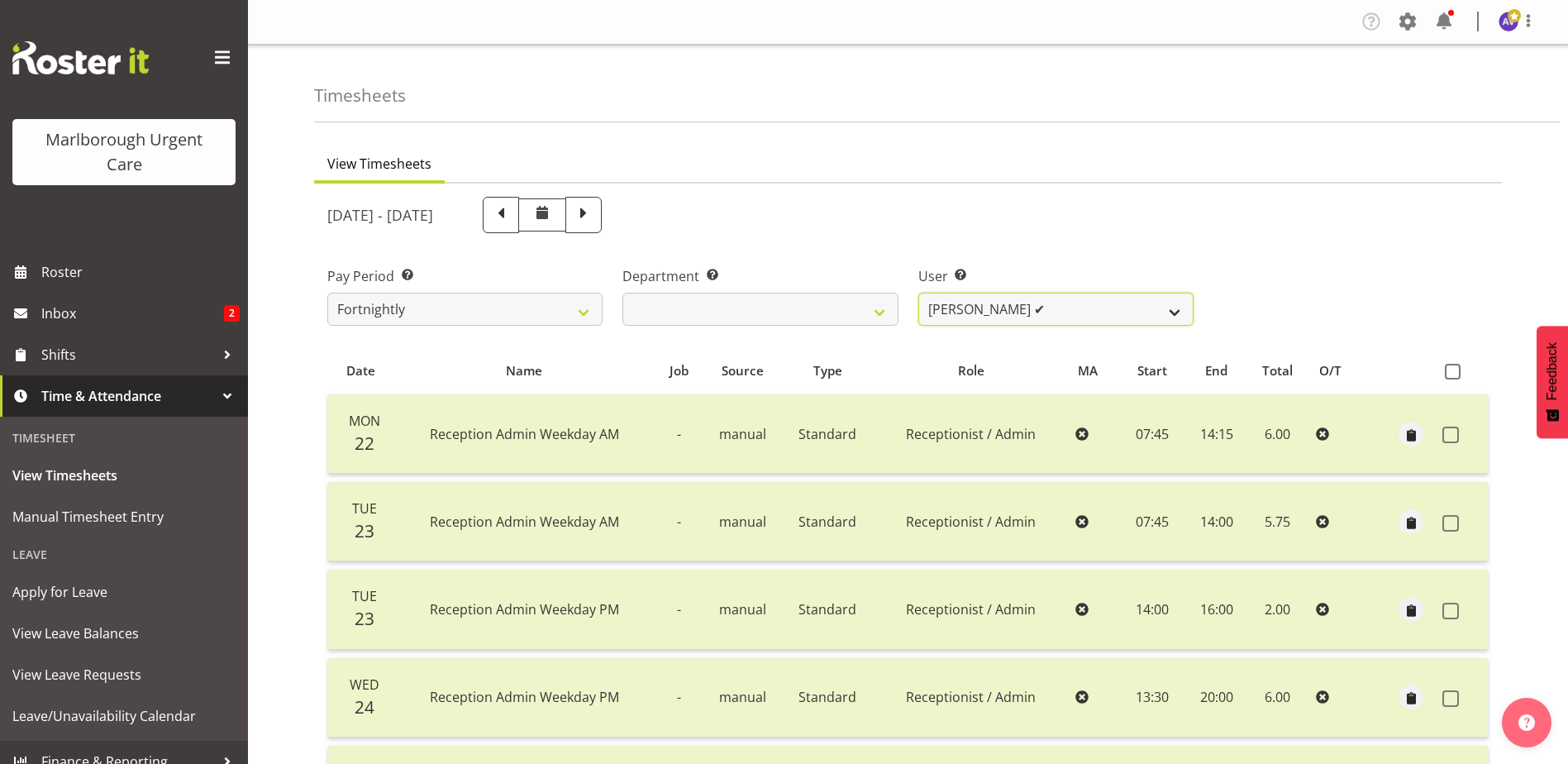
click at [1018, 319] on select "Agnes Tyson ✔ Alysia Newman-Woods ✔ Andrew Brooks ✔ Cordelia Davies ✔ Gloria Va…" at bounding box center [1055, 308] width 275 height 33
click at [918, 292] on select "Agnes Tyson ✔ Alysia Newman-Woods ✔ Andrew Brooks ✔ Cordelia Davies ✔ Gloria Va…" at bounding box center [1055, 308] width 275 height 33
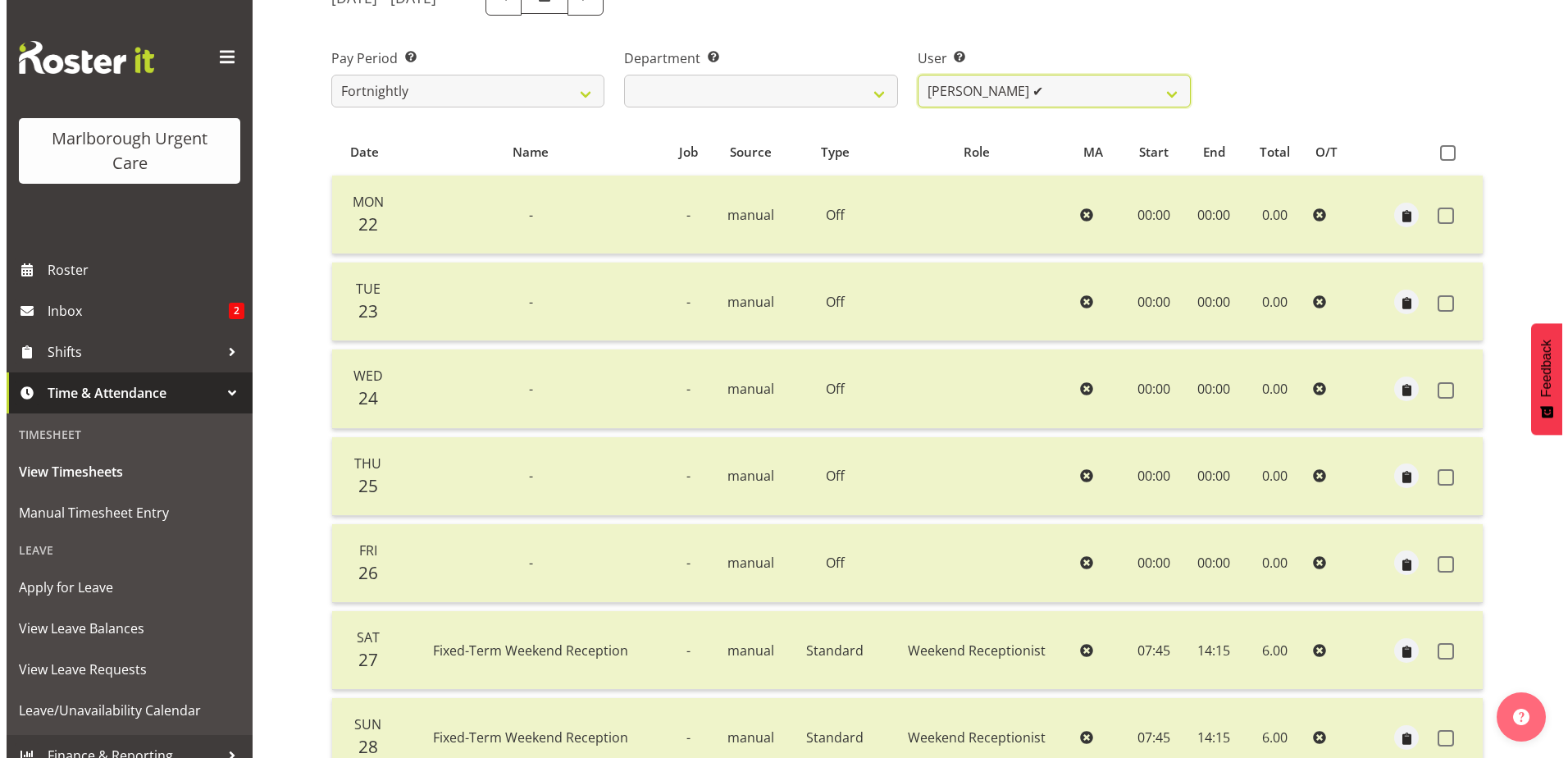
scroll to position [366, 0]
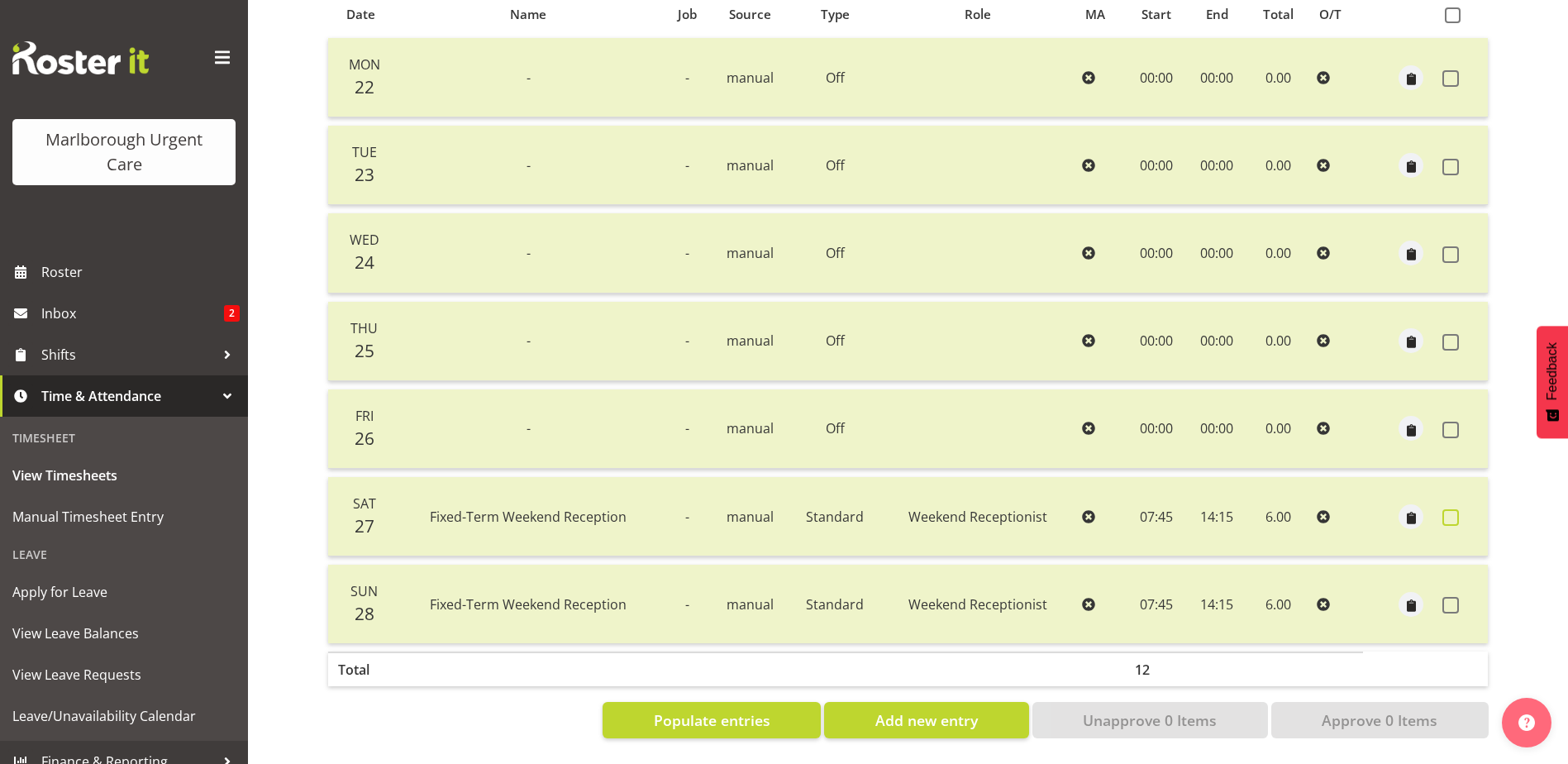
click at [1458, 510] on span at bounding box center [1450, 518] width 17 height 17
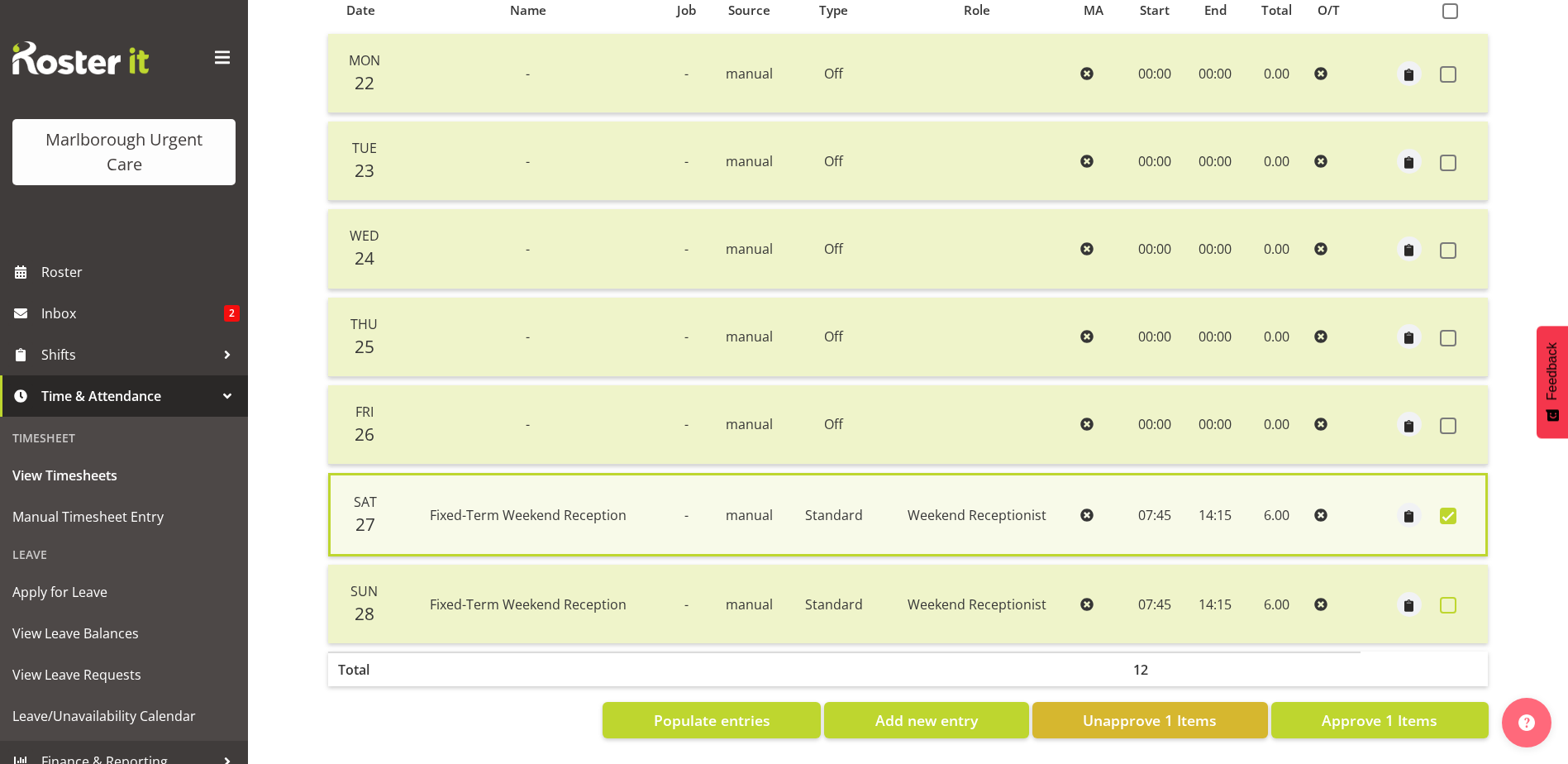
click at [1445, 599] on span at bounding box center [1448, 606] width 17 height 17
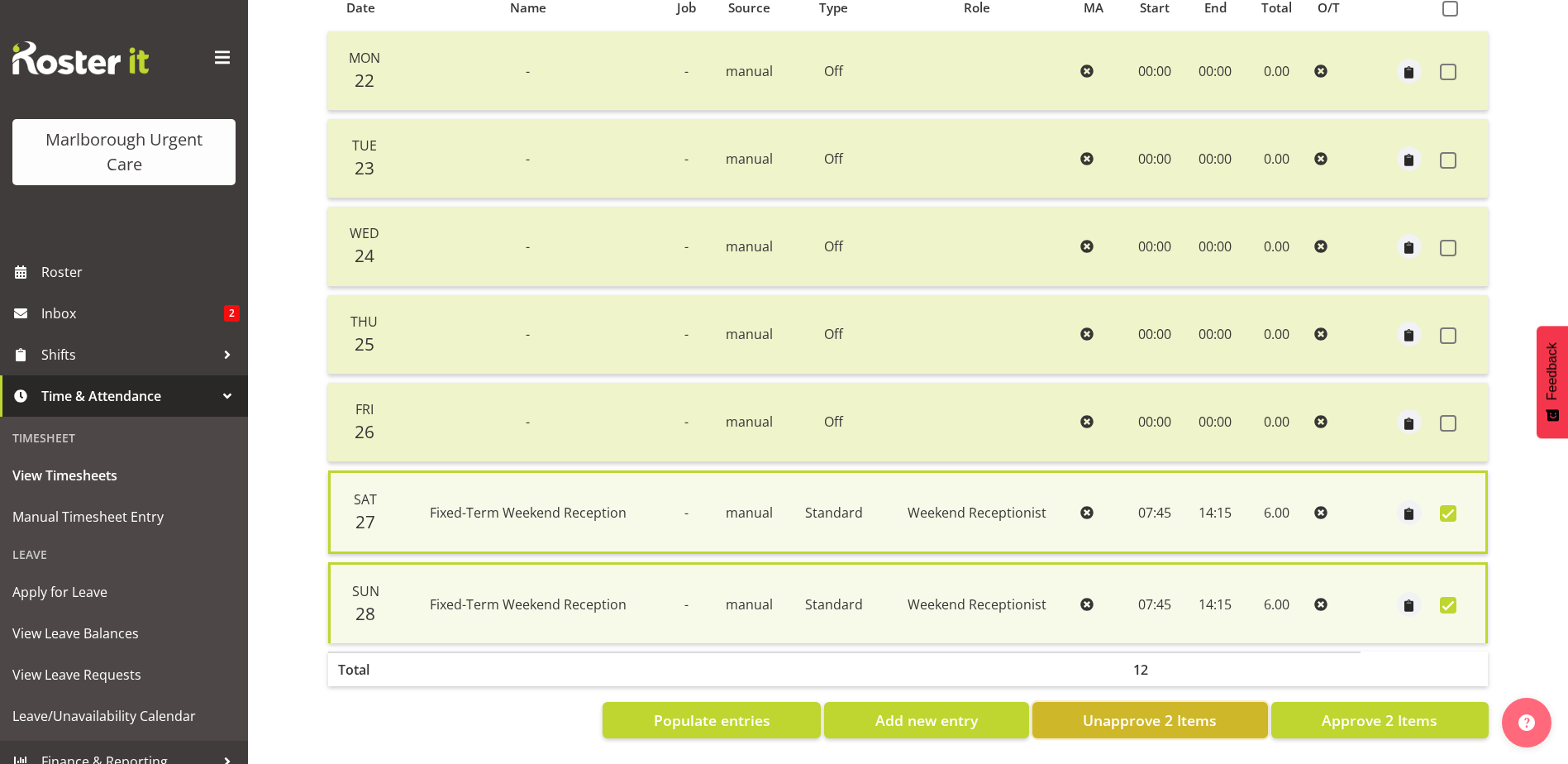
click at [1171, 709] on span "Unapprove 2 Items" at bounding box center [1149, 720] width 134 height 22
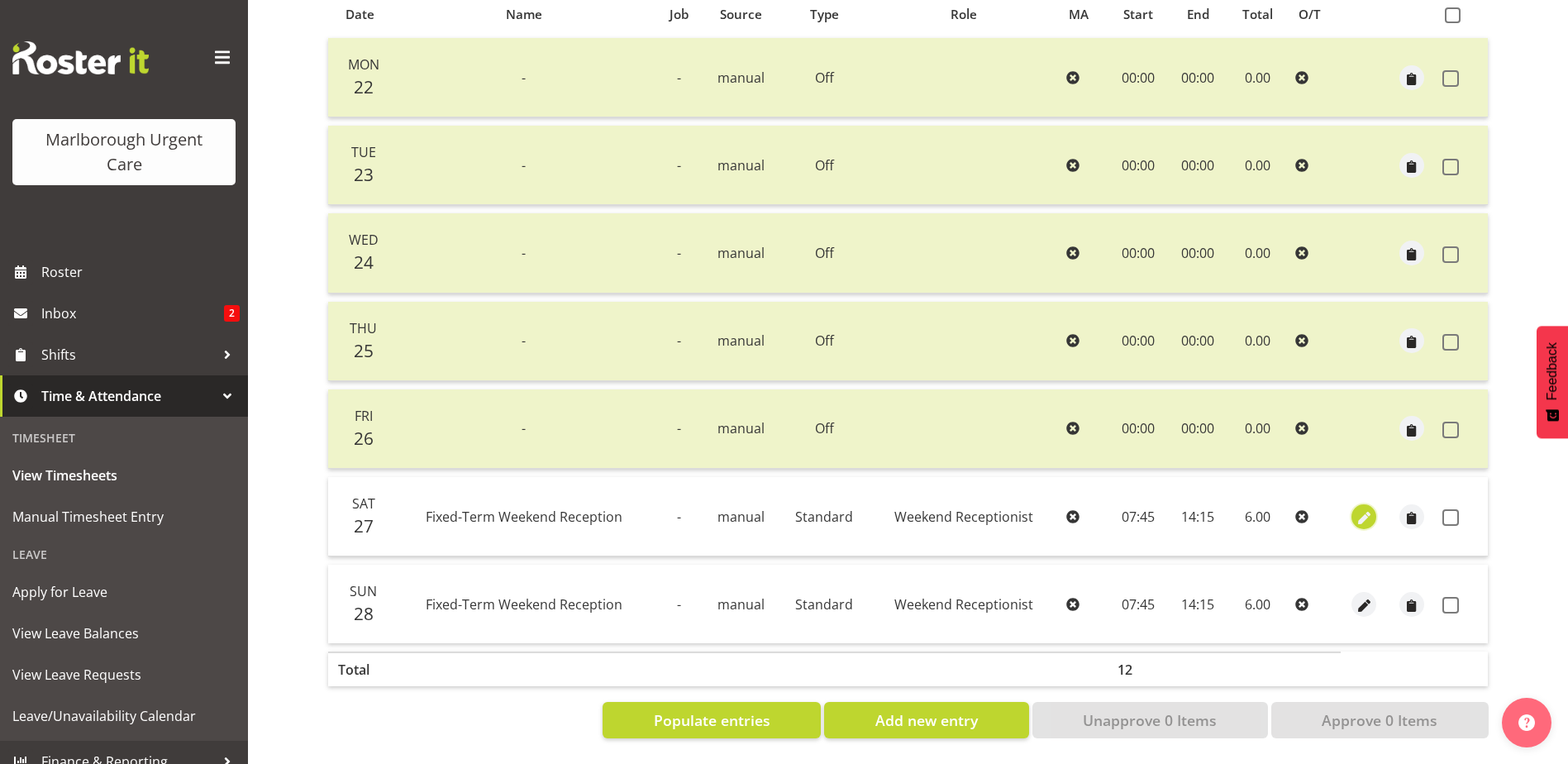
click at [1364, 509] on span "button" at bounding box center [1363, 518] width 19 height 19
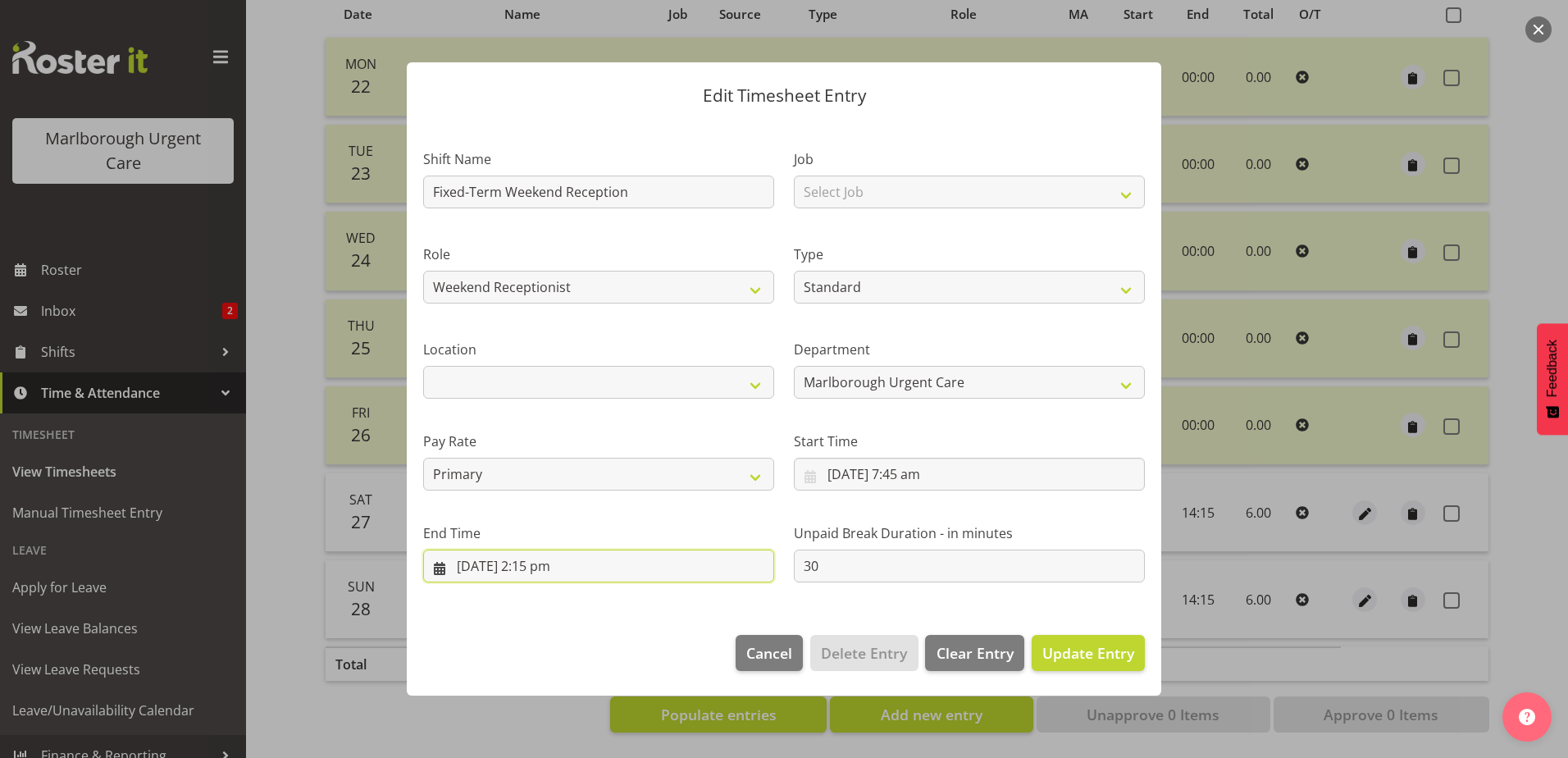
click at [591, 563] on input "27/09/2025, 2:15 pm" at bounding box center [598, 566] width 351 height 33
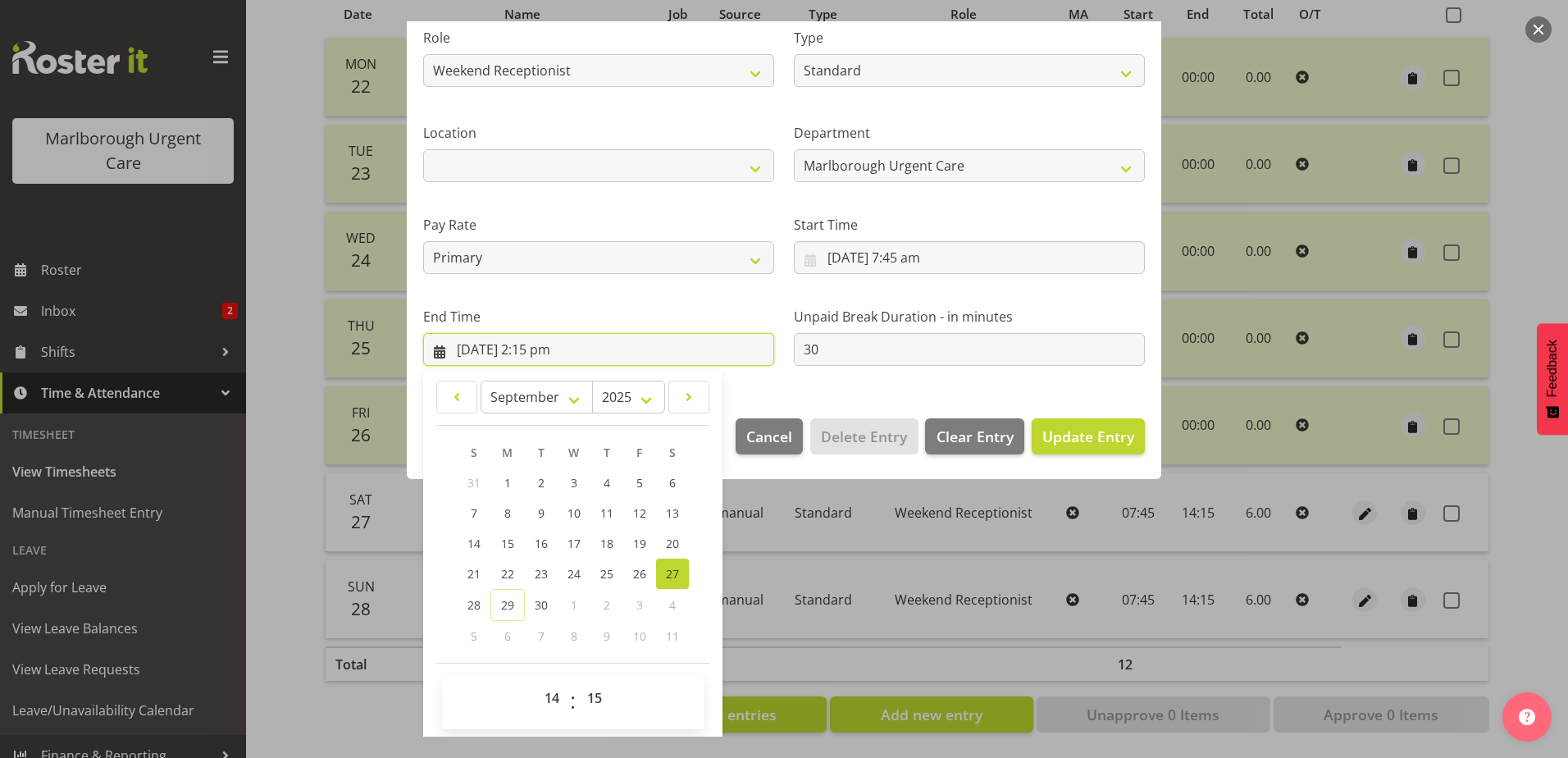
scroll to position [221, 0]
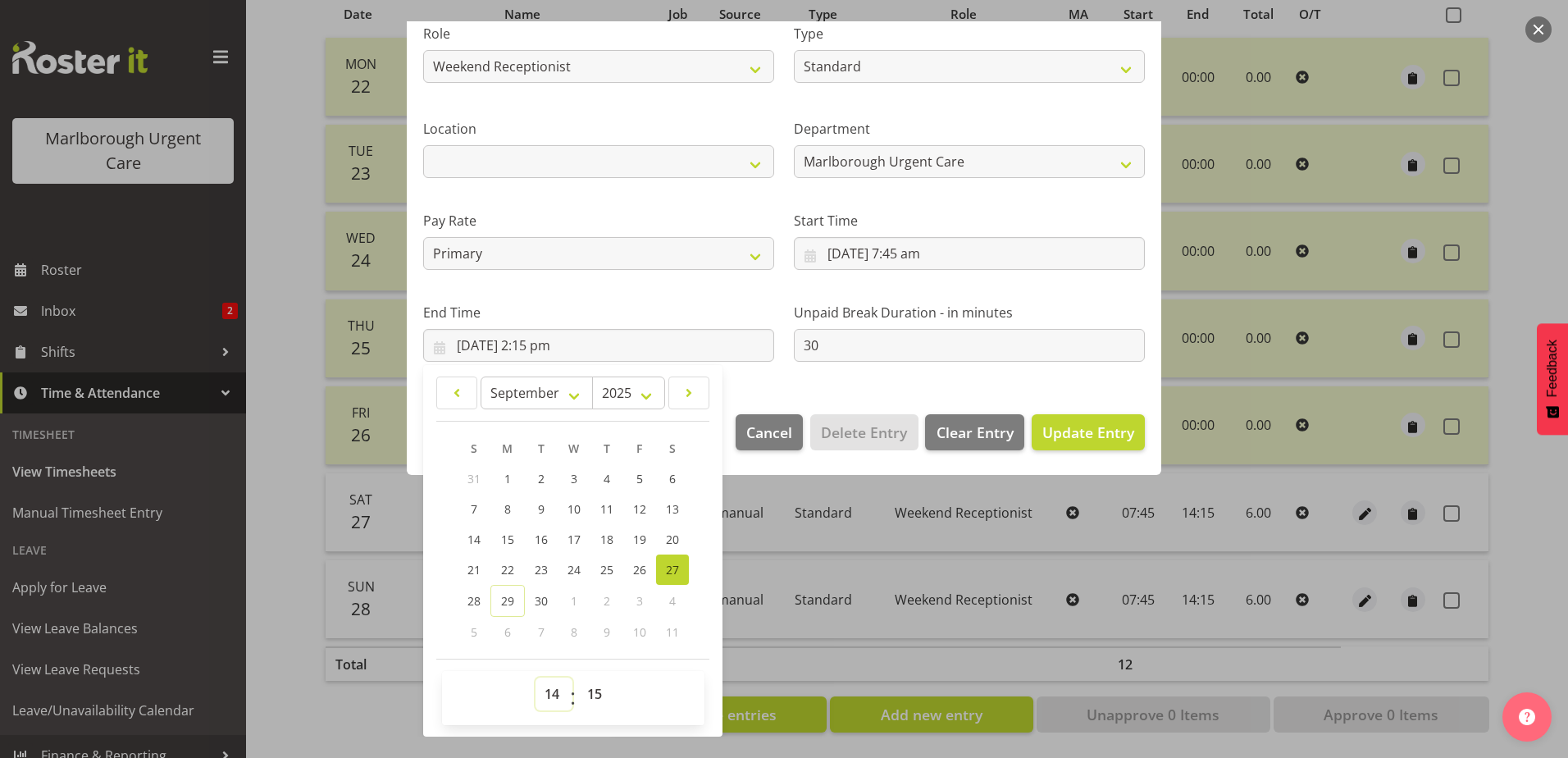
click at [550, 692] on select "00 01 02 03 04 05 06 07 08 09 10 11 12 13 14 15 16 17 18 19 20 21 22 23" at bounding box center [554, 694] width 37 height 33
click at [536, 678] on select "00 01 02 03 04 05 06 07 08 09 10 11 12 13 14 15 16 17 18 19 20 21 22 23" at bounding box center [554, 694] width 37 height 33
drag, startPoint x: 593, startPoint y: 690, endPoint x: 606, endPoint y: 716, distance: 29.1
click at [593, 690] on select "00 01 02 03 04 05 06 07 08 09 10 11 12 13 14 15 16 17 18 19 20 21 22 23 24 25 2…" at bounding box center [597, 694] width 37 height 33
click at [593, 694] on select "00 01 02 03 04 05 06 07 08 09 10 11 12 13 14 15 16 17 18 19 20 21 22 23 24 25 2…" at bounding box center [597, 694] width 37 height 33
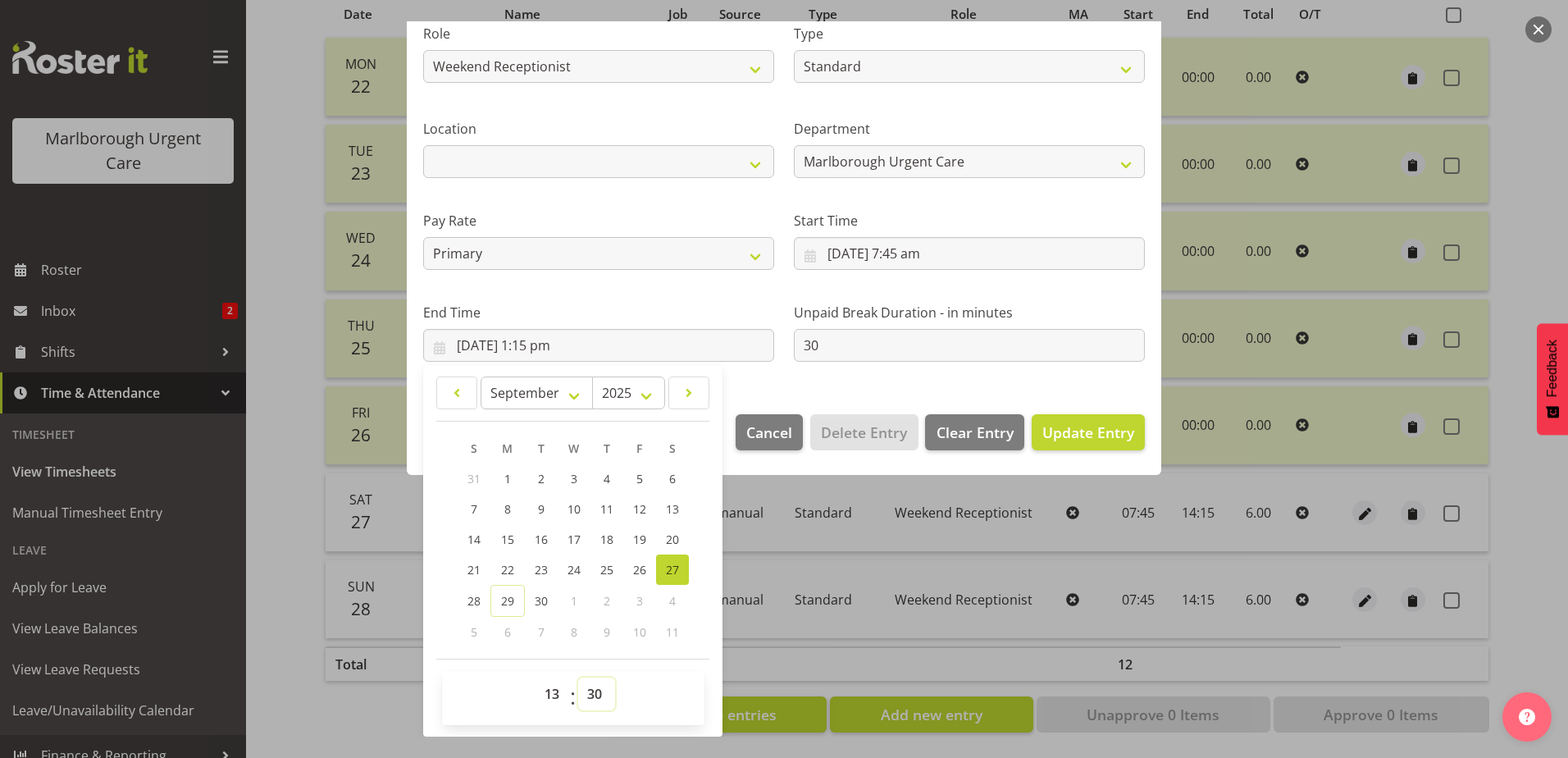
click at [578, 678] on select "00 01 02 03 04 05 06 07 08 09 10 11 12 13 14 15 16 17 18 19 20 21 22 23 24 25 2…" at bounding box center [597, 694] width 37 height 33
click at [783, 379] on section "Shift Name Fixed-Term Weekend Reception Job Select Job Role Receptionist / Admi…" at bounding box center [784, 148] width 755 height 499
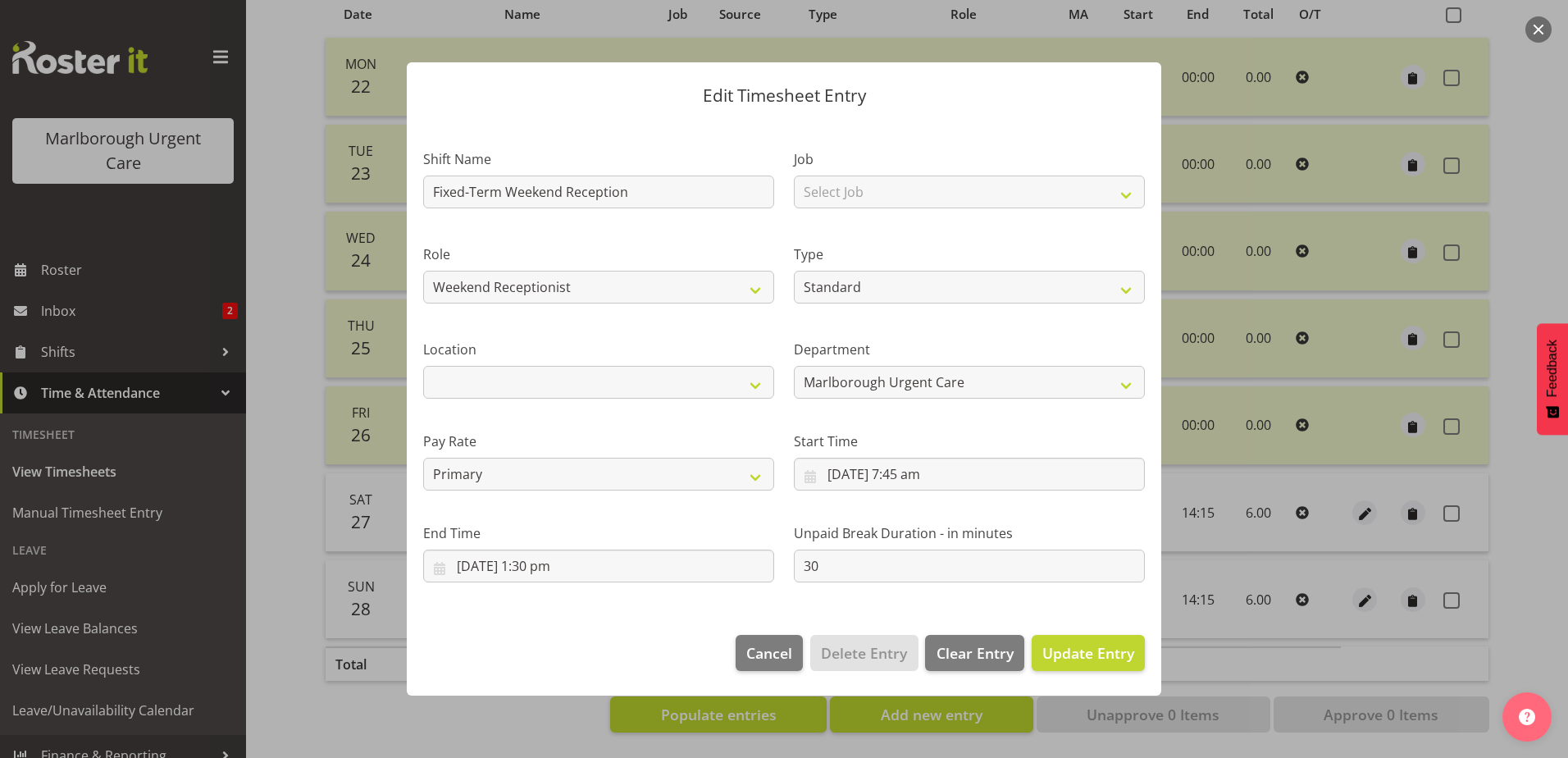
scroll to position [0, 0]
click at [921, 471] on input "27/09/2025, 7:45 am" at bounding box center [970, 474] width 351 height 33
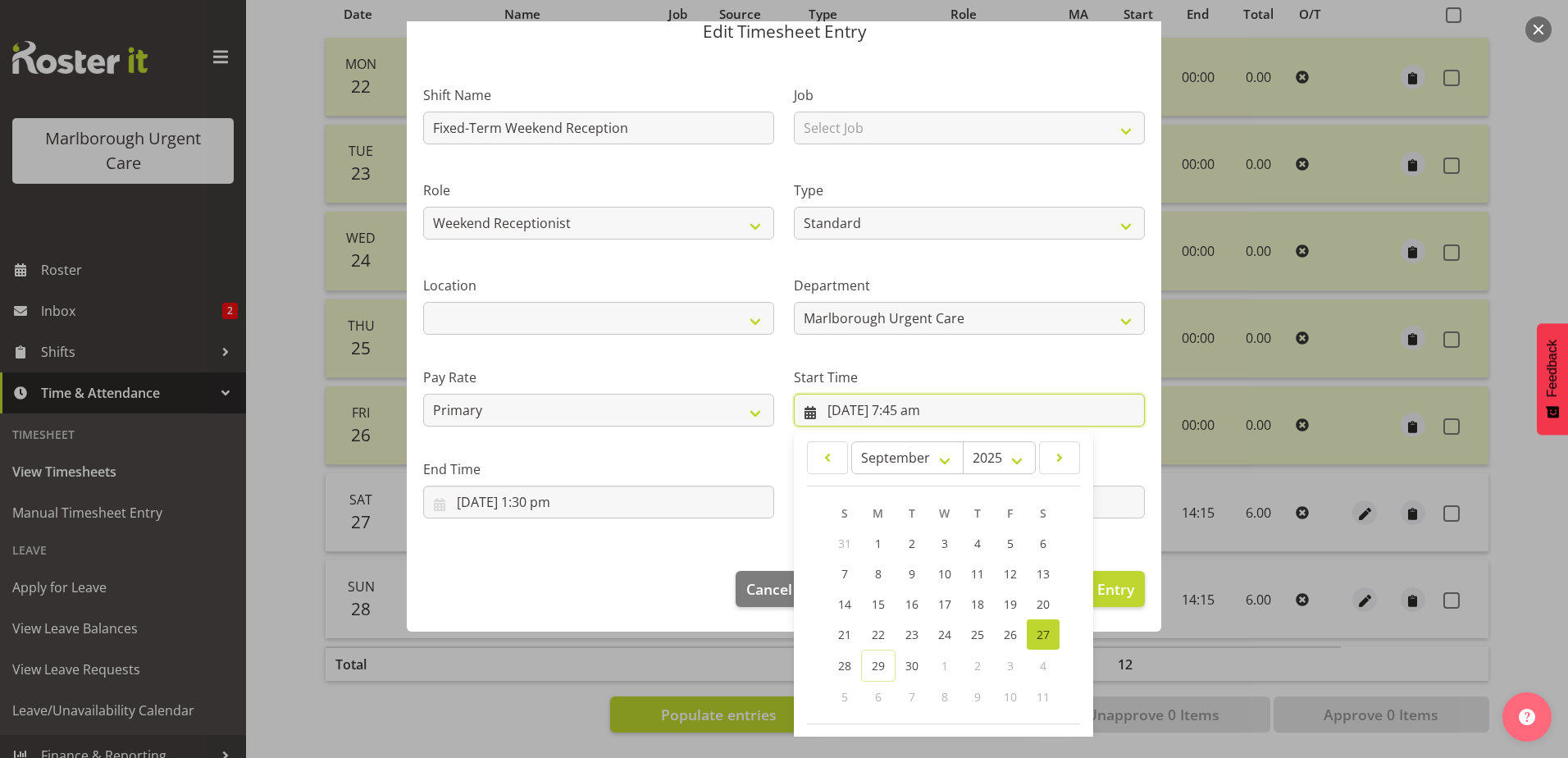
scroll to position [129, 0]
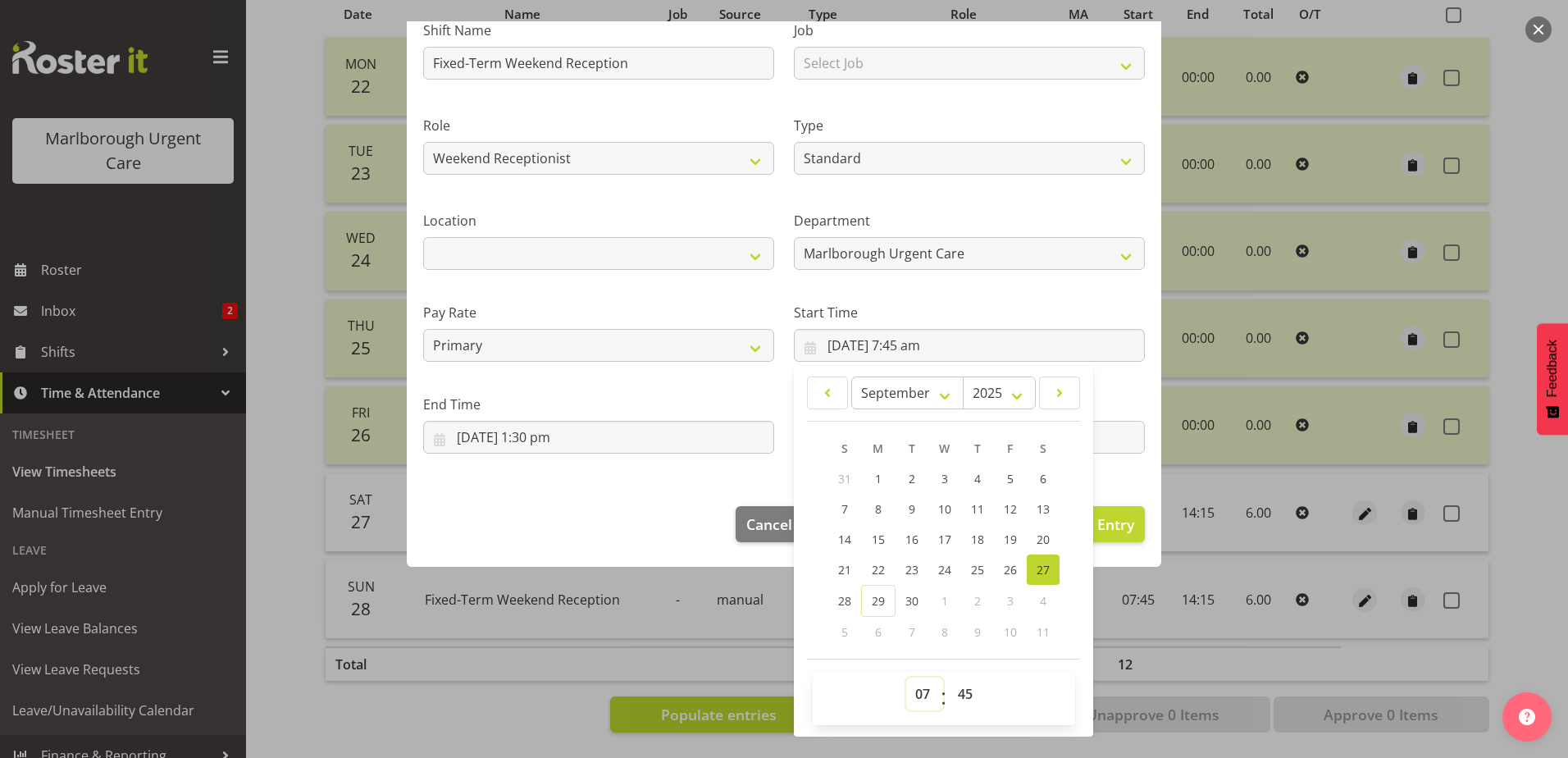
click at [909, 695] on select "00 01 02 03 04 05 06 07 08 09 10 11 12 13 14 15 16 17 18 19 20 21 22 23" at bounding box center [924, 694] width 37 height 33
click at [906, 678] on select "00 01 02 03 04 05 06 07 08 09 10 11 12 13 14 15 16 17 18 19 20 21 22 23" at bounding box center [924, 694] width 37 height 33
click at [957, 688] on select "00 01 02 03 04 05 06 07 08 09 10 11 12 13 14 15 16 17 18 19 20 21 22 23 24 25 2…" at bounding box center [967, 694] width 37 height 33
click at [949, 678] on select "00 01 02 03 04 05 06 07 08 09 10 11 12 13 14 15 16 17 18 19 20 21 22 23 24 25 2…" at bounding box center [967, 694] width 37 height 33
click at [592, 494] on footer "Cancel Delete Entry Clear Entry Update Entry" at bounding box center [784, 528] width 755 height 77
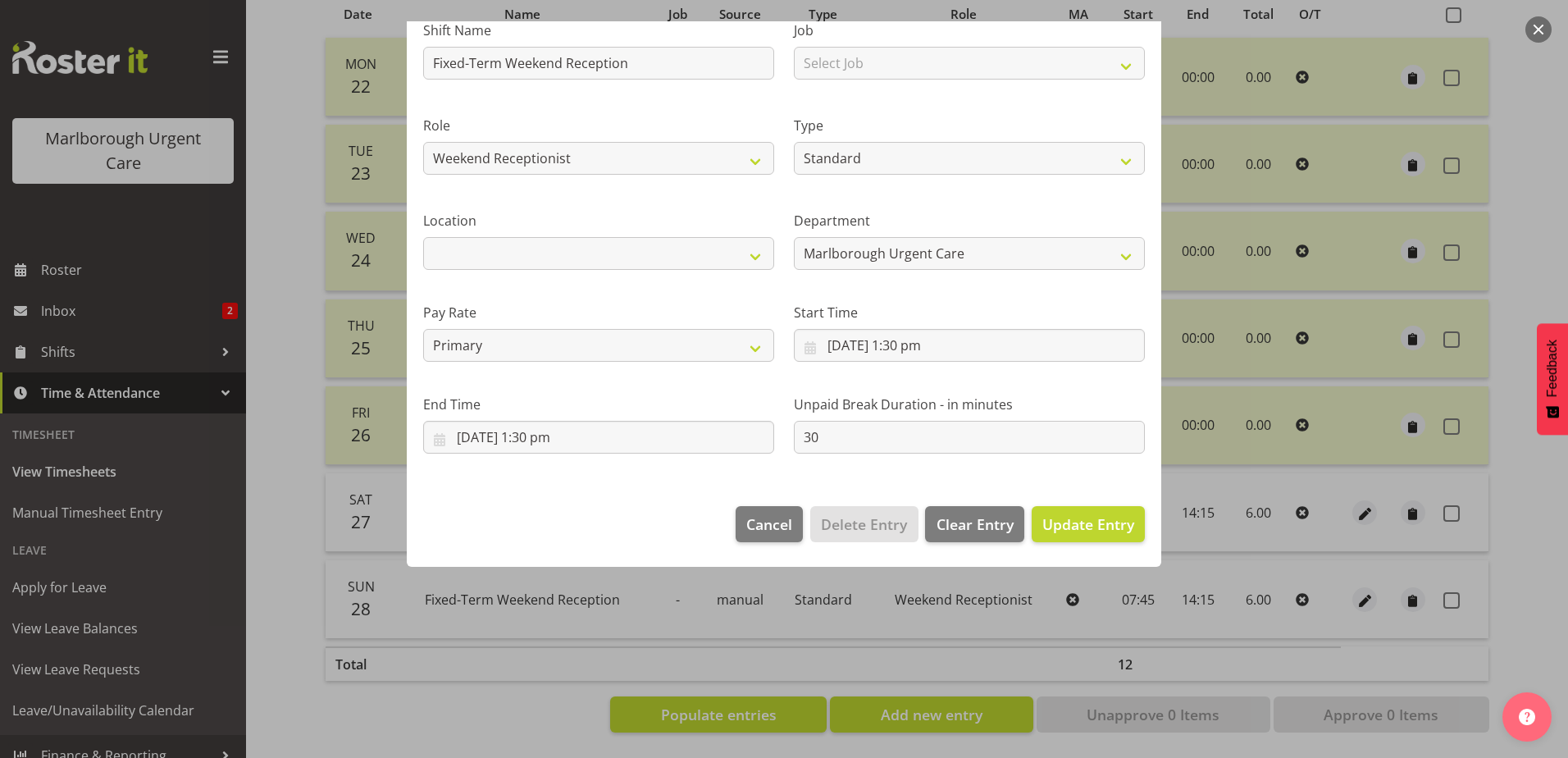
scroll to position [0, 0]
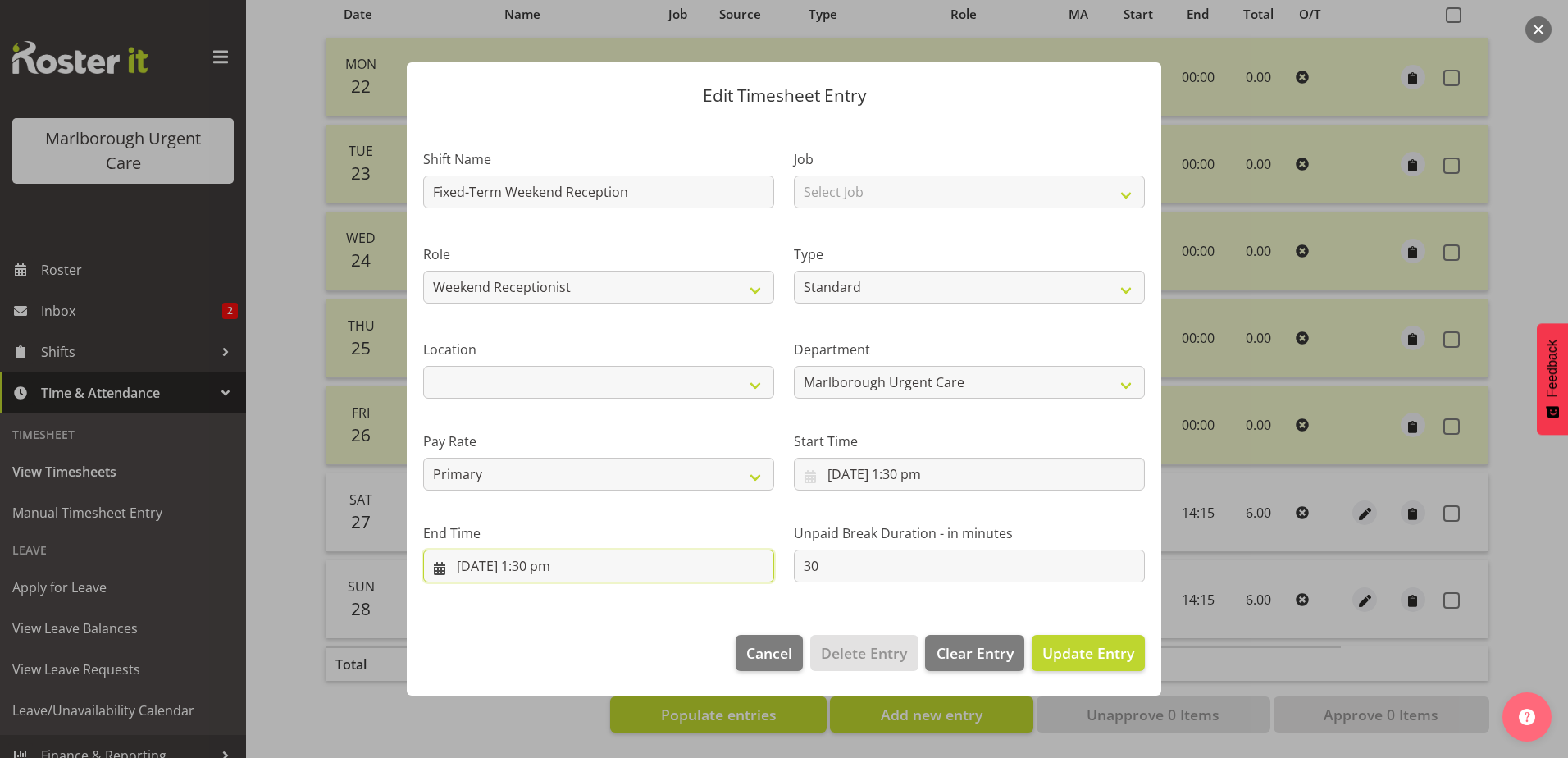
click at [547, 558] on input "27/09/2025, 1:30 pm" at bounding box center [598, 566] width 351 height 33
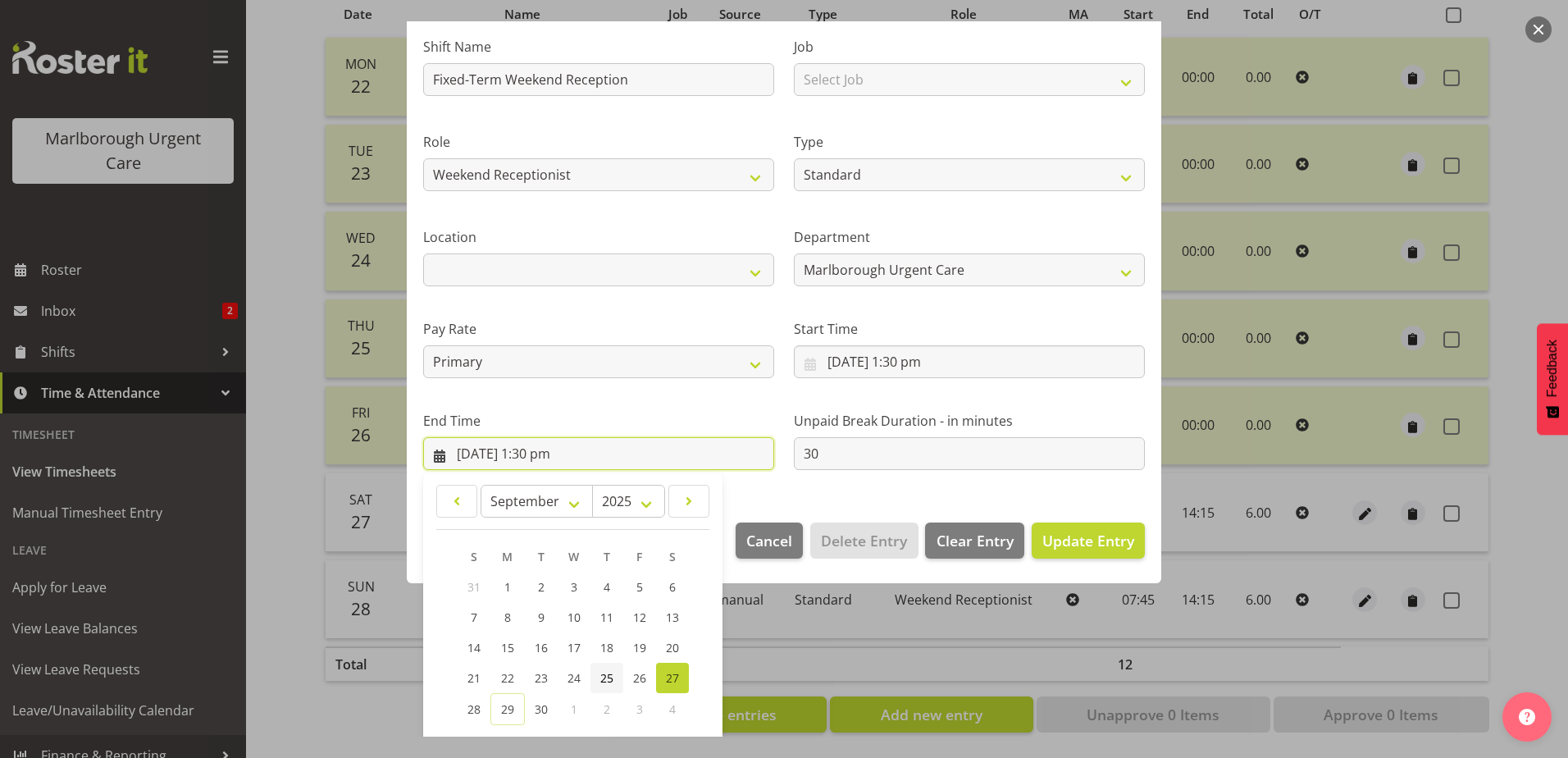
scroll to position [221, 0]
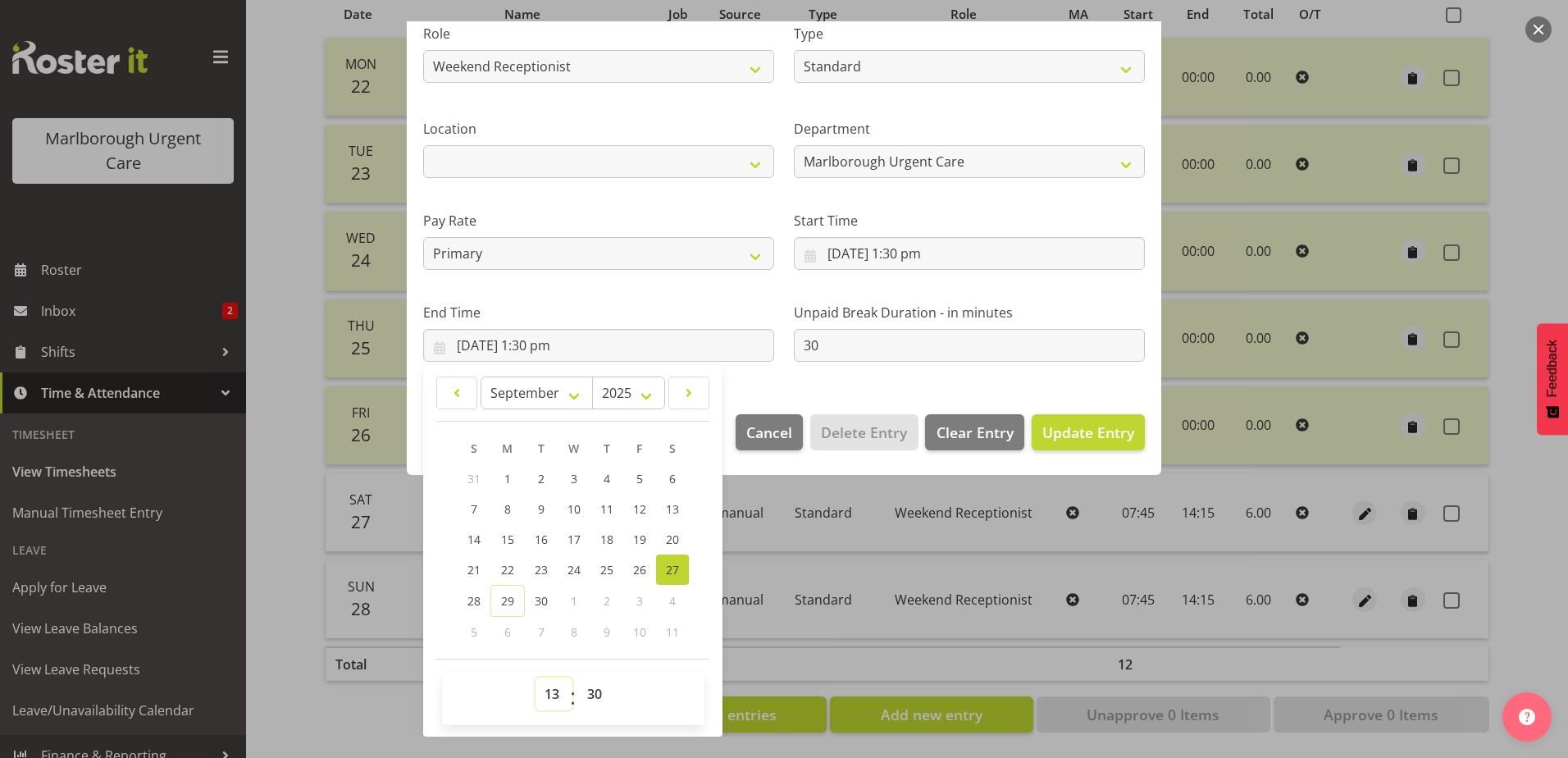
click at [552, 691] on select "00 01 02 03 04 05 06 07 08 09 10 11 12 13 14 15 16 17 18 19 20 21 22 23" at bounding box center [554, 694] width 37 height 33
click at [536, 678] on select "00 01 02 03 04 05 06 07 08 09 10 11 12 13 14 15 16 17 18 19 20 21 22 23" at bounding box center [554, 694] width 37 height 33
click at [592, 694] on select "00 01 02 03 04 05 06 07 08 09 10 11 12 13 14 15 16 17 18 19 20 21 22 23 24 25 2…" at bounding box center [597, 694] width 37 height 33
click at [578, 678] on select "00 01 02 03 04 05 06 07 08 09 10 11 12 13 14 15 16 17 18 19 20 21 22 23 24 25 2…" at bounding box center [597, 694] width 37 height 33
click at [682, 299] on div "End Time 27/09/2025, 8:00 pm January February March April May June July August …" at bounding box center [599, 326] width 371 height 92
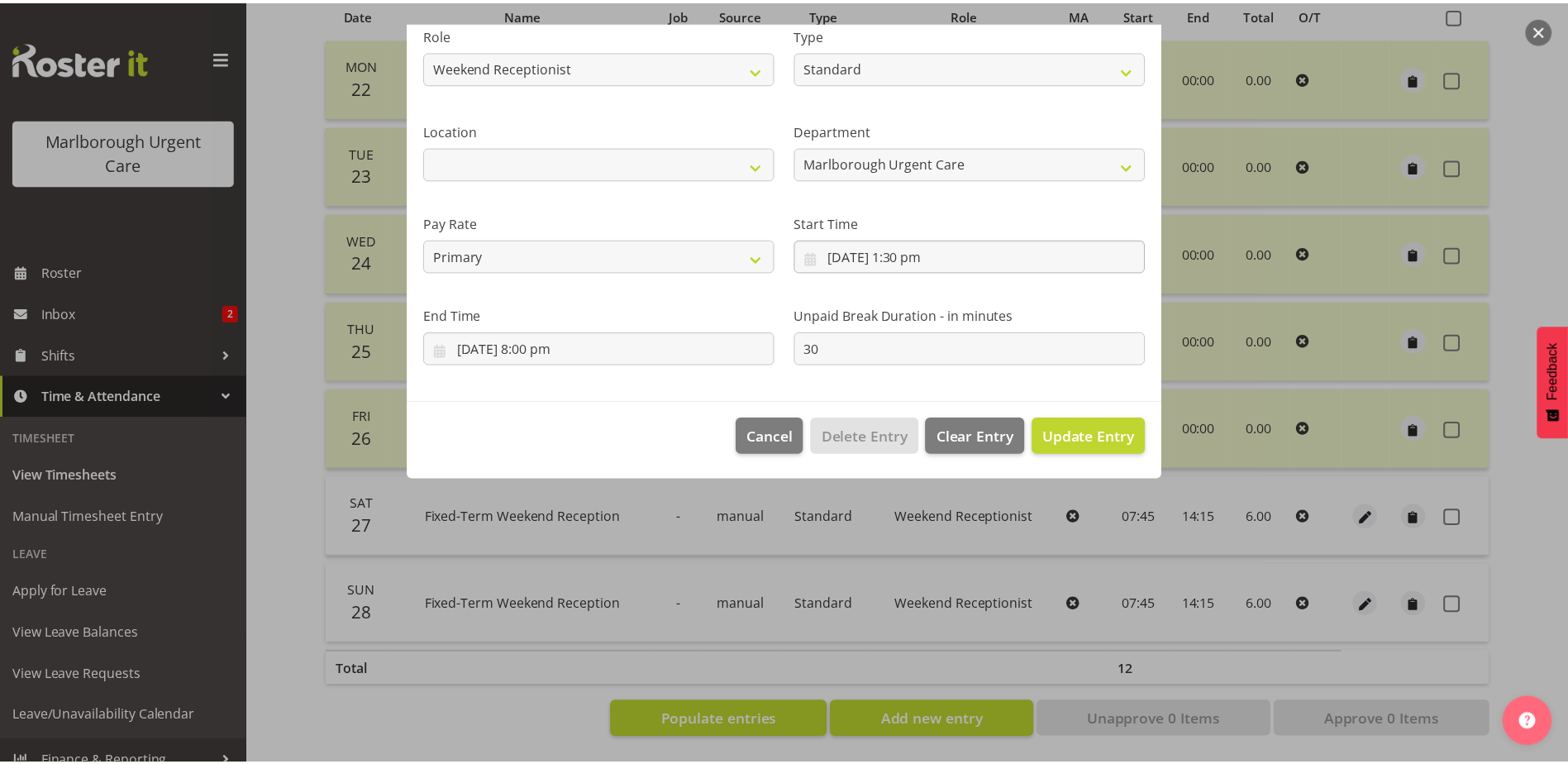
scroll to position [0, 0]
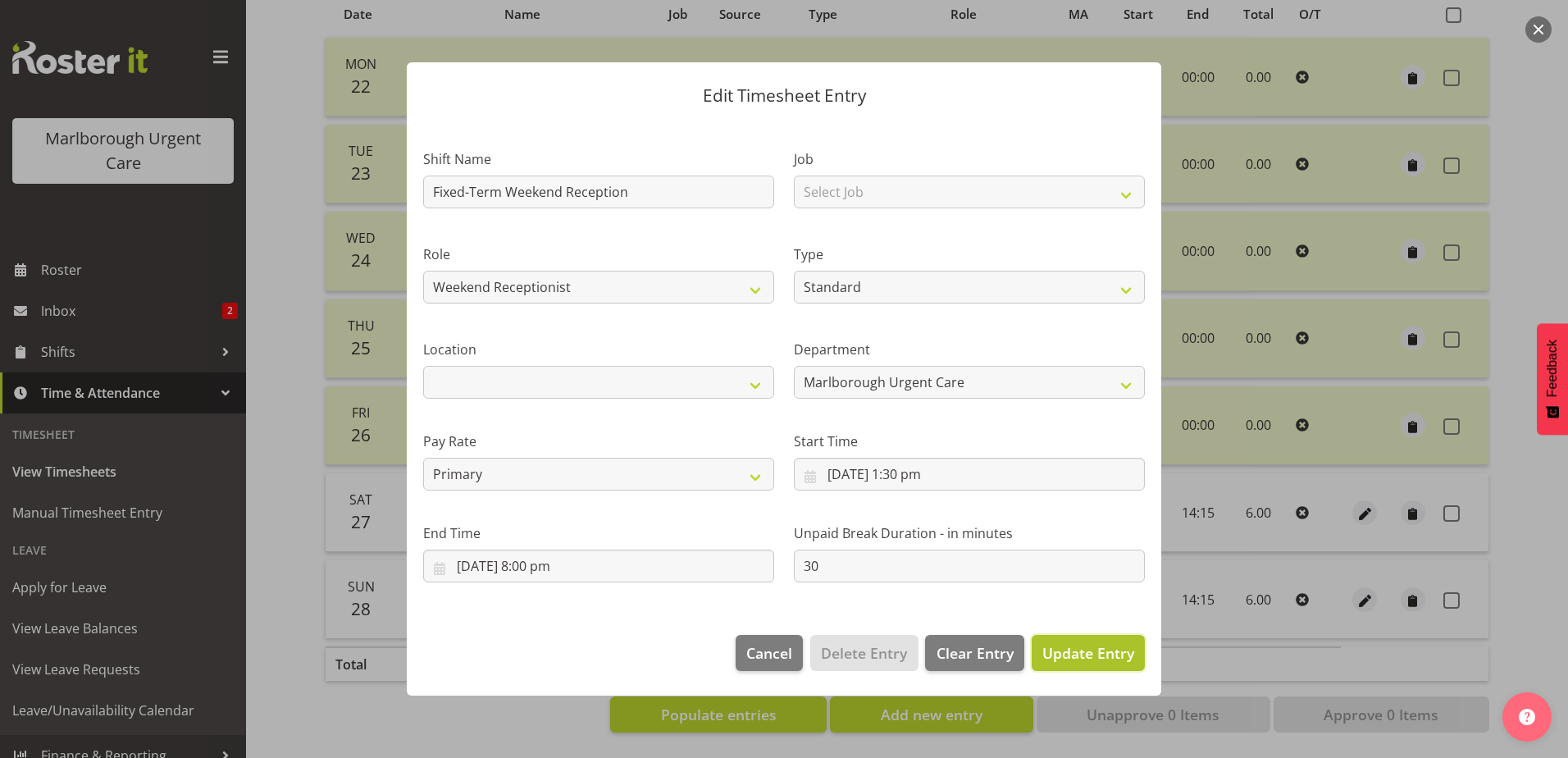
click at [1110, 644] on span "Update Entry" at bounding box center [1088, 653] width 92 height 20
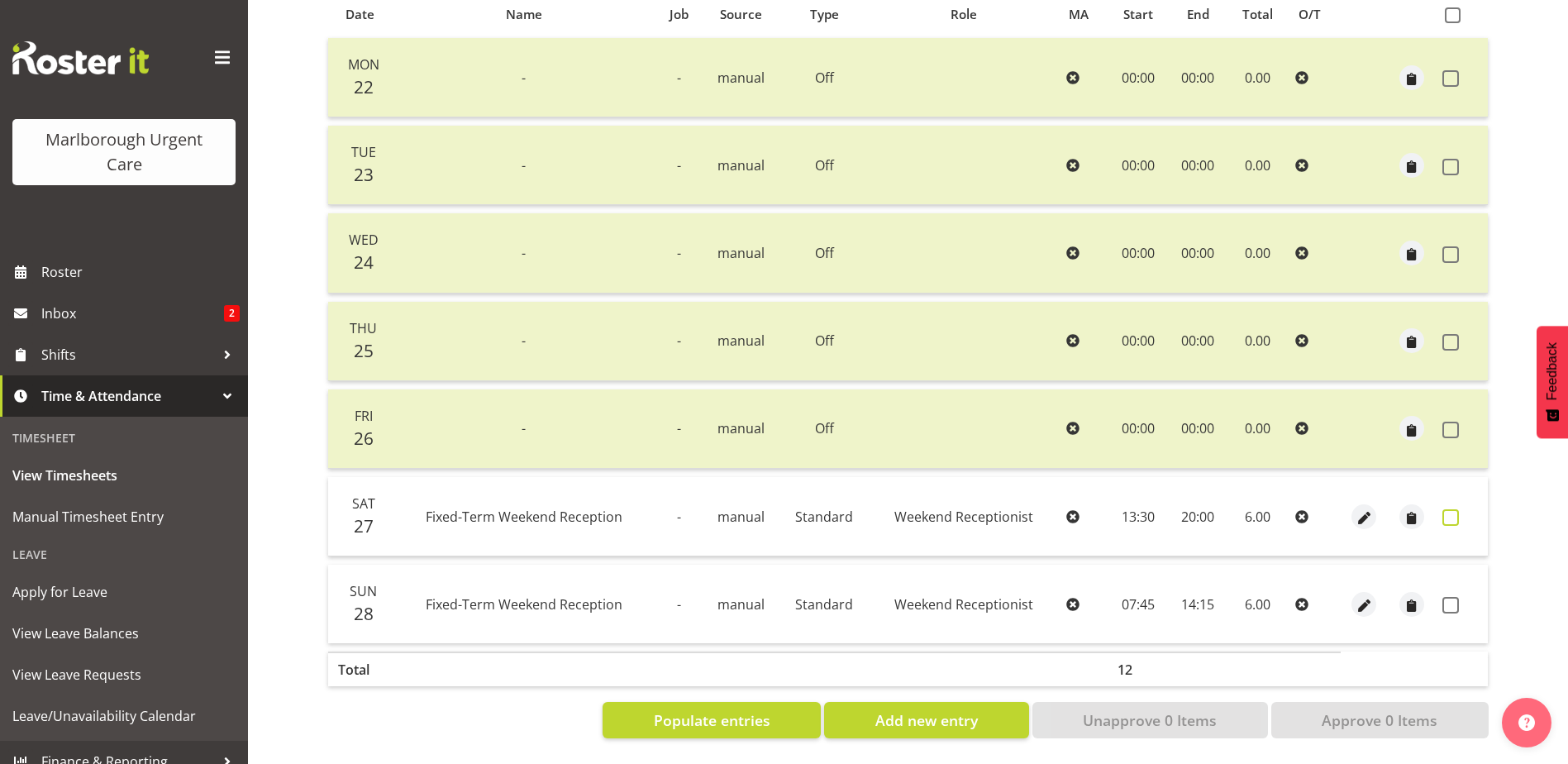
click at [1450, 510] on span at bounding box center [1450, 518] width 17 height 17
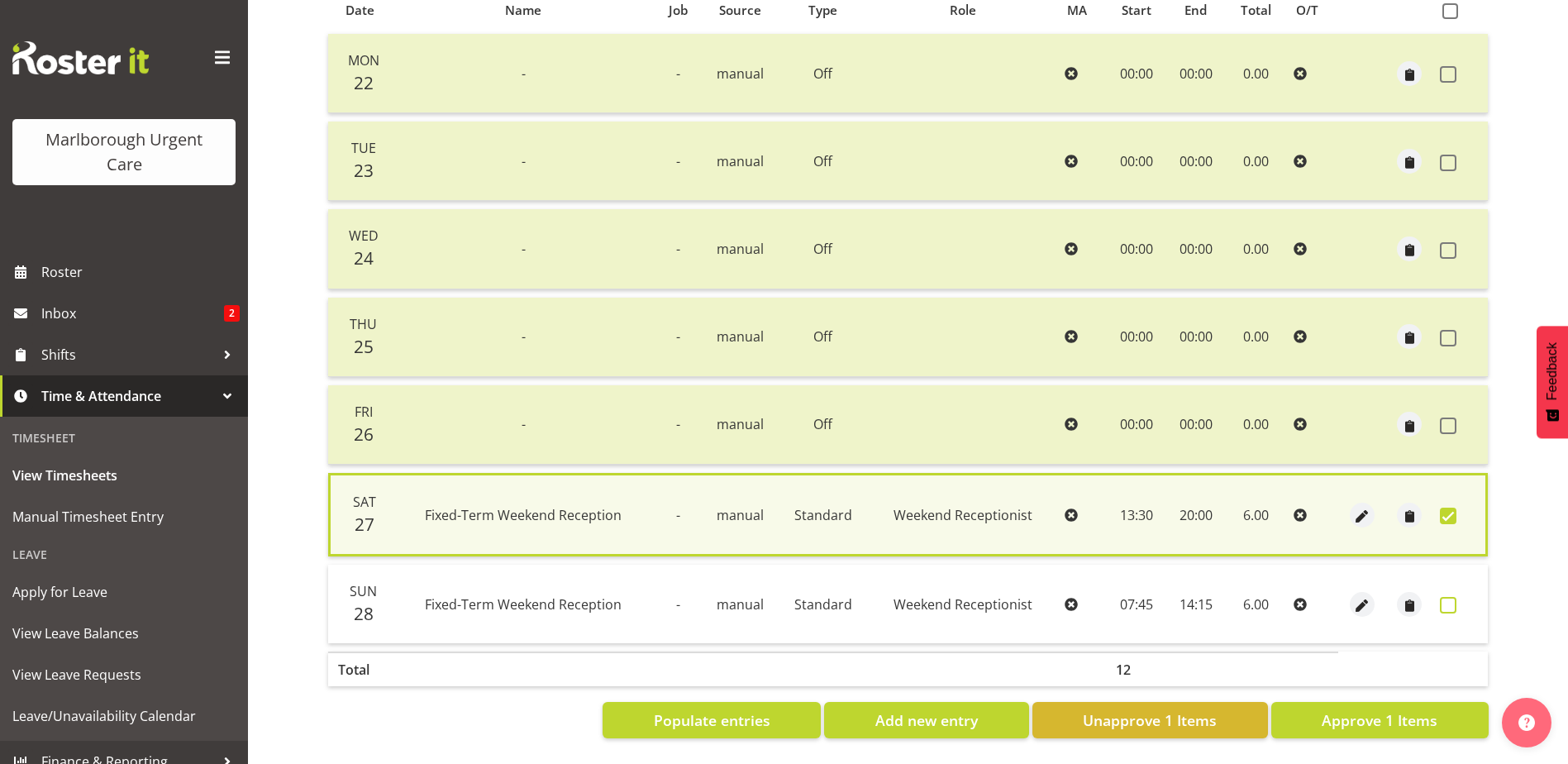
click at [1450, 604] on span at bounding box center [1448, 606] width 17 height 17
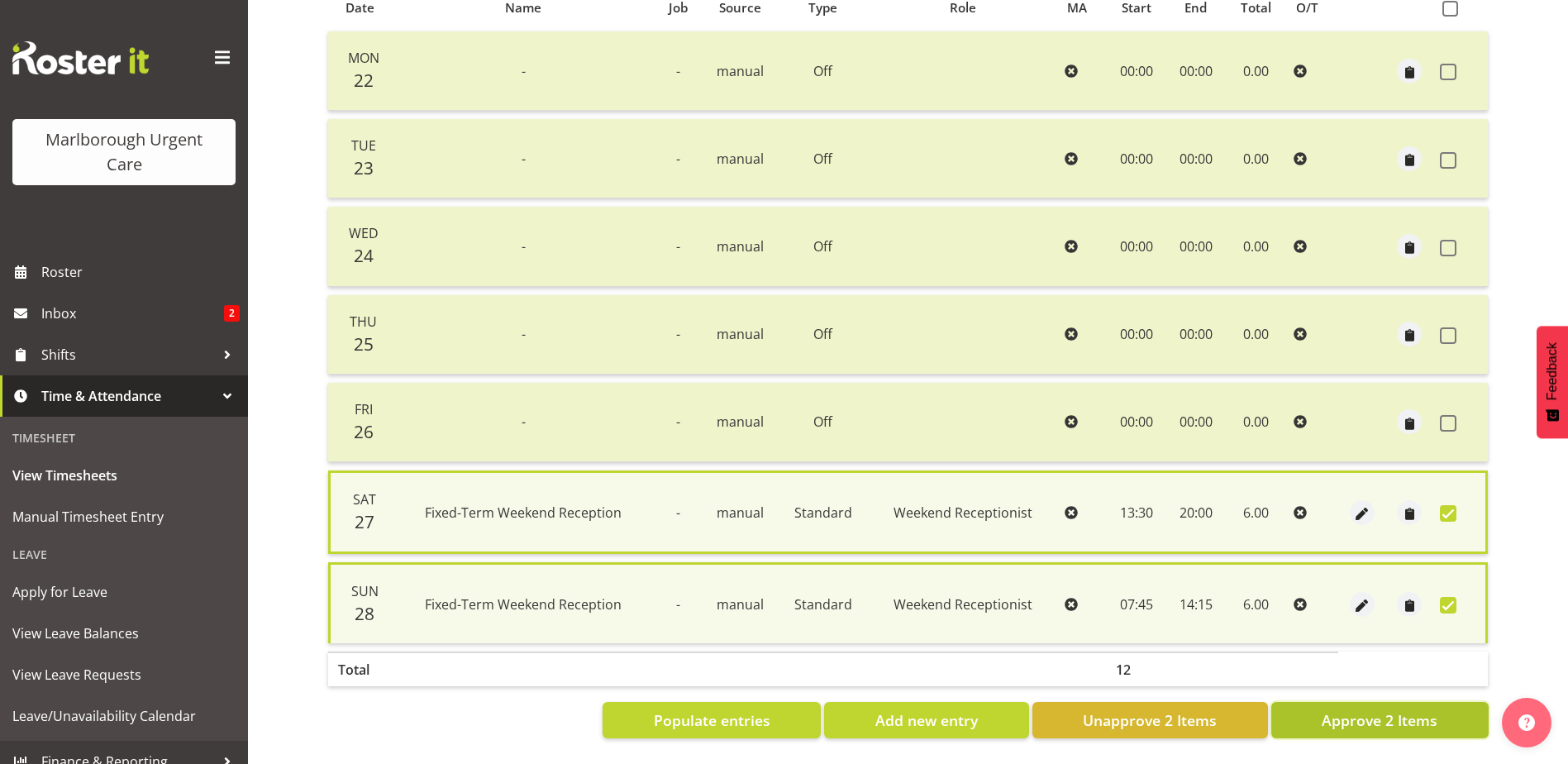
click at [1426, 709] on span "Approve 2 Items" at bounding box center [1379, 720] width 115 height 22
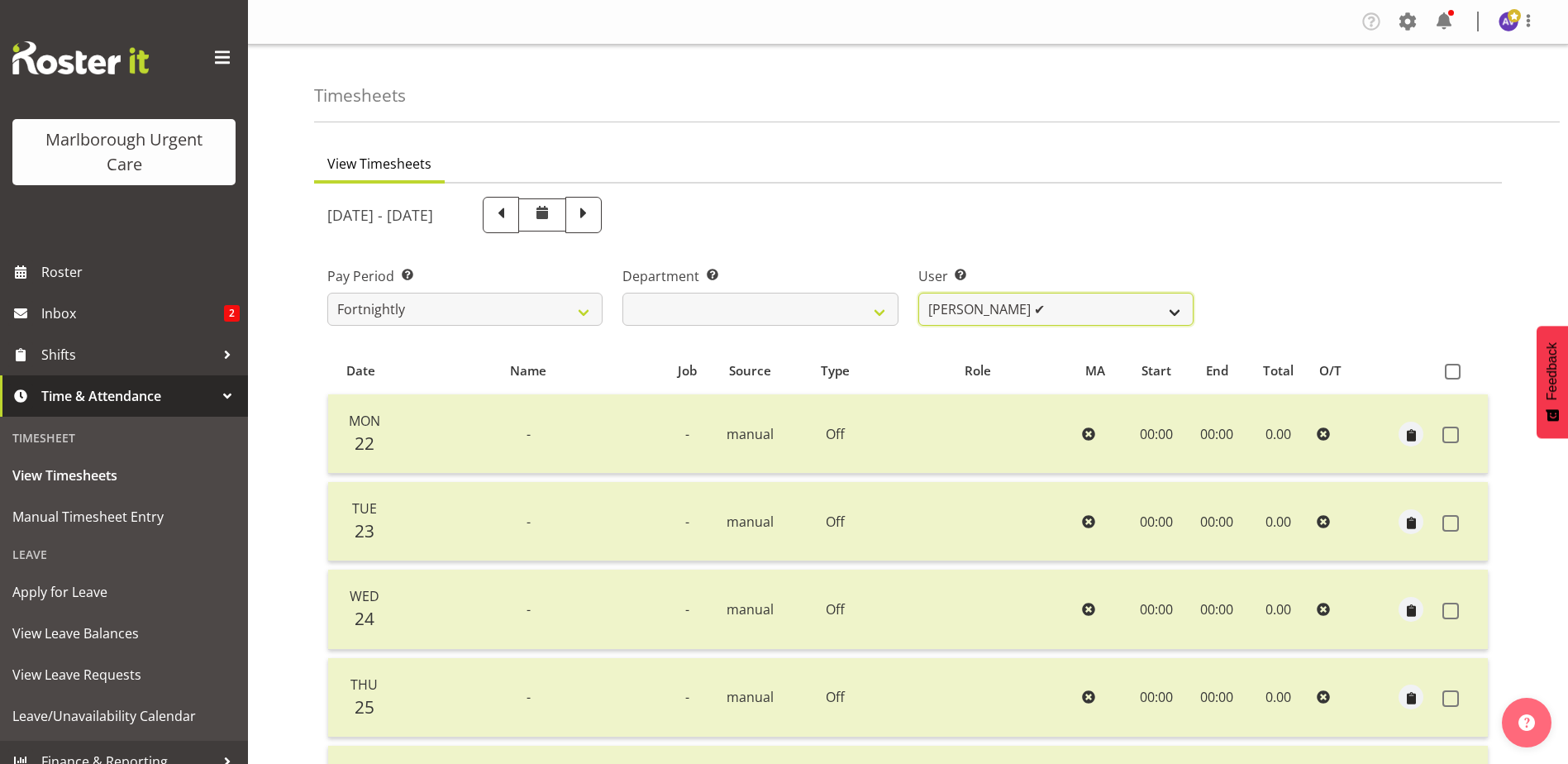
click at [1029, 307] on select "Agnes Tyson ✔ Alysia Newman-Woods ✔ Andrew Brooks ✔ Cordelia Davies ✔ Gloria Va…" at bounding box center [1055, 308] width 275 height 33
click at [918, 292] on select "Agnes Tyson ✔ Alysia Newman-Woods ✔ Andrew Brooks ✔ Cordelia Davies ✔ Gloria Va…" at bounding box center [1055, 308] width 275 height 33
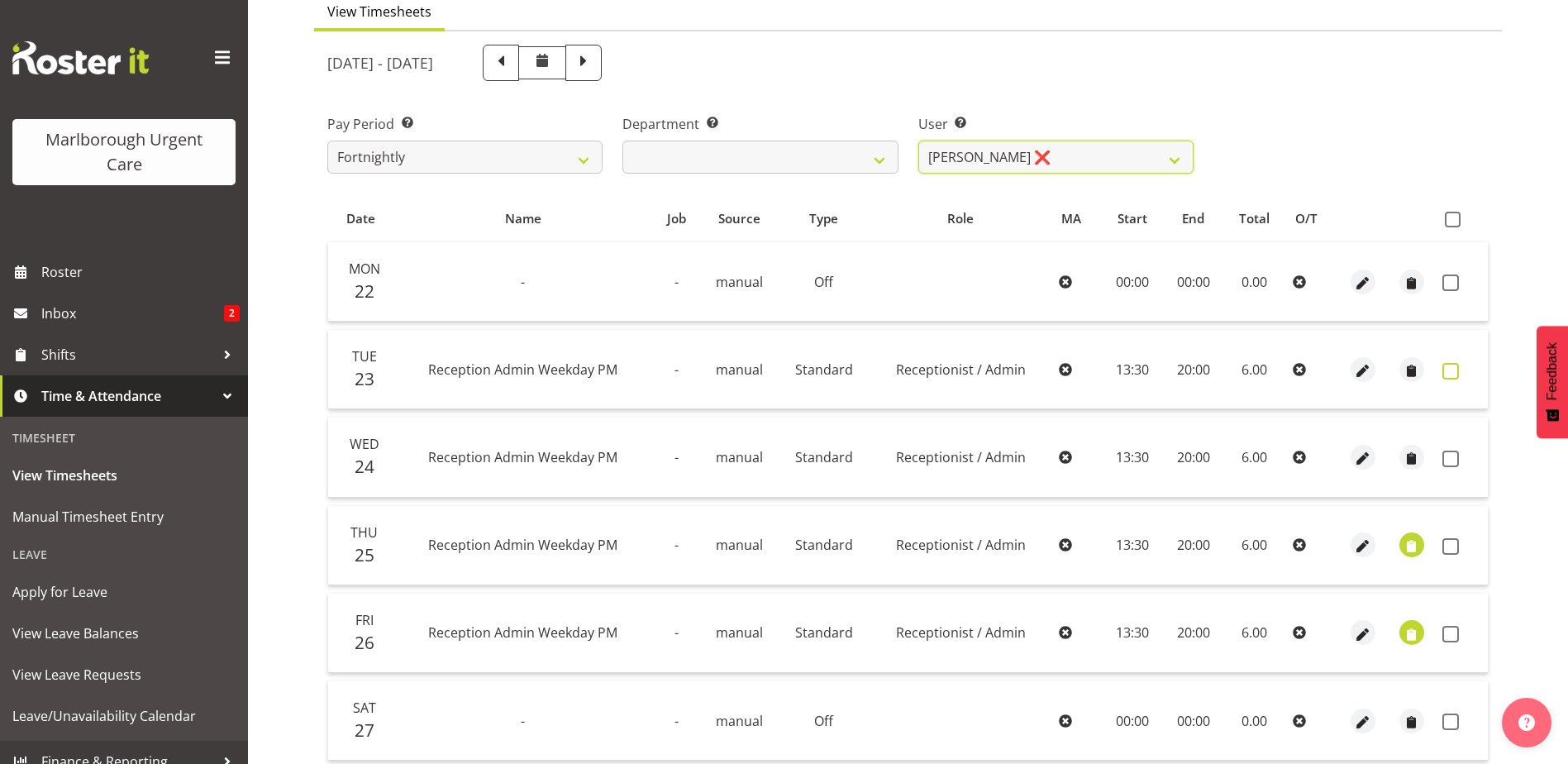
scroll to position [165, 0]
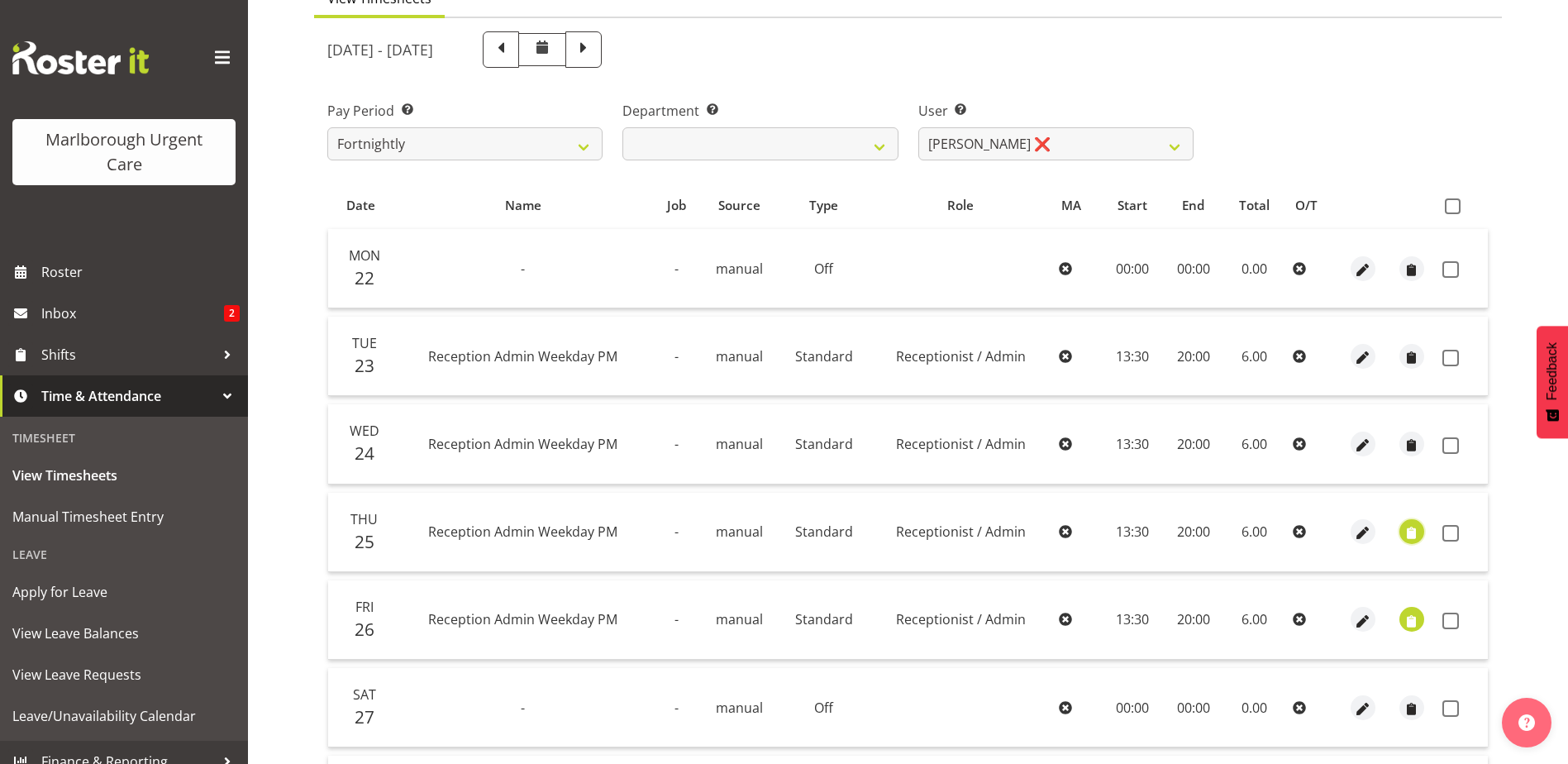
click at [1410, 532] on span "button" at bounding box center [1411, 533] width 19 height 19
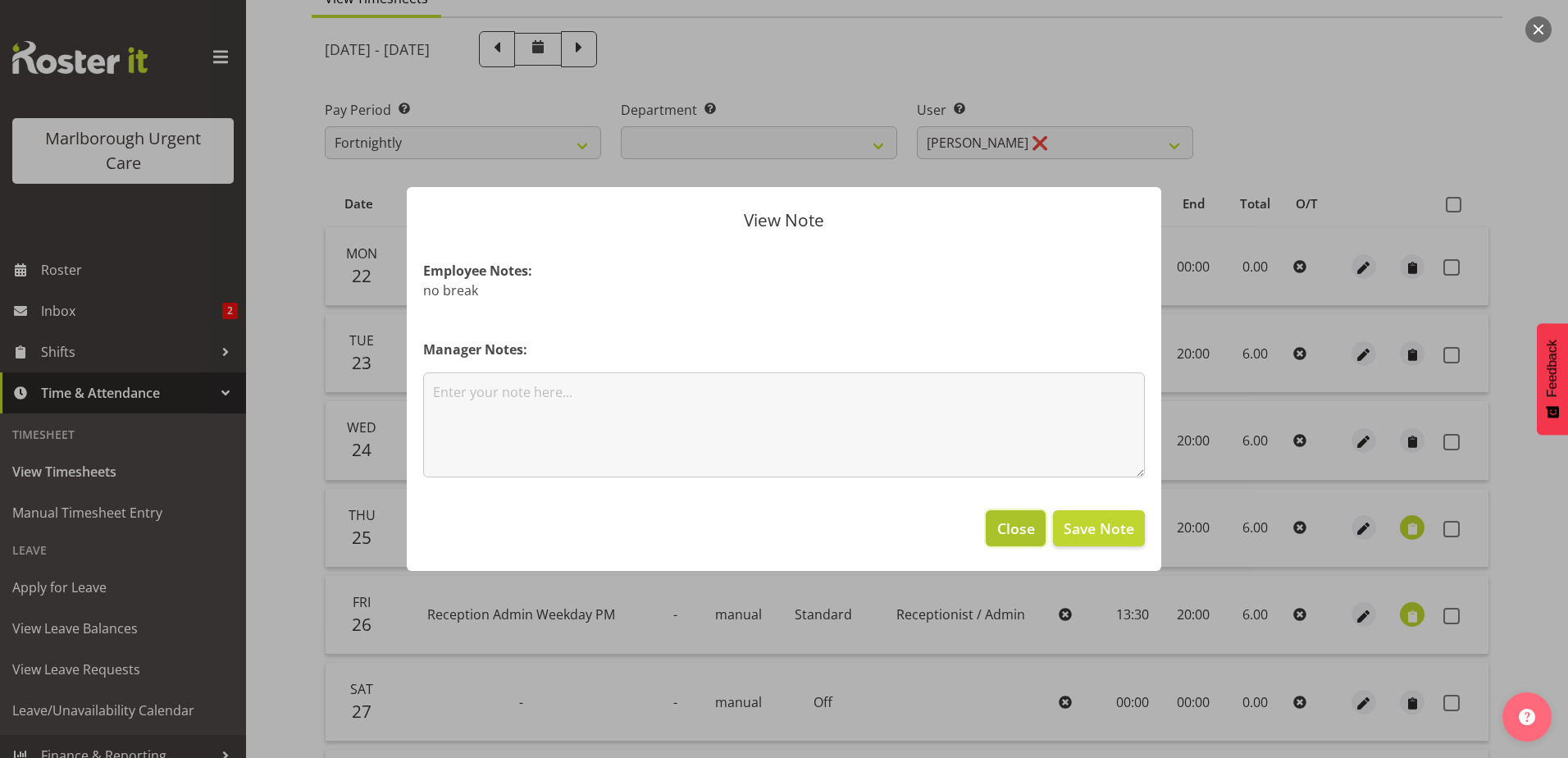
click at [1014, 536] on span "Close" at bounding box center [1016, 528] width 38 height 22
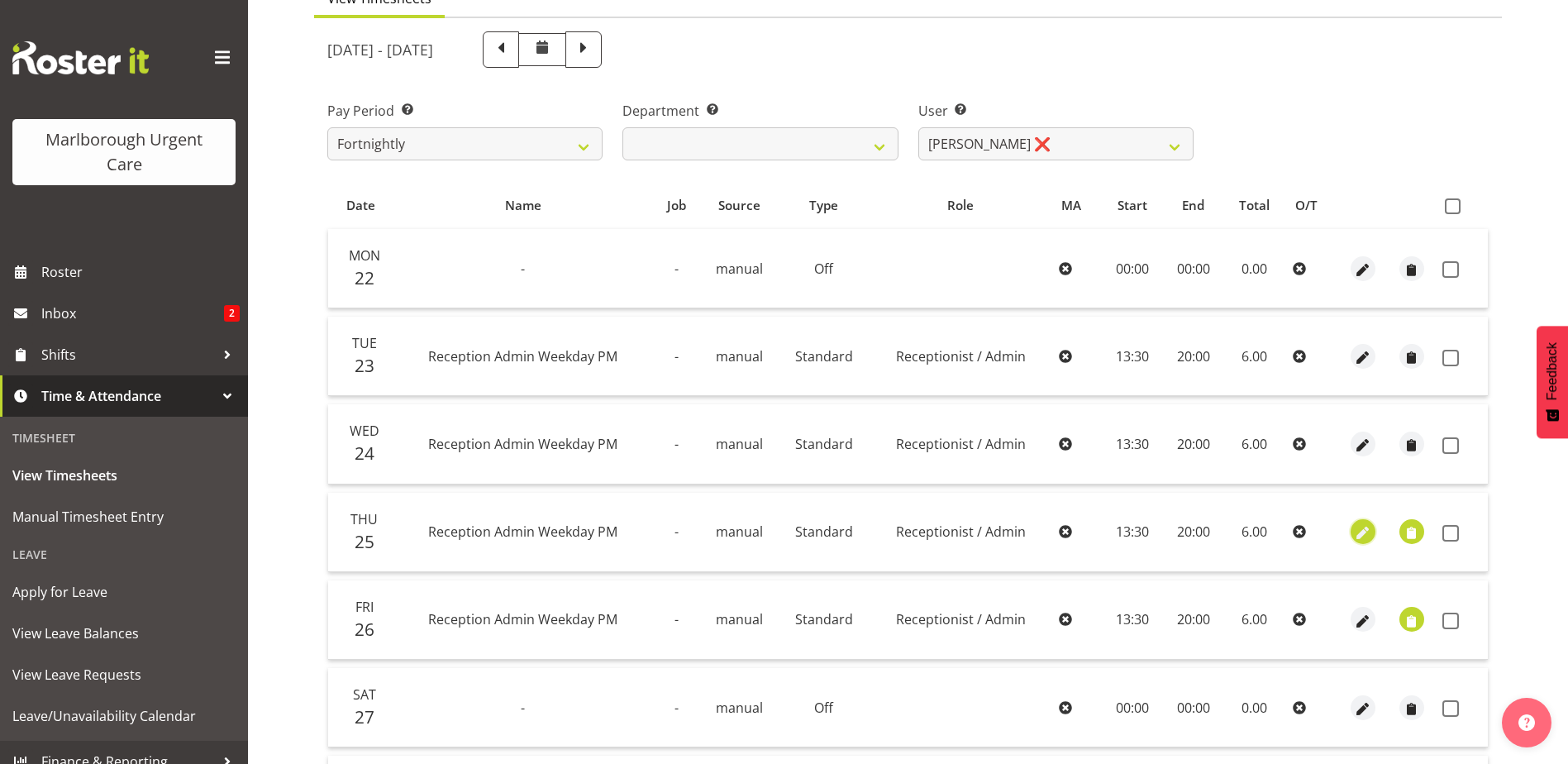
click at [1369, 532] on span "button" at bounding box center [1362, 533] width 19 height 19
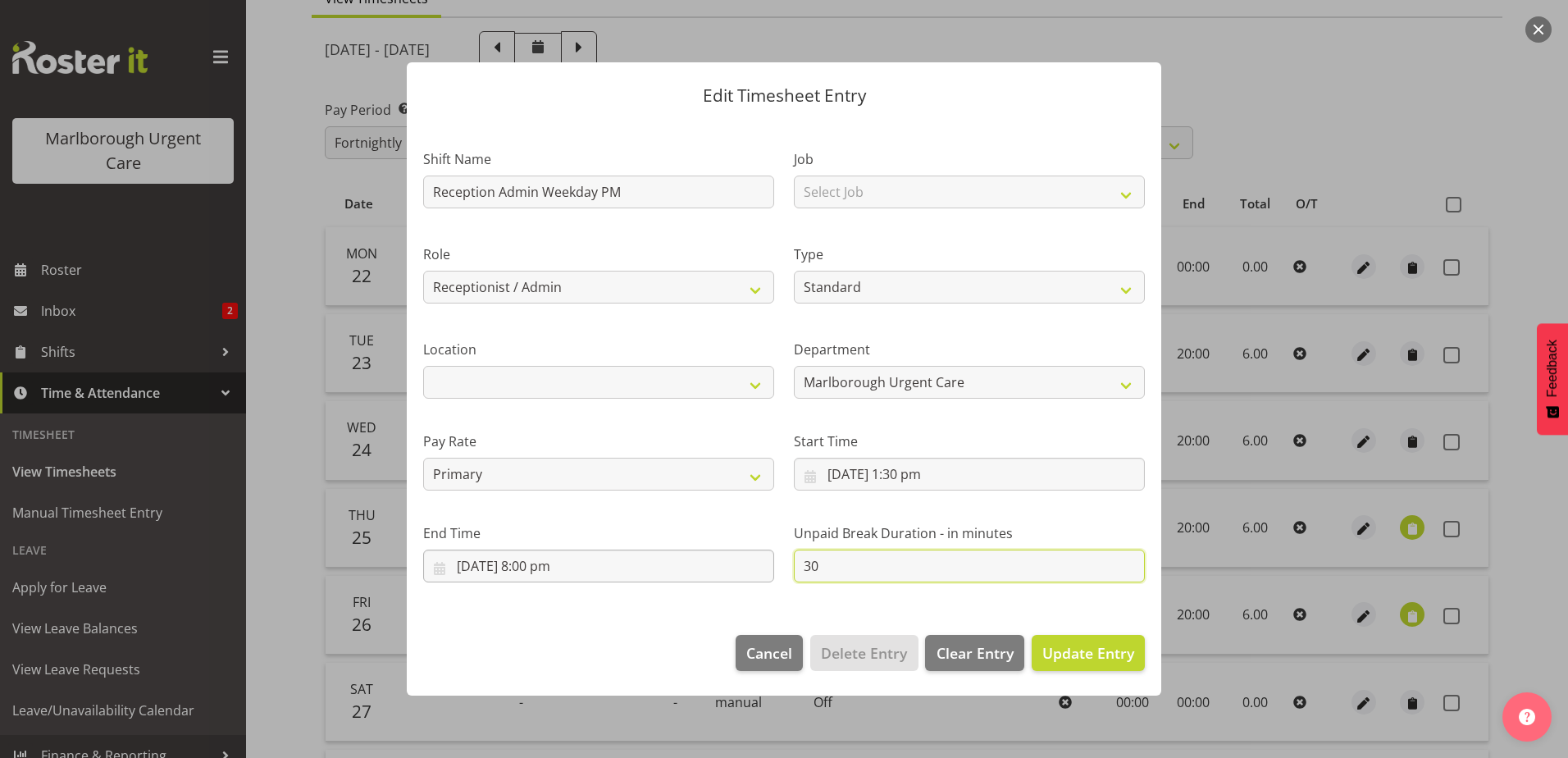
drag, startPoint x: 858, startPoint y: 564, endPoint x: 705, endPoint y: 567, distance: 153.0
click at [720, 566] on div "Shift Name Reception Admin Weekday PM Job Select Job Role Receptionist / Admin …" at bounding box center [784, 359] width 741 height 465
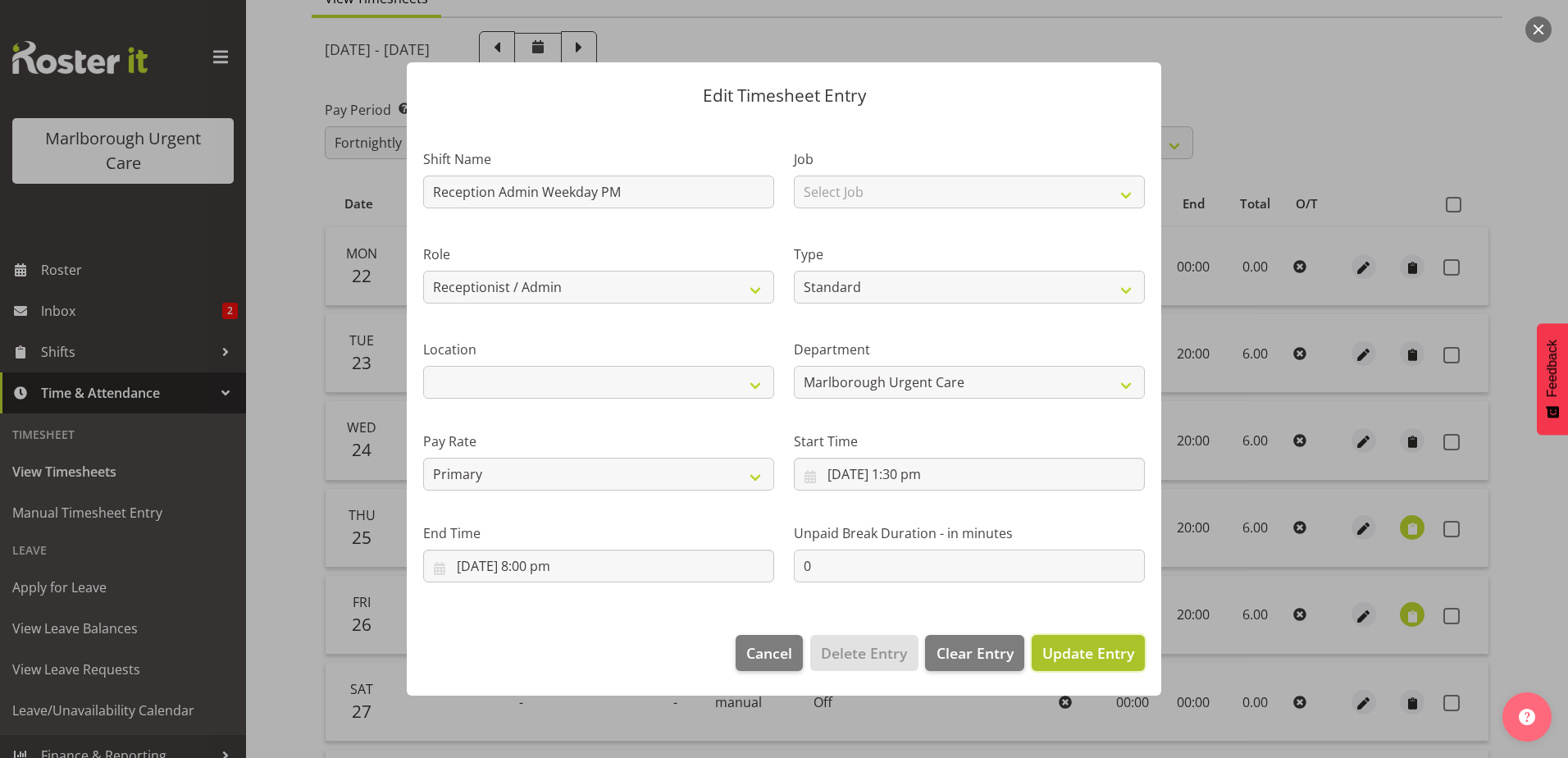
click at [1075, 649] on span "Update Entry" at bounding box center [1088, 653] width 92 height 20
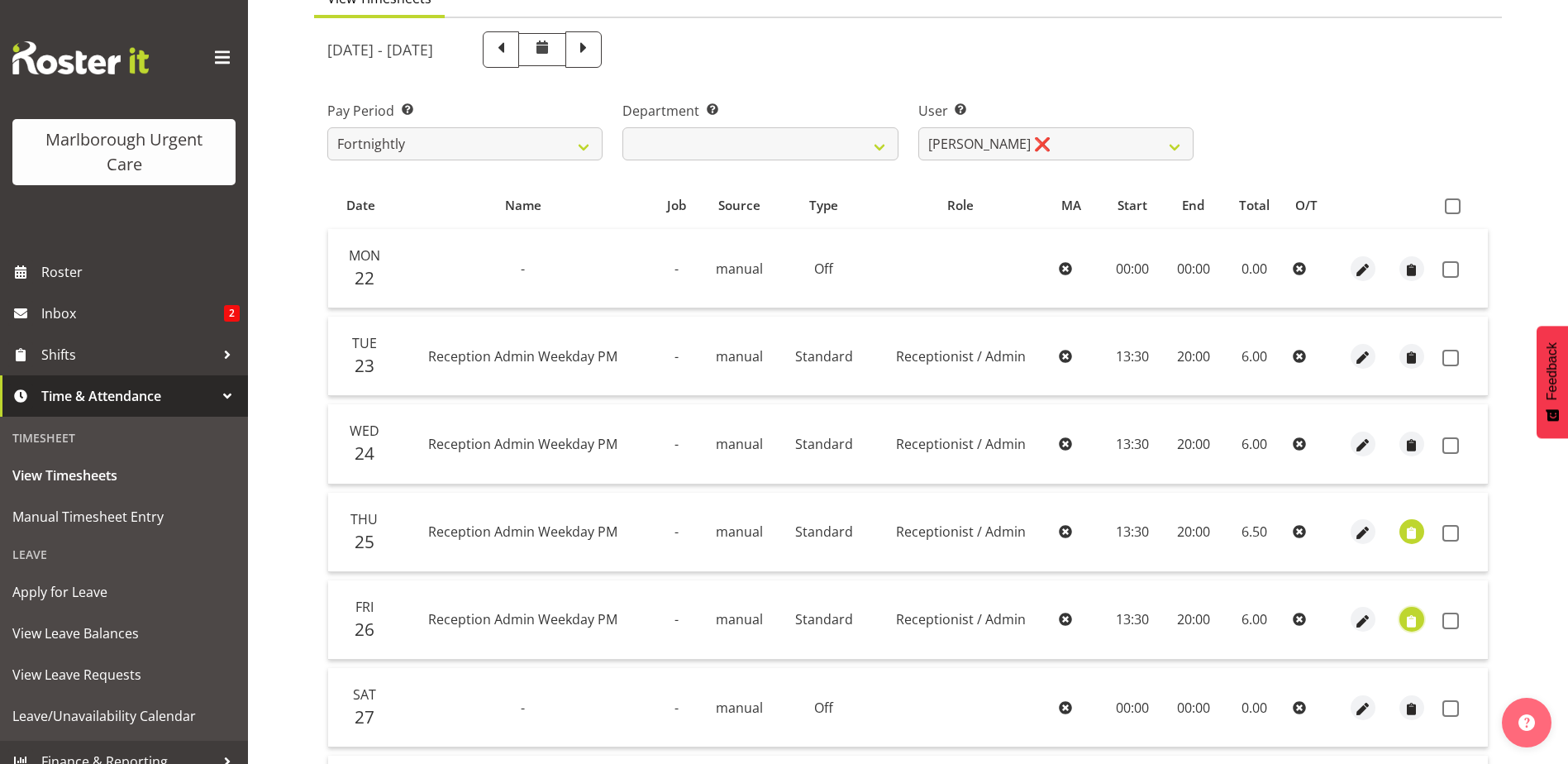
click at [1405, 612] on span "button" at bounding box center [1411, 621] width 19 height 19
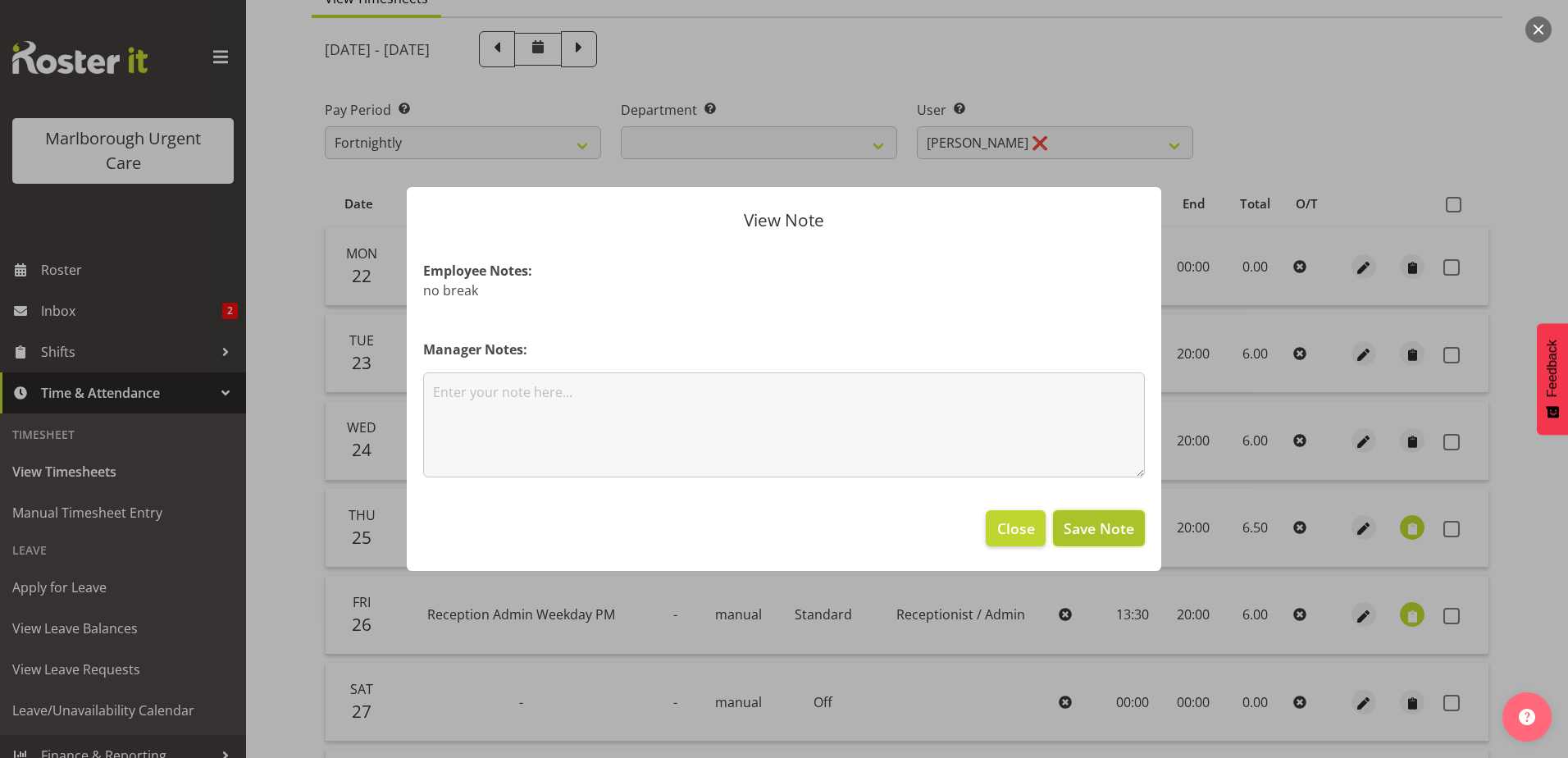
click at [1091, 541] on button "Save Note" at bounding box center [1099, 527] width 92 height 36
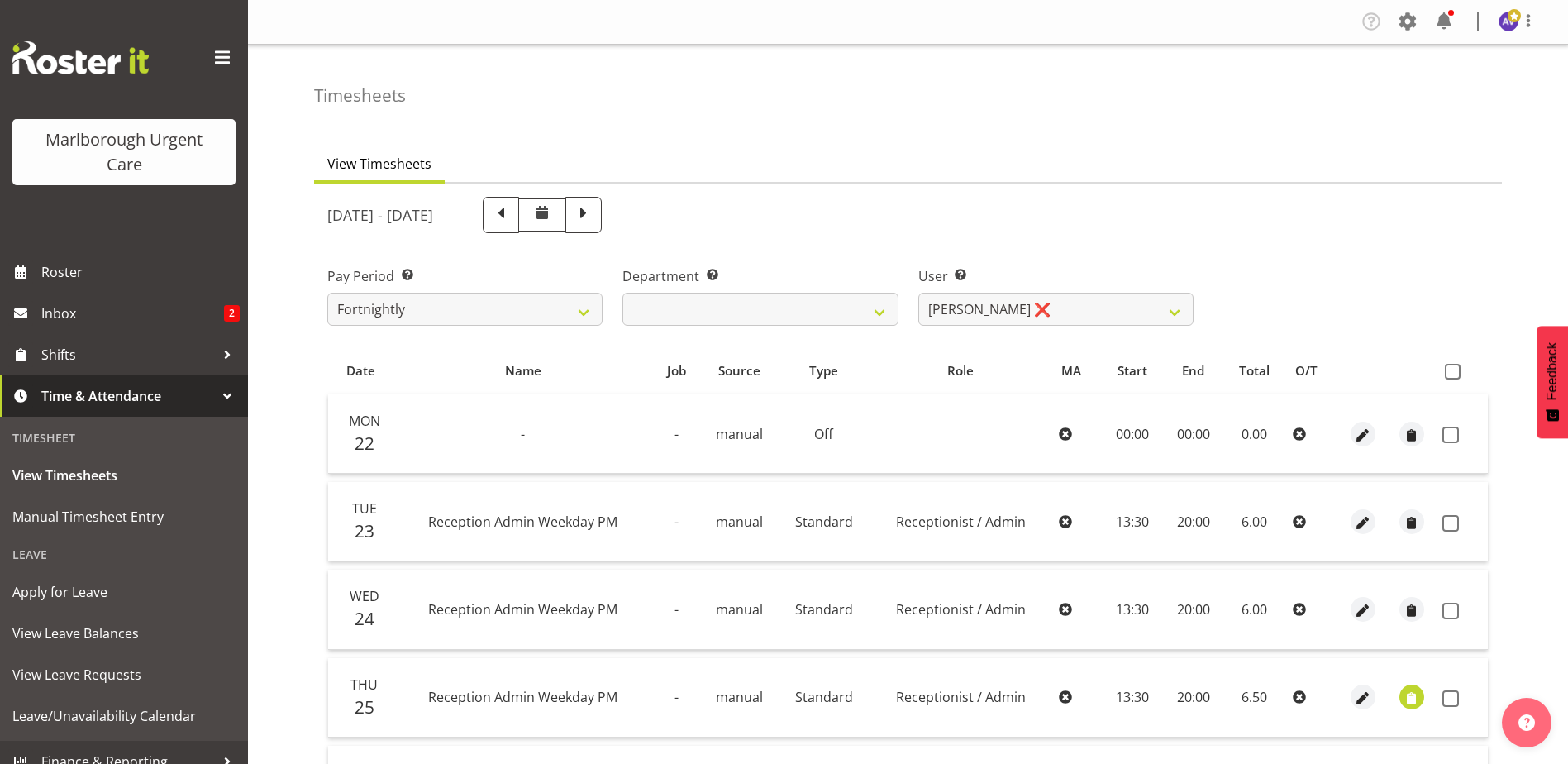
scroll to position [331, 0]
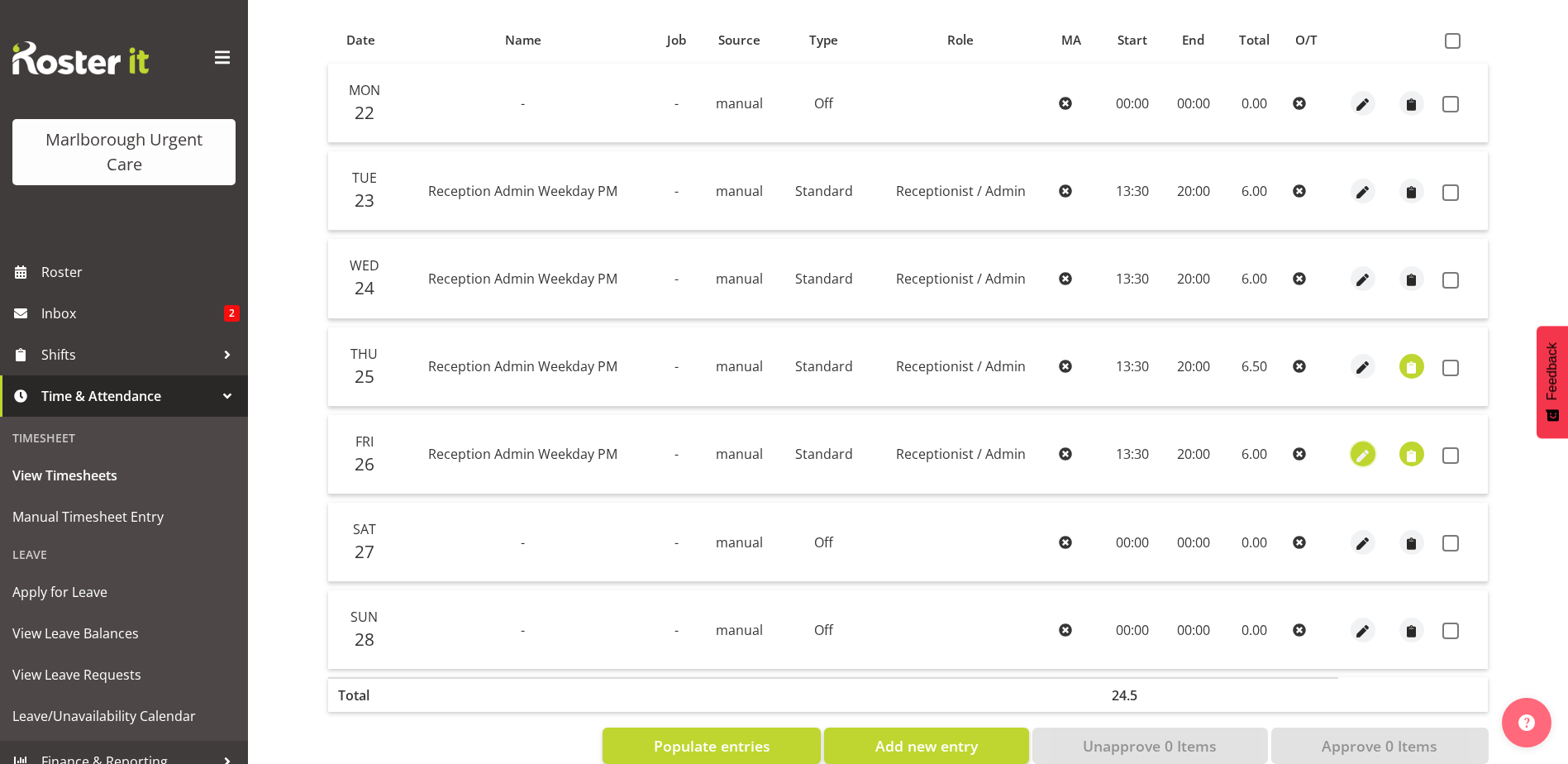
click at [1362, 448] on span "button" at bounding box center [1362, 456] width 19 height 19
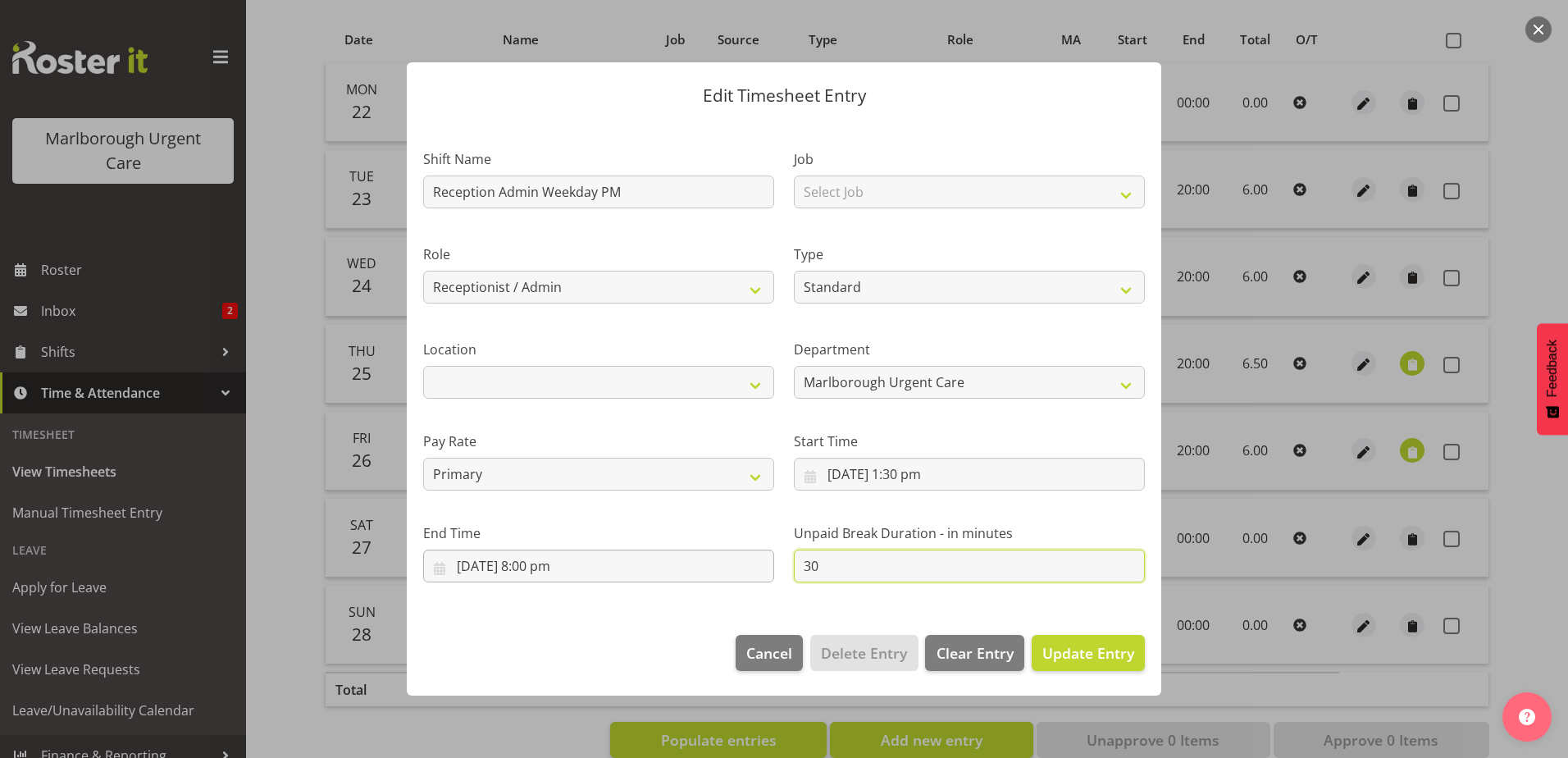
drag, startPoint x: 832, startPoint y: 572, endPoint x: 709, endPoint y: 570, distance: 123.0
click at [711, 570] on div "Shift Name Reception Admin Weekday PM Job Select Job Role Receptionist / Admin …" at bounding box center [784, 359] width 741 height 465
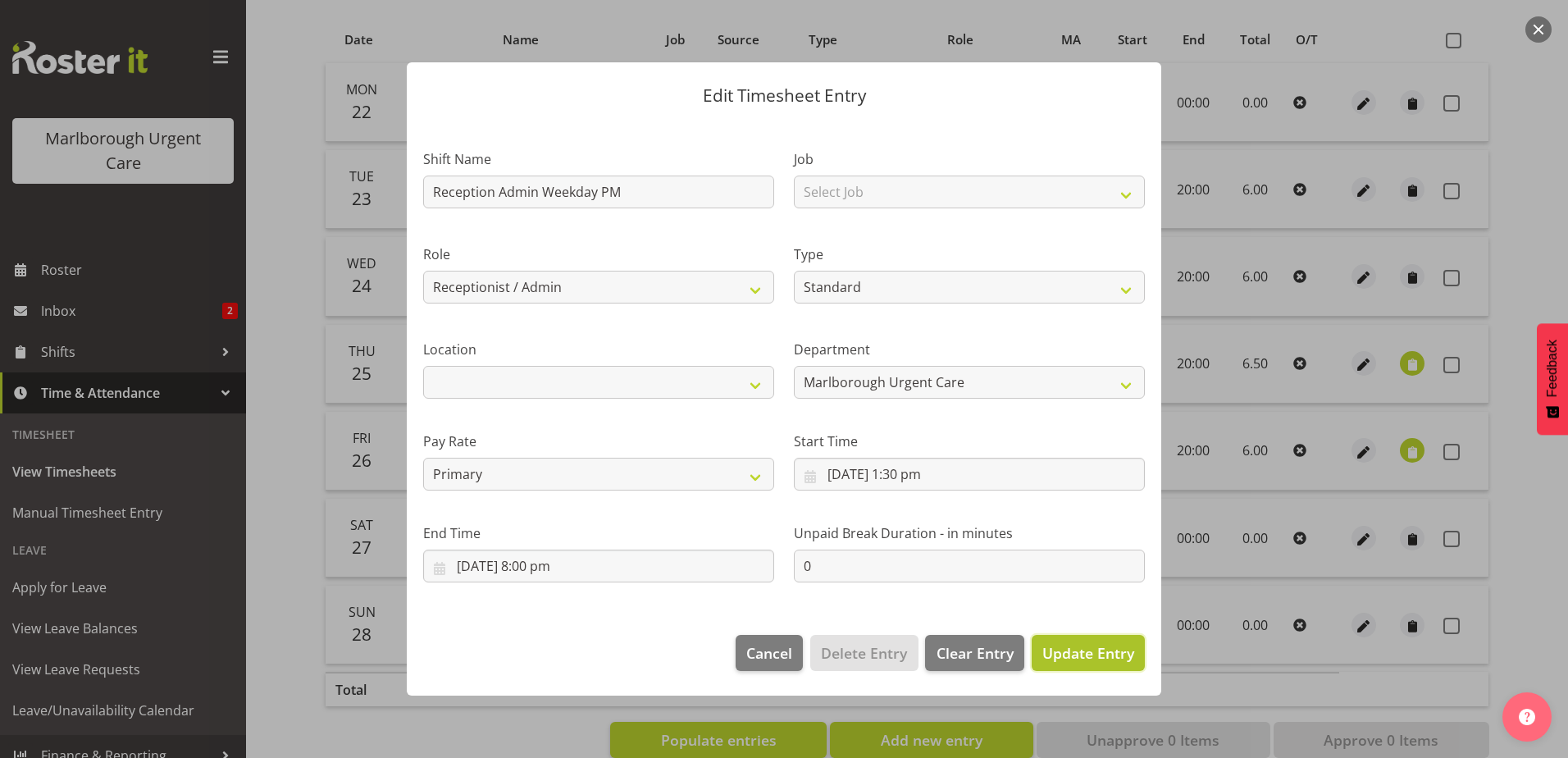
click at [1096, 650] on span "Update Entry" at bounding box center [1088, 653] width 92 height 20
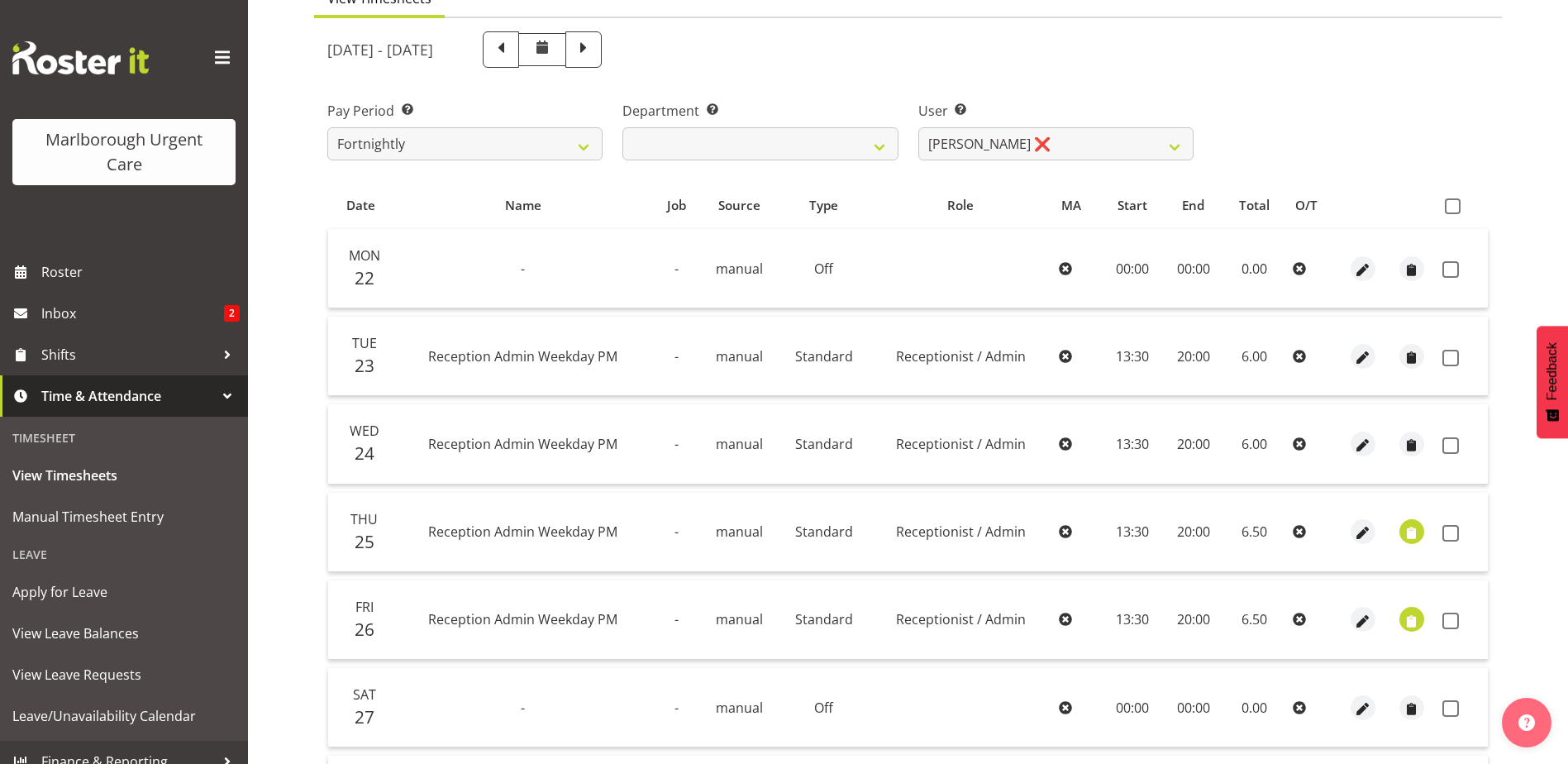
drag, startPoint x: 1453, startPoint y: 206, endPoint x: 1454, endPoint y: 216, distance: 10.0
click at [1453, 205] on span at bounding box center [1452, 206] width 16 height 16
click at [1453, 205] on input "checkbox" at bounding box center [1449, 206] width 11 height 11
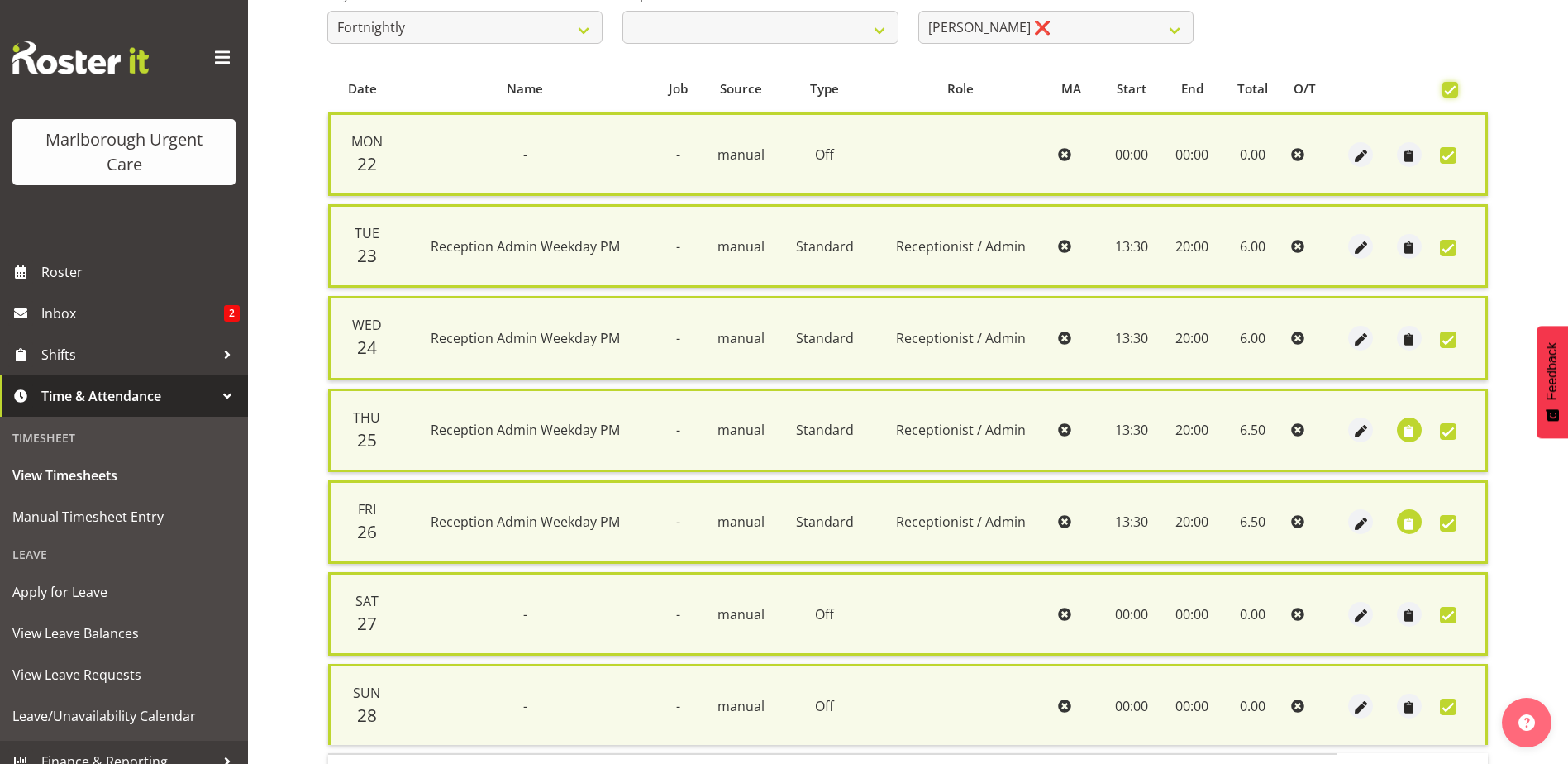
scroll to position [396, 0]
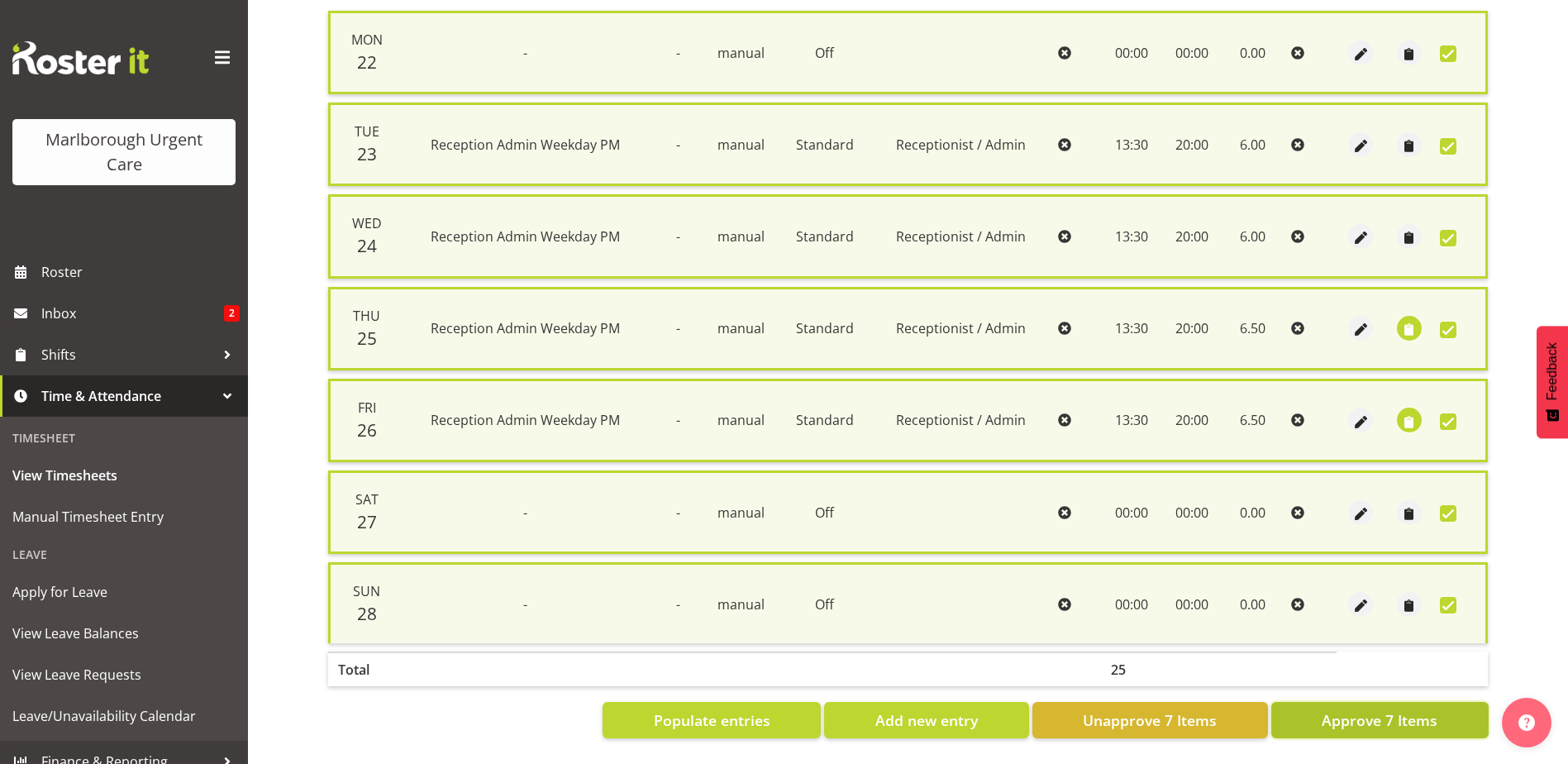
click at [1395, 702] on button "Approve 7 Items" at bounding box center [1379, 719] width 217 height 36
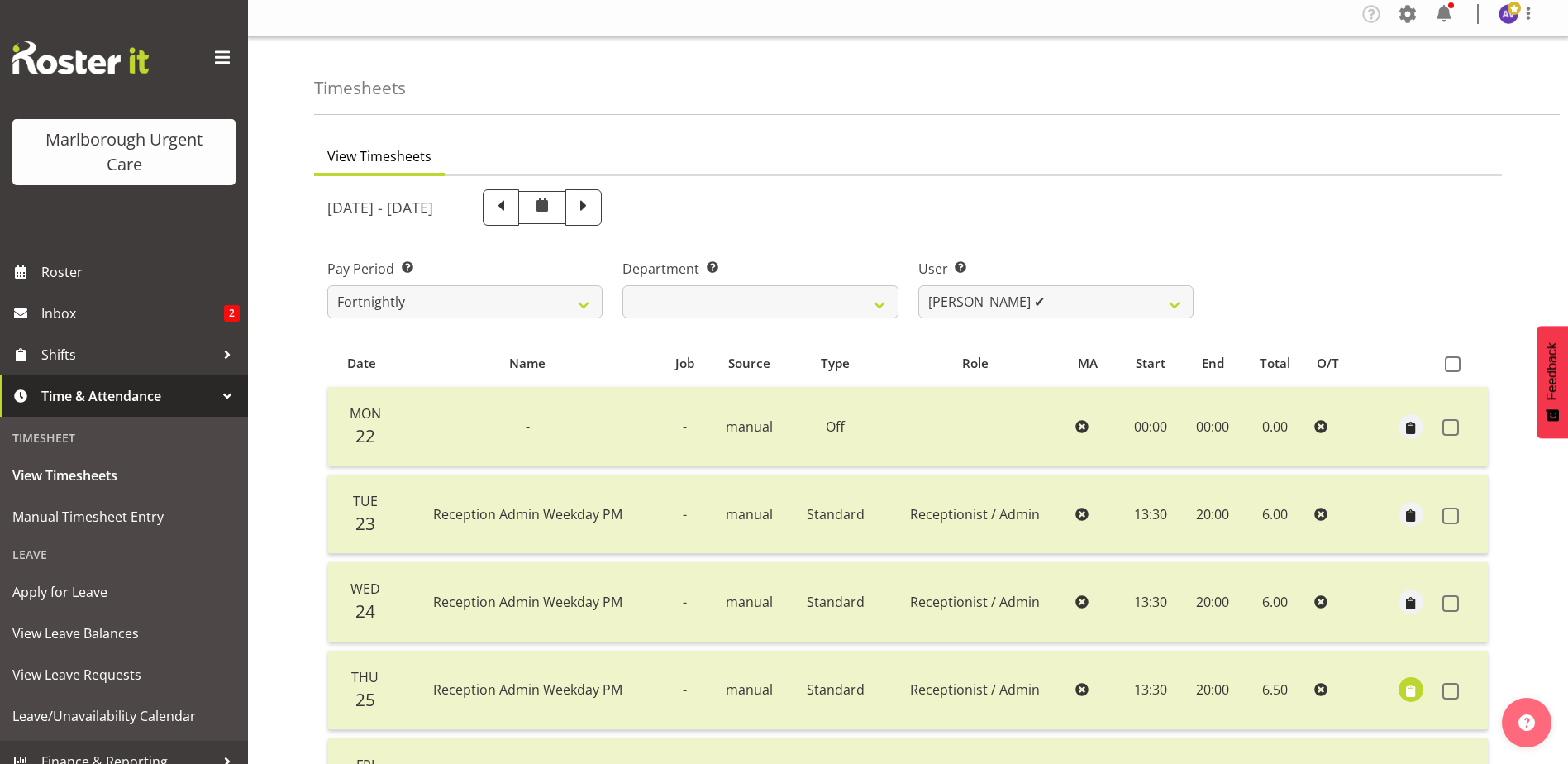
scroll to position [0, 0]
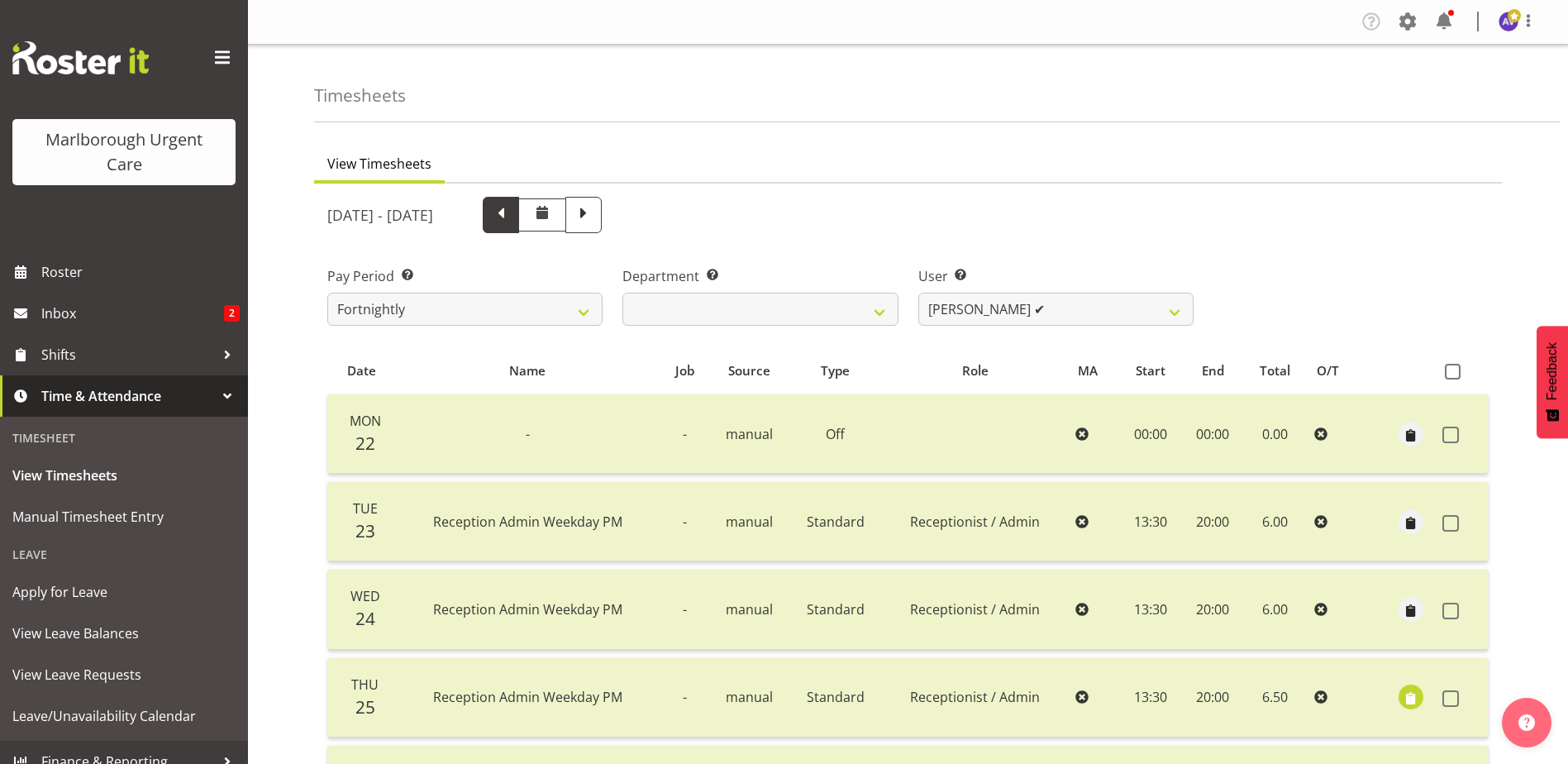
click at [511, 211] on span at bounding box center [501, 213] width 22 height 22
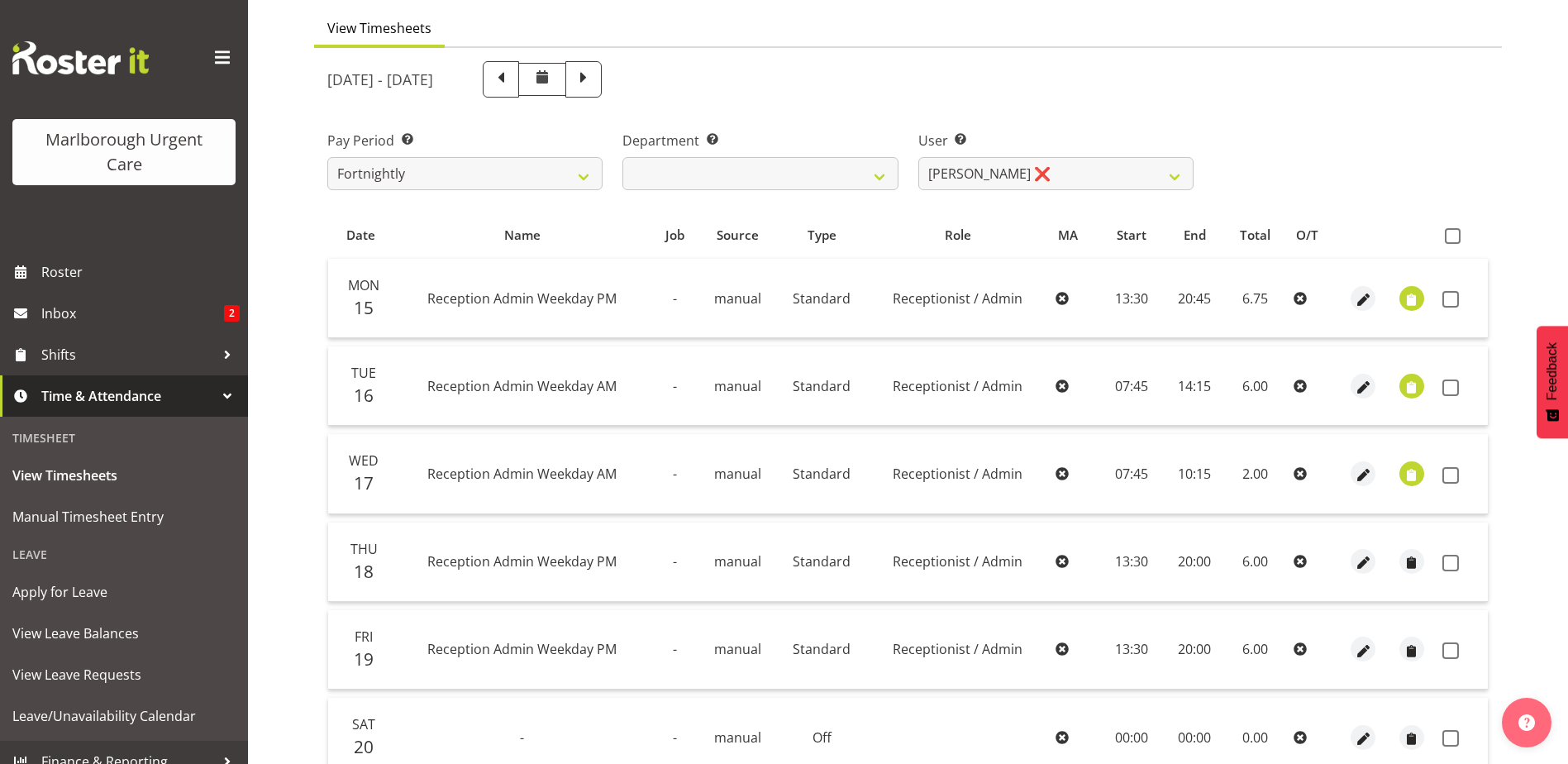
scroll to position [165, 0]
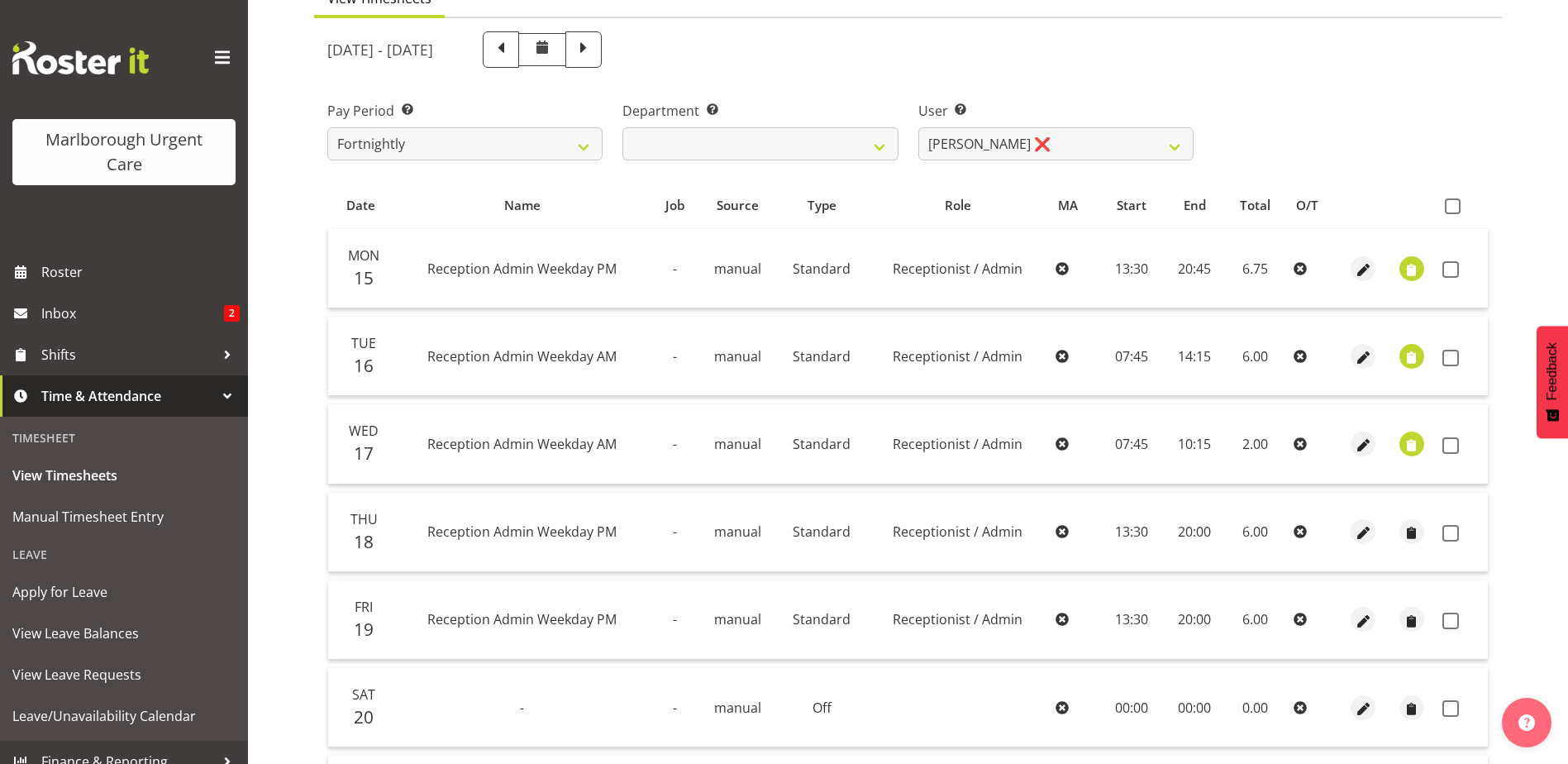
click at [1443, 204] on th at bounding box center [1462, 205] width 52 height 31
click at [1455, 206] on span at bounding box center [1452, 206] width 16 height 16
click at [1455, 206] on input "checkbox" at bounding box center [1449, 206] width 11 height 11
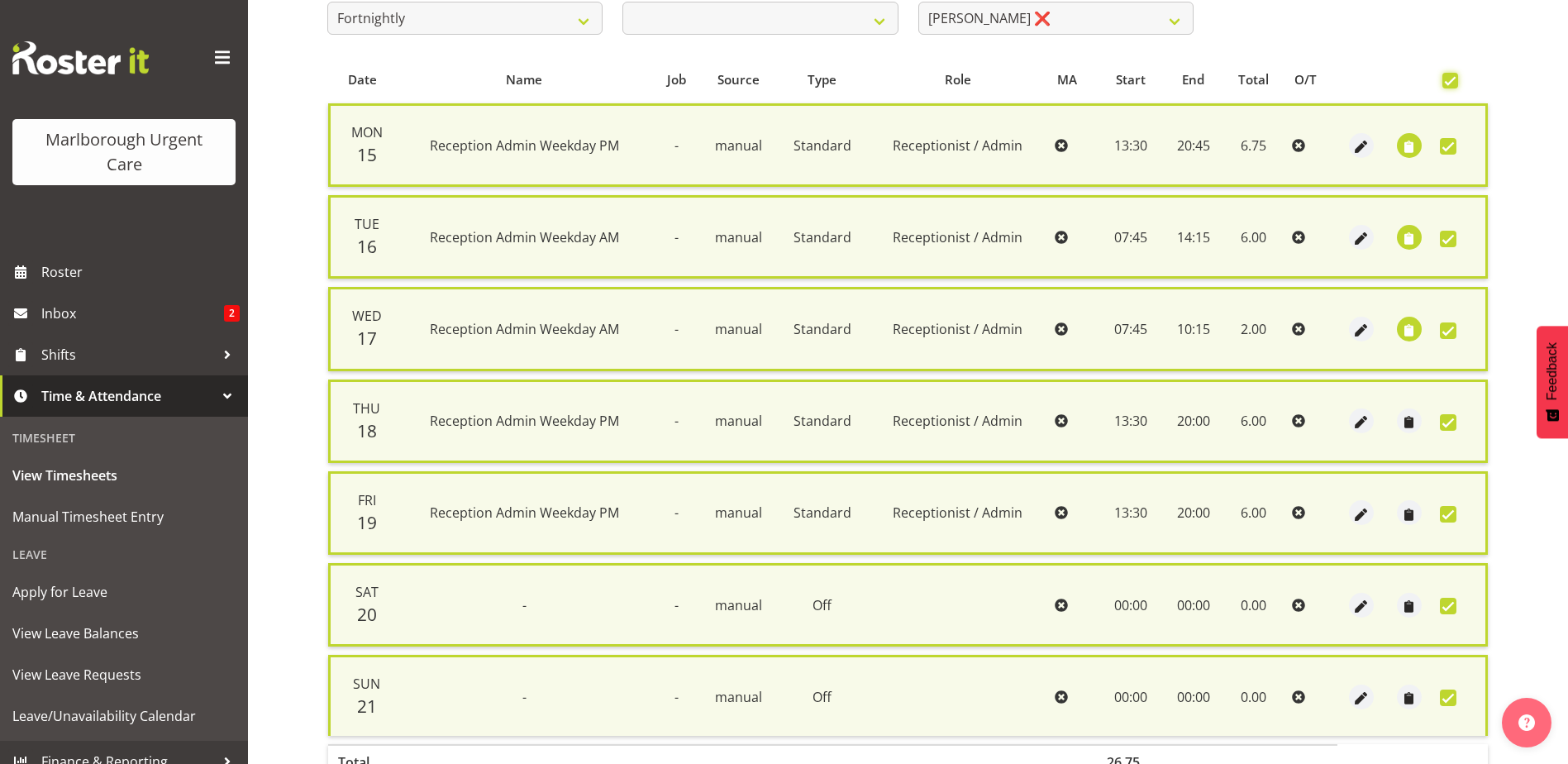
scroll to position [396, 0]
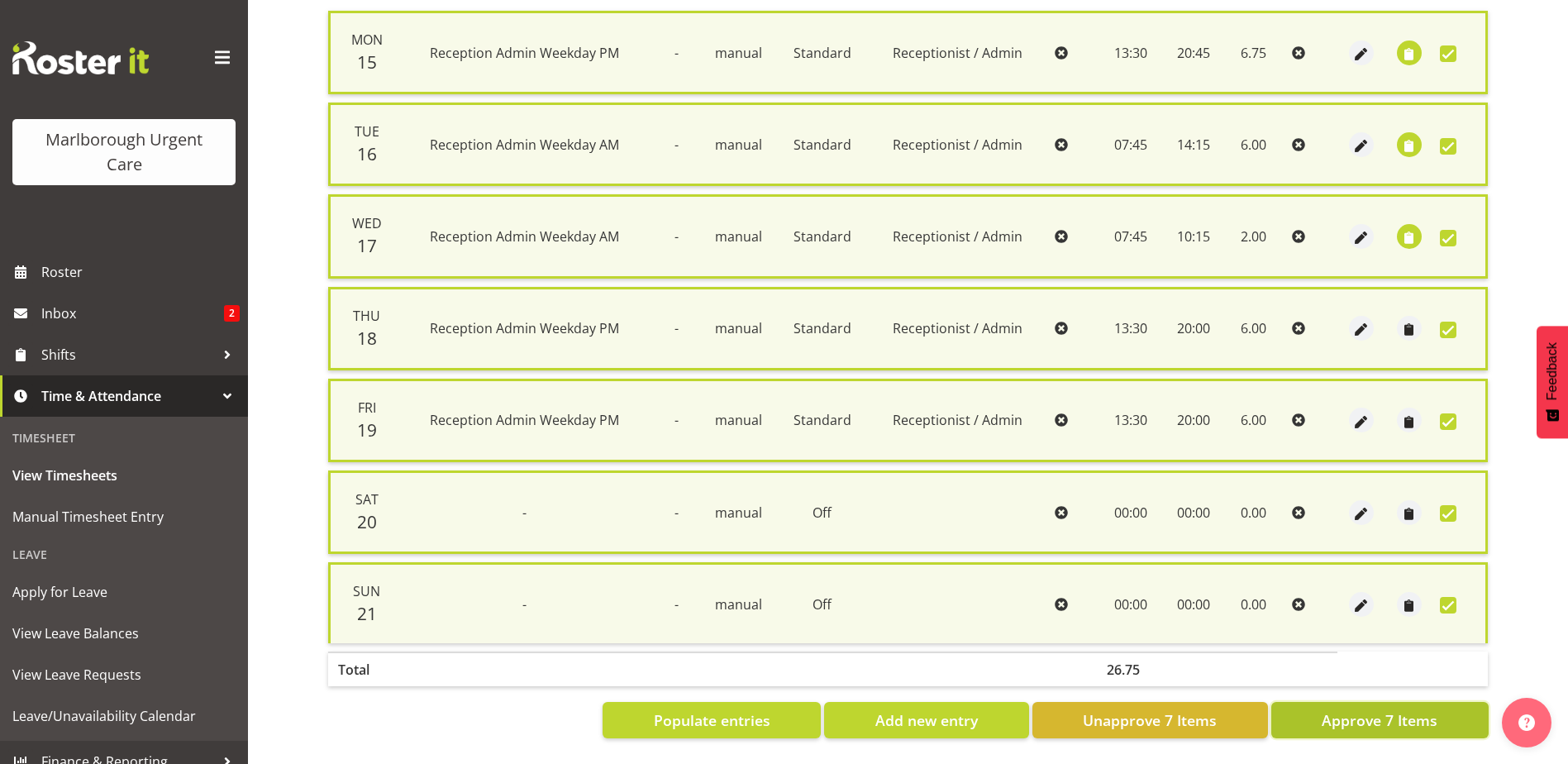
click at [1387, 709] on span "Approve 7 Items" at bounding box center [1379, 720] width 115 height 22
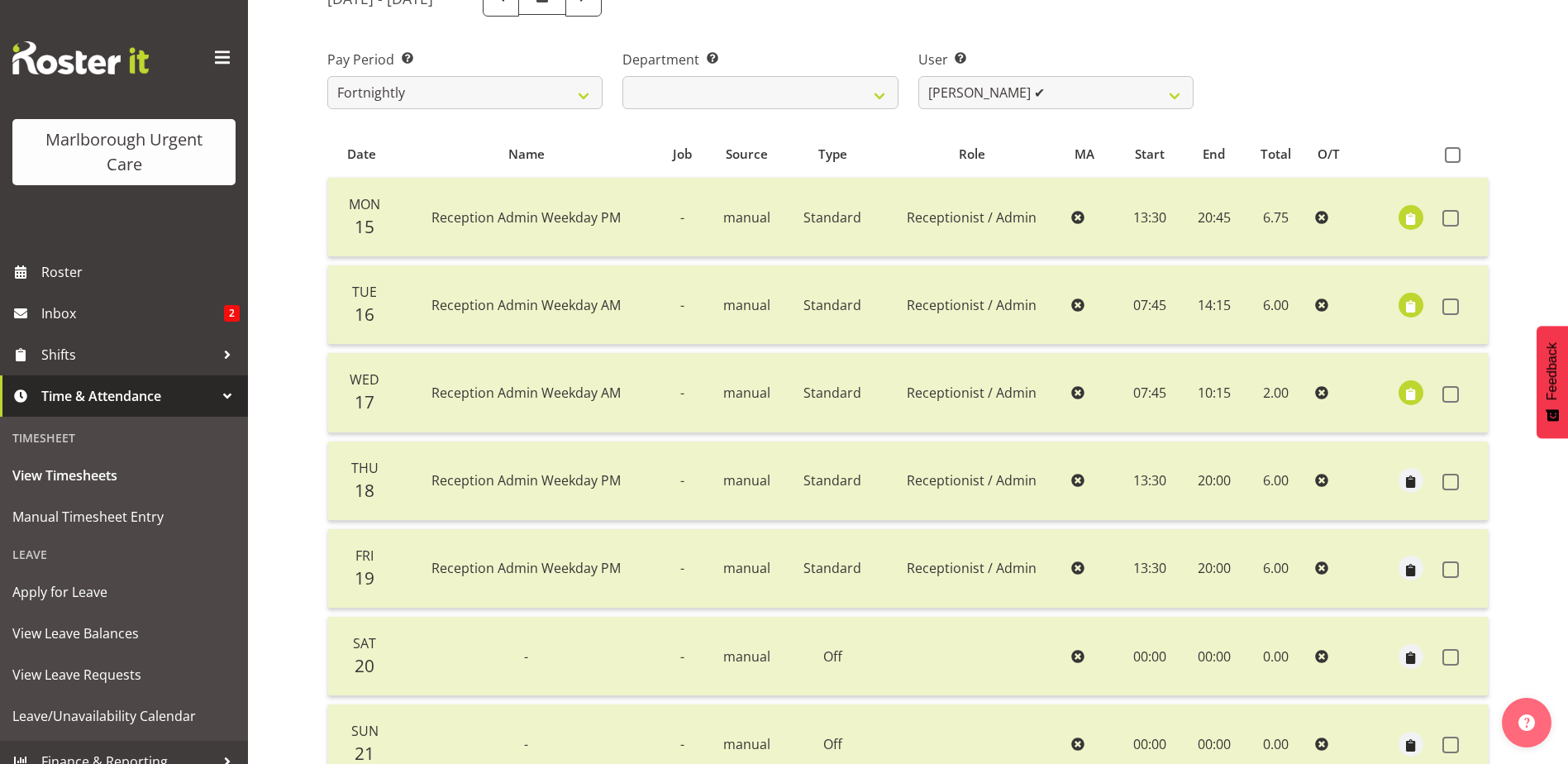
scroll to position [38, 0]
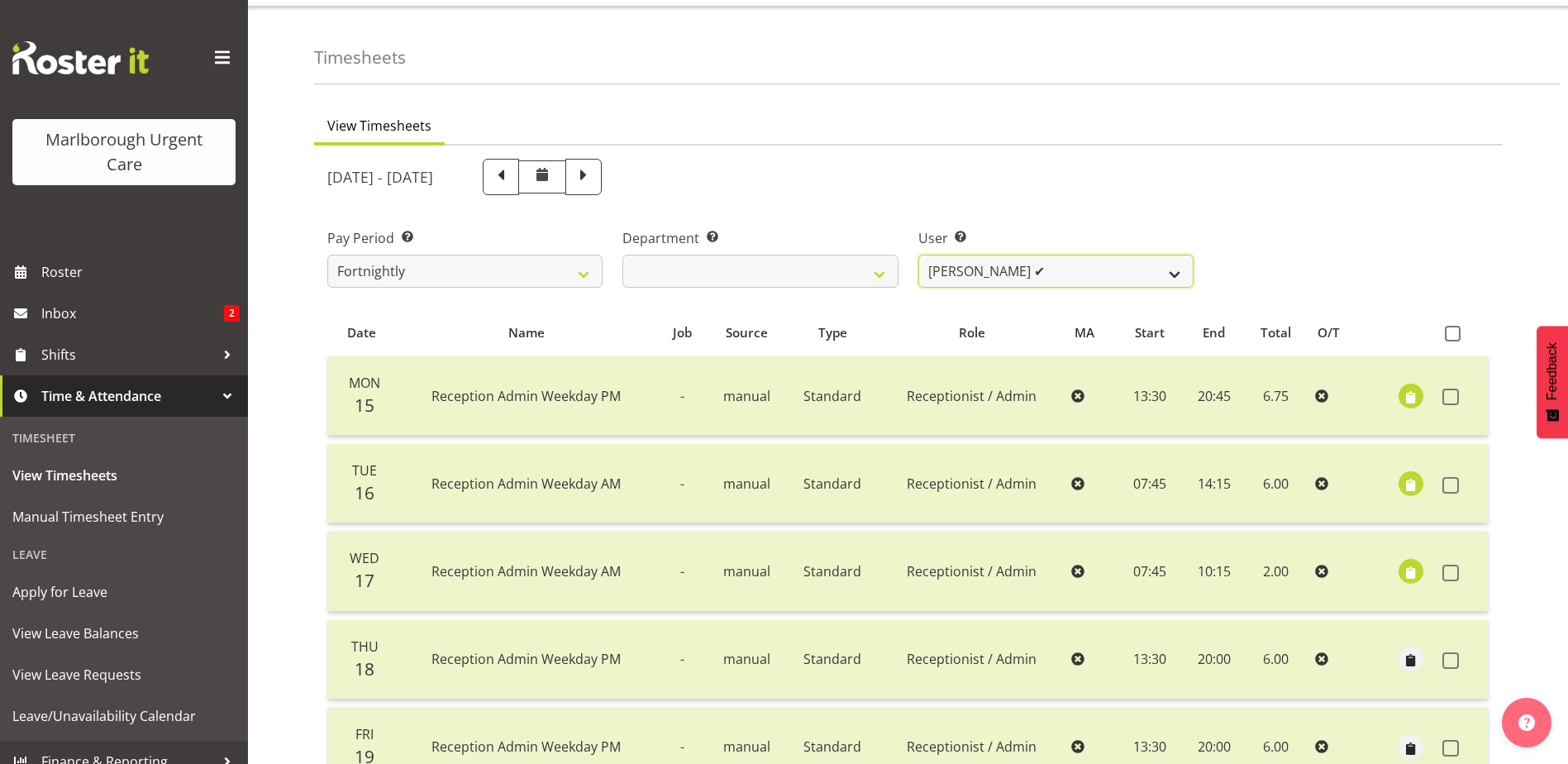
click at [1010, 281] on select "[PERSON_NAME] ✔ [PERSON_NAME] ✔ [PERSON_NAME] ✔ [PERSON_NAME] ✔ [PERSON_NAME] ✔…" at bounding box center [1055, 270] width 275 height 33
click at [1278, 238] on div "Pay Period Select which pay period you would like to view. Fortnightly MPHO - H…" at bounding box center [908, 251] width 1181 height 93
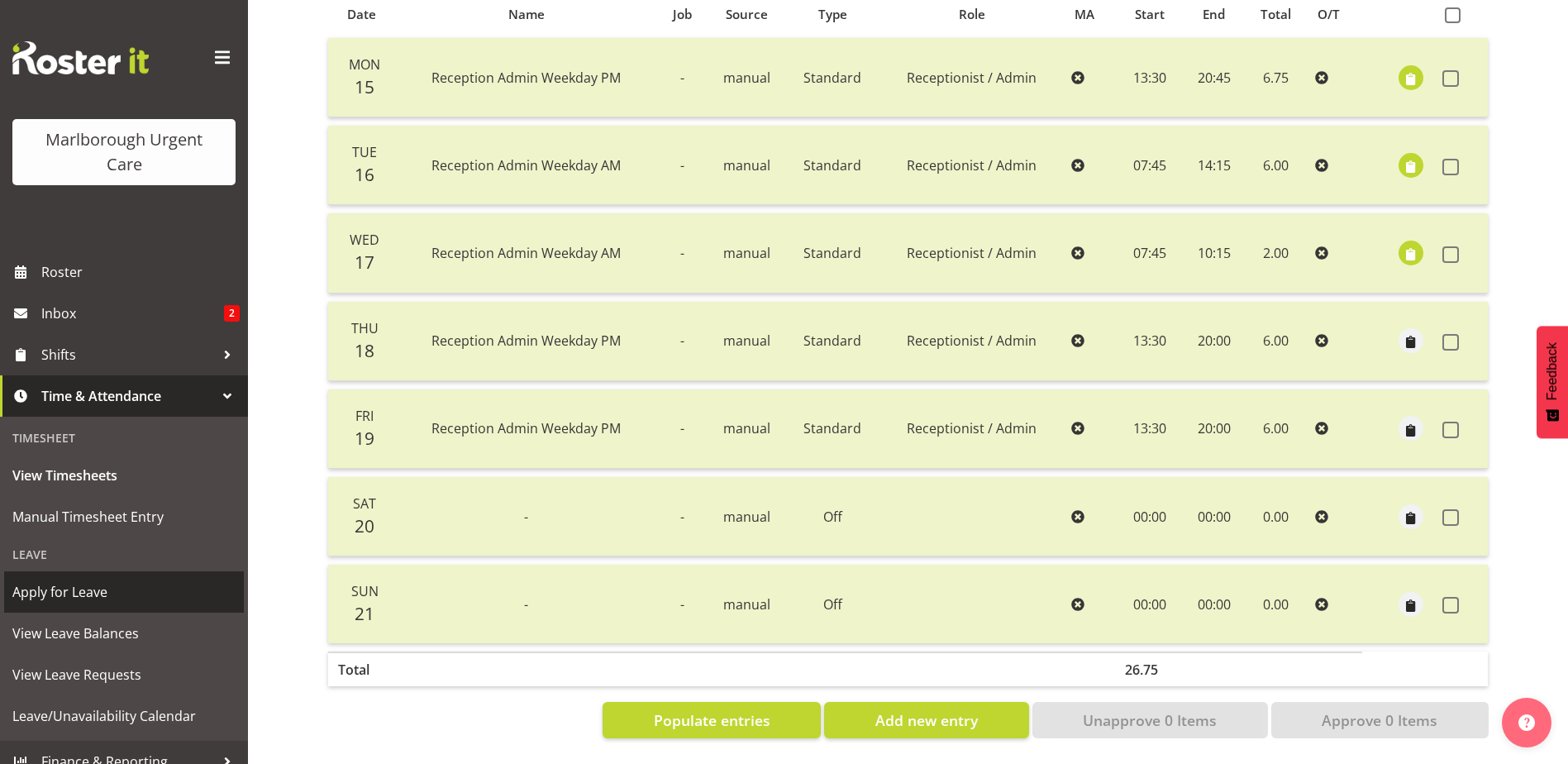
scroll to position [19, 0]
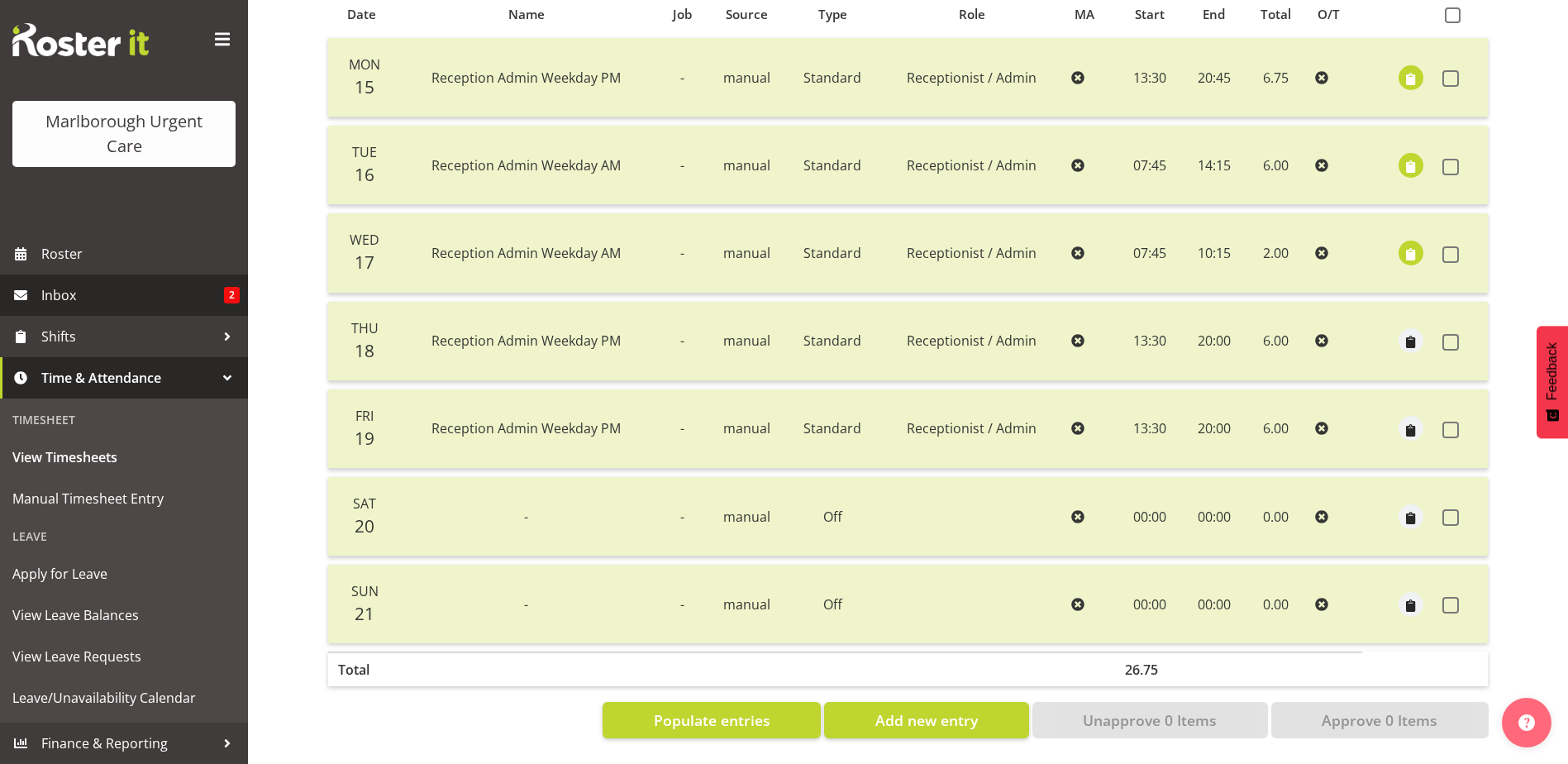
click at [67, 292] on span "Inbox" at bounding box center [132, 295] width 183 height 24
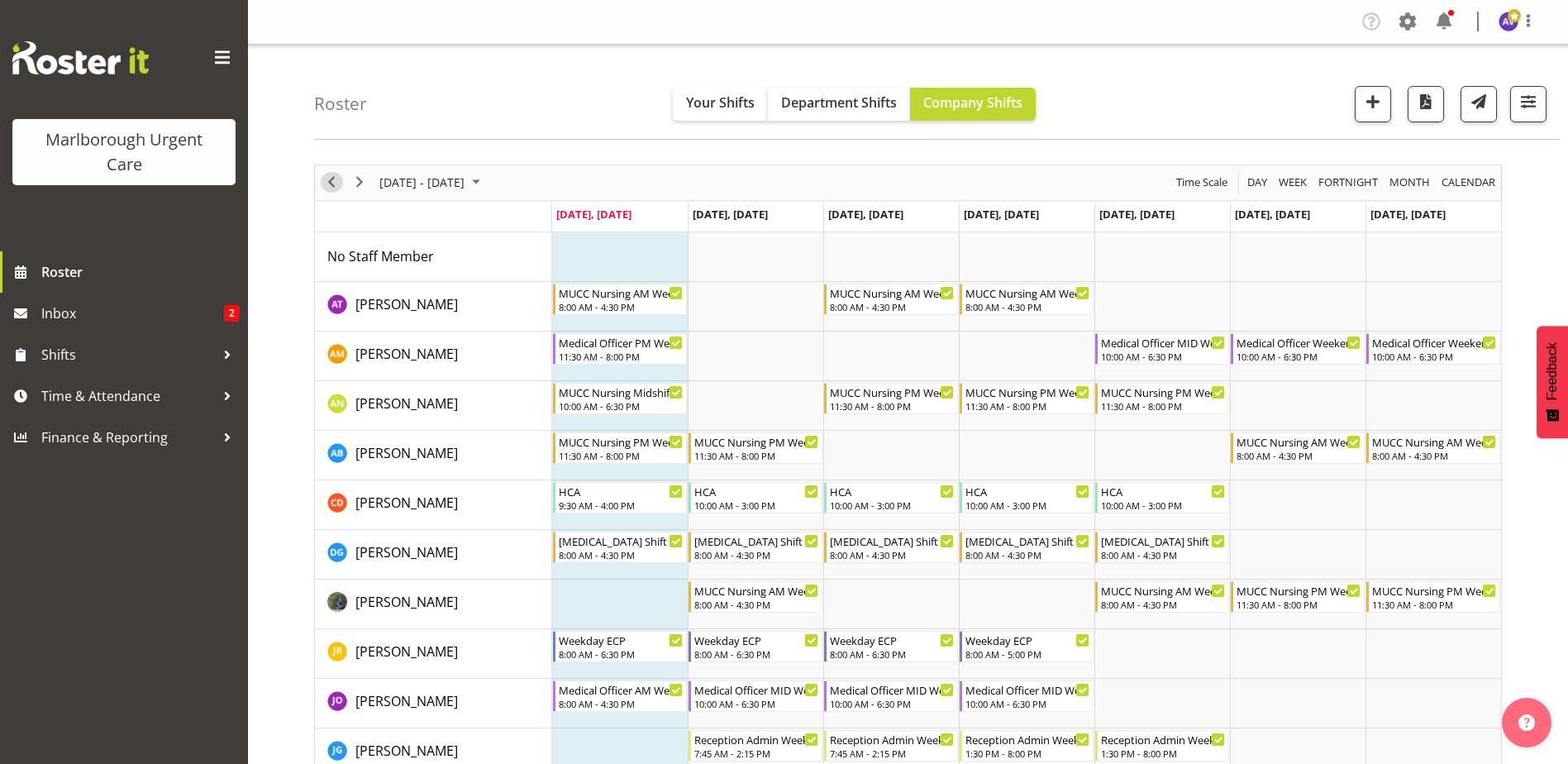
click at [333, 179] on span "Previous" at bounding box center [332, 182] width 20 height 21
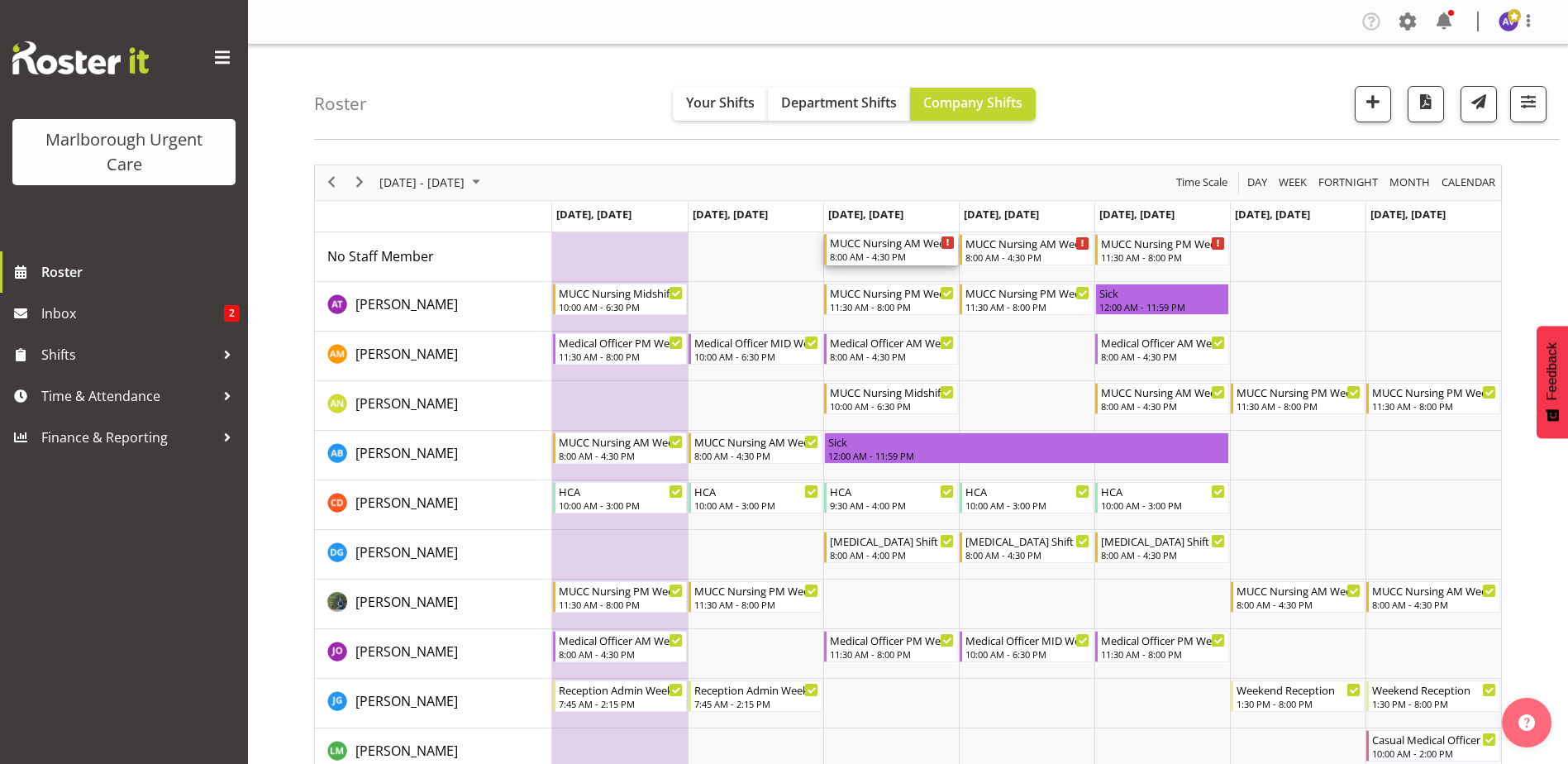
click at [893, 252] on div "8:00 AM - 4:30 PM" at bounding box center [892, 256] width 125 height 13
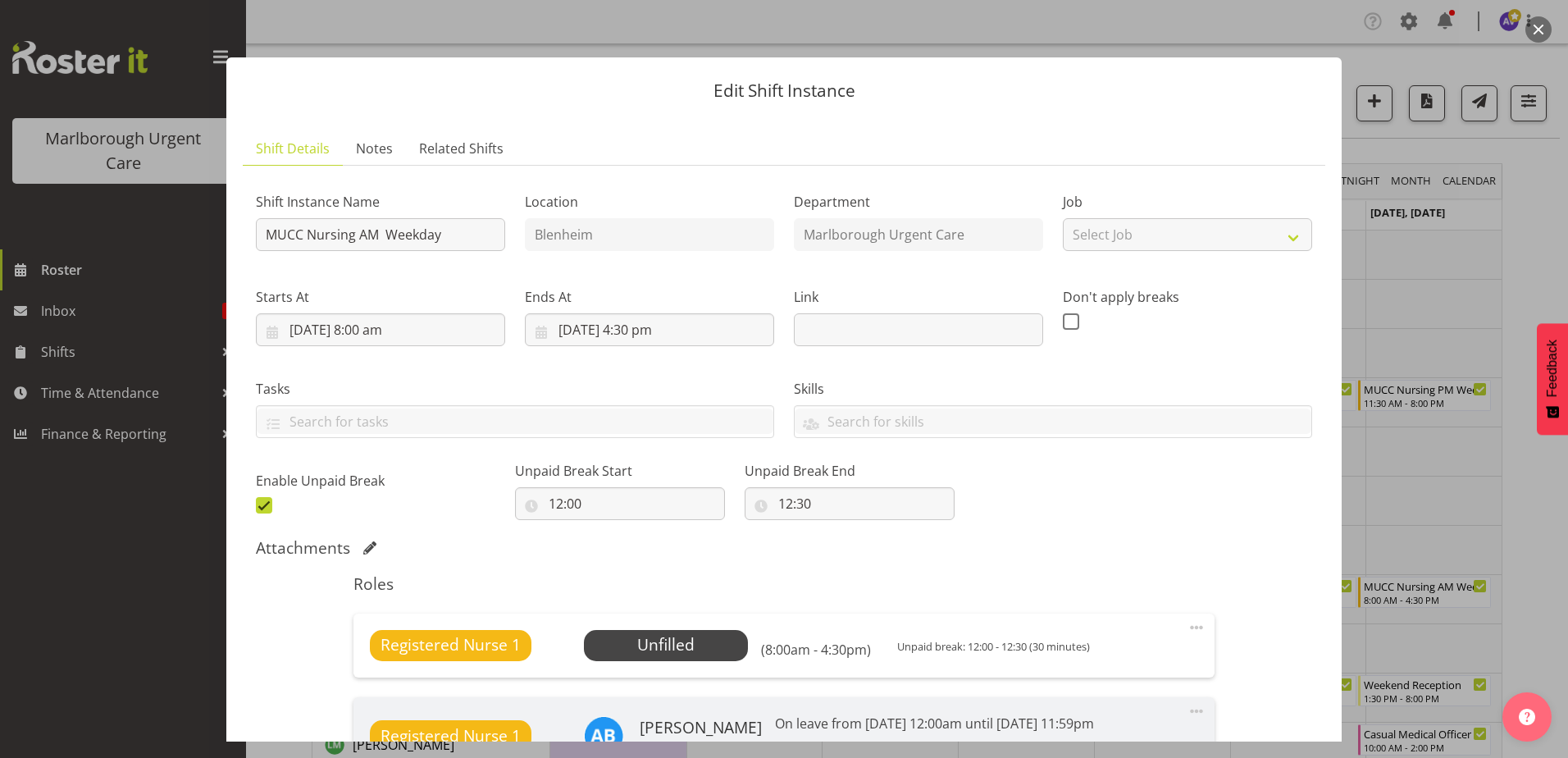
click at [1535, 27] on button "button" at bounding box center [1538, 29] width 26 height 26
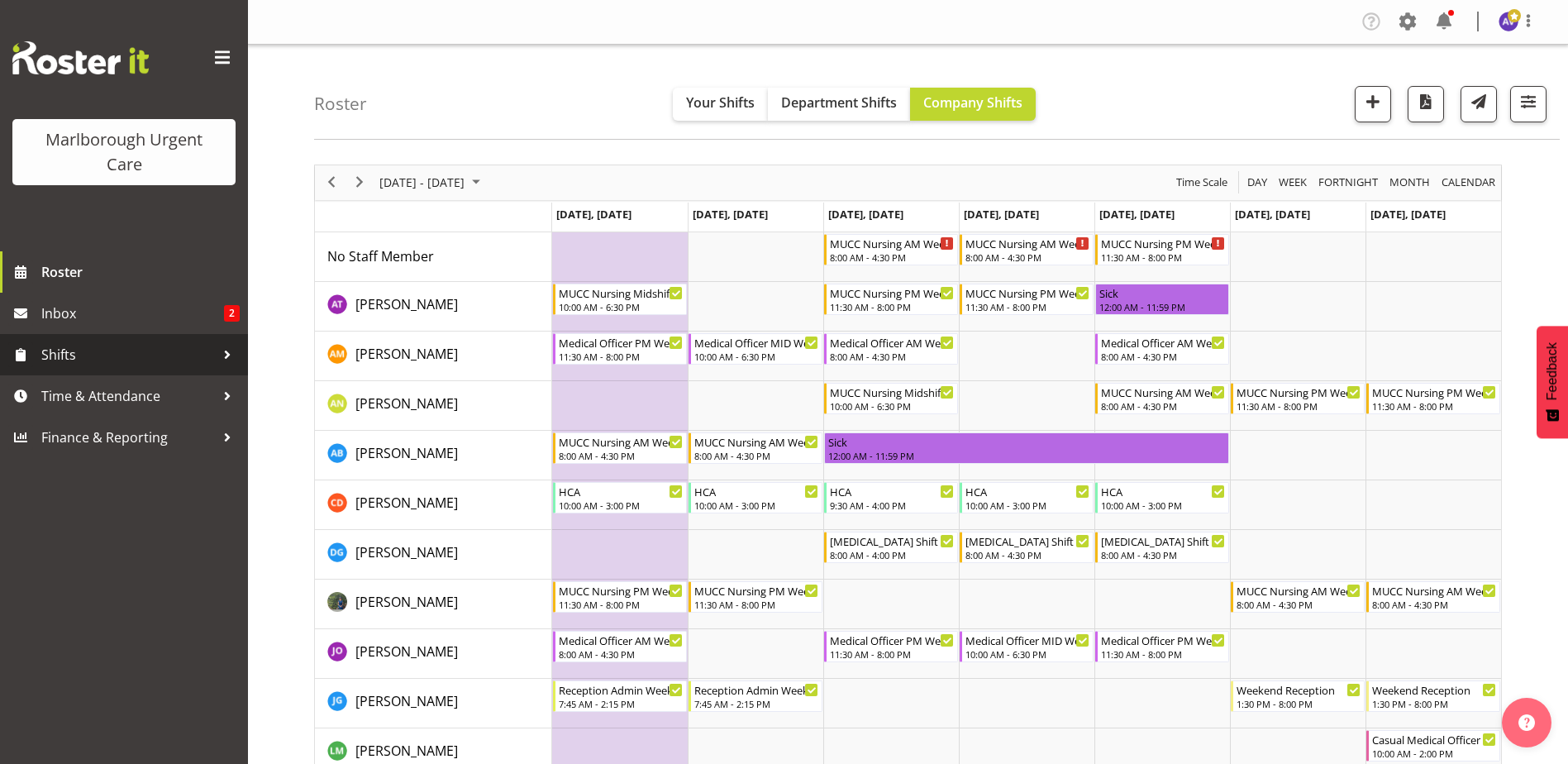
click at [68, 365] on span "Shifts" at bounding box center [128, 354] width 173 height 24
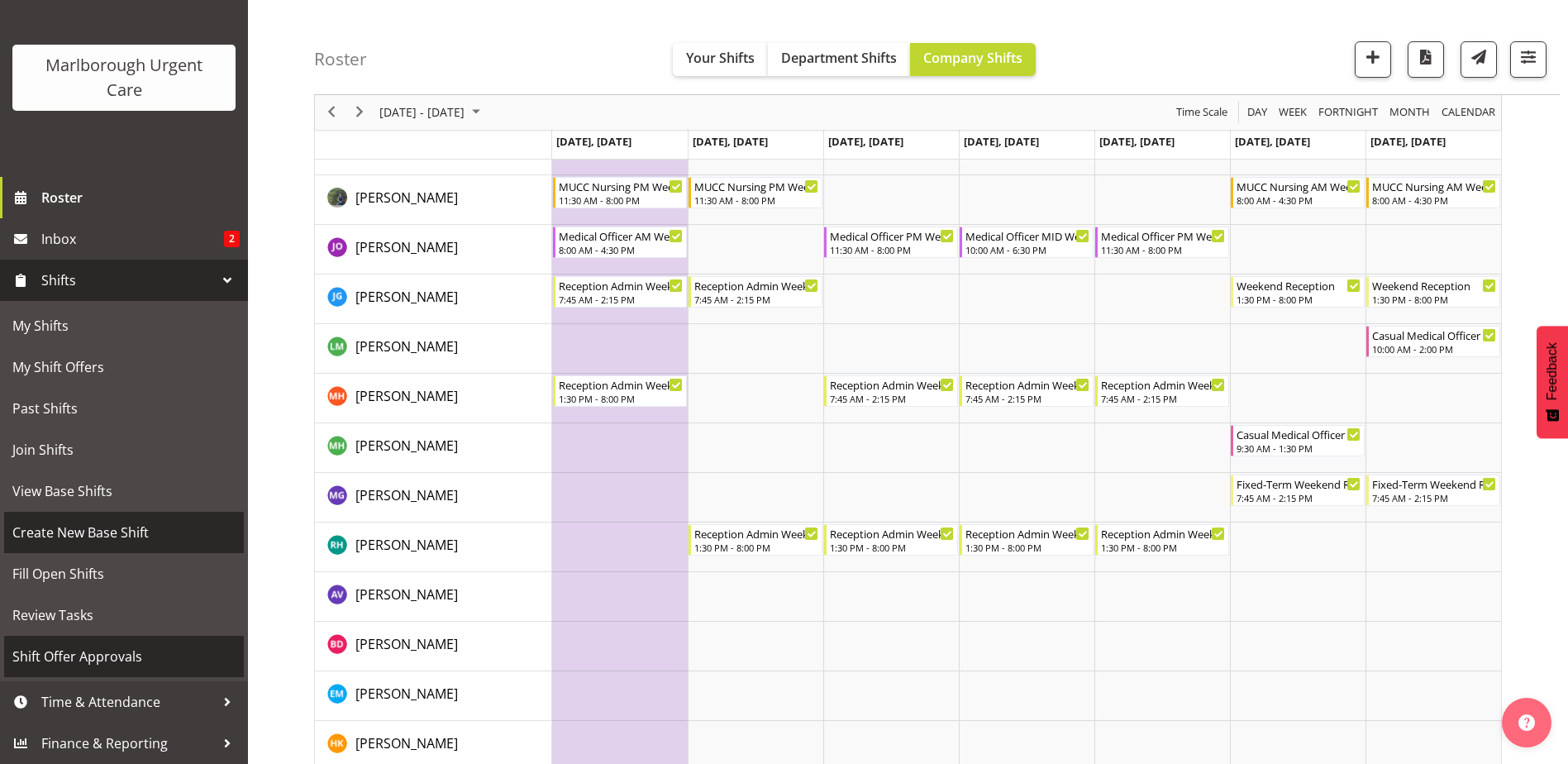
scroll to position [414, 0]
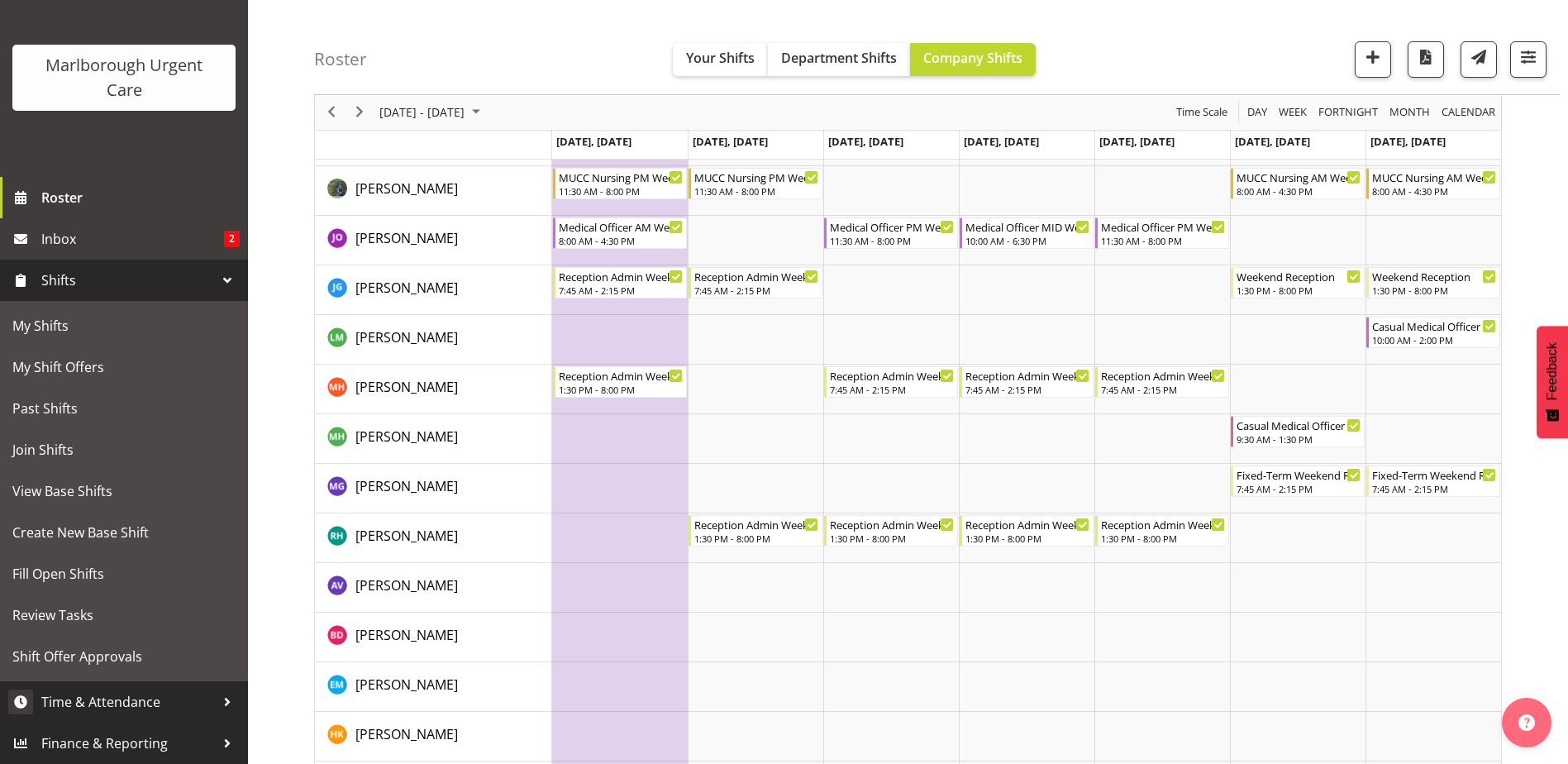
click at [103, 703] on span "Time & Attendance" at bounding box center [128, 701] width 173 height 24
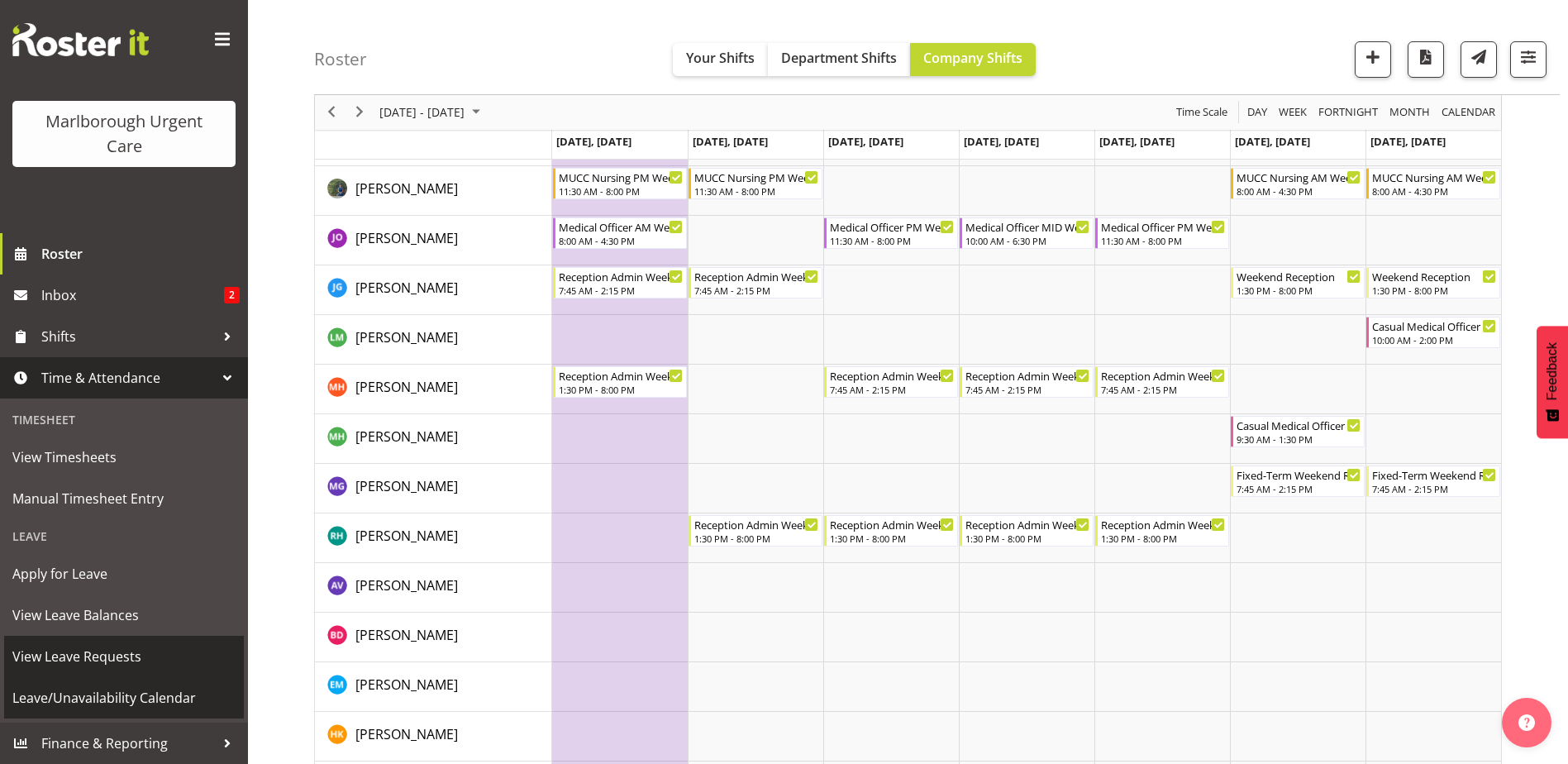
scroll to position [19, 0]
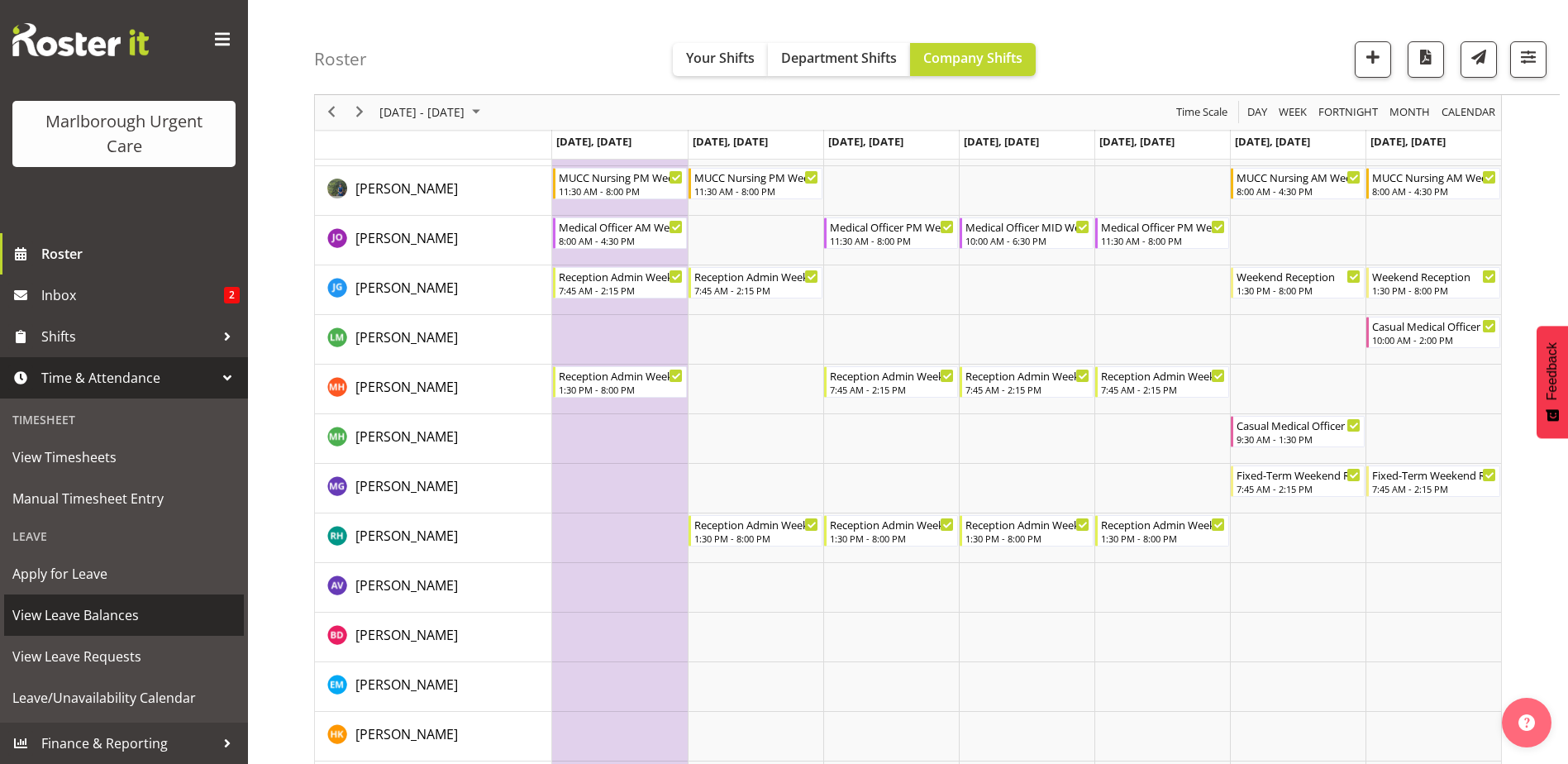
click at [93, 605] on span "View Leave Balances" at bounding box center [124, 614] width 223 height 24
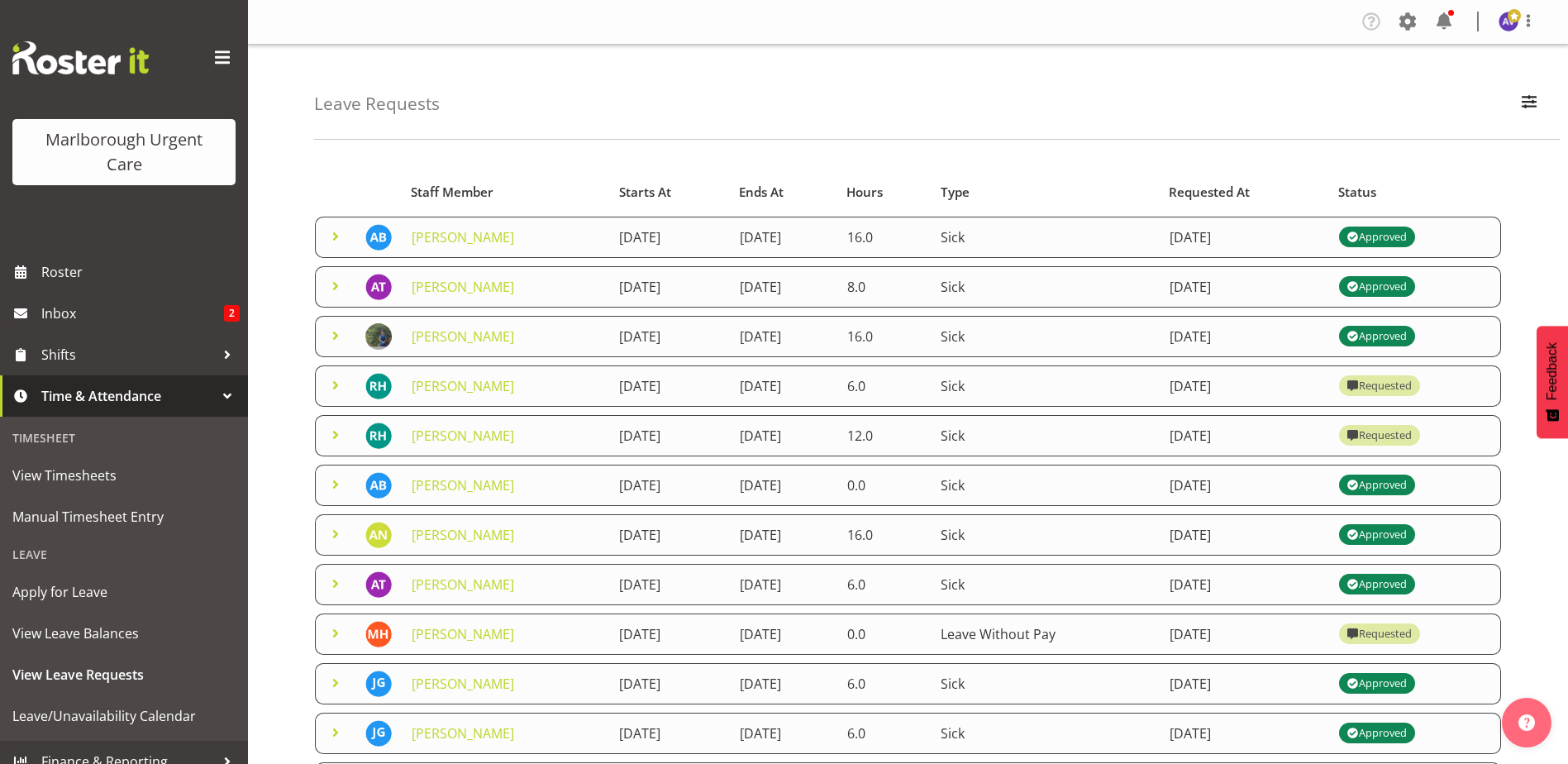
click at [325, 237] on td at bounding box center [335, 237] width 40 height 41
click at [331, 236] on span at bounding box center [336, 237] width 20 height 20
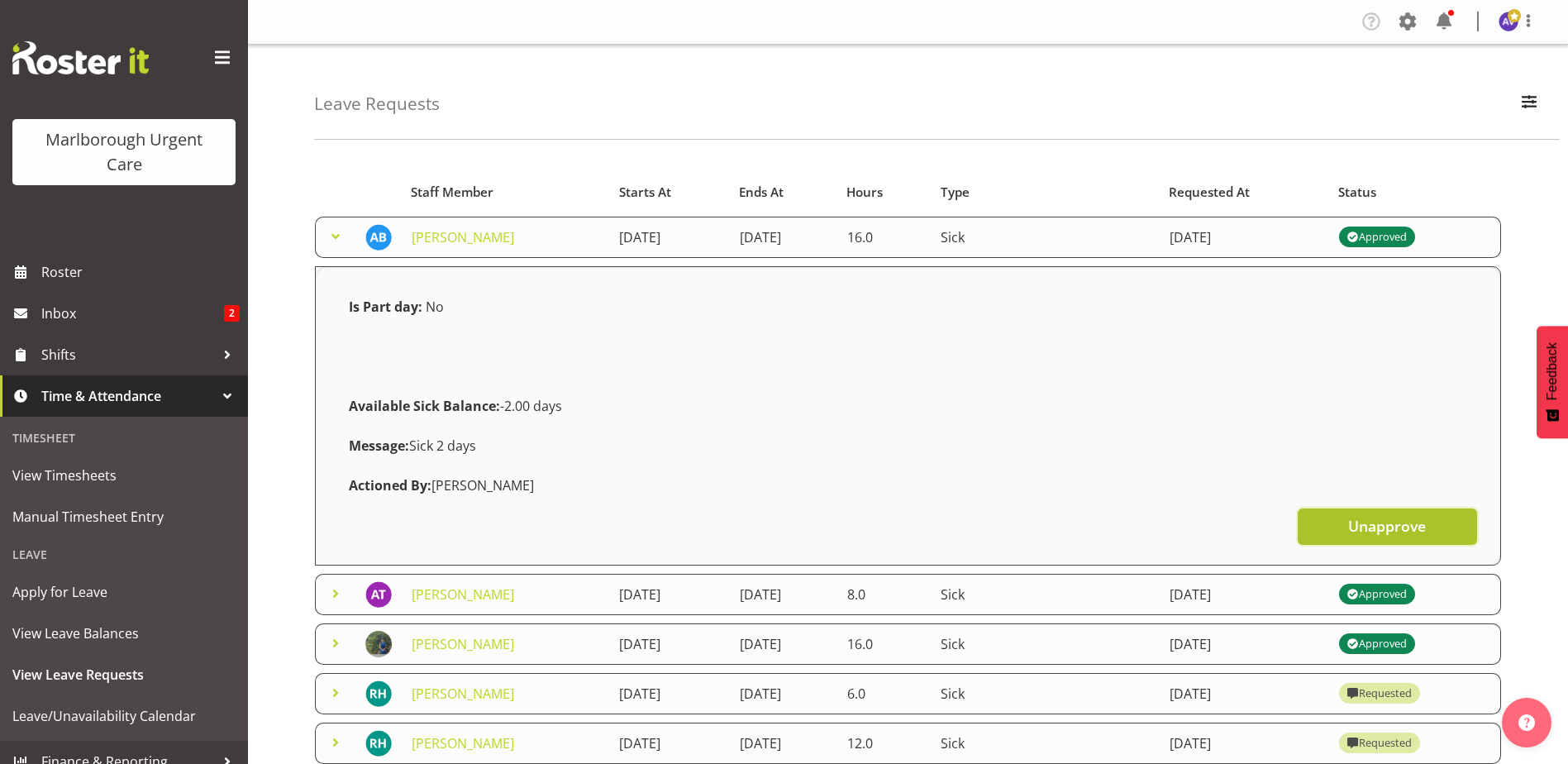
click at [1350, 525] on span "Unapprove" at bounding box center [1387, 526] width 77 height 22
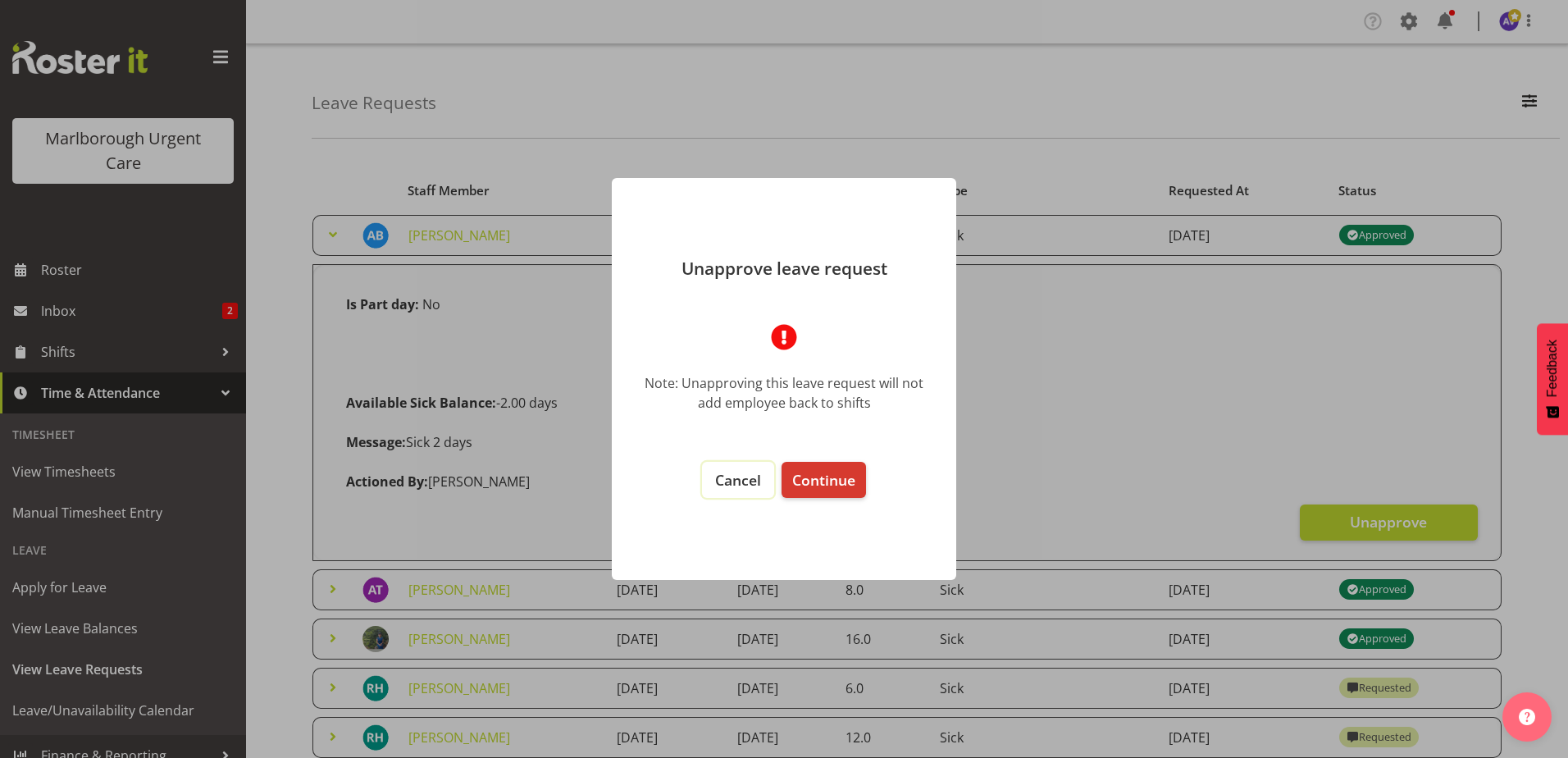
click at [732, 476] on span "Cancel" at bounding box center [738, 480] width 46 height 20
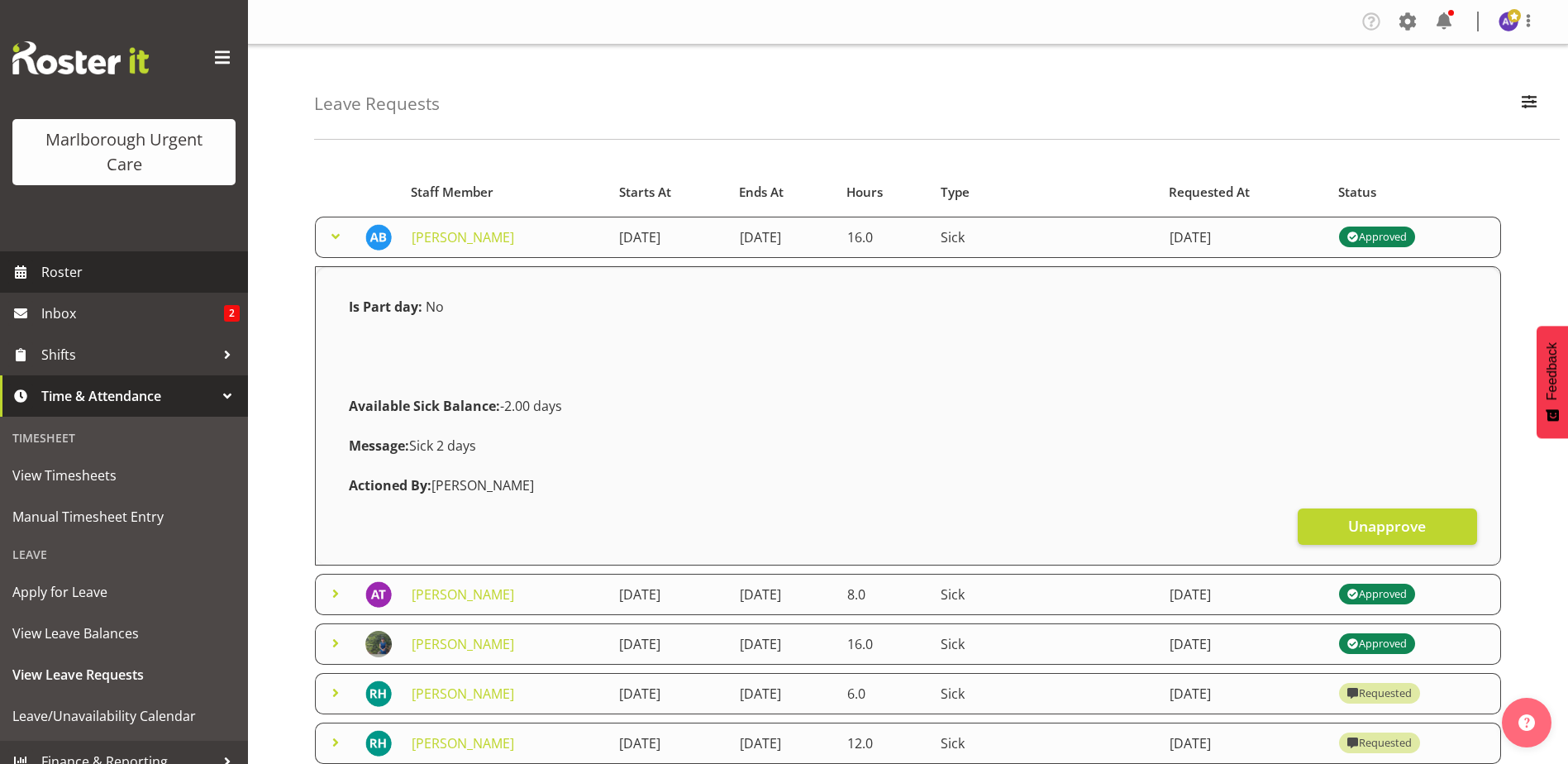
click at [71, 266] on span "Roster" at bounding box center [141, 271] width 199 height 24
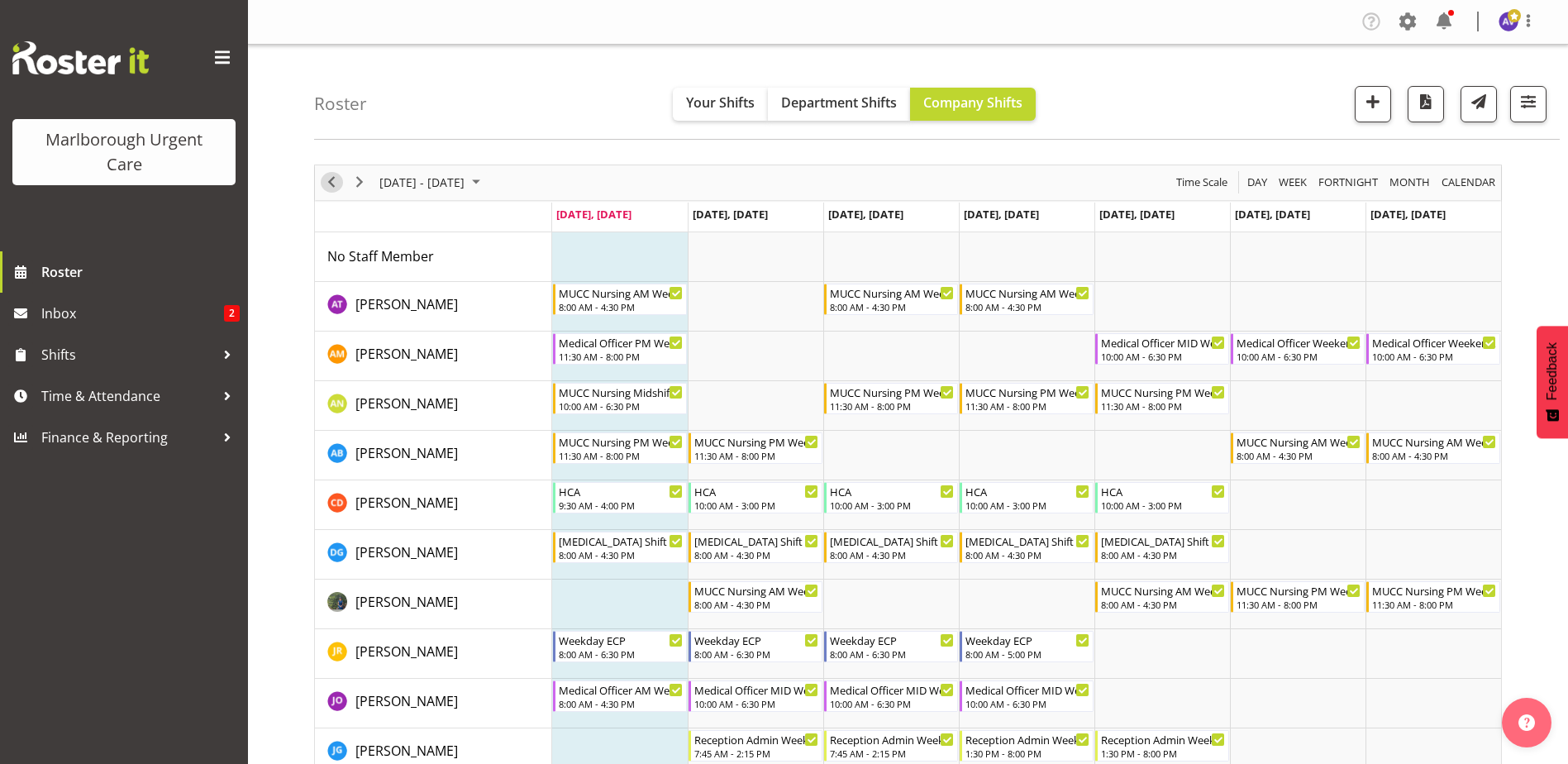
click at [334, 185] on span "Previous" at bounding box center [332, 182] width 20 height 21
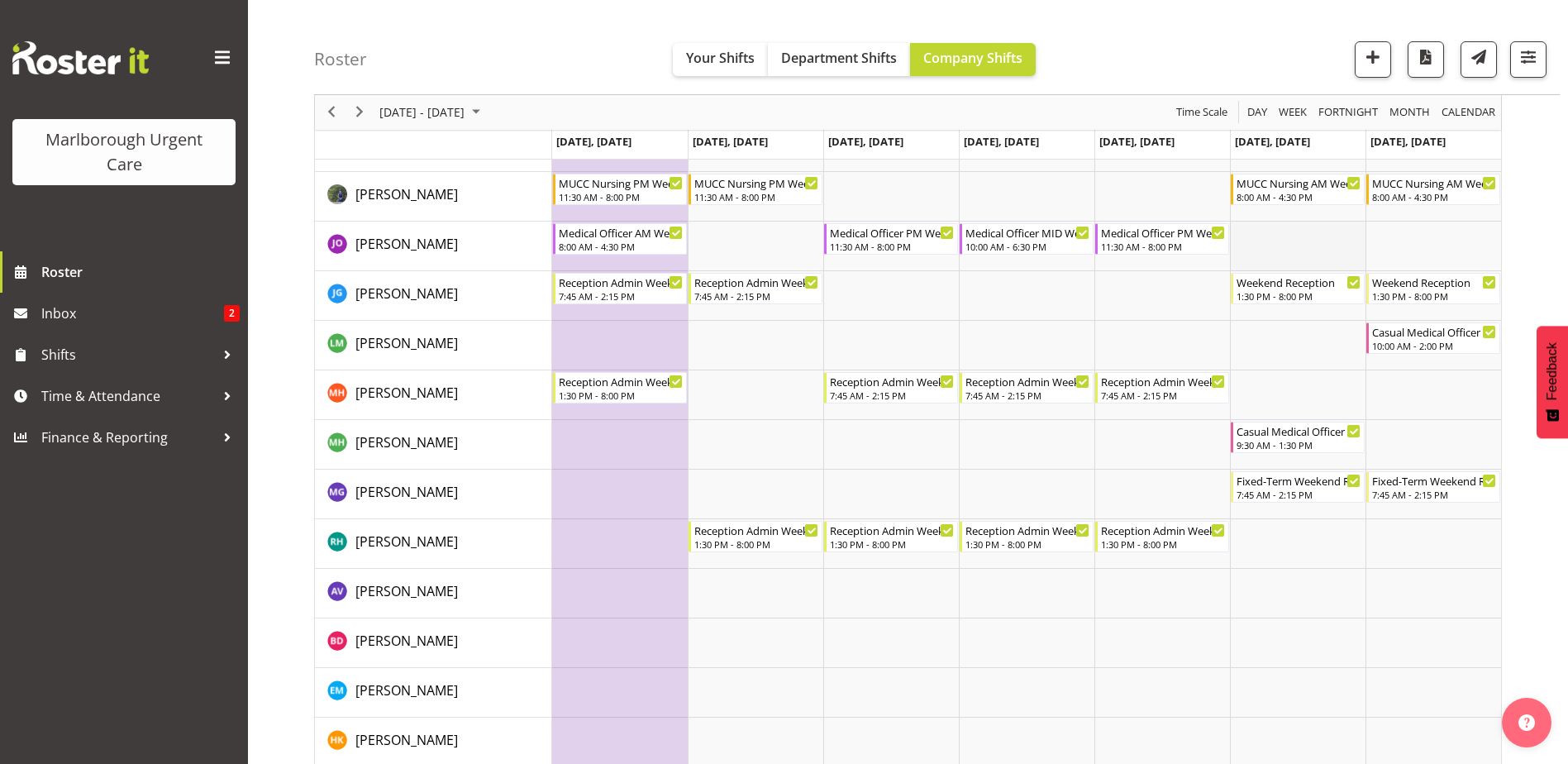
scroll to position [414, 0]
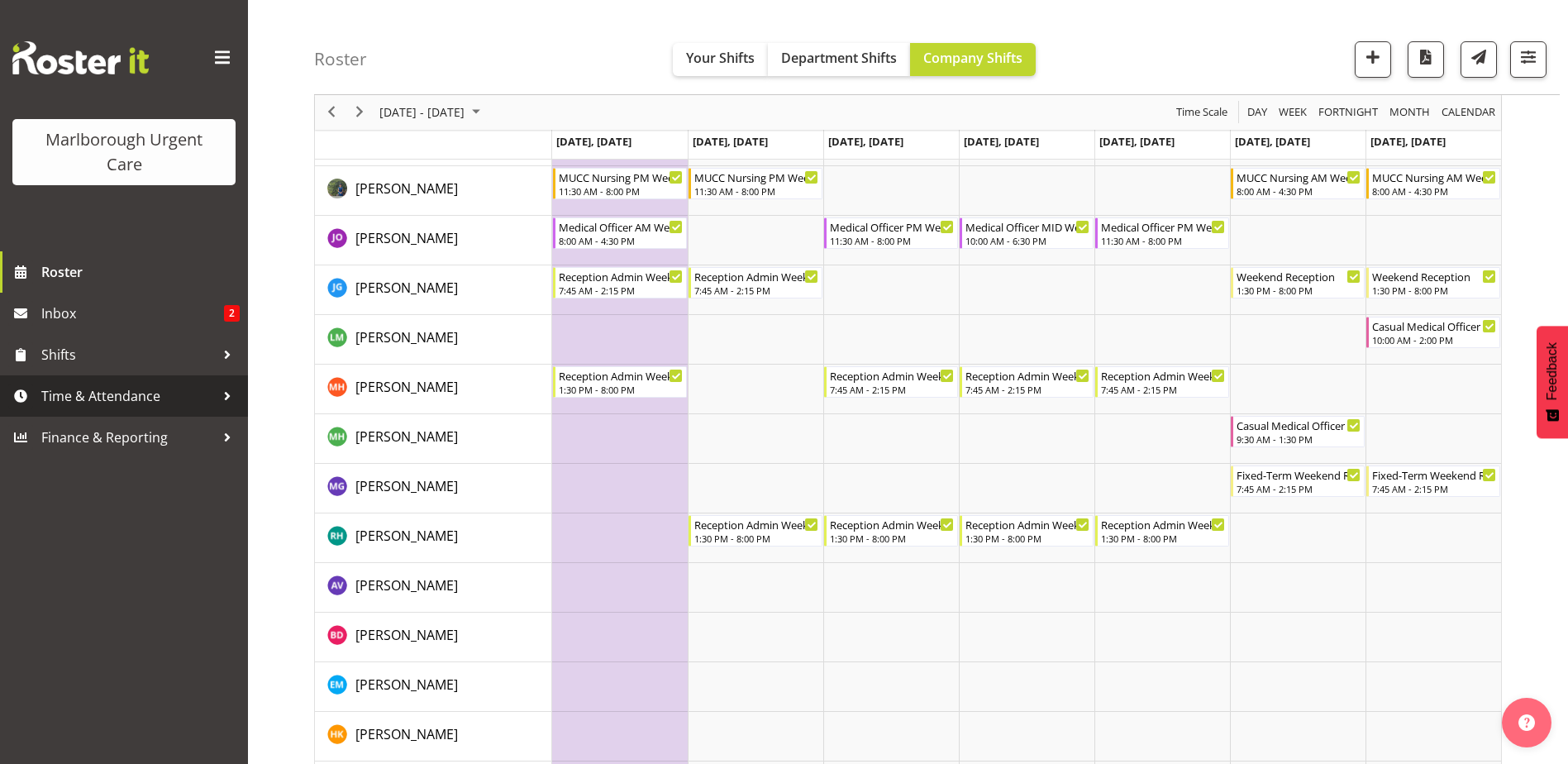
click at [73, 395] on span "Time & Attendance" at bounding box center [128, 395] width 173 height 24
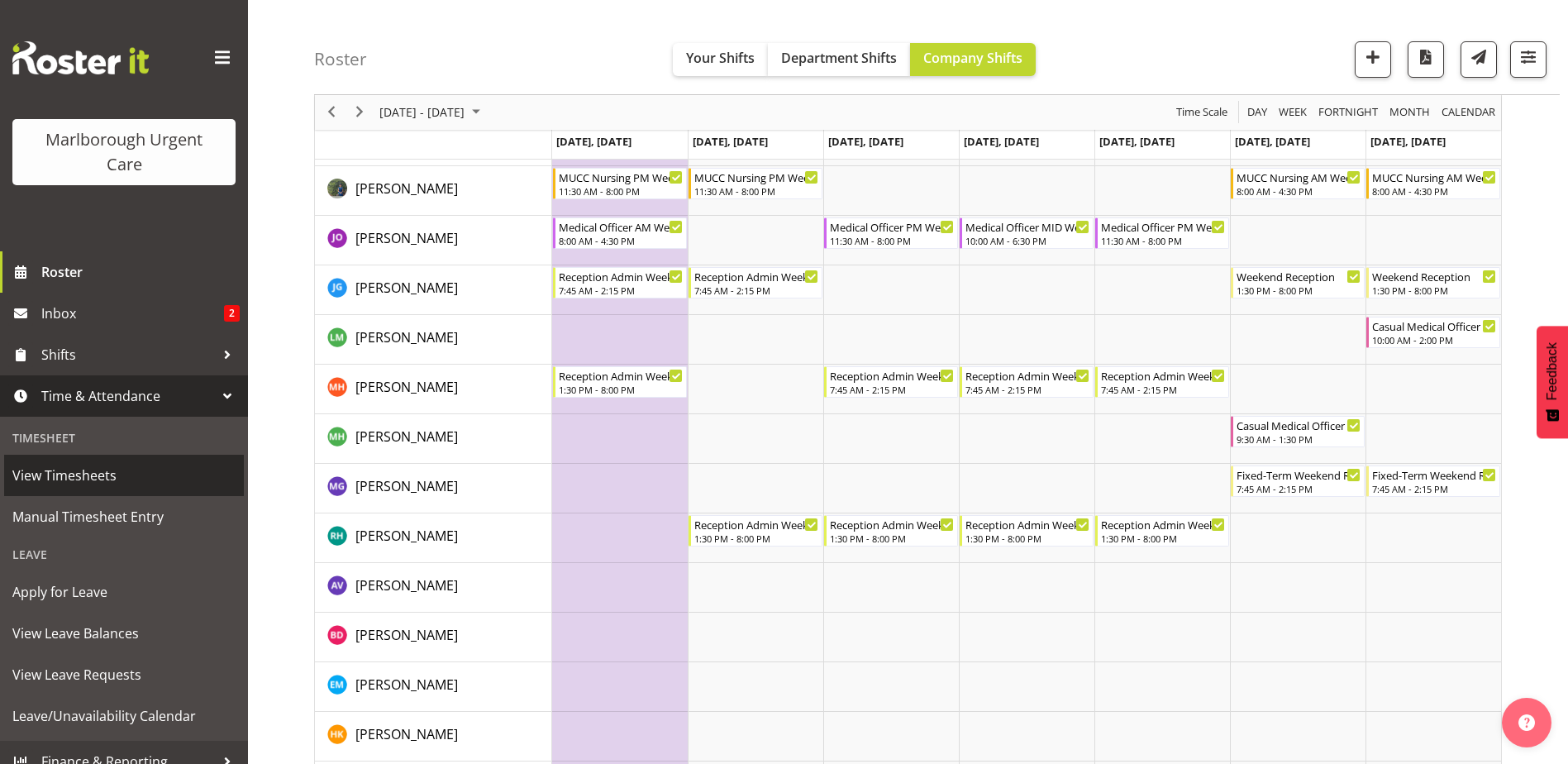
scroll to position [19, 0]
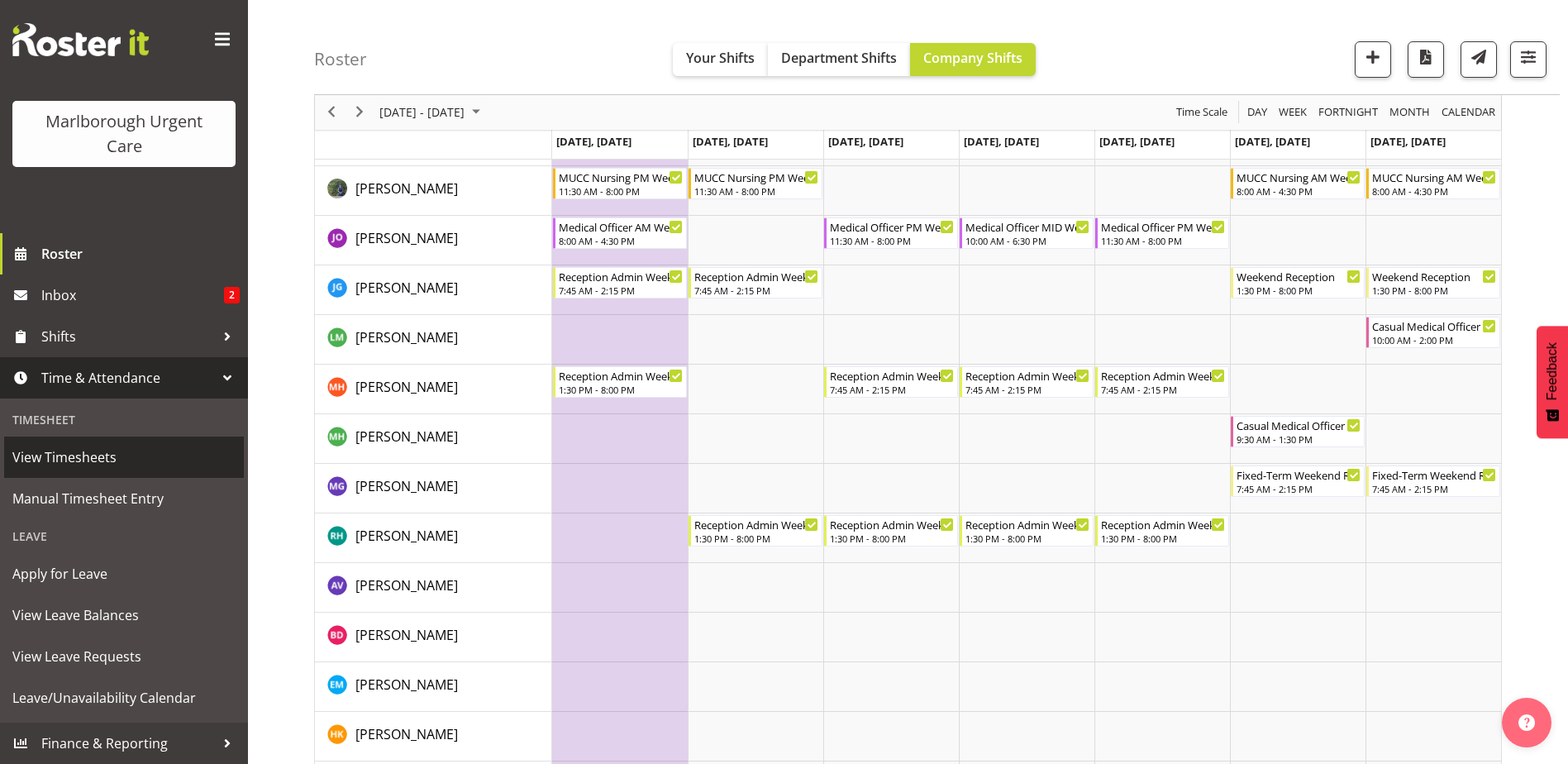
click at [83, 453] on span "View Timesheets" at bounding box center [124, 457] width 223 height 24
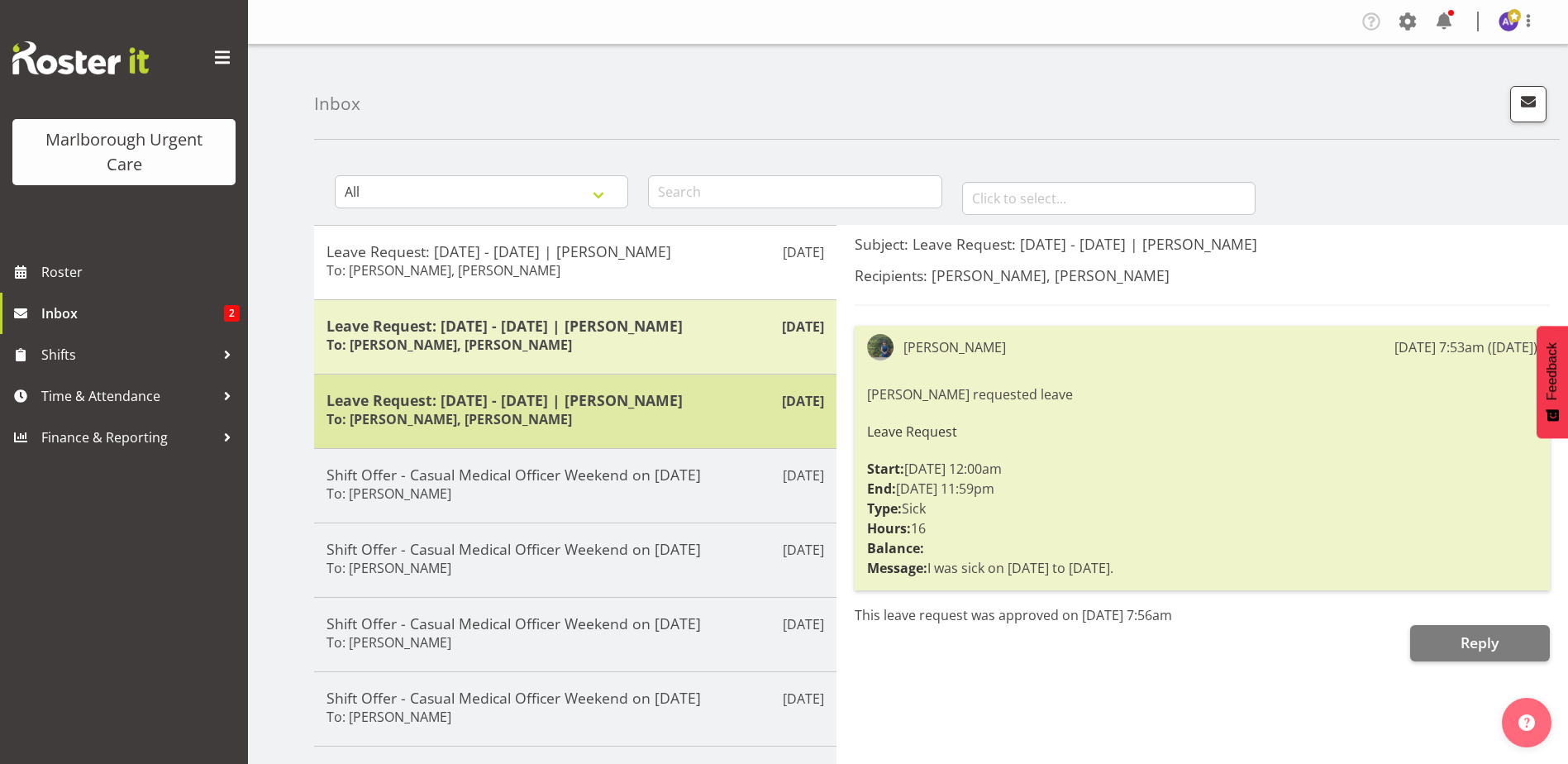
click at [731, 403] on h5 "Leave Request: [DATE] - [DATE] | [PERSON_NAME]" at bounding box center [575, 400] width 498 height 19
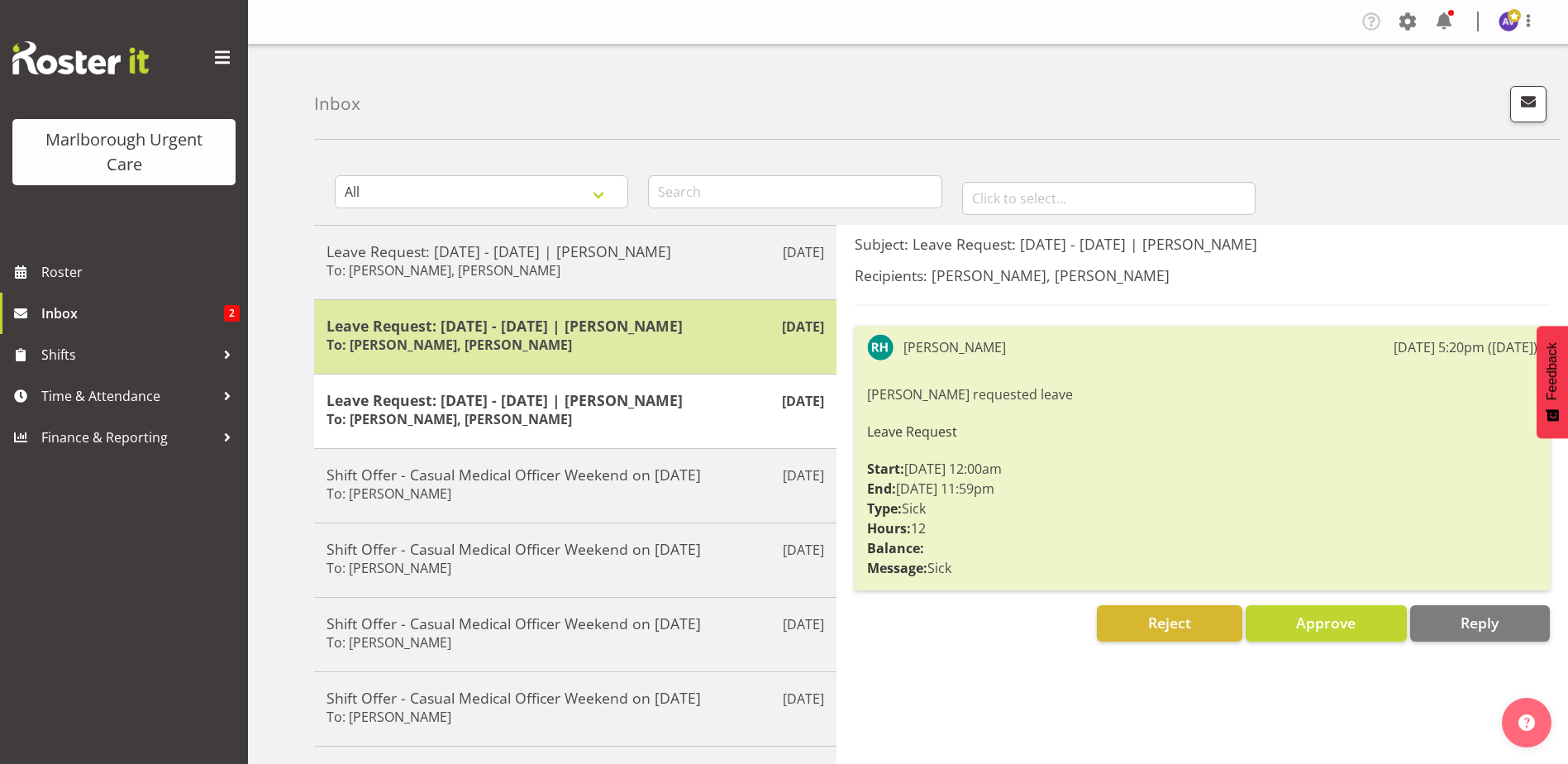
click at [594, 330] on h5 "Leave Request: [DATE] - [DATE] | [PERSON_NAME]" at bounding box center [575, 326] width 498 height 19
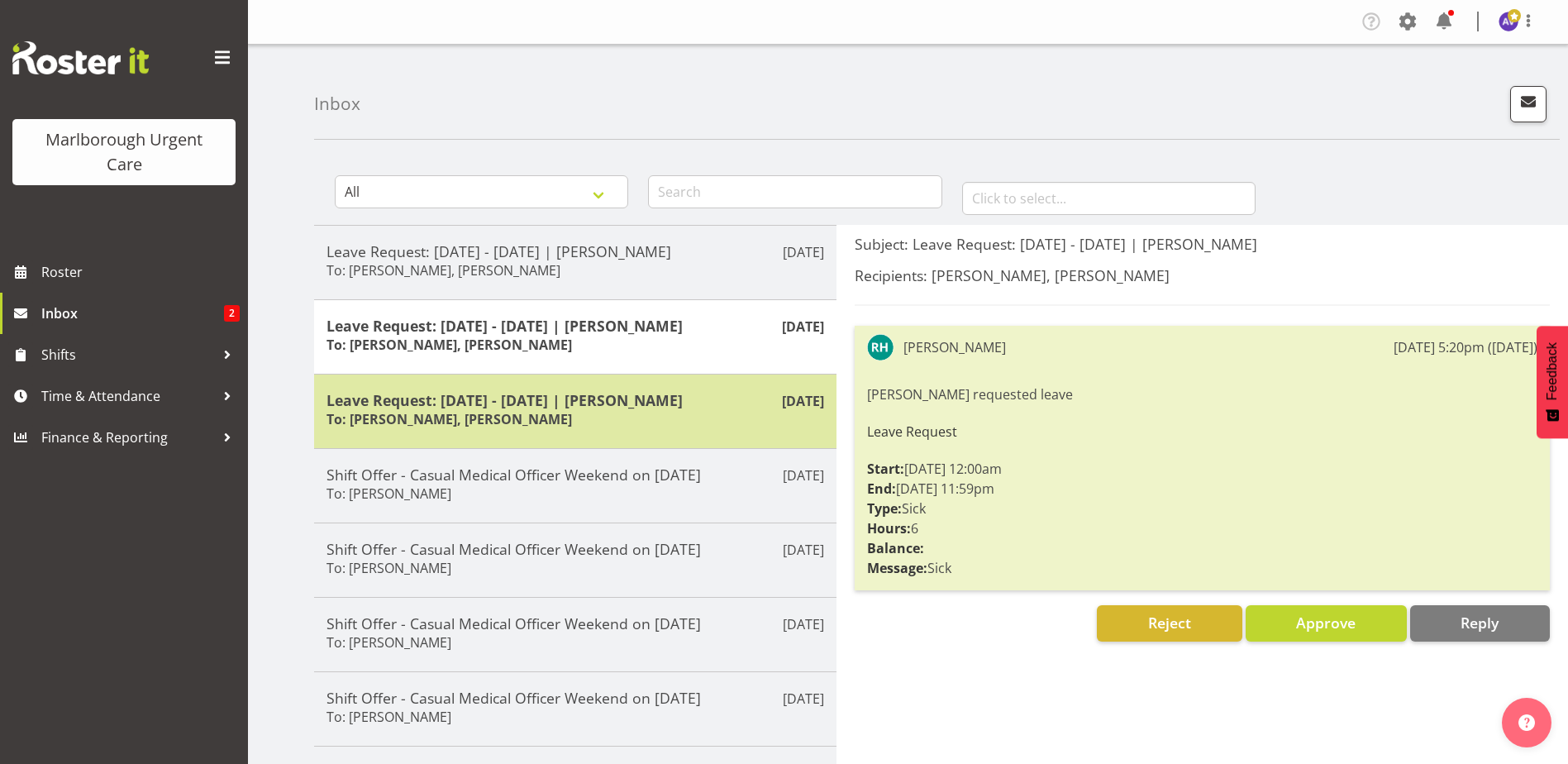
click at [579, 393] on h5 "Leave Request: [DATE] - [DATE] | [PERSON_NAME]" at bounding box center [575, 400] width 498 height 19
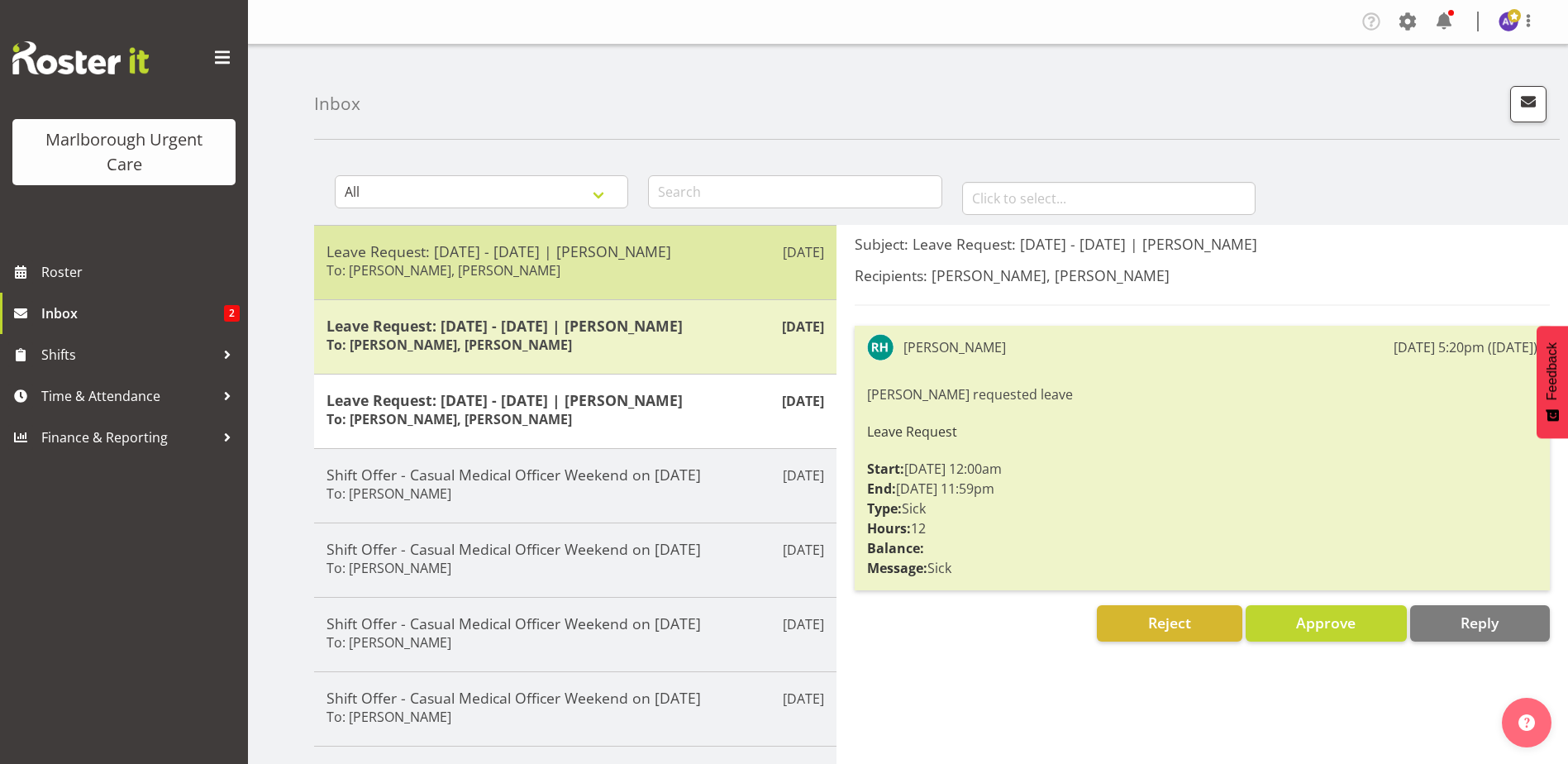
click at [559, 250] on h5 "Leave Request: [DATE] - [DATE] | [PERSON_NAME]" at bounding box center [575, 252] width 498 height 19
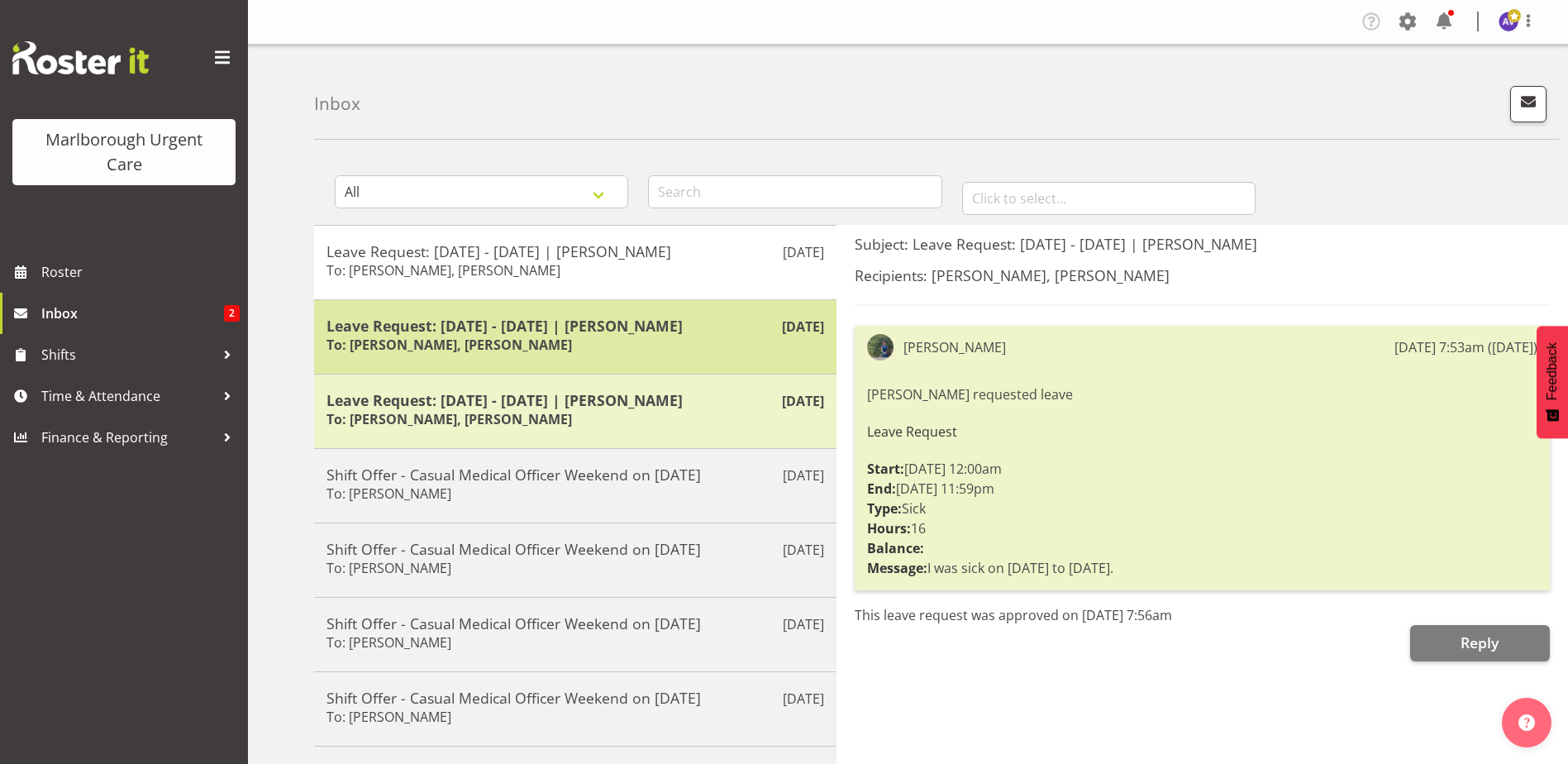
click at [617, 364] on div "[DATE] Leave Request: [DATE] - [DATE] | [PERSON_NAME] To: [PERSON_NAME], [PERSO…" at bounding box center [575, 336] width 522 height 74
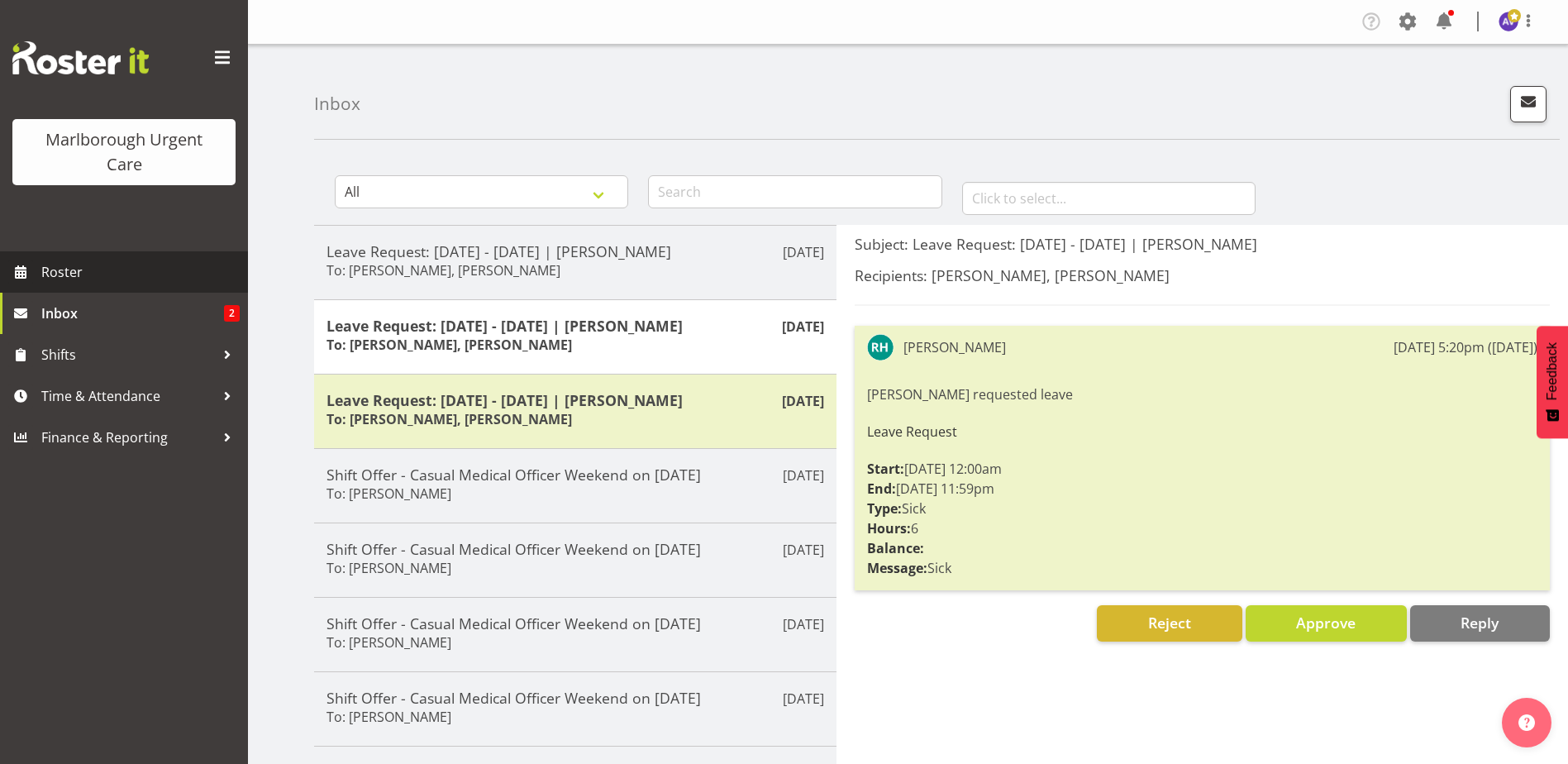
click at [64, 275] on span "Roster" at bounding box center [141, 271] width 199 height 24
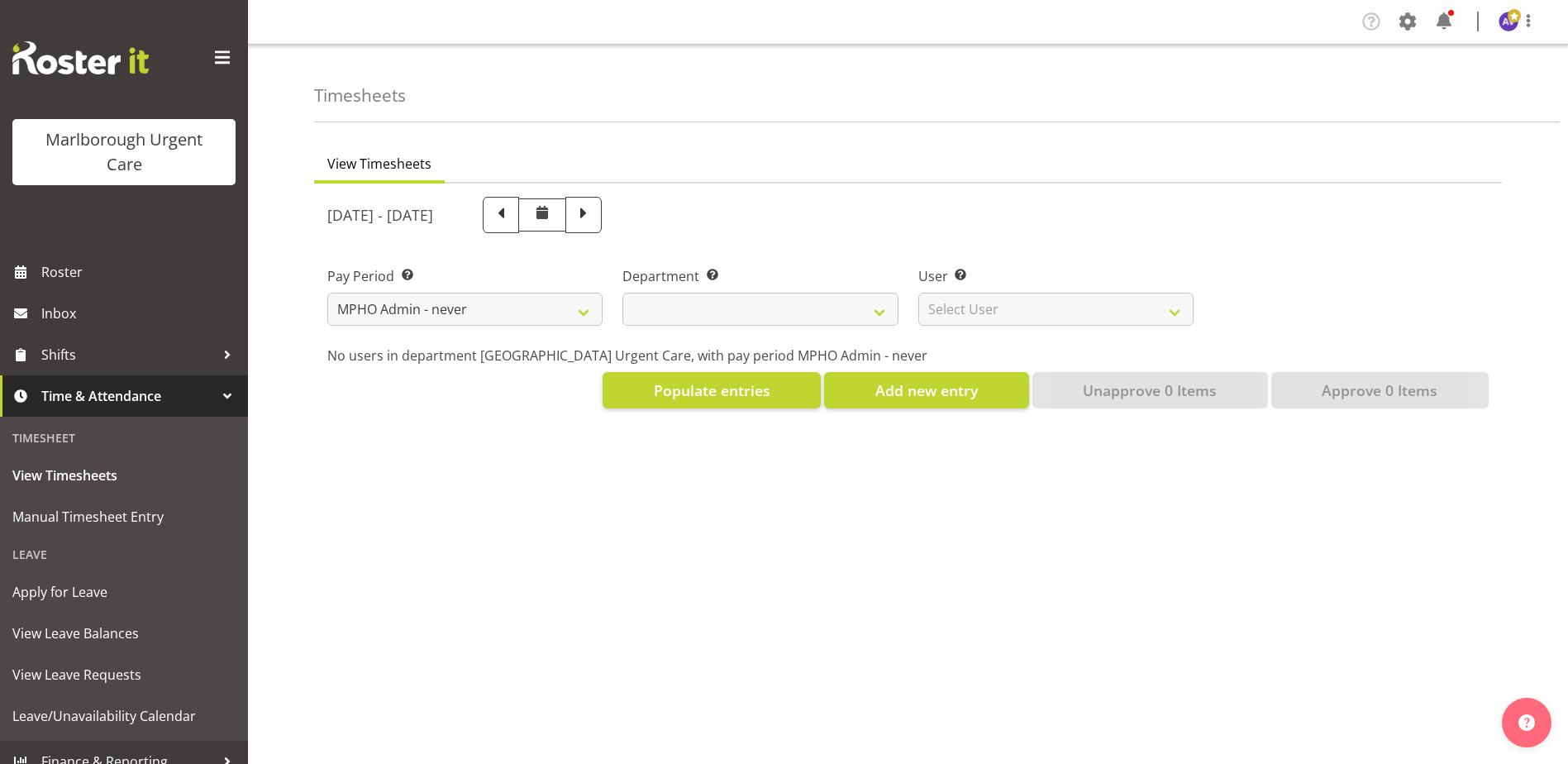
select select "195"
select select
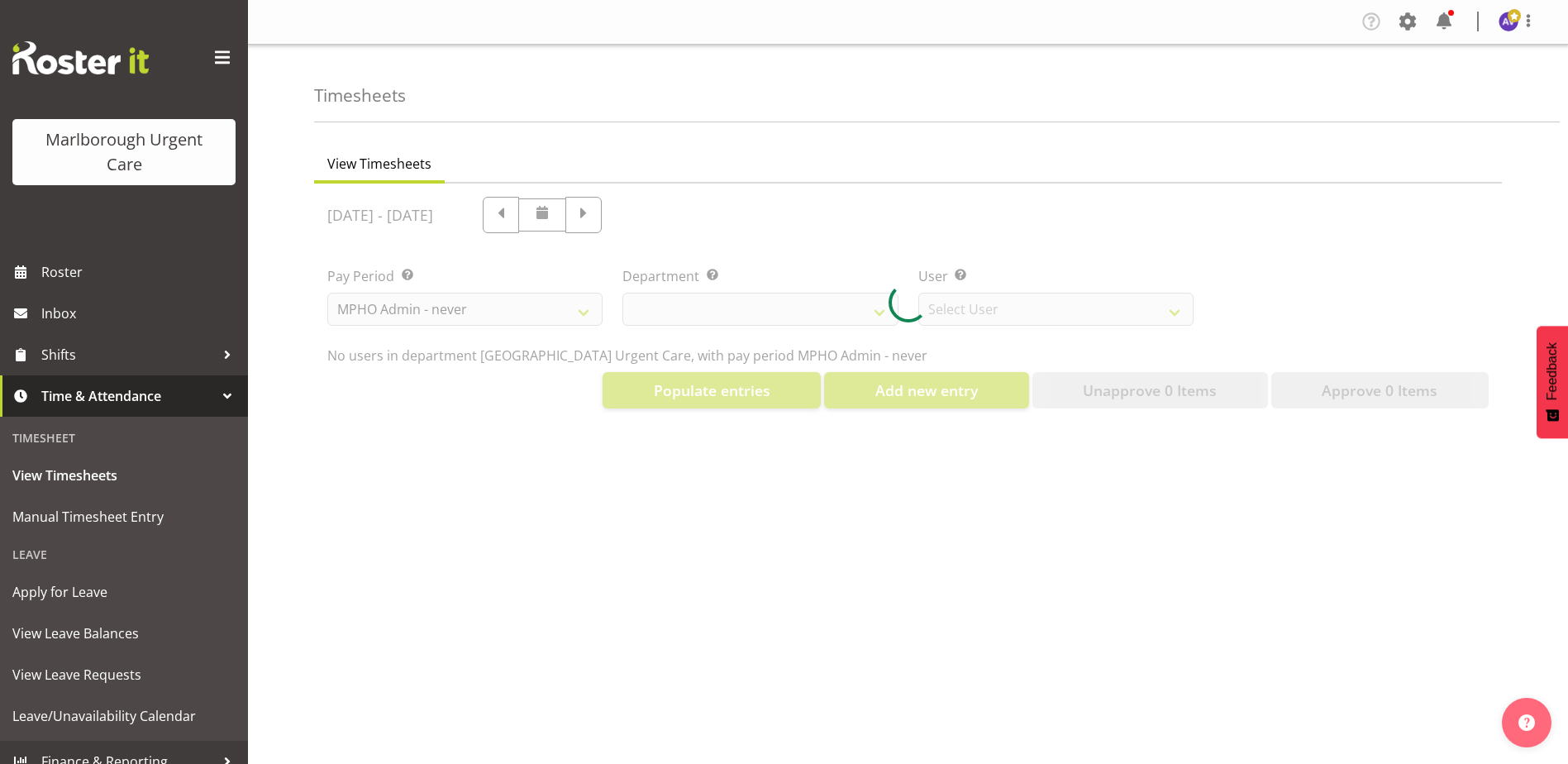
click at [403, 312] on div at bounding box center [908, 302] width 1187 height 238
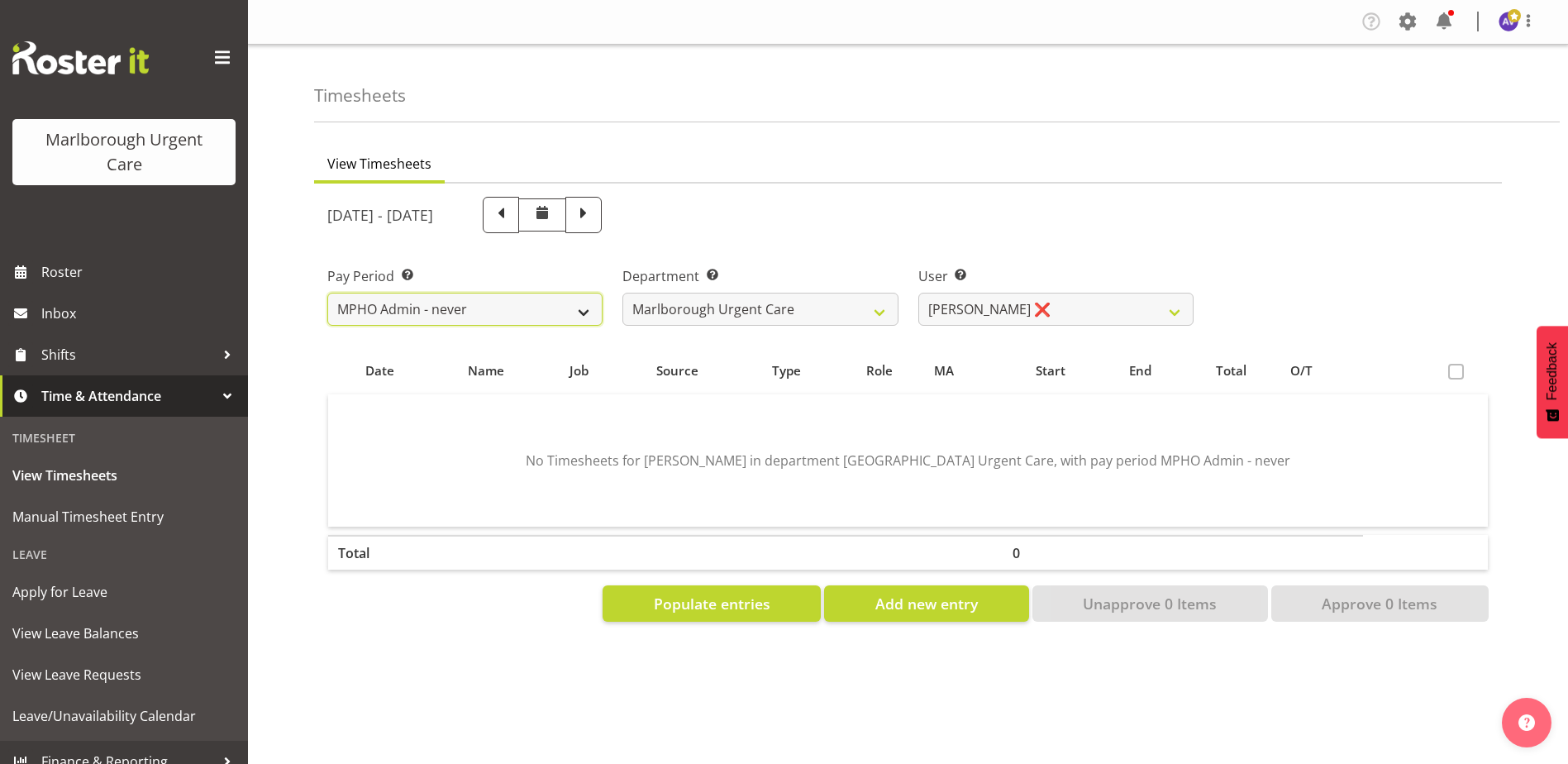
click at [407, 311] on select "Fortnightly MPHO - [MEDICAL_DATA] Contractors MUCC MUCC Casuals MPHO Admin - ne…" at bounding box center [465, 308] width 275 height 33
select select "194"
click at [328, 292] on select "Fortnightly MPHO - [MEDICAL_DATA] Contractors MUCC MUCC Casuals MPHO Admin - ne…" at bounding box center [465, 308] width 275 height 33
select select
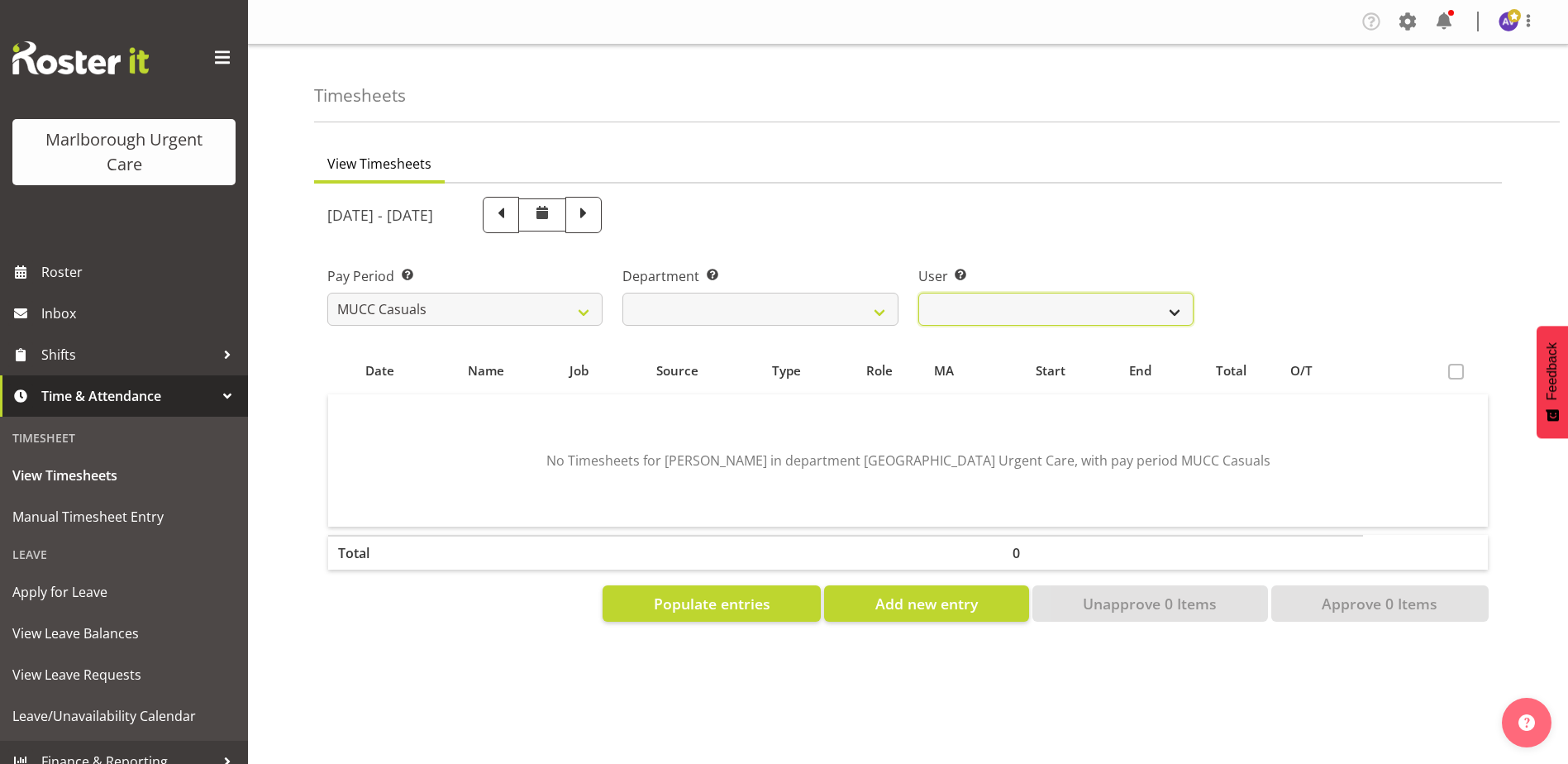
click at [967, 307] on select "[PERSON_NAME] ❌ [PERSON_NAME] ❌ [PERSON_NAME] ❌ Luqman [PERSON_NAME] ❌ [PERSON_…" at bounding box center [1055, 308] width 275 height 33
select select "11843"
click at [918, 292] on select "[PERSON_NAME] ❌ [PERSON_NAME] ❌ [PERSON_NAME] ❌ Luqman [PERSON_NAME] ❌ [PERSON_…" at bounding box center [1055, 308] width 275 height 33
click at [963, 302] on select "[PERSON_NAME] ❌ [PERSON_NAME] ❌ [PERSON_NAME] ❌ Luqman [PERSON_NAME] ❌ [PERSON_…" at bounding box center [1055, 308] width 275 height 33
click at [918, 292] on select "[PERSON_NAME] ❌ [PERSON_NAME] ❌ [PERSON_NAME] ❌ Luqman [PERSON_NAME] ❌ [PERSON_…" at bounding box center [1055, 308] width 275 height 33
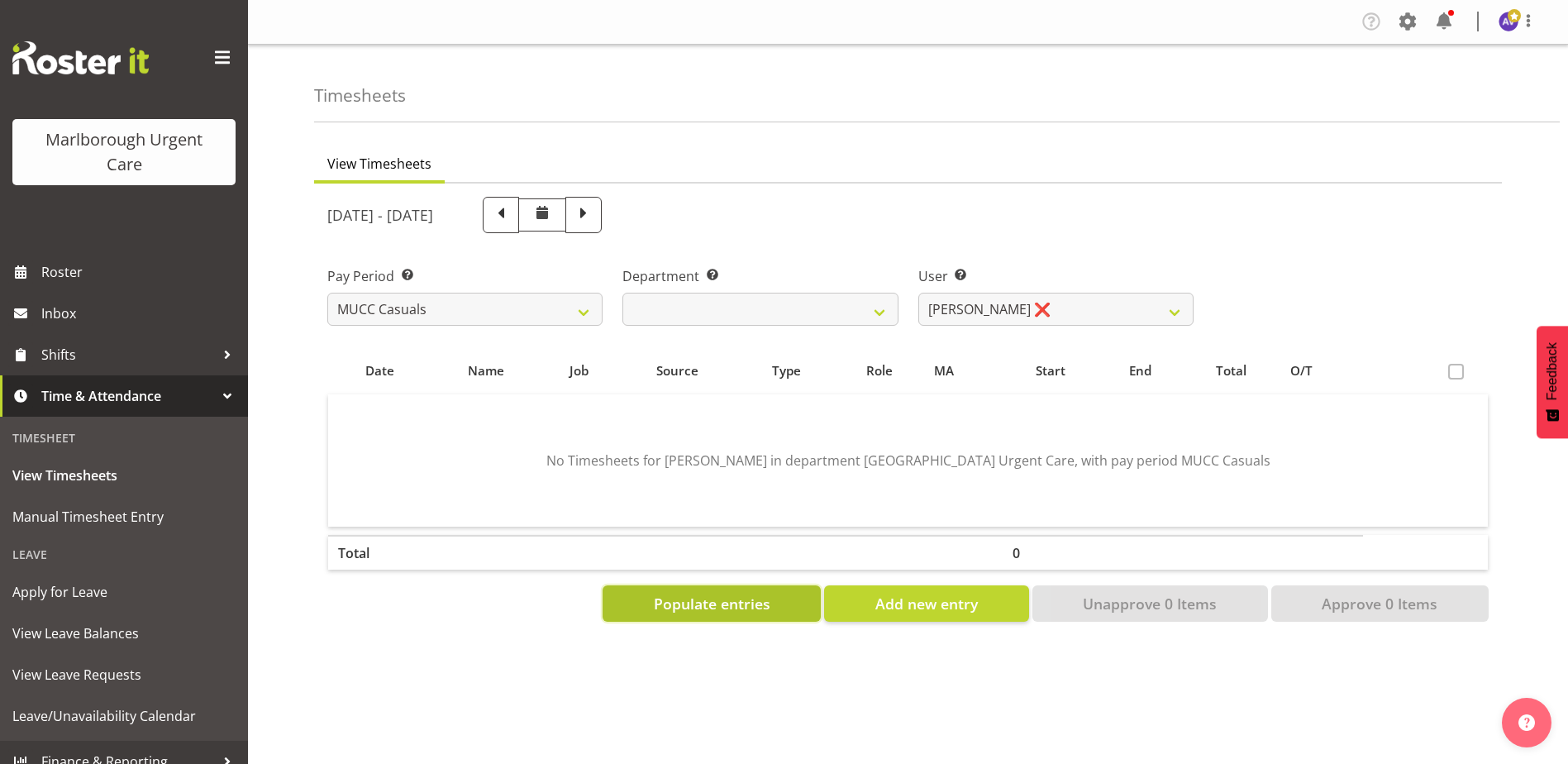
click at [678, 602] on span "Populate entries" at bounding box center [712, 604] width 116 height 22
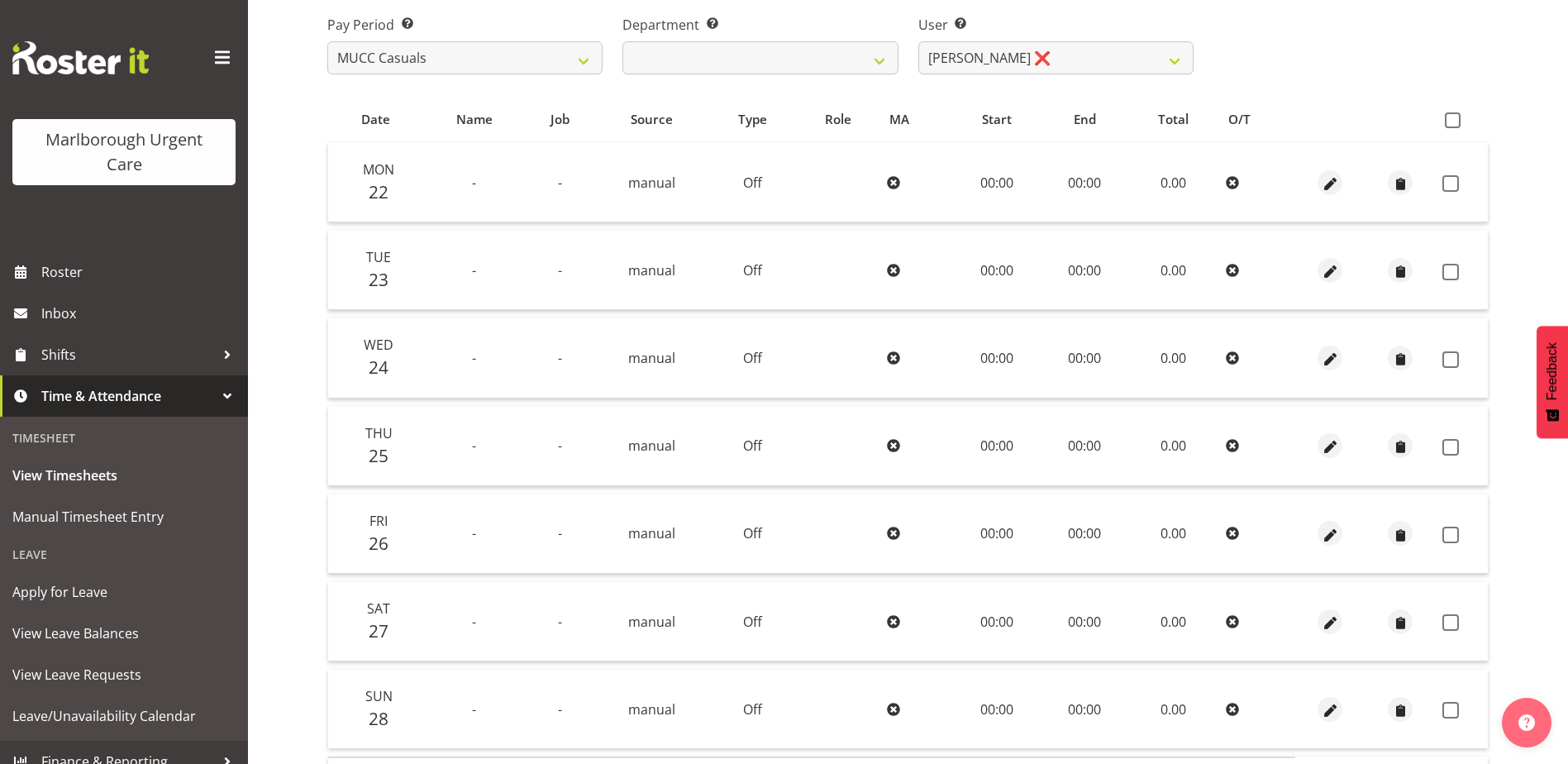
scroll to position [38, 0]
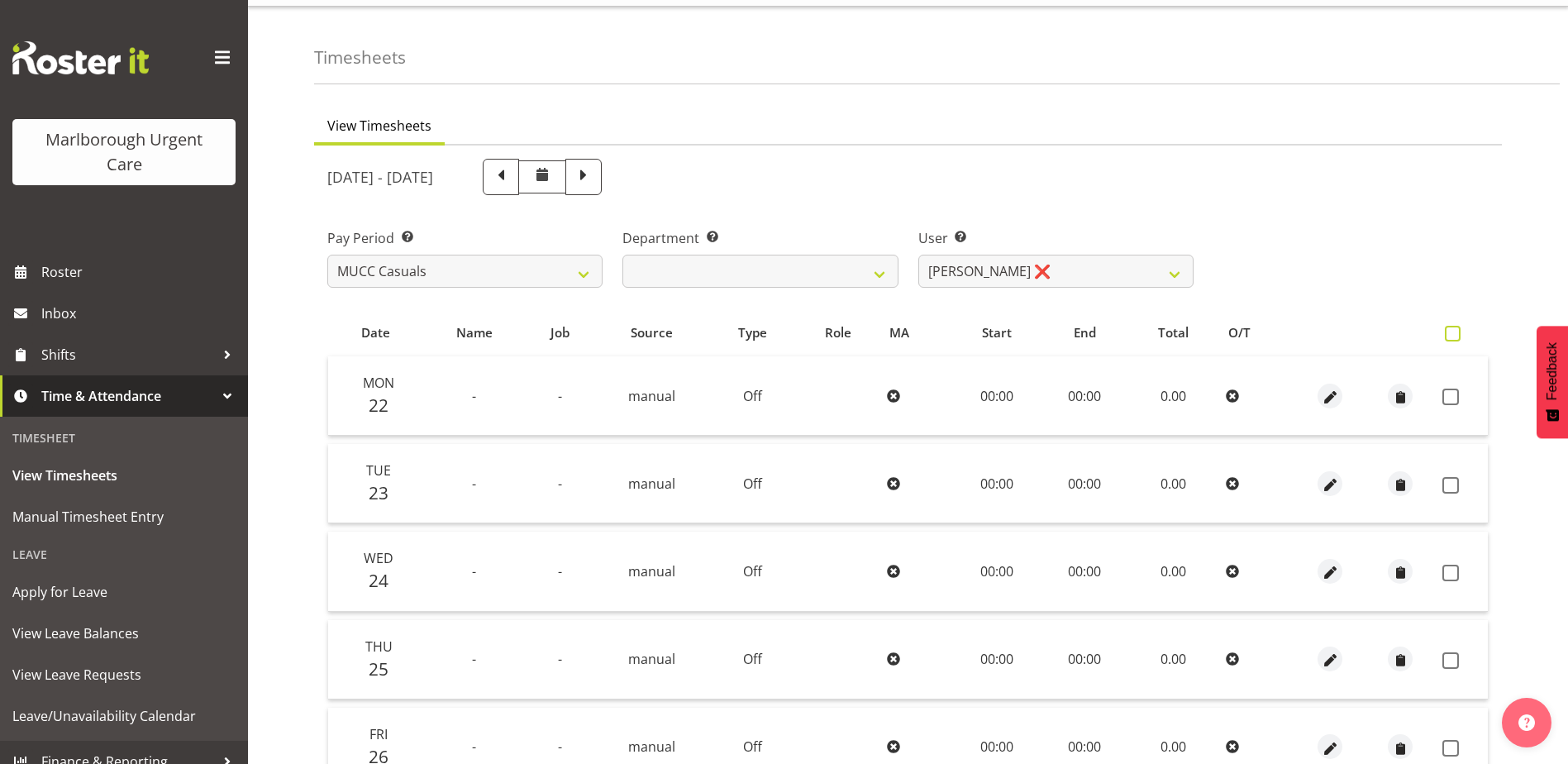
click at [1451, 326] on th at bounding box center [1462, 332] width 52 height 31
click at [1452, 333] on span at bounding box center [1452, 334] width 16 height 16
click at [1452, 333] on input "checkbox" at bounding box center [1449, 334] width 11 height 11
checkbox input "true"
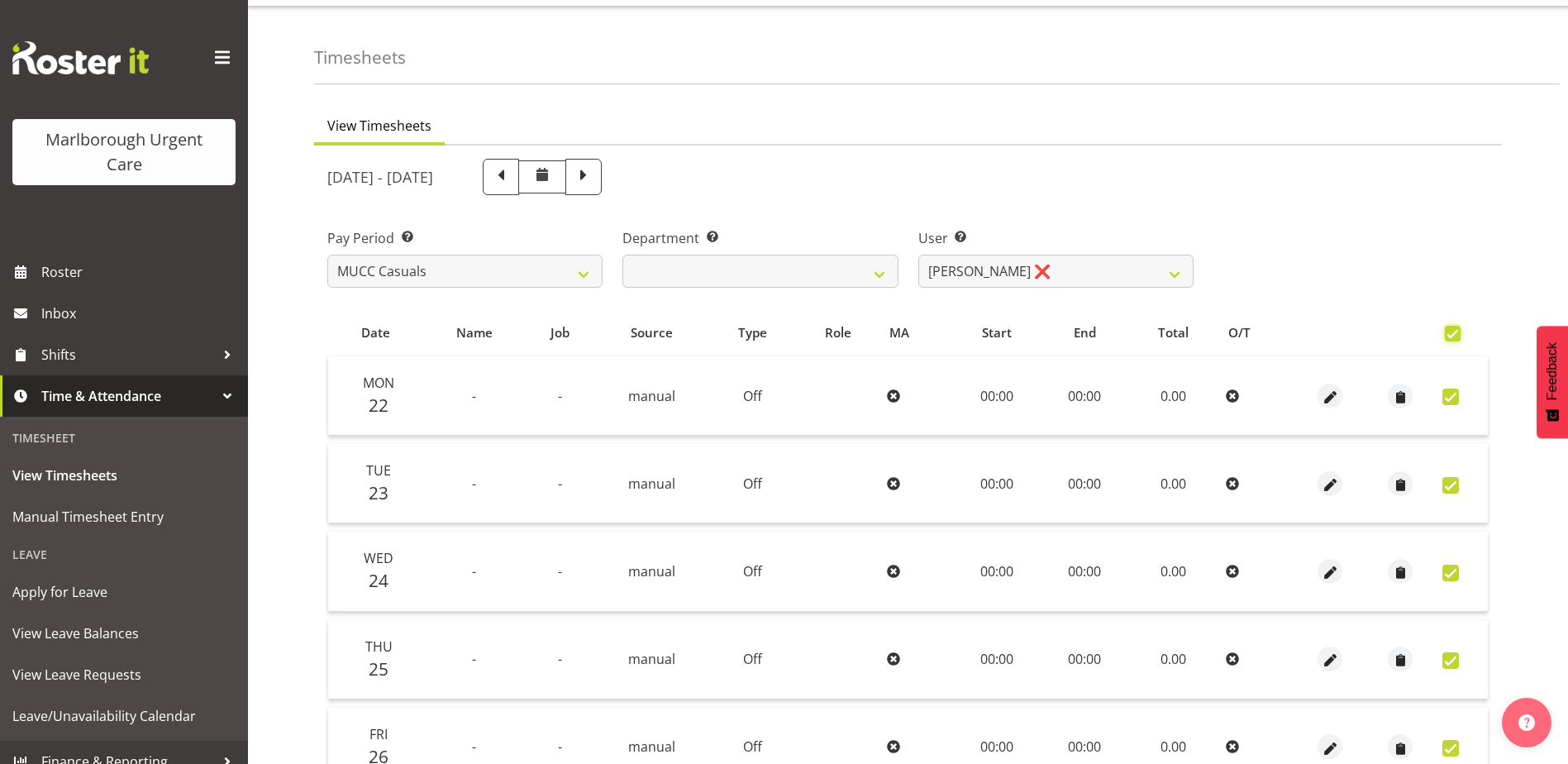
checkbox input "true"
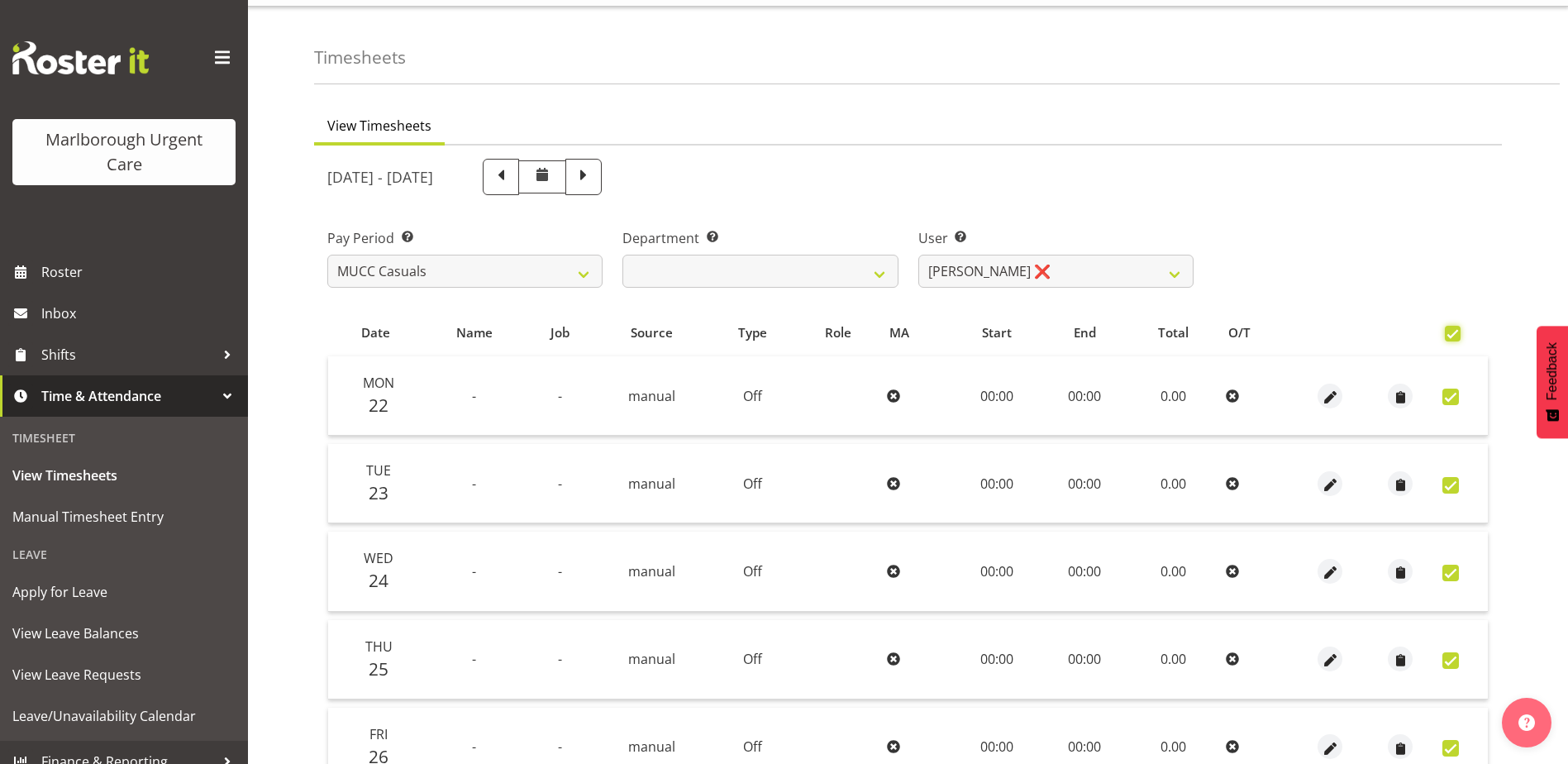
checkbox input "true"
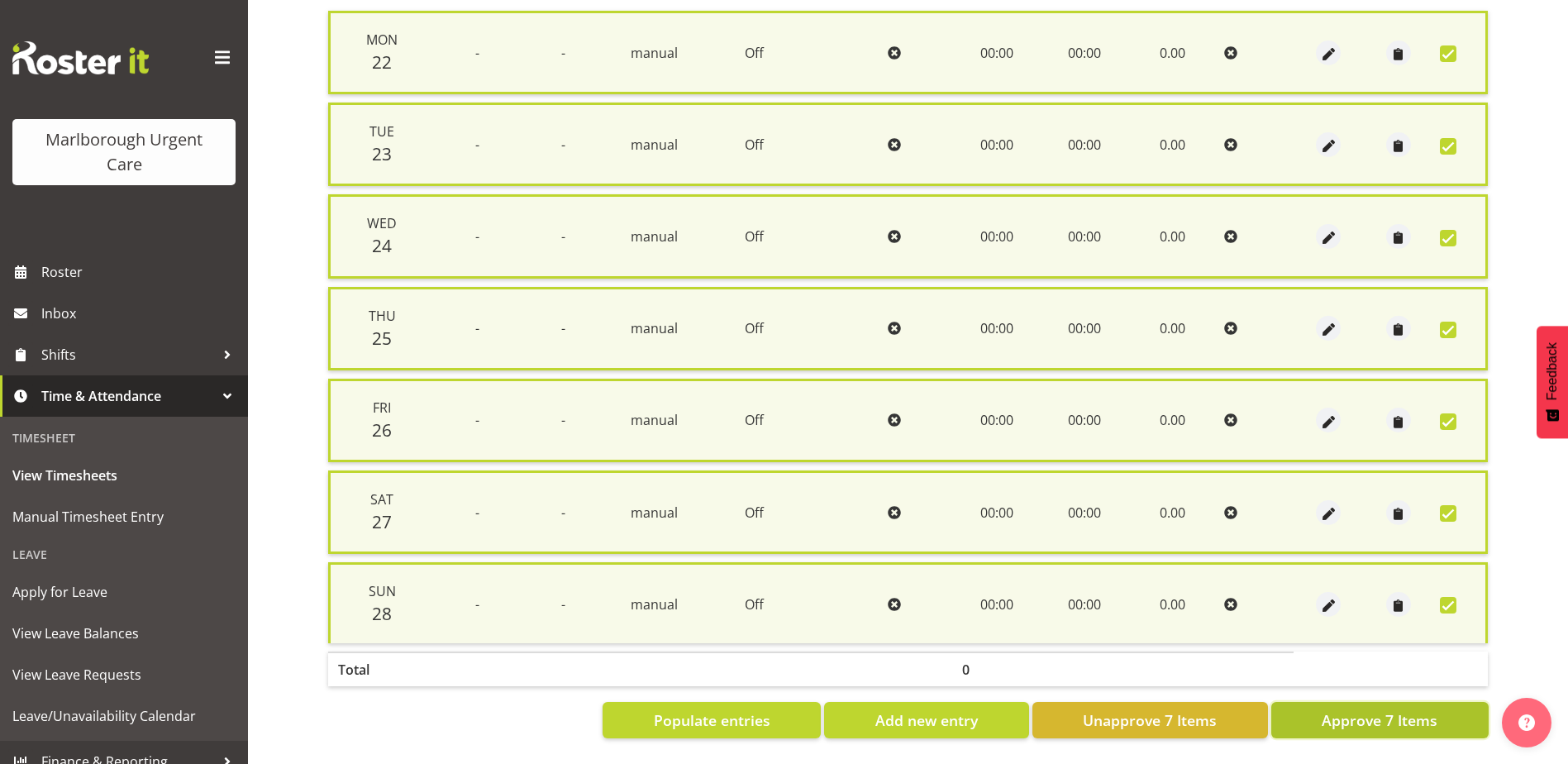
click at [1368, 721] on button "Approve 7 Items" at bounding box center [1379, 719] width 217 height 36
checkbox input "false"
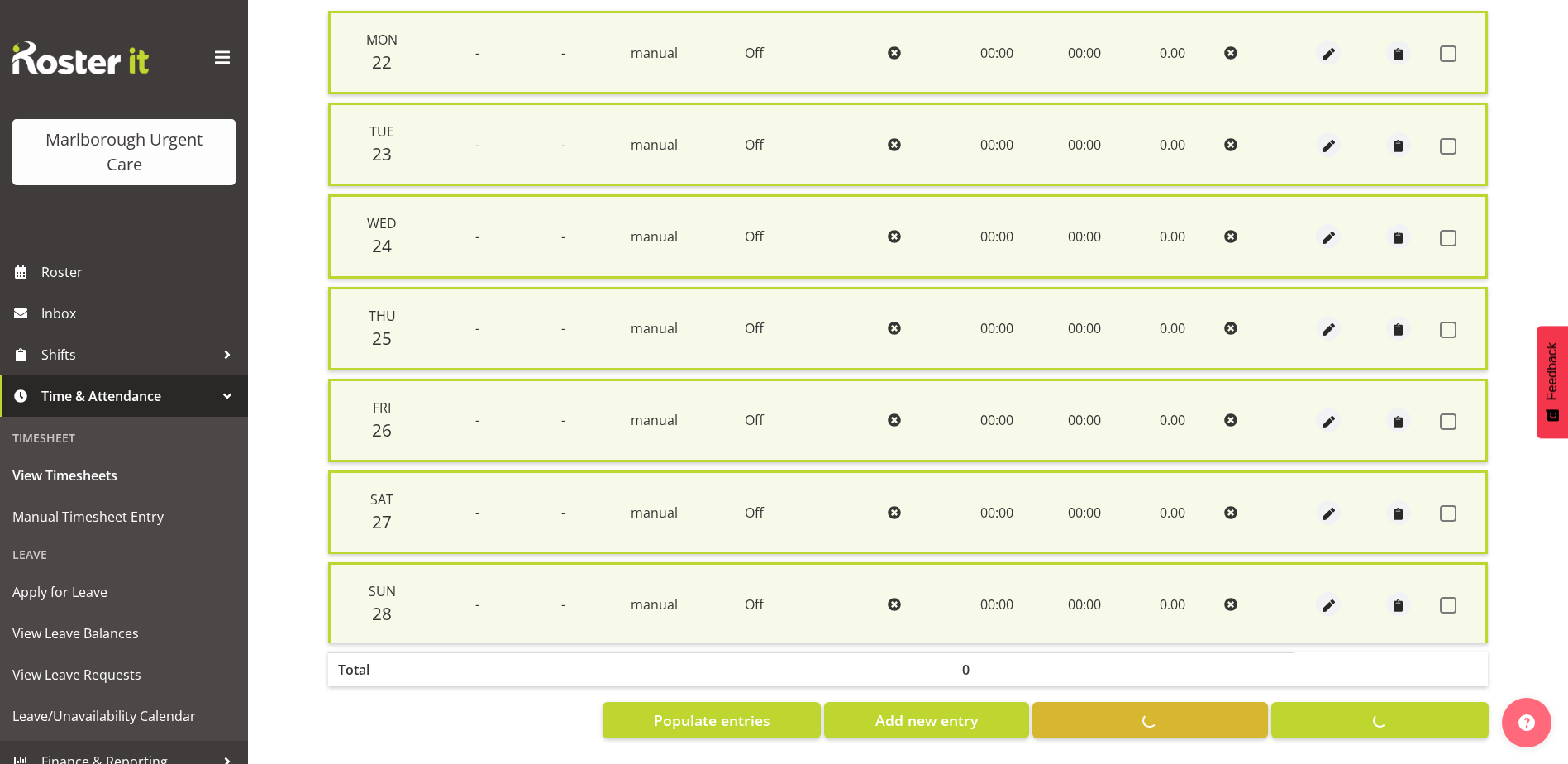
checkbox input "false"
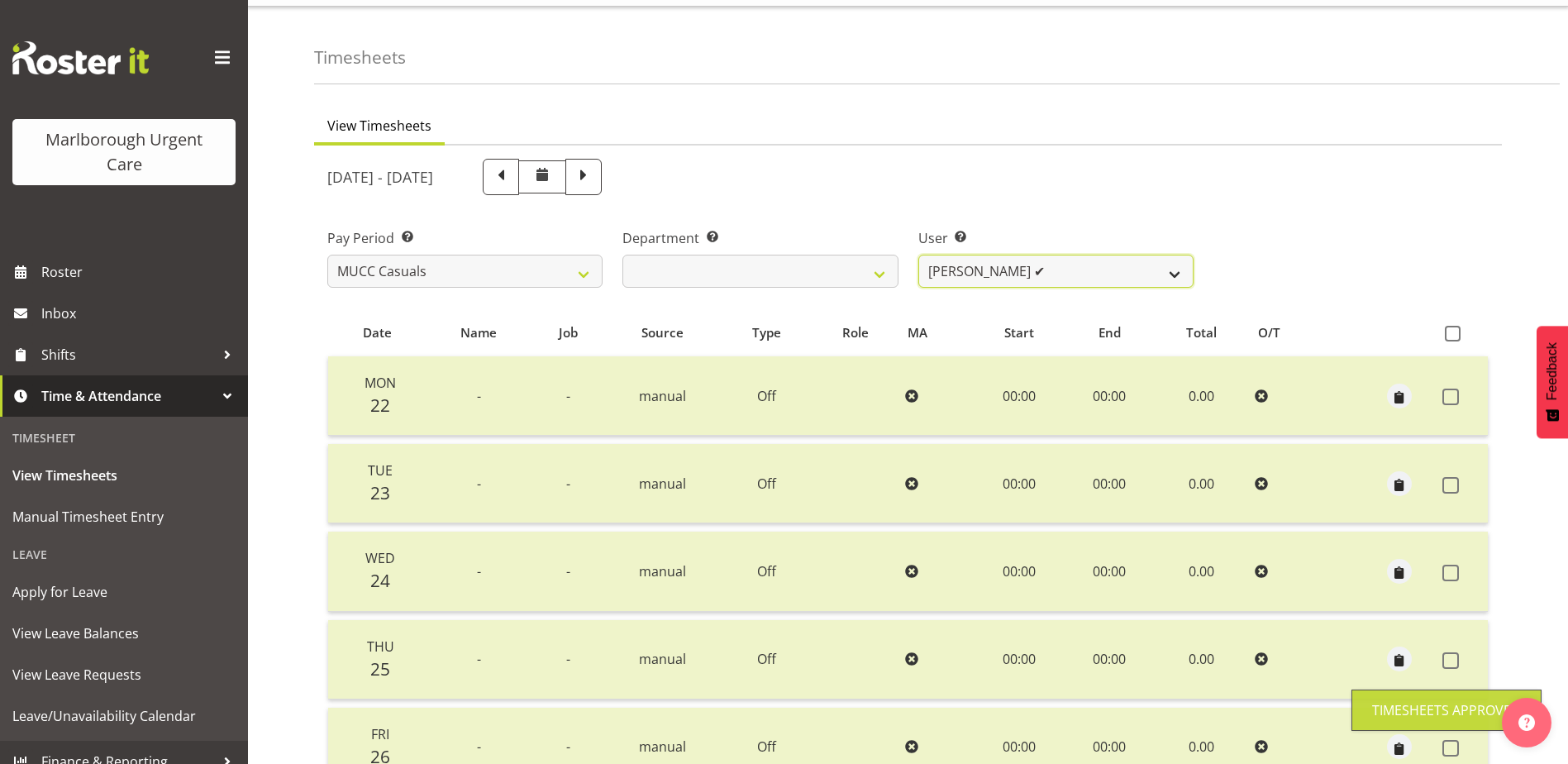
click at [997, 275] on select "[PERSON_NAME] ✔ [PERSON_NAME] ❌ [PERSON_NAME] ❌ Luqman [PERSON_NAME] ❌ [PERSON_…" at bounding box center [1055, 270] width 275 height 33
click at [995, 275] on select "[PERSON_NAME] ✔ [PERSON_NAME] ❌ [PERSON_NAME] ❌ Luqman [PERSON_NAME] ❌ [PERSON_…" at bounding box center [1055, 270] width 275 height 33
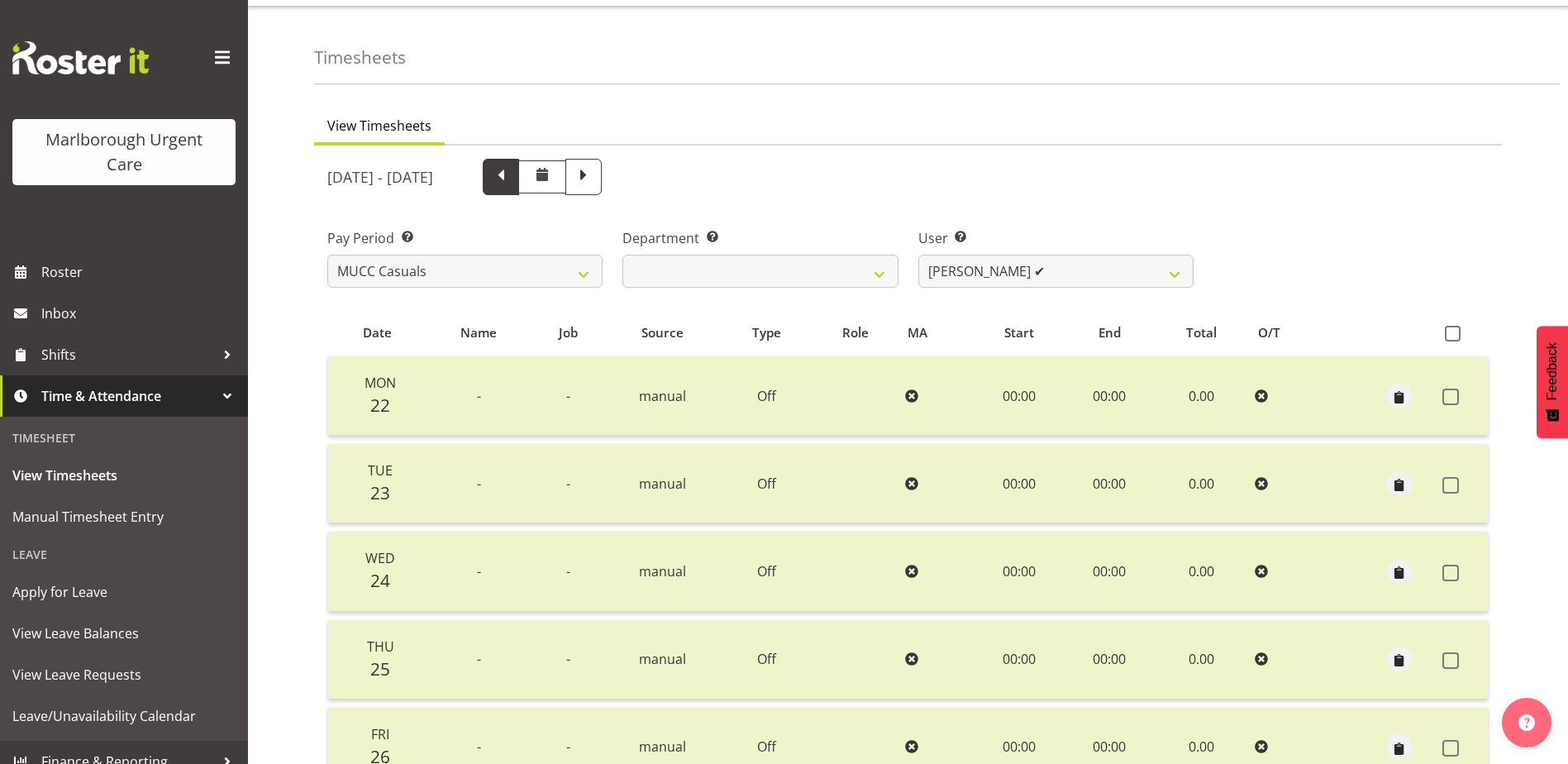
click at [511, 174] on span at bounding box center [501, 175] width 22 height 22
select select
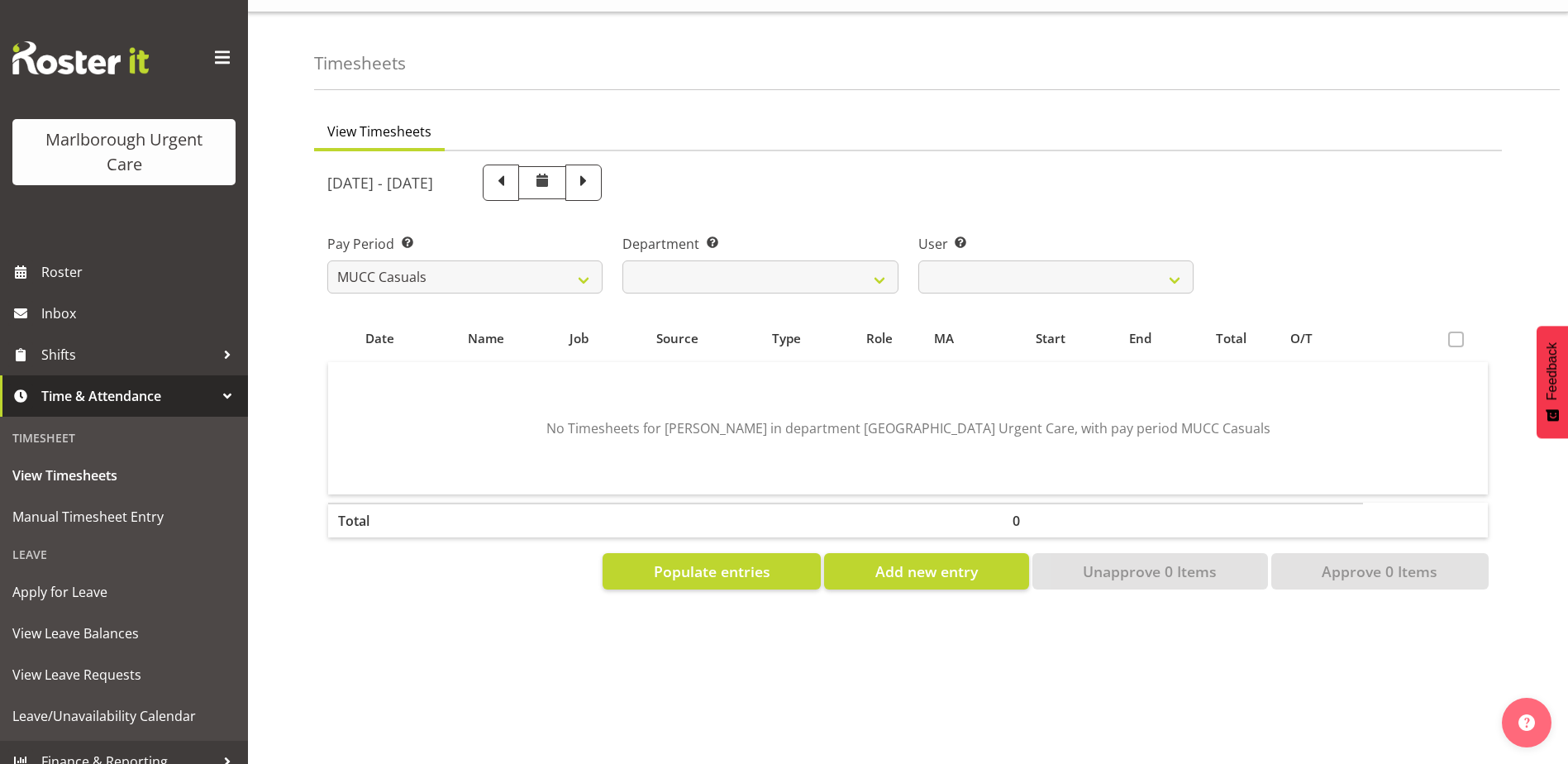
click at [1448, 332] on span at bounding box center [1455, 339] width 16 height 16
click at [702, 569] on span "Populate entries" at bounding box center [712, 571] width 116 height 22
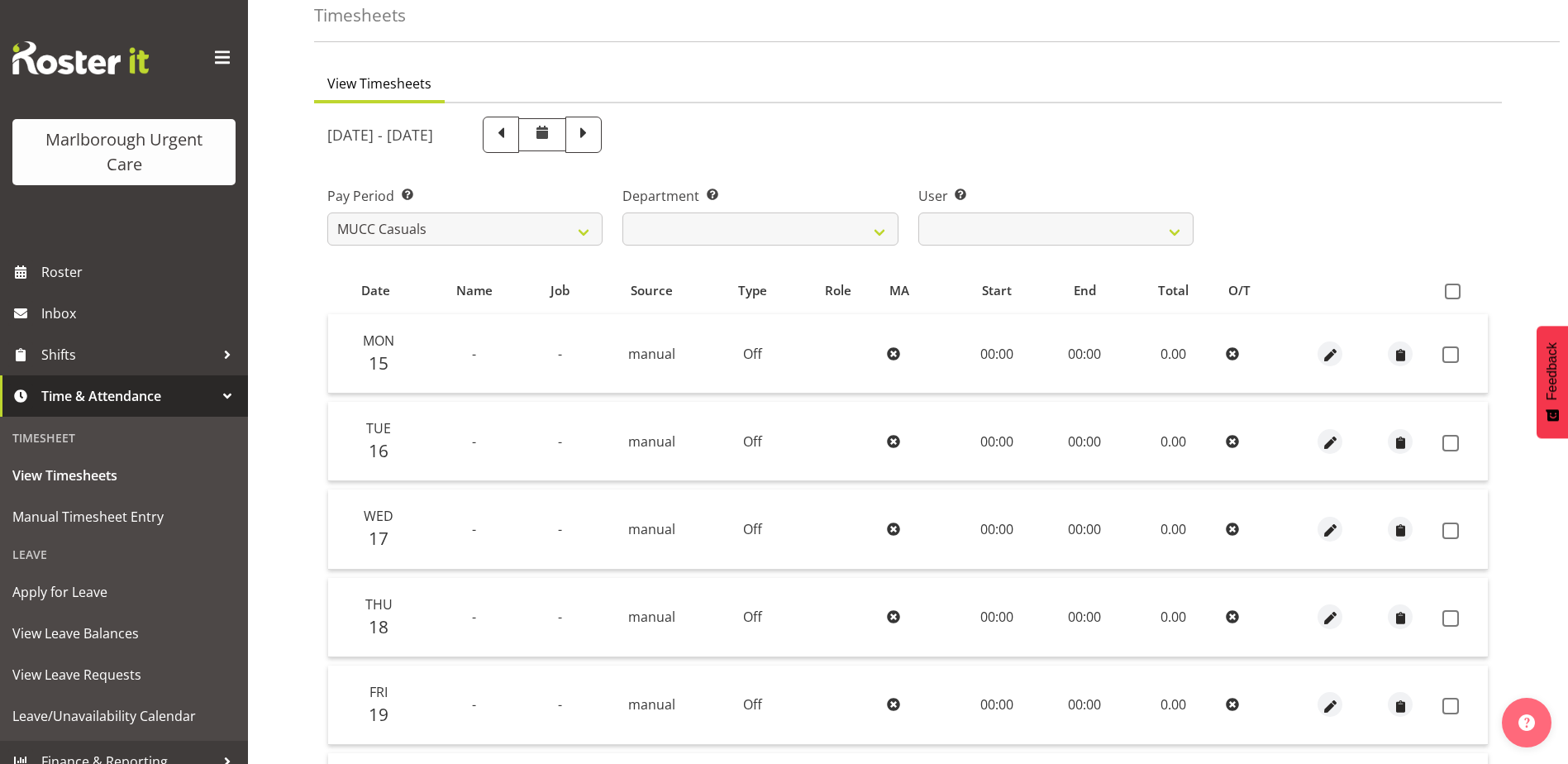
scroll to position [120, 0]
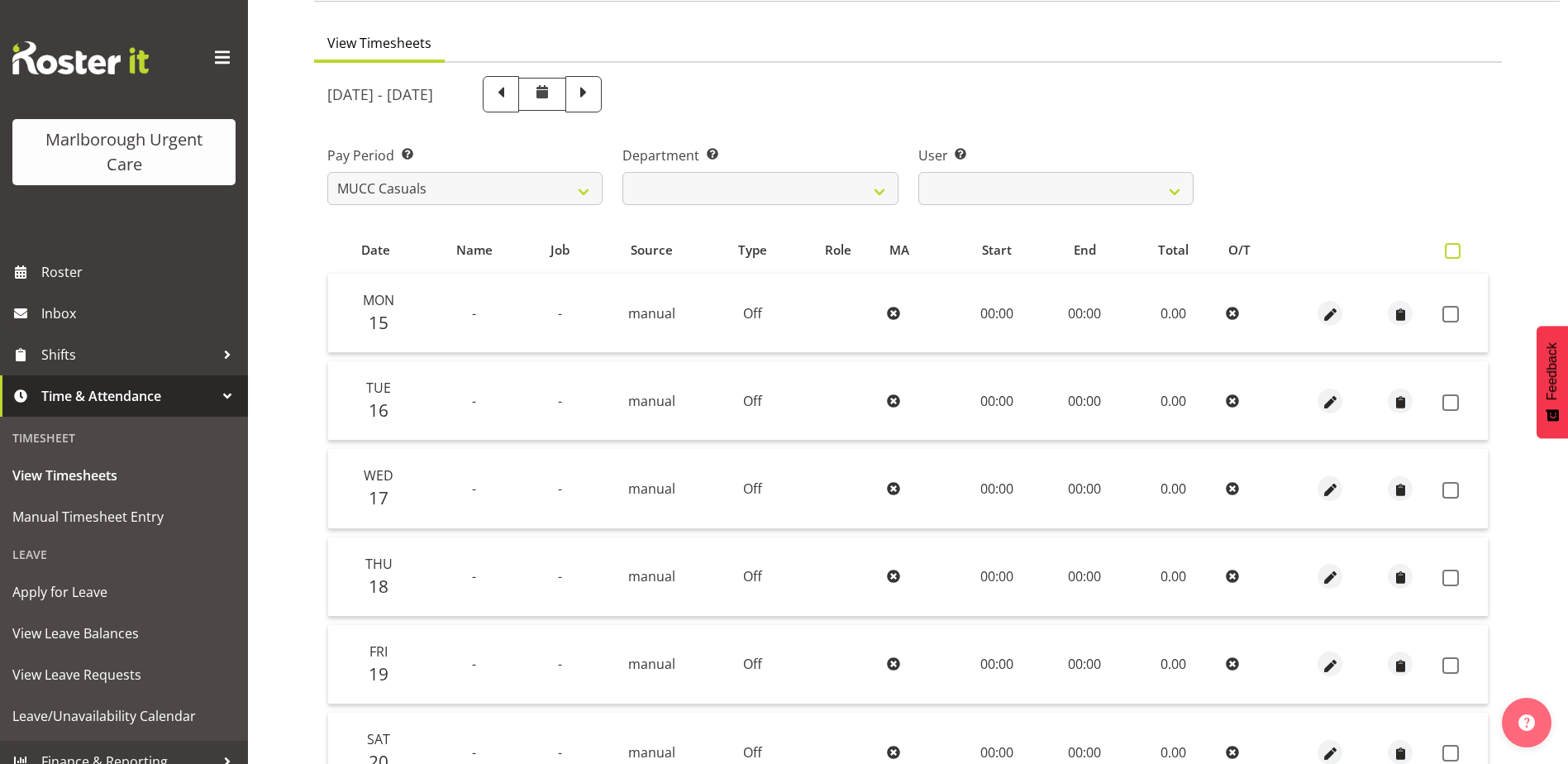
click at [1444, 249] on span at bounding box center [1452, 251] width 16 height 16
click at [1444, 249] on input "checkbox" at bounding box center [1449, 250] width 11 height 11
checkbox input "true"
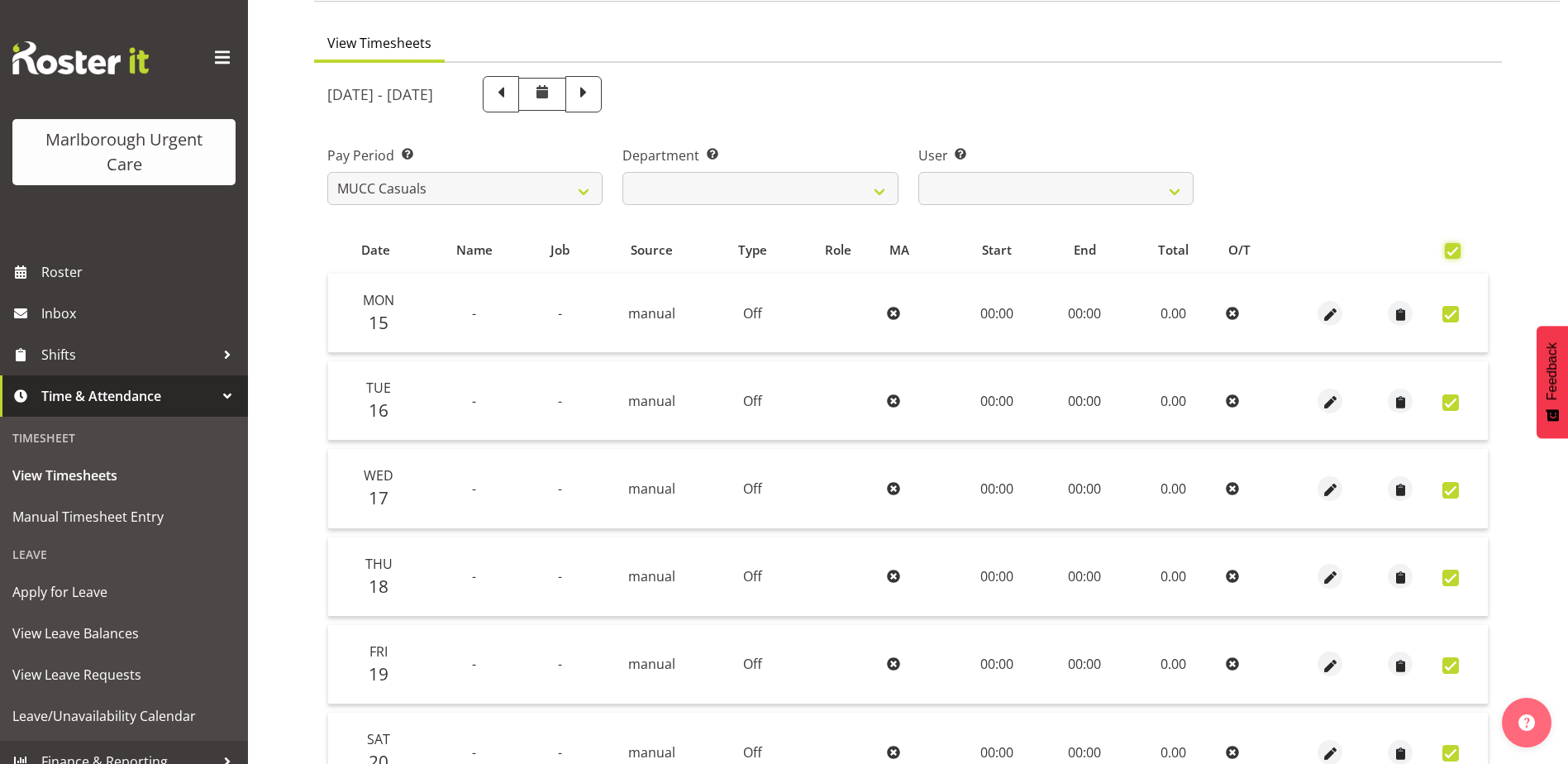
checkbox input "true"
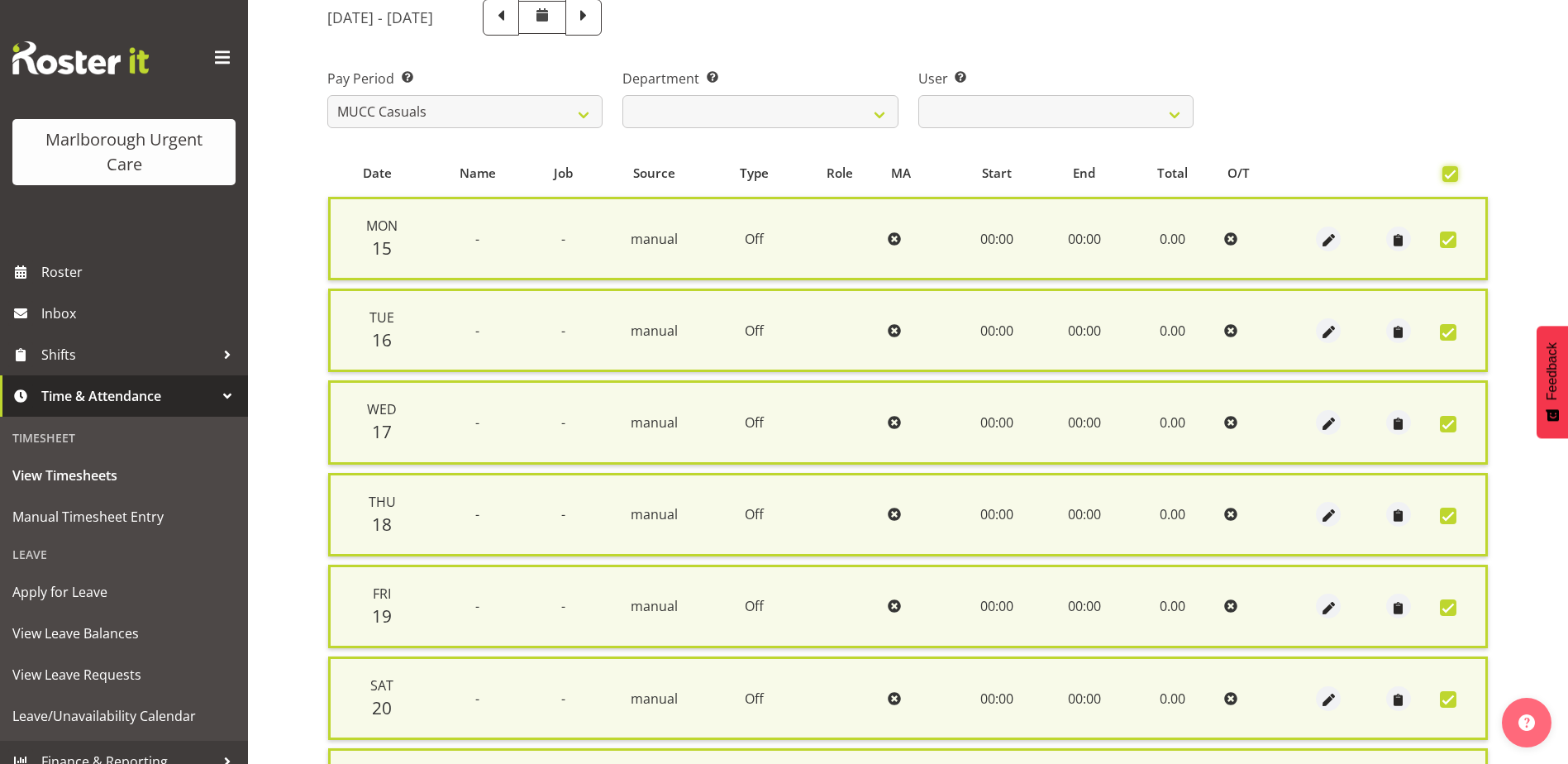
scroll to position [396, 0]
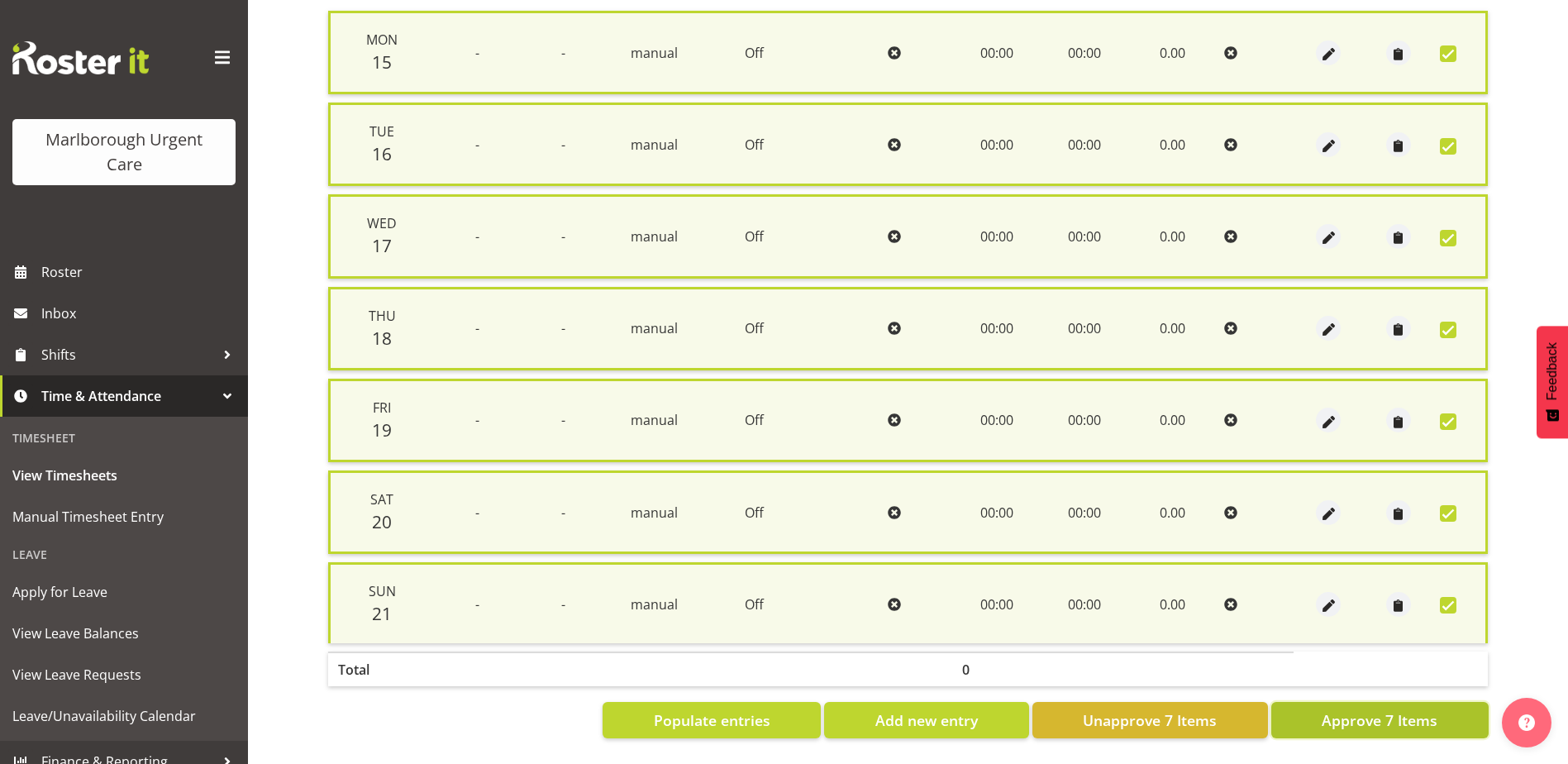
click at [1402, 709] on span "Approve 7 Items" at bounding box center [1379, 720] width 115 height 22
checkbox input "false"
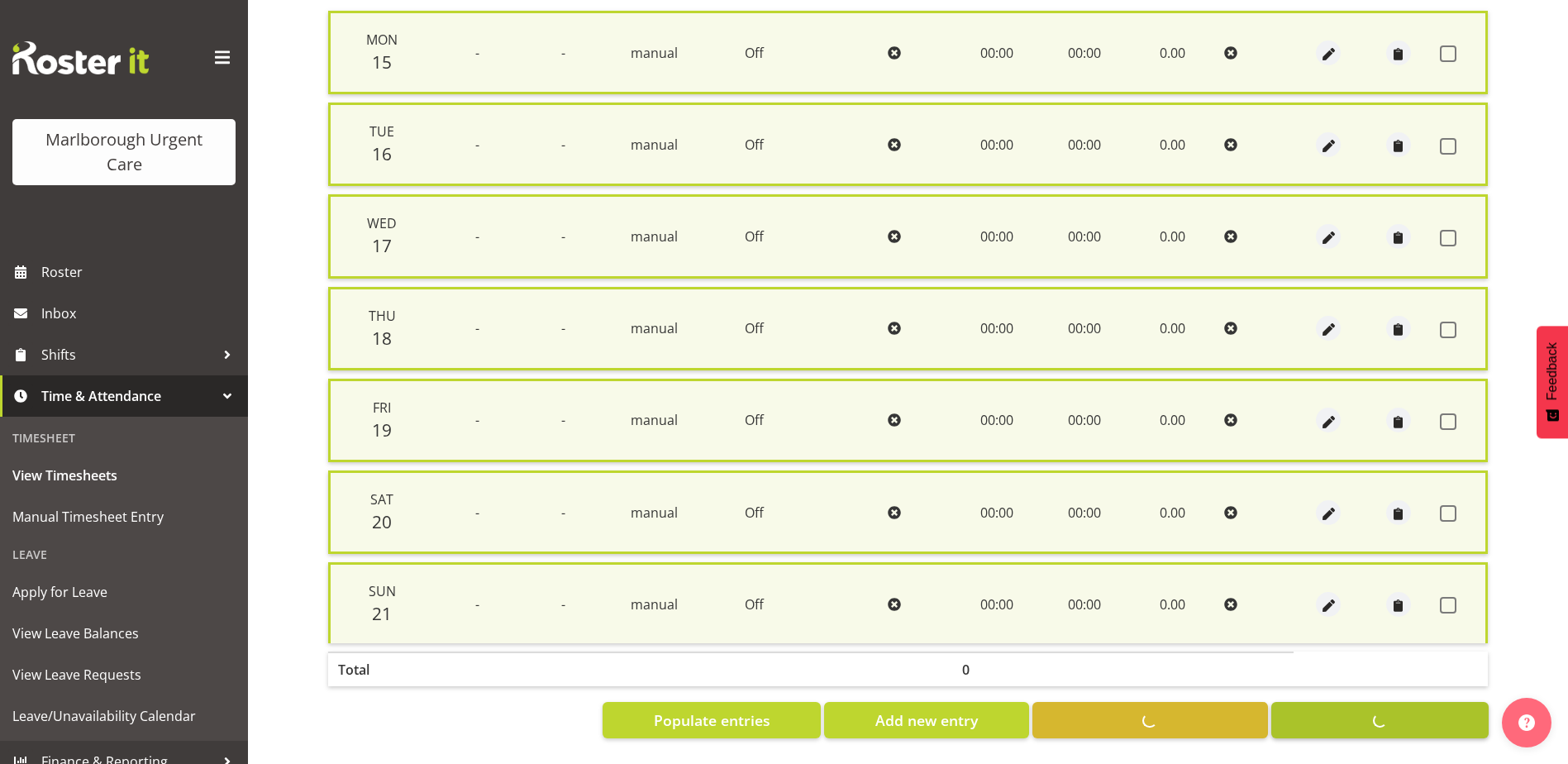
checkbox input "false"
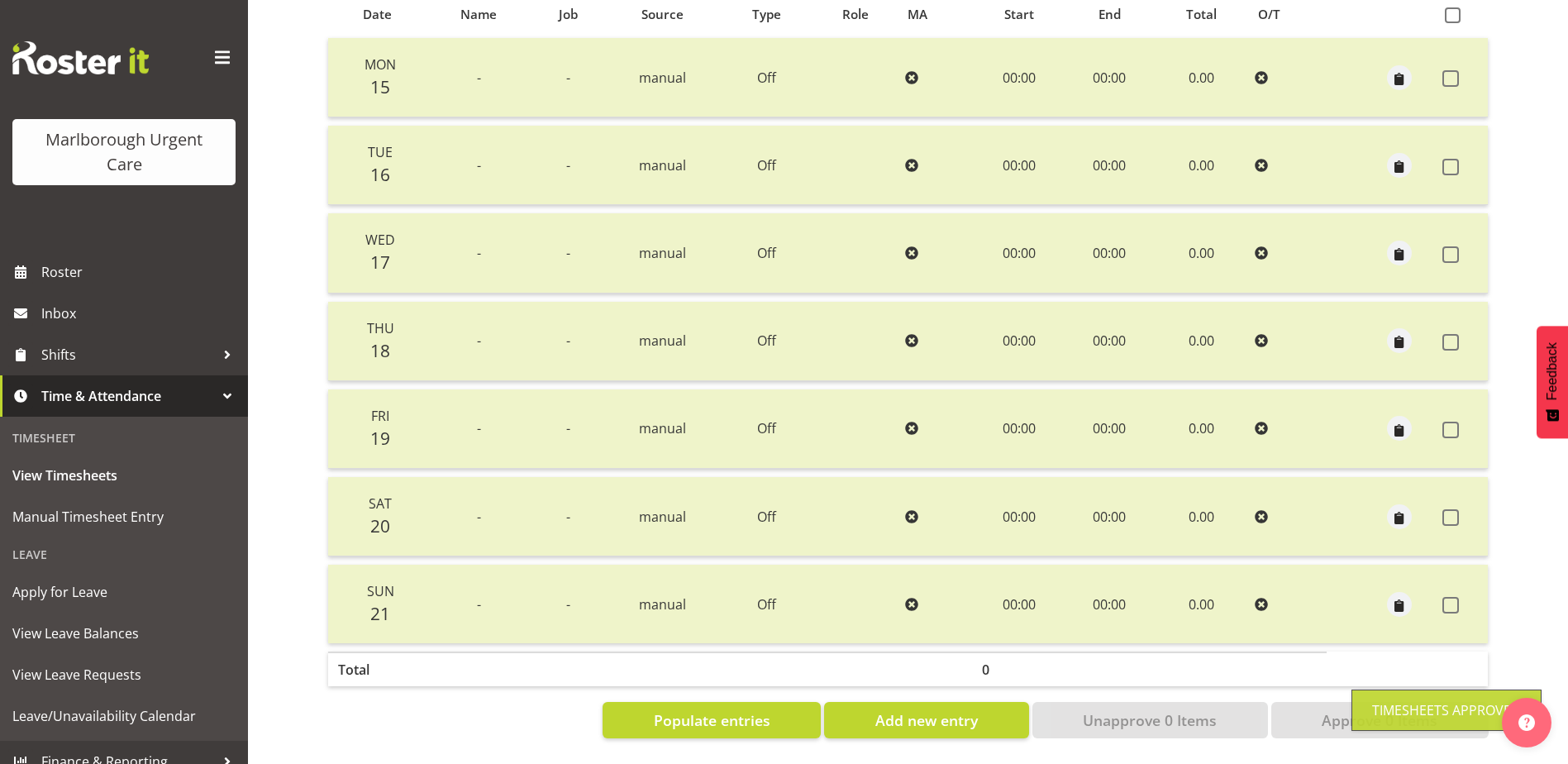
scroll to position [38, 0]
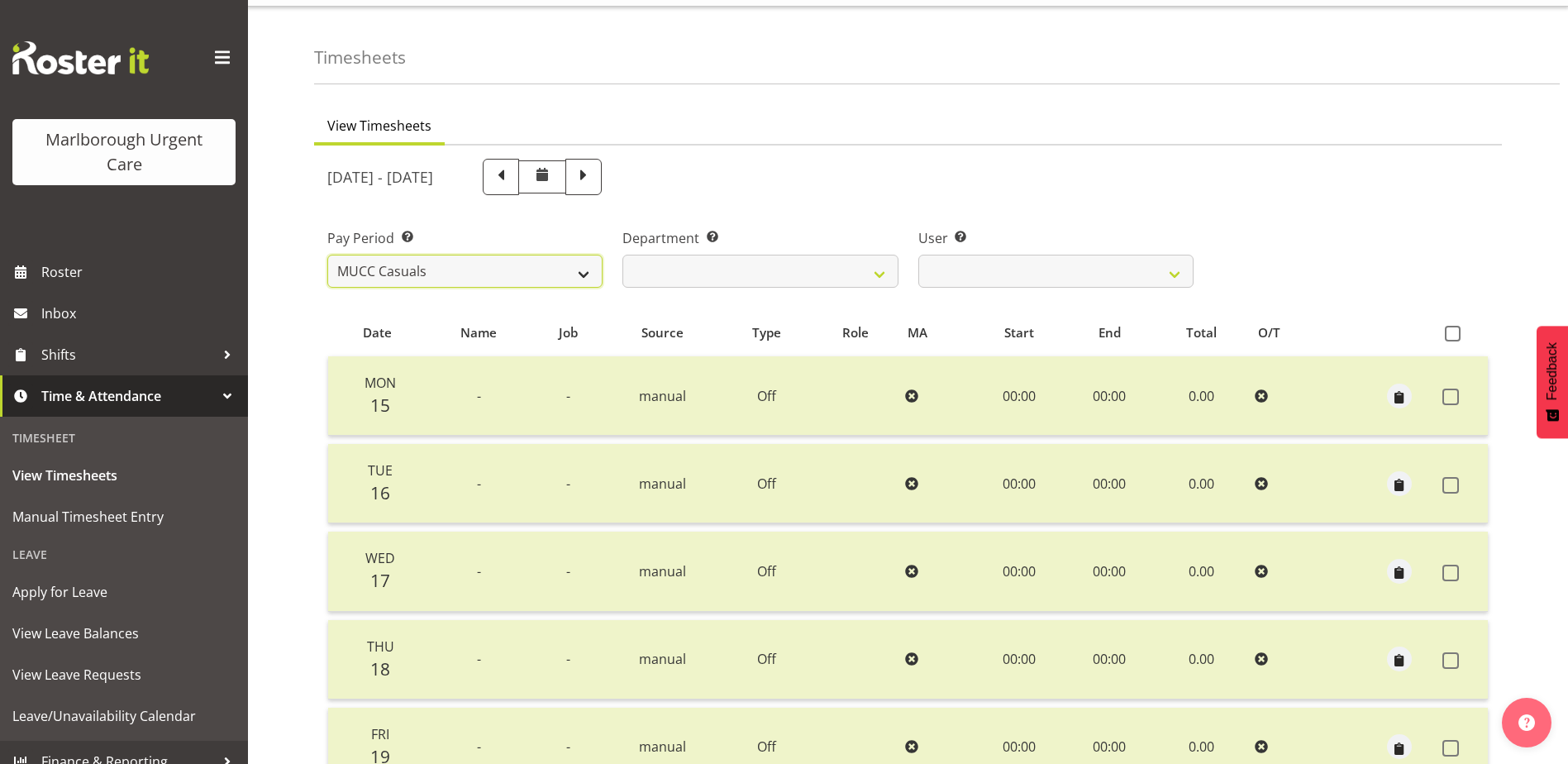
click at [505, 274] on select "Fortnightly MPHO - [MEDICAL_DATA] Contractors MUCC MUCC Casuals MPHO Admin - ne…" at bounding box center [465, 270] width 275 height 33
drag, startPoint x: 503, startPoint y: 276, endPoint x: 512, endPoint y: 272, distance: 9.8
click at [503, 276] on select "Fortnightly MPHO - [MEDICAL_DATA] Contractors MUCC MUCC Casuals MPHO Admin - ne…" at bounding box center [465, 270] width 275 height 33
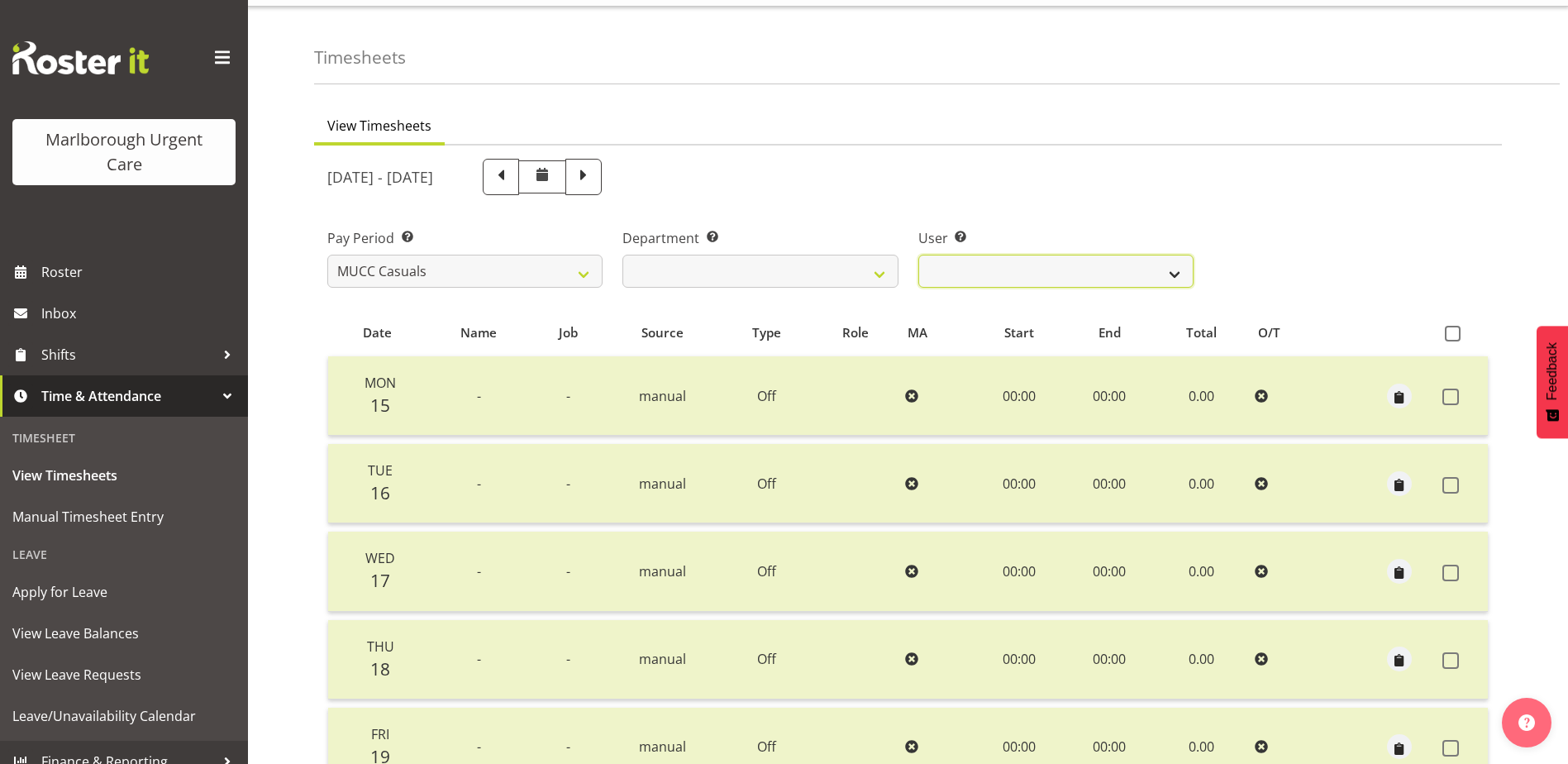
click at [986, 271] on select "[PERSON_NAME] ✔ [PERSON_NAME] ❌ [PERSON_NAME] ❌ Luqman [PERSON_NAME] ❌ [PERSON_…" at bounding box center [1055, 270] width 275 height 33
select select "11880"
click at [918, 254] on select "[PERSON_NAME] ✔ [PERSON_NAME] ❌ [PERSON_NAME] ❌ Luqman [PERSON_NAME] ❌ [PERSON_…" at bounding box center [1055, 270] width 275 height 33
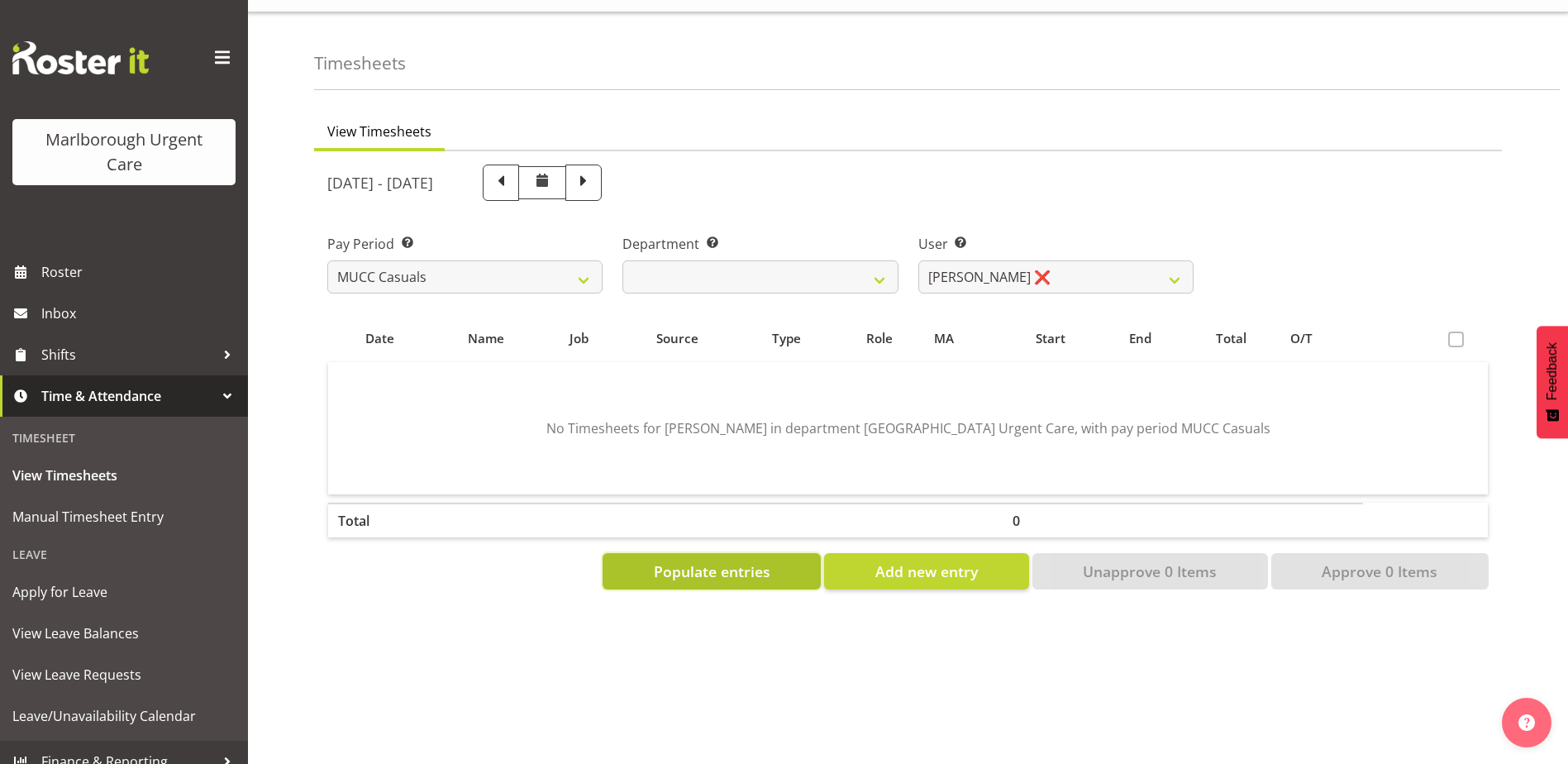
click at [748, 560] on span "Populate entries" at bounding box center [712, 571] width 116 height 22
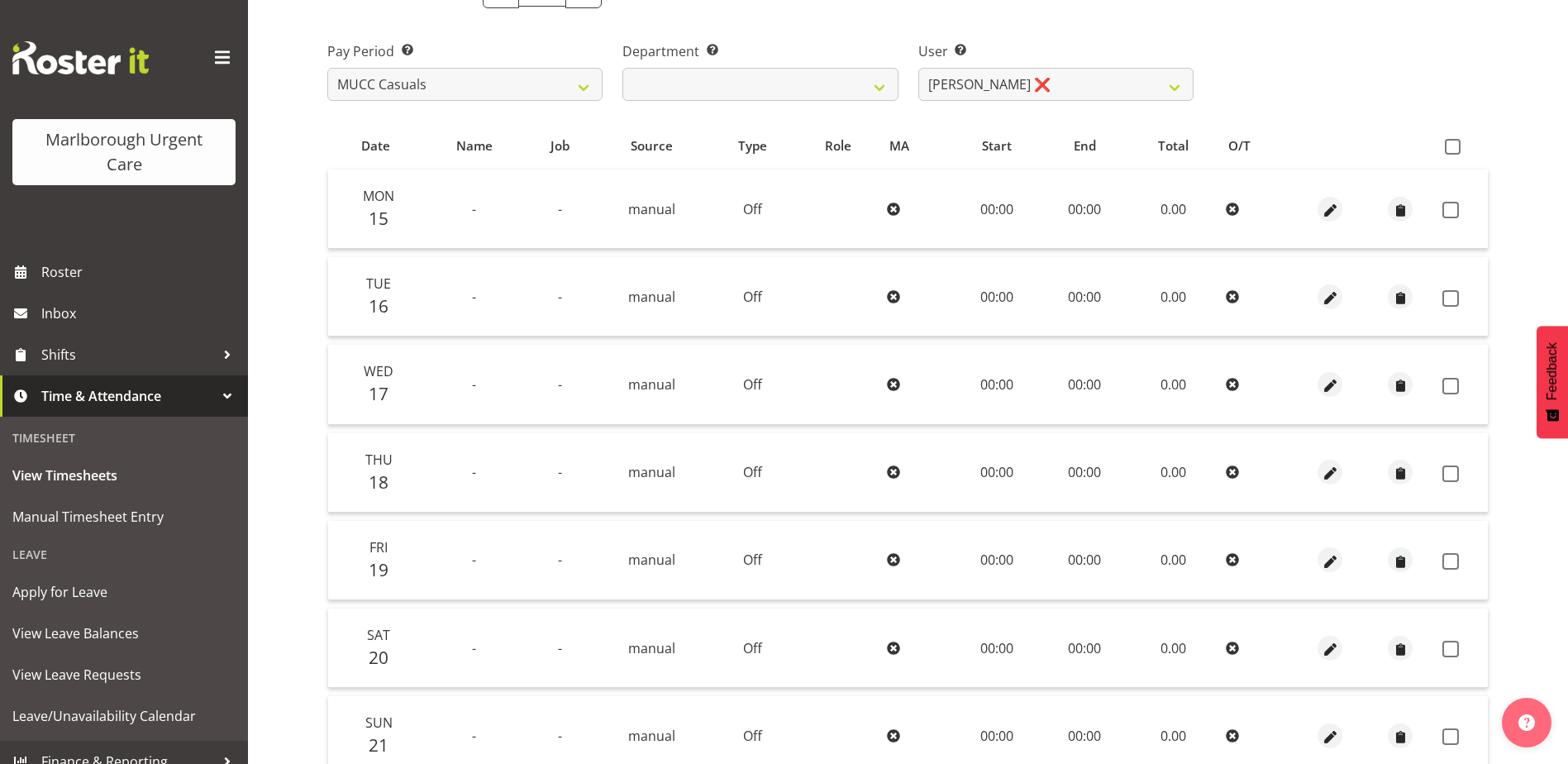
scroll to position [0, 0]
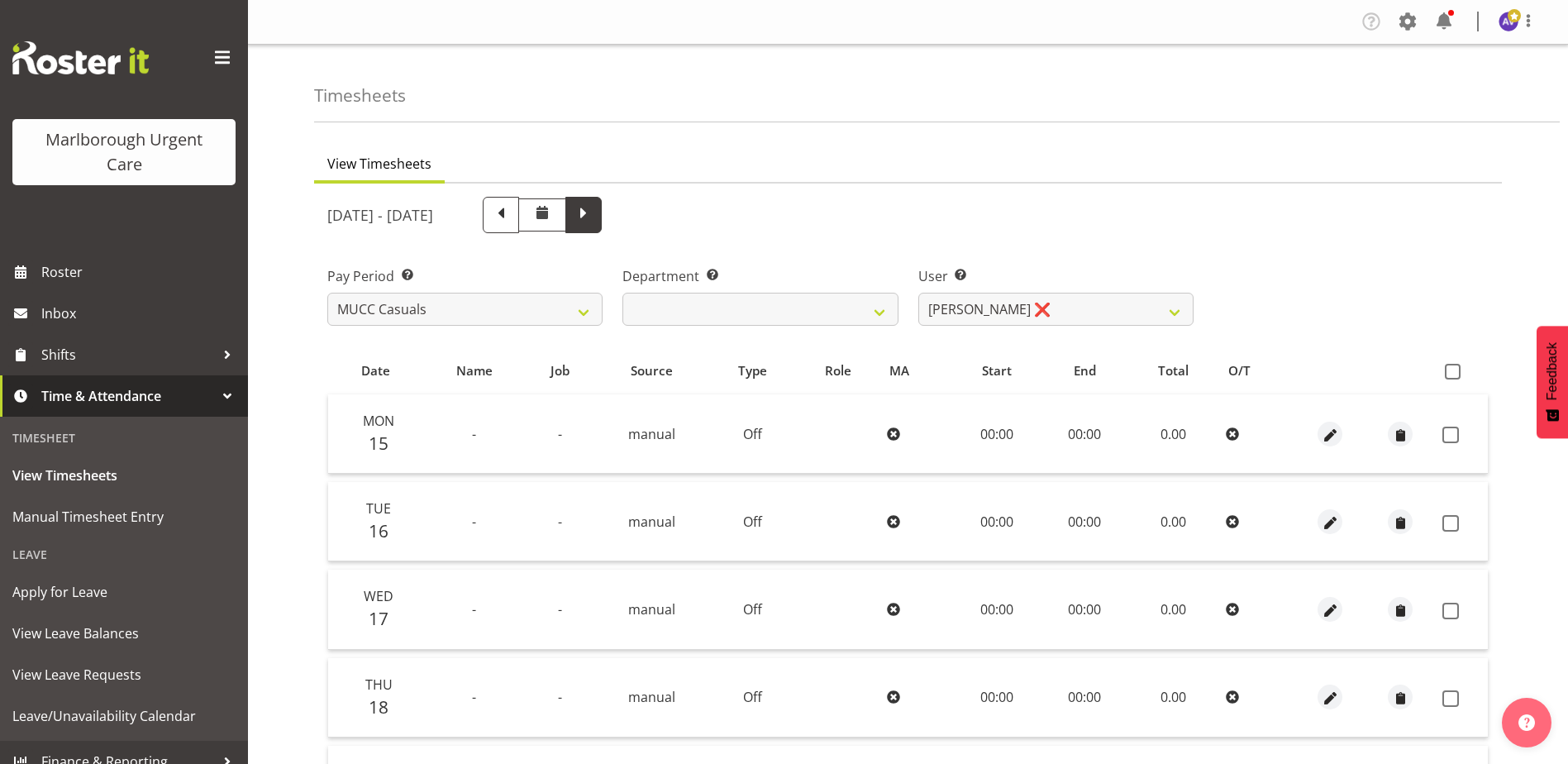
click at [595, 207] on span at bounding box center [584, 213] width 22 height 22
select select
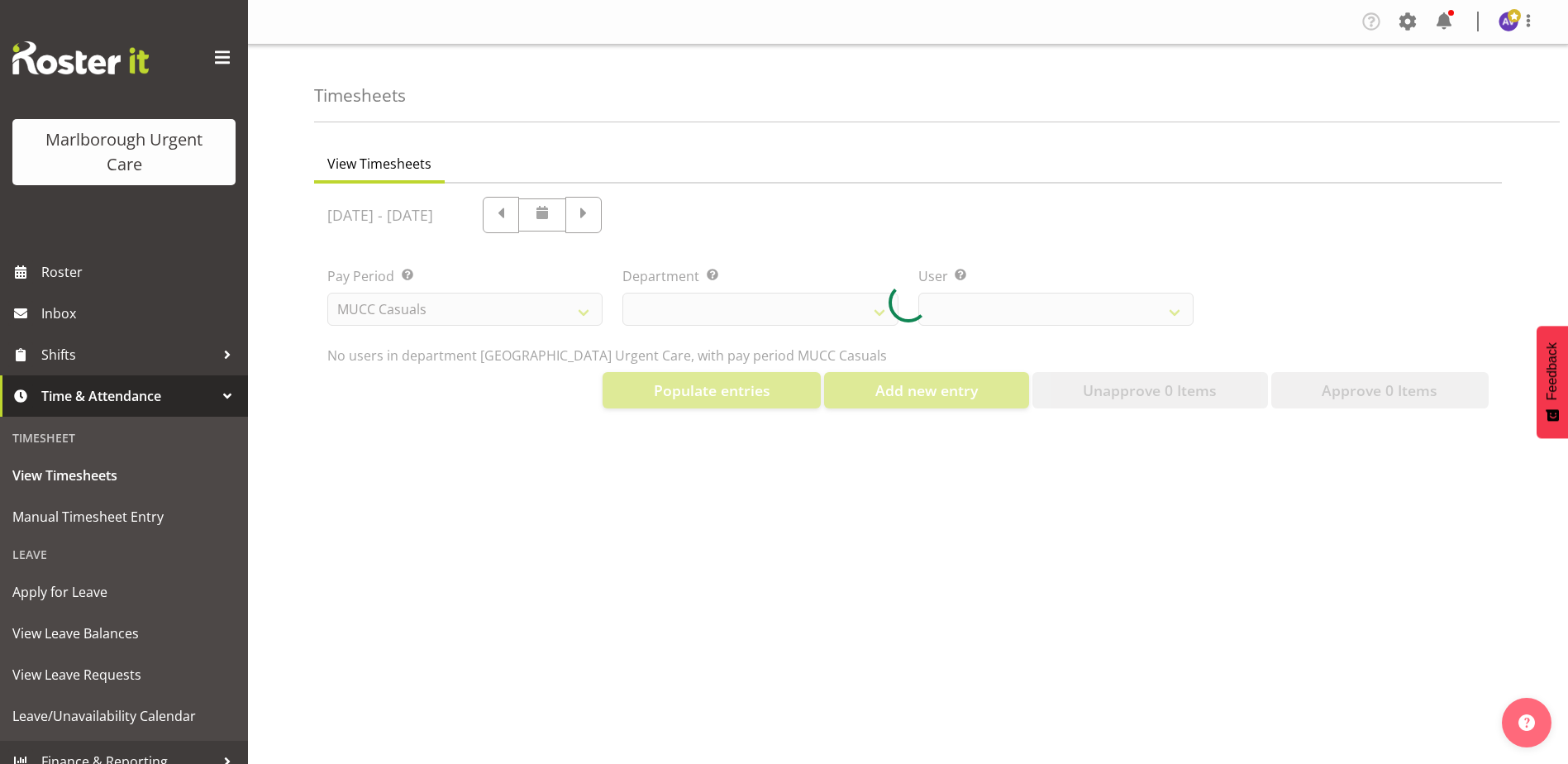
select select "11880"
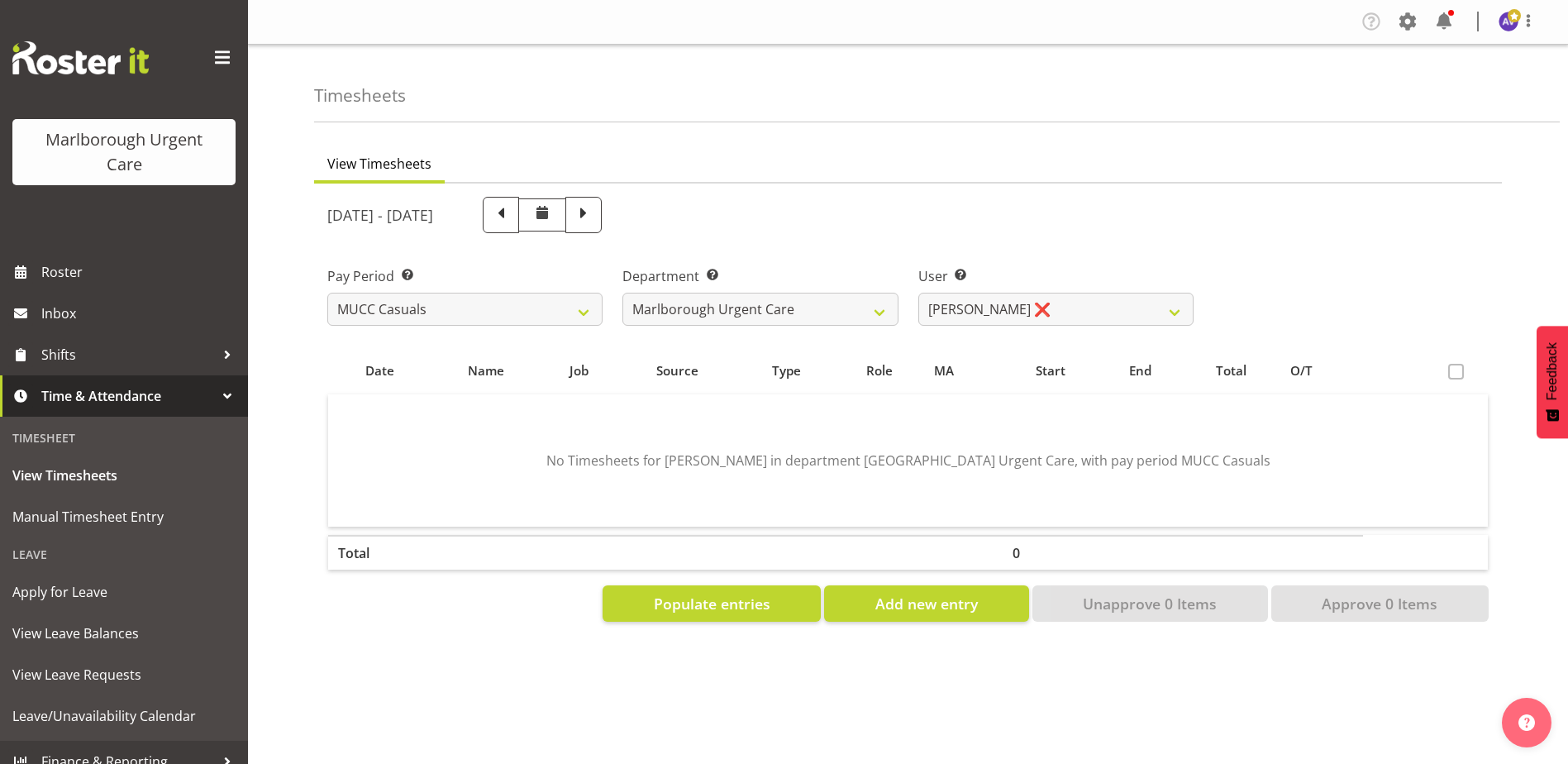
scroll to position [45, 0]
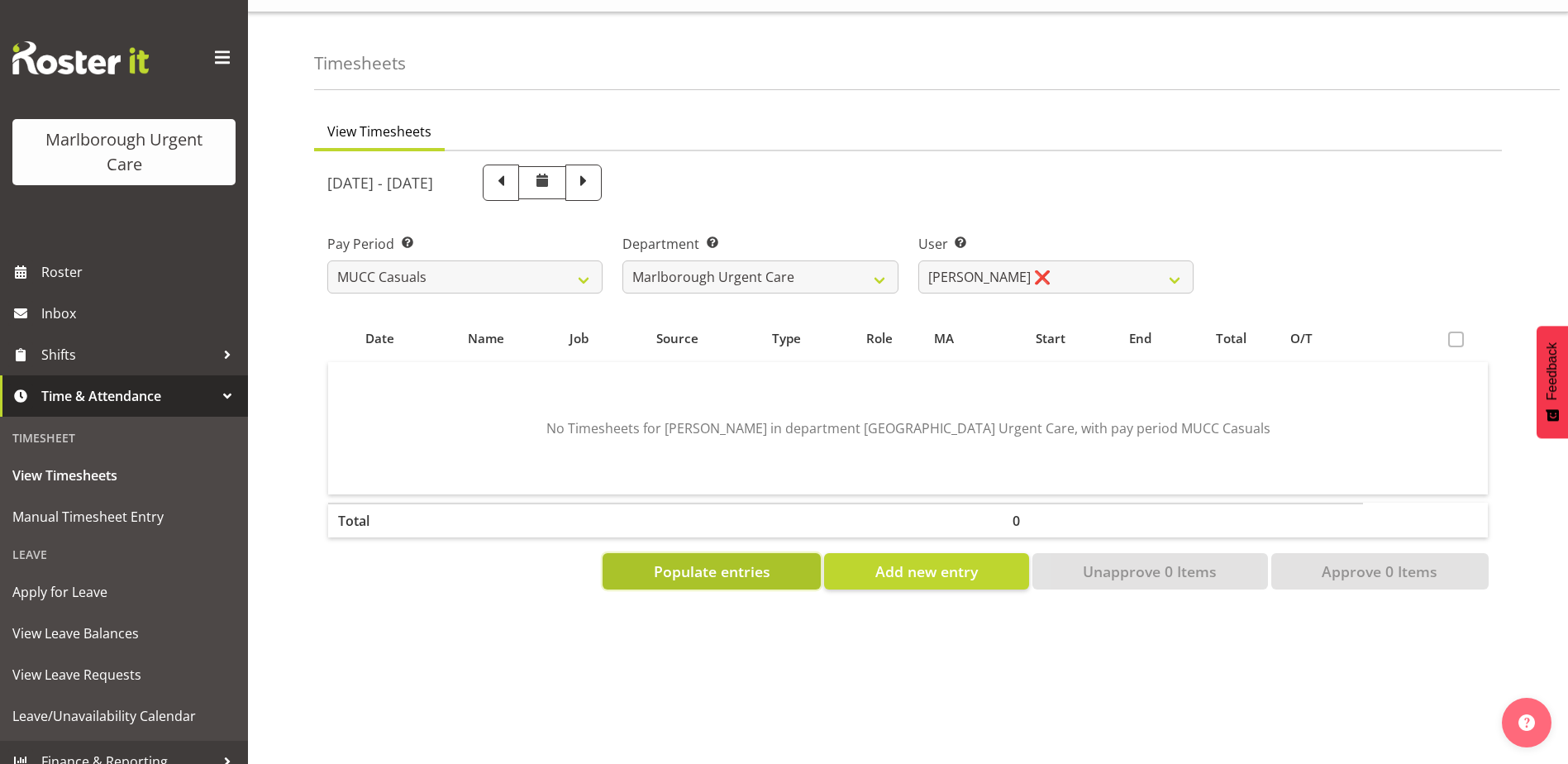
click at [704, 560] on span "Populate entries" at bounding box center [712, 571] width 116 height 22
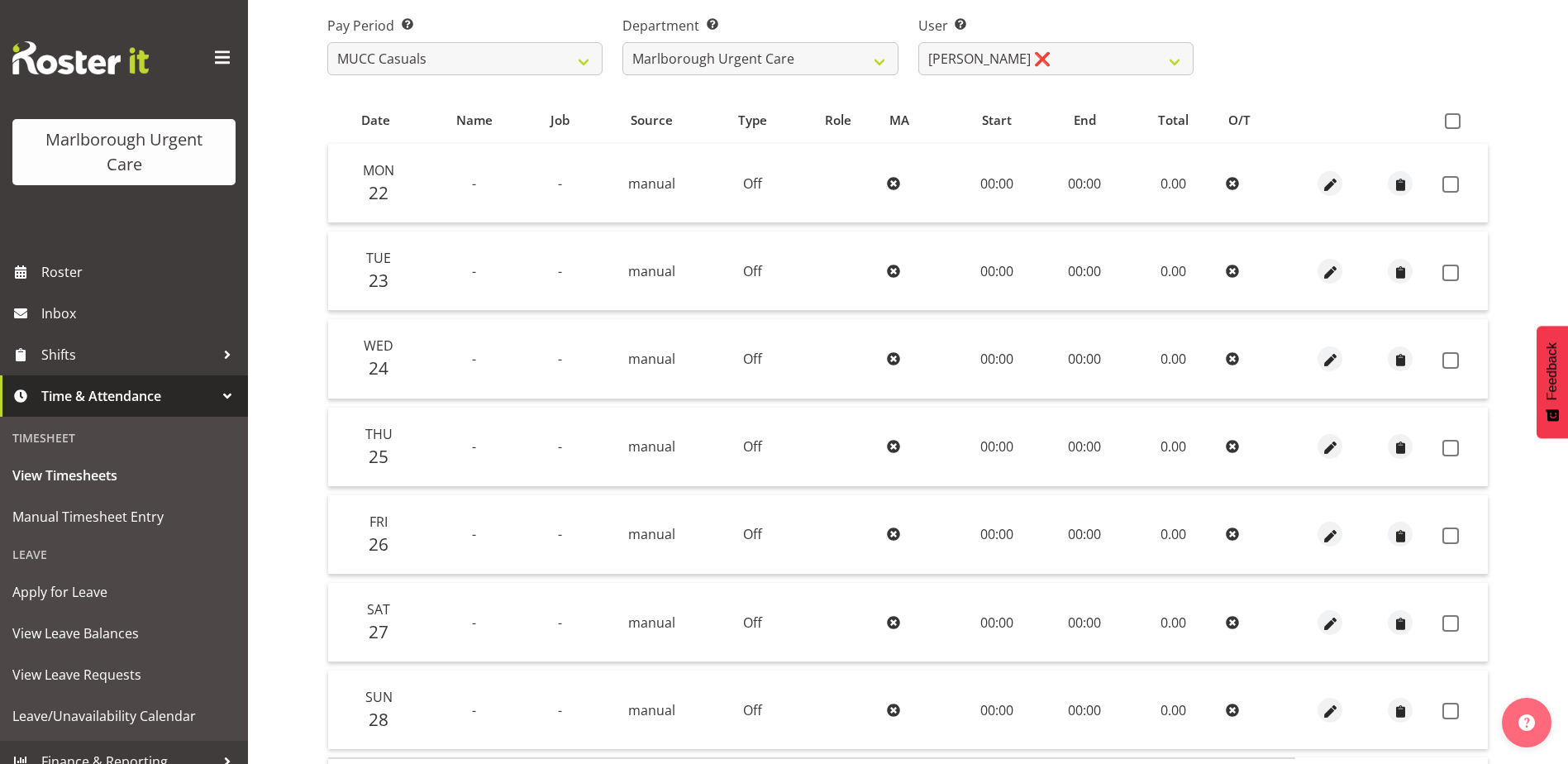
scroll to position [38, 0]
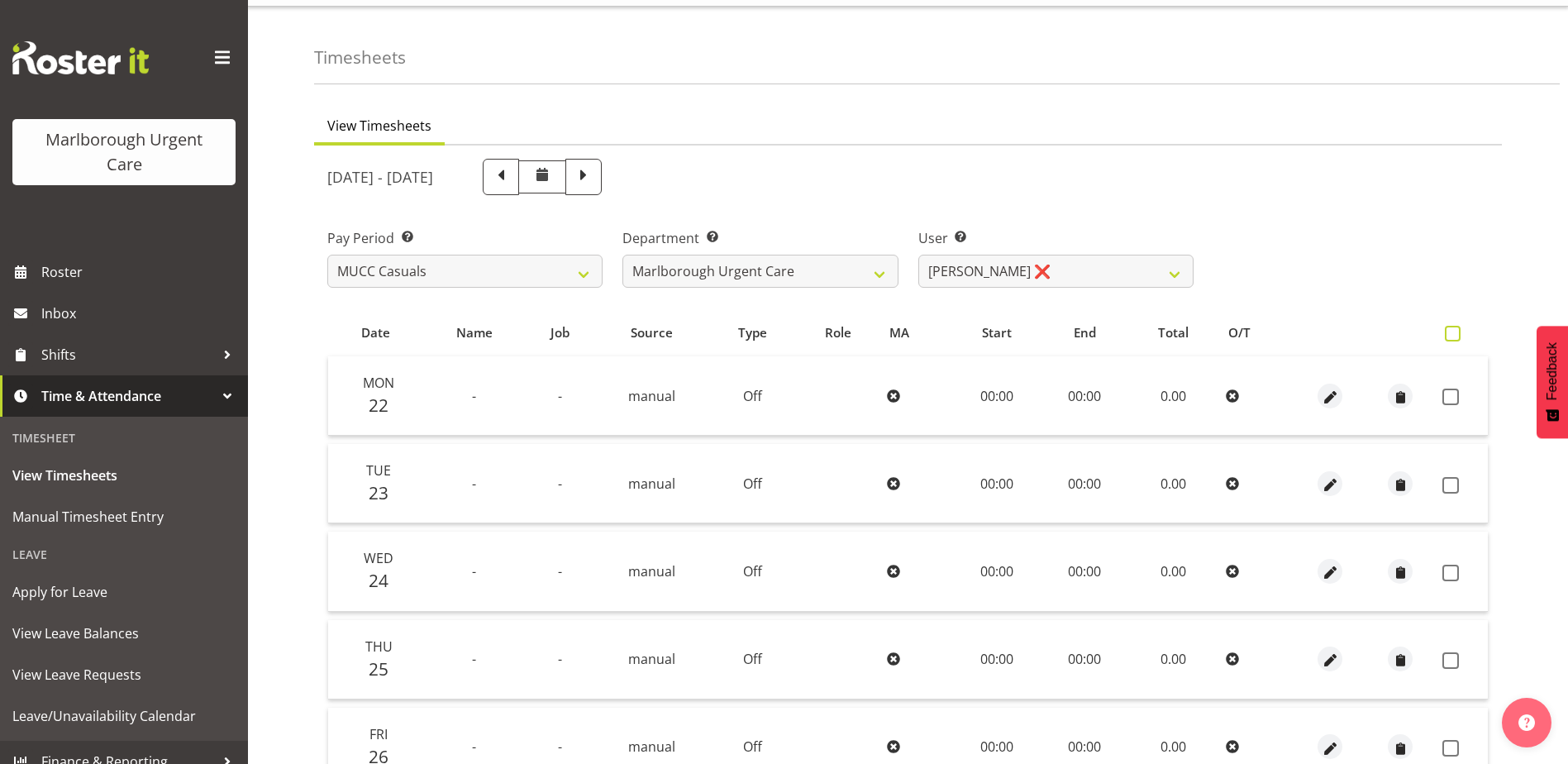
click at [1457, 335] on span at bounding box center [1452, 334] width 16 height 16
click at [1455, 335] on input "checkbox" at bounding box center [1449, 334] width 11 height 11
checkbox input "true"
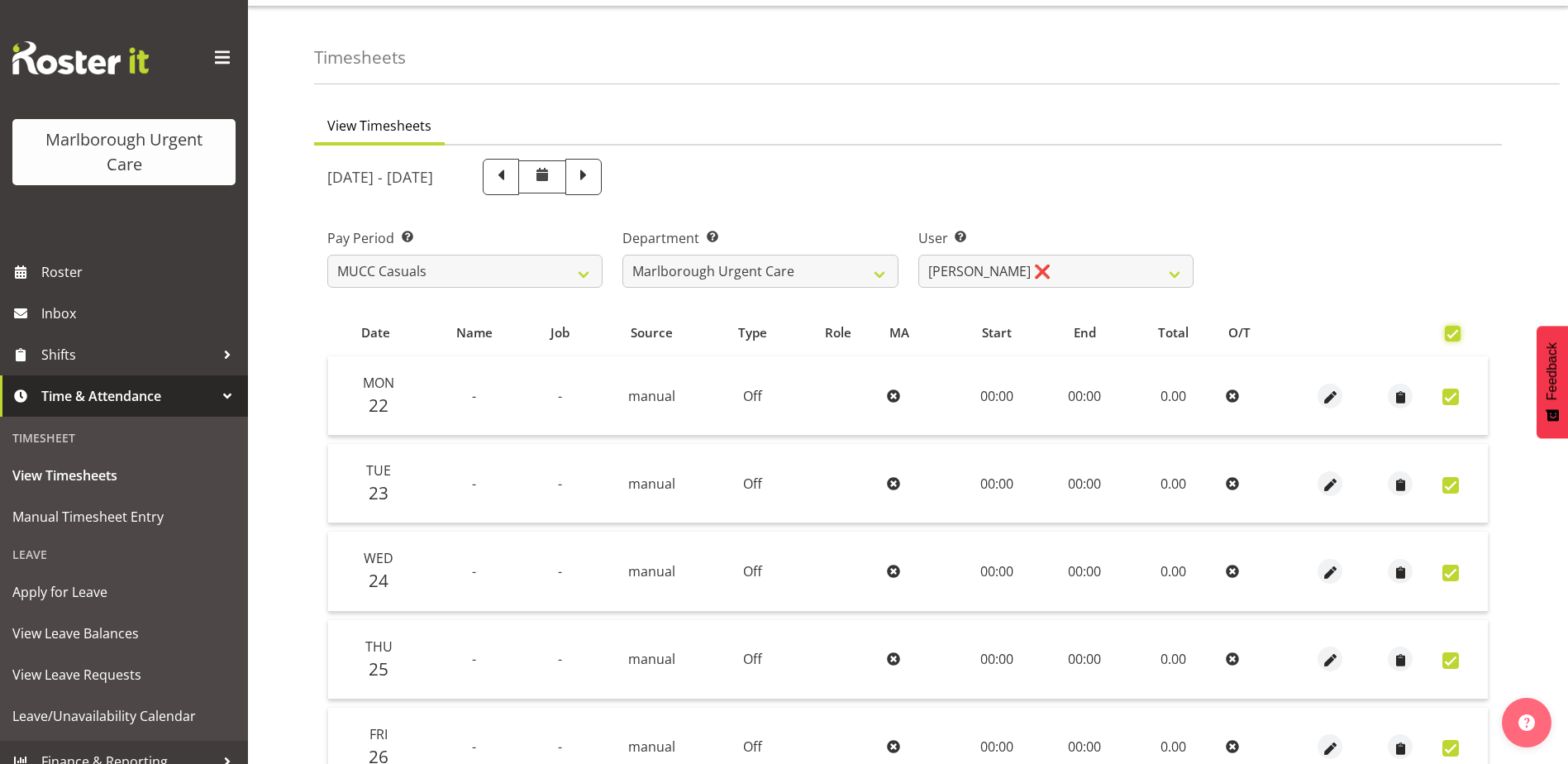
checkbox input "true"
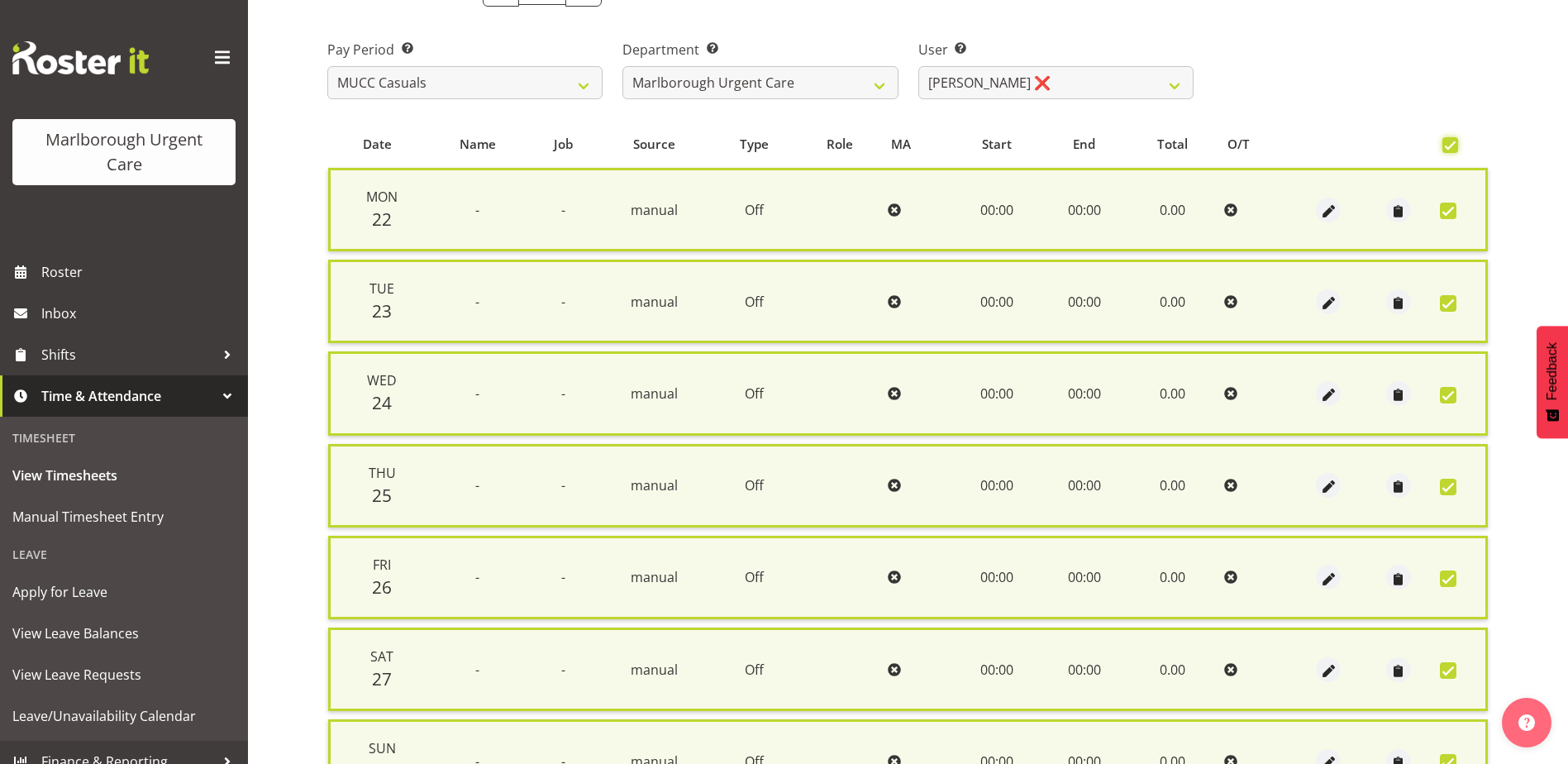
scroll to position [396, 0]
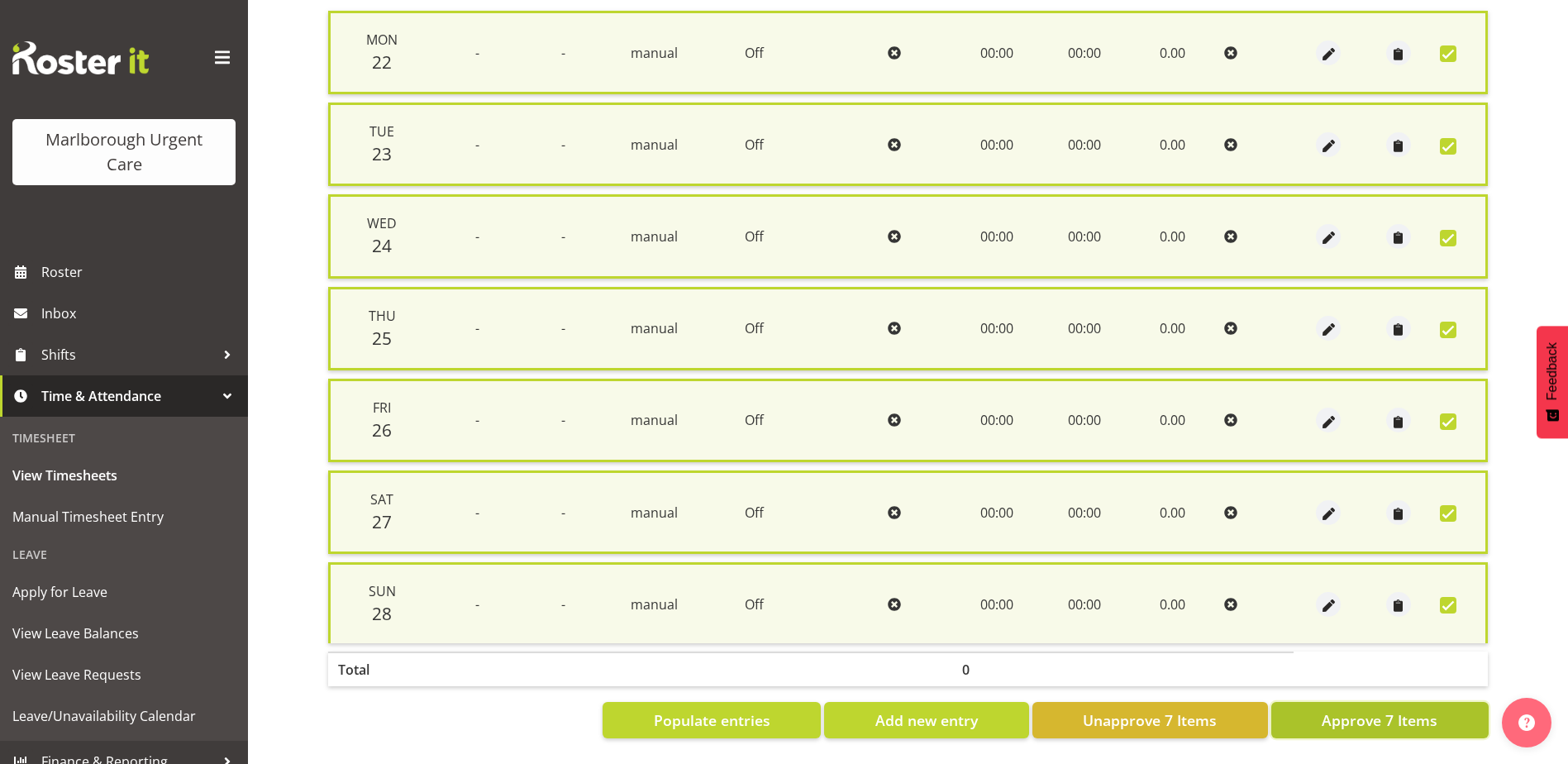
click at [1364, 709] on span "Approve 7 Items" at bounding box center [1379, 720] width 115 height 22
checkbox input "false"
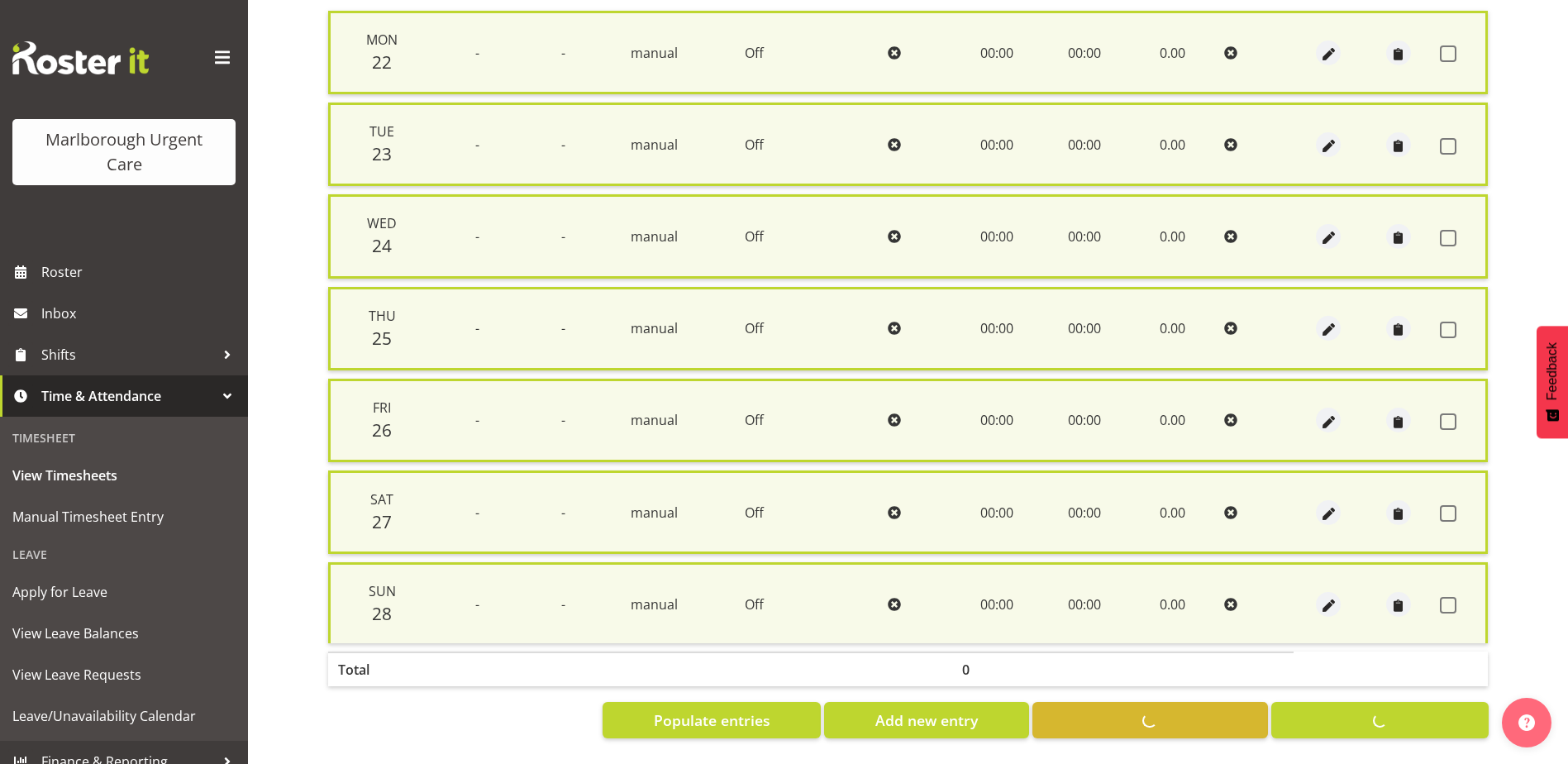
checkbox input "false"
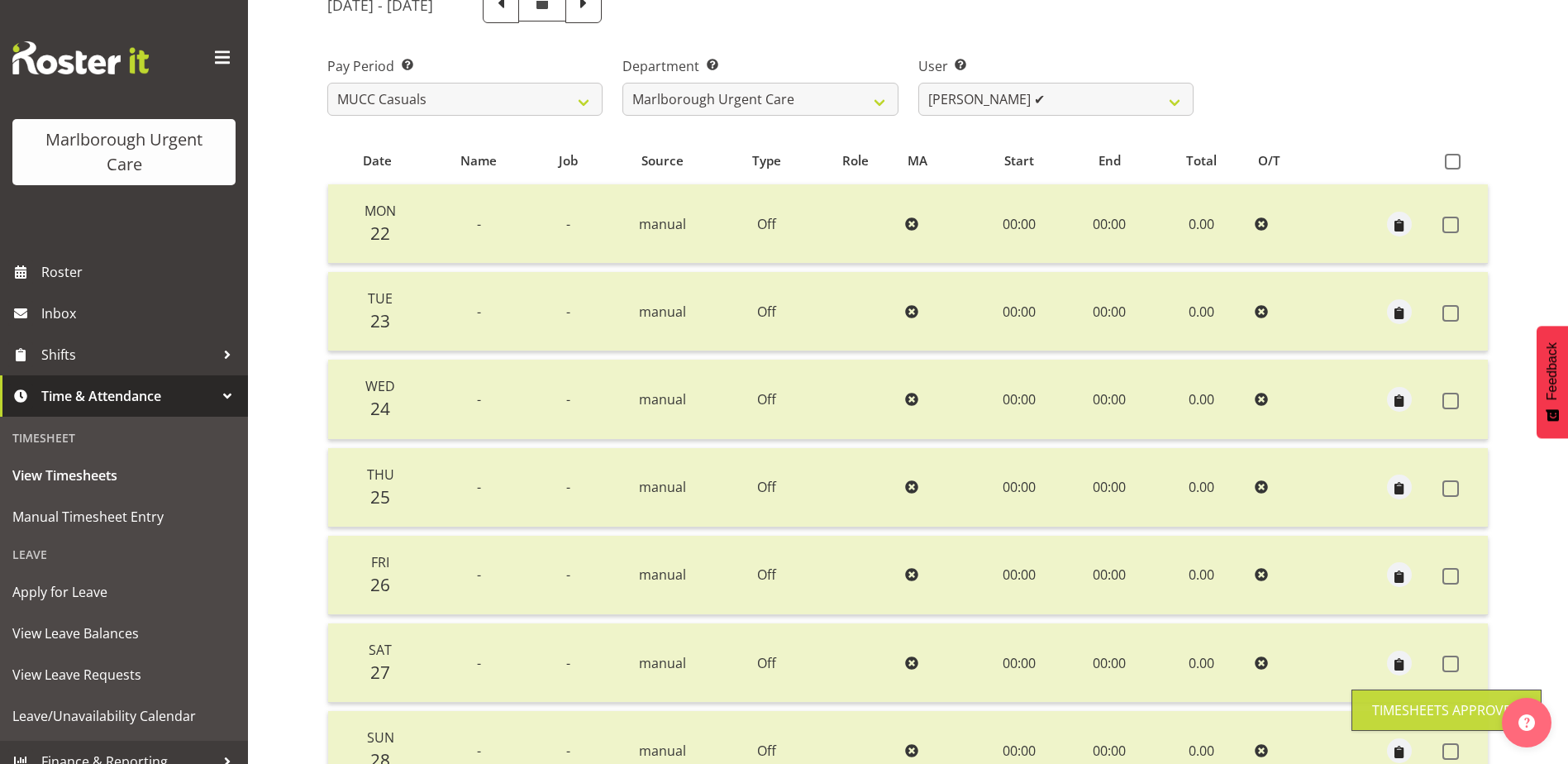
scroll to position [203, 0]
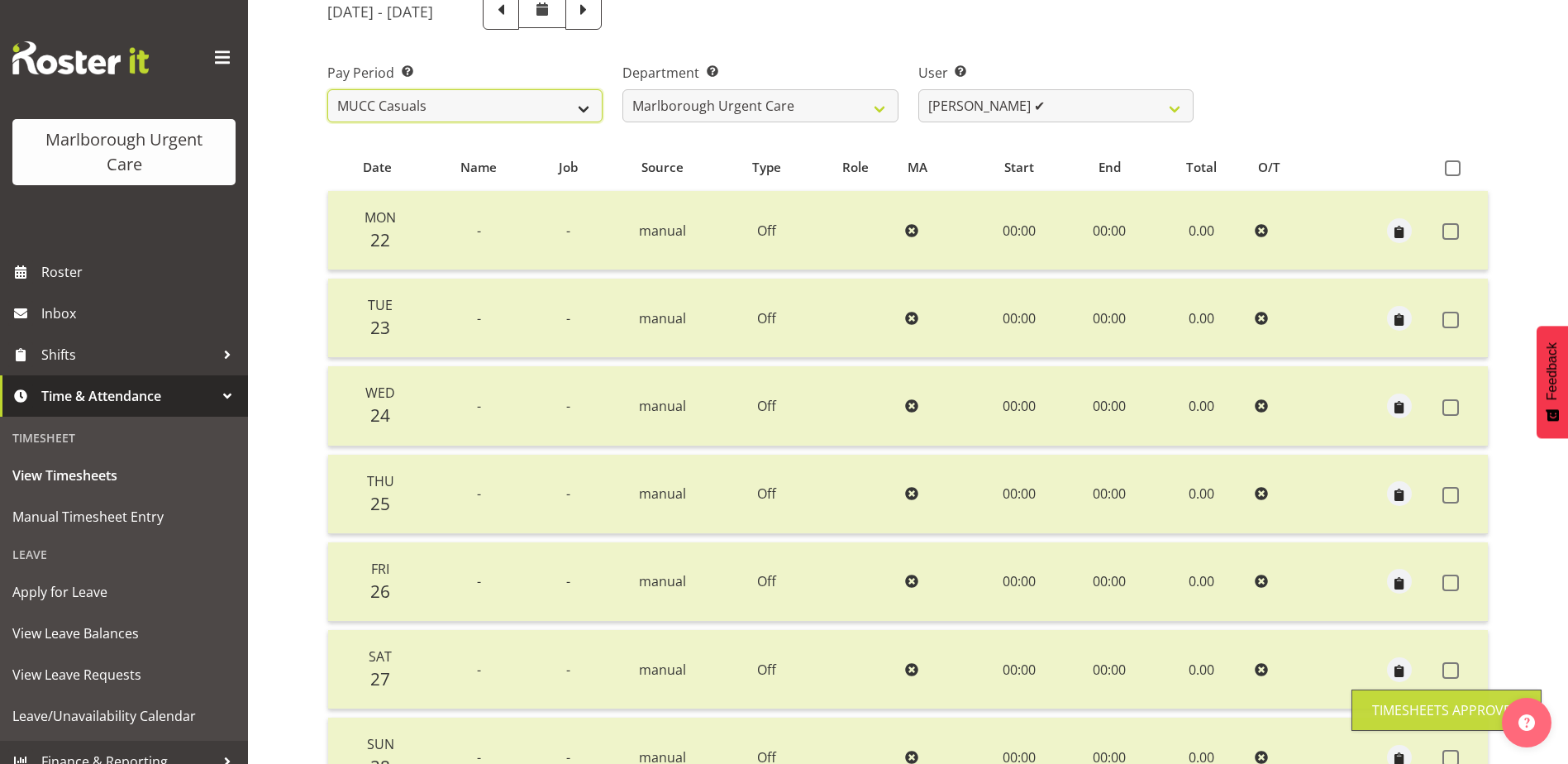
click at [398, 101] on select "Fortnightly MPHO - [MEDICAL_DATA] Contractors MUCC MUCC Casuals MPHO Admin - ne…" at bounding box center [465, 105] width 275 height 33
select select "188"
click at [328, 89] on select "Fortnightly MPHO - [MEDICAL_DATA] Contractors MUCC MUCC Casuals MPHO Admin - ne…" at bounding box center [465, 105] width 275 height 33
select select
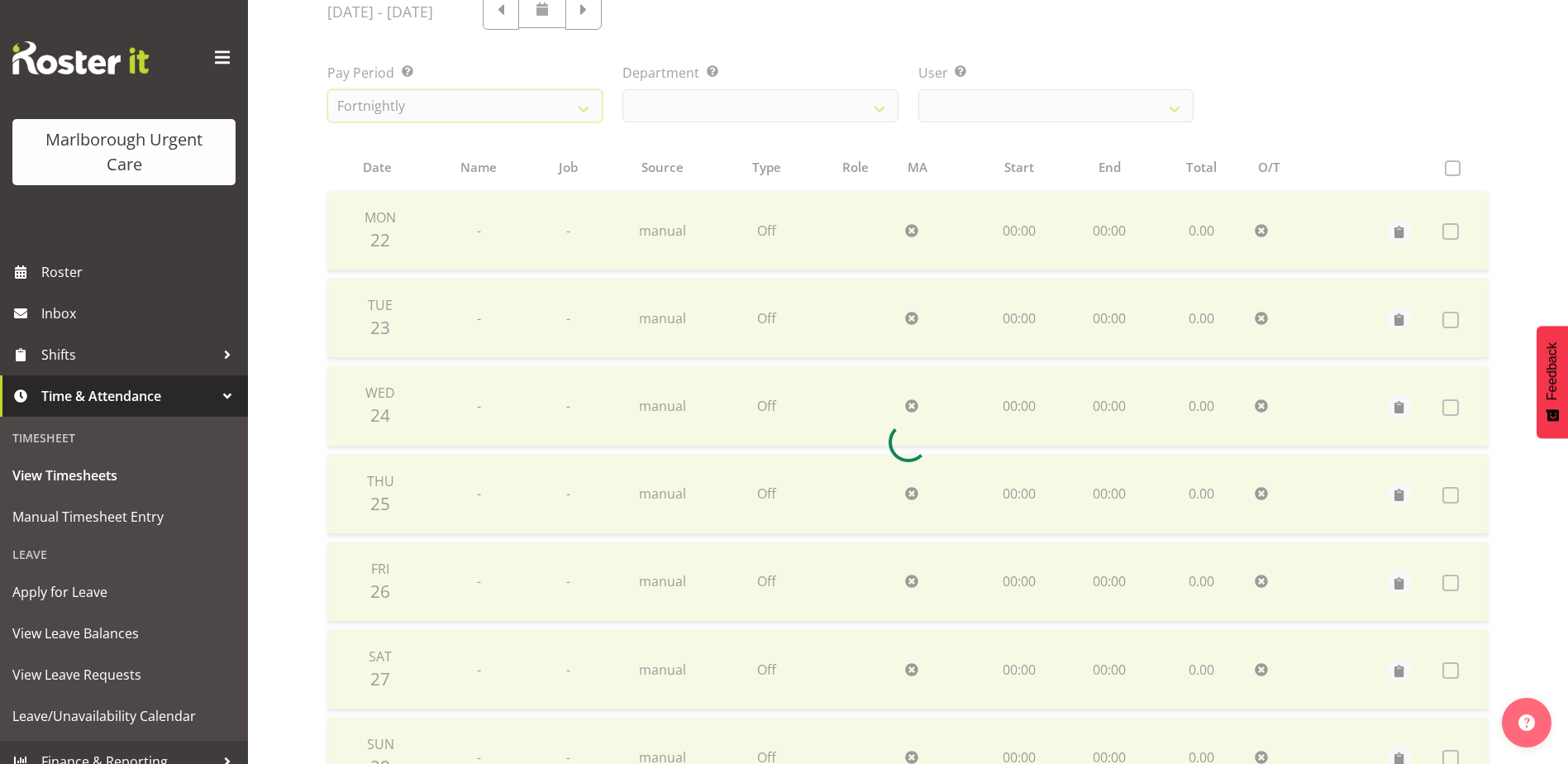
select select
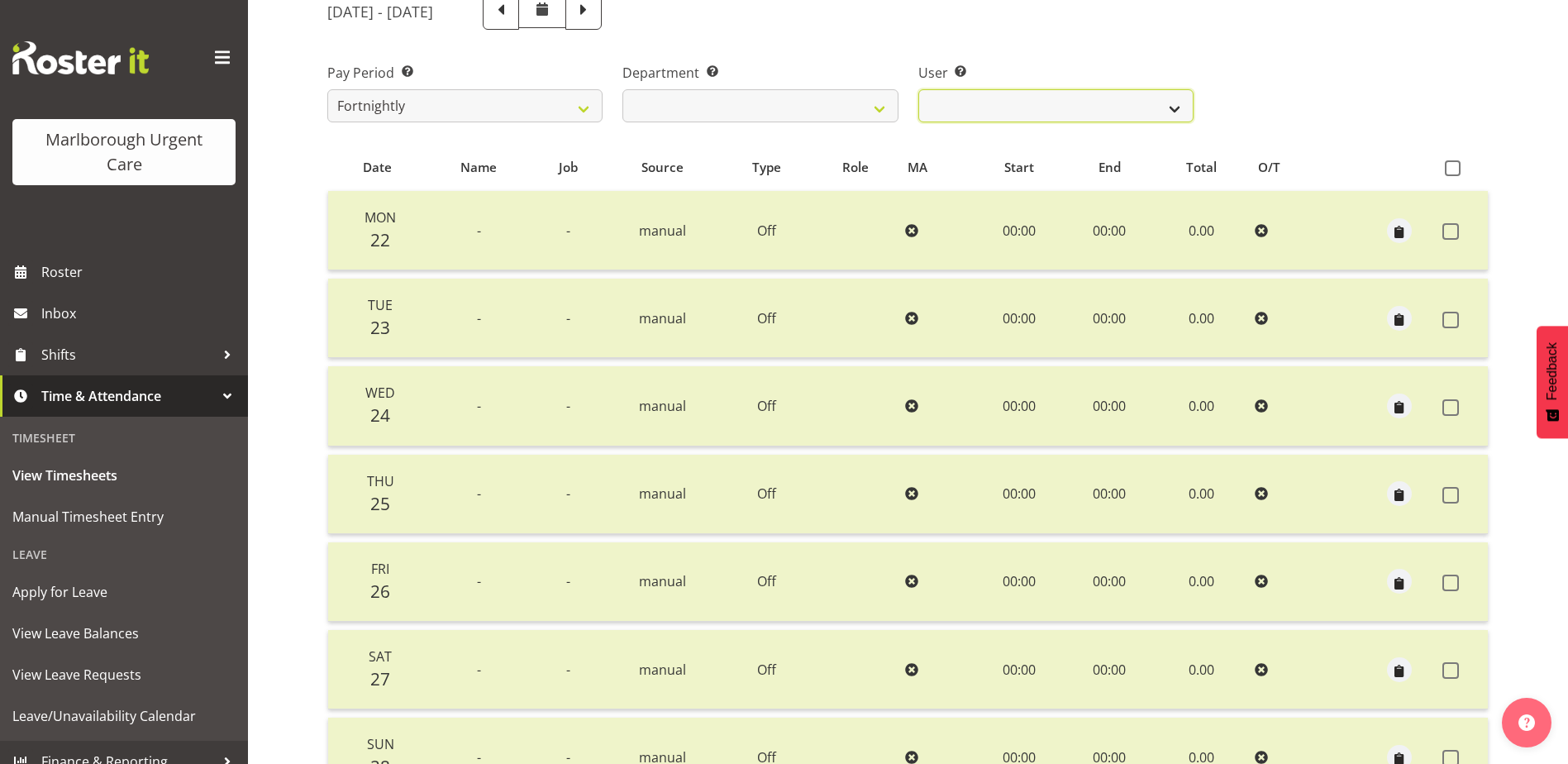
click at [1025, 106] on select "[PERSON_NAME] ✔ [PERSON_NAME] ✔ [PERSON_NAME] ✔ [PERSON_NAME] ✔ [PERSON_NAME] ✔…" at bounding box center [1055, 105] width 275 height 33
click at [1054, 48] on div "User Select user. Note: This is filtered down by the previous two drop-down ite…" at bounding box center [1055, 86] width 295 height 93
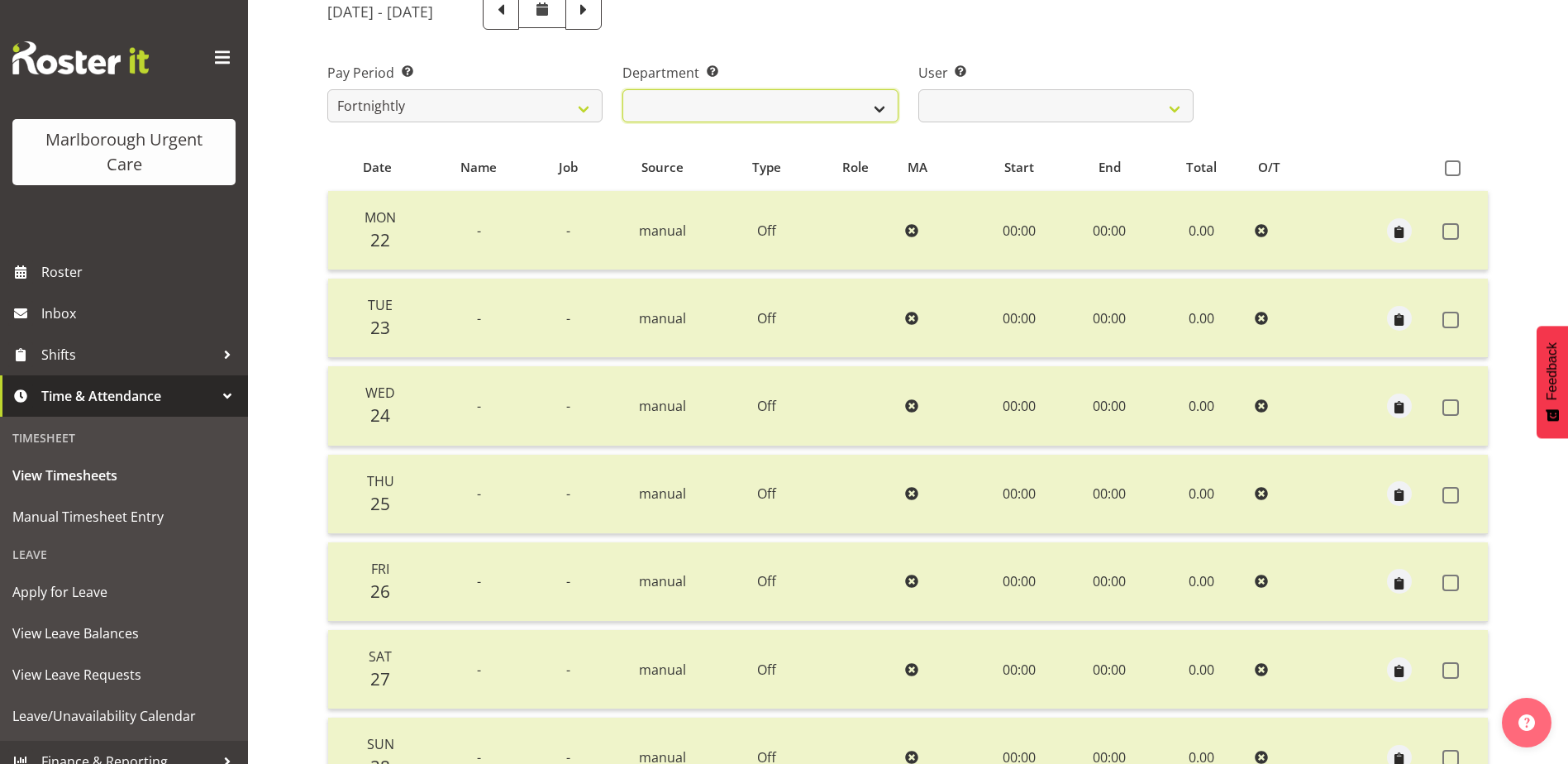
click at [659, 110] on select "Marlborough Urgent Care" at bounding box center [760, 105] width 275 height 33
click at [675, 98] on select "Marlborough Urgent Care" at bounding box center [760, 105] width 275 height 33
click at [1000, 80] on label "User Select user. Note: This is filtered down by the previous two drop-down ite…" at bounding box center [1055, 73] width 275 height 20
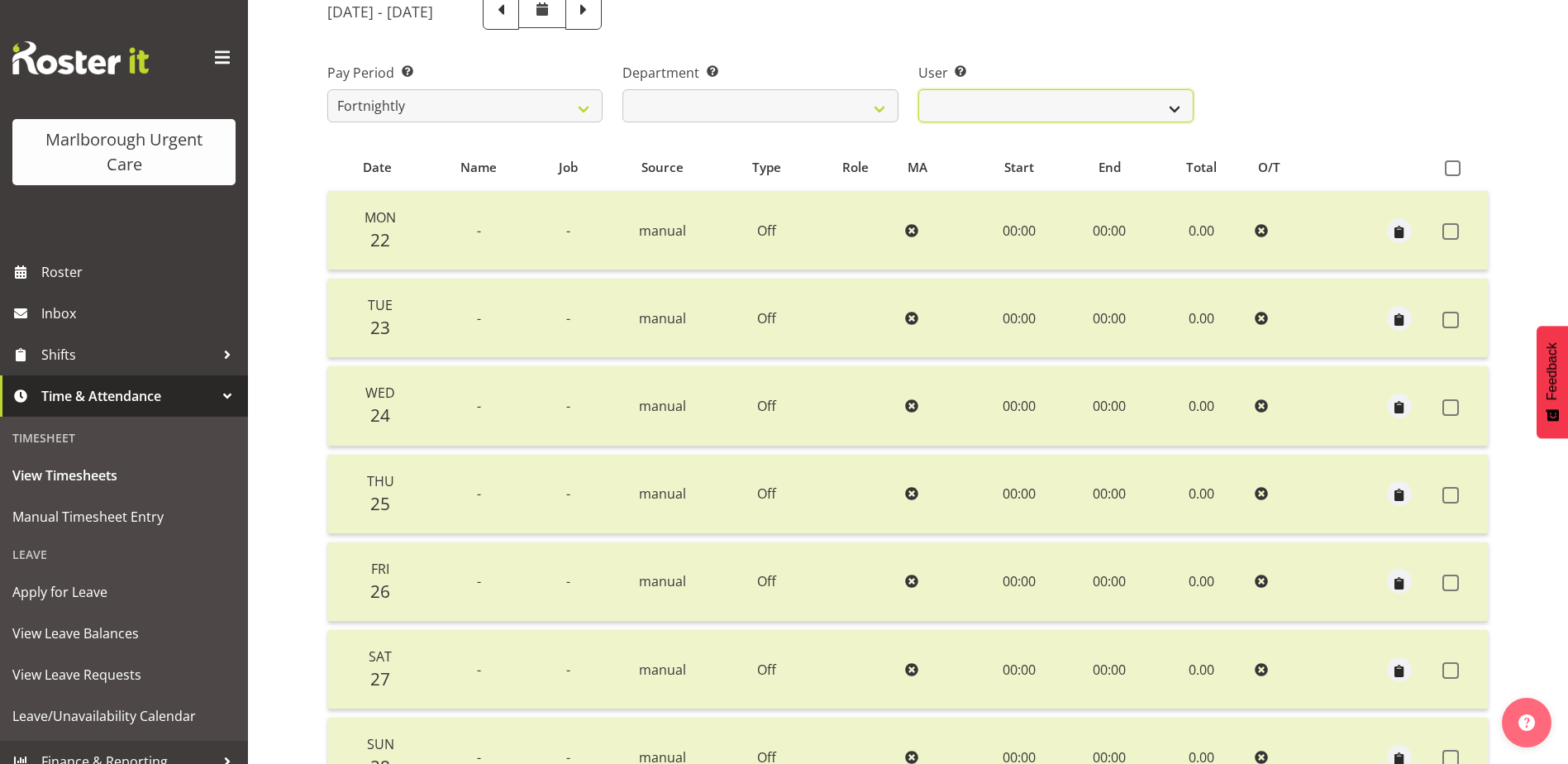
click at [1002, 99] on select "[PERSON_NAME] ✔ [PERSON_NAME] ✔ [PERSON_NAME] ✔ [PERSON_NAME] ✔ [PERSON_NAME] ✔…" at bounding box center [1055, 105] width 275 height 33
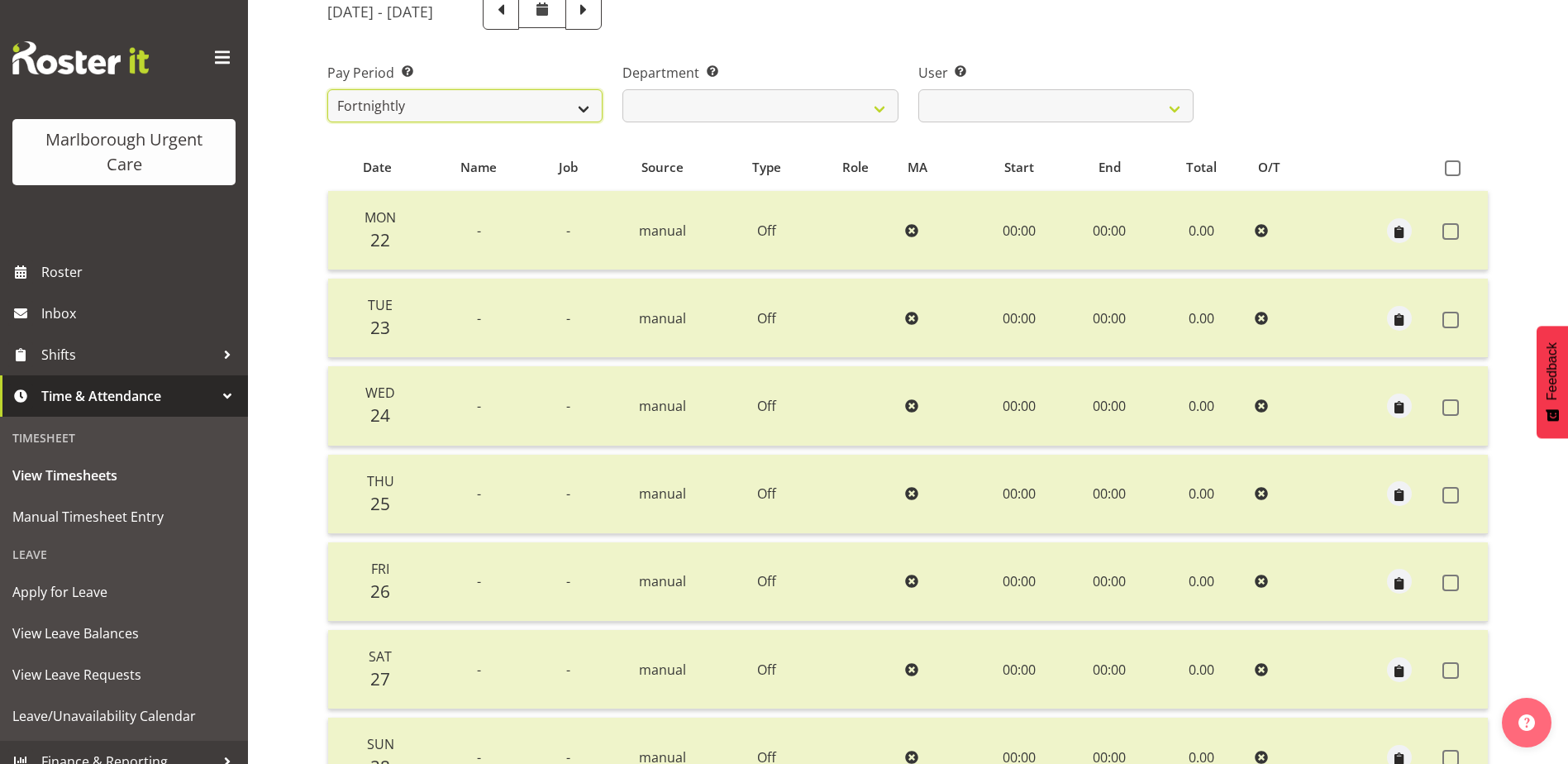
click at [434, 98] on select "Fortnightly MPHO - [MEDICAL_DATA] Contractors MUCC MUCC Casuals MPHO Admin - ne…" at bounding box center [465, 105] width 275 height 33
select select "192"
click at [328, 122] on select "Fortnightly MPHO - [MEDICAL_DATA] Contractors MUCC MUCC Casuals MPHO Admin - ne…" at bounding box center [465, 105] width 275 height 33
select select
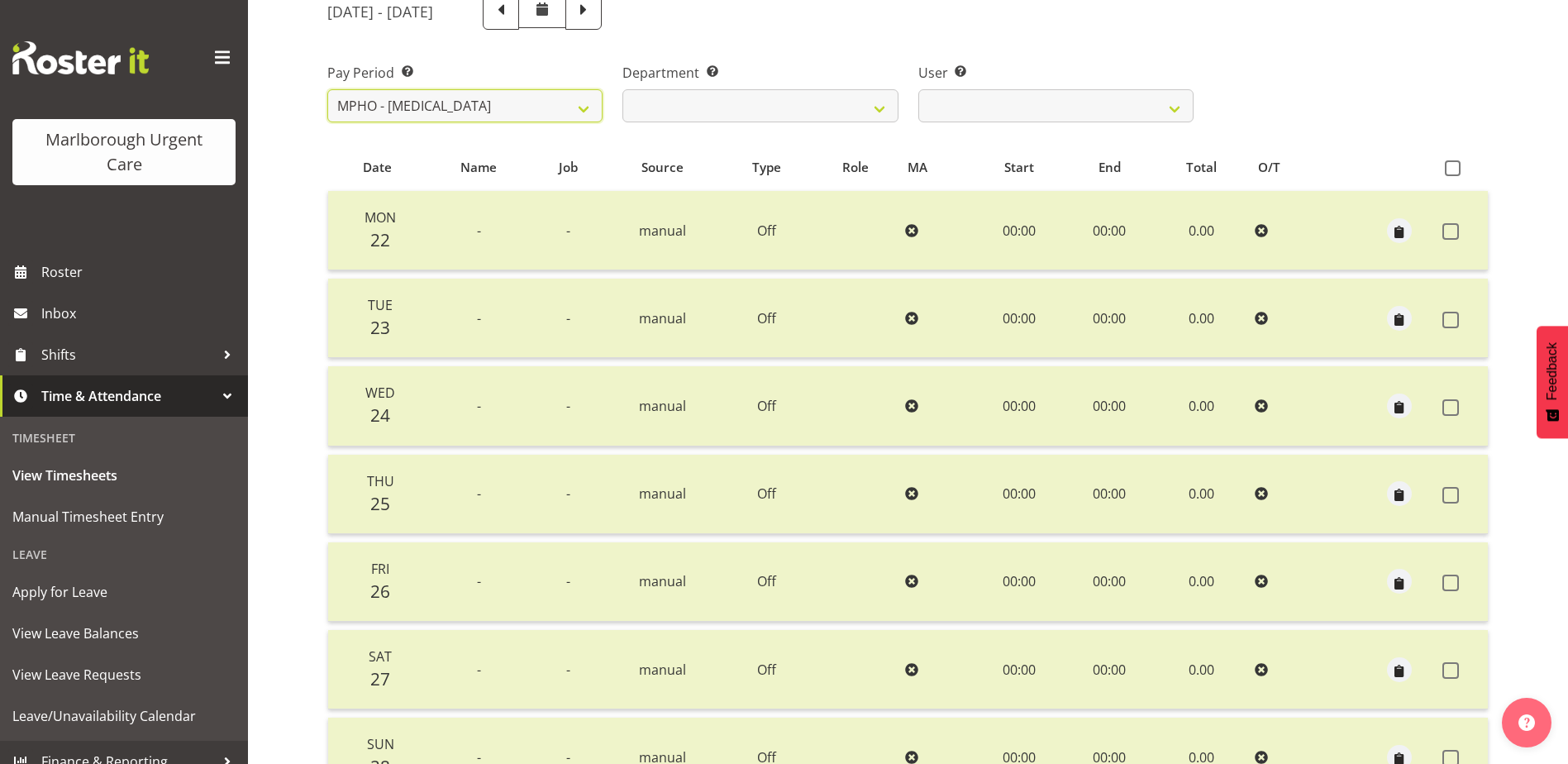
scroll to position [45, 0]
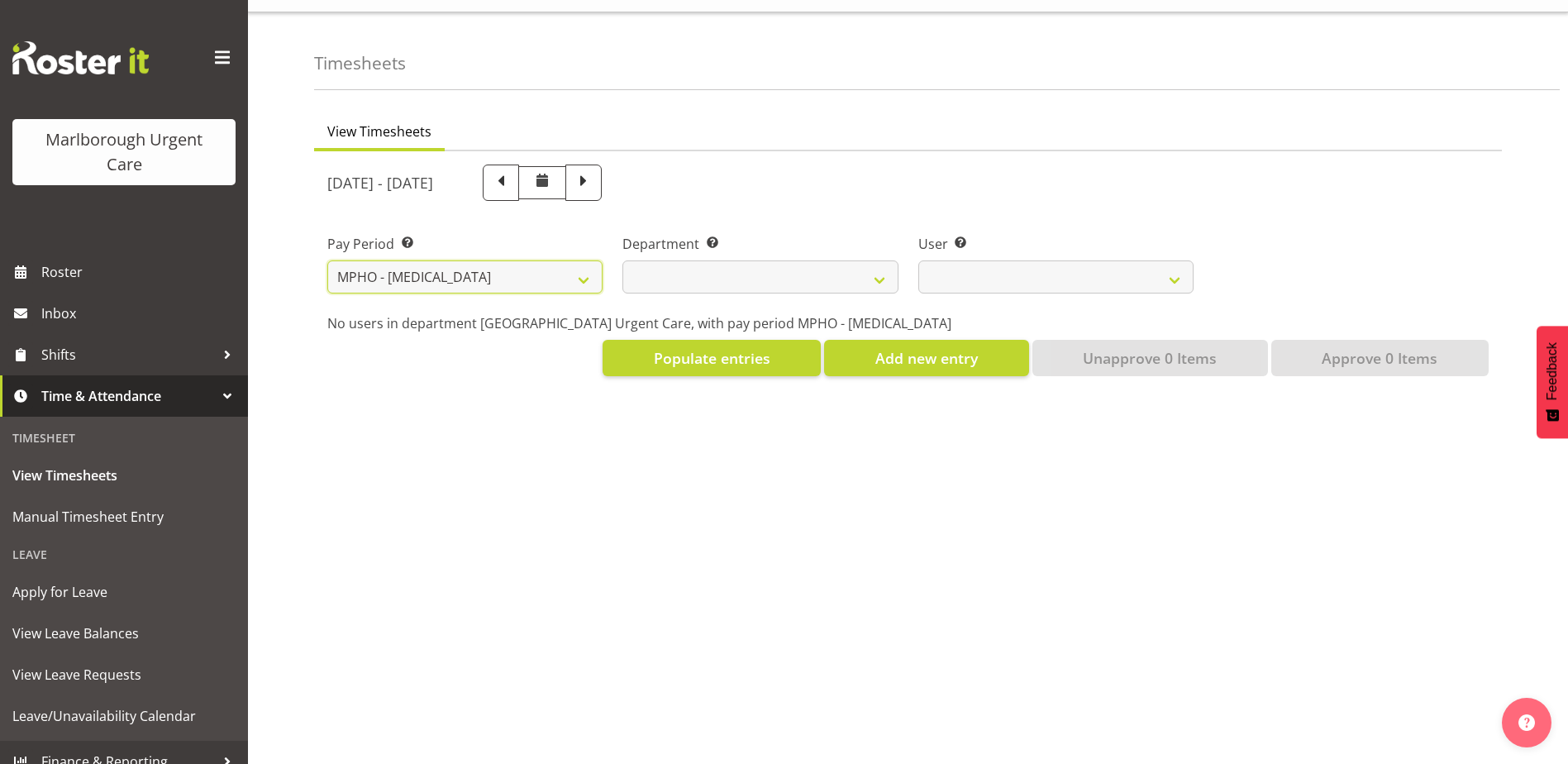
select select
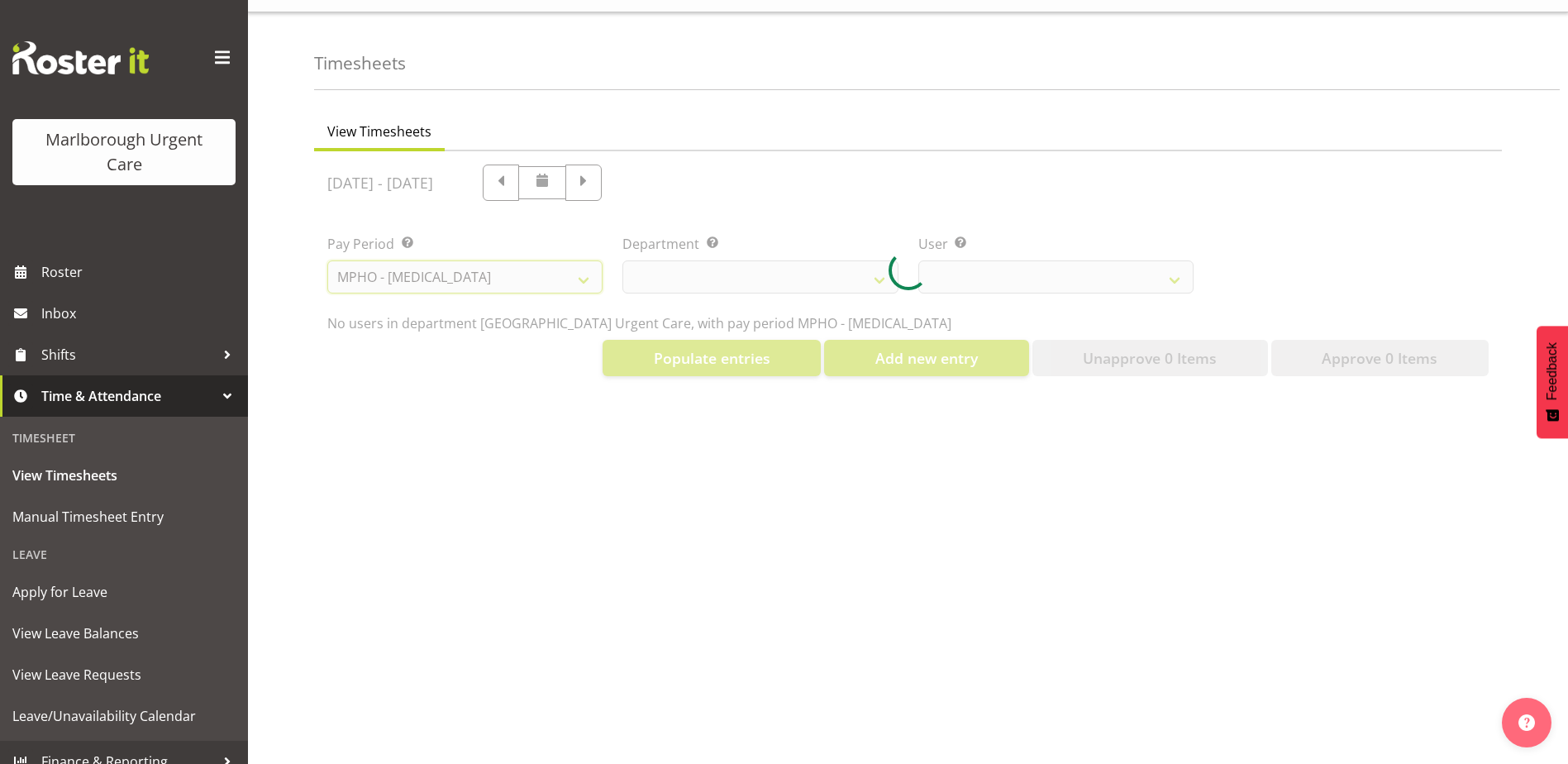
select select
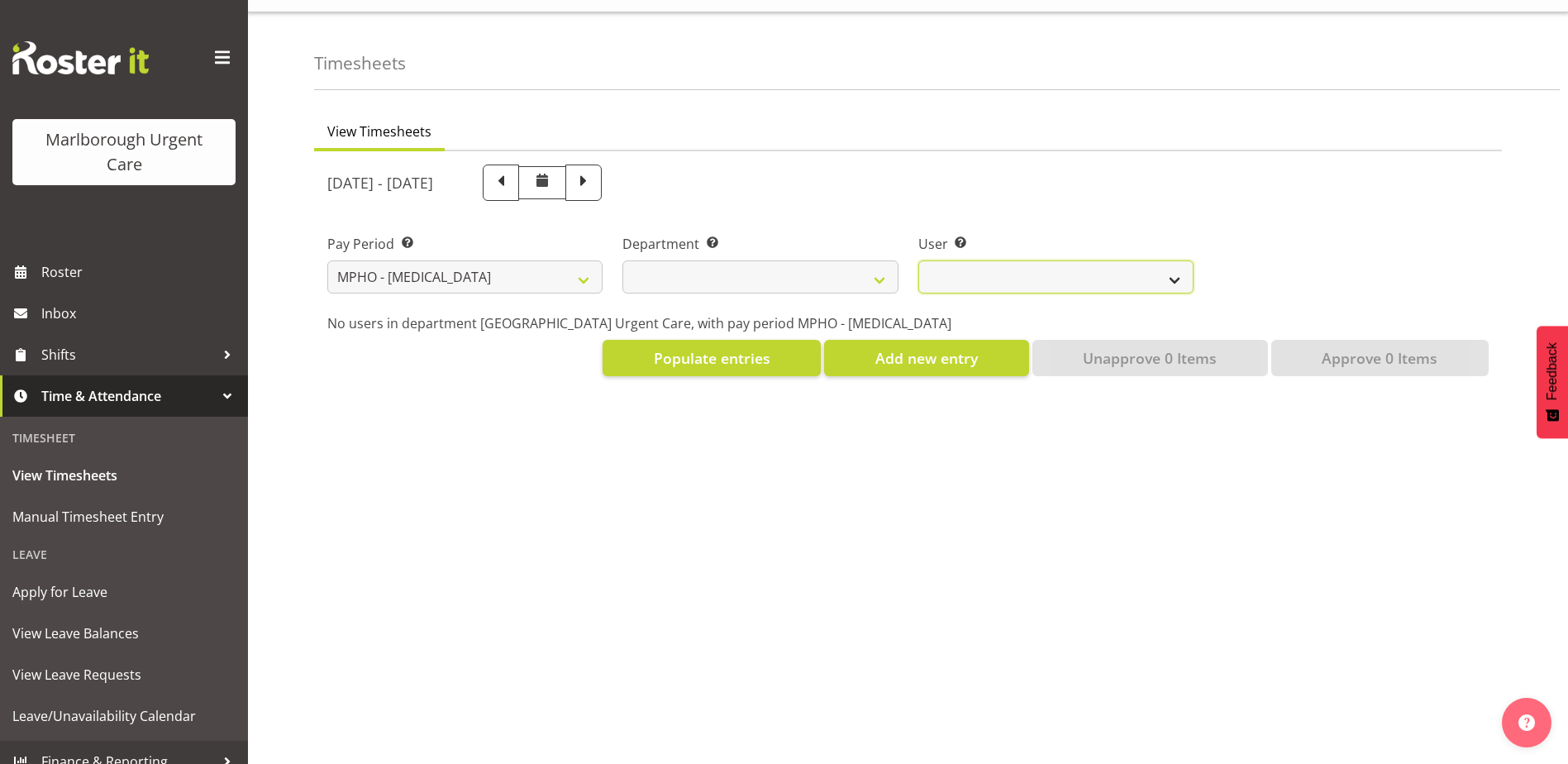
click at [1084, 264] on select at bounding box center [1055, 276] width 275 height 33
drag, startPoint x: 1096, startPoint y: 176, endPoint x: 845, endPoint y: 292, distance: 276.5
click at [1096, 176] on div "[DATE] - [DATE]" at bounding box center [760, 182] width 866 height 36
click at [727, 260] on select "[MEDICAL_DATA] [MEDICAL_DATA] Unit" at bounding box center [760, 276] width 275 height 33
select select "926"
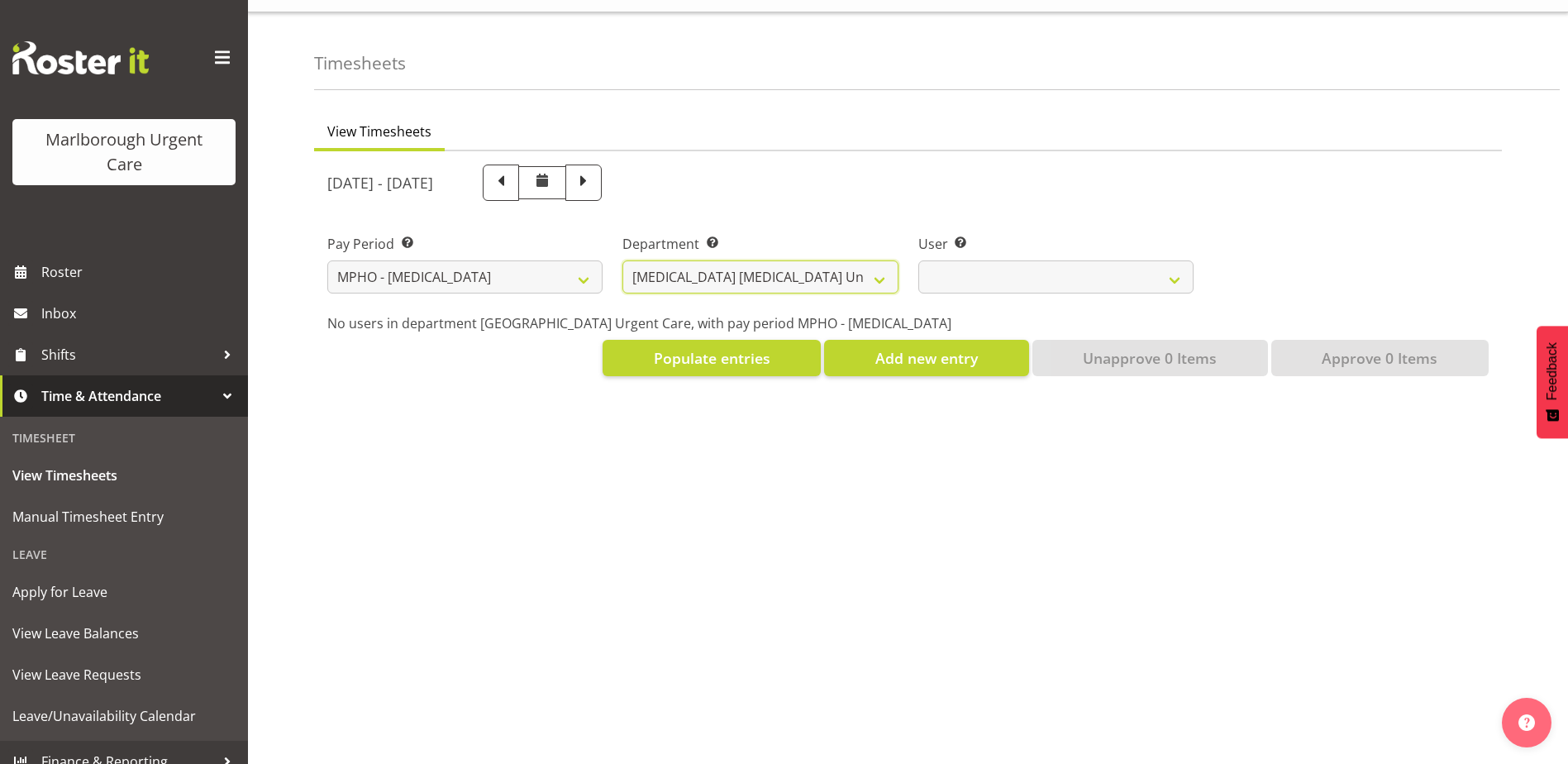
click at [622, 260] on select "[MEDICAL_DATA] [MEDICAL_DATA] Unit" at bounding box center [760, 276] width 275 height 33
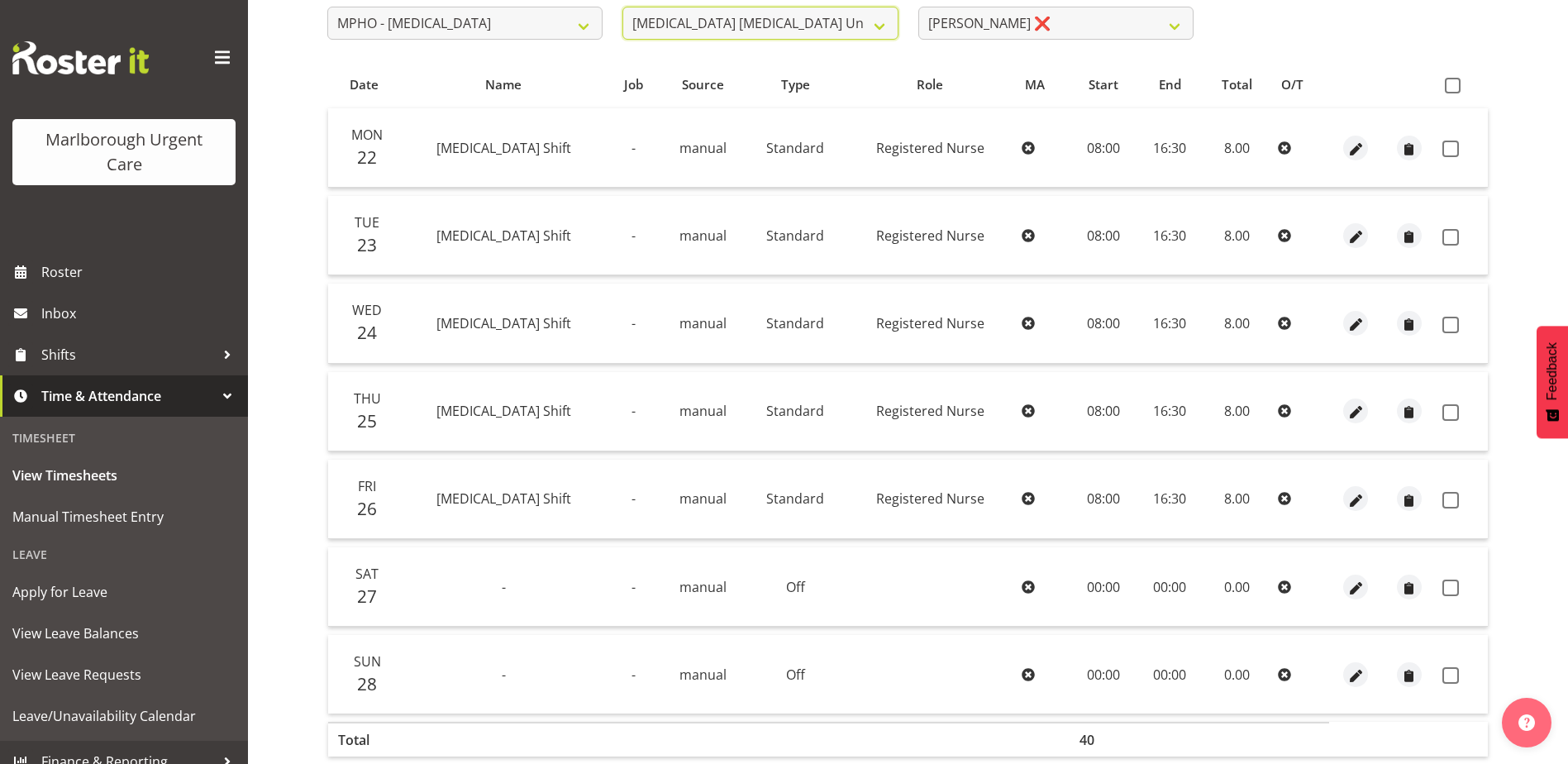
scroll to position [292, 0]
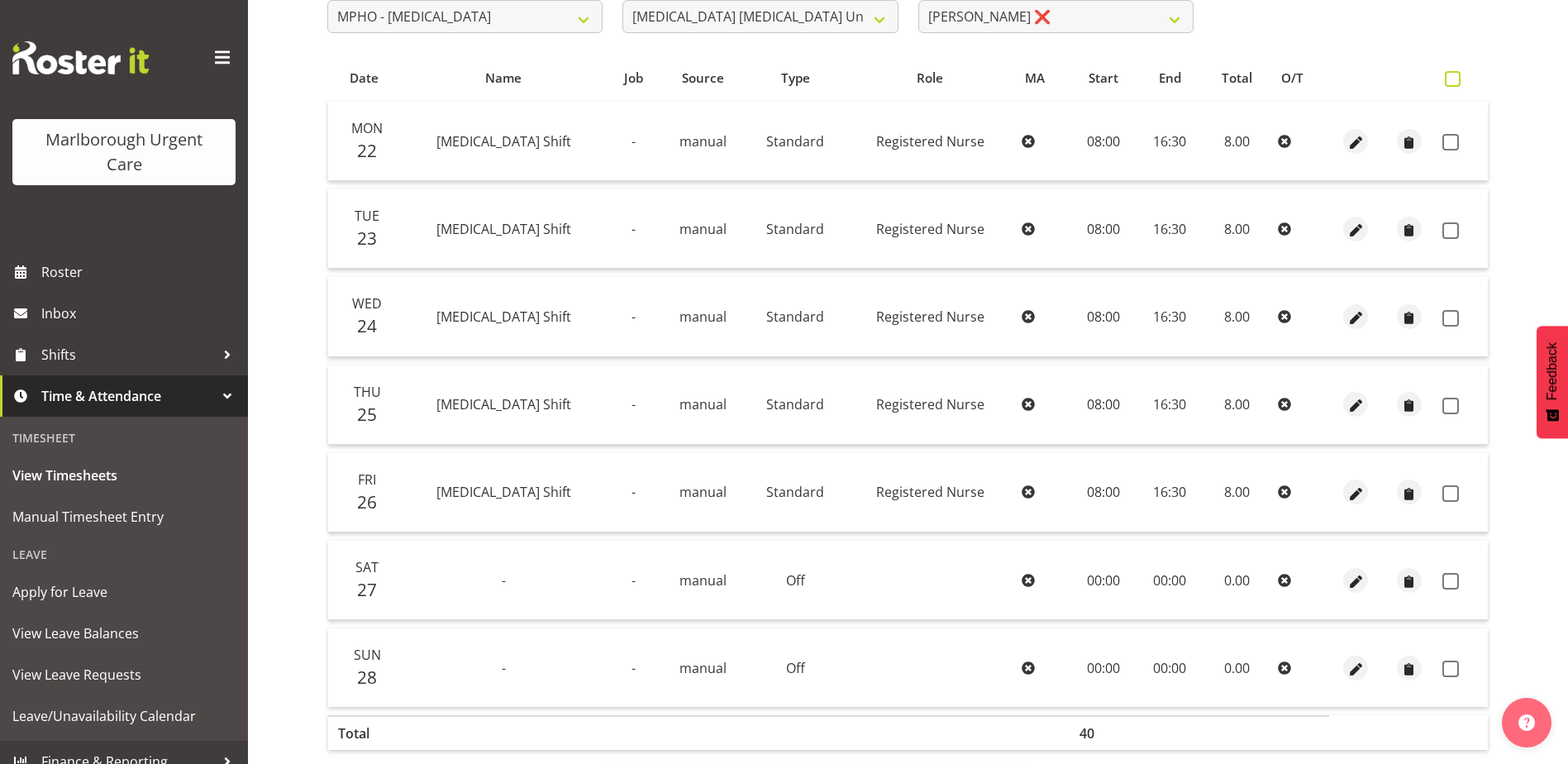
click at [1456, 79] on span at bounding box center [1452, 78] width 16 height 16
click at [1455, 79] on input "checkbox" at bounding box center [1449, 78] width 11 height 11
checkbox input "true"
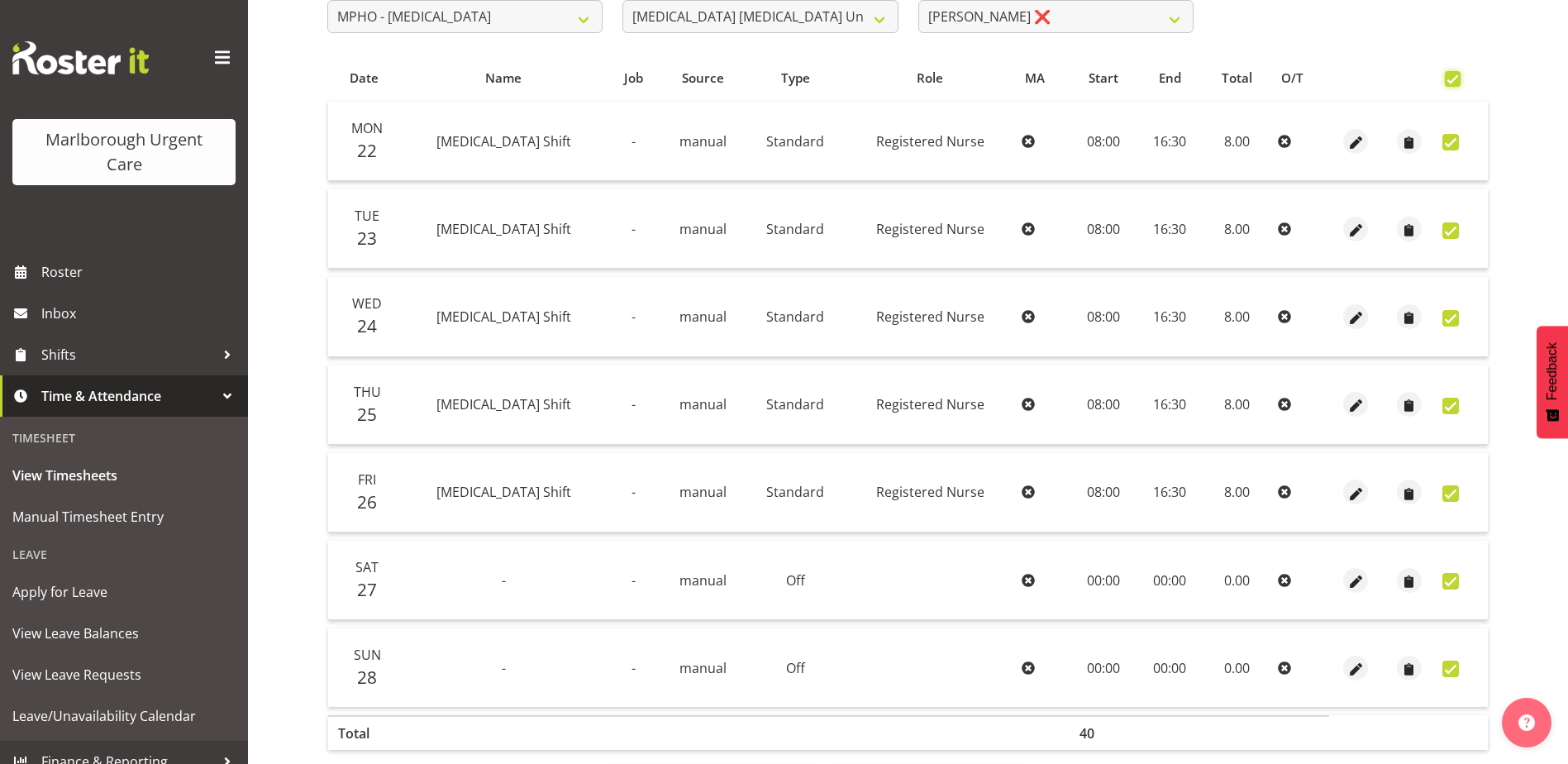
checkbox input "true"
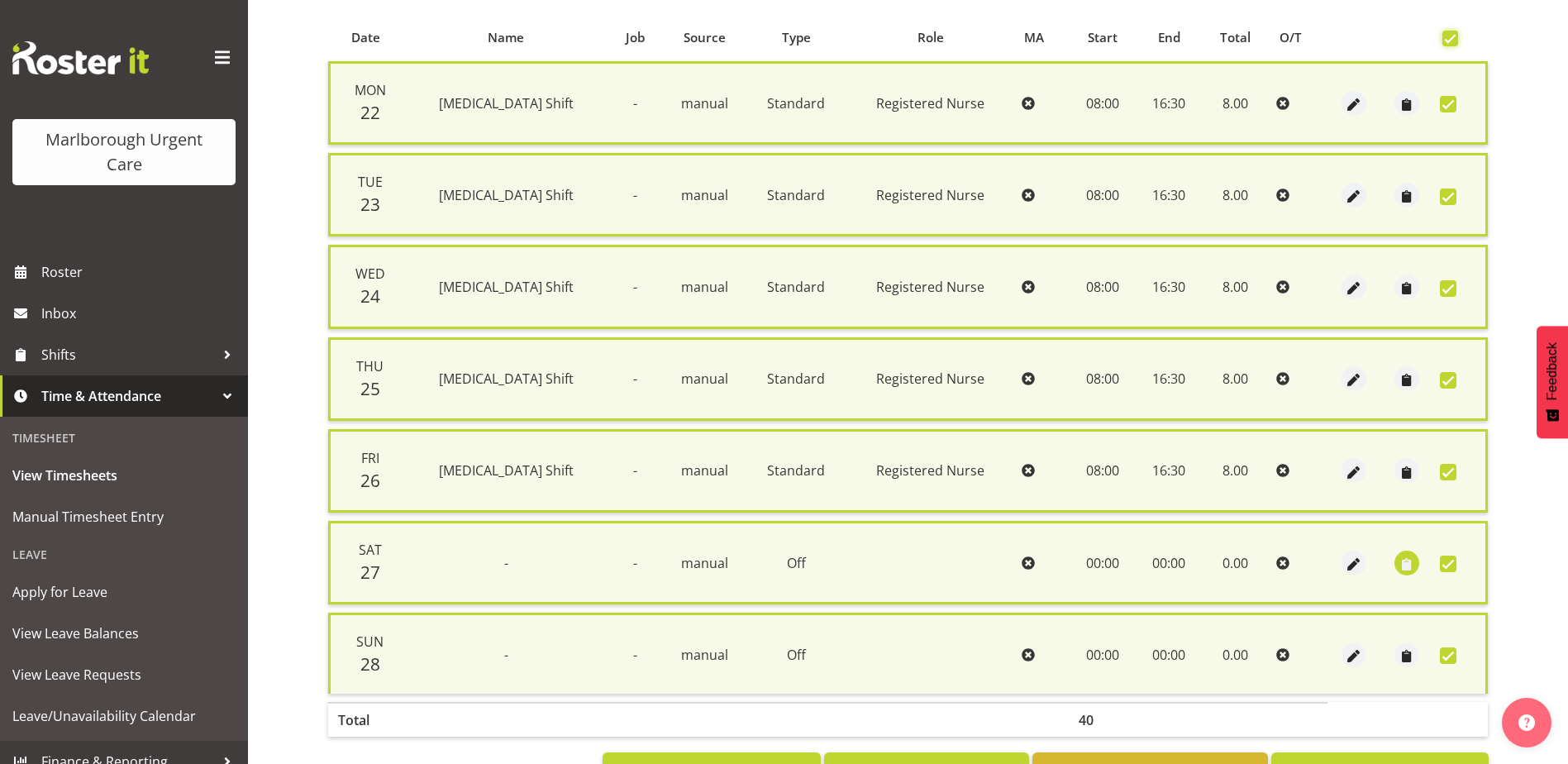
scroll to position [396, 0]
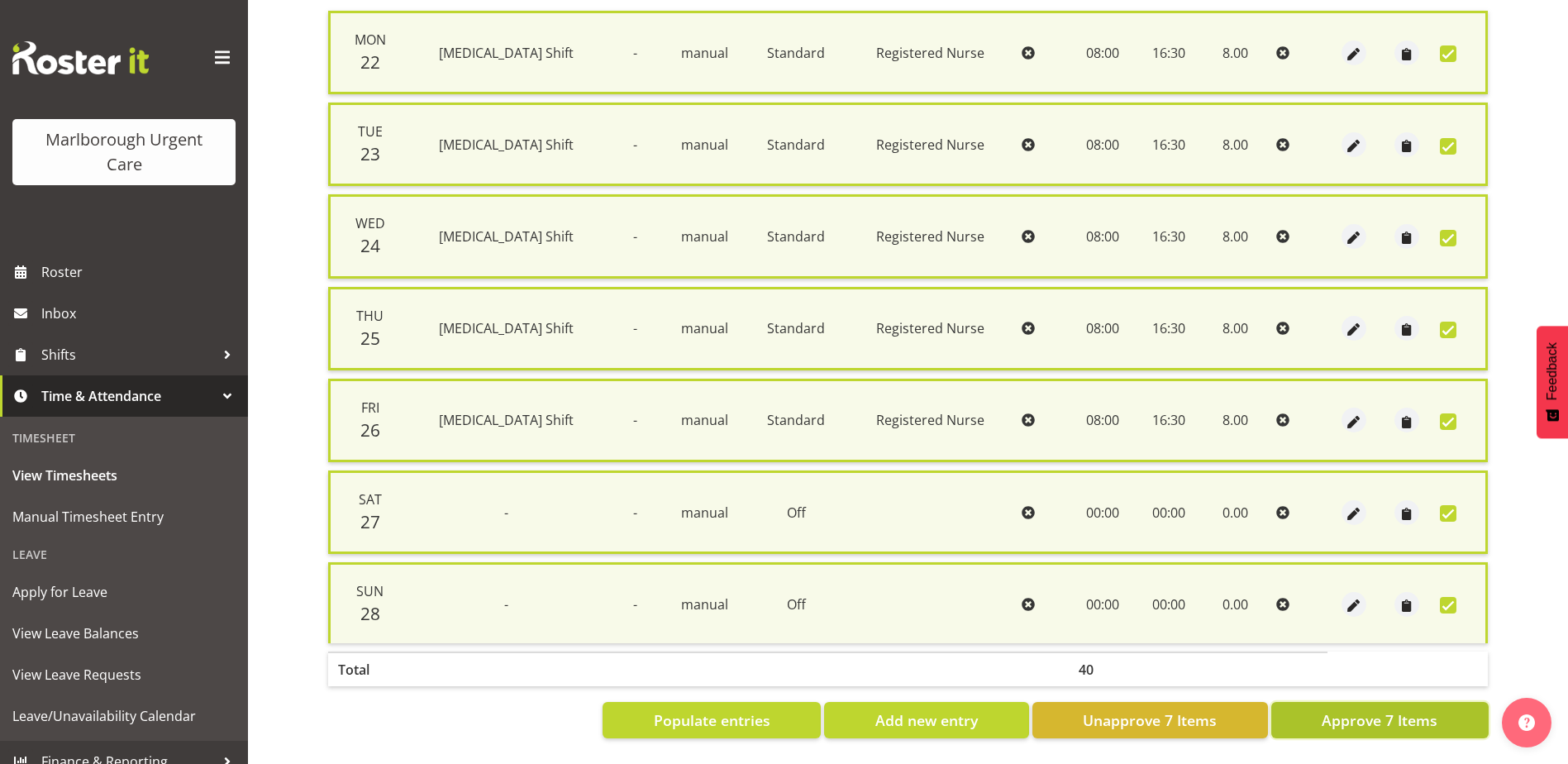
click at [1400, 709] on span "Approve 7 Items" at bounding box center [1379, 720] width 115 height 22
checkbox input "false"
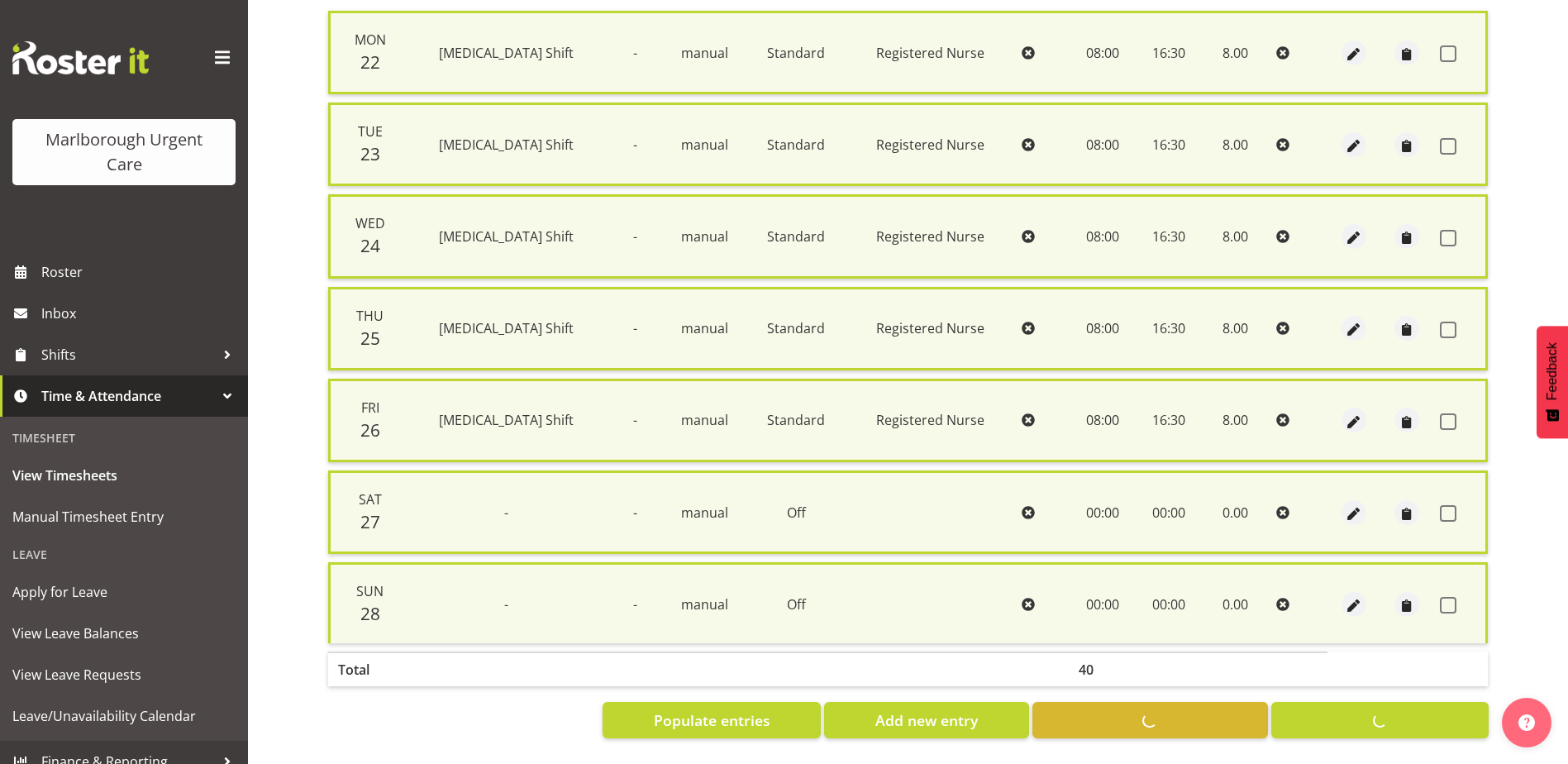
checkbox input "false"
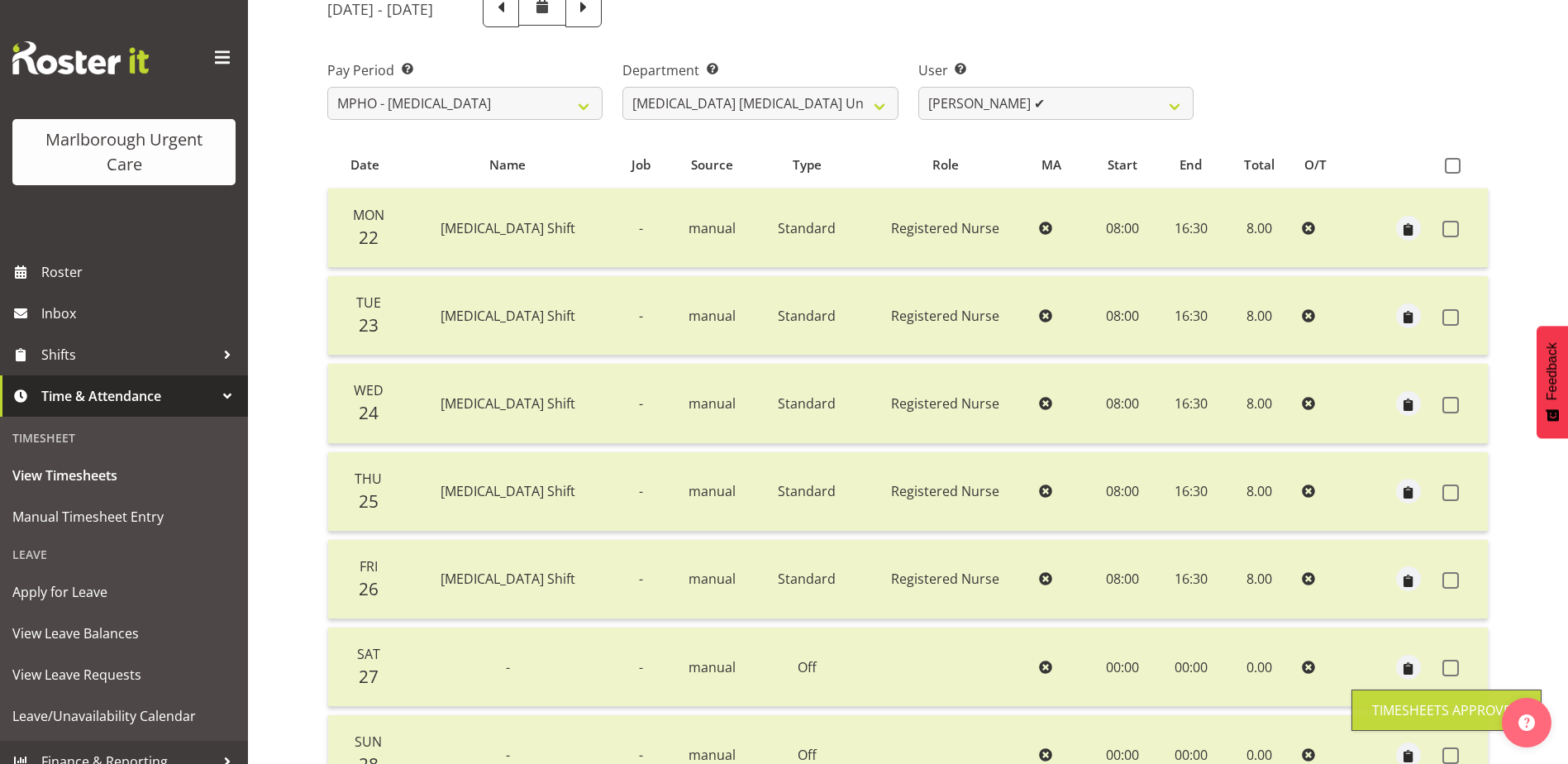
scroll to position [203, 0]
click at [1454, 156] on th at bounding box center [1462, 167] width 52 height 31
click at [1445, 158] on th at bounding box center [1462, 167] width 52 height 31
click at [1449, 165] on span at bounding box center [1452, 168] width 16 height 16
click at [1449, 165] on input "checkbox" at bounding box center [1449, 168] width 11 height 11
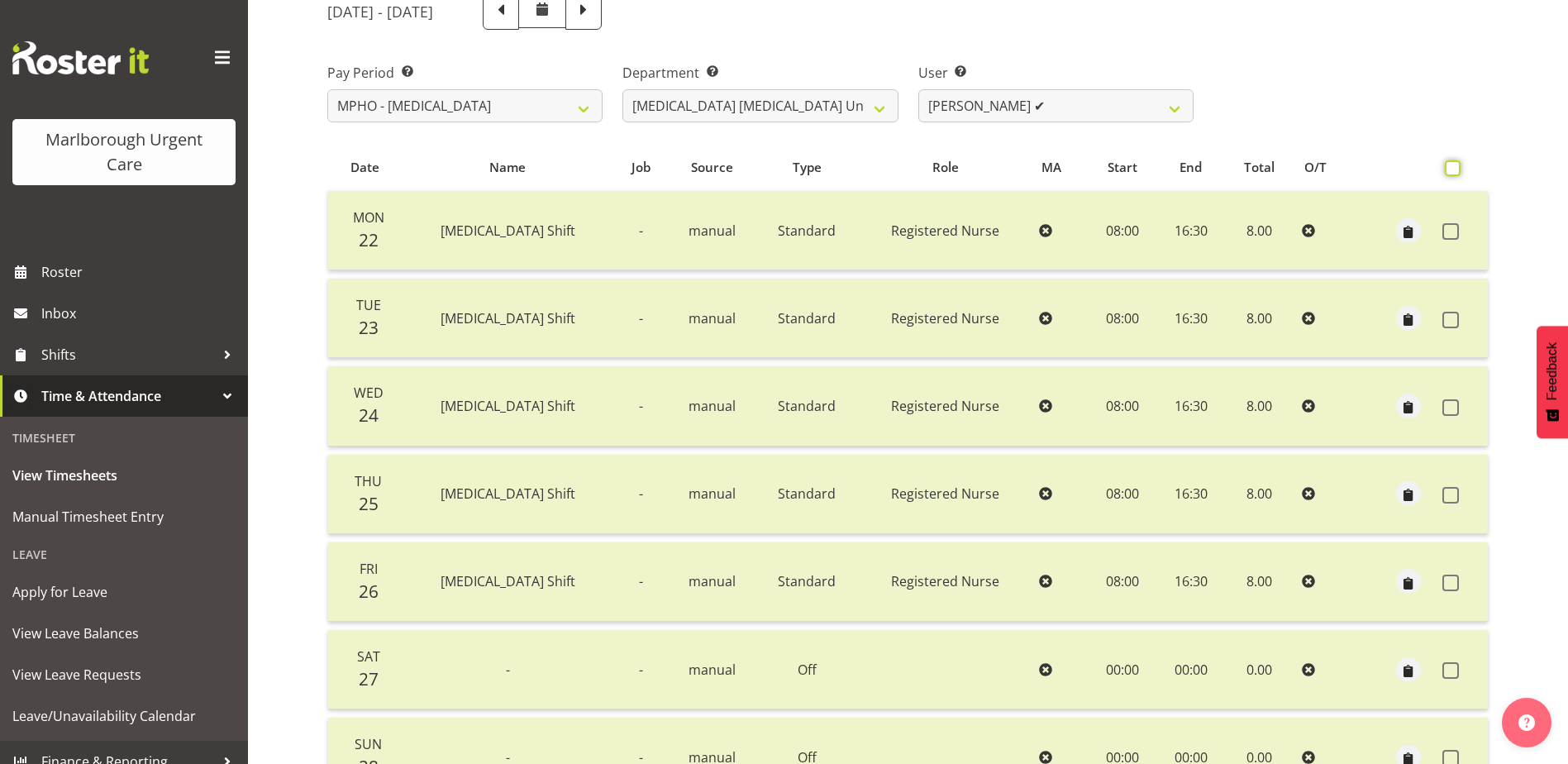
checkbox input "true"
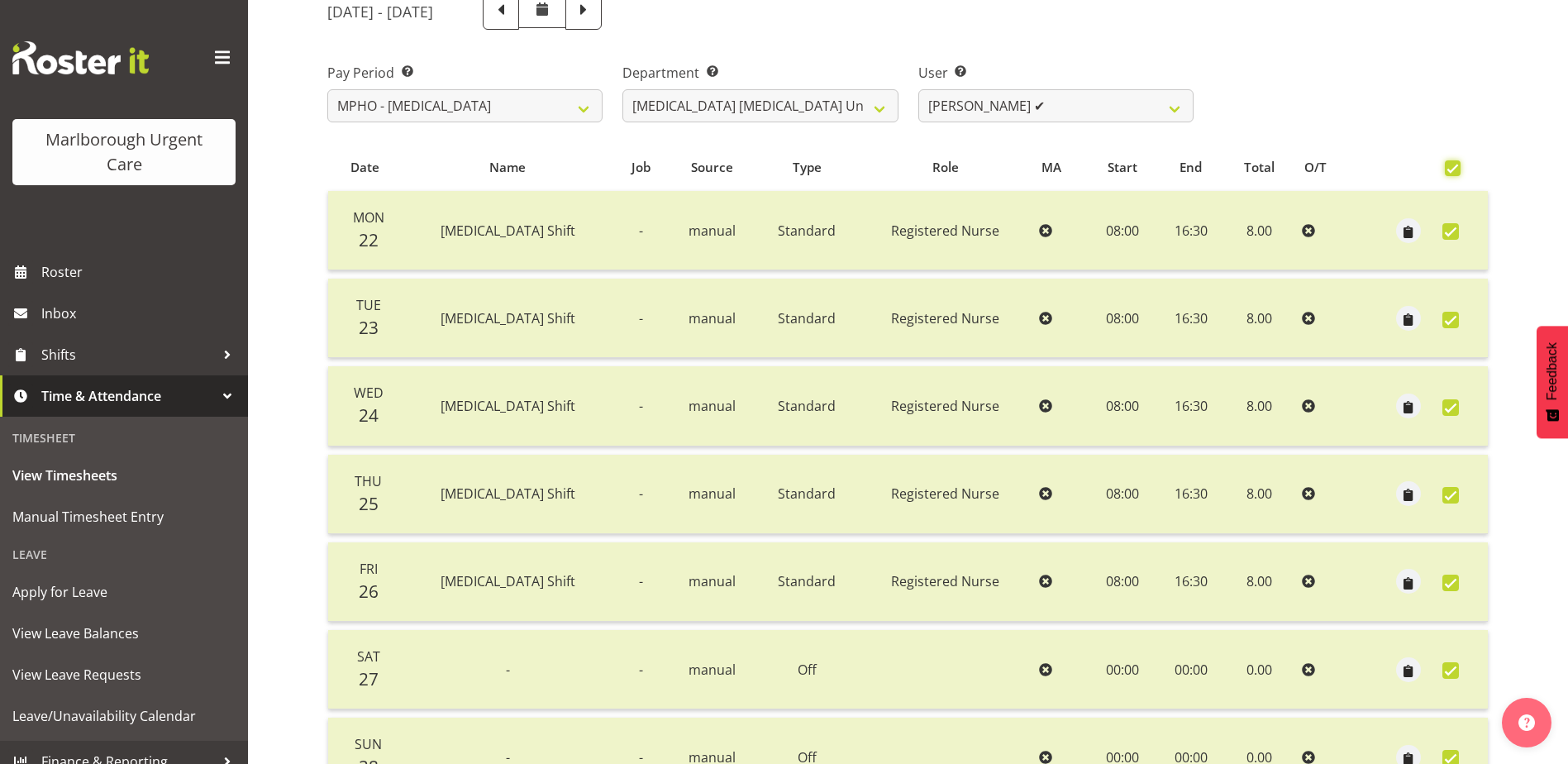
checkbox input "true"
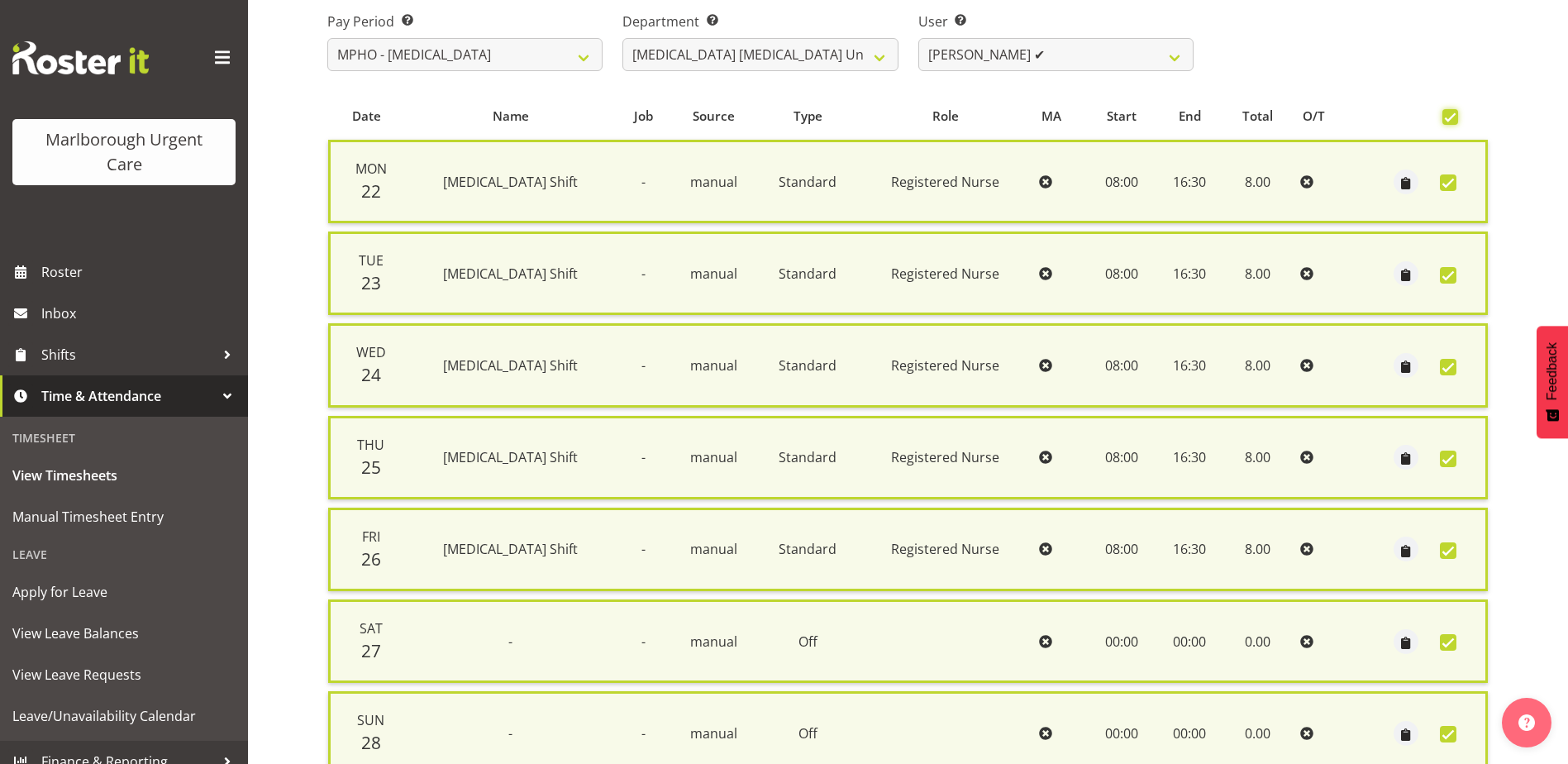
scroll to position [396, 0]
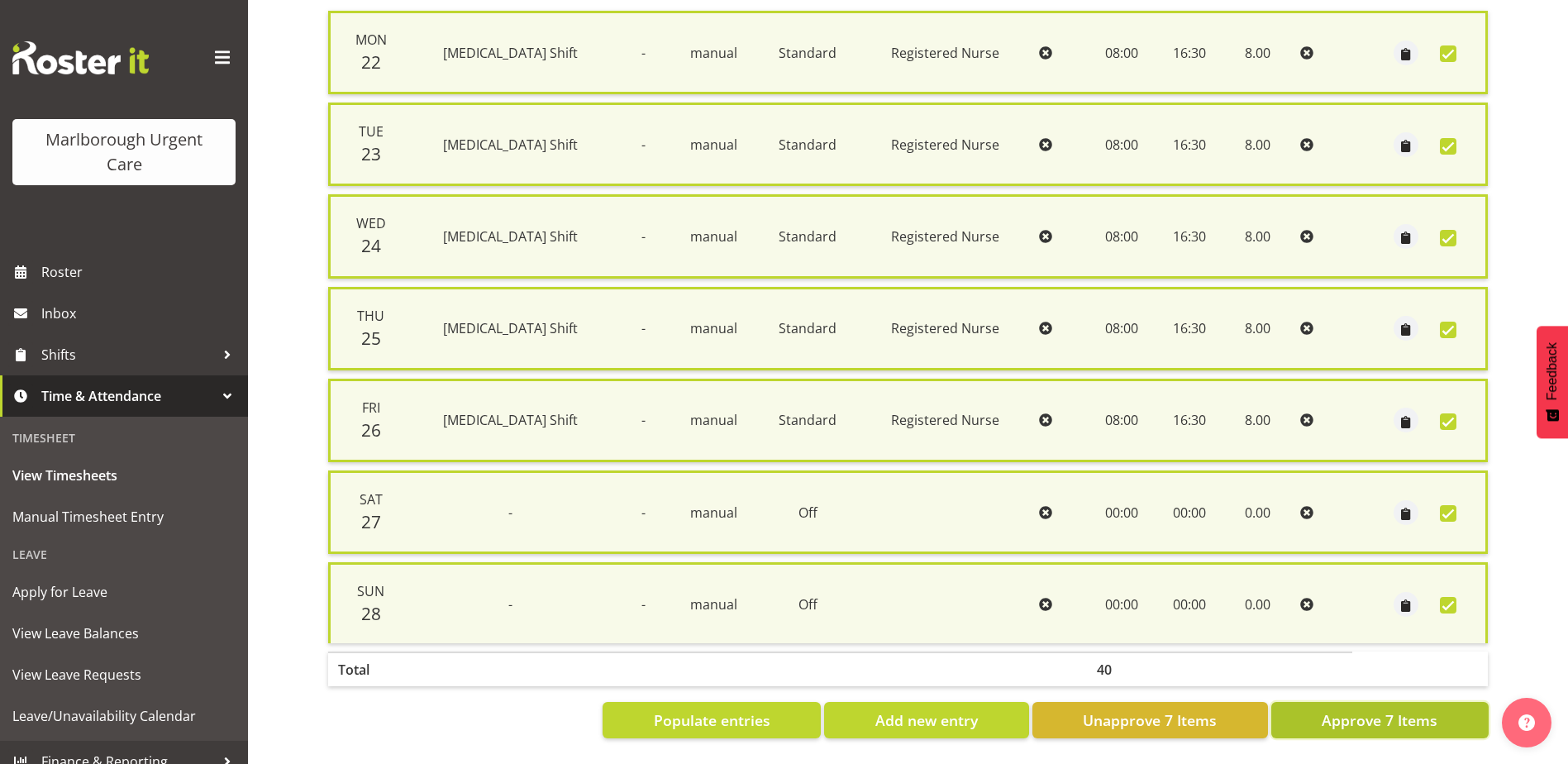
click at [1382, 722] on button "Approve 7 Items" at bounding box center [1379, 719] width 217 height 36
checkbox input "false"
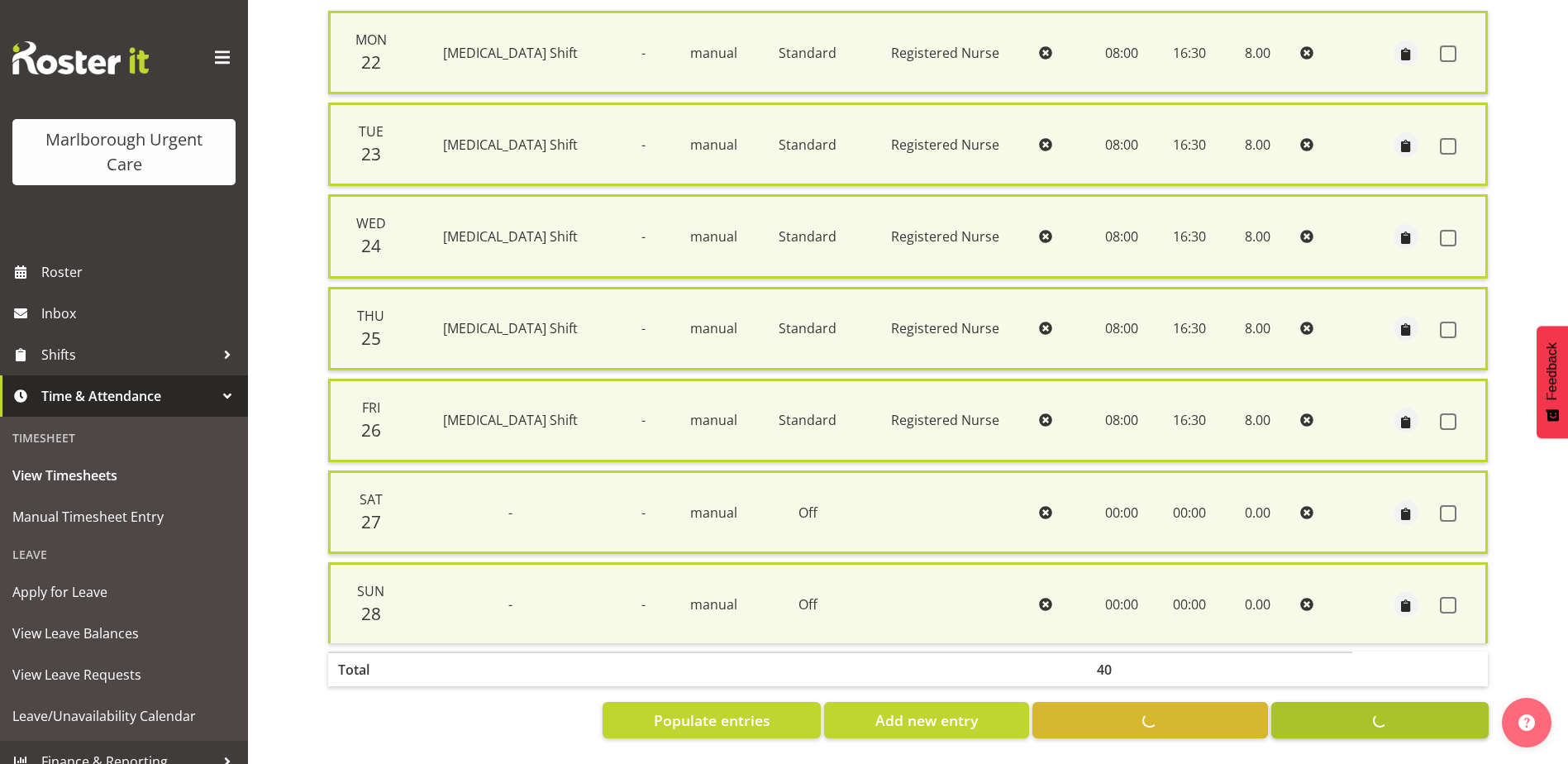
checkbox input "false"
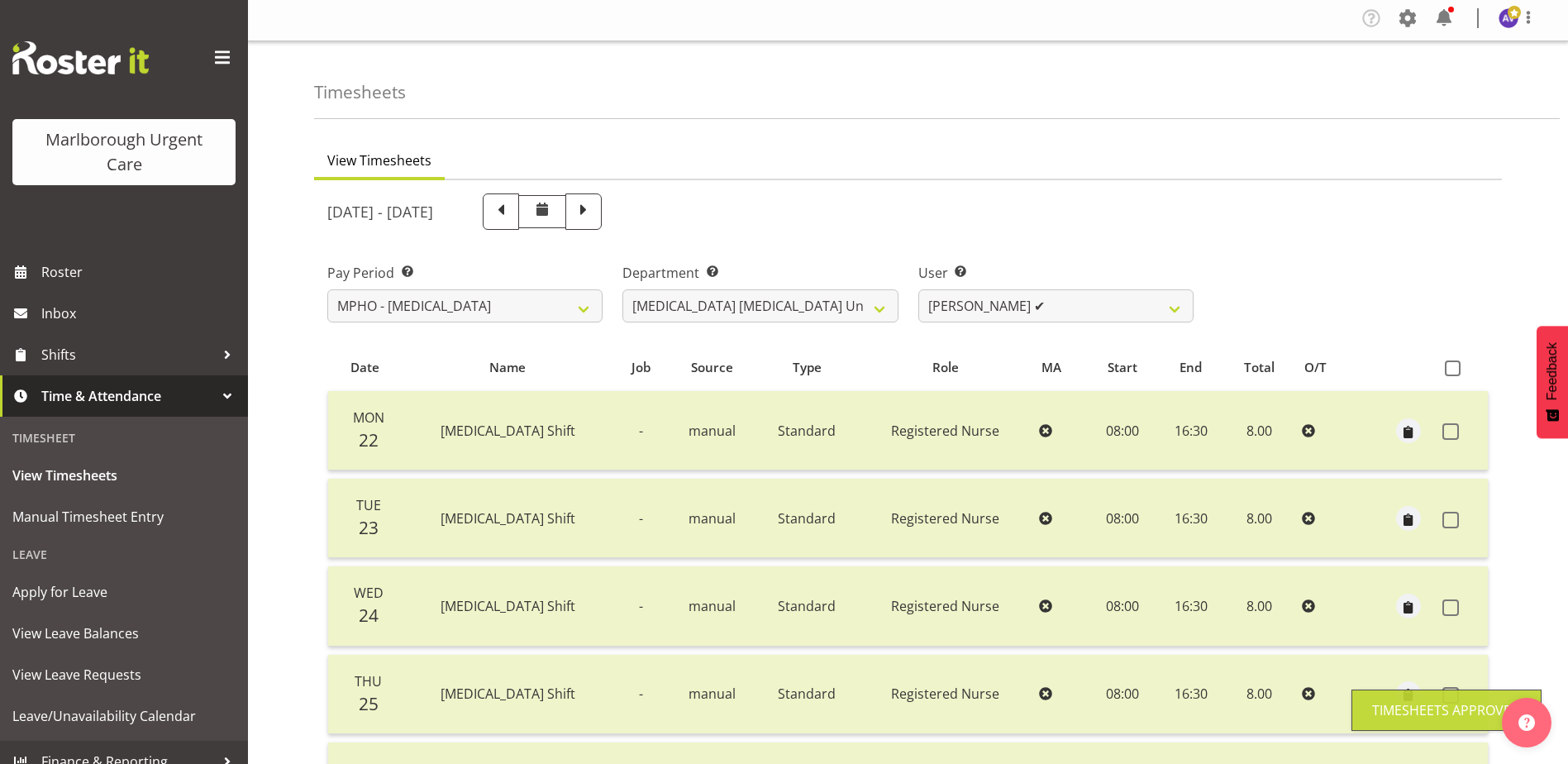
scroll to position [0, 0]
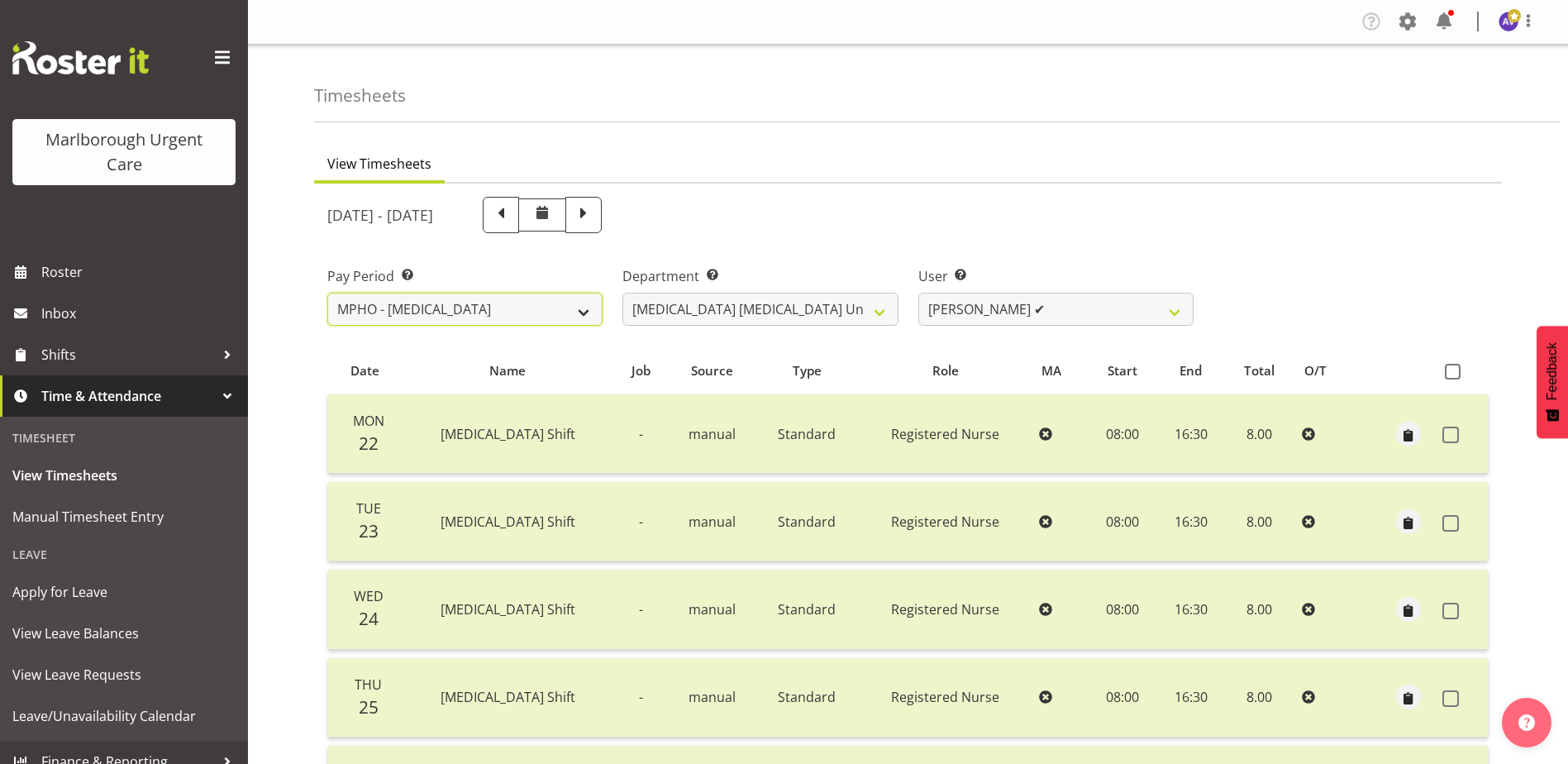
click at [392, 310] on select "Fortnightly MPHO - [MEDICAL_DATA] Contractors MUCC MUCC Casuals MPHO Admin - ne…" at bounding box center [465, 308] width 275 height 33
select select "193"
click at [328, 292] on select "Fortnightly MPHO - [MEDICAL_DATA] Contractors MUCC MUCC Casuals MPHO Admin - ne…" at bounding box center [465, 308] width 275 height 33
select select
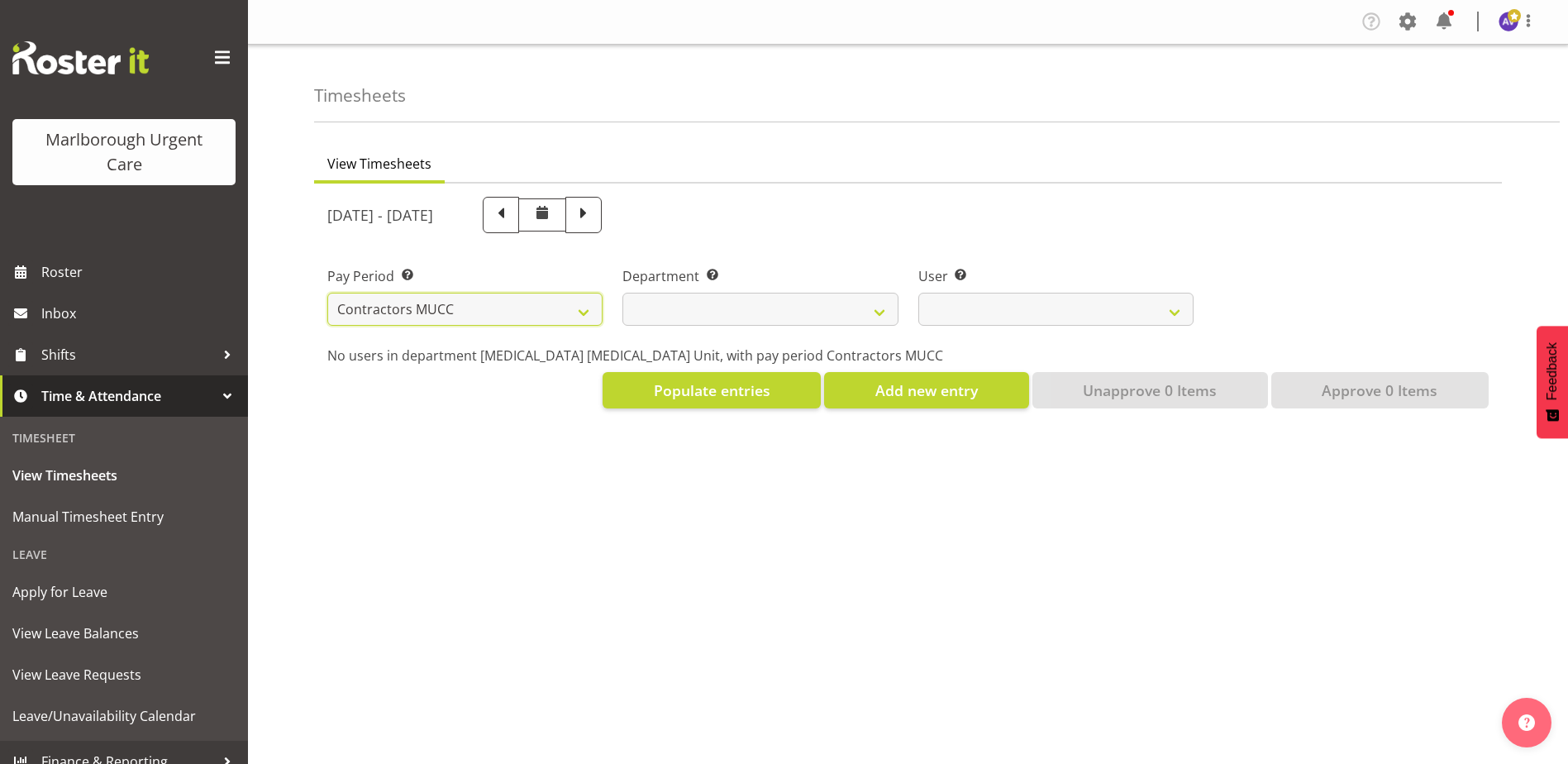
select select
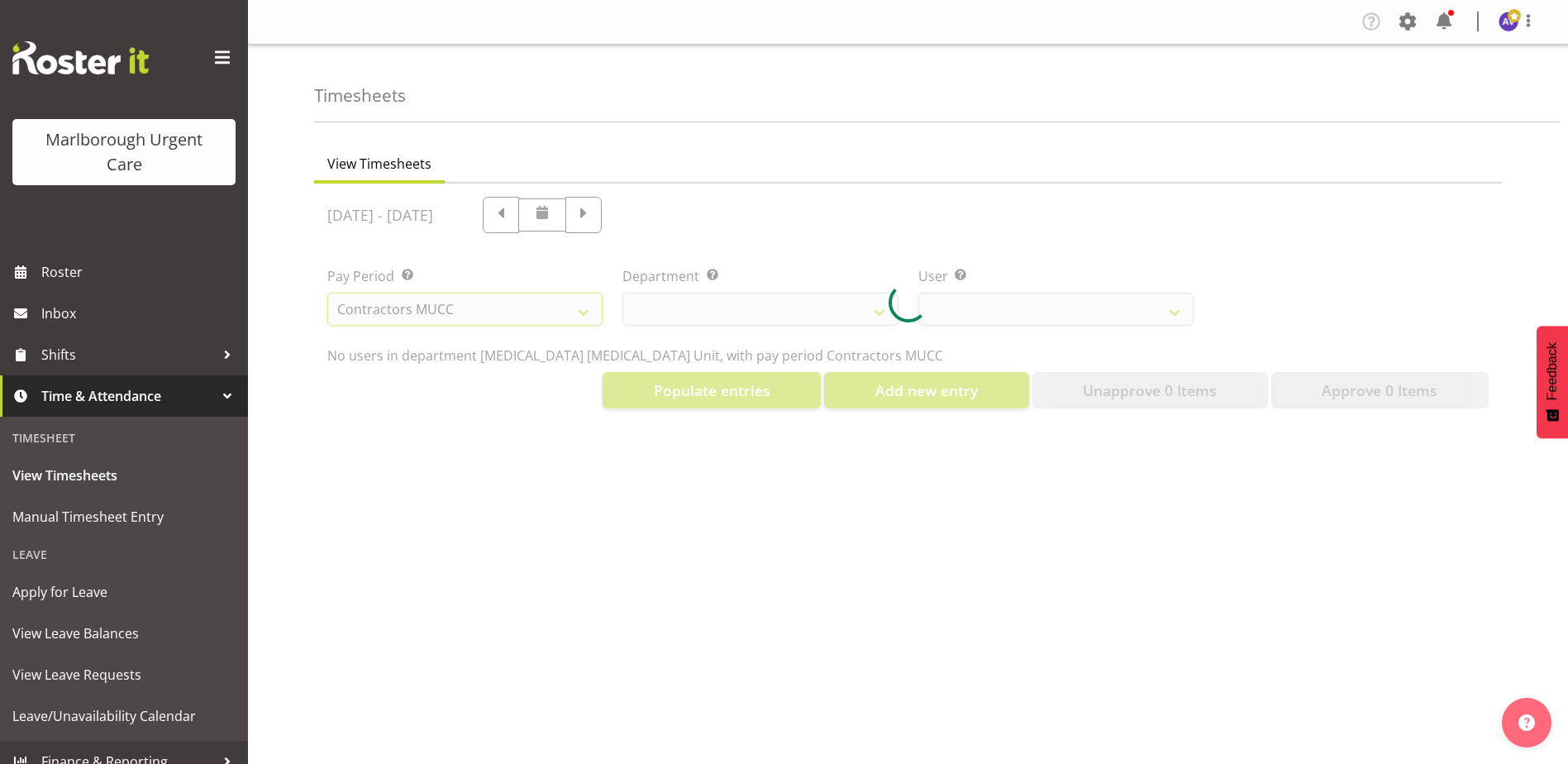
select select
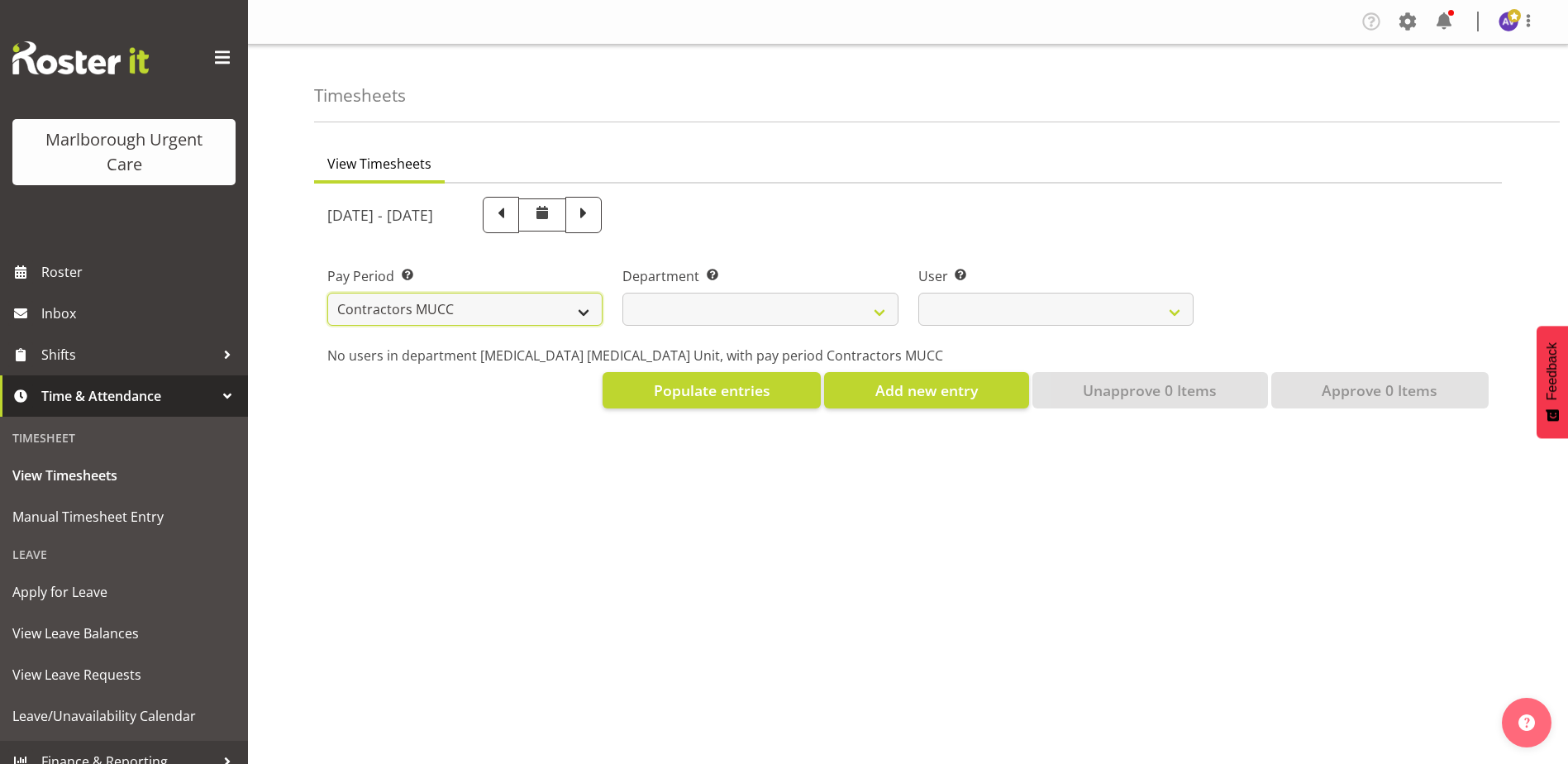
drag, startPoint x: 488, startPoint y: 297, endPoint x: 484, endPoint y: 309, distance: 12.6
click at [488, 297] on select "Fortnightly MPHO - [MEDICAL_DATA] Contractors MUCC MUCC Casuals MPHO Admin - ne…" at bounding box center [465, 308] width 275 height 33
select select "192"
click at [328, 292] on select "Fortnightly MPHO - [MEDICAL_DATA] Contractors MUCC MUCC Casuals MPHO Admin - ne…" at bounding box center [465, 308] width 275 height 33
select select "926"
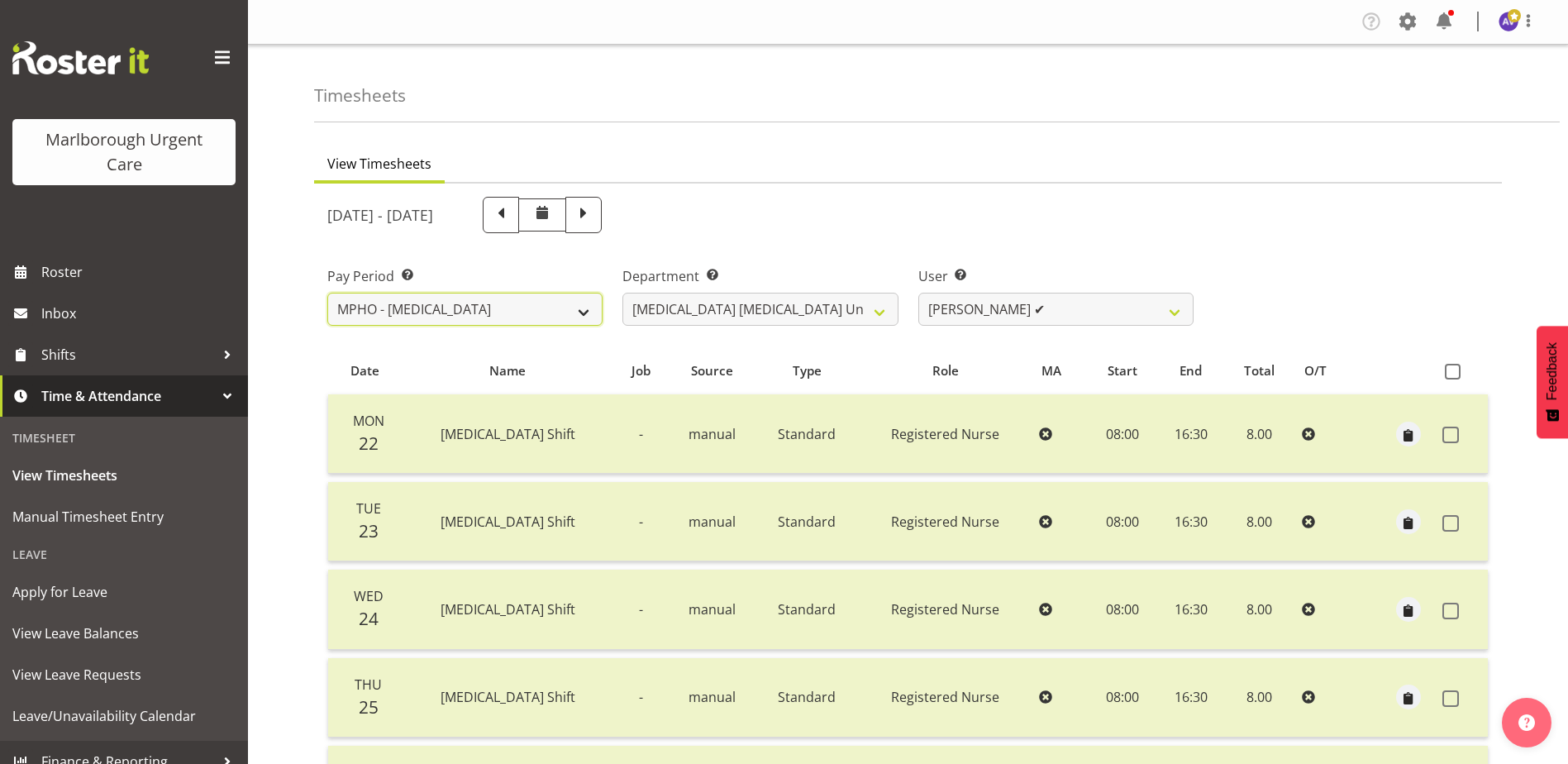
select select
click at [436, 312] on select "Fortnightly MPHO - [MEDICAL_DATA] Contractors MUCC MUCC Casuals MPHO Admin - ne…" at bounding box center [465, 308] width 275 height 33
click at [887, 294] on select "[MEDICAL_DATA] [MEDICAL_DATA] Unit" at bounding box center [760, 308] width 275 height 33
click at [1039, 301] on select "[PERSON_NAME] ✔" at bounding box center [1055, 308] width 275 height 33
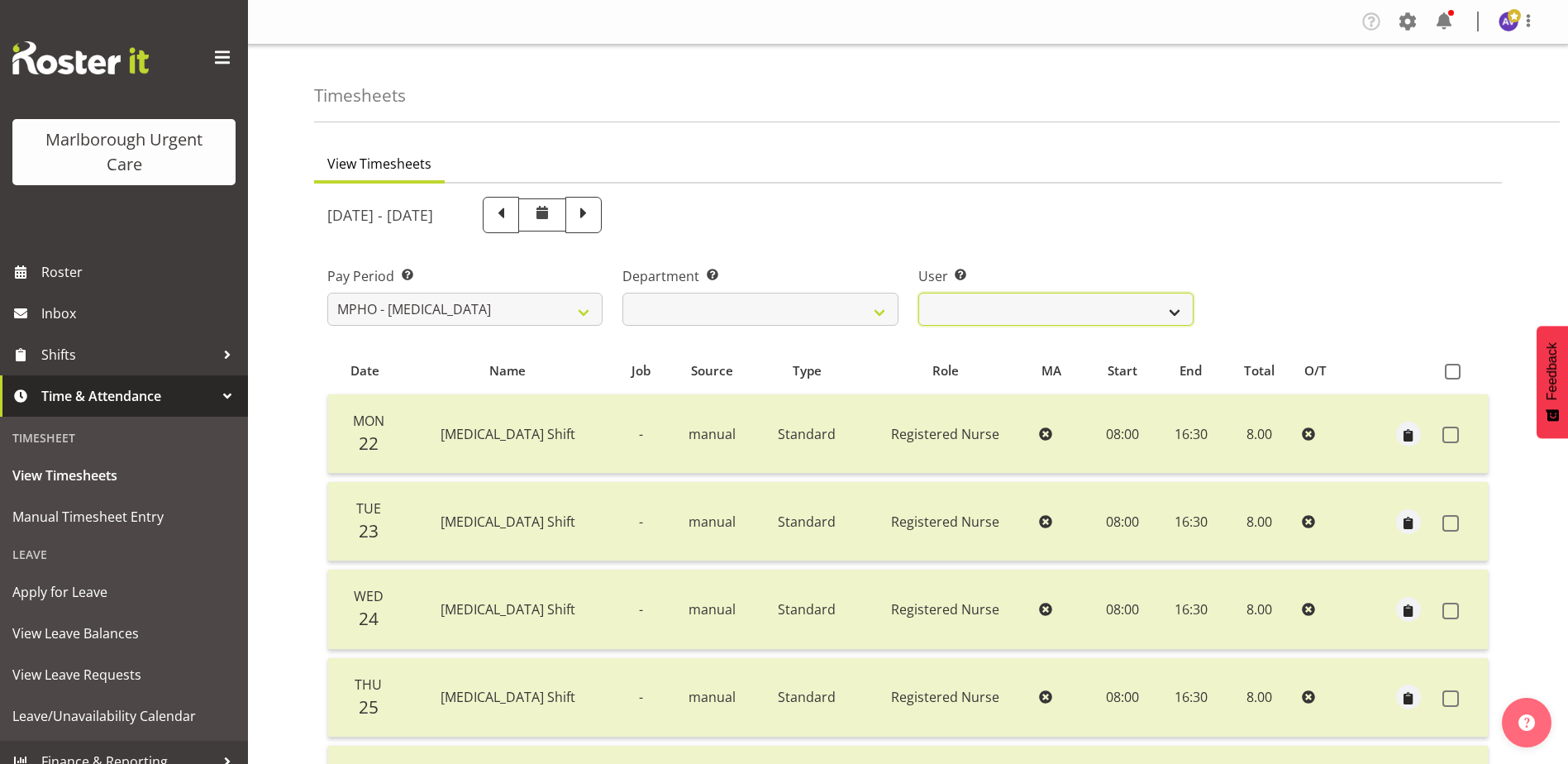
click at [1039, 301] on select "[PERSON_NAME] ✔" at bounding box center [1055, 308] width 275 height 33
click at [402, 305] on select "Fortnightly MPHO - [MEDICAL_DATA] Contractors MUCC MUCC Casuals MPHO Admin - ne…" at bounding box center [465, 308] width 275 height 33
select select "193"
click at [328, 292] on select "Fortnightly MPHO - [MEDICAL_DATA] Contractors MUCC MUCC Casuals MPHO Admin - ne…" at bounding box center [465, 308] width 275 height 33
select select
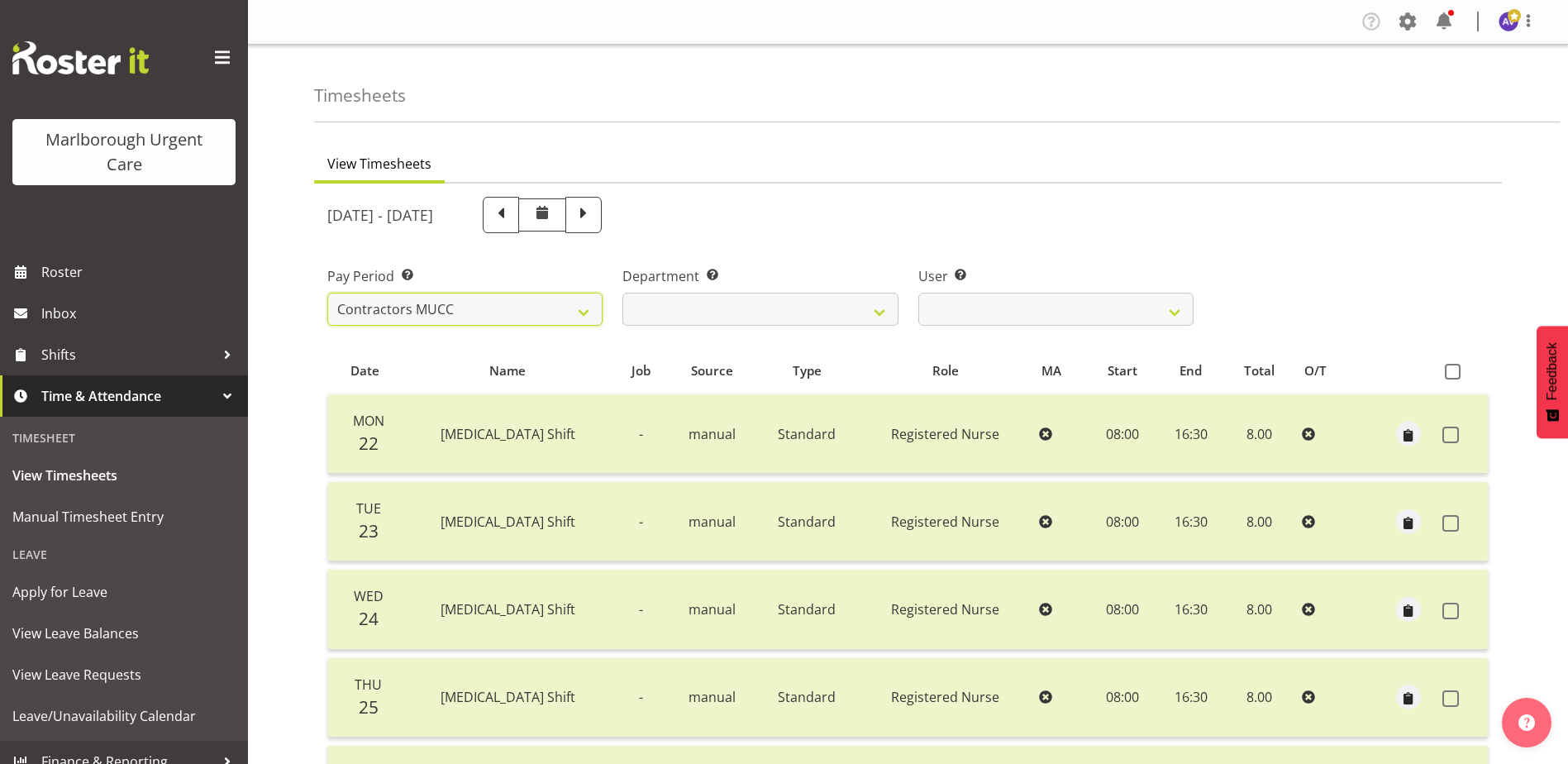
select select
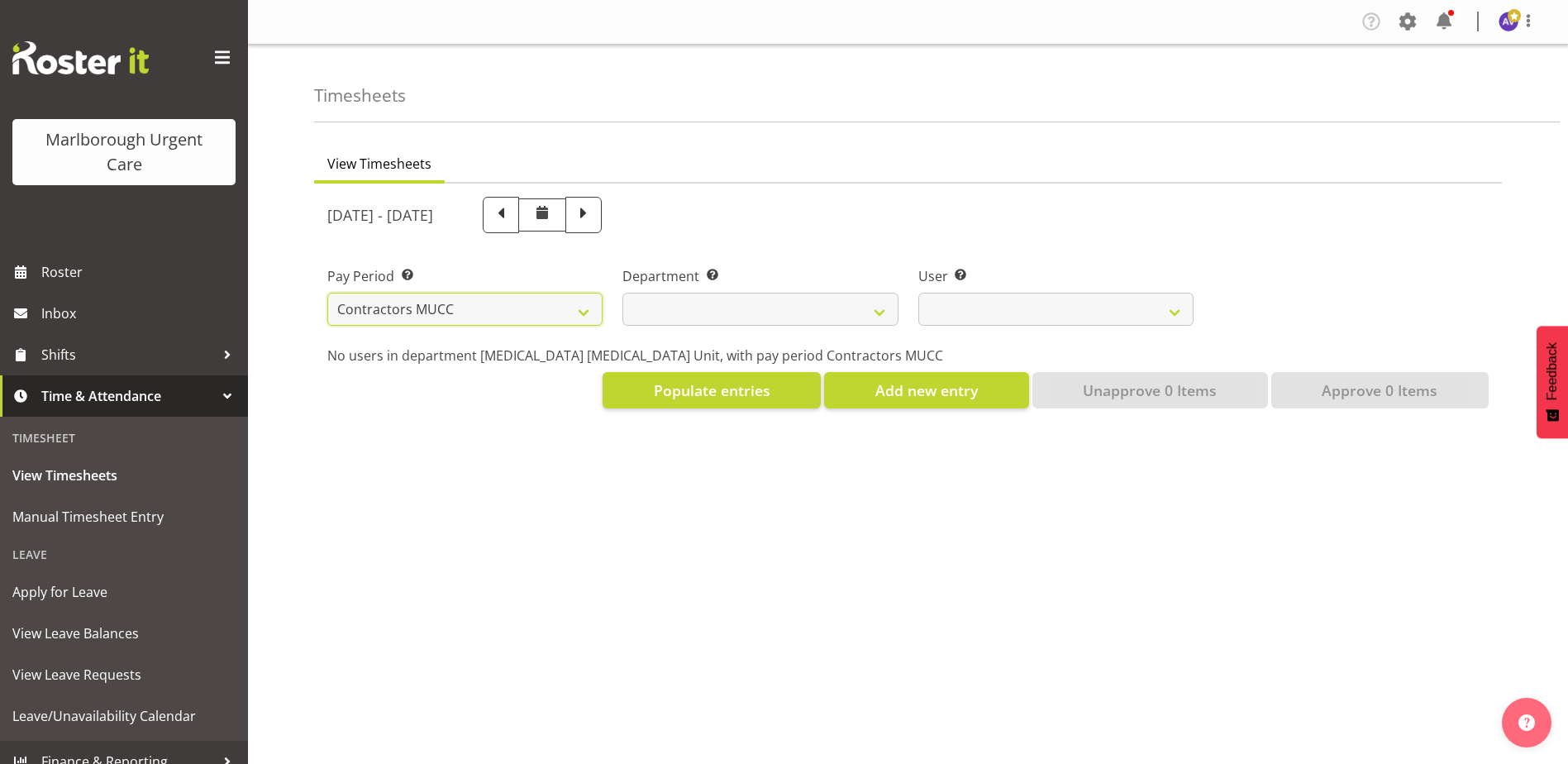
select select
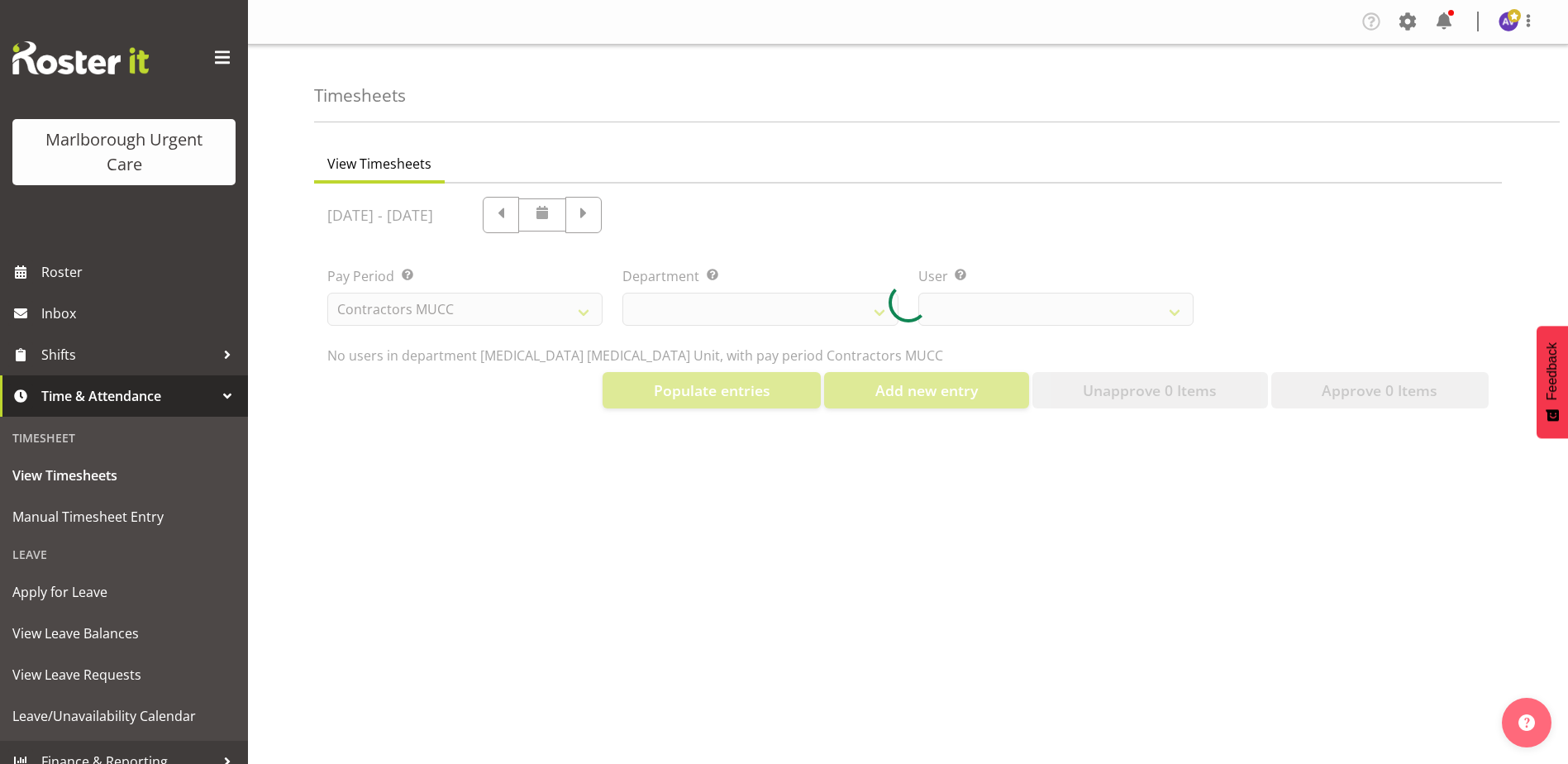
click at [999, 313] on div at bounding box center [908, 302] width 1187 height 238
select select
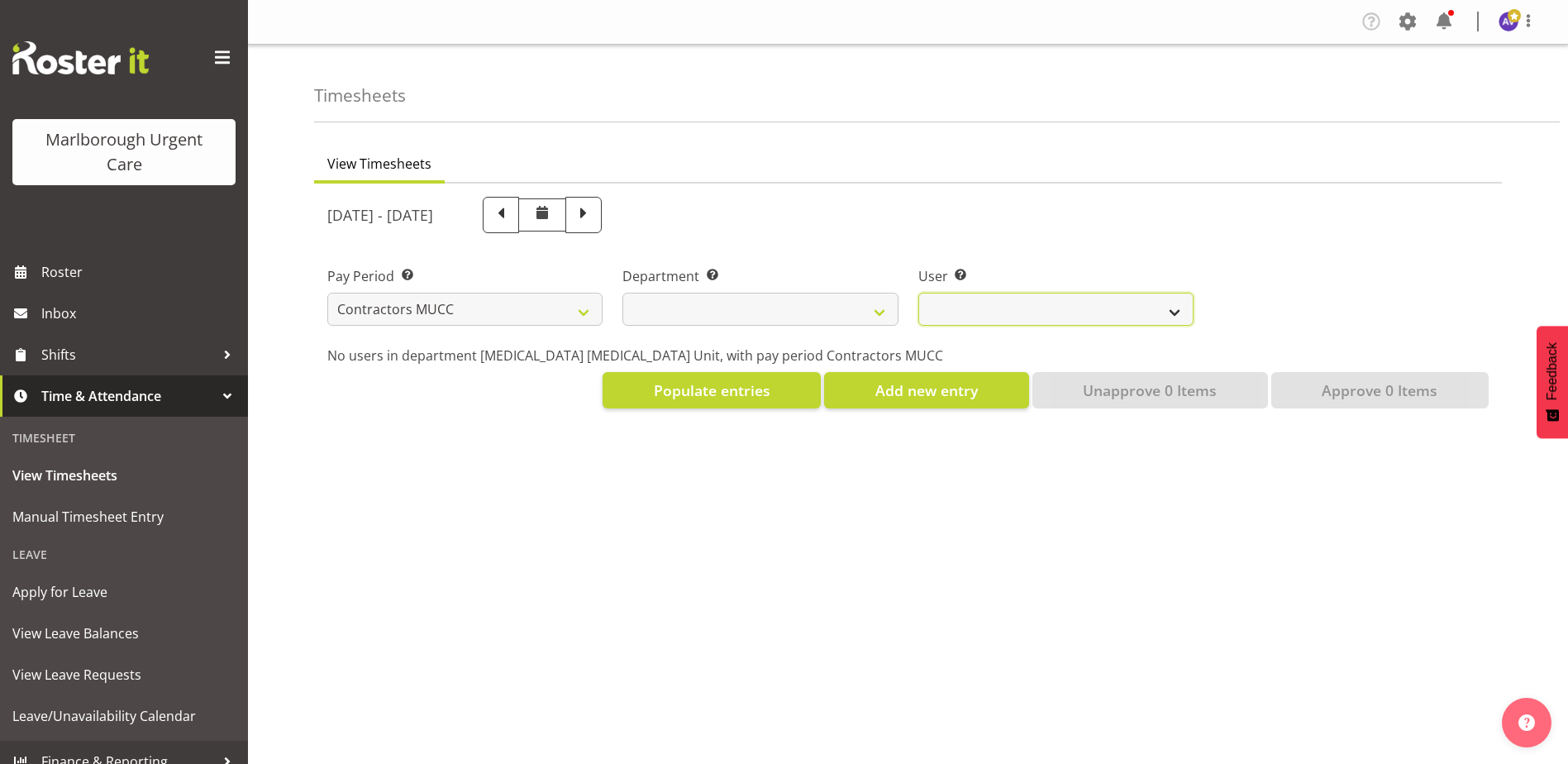
click at [984, 312] on select at bounding box center [1055, 308] width 275 height 33
click at [986, 308] on select at bounding box center [1055, 308] width 275 height 33
click at [688, 307] on select "Marlborough Urgent Care" at bounding box center [760, 308] width 275 height 33
select select "925"
click at [622, 292] on select "Marlborough Urgent Care" at bounding box center [760, 308] width 275 height 33
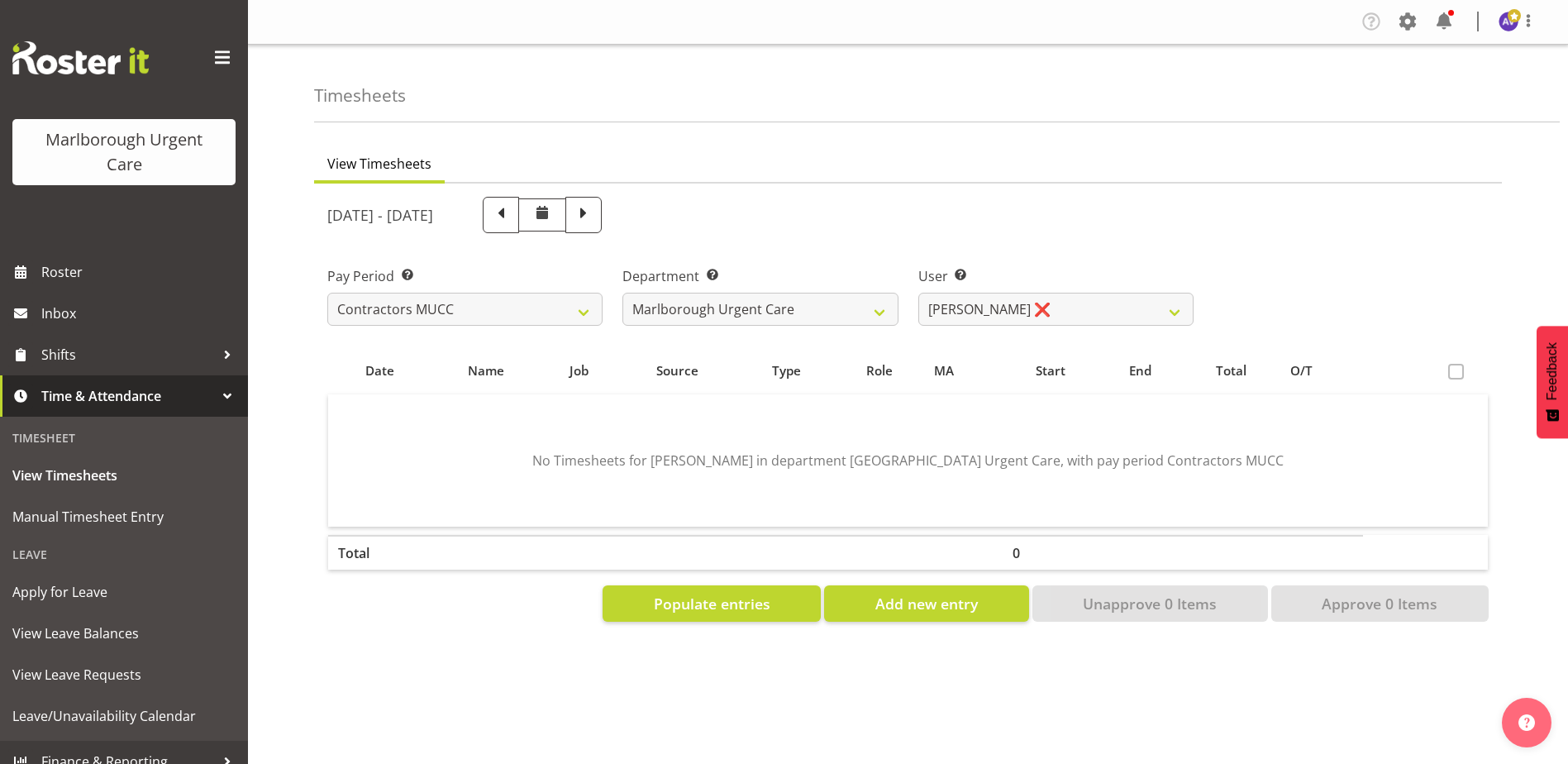
click at [1131, 207] on div "[DATE] - [DATE]" at bounding box center [760, 215] width 866 height 36
click at [1082, 316] on select "[PERSON_NAME] ❌ [PERSON_NAME] ❌ [PERSON_NAME] ❌" at bounding box center [1055, 308] width 275 height 33
click at [918, 292] on select "[PERSON_NAME] ❌ [PERSON_NAME] ❌ [PERSON_NAME] ❌" at bounding box center [1055, 308] width 275 height 33
click at [1032, 307] on select "[PERSON_NAME] ❌ [PERSON_NAME] ❌ [PERSON_NAME] ❌" at bounding box center [1055, 308] width 275 height 33
select select "11878"
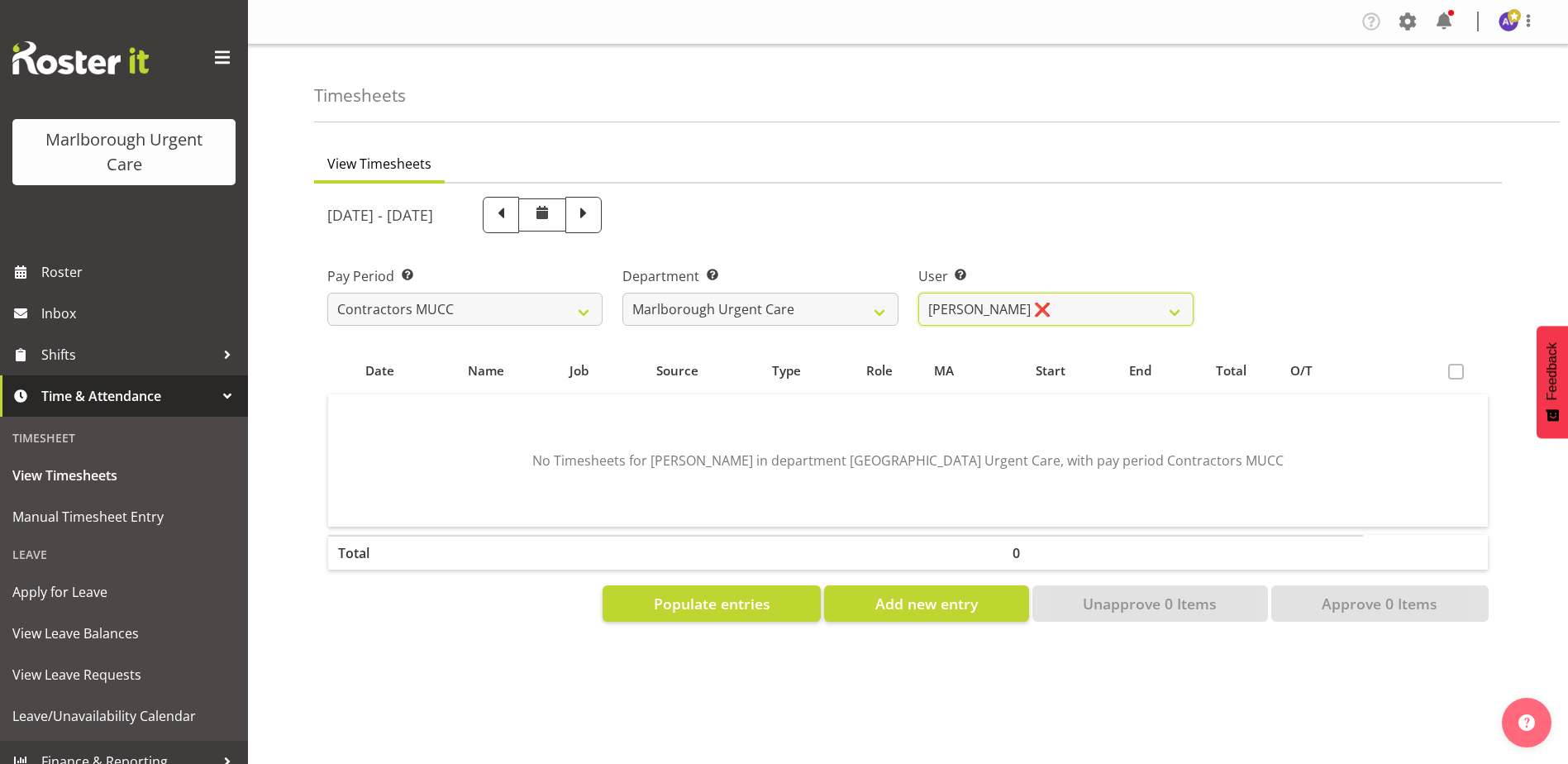
click at [918, 292] on select "[PERSON_NAME] ❌ [PERSON_NAME] ❌ [PERSON_NAME] ❌" at bounding box center [1055, 308] width 275 height 33
click at [393, 318] on select "Fortnightly MPHO - [MEDICAL_DATA] Contractors MUCC MUCC Casuals MPHO Admin - ne…" at bounding box center [465, 308] width 275 height 33
select select "194"
click at [328, 292] on select "Fortnightly MPHO - [MEDICAL_DATA] Contractors MUCC MUCC Casuals MPHO Admin - ne…" at bounding box center [465, 308] width 275 height 33
select select
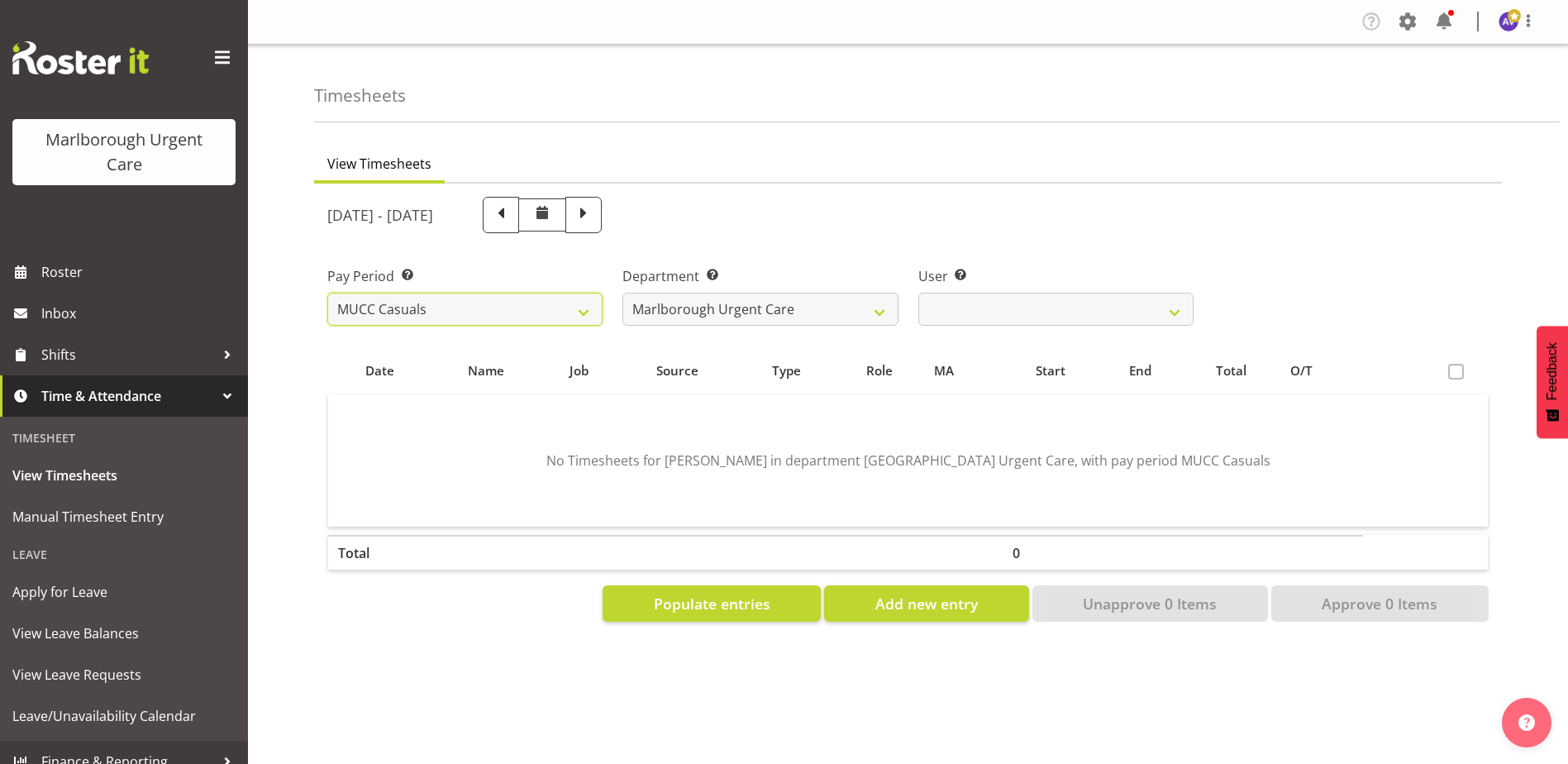
select select
click at [990, 314] on select "[PERSON_NAME] ✔ [PERSON_NAME] ✔ [PERSON_NAME] ❌ [PERSON_NAME] ❌ [PERSON_NAME] ❌…" at bounding box center [1055, 308] width 275 height 33
click at [918, 292] on select "[PERSON_NAME] ✔ [PERSON_NAME] ✔ [PERSON_NAME] ❌ [PERSON_NAME] ❌ [PERSON_NAME] ❌…" at bounding box center [1055, 308] width 275 height 33
click at [1028, 308] on select "[PERSON_NAME] ✔ [PERSON_NAME] ✔ [PERSON_NAME] ❌ [PERSON_NAME] ❌ [PERSON_NAME] ❌…" at bounding box center [1055, 308] width 275 height 33
select select "11920"
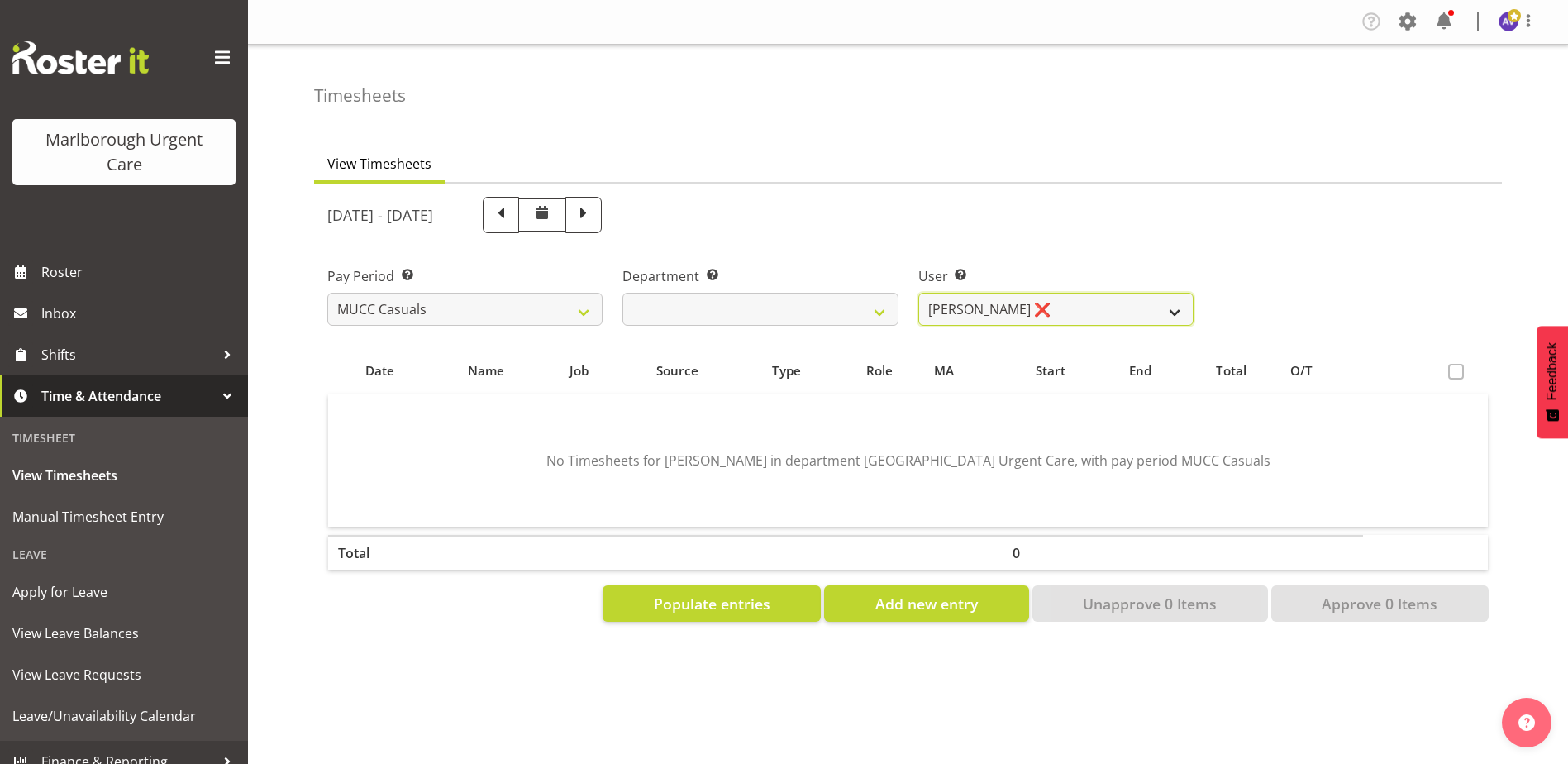
click at [918, 292] on select "[PERSON_NAME] ✔ [PERSON_NAME] ✔ [PERSON_NAME] ❌ [PERSON_NAME] ❌ [PERSON_NAME] ❌…" at bounding box center [1055, 308] width 275 height 33
click at [708, 609] on span "Populate entries" at bounding box center [712, 604] width 116 height 22
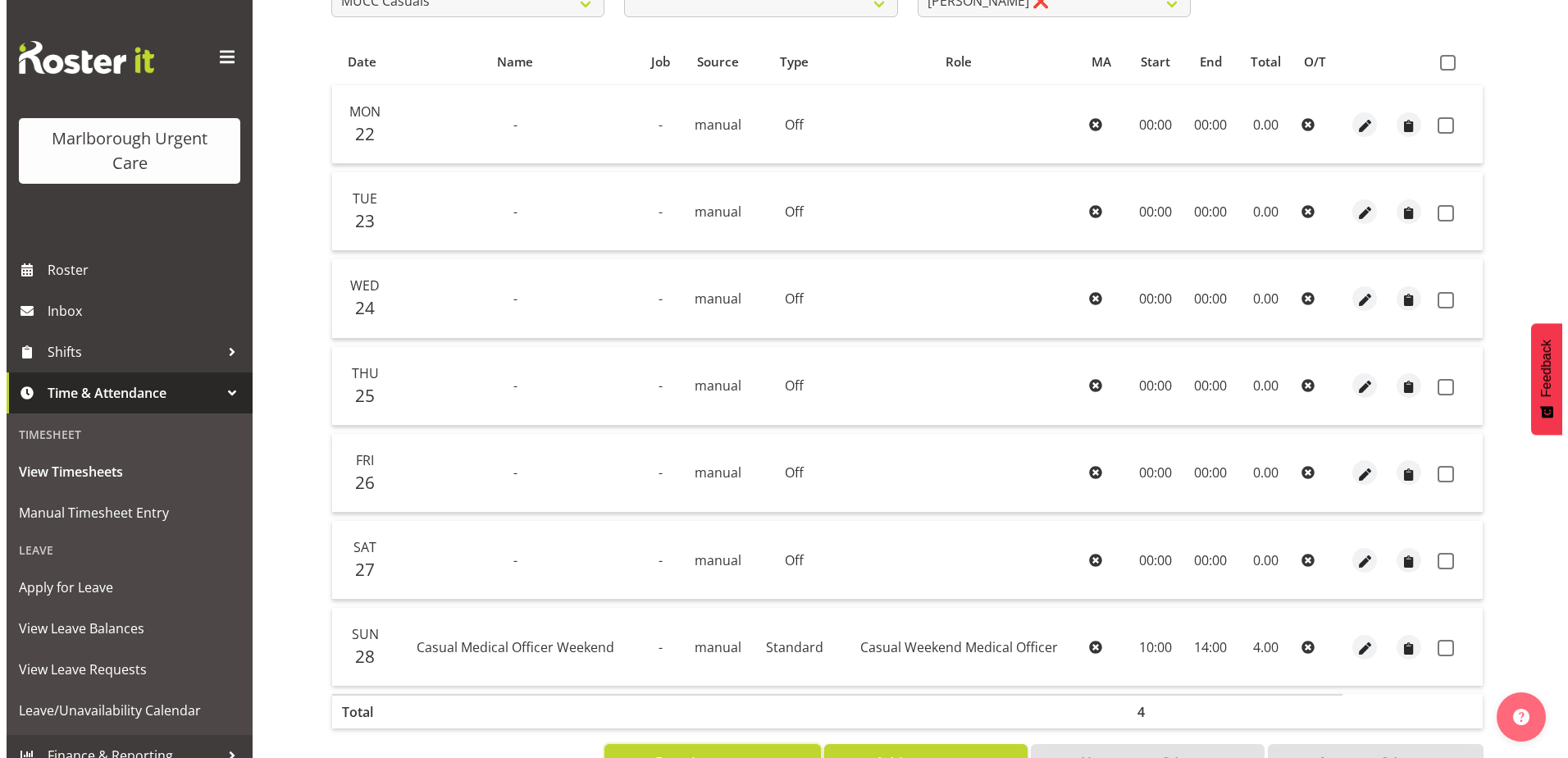
scroll to position [366, 0]
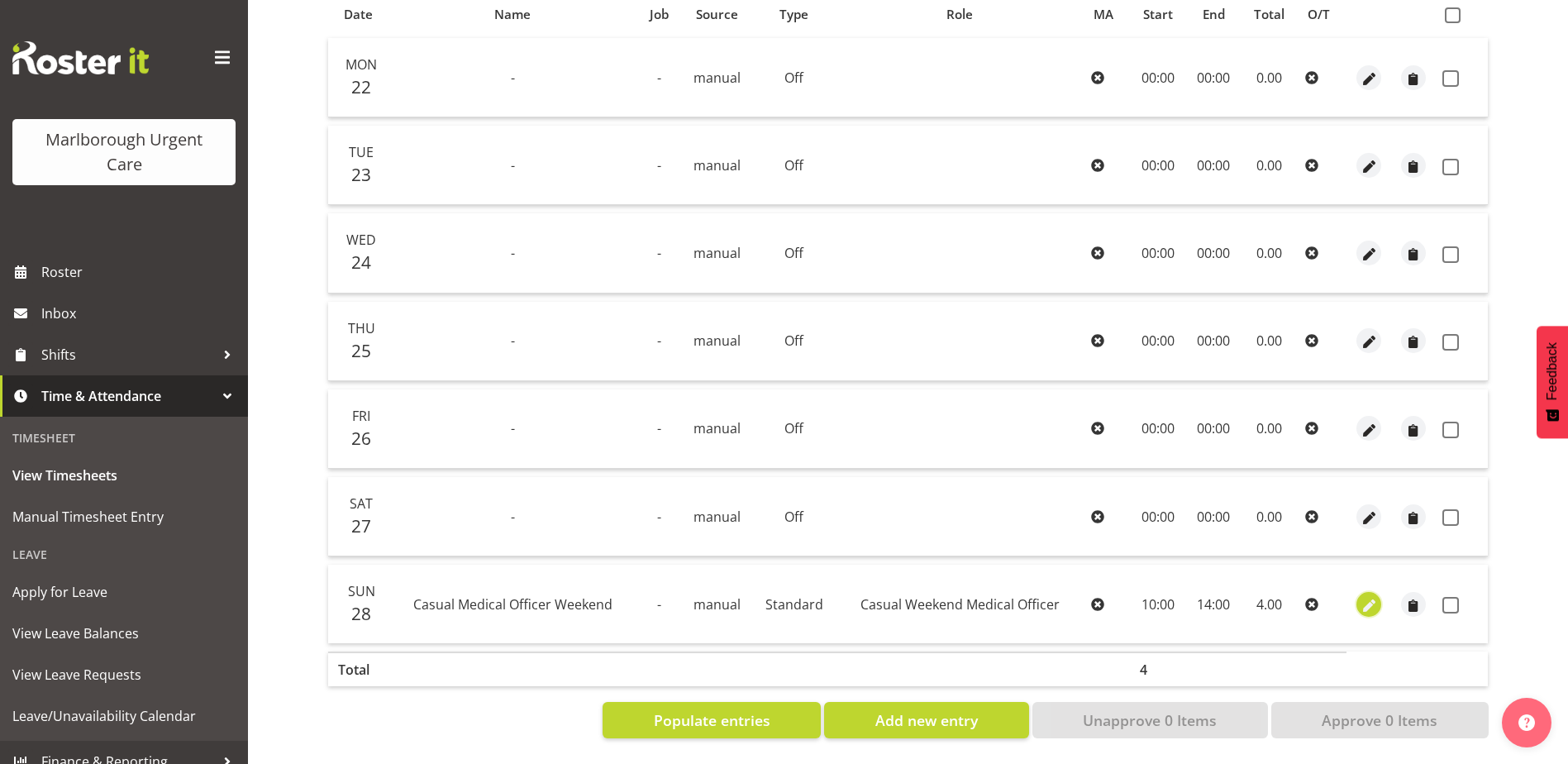
click at [1368, 596] on span "button" at bounding box center [1368, 606] width 19 height 19
select select "Standard"
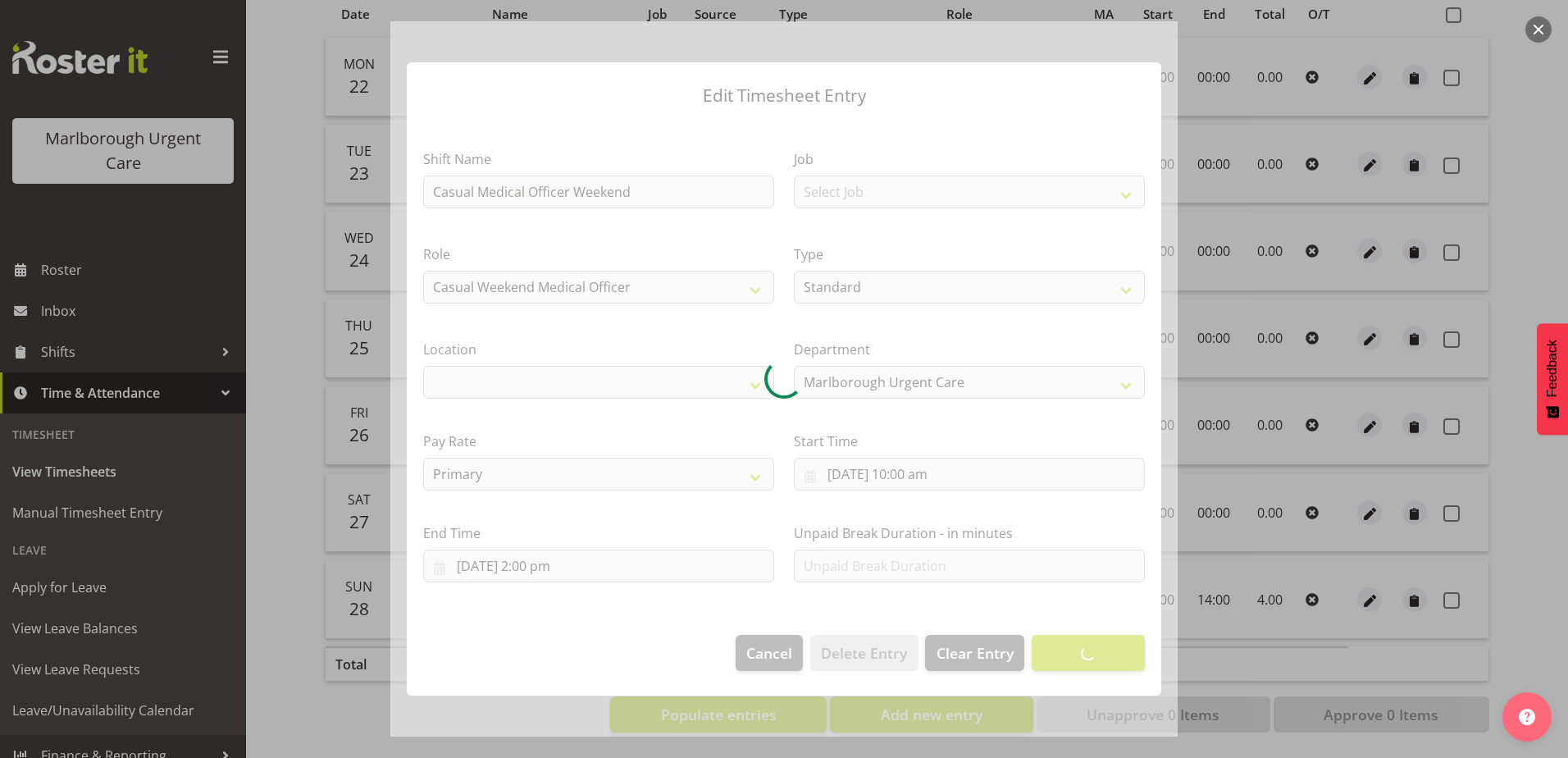
select select
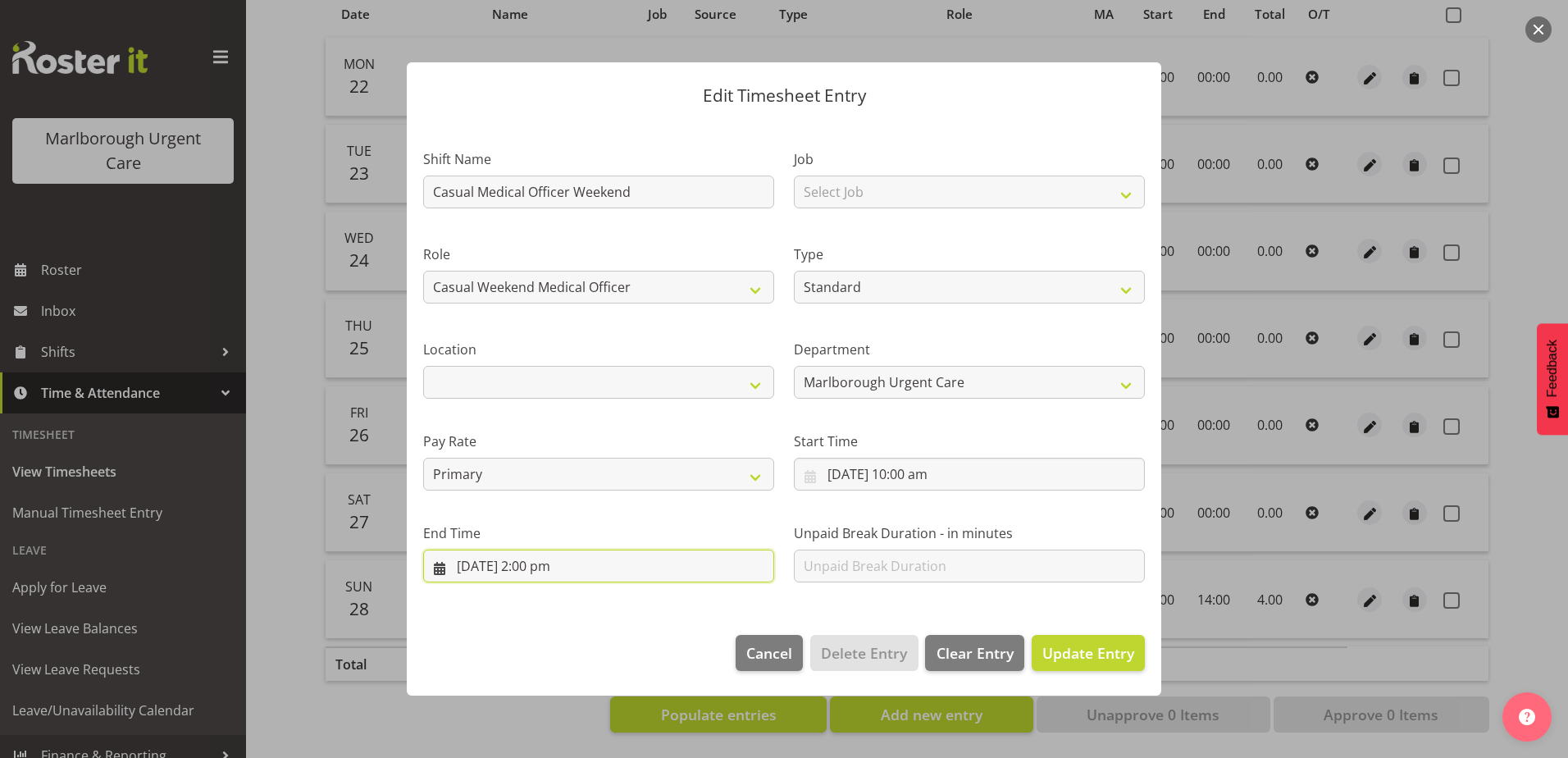
click at [547, 564] on input "[DATE] 2:00 pm" at bounding box center [598, 566] width 351 height 33
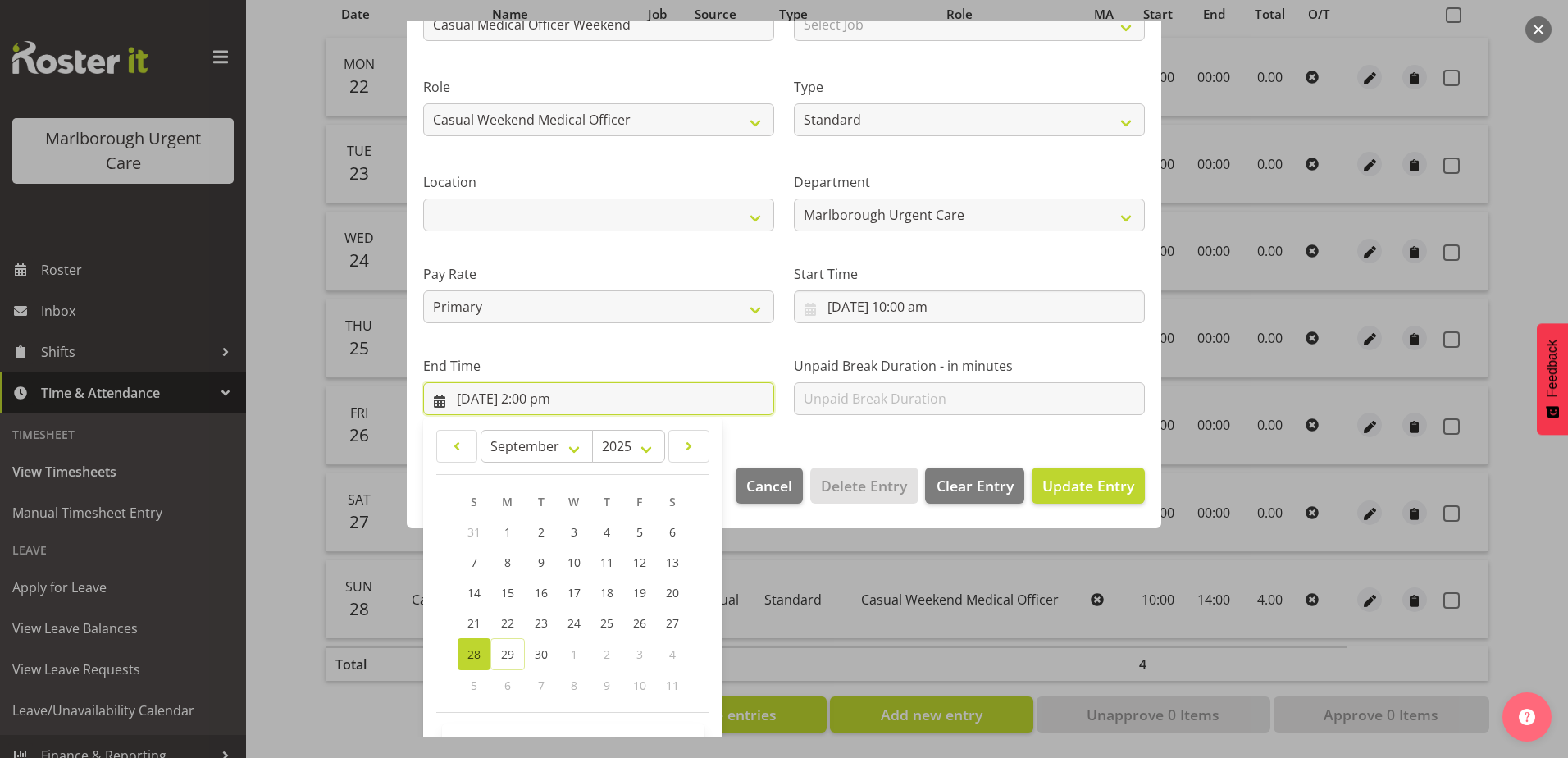
scroll to position [221, 0]
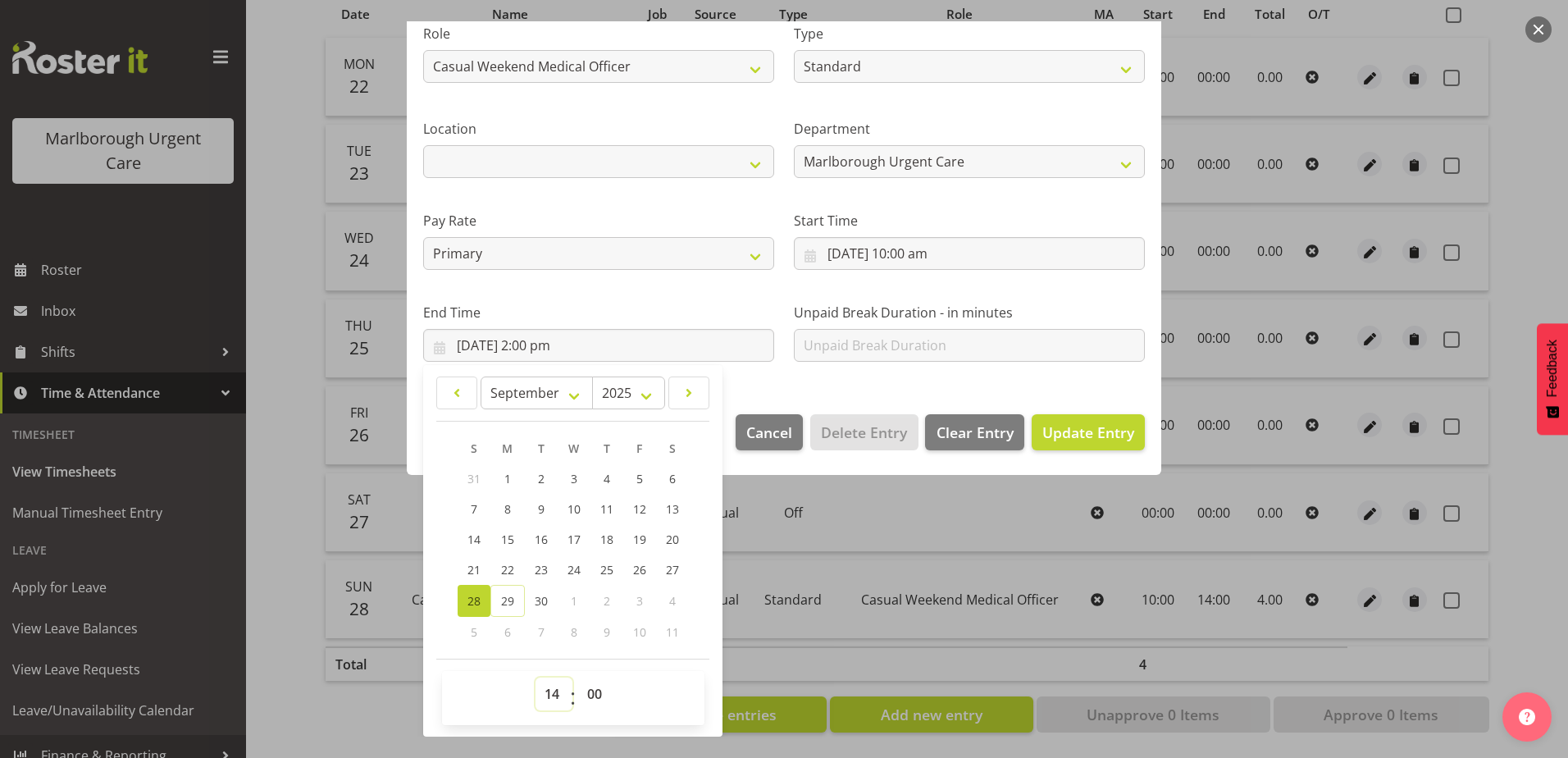
click at [547, 696] on select "00 01 02 03 04 05 06 07 08 09 10 11 12 13 14 15 16 17 18 19 20 21 22 23" at bounding box center [554, 694] width 37 height 33
click at [552, 692] on select "00 01 02 03 04 05 06 07 08 09 10 11 12 13 14 15 16 17 18 19 20 21 22 23" at bounding box center [554, 694] width 37 height 33
select select "16"
click at [536, 678] on select "00 01 02 03 04 05 06 07 08 09 10 11 12 13 14 15 16 17 18 19 20 21 22 23" at bounding box center [554, 694] width 37 height 33
type input "[DATE] 4:00 pm"
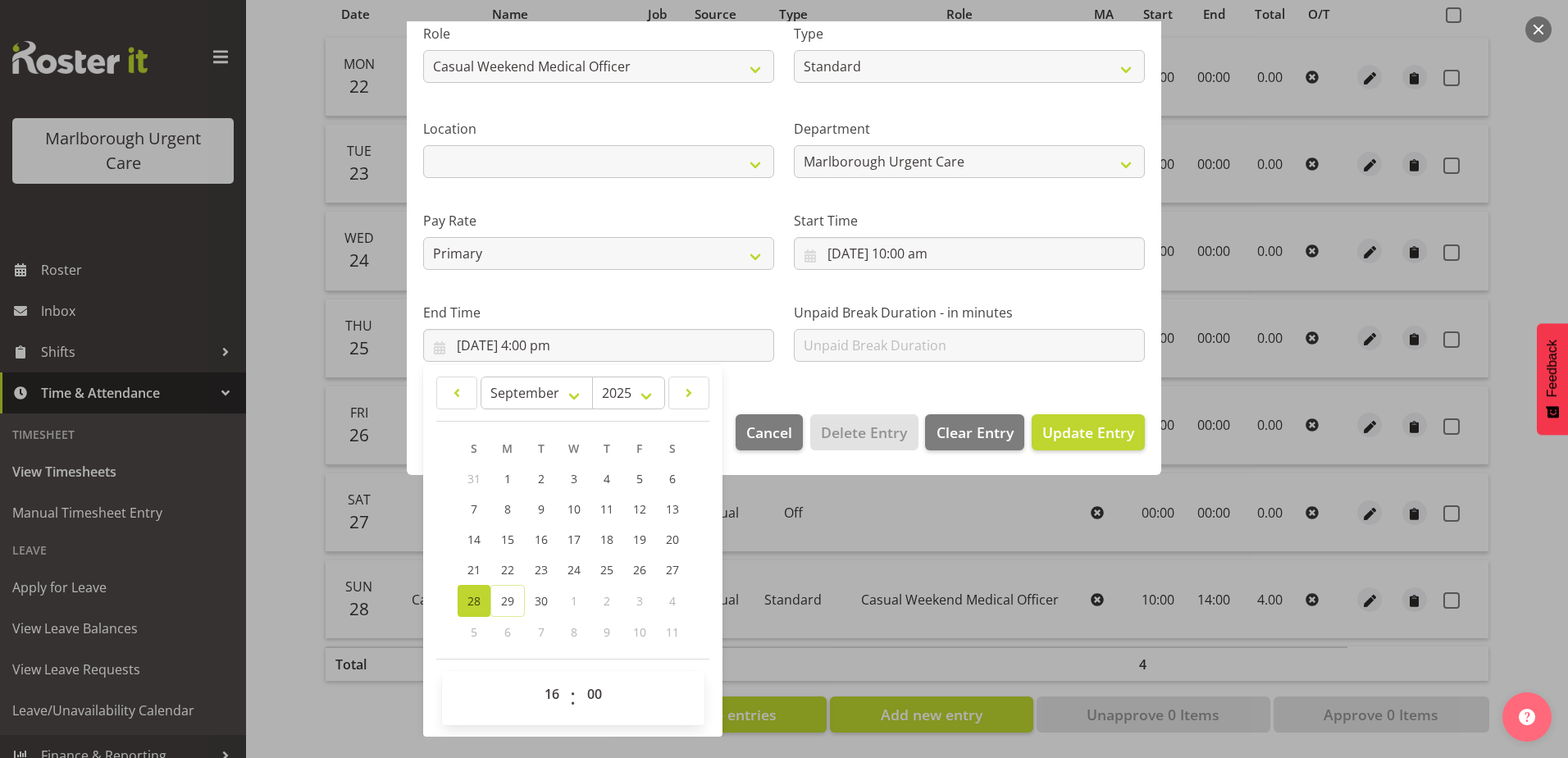
click at [776, 647] on div "Edit Timesheet Entry Shift Name Casual Medical Officer Weekend Job Select Job R…" at bounding box center [784, 379] width 787 height 716
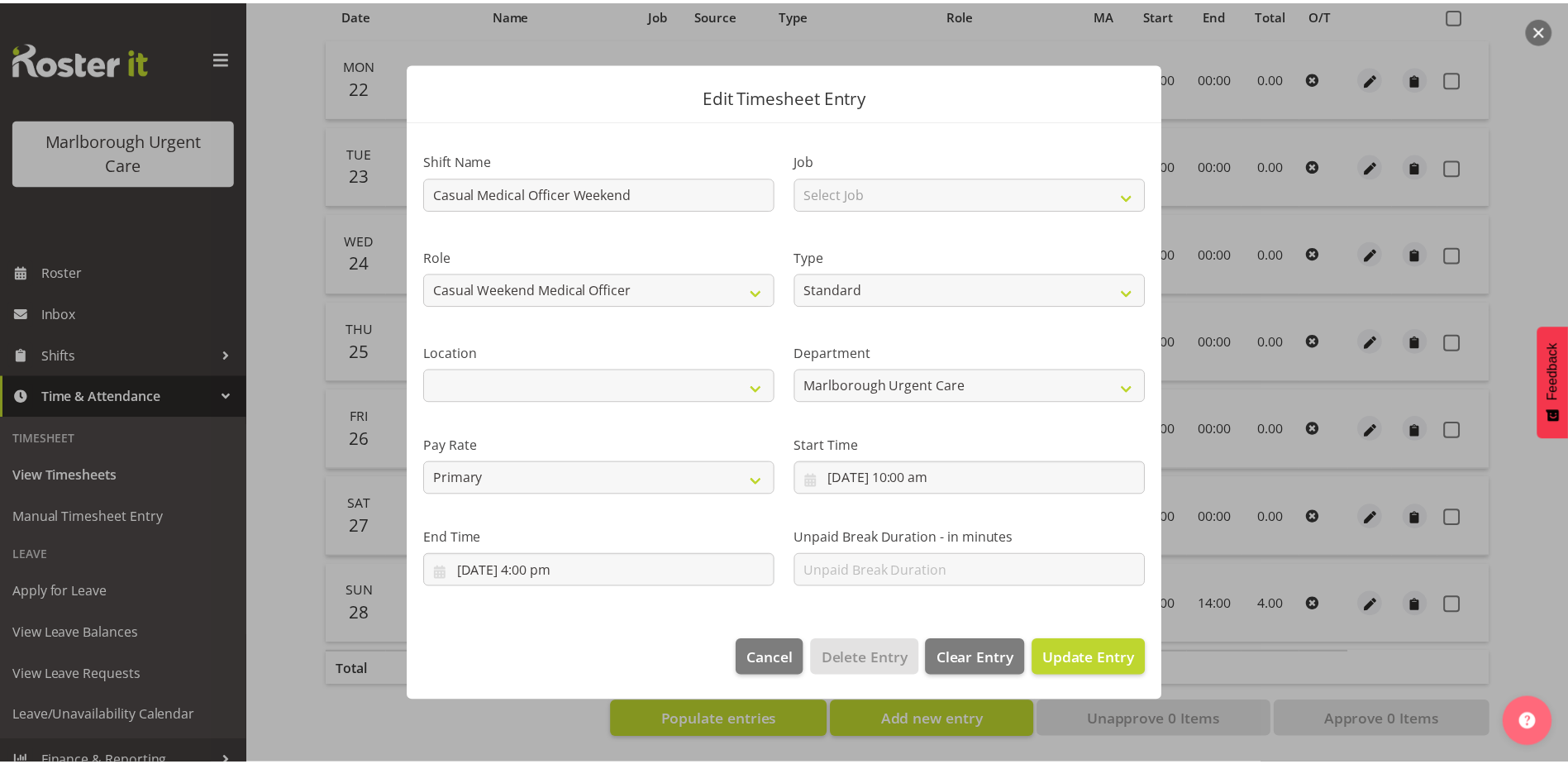
scroll to position [0, 0]
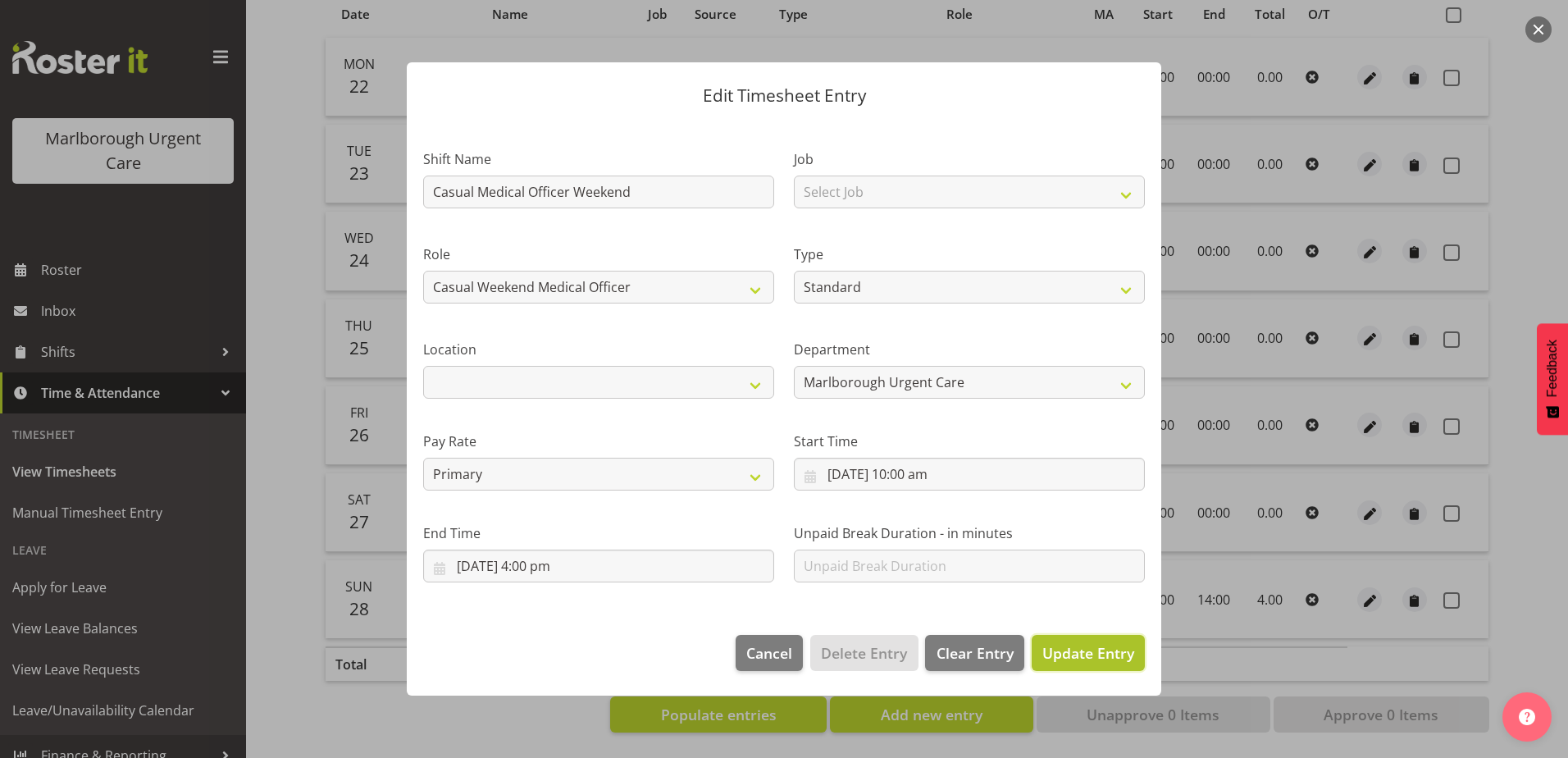
click at [1096, 656] on span "Update Entry" at bounding box center [1088, 653] width 92 height 20
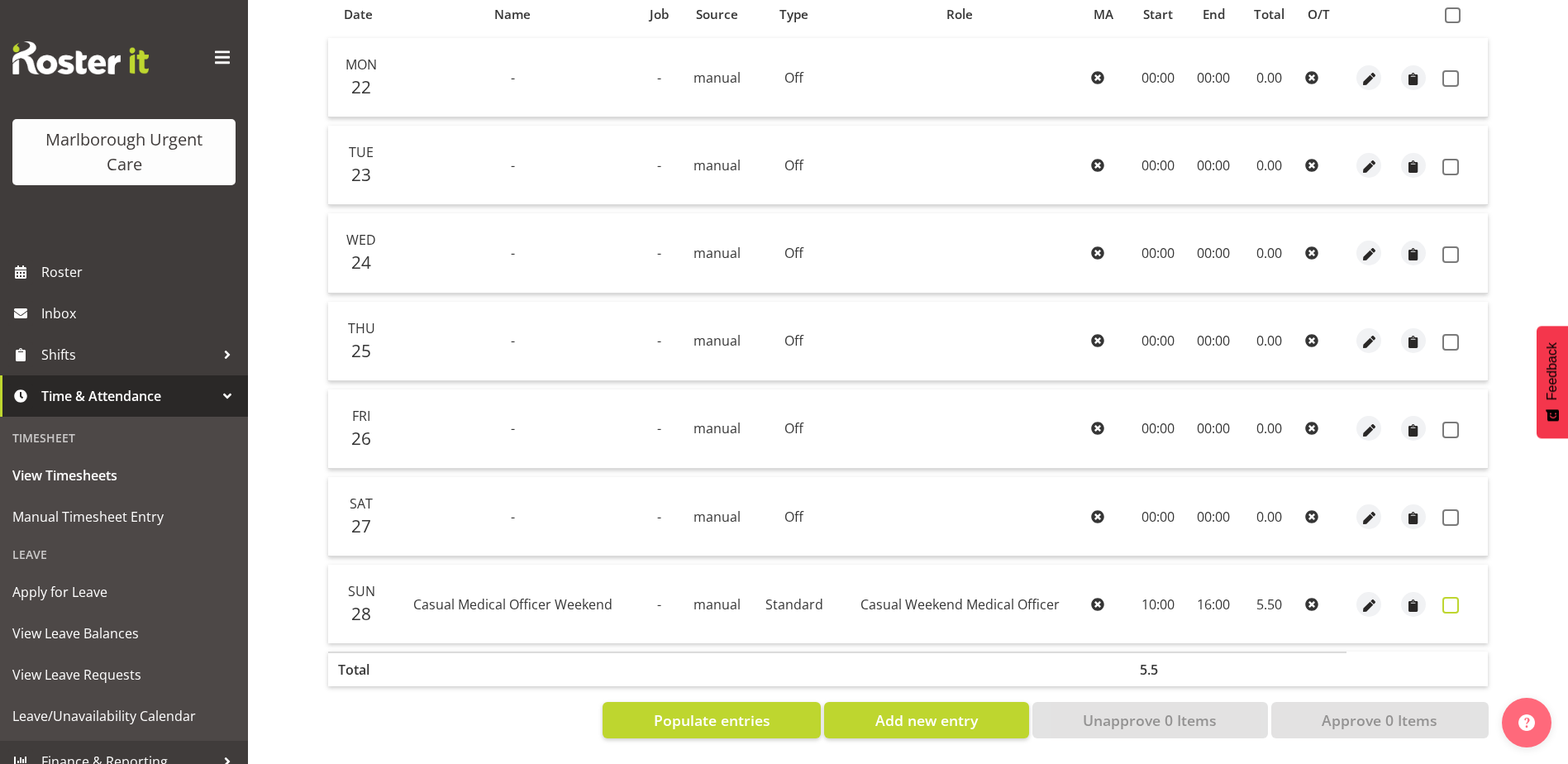
click at [1453, 597] on span at bounding box center [1450, 606] width 17 height 17
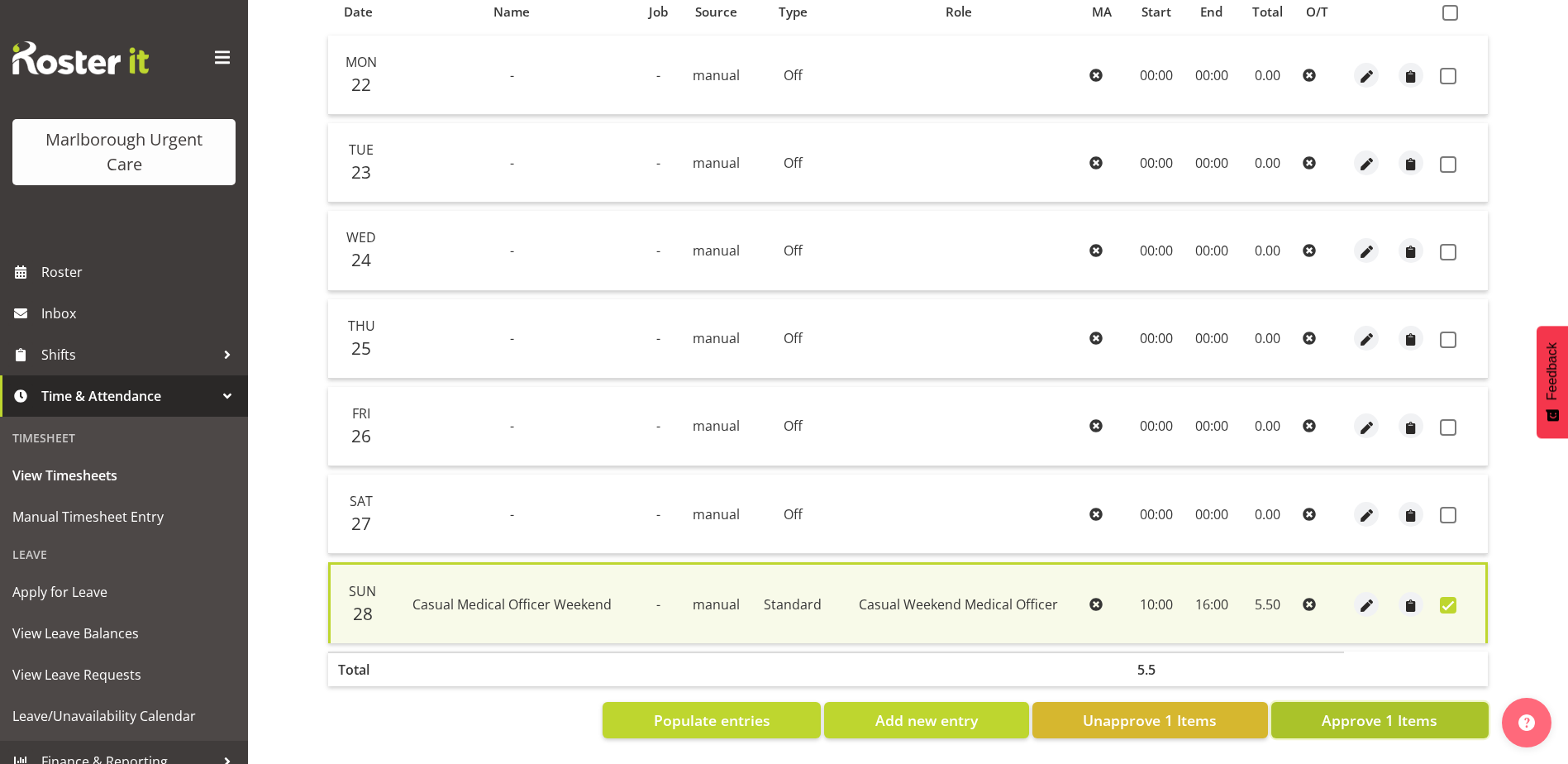
click at [1389, 713] on span "Approve 1 Items" at bounding box center [1379, 720] width 115 height 22
checkbox input "false"
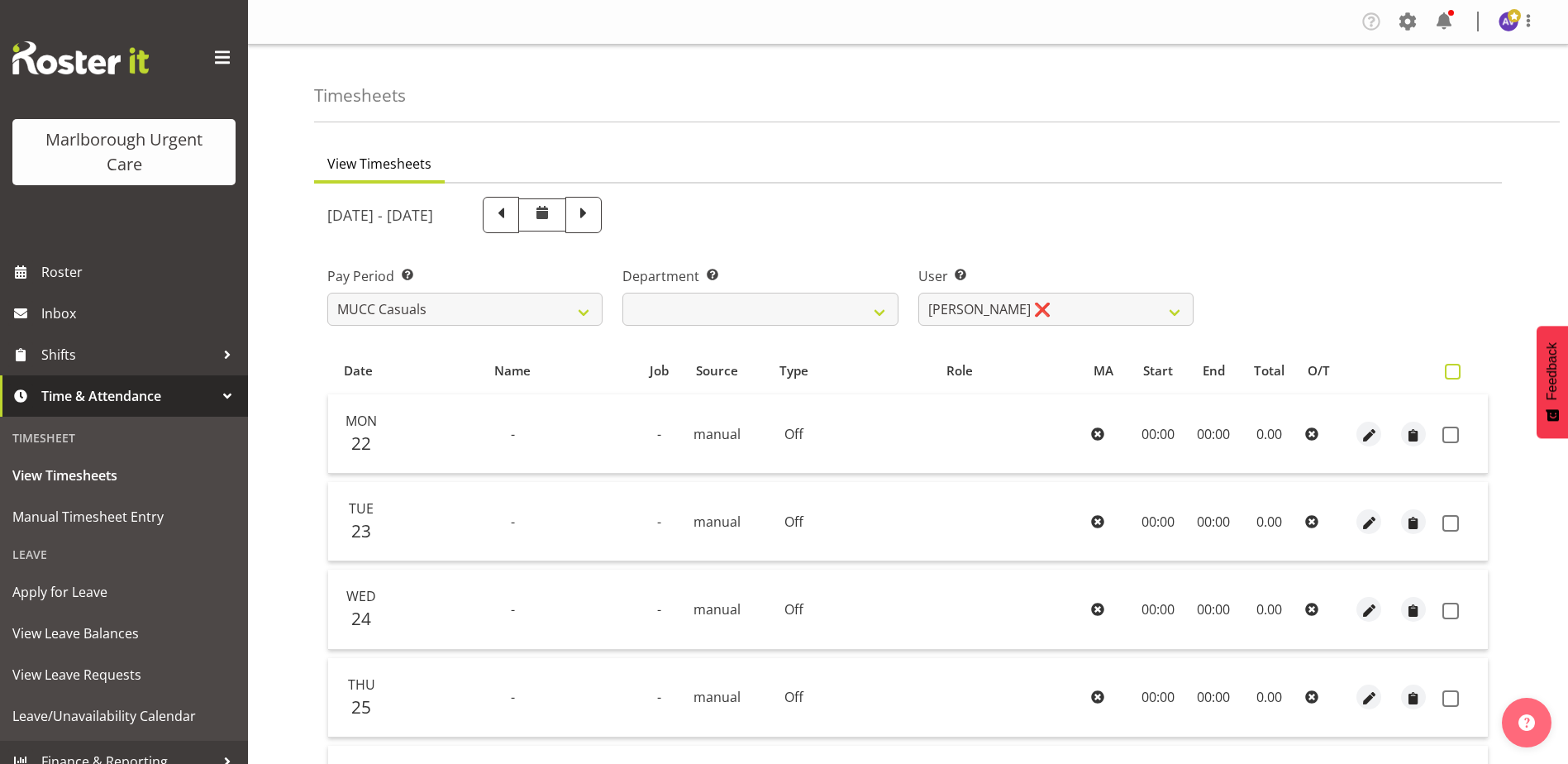
click at [1452, 372] on span at bounding box center [1452, 371] width 16 height 16
click at [1452, 372] on input "checkbox" at bounding box center [1449, 371] width 11 height 11
checkbox input "true"
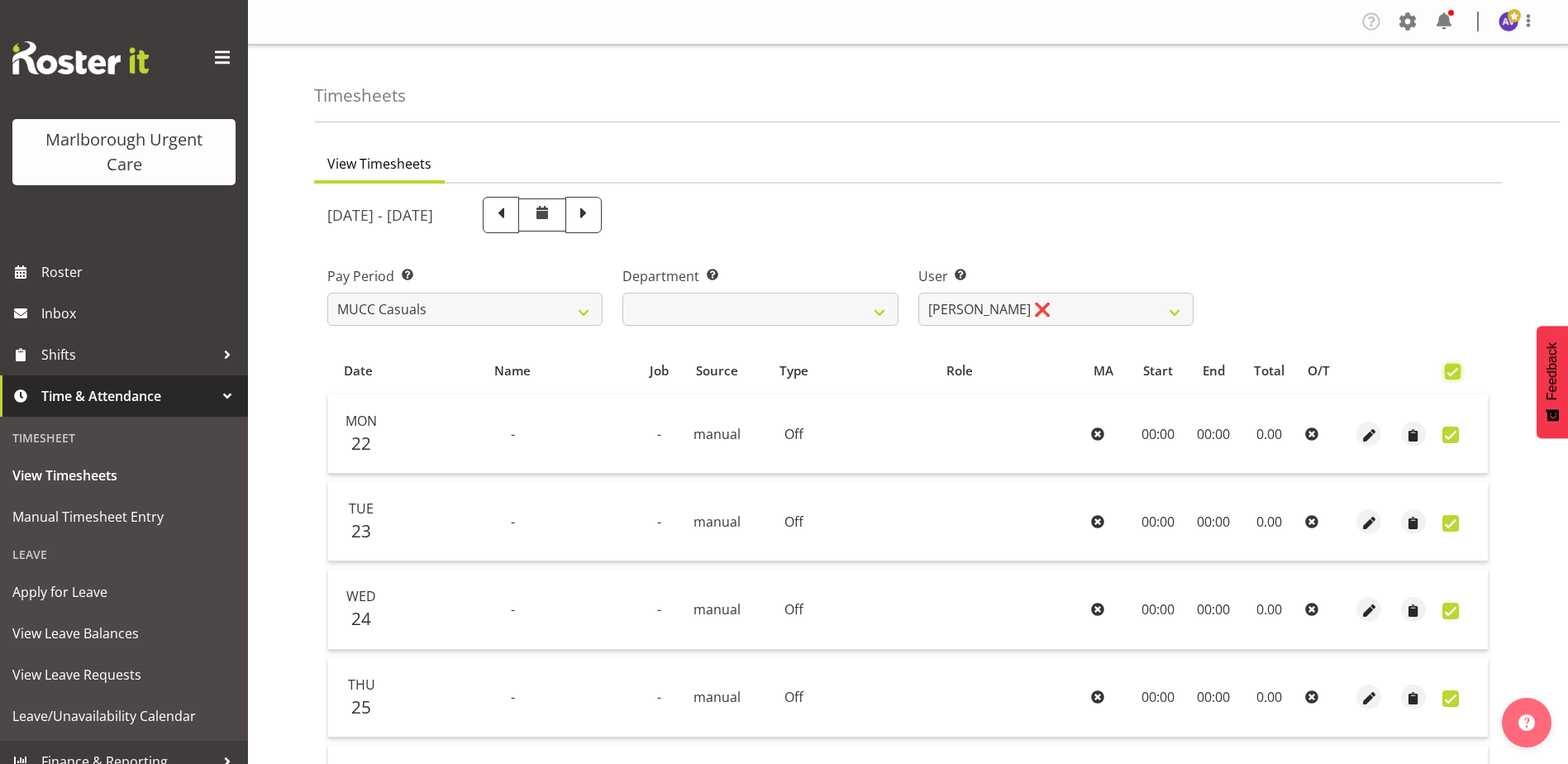
checkbox input "true"
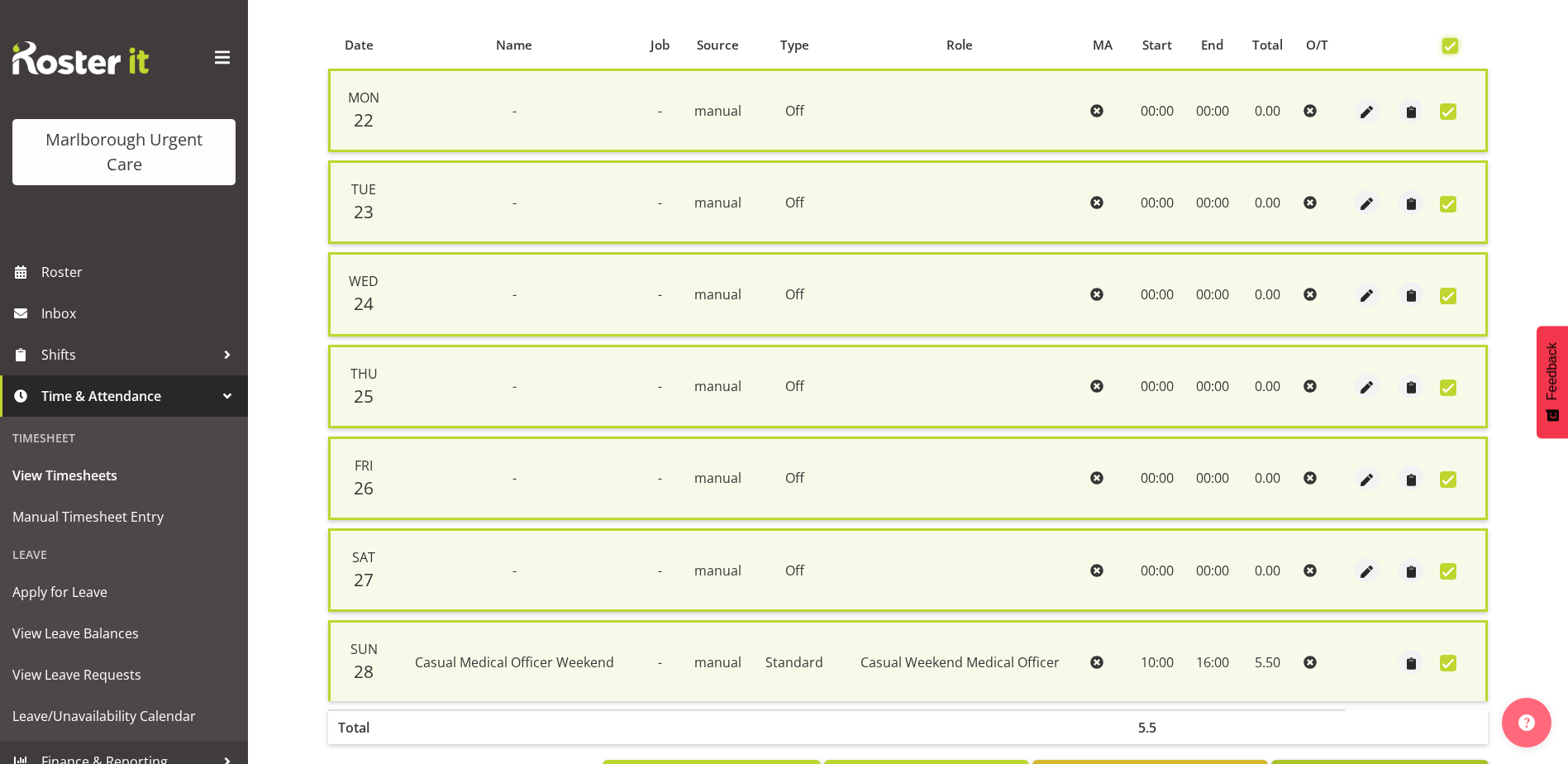
scroll to position [396, 0]
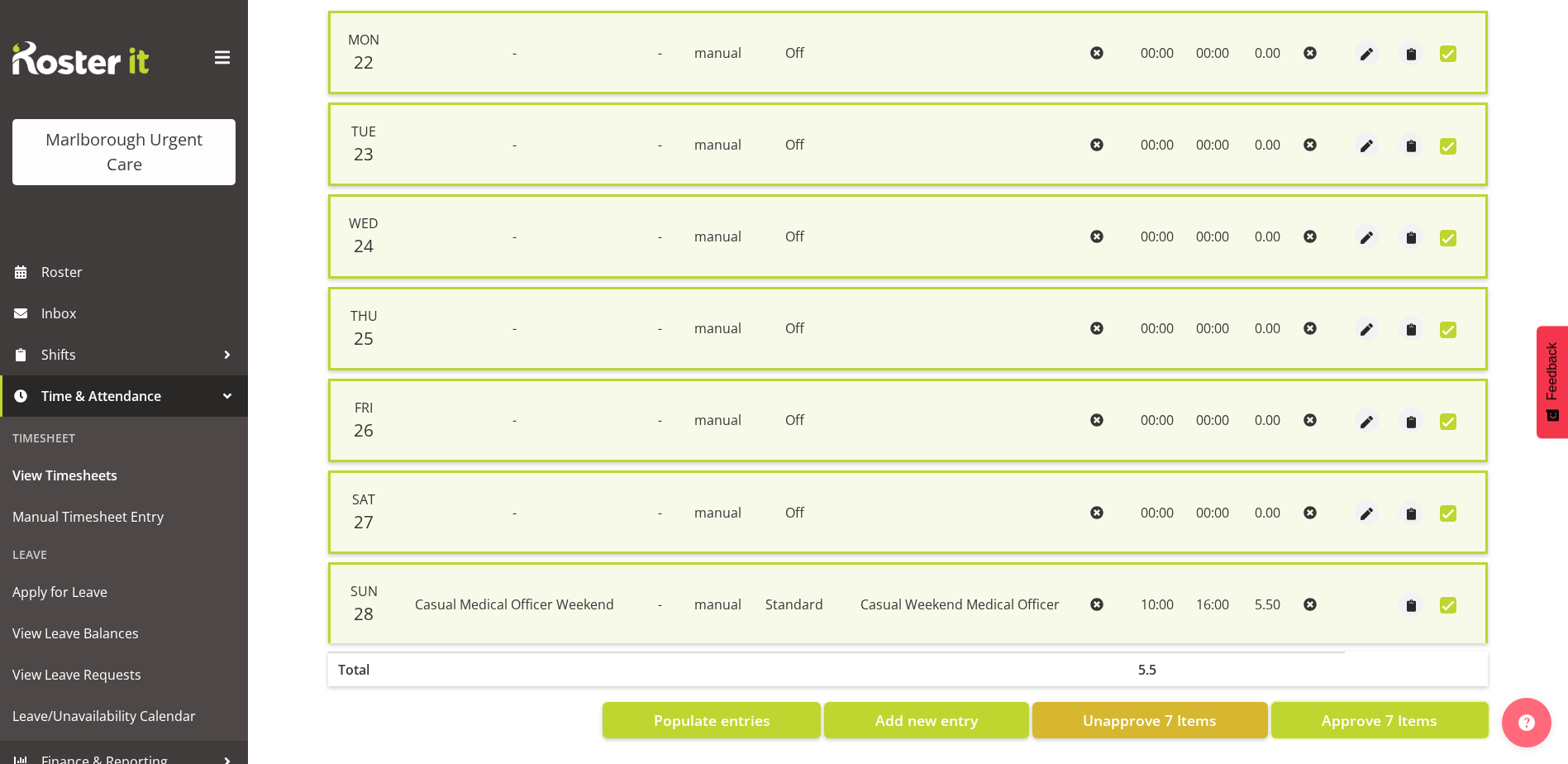
click at [1369, 709] on span "Approve 7 Items" at bounding box center [1379, 720] width 115 height 22
checkbox input "false"
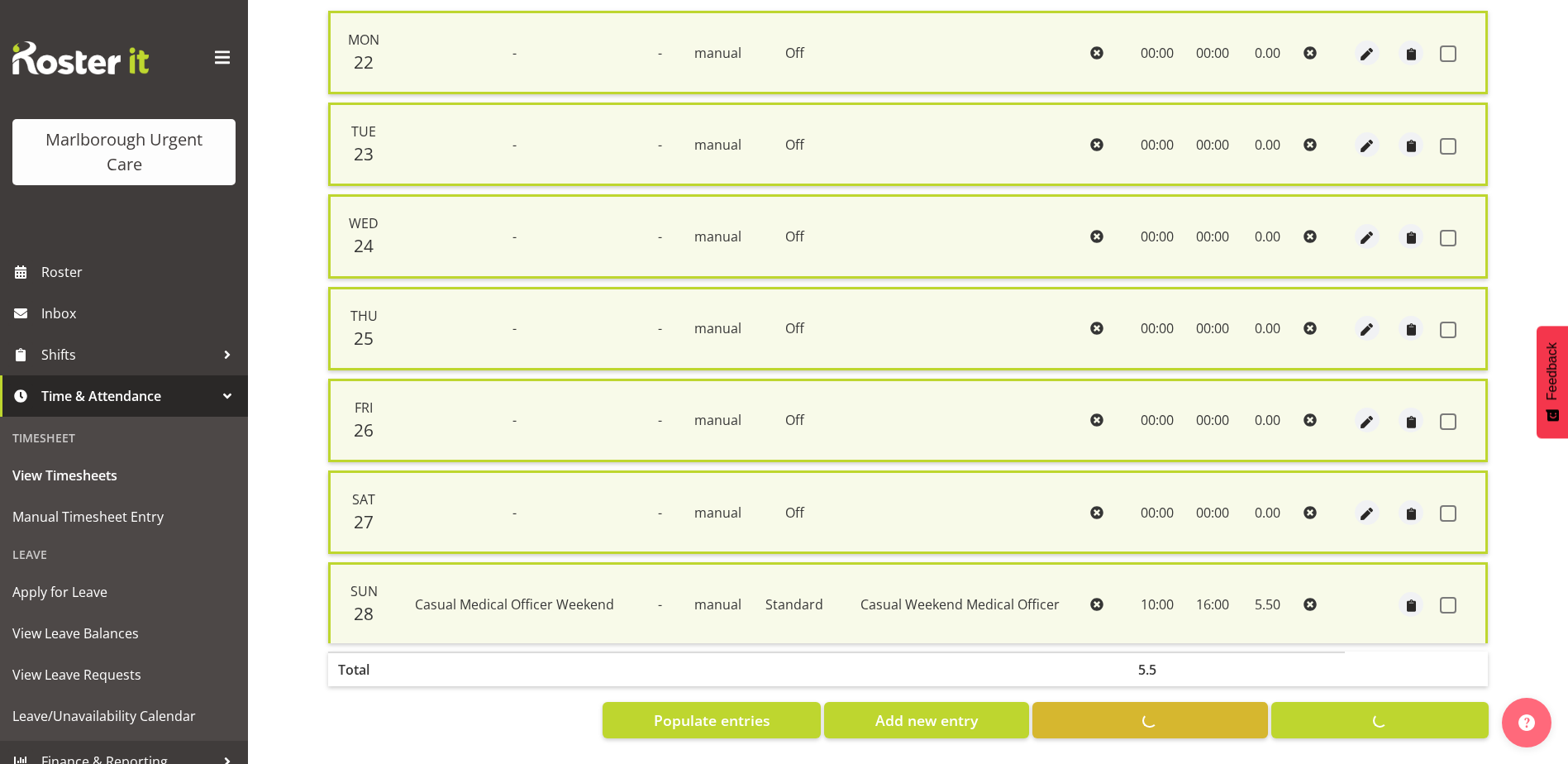
checkbox input "false"
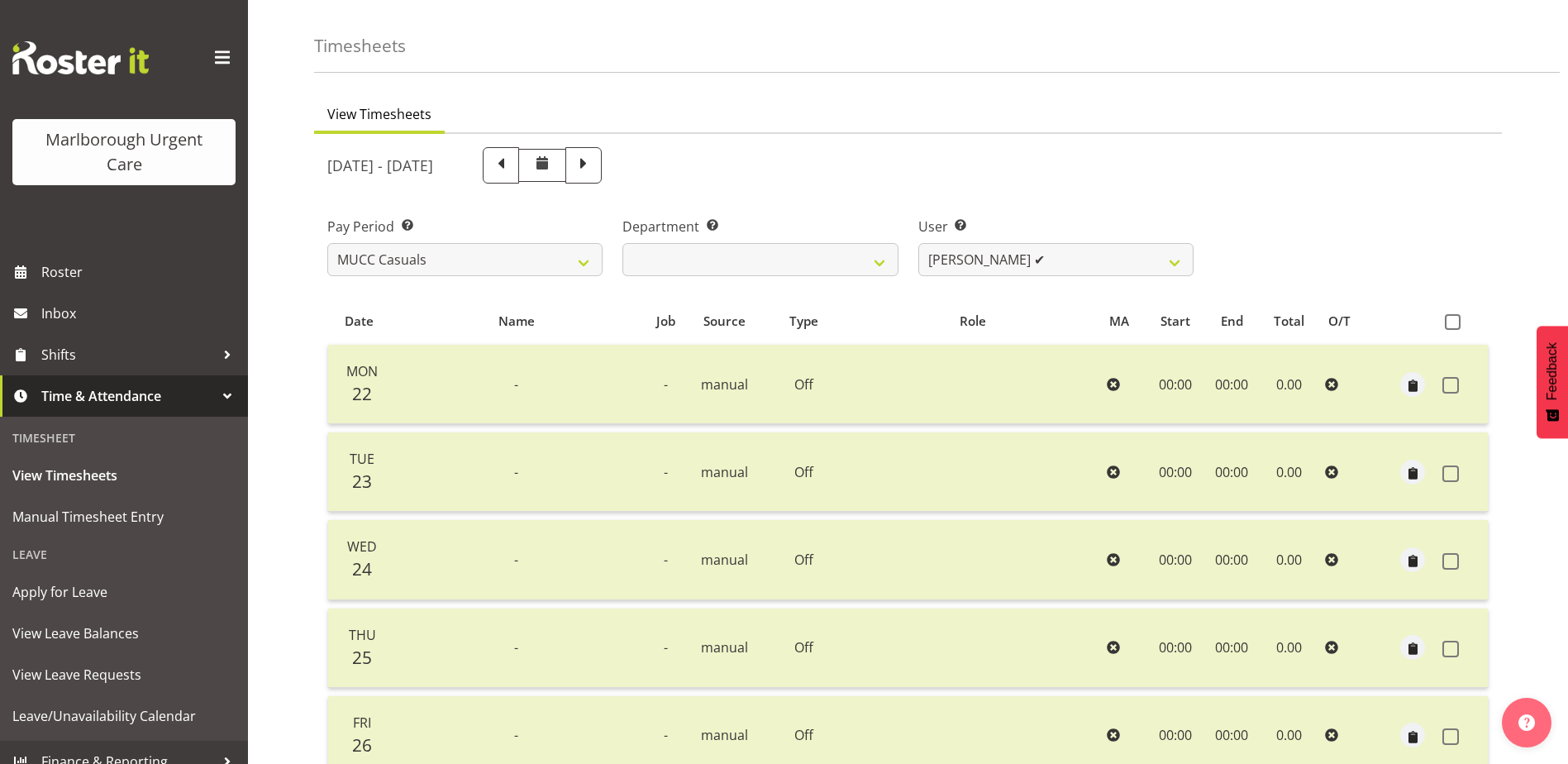
scroll to position [38, 0]
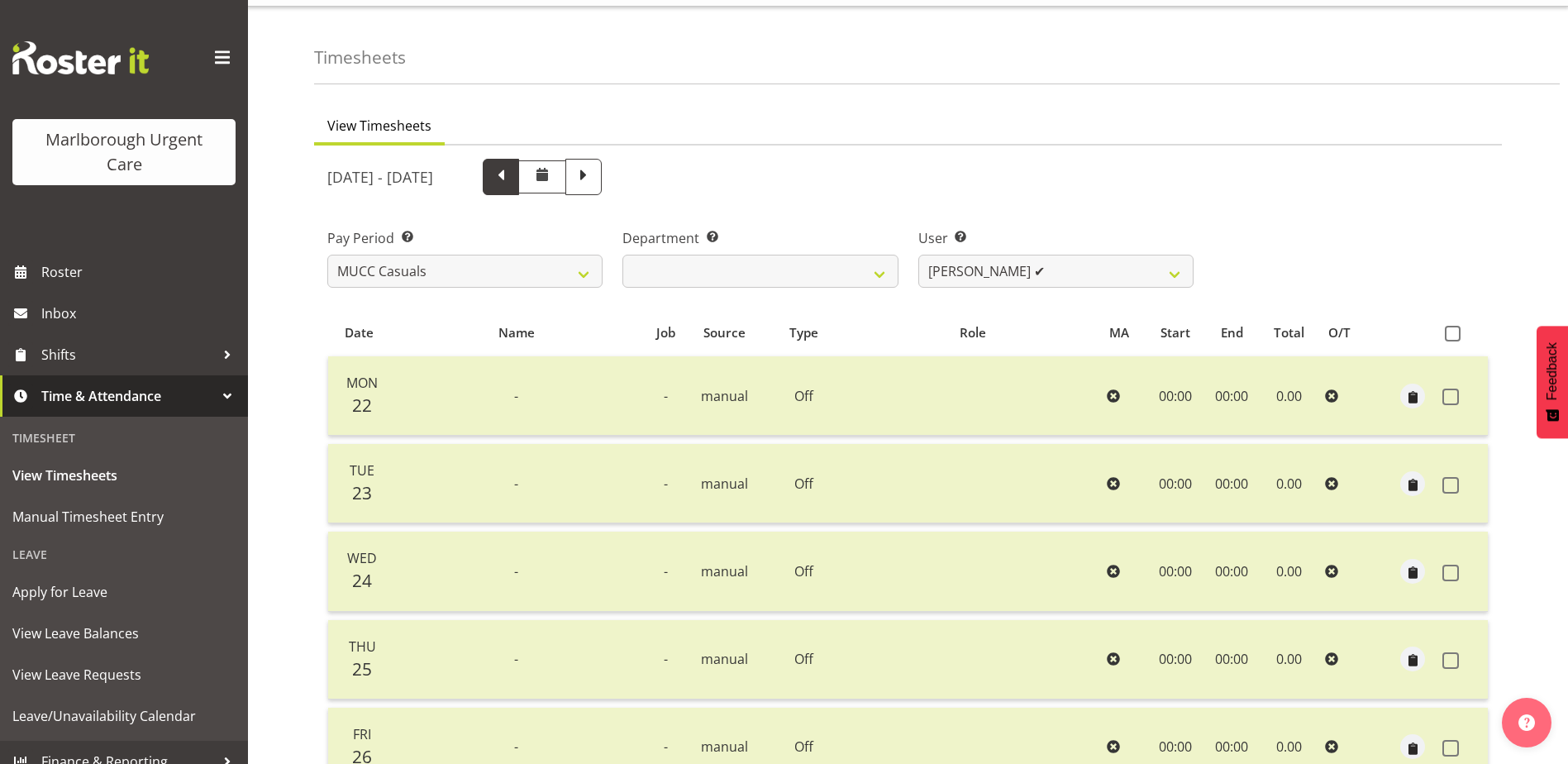
click at [519, 163] on span at bounding box center [500, 176] width 36 height 36
select select
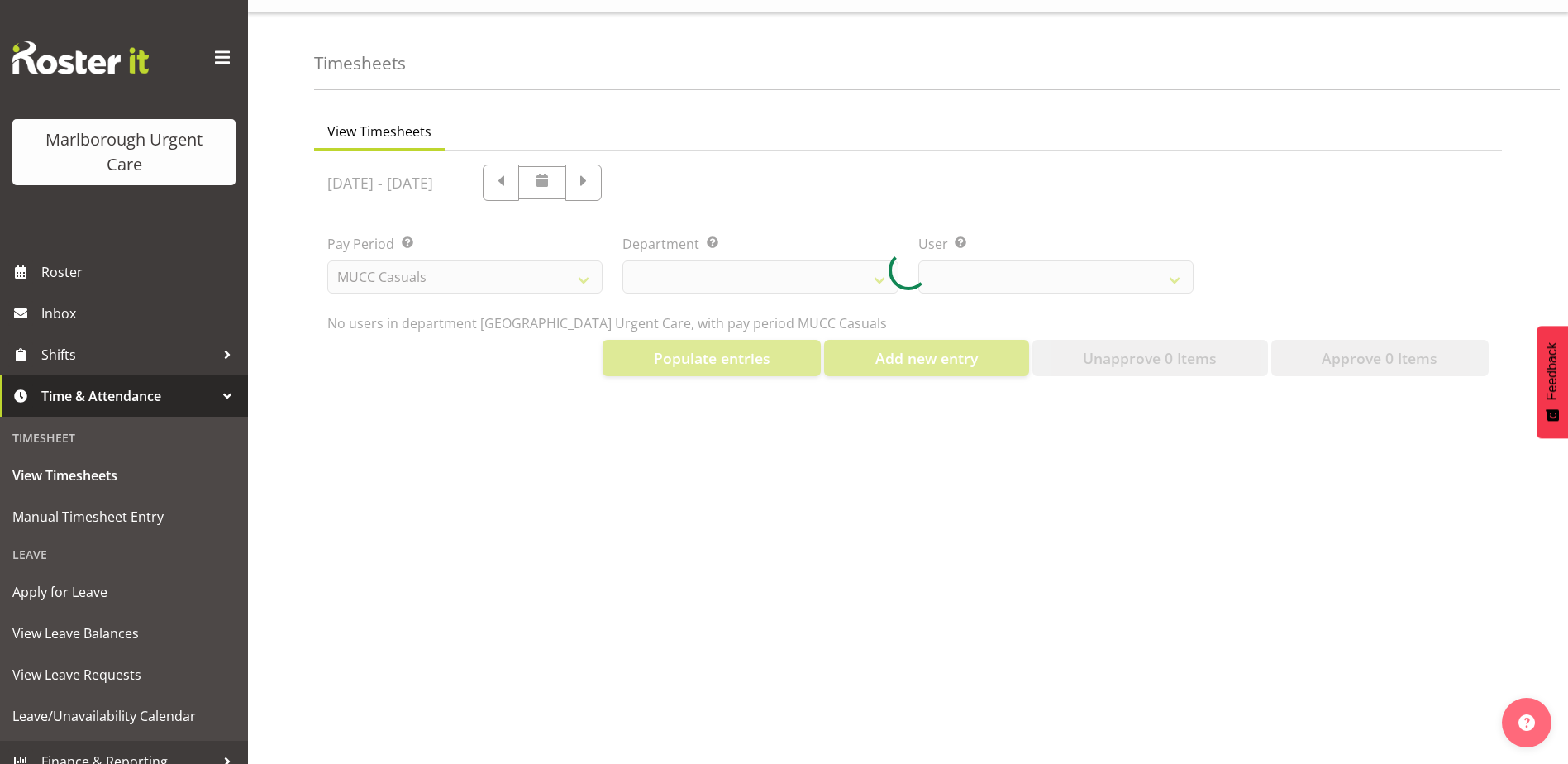
select select "11920"
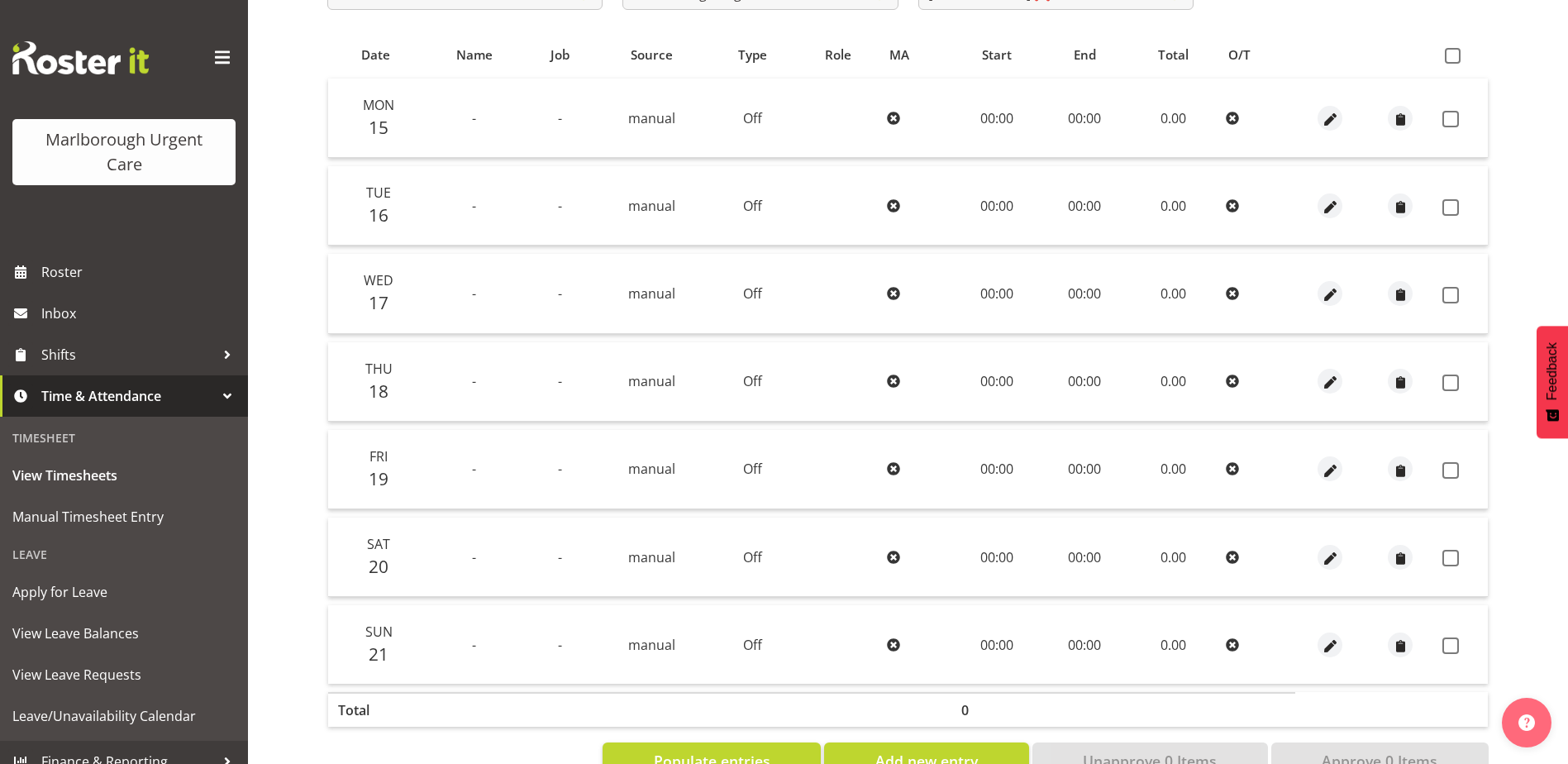
scroll to position [286, 0]
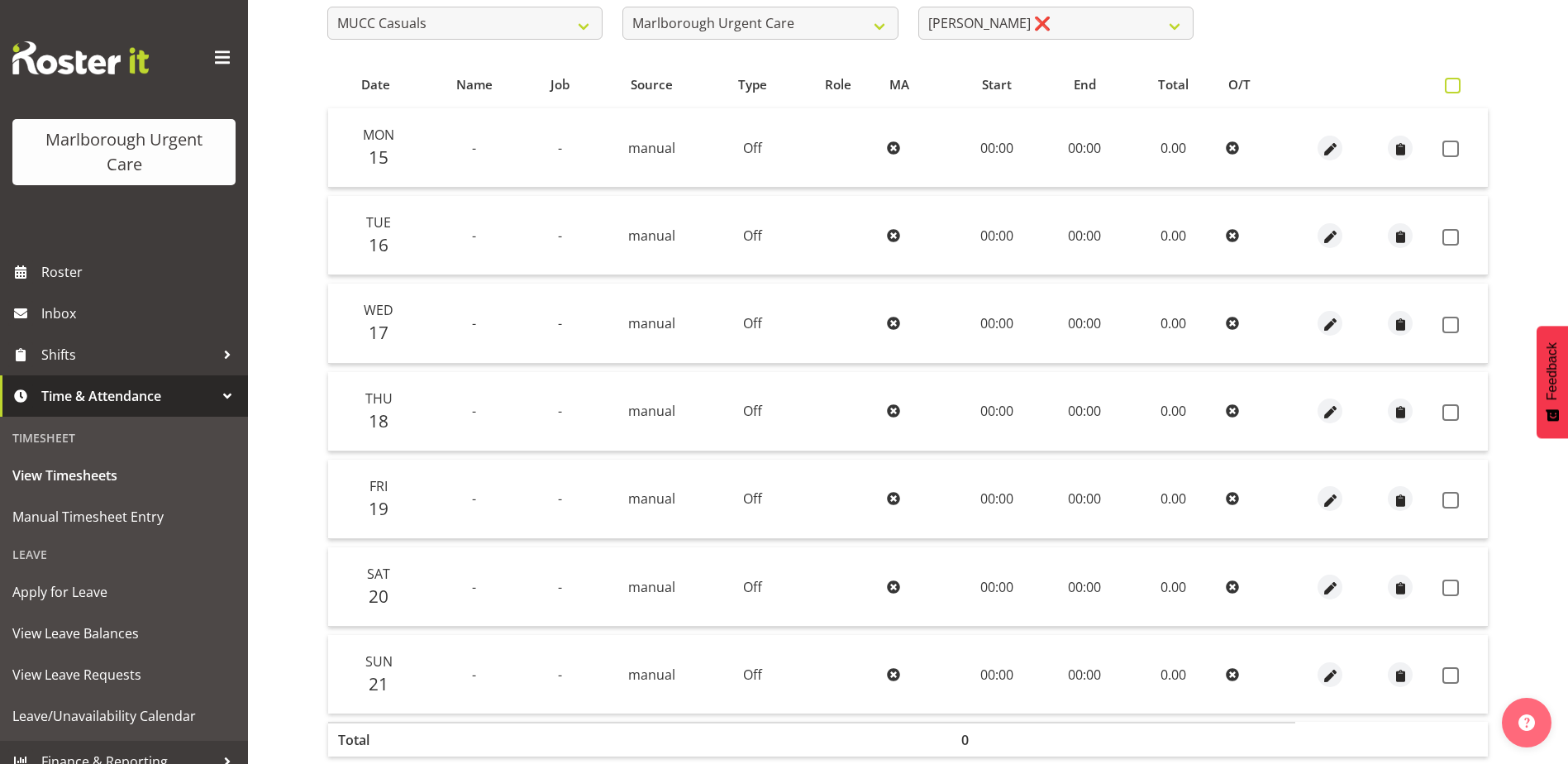
click at [1450, 84] on span at bounding box center [1452, 85] width 16 height 16
click at [1450, 84] on input "checkbox" at bounding box center [1449, 85] width 11 height 11
checkbox input "true"
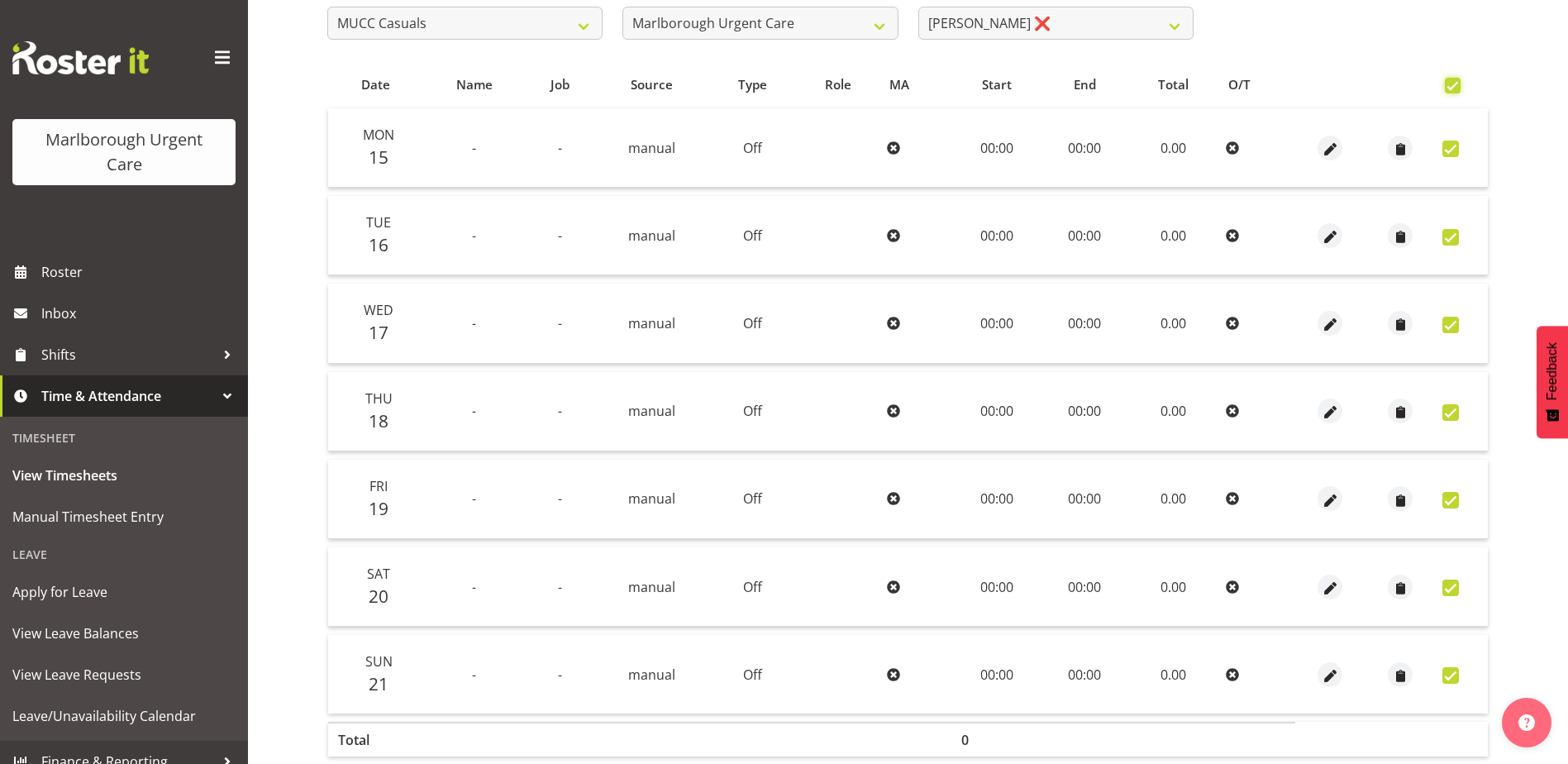
checkbox input "true"
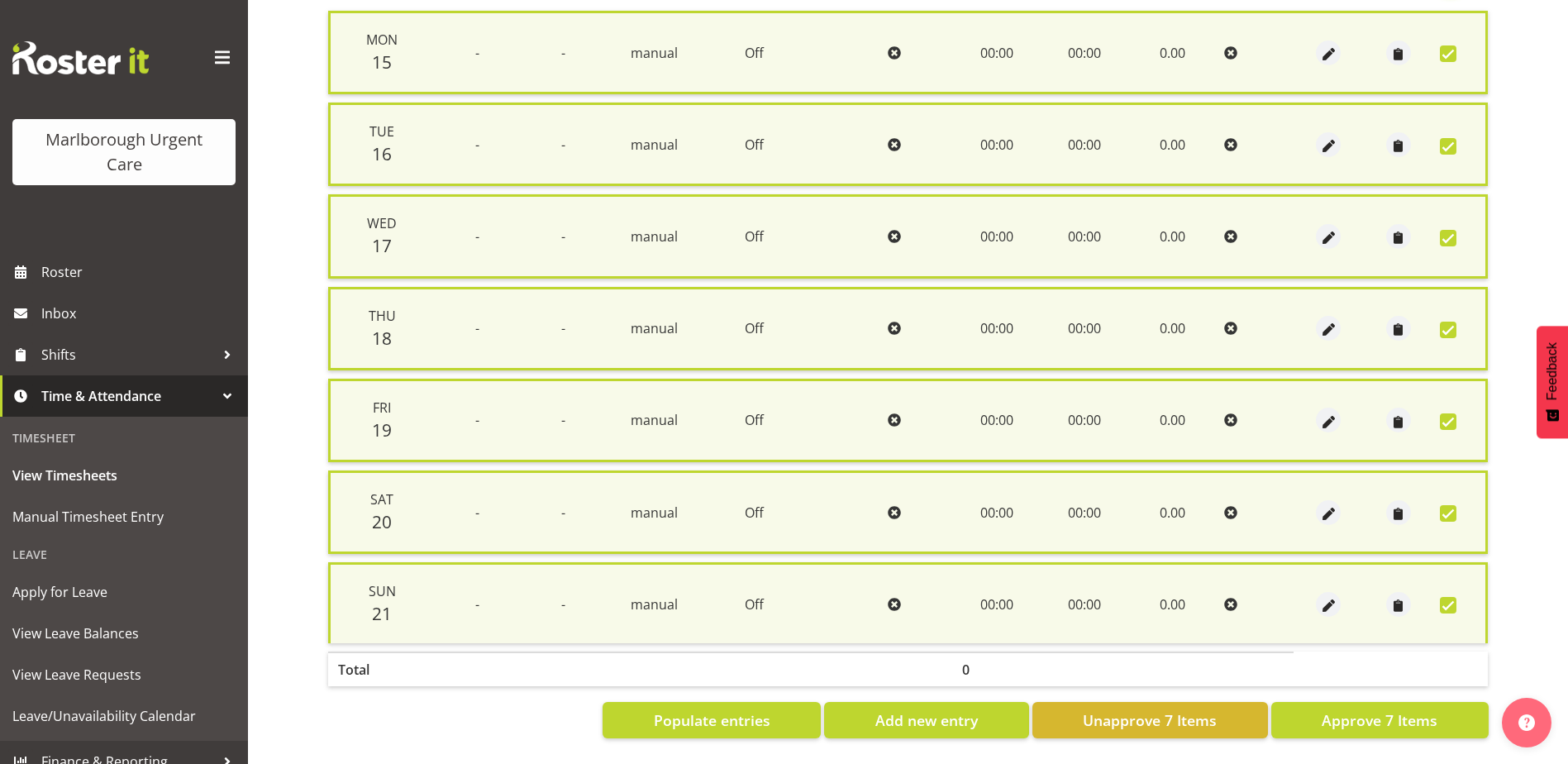
scroll to position [396, 0]
click at [1411, 709] on span "Approve 7 Items" at bounding box center [1379, 720] width 115 height 22
checkbox input "false"
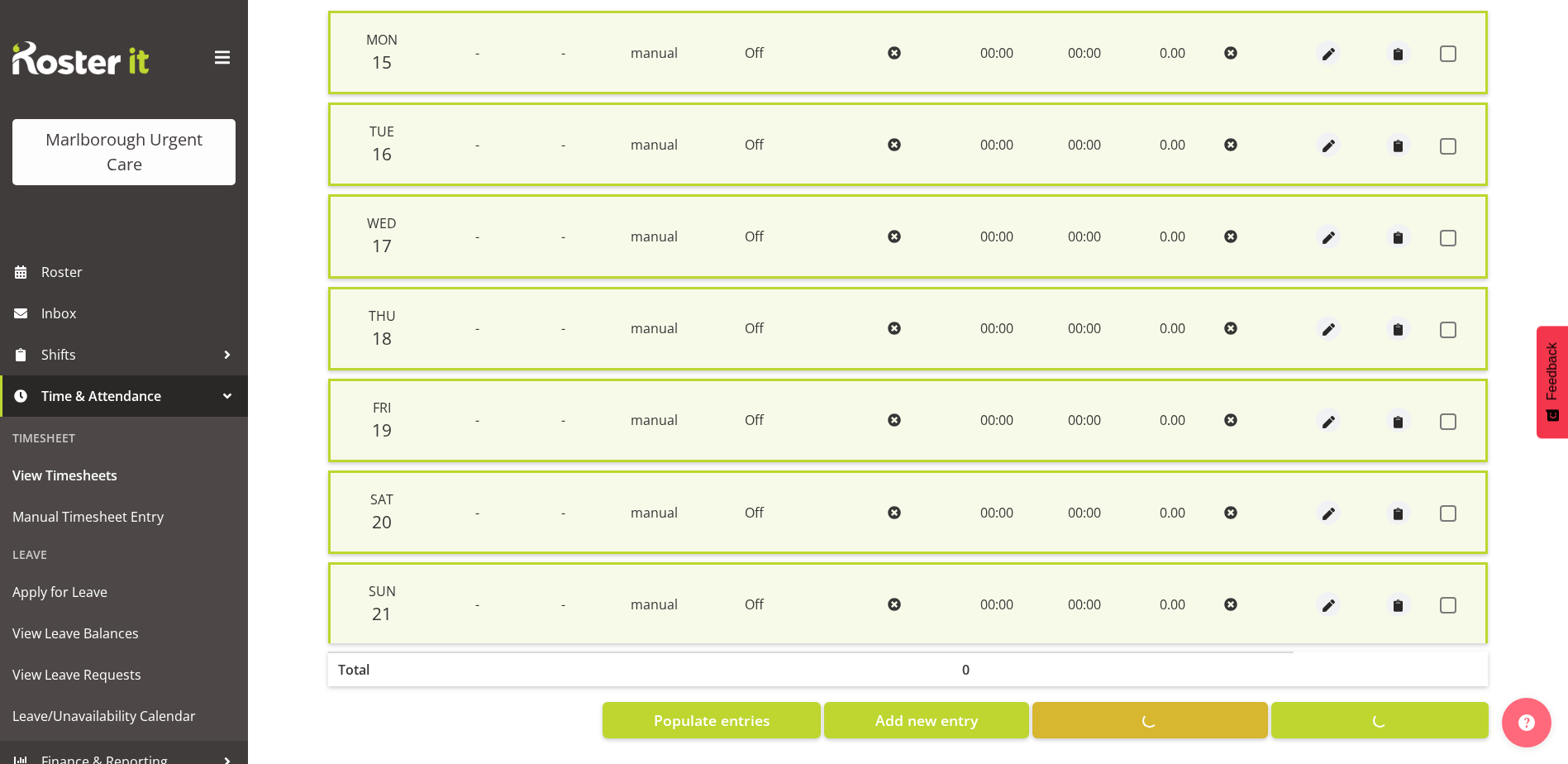
checkbox input "false"
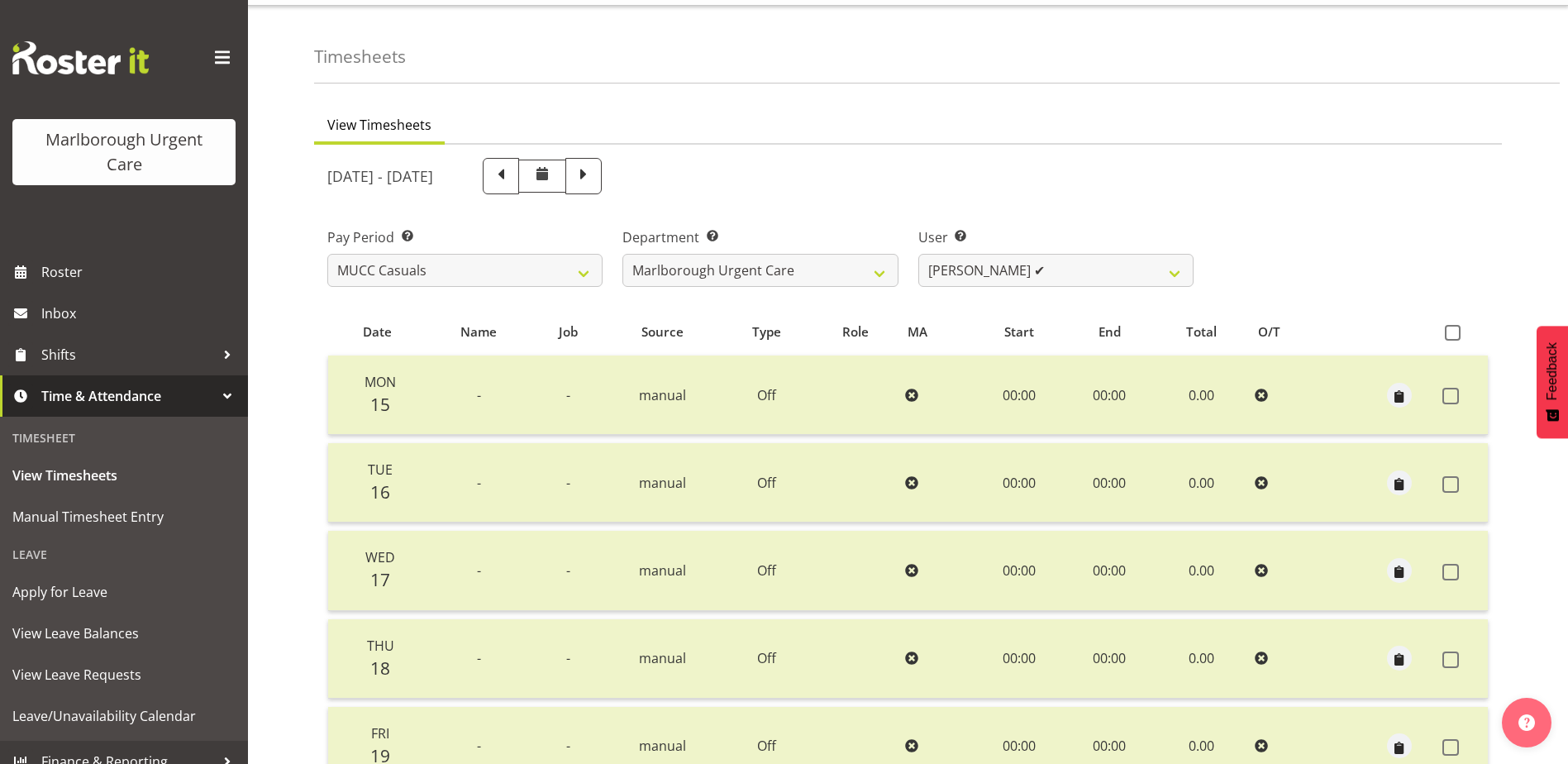
scroll to position [38, 0]
click at [979, 276] on select "[PERSON_NAME] ✔ [PERSON_NAME] ❌ [PERSON_NAME] ❌ Luqman [PERSON_NAME] ✔ [PERSON_…" at bounding box center [1055, 270] width 275 height 33
select select "11845"
click at [918, 254] on select "[PERSON_NAME] ✔ [PERSON_NAME] ❌ [PERSON_NAME] ❌ Luqman [PERSON_NAME] ✔ [PERSON_…" at bounding box center [1055, 270] width 275 height 33
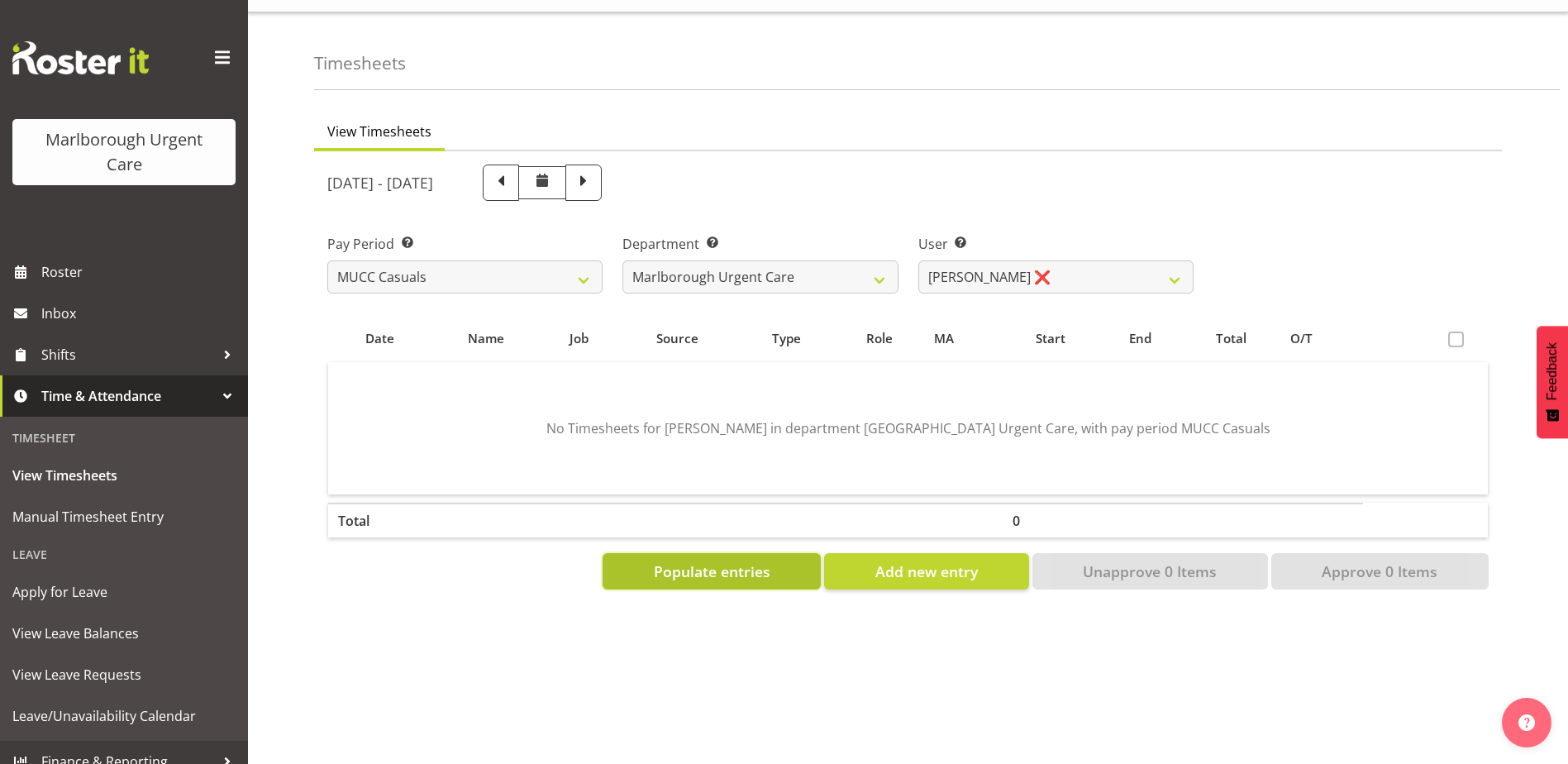
click at [743, 562] on span "Populate entries" at bounding box center [712, 571] width 116 height 22
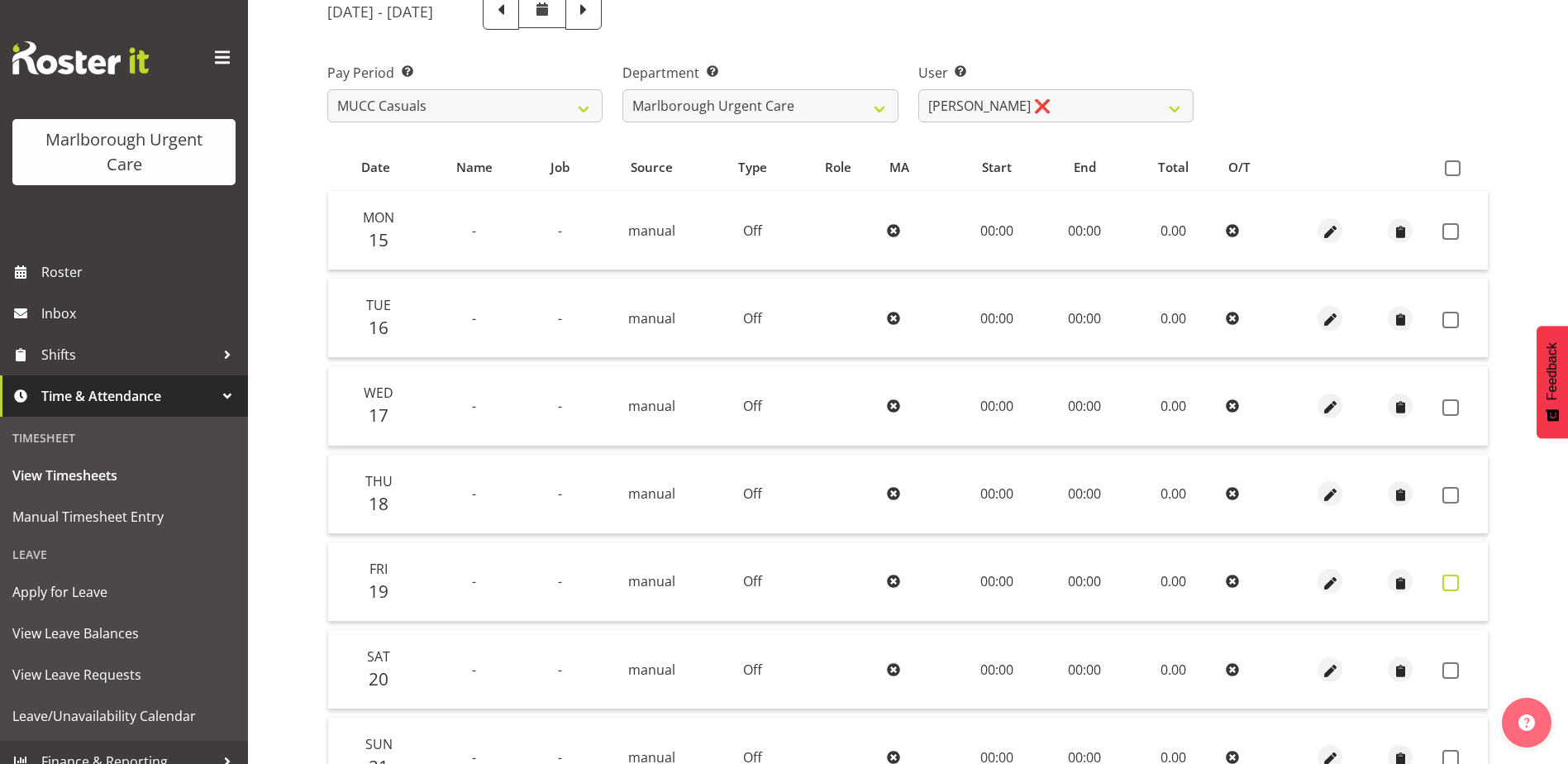
scroll to position [369, 0]
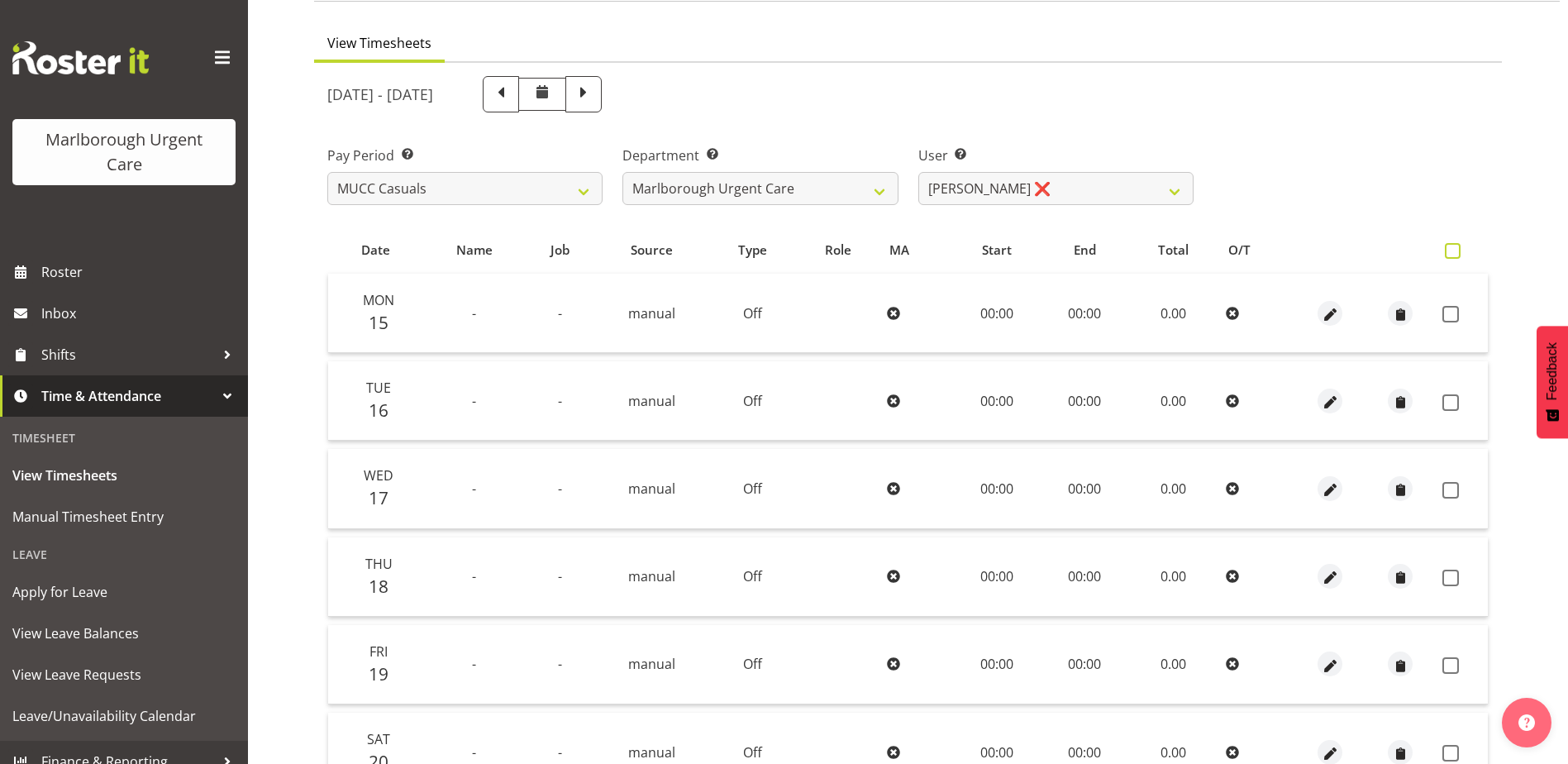
drag, startPoint x: 1447, startPoint y: 251, endPoint x: 1455, endPoint y: 261, distance: 12.8
click at [1448, 251] on span at bounding box center [1452, 251] width 16 height 16
click at [1448, 251] on input "checkbox" at bounding box center [1449, 250] width 11 height 11
checkbox input "true"
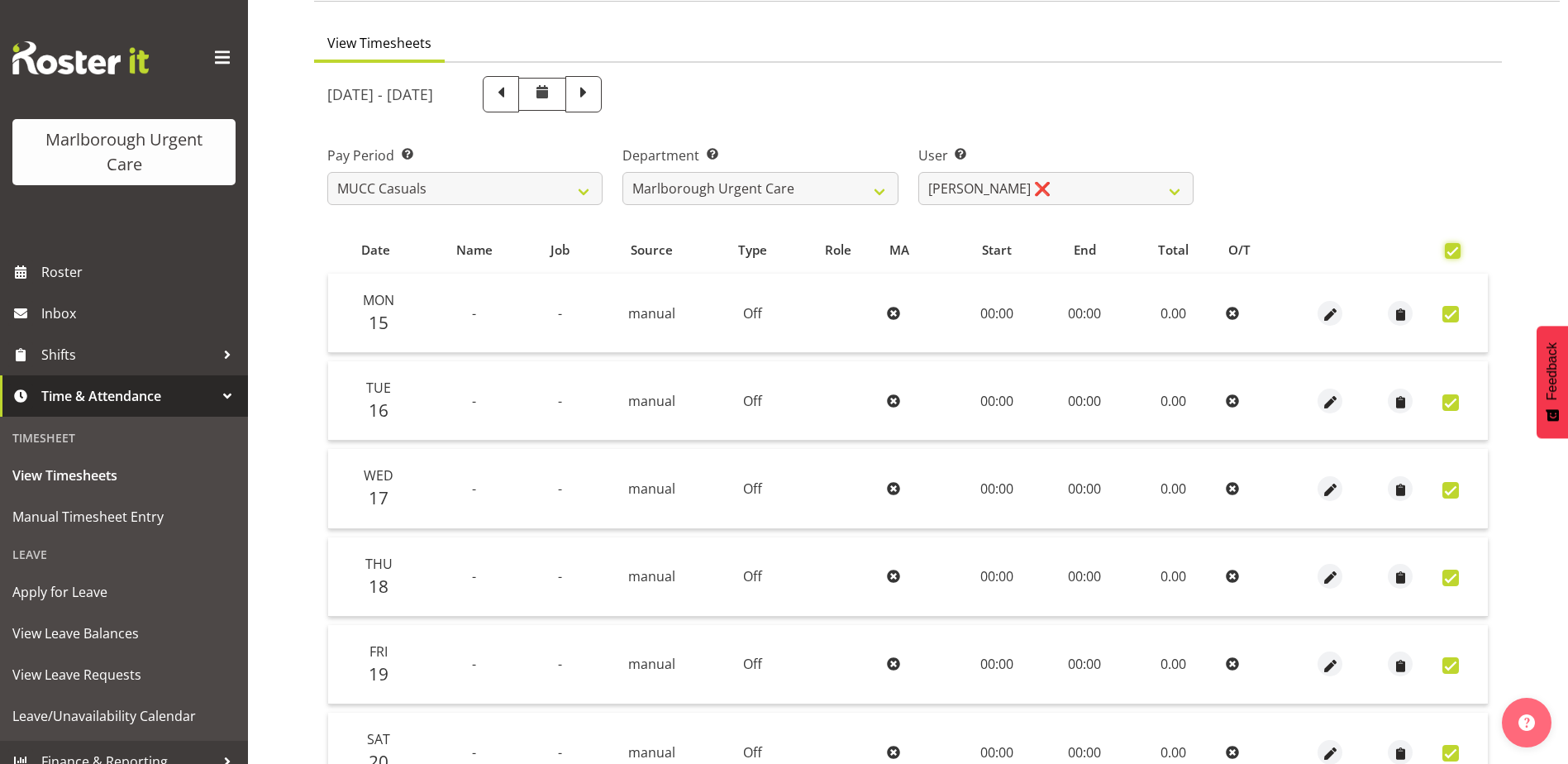
checkbox input "true"
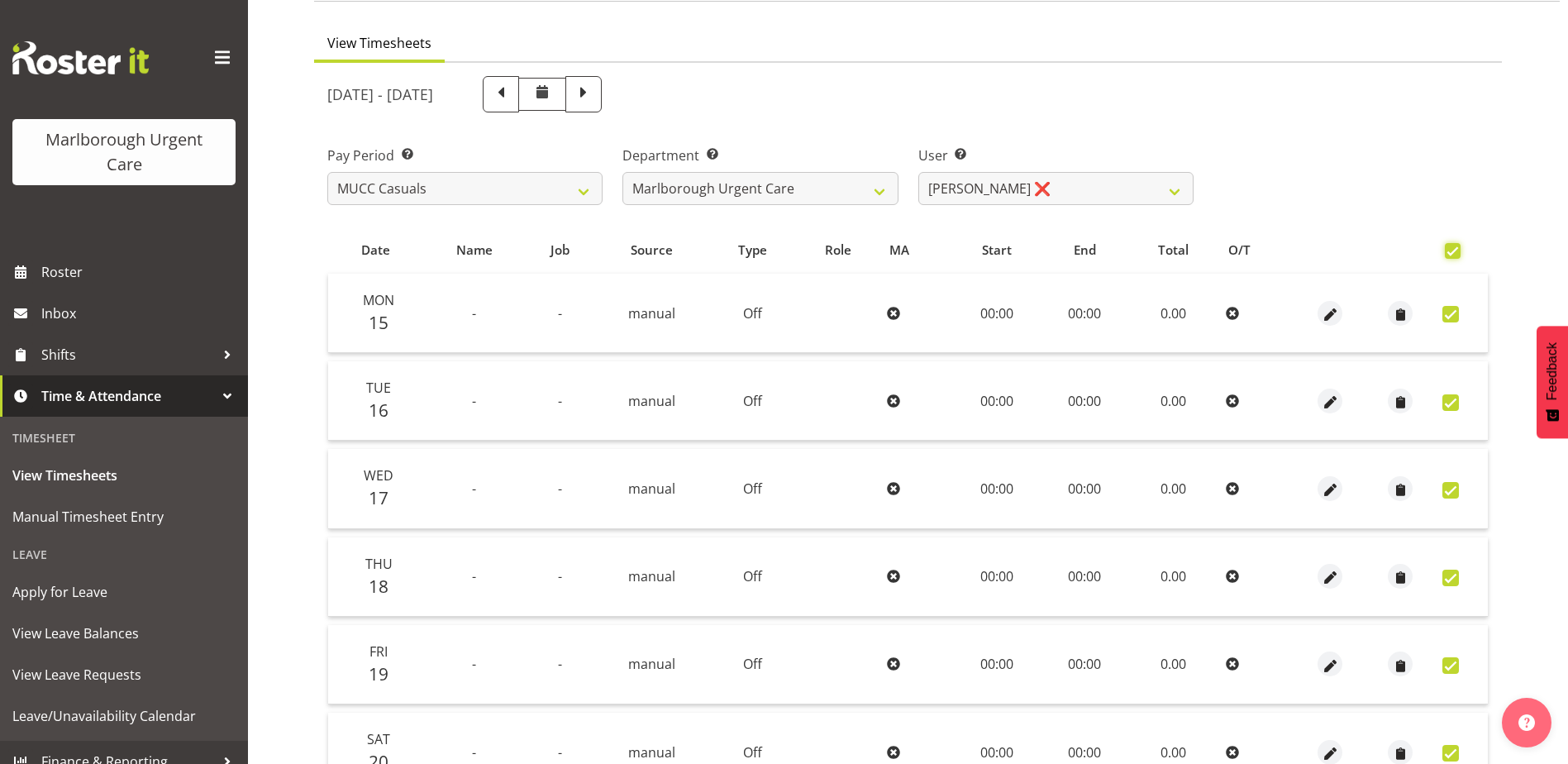
checkbox input "true"
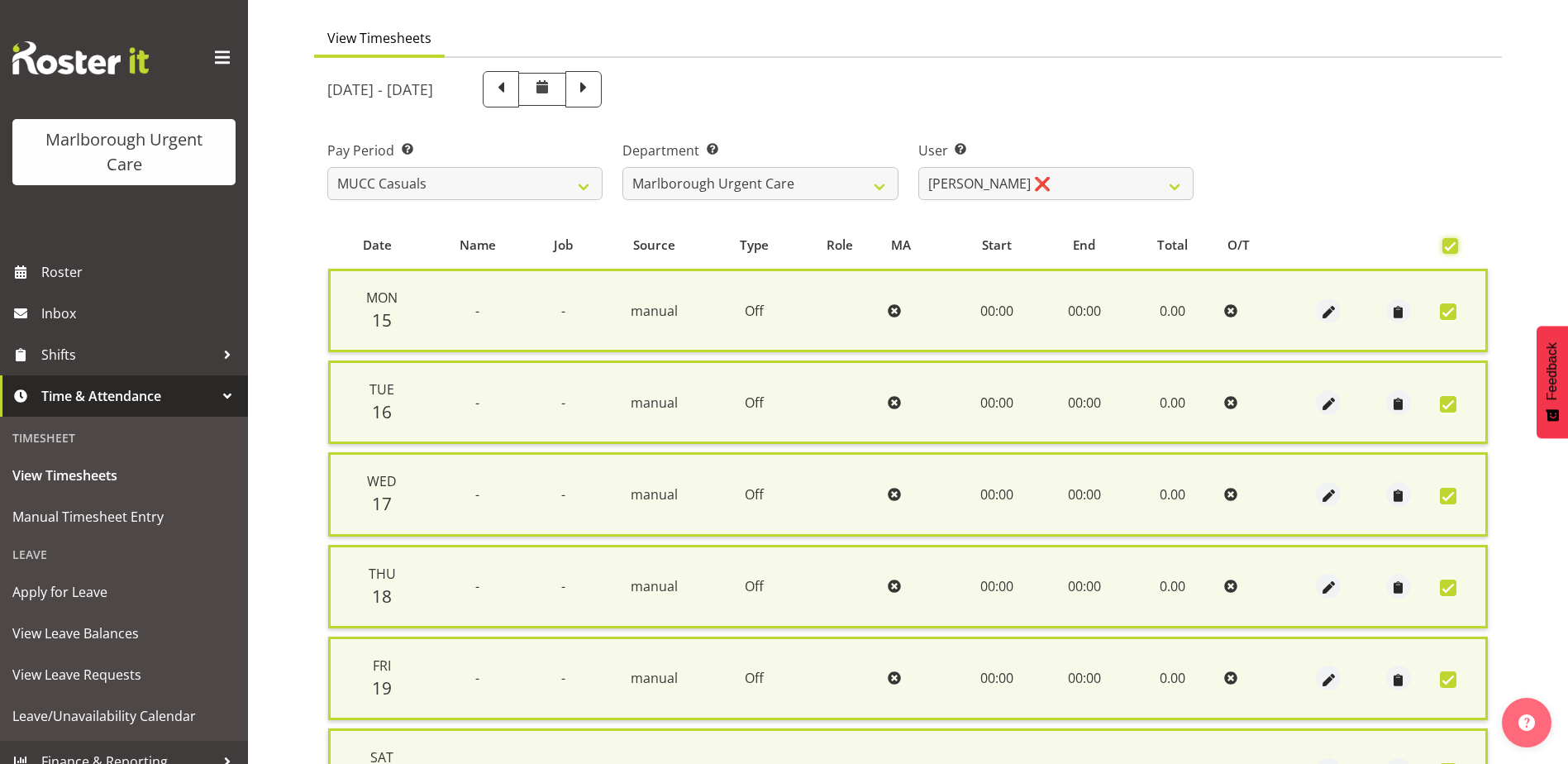
scroll to position [396, 0]
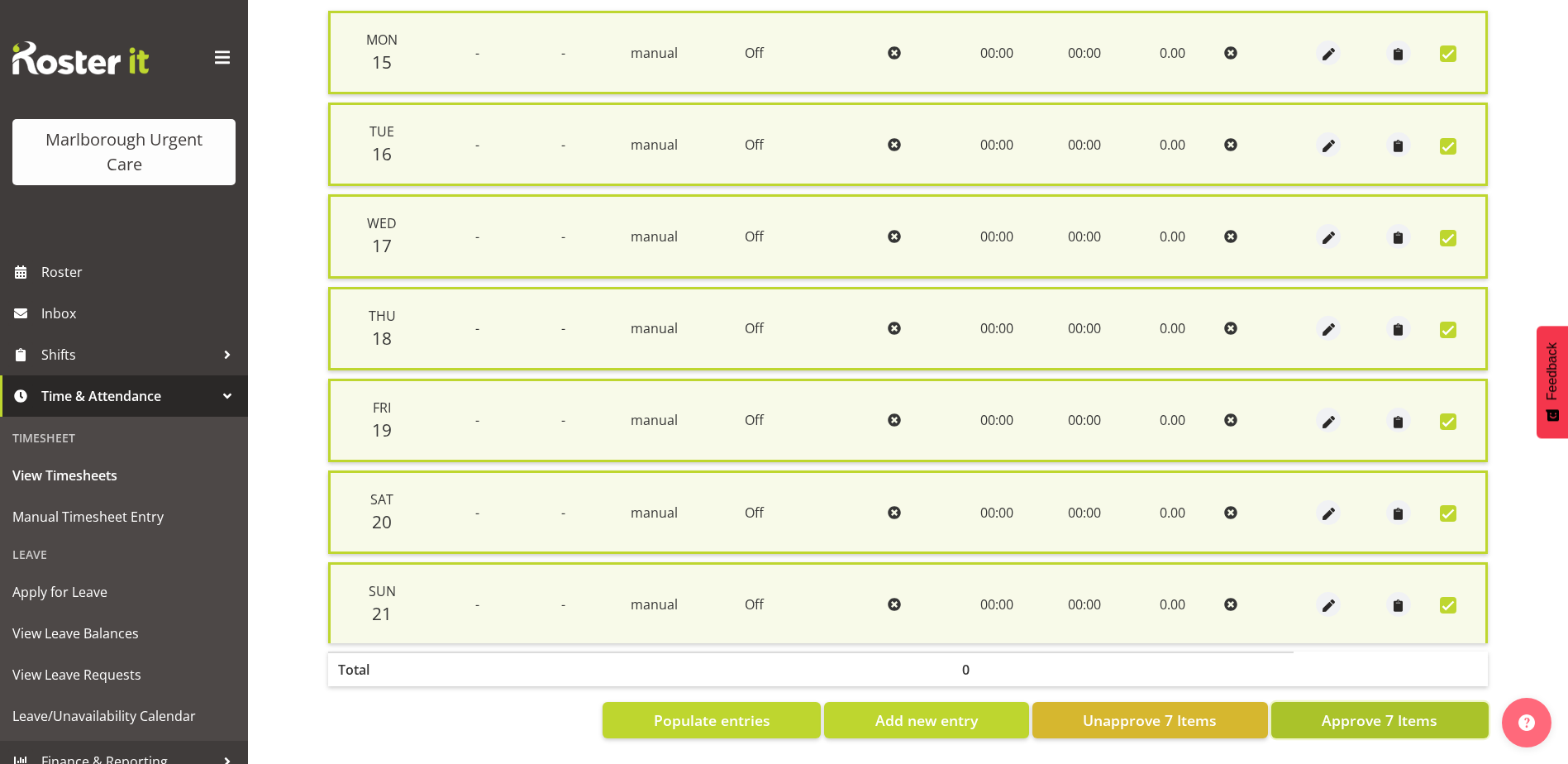
click at [1369, 709] on span "Approve 7 Items" at bounding box center [1379, 720] width 115 height 22
checkbox input "false"
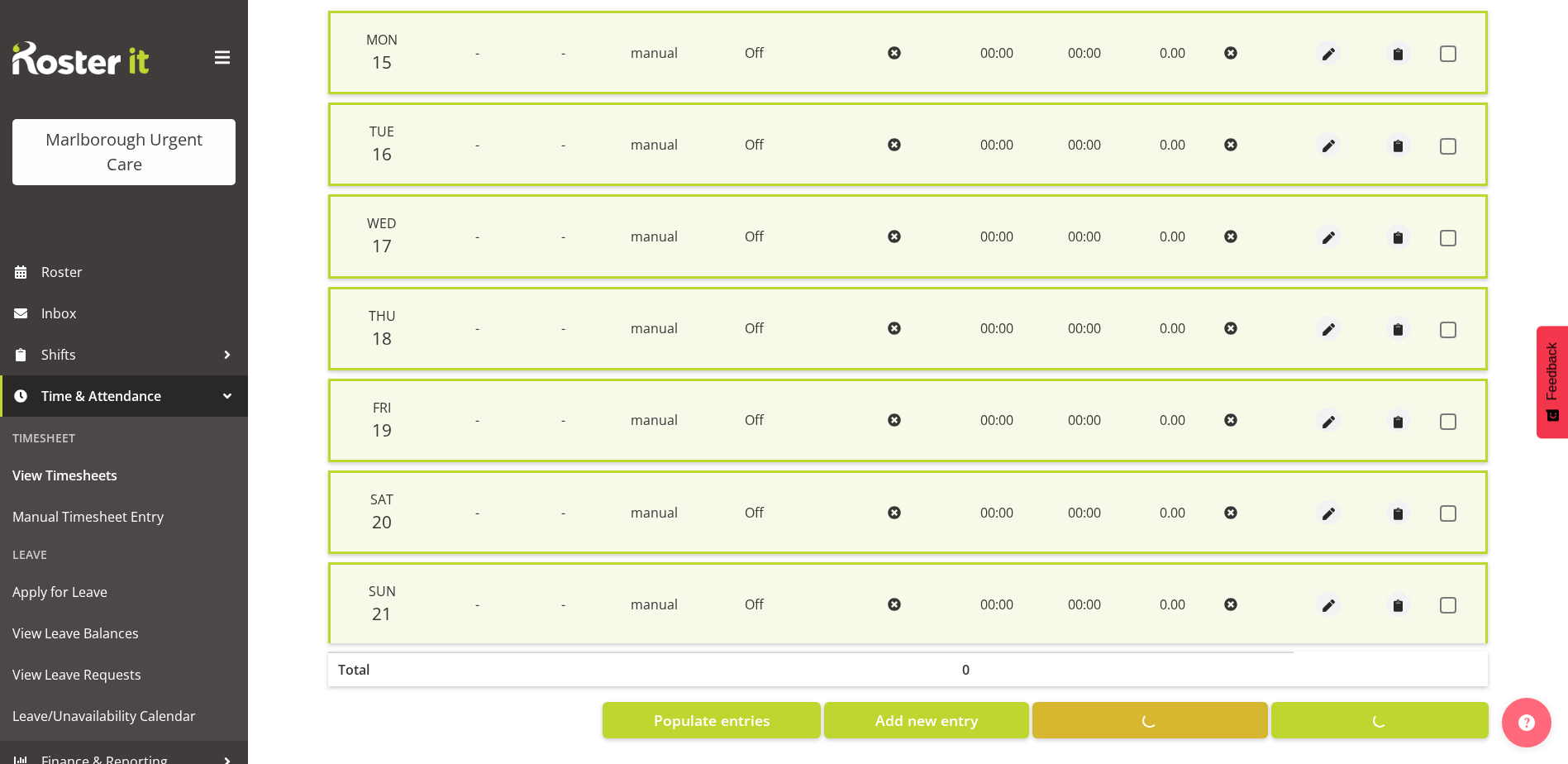
checkbox input "false"
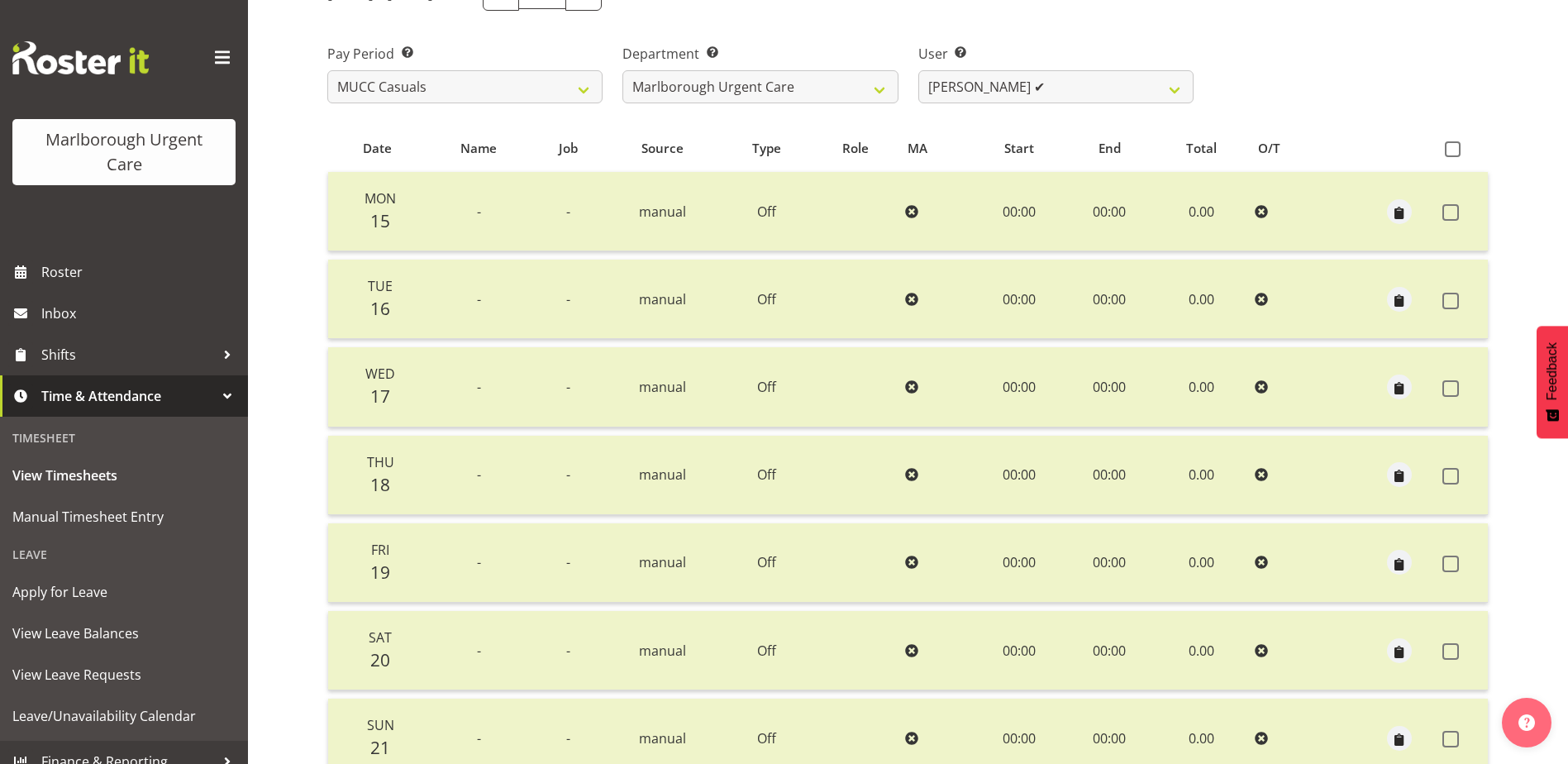
scroll to position [203, 0]
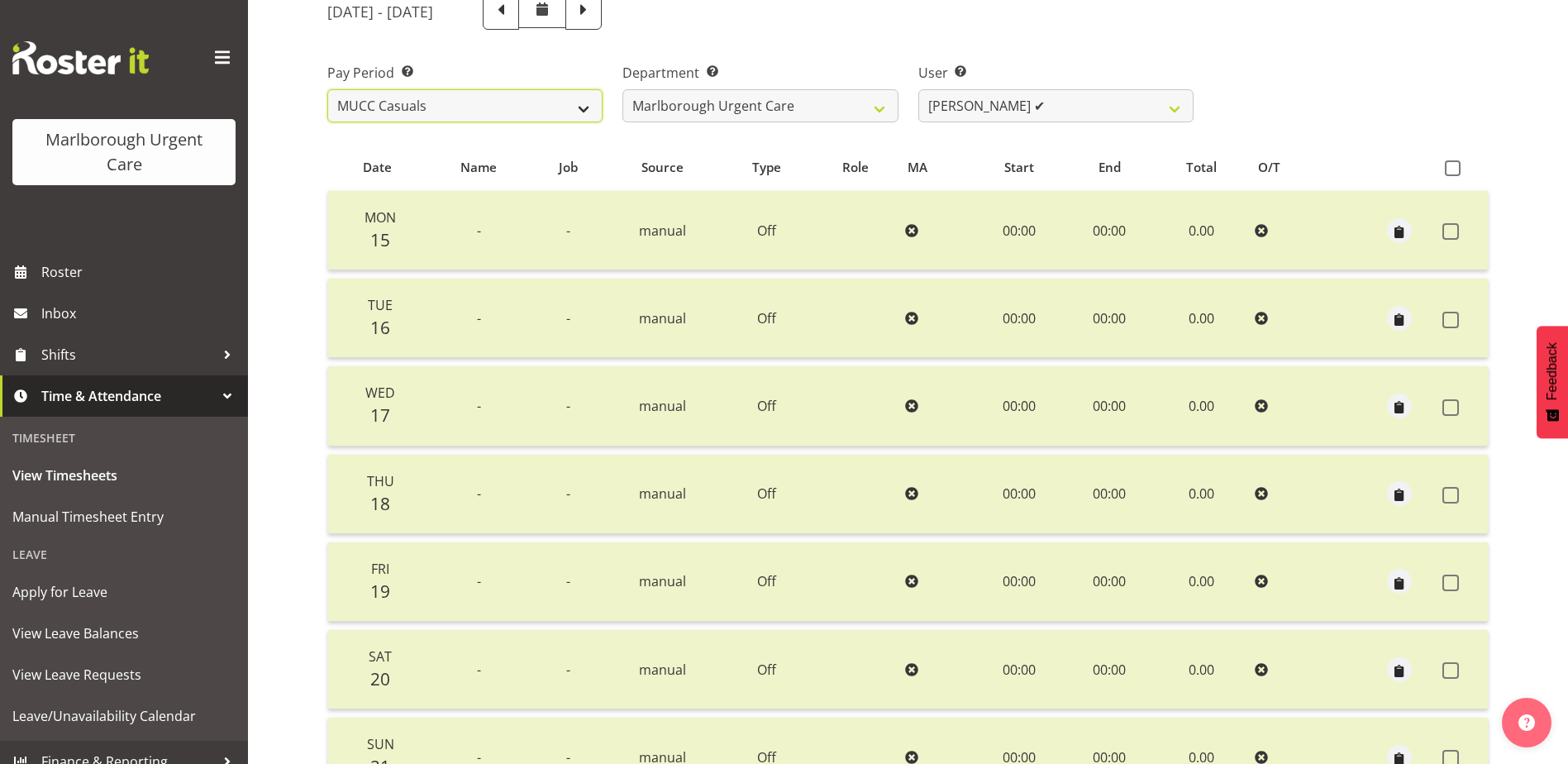
click at [471, 116] on select "Fortnightly MPHO - [MEDICAL_DATA] Contractors MUCC MUCC Casuals MPHO Admin - ne…" at bounding box center [465, 105] width 275 height 33
click at [473, 113] on select "Fortnightly MPHO - [MEDICAL_DATA] Contractors MUCC MUCC Casuals MPHO Admin - ne…" at bounding box center [465, 105] width 275 height 33
click at [595, 8] on span at bounding box center [584, 10] width 22 height 22
select select
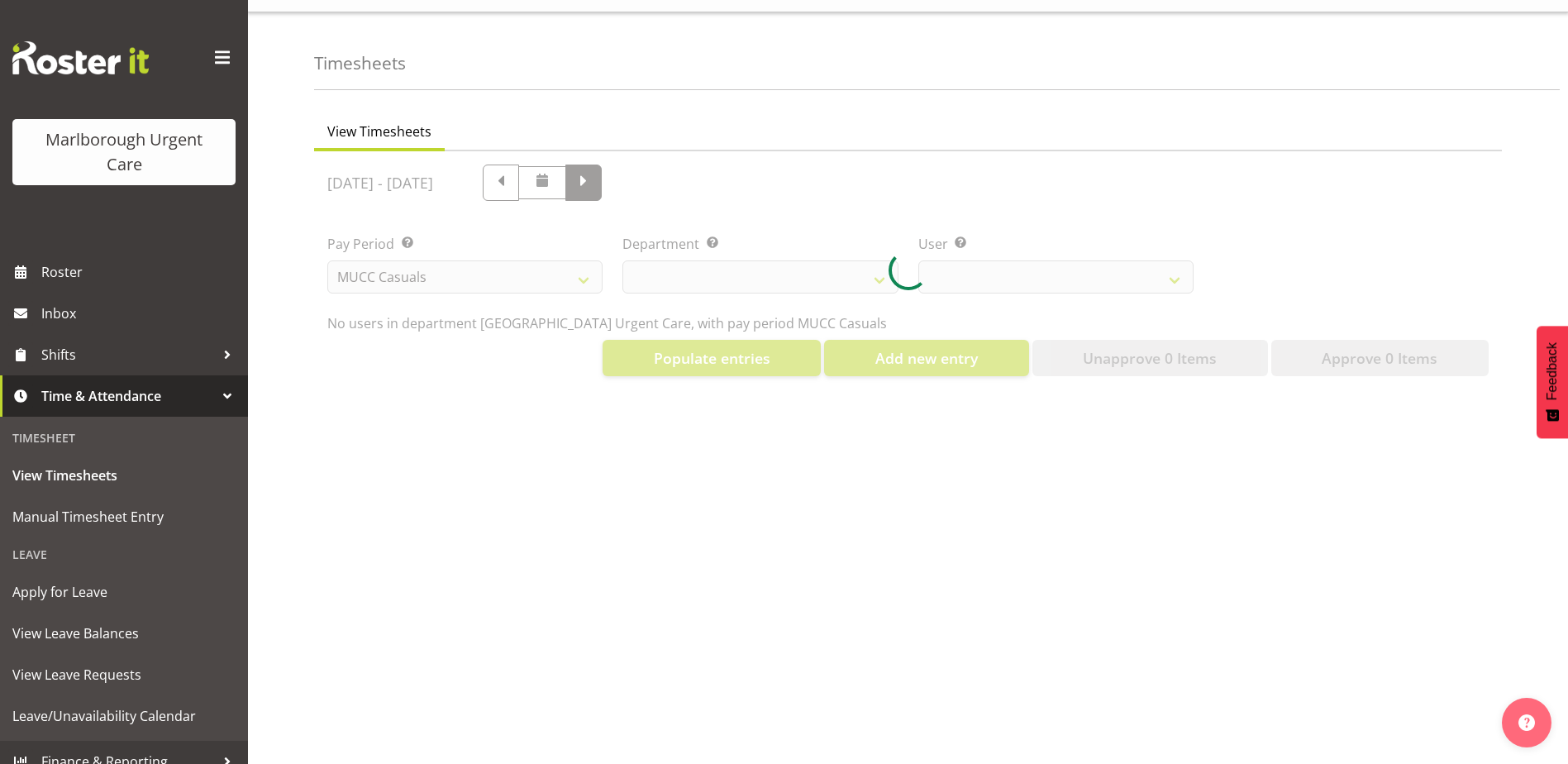
select select "11845"
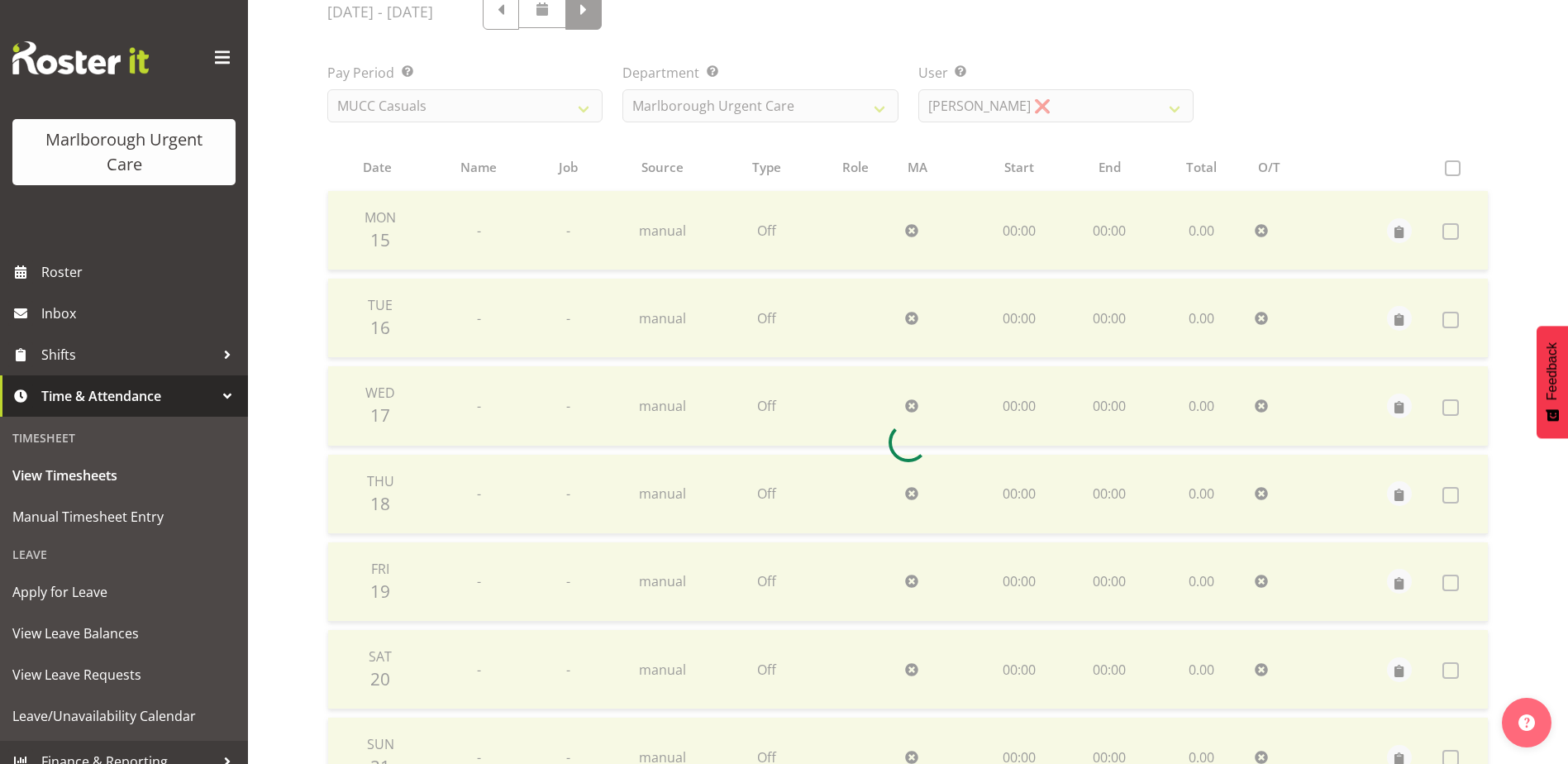
scroll to position [45, 0]
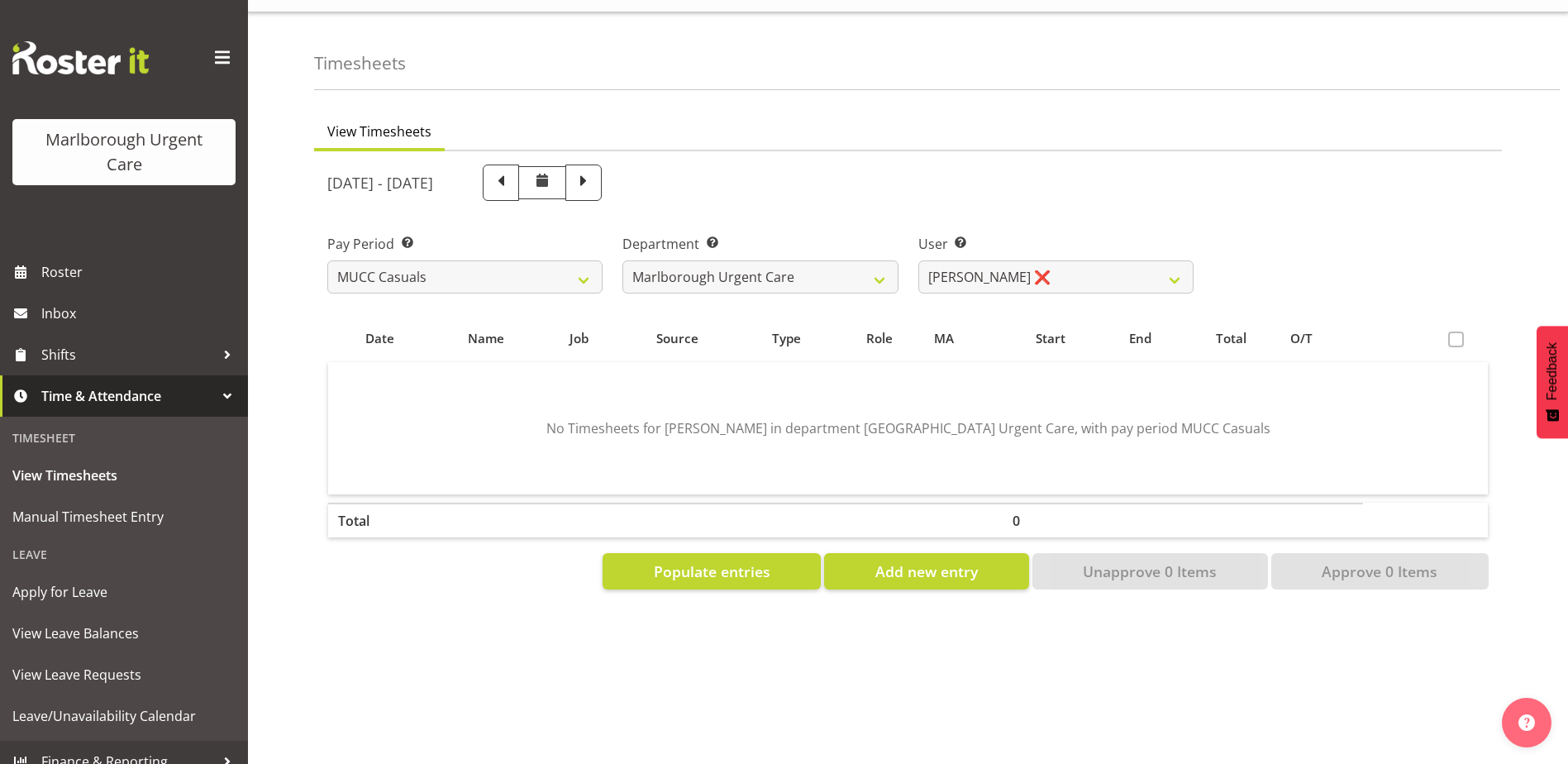
click at [1465, 332] on label at bounding box center [1459, 339] width 24 height 16
click at [1458, 332] on span at bounding box center [1455, 339] width 16 height 16
click at [1283, 194] on div "[DATE] - [DATE]" at bounding box center [908, 183] width 1181 height 56
click at [732, 560] on span "Populate entries" at bounding box center [712, 571] width 116 height 22
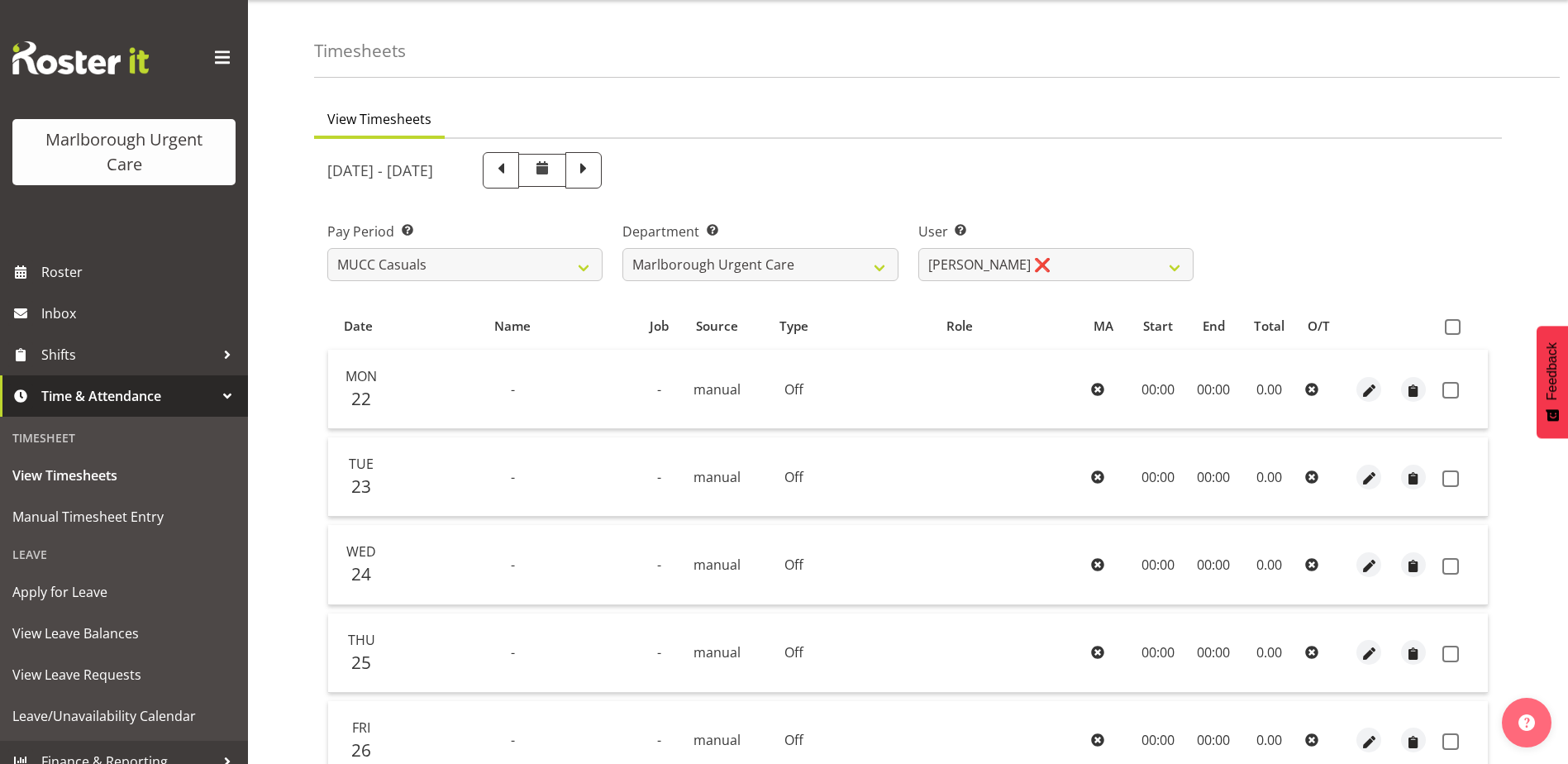
scroll to position [369, 0]
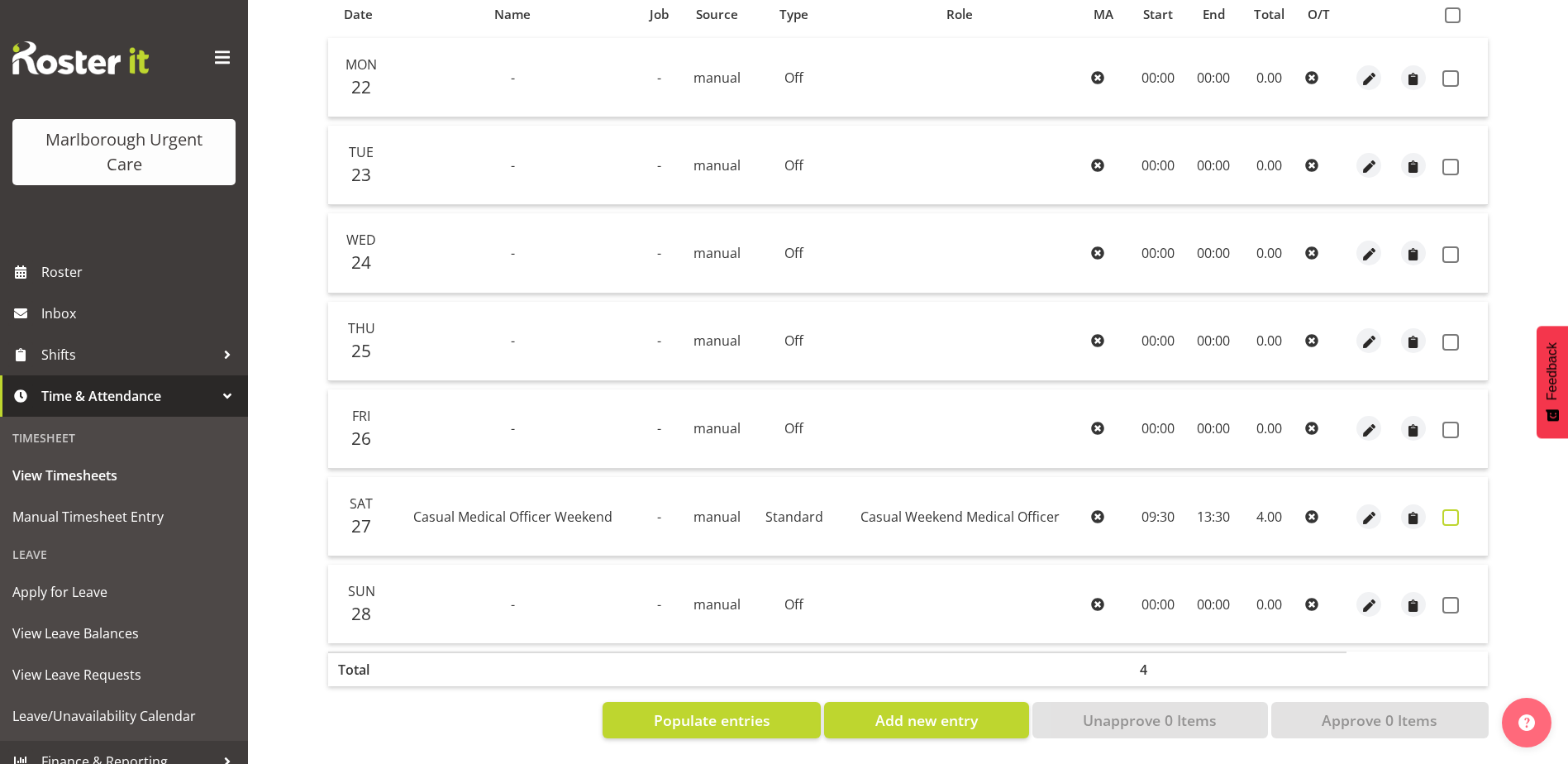
click at [1449, 510] on span at bounding box center [1450, 518] width 17 height 17
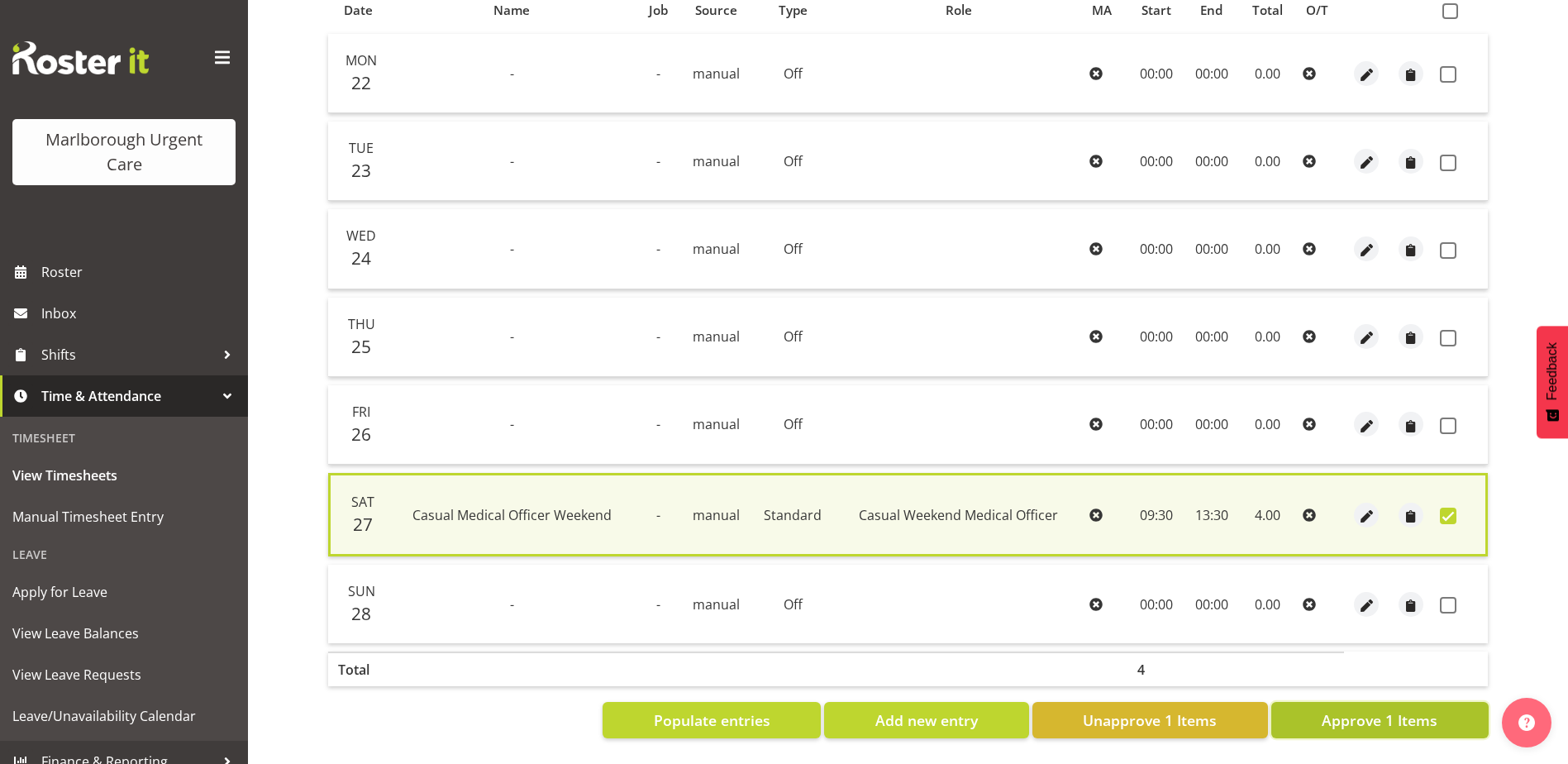
click at [1357, 717] on span "Approve 1 Items" at bounding box center [1379, 720] width 115 height 22
checkbox input "false"
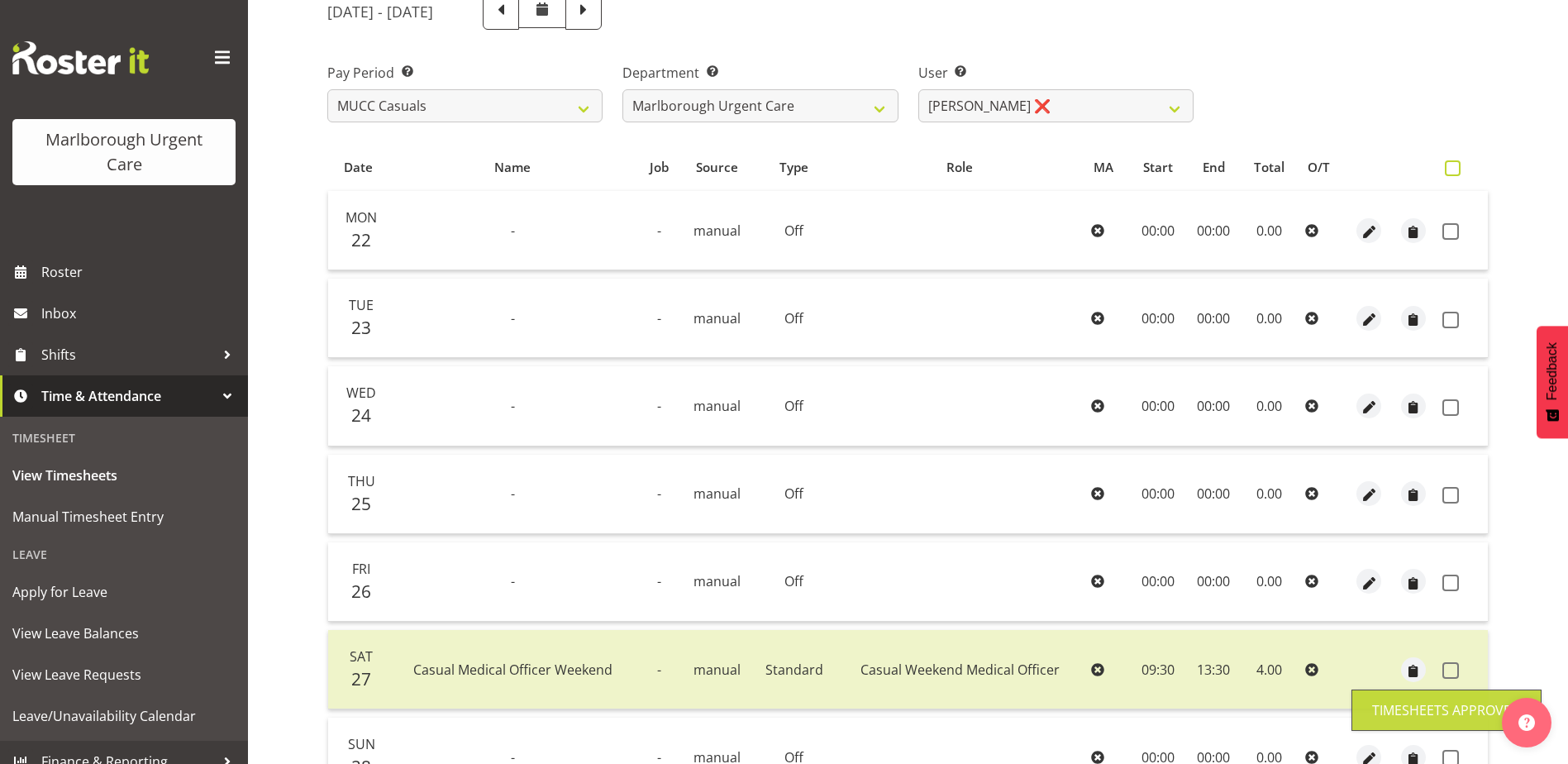
click at [1449, 167] on span at bounding box center [1452, 168] width 16 height 16
click at [1449, 167] on input "checkbox" at bounding box center [1449, 168] width 11 height 11
checkbox input "true"
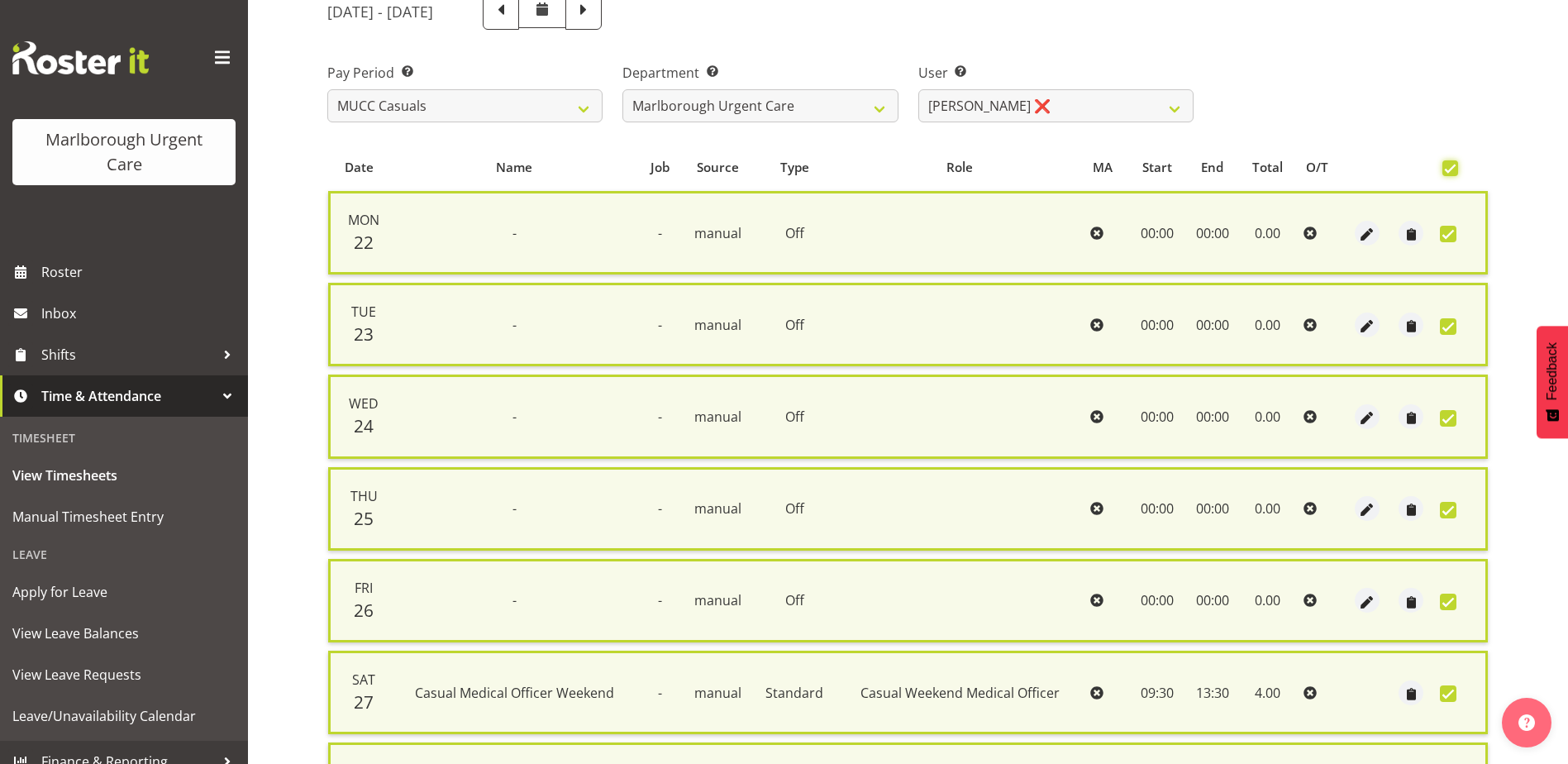
checkbox input "true"
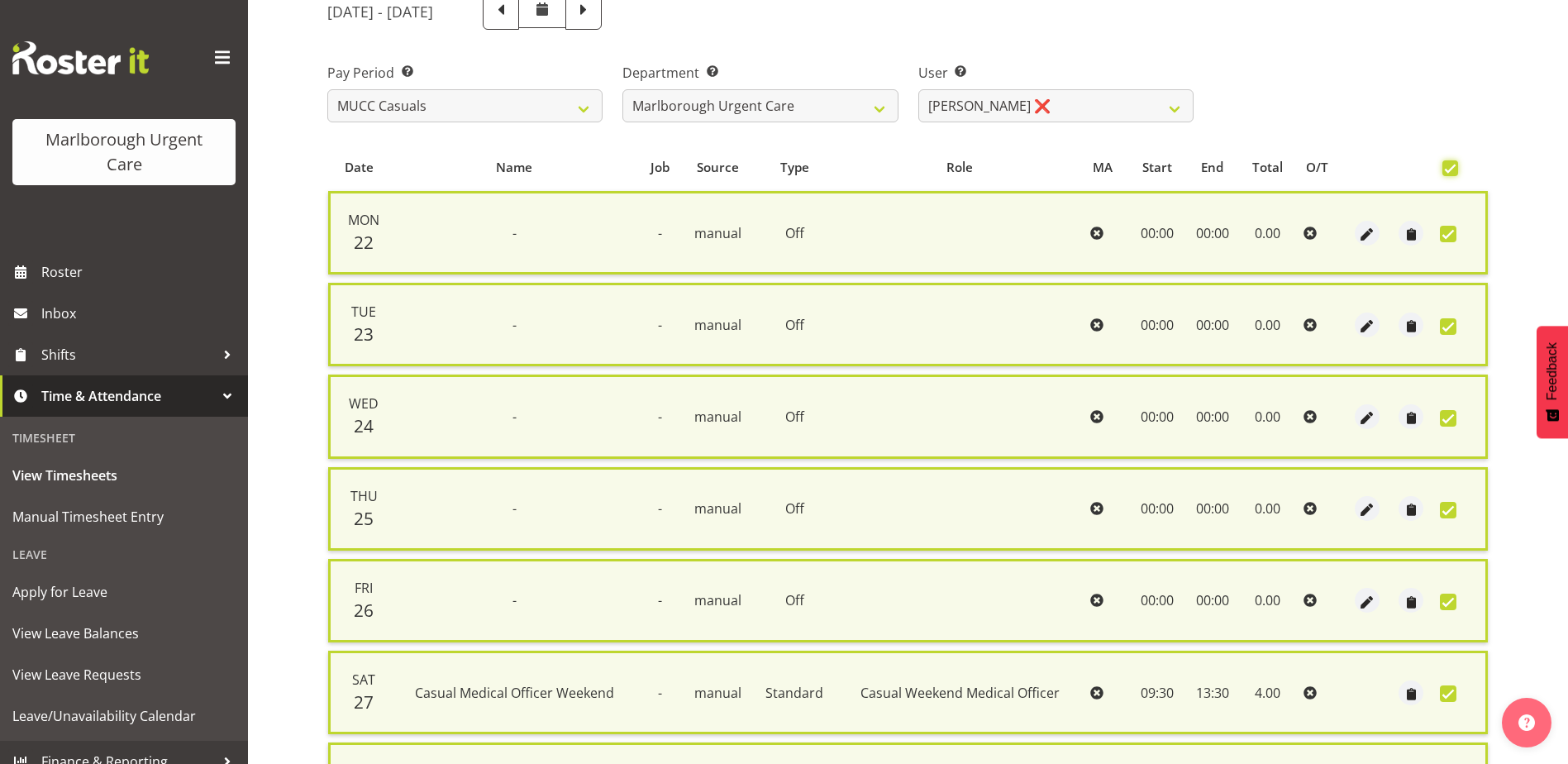
checkbox input "true"
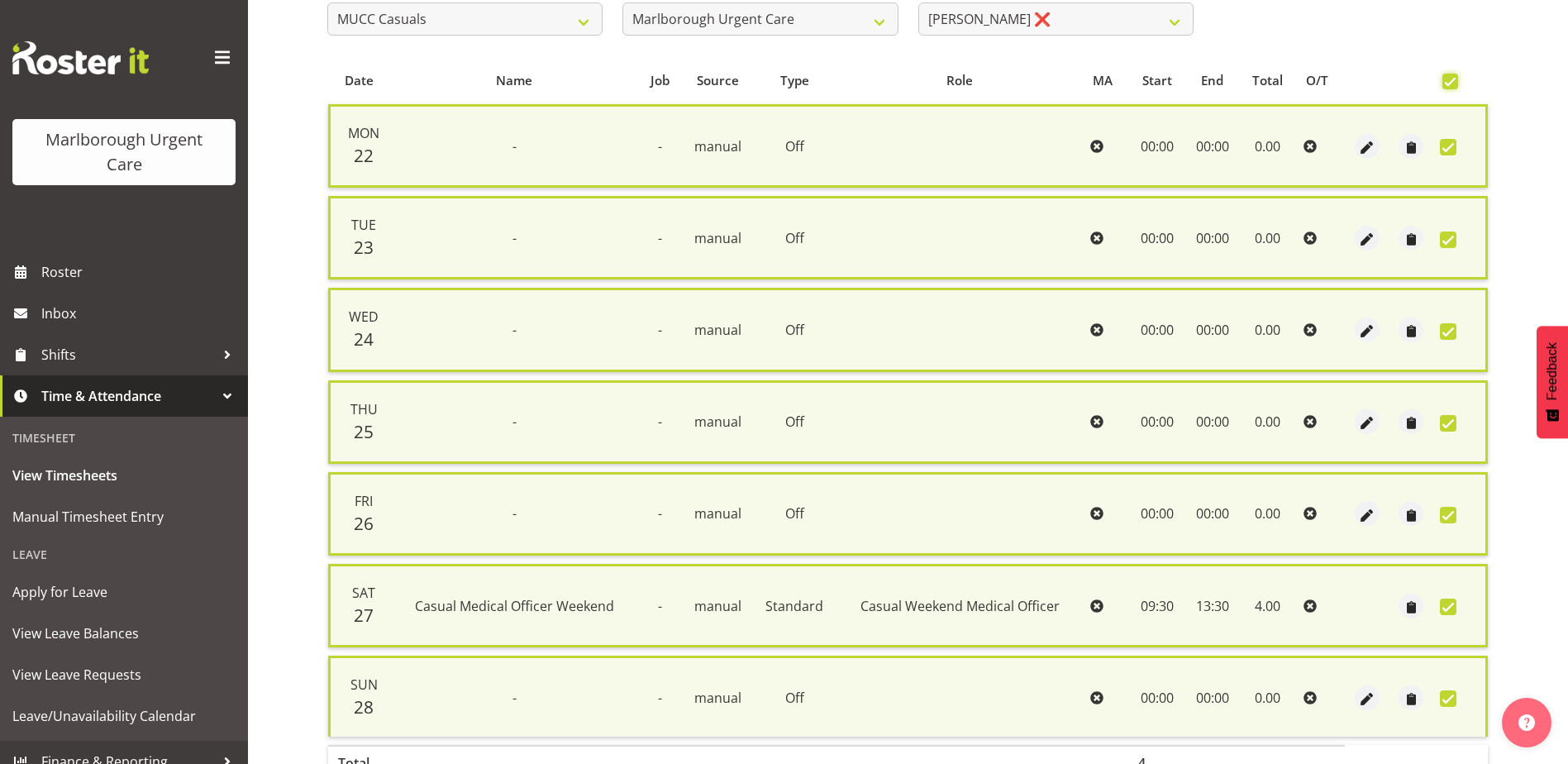
scroll to position [396, 0]
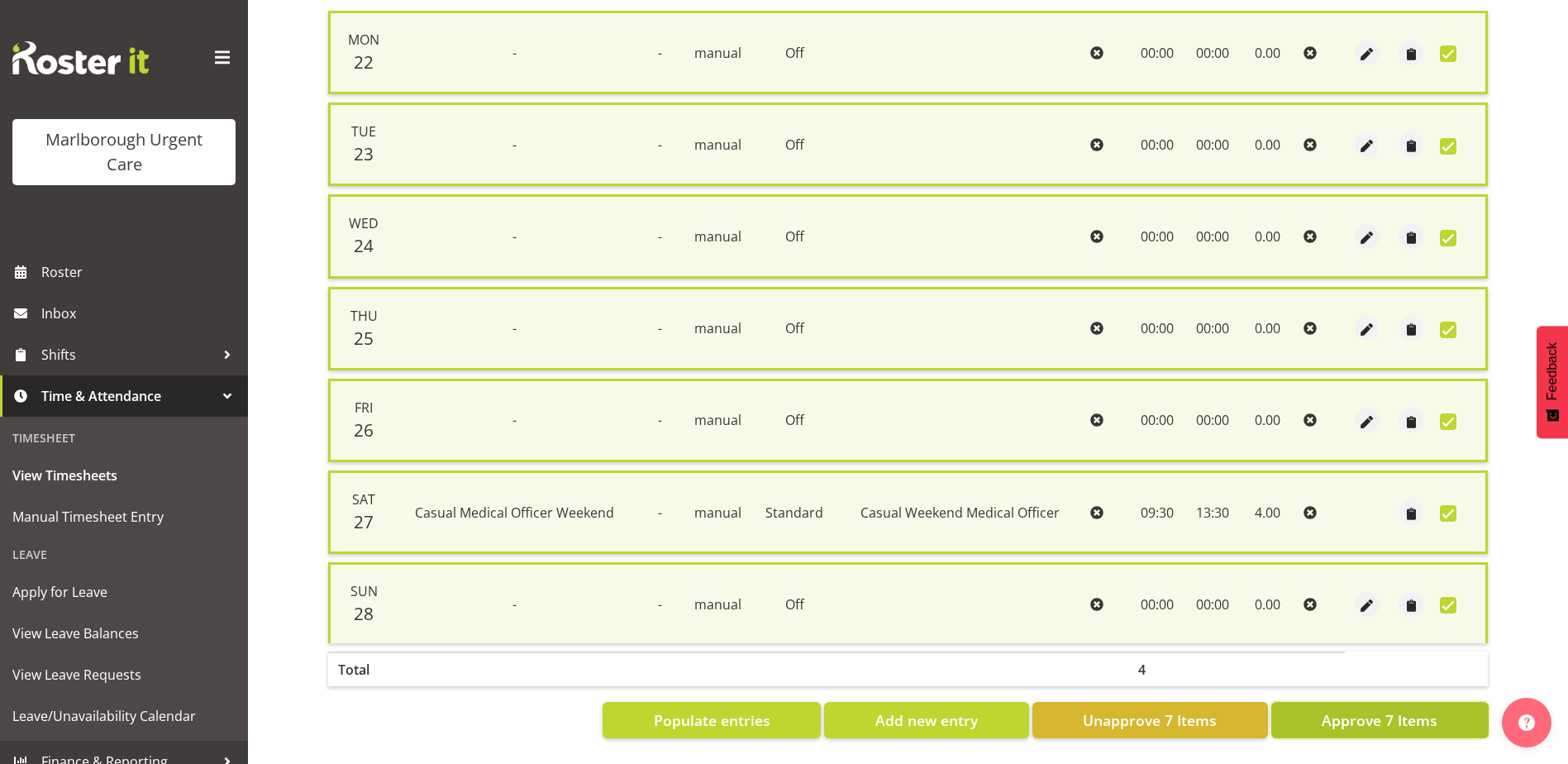
click at [1393, 719] on span "Approve 7 Items" at bounding box center [1379, 720] width 115 height 22
checkbox input "false"
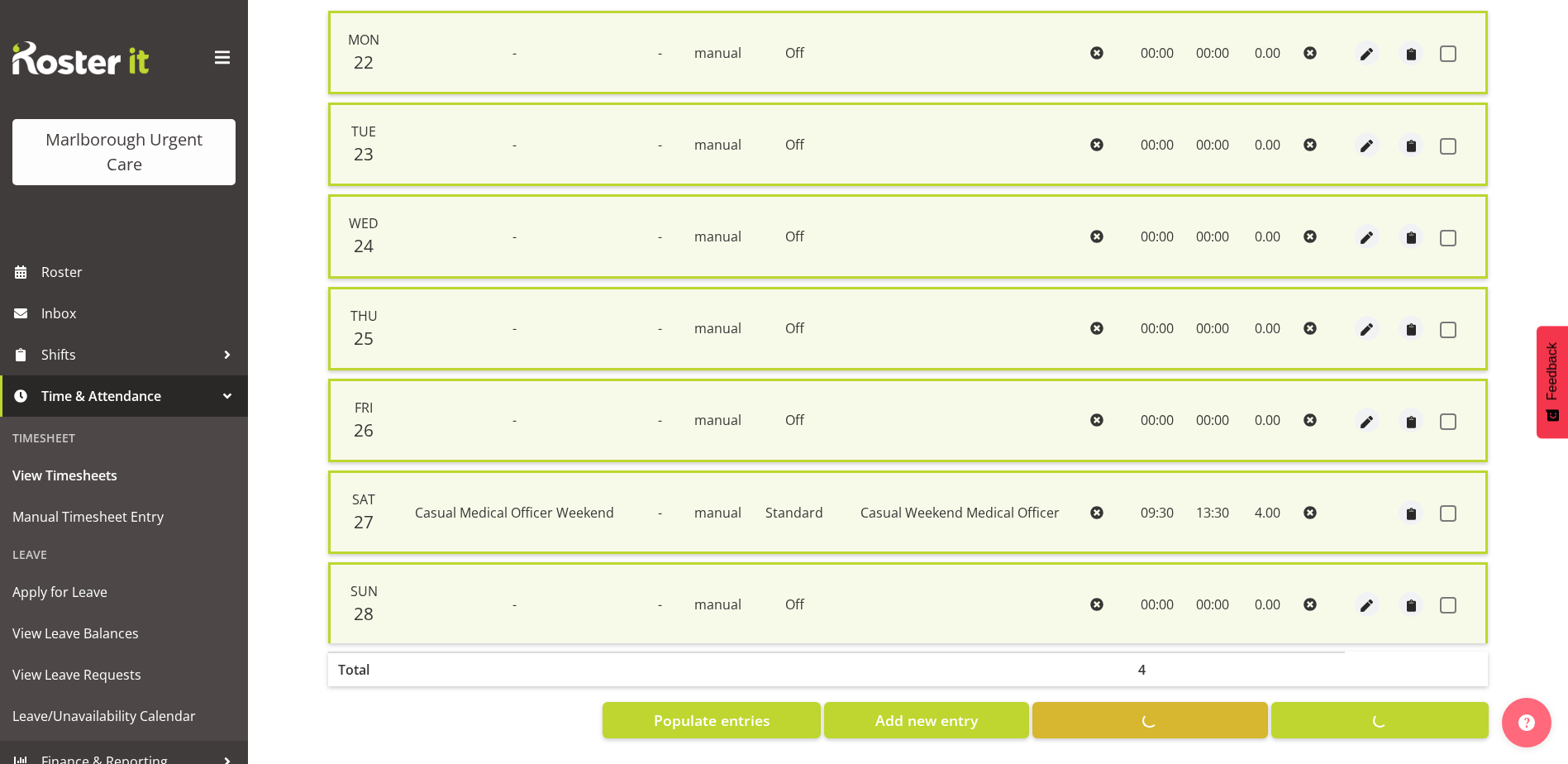
checkbox input "false"
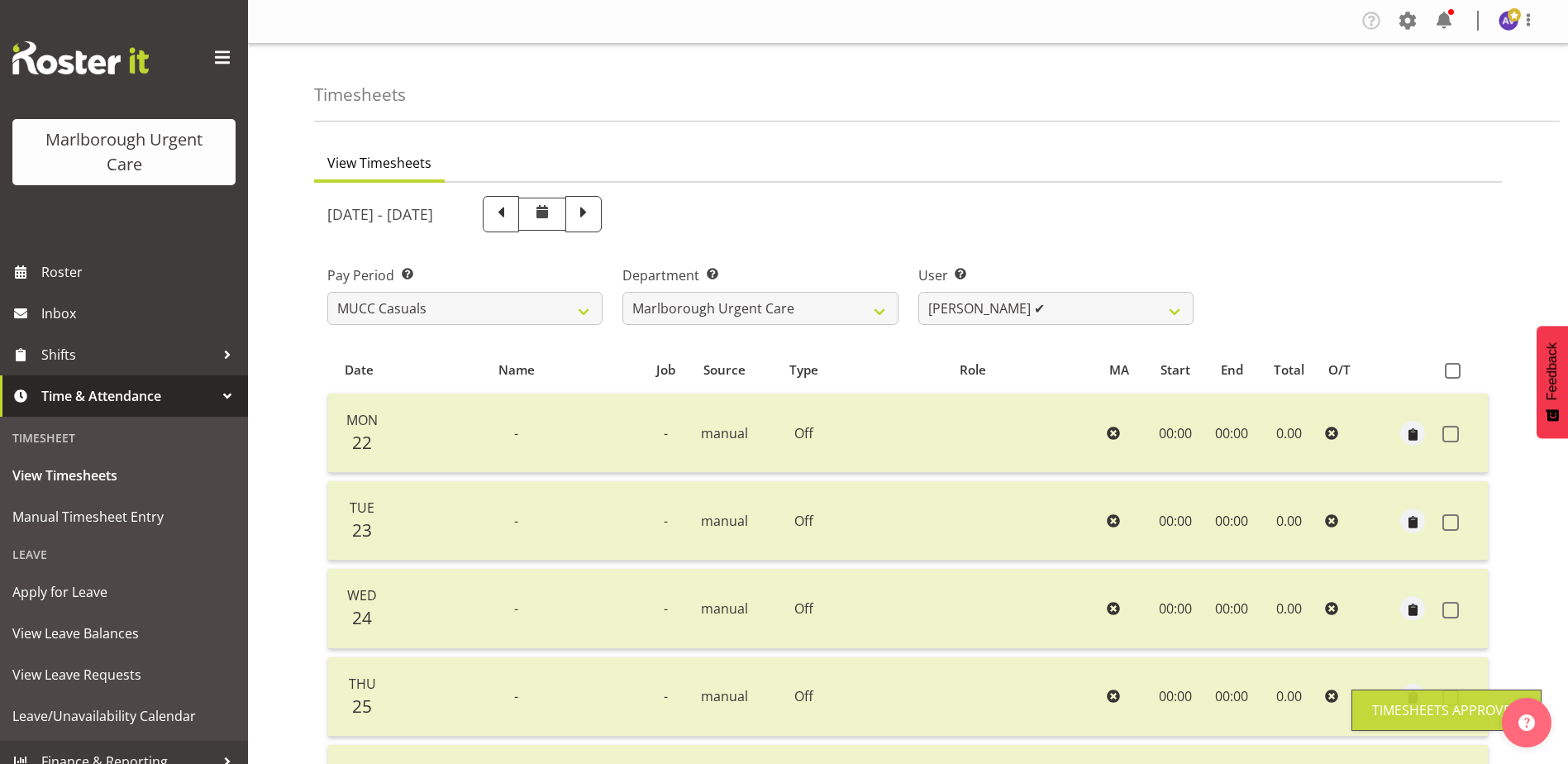
scroll to position [0, 0]
click at [511, 206] on span at bounding box center [501, 213] width 22 height 22
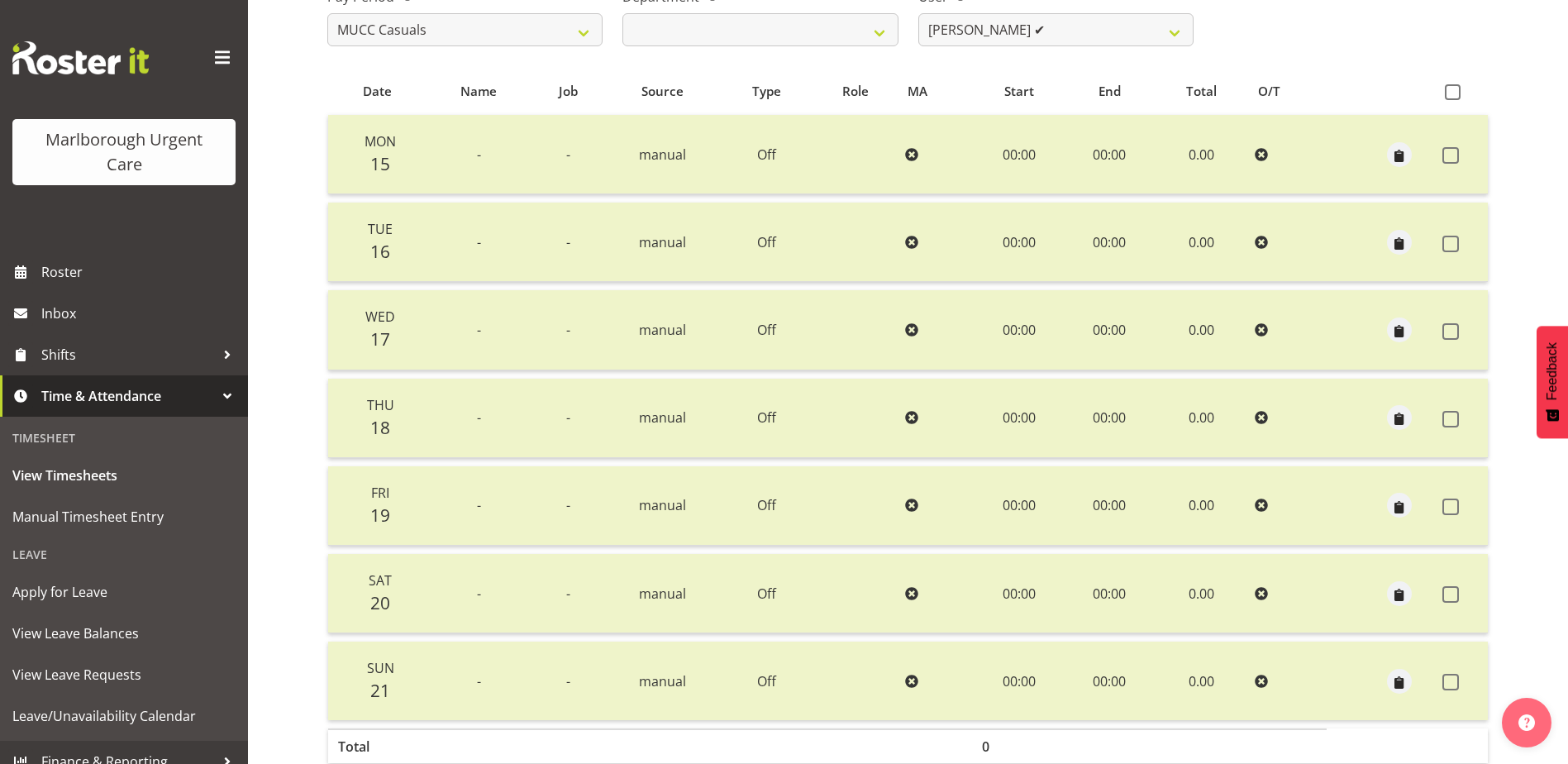
scroll to position [38, 0]
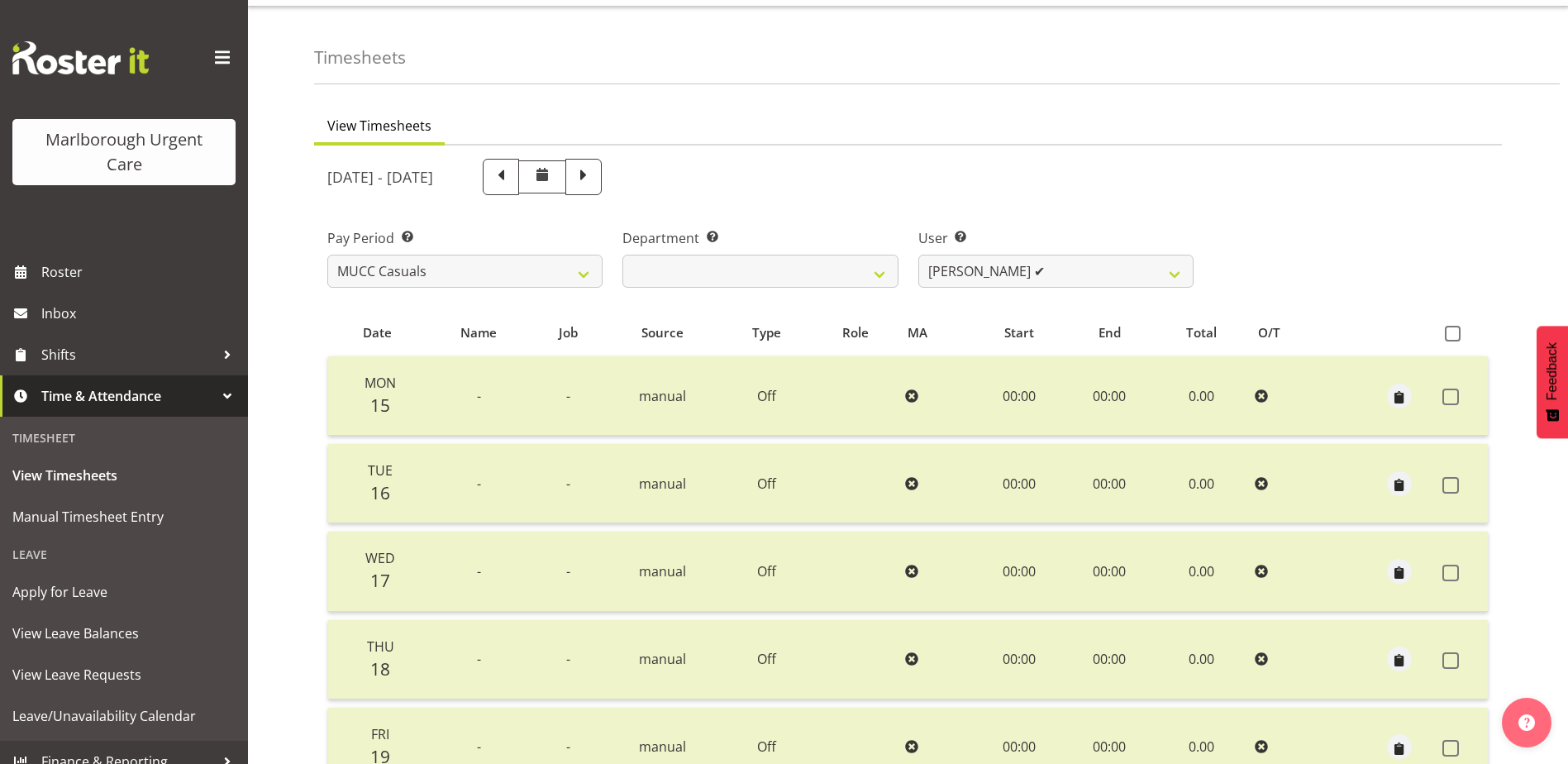
click at [1459, 325] on th at bounding box center [1462, 332] width 52 height 31
click at [1452, 332] on span at bounding box center [1452, 334] width 16 height 16
click at [1452, 332] on input "checkbox" at bounding box center [1449, 334] width 11 height 11
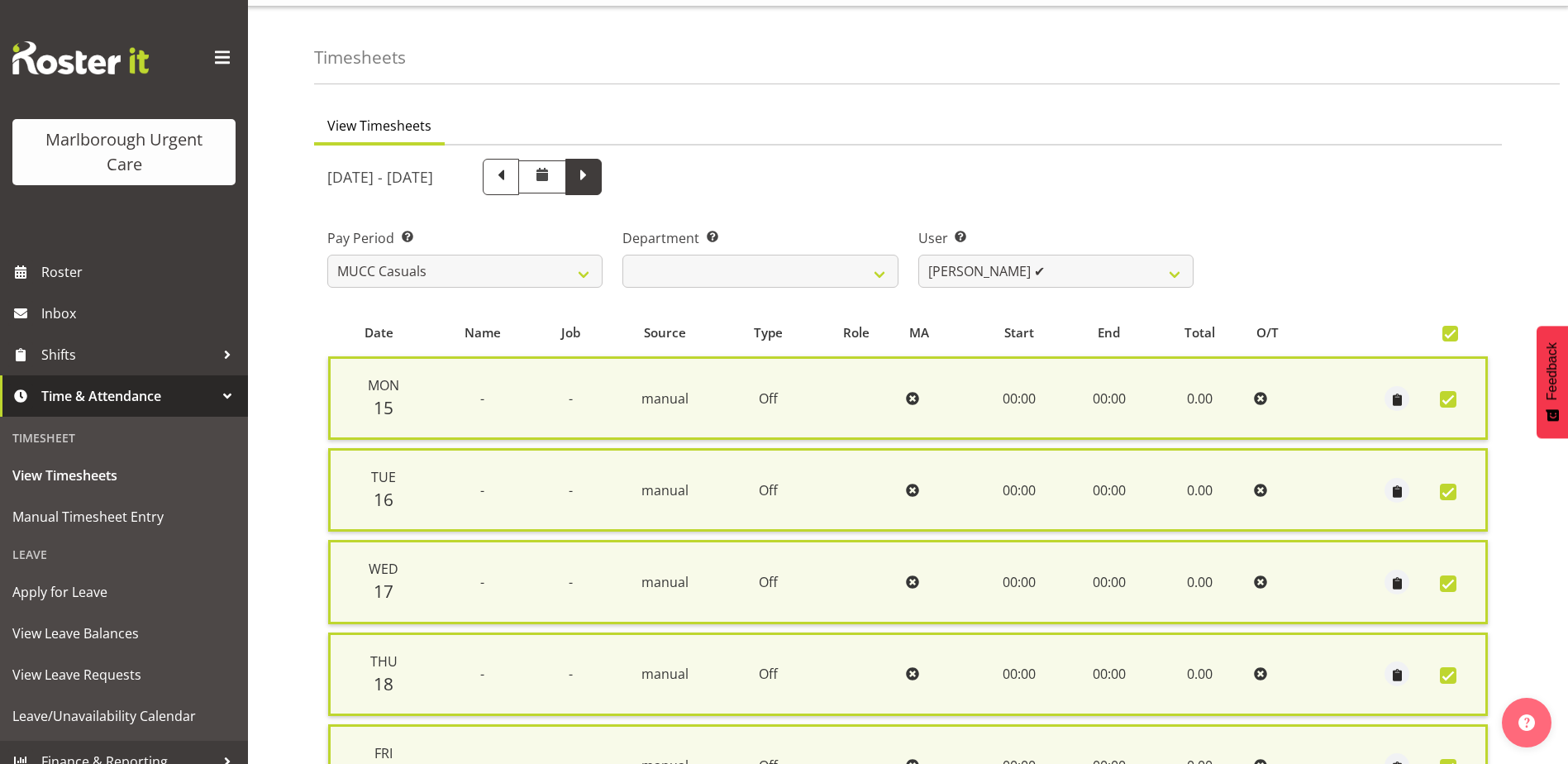
click at [601, 179] on span at bounding box center [583, 176] width 36 height 36
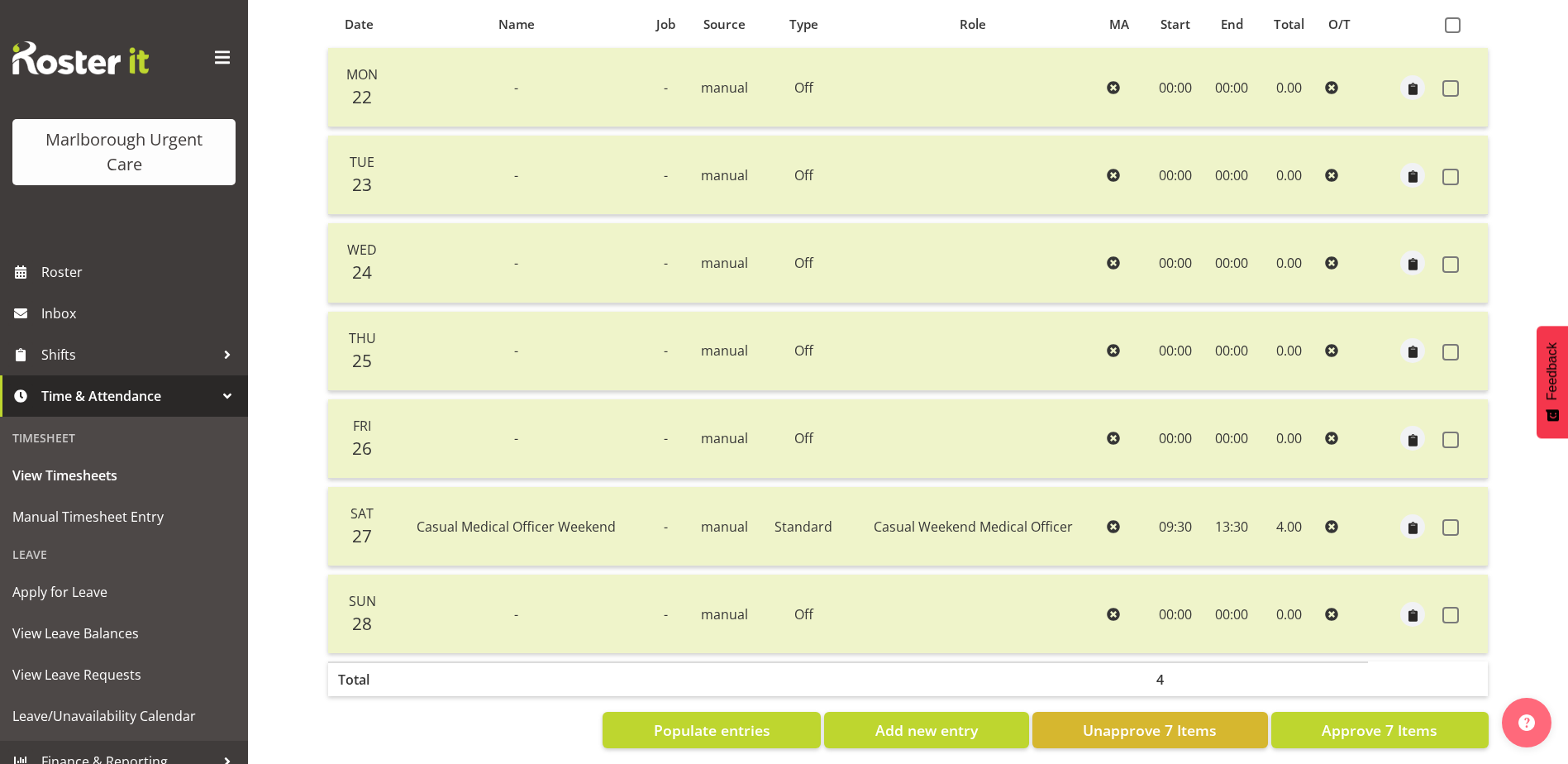
scroll to position [0, 0]
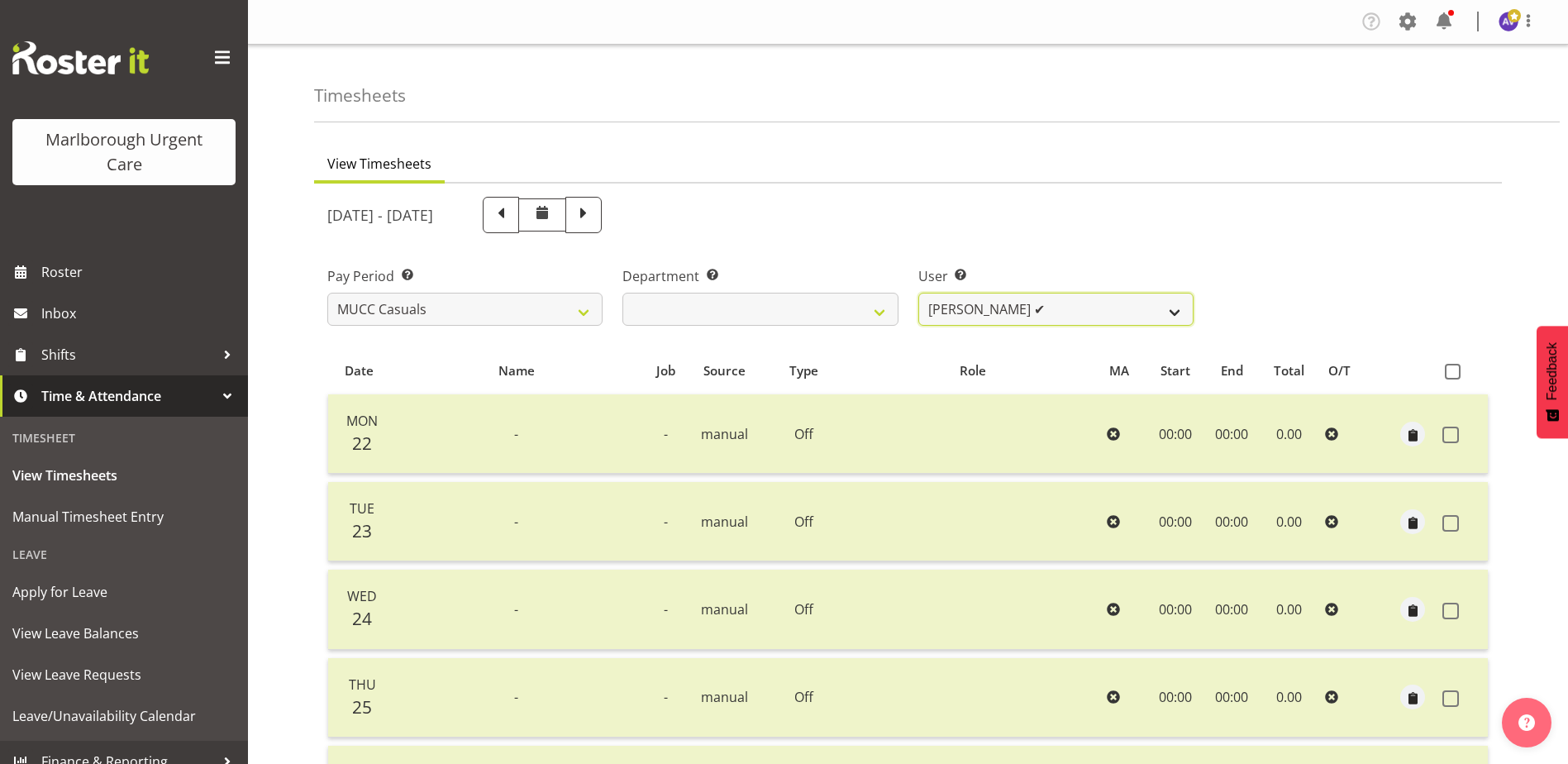
click at [1030, 308] on select "[PERSON_NAME] ✔ [PERSON_NAME] ✔ [PERSON_NAME] ❌ Luqman [PERSON_NAME] ✔ [PERSON_…" at bounding box center [1055, 308] width 275 height 33
click at [918, 292] on select "[PERSON_NAME] ✔ [PERSON_NAME] ✔ [PERSON_NAME] ❌ Luqman [PERSON_NAME] ✔ [PERSON_…" at bounding box center [1055, 308] width 275 height 33
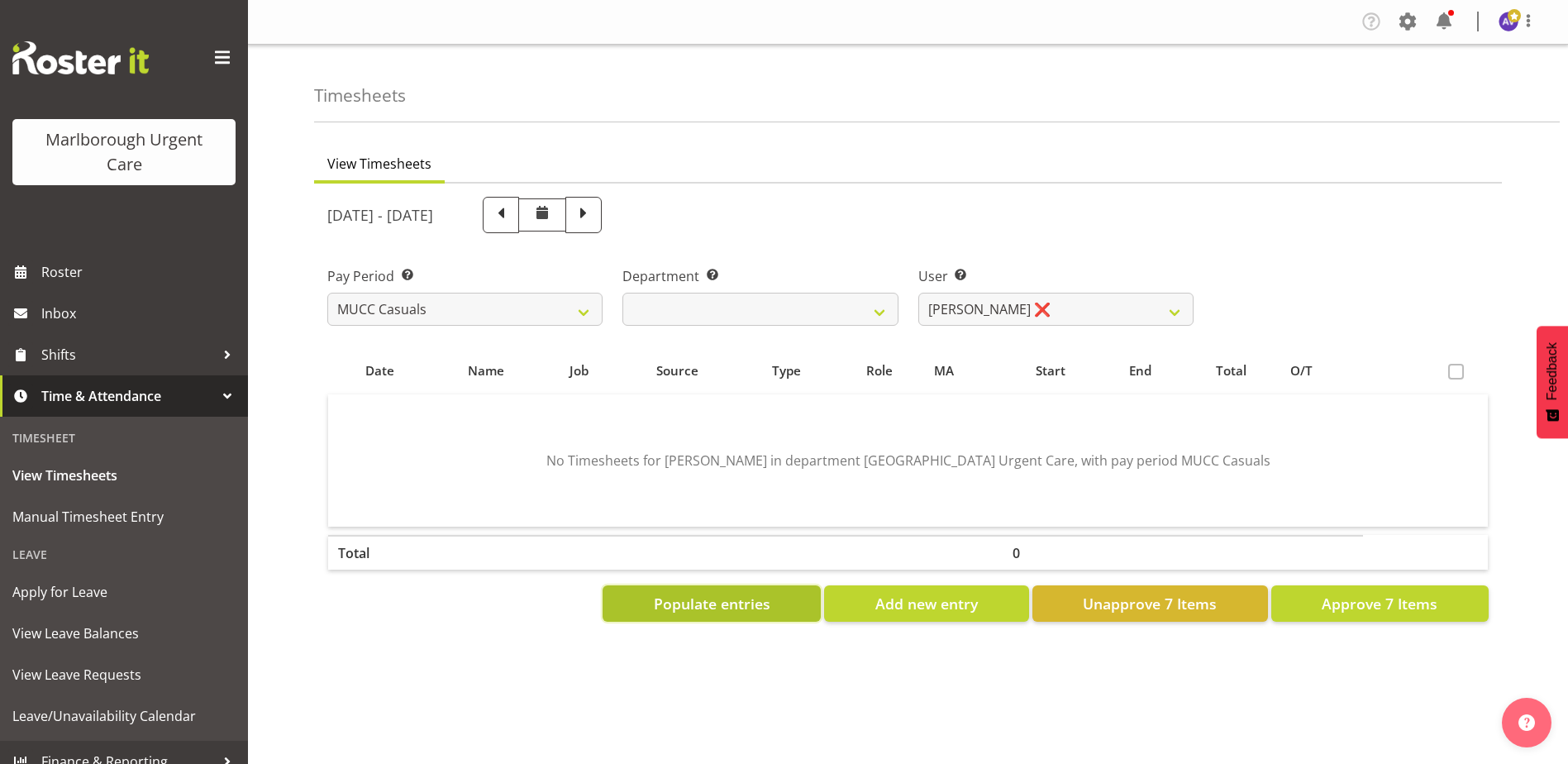
click at [738, 611] on span "Populate entries" at bounding box center [712, 604] width 116 height 22
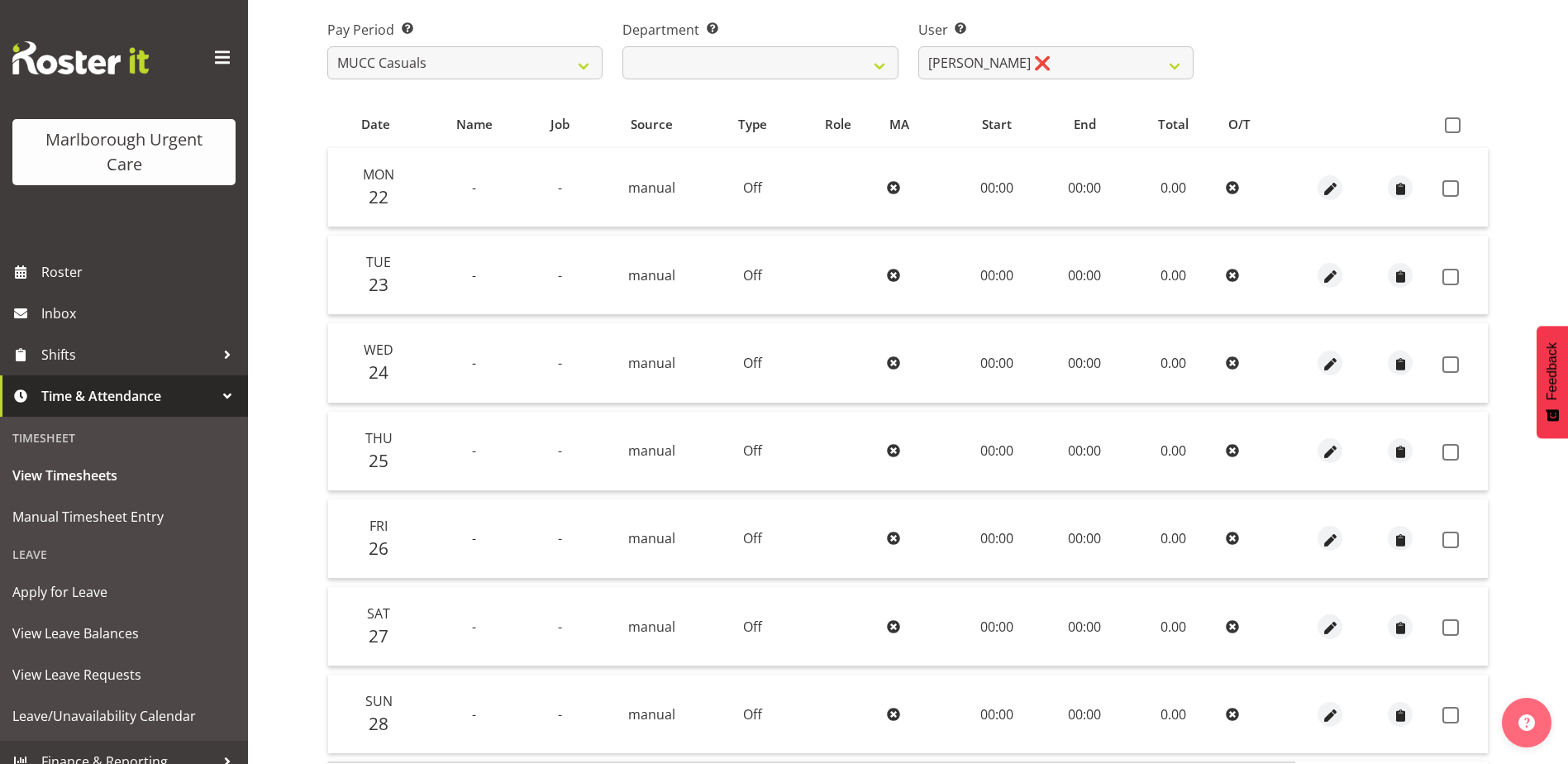
scroll to position [38, 0]
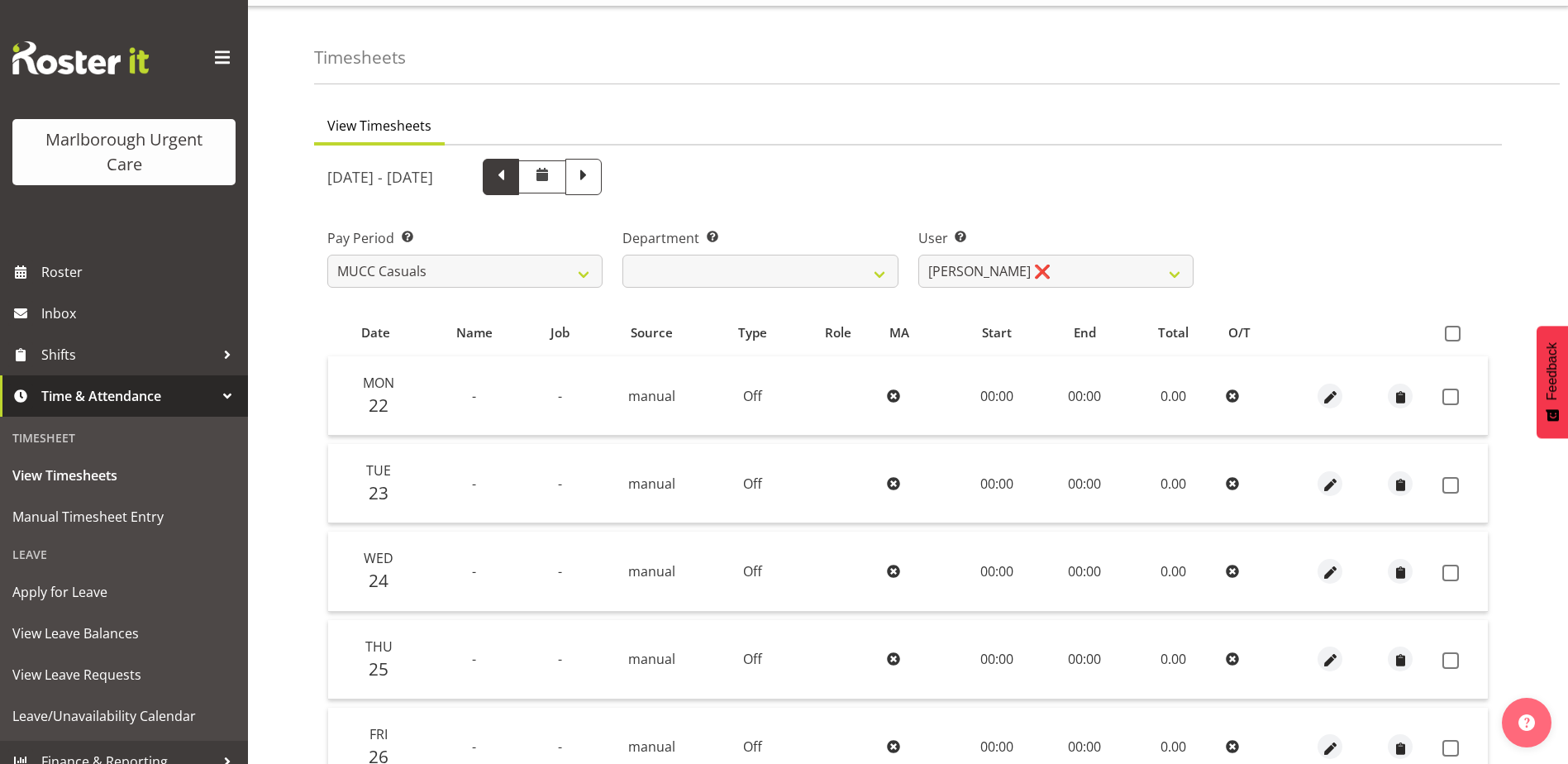
click at [511, 179] on span at bounding box center [501, 175] width 22 height 22
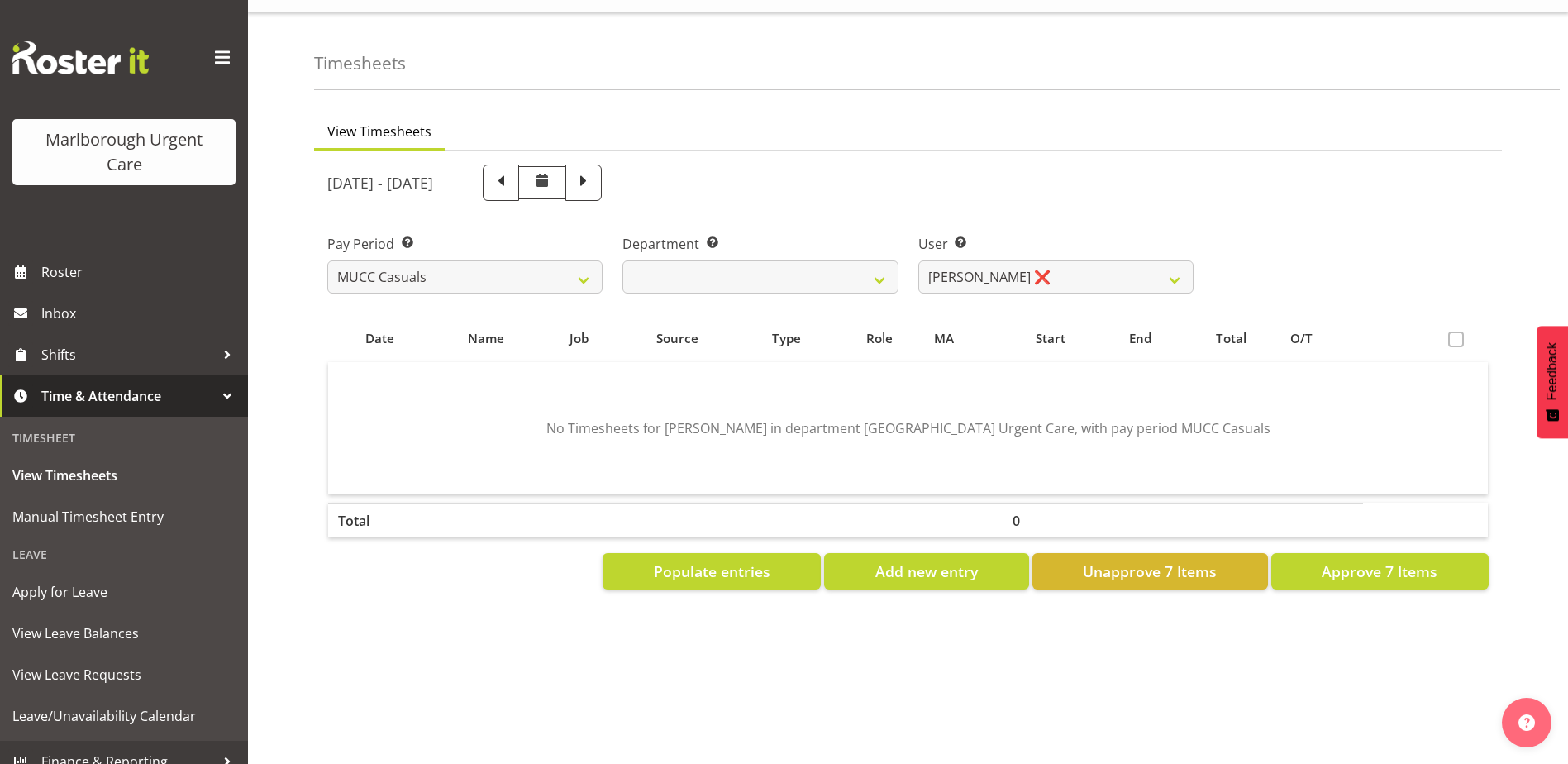
scroll to position [45, 0]
click at [725, 570] on button "Populate entries" at bounding box center [711, 571] width 218 height 36
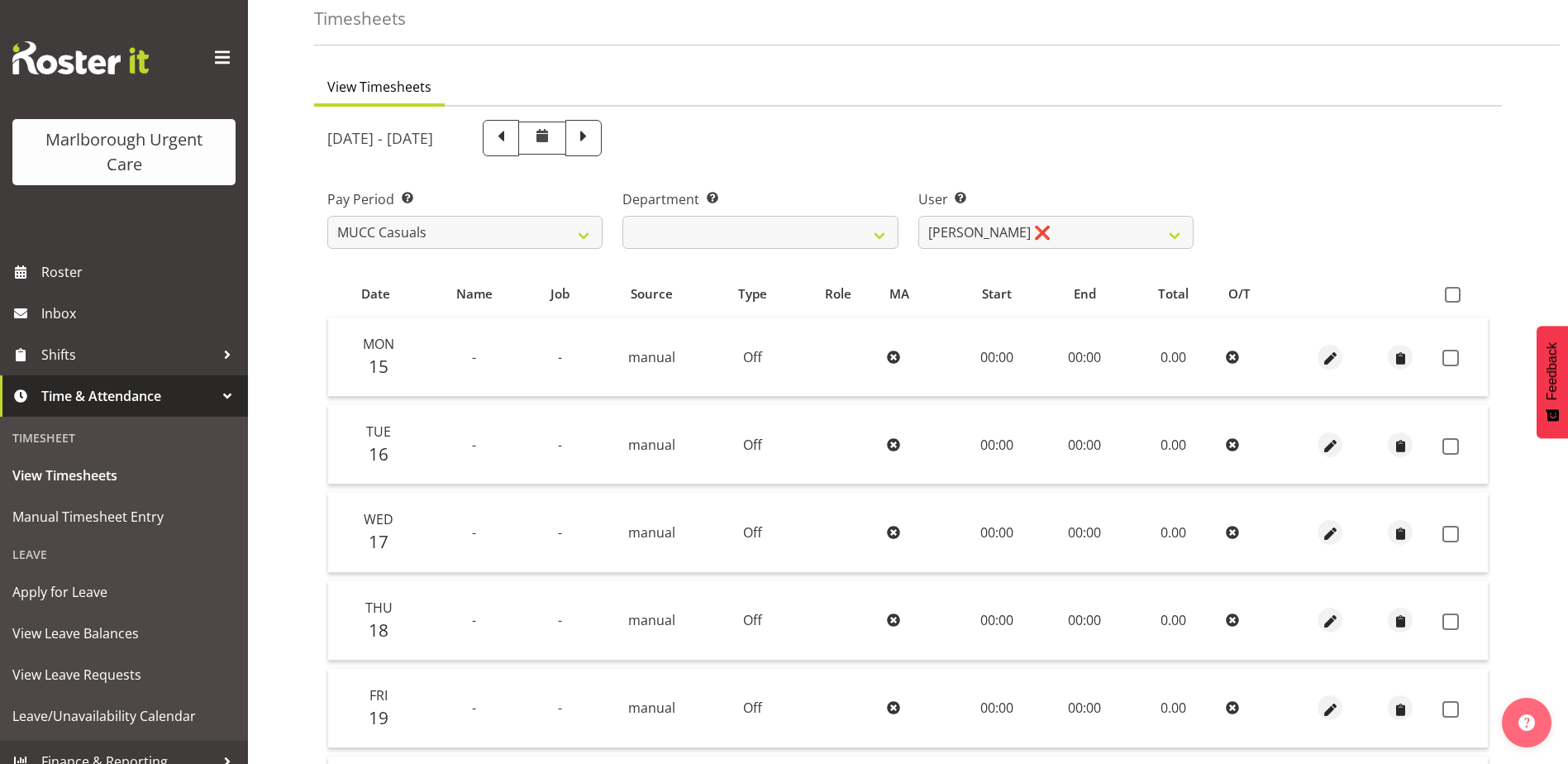
scroll to position [38, 0]
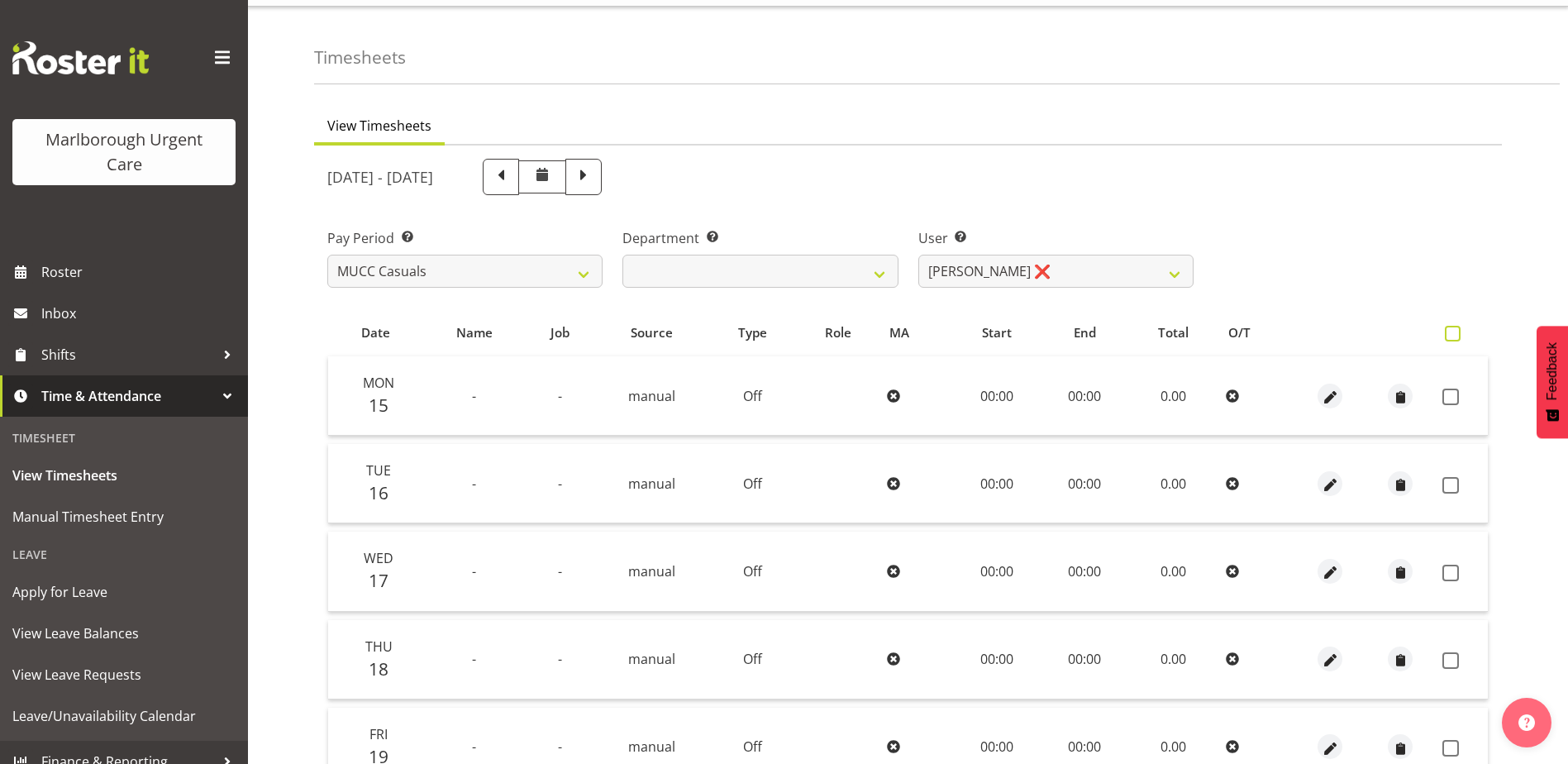
click at [1450, 332] on span at bounding box center [1452, 334] width 16 height 16
click at [1450, 332] on input "checkbox" at bounding box center [1449, 334] width 11 height 11
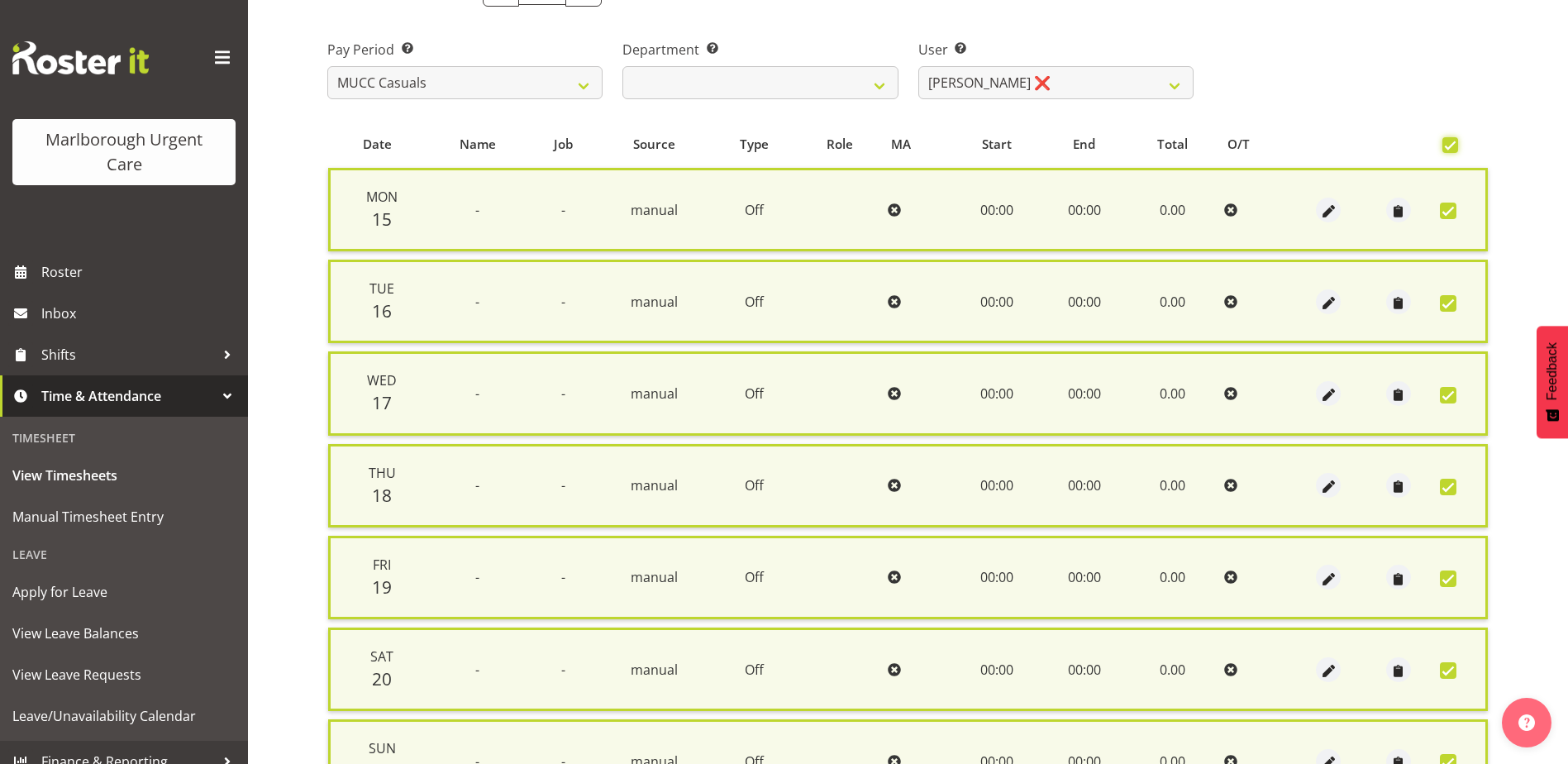
scroll to position [396, 0]
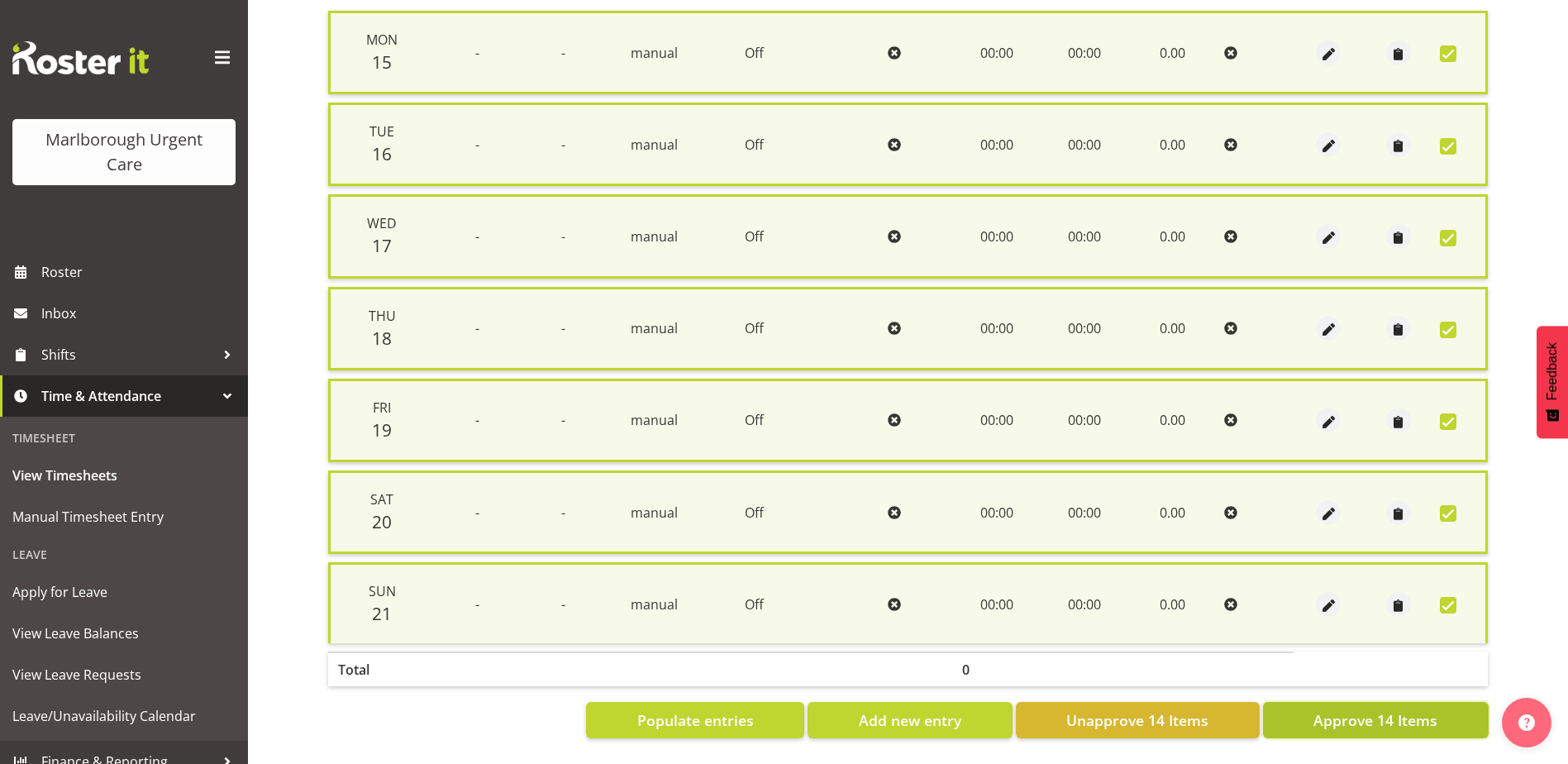
click at [1363, 709] on span "Approve 14 Items" at bounding box center [1374, 720] width 124 height 22
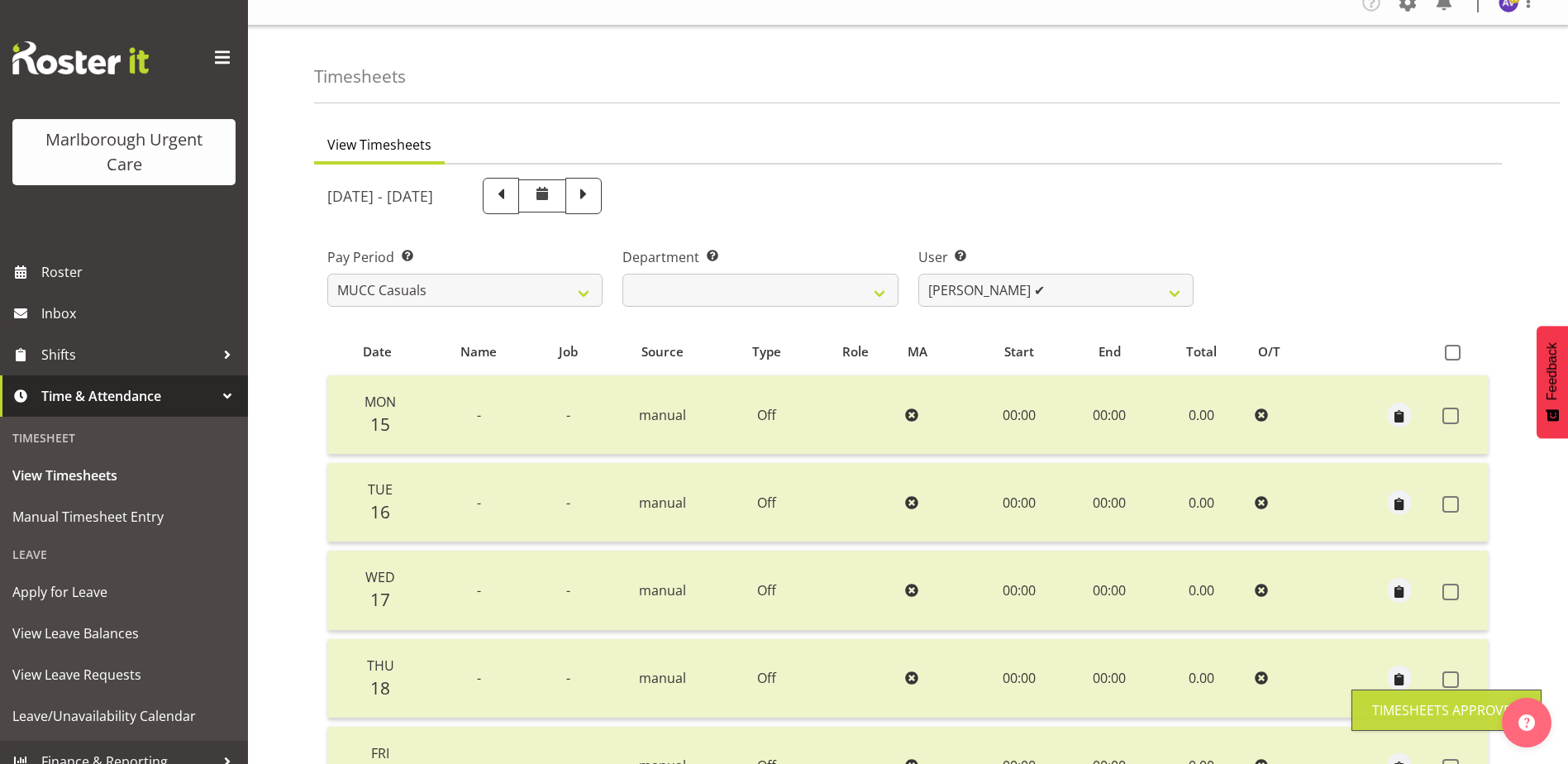
scroll to position [0, 0]
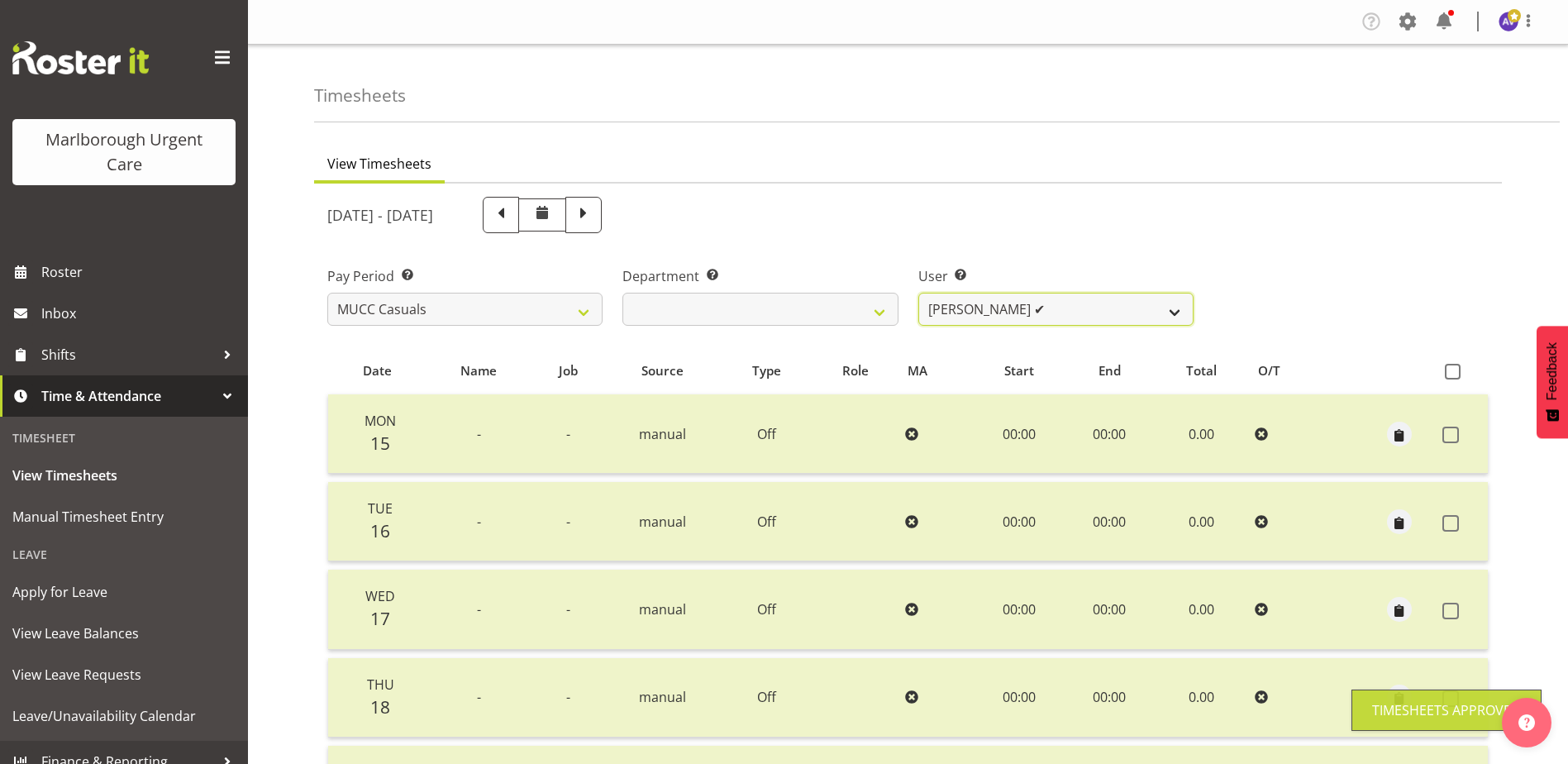
click at [1158, 293] on select "[PERSON_NAME] ✔ [PERSON_NAME] ❌ [PERSON_NAME] ❌ [PERSON_NAME] ✔ [PERSON_NAME] ✔…" at bounding box center [1055, 308] width 275 height 33
click at [1352, 206] on div "[DATE] - [DATE]" at bounding box center [908, 215] width 1181 height 56
drag, startPoint x: 1011, startPoint y: 297, endPoint x: 1016, endPoint y: 307, distance: 11.2
click at [1012, 297] on select "[PERSON_NAME] ✔ [PERSON_NAME] ❌ [PERSON_NAME] ❌ [PERSON_NAME] ✔ [PERSON_NAME] ✔…" at bounding box center [1055, 308] width 275 height 33
click at [918, 292] on select "[PERSON_NAME] ✔ [PERSON_NAME] ❌ [PERSON_NAME] ❌ [PERSON_NAME] ✔ [PERSON_NAME] ✔…" at bounding box center [1055, 308] width 275 height 33
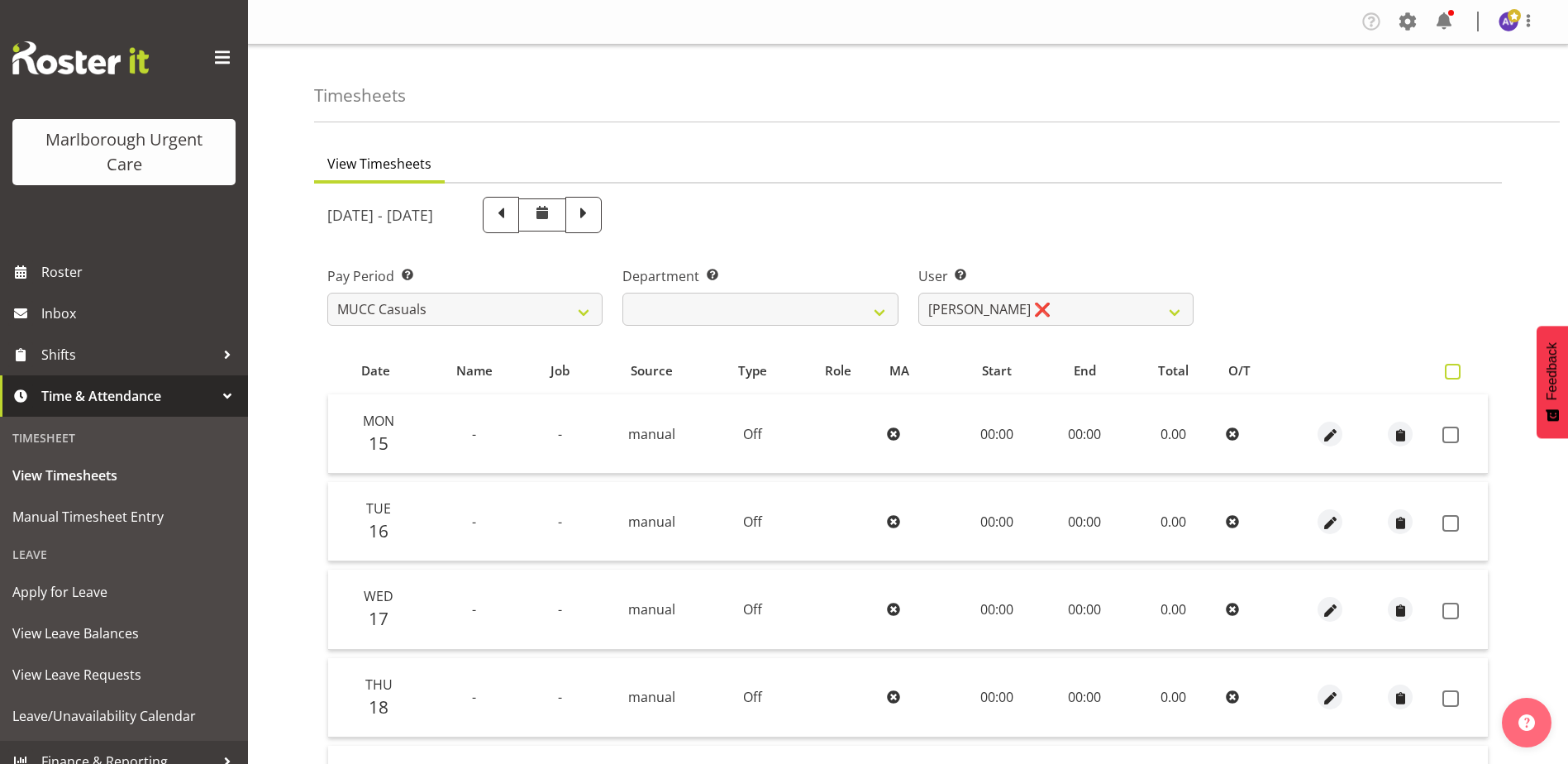
click at [1449, 370] on span at bounding box center [1452, 371] width 16 height 16
click at [1449, 370] on input "checkbox" at bounding box center [1449, 371] width 11 height 11
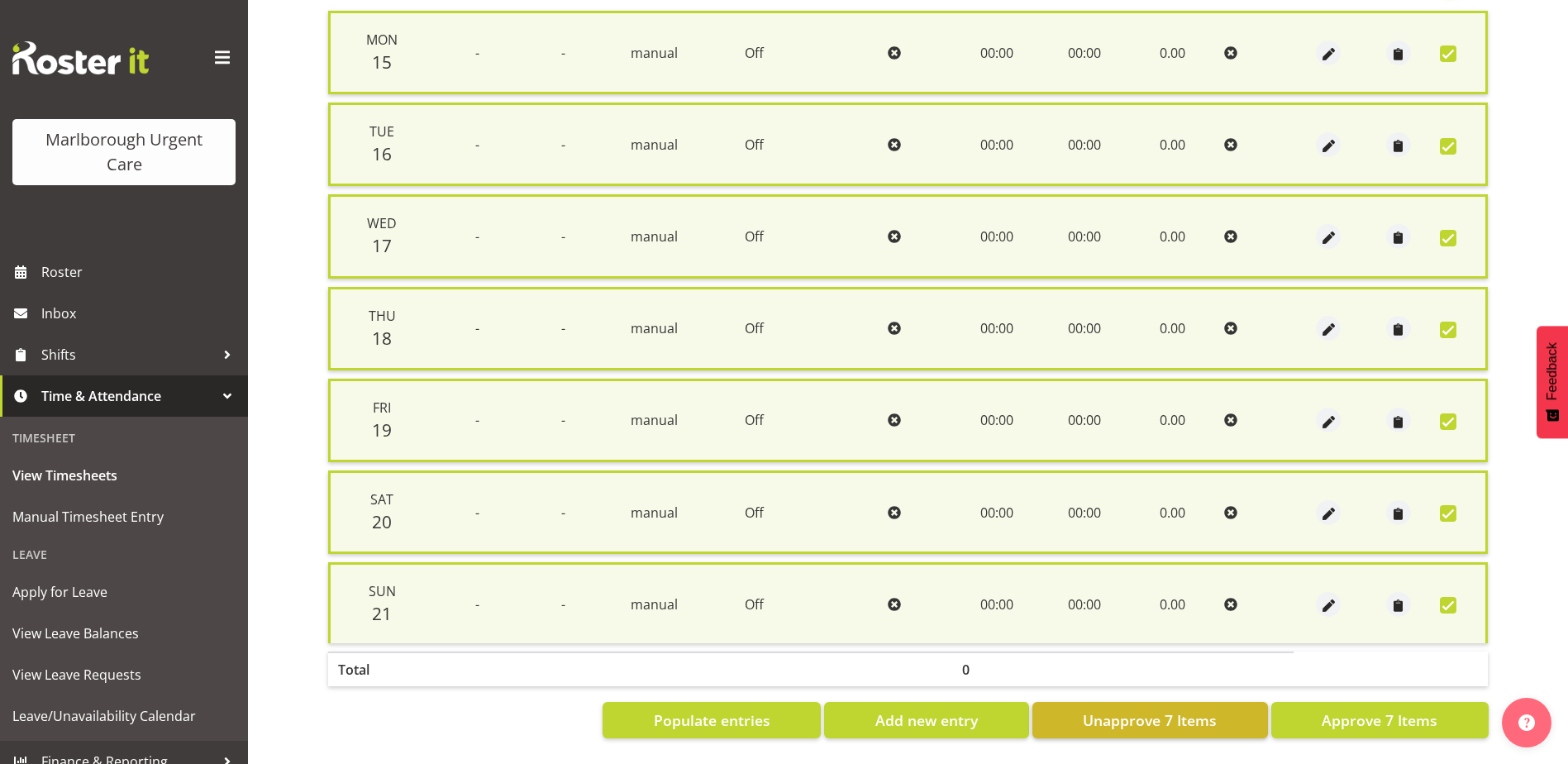
scroll to position [396, 0]
click at [1395, 715] on span "Approve 7 Items" at bounding box center [1379, 720] width 115 height 22
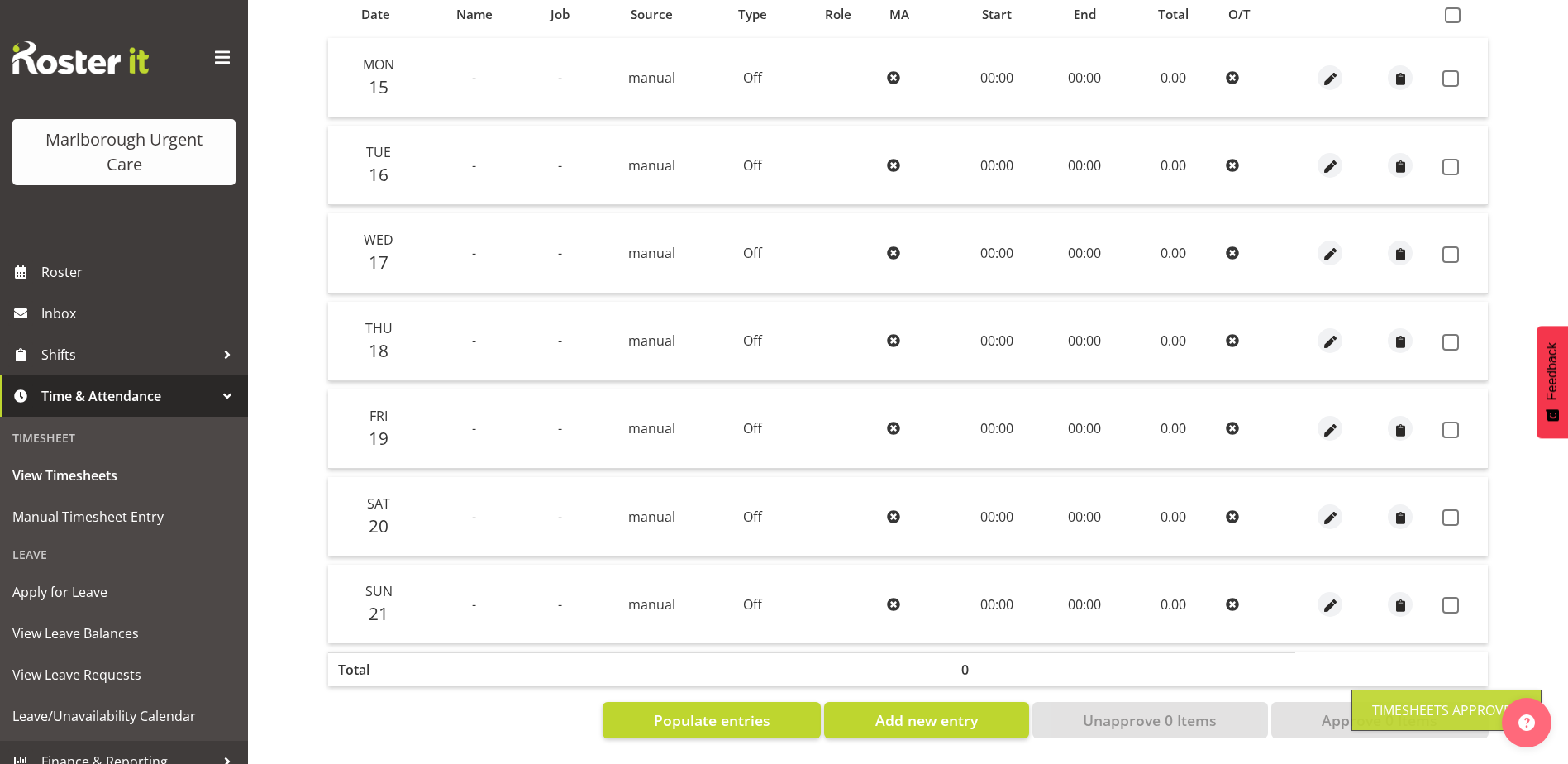
scroll to position [369, 0]
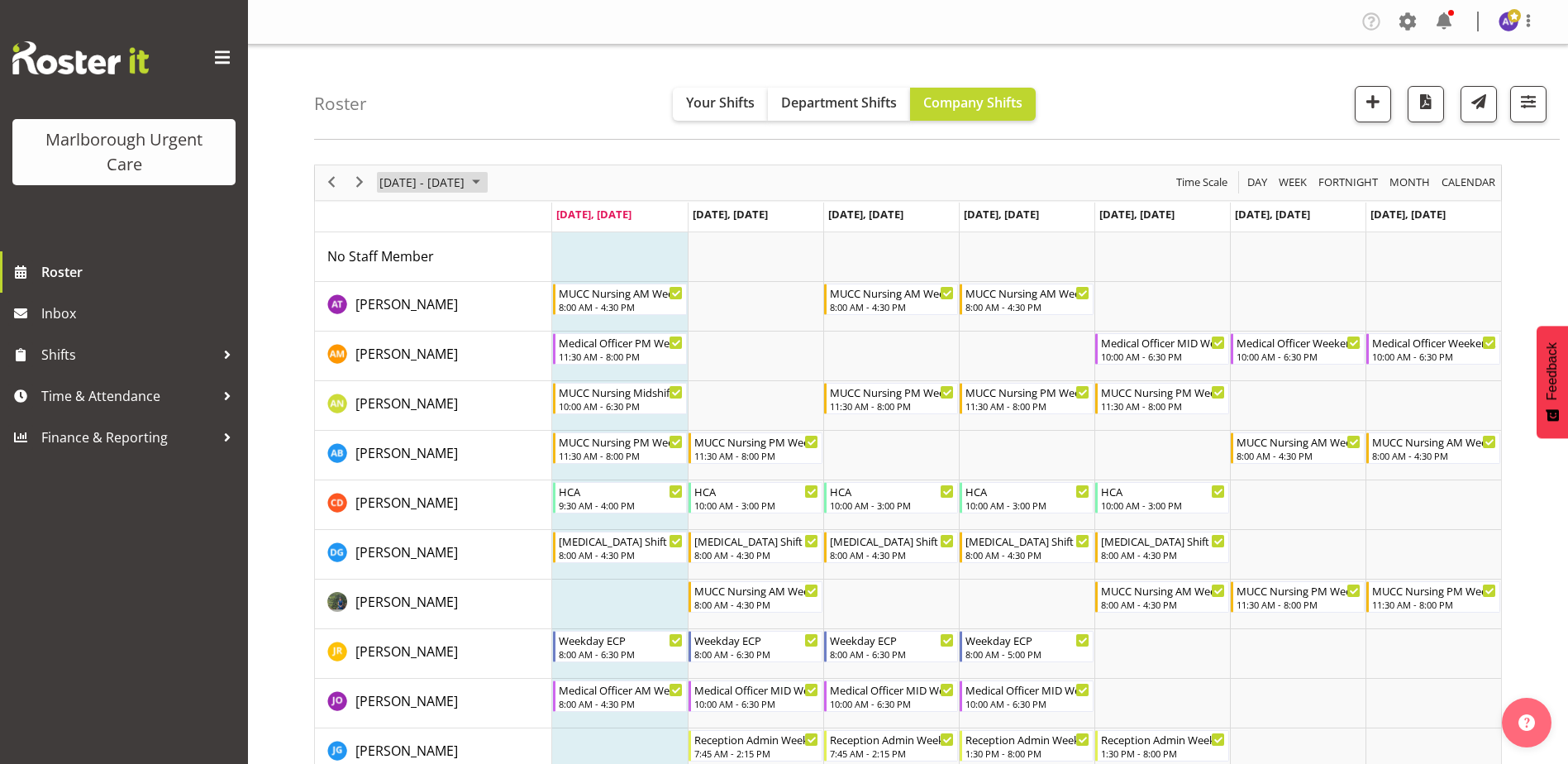
click at [460, 182] on span "Sep 29 - Oct 05, 2025" at bounding box center [421, 182] width 88 height 21
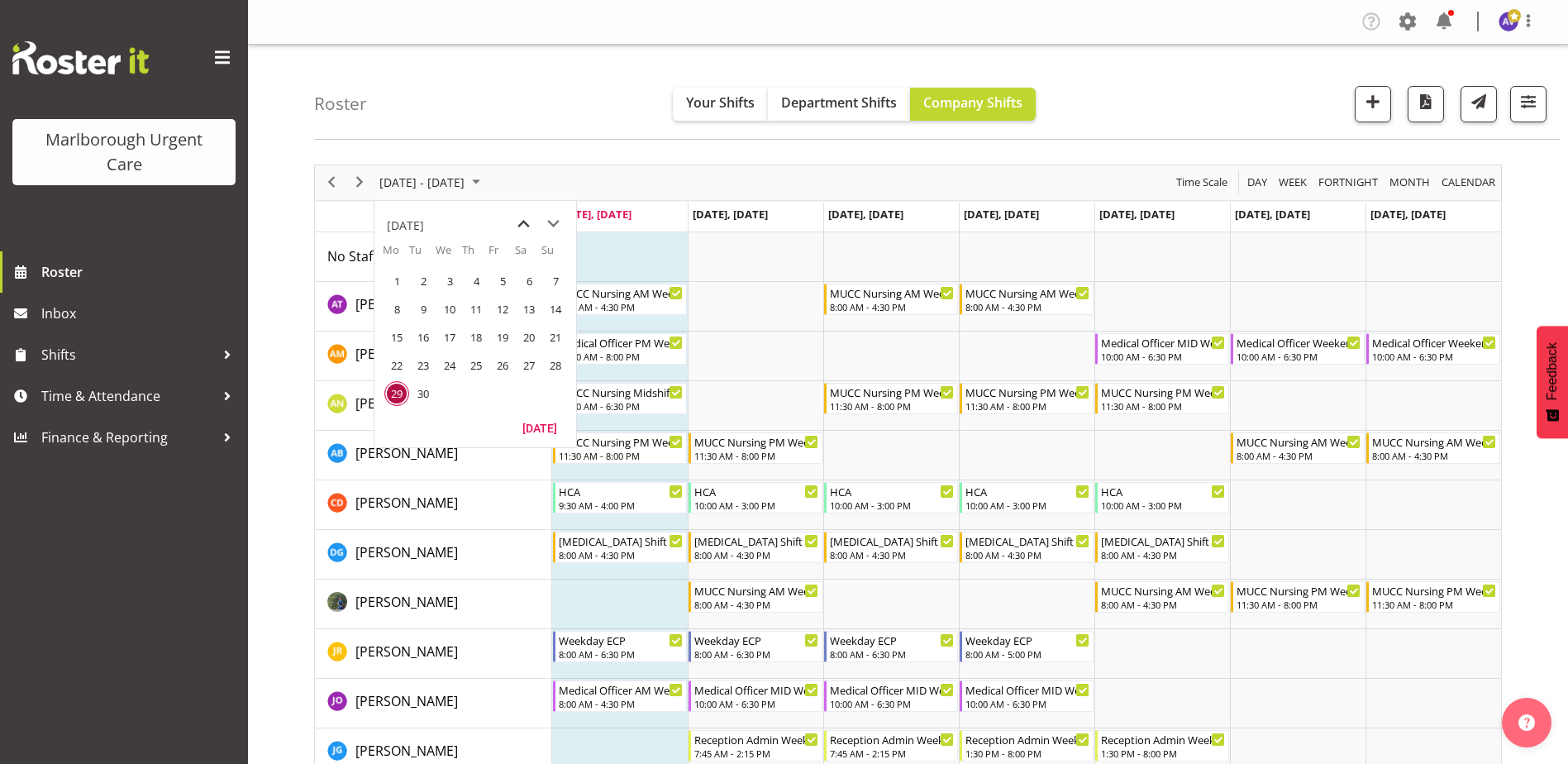
click at [524, 227] on span "previous month" at bounding box center [524, 223] width 29 height 29
click at [552, 223] on span "next month" at bounding box center [553, 223] width 29 height 29
click at [396, 370] on span "22" at bounding box center [396, 365] width 24 height 24
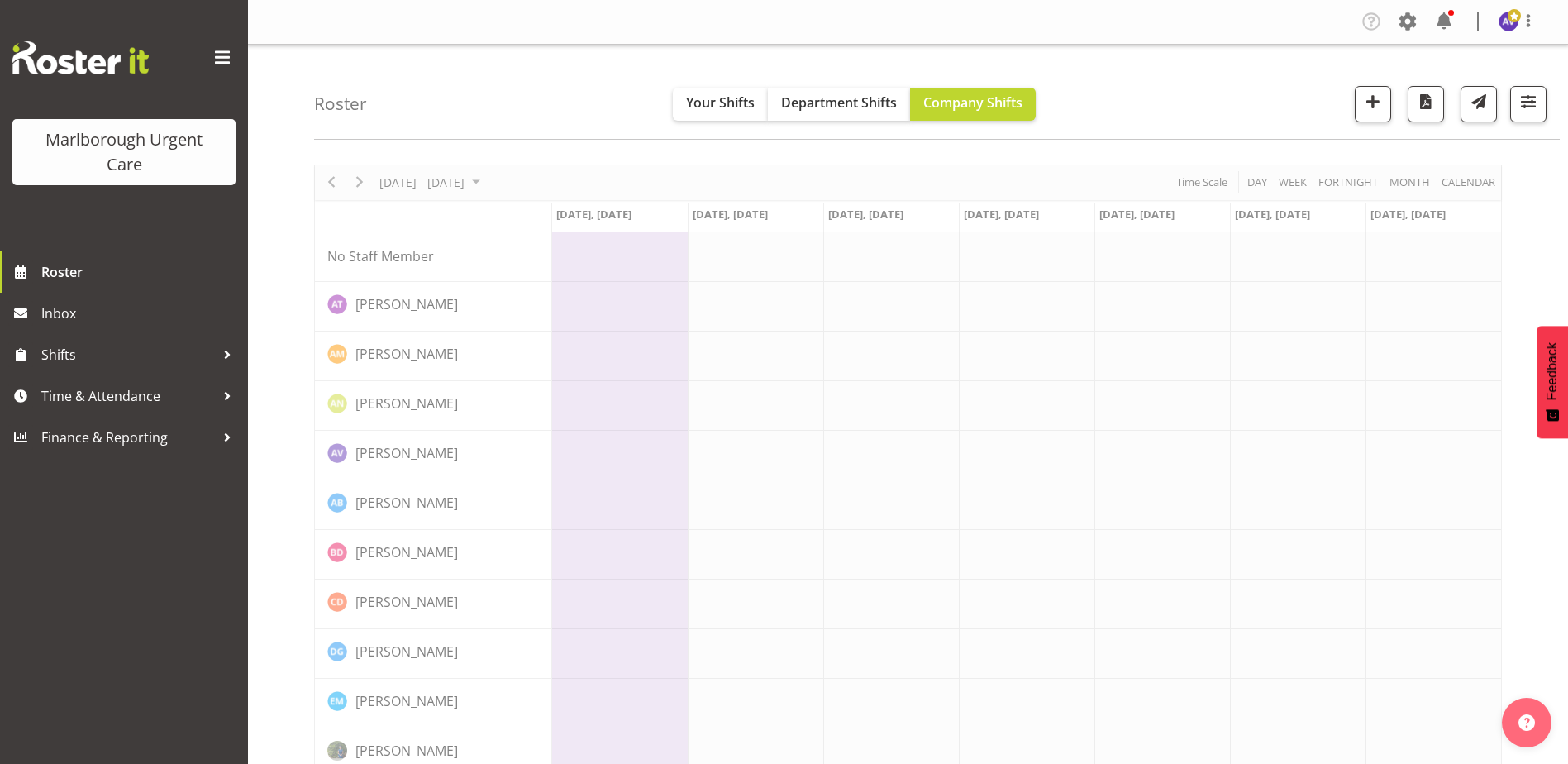
click at [499, 94] on div "Roster Your Shifts Department Shifts Company Shifts All Locations Clear Blenhei…" at bounding box center [936, 92] width 1245 height 95
